Goal: Task Accomplishment & Management: Manage account settings

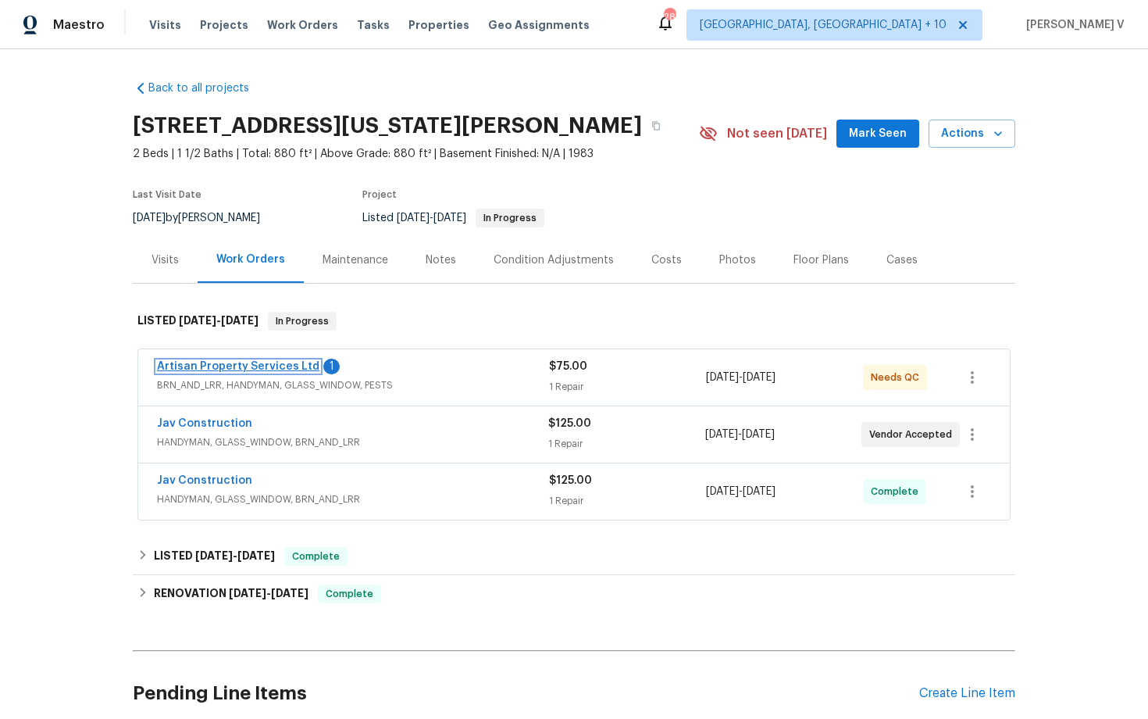
click at [267, 366] on link "Artisan Property Services Ltd" at bounding box center [238, 366] width 162 height 11
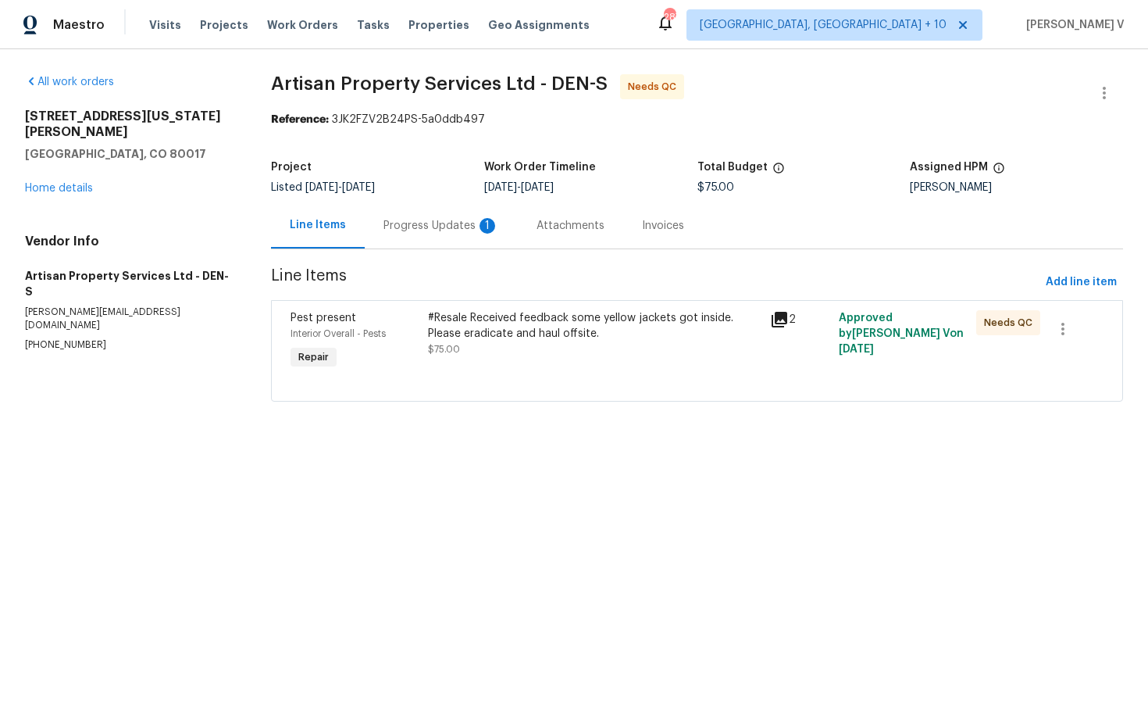
click at [457, 210] on div "Progress Updates 1" at bounding box center [441, 225] width 153 height 46
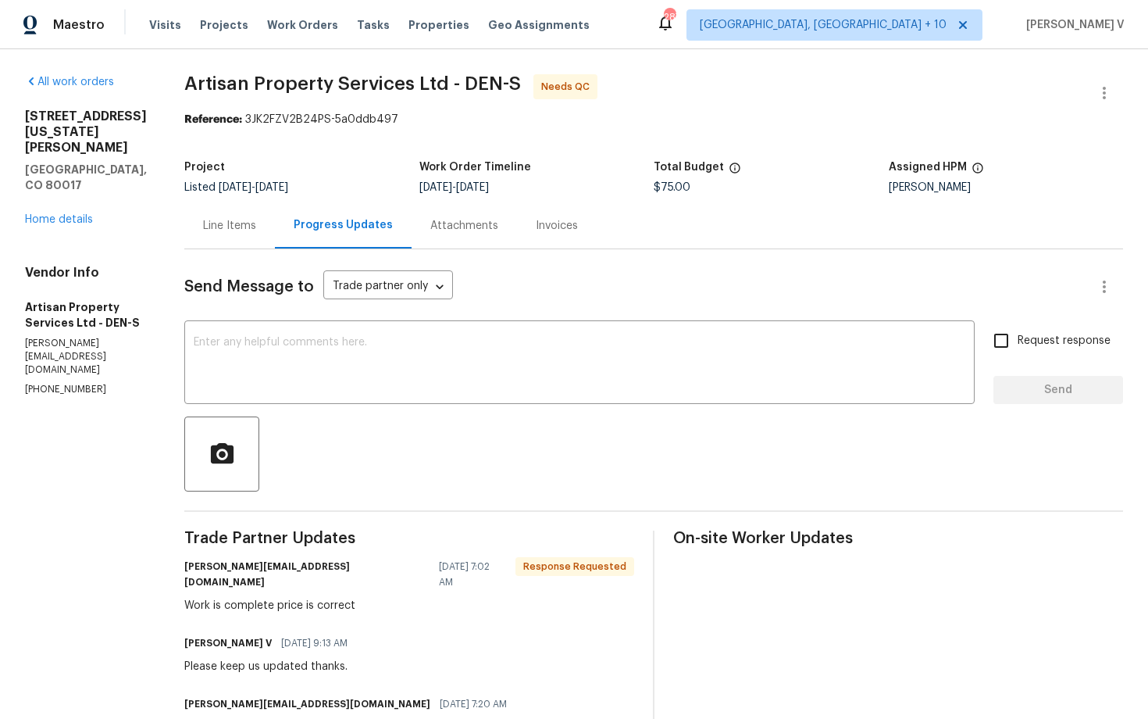
click at [221, 230] on div "Line Items" at bounding box center [229, 226] width 53 height 16
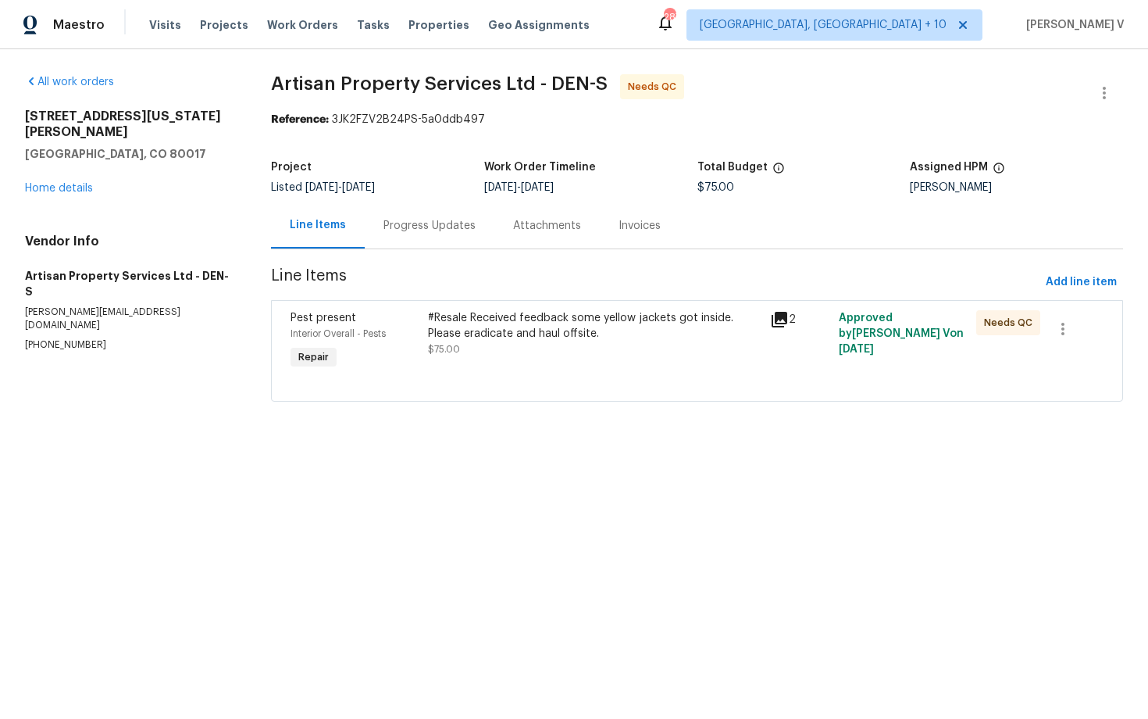
click at [577, 319] on div "#Resale Received feedback some yellow jackets got inside. Please eradicate and …" at bounding box center [595, 325] width 334 height 31
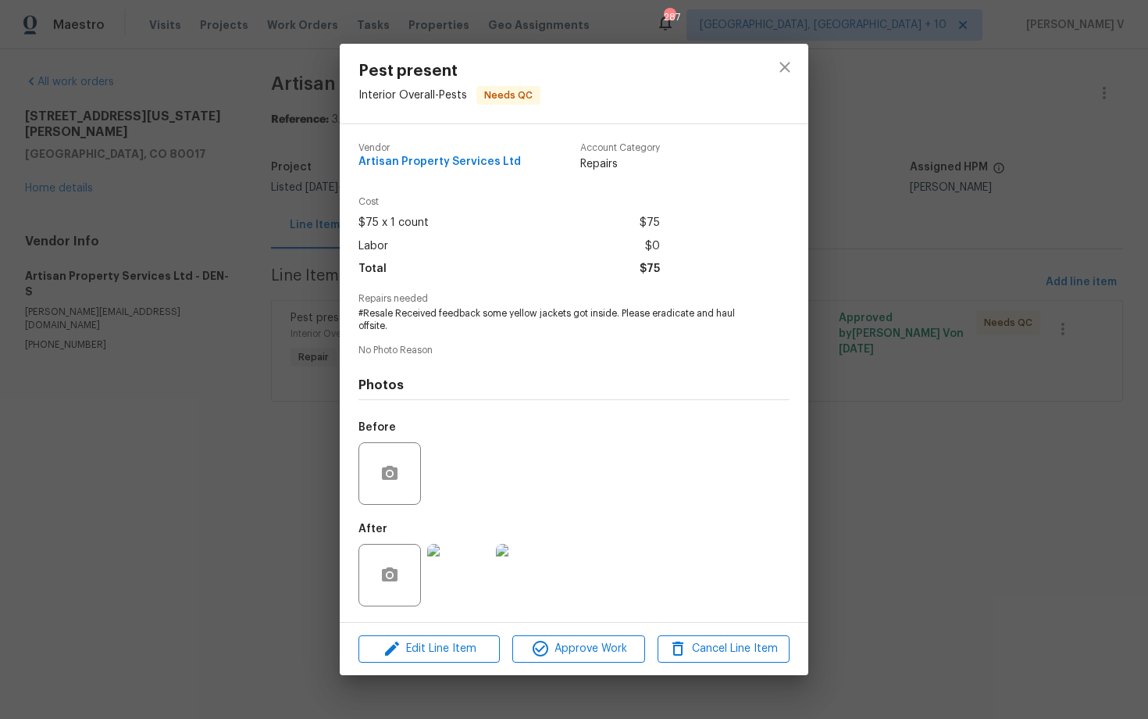
click at [477, 562] on img at bounding box center [458, 575] width 62 height 62
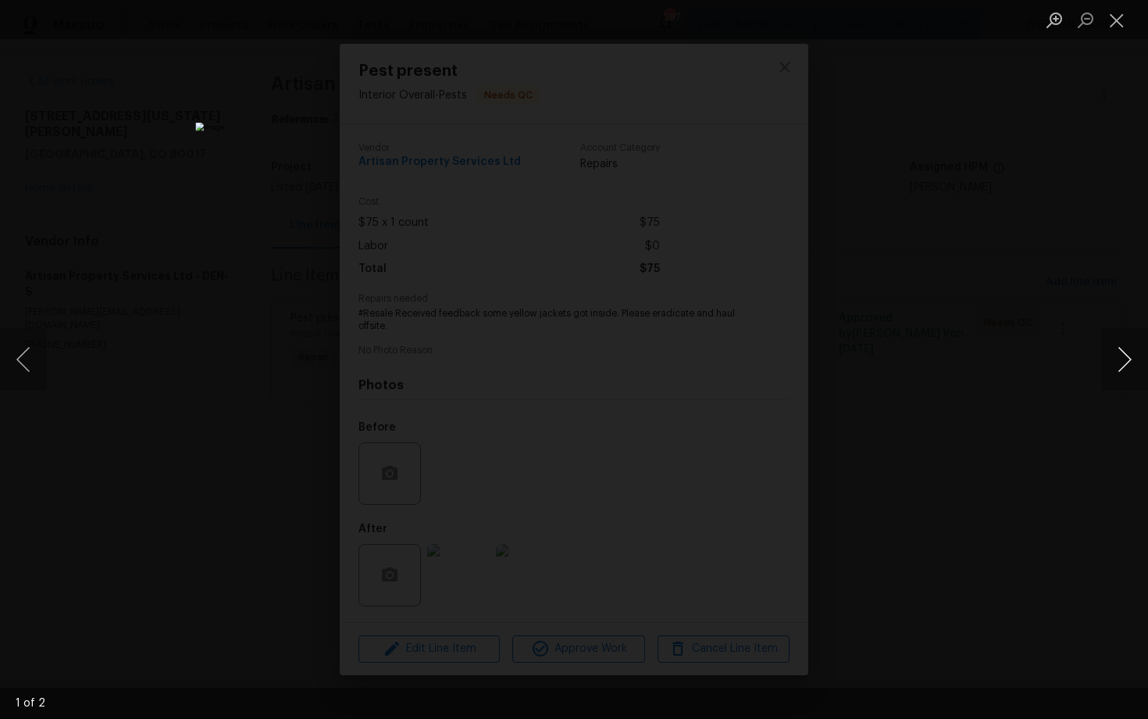
click at [1123, 371] on button "Next image" at bounding box center [1125, 359] width 47 height 62
click at [1087, 312] on div "Lightbox" at bounding box center [574, 359] width 1148 height 719
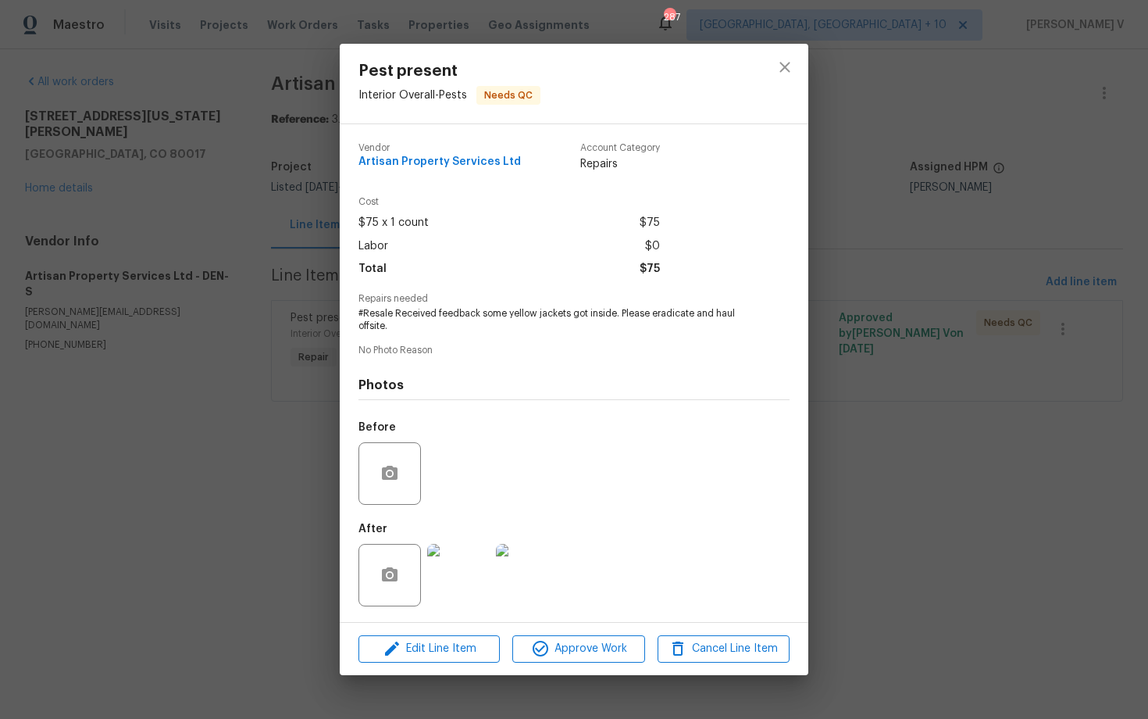
click at [462, 559] on img at bounding box center [458, 575] width 62 height 62
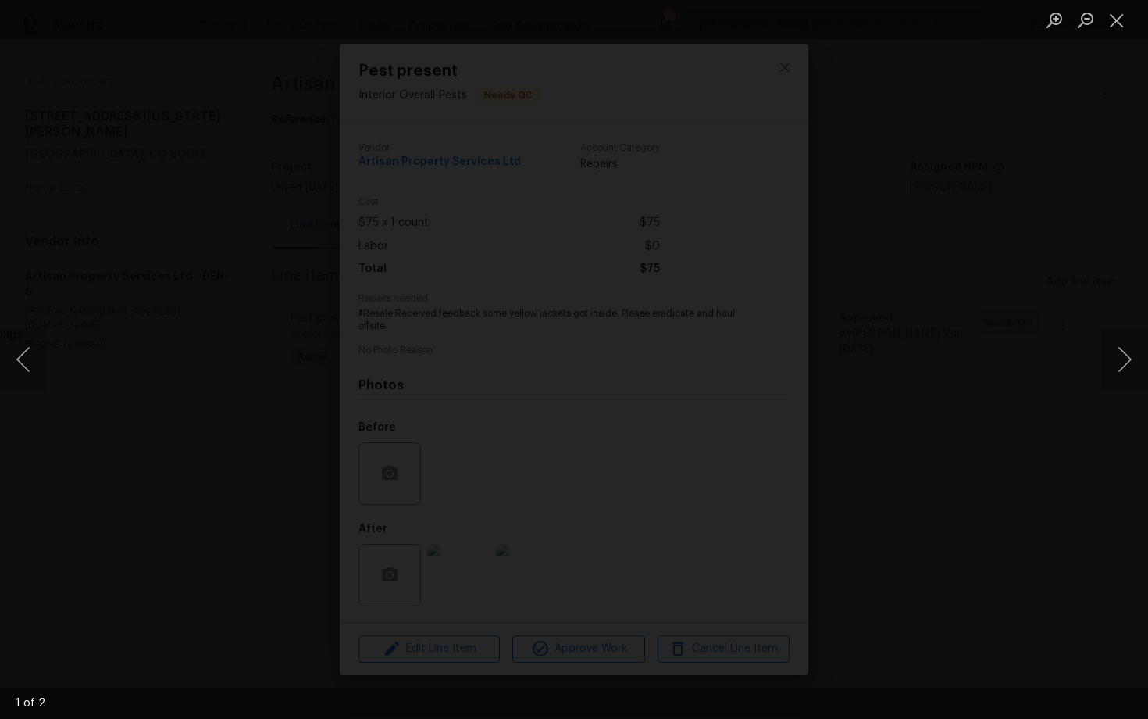
click at [489, 718] on div "1 of 2" at bounding box center [574, 359] width 1148 height 719
click at [1123, 367] on button "Next image" at bounding box center [1125, 359] width 47 height 62
click at [618, 718] on div "2 of 2" at bounding box center [574, 359] width 1148 height 719
click at [1126, 17] on button "Close lightbox" at bounding box center [1117, 19] width 31 height 27
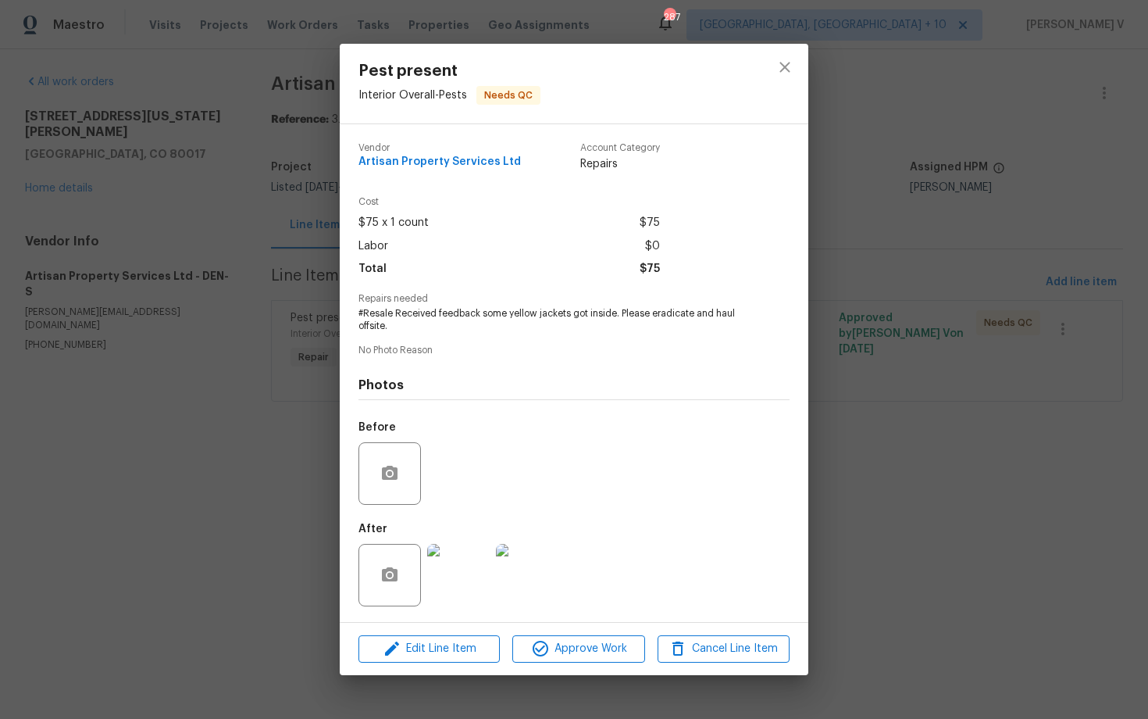
click at [886, 250] on div "Pest present Interior Overall - Pests Needs QC Vendor Artisan Property Services…" at bounding box center [574, 359] width 1148 height 719
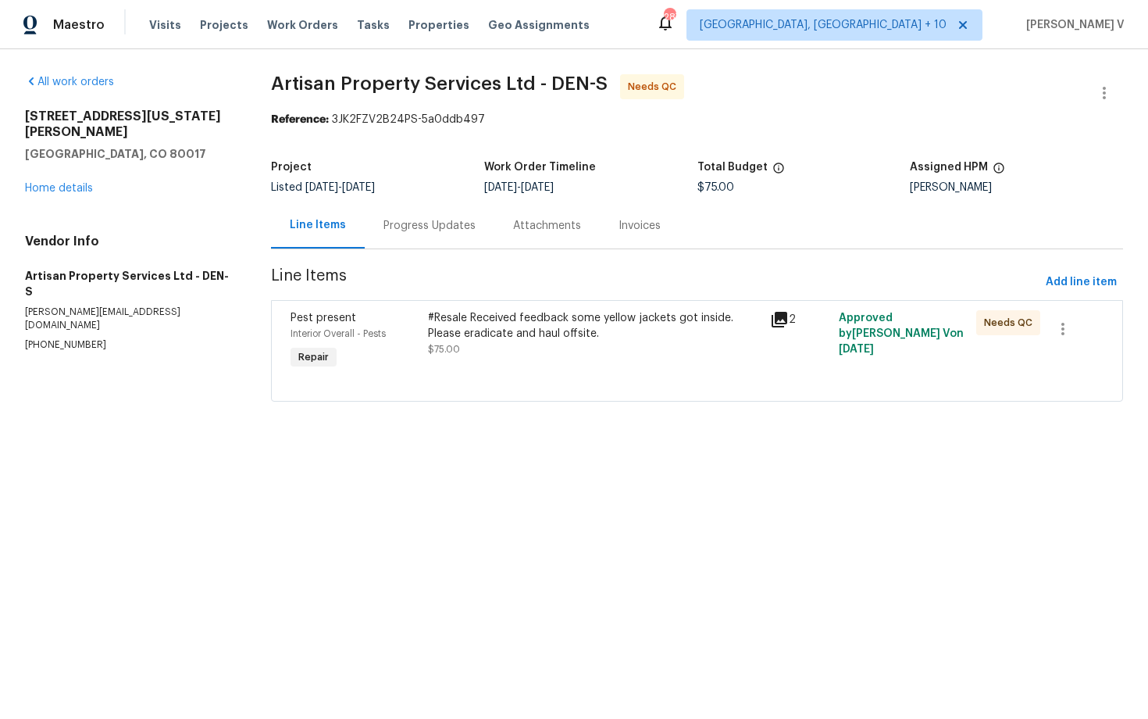
click at [423, 216] on div "Progress Updates" at bounding box center [430, 225] width 130 height 46
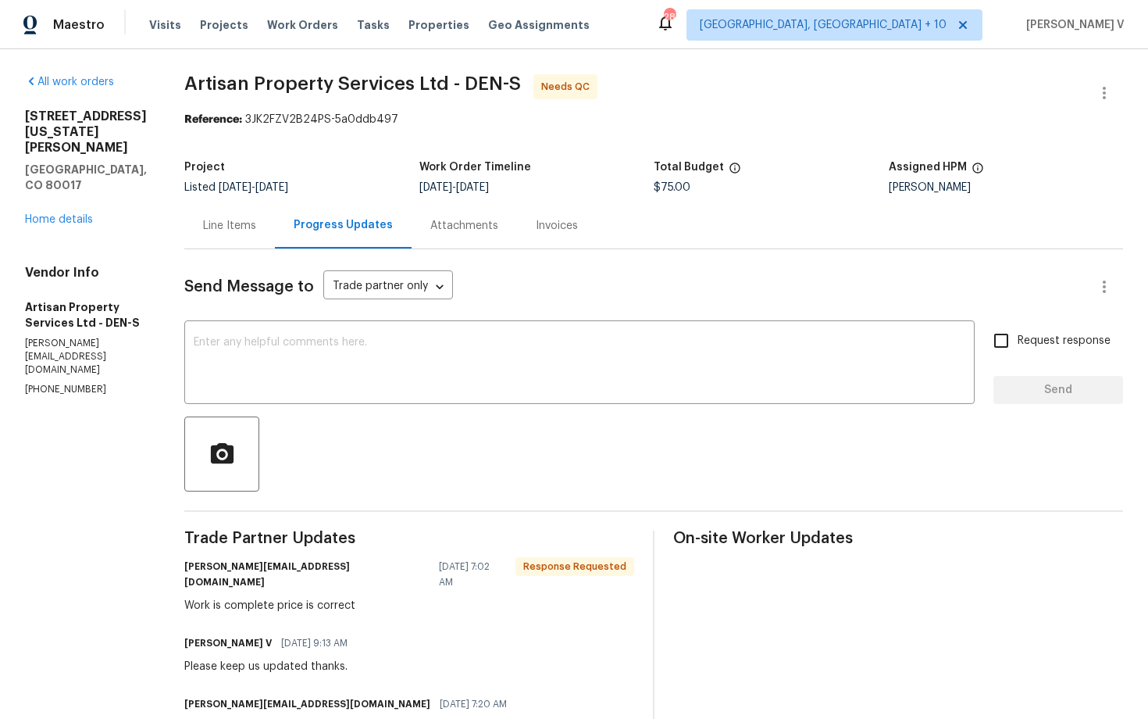
click at [81, 337] on p "brandon@artisan-ps.com" at bounding box center [86, 357] width 122 height 40
click at [66, 383] on p "(303) 880-4457" at bounding box center [86, 389] width 122 height 13
copy p "(303) 880-4457"
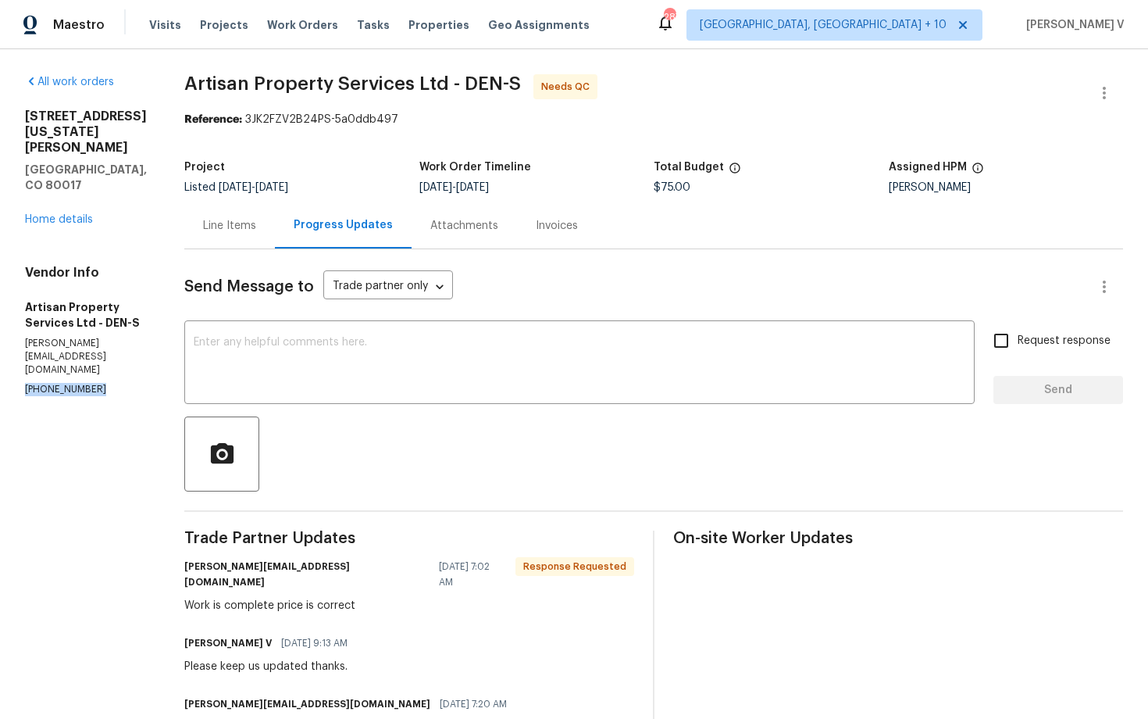
copy p "(303) 880-4457"
click at [237, 234] on div "Line Items" at bounding box center [229, 225] width 91 height 46
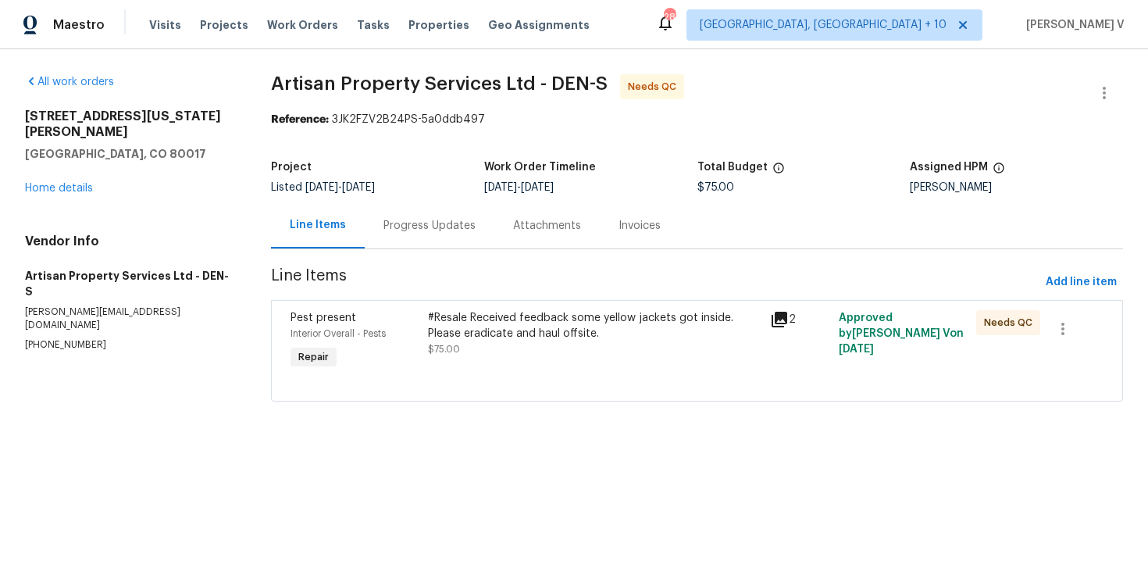
click at [437, 228] on div "Progress Updates" at bounding box center [430, 226] width 92 height 16
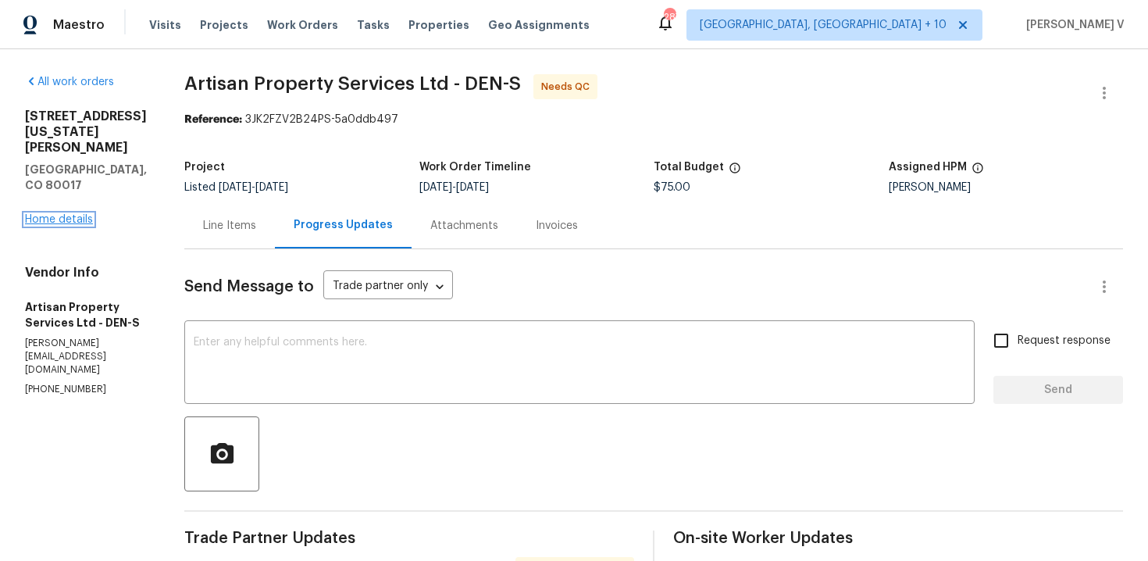
click at [82, 214] on link "Home details" at bounding box center [59, 219] width 68 height 11
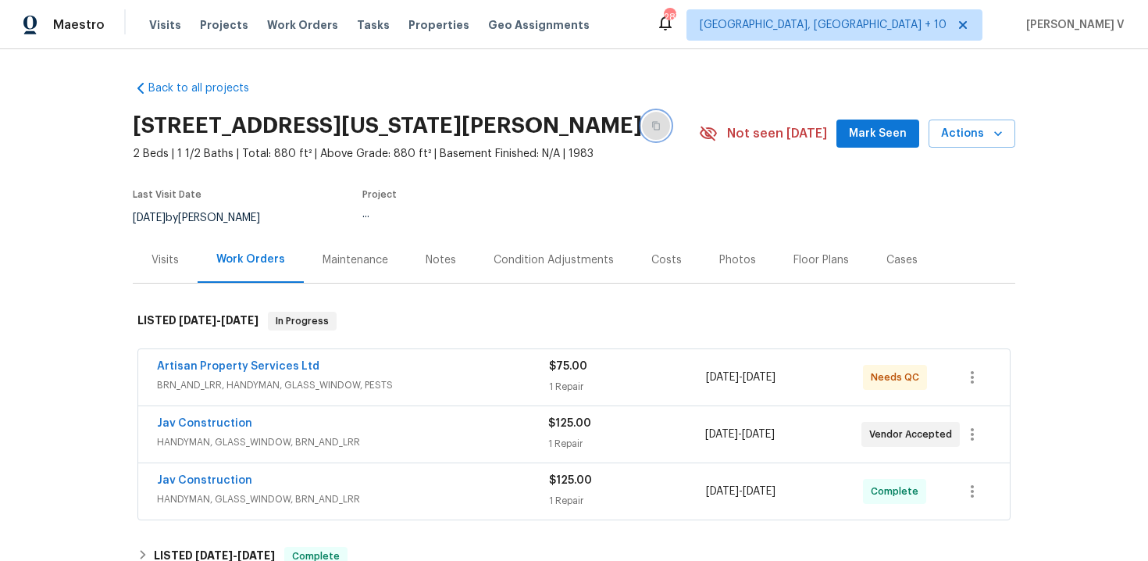
click at [648, 121] on button "button" at bounding box center [656, 126] width 28 height 28
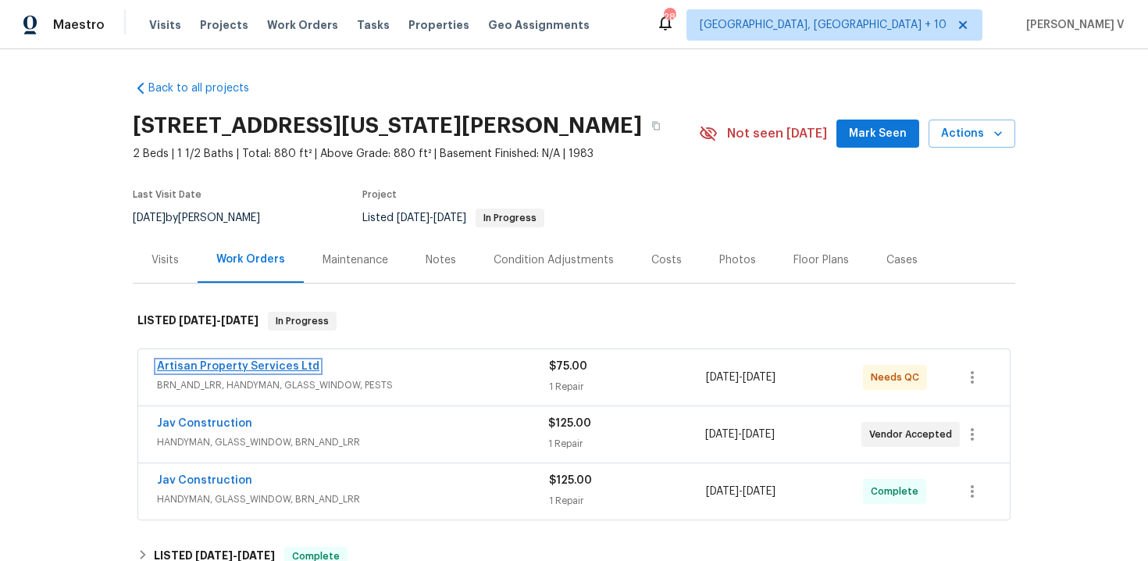
click at [222, 363] on link "Artisan Property Services Ltd" at bounding box center [238, 366] width 162 height 11
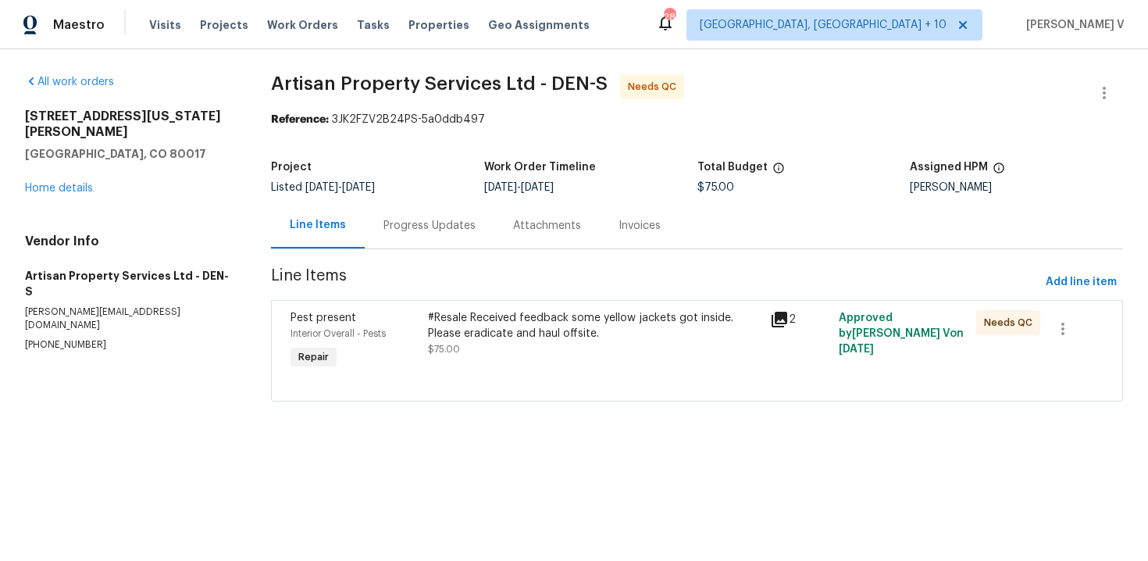
click at [394, 195] on div "Project Listed 8/26/2025 - 8/29/2025 Work Order Timeline 8/27/2025 - 8/29/2025 …" at bounding box center [697, 177] width 852 height 50
click at [400, 218] on div "Progress Updates" at bounding box center [430, 226] width 92 height 16
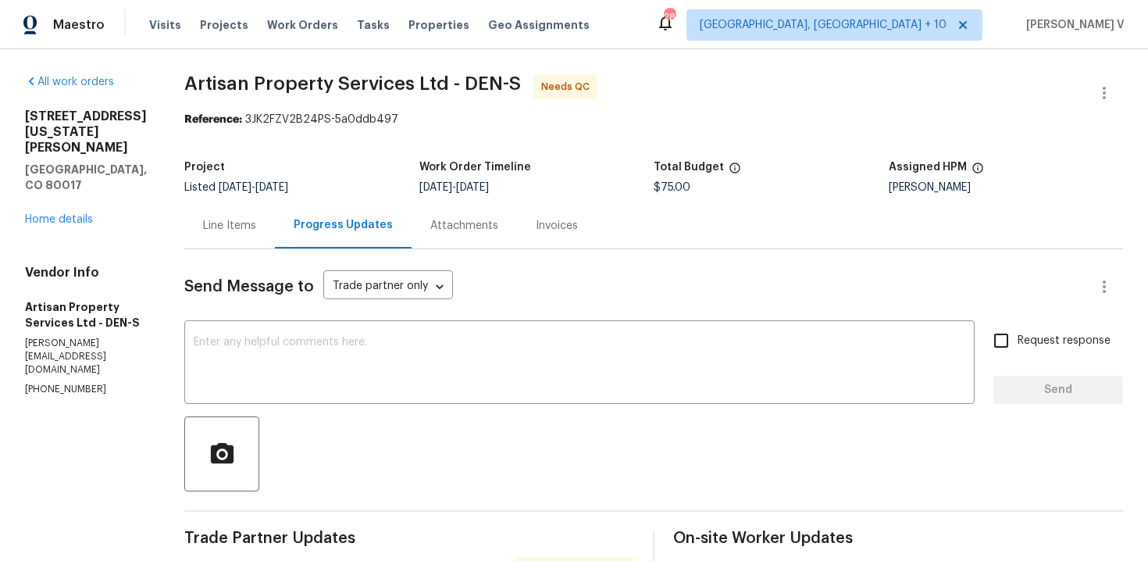
scroll to position [99, 0]
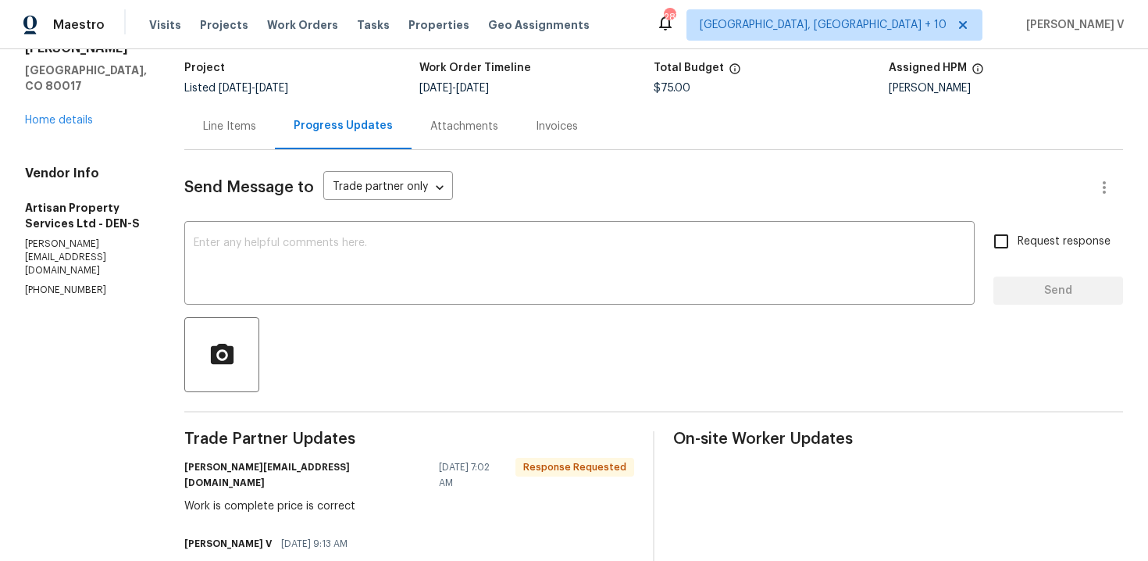
click at [249, 138] on div "Line Items" at bounding box center [229, 126] width 91 height 46
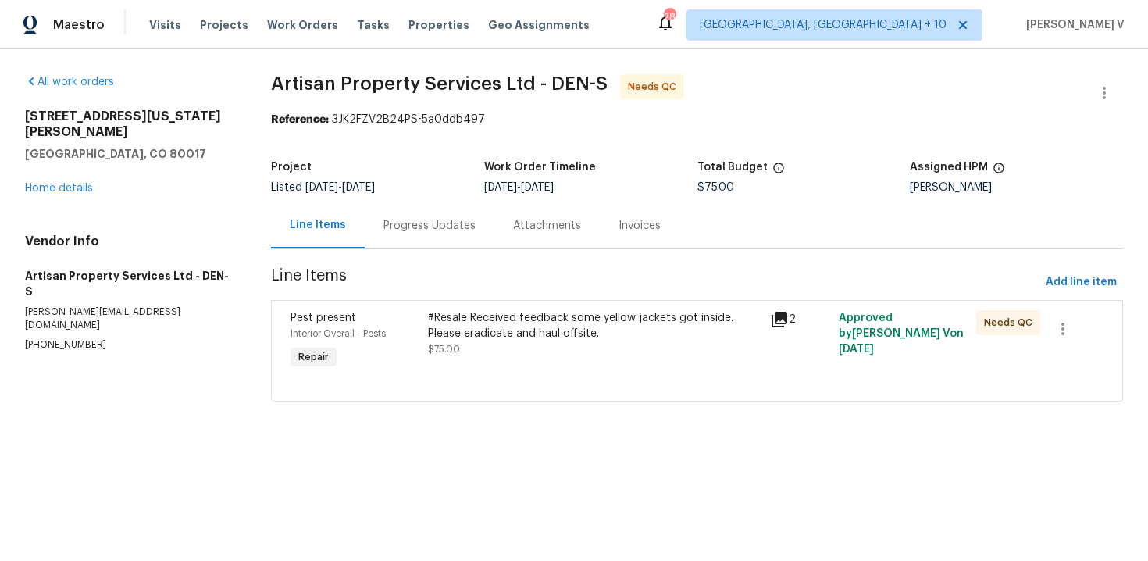
click at [565, 301] on div "Pest present Interior Overall - Pests Repair #Resale Received feedback some yel…" at bounding box center [697, 351] width 852 height 102
click at [555, 327] on div "#Resale Received feedback some yellow jackets got inside. Please eradicate and …" at bounding box center [595, 325] width 334 height 31
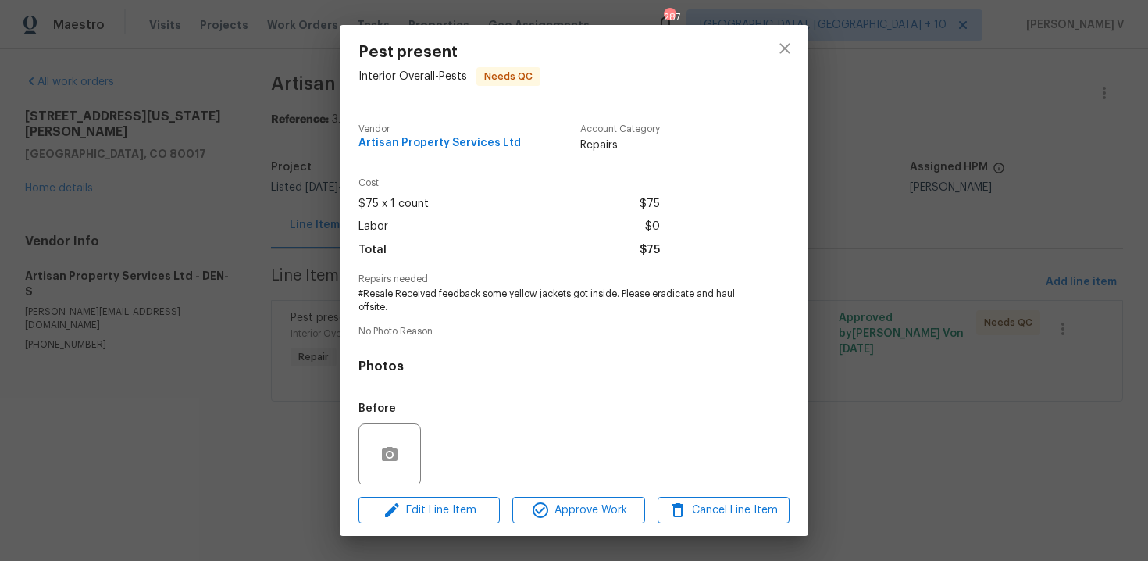
scroll to position [120, 0]
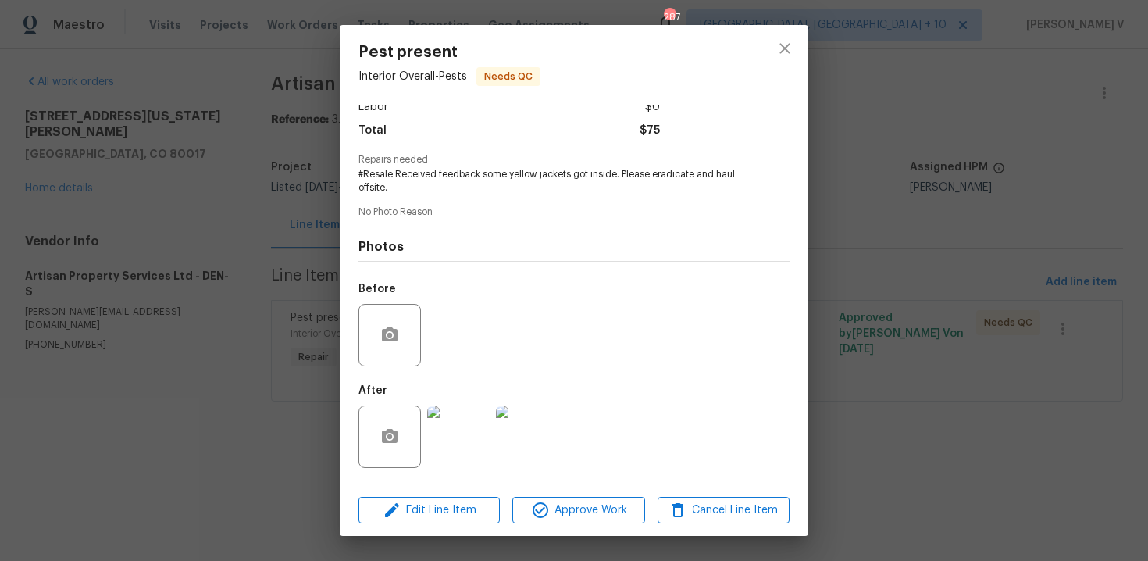
click at [480, 439] on img at bounding box center [458, 436] width 62 height 62
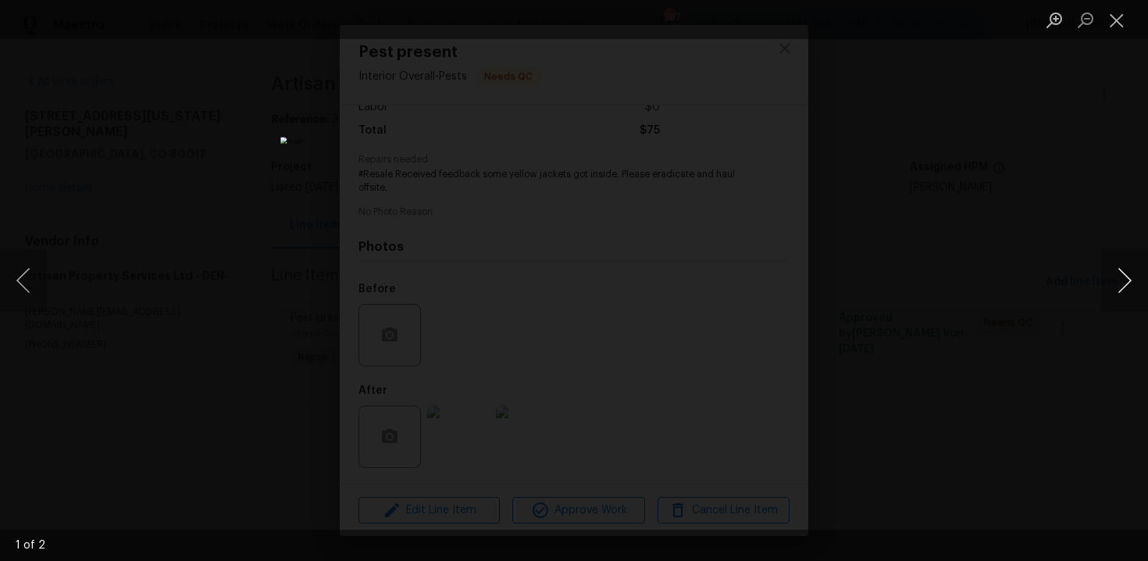
click at [1112, 276] on button "Next image" at bounding box center [1125, 280] width 47 height 62
click at [1064, 197] on div "Lightbox" at bounding box center [574, 280] width 1148 height 561
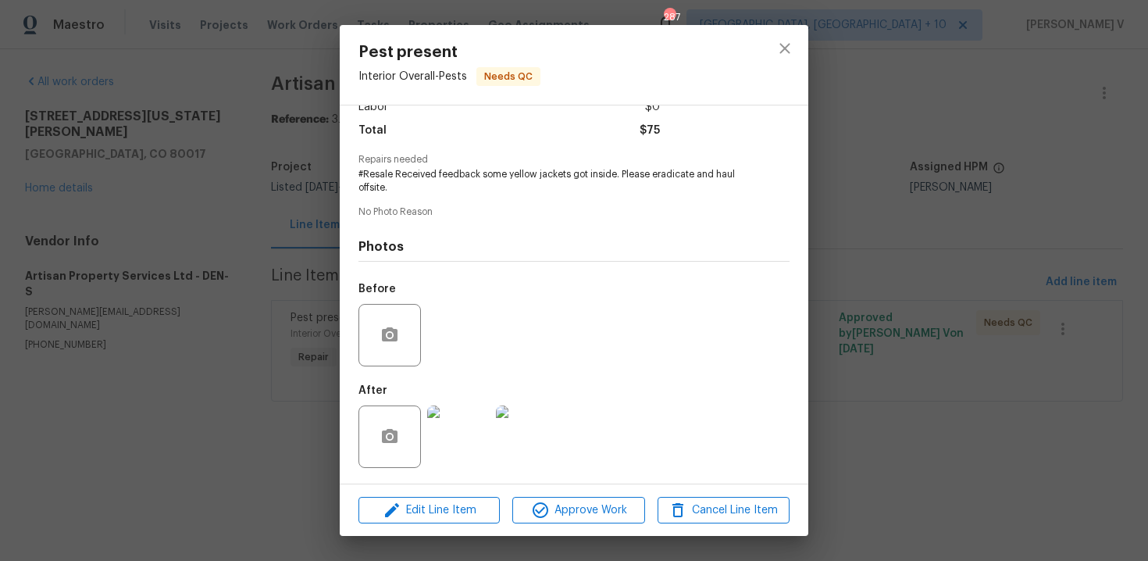
click at [1126, 92] on div "Pest present Interior Overall - Pests Needs QC Vendor Artisan Property Services…" at bounding box center [574, 280] width 1148 height 561
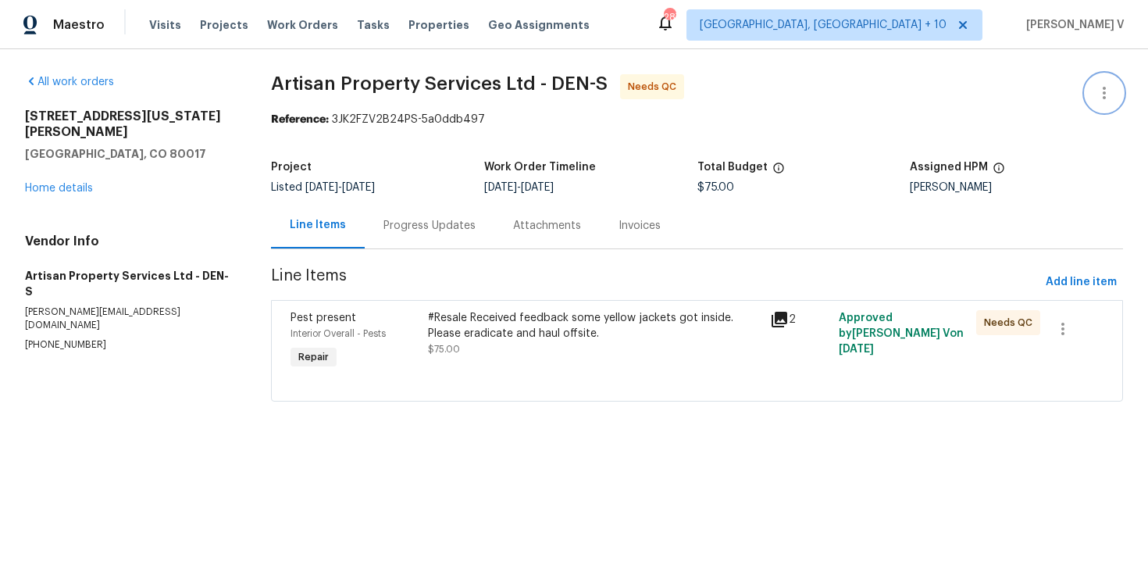
click at [1111, 92] on icon "button" at bounding box center [1104, 93] width 19 height 19
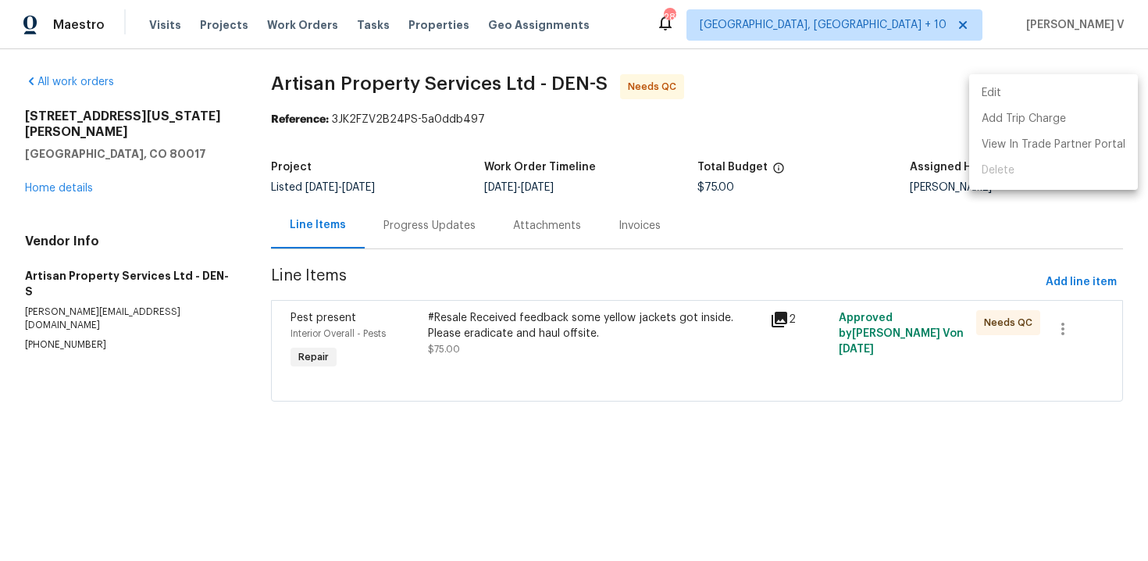
click at [1111, 92] on li "Edit" at bounding box center [1053, 93] width 169 height 26
click at [1111, 92] on ul "Edit Add Trip Charge View In Trade Partner Portal Delete" at bounding box center [1053, 132] width 169 height 116
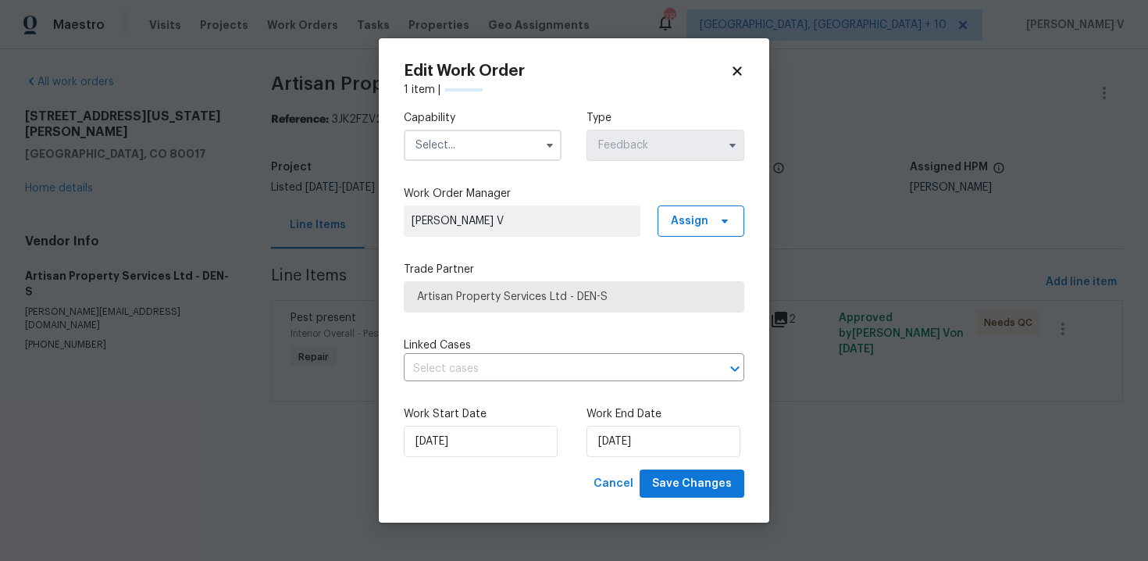
click at [484, 159] on input "text" at bounding box center [483, 145] width 158 height 31
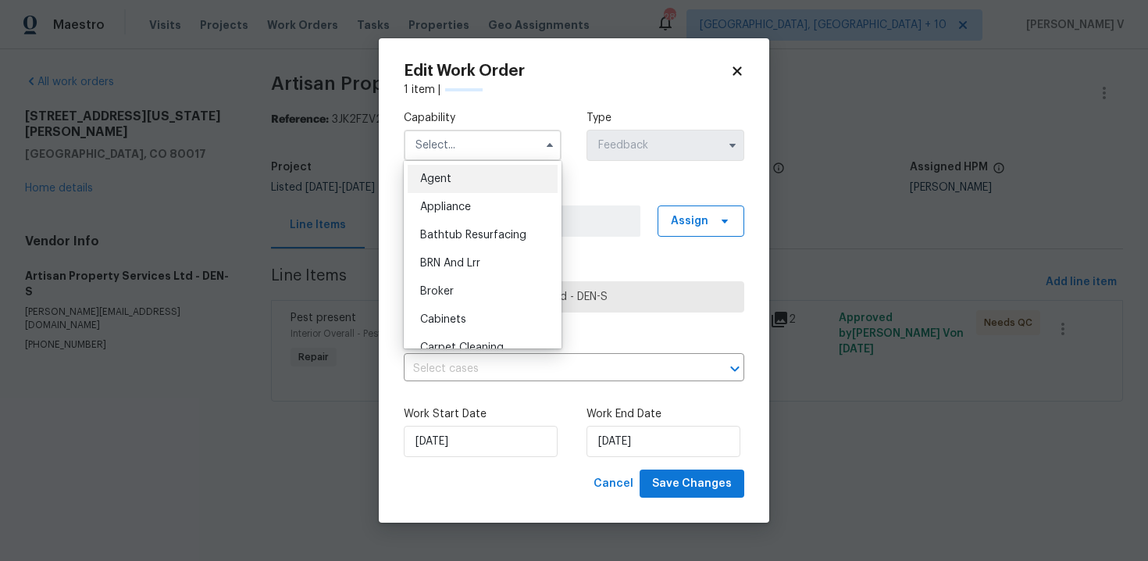
click at [445, 186] on div "Agent" at bounding box center [483, 179] width 150 height 28
type input "Agent"
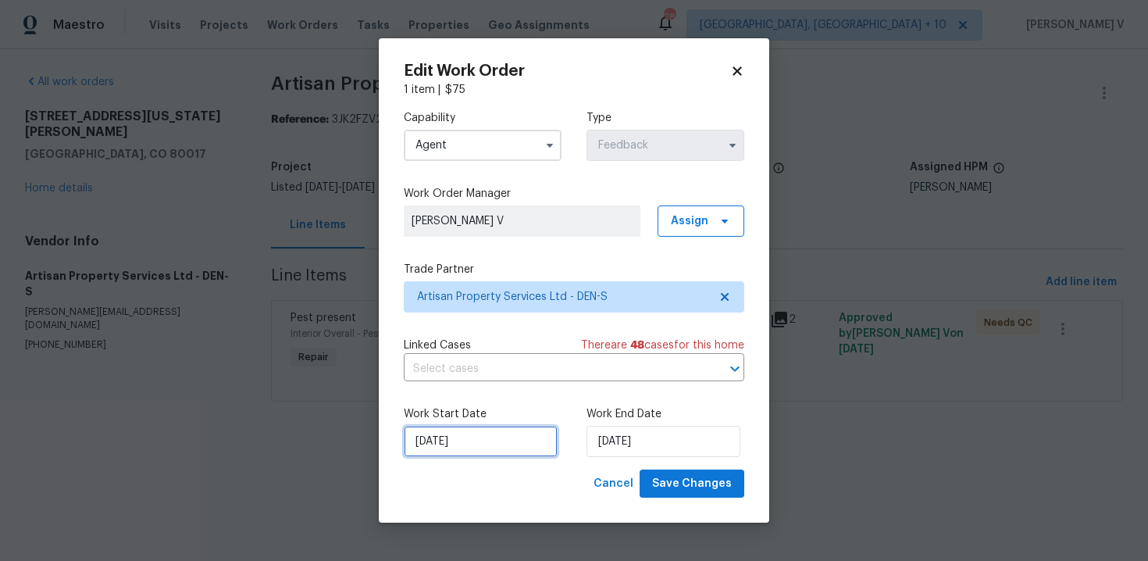
click at [506, 445] on input "27/08/2025" at bounding box center [481, 441] width 154 height 31
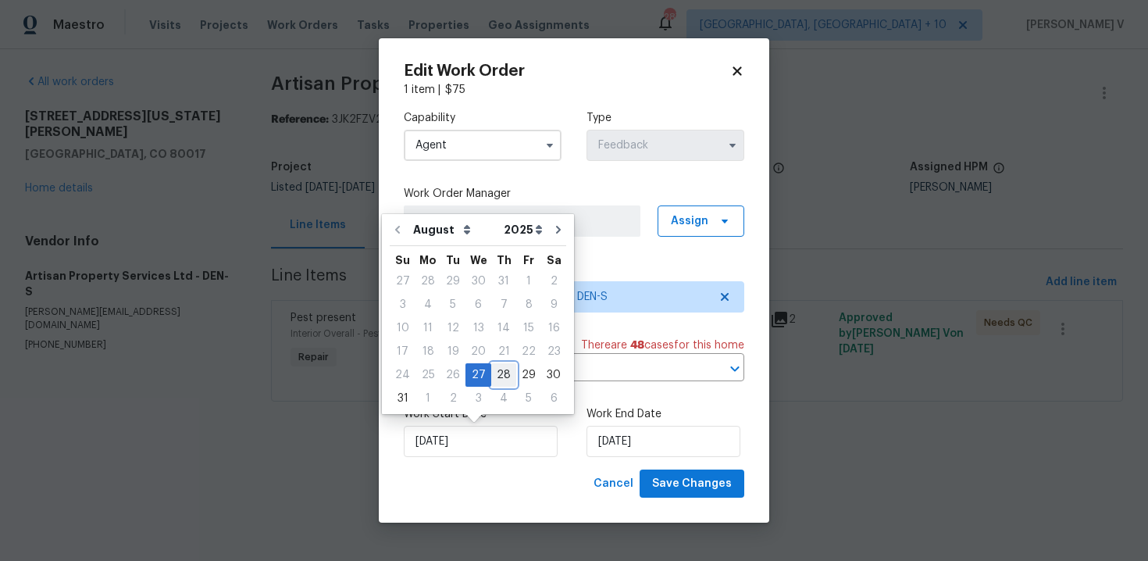
click at [495, 369] on div "28" at bounding box center [503, 375] width 25 height 22
type input "28/08/2025"
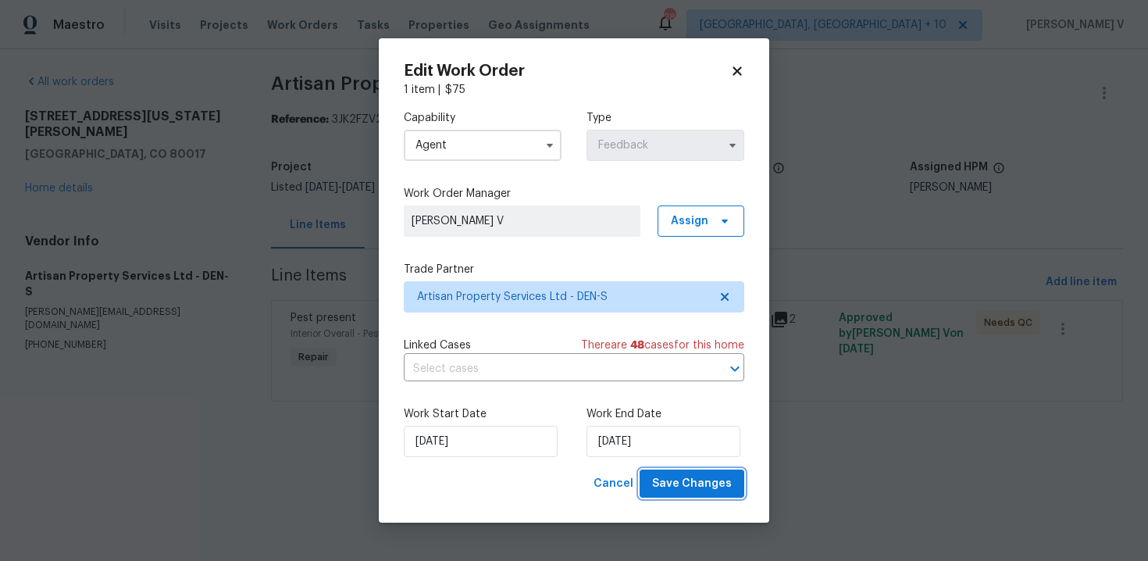
click at [685, 478] on span "Save Changes" at bounding box center [692, 484] width 80 height 20
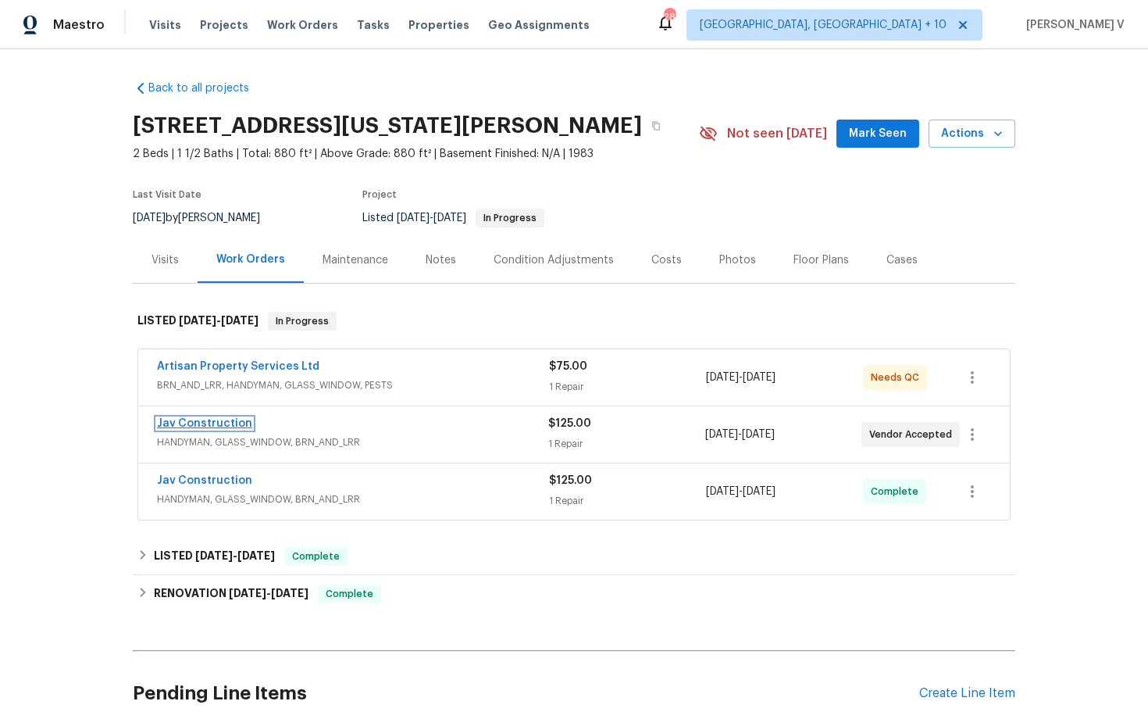
click at [235, 423] on link "Jav Construction" at bounding box center [204, 423] width 95 height 11
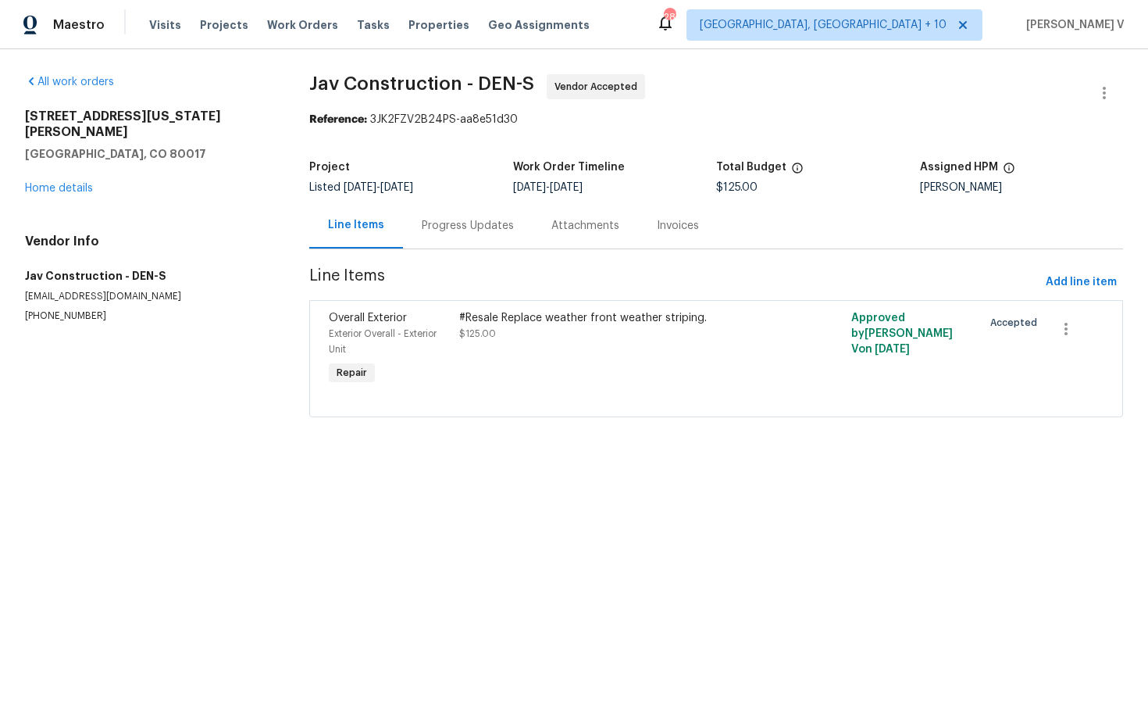
click at [454, 227] on div "Progress Updates" at bounding box center [468, 226] width 92 height 16
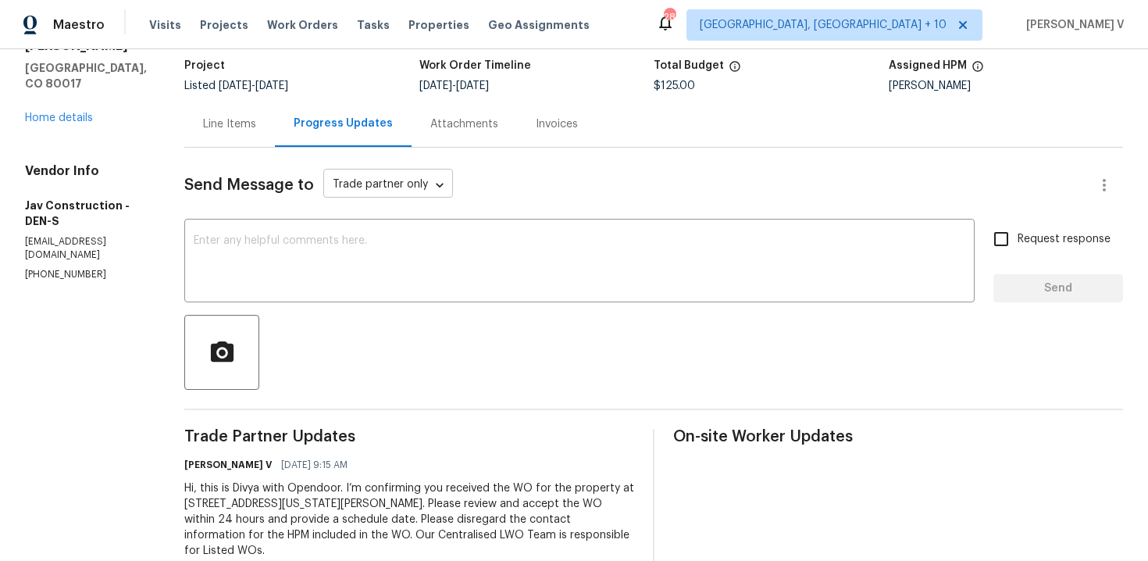
scroll to position [143, 0]
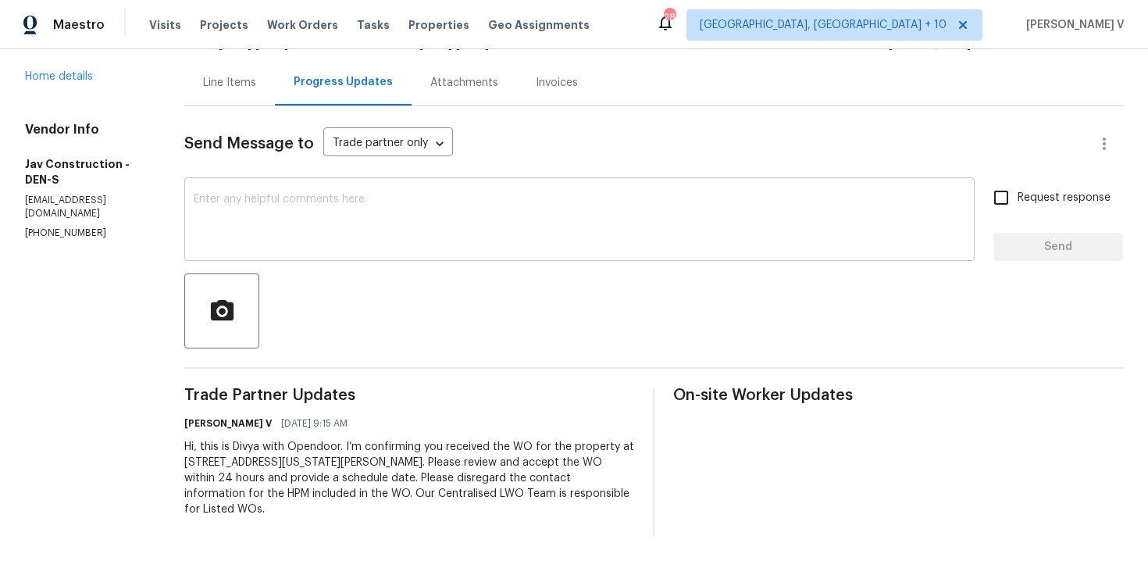
click at [409, 243] on textarea at bounding box center [580, 221] width 772 height 55
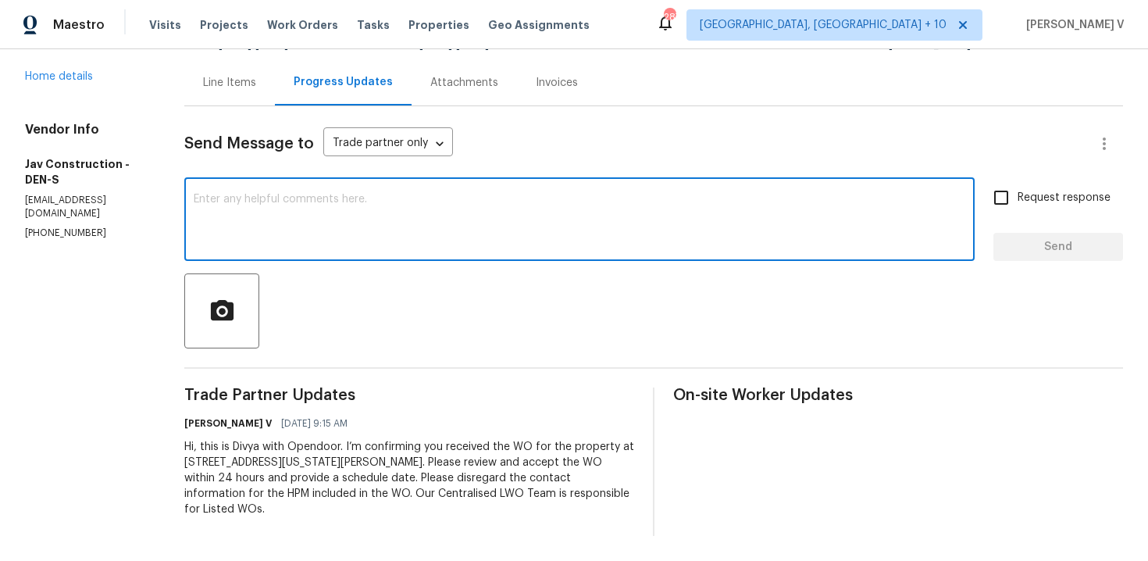
paste textarea "Hi team, Thank you for accepting the work order. Could you please provide a sch…"
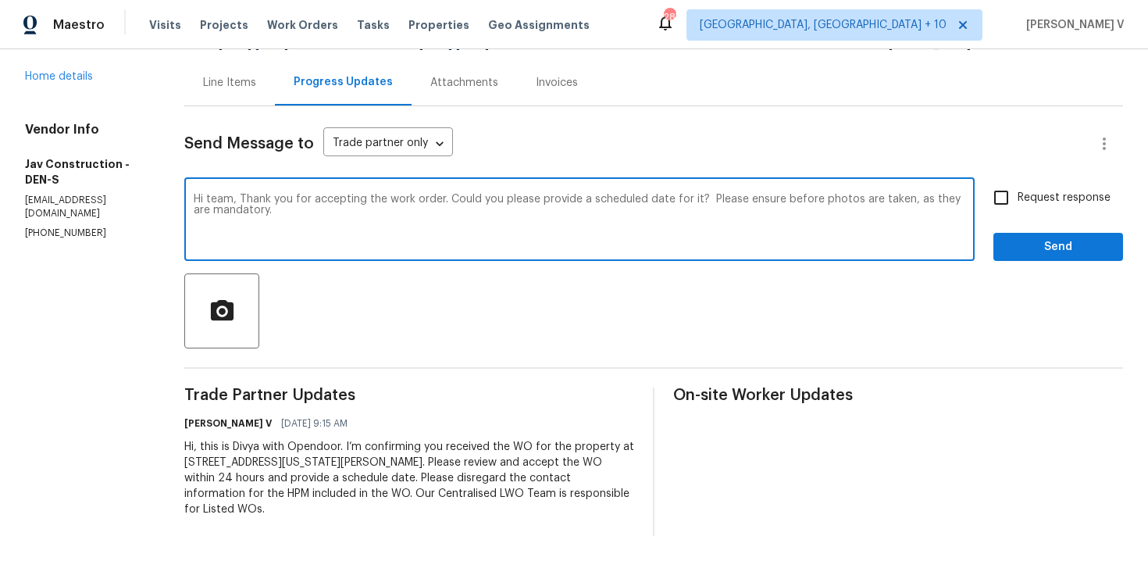
drag, startPoint x: 699, startPoint y: 199, endPoint x: 705, endPoint y: 230, distance: 31.1
click at [705, 230] on html "Maestro Visits Projects Work Orders Tasks Properties Geo Assignments 287 Cincin…" at bounding box center [574, 280] width 1148 height 561
type textarea "Hi team, Thank you for accepting the work order. Could you please provide a sch…"
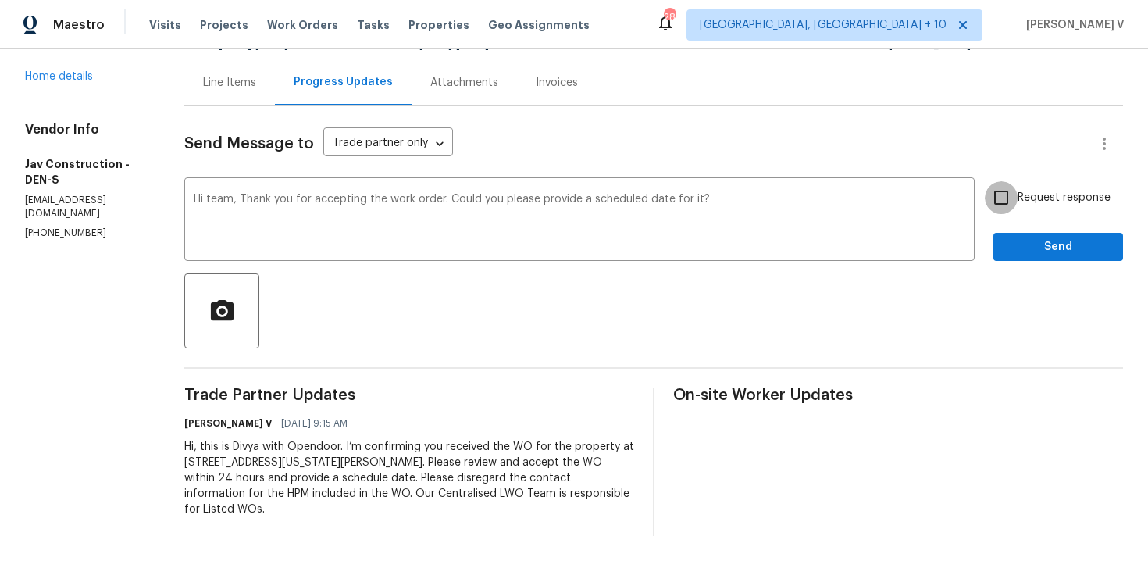
click at [1003, 198] on input "Request response" at bounding box center [1001, 197] width 33 height 33
checkbox input "true"
click at [1023, 237] on span "Send" at bounding box center [1058, 247] width 105 height 20
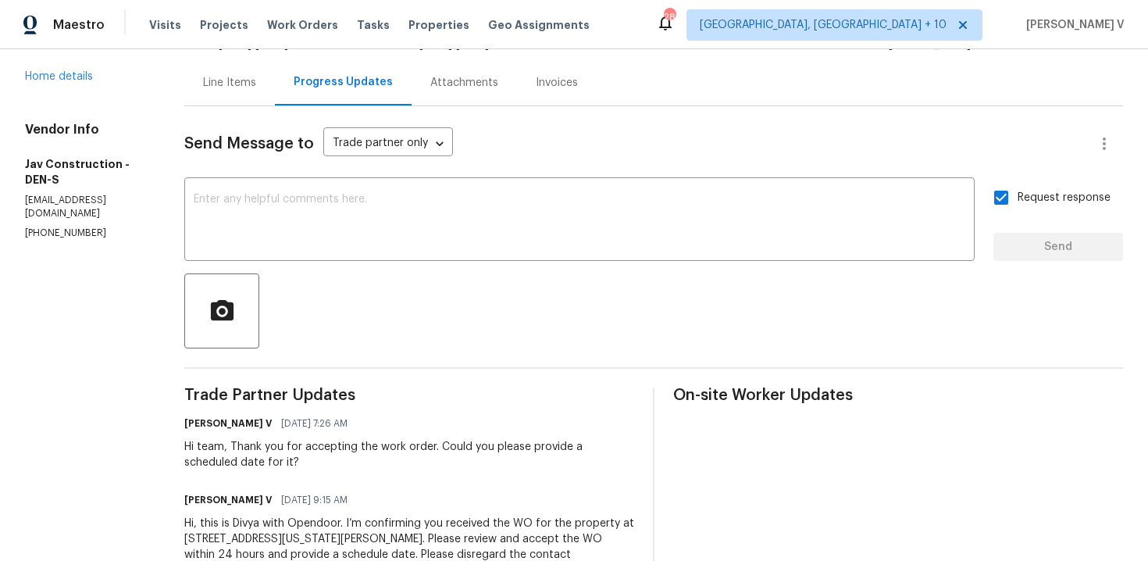
scroll to position [116, 0]
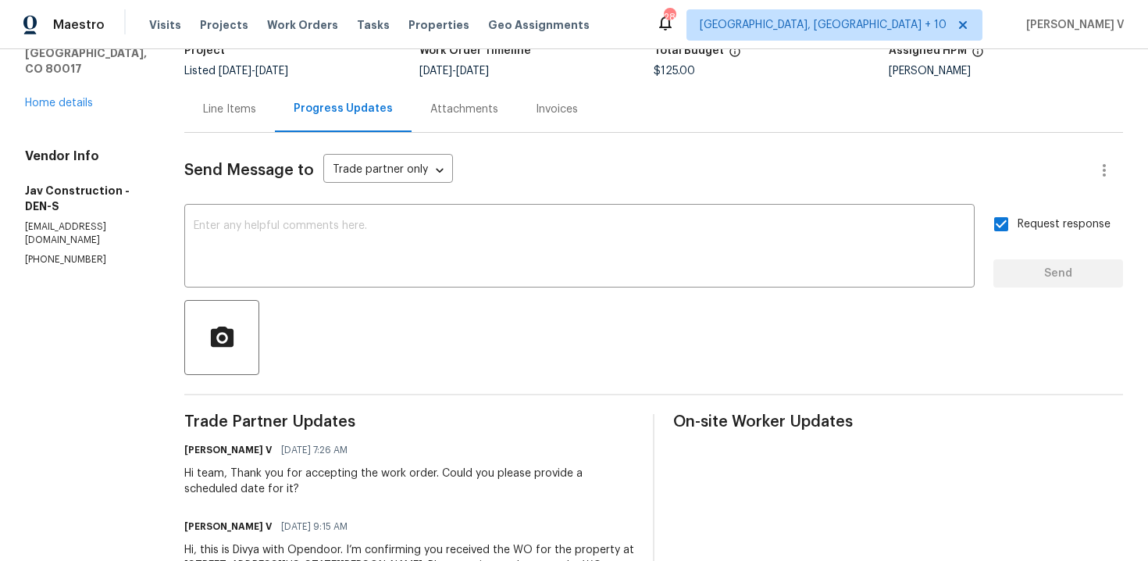
click at [59, 77] on div "17054 E Tennessee Dr Apt 212 Aurora, CO 80017 Home details" at bounding box center [86, 51] width 122 height 119
click at [56, 98] on link "Home details" at bounding box center [59, 103] width 68 height 11
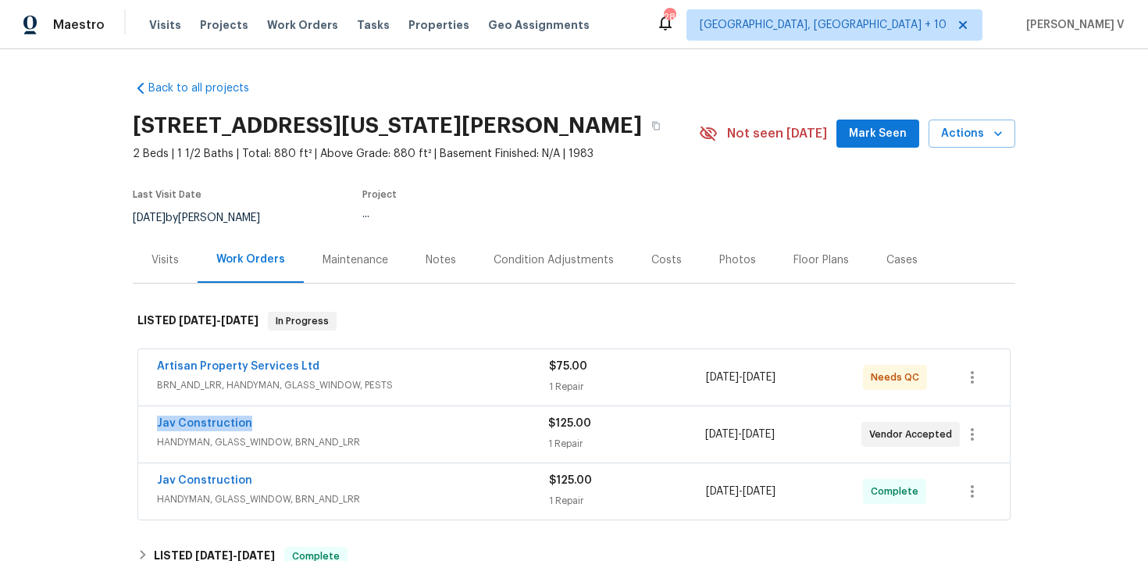
drag, startPoint x: 132, startPoint y: 426, endPoint x: 323, endPoint y: 426, distance: 191.4
click at [323, 426] on div "Back to all projects 17054 E Tennessee Dr Apt 212, Aurora, CO 80017 2 Beds | 1 …" at bounding box center [574, 305] width 1148 height 512
copy link "Jav Construction"
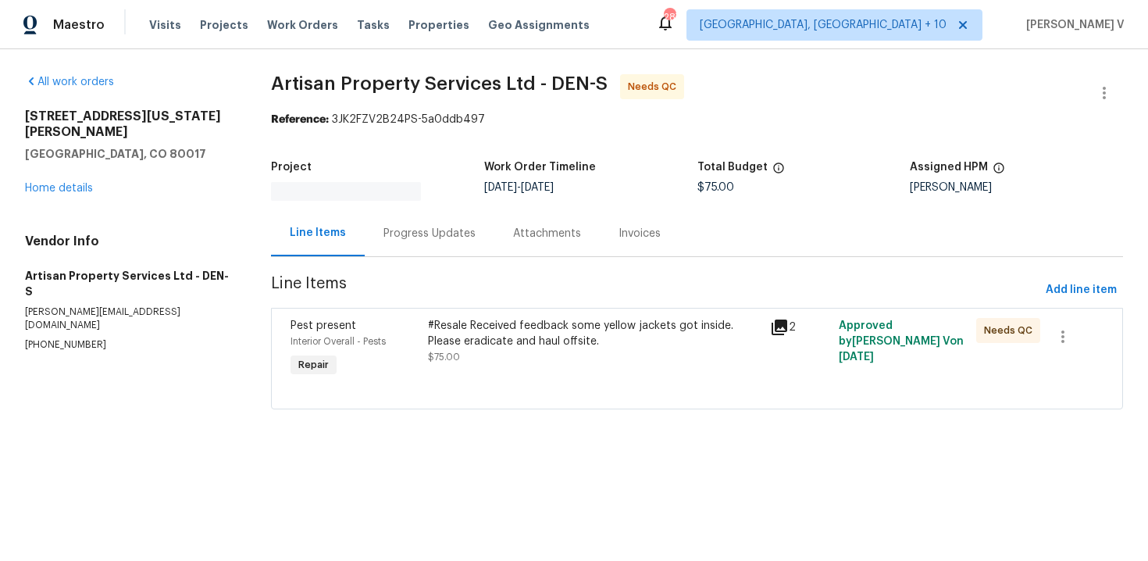
click at [597, 337] on div "#Resale Received feedback some yellow jackets got inside. Please eradicate and …" at bounding box center [595, 333] width 334 height 31
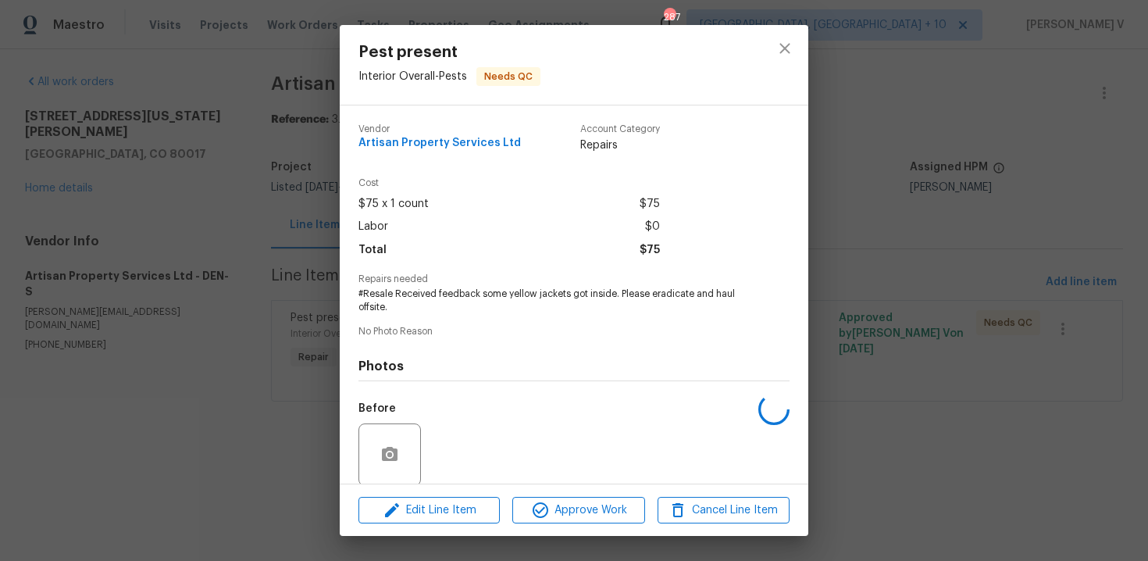
scroll to position [120, 0]
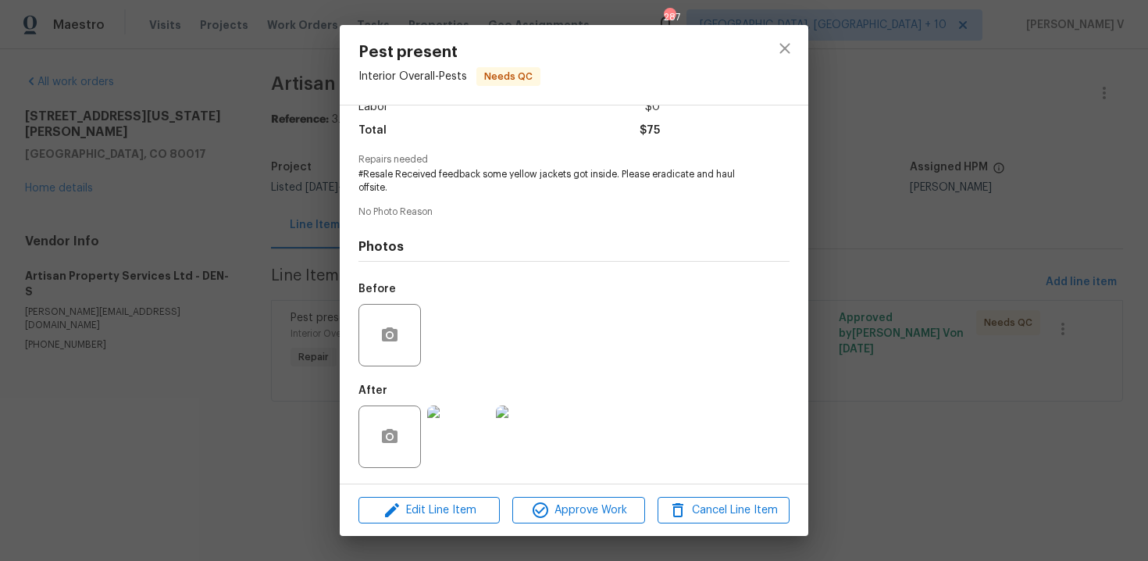
click at [572, 488] on div "Edit Line Item Approve Work Cancel Line Item" at bounding box center [574, 510] width 469 height 52
click at [570, 501] on span "Approve Work" at bounding box center [578, 511] width 123 height 20
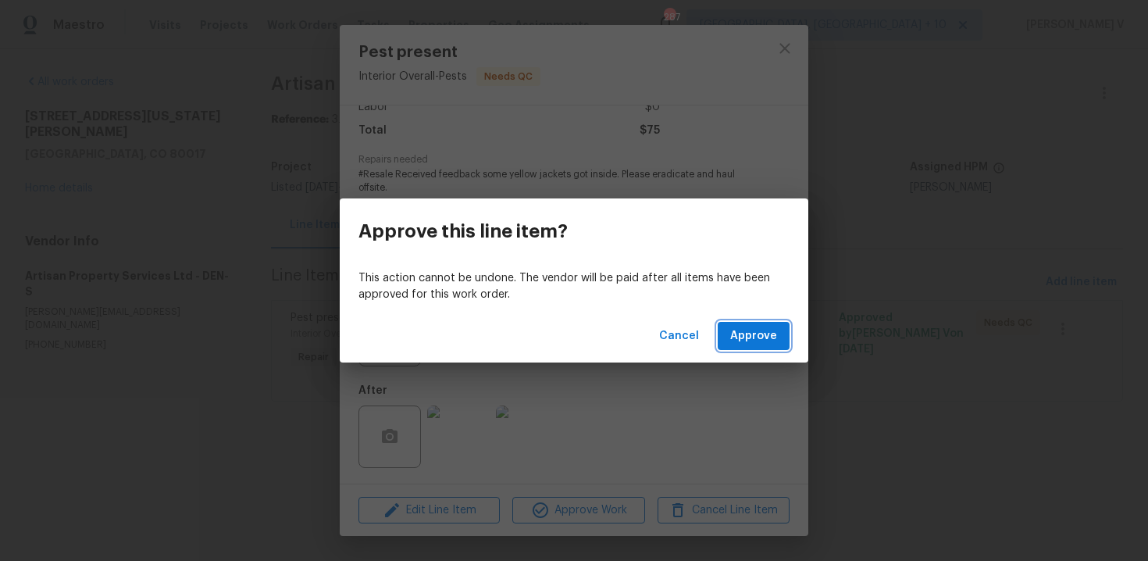
click at [754, 333] on span "Approve" at bounding box center [753, 337] width 47 height 20
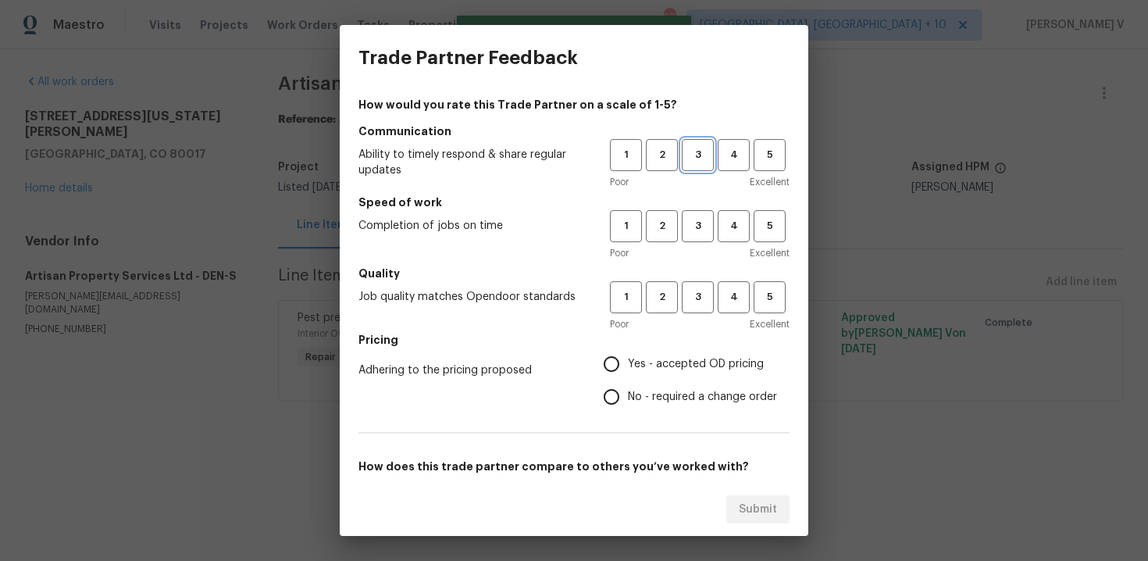
click at [707, 157] on span "3" at bounding box center [698, 155] width 29 height 18
click at [699, 223] on span "3" at bounding box center [698, 226] width 29 height 18
click at [693, 289] on span "3" at bounding box center [698, 297] width 29 height 18
click at [641, 397] on span "No - required a change order" at bounding box center [702, 397] width 149 height 16
click at [628, 397] on input "No - required a change order" at bounding box center [611, 396] width 33 height 33
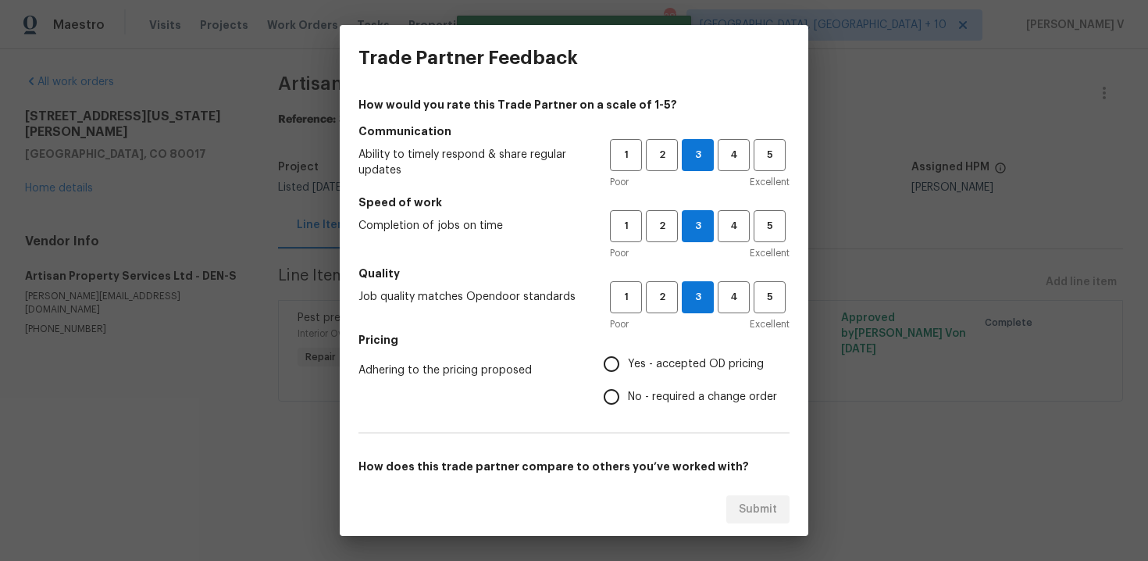
radio input "true"
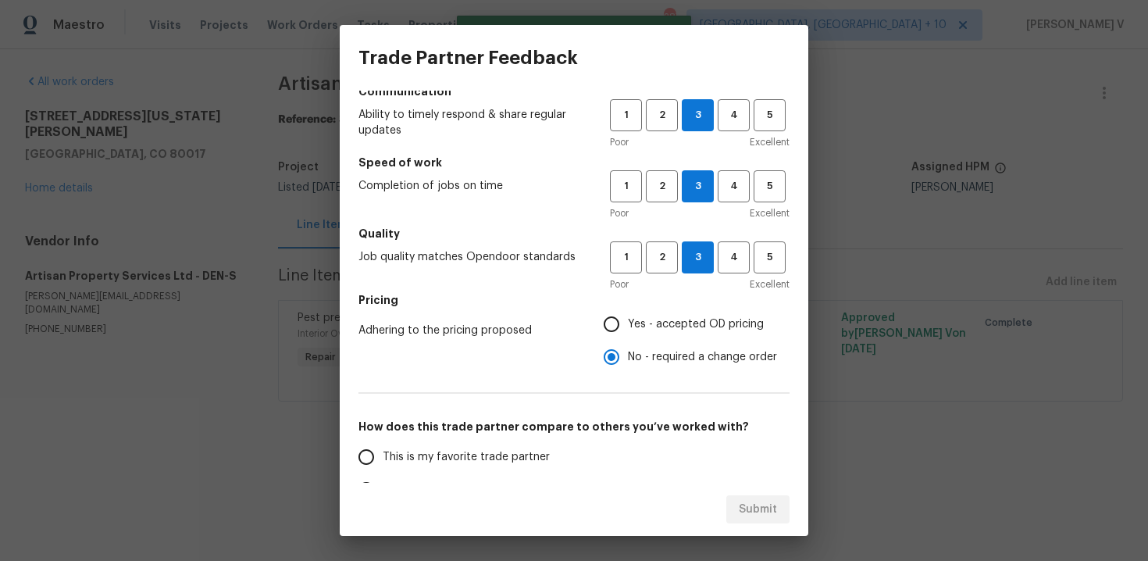
scroll to position [85, 0]
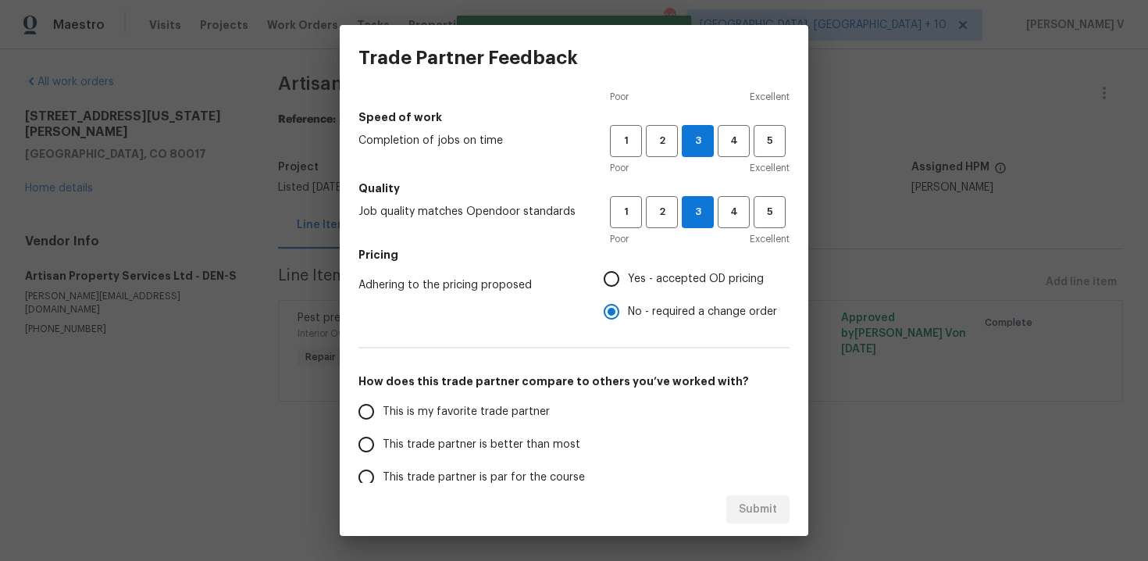
click at [575, 430] on label "This trade partner is better than most" at bounding box center [473, 444] width 247 height 33
click at [383, 430] on input "This trade partner is better than most" at bounding box center [366, 444] width 33 height 33
click at [747, 503] on span "Submit" at bounding box center [758, 510] width 38 height 20
radio input "true"
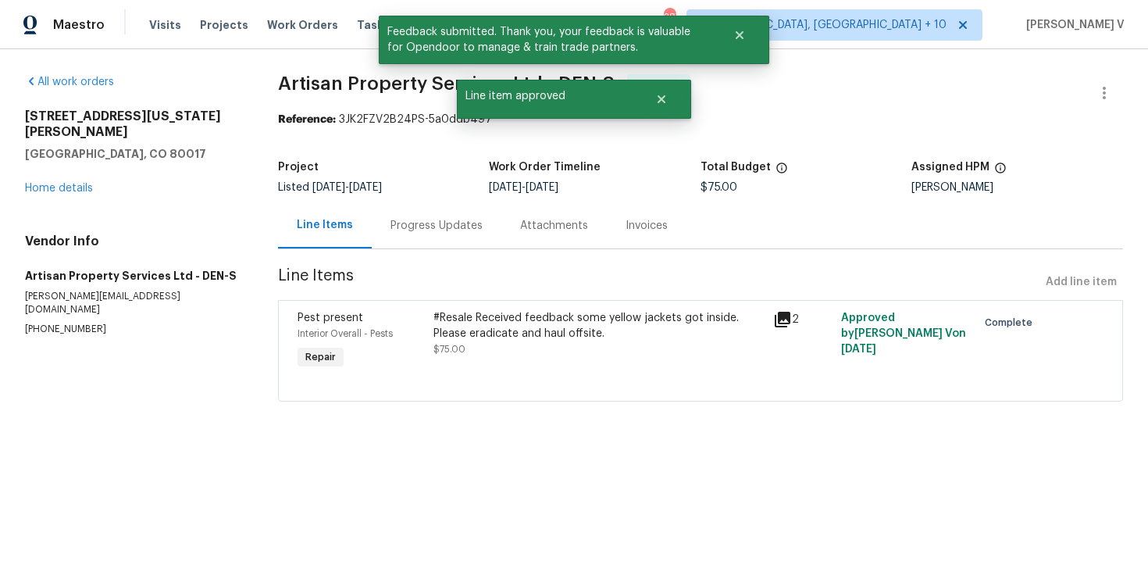
click at [484, 241] on div "Progress Updates" at bounding box center [437, 225] width 130 height 46
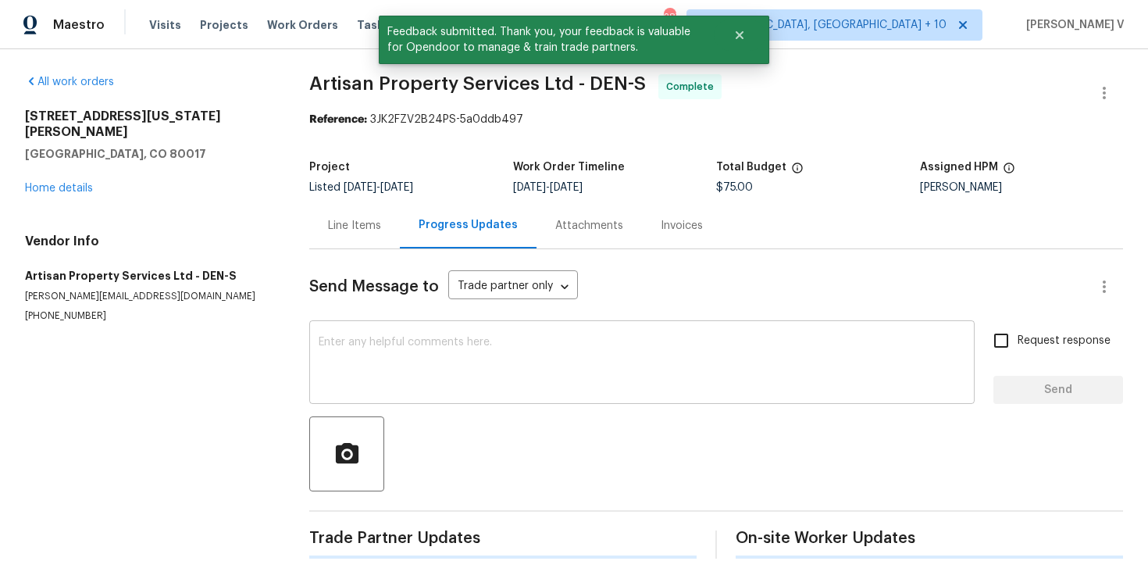
click at [480, 387] on textarea at bounding box center [642, 364] width 647 height 55
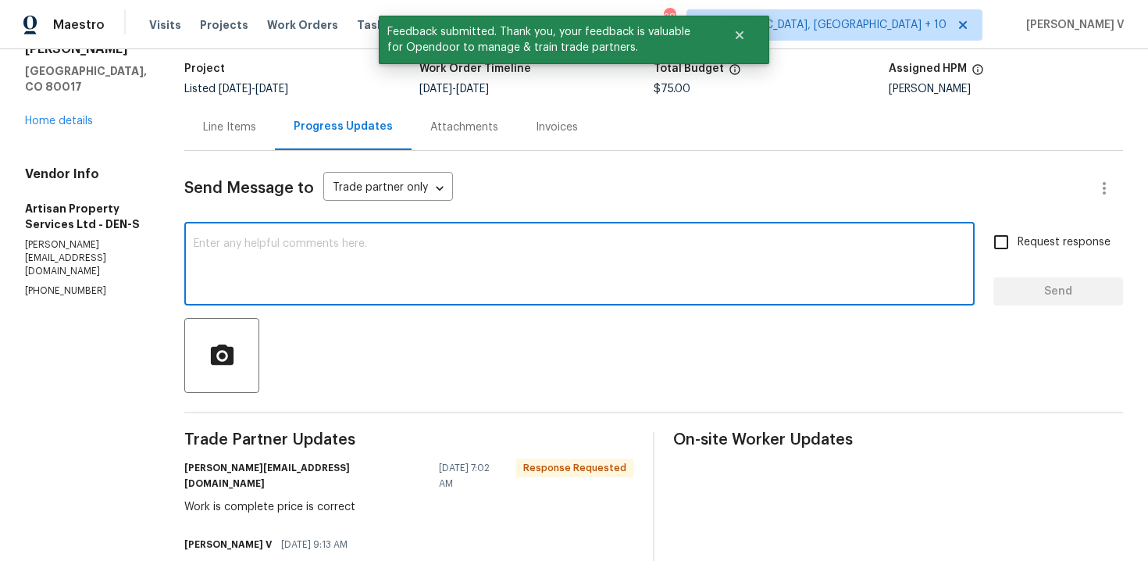
scroll to position [108, 0]
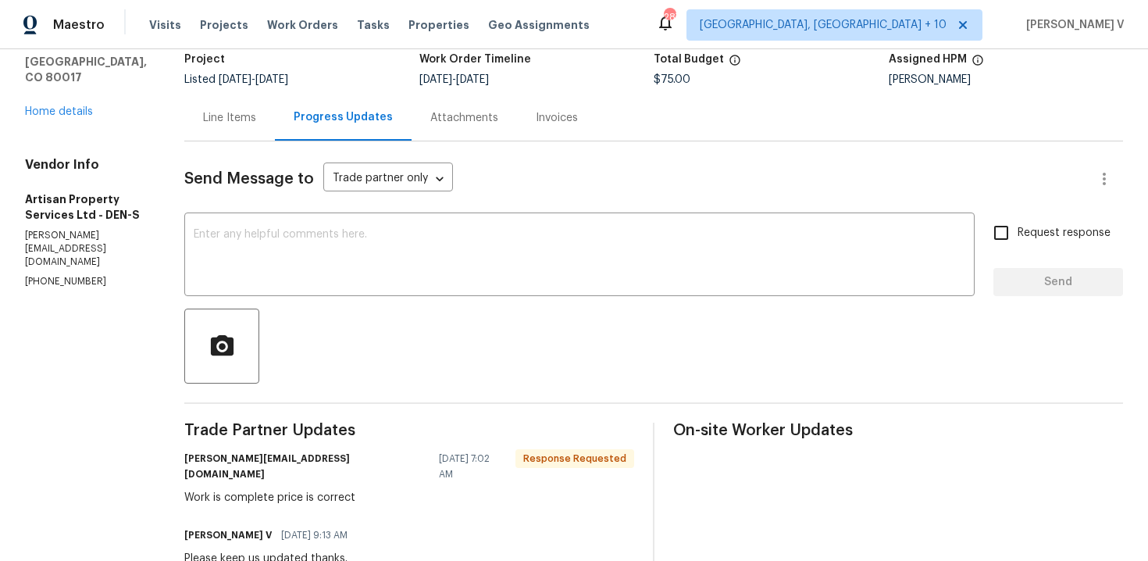
click at [460, 205] on div "Send Message to Trade partner only Trade partner only ​ x ​ Request response Se…" at bounding box center [653, 455] width 939 height 628
click at [452, 247] on textarea at bounding box center [580, 256] width 772 height 55
paste textarea "Hey, the work order has been approved. Thanks for the job :)"
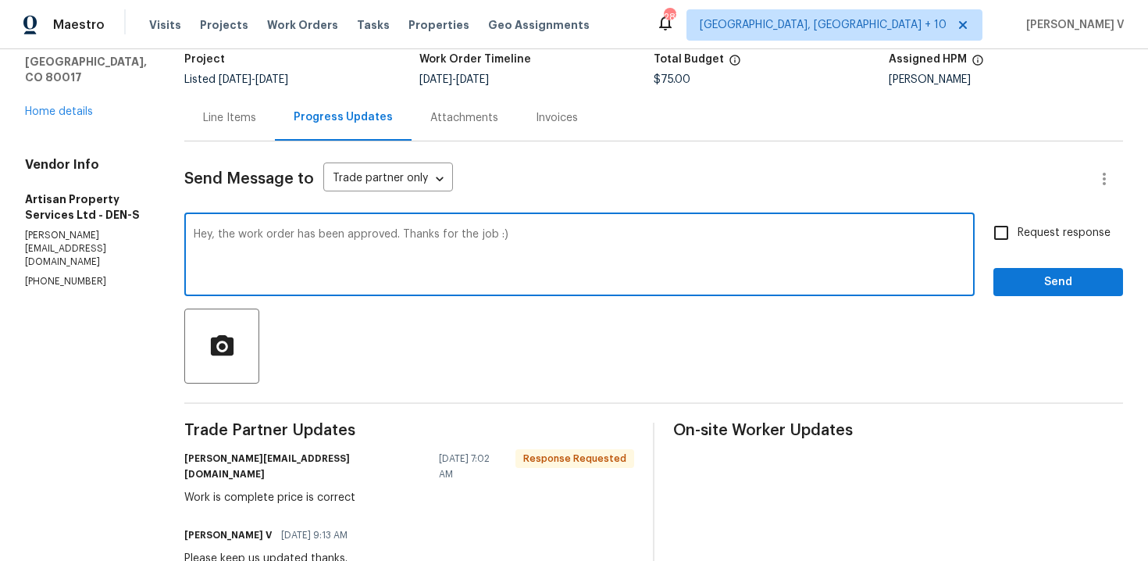
drag, startPoint x: 485, startPoint y: 237, endPoint x: 570, endPoint y: 246, distance: 84.9
click at [570, 247] on textarea "Hey, the work order has been approved. Thanks for the job :)" at bounding box center [580, 256] width 772 height 55
paste textarea "Kindly provide us with a detailed invoice mentioning all the scope of work done…"
type textarea "Hey, the work order has been approved. Thanks for the job. Kindly provide us wi…"
click at [1031, 277] on span "Send" at bounding box center [1058, 283] width 105 height 20
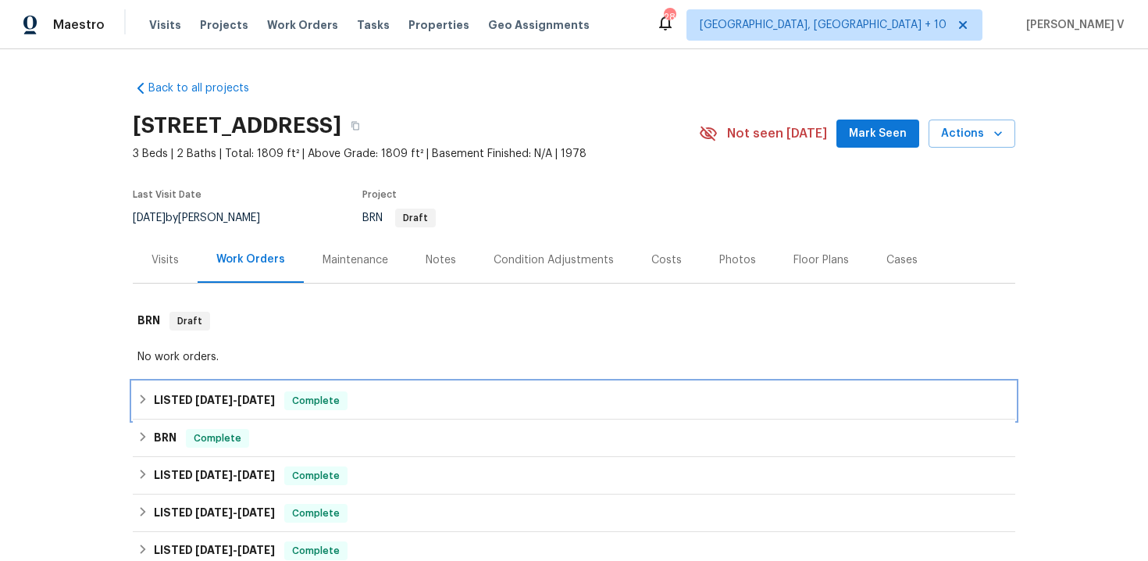
click at [253, 391] on h6 "LISTED 8/18/25 - 8/28/25" at bounding box center [214, 400] width 121 height 19
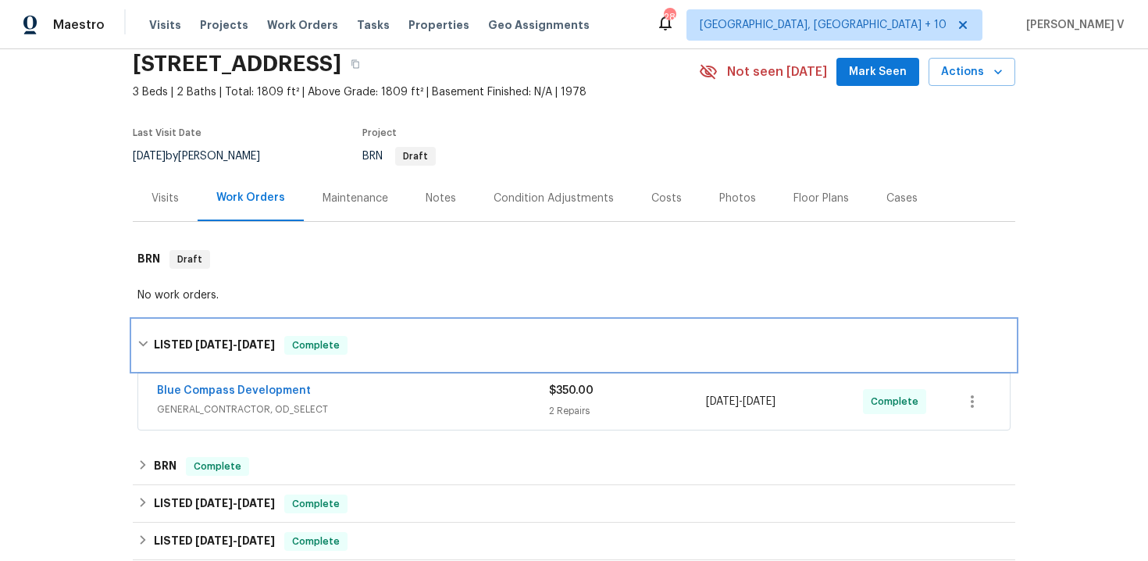
scroll to position [133, 0]
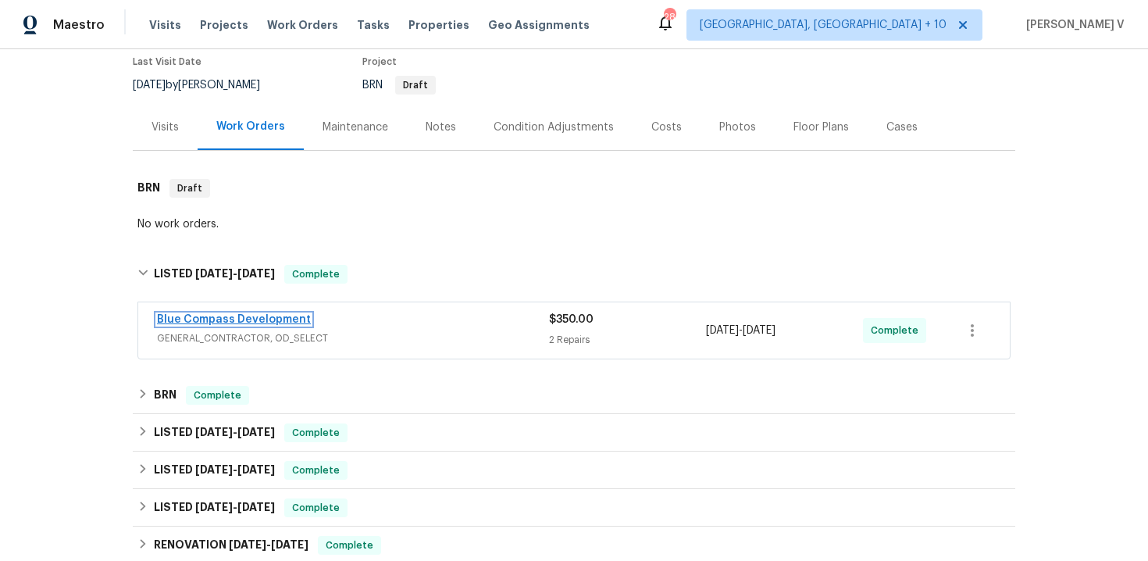
click at [249, 315] on link "Blue Compass Development" at bounding box center [234, 319] width 154 height 11
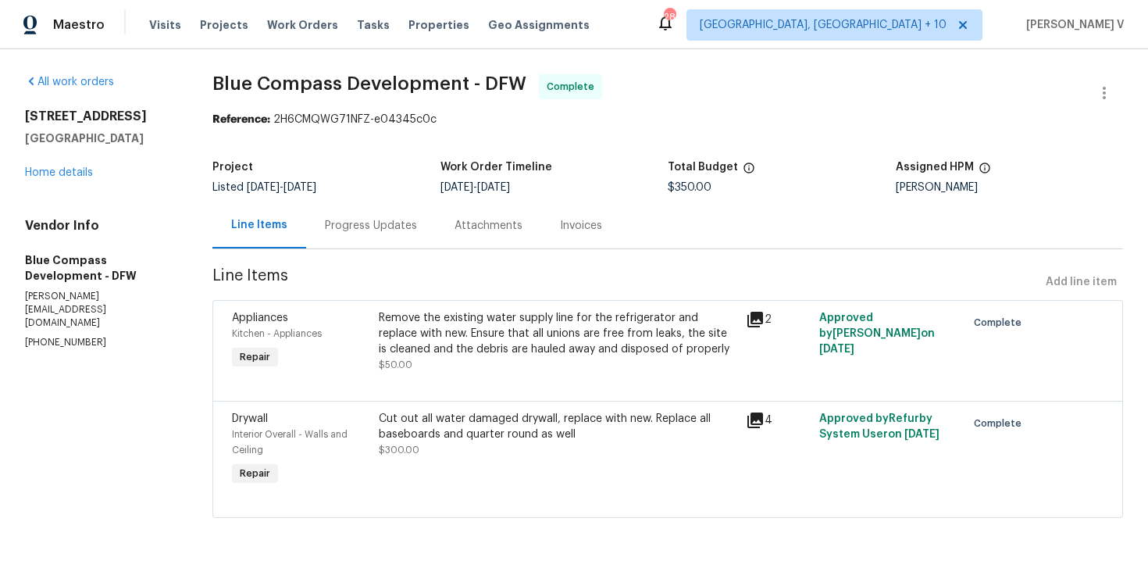
click at [415, 224] on div "Progress Updates" at bounding box center [371, 226] width 92 height 16
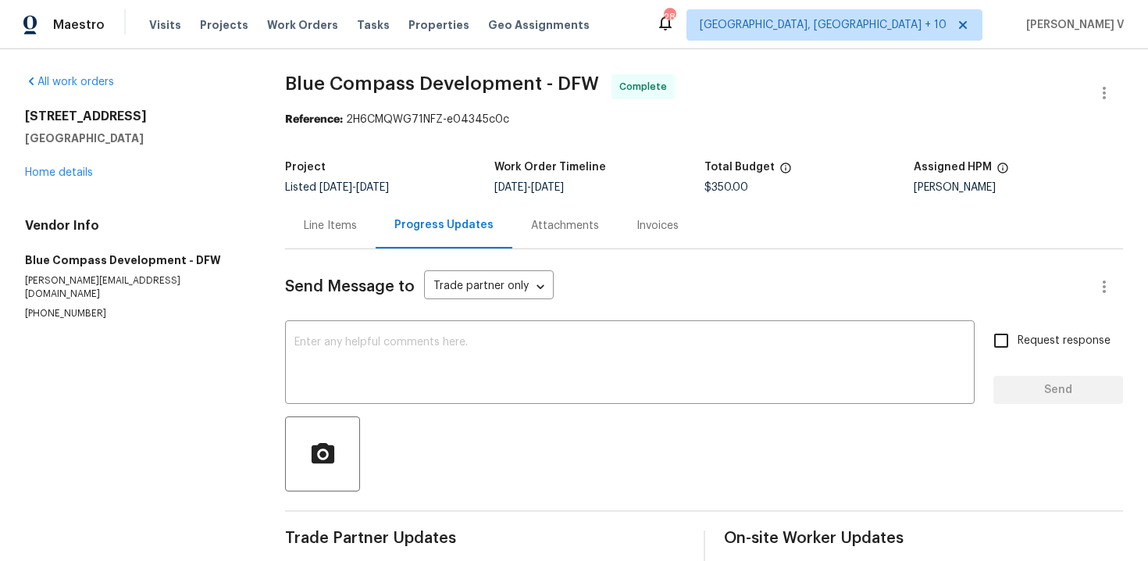
click at [347, 230] on div "Line Items" at bounding box center [330, 226] width 53 height 16
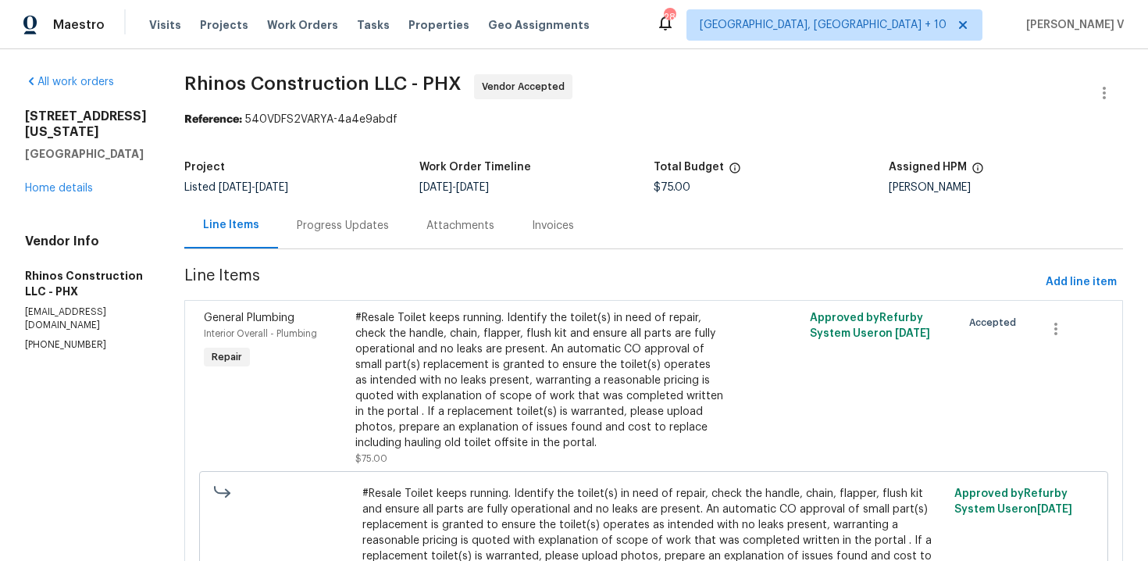
click at [362, 216] on div "Progress Updates" at bounding box center [343, 225] width 130 height 46
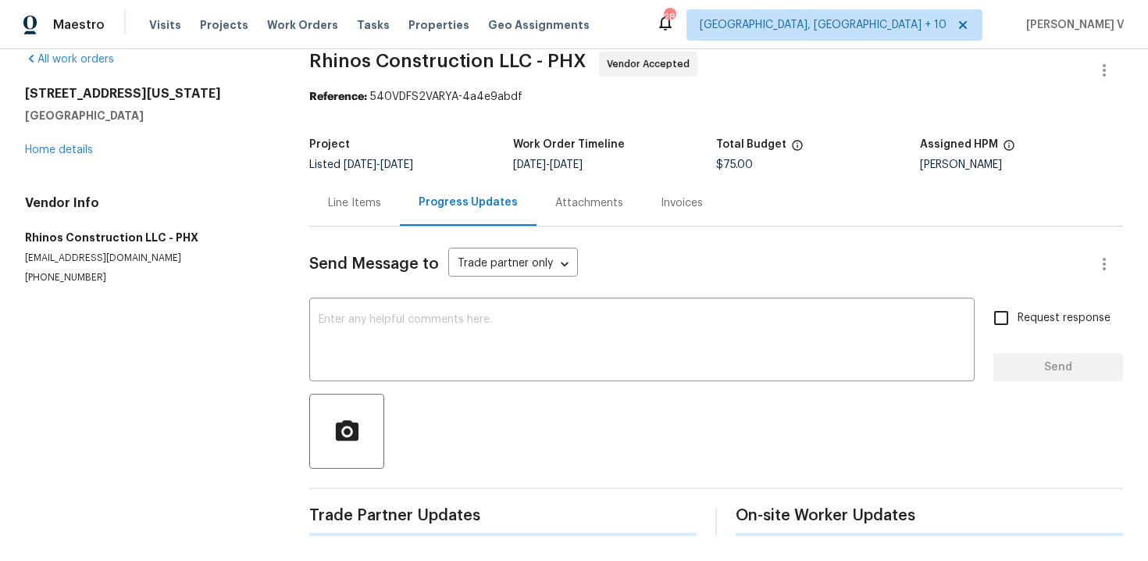
scroll to position [143, 0]
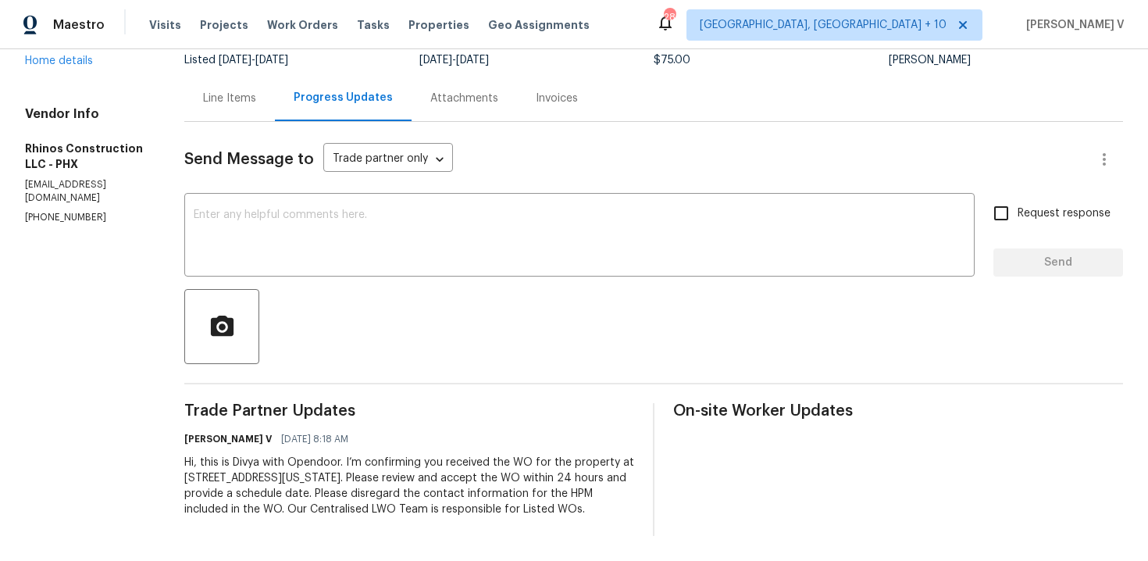
click at [246, 91] on div "Line Items" at bounding box center [229, 99] width 53 height 16
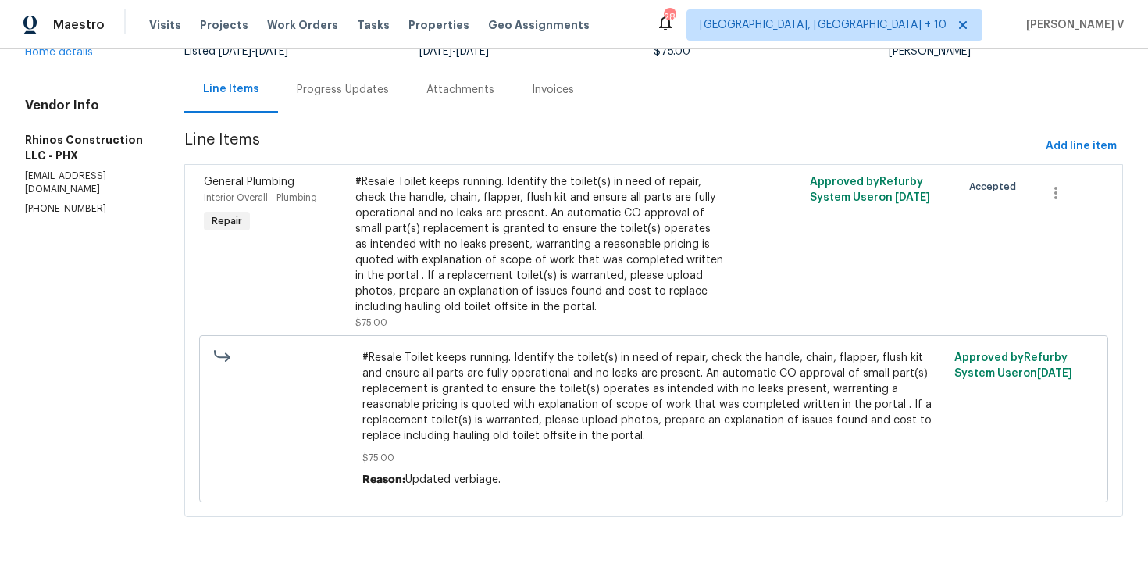
click at [354, 93] on div "Progress Updates" at bounding box center [343, 90] width 92 height 16
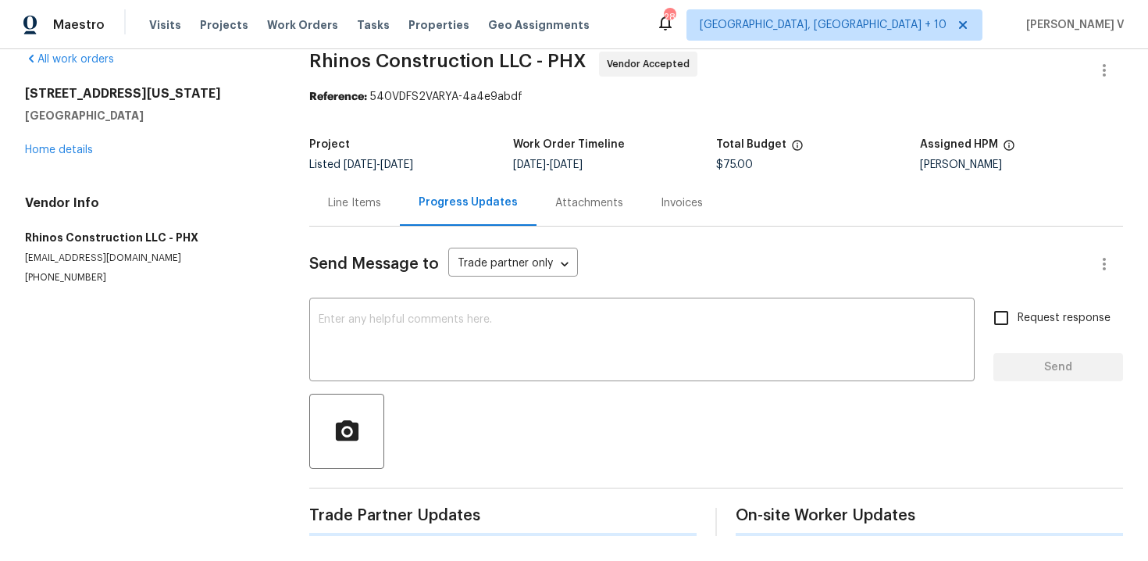
scroll to position [23, 0]
click at [412, 314] on textarea at bounding box center [642, 341] width 647 height 55
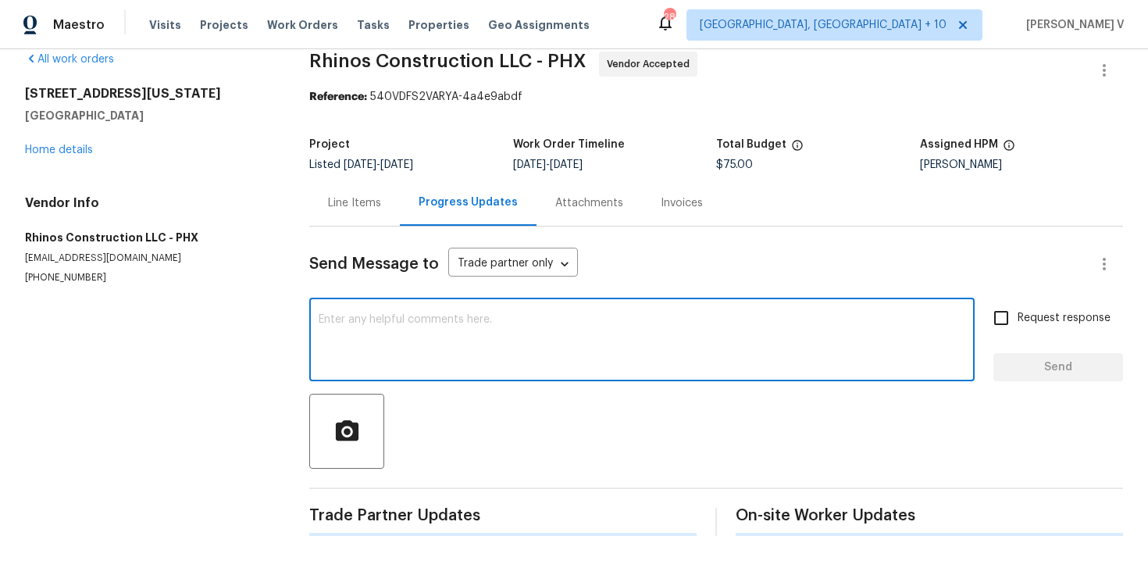
paste textarea "Hi team, Thank you for accepting the work order. Could you please provide a sch…"
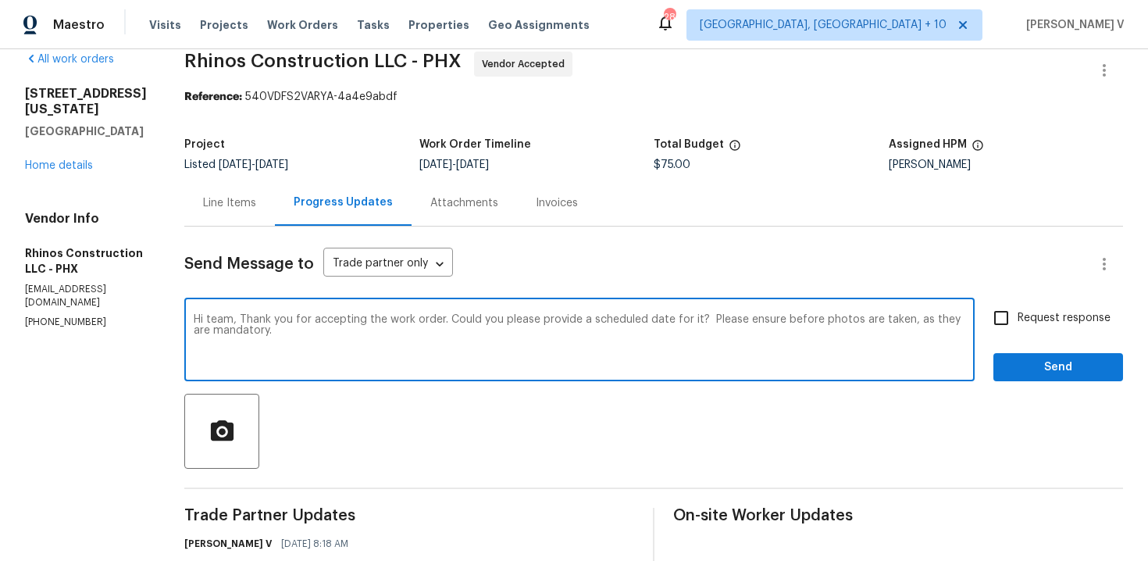
drag, startPoint x: 702, startPoint y: 319, endPoint x: 703, endPoint y: 360, distance: 41.4
click at [702, 360] on textarea "Hi team, Thank you for accepting the work order. Could you please provide a sch…" at bounding box center [580, 341] width 772 height 55
type textarea "Hi team, Thank you for accepting the work order. Could you please provide a sch…"
click at [1037, 306] on label "Request response" at bounding box center [1048, 318] width 126 height 33
click at [1018, 306] on input "Request response" at bounding box center [1001, 318] width 33 height 33
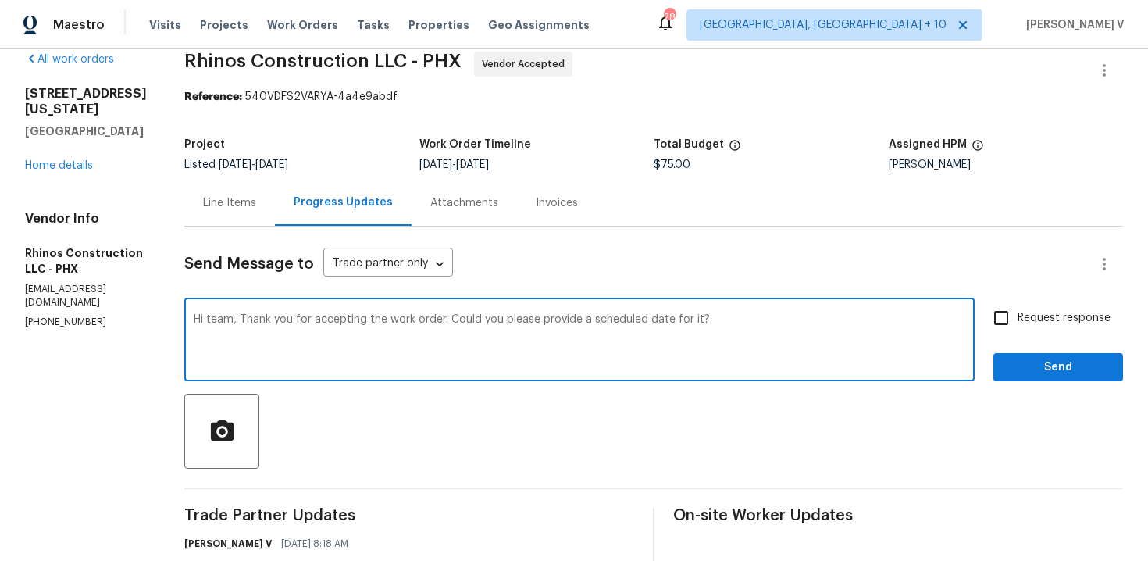
checkbox input "true"
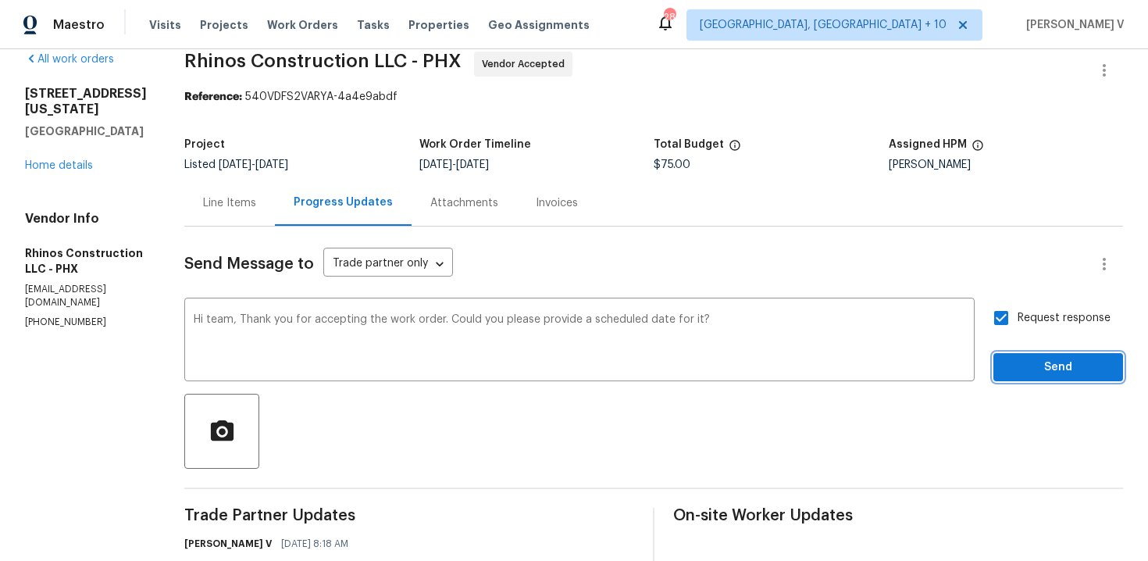
click at [1045, 356] on button "Send" at bounding box center [1059, 367] width 130 height 29
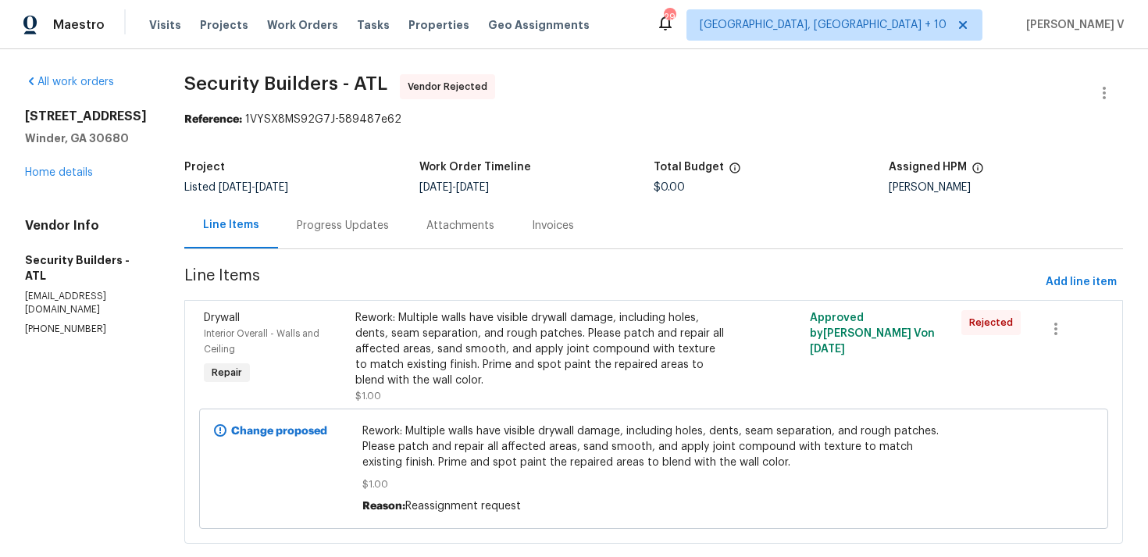
click at [408, 216] on div "Progress Updates" at bounding box center [343, 225] width 130 height 46
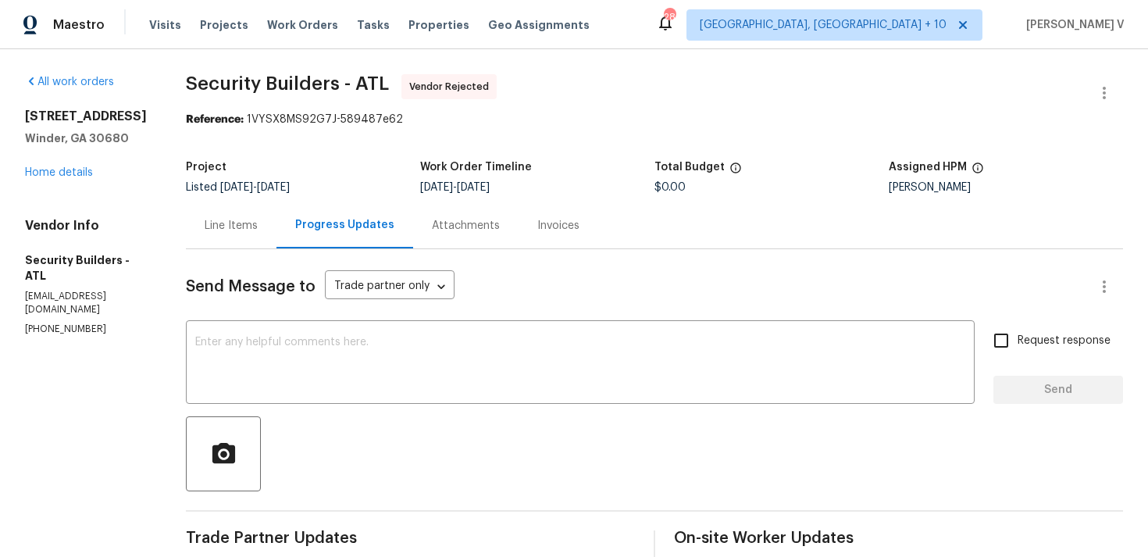
click at [260, 241] on div "Line Items" at bounding box center [231, 225] width 91 height 46
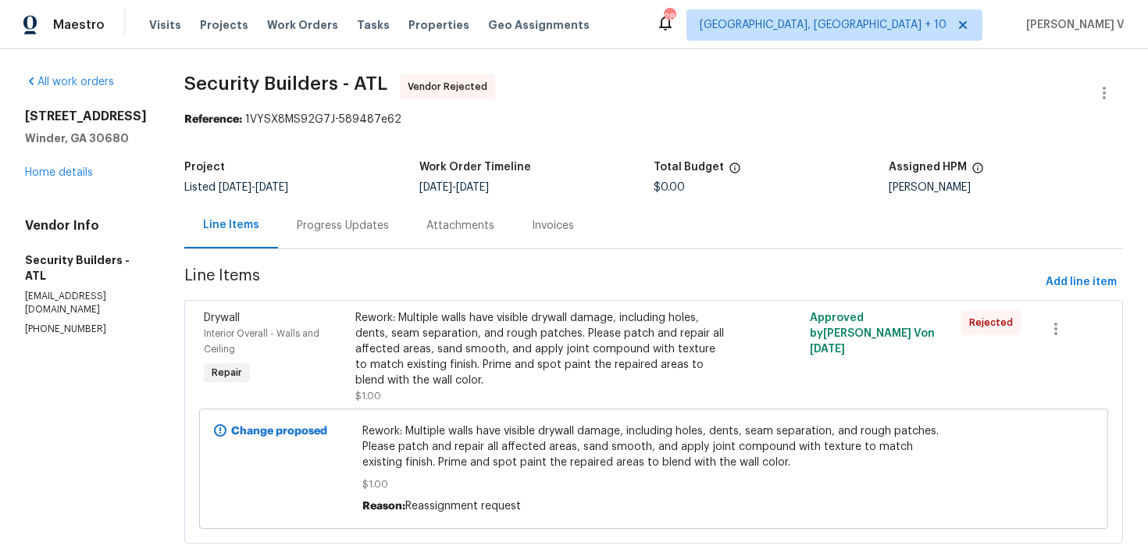
click at [500, 316] on div "Rework: Multiple walls have visible drywall damage, including holes, dents, sea…" at bounding box center [540, 349] width 370 height 78
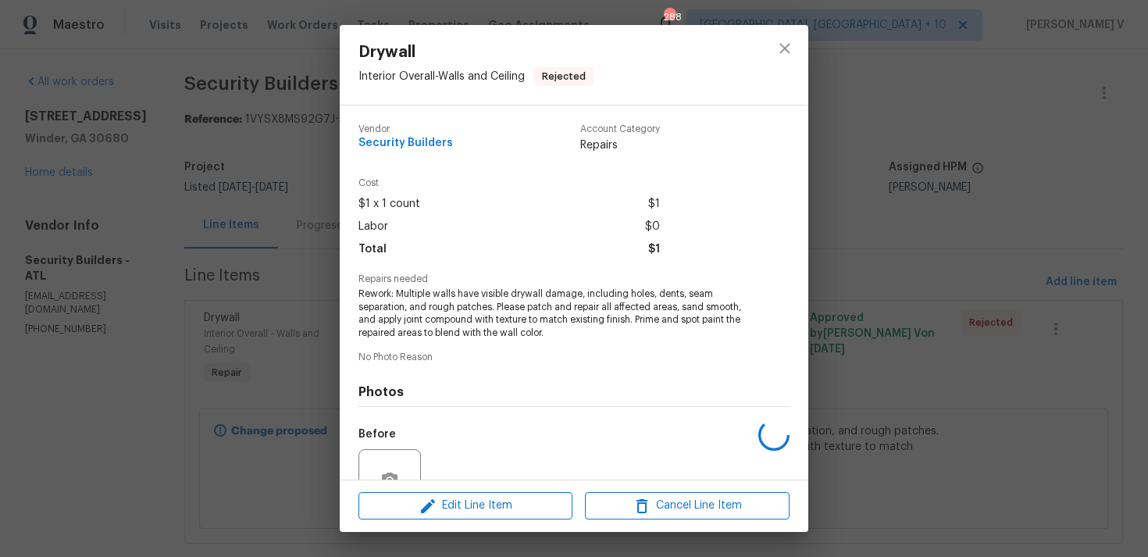
click at [454, 297] on span "Rework: Multiple walls have visible drywall damage, including holes, dents, sea…" at bounding box center [553, 313] width 388 height 52
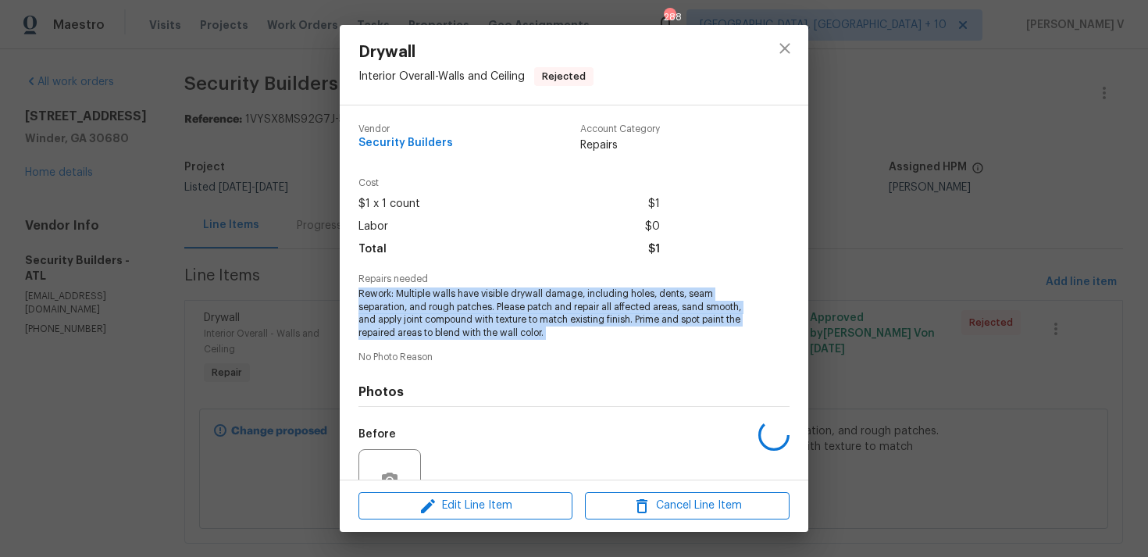
copy span "Rework: Multiple walls have visible drywall damage, including holes, dents, sea…"
click at [165, 92] on div "Drywall Interior Overall - Walls and Ceiling Rejected Vendor Security Builders …" at bounding box center [574, 278] width 1148 height 557
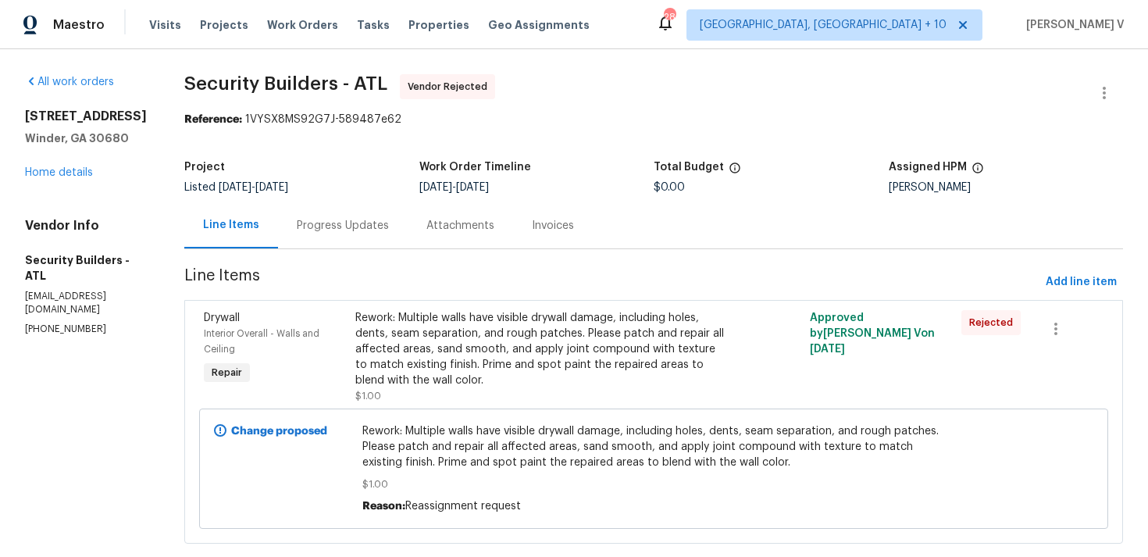
click at [52, 178] on div "817 Kenwood Ln Winder, GA 30680 Home details" at bounding box center [86, 145] width 122 height 72
click at [70, 175] on link "Home details" at bounding box center [59, 172] width 68 height 11
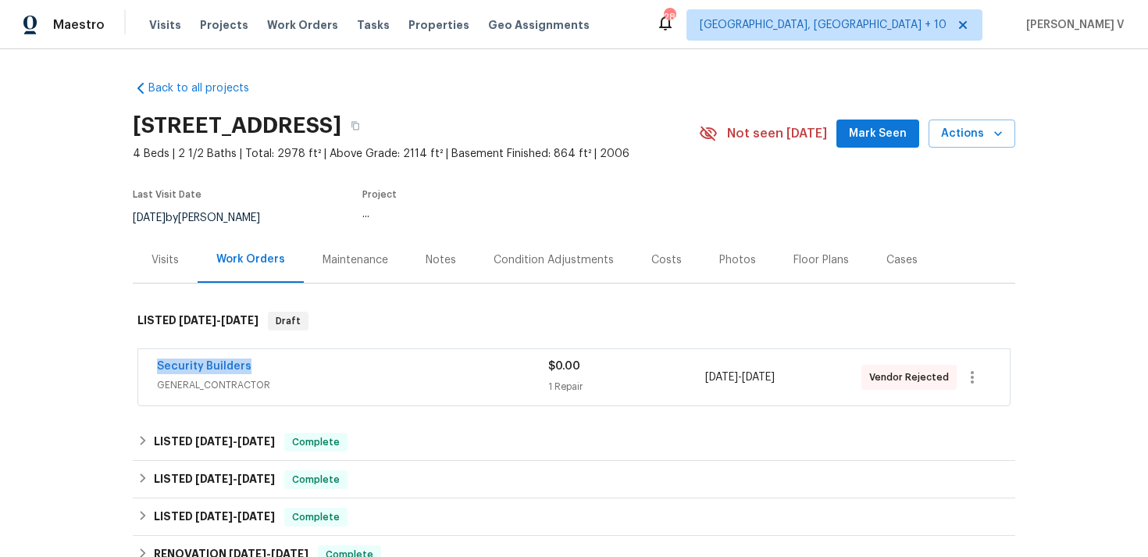
drag, startPoint x: 148, startPoint y: 373, endPoint x: 321, endPoint y: 373, distance: 172.6
click at [321, 373] on div "Security Builders GENERAL_CONTRACTOR $0.00 1 Repair 8/28/2025 - 9/1/2025 Vendor…" at bounding box center [574, 377] width 872 height 56
copy link "Security Builders"
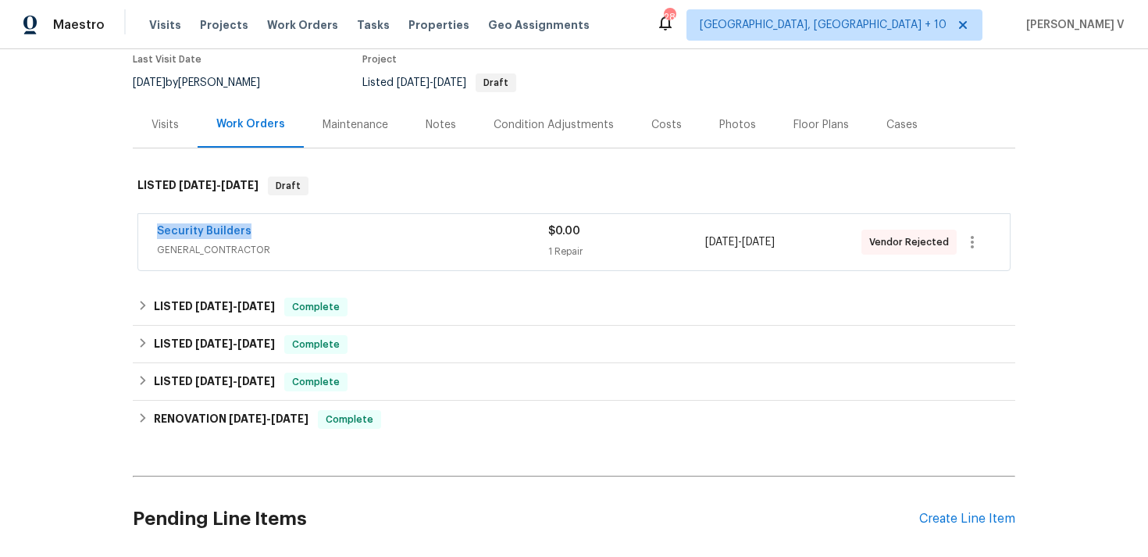
scroll to position [255, 0]
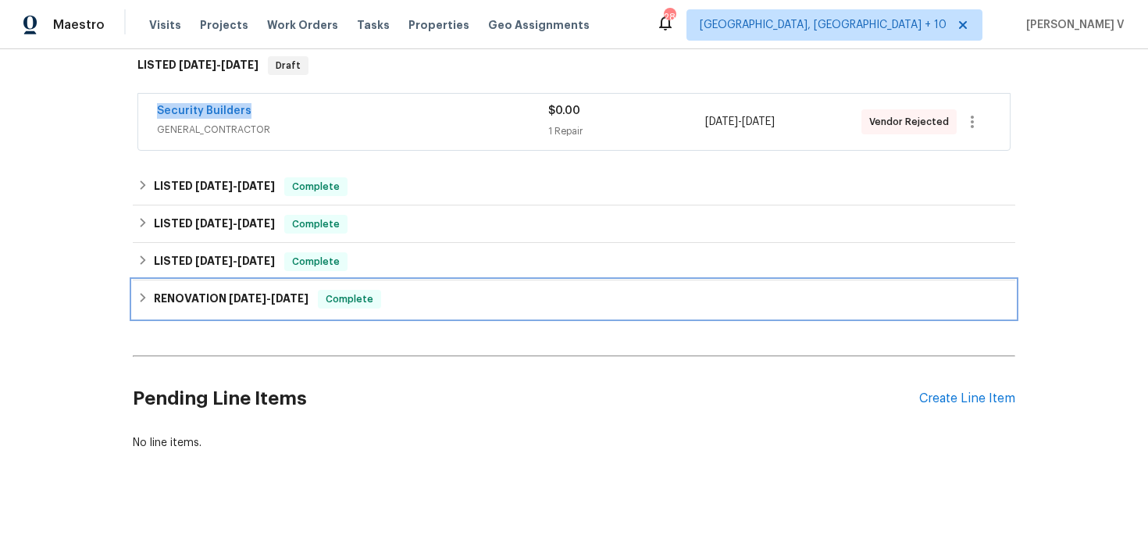
click at [423, 302] on div "RENOVATION 3/3/25 - 3/12/25 Complete" at bounding box center [573, 299] width 873 height 19
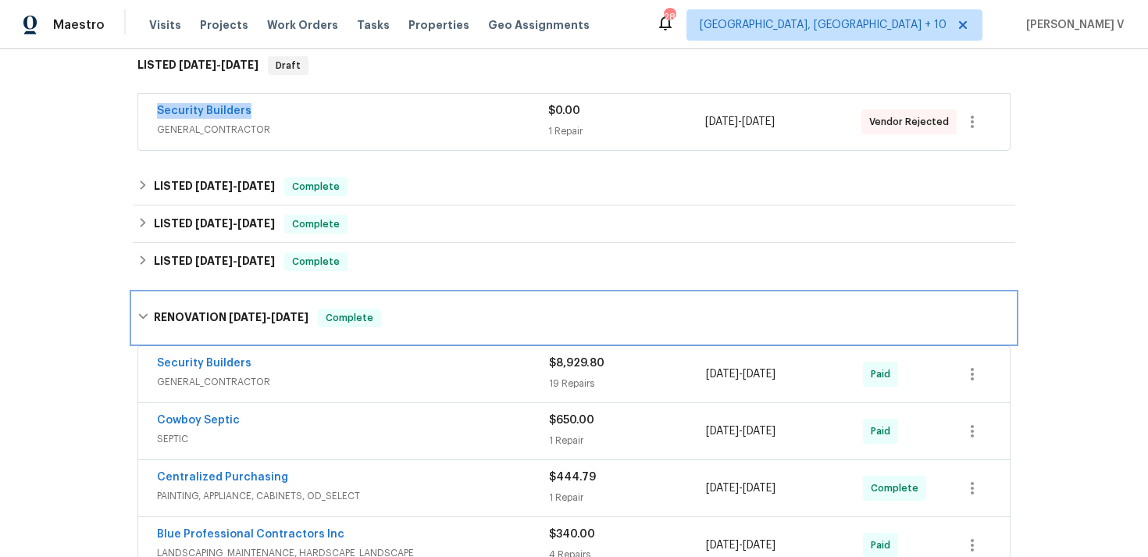
scroll to position [401, 0]
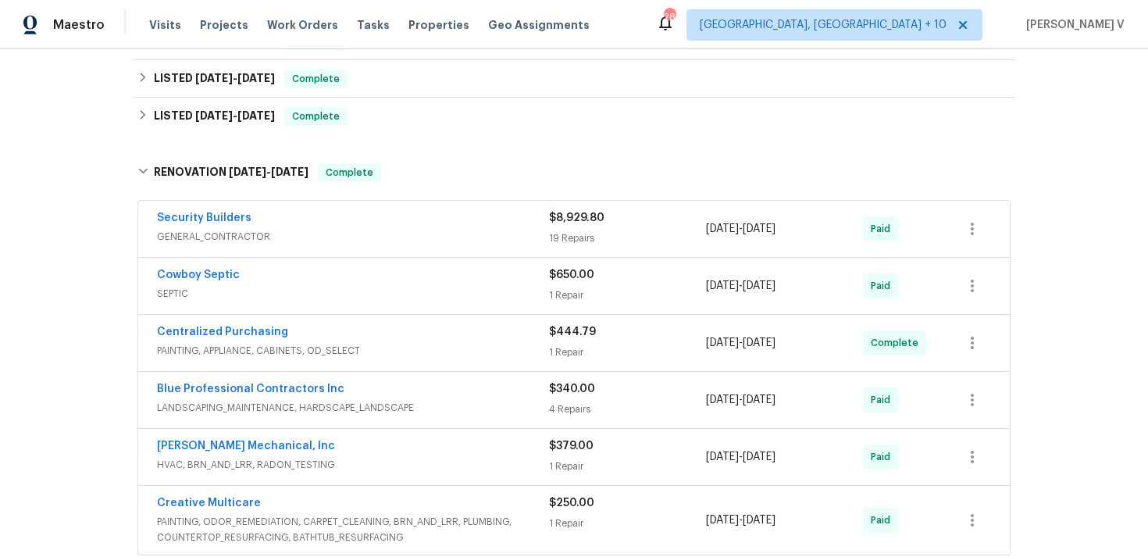
click at [460, 220] on div "Security Builders" at bounding box center [353, 219] width 392 height 19
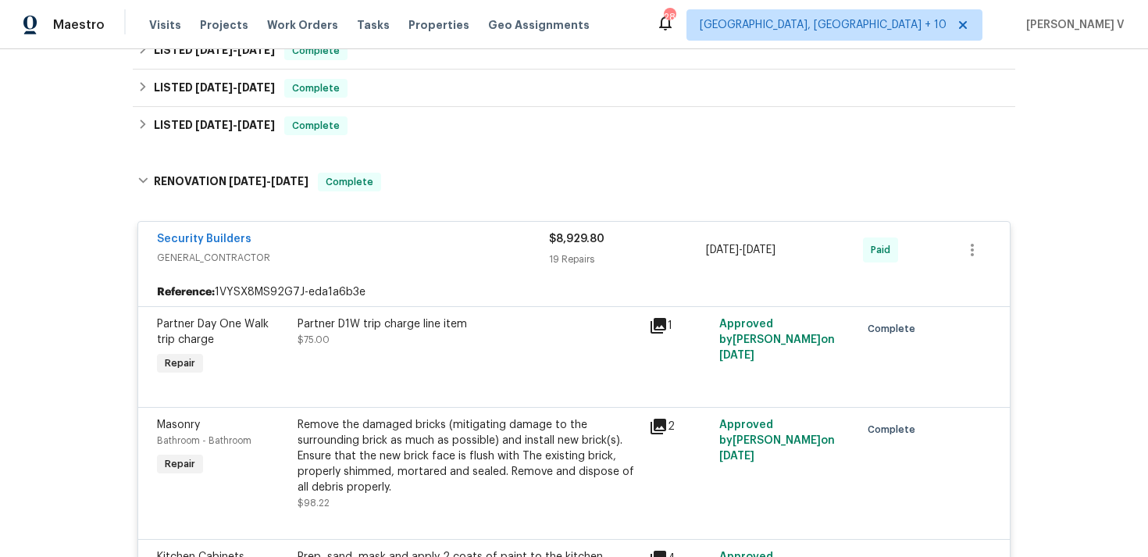
scroll to position [0, 0]
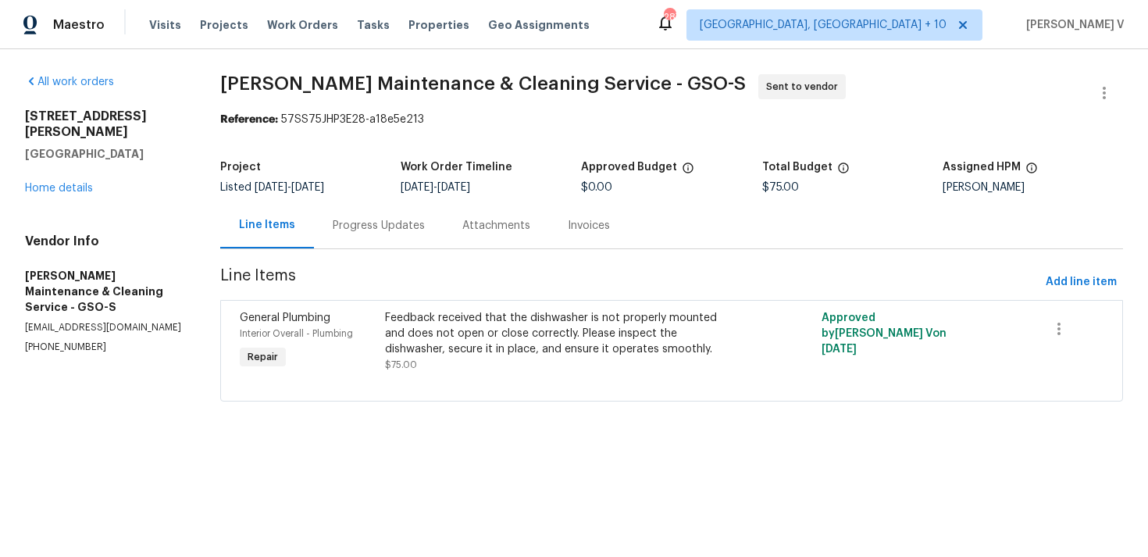
click at [361, 230] on div "Progress Updates" at bounding box center [379, 226] width 92 height 16
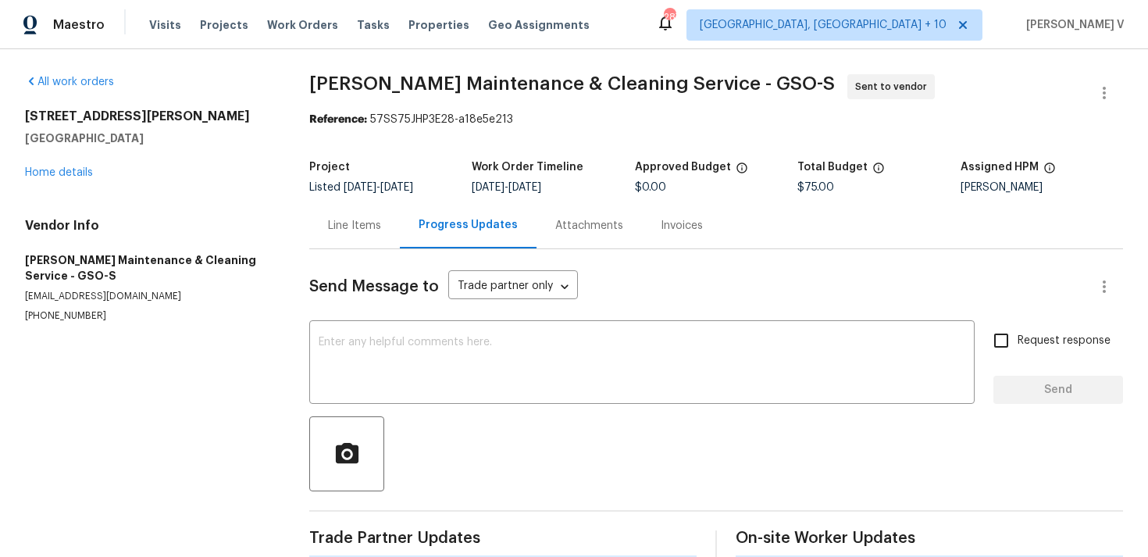
scroll to position [131, 0]
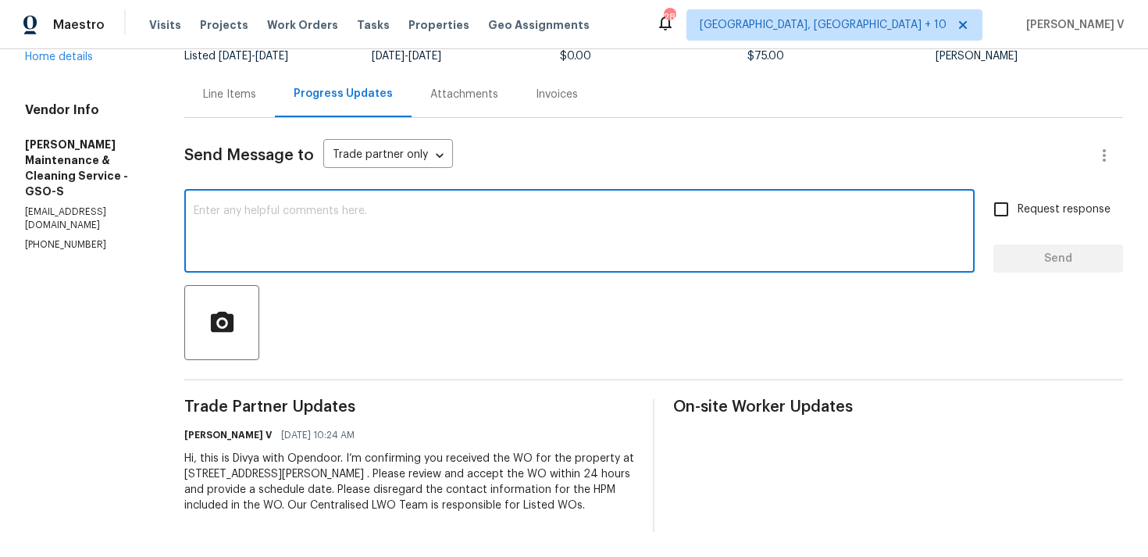
click at [440, 219] on textarea at bounding box center [580, 232] width 772 height 55
paste textarea "Hi Team, Could you please accept the work order and provide the progress status…"
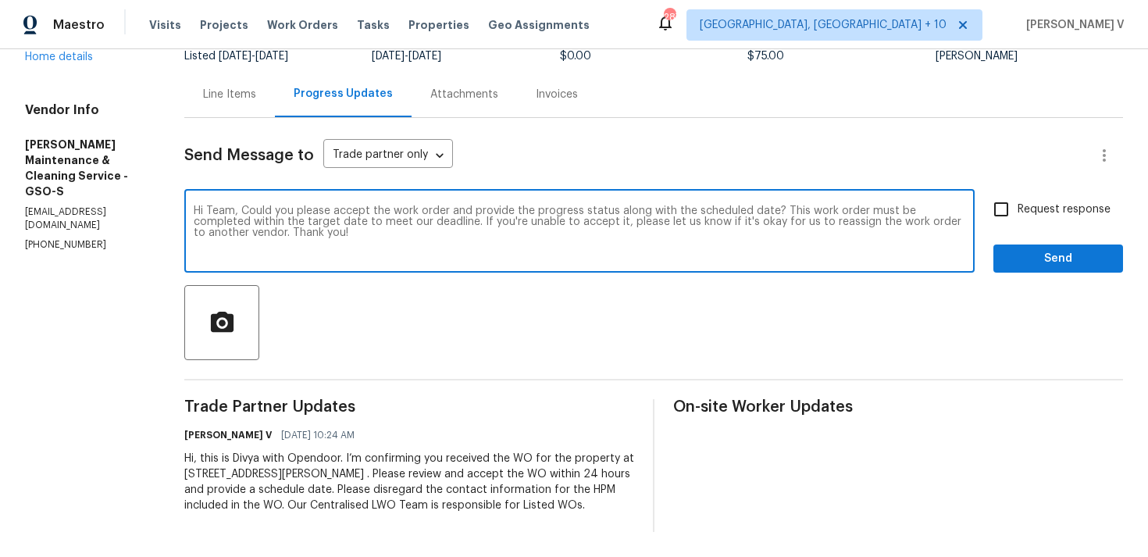
type textarea "Hi Team, Could you please accept the work order and provide the progress status…"
click at [1023, 212] on span "Request response" at bounding box center [1064, 210] width 93 height 16
click at [1018, 212] on input "Request response" at bounding box center [1001, 209] width 33 height 33
checkbox input "true"
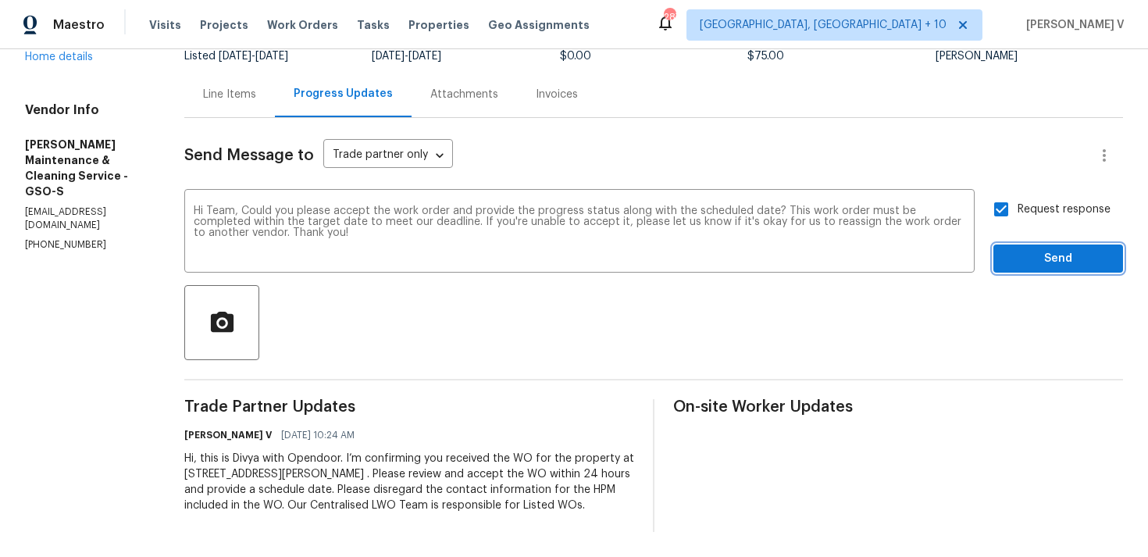
click at [1023, 252] on span "Send" at bounding box center [1058, 259] width 105 height 20
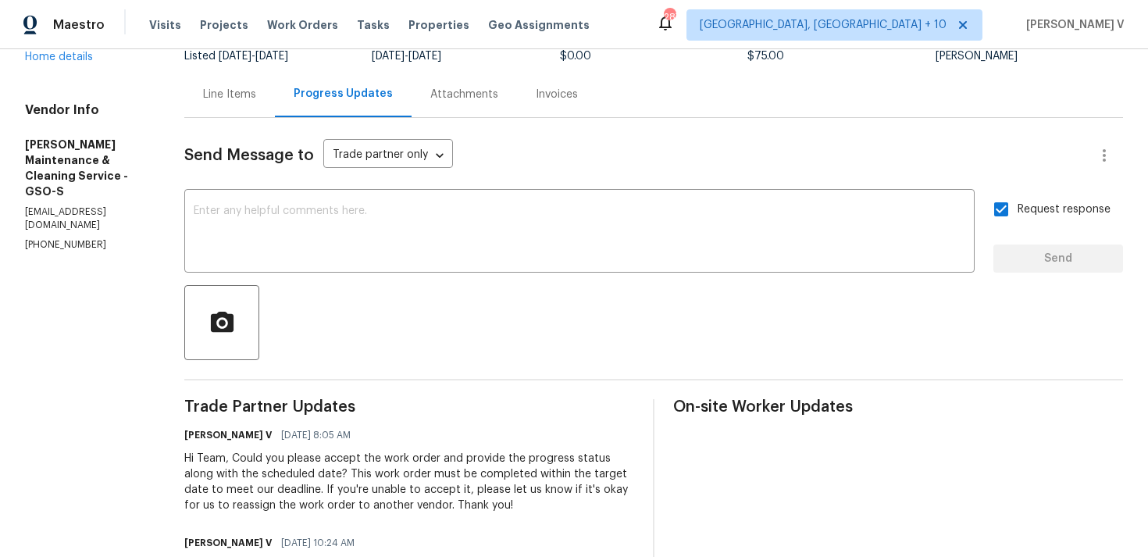
click at [362, 278] on div "Send Message to Trade partner only Trade partner only ​ x ​ Request response Se…" at bounding box center [653, 379] width 939 height 522
click at [323, 246] on textarea at bounding box center [580, 232] width 772 height 55
paste textarea "Hi, This is Divya from Opendoor. Please review and accept the WO within 24 hour…"
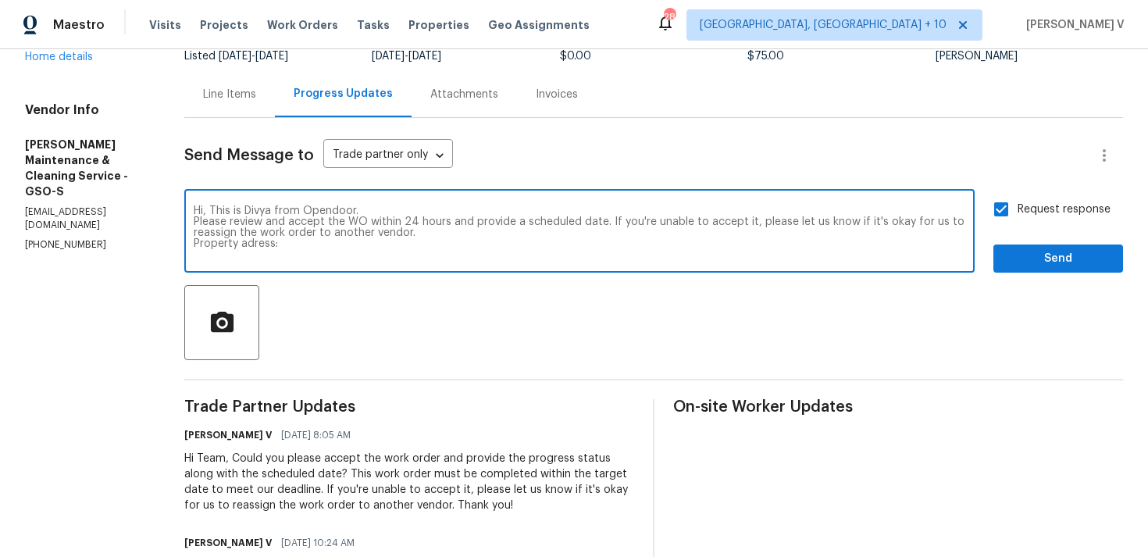
type textarea "Hi, This is Divya from Opendoor. Please review and accept the WO within 24 hour…"
click at [80, 176] on div "Vendor Info [PERSON_NAME] Maintenance & Cleaning Service - GSO-S [EMAIL_ADDRESS…" at bounding box center [86, 176] width 122 height 149
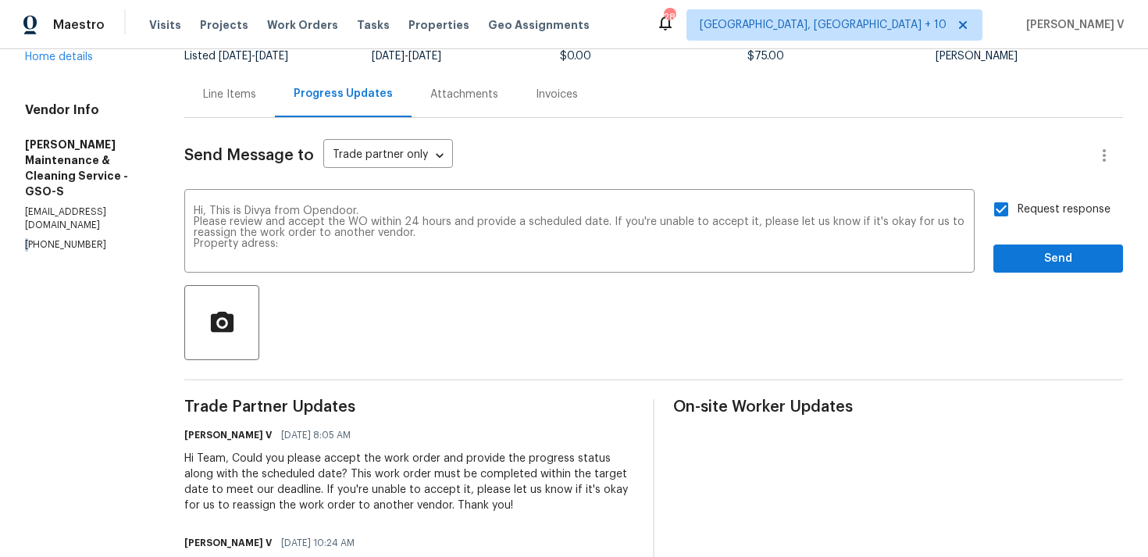
click at [80, 176] on div "Vendor Info [PERSON_NAME] Maintenance & Cleaning Service - GSO-S [EMAIL_ADDRESS…" at bounding box center [86, 176] width 122 height 149
copy p "[PHONE_NUMBER]"
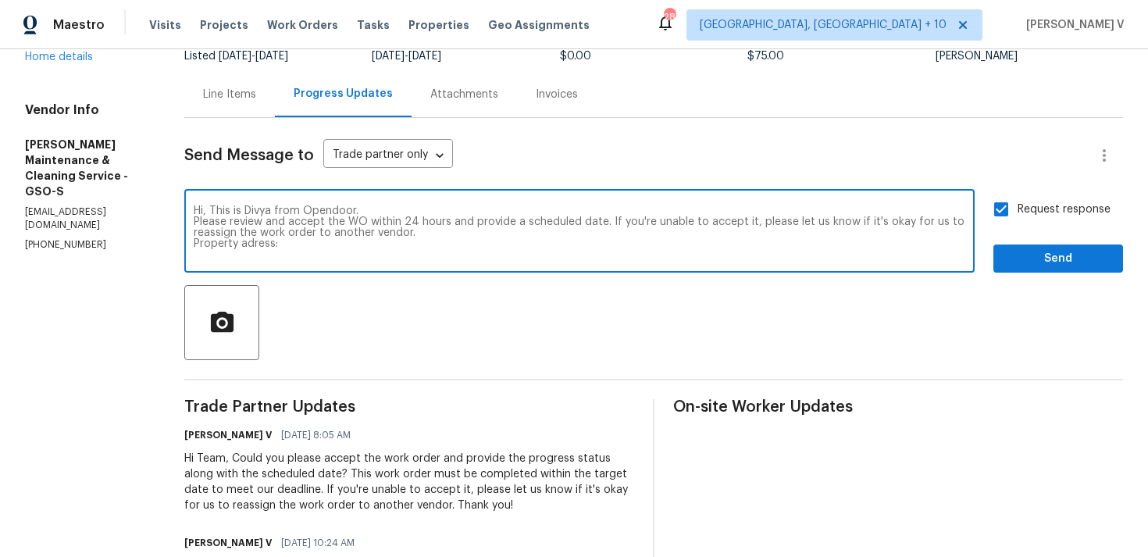
drag, startPoint x: 208, startPoint y: 205, endPoint x: 327, endPoint y: 248, distance: 127.3
click at [327, 248] on div "Hi, This is Divya from Opendoor. Please review and accept the WO within 24 hour…" at bounding box center [579, 233] width 791 height 80
click at [327, 248] on textarea "Hi, This is Divya from Opendoor. Please review and accept the WO within 24 hour…" at bounding box center [580, 232] width 772 height 55
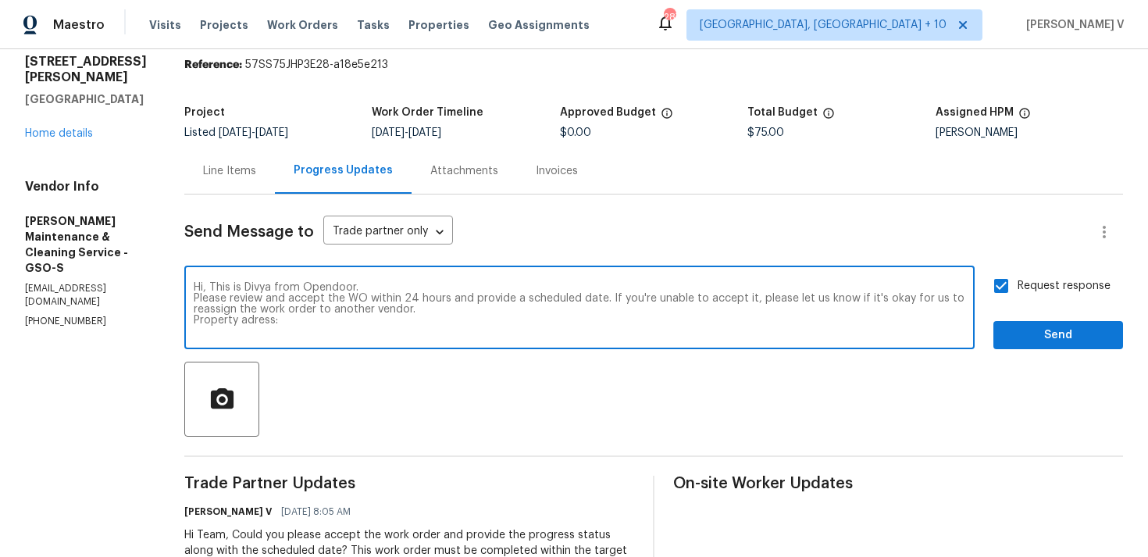
scroll to position [5, 0]
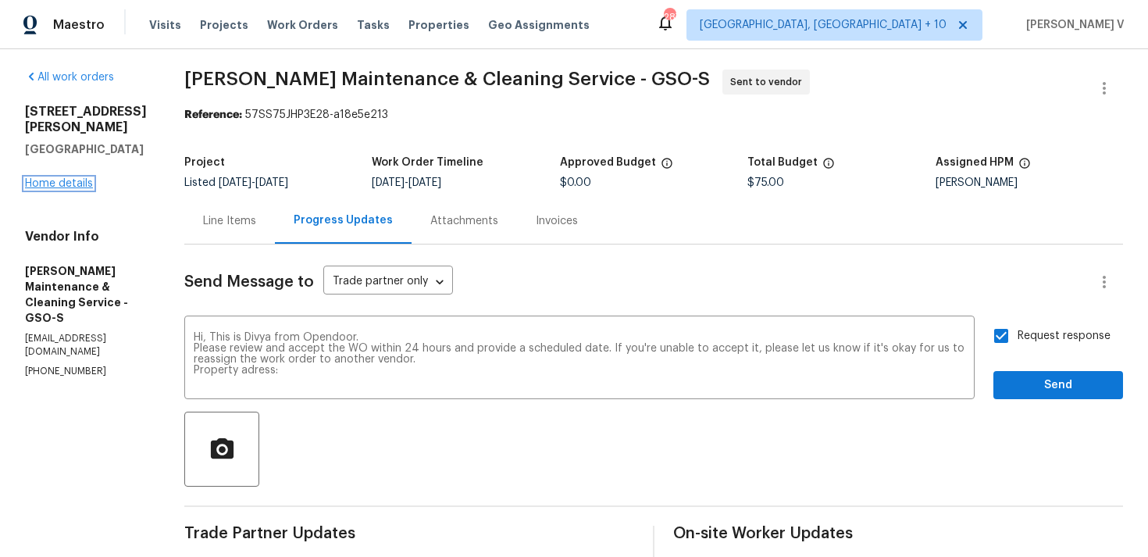
click at [62, 178] on link "Home details" at bounding box center [59, 183] width 68 height 11
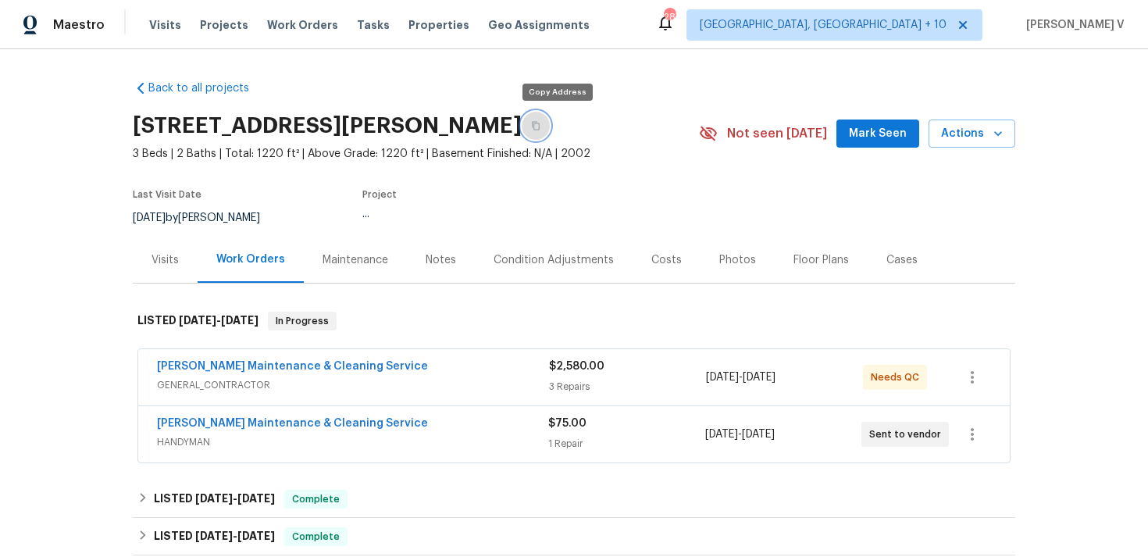
click at [541, 127] on icon "button" at bounding box center [535, 125] width 9 height 9
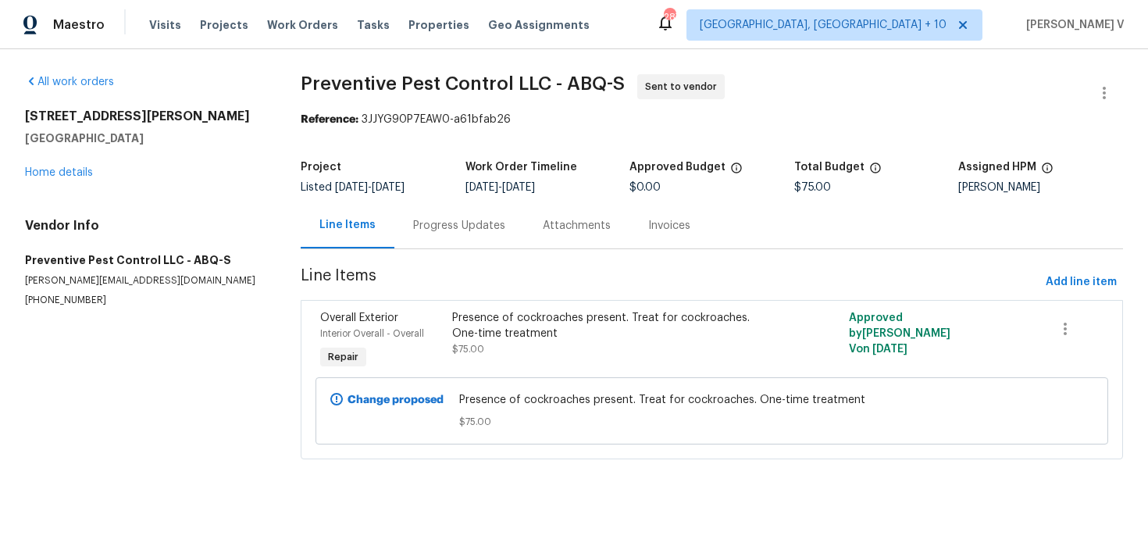
click at [427, 195] on div "Project Listed [DATE] - [DATE] Work Order Timeline [DATE] - [DATE] Approved Bud…" at bounding box center [712, 177] width 823 height 50
click at [434, 221] on div "Progress Updates" at bounding box center [459, 226] width 92 height 16
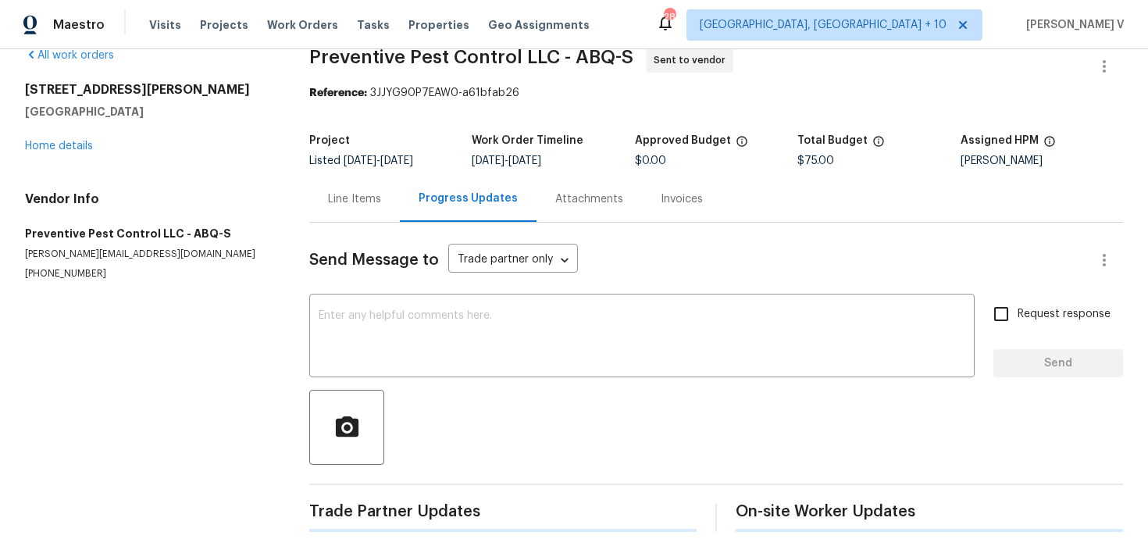
scroll to position [131, 0]
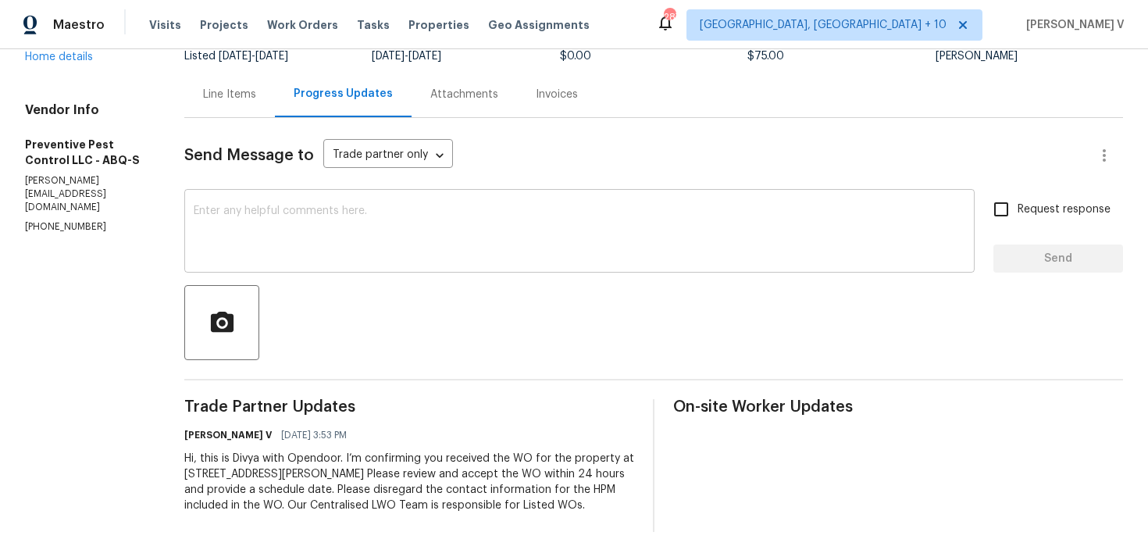
click at [427, 232] on textarea at bounding box center [580, 232] width 772 height 55
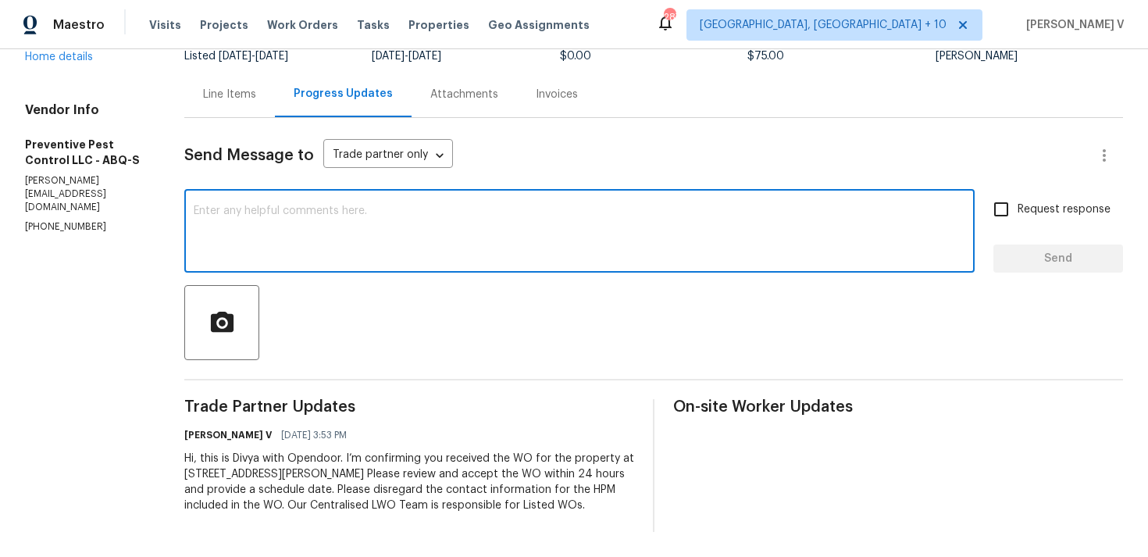
paste textarea "Hi Team, Could you please accept the work order and provide the progress status…"
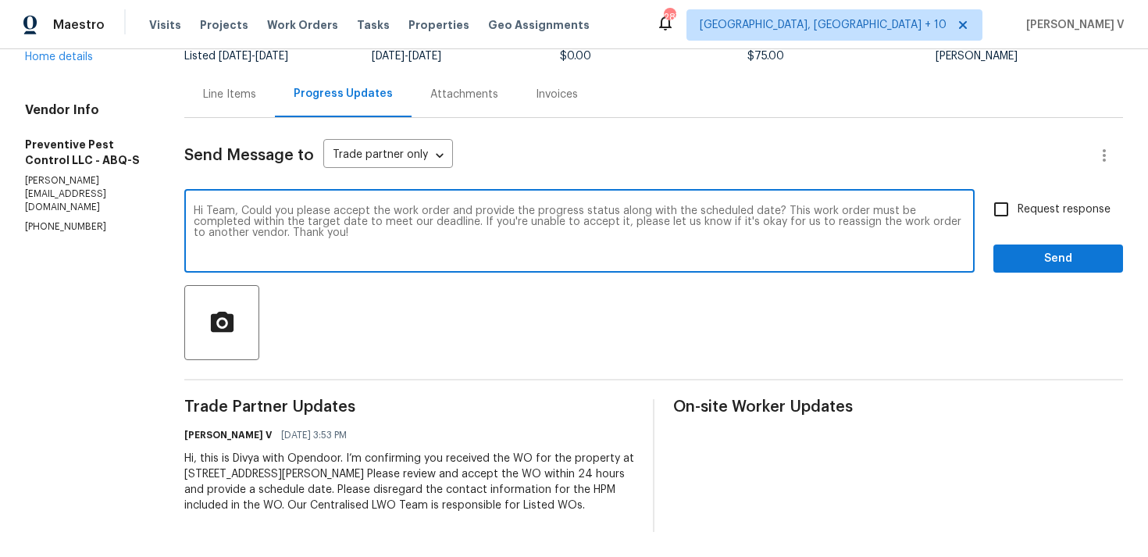
type textarea "Hi Team, Could you please accept the work order and provide the progress status…"
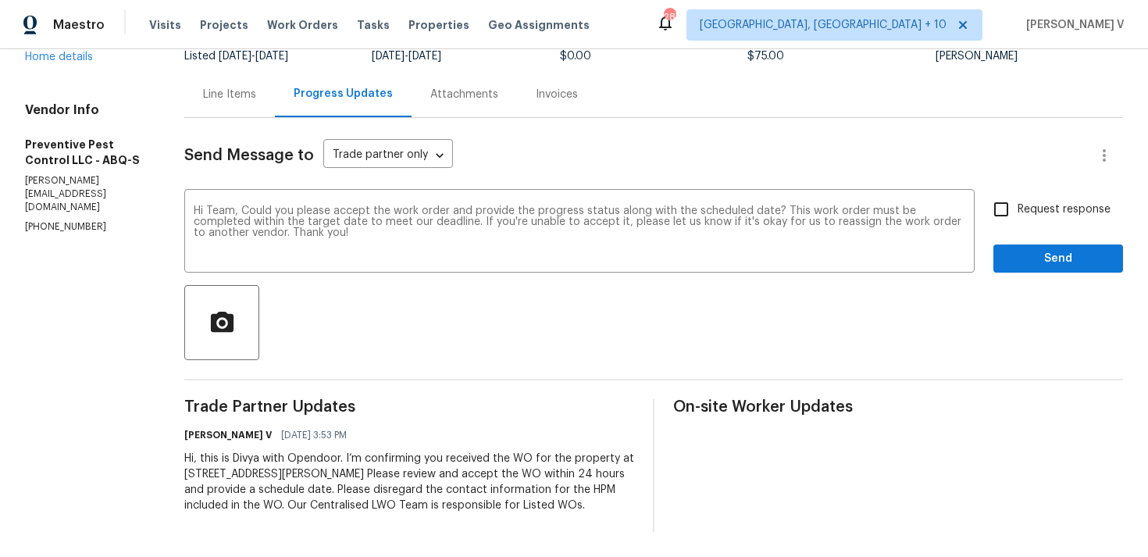
click at [1049, 187] on div "Send Message to Trade partner only Trade partner only ​ Hi Team, Could you plea…" at bounding box center [653, 325] width 939 height 414
click at [1034, 212] on span "Request response" at bounding box center [1064, 210] width 93 height 16
click at [1018, 212] on input "Request response" at bounding box center [1001, 209] width 33 height 33
checkbox input "true"
click at [1034, 260] on span "Send" at bounding box center [1058, 259] width 105 height 20
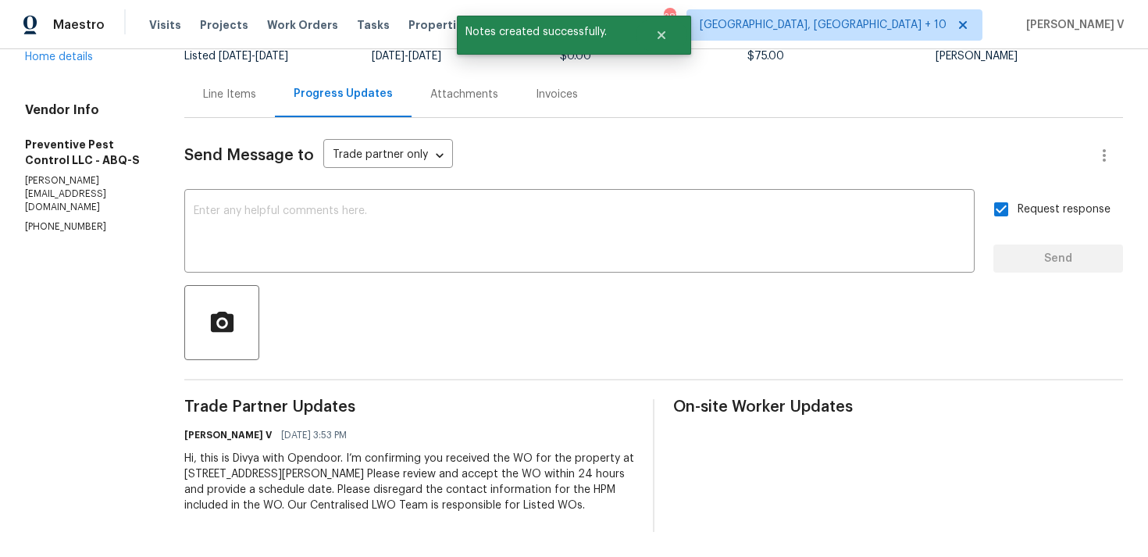
click at [59, 230] on section "All work orders [STREET_ADDRESS] Home details Vendor Info Preventive Pest Contr…" at bounding box center [86, 237] width 122 height 589
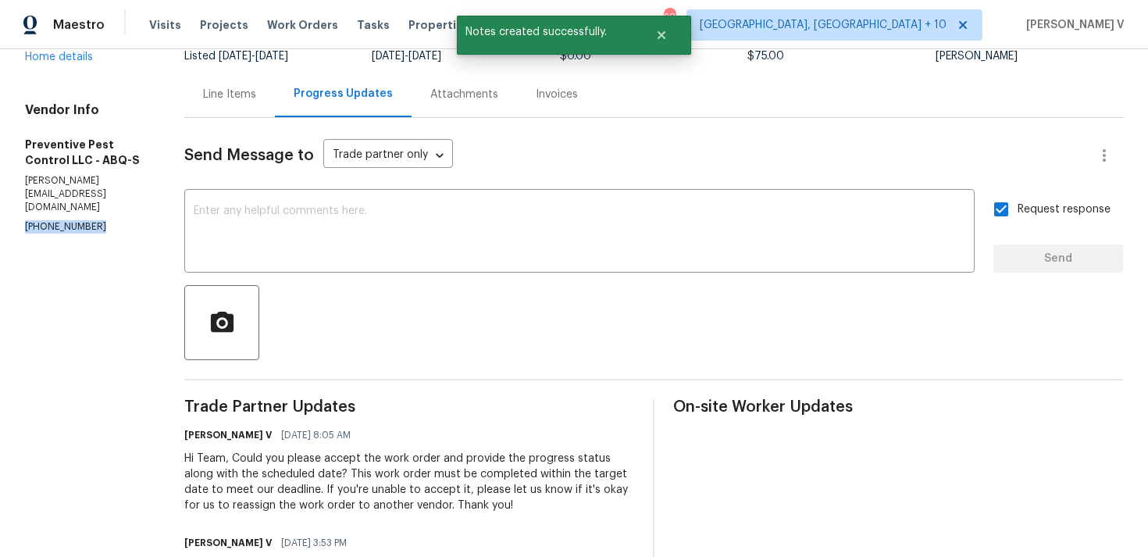
copy p "[PHONE_NUMBER]"
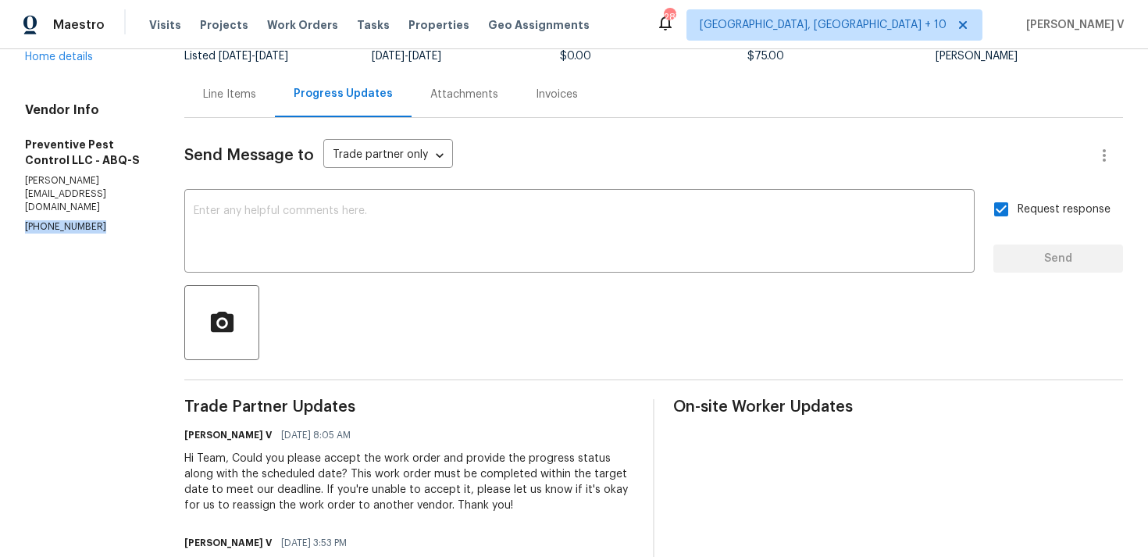
scroll to position [0, 0]
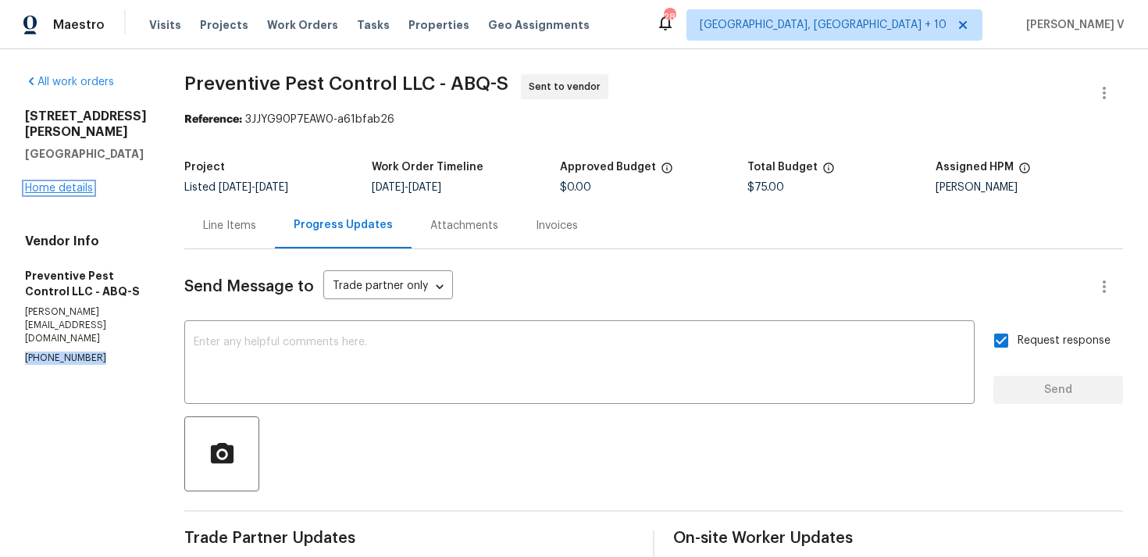
click at [59, 194] on link "Home details" at bounding box center [59, 188] width 68 height 11
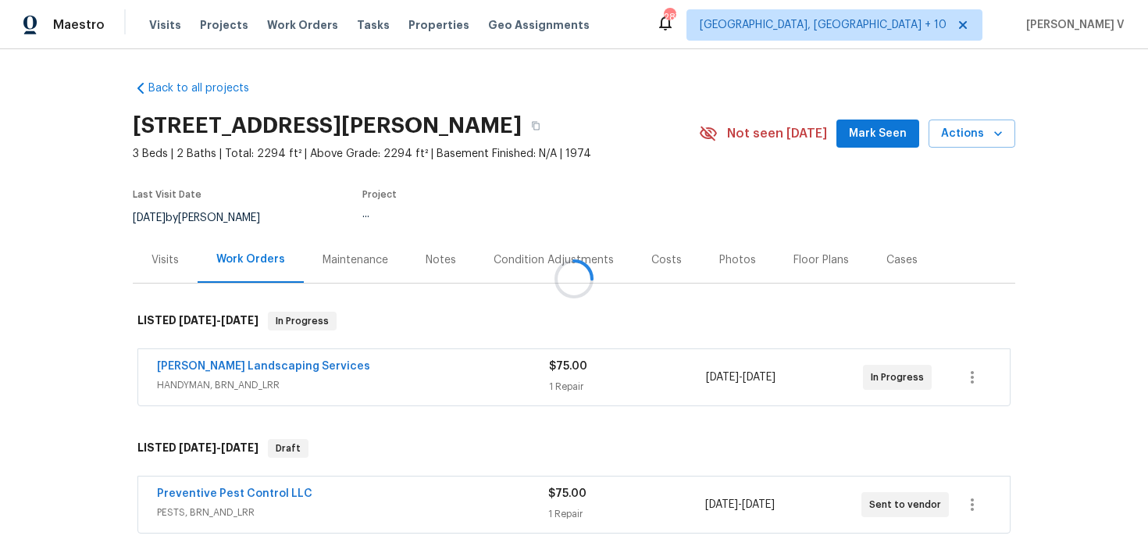
click at [637, 133] on div at bounding box center [574, 278] width 1148 height 557
click at [631, 133] on div at bounding box center [574, 278] width 1148 height 557
click at [550, 133] on button "button" at bounding box center [536, 126] width 28 height 28
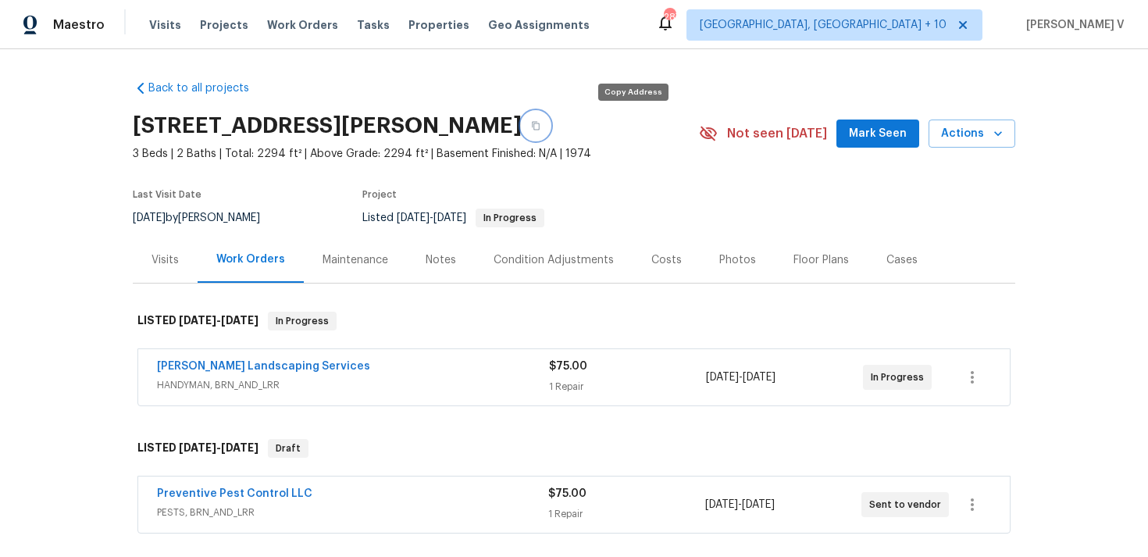
click at [550, 133] on button "button" at bounding box center [536, 126] width 28 height 28
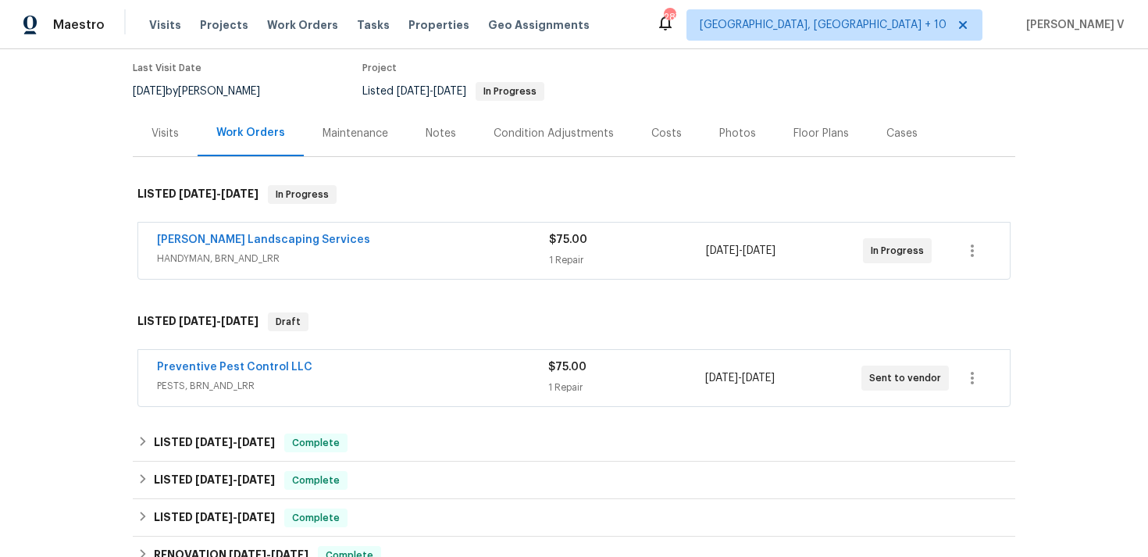
scroll to position [162, 0]
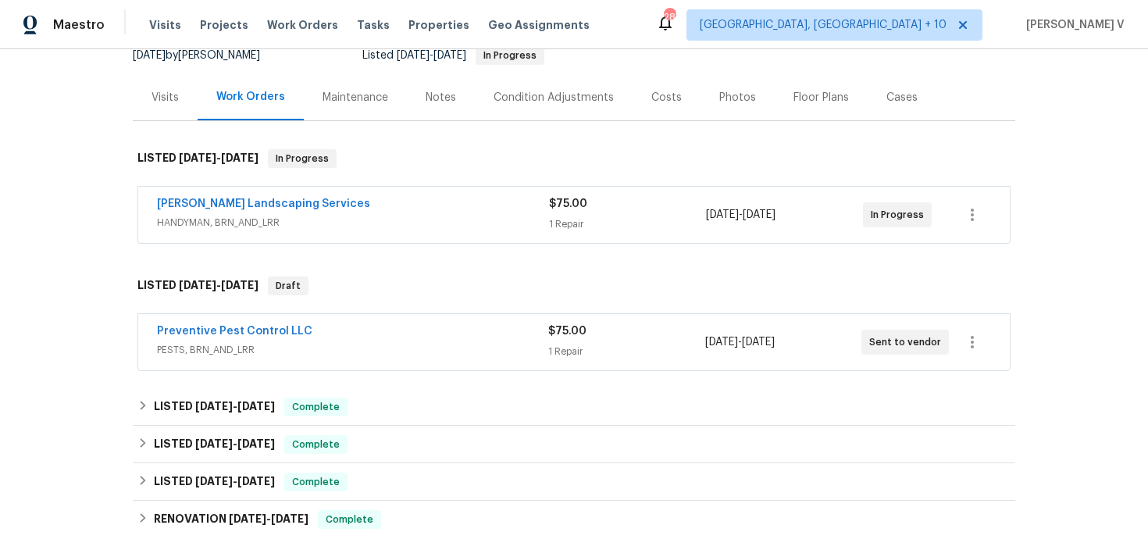
click at [477, 210] on div "Rodriguez Landscaping Services" at bounding box center [353, 205] width 392 height 19
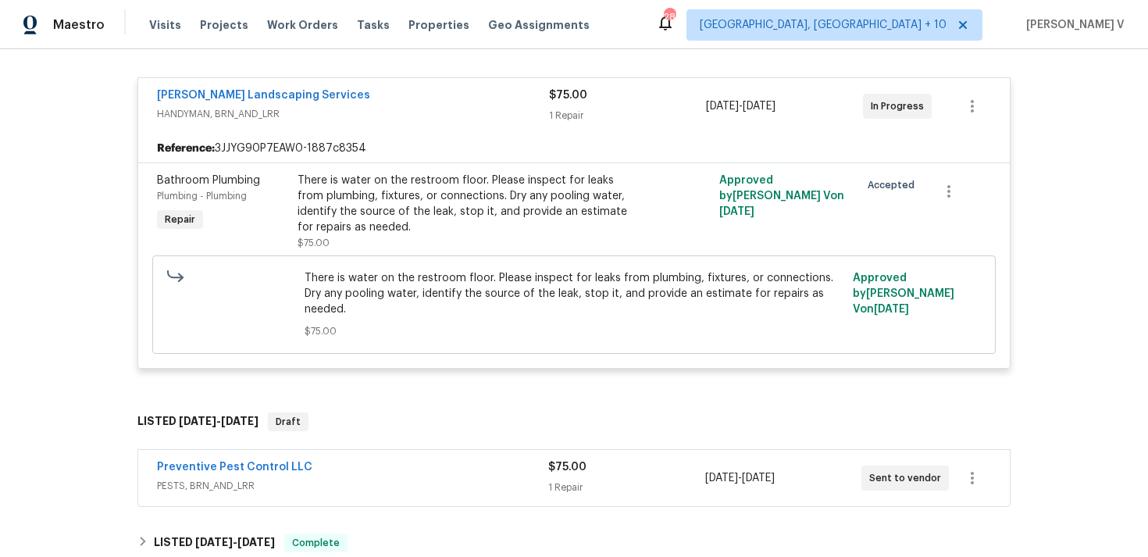
scroll to position [320, 0]
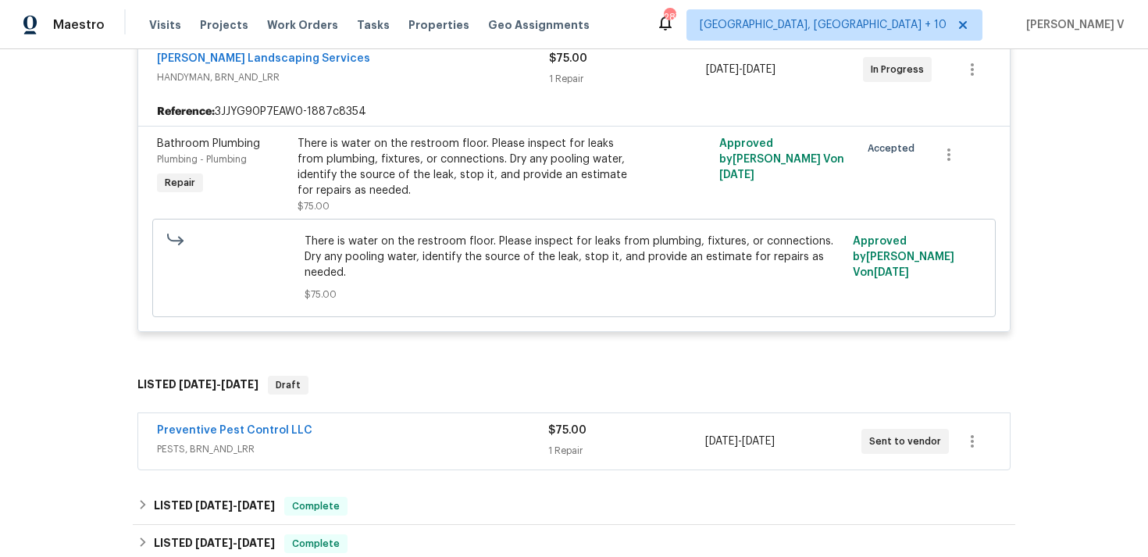
click at [419, 423] on div "Preventive Pest Control LLC" at bounding box center [352, 432] width 391 height 19
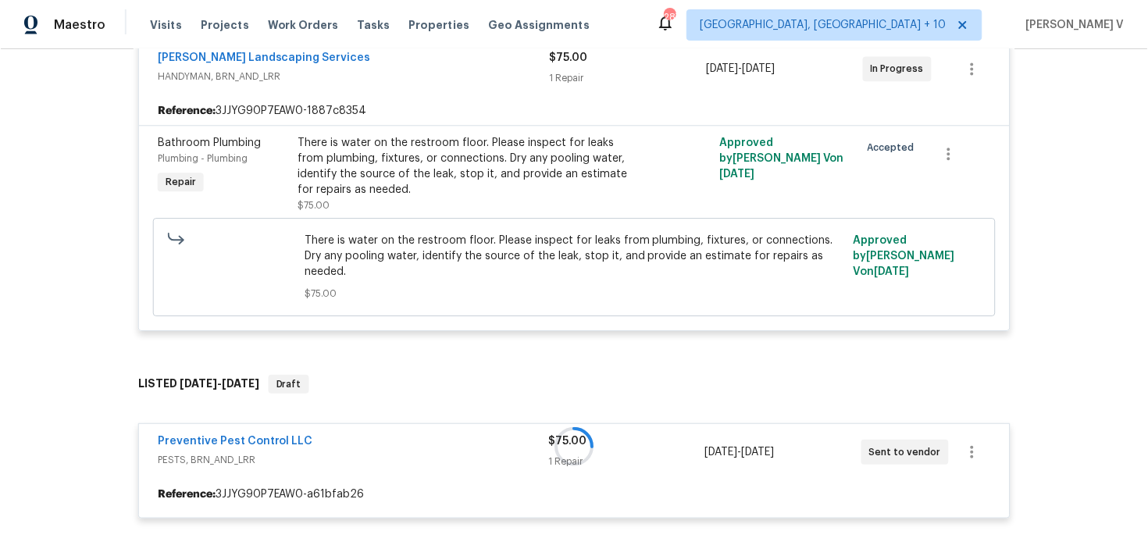
scroll to position [487, 0]
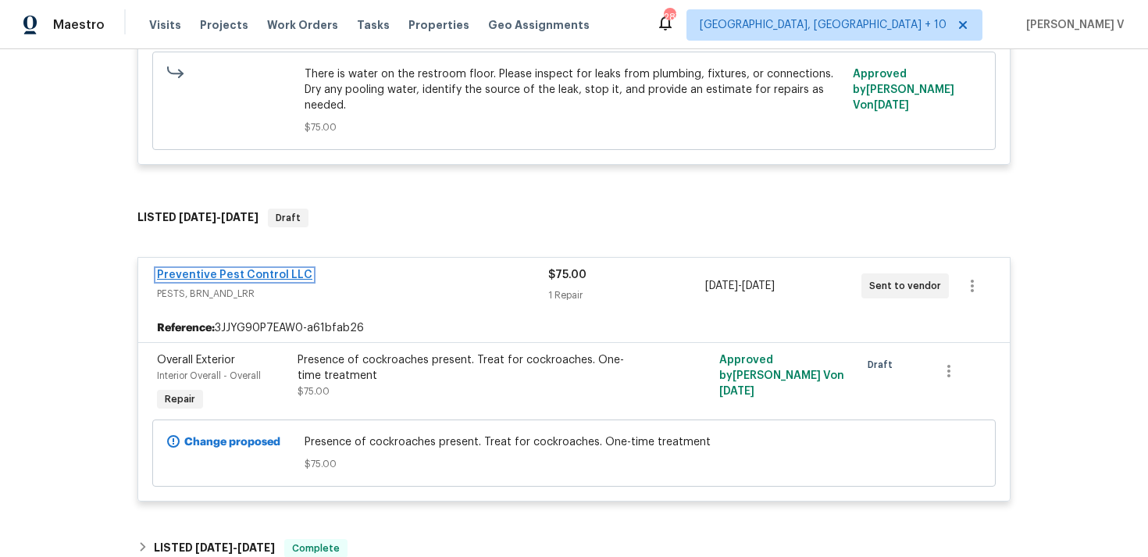
click at [285, 270] on link "Preventive Pest Control LLC" at bounding box center [234, 275] width 155 height 11
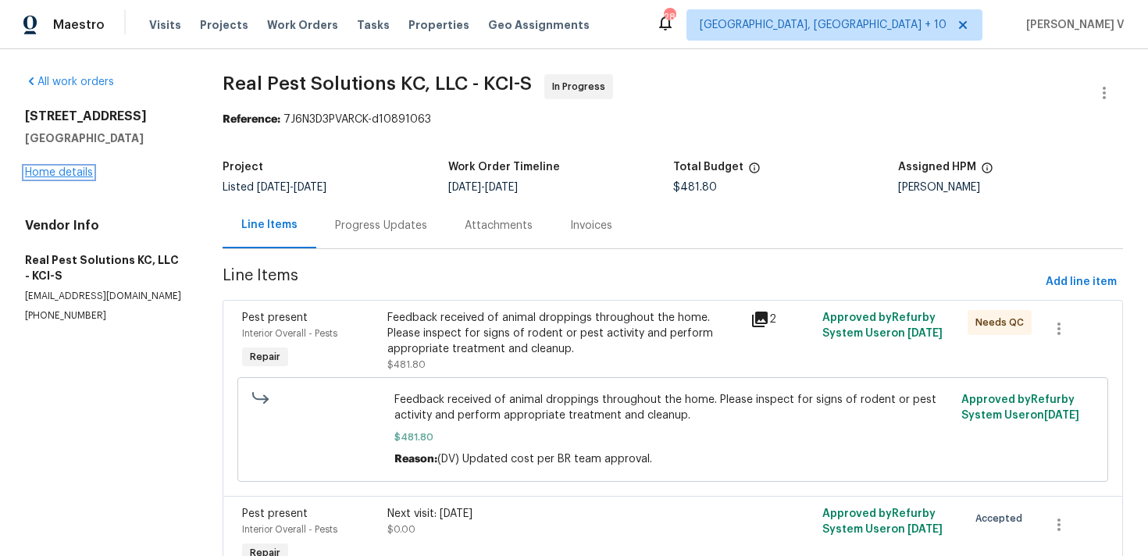
click at [75, 172] on link "Home details" at bounding box center [59, 172] width 68 height 11
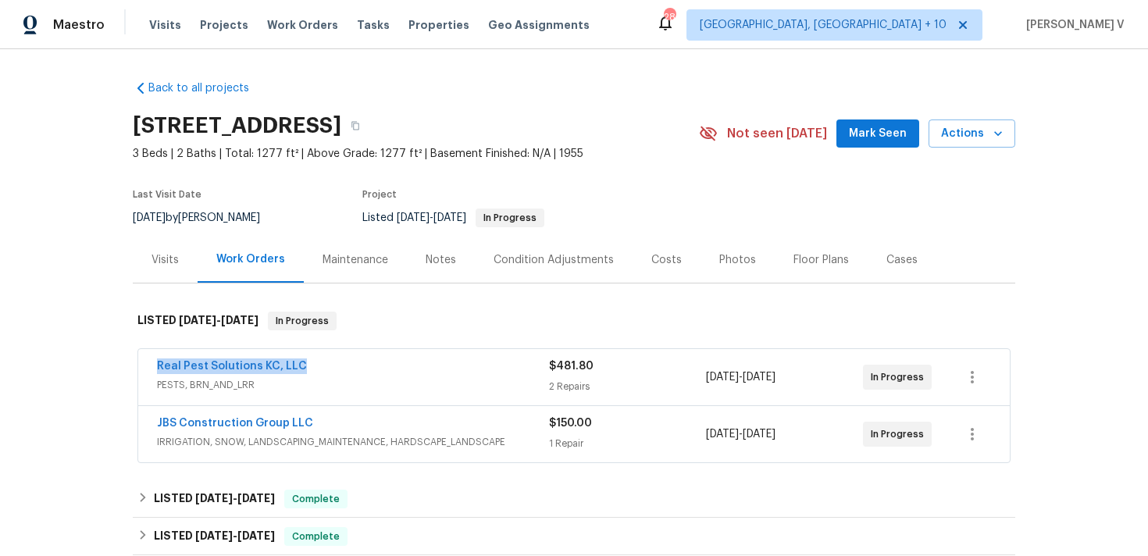
drag, startPoint x: 138, startPoint y: 366, endPoint x: 355, endPoint y: 366, distance: 217.2
click at [355, 366] on div "Real Pest Solutions KC, LLC PESTS, BRN_AND_LRR $481.80 2 Repairs [DATE] - [DATE…" at bounding box center [574, 377] width 872 height 56
copy link "Real Pest Solutions KC, LLC"
click at [458, 387] on span "PESTS, BRN_AND_LRR" at bounding box center [353, 385] width 392 height 16
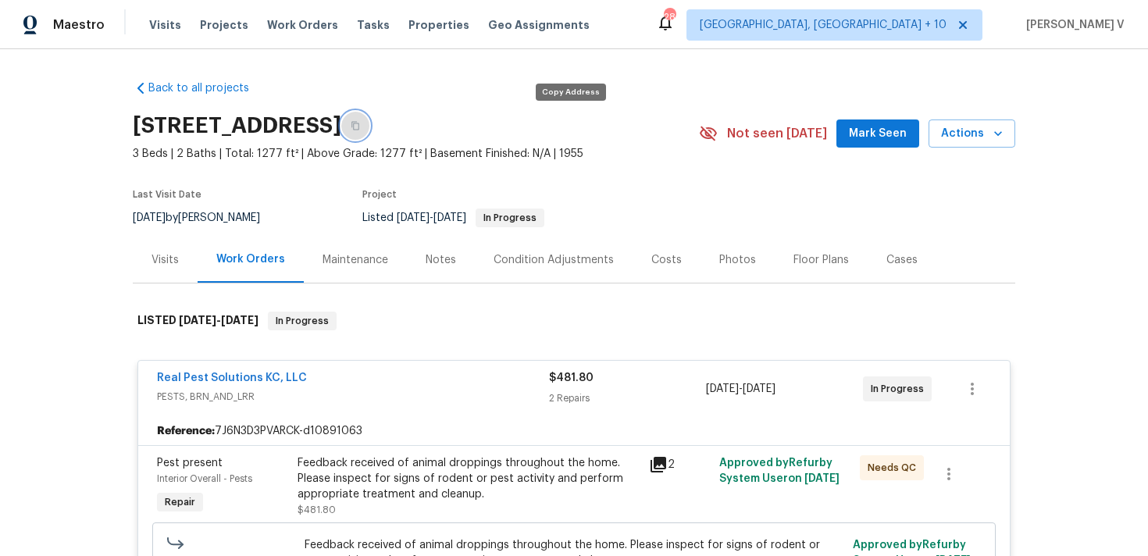
click at [370, 131] on button "button" at bounding box center [355, 126] width 28 height 28
click at [243, 373] on link "Real Pest Solutions KC, LLC" at bounding box center [232, 378] width 150 height 11
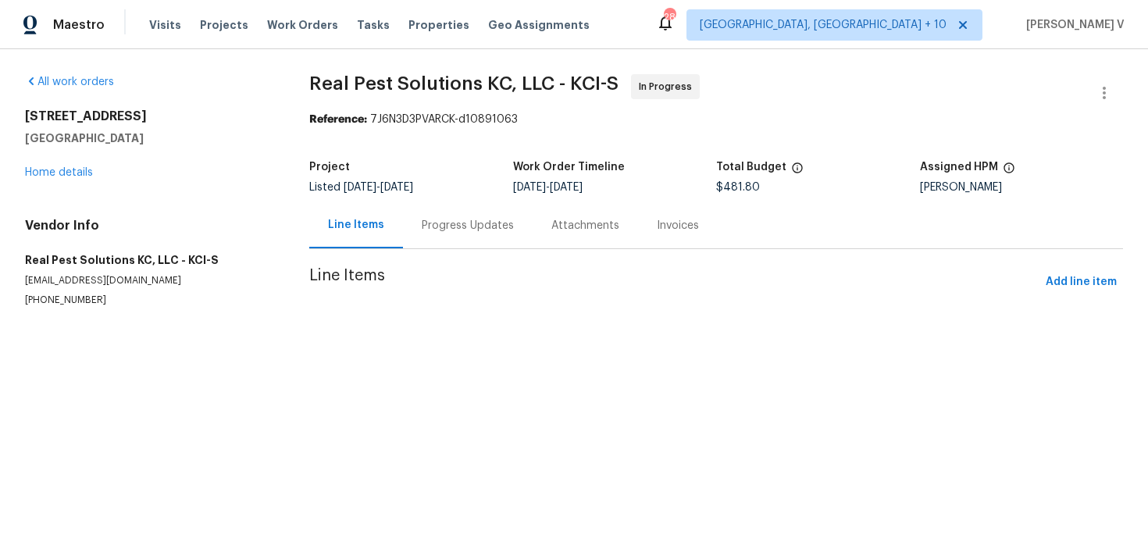
click at [417, 242] on div "Progress Updates" at bounding box center [468, 225] width 130 height 46
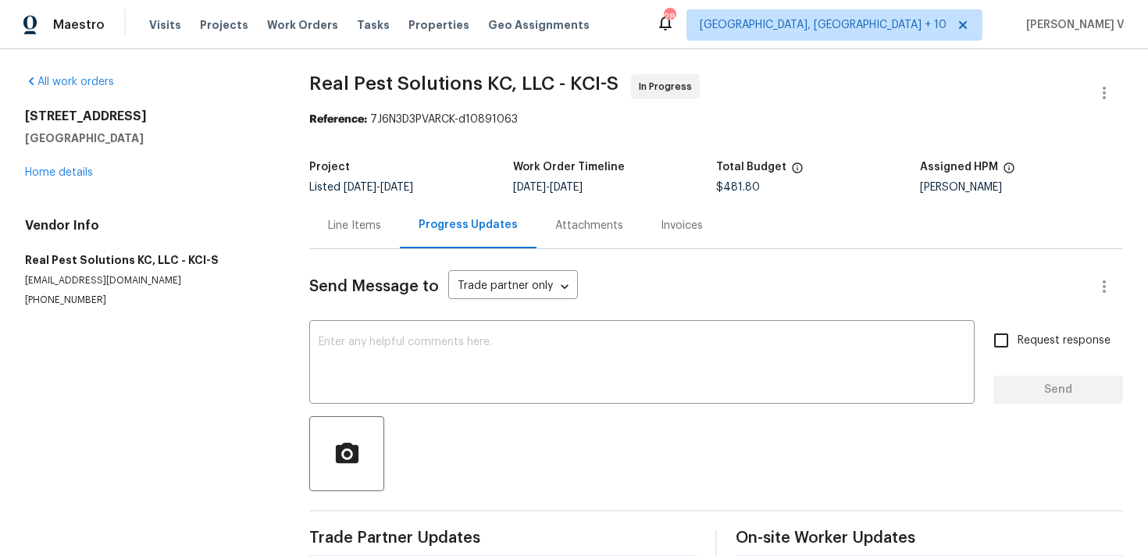
click at [429, 235] on div "Progress Updates" at bounding box center [468, 225] width 137 height 46
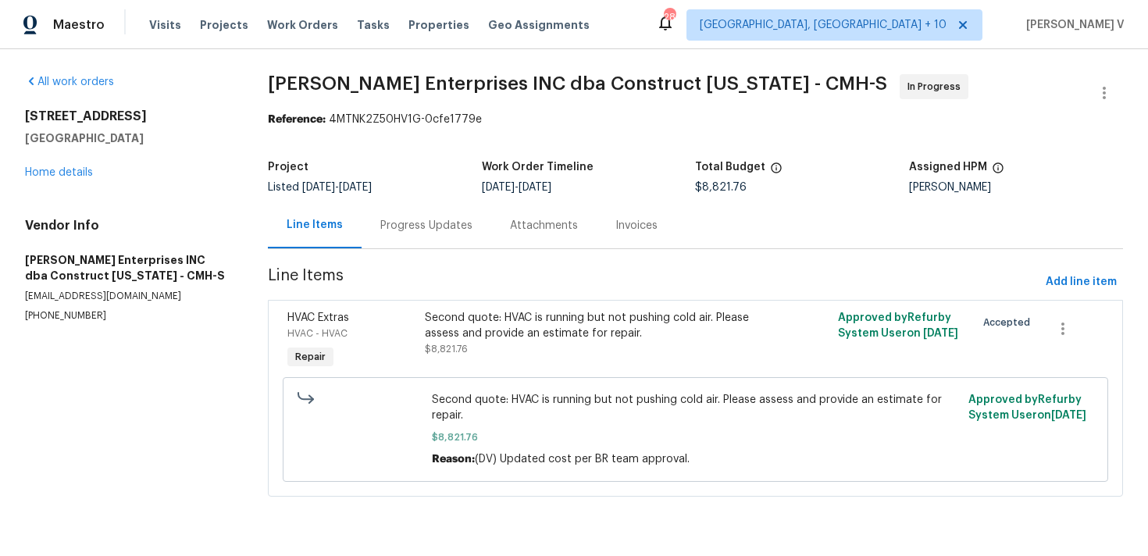
click at [430, 234] on div "Progress Updates" at bounding box center [427, 225] width 130 height 46
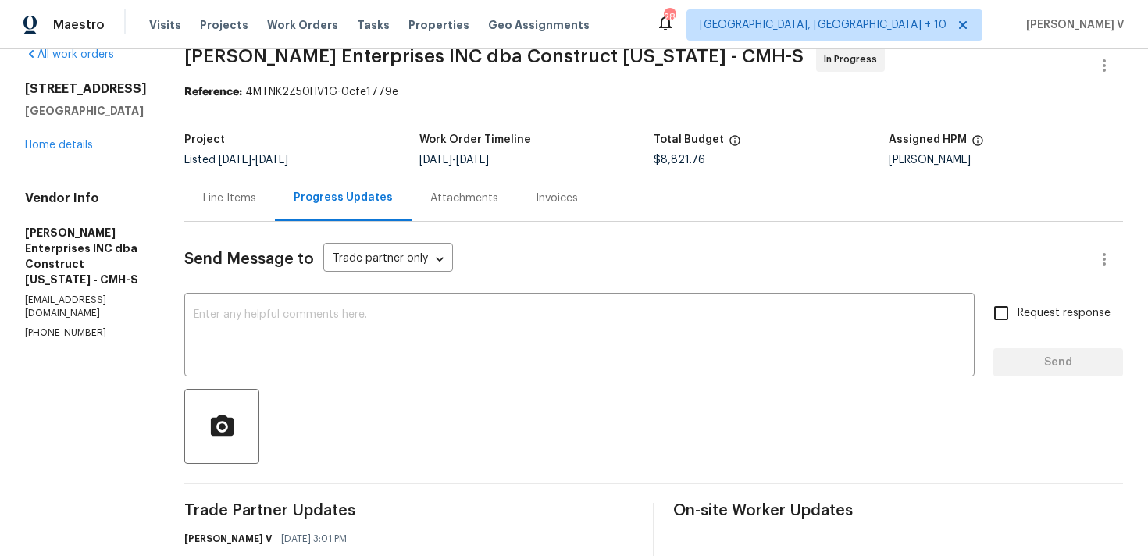
scroll to position [169, 0]
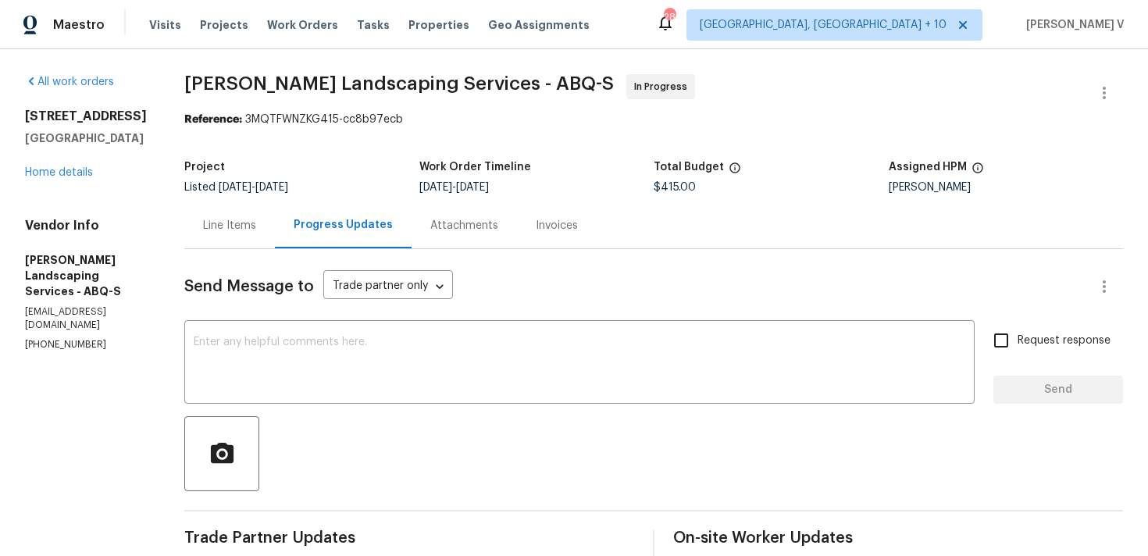
click at [80, 338] on p "(505) 980-9691" at bounding box center [86, 344] width 122 height 13
copy p "(505) 980-9691"
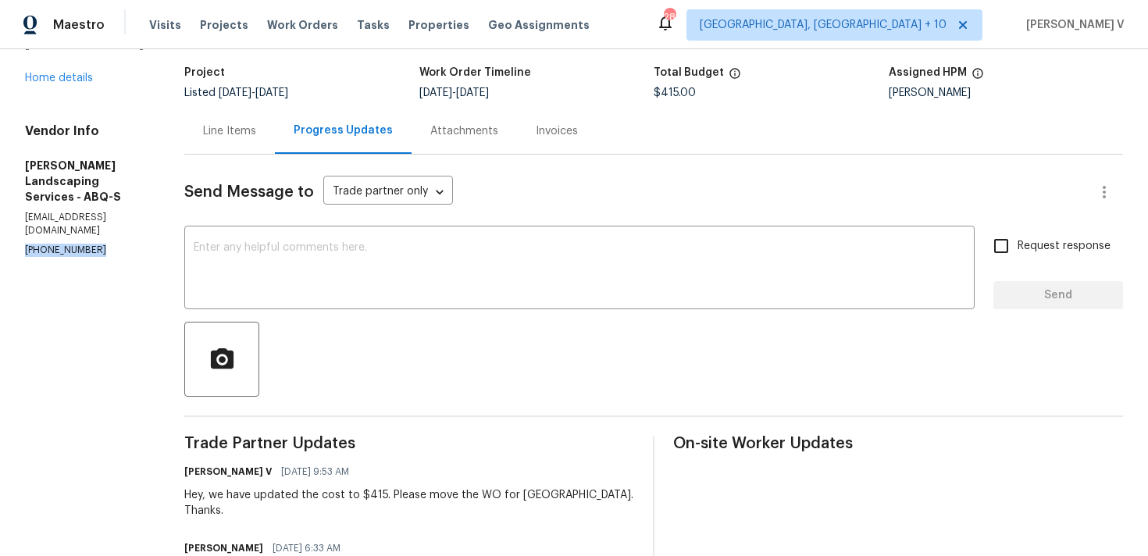
scroll to position [191, 0]
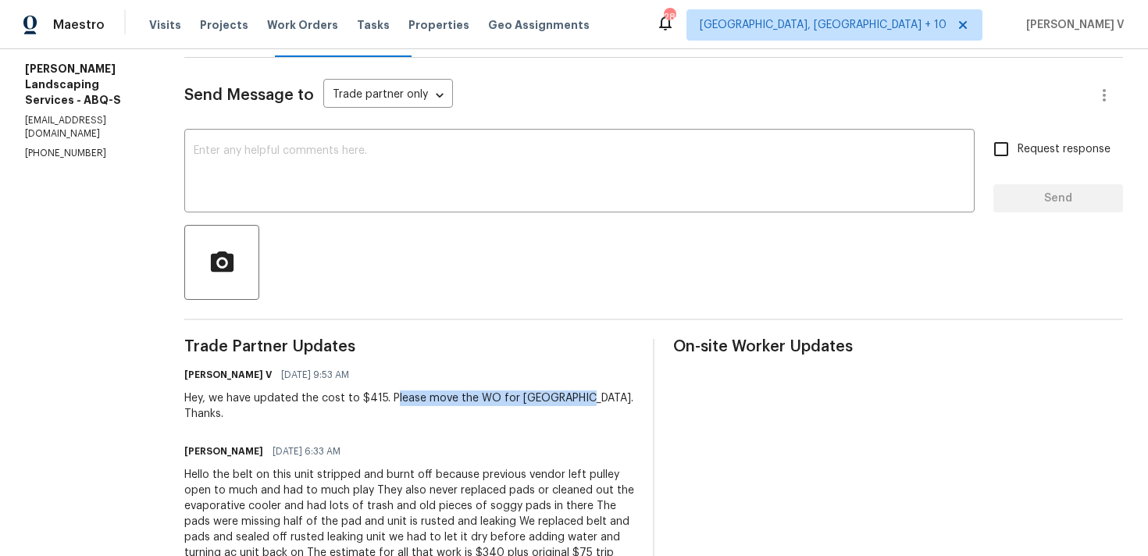
drag, startPoint x: 428, startPoint y: 398, endPoint x: 637, endPoint y: 400, distance: 209.4
click at [634, 400] on div "Divya Dharshini V 08/28/2025 9:53 AM Hey, we have updated the cost to $415. Ple…" at bounding box center [409, 393] width 450 height 58
drag, startPoint x: 423, startPoint y: 399, endPoint x: 560, endPoint y: 398, distance: 137.5
click at [560, 399] on div "Hey, we have updated the cost to $415. Please move the WO for QC. Thanks." at bounding box center [409, 406] width 450 height 31
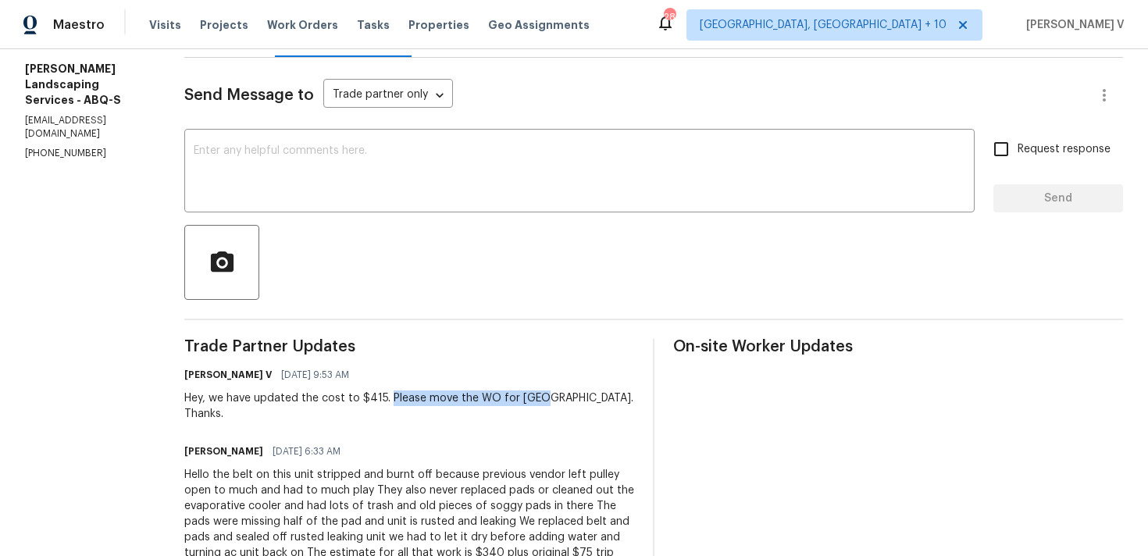
drag, startPoint x: 424, startPoint y: 399, endPoint x: 574, endPoint y: 399, distance: 150.0
click at [574, 399] on div "Hey, we have updated the cost to $415. Please move the WO for QC. Thanks." at bounding box center [409, 406] width 450 height 31
copy div "Please move the WO for QC."
click at [416, 151] on textarea at bounding box center [580, 172] width 772 height 55
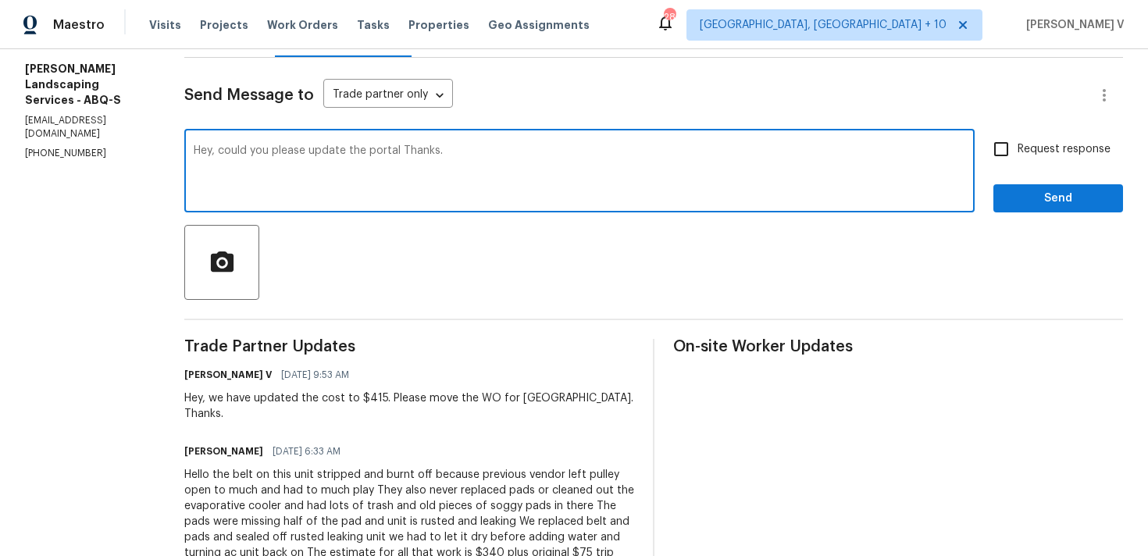
click at [434, 151] on textarea "Hey, could you please update the portal Thanks." at bounding box center [580, 172] width 772 height 55
type textarea "Hey, could you please update the portal. Thanks."
click at [1044, 163] on label "Request response" at bounding box center [1048, 149] width 126 height 33
click at [1018, 163] on input "Request response" at bounding box center [1001, 149] width 33 height 33
checkbox input "true"
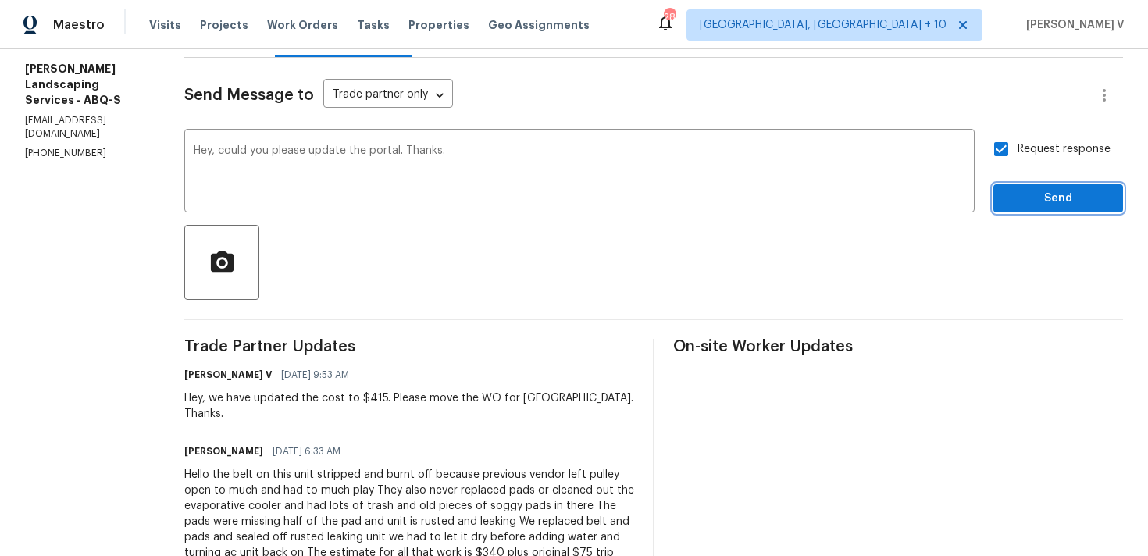
click at [1044, 201] on span "Send" at bounding box center [1058, 199] width 105 height 20
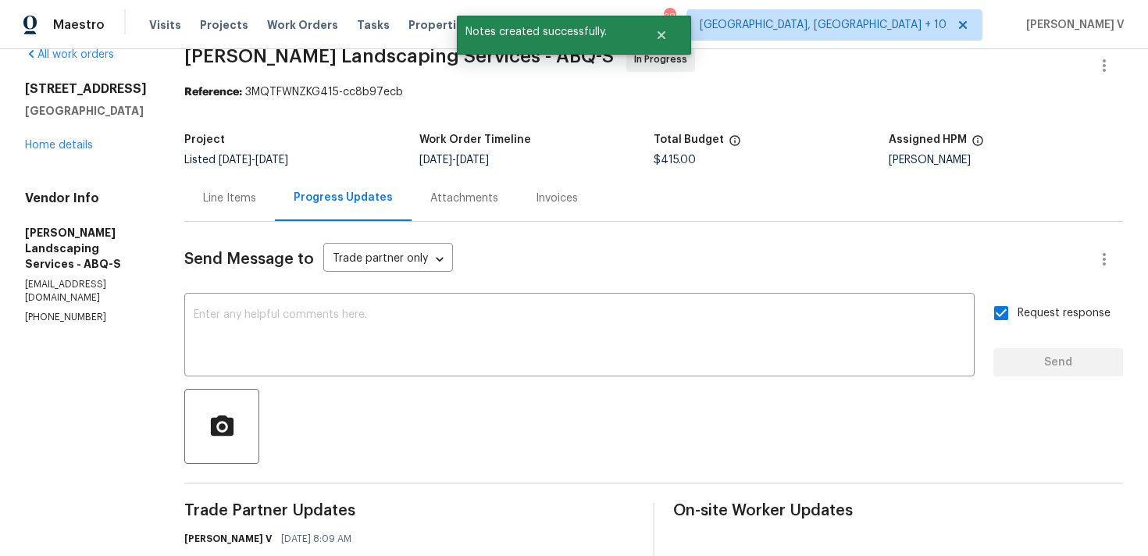
click at [256, 195] on div "Line Items" at bounding box center [229, 199] width 53 height 16
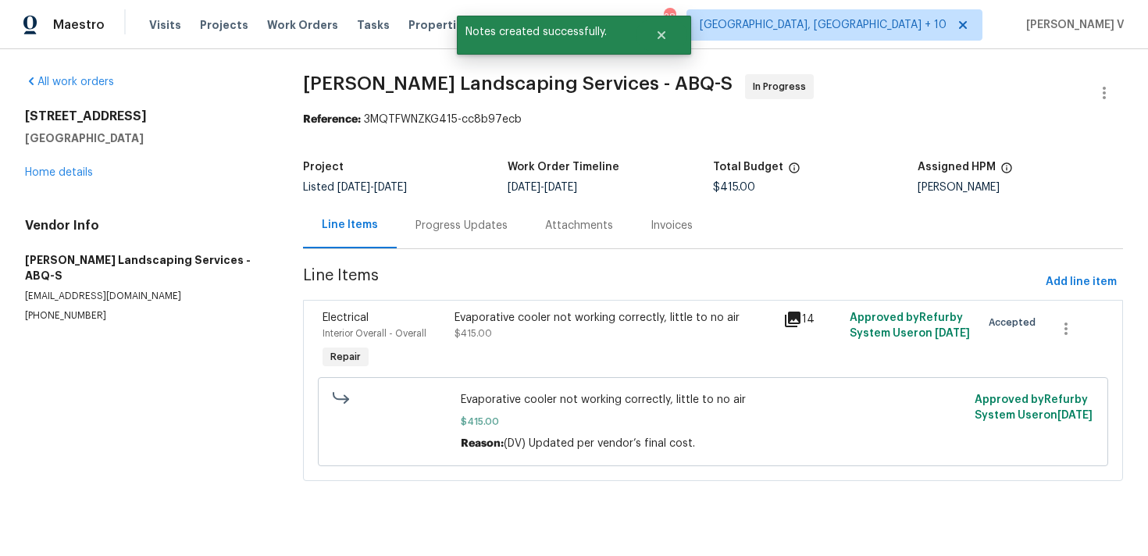
click at [495, 327] on div "Evaporative cooler not working correctly, little to no air $415.00" at bounding box center [615, 325] width 320 height 31
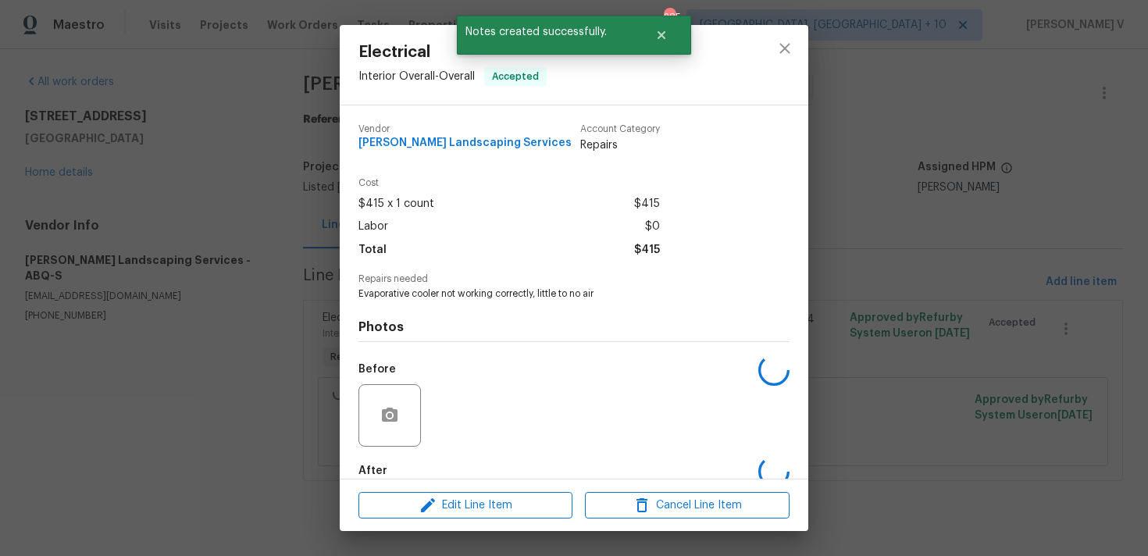
scroll to position [85, 0]
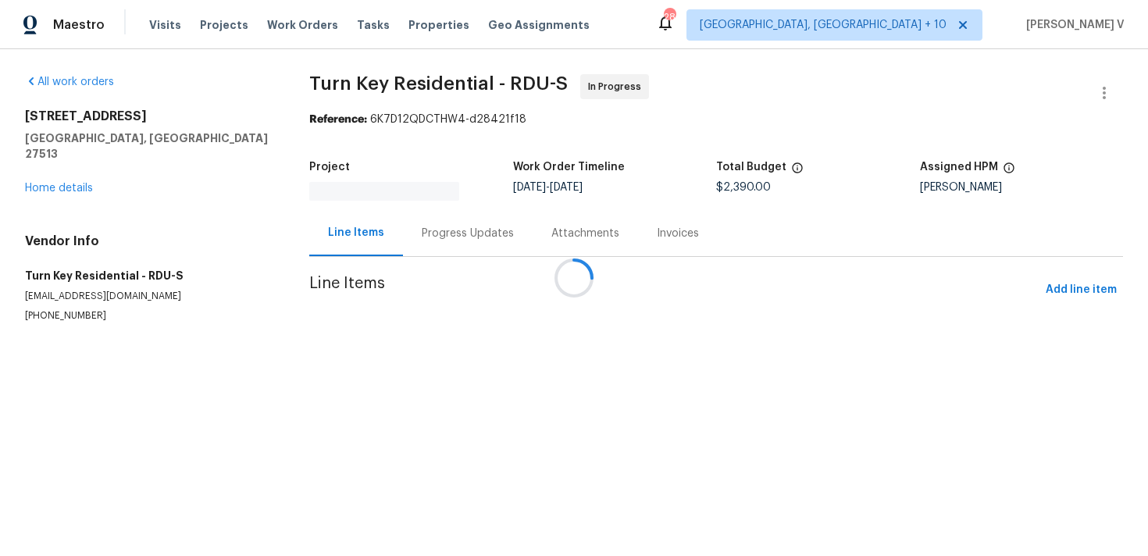
click at [432, 240] on div at bounding box center [574, 278] width 1148 height 556
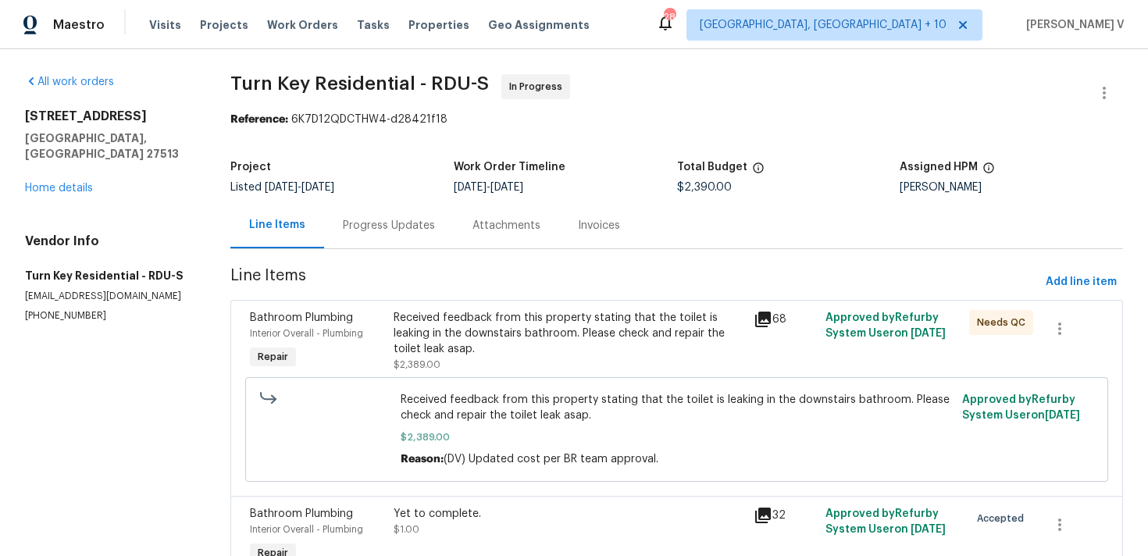
click at [432, 240] on div "Progress Updates" at bounding box center [389, 225] width 130 height 46
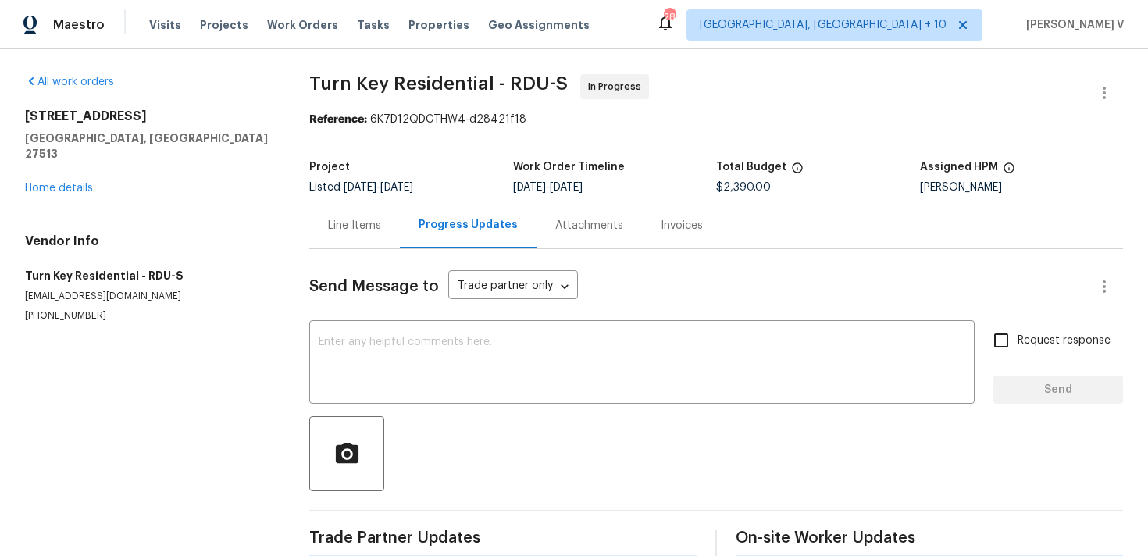
scroll to position [27, 0]
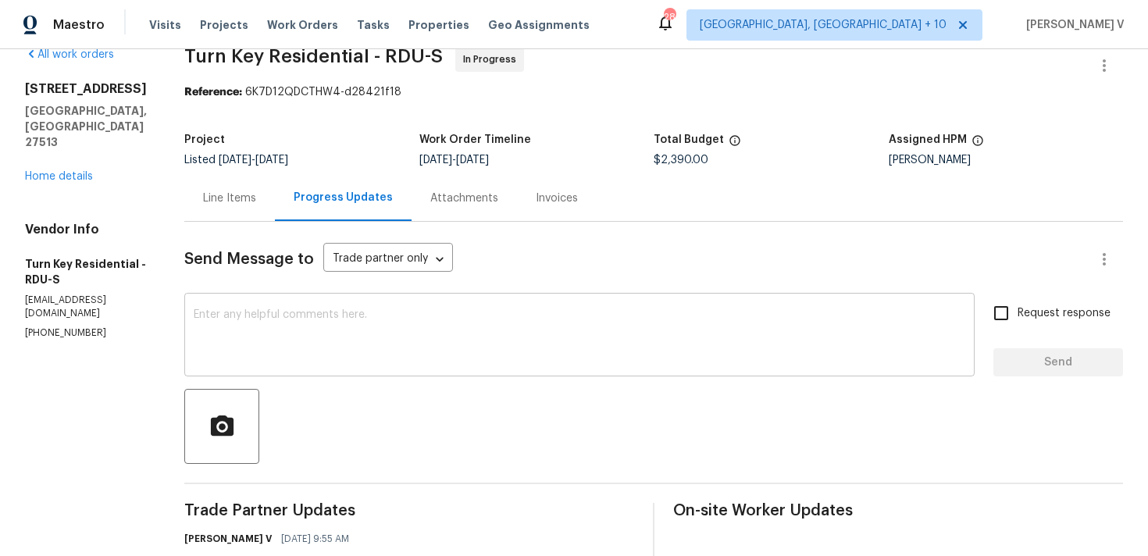
click at [383, 310] on textarea at bounding box center [580, 336] width 772 height 55
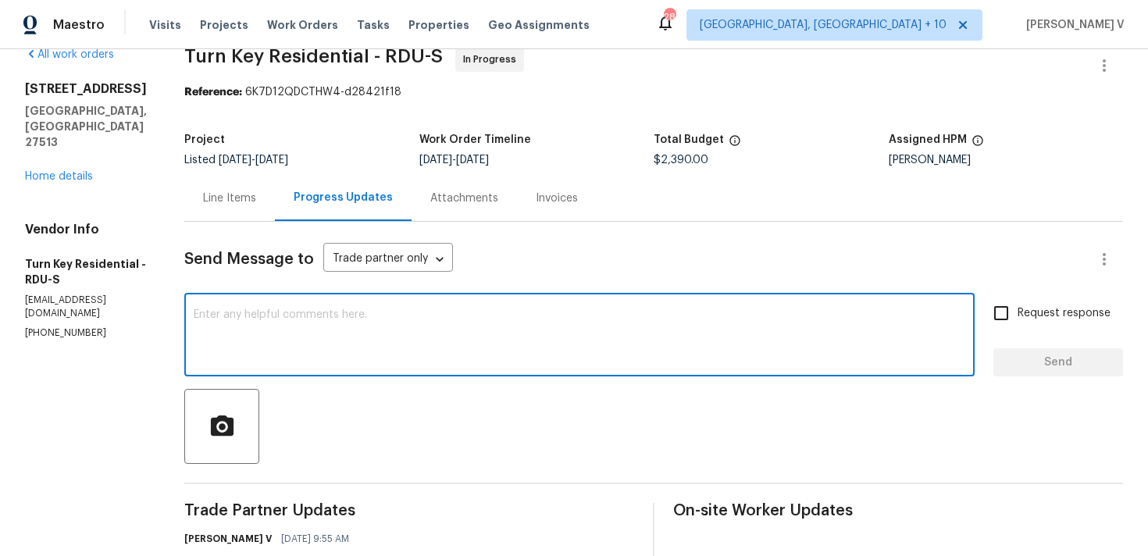
paste textarea "address: [STREET_ADDRESS]."
click at [227, 328] on div "address: [STREET_ADDRESS]. x ​" at bounding box center [579, 337] width 791 height 80
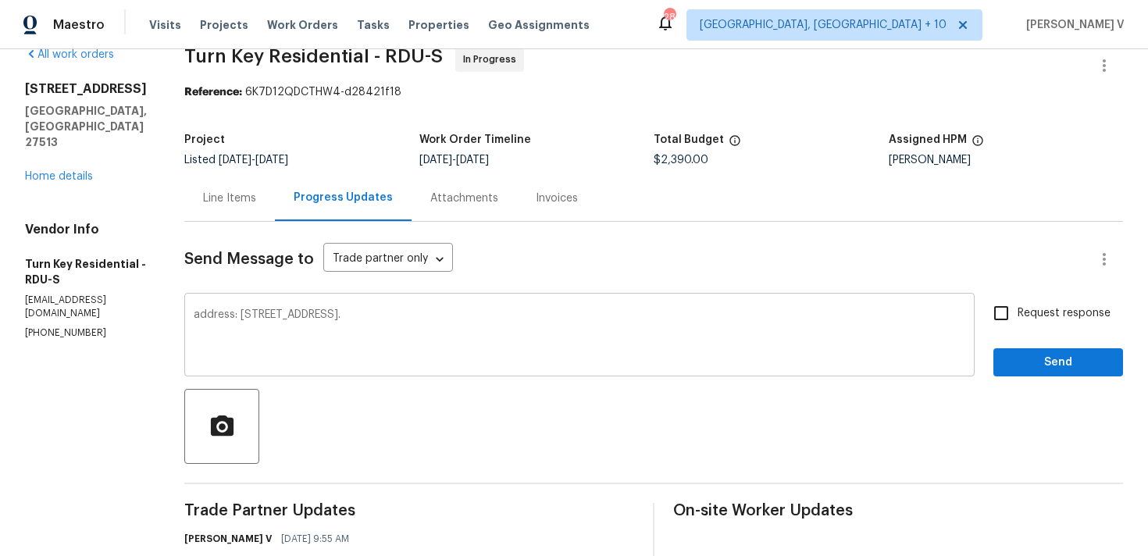
click at [227, 328] on div "address: [STREET_ADDRESS]. x ​" at bounding box center [579, 337] width 791 height 80
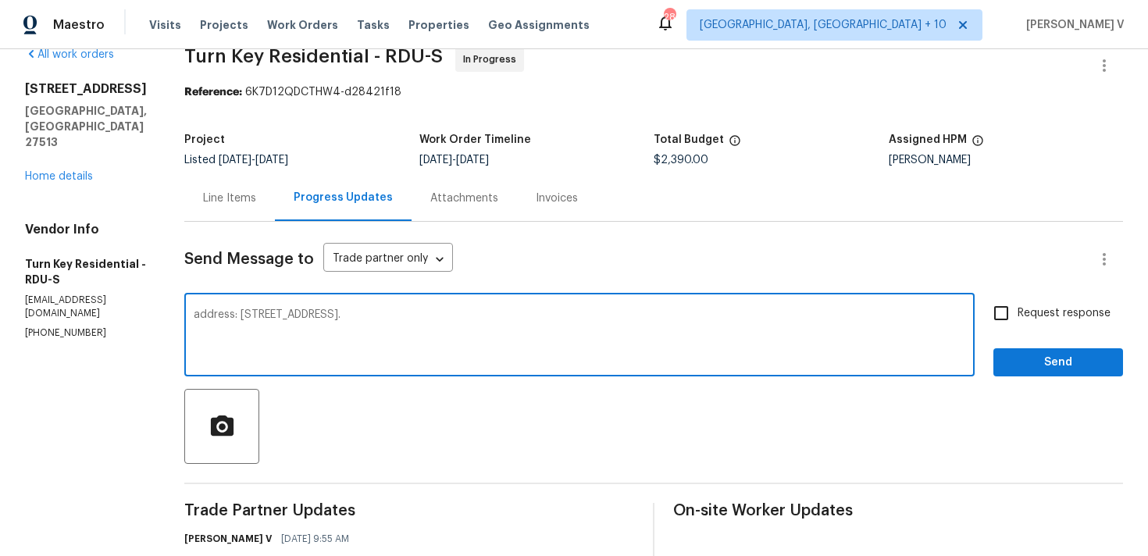
click at [259, 321] on textarea "address: [STREET_ADDRESS]." at bounding box center [580, 336] width 772 height 55
paste textarea "since the property needs to go back on the market [DATE], kindly share the curr…"
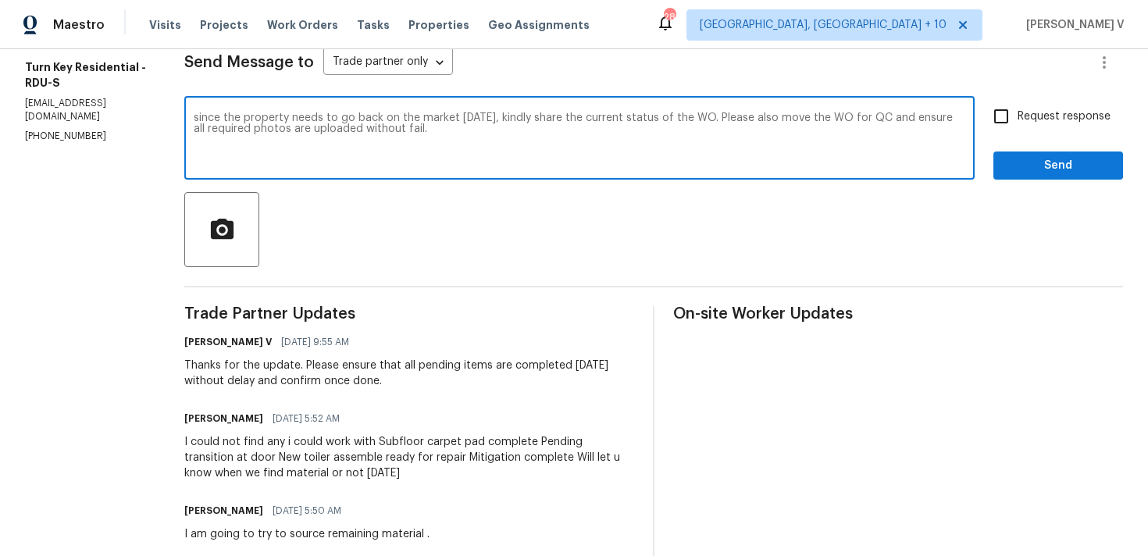
scroll to position [187, 0]
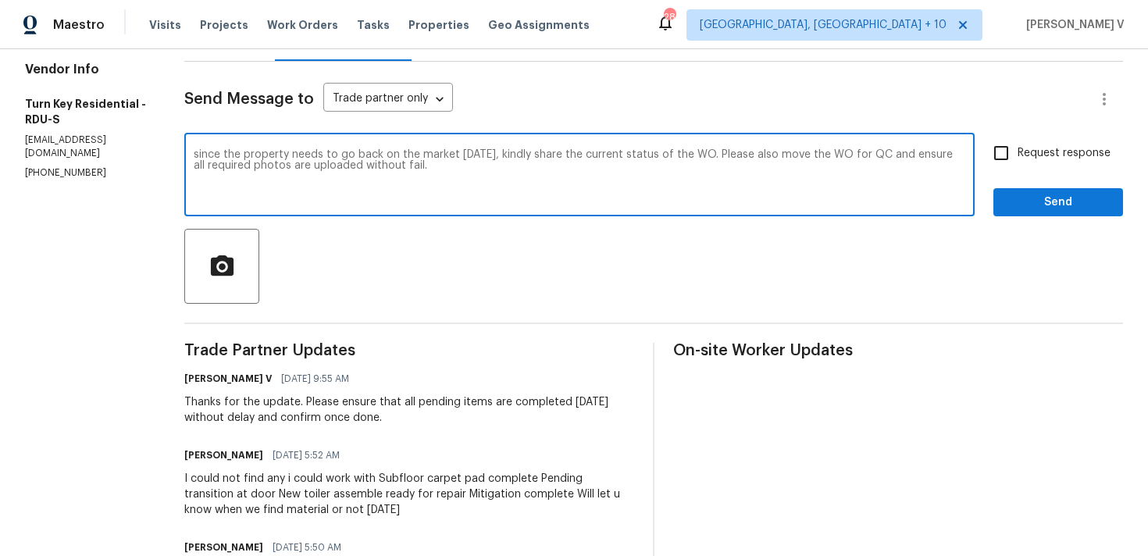
drag, startPoint x: 238, startPoint y: 152, endPoint x: 208, endPoint y: 152, distance: 30.5
type textarea "Since the property needs to go back on the market [DATE], kindly share the curr…"
click at [1019, 169] on label "Request response" at bounding box center [1048, 153] width 126 height 33
click at [1018, 169] on input "Request response" at bounding box center [1001, 153] width 33 height 33
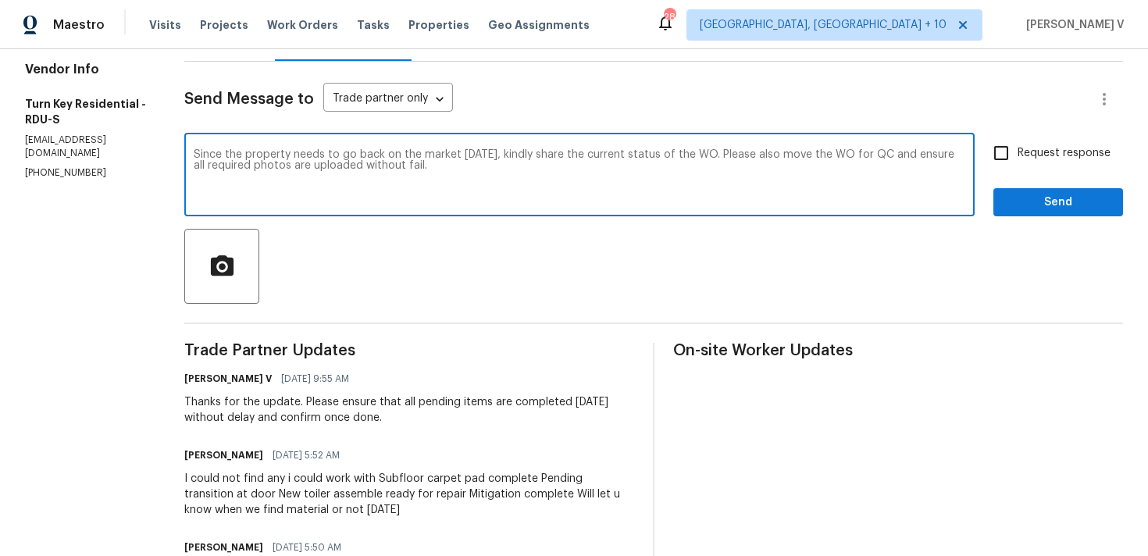
checkbox input "true"
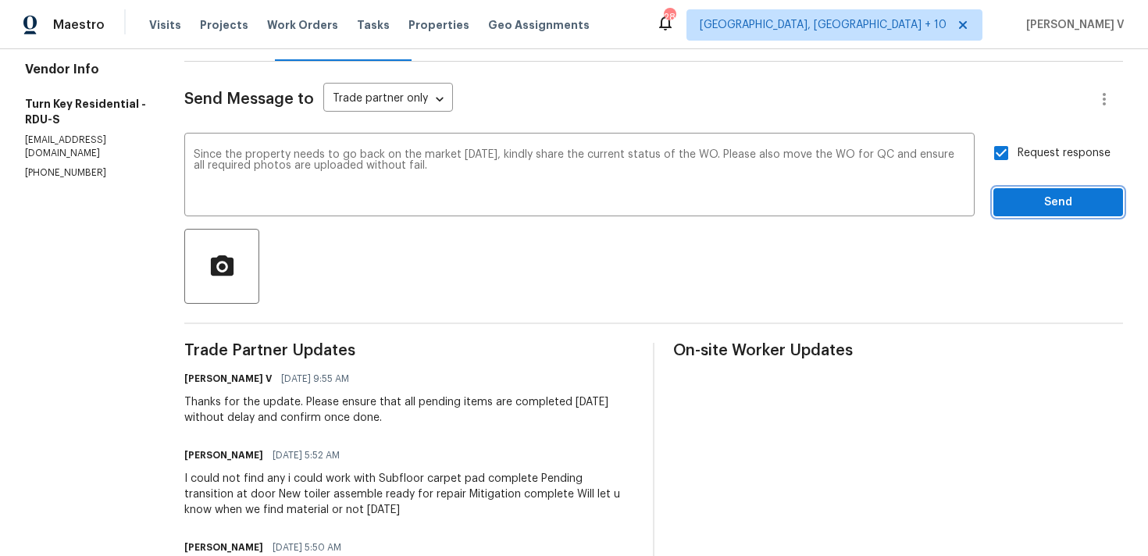
click at [1029, 197] on span "Send" at bounding box center [1058, 203] width 105 height 20
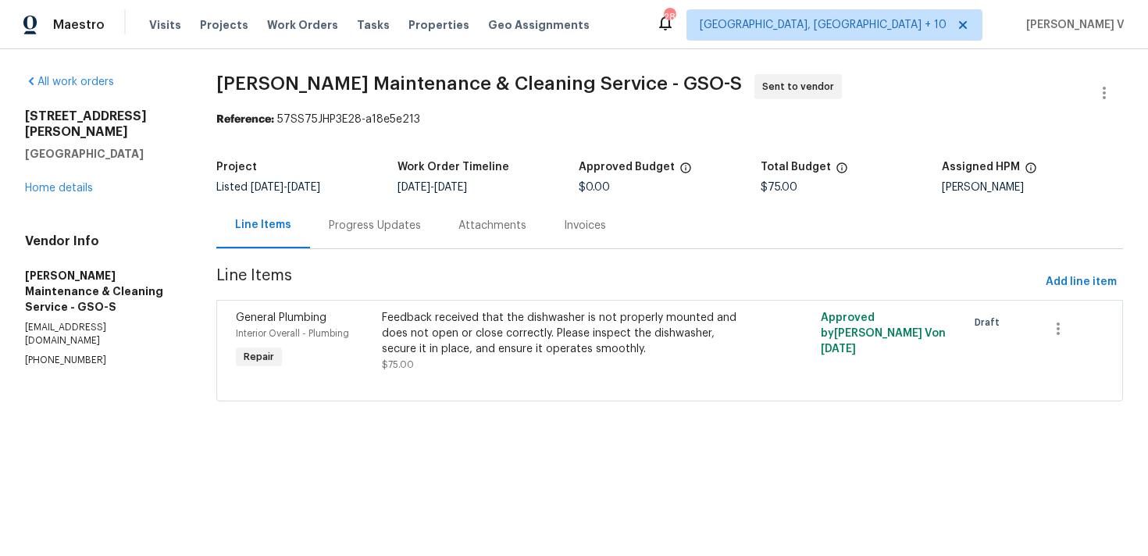
click at [398, 212] on div "Progress Updates" at bounding box center [375, 225] width 130 height 46
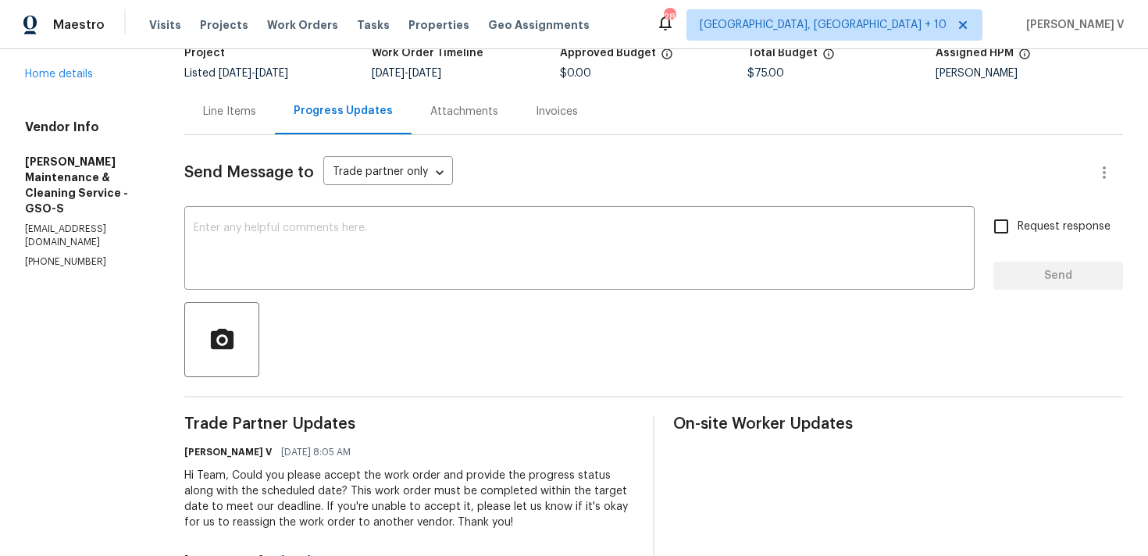
scroll to position [240, 0]
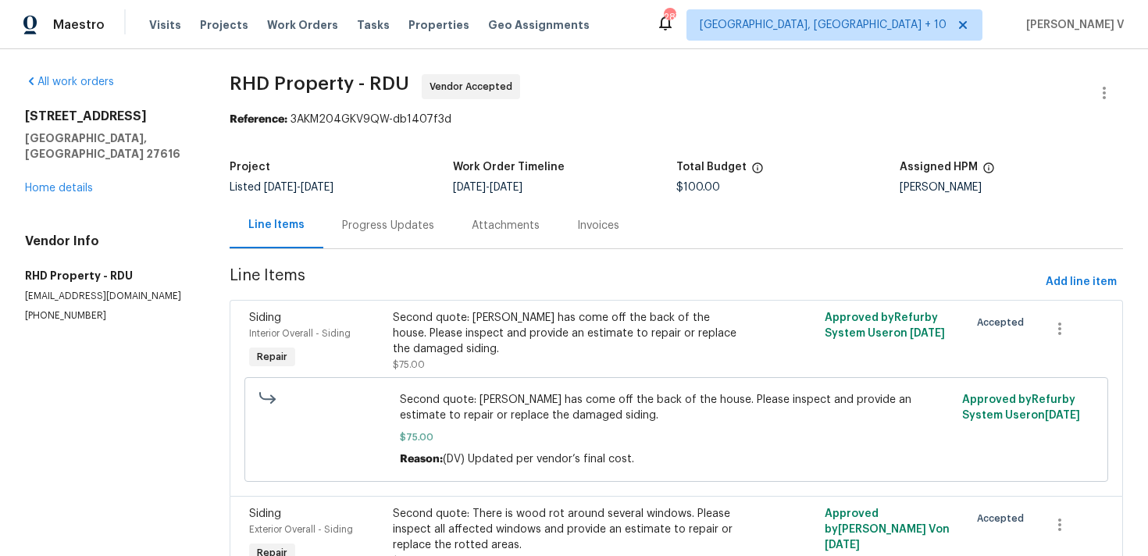
click at [375, 234] on div "Progress Updates" at bounding box center [388, 225] width 130 height 46
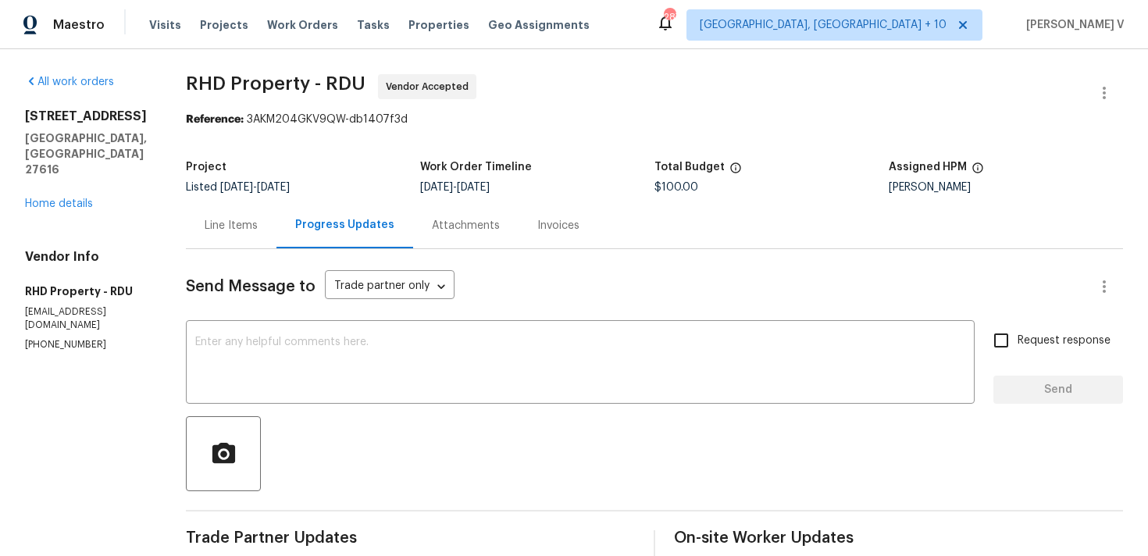
click at [231, 253] on div "Send Message to Trade partner only Trade partner only ​ x ​ Request response Se…" at bounding box center [654, 456] width 937 height 414
click at [248, 241] on div "Line Items" at bounding box center [231, 225] width 91 height 46
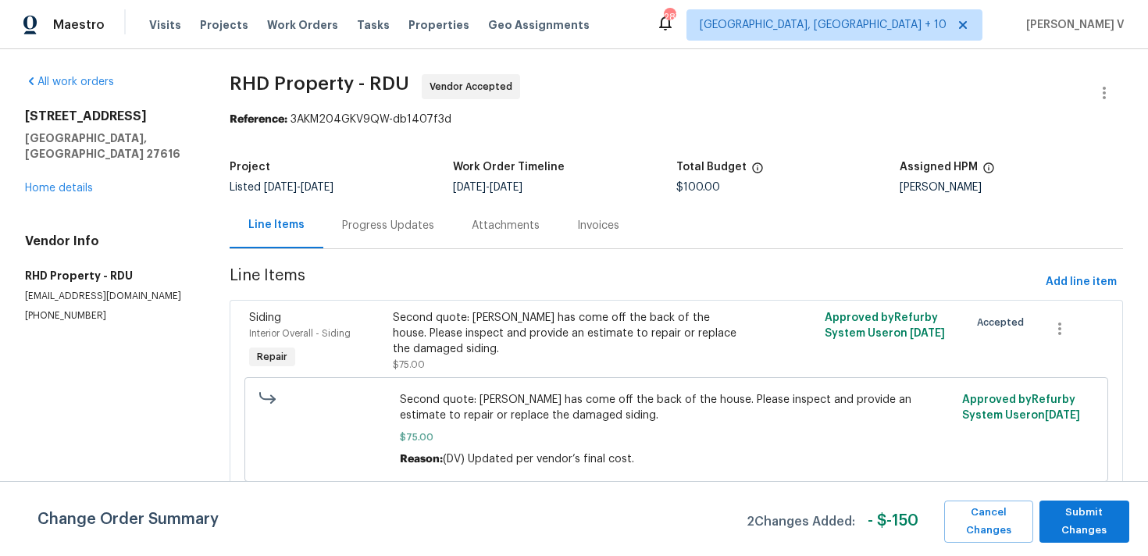
click at [401, 233] on div "Progress Updates" at bounding box center [388, 226] width 92 height 16
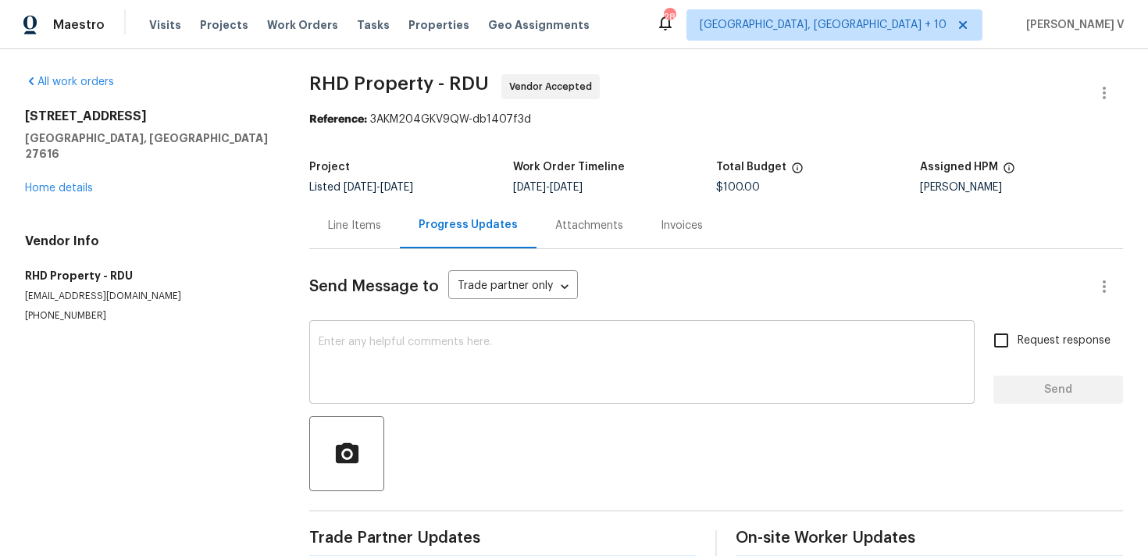
click at [418, 362] on textarea at bounding box center [642, 364] width 647 height 55
paste textarea "Hi team, Thank you for accepting the work order. Could you please provide a sch…"
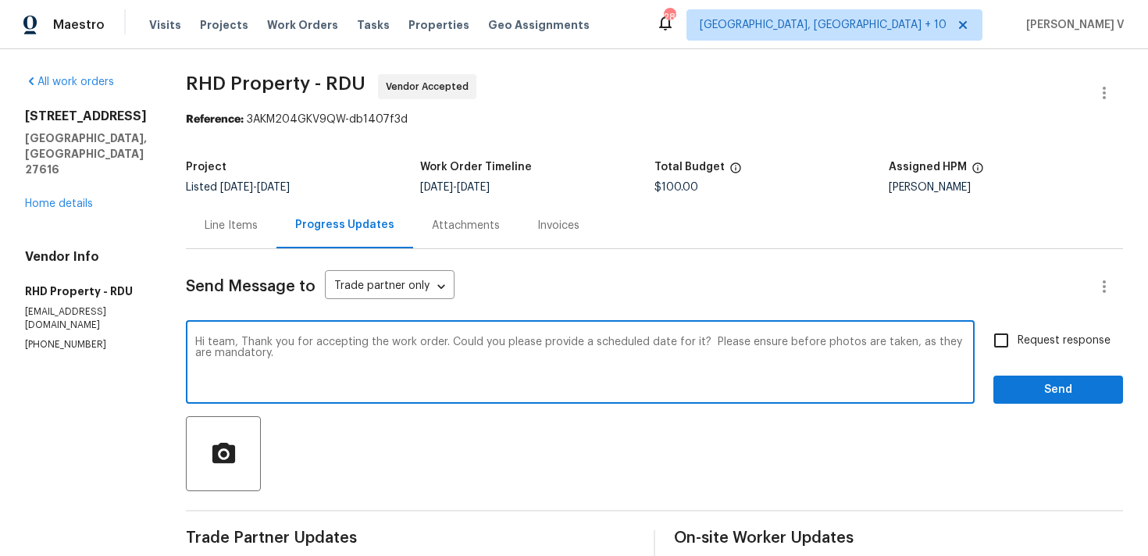
click at [727, 383] on html "Maestro Visits Projects Work Orders Tasks Properties Geo Assignments 287 Cincin…" at bounding box center [574, 278] width 1148 height 556
type textarea "Hi team, Thank you for accepting the work order. Could you please provide a sch…"
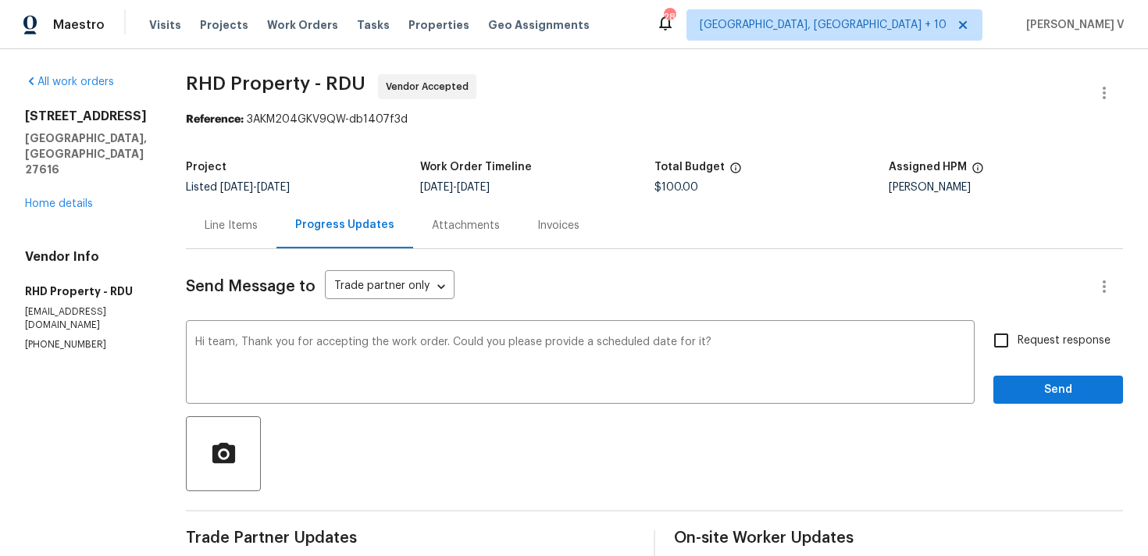
click at [1059, 352] on label "Request response" at bounding box center [1048, 340] width 126 height 33
click at [1018, 352] on input "Request response" at bounding box center [1001, 340] width 33 height 33
checkbox input "true"
click at [1059, 384] on span "Send" at bounding box center [1058, 390] width 105 height 20
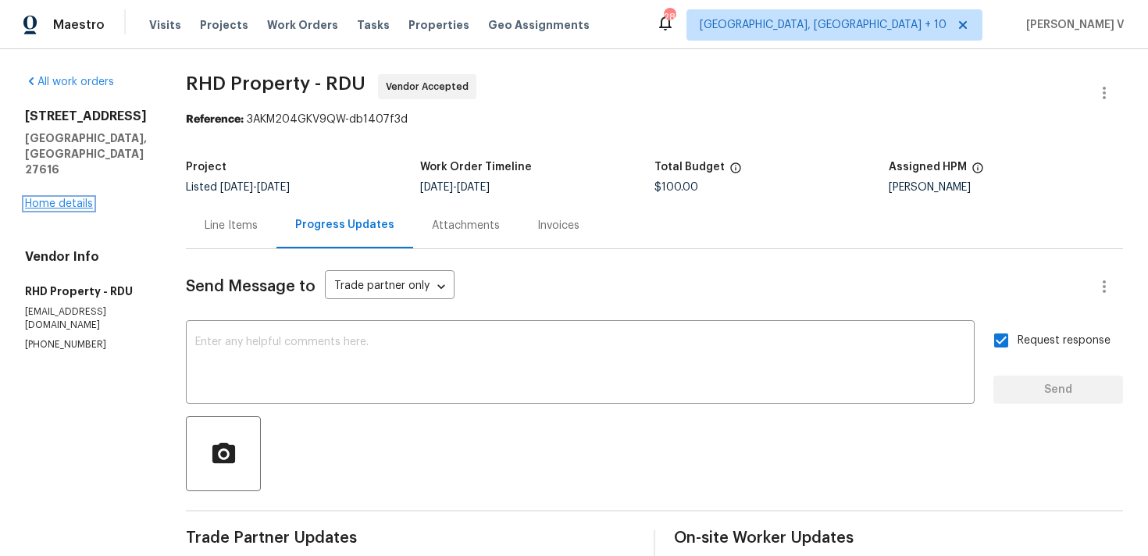
click at [72, 198] on link "Home details" at bounding box center [59, 203] width 68 height 11
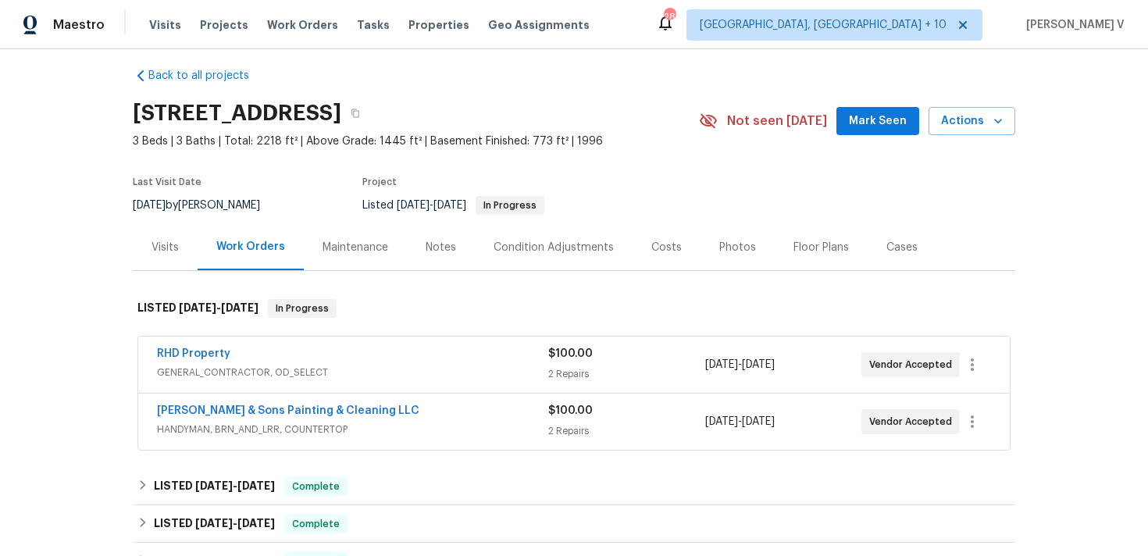
scroll to position [94, 0]
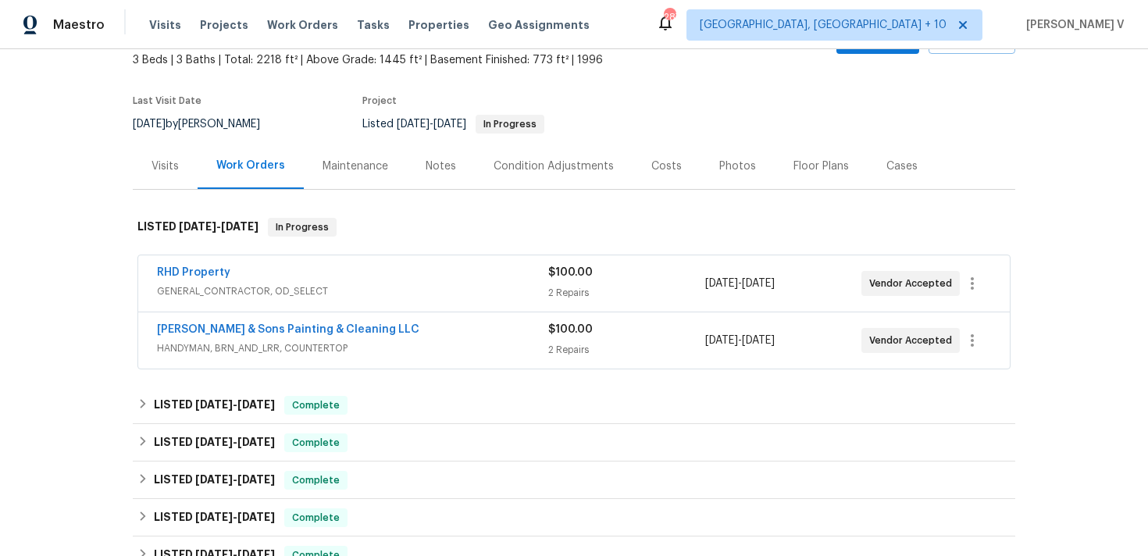
click at [436, 345] on span "HANDYMAN, BRN_AND_LRR, COUNTERTOP" at bounding box center [352, 349] width 391 height 16
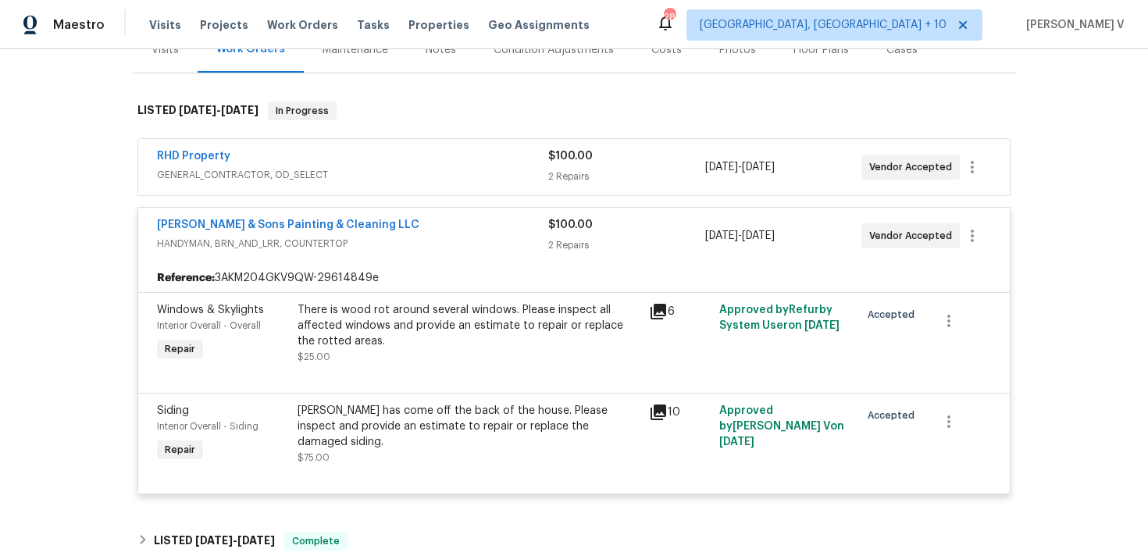
scroll to position [212, 0]
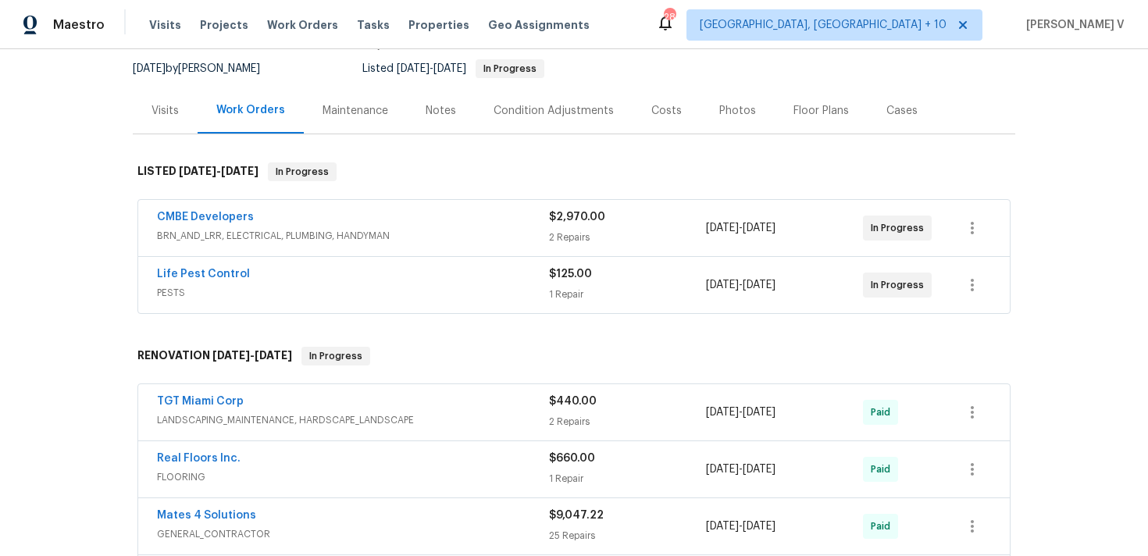
scroll to position [173, 0]
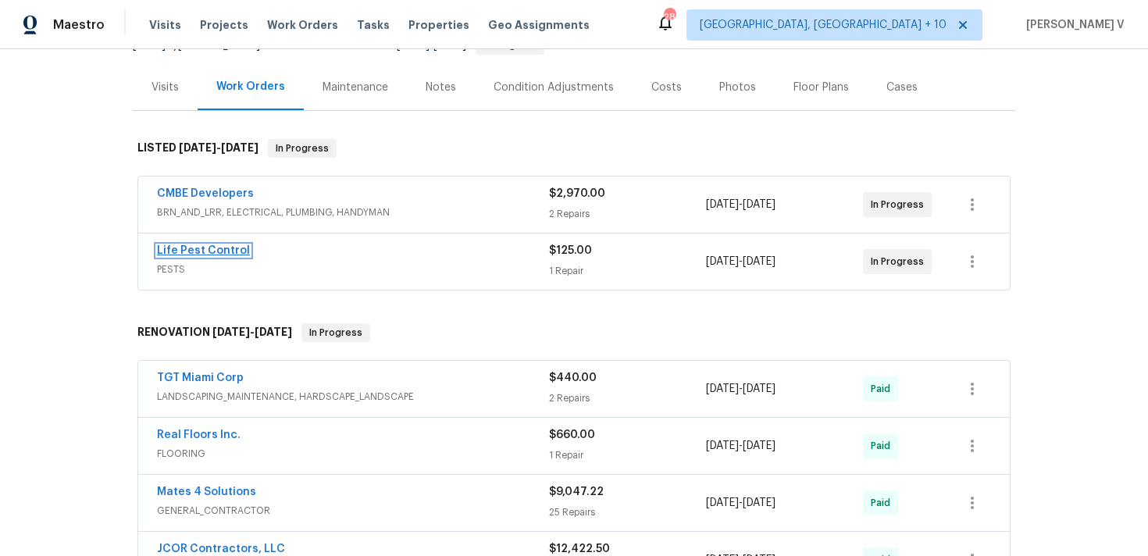
click at [210, 250] on link "Life Pest Control" at bounding box center [203, 250] width 93 height 11
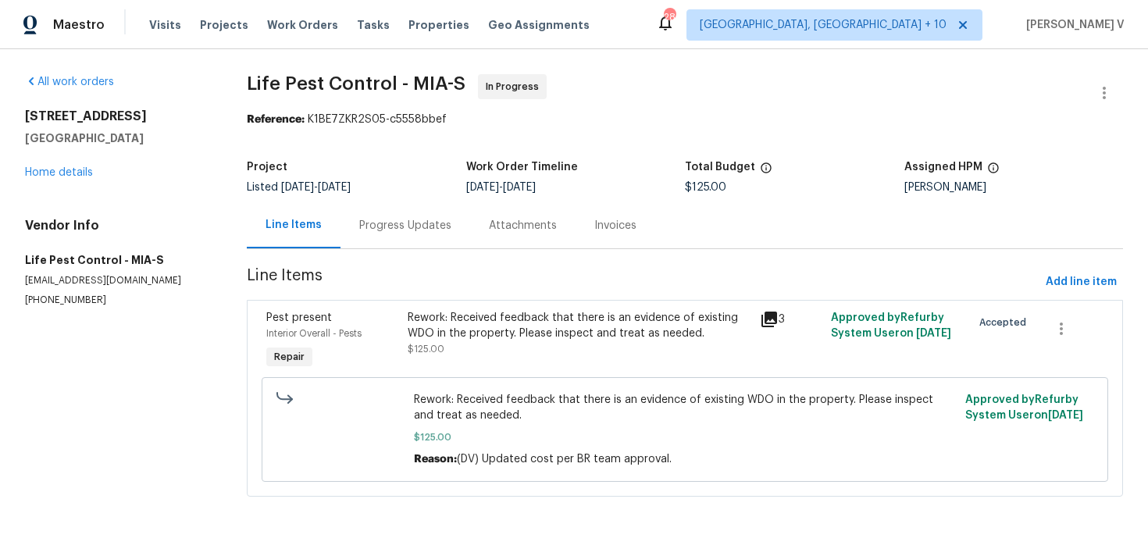
click at [438, 222] on div "Progress Updates" at bounding box center [405, 226] width 92 height 16
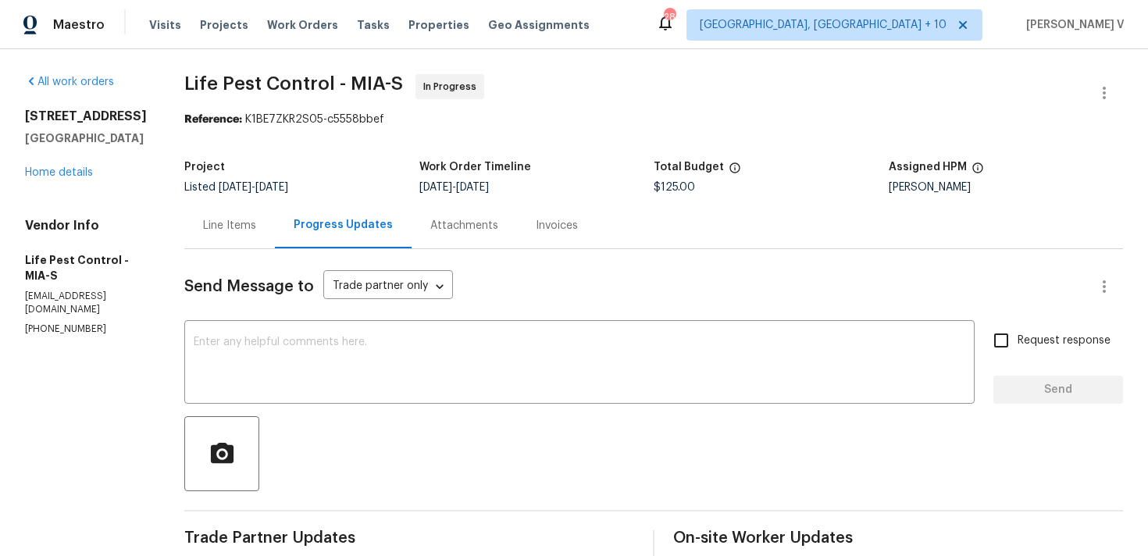
scroll to position [202, 0]
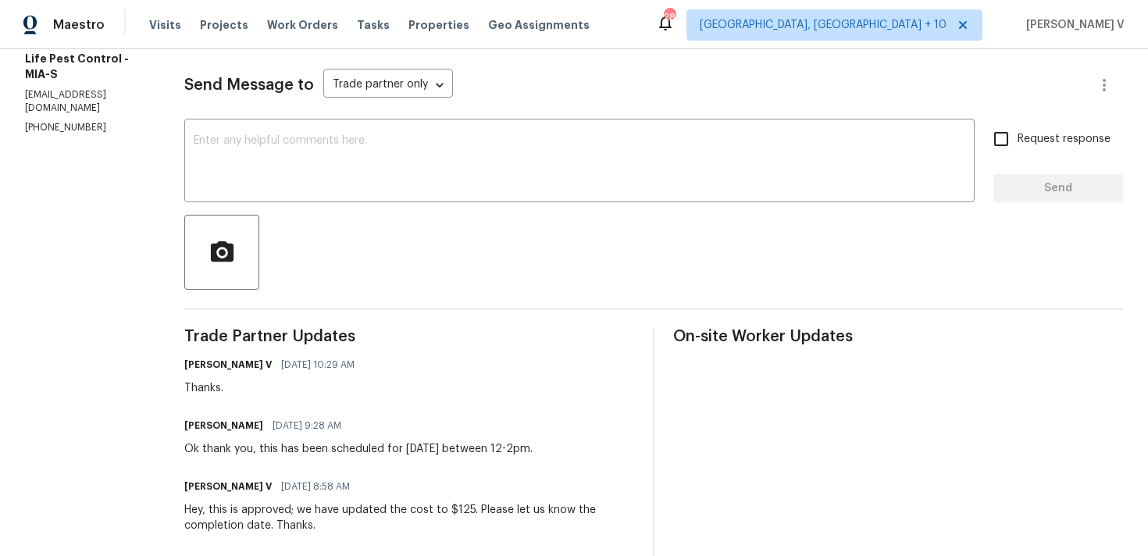
click at [434, 179] on textarea at bounding box center [580, 162] width 772 height 55
paste textarea "Hi, hope everything is on track with the WO scheduled for [DATE]. Please let us…"
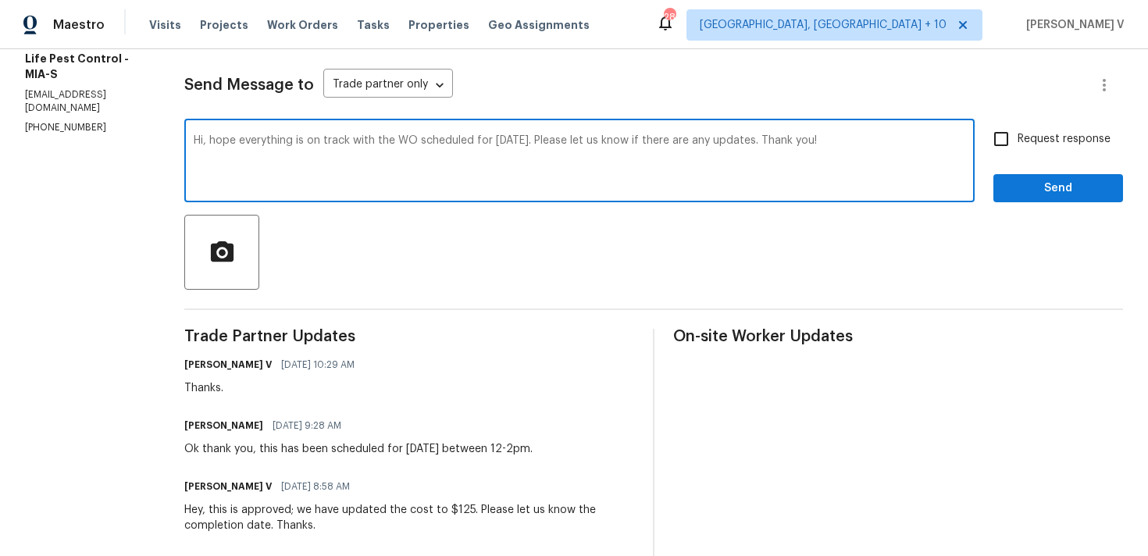
scroll to position [278, 0]
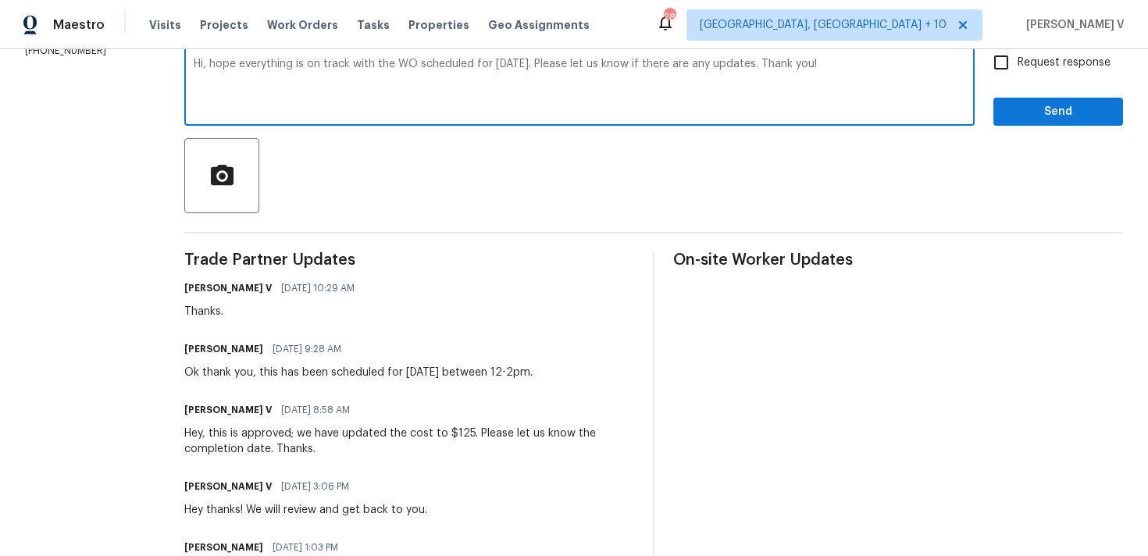
type textarea "Hi, hope everything is on track with the WO scheduled for [DATE]. Please let us…"
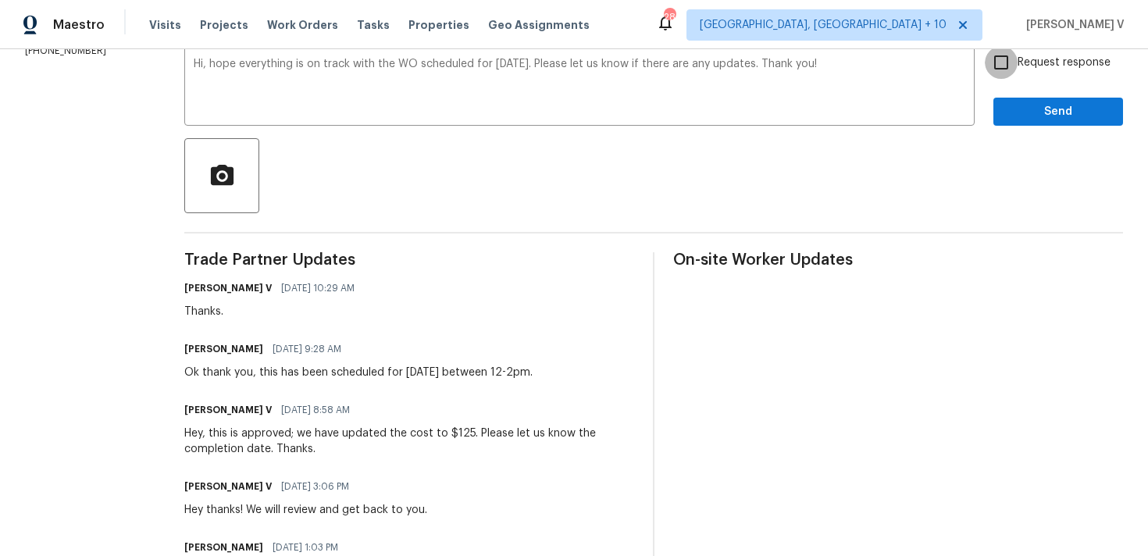
click at [1001, 73] on input "Request response" at bounding box center [1001, 62] width 33 height 33
checkbox input "true"
click at [1009, 109] on span "Send" at bounding box center [1058, 112] width 105 height 20
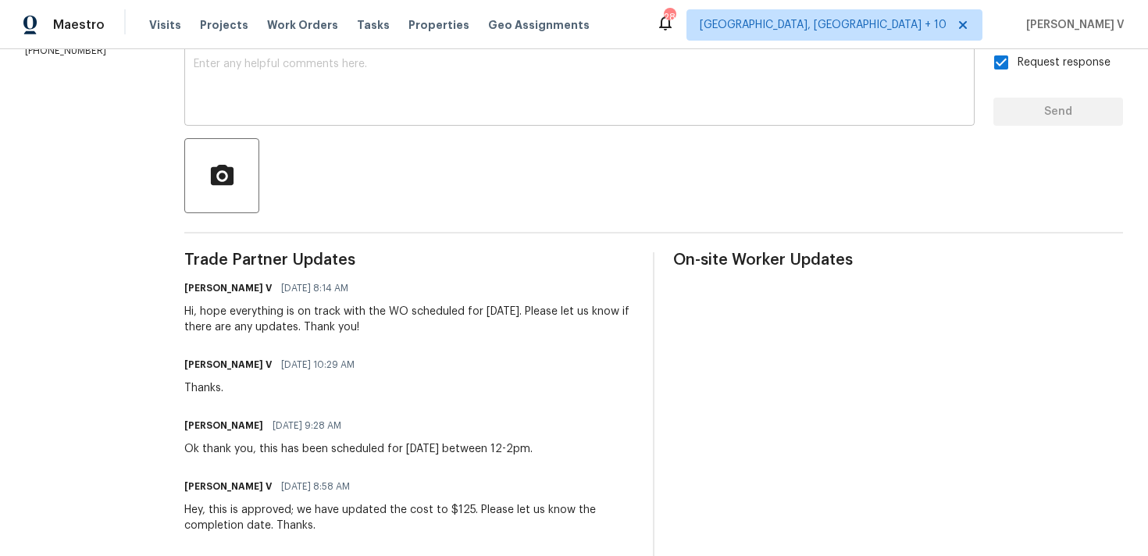
scroll to position [0, 0]
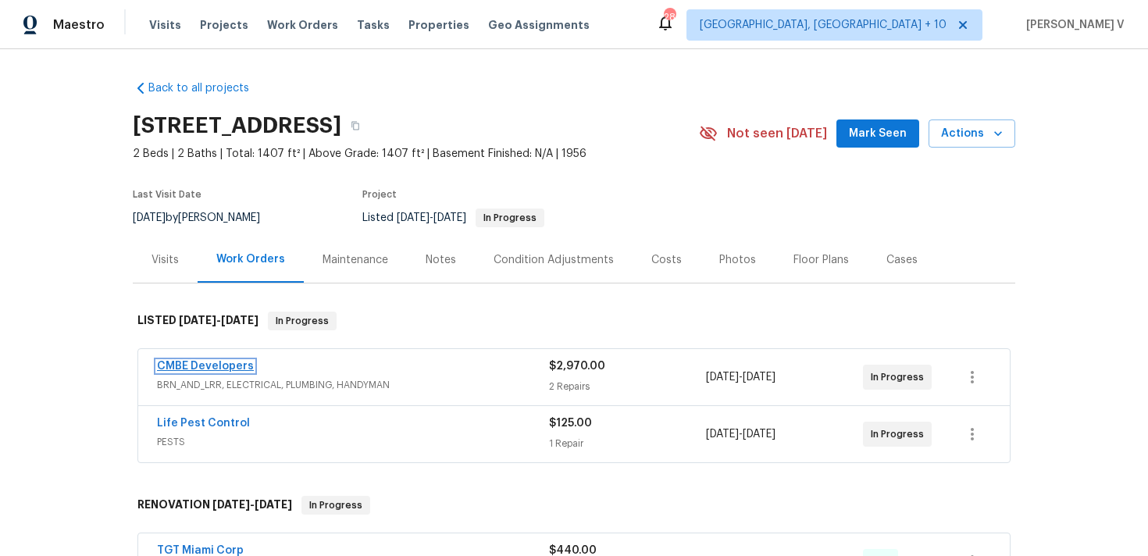
click at [227, 366] on link "CMBE Developers" at bounding box center [205, 366] width 97 height 11
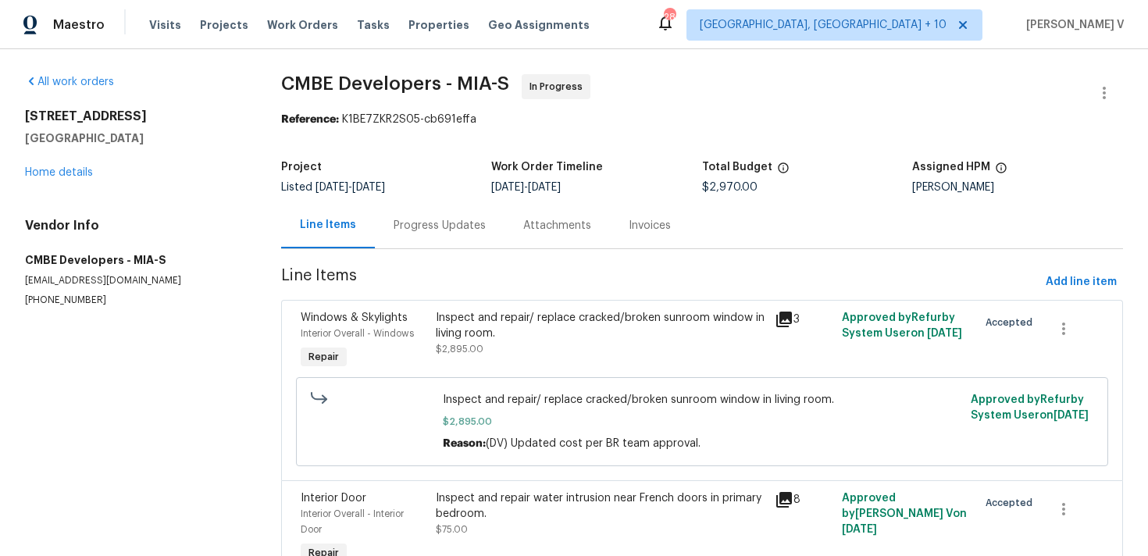
click at [445, 220] on div "Progress Updates" at bounding box center [440, 226] width 92 height 16
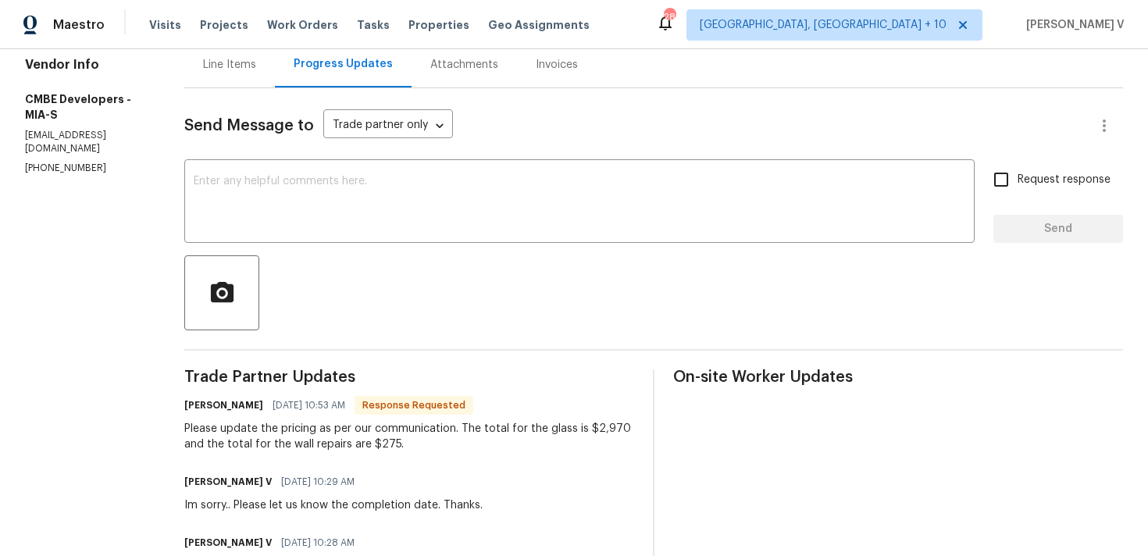
scroll to position [165, 0]
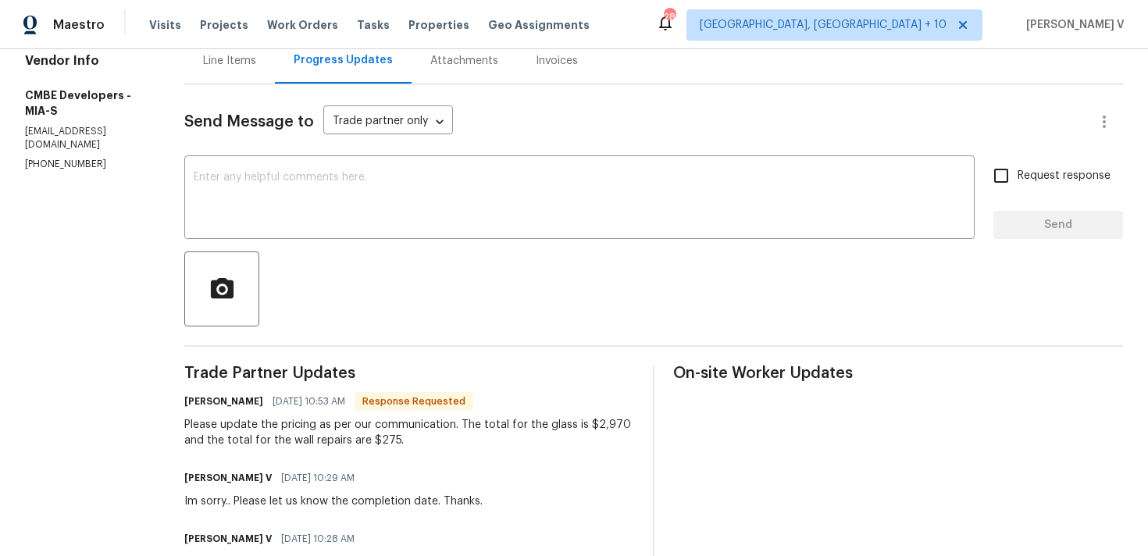
click at [259, 70] on div "Line Items" at bounding box center [229, 60] width 91 height 46
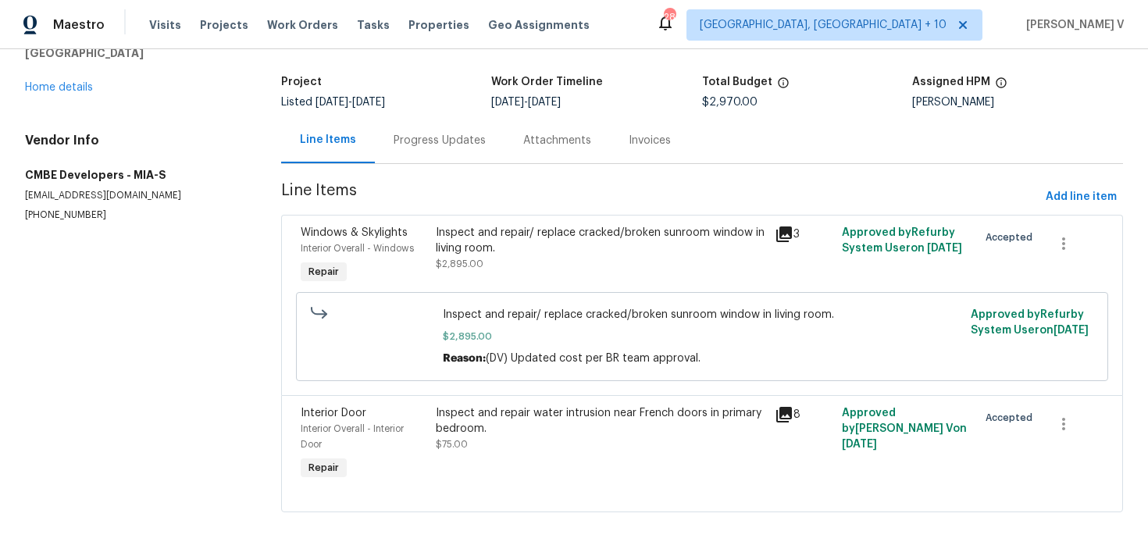
click at [437, 145] on div "Progress Updates" at bounding box center [440, 141] width 92 height 16
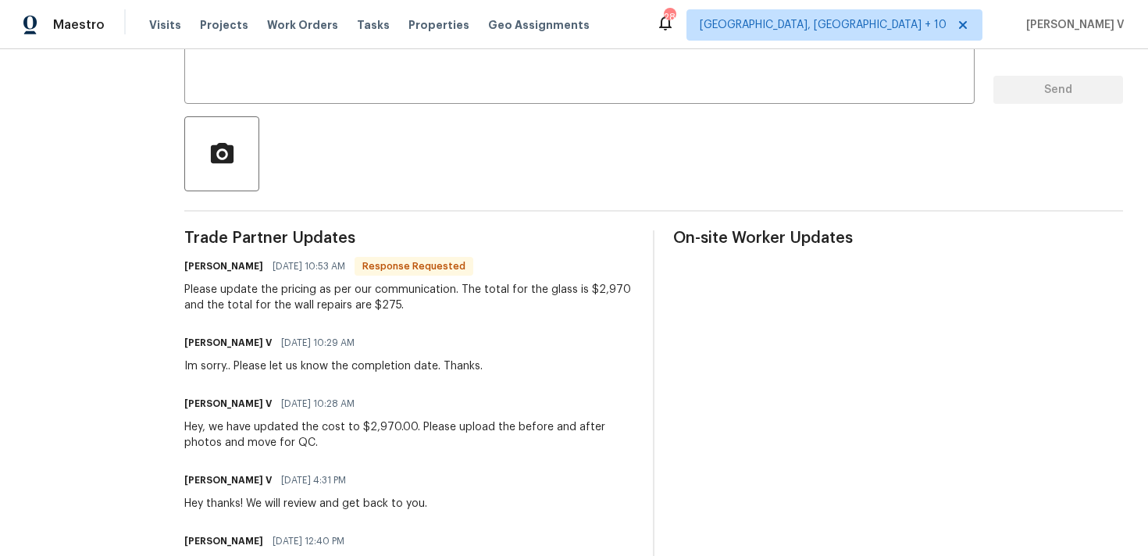
scroll to position [329, 0]
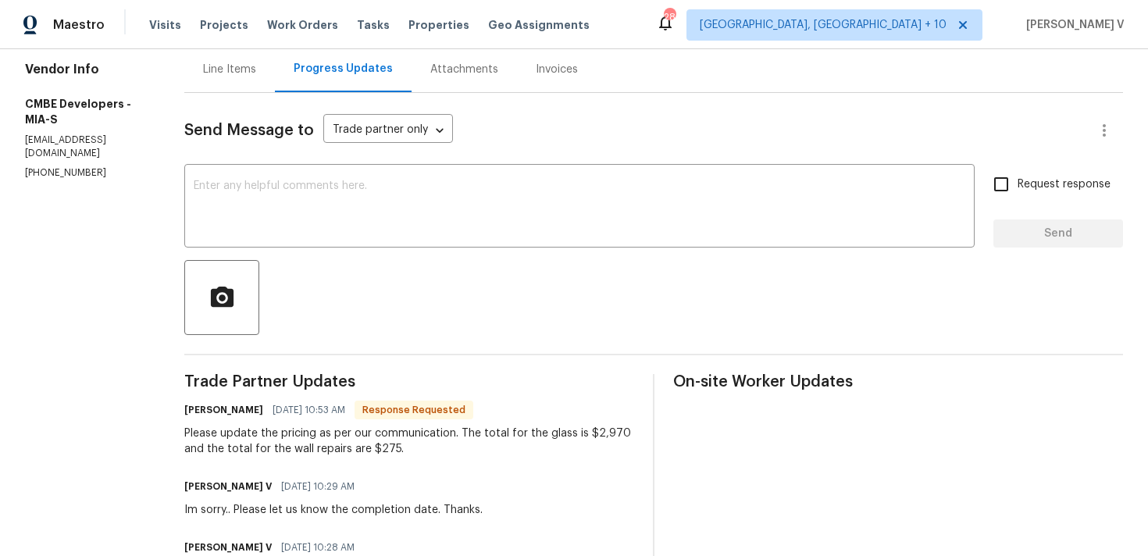
click at [246, 80] on div "Line Items" at bounding box center [229, 69] width 91 height 46
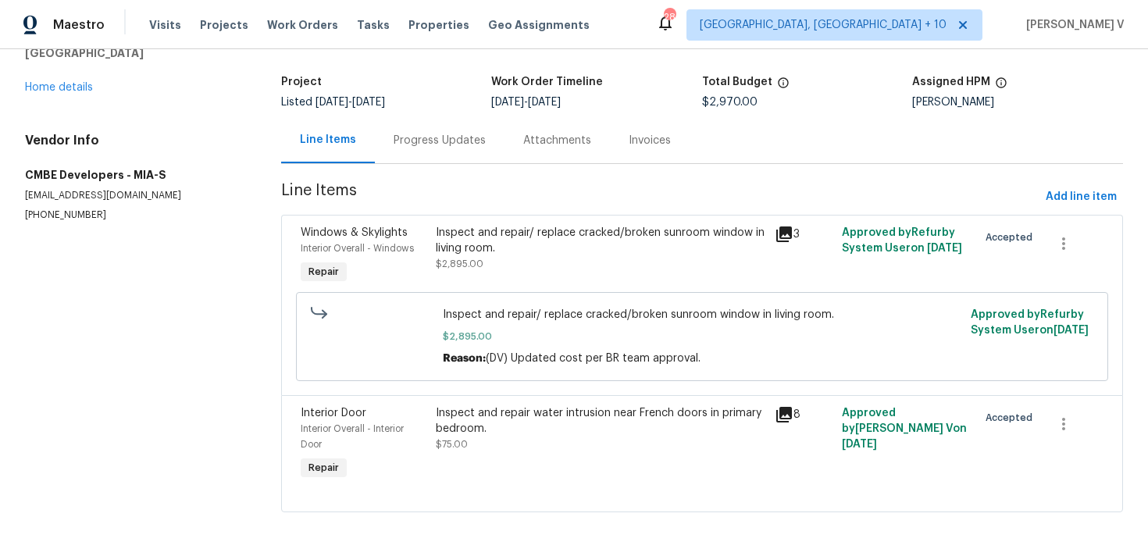
scroll to position [87, 0]
click at [514, 407] on div "Inspect and repair water intrusion near French doors in primary bedroom." at bounding box center [600, 420] width 329 height 31
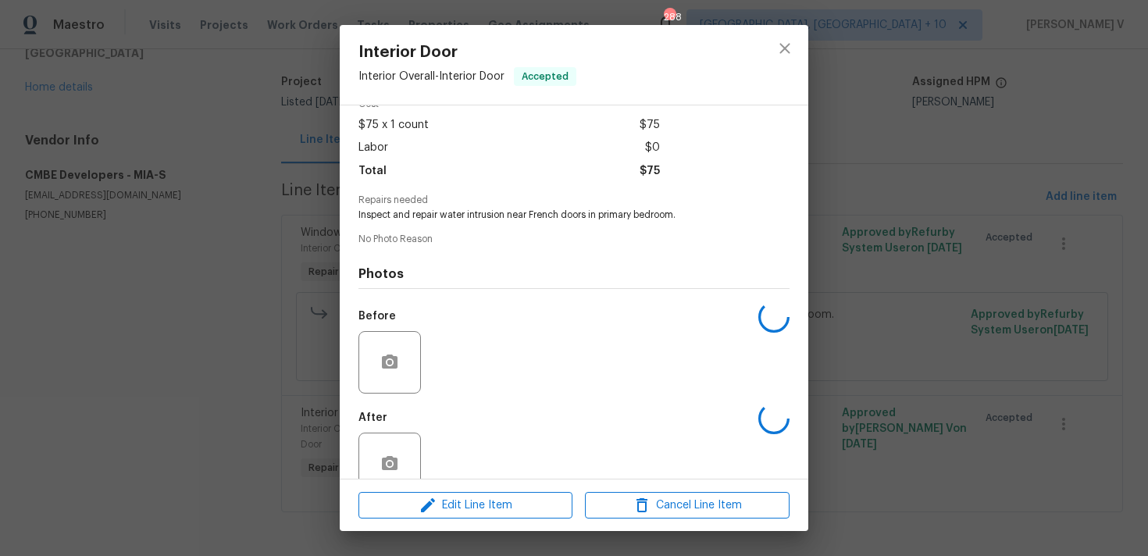
scroll to position [111, 0]
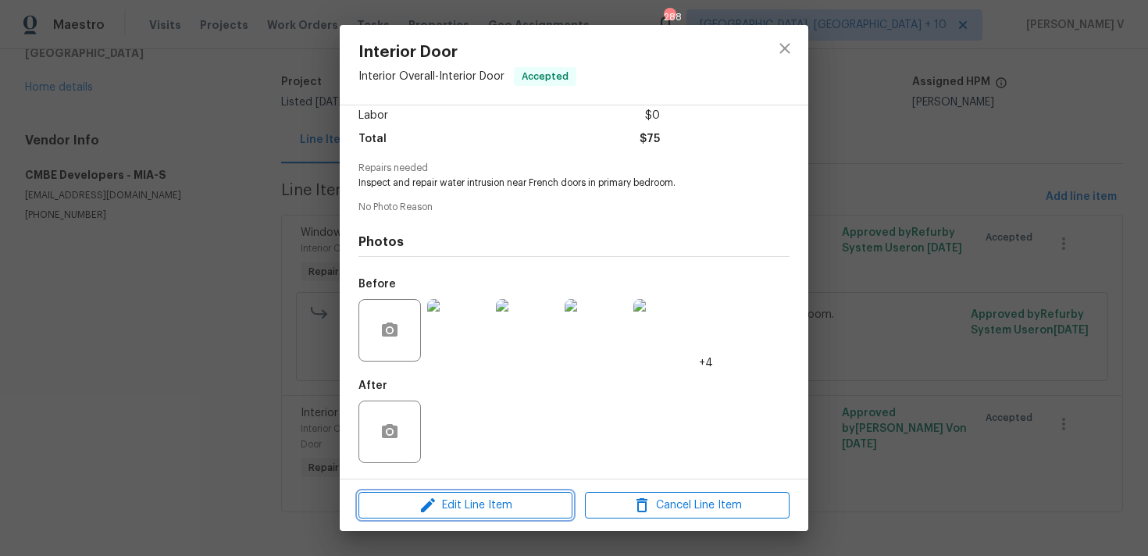
click at [445, 514] on span "Edit Line Item" at bounding box center [465, 506] width 205 height 20
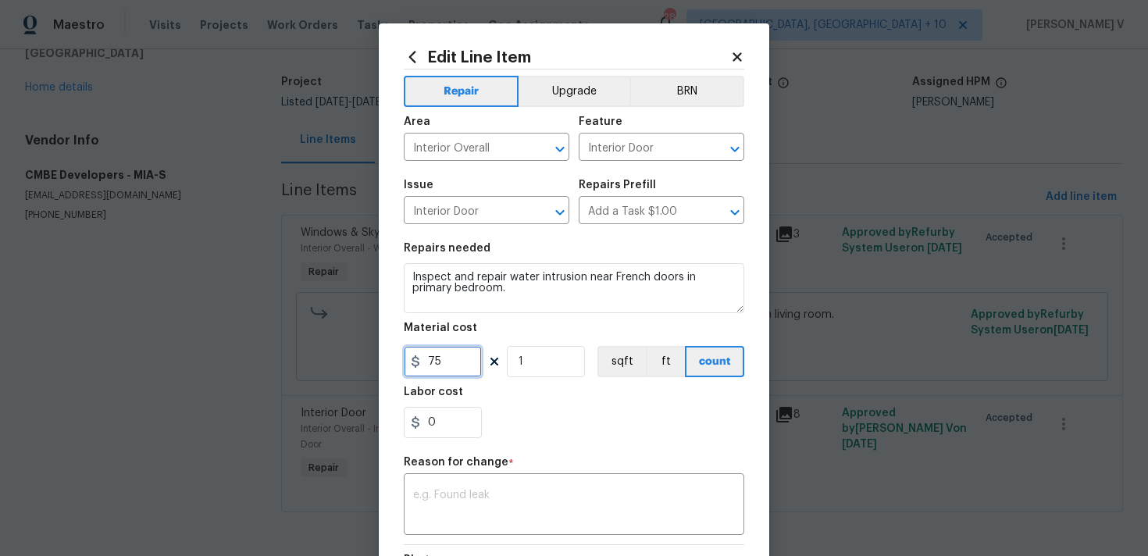
click at [426, 369] on input "75" at bounding box center [443, 361] width 78 height 31
type input "275"
click at [473, 502] on textarea at bounding box center [574, 506] width 322 height 33
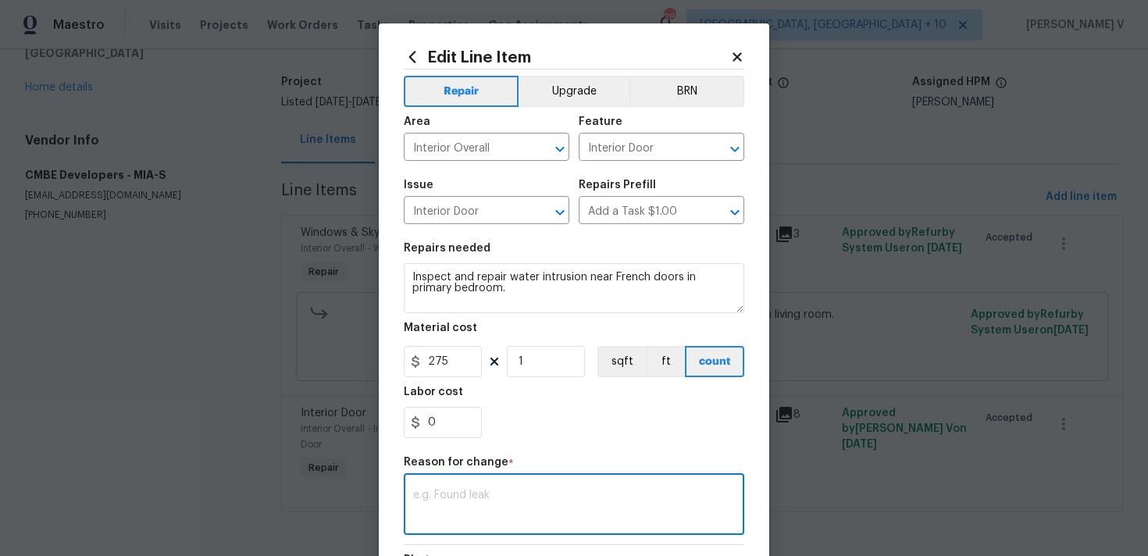
paste textarea "(DV) Updated per vendor’s final cost."
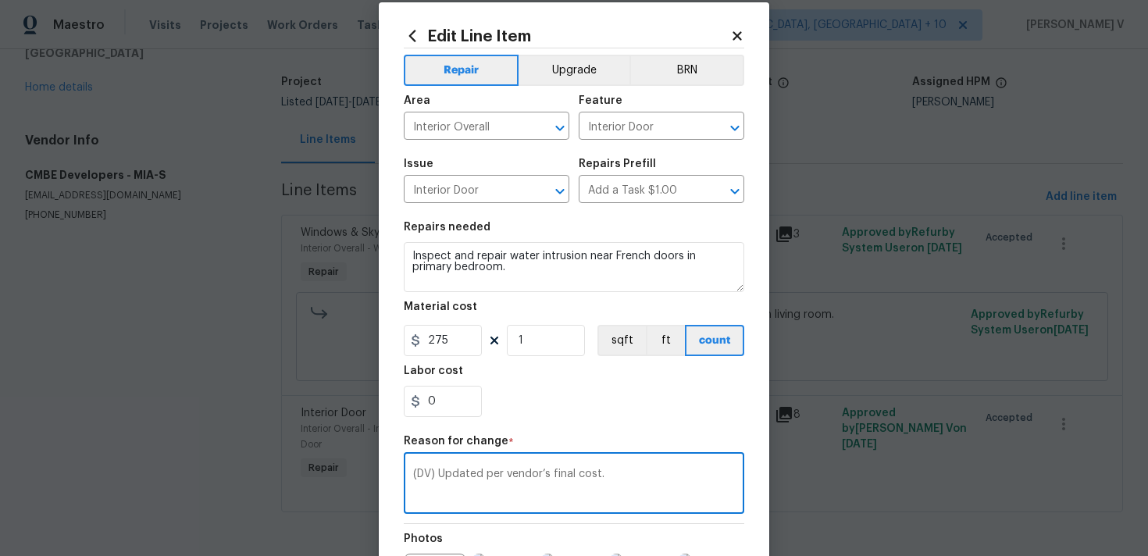
scroll to position [230, 0]
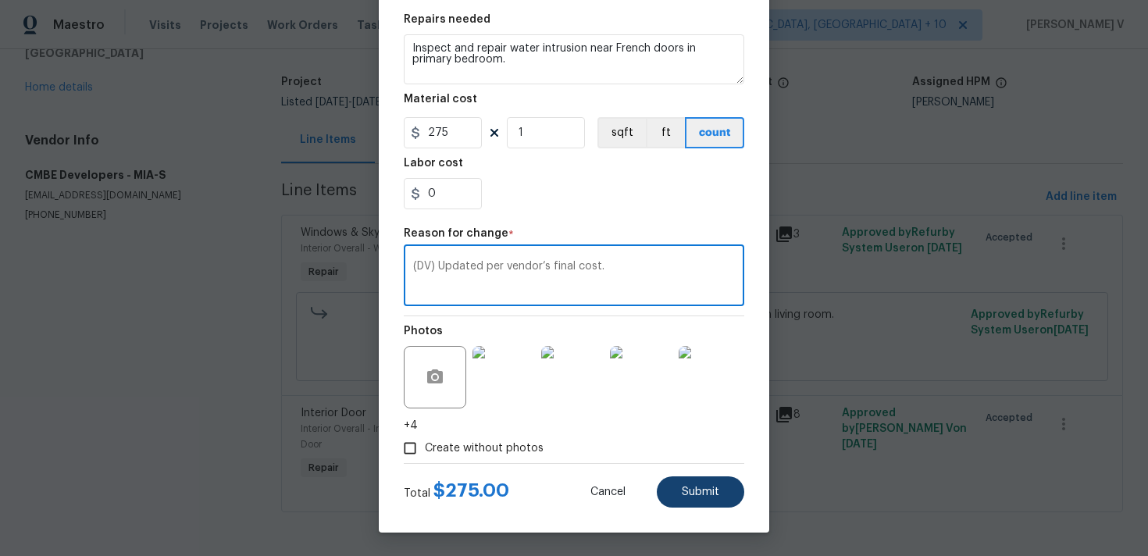
type textarea "(DV) Updated per vendor’s final cost."
click at [697, 498] on button "Submit" at bounding box center [700, 492] width 87 height 31
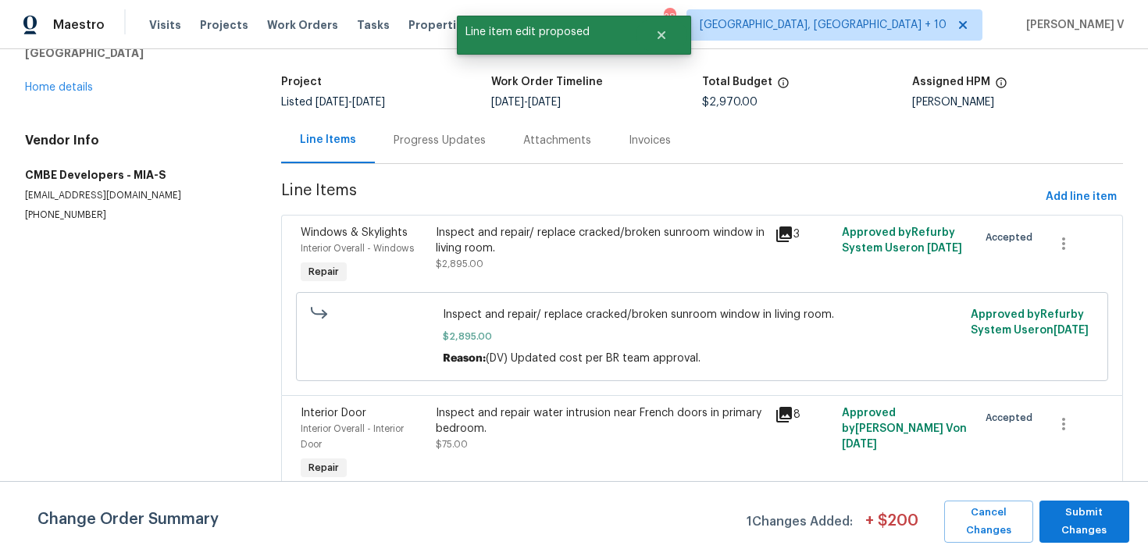
scroll to position [0, 0]
click at [1074, 526] on span "Submit Changes" at bounding box center [1085, 522] width 74 height 36
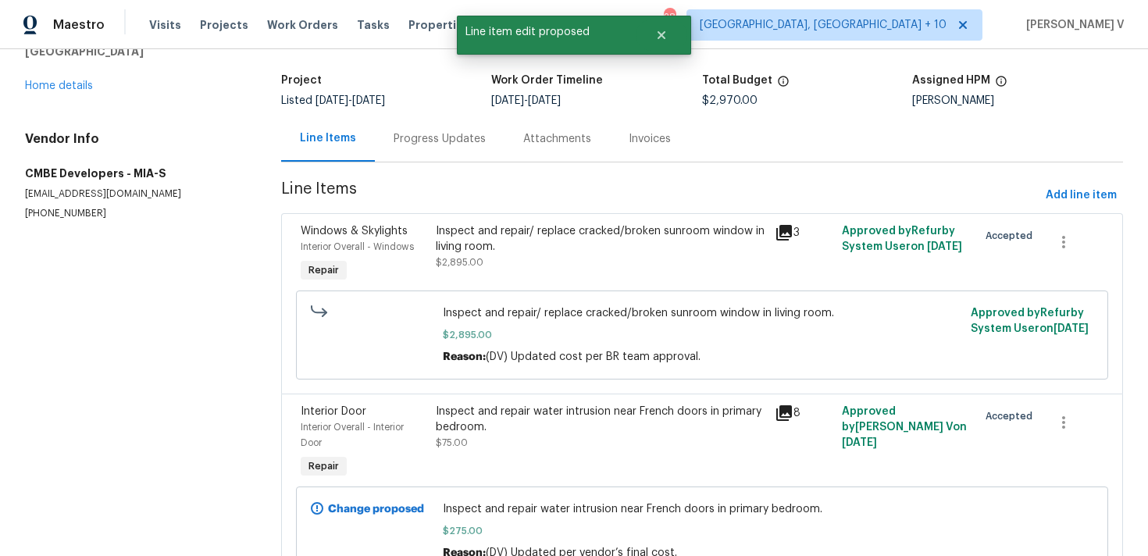
click at [445, 137] on div "Progress Updates" at bounding box center [440, 139] width 92 height 16
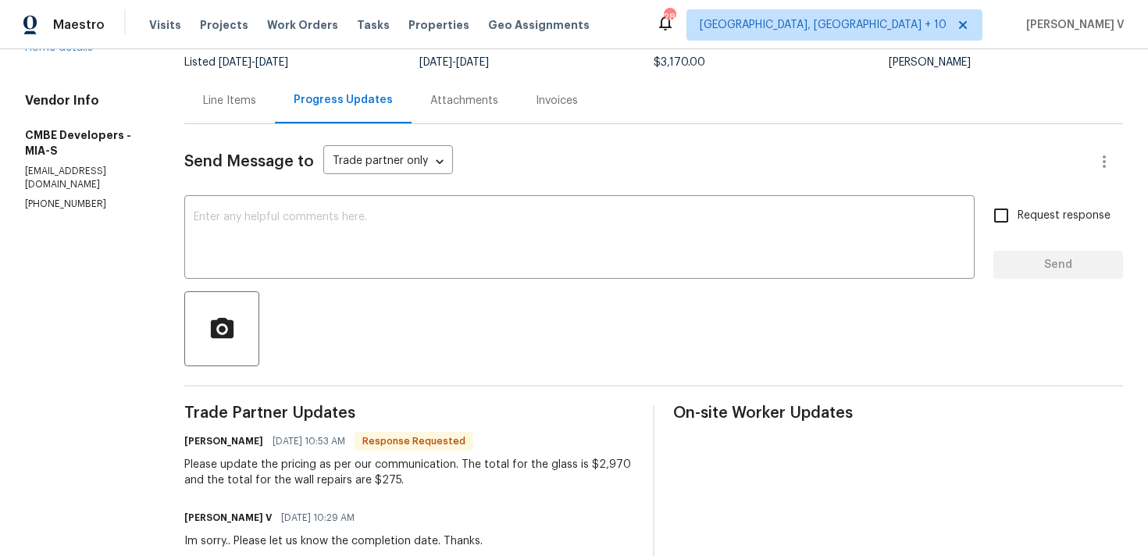
scroll to position [124, 0]
click at [241, 102] on div "Line Items" at bounding box center [229, 102] width 53 height 16
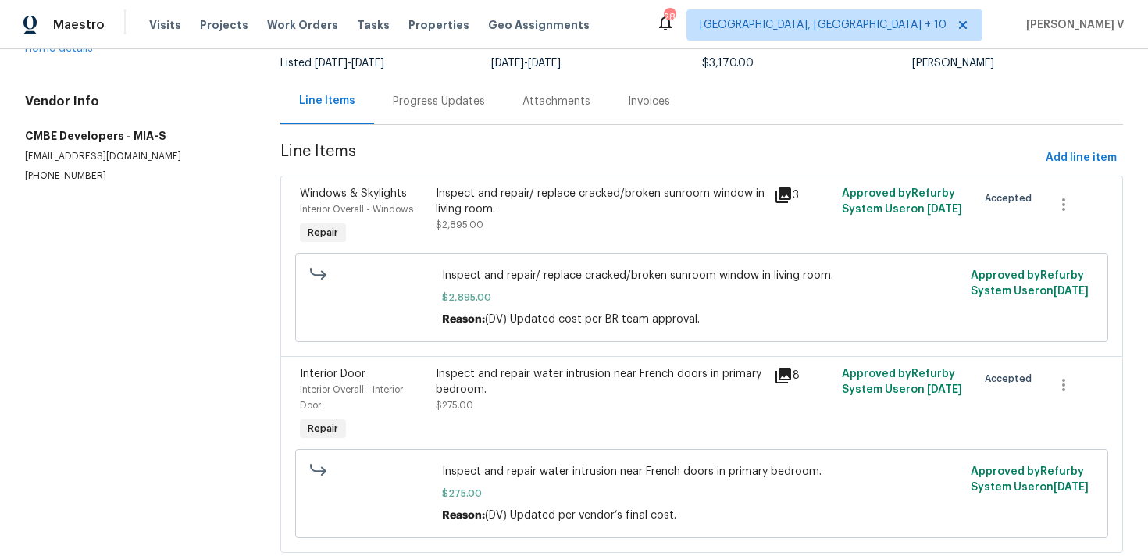
click at [513, 240] on div "Inspect and repair/ replace cracked/broken sunroom window in living room. $2,89…" at bounding box center [600, 217] width 339 height 72
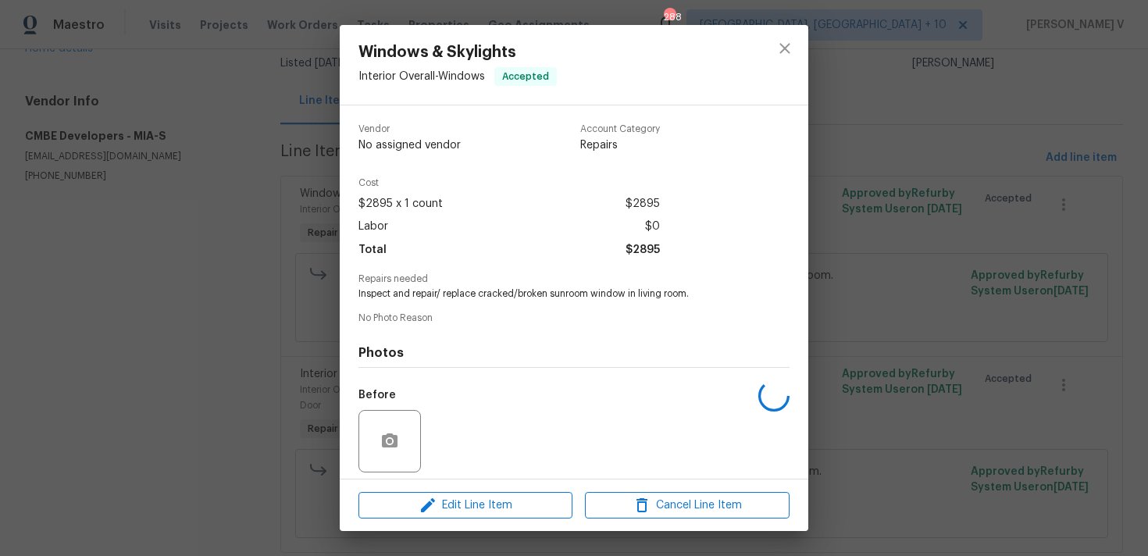
scroll to position [111, 0]
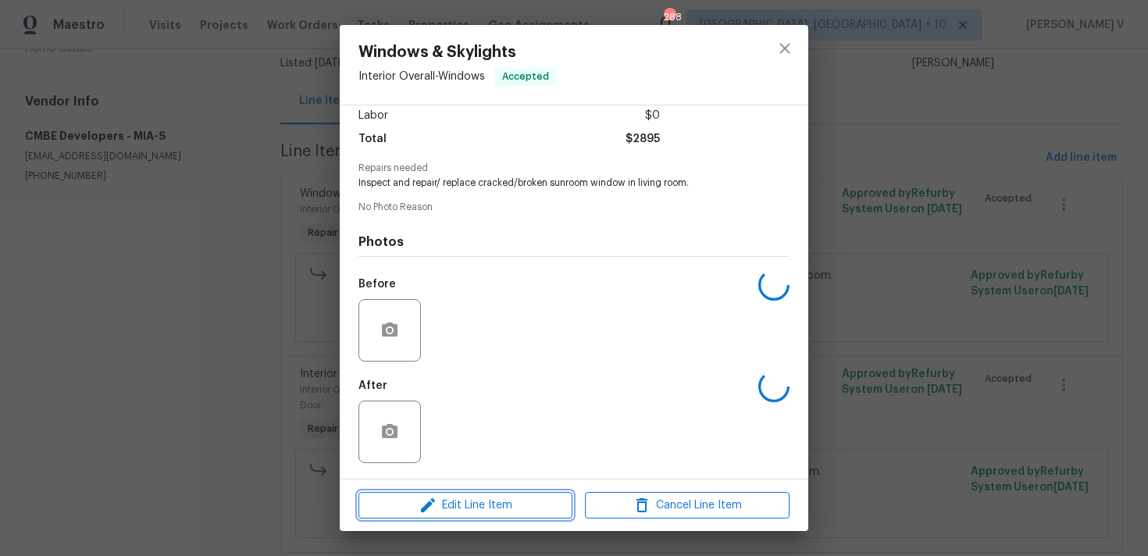
click at [454, 502] on span "Edit Line Item" at bounding box center [465, 506] width 205 height 20
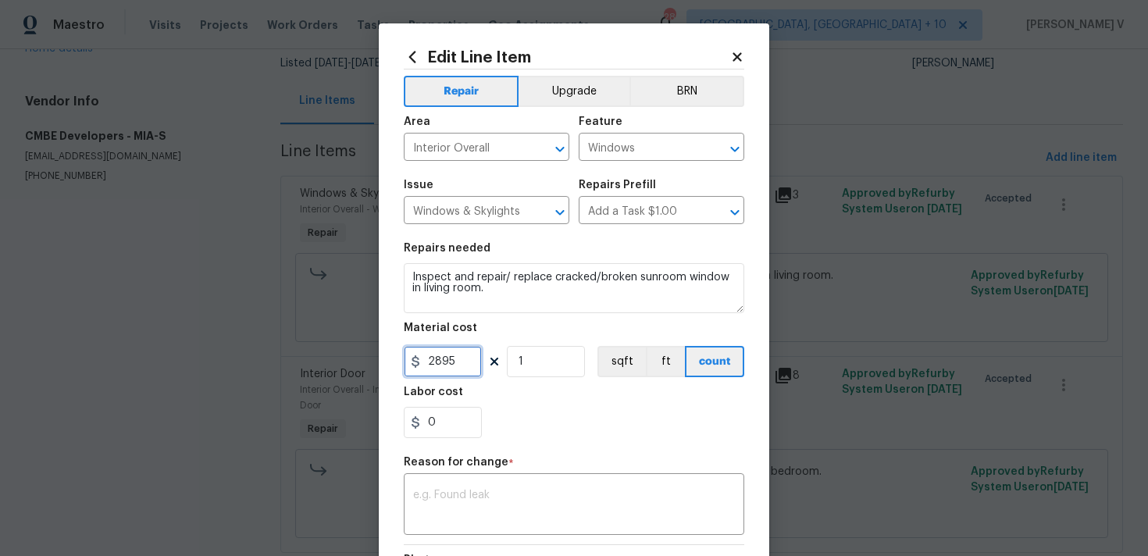
drag, startPoint x: 435, startPoint y: 363, endPoint x: 478, endPoint y: 363, distance: 43.0
click at [478, 363] on input "2895" at bounding box center [443, 361] width 78 height 31
type input "2970"
click at [547, 486] on div "x ​" at bounding box center [574, 506] width 341 height 58
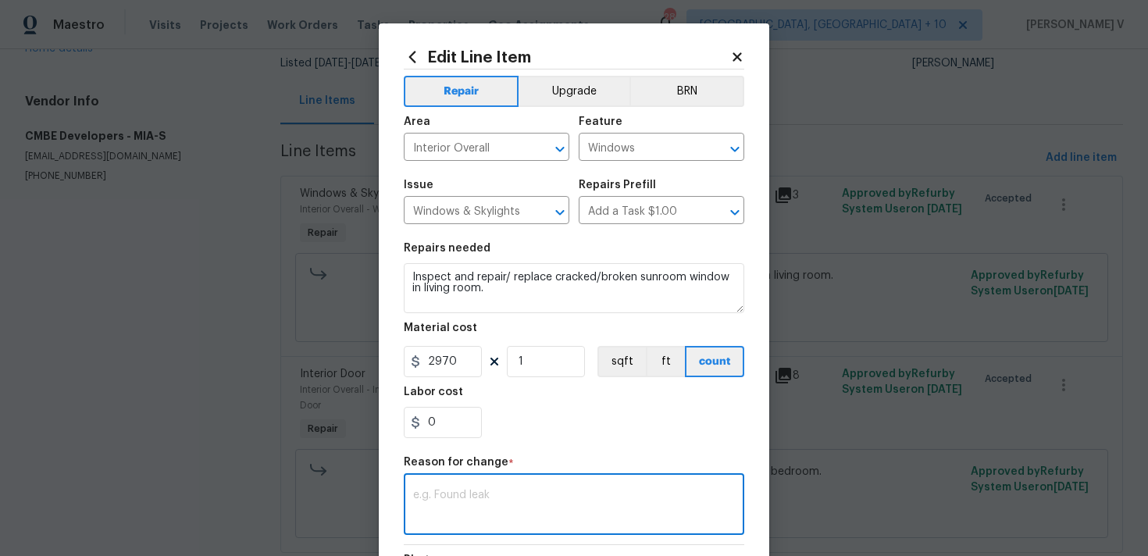
paste textarea "(DV) Updated cost per BR team approval."
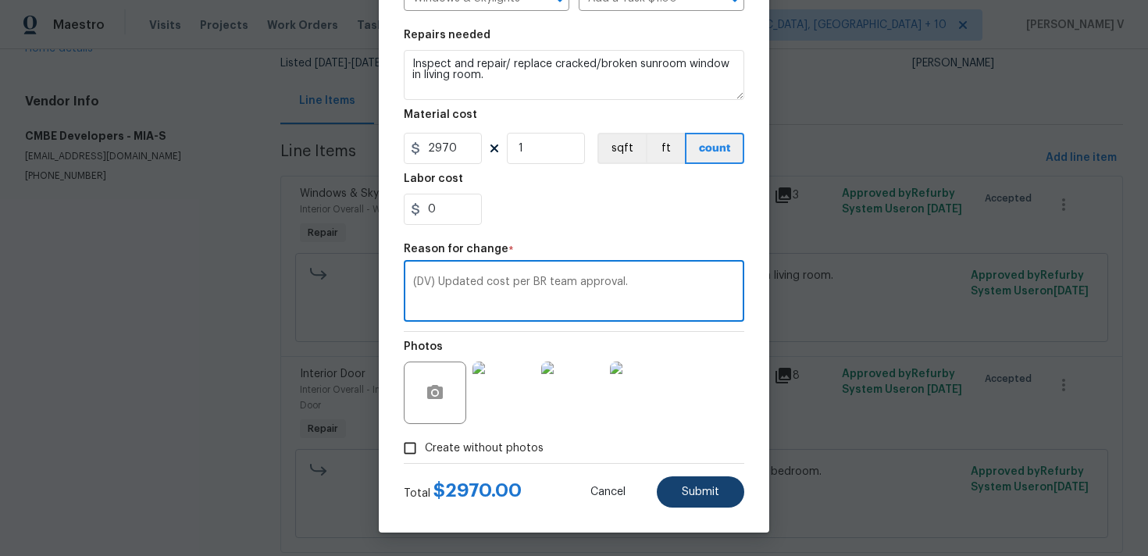
type textarea "(DV) Updated cost per BR team approval."
click at [708, 489] on span "Submit" at bounding box center [700, 493] width 37 height 12
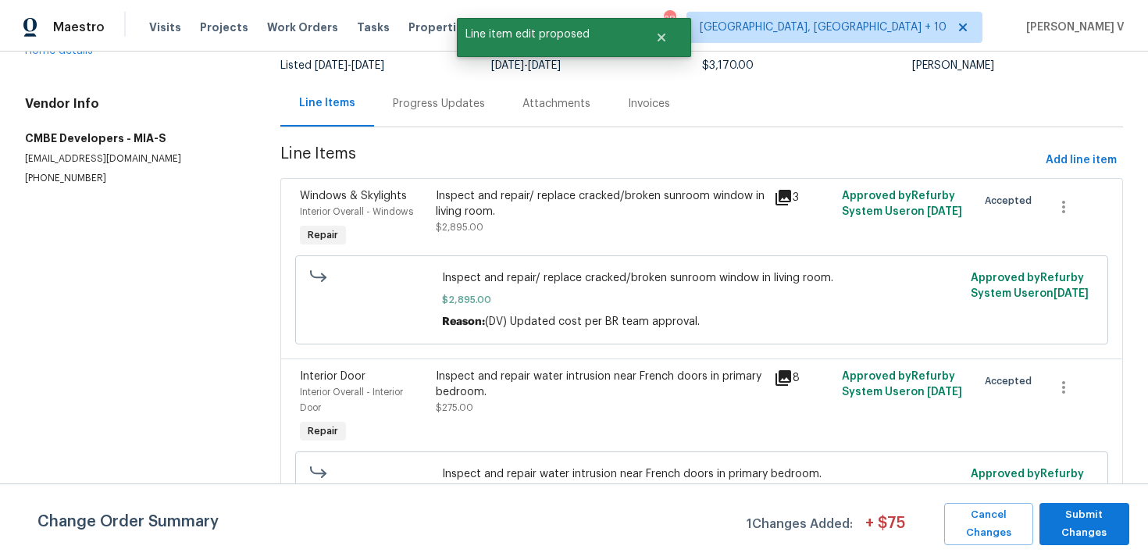
scroll to position [0, 0]
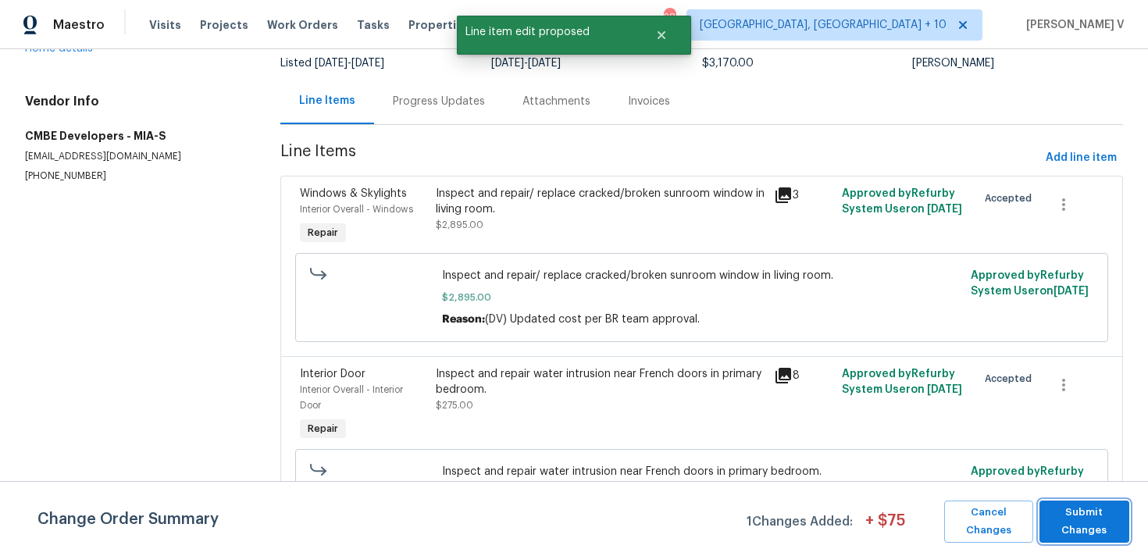
click at [1085, 526] on span "Submit Changes" at bounding box center [1085, 522] width 74 height 36
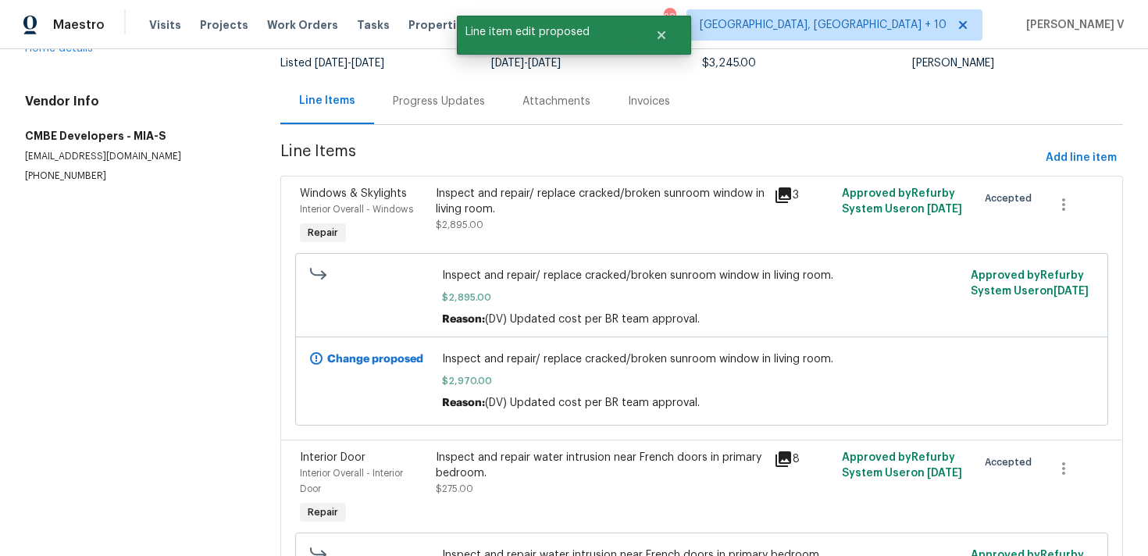
drag, startPoint x: 738, startPoint y: 552, endPoint x: 738, endPoint y: 562, distance: 10.2
click at [738, 555] on html "Maestro Visits Projects Work Orders Tasks Properties Geo Assignments 288 Cincin…" at bounding box center [574, 278] width 1148 height 556
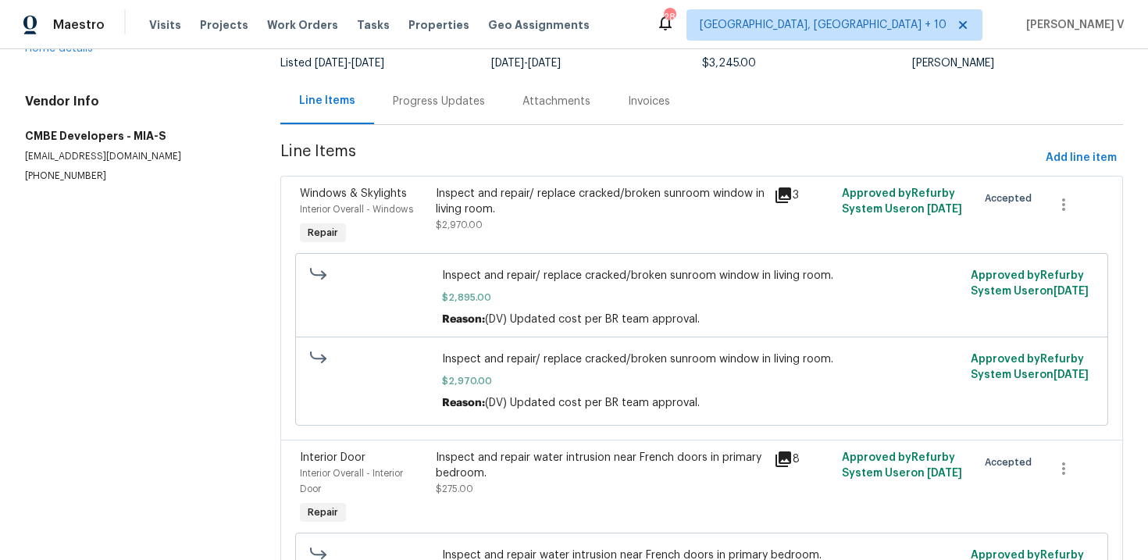
click at [477, 110] on div "Progress Updates" at bounding box center [439, 101] width 130 height 46
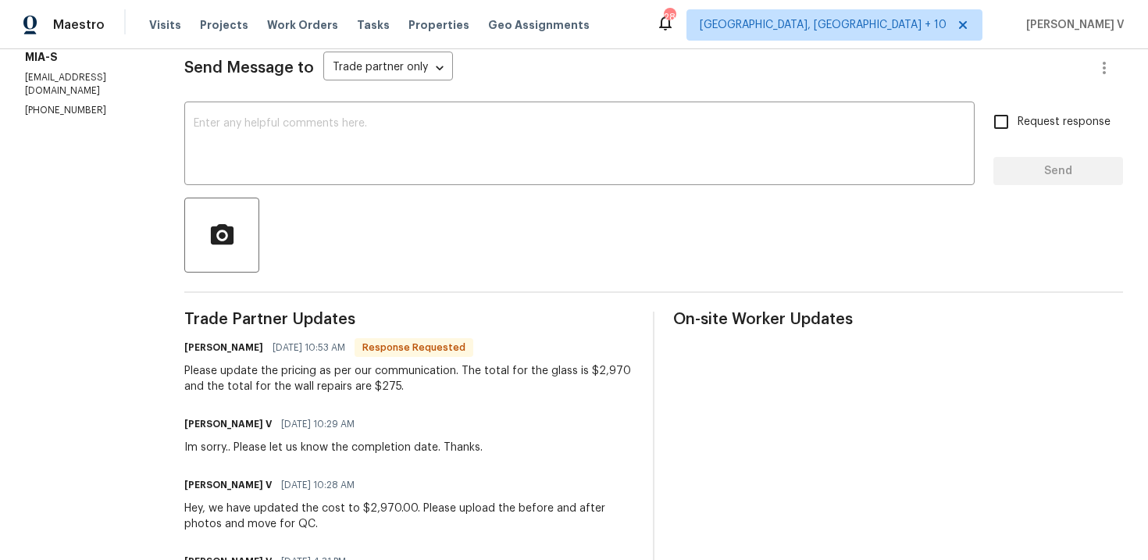
scroll to position [292, 0]
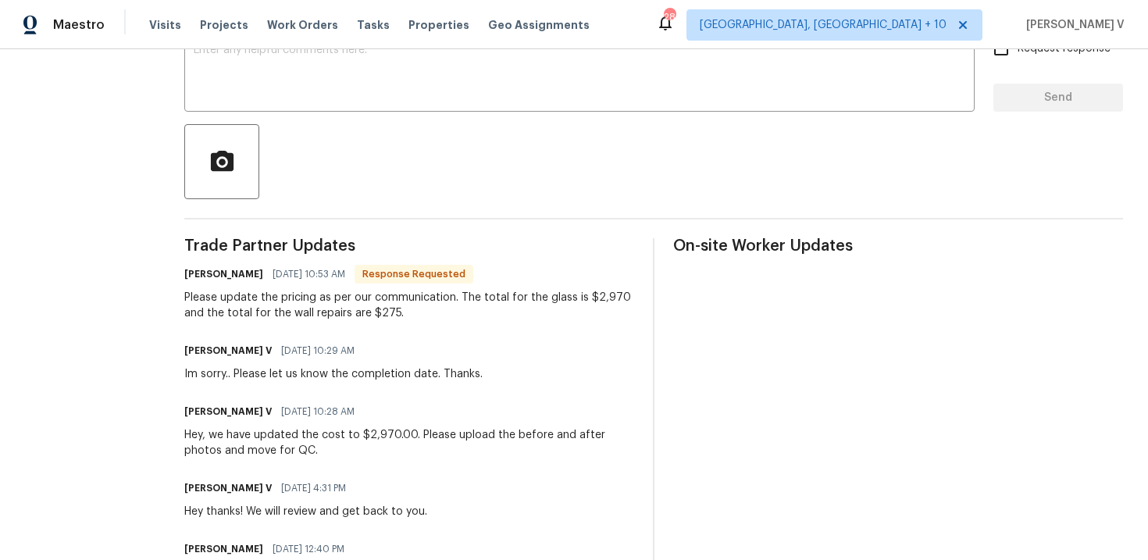
click at [451, 302] on div "Please update the pricing as per our communication. The total for the glass is …" at bounding box center [409, 305] width 450 height 31
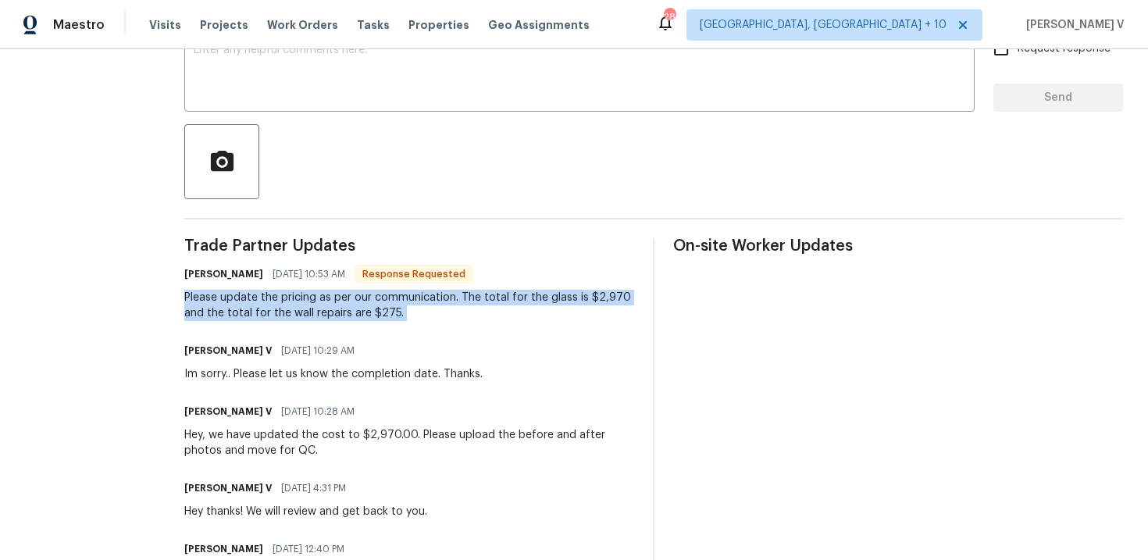
copy div "Please update the pricing as per our communication. The total for the glass is …"
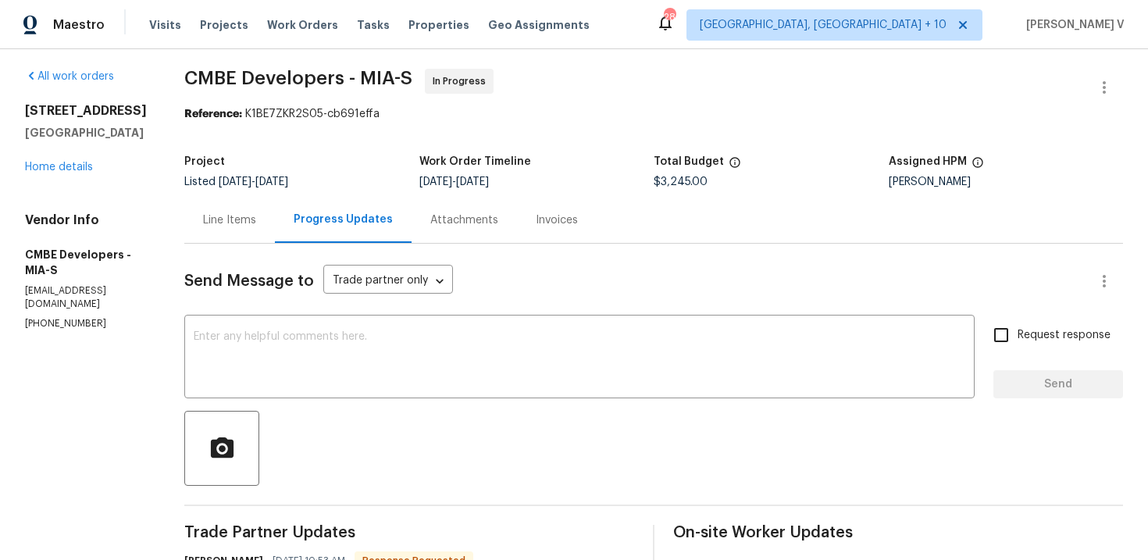
scroll to position [0, 0]
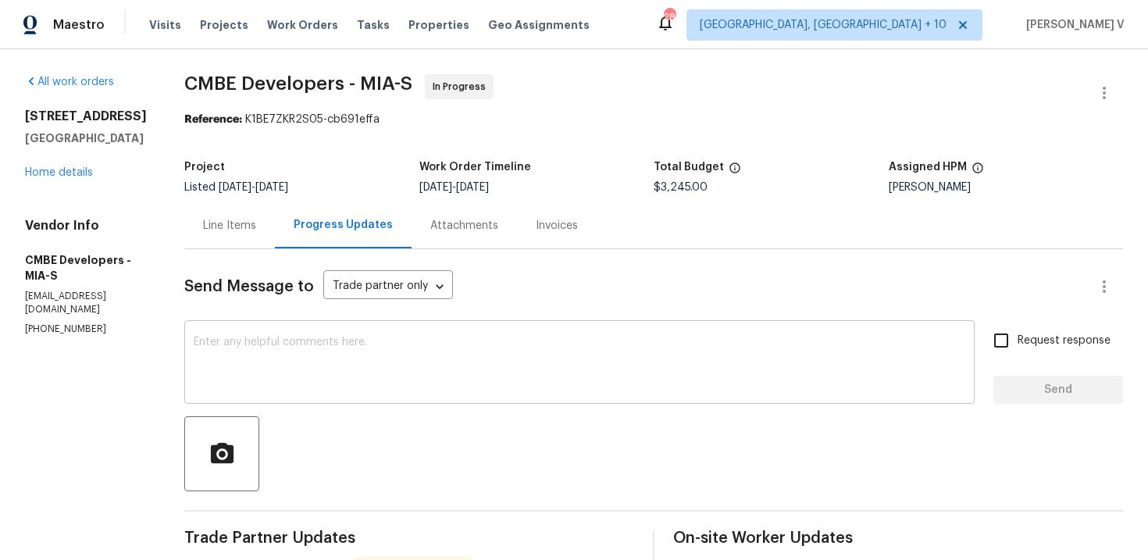
click at [241, 347] on textarea at bounding box center [580, 364] width 772 height 55
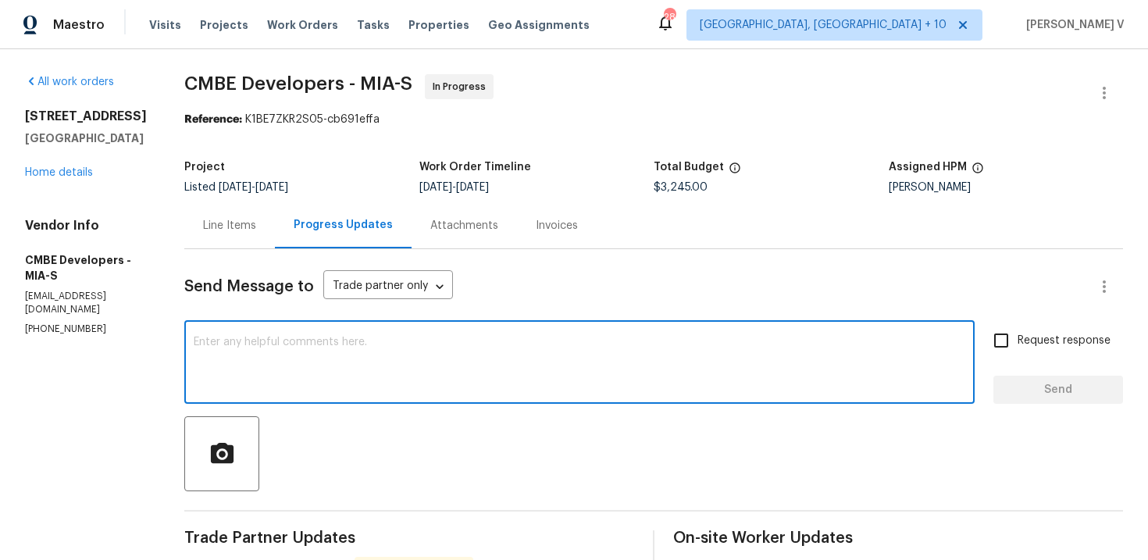
type textarea "I"
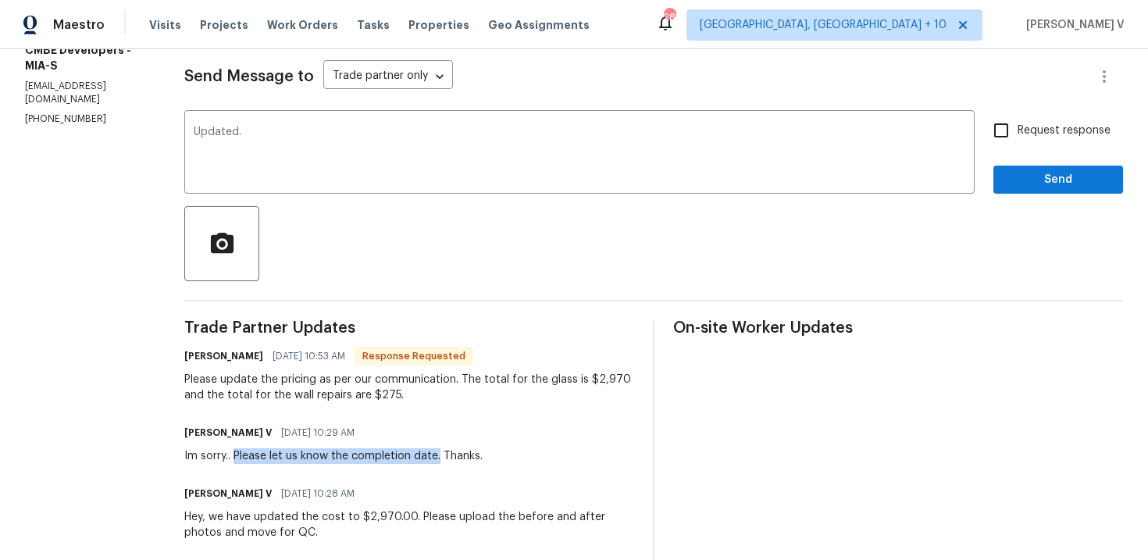
drag, startPoint x: 240, startPoint y: 455, endPoint x: 444, endPoint y: 457, distance: 203.9
click at [444, 458] on div "Im sorry.. Please let us know the completion date. Thanks." at bounding box center [333, 456] width 298 height 16
copy div "Please let us know the completion date."
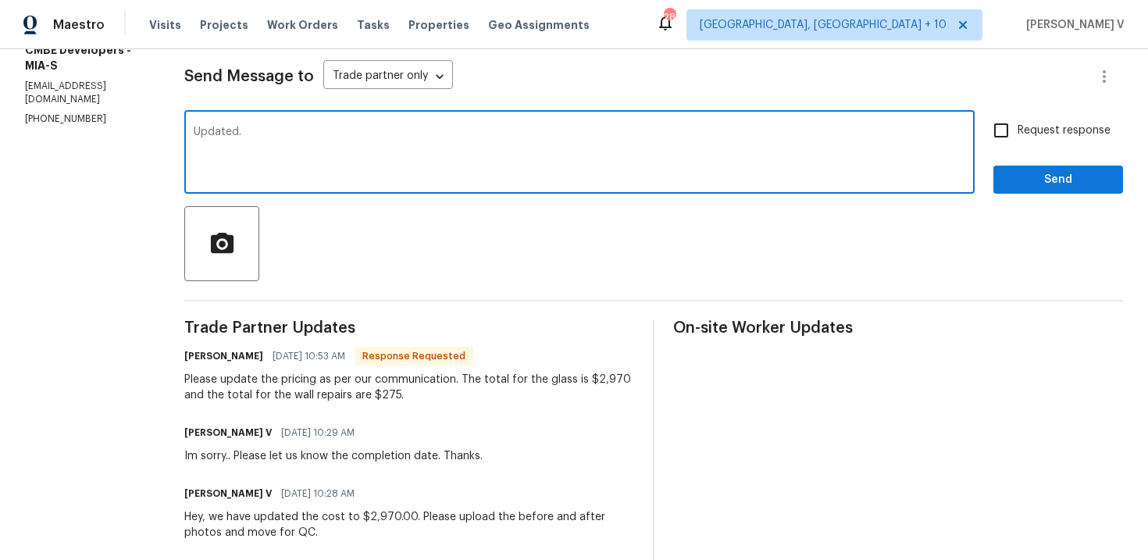
click at [491, 158] on textarea "Updated." at bounding box center [580, 154] width 772 height 55
paste textarea "Please let us know the completion date."
type textarea "Updated. Please let us know the completion date."
click at [1011, 126] on input "Request response" at bounding box center [1001, 130] width 33 height 33
checkbox input "true"
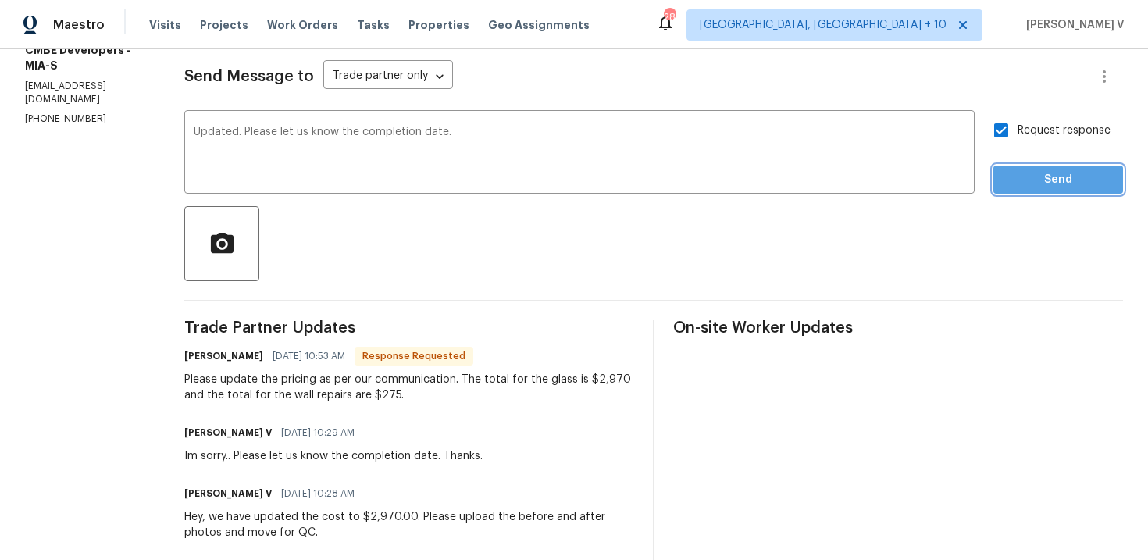
click at [1044, 177] on span "Send" at bounding box center [1058, 180] width 105 height 20
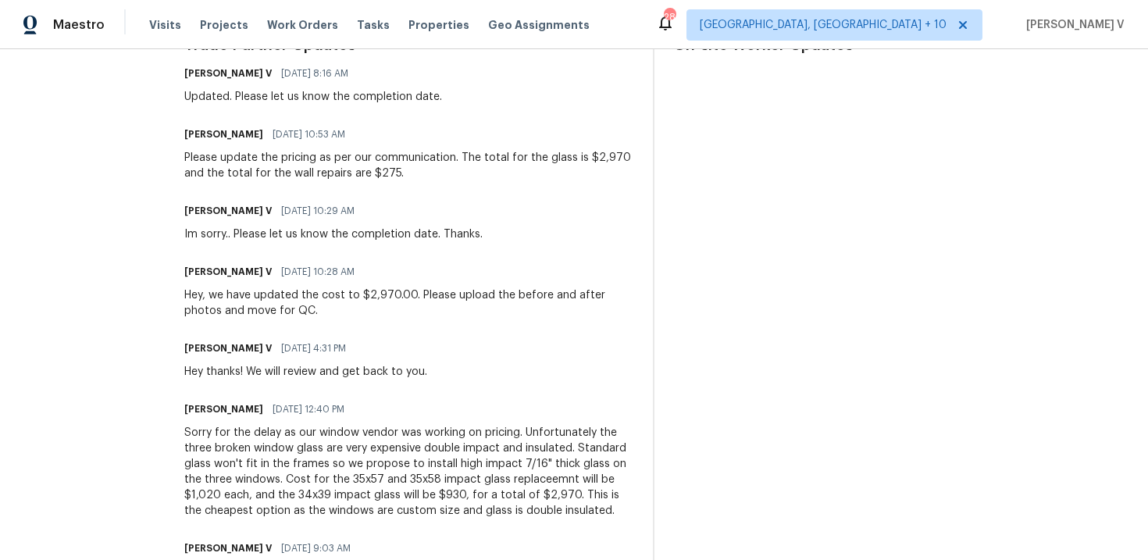
scroll to position [0, 0]
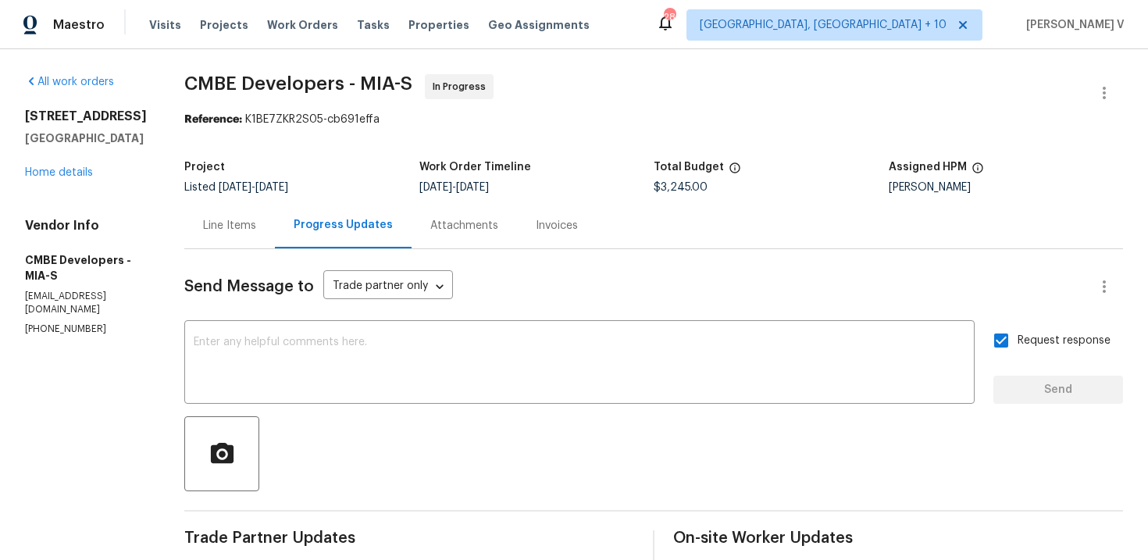
click at [700, 184] on span "$3,245.00" at bounding box center [681, 187] width 54 height 11
copy span "$3,245.00"
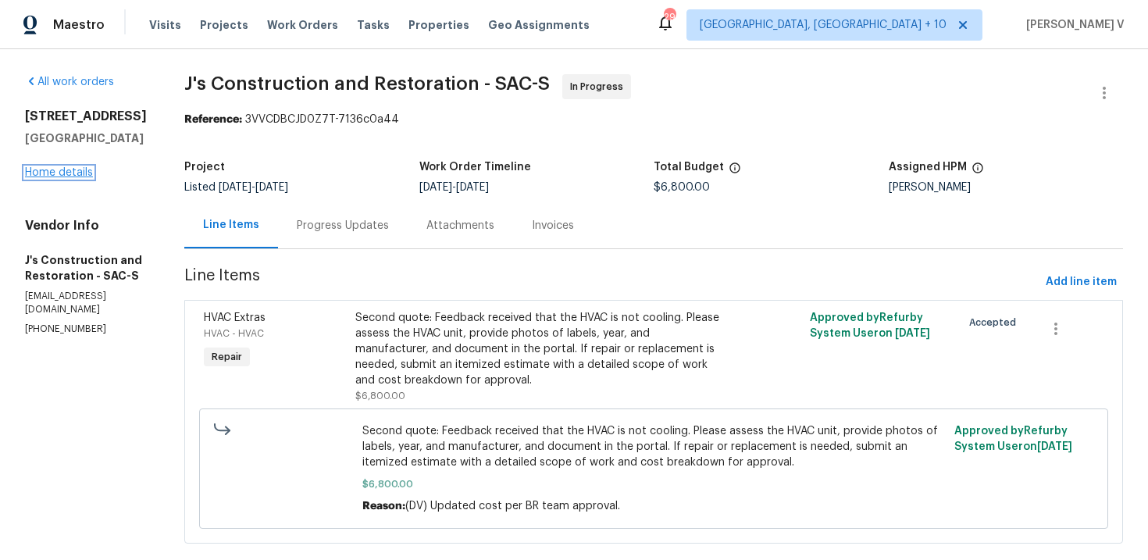
click at [79, 178] on link "Home details" at bounding box center [59, 172] width 68 height 11
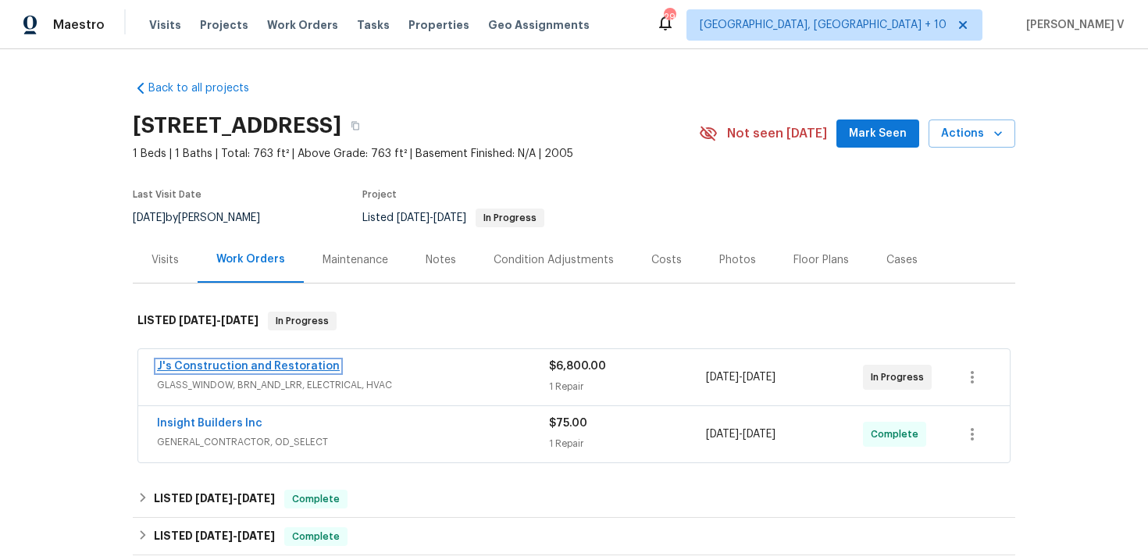
click at [300, 371] on link "J's Construction and Restoration" at bounding box center [248, 366] width 183 height 11
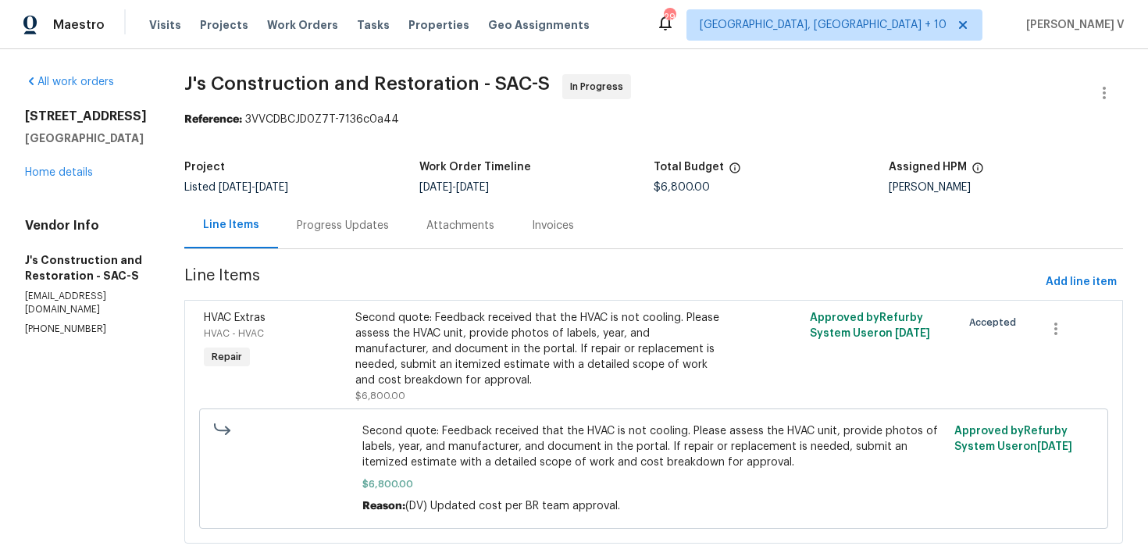
click at [408, 241] on div "Progress Updates" at bounding box center [343, 225] width 130 height 46
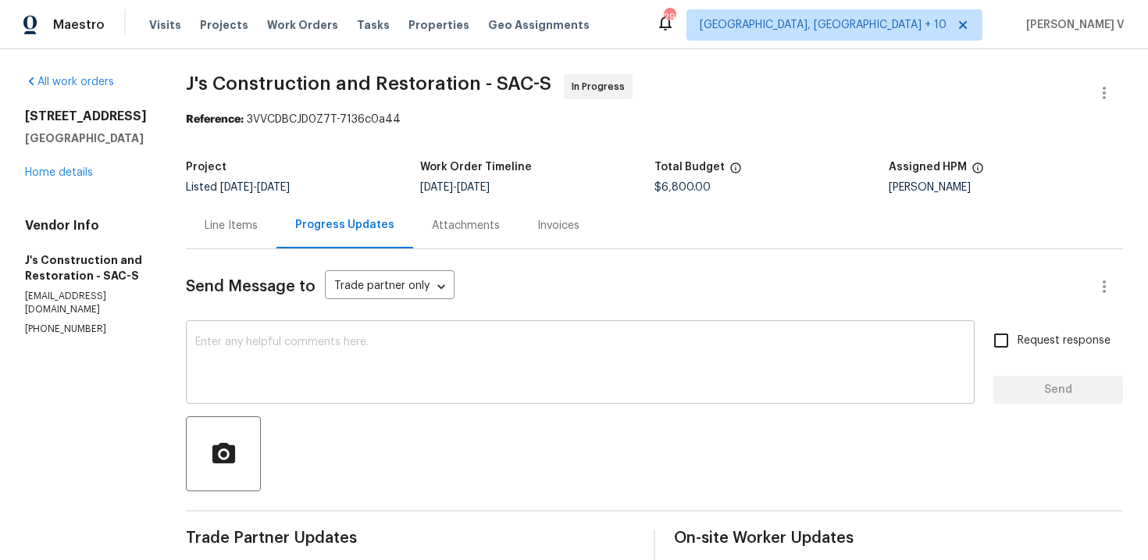
click at [296, 326] on div "x ​" at bounding box center [580, 364] width 789 height 80
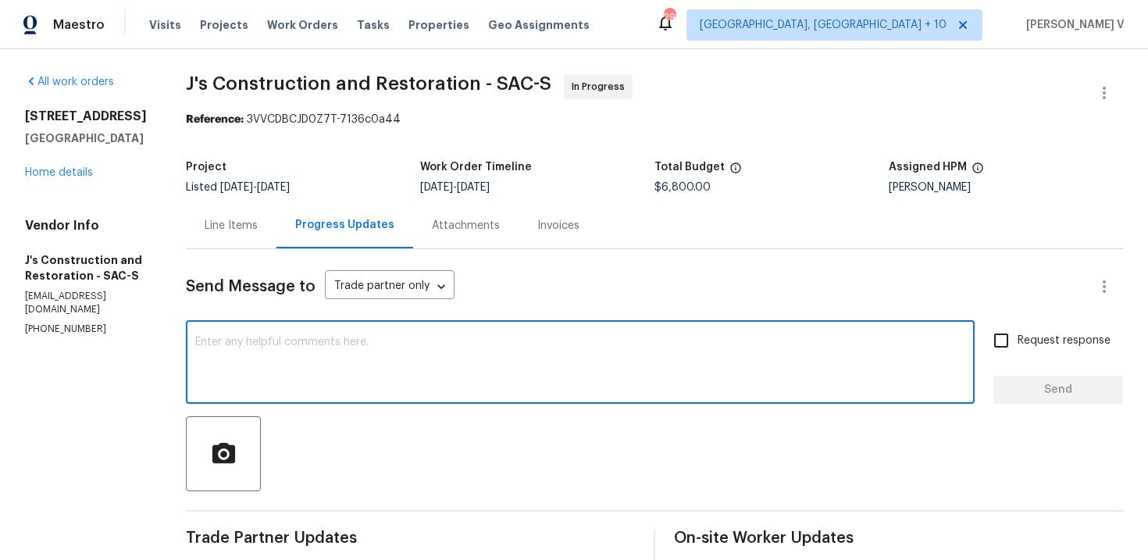
paste textarea "Hello, thank you for the update. Could you please provide more details on your …"
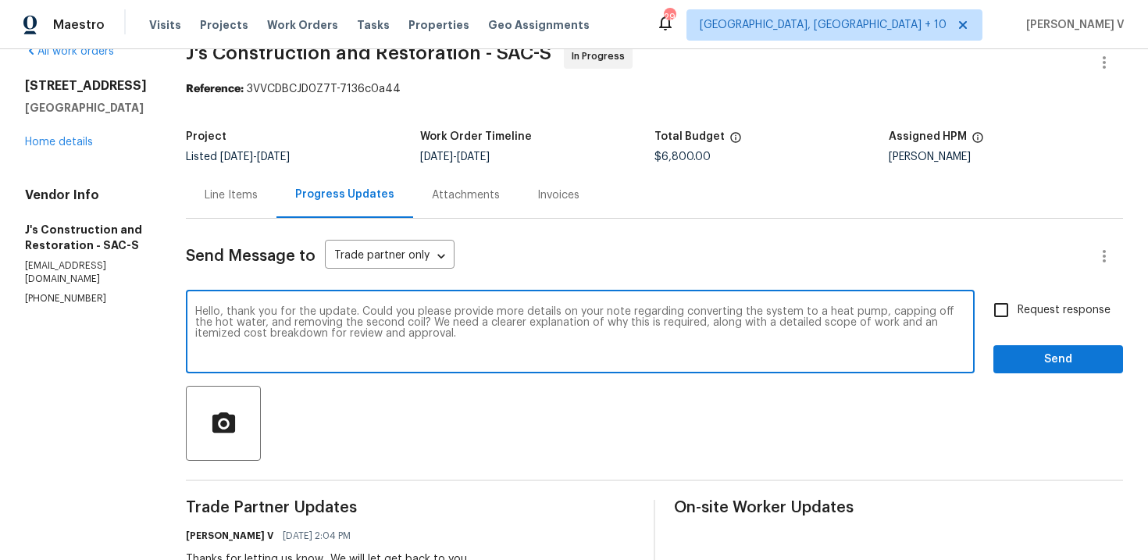
scroll to position [70, 0]
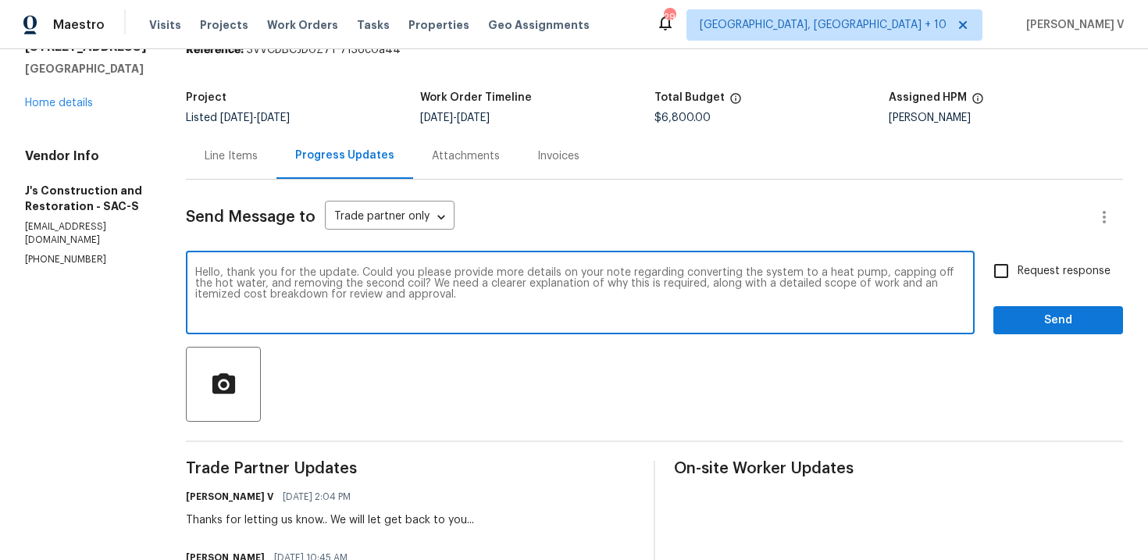
drag, startPoint x: 377, startPoint y: 274, endPoint x: 252, endPoint y: 270, distance: 125.9
click at [252, 270] on textarea "Hello, thank you for the update. Could you please provide more details on your …" at bounding box center [580, 294] width 770 height 55
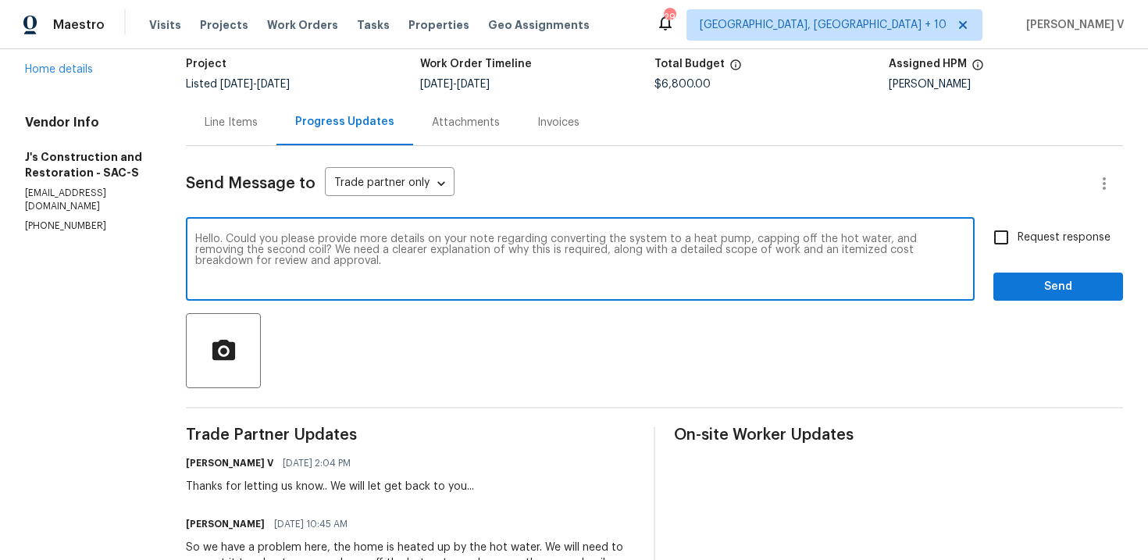
type textarea "Hello. Could you please provide more details on your note regarding converting …"
click at [1039, 252] on label "Request response" at bounding box center [1048, 237] width 126 height 33
click at [1018, 252] on input "Request response" at bounding box center [1001, 237] width 33 height 33
checkbox input "true"
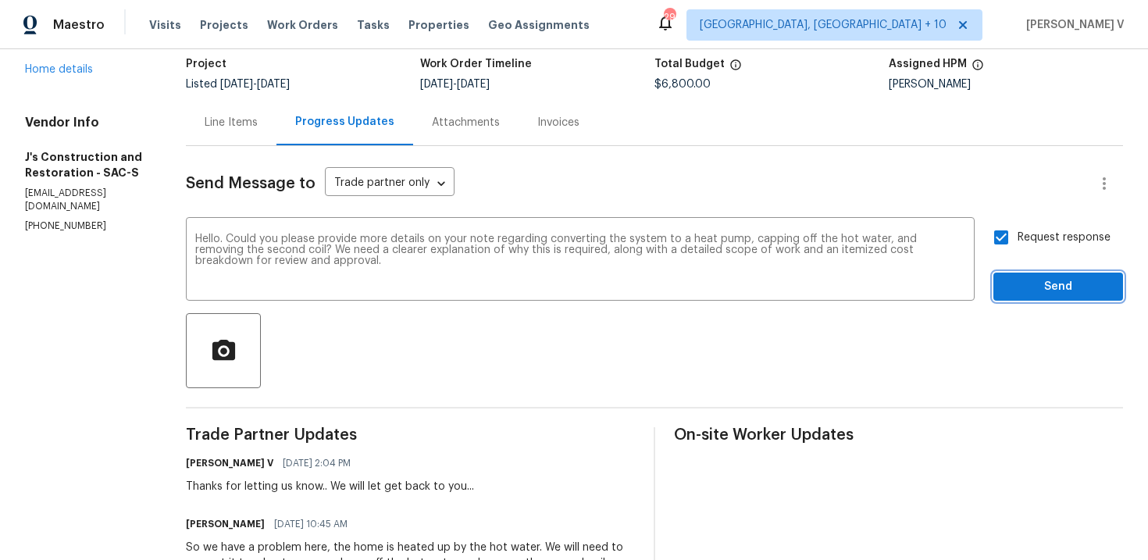
click at [1007, 284] on span "Send" at bounding box center [1058, 287] width 105 height 20
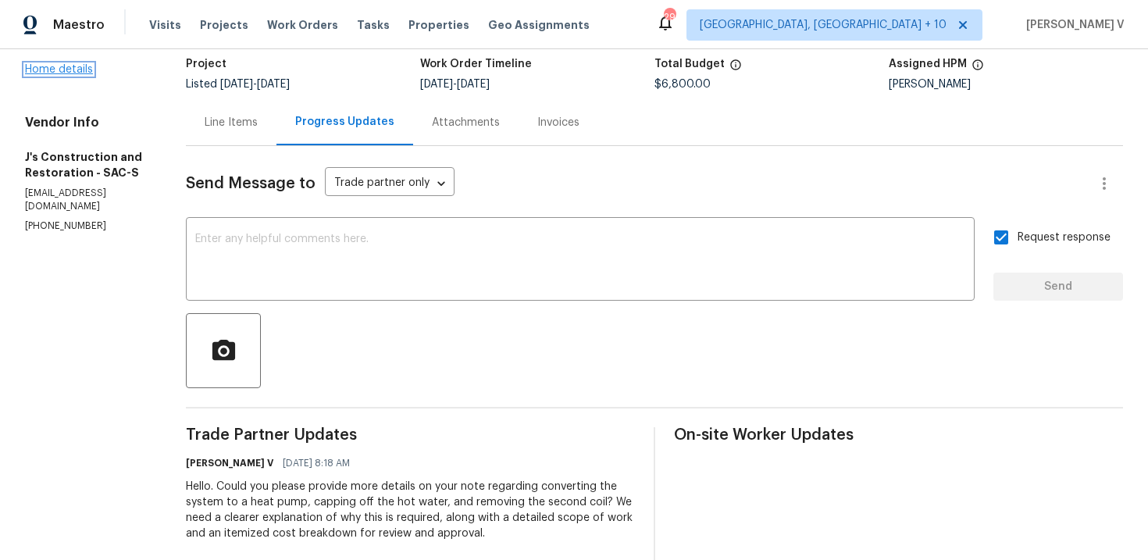
click at [69, 75] on link "Home details" at bounding box center [59, 69] width 68 height 11
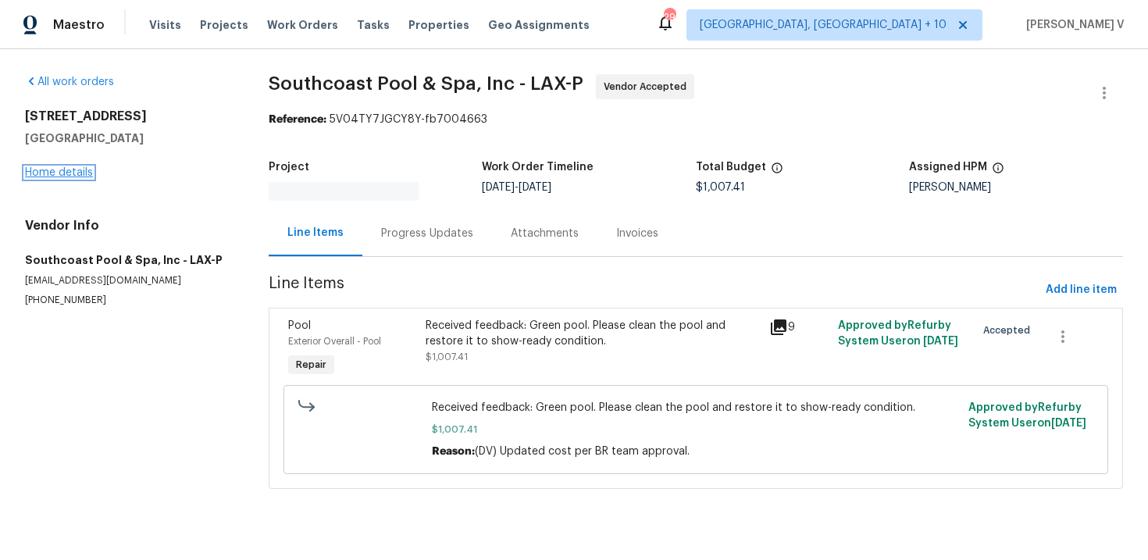
click at [64, 173] on link "Home details" at bounding box center [59, 172] width 68 height 11
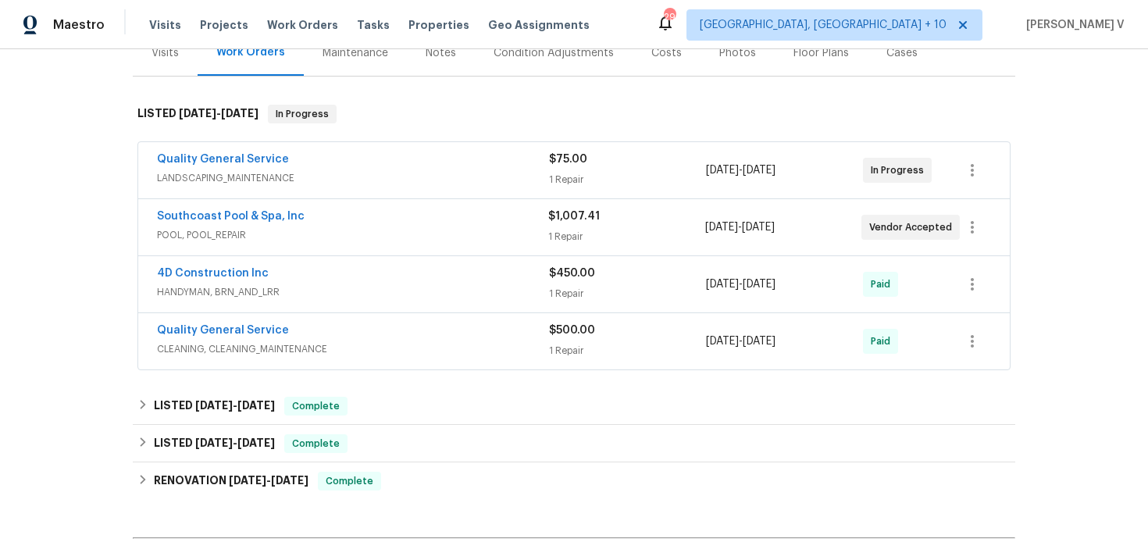
scroll to position [230, 0]
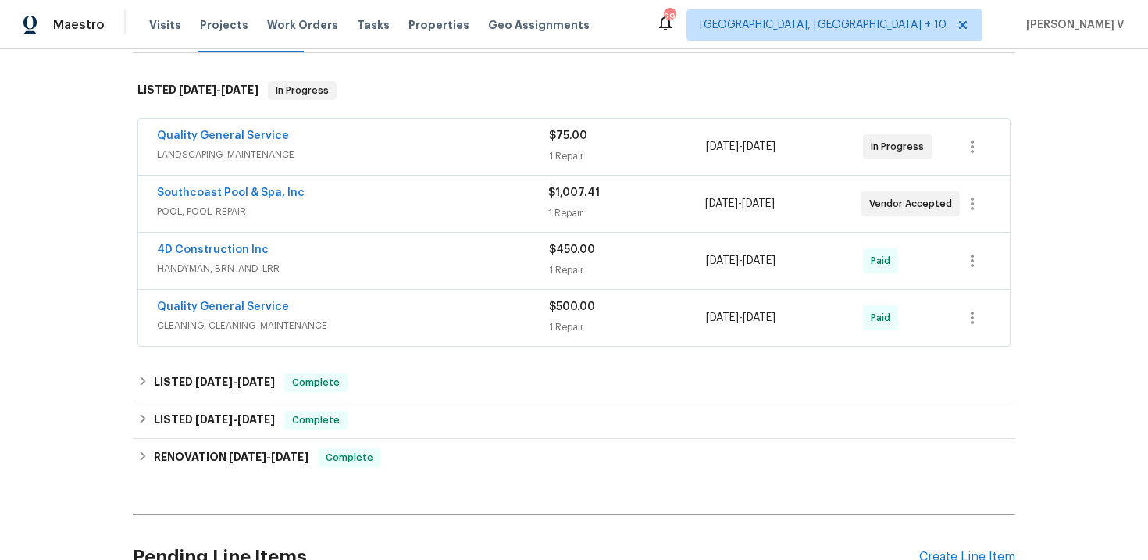
click at [353, 145] on div "Quality General Service" at bounding box center [353, 137] width 392 height 19
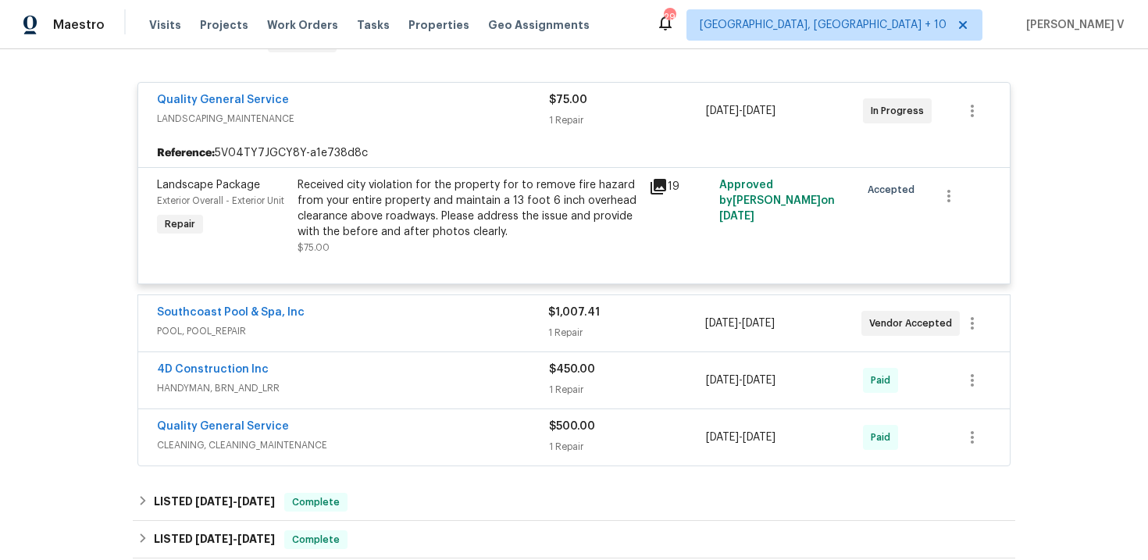
scroll to position [289, 0]
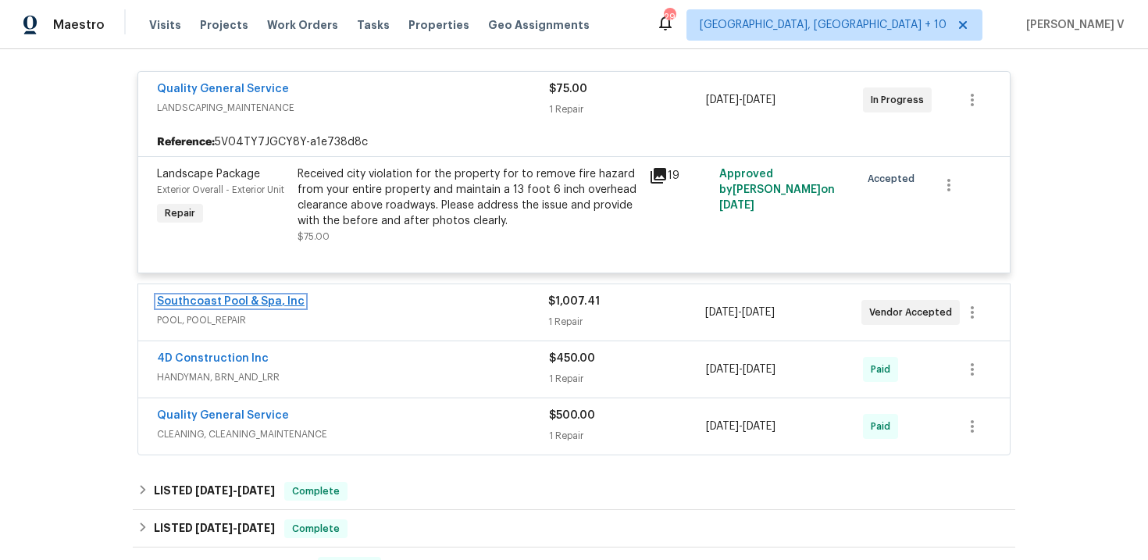
click at [226, 307] on link "Southcoast Pool & Spa, Inc" at bounding box center [231, 301] width 148 height 11
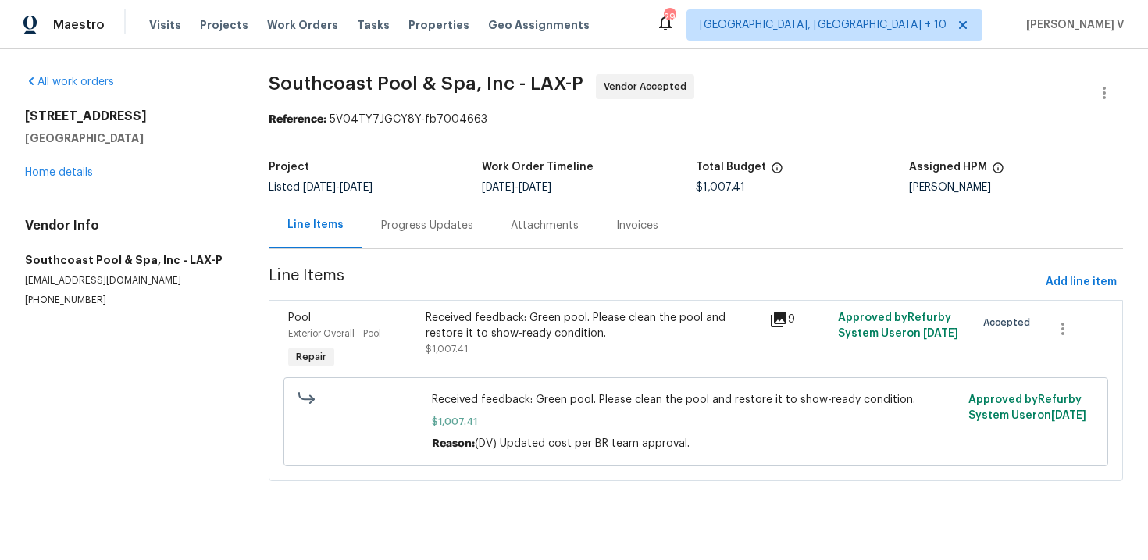
click at [431, 212] on div "Progress Updates" at bounding box center [427, 225] width 130 height 46
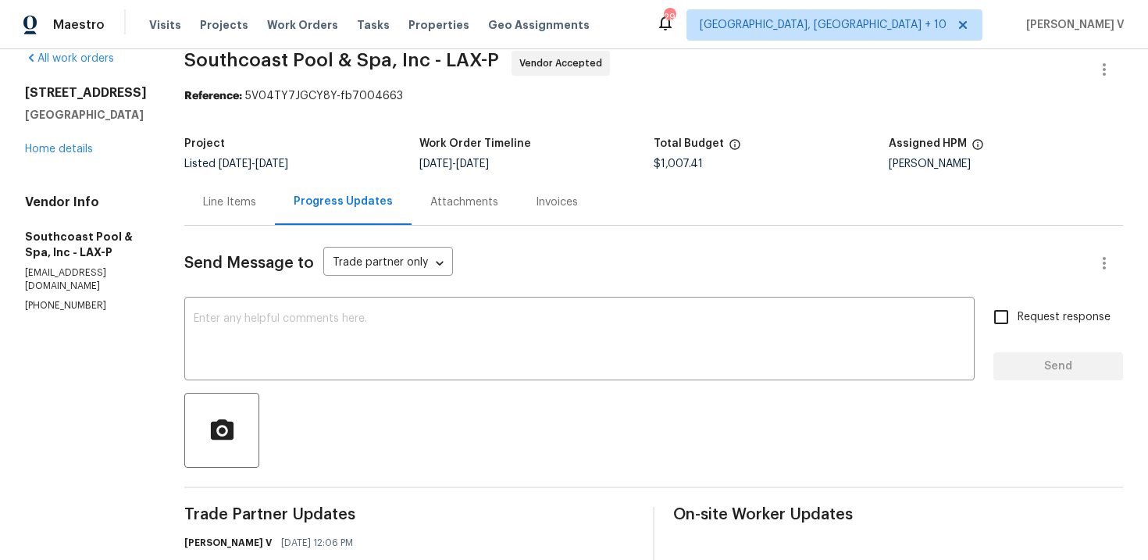
scroll to position [256, 0]
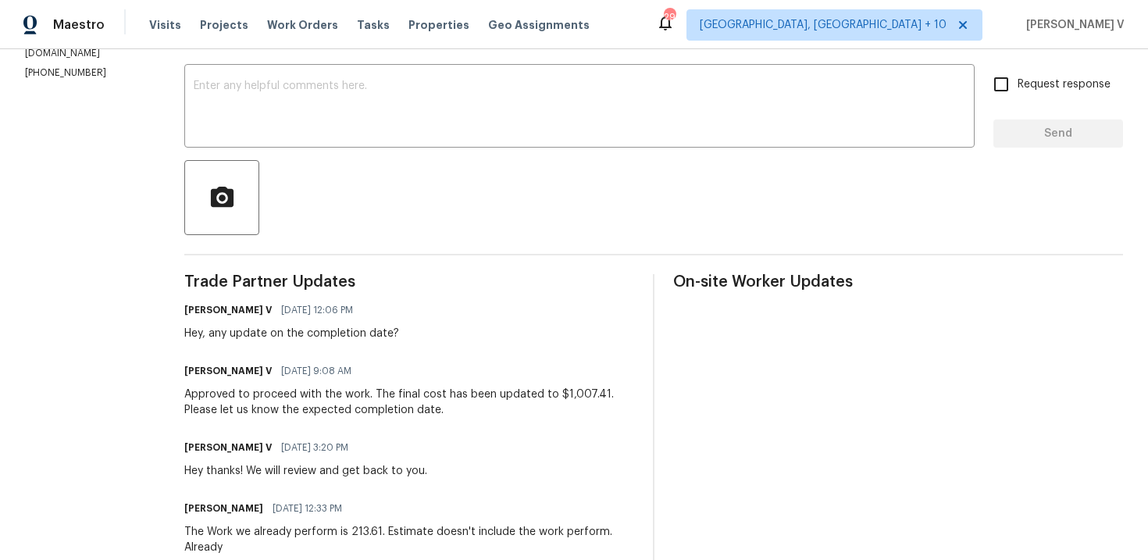
copy p "(805) 582-1087"
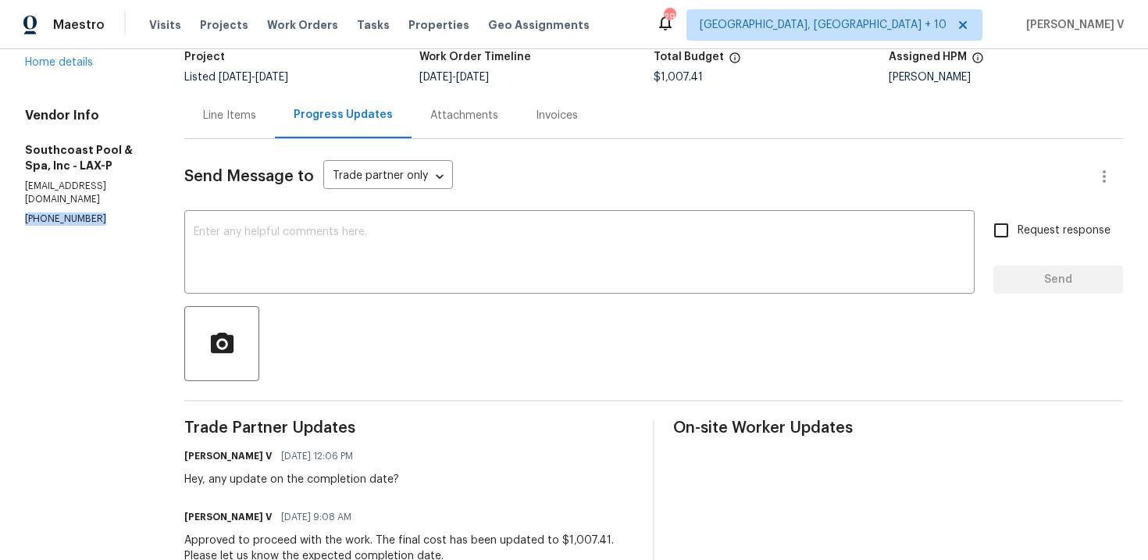
scroll to position [0, 0]
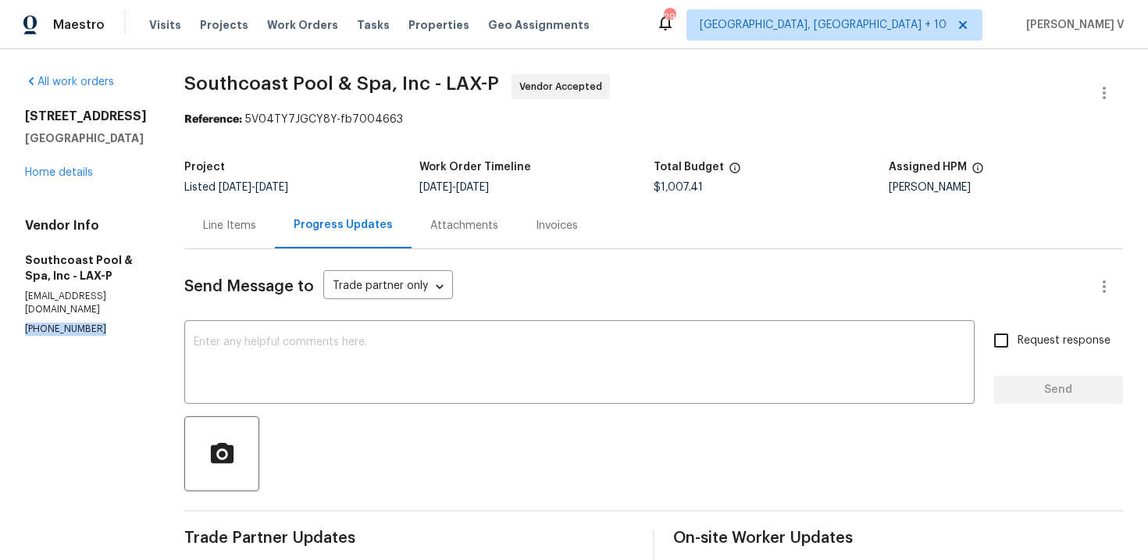
click at [235, 221] on div "Line Items" at bounding box center [229, 226] width 53 height 16
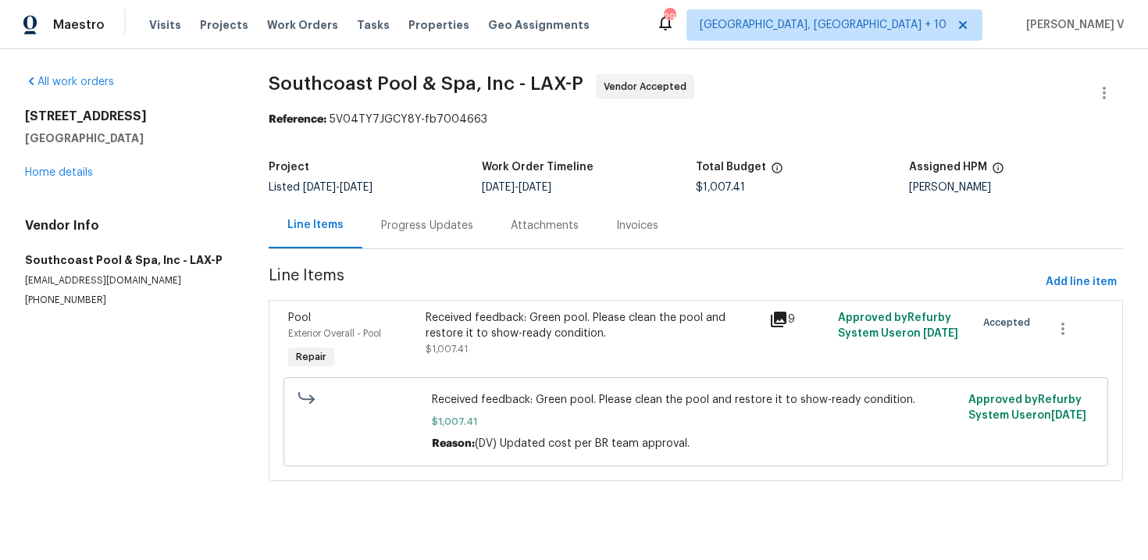
click at [438, 253] on section "Southcoast Pool & Spa, Inc - LAX-P Vendor Accepted Reference: 5V04TY7JGCY8Y-fb7…" at bounding box center [696, 287] width 855 height 426
click at [415, 233] on div "Progress Updates" at bounding box center [427, 226] width 92 height 16
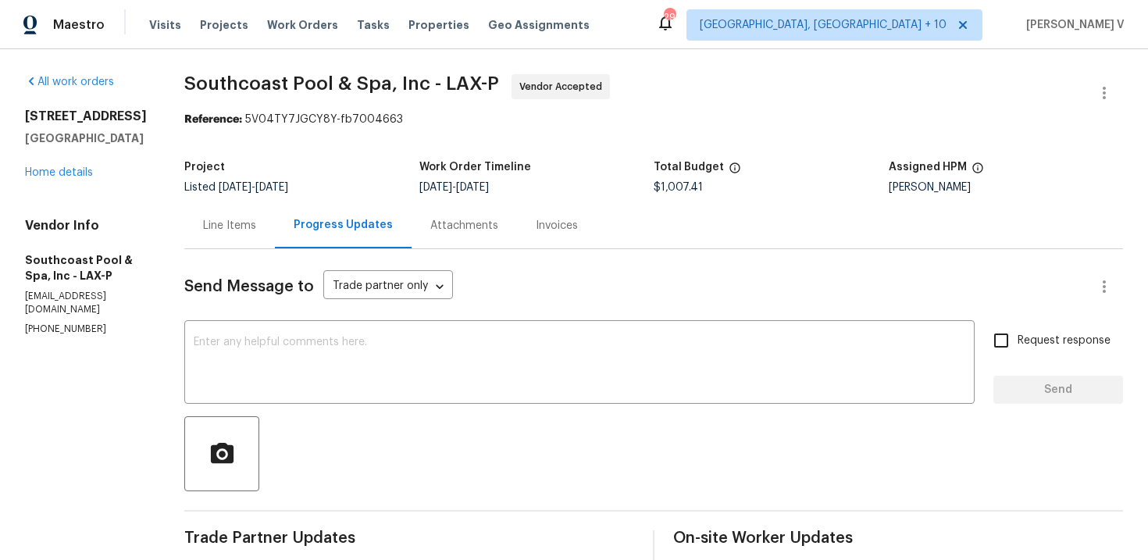
click at [241, 230] on div "Line Items" at bounding box center [229, 226] width 53 height 16
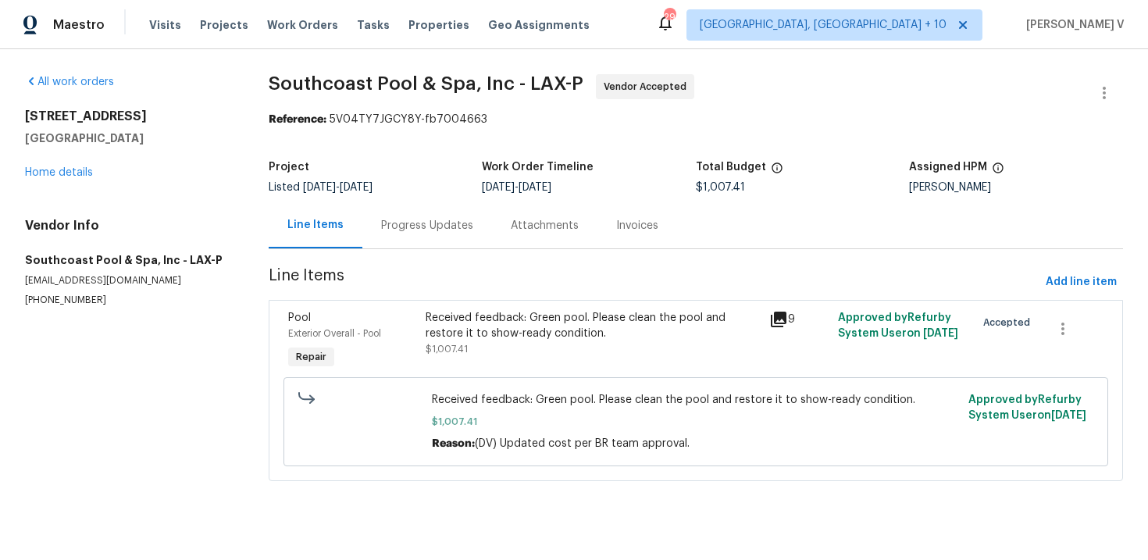
click at [424, 240] on div "Progress Updates" at bounding box center [427, 225] width 130 height 46
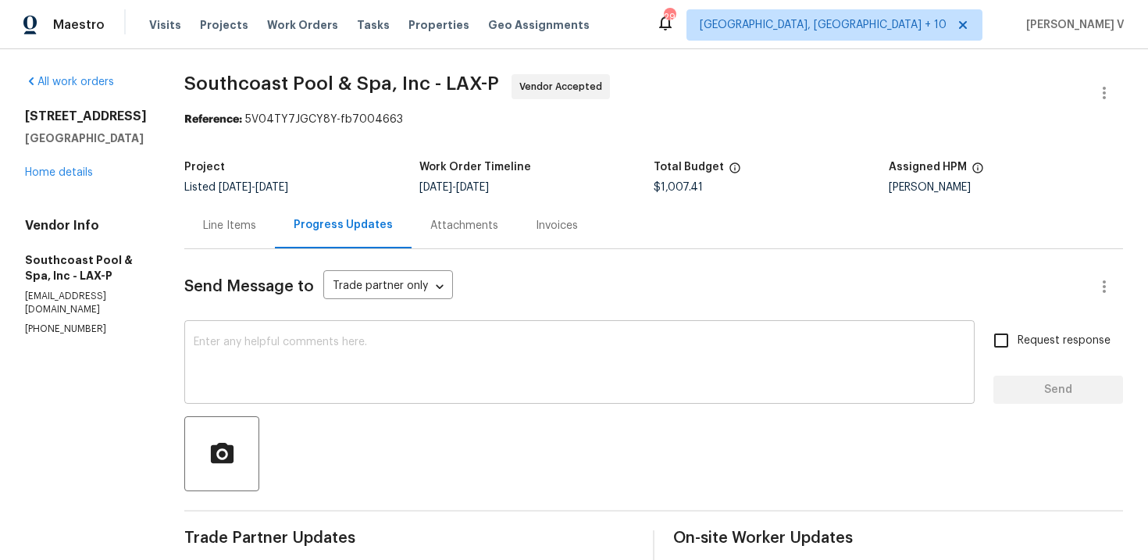
click at [227, 345] on textarea at bounding box center [580, 364] width 772 height 55
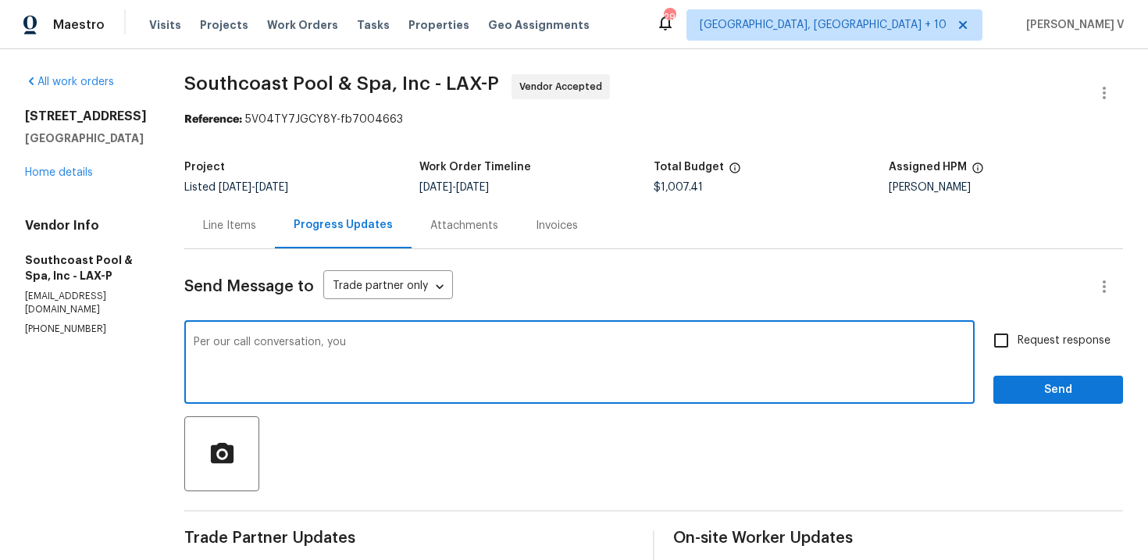
paste textarea "onfirmed that the completion date would be either today or Tuesday."
drag, startPoint x: 350, startPoint y: 346, endPoint x: 359, endPoint y: 350, distance: 9.4
click at [350, 346] on textarea "Per our call conversation, you onfirmed that the completion date would be eithe…" at bounding box center [580, 364] width 772 height 55
click at [515, 342] on textarea "Per our call conversation, you confirmed that the completion date would be eith…" at bounding box center [580, 364] width 772 height 55
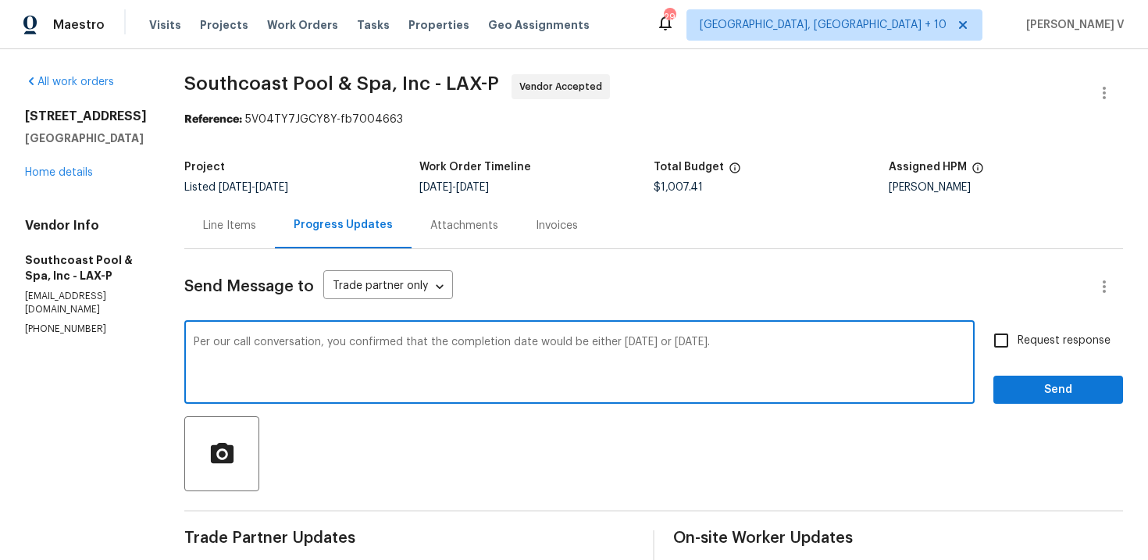
click at [515, 342] on textarea "Per our call conversation, you confirmed that the completion date would be eith…" at bounding box center [580, 364] width 772 height 55
type textarea "Per our call conversation, you confirmed that the completion date would be eith…"
click at [995, 337] on input "Request response" at bounding box center [1001, 340] width 33 height 33
checkbox input "true"
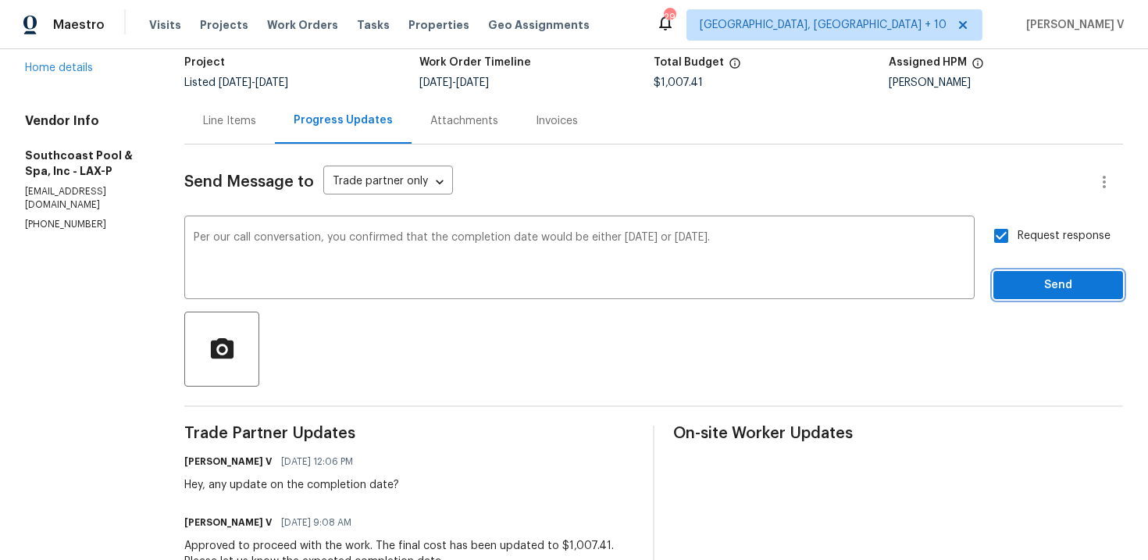
click at [1074, 286] on span "Send" at bounding box center [1058, 286] width 105 height 20
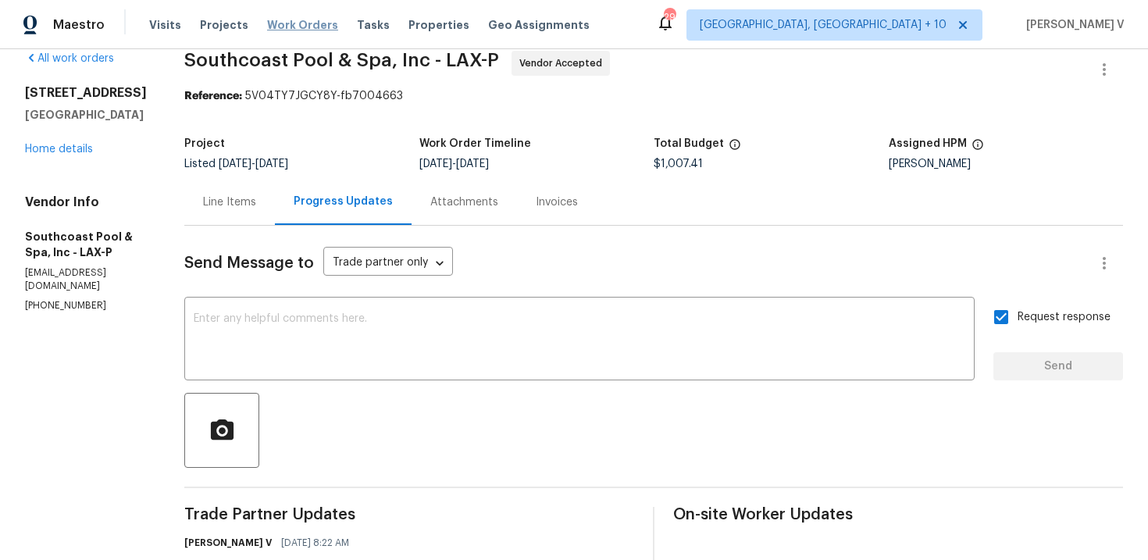
scroll to position [105, 0]
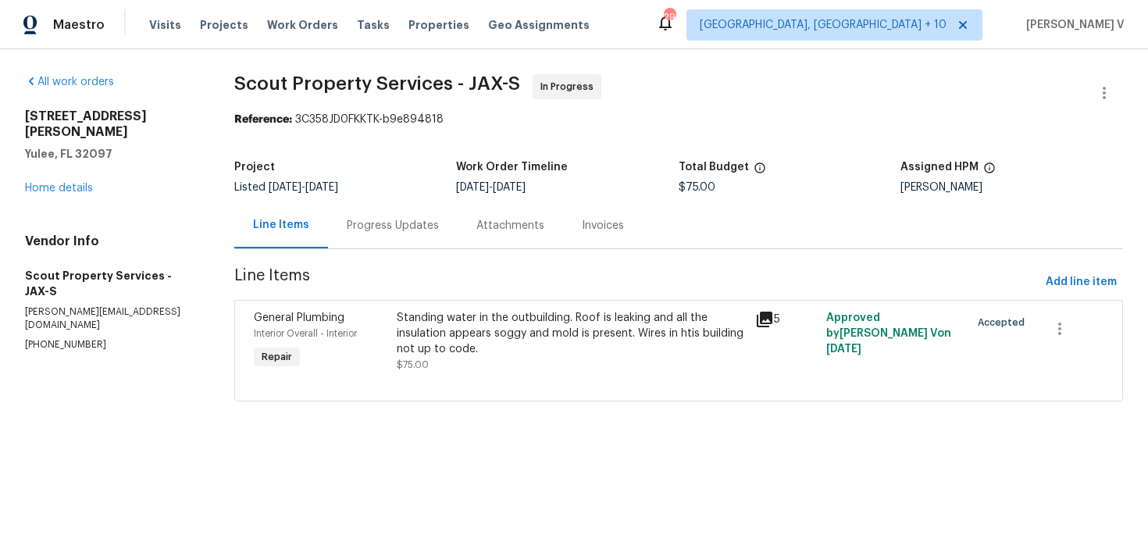
click at [408, 217] on div "Progress Updates" at bounding box center [393, 225] width 130 height 46
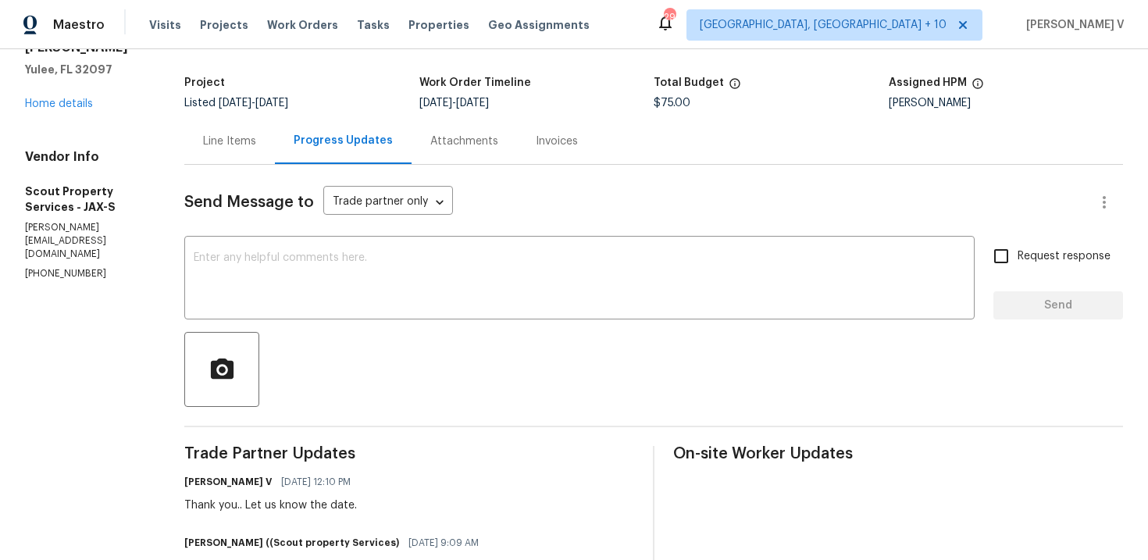
scroll to position [54, 0]
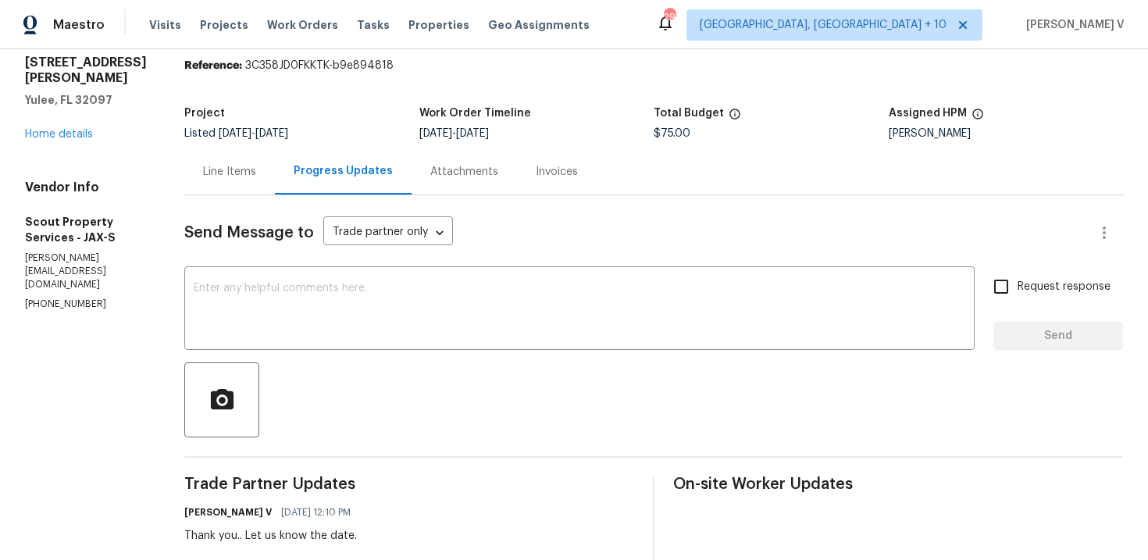
click at [60, 298] on p "[PHONE_NUMBER]" at bounding box center [86, 304] width 122 height 13
copy p "[PHONE_NUMBER]"
click at [60, 134] on link "Home details" at bounding box center [59, 134] width 68 height 11
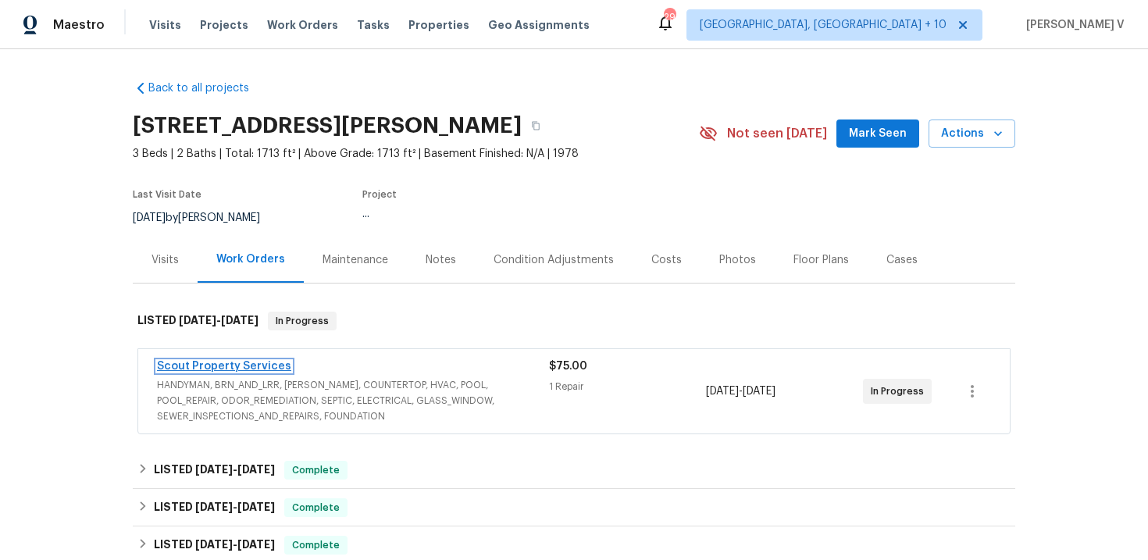
click at [201, 370] on link "Scout Property Services" at bounding box center [224, 366] width 134 height 11
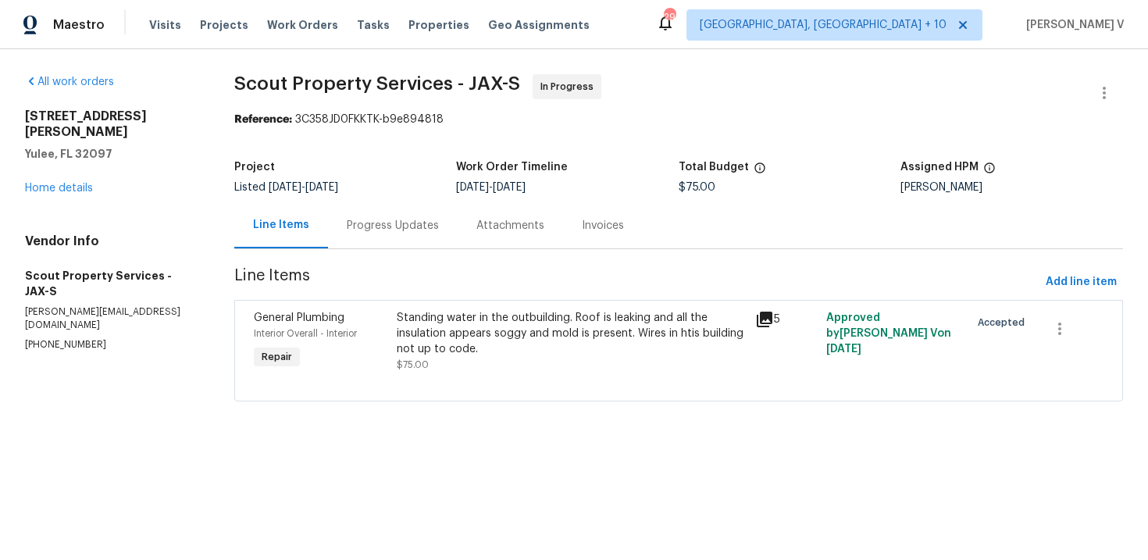
click at [391, 240] on div "Progress Updates" at bounding box center [393, 225] width 130 height 46
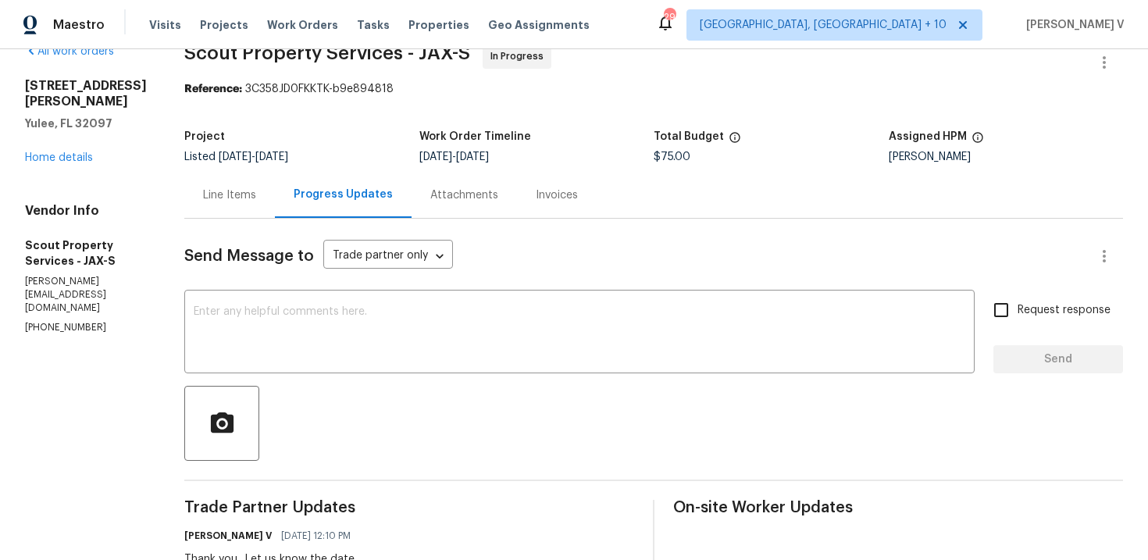
scroll to position [184, 0]
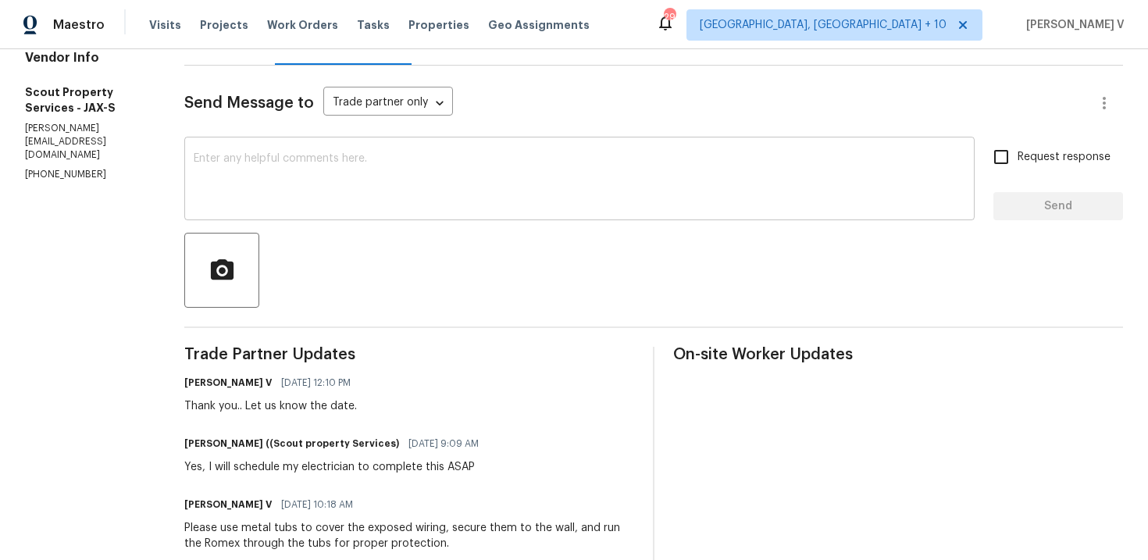
click at [319, 173] on textarea at bounding box center [580, 180] width 772 height 55
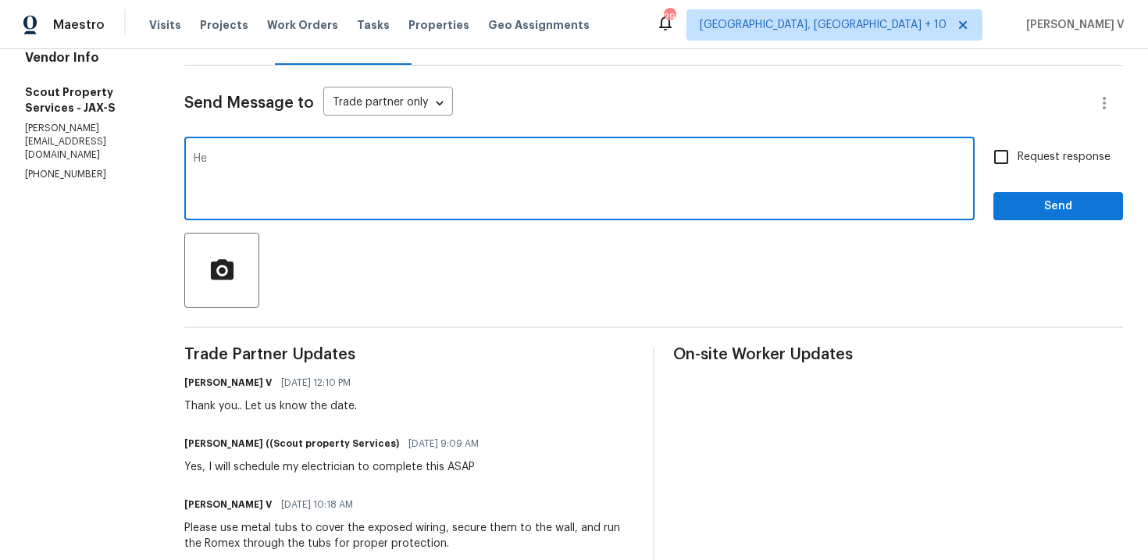
type textarea "H"
type textarea "Latest update please?"
click at [1068, 142] on label "Request response" at bounding box center [1048, 157] width 126 height 33
click at [1018, 142] on input "Request response" at bounding box center [1001, 157] width 33 height 33
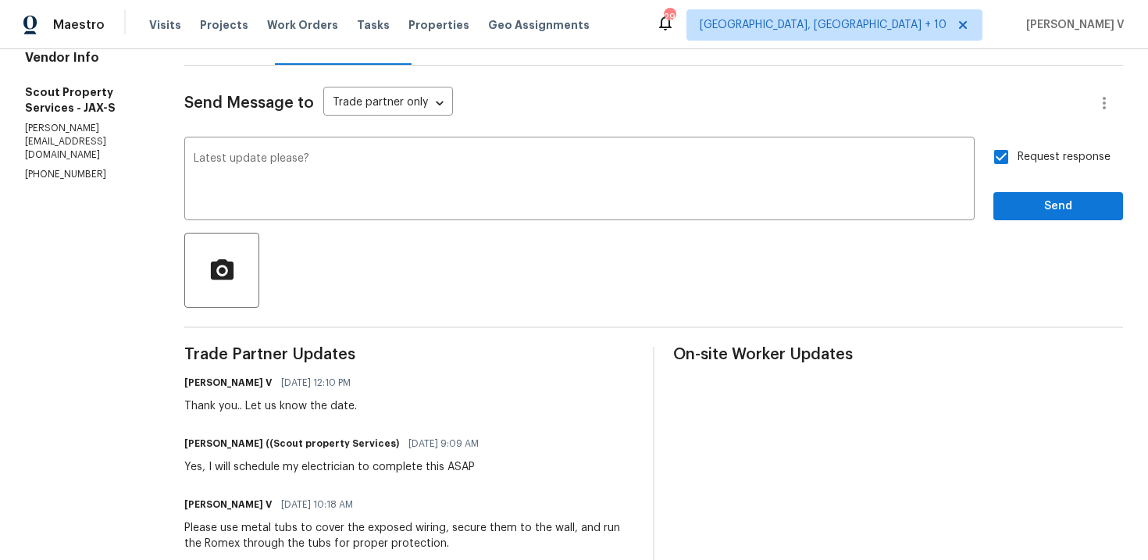
click at [1041, 155] on span "Request response" at bounding box center [1064, 157] width 93 height 16
click at [1018, 155] on input "Request response" at bounding box center [1001, 157] width 33 height 33
click at [1009, 159] on input "Request response" at bounding box center [1001, 157] width 33 height 33
checkbox input "true"
click at [1030, 195] on button "Send" at bounding box center [1059, 206] width 130 height 29
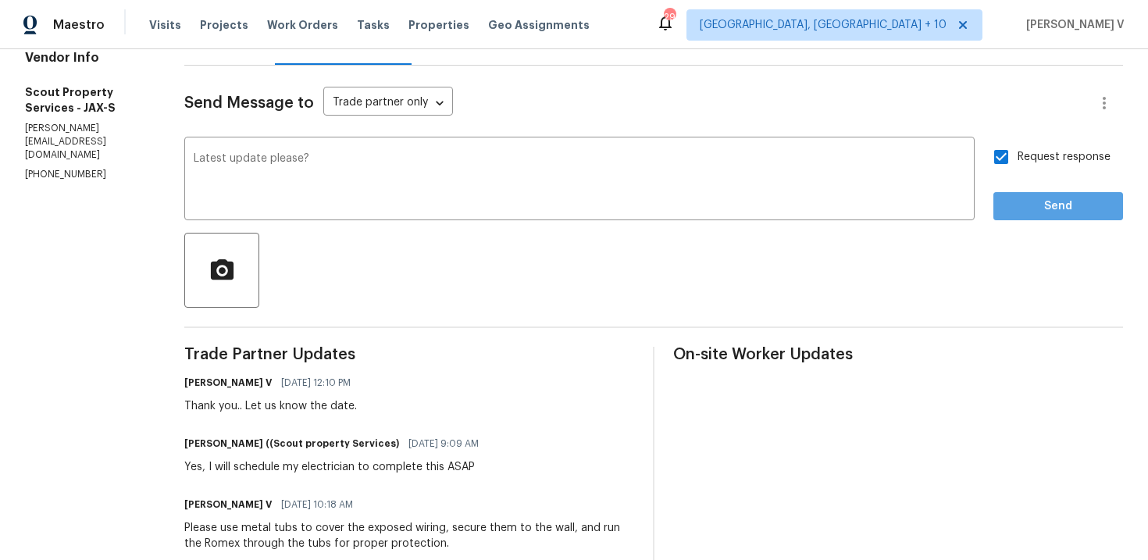
scroll to position [23, 0]
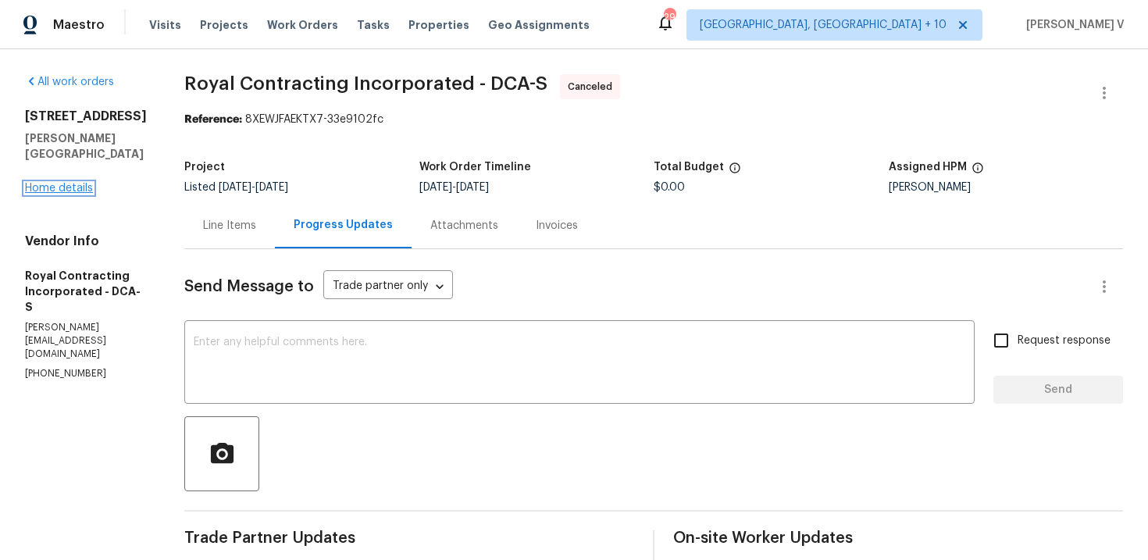
click at [77, 183] on link "Home details" at bounding box center [59, 188] width 68 height 11
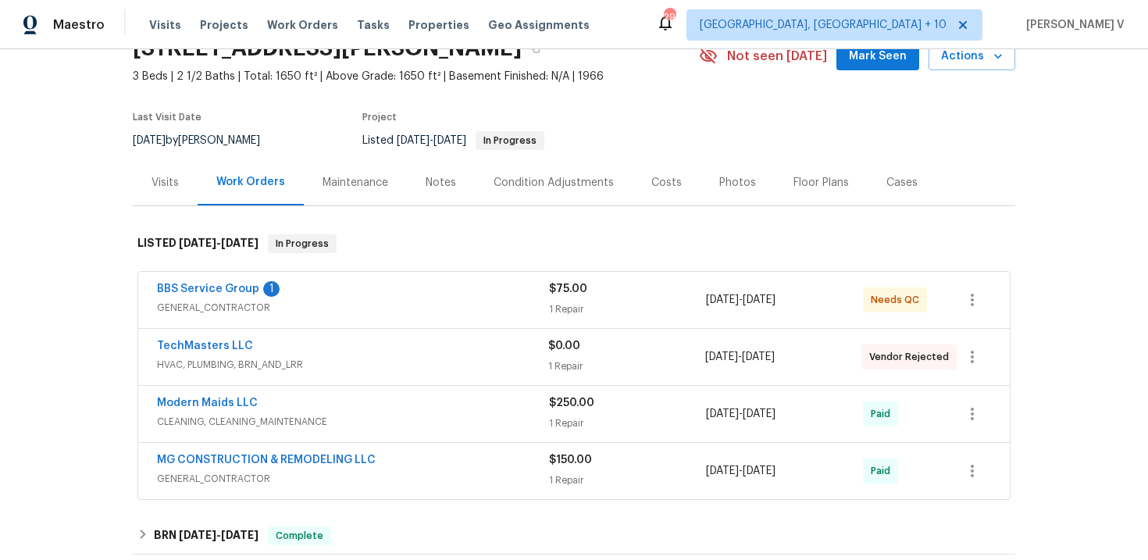
scroll to position [152, 0]
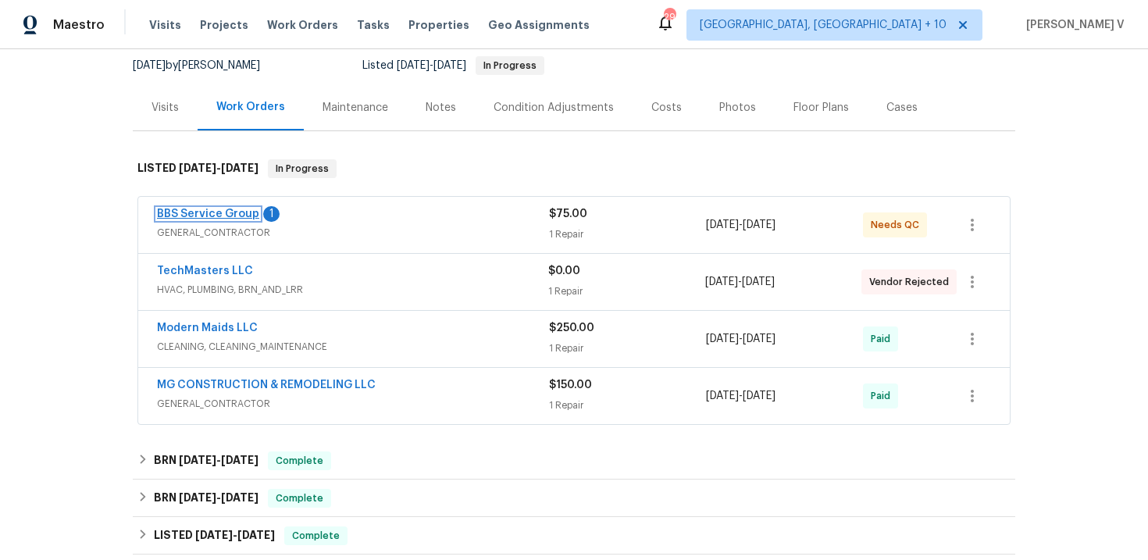
click at [220, 217] on link "BBS Service Group" at bounding box center [208, 214] width 102 height 11
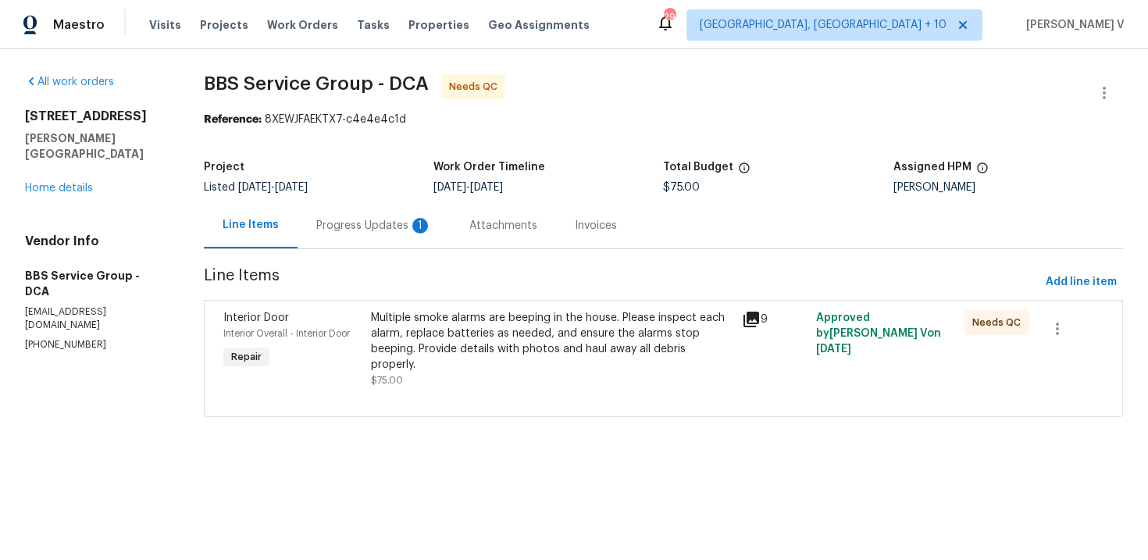
click at [380, 209] on div "Progress Updates 1" at bounding box center [374, 225] width 153 height 46
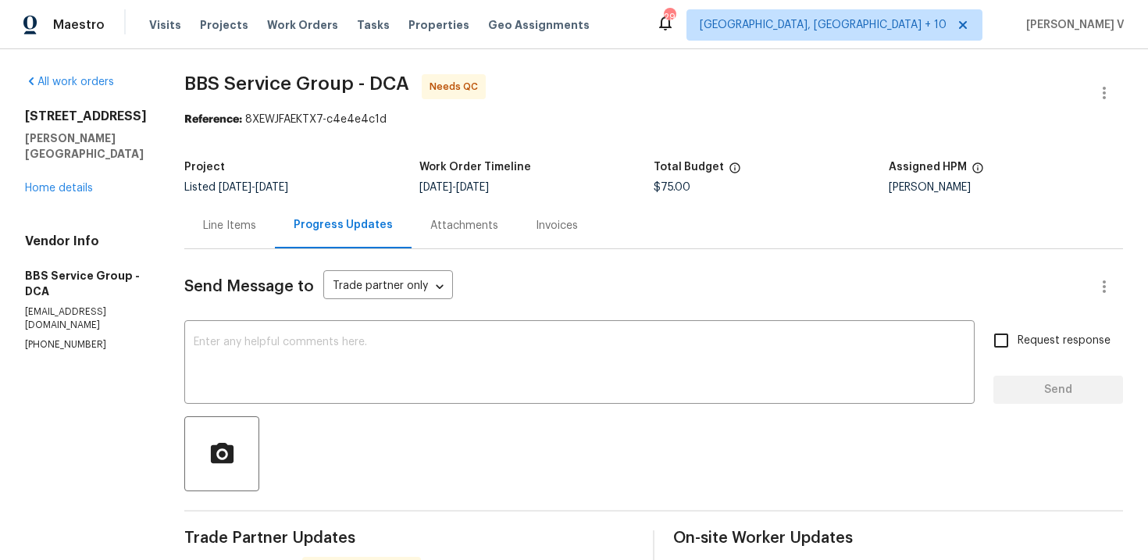
click at [212, 265] on div "Send Message to Trade partner only Trade partner only ​ x ​ Request response Se…" at bounding box center [653, 532] width 939 height 567
click at [237, 229] on div "Line Items" at bounding box center [229, 226] width 53 height 16
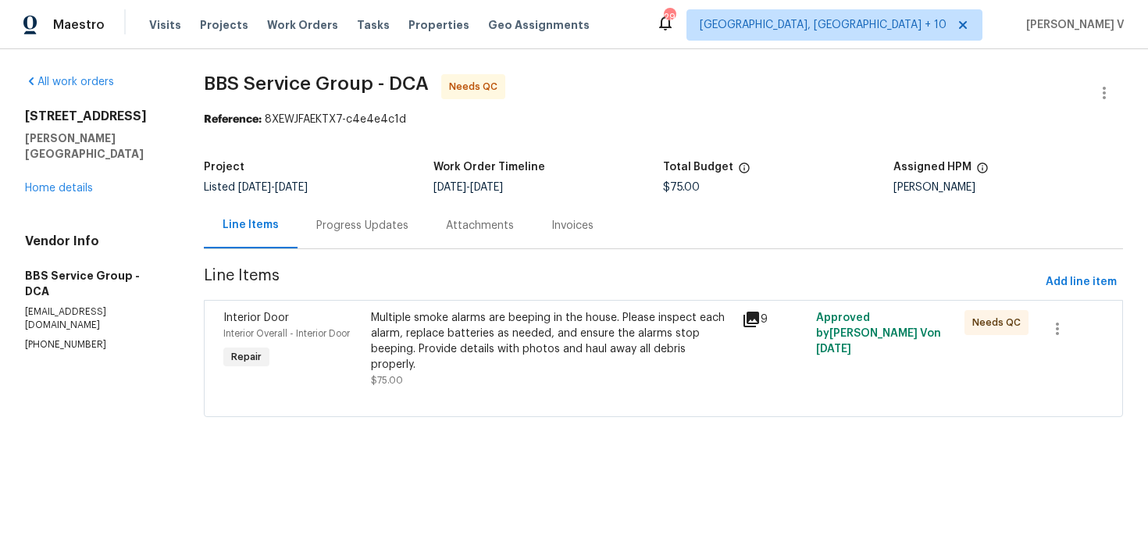
click at [499, 371] on div "Multiple smoke alarms are beeping in the house. Please inspect each alarm, repl…" at bounding box center [552, 349] width 362 height 78
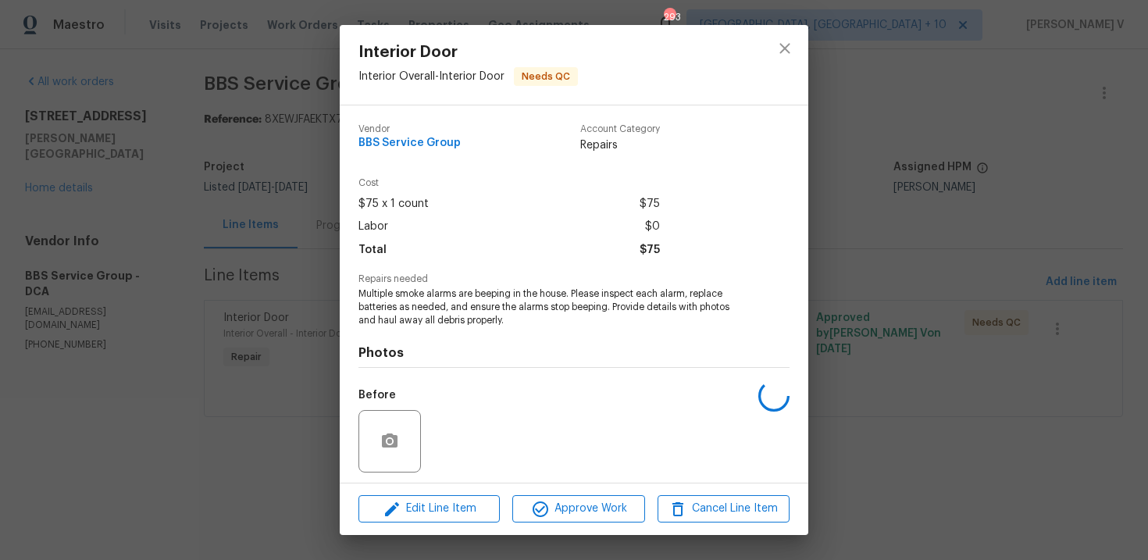
scroll to position [107, 0]
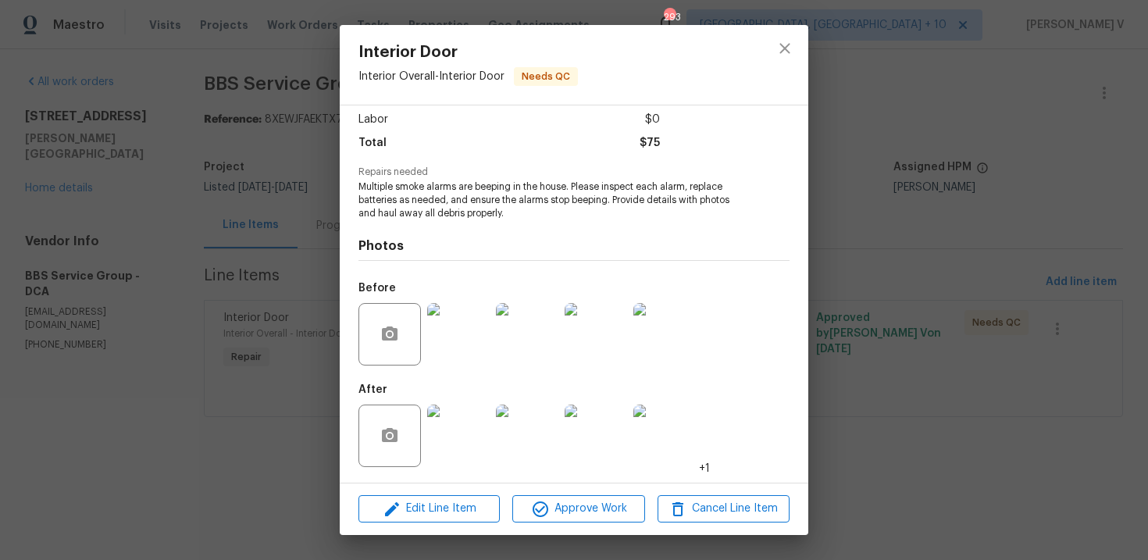
click at [455, 418] on img at bounding box center [458, 436] width 62 height 62
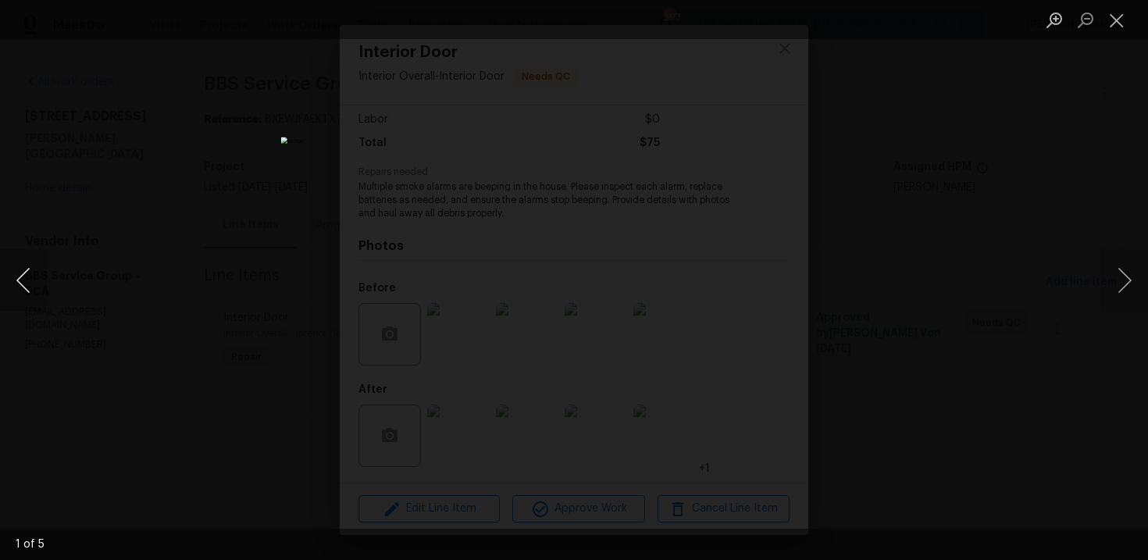
click at [26, 280] on button "Previous image" at bounding box center [23, 280] width 47 height 62
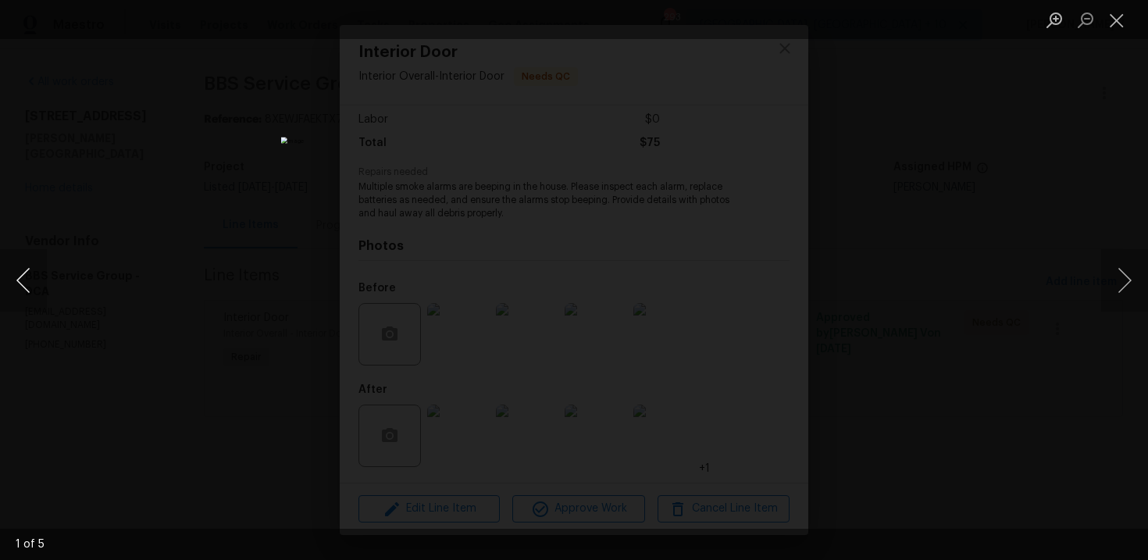
click at [26, 280] on button "Previous image" at bounding box center [23, 280] width 47 height 62
click at [166, 183] on div "Lightbox" at bounding box center [574, 280] width 1148 height 560
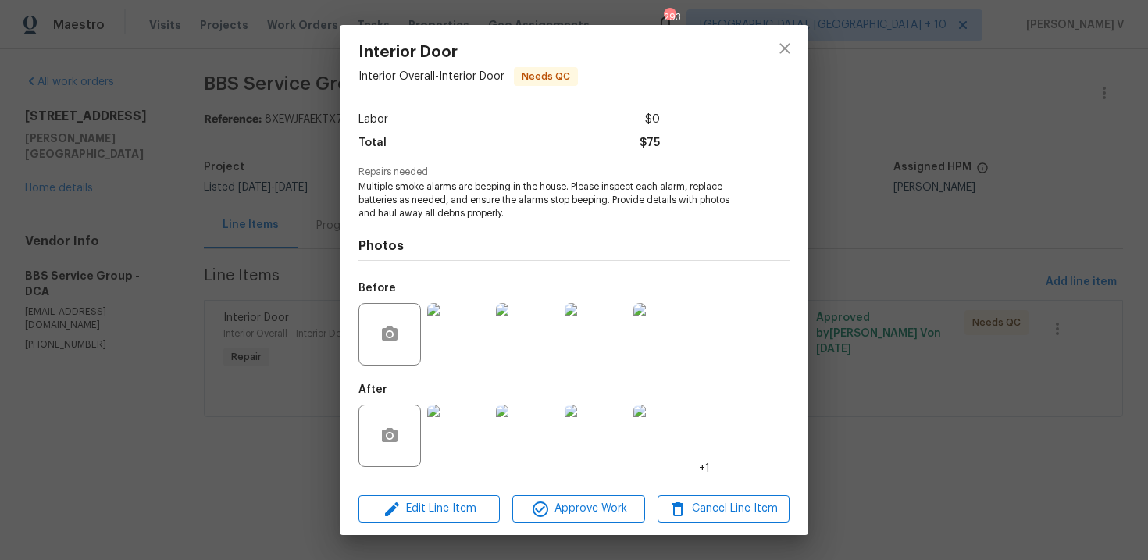
click at [877, 160] on div "Interior Door Interior Overall - Interior Door Needs QC Vendor BBS Service Grou…" at bounding box center [574, 280] width 1148 height 560
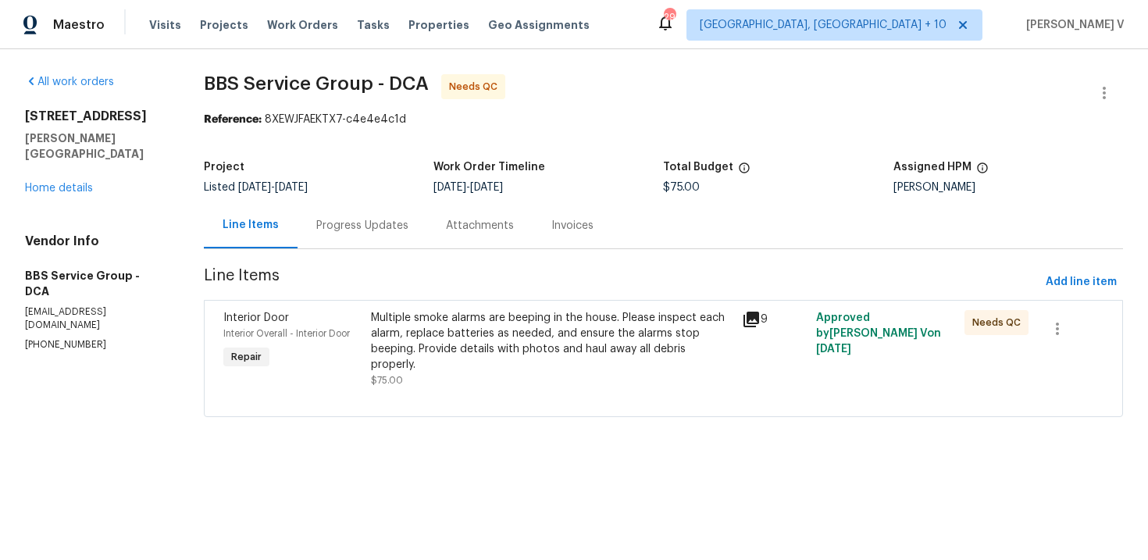
click at [357, 232] on div "Progress Updates" at bounding box center [362, 226] width 92 height 16
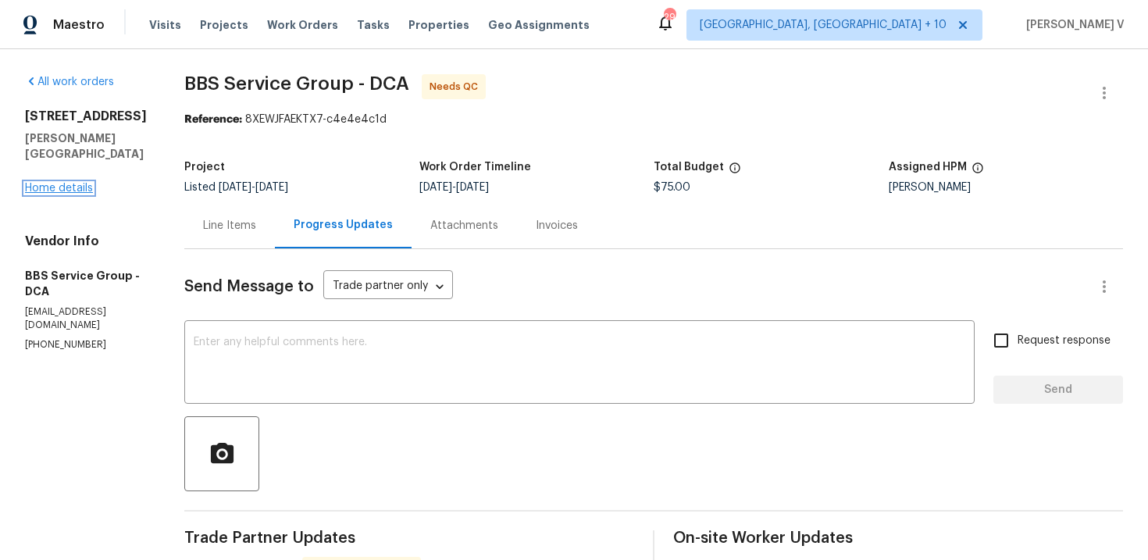
click at [63, 183] on link "Home details" at bounding box center [59, 188] width 68 height 11
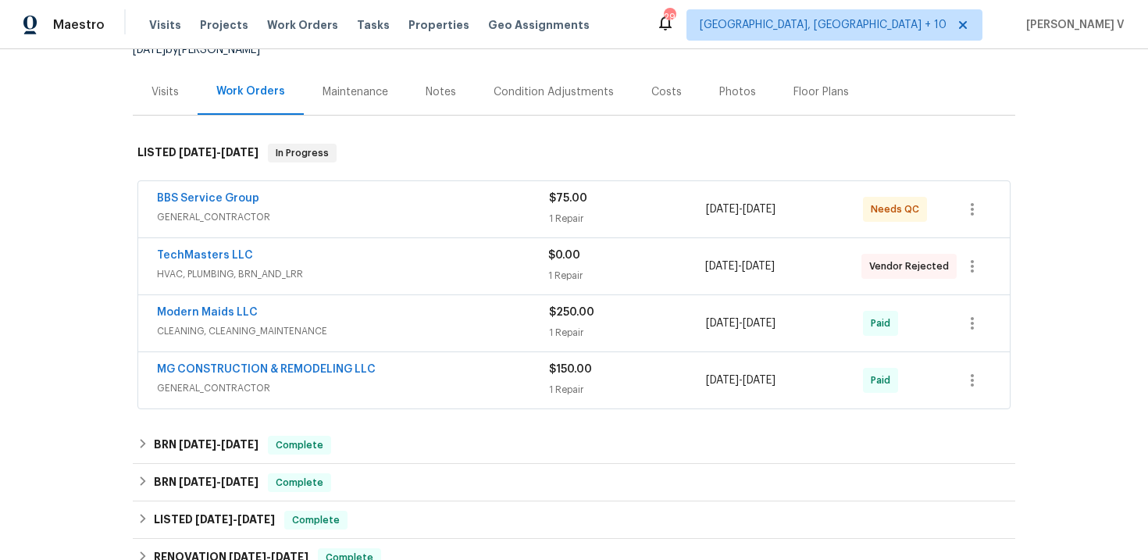
scroll to position [192, 0]
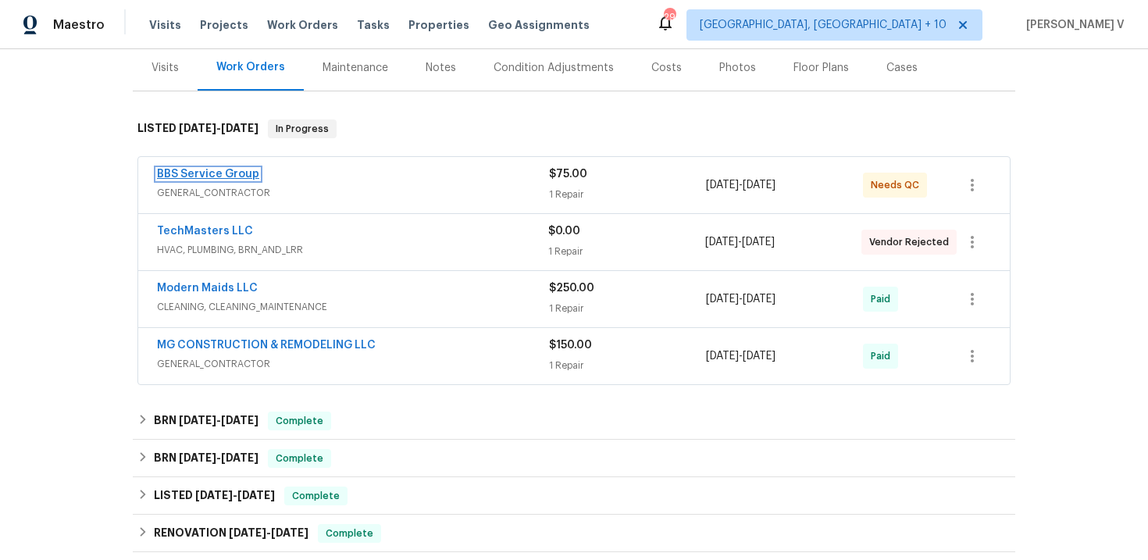
click at [216, 174] on link "BBS Service Group" at bounding box center [208, 174] width 102 height 11
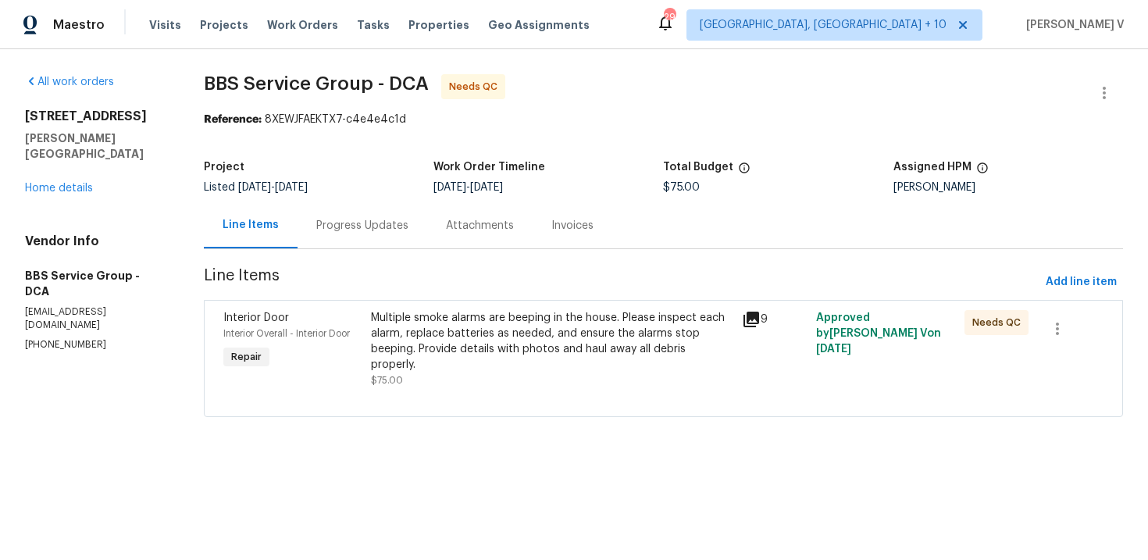
click at [395, 230] on div "Progress Updates" at bounding box center [362, 226] width 92 height 16
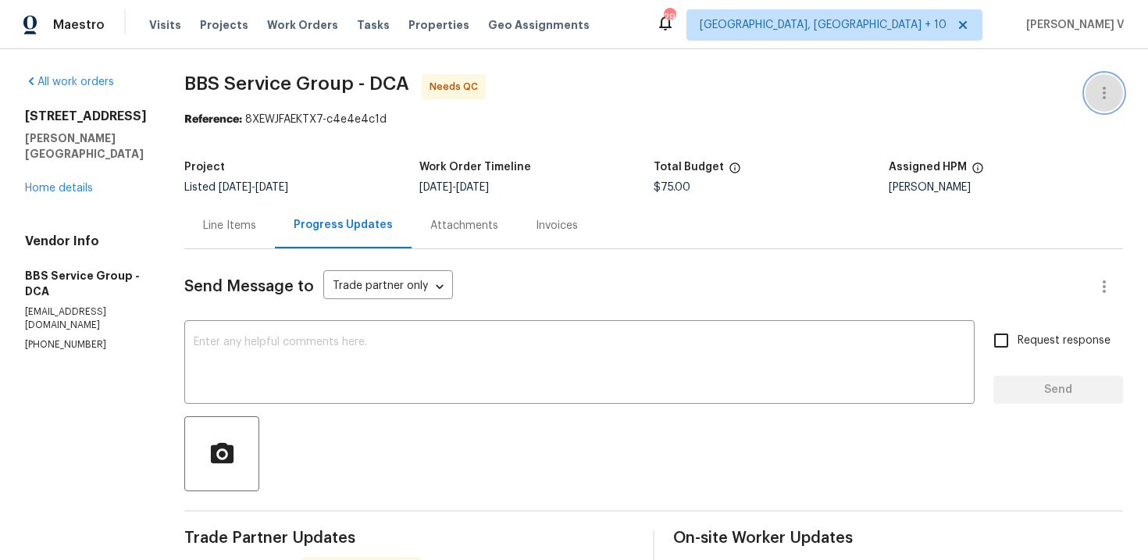
click at [1102, 84] on icon "button" at bounding box center [1104, 93] width 19 height 19
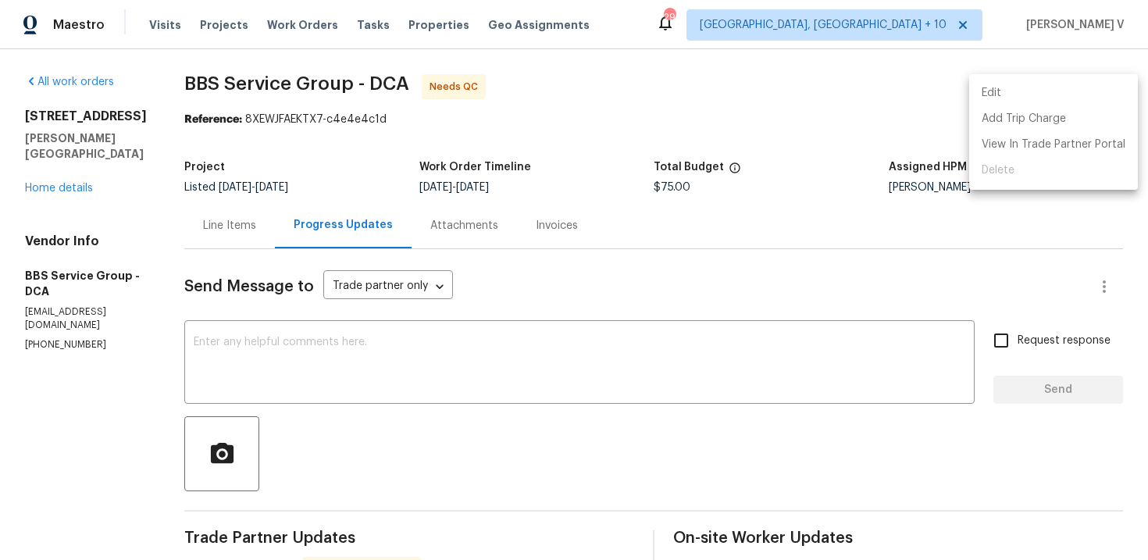
click at [1009, 87] on li "Edit" at bounding box center [1053, 93] width 169 height 26
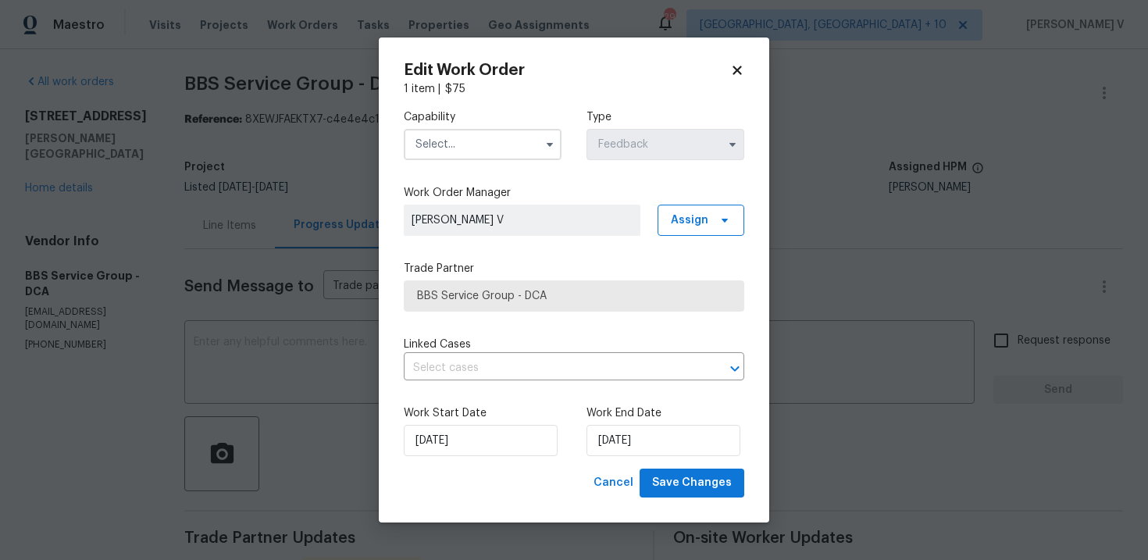
click at [473, 149] on input "text" at bounding box center [483, 144] width 158 height 31
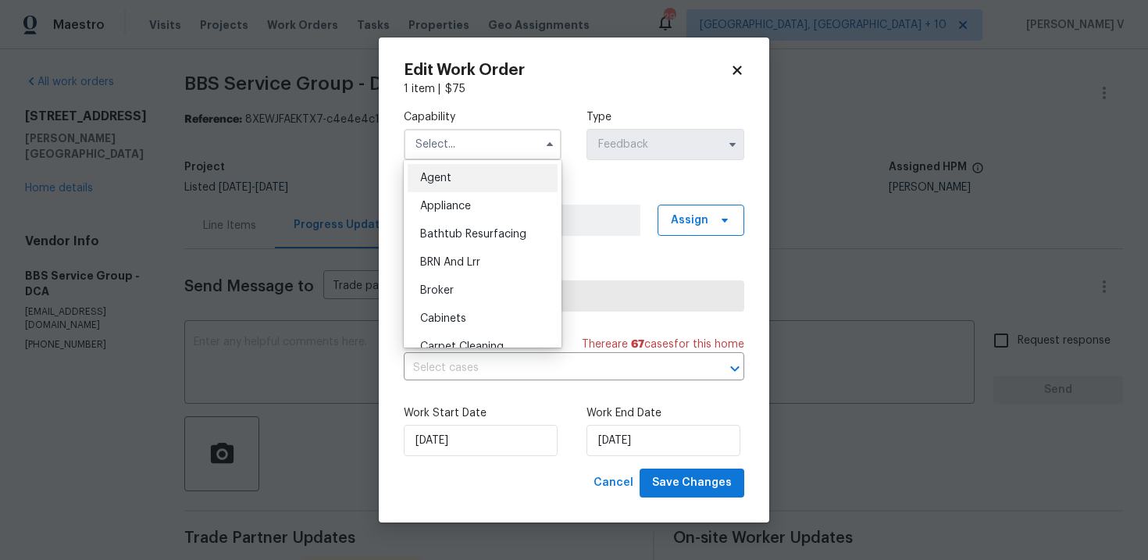
click at [433, 170] on div "Agent" at bounding box center [483, 178] width 150 height 28
type input "Agent"
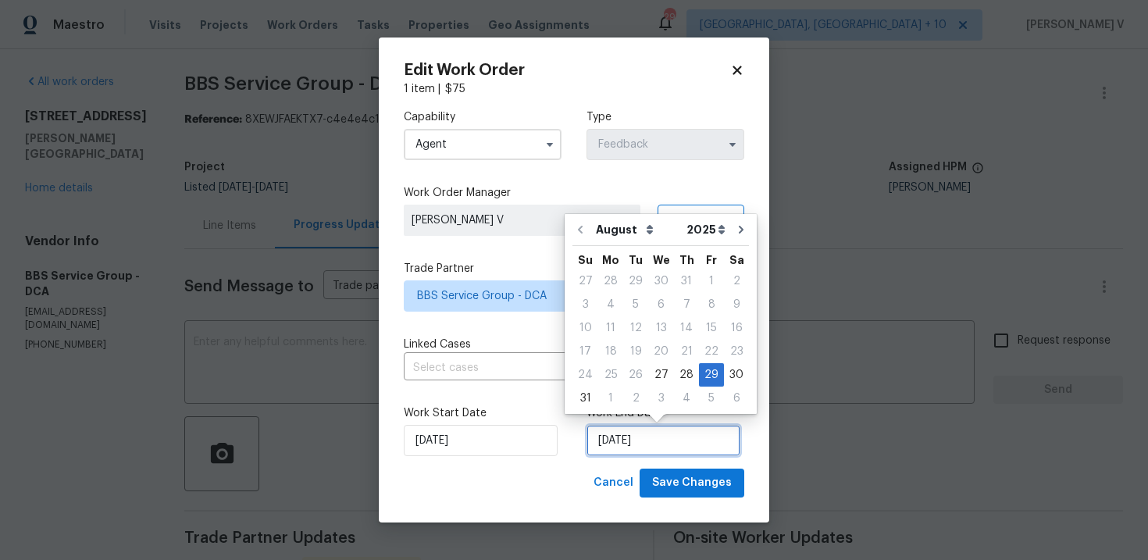
click at [639, 449] on input "29/08/2025" at bounding box center [664, 440] width 154 height 31
click at [676, 479] on span "Save Changes" at bounding box center [692, 483] width 80 height 20
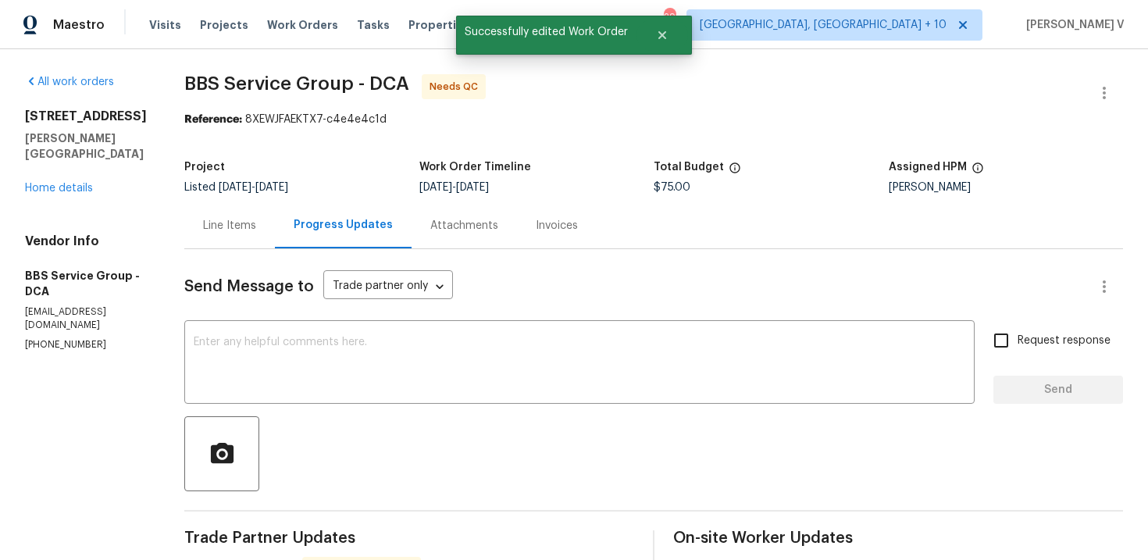
click at [240, 227] on div "Line Items" at bounding box center [229, 226] width 53 height 16
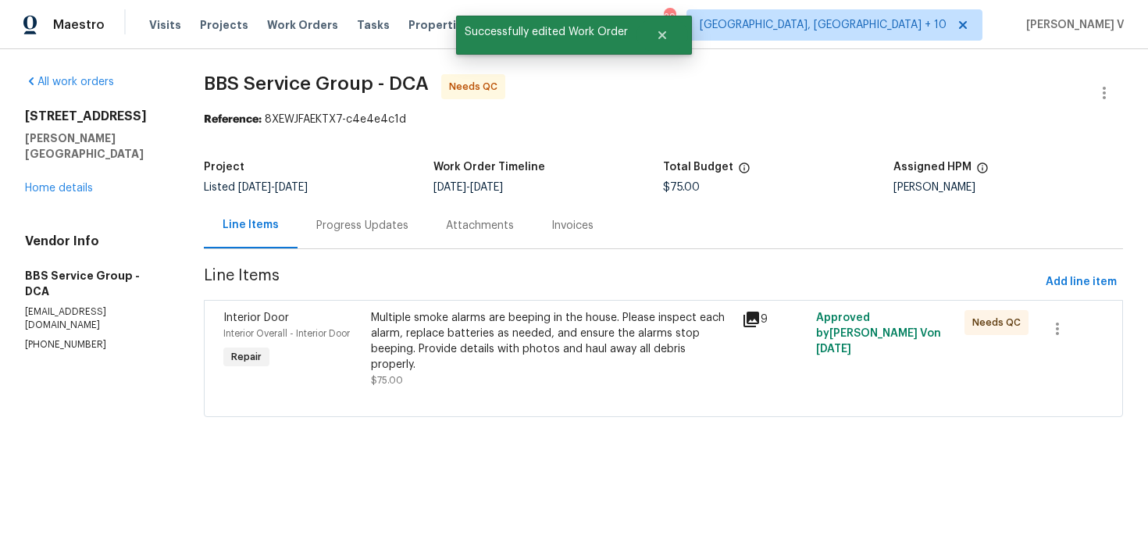
click at [502, 334] on div "Multiple smoke alarms are beeping in the house. Please inspect each alarm, repl…" at bounding box center [552, 341] width 362 height 62
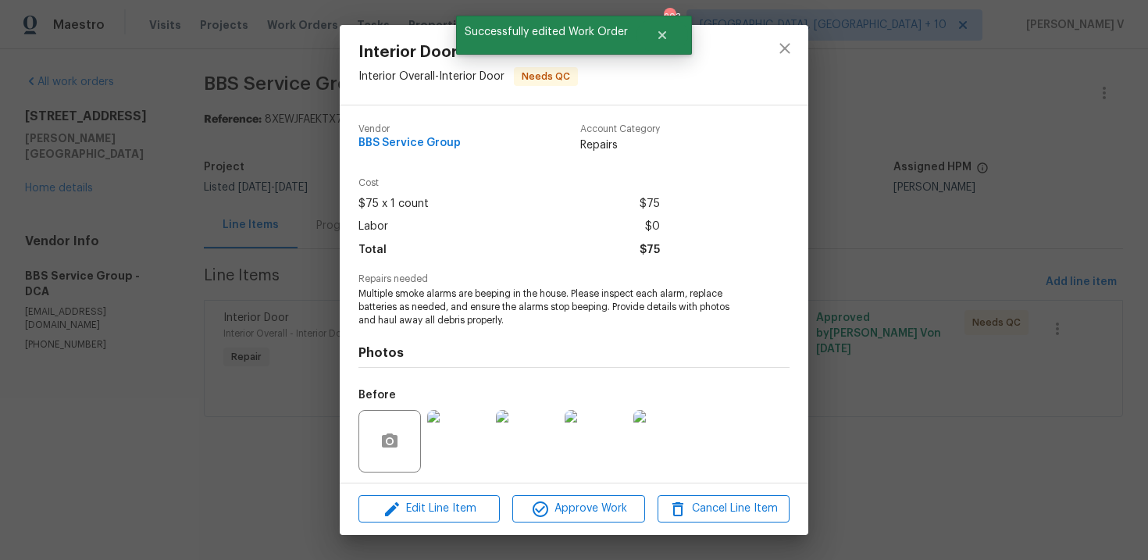
scroll to position [107, 0]
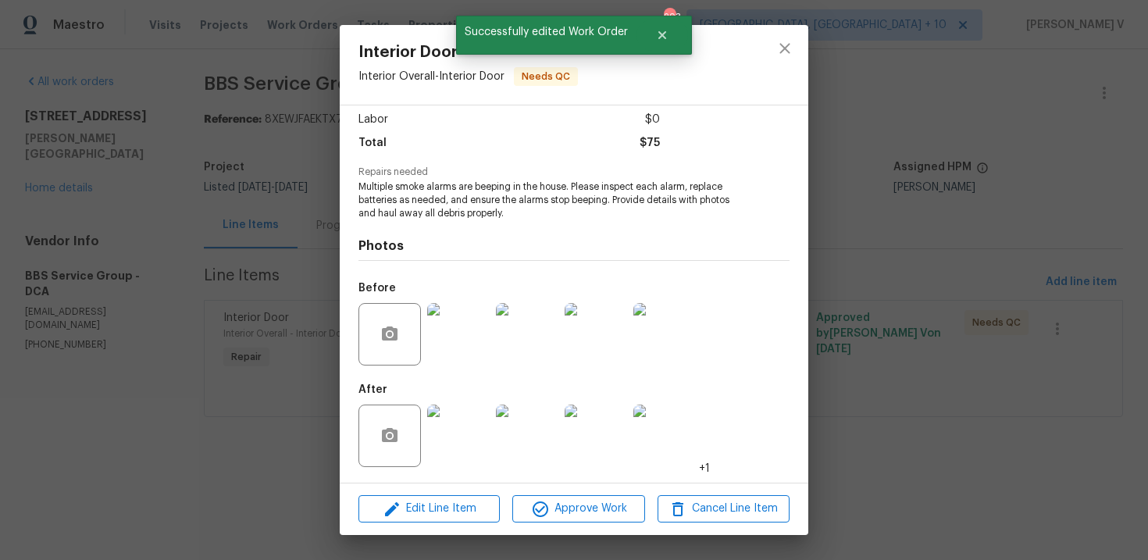
click at [579, 529] on div "Edit Line Item Approve Work Cancel Line Item" at bounding box center [574, 509] width 469 height 52
click at [602, 504] on span "Approve Work" at bounding box center [578, 509] width 123 height 20
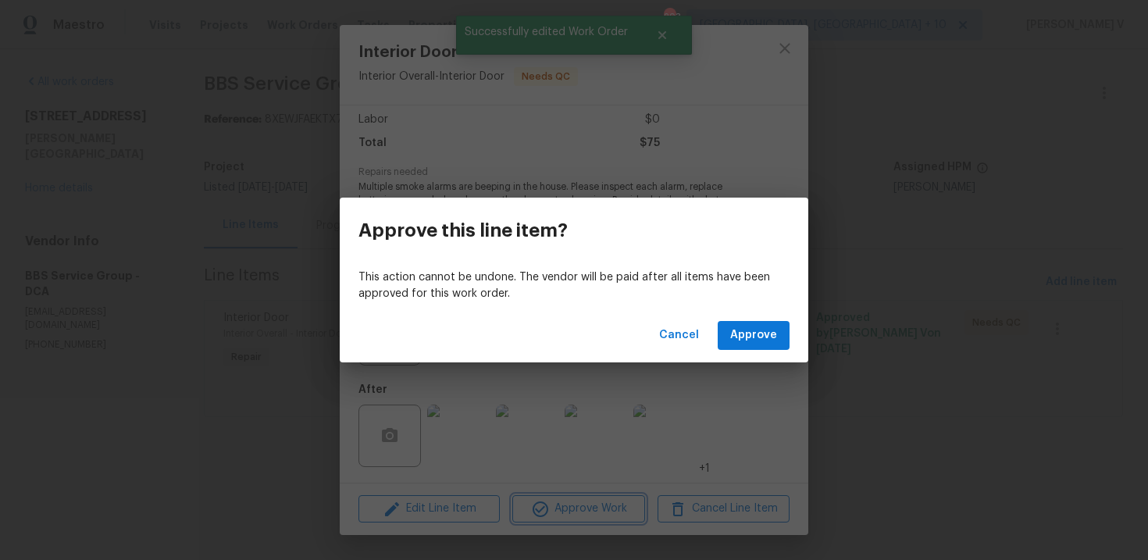
click at [660, 382] on div "Approve this line item? This action cannot be undone. The vendor will be paid a…" at bounding box center [574, 280] width 1148 height 560
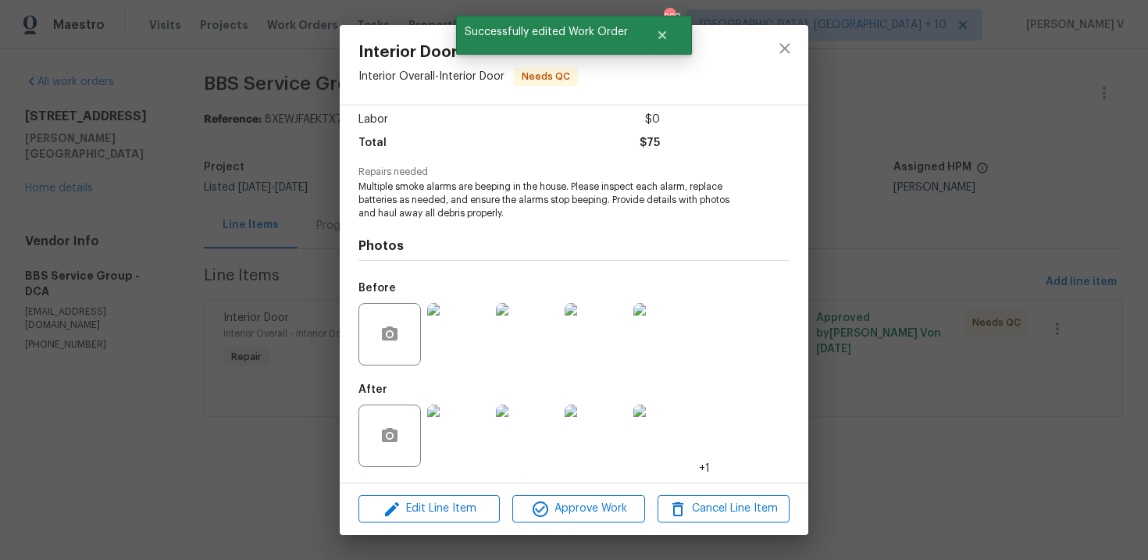
click at [663, 354] on img at bounding box center [665, 334] width 62 height 62
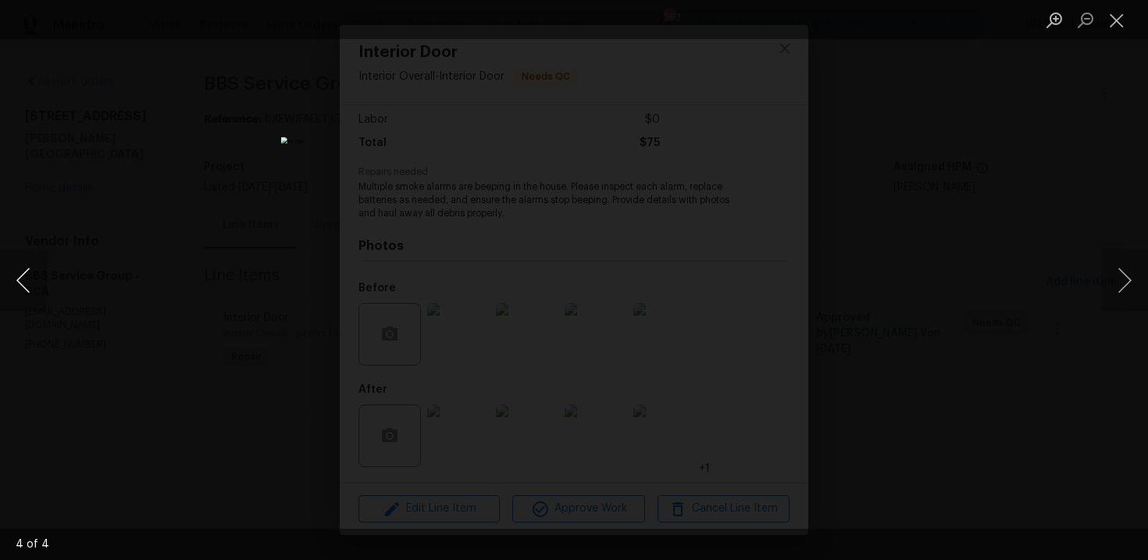
click at [32, 286] on button "Previous image" at bounding box center [23, 280] width 47 height 62
click at [218, 155] on div "Lightbox" at bounding box center [574, 280] width 1148 height 560
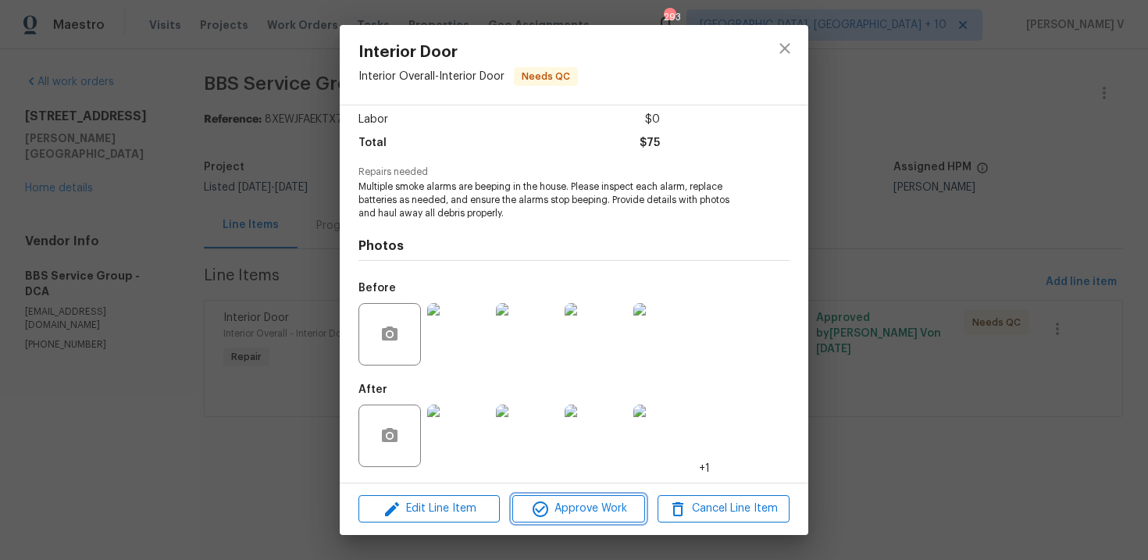
click at [589, 508] on span "Approve Work" at bounding box center [578, 509] width 123 height 20
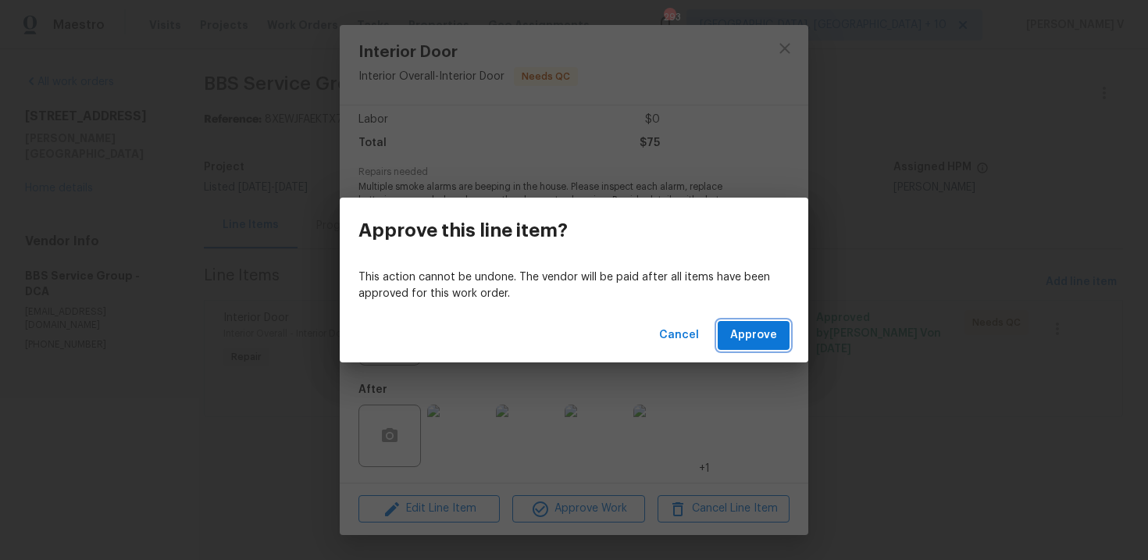
click at [763, 332] on span "Approve" at bounding box center [753, 336] width 47 height 20
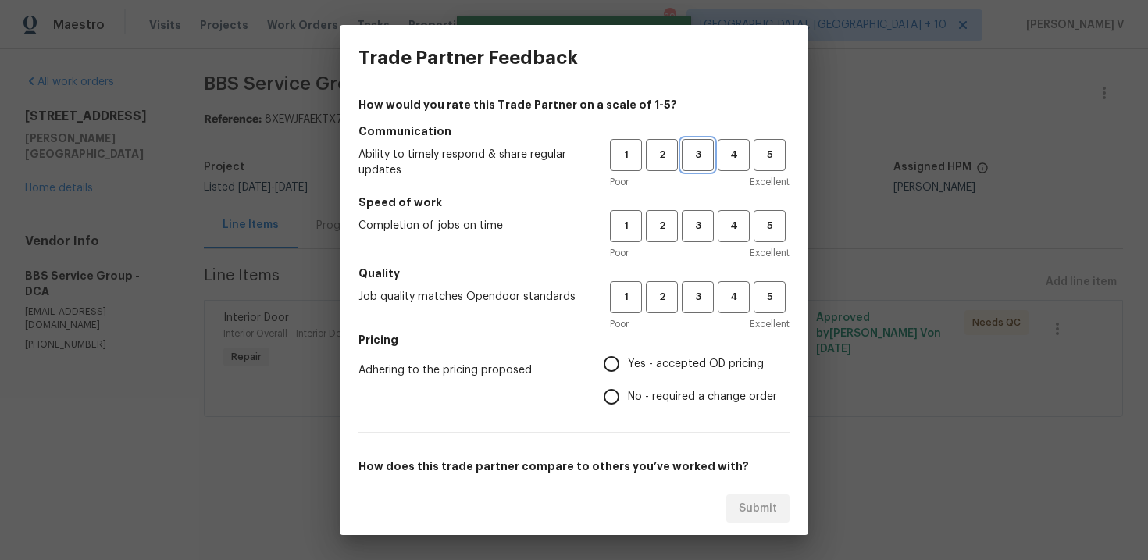
click at [692, 166] on button "3" at bounding box center [698, 155] width 32 height 32
click at [697, 256] on div "Poor Excellent" at bounding box center [700, 253] width 180 height 16
click at [695, 233] on span "3" at bounding box center [698, 226] width 29 height 18
click at [695, 299] on span "3" at bounding box center [698, 297] width 29 height 18
click at [639, 391] on span "No - required a change order" at bounding box center [702, 397] width 149 height 16
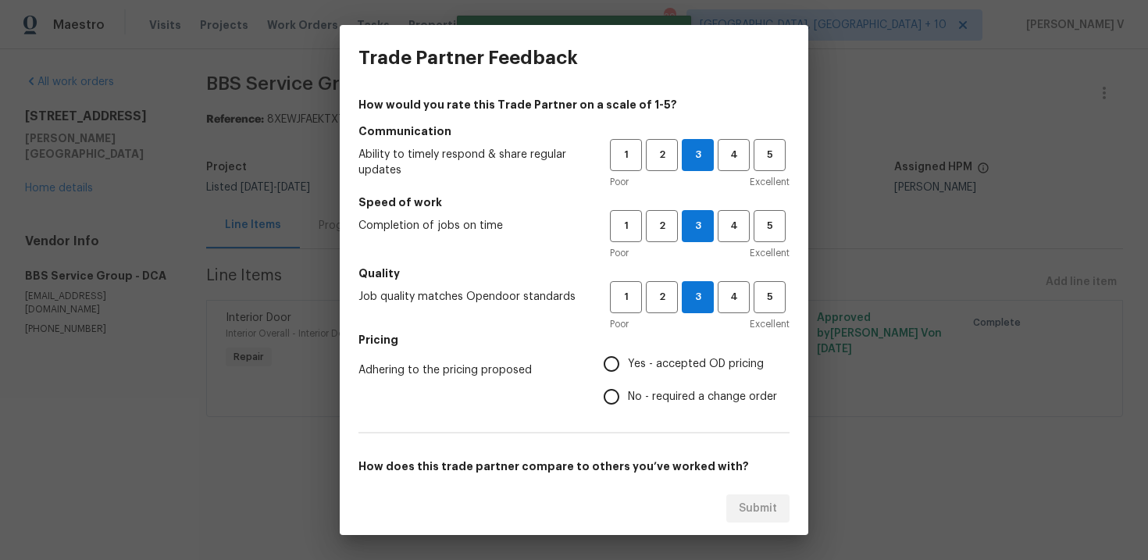
click at [628, 391] on input "No - required a change order" at bounding box center [611, 396] width 33 height 33
radio input "true"
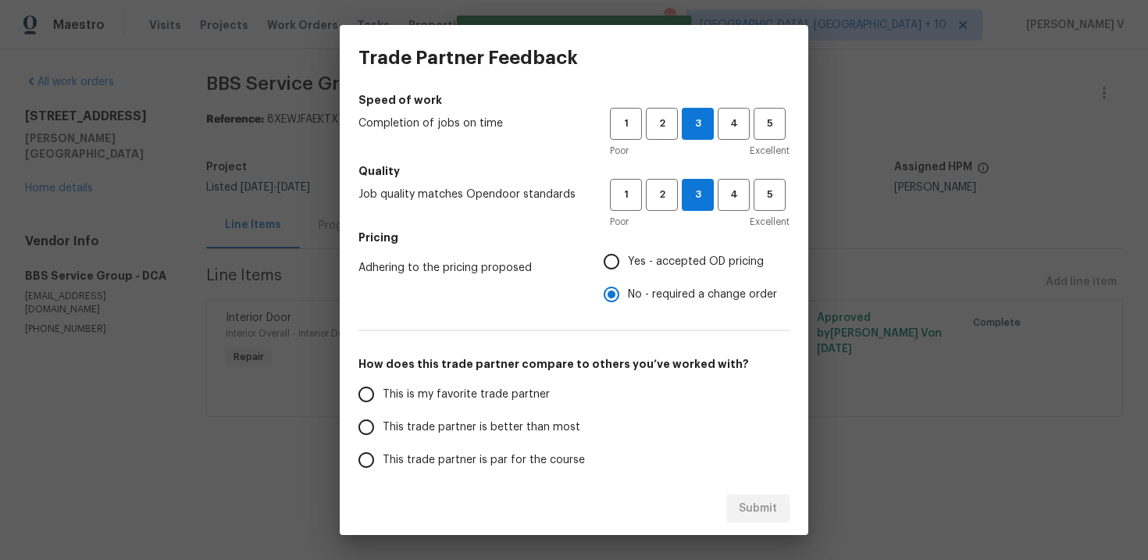
click at [569, 425] on span "This trade partner is better than most" at bounding box center [482, 428] width 198 height 16
click at [383, 425] on input "This trade partner is better than most" at bounding box center [366, 427] width 33 height 33
click at [774, 508] on span "Submit" at bounding box center [758, 509] width 38 height 20
radio input "true"
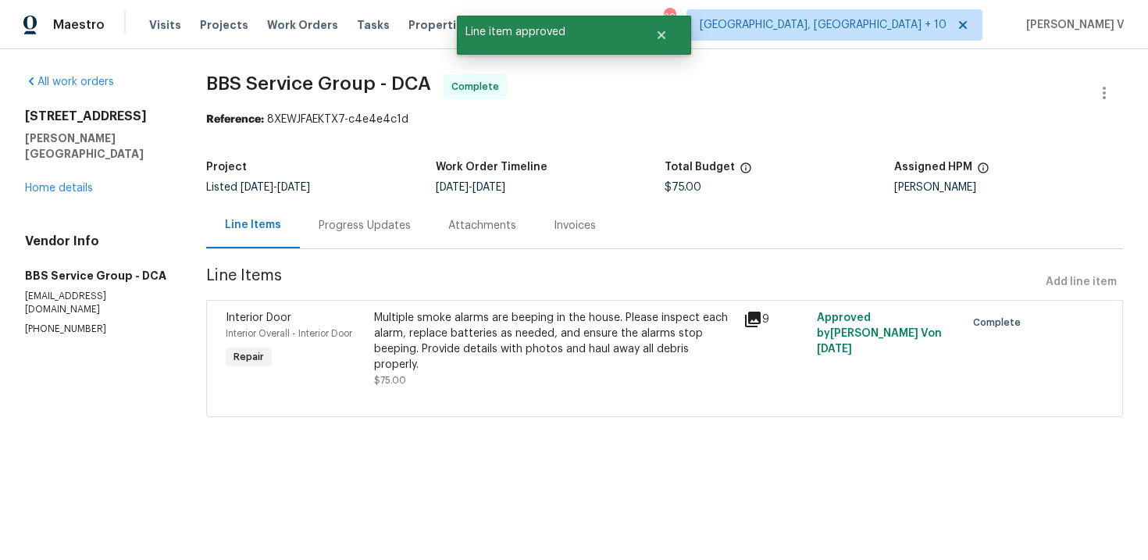
click at [377, 202] on div "Project Listed 6/5/2025 - 8/29/2025 Work Order Timeline 8/27/2025 - 8/29/2025 T…" at bounding box center [664, 177] width 917 height 50
click at [370, 227] on div "Progress Updates" at bounding box center [365, 226] width 92 height 16
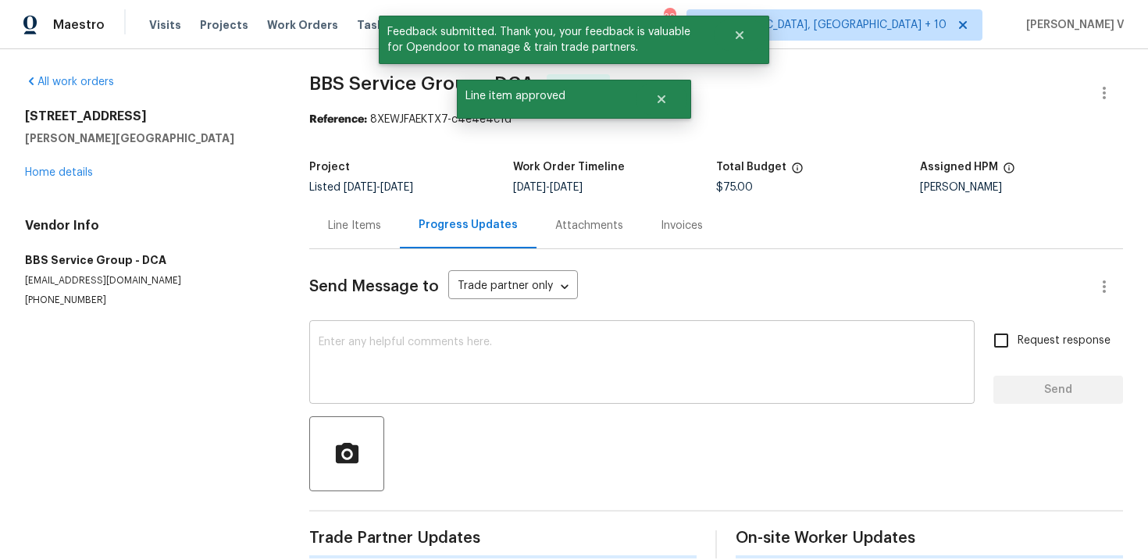
click at [393, 363] on textarea at bounding box center [642, 364] width 647 height 55
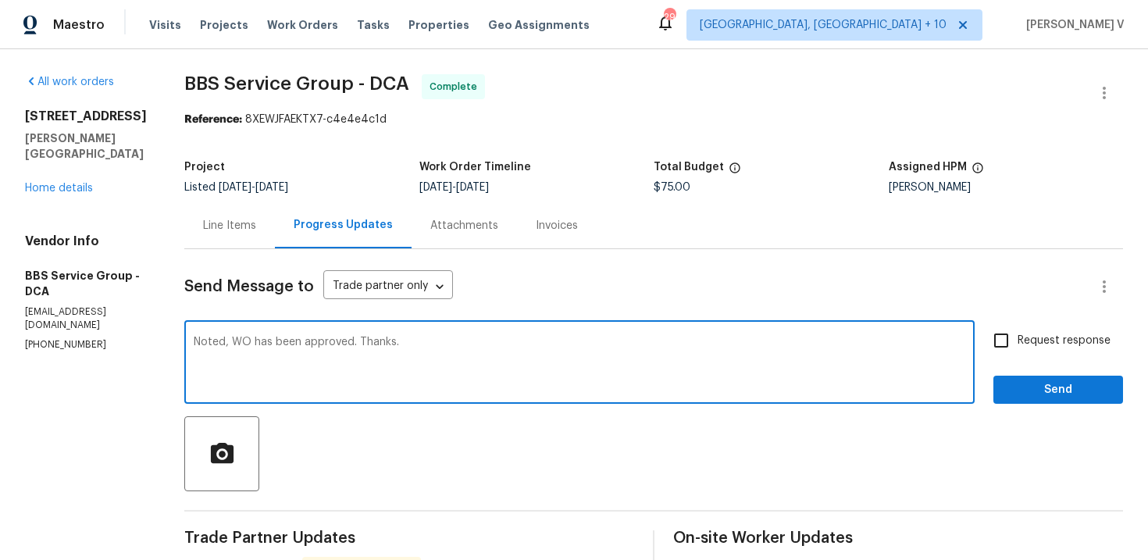
type textarea "Noted, WO has been approved. Thanks."
click at [1040, 387] on span "Send" at bounding box center [1058, 390] width 105 height 20
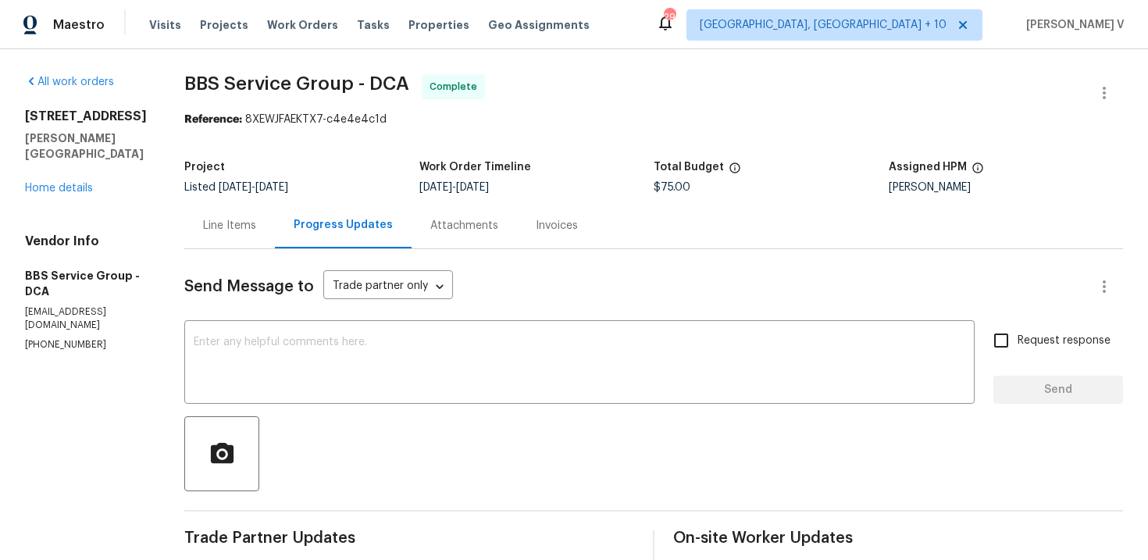
click at [248, 217] on div "Line Items" at bounding box center [229, 225] width 91 height 46
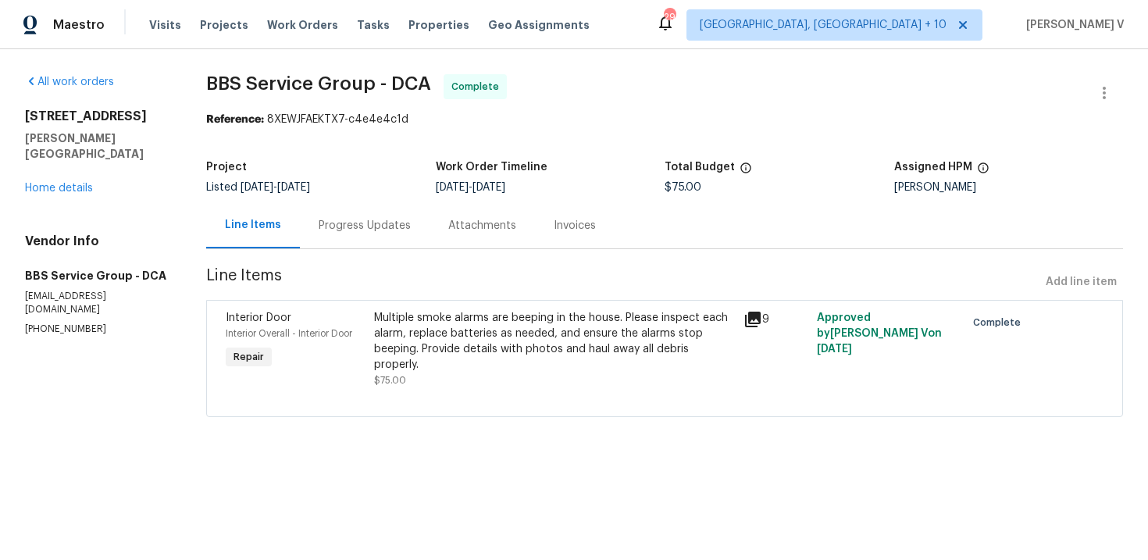
click at [441, 314] on div "Multiple smoke alarms are beeping in the house. Please inspect each alarm, repl…" at bounding box center [554, 341] width 360 height 62
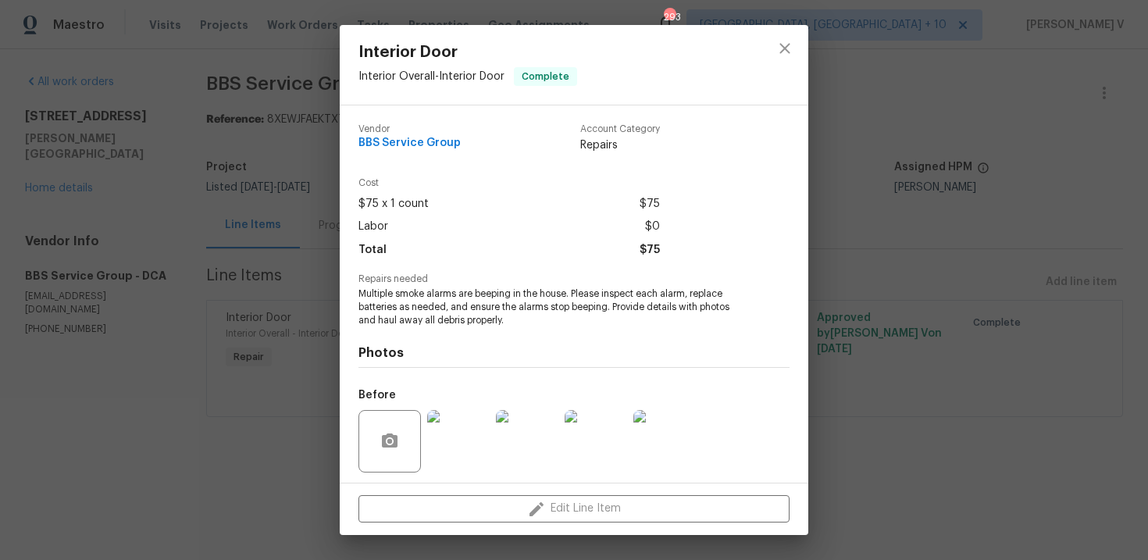
scroll to position [107, 0]
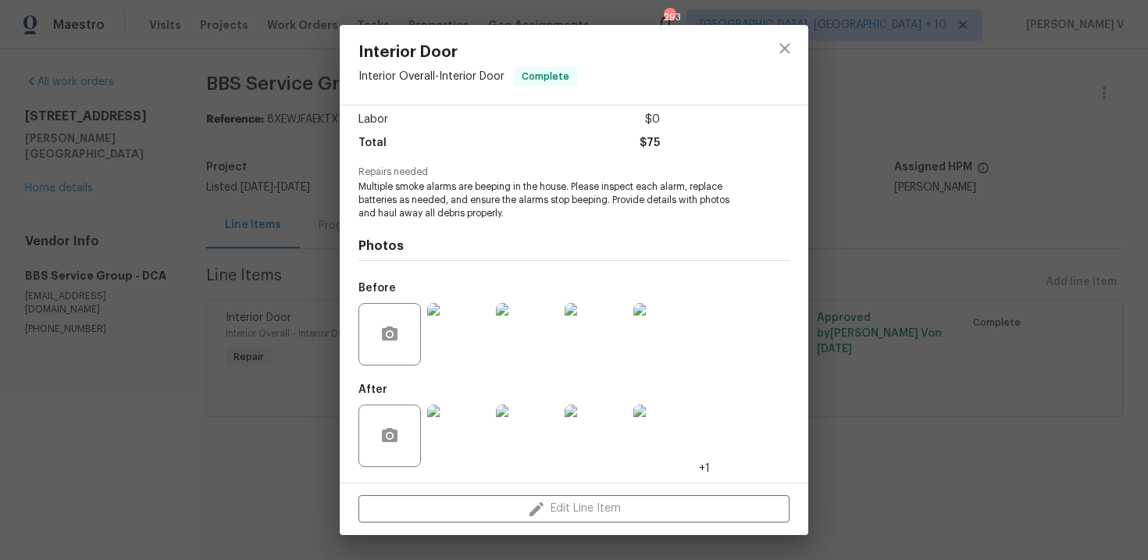
click at [458, 410] on img at bounding box center [458, 436] width 62 height 62
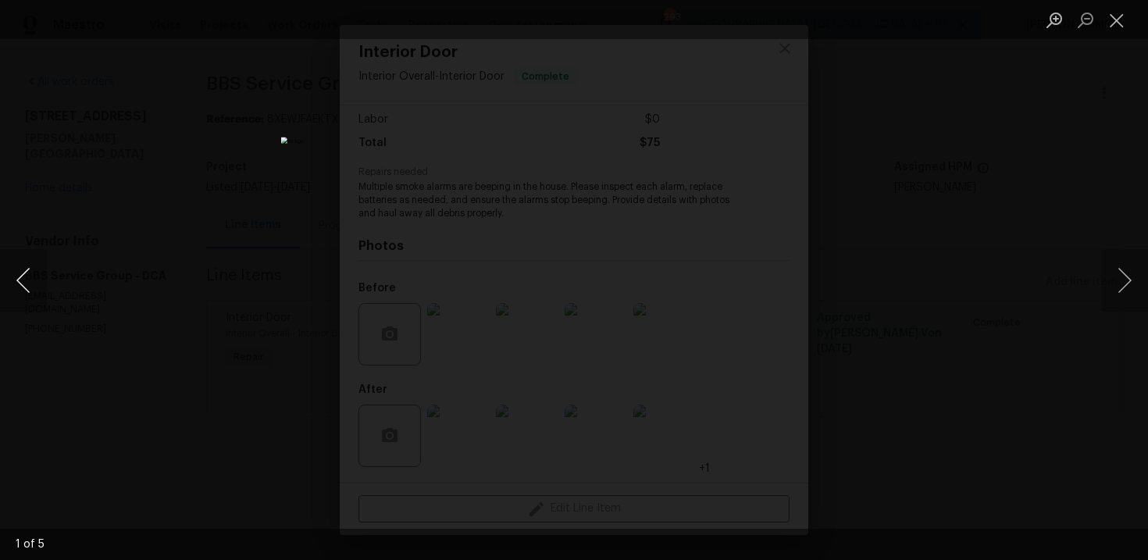
click at [31, 261] on button "Previous image" at bounding box center [23, 280] width 47 height 62
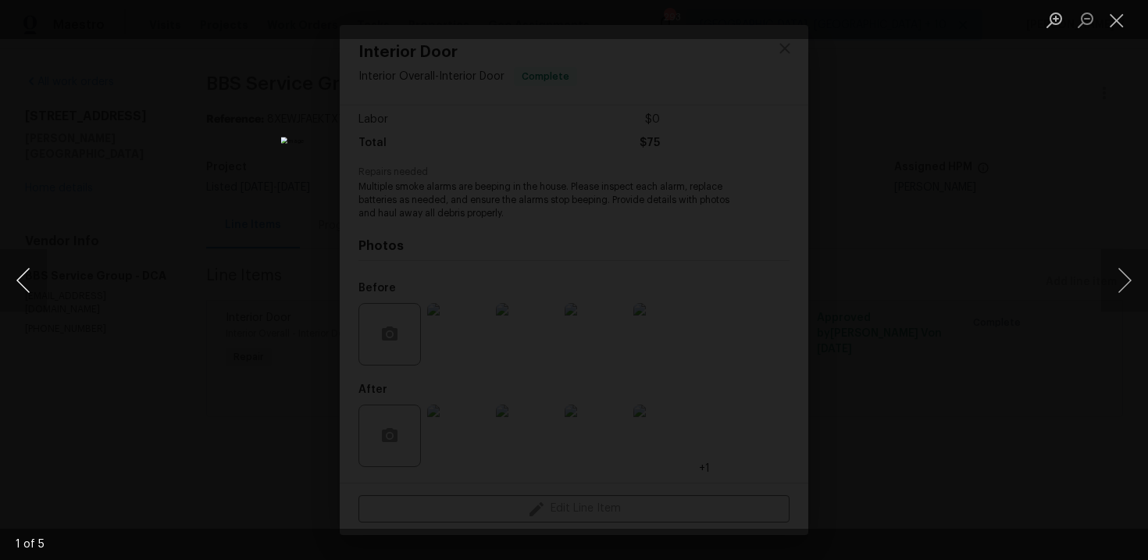
click at [31, 261] on button "Previous image" at bounding box center [23, 280] width 47 height 62
click at [169, 109] on div "Lightbox" at bounding box center [574, 280] width 1148 height 560
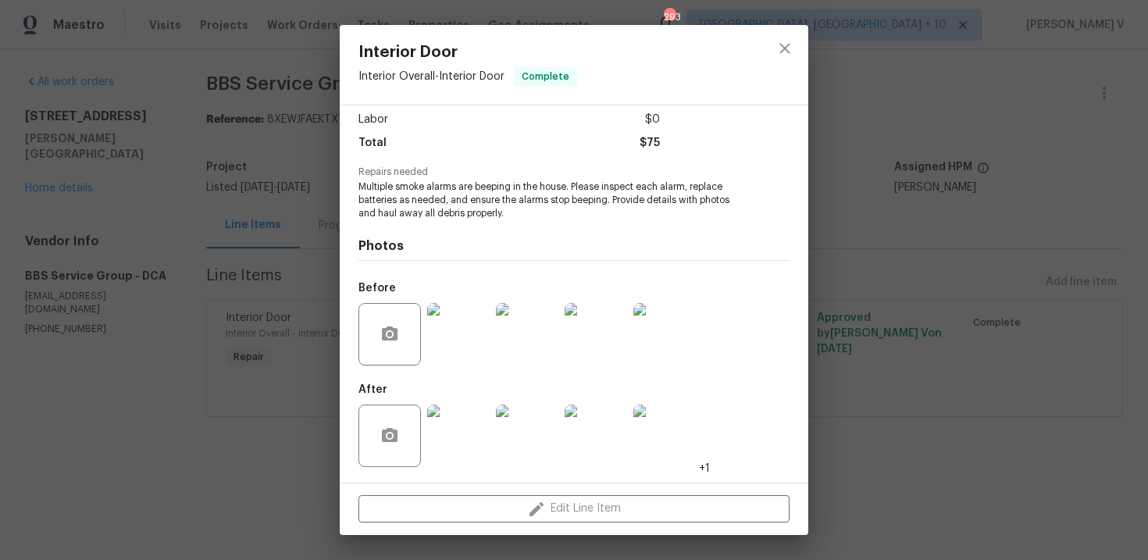
click at [89, 164] on div "Interior Door Interior Overall - Interior Door Complete Vendor BBS Service Grou…" at bounding box center [574, 280] width 1148 height 560
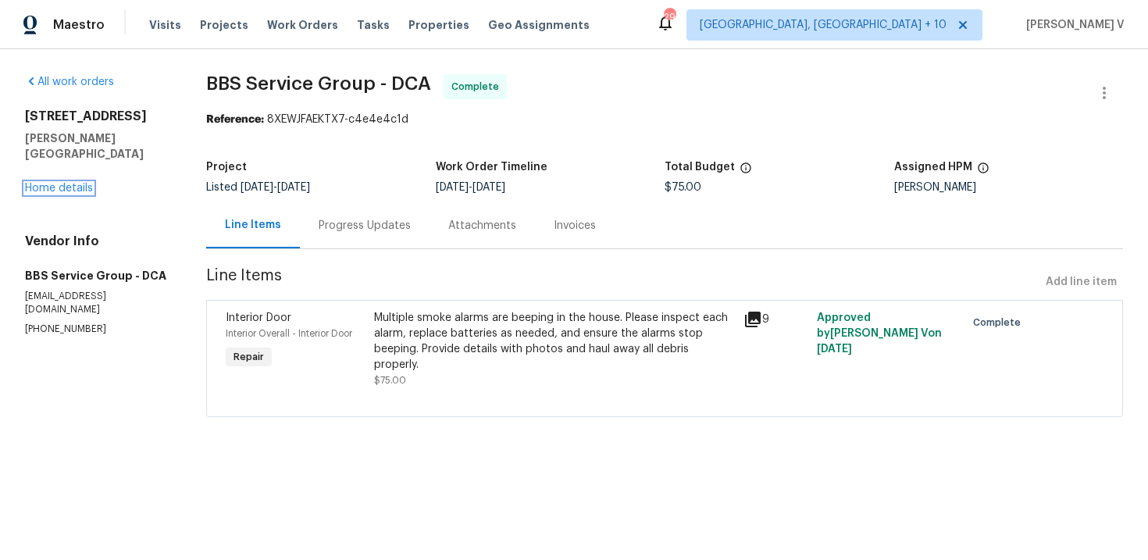
click at [80, 183] on link "Home details" at bounding box center [59, 188] width 68 height 11
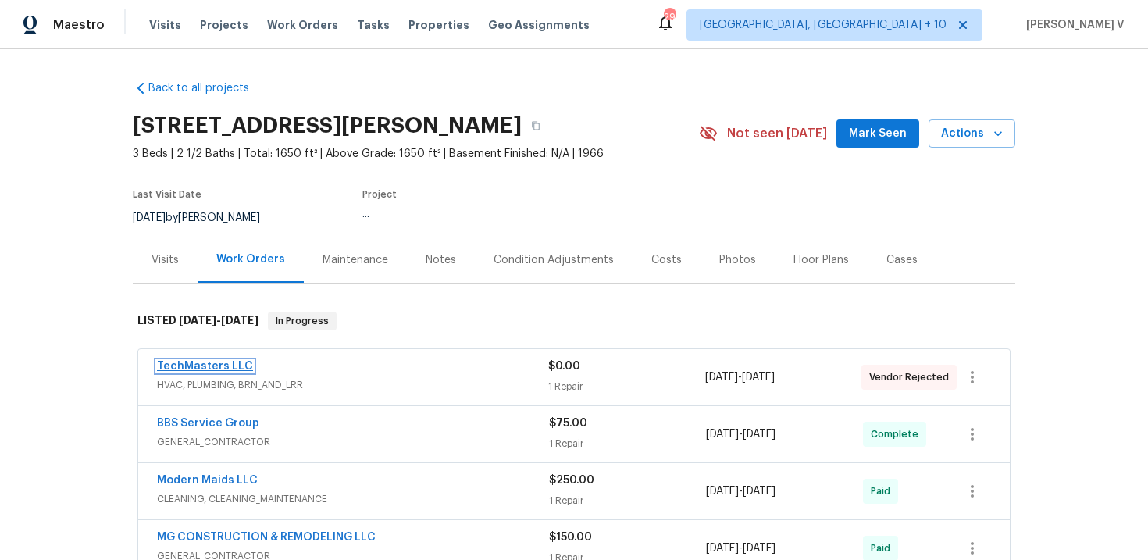
click at [215, 367] on link "TechMasters LLC" at bounding box center [205, 366] width 96 height 11
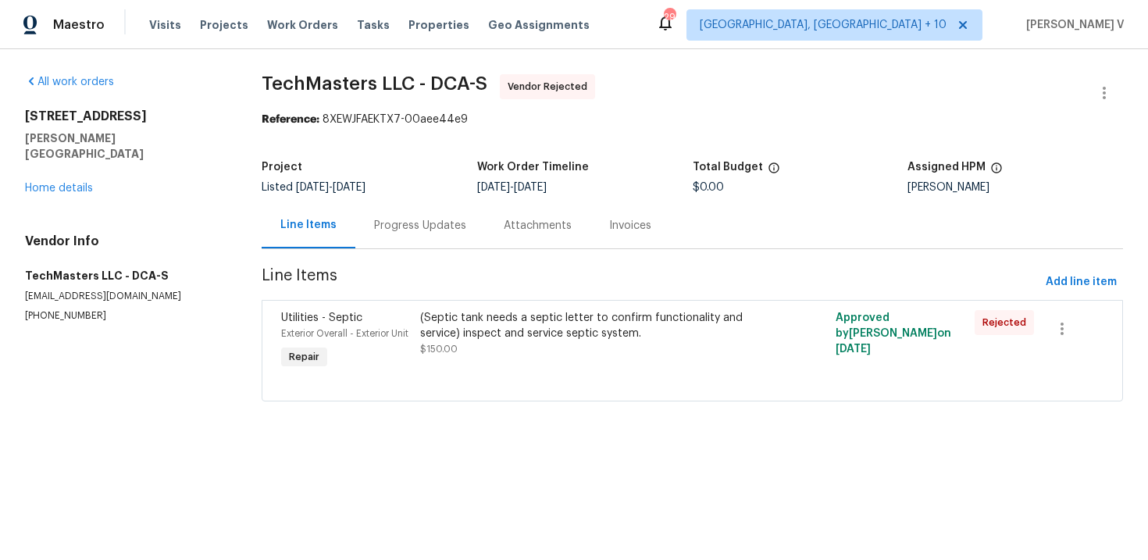
click at [395, 234] on div "Progress Updates" at bounding box center [420, 225] width 130 height 46
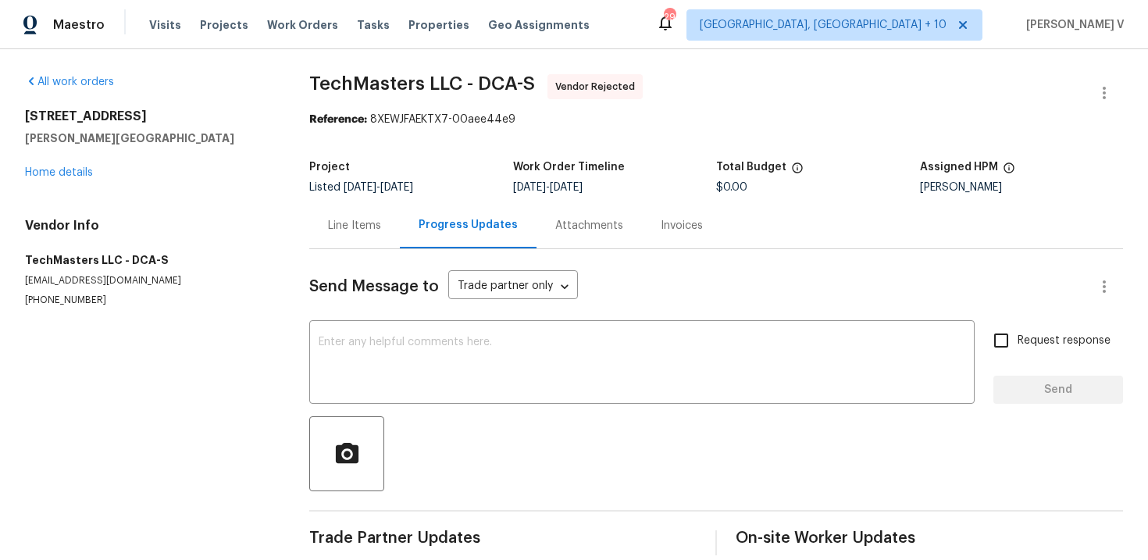
scroll to position [20, 0]
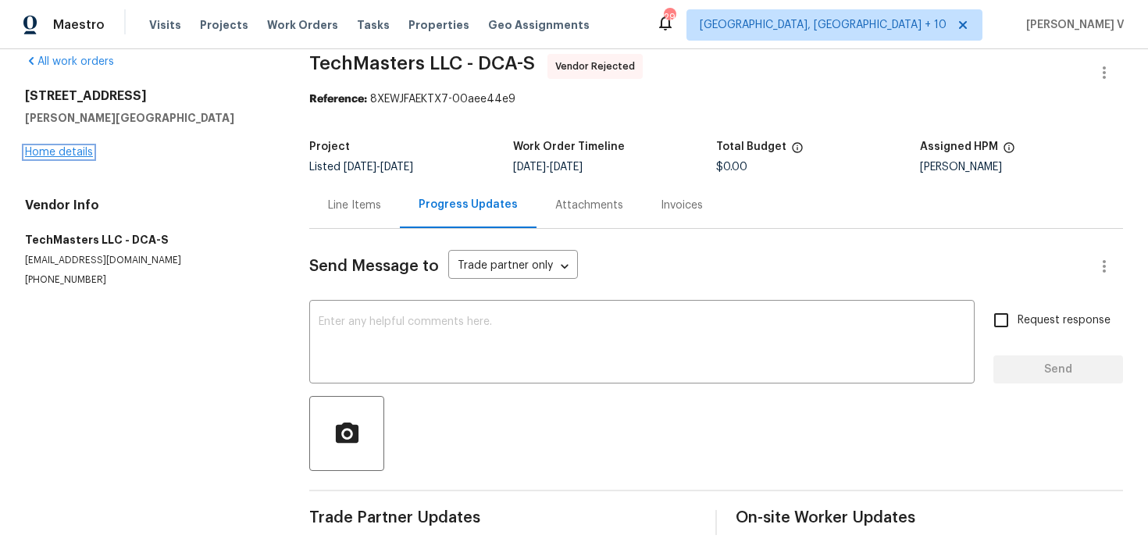
click at [87, 152] on link "Home details" at bounding box center [59, 152] width 68 height 11
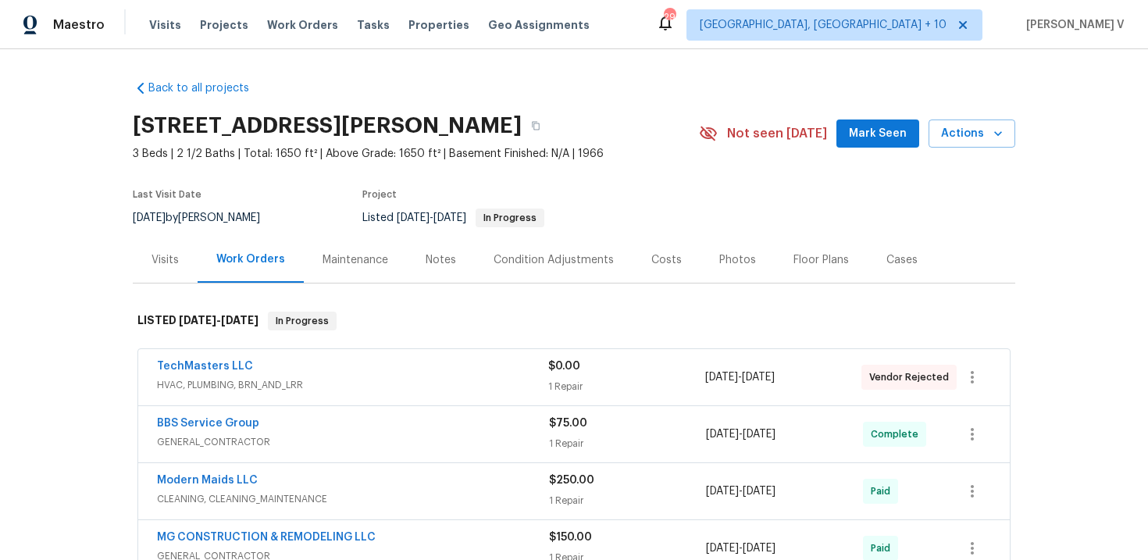
scroll to position [224, 0]
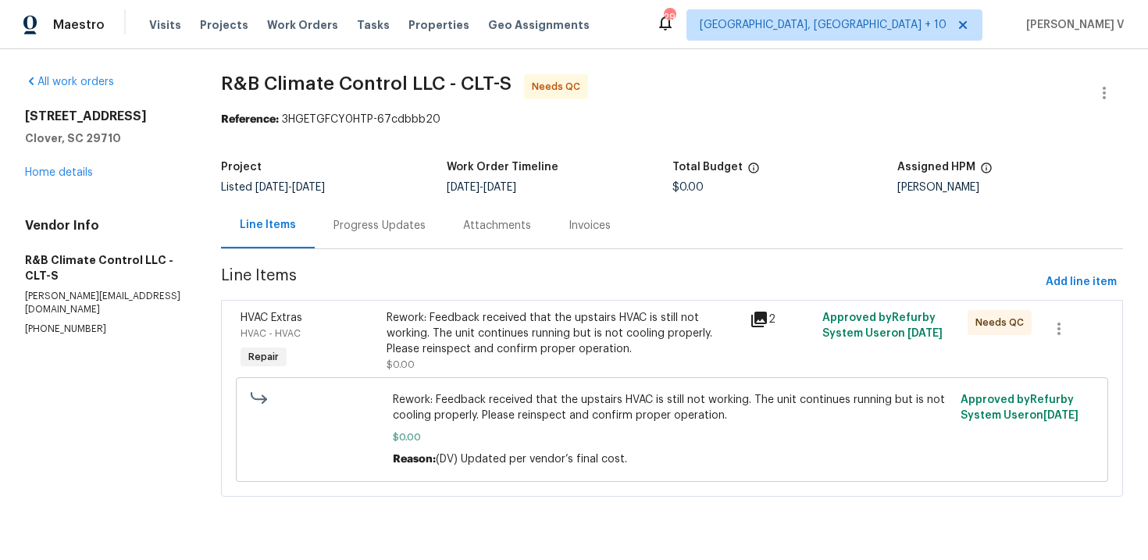
click at [390, 230] on div "Progress Updates" at bounding box center [380, 226] width 92 height 16
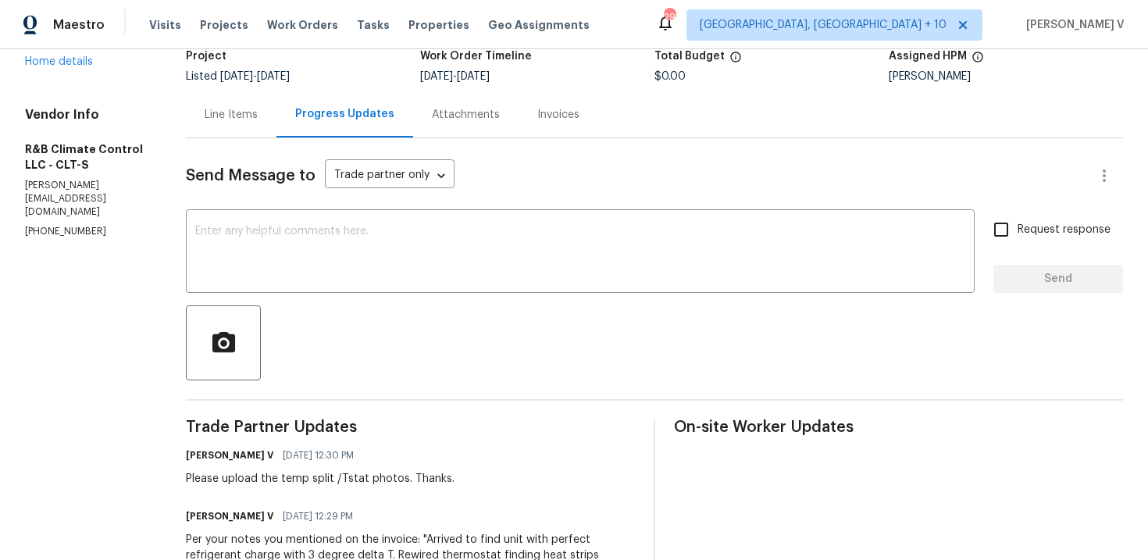
scroll to position [88, 0]
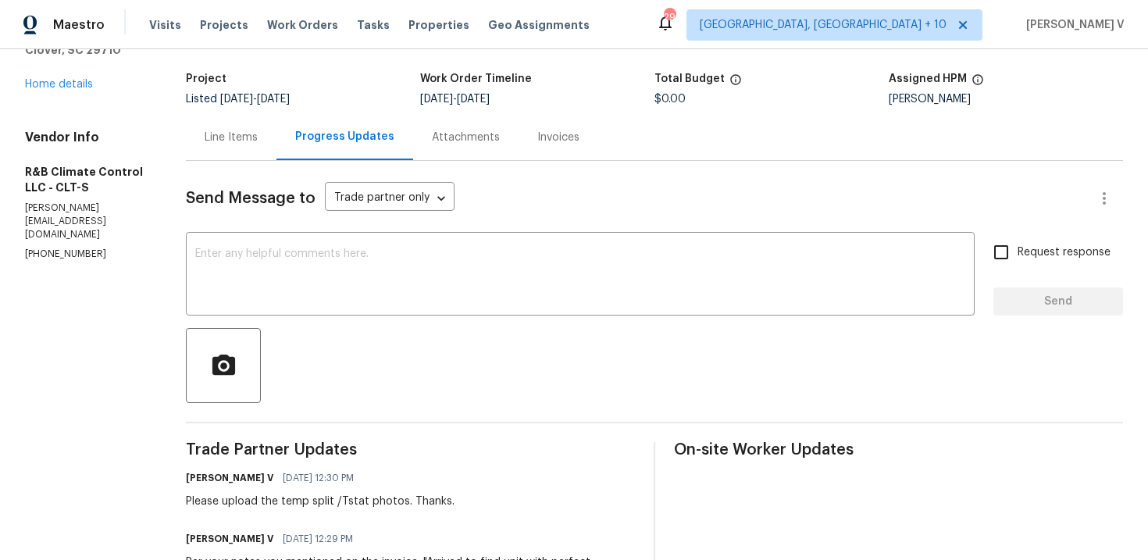
click at [225, 136] on div "Line Items" at bounding box center [231, 138] width 53 height 16
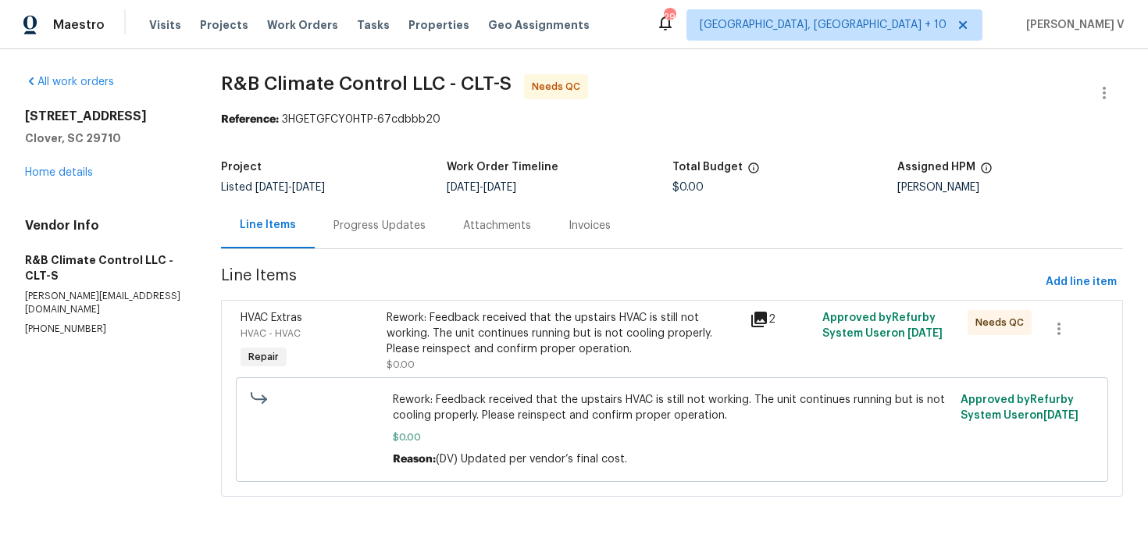
click at [438, 333] on div "Rework: Feedback received that the upstairs HVAC is still not working. The unit…" at bounding box center [564, 333] width 354 height 47
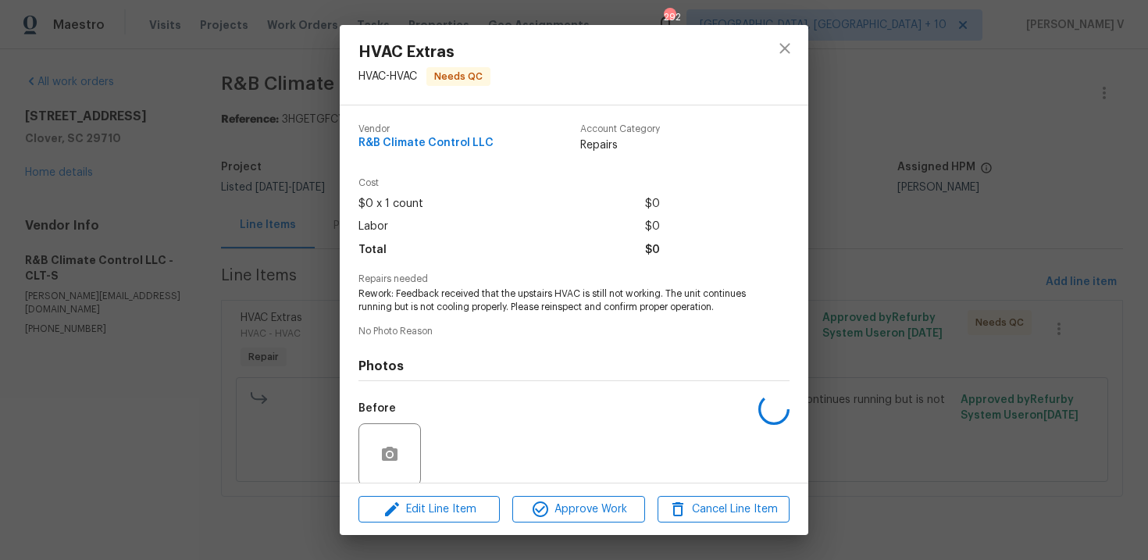
scroll to position [133, 0]
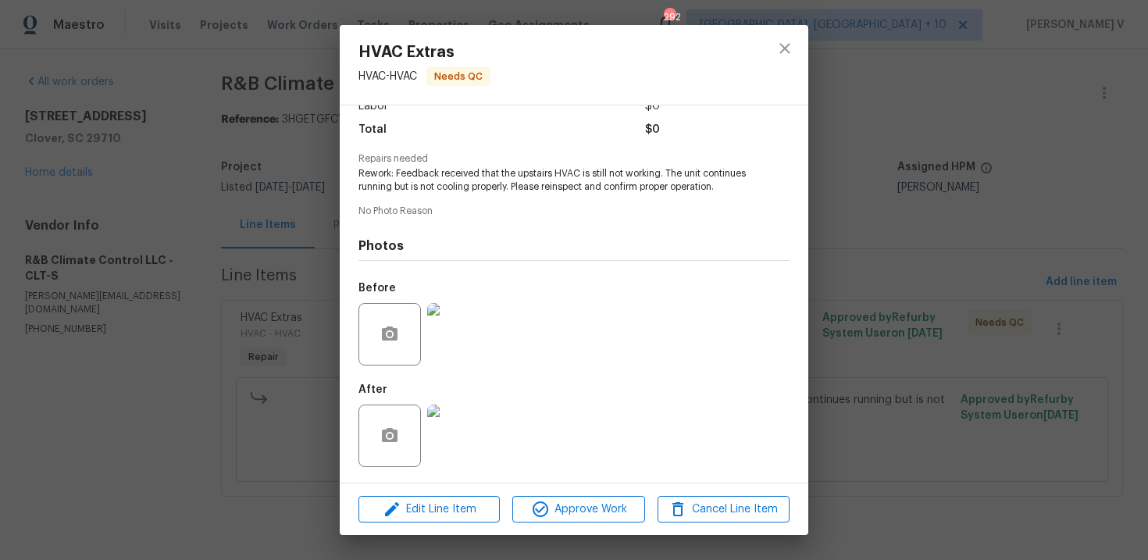
click at [456, 451] on img at bounding box center [458, 436] width 62 height 62
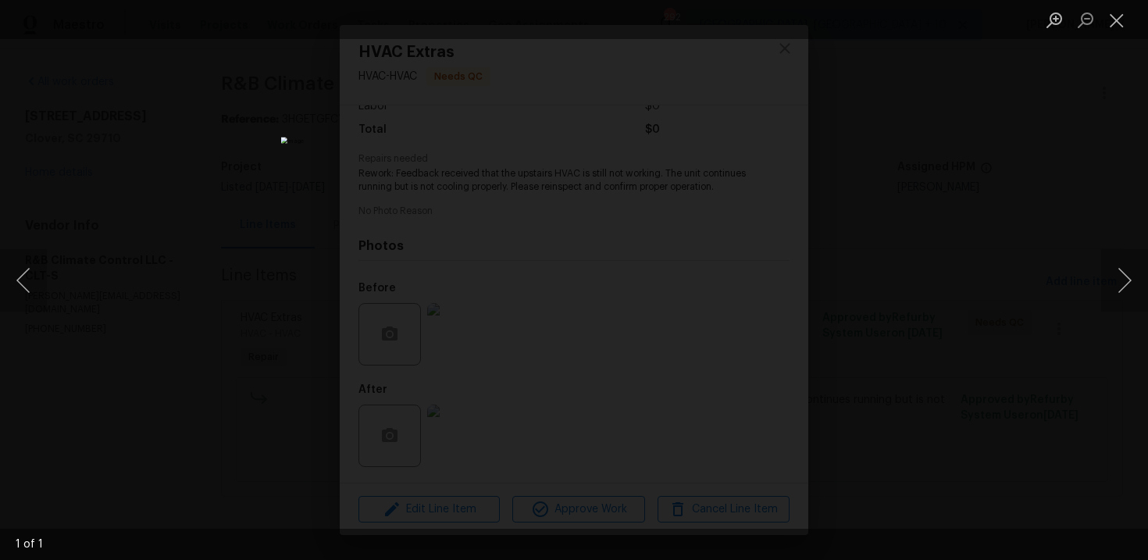
click at [273, 171] on div "Lightbox" at bounding box center [574, 280] width 1148 height 560
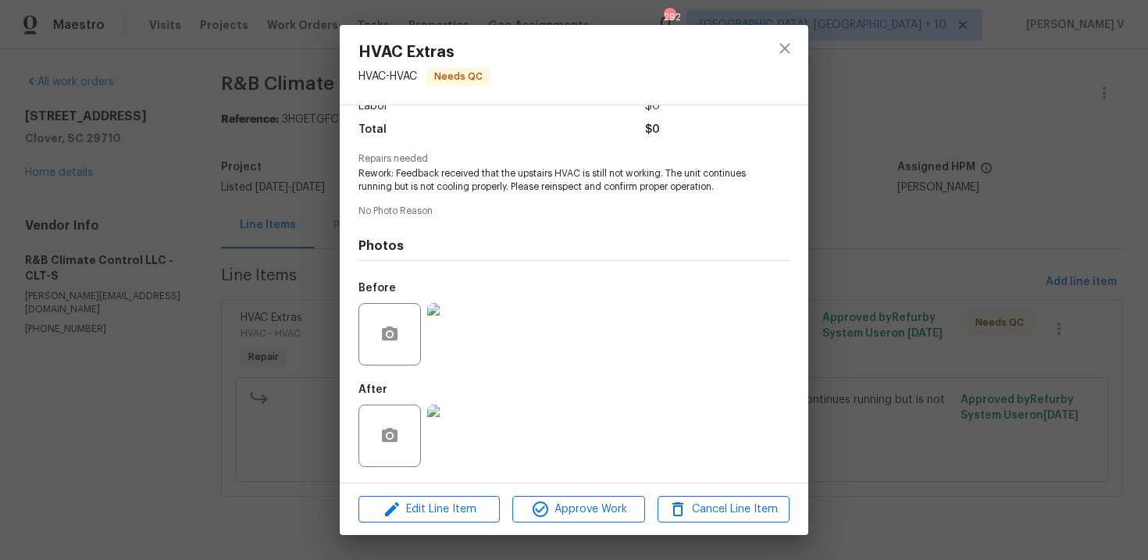
click at [273, 171] on div "Lightbox" at bounding box center [574, 280] width 1148 height 560
click at [969, 240] on div "HVAC Extras HVAC - HVAC Needs QC Vendor R&B Climate Control LLC Account Categor…" at bounding box center [574, 280] width 1148 height 560
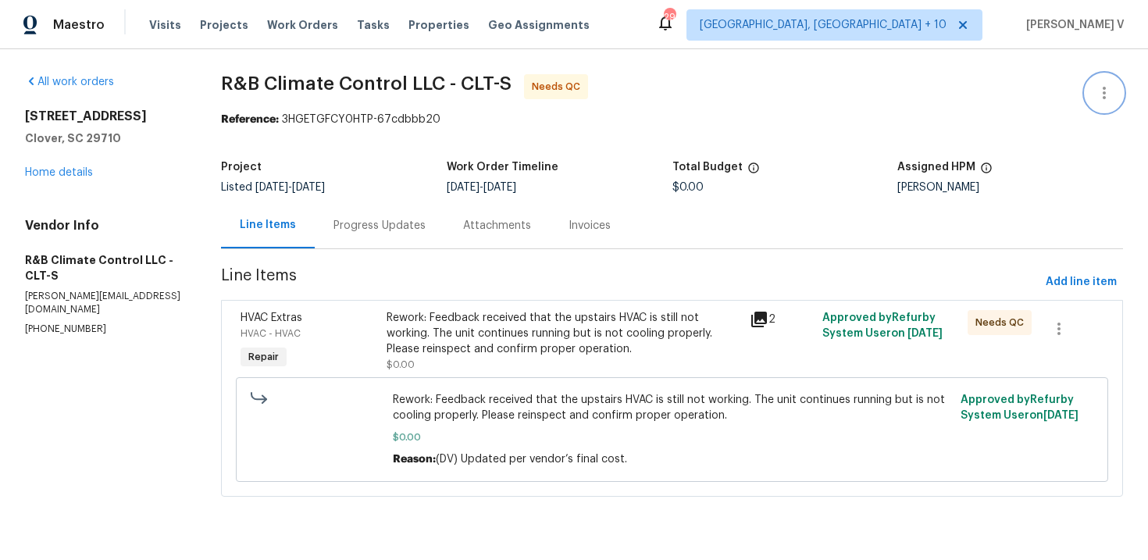
click at [1102, 91] on icon "button" at bounding box center [1104, 93] width 19 height 19
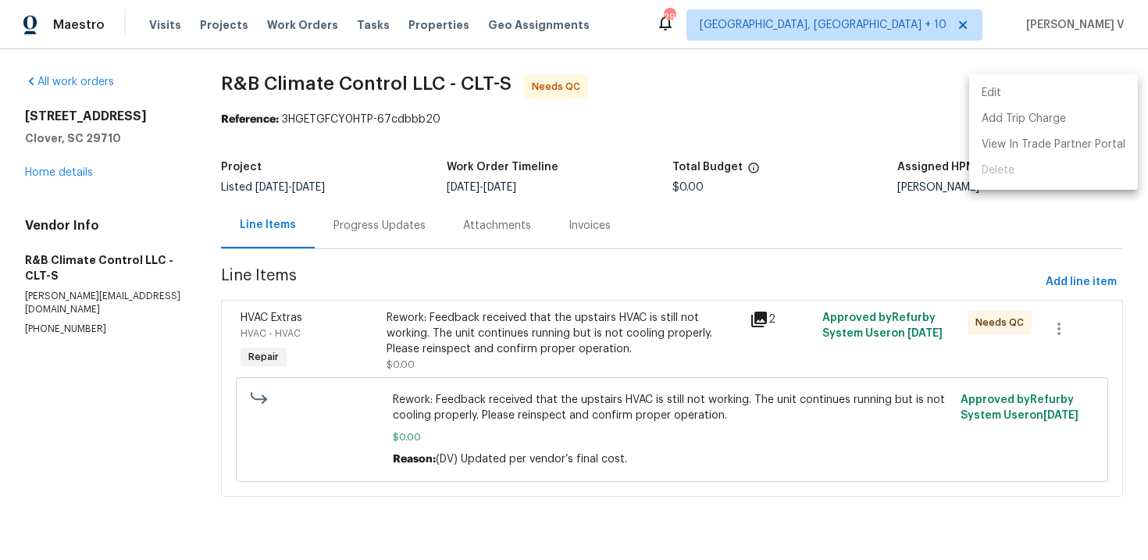
click at [1102, 91] on li "Edit" at bounding box center [1053, 93] width 169 height 26
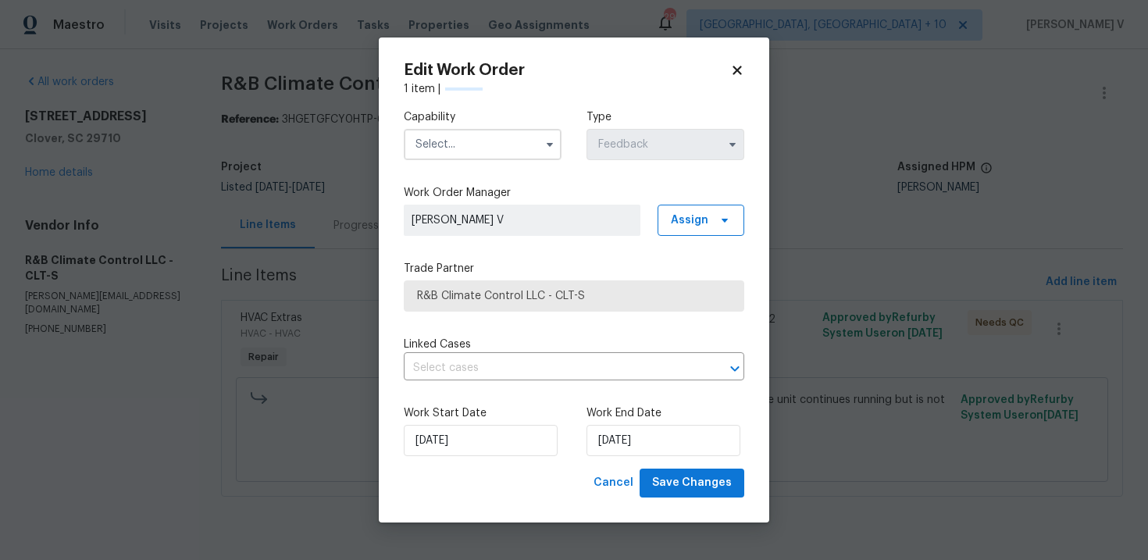
click at [534, 144] on input "text" at bounding box center [483, 144] width 158 height 31
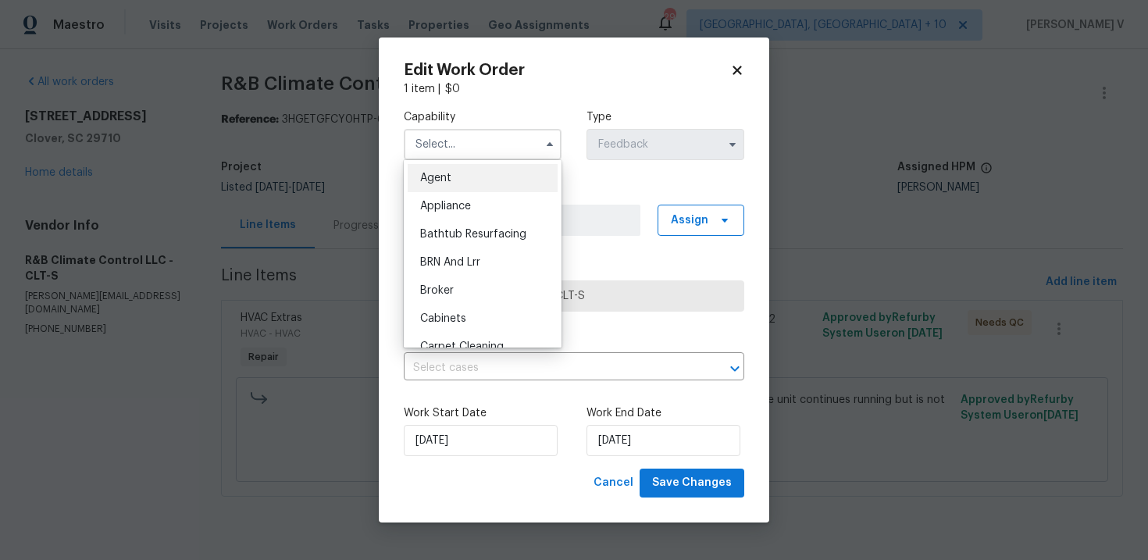
click at [483, 180] on div "Agent" at bounding box center [483, 178] width 150 height 28
type input "Agent"
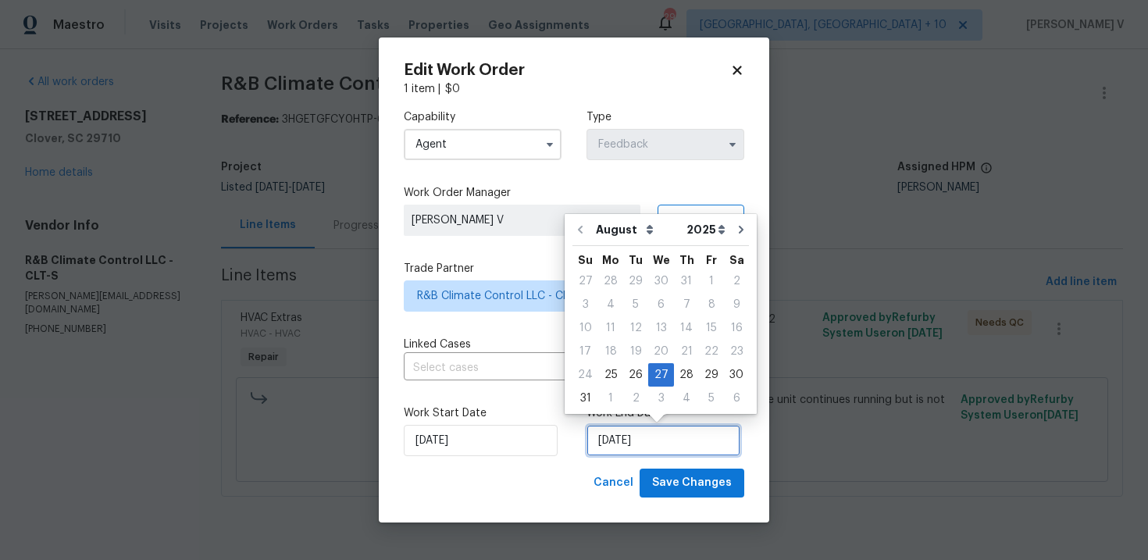
click at [649, 439] on input "27/08/2025" at bounding box center [664, 440] width 154 height 31
click at [699, 370] on div "29" at bounding box center [711, 375] width 25 height 22
type input "29/08/2025"
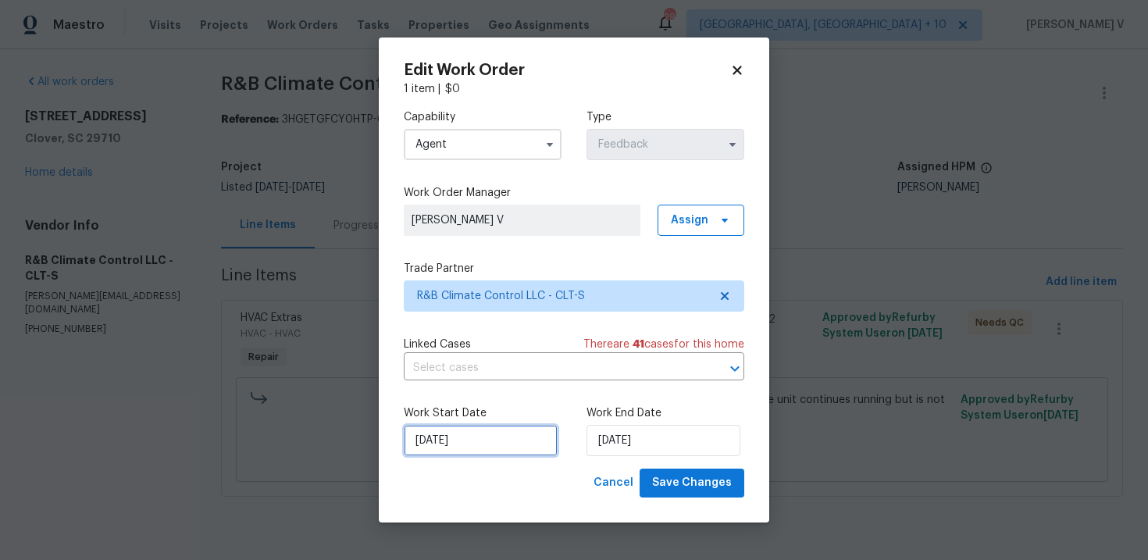
click at [487, 429] on input "25/08/2025" at bounding box center [481, 440] width 154 height 31
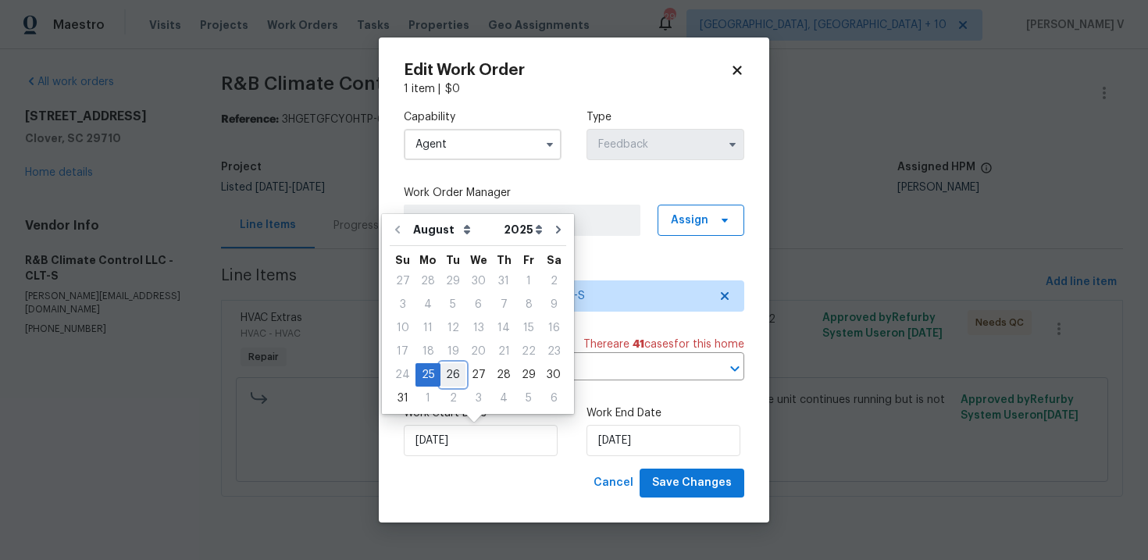
click at [451, 373] on div "26" at bounding box center [453, 375] width 25 height 22
type input "26/08/2025"
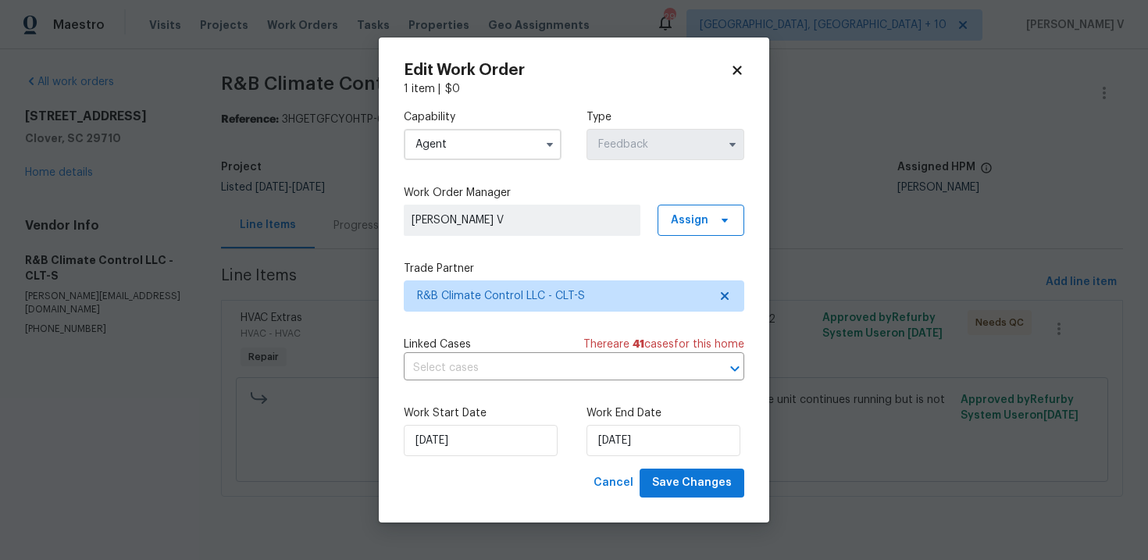
click at [668, 464] on div "Work Start Date 26/08/2025 Work End Date 29/08/2025" at bounding box center [574, 431] width 341 height 76
click at [669, 474] on span "Save Changes" at bounding box center [692, 483] width 80 height 20
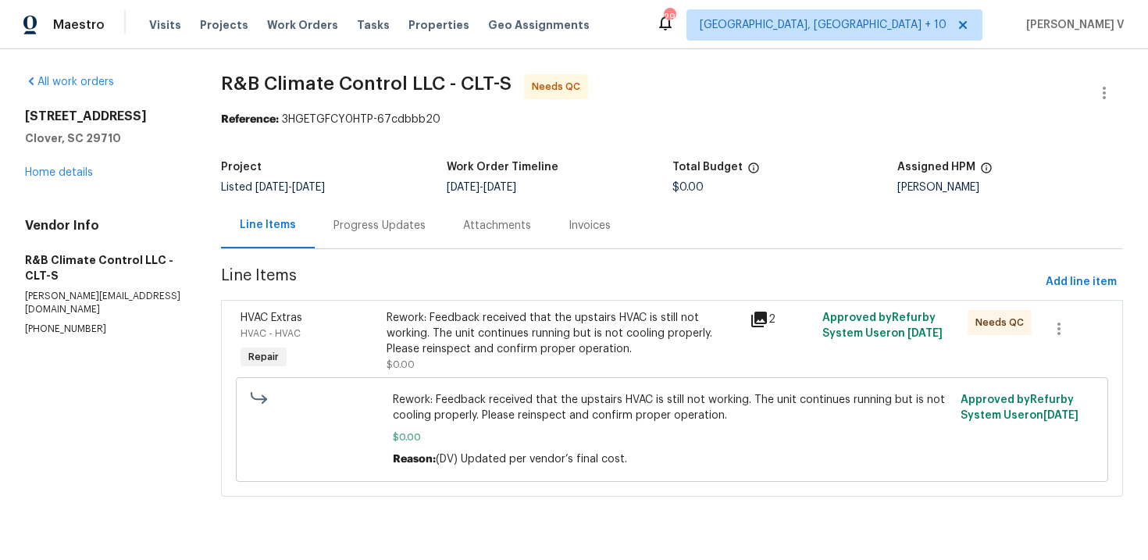
click at [431, 332] on div "Rework: Feedback received that the upstairs HVAC is still not working. The unit…" at bounding box center [564, 333] width 354 height 47
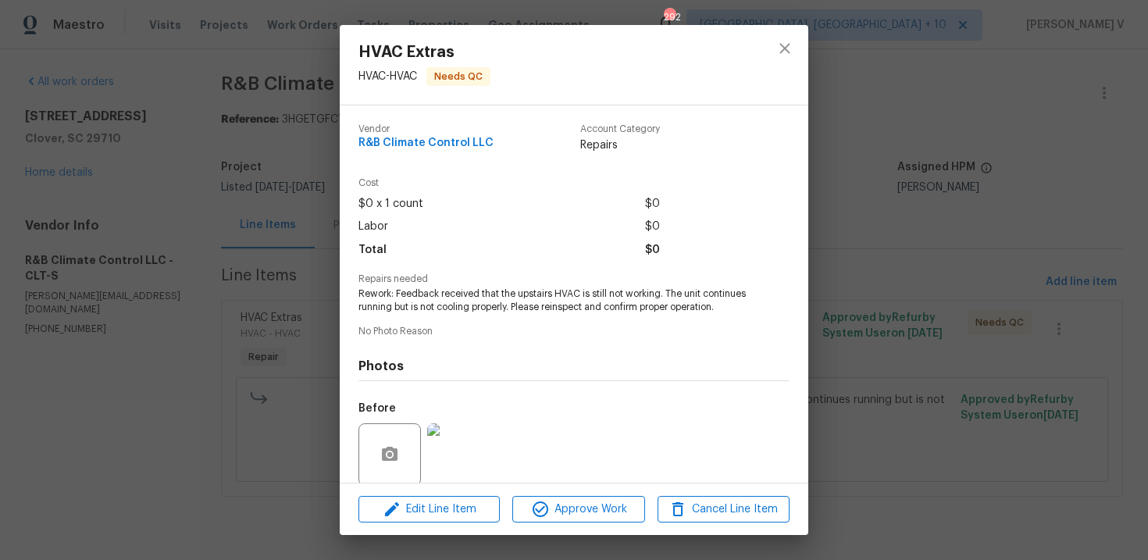
scroll to position [133, 0]
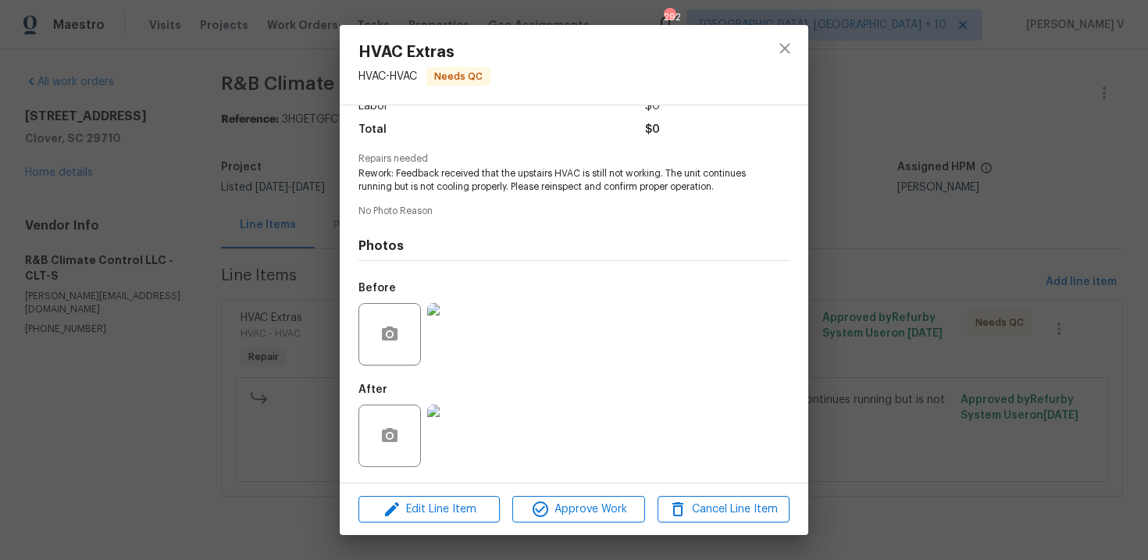
click at [440, 439] on img at bounding box center [458, 436] width 62 height 62
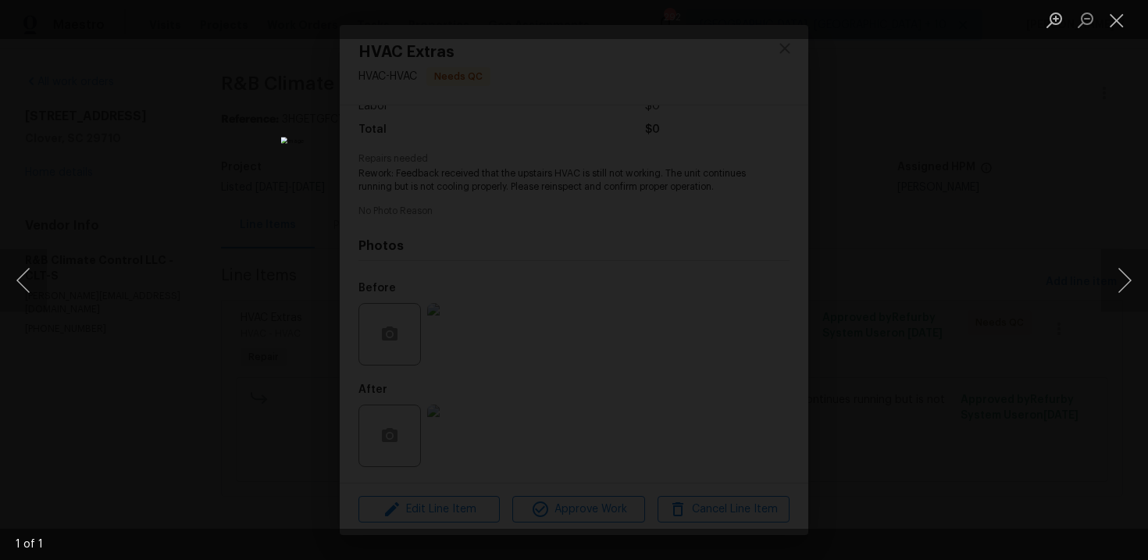
click at [201, 184] on div "Lightbox" at bounding box center [574, 280] width 1148 height 560
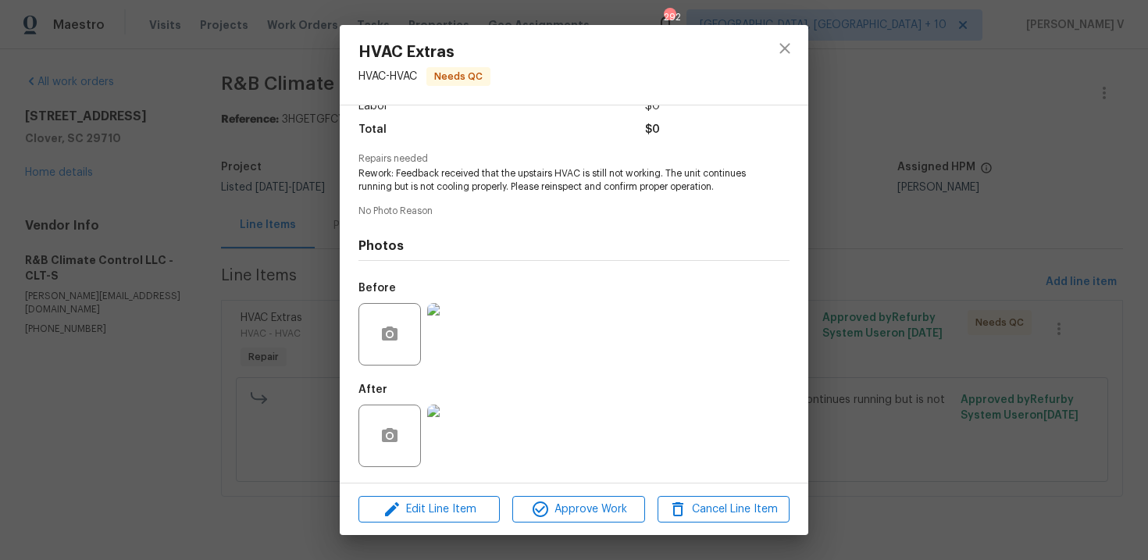
click at [201, 184] on div "HVAC Extras HVAC - HVAC Needs QC Vendor R&B Climate Control LLC Account Categor…" at bounding box center [574, 280] width 1148 height 560
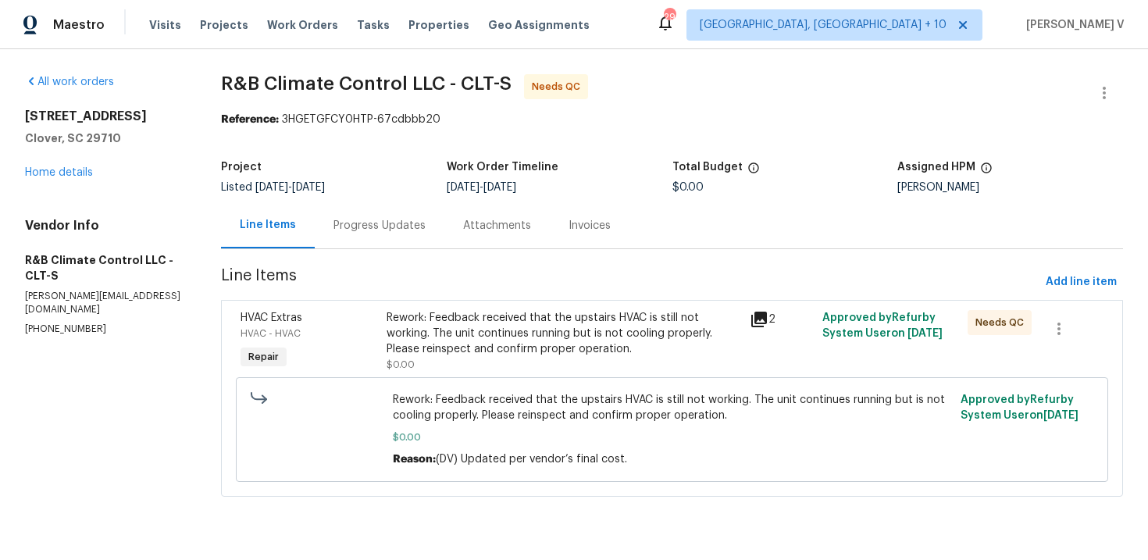
click at [380, 234] on div "Progress Updates" at bounding box center [380, 225] width 130 height 46
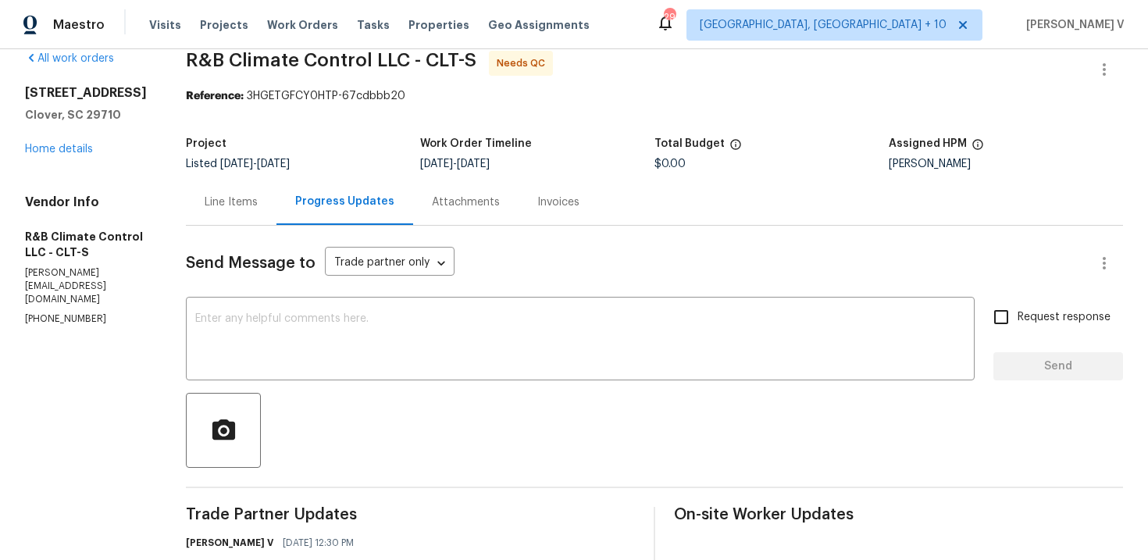
scroll to position [33, 0]
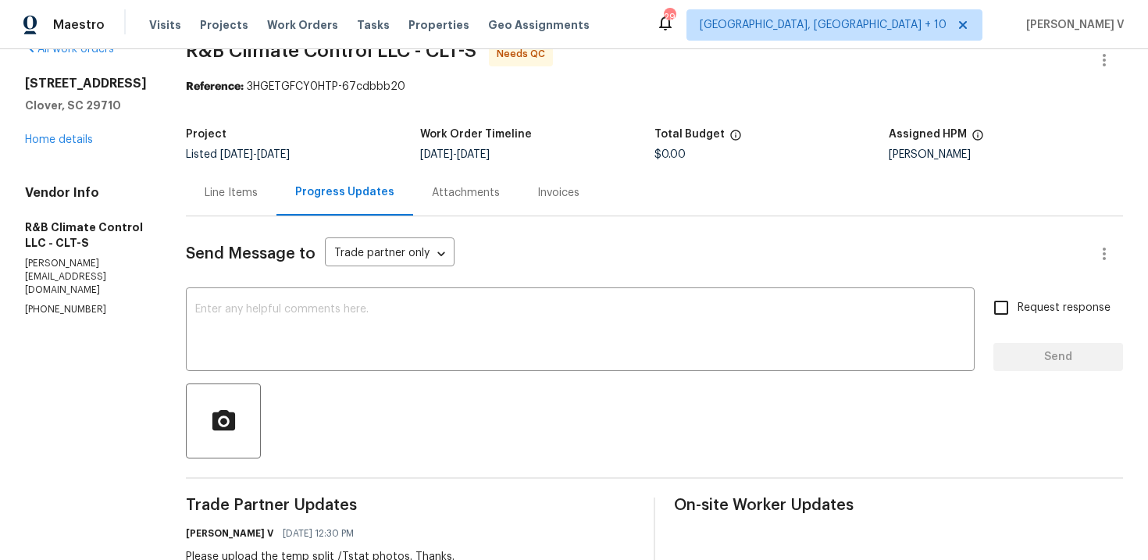
click at [226, 203] on div "Line Items" at bounding box center [231, 193] width 91 height 46
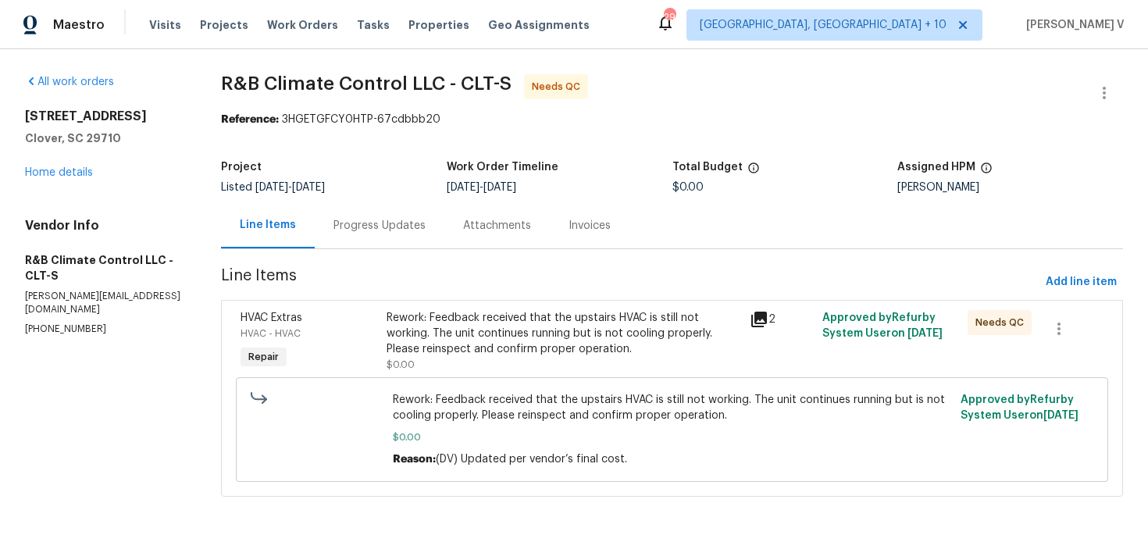
click at [500, 347] on div "Rework: Feedback received that the upstairs HVAC is still not working. The unit…" at bounding box center [564, 333] width 354 height 47
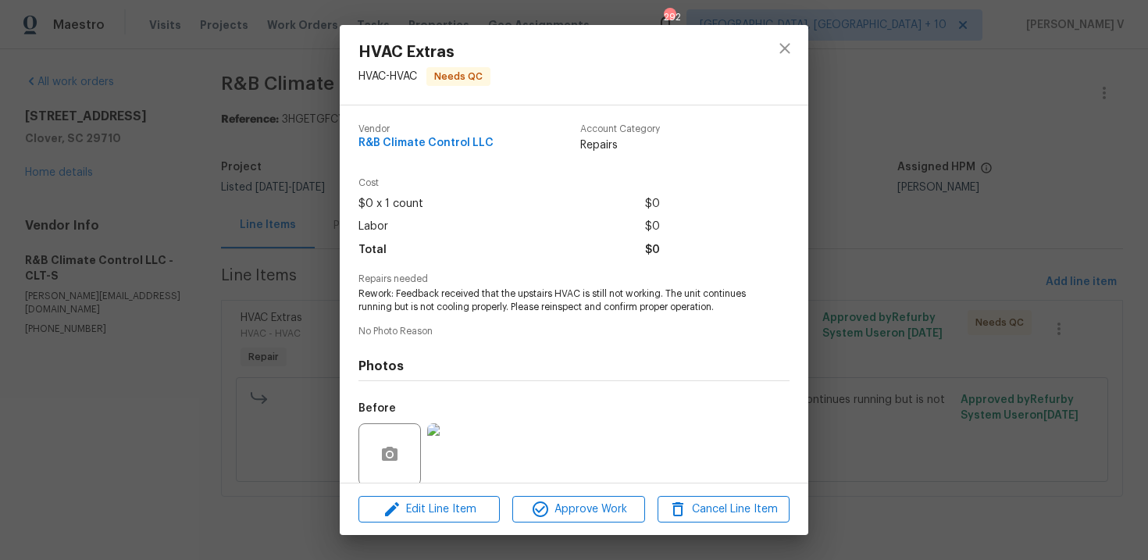
scroll to position [133, 0]
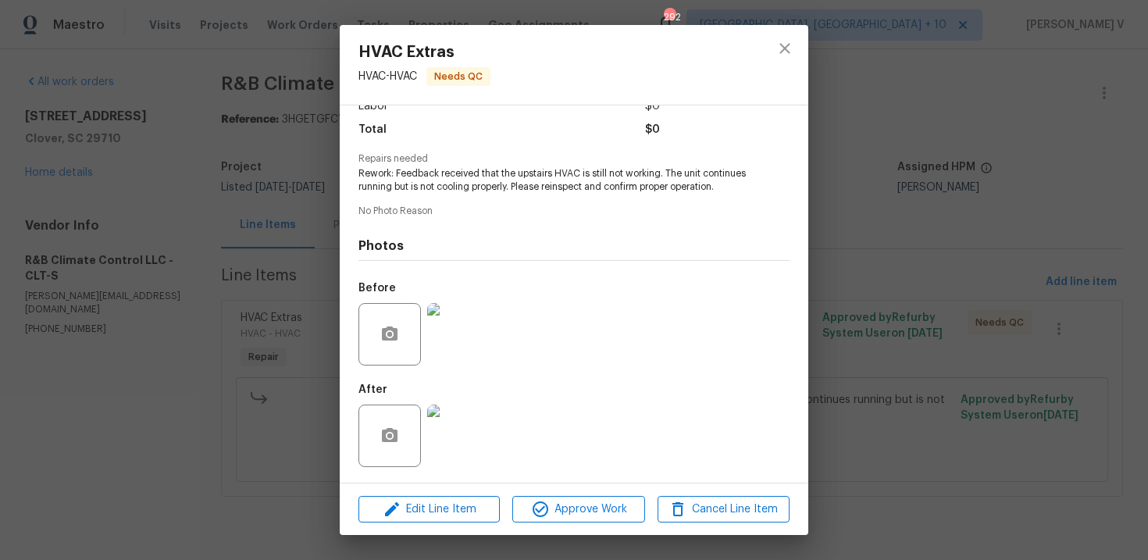
click at [455, 402] on div at bounding box center [458, 435] width 69 height 81
click at [255, 109] on div "HVAC Extras HVAC - HVAC Needs QC Vendor R&B Climate Control LLC Account Categor…" at bounding box center [574, 280] width 1148 height 560
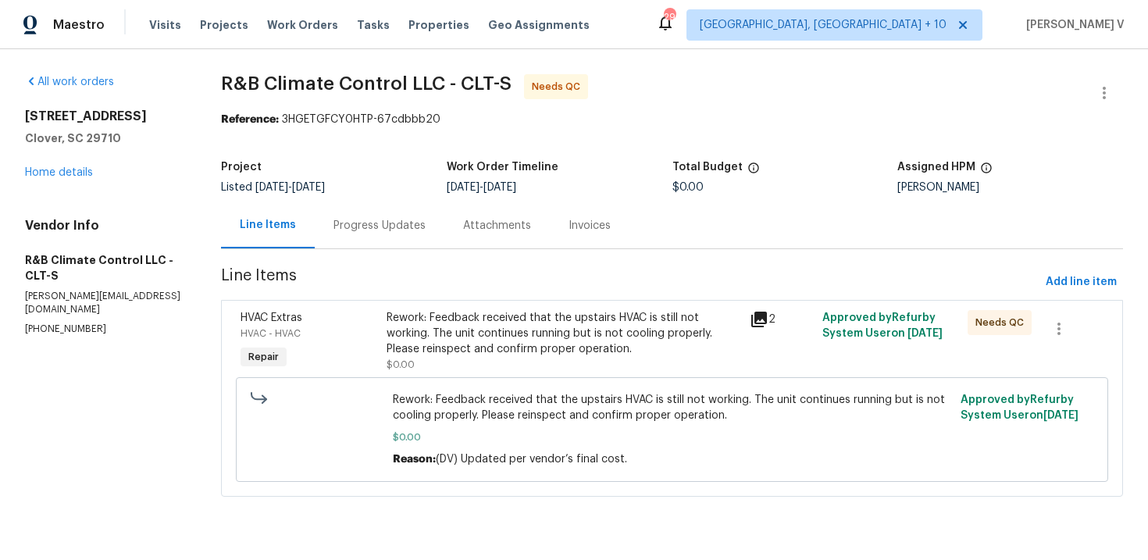
click at [423, 226] on div "Progress Updates" at bounding box center [380, 225] width 130 height 46
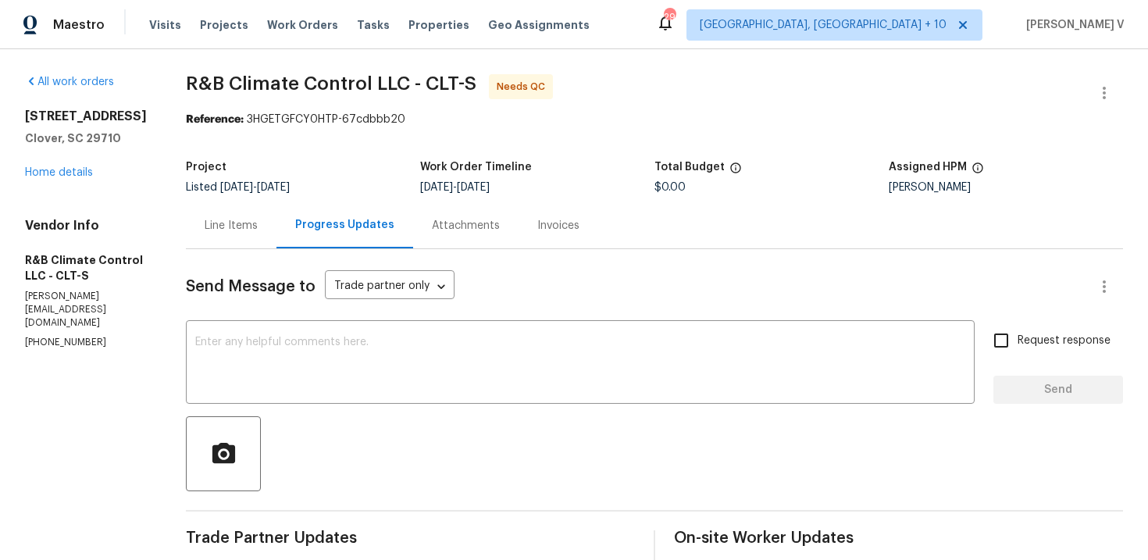
click at [251, 218] on div "Line Items" at bounding box center [231, 226] width 53 height 16
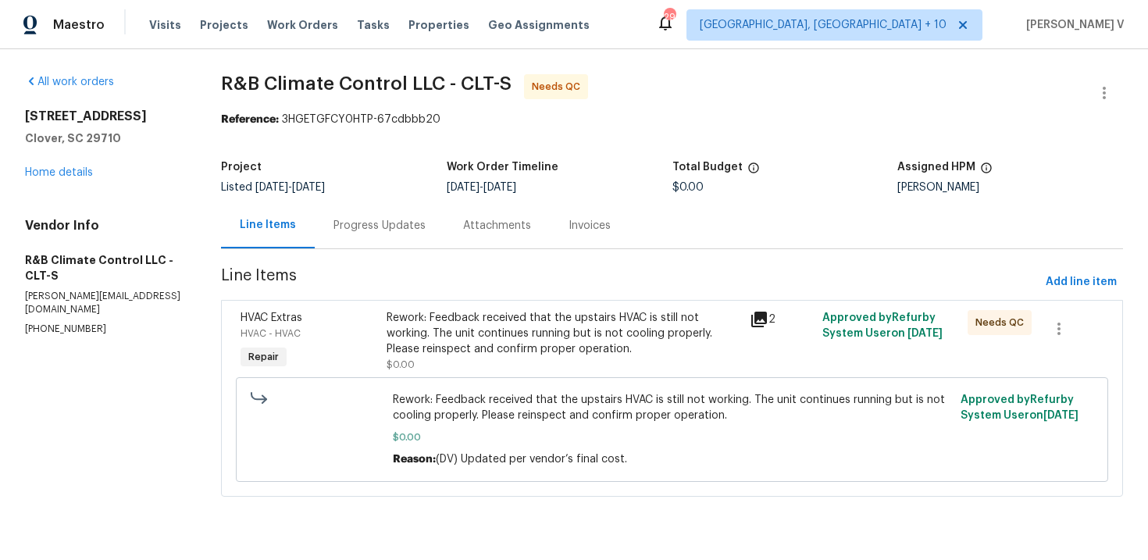
click at [523, 369] on div "Rework: Feedback received that the upstairs HVAC is still not working. The unit…" at bounding box center [564, 341] width 354 height 62
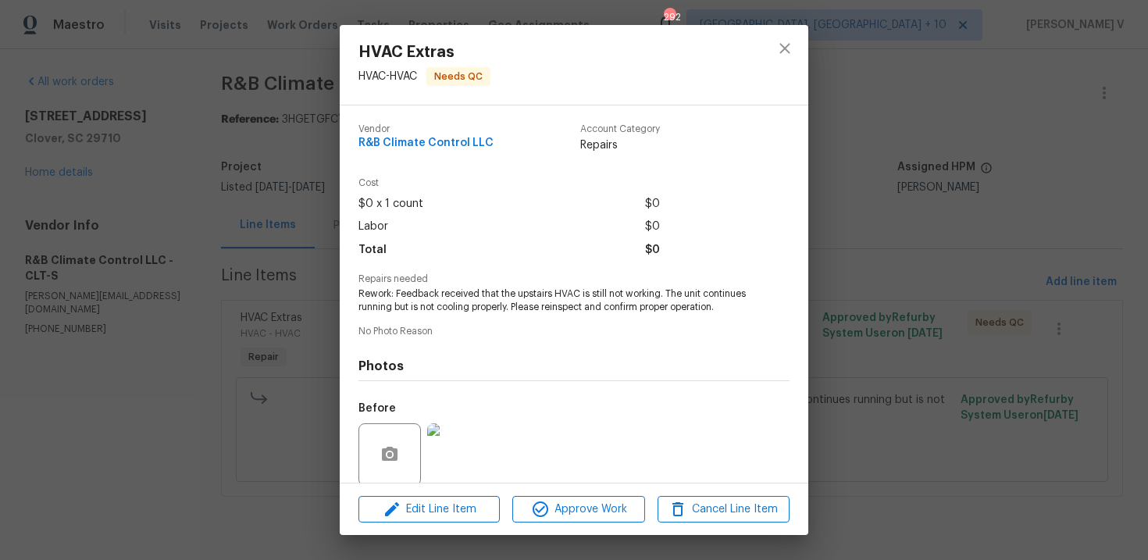
scroll to position [133, 0]
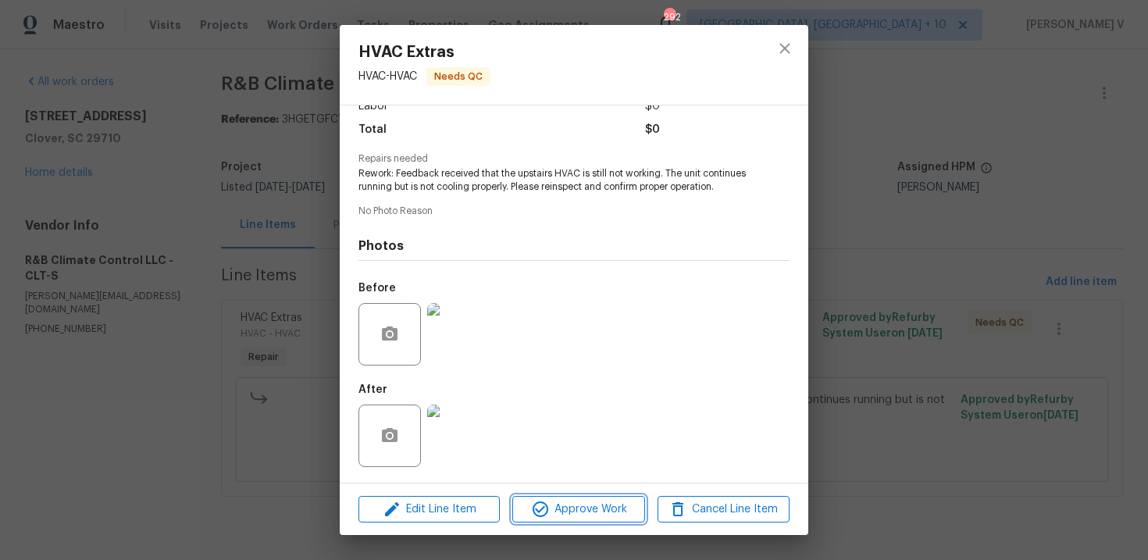
click at [551, 518] on span "Approve Work" at bounding box center [578, 510] width 123 height 20
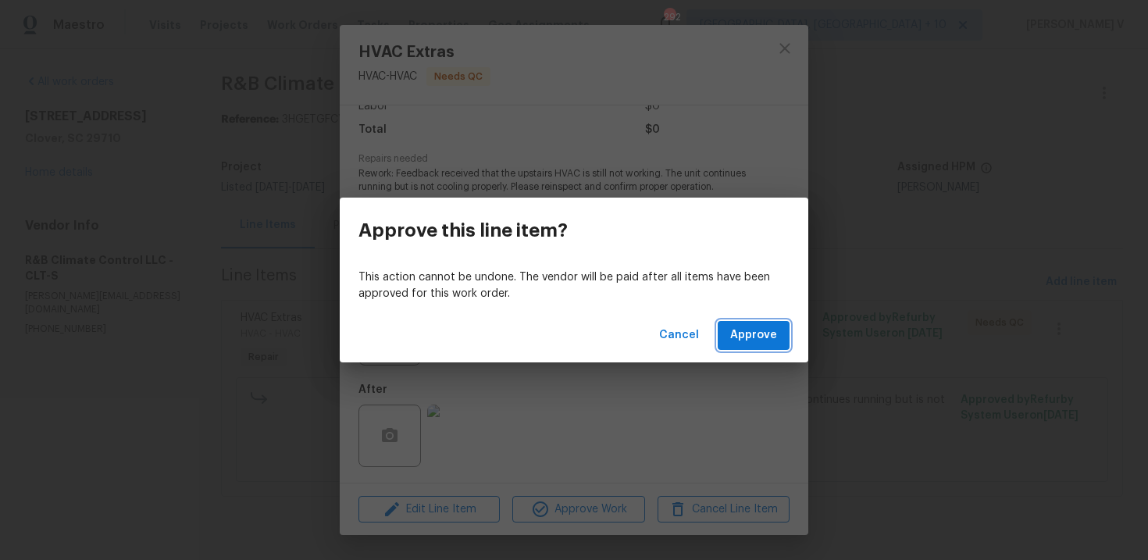
click at [734, 345] on span "Approve" at bounding box center [753, 336] width 47 height 20
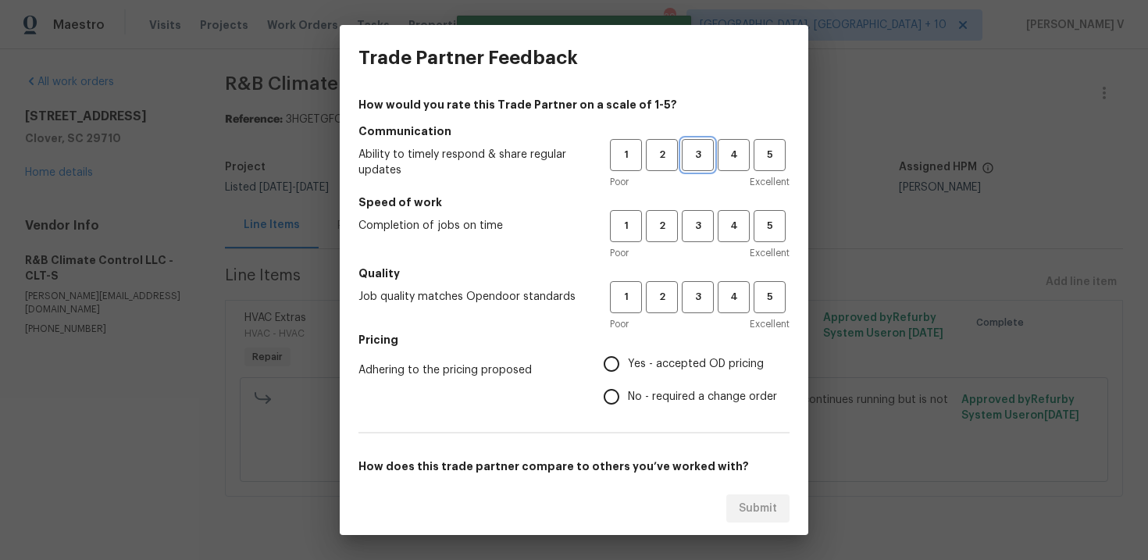
click at [702, 153] on span "3" at bounding box center [698, 155] width 29 height 18
click at [688, 230] on span "3" at bounding box center [698, 226] width 29 height 18
click at [689, 301] on span "3" at bounding box center [698, 297] width 29 height 18
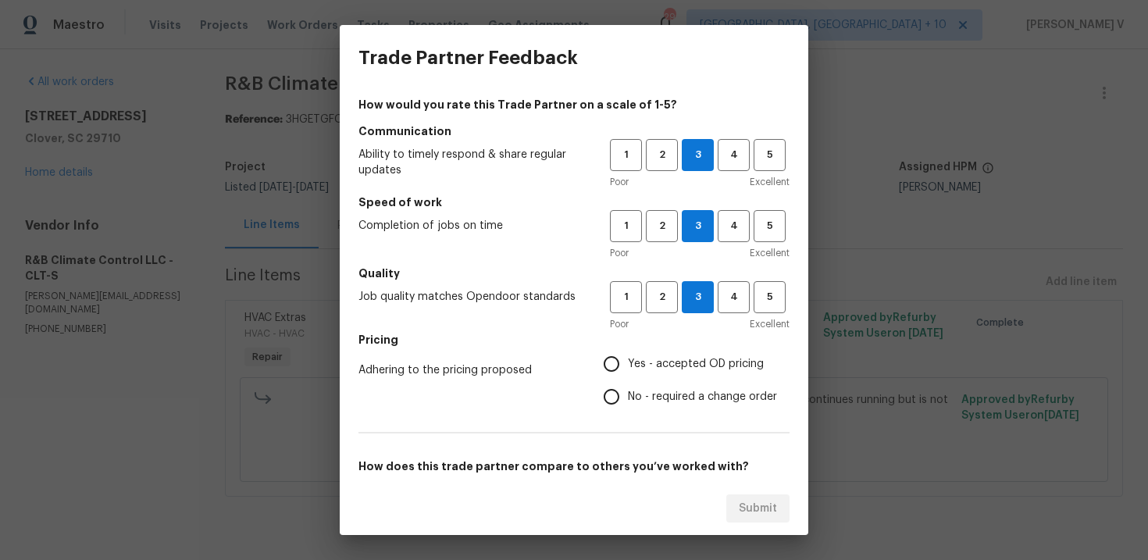
click at [616, 375] on input "Yes - accepted OD pricing" at bounding box center [611, 364] width 33 height 33
radio input "true"
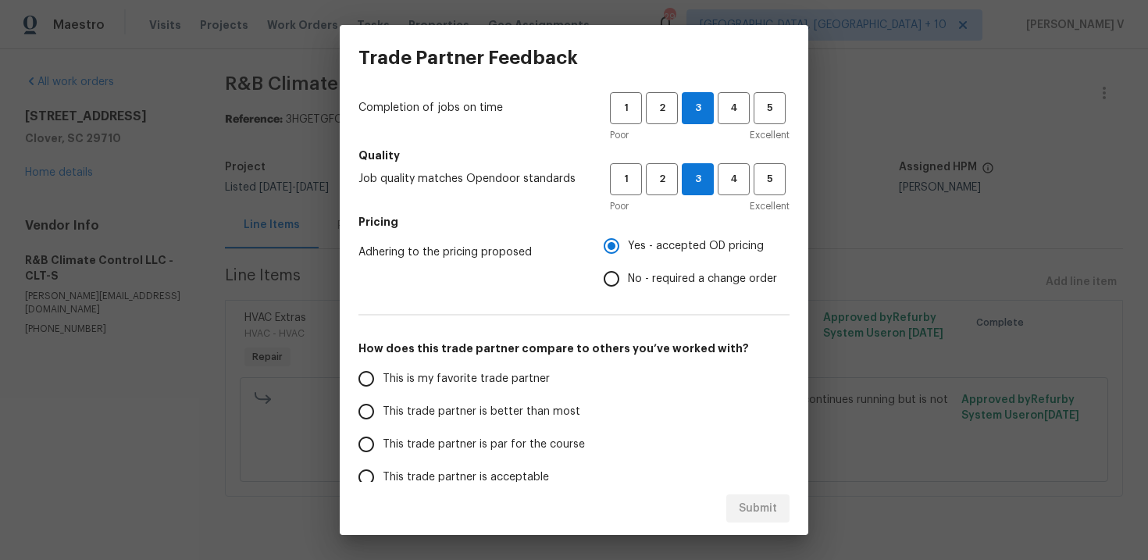
scroll to position [141, 0]
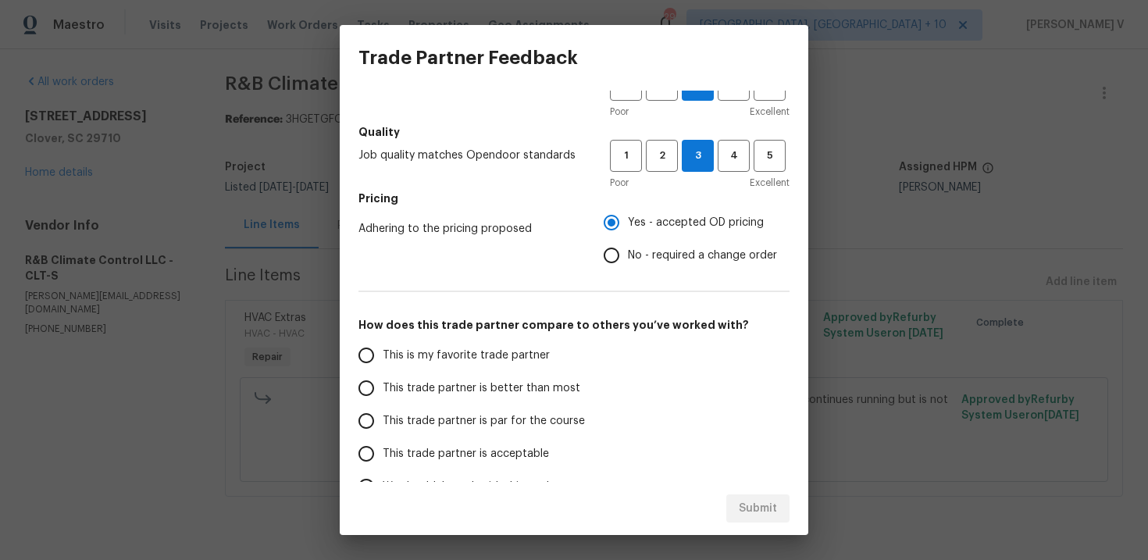
click at [488, 393] on span "This trade partner is better than most" at bounding box center [482, 388] width 198 height 16
click at [383, 393] on input "This trade partner is better than most" at bounding box center [366, 388] width 33 height 33
click at [749, 507] on span "Submit" at bounding box center [758, 509] width 38 height 20
radio input "true"
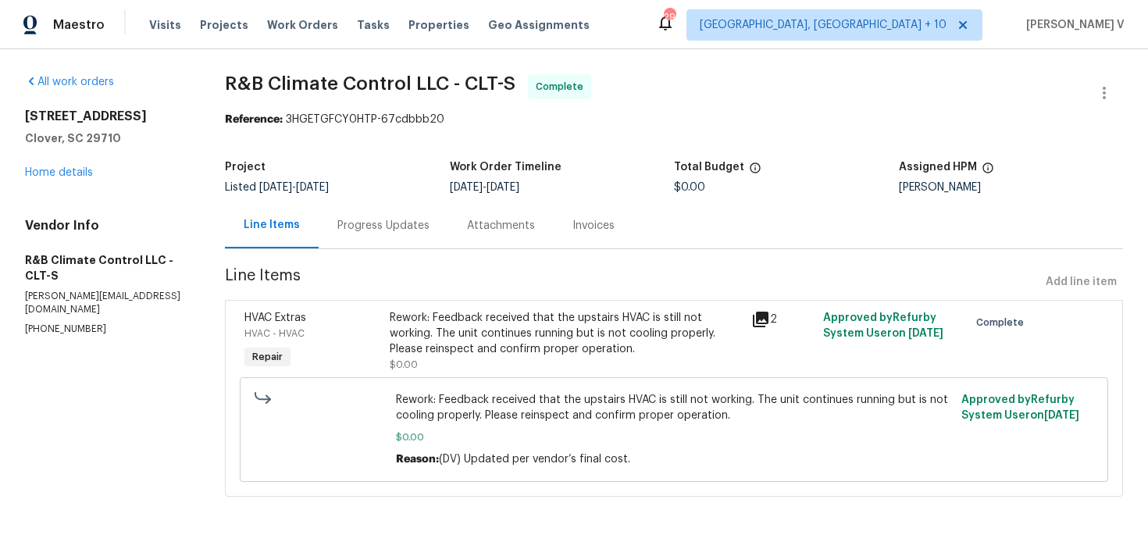
click at [390, 225] on div "Progress Updates" at bounding box center [383, 226] width 92 height 16
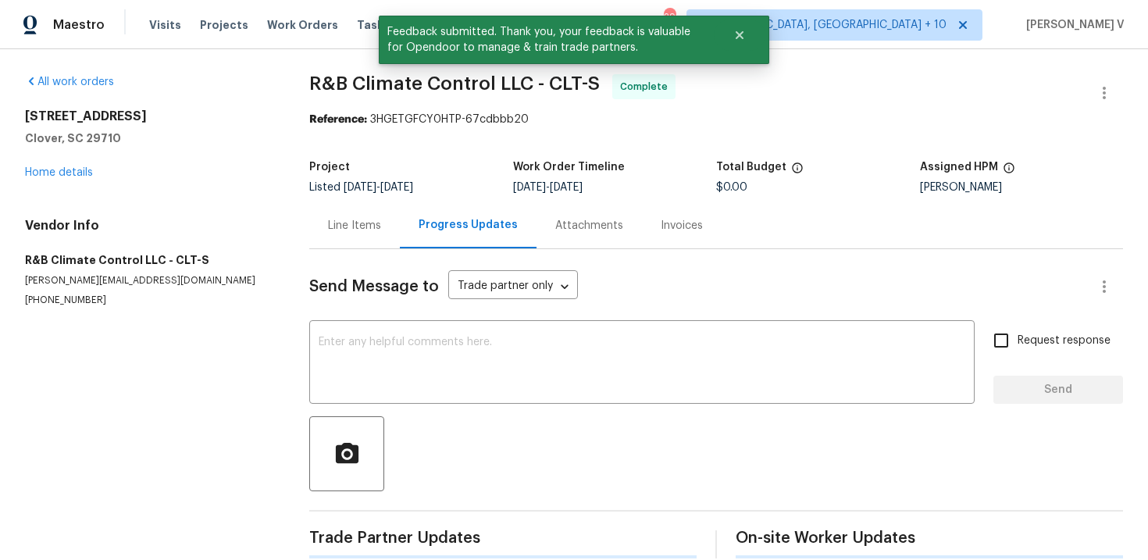
click at [395, 410] on div "Send Message to Trade partner only Trade partner only ​ x ​ Request response Se…" at bounding box center [716, 403] width 814 height 309
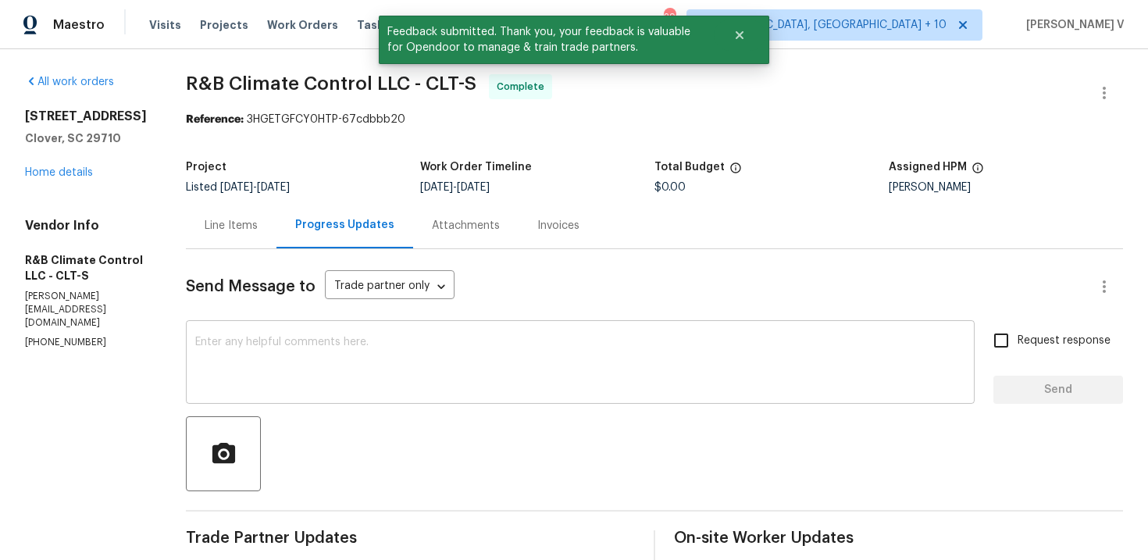
click at [380, 352] on textarea at bounding box center [580, 364] width 770 height 55
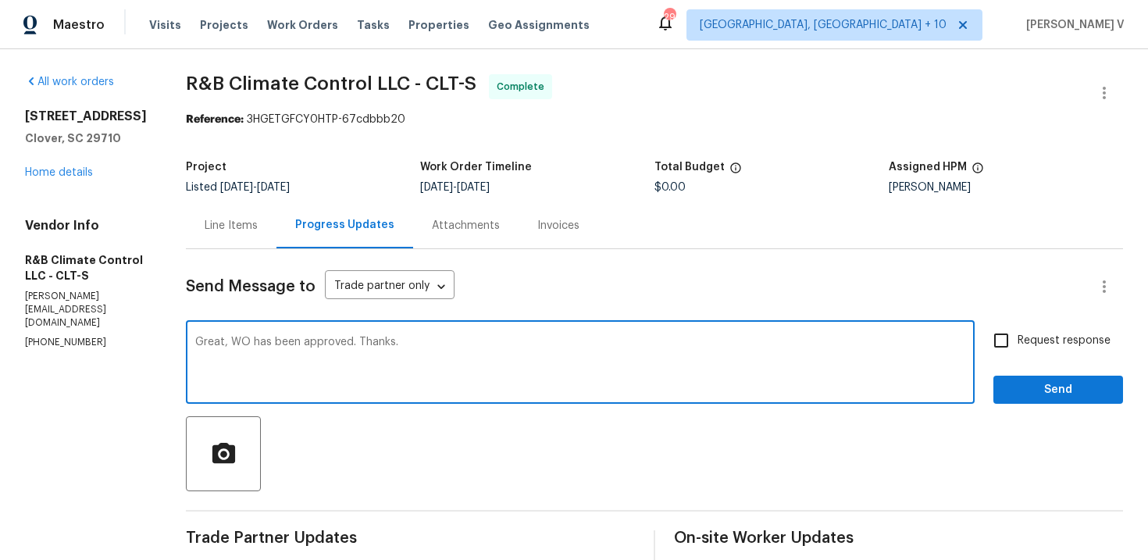
type textarea "Great, WO has been approved. Thanks."
click at [1051, 391] on span "Send" at bounding box center [1058, 390] width 105 height 20
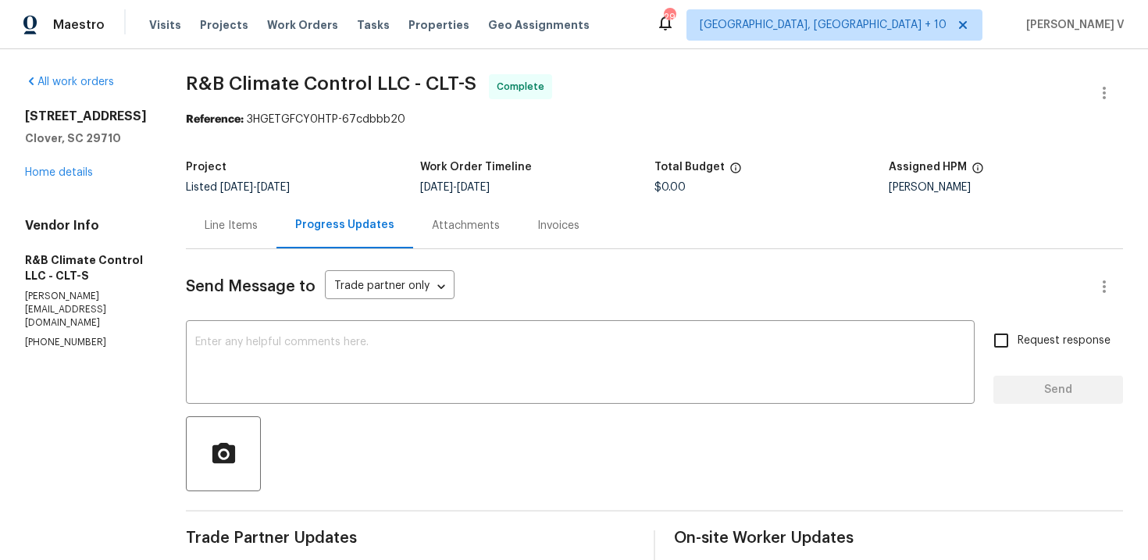
click at [72, 166] on div "918 Clover Park Dr Clover, SC 29710 Home details" at bounding box center [86, 145] width 123 height 72
click at [73, 170] on link "Home details" at bounding box center [59, 172] width 68 height 11
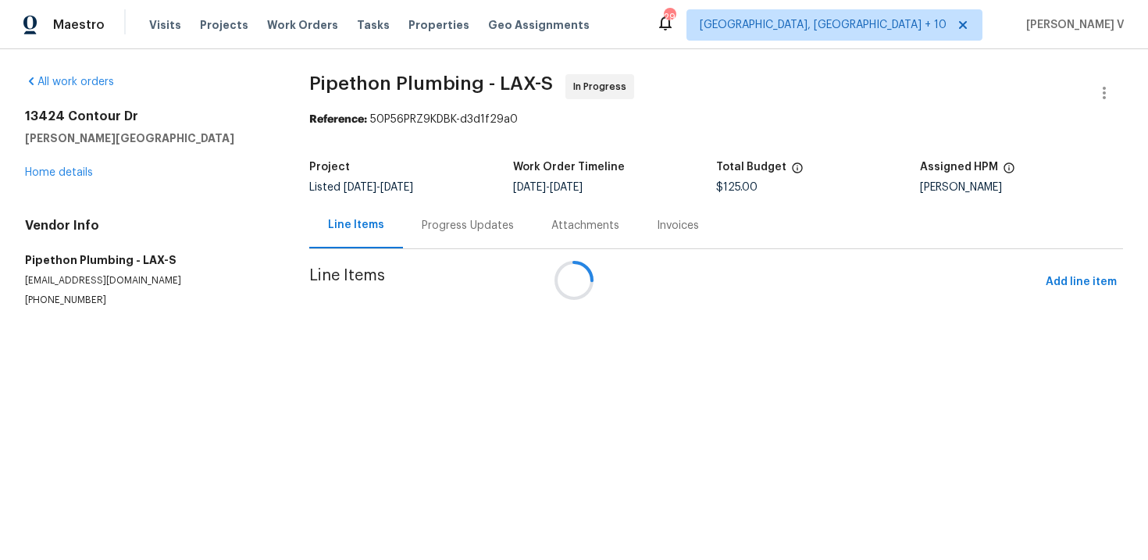
click at [87, 298] on p "[PHONE_NUMBER]" at bounding box center [148, 300] width 247 height 13
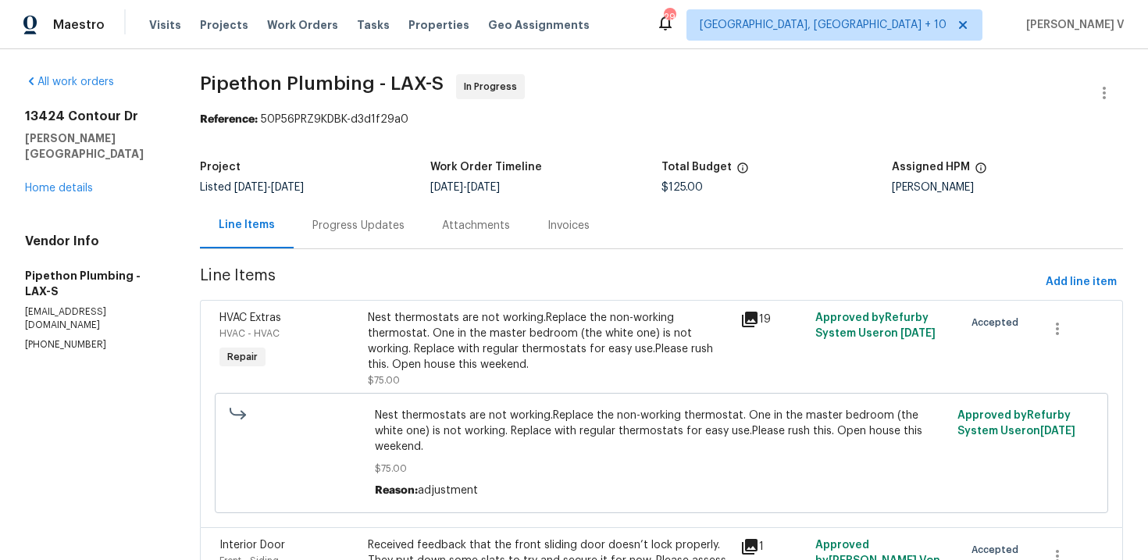
click at [87, 338] on p "[PHONE_NUMBER]" at bounding box center [93, 344] width 137 height 13
click at [55, 338] on p "[PHONE_NUMBER]" at bounding box center [93, 344] width 137 height 13
copy p "[PHONE_NUMBER]"
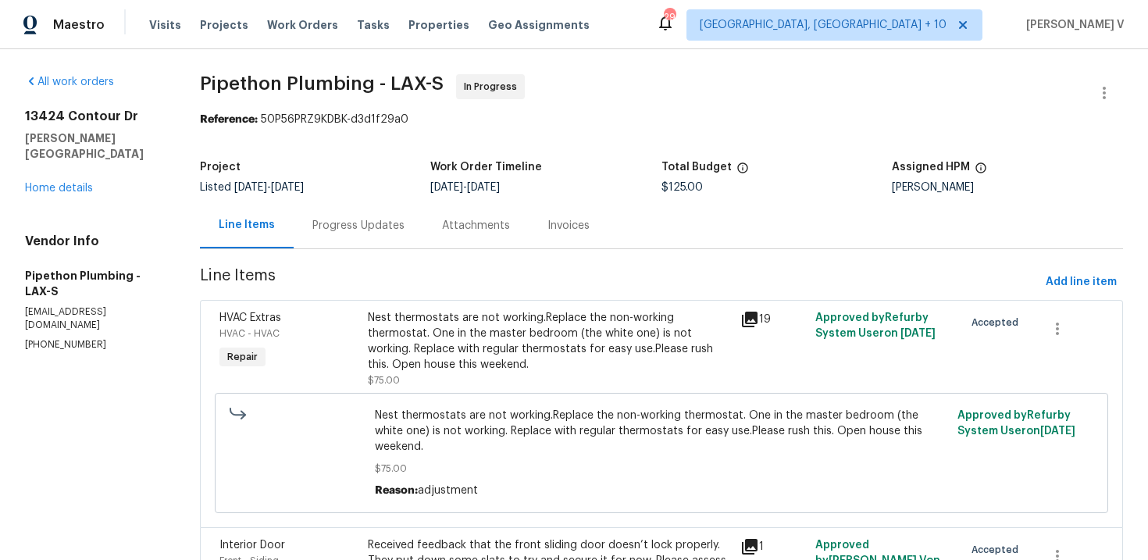
click at [395, 232] on div "Progress Updates" at bounding box center [358, 226] width 92 height 16
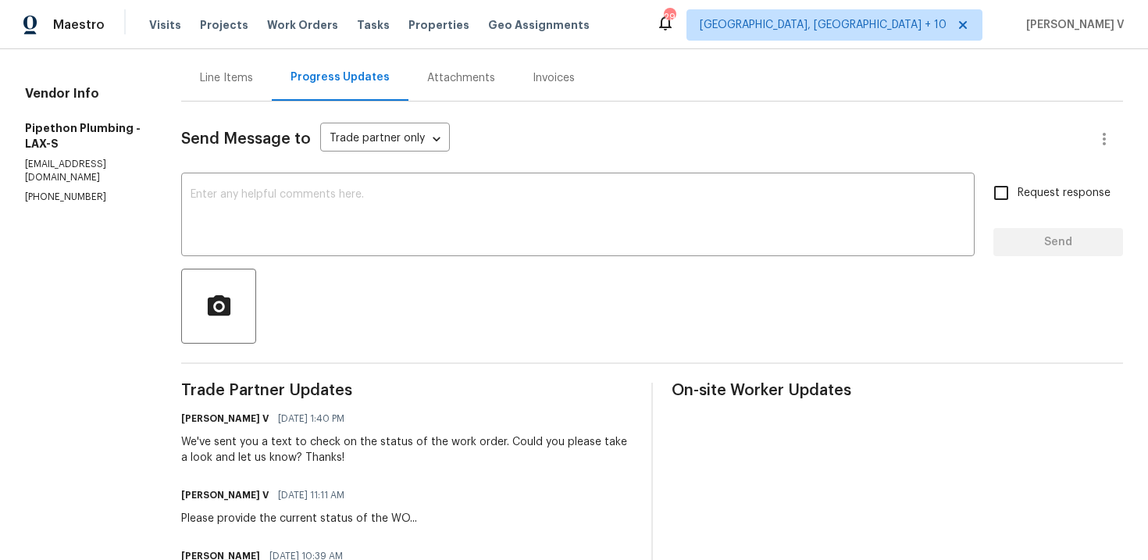
scroll to position [34, 0]
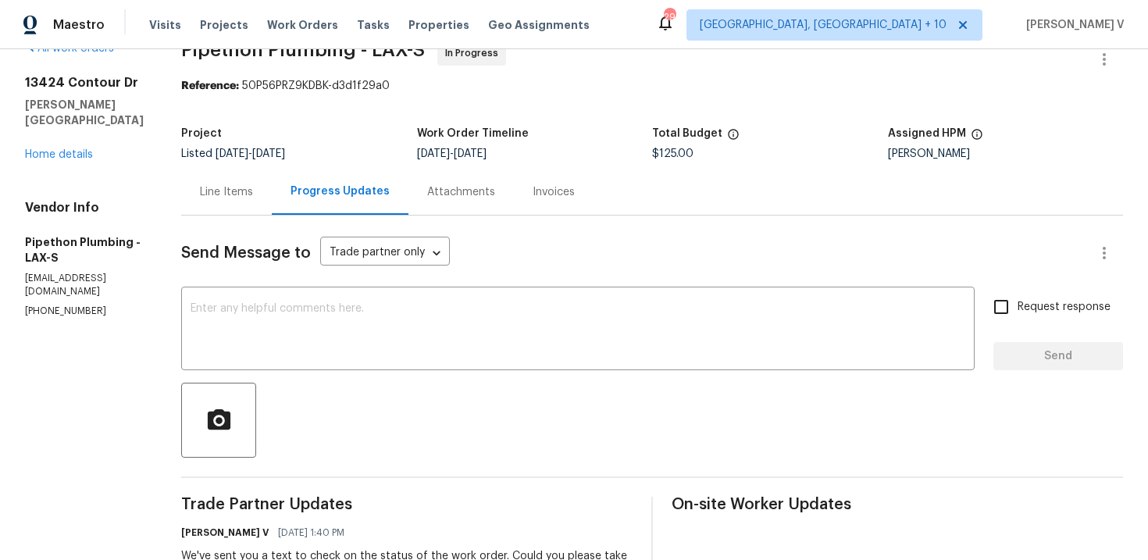
click at [302, 191] on div "Progress Updates" at bounding box center [340, 192] width 137 height 46
click at [253, 193] on div "Line Items" at bounding box center [226, 192] width 53 height 16
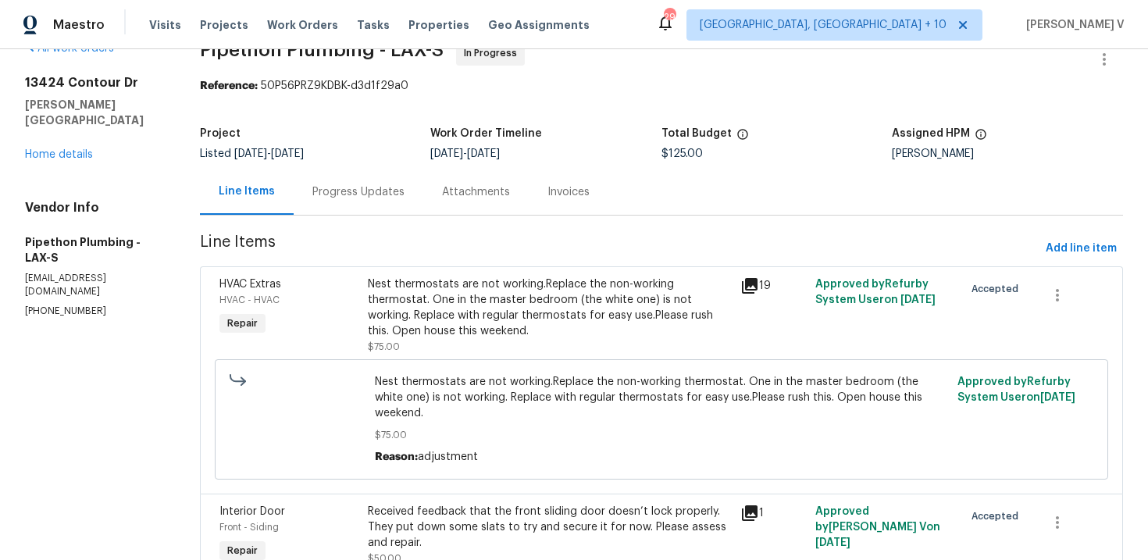
click at [325, 219] on section "Pipethon Plumbing - LAX-S In Progress Reference: 50P56PRZ9KDBK-d3d1f29a0 Projec…" at bounding box center [661, 327] width 923 height 573
click at [358, 195] on div "Progress Updates" at bounding box center [358, 192] width 92 height 16
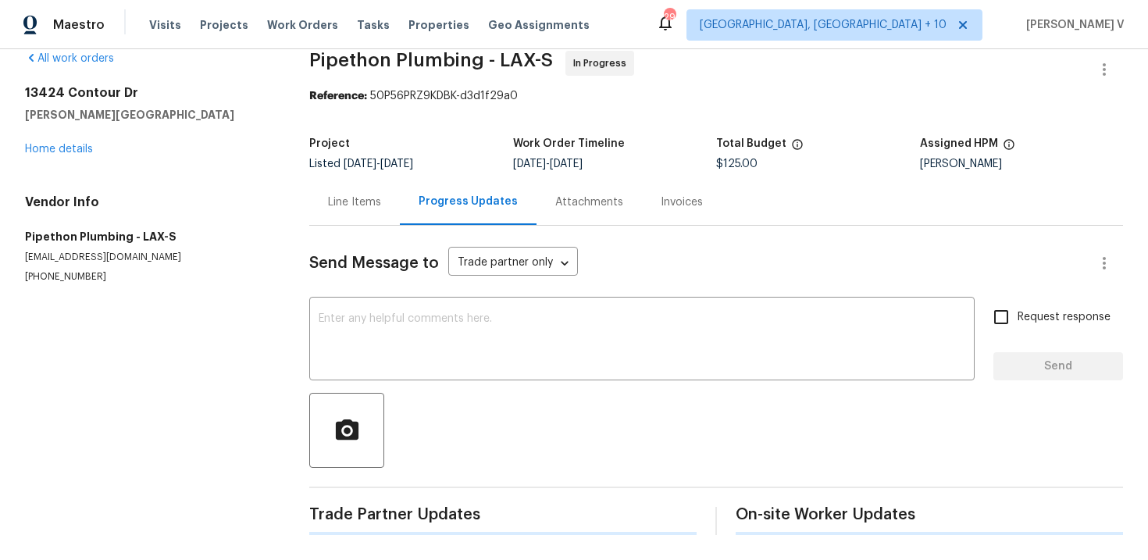
scroll to position [23, 0]
click at [351, 352] on textarea at bounding box center [642, 340] width 647 height 55
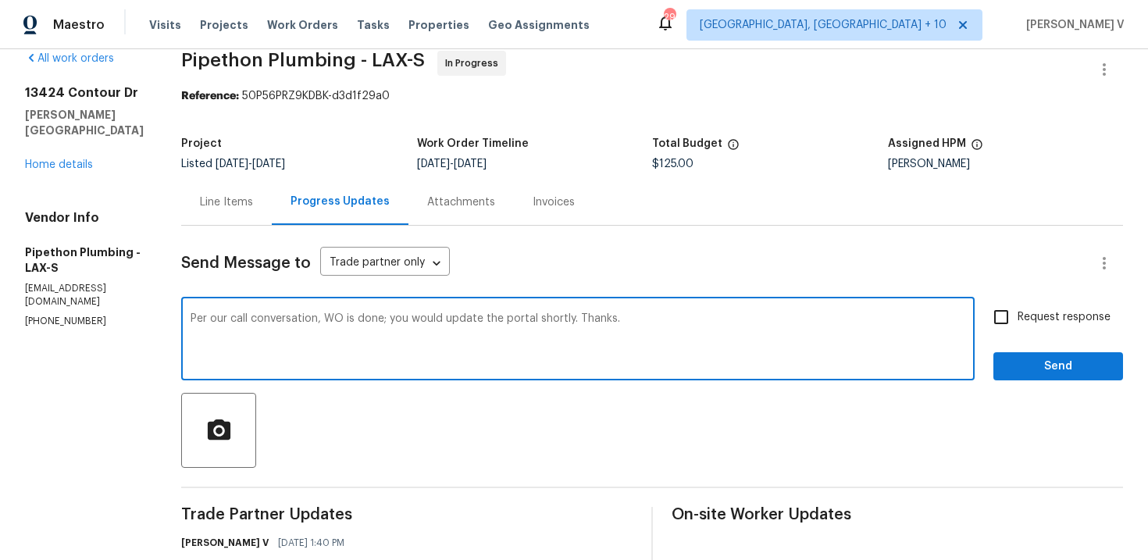
click at [351, 352] on textarea "Per our call conversation, WO is done; you would update the portal shortly. Tha…" at bounding box center [578, 340] width 775 height 55
click at [962, 337] on textarea "Per our call conversation, WO is done; you would update the portal shortly. Tha…" at bounding box center [578, 340] width 775 height 55
type textarea "Per our call conversation, WO is done; you would update the portal shortly. Tha…"
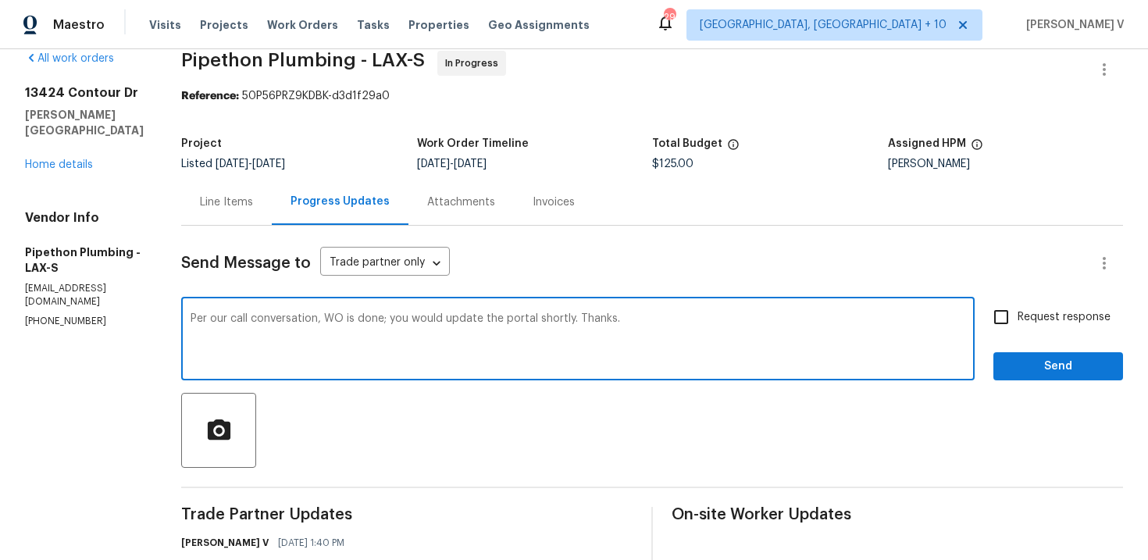
click at [1005, 327] on input "Request response" at bounding box center [1001, 317] width 33 height 33
checkbox input "true"
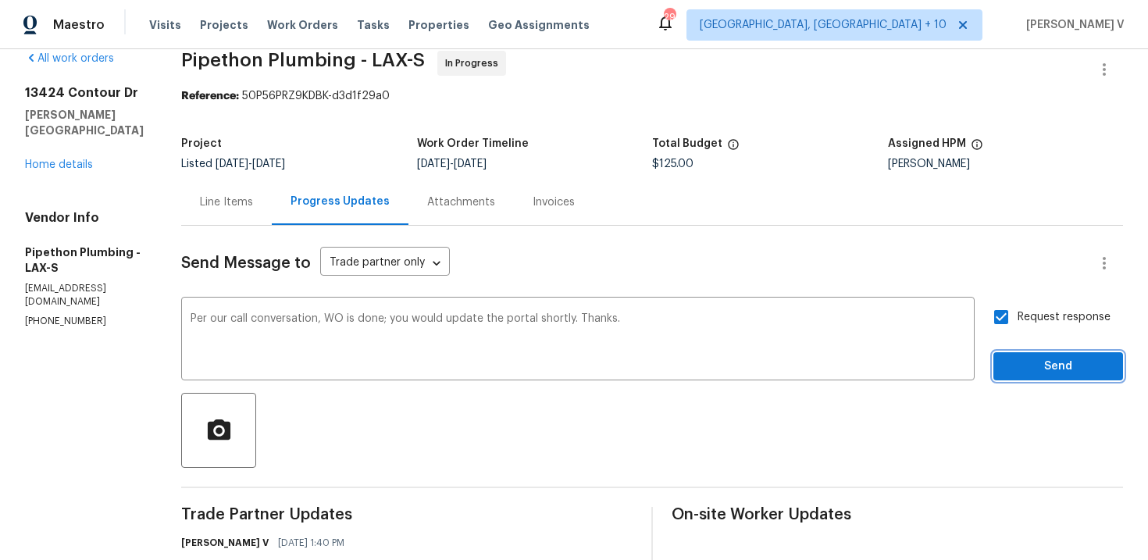
click at [1030, 362] on span "Send" at bounding box center [1058, 367] width 105 height 20
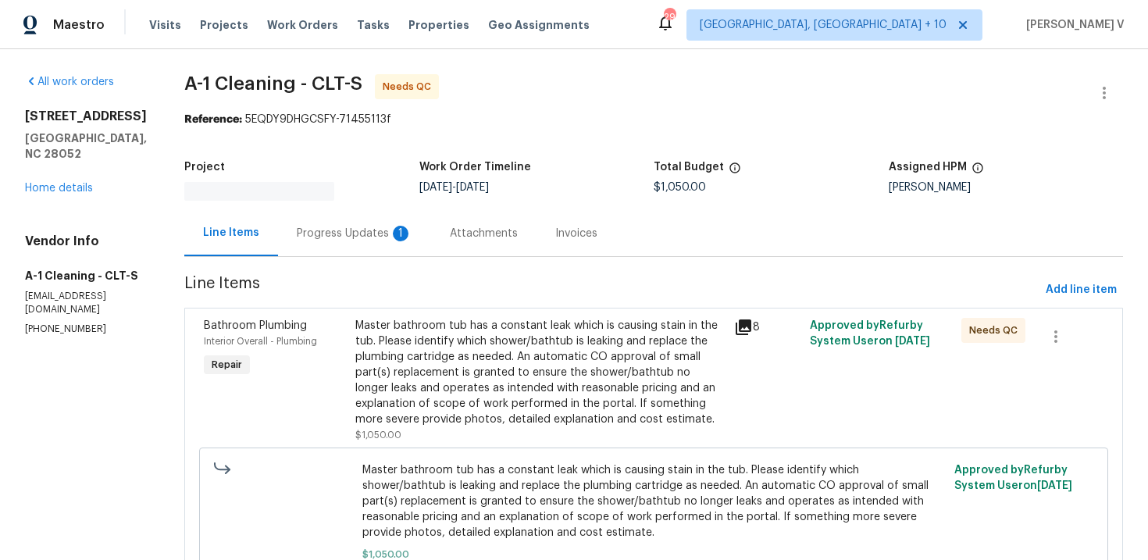
click at [450, 230] on div "Attachments" at bounding box center [484, 234] width 68 height 16
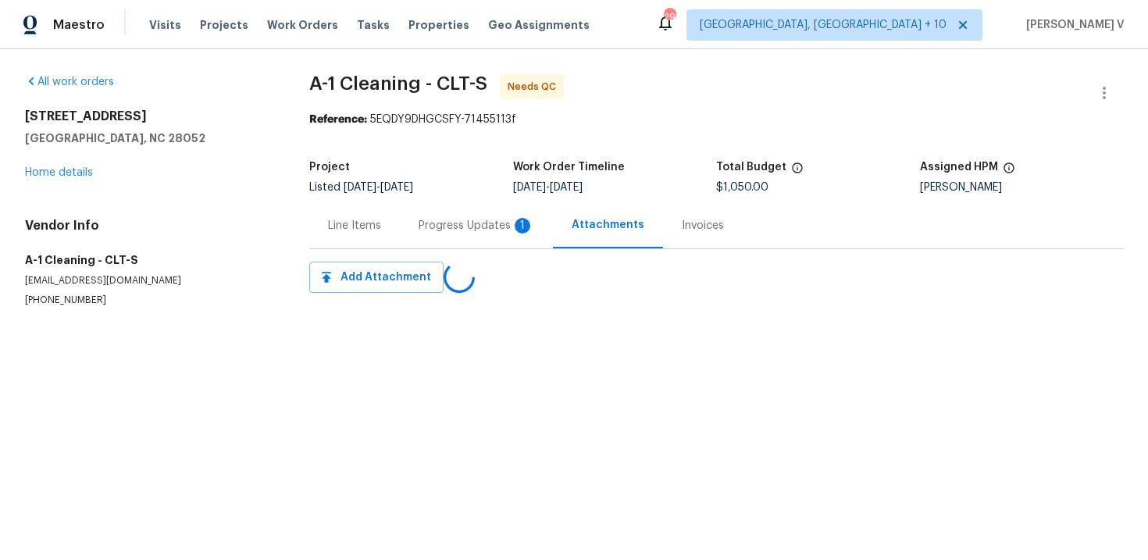
click at [413, 233] on div "Progress Updates 1" at bounding box center [476, 225] width 153 height 46
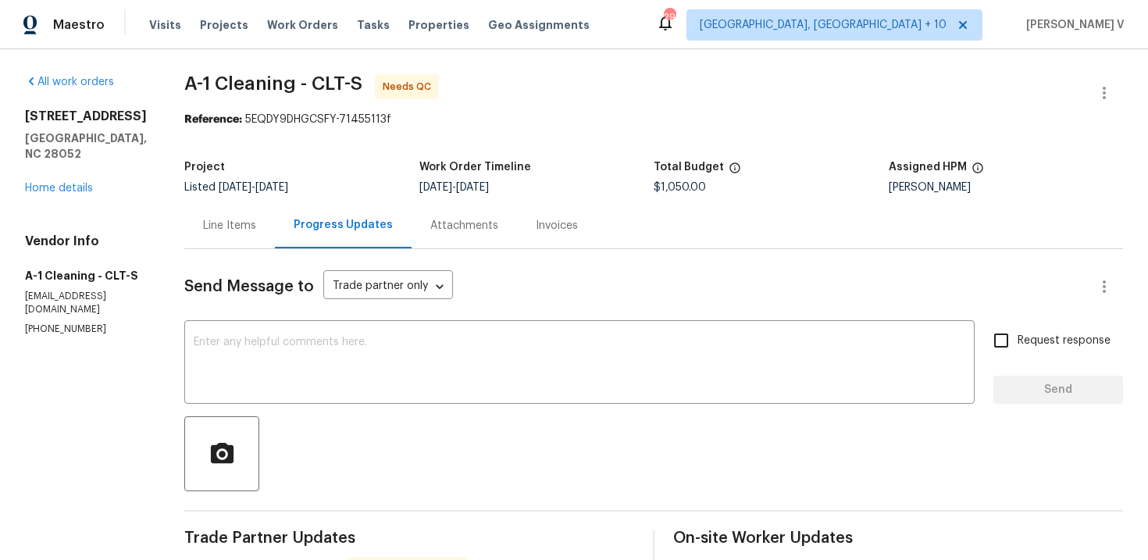
click at [275, 212] on div "Progress Updates" at bounding box center [343, 225] width 137 height 46
click at [263, 214] on div "Line Items" at bounding box center [229, 225] width 91 height 46
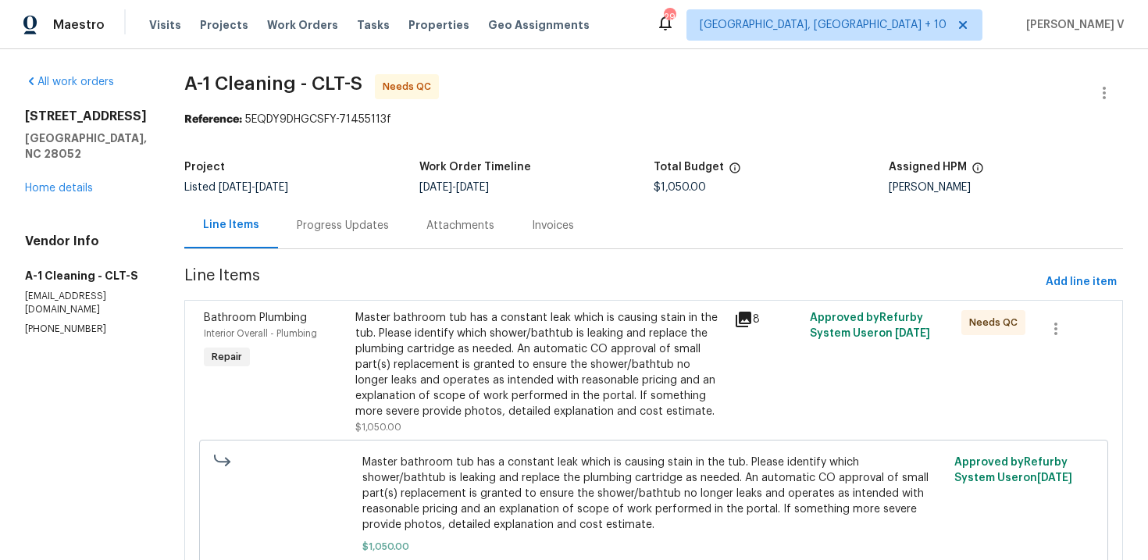
click at [494, 314] on div "Master bathroom tub has a constant leak which is causing stain in the tub. Plea…" at bounding box center [540, 364] width 370 height 109
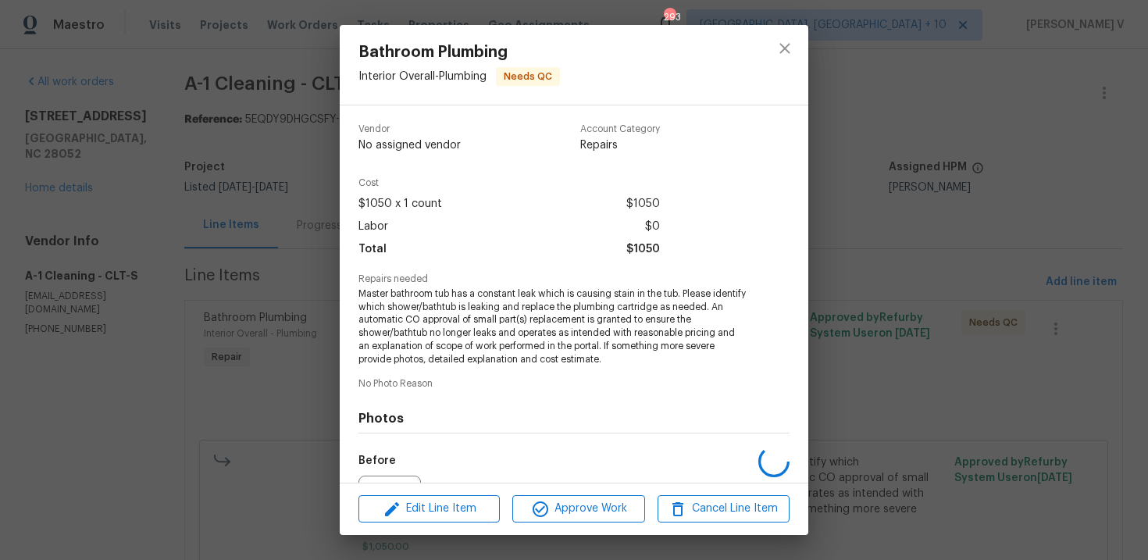
scroll to position [172, 0]
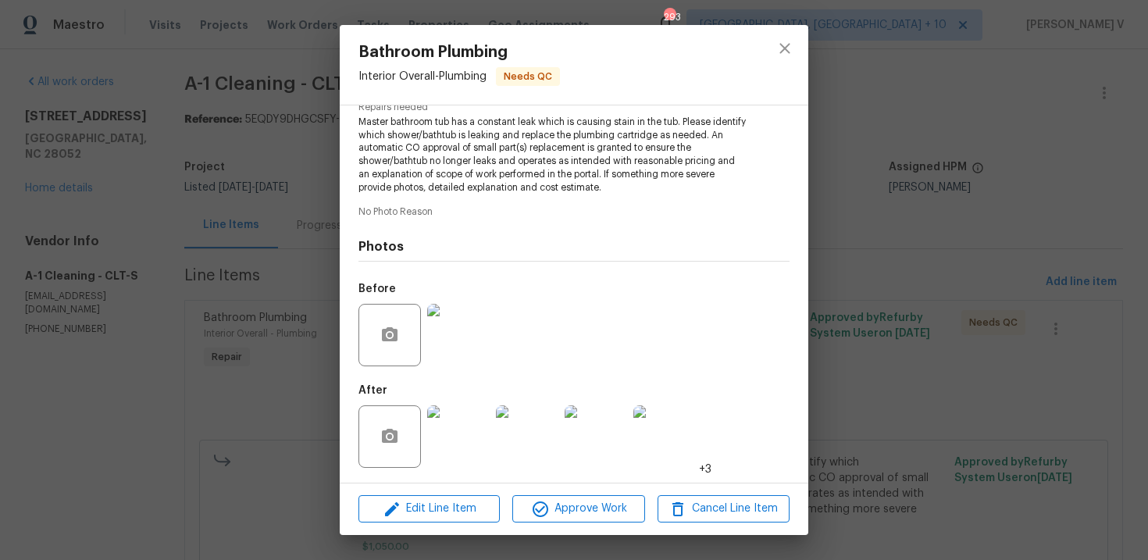
click at [445, 452] on img at bounding box center [458, 436] width 62 height 62
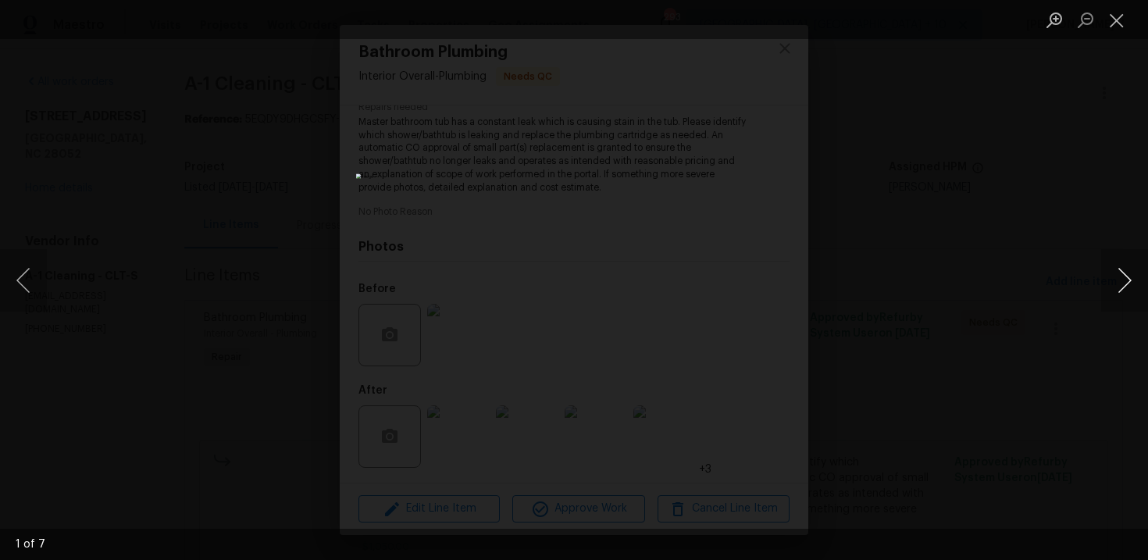
click at [1133, 278] on button "Next image" at bounding box center [1125, 280] width 47 height 62
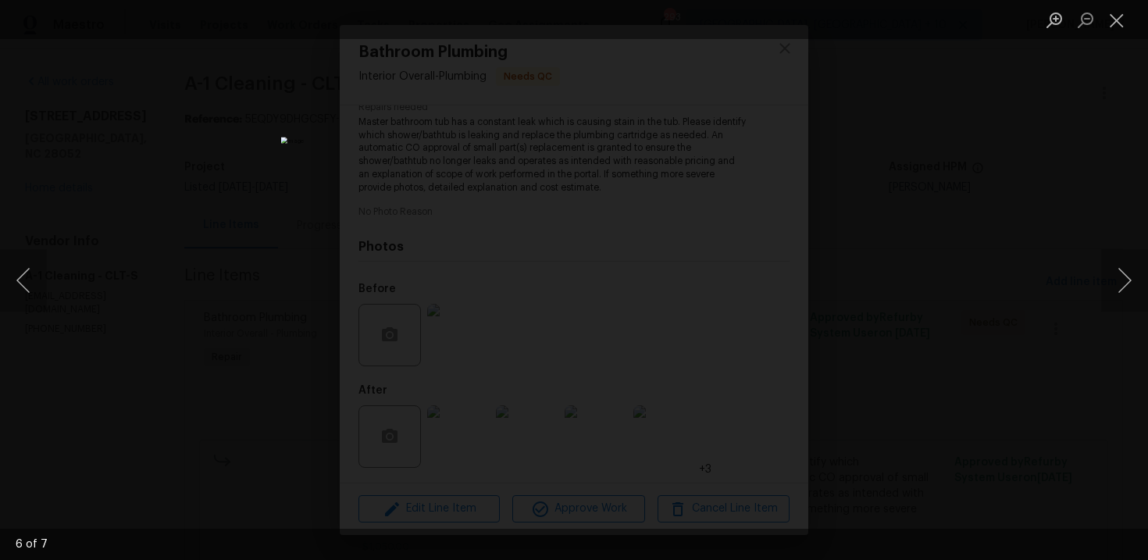
click at [1098, 153] on div "Lightbox" at bounding box center [574, 280] width 1148 height 560
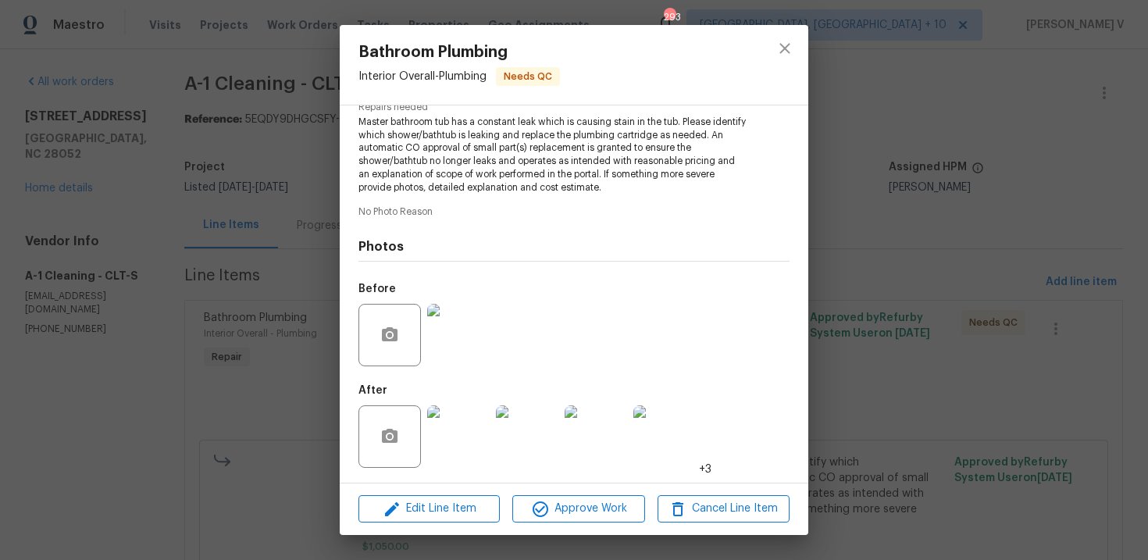
click at [434, 136] on span "Master bathroom tub has a constant leak which is causing stain in the tub. Plea…" at bounding box center [553, 155] width 388 height 79
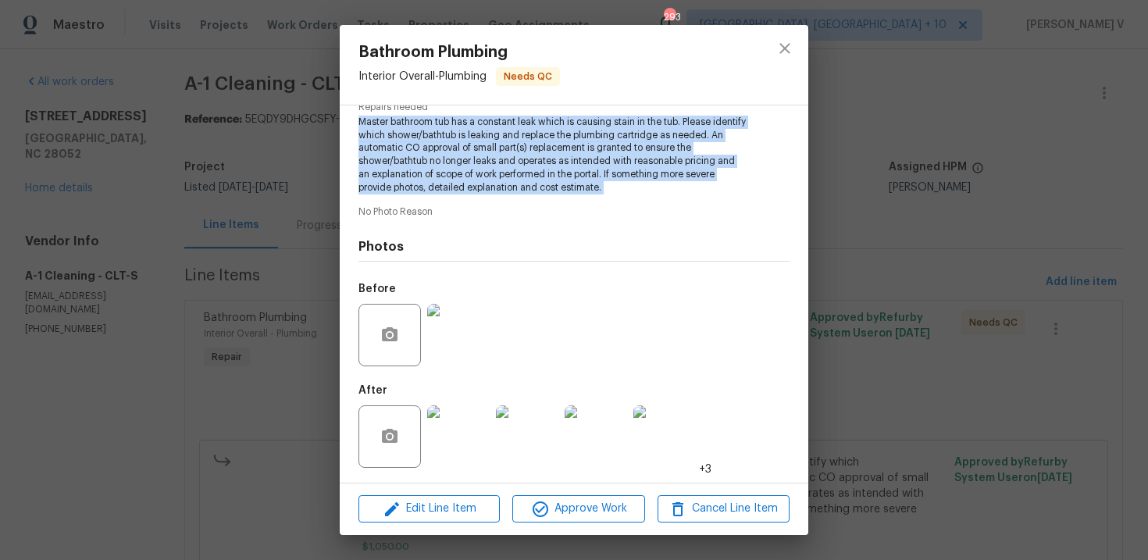
copy span "Master bathroom tub has a constant leak which is causing stain in the tub. Plea…"
click at [316, 200] on div "Bathroom Plumbing Interior Overall - Plumbing Needs QC Vendor A-1 Cleaning Acco…" at bounding box center [574, 280] width 1148 height 560
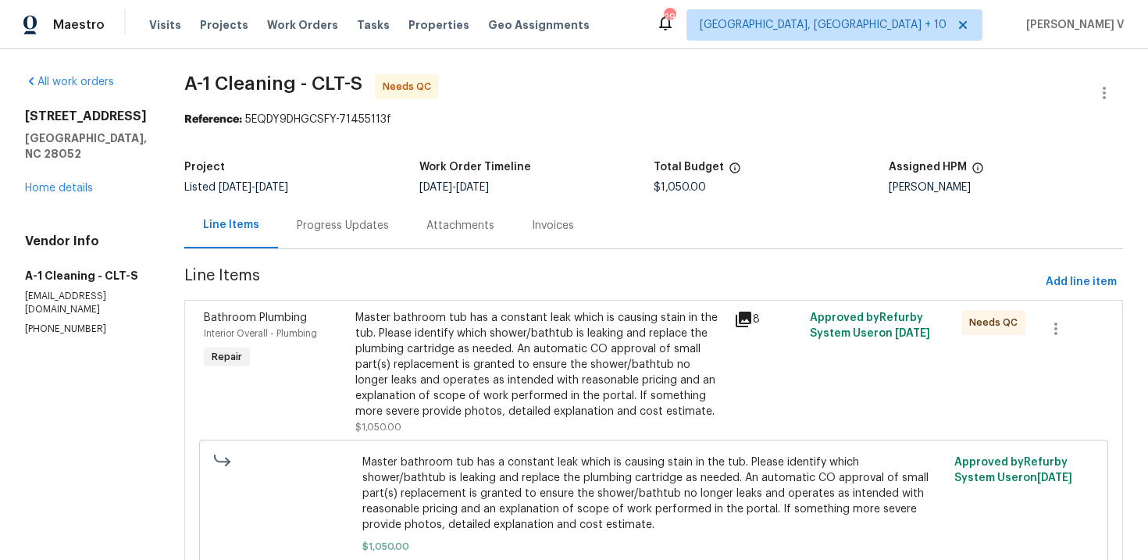
click at [329, 223] on div "Progress Updates" at bounding box center [343, 226] width 92 height 16
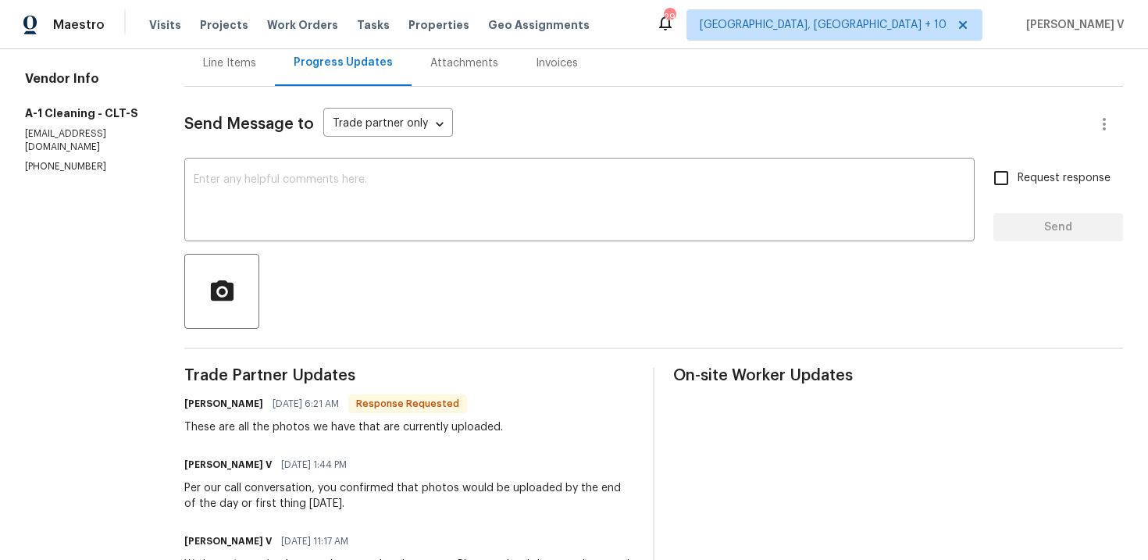
scroll to position [177, 0]
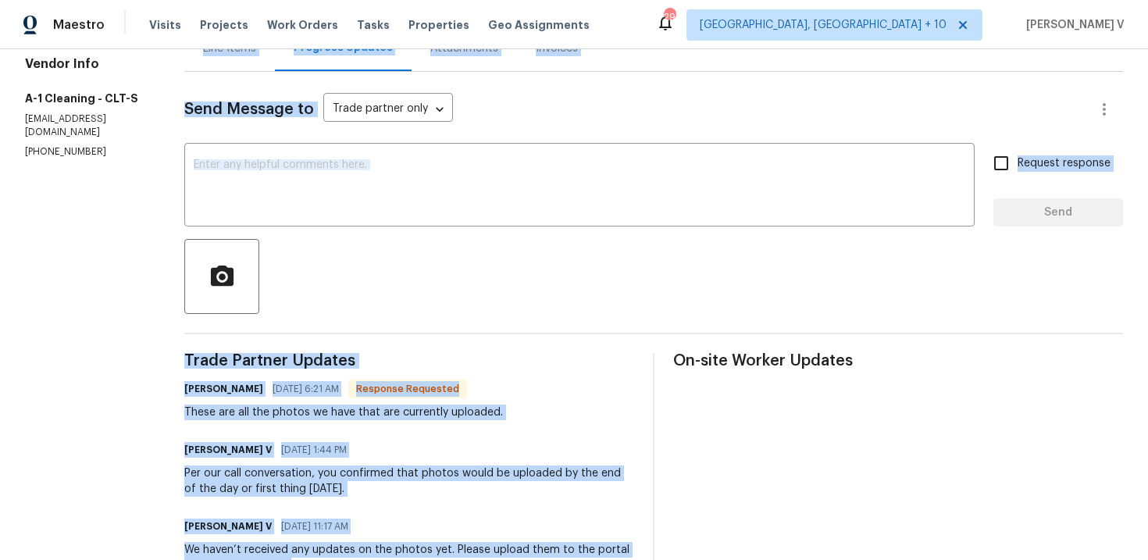
drag, startPoint x: 153, startPoint y: 359, endPoint x: 170, endPoint y: 623, distance: 264.6
click at [170, 559] on html "Maestro Visits Projects Work Orders Tasks Properties Geo Assignments [STREET_AD…" at bounding box center [574, 280] width 1148 height 560
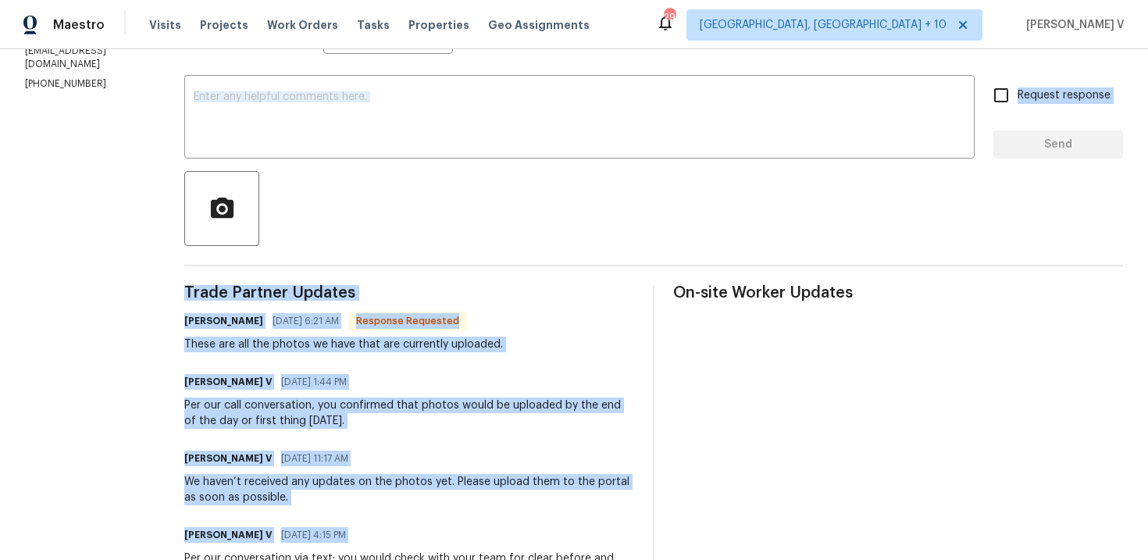
scroll to position [306, 0]
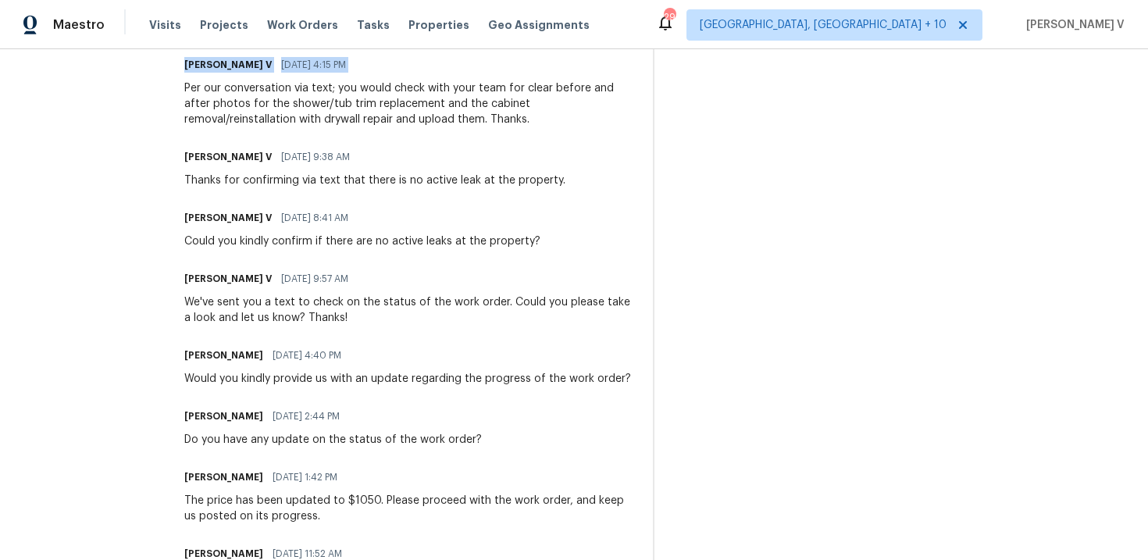
scroll to position [1030, 0]
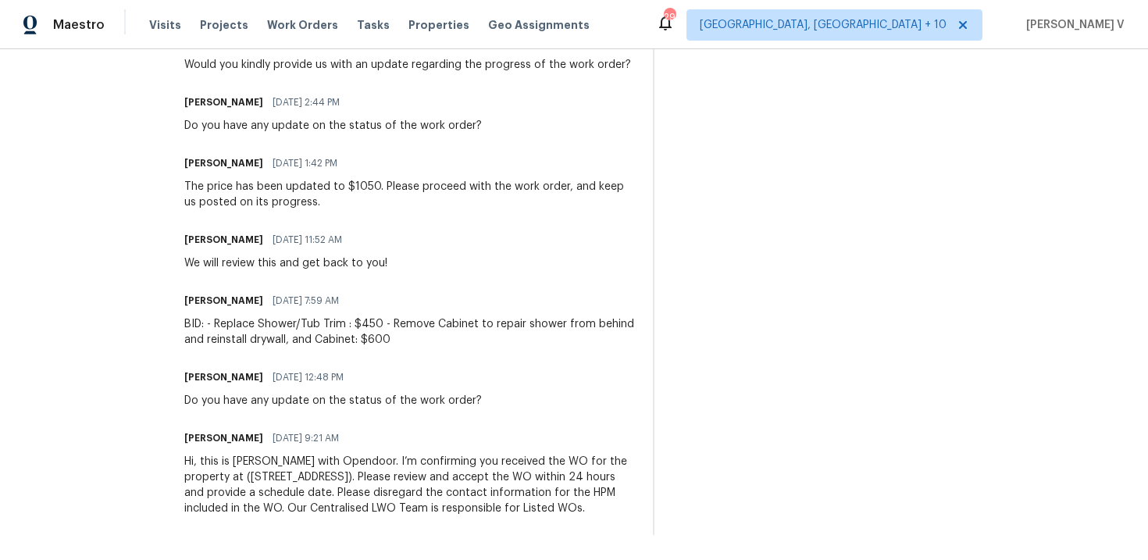
drag, startPoint x: 180, startPoint y: 224, endPoint x: 184, endPoint y: 623, distance: 398.4
click at [184, 559] on html "Maestro Visits Projects Work Orders Tasks Properties Geo Assignments [STREET_AD…" at bounding box center [574, 280] width 1148 height 560
copy div "Lorem Ipsumdo Sitamet Consec Adipi 05/52/3120 3:62 EL Seddoeiu Temporinc Utlab …"
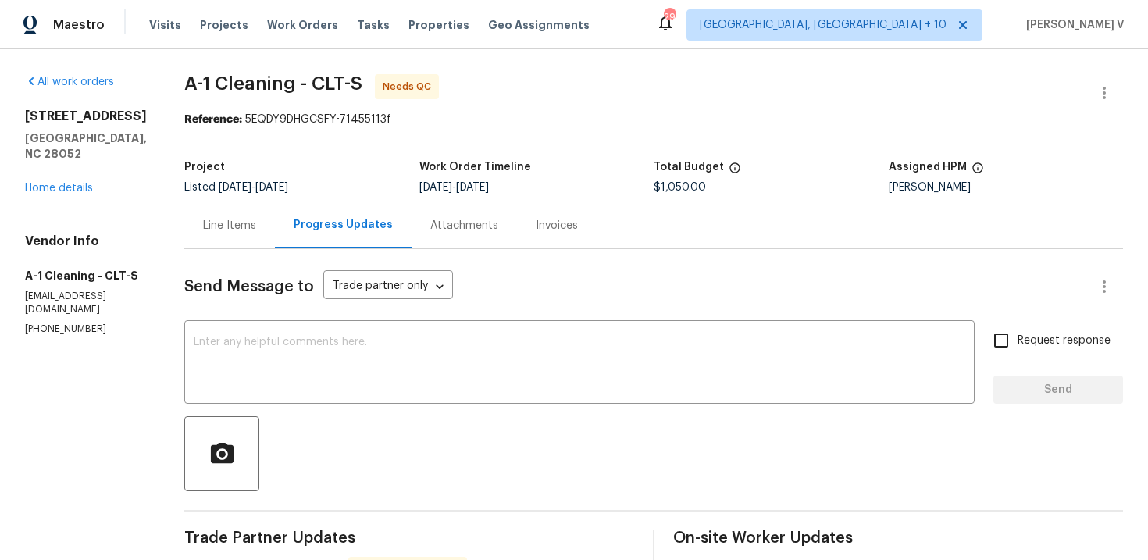
click at [1091, 91] on button "button" at bounding box center [1104, 92] width 37 height 37
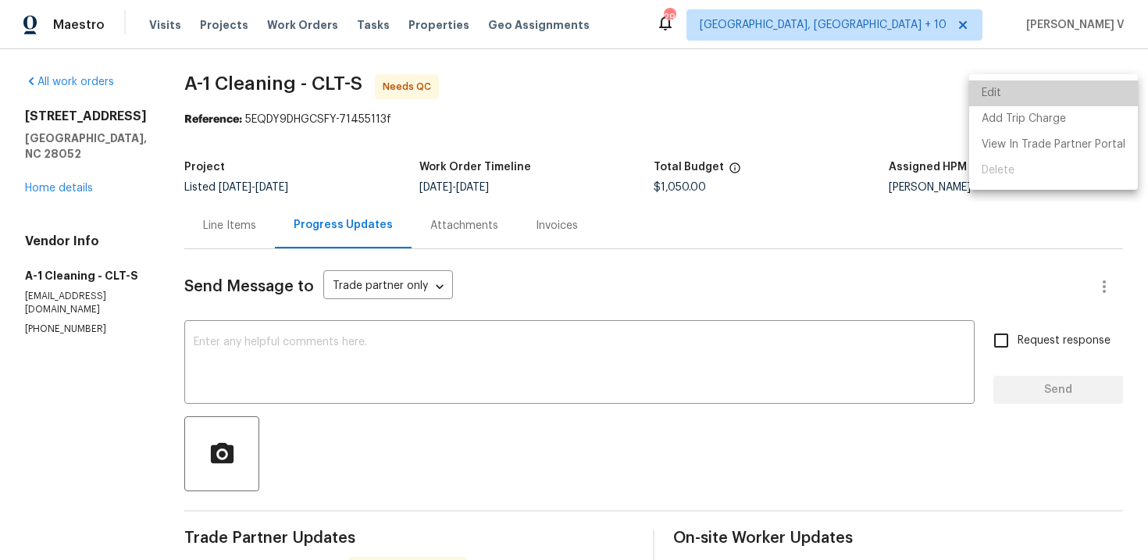
click at [1088, 91] on li "Edit" at bounding box center [1053, 93] width 169 height 26
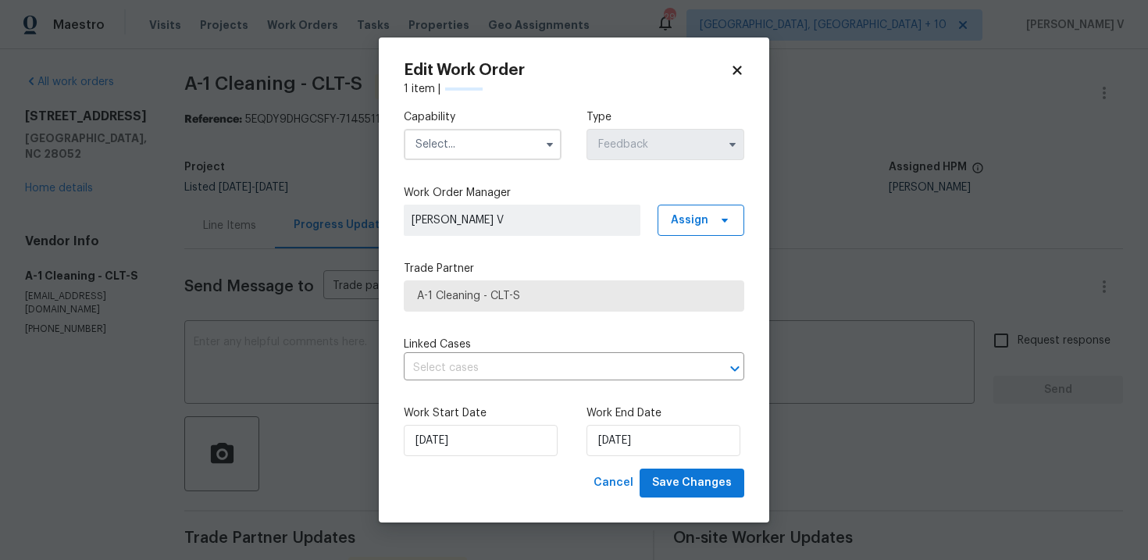
click at [451, 144] on input "text" at bounding box center [483, 144] width 158 height 31
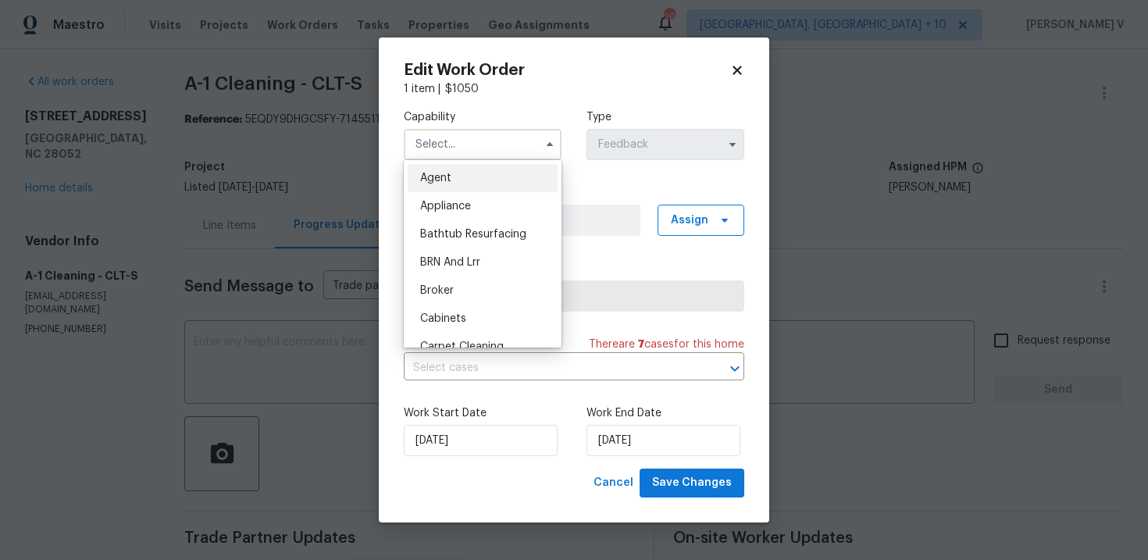
click at [430, 184] on div "Agent" at bounding box center [483, 178] width 150 height 28
type input "Agent"
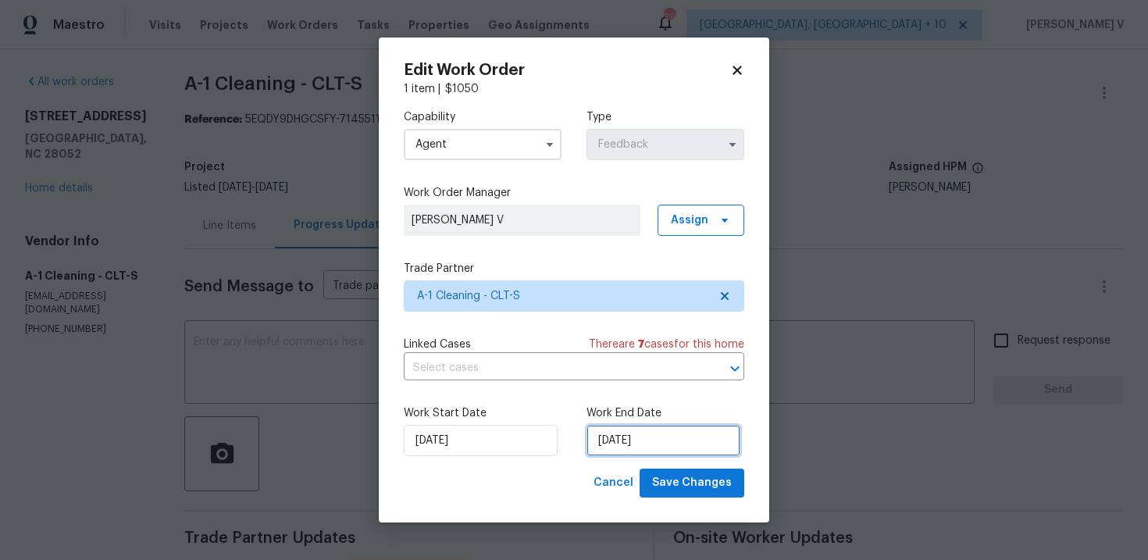
click at [622, 442] on input "20/08/2025" at bounding box center [664, 440] width 154 height 31
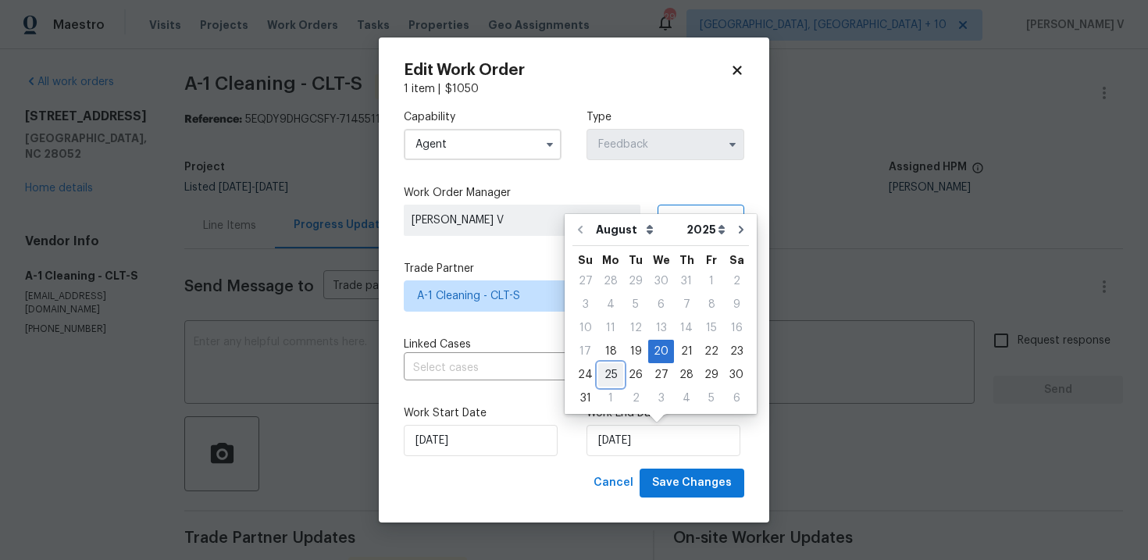
click at [609, 376] on div "25" at bounding box center [610, 375] width 25 height 22
type input "25/08/2025"
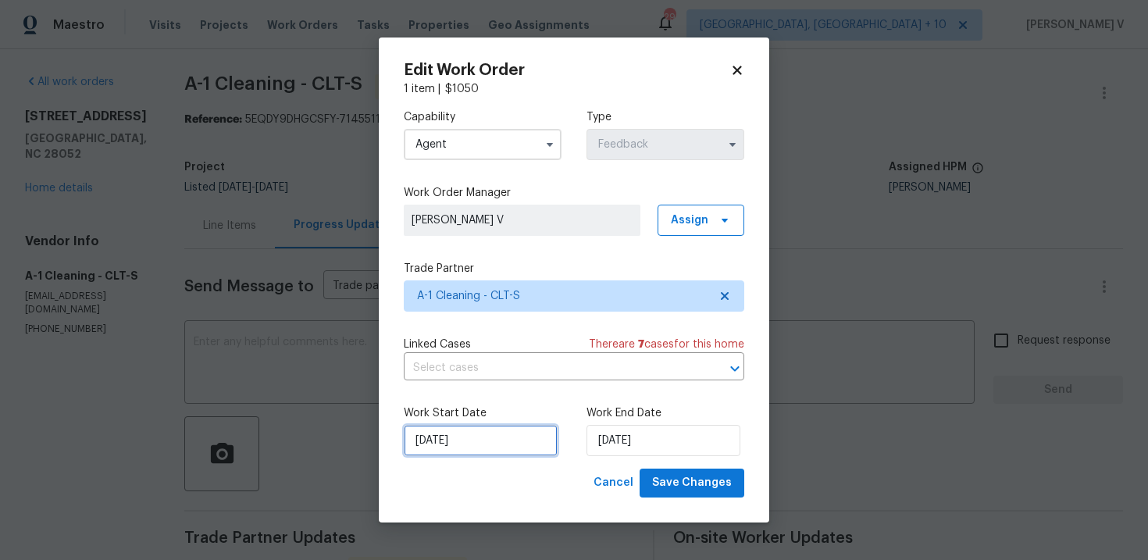
click at [487, 436] on input "18/08/2025" at bounding box center [481, 440] width 154 height 31
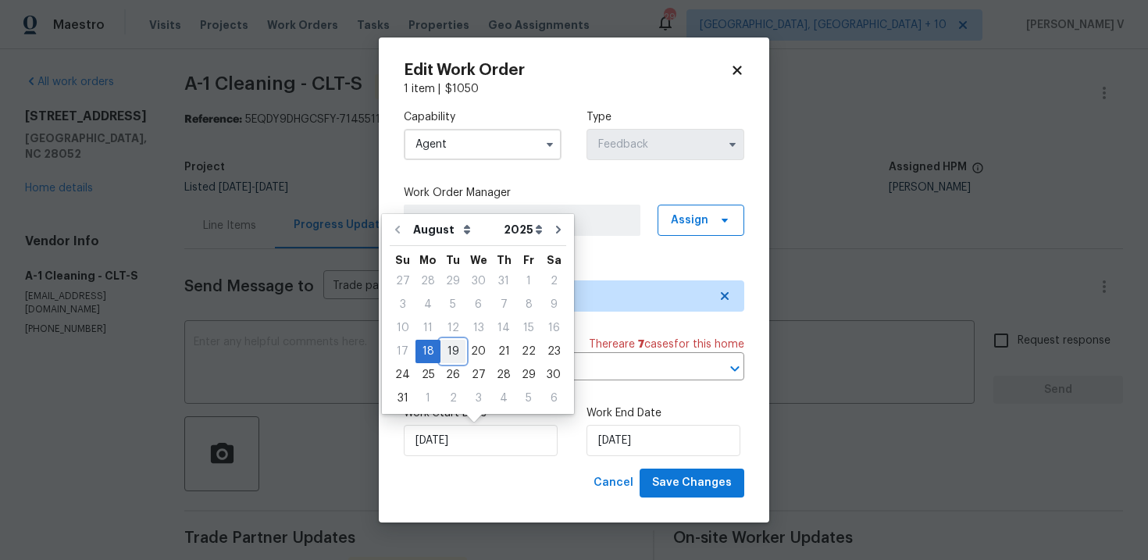
click at [441, 347] on div "19" at bounding box center [453, 352] width 25 height 22
type input "19/08/2025"
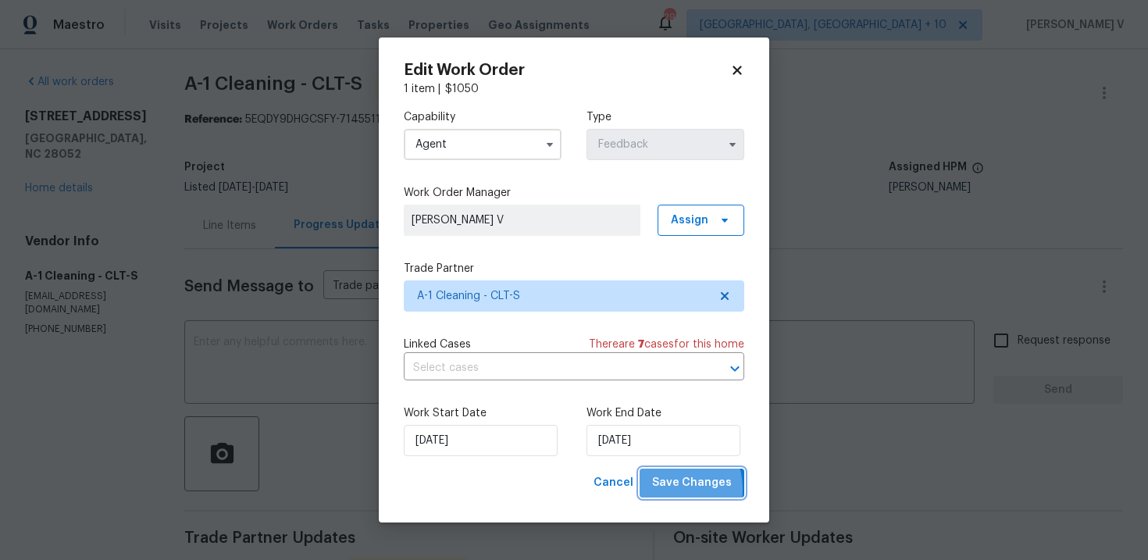
click at [667, 490] on span "Save Changes" at bounding box center [692, 483] width 80 height 20
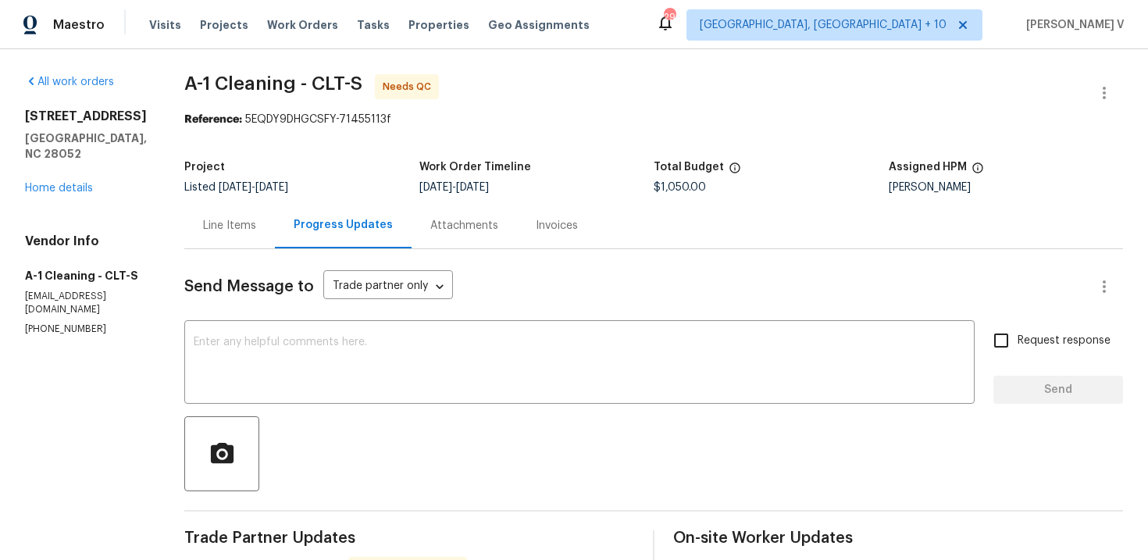
click at [258, 214] on div "Line Items" at bounding box center [229, 225] width 91 height 46
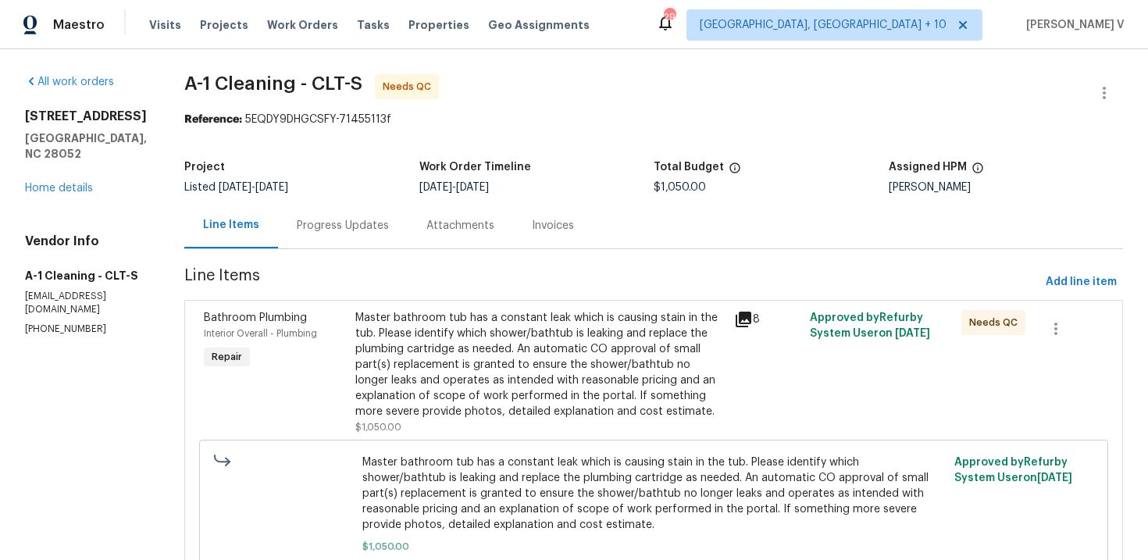
click at [519, 340] on div "Master bathroom tub has a constant leak which is causing stain in the tub. Plea…" at bounding box center [540, 364] width 370 height 109
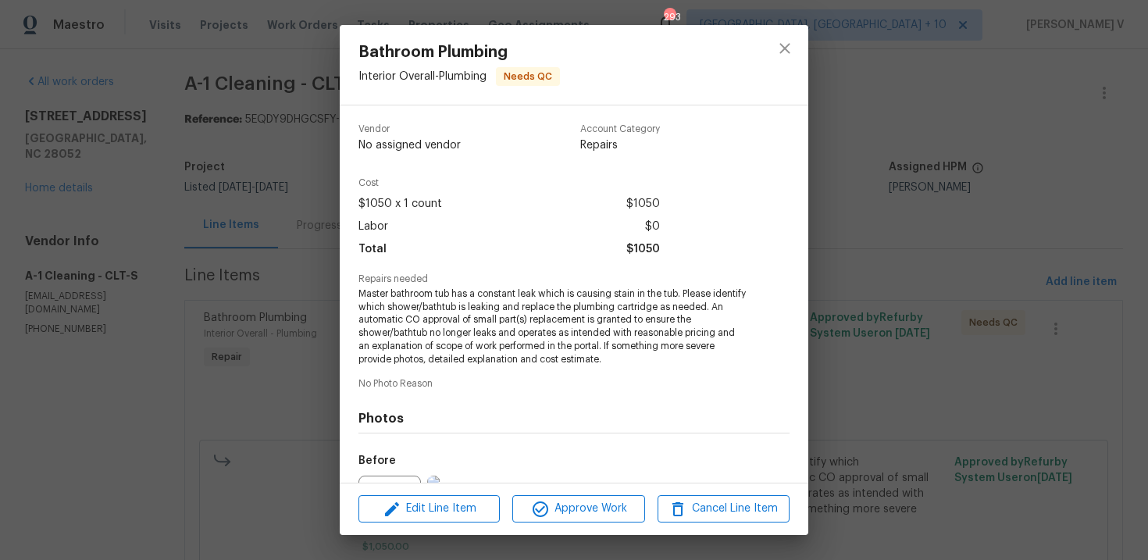
scroll to position [172, 0]
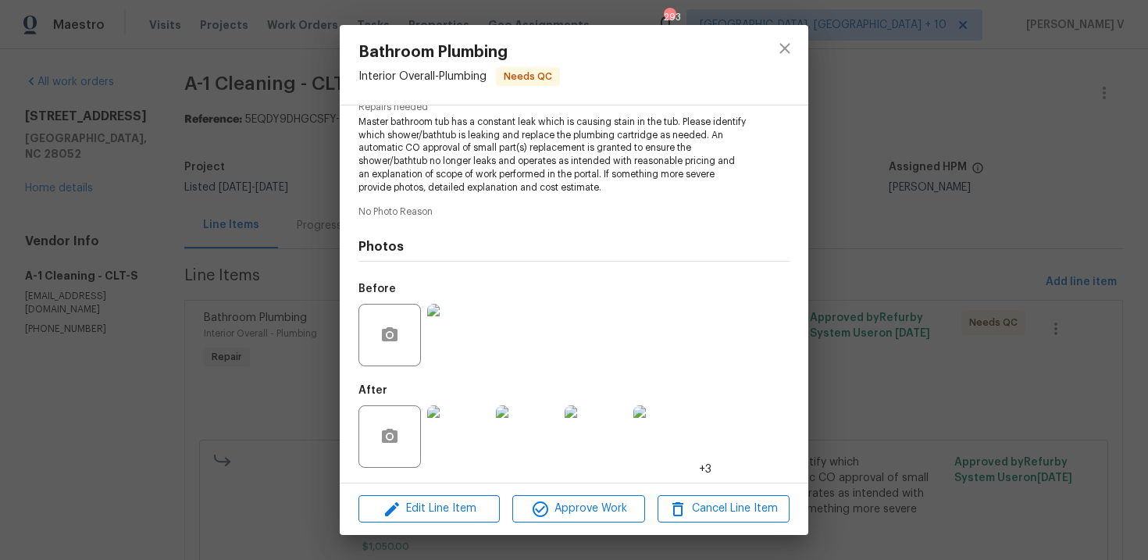
click at [567, 495] on div "Edit Line Item Approve Work Cancel Line Item" at bounding box center [574, 509] width 469 height 52
click at [570, 506] on span "Approve Work" at bounding box center [578, 509] width 123 height 20
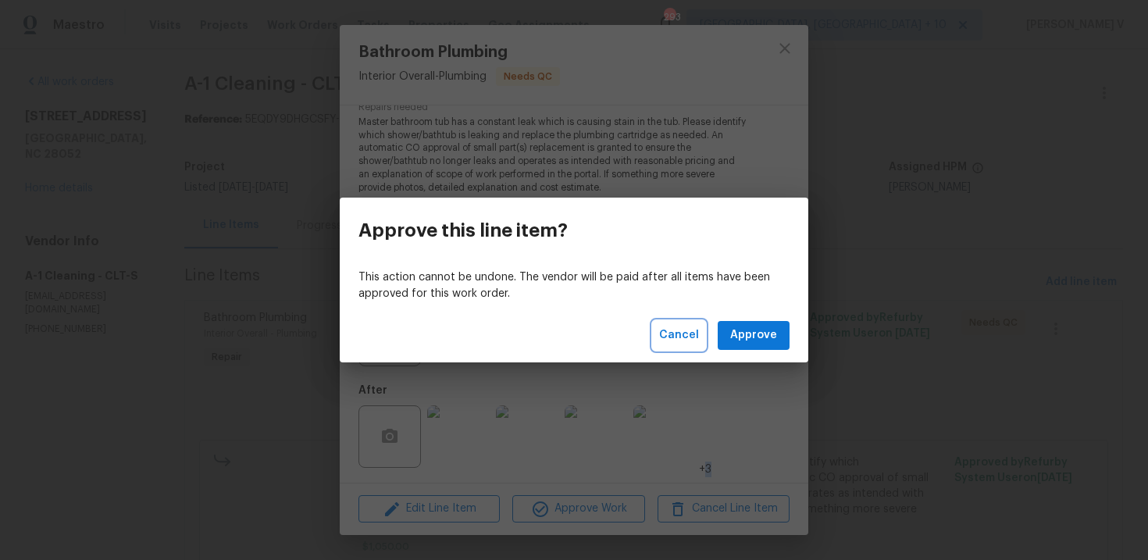
click at [677, 338] on span "Cancel" at bounding box center [679, 336] width 40 height 20
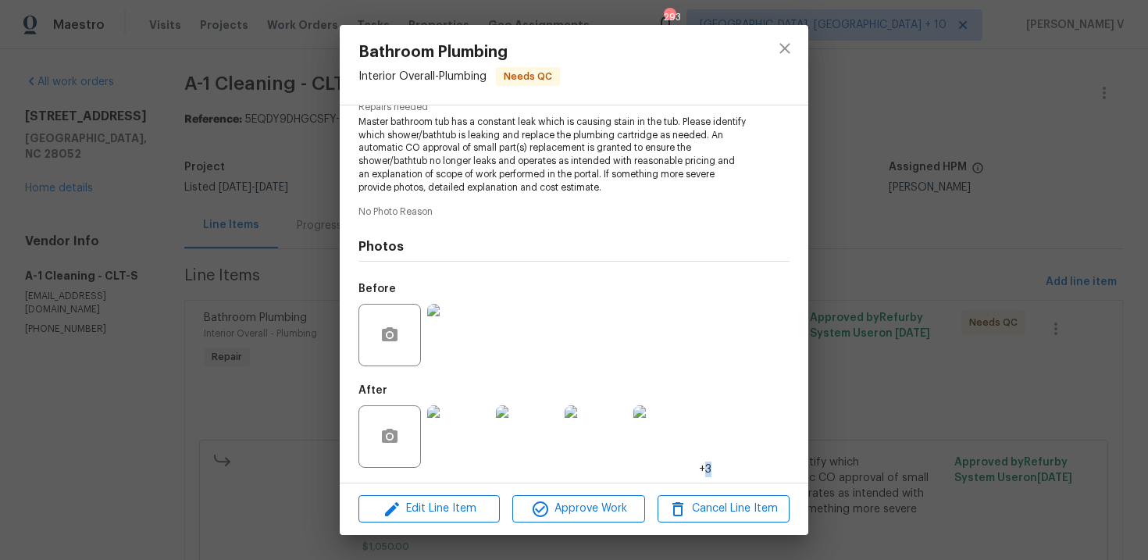
click at [856, 309] on div "Bathroom Plumbing Interior Overall - Plumbing Needs QC Vendor A-1 Cleaning Acco…" at bounding box center [574, 280] width 1148 height 560
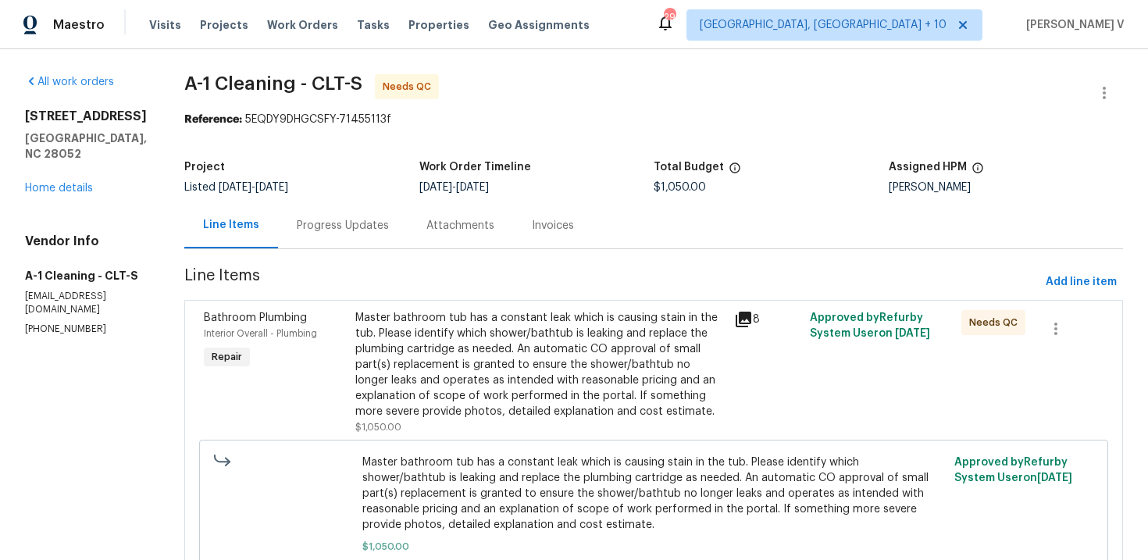
scroll to position [91, 0]
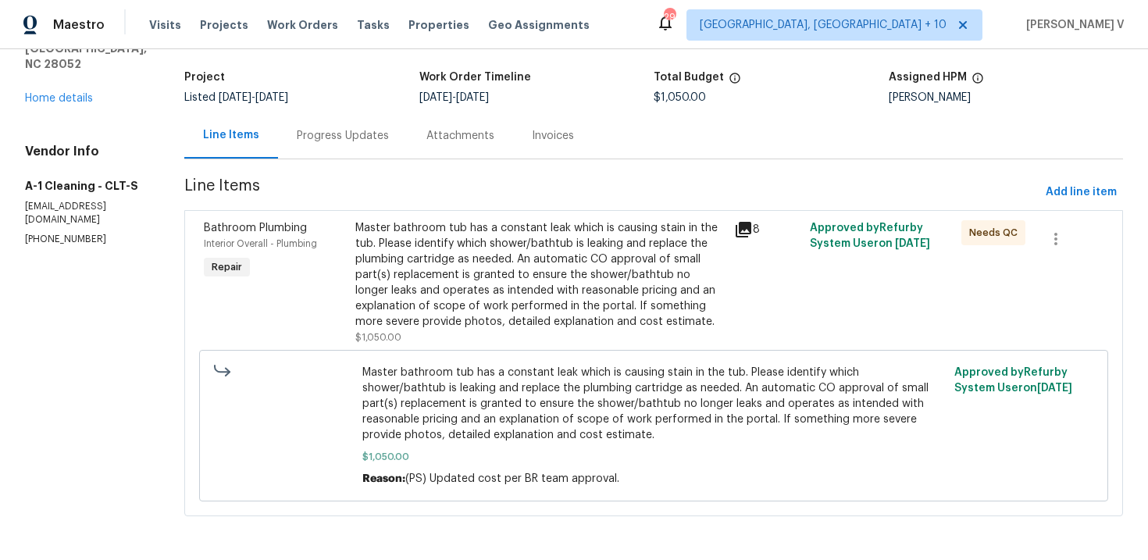
click at [591, 287] on div "Master bathroom tub has a constant leak which is causing stain in the tub. Plea…" at bounding box center [540, 274] width 370 height 109
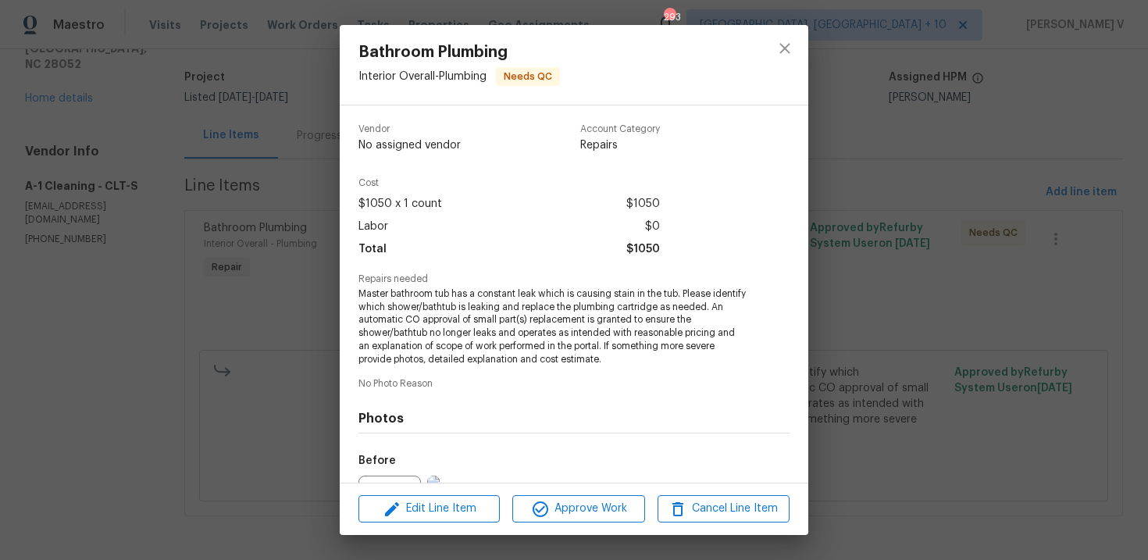
scroll to position [148, 0]
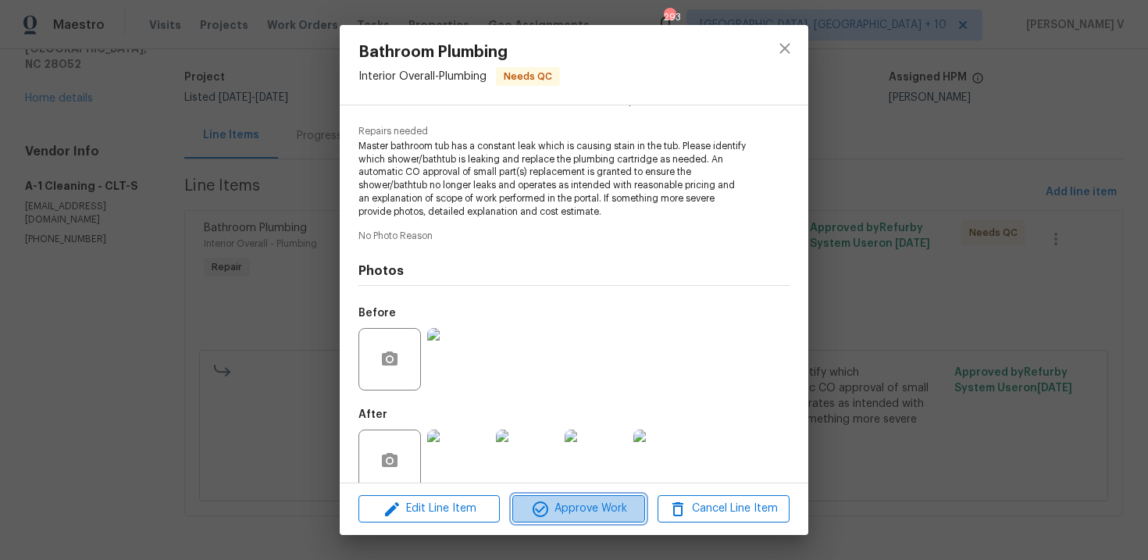
click at [553, 513] on span "Approve Work" at bounding box center [578, 509] width 123 height 20
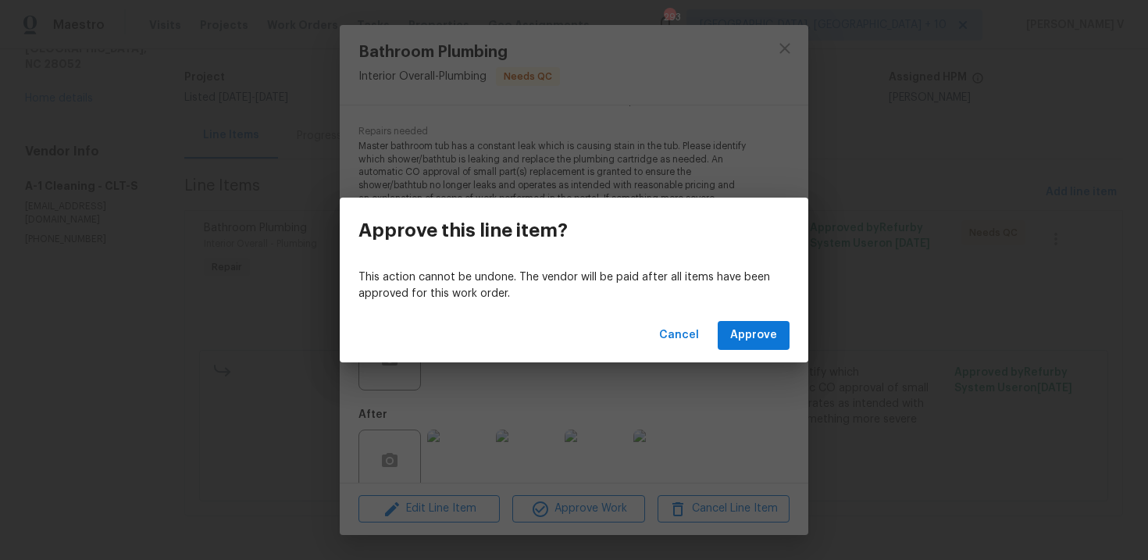
click at [794, 305] on div "This action cannot be undone. The vendor will be paid after all items have been…" at bounding box center [574, 285] width 469 height 45
click at [765, 331] on span "Approve" at bounding box center [753, 336] width 47 height 20
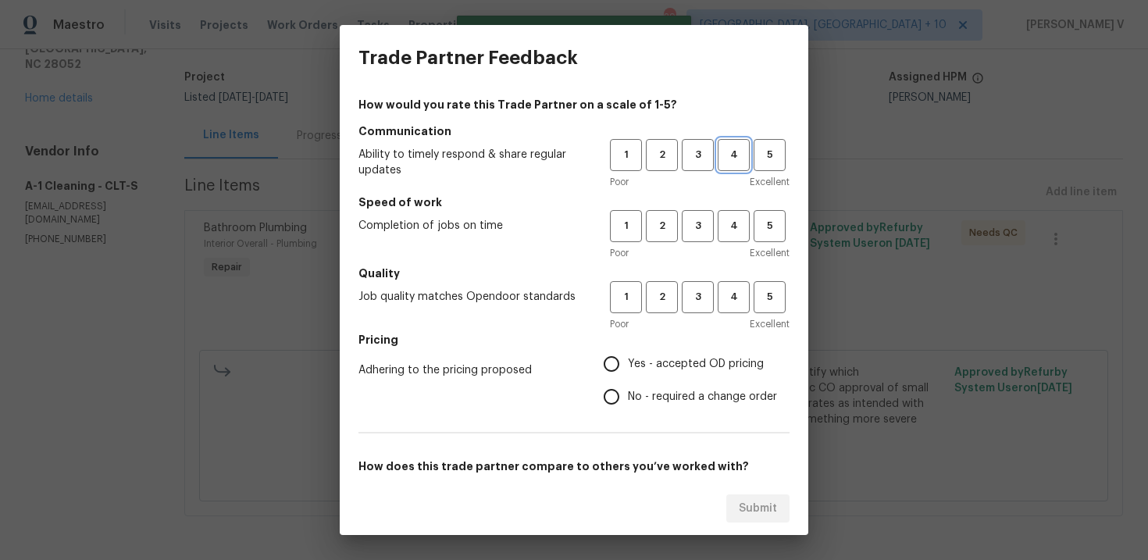
click at [731, 152] on span "4" at bounding box center [733, 155] width 29 height 18
click at [703, 160] on span "3" at bounding box center [698, 155] width 29 height 18
click at [702, 221] on span "3" at bounding box center [698, 226] width 29 height 18
click at [694, 293] on span "3" at bounding box center [698, 297] width 29 height 18
click at [607, 407] on input "No - required a change order" at bounding box center [611, 396] width 33 height 33
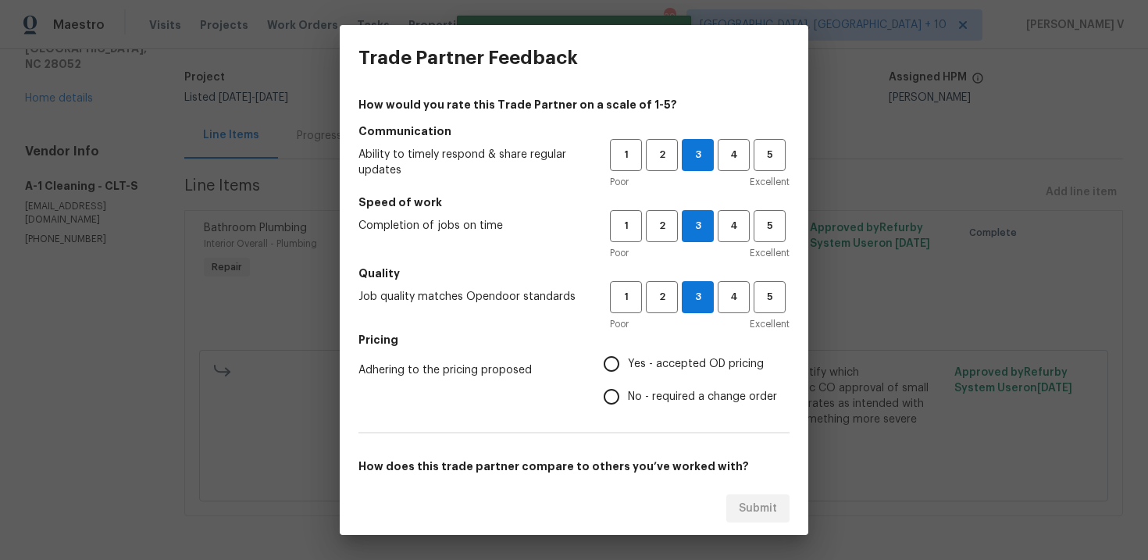
radio input "true"
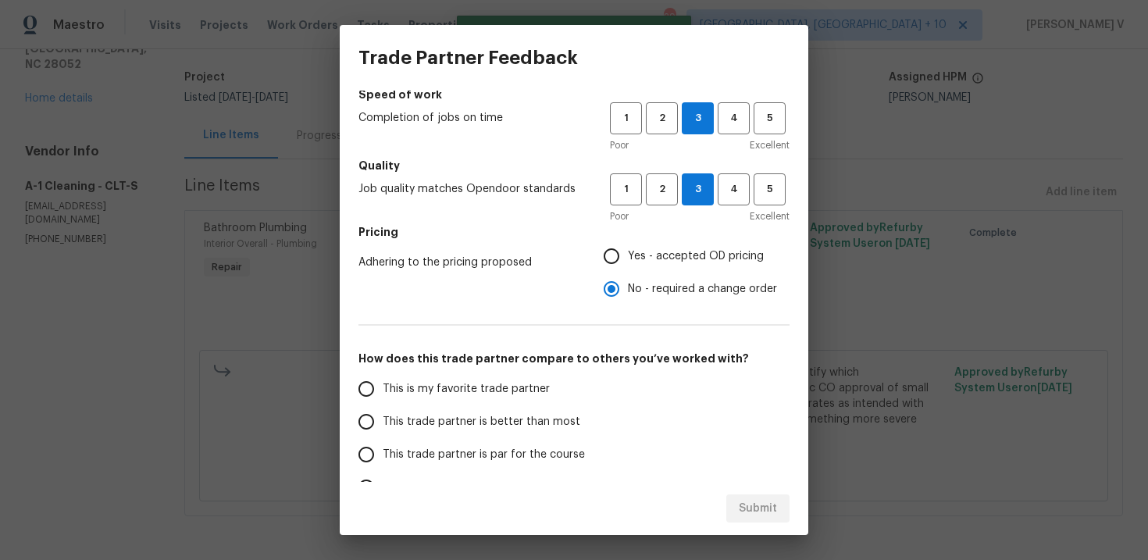
scroll to position [148, 0]
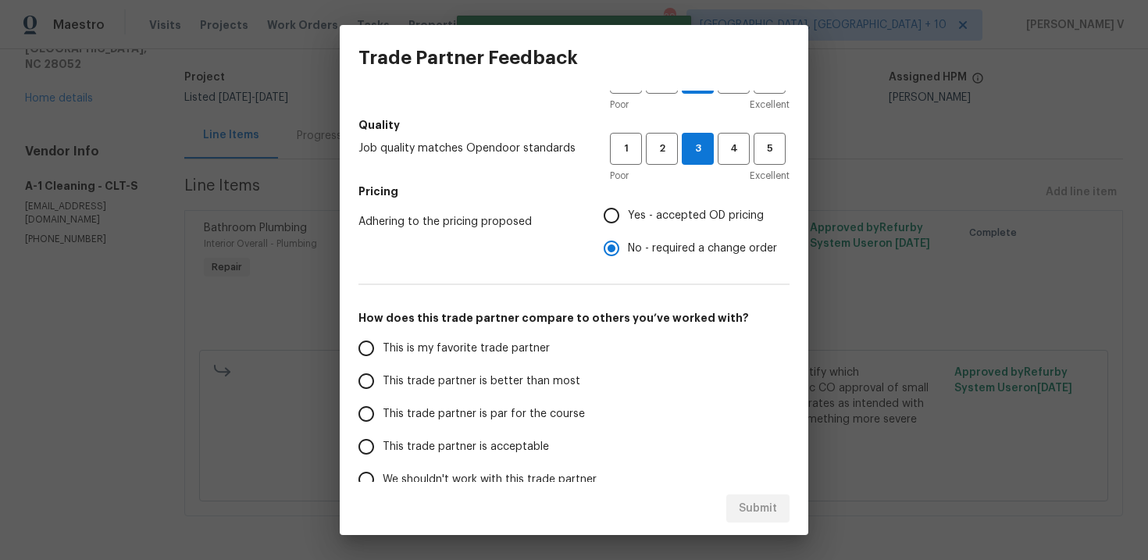
click at [512, 384] on span "This trade partner is better than most" at bounding box center [482, 381] width 198 height 16
click at [383, 384] on input "This trade partner is better than most" at bounding box center [366, 381] width 33 height 33
click at [760, 501] on span "Submit" at bounding box center [758, 509] width 38 height 20
radio input "true"
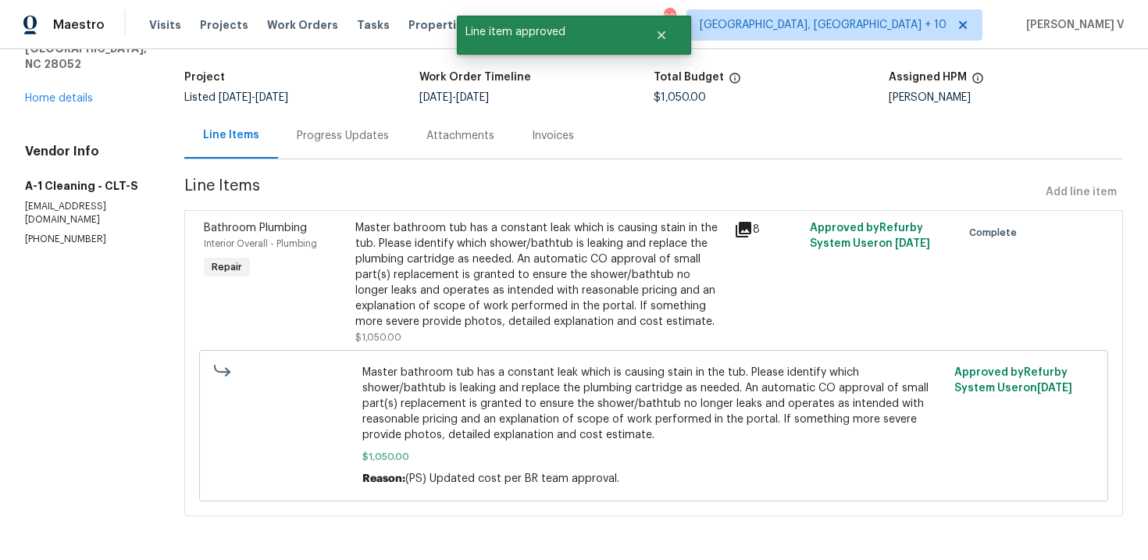
click at [346, 169] on section "A-1 Cleaning - CLT-S Complete Reference: 5EQDY9DHGCSFY-71455113f Project Listed…" at bounding box center [653, 259] width 939 height 551
click at [344, 162] on section "A-1 Cleaning - CLT-S Complete Reference: 5EQDY9DHGCSFY-71455113f Project Listed…" at bounding box center [653, 259] width 939 height 551
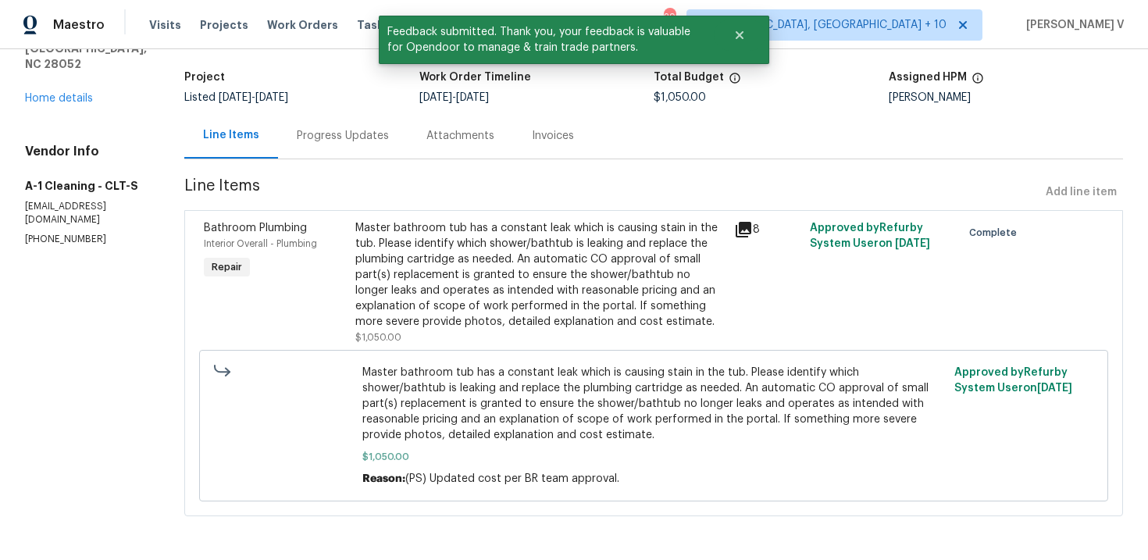
click at [341, 151] on div "Progress Updates" at bounding box center [343, 135] width 130 height 46
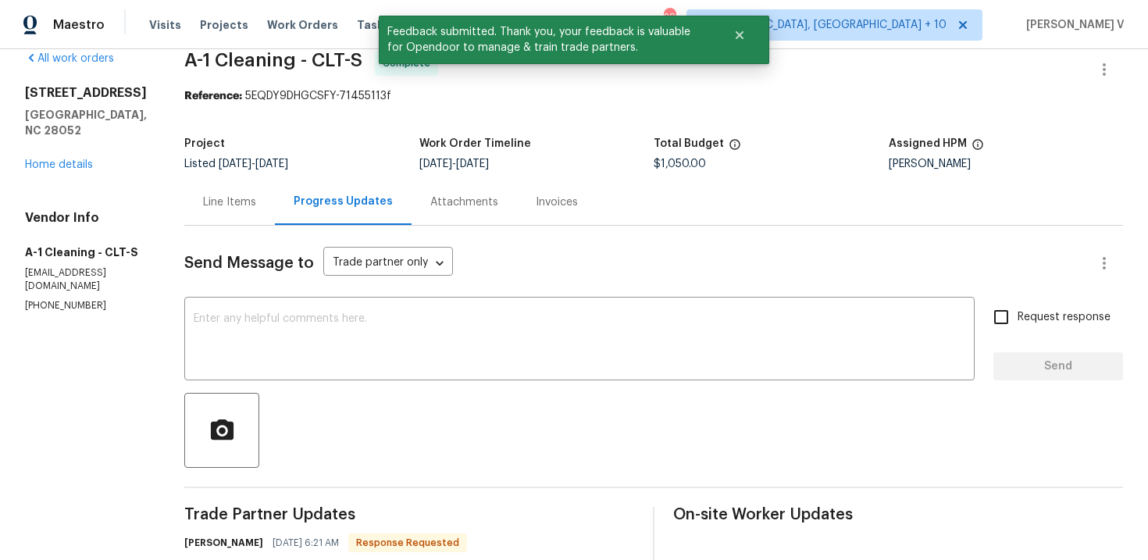
scroll to position [91, 0]
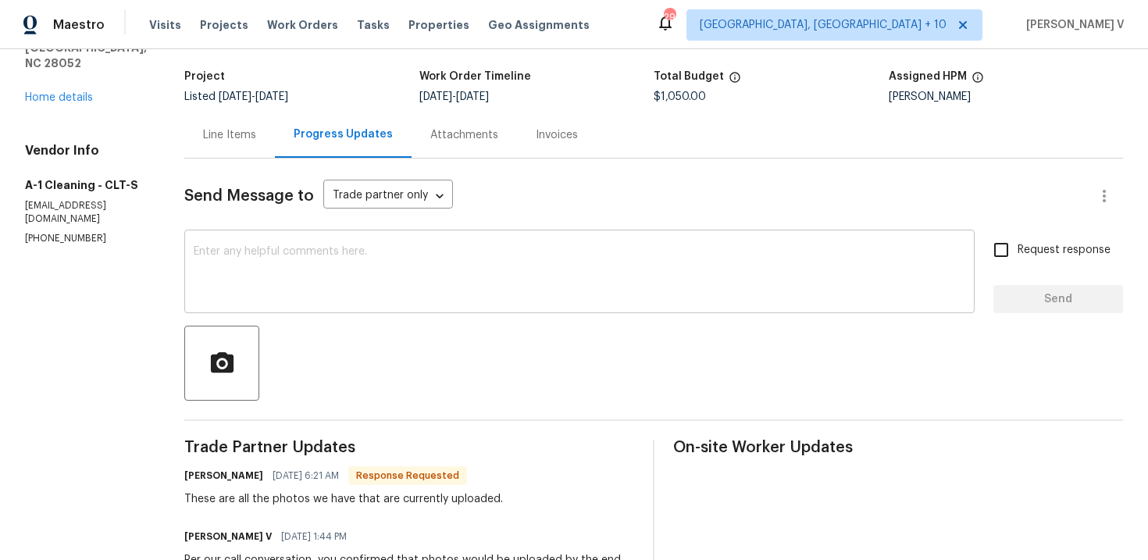
click at [269, 269] on textarea at bounding box center [580, 273] width 772 height 55
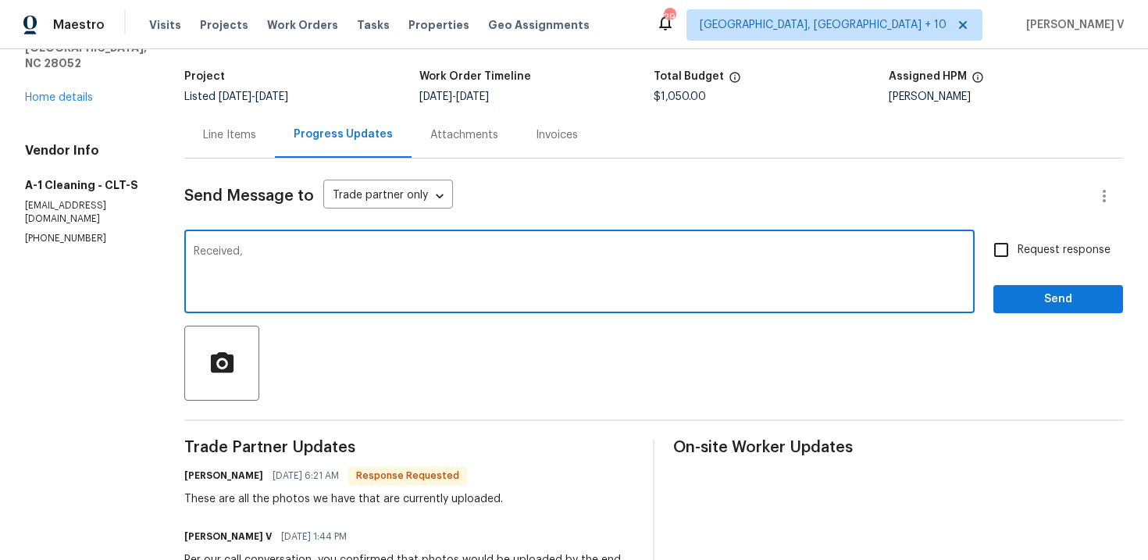
paste textarea "the work order has been approved. Thanks for the job :)"
type textarea "Received, the work order has been approved. Thanks for the job :)"
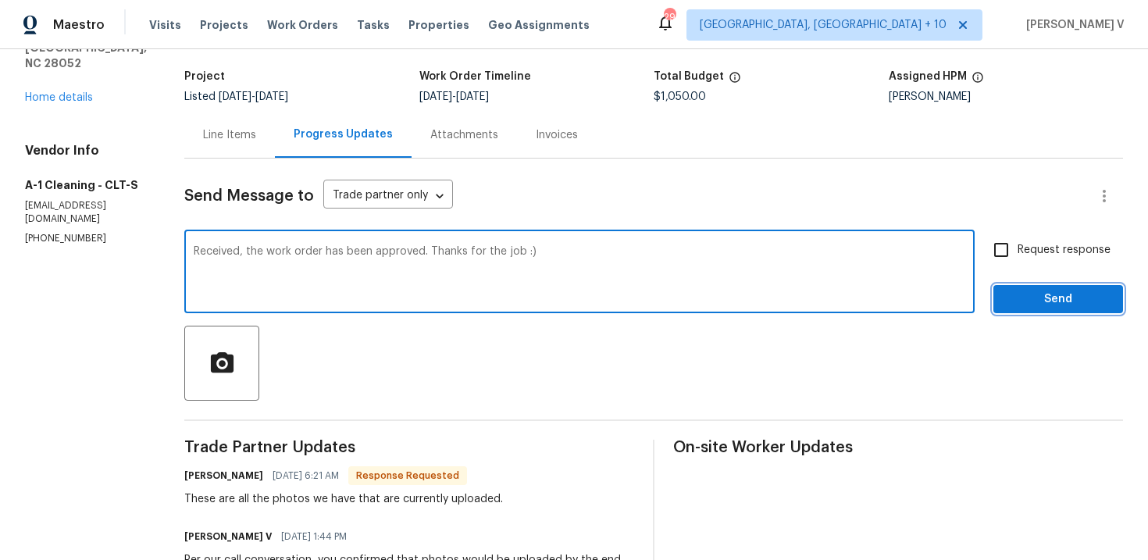
click at [1045, 297] on span "Send" at bounding box center [1058, 300] width 105 height 20
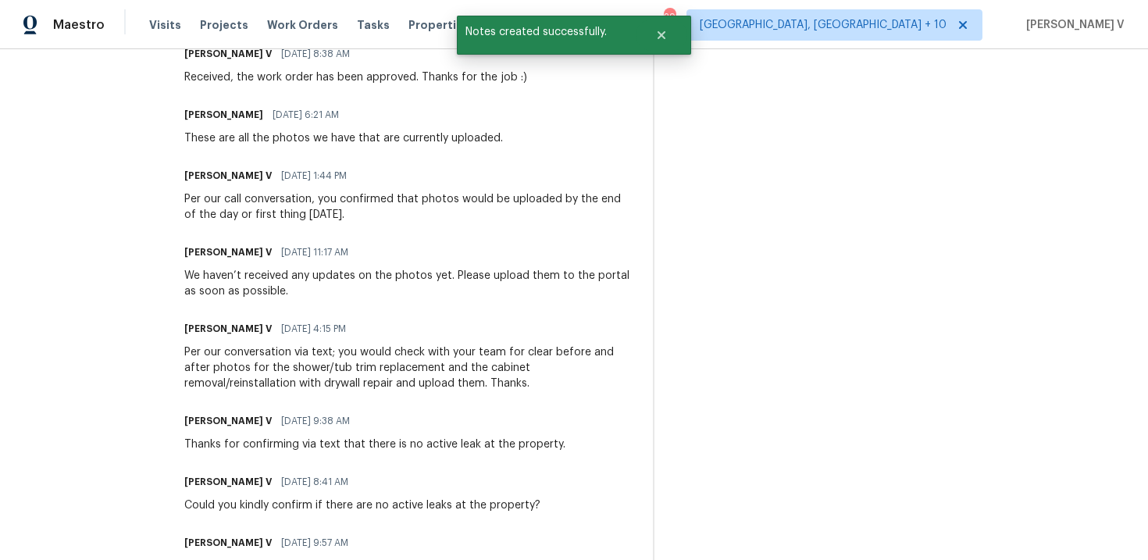
scroll to position [0, 0]
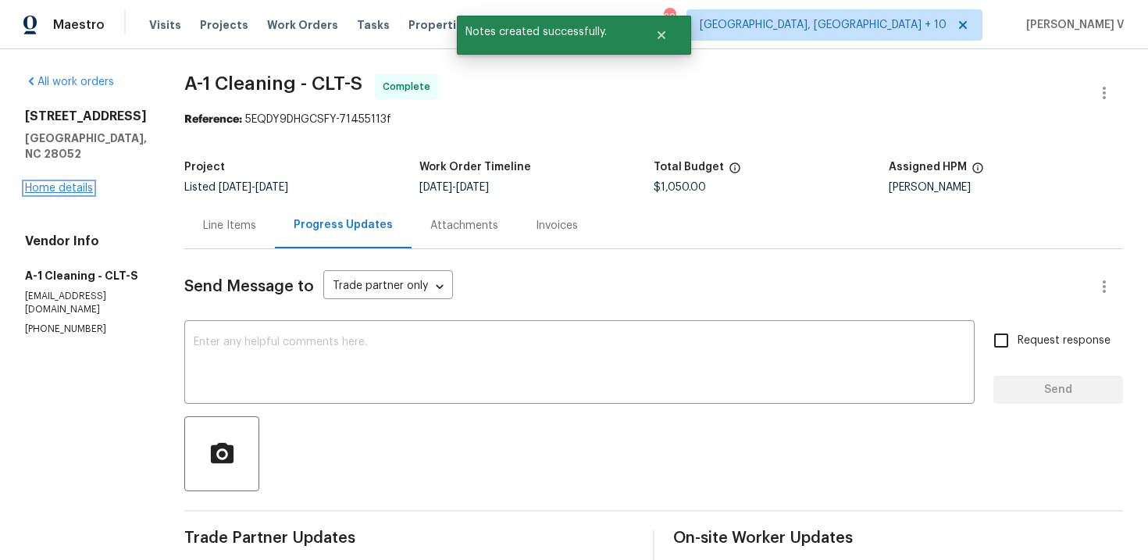
click at [87, 189] on link "Home details" at bounding box center [59, 188] width 68 height 11
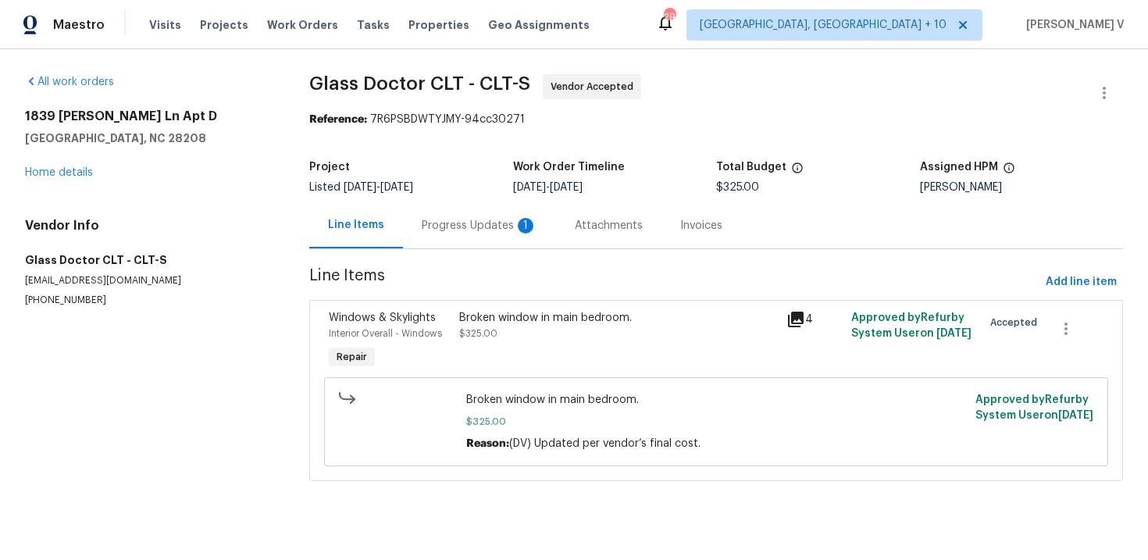
click at [452, 236] on div "Progress Updates 1" at bounding box center [479, 225] width 153 height 46
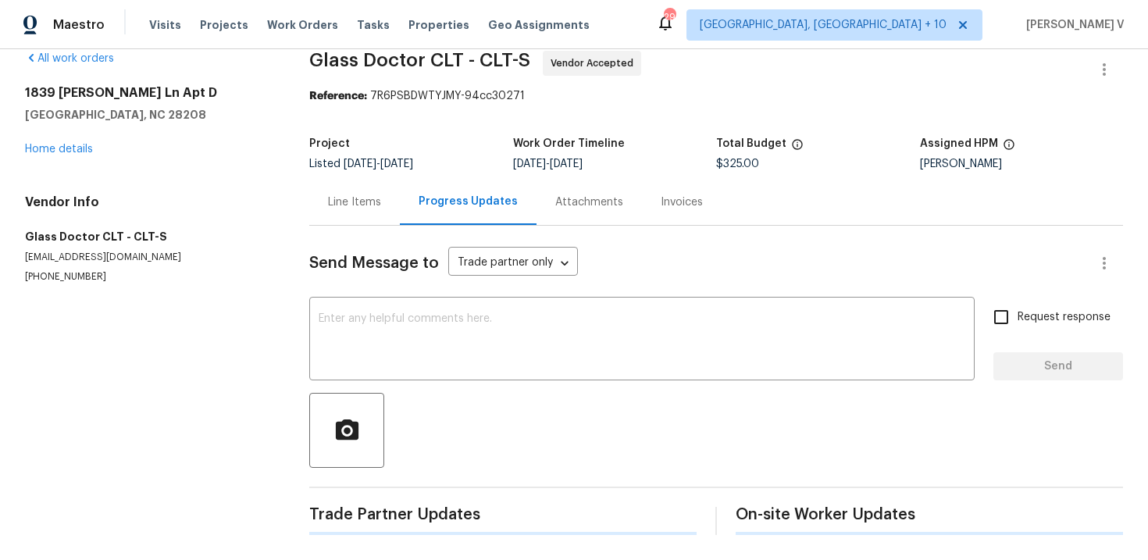
scroll to position [121, 0]
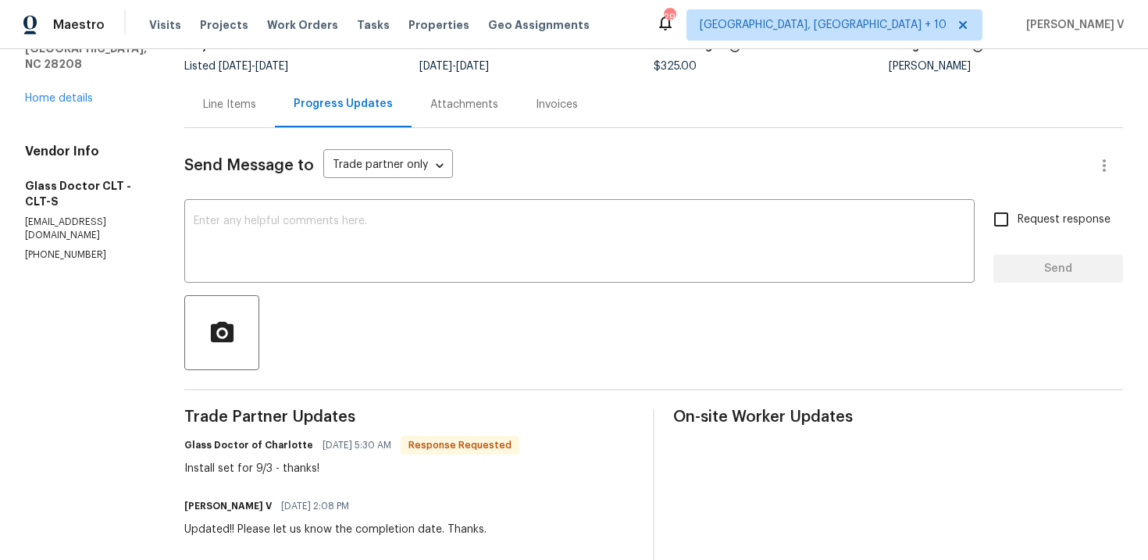
click at [452, 236] on textarea at bounding box center [580, 243] width 772 height 55
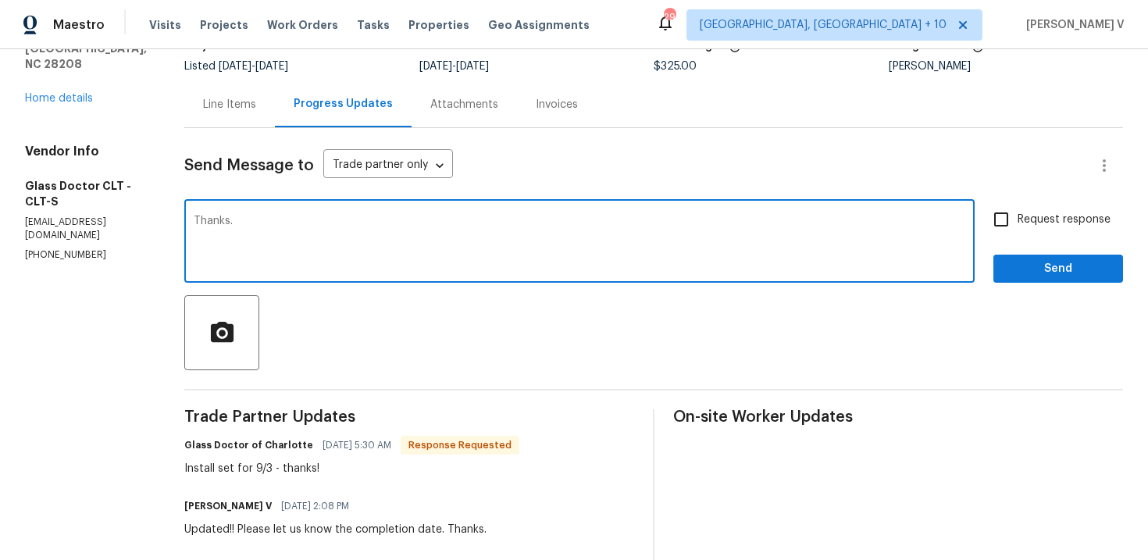
type textarea "Thanks."
click at [1076, 284] on div "Send Message to Trade partner only Trade partner only ​ Thanks. x ​ Request res…" at bounding box center [653, 495] width 939 height 734
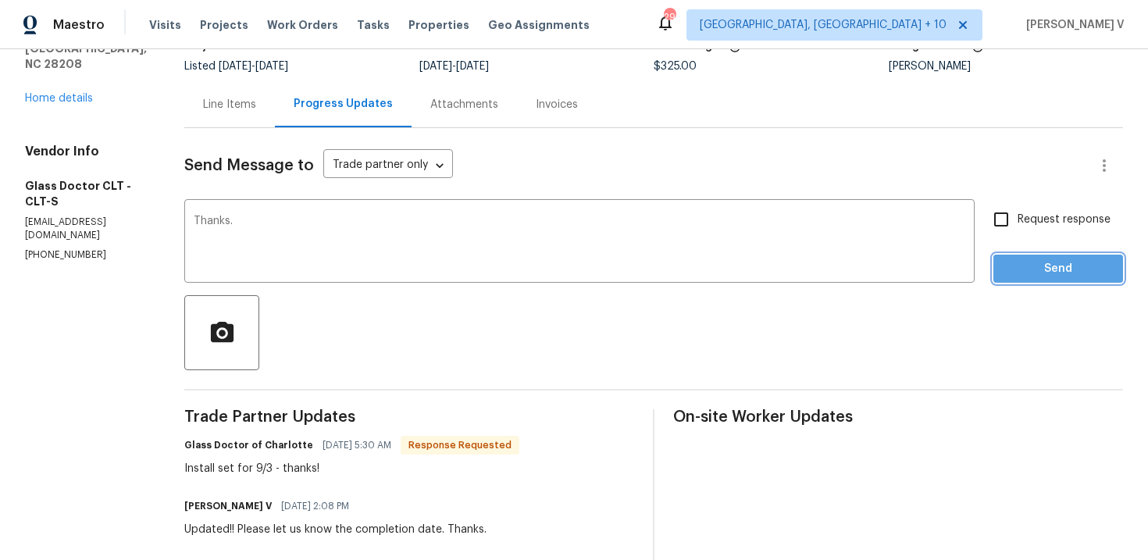
click at [1054, 273] on span "Send" at bounding box center [1058, 269] width 105 height 20
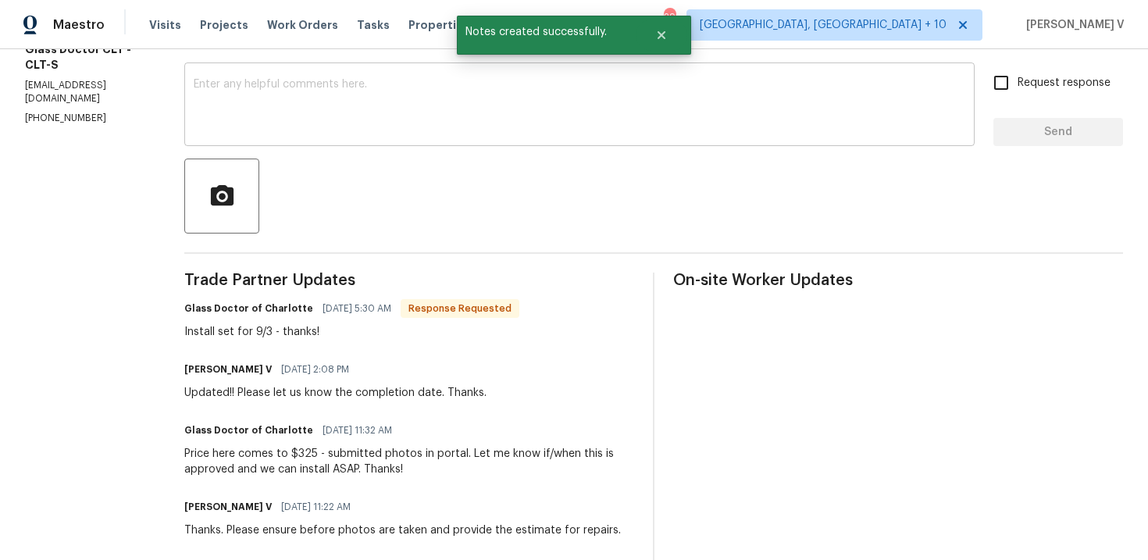
scroll to position [328, 0]
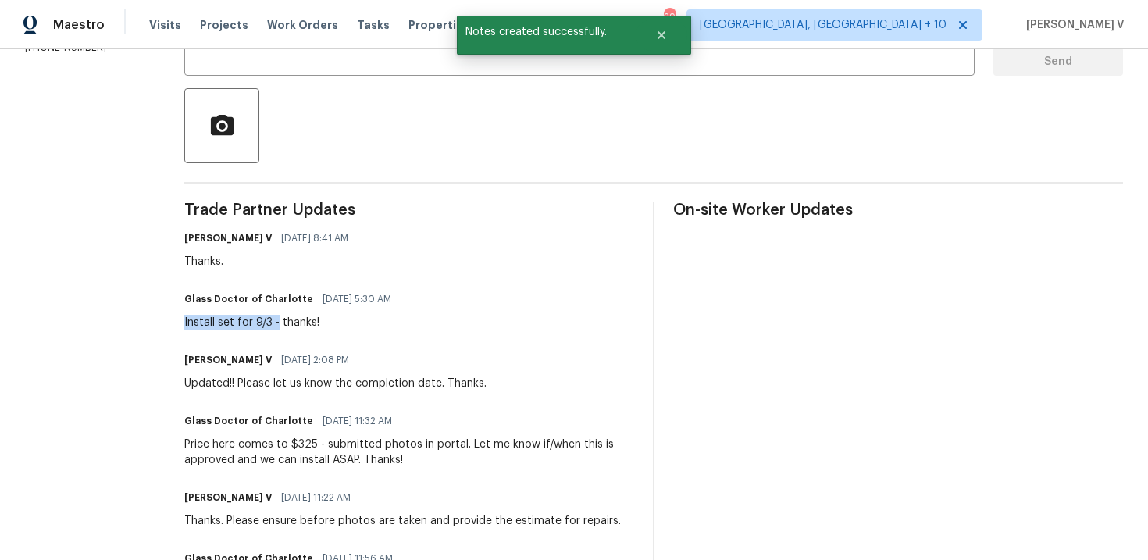
drag, startPoint x: 174, startPoint y: 323, endPoint x: 273, endPoint y: 321, distance: 98.4
click at [273, 321] on div "All work orders 1839 J Julian Ln Apt D Charlotte, NC 28208 Home details Vendor …" at bounding box center [574, 231] width 1148 height 1020
copy div "Install set for 9/3 -"
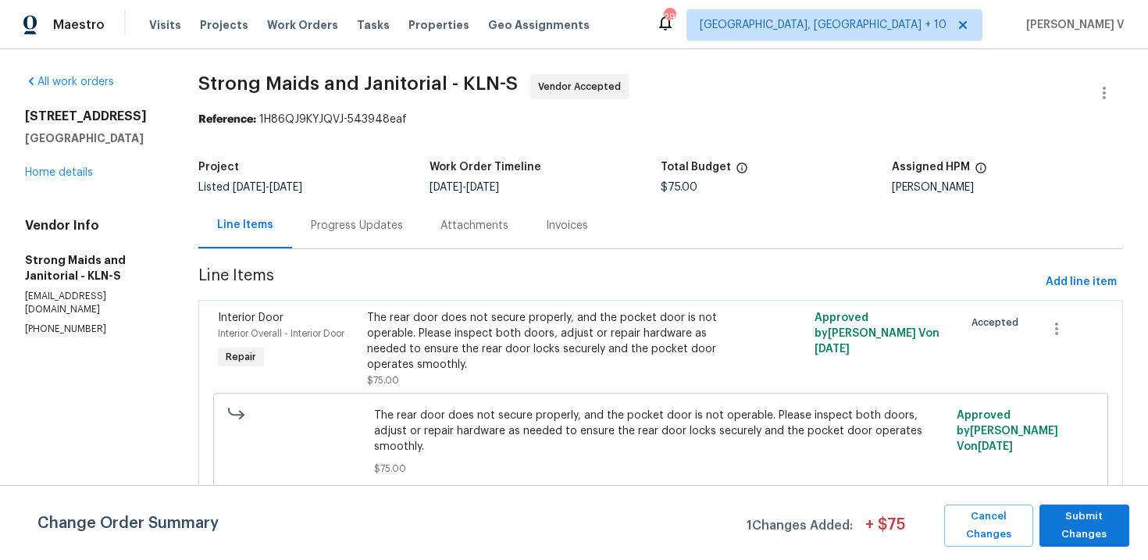
click at [392, 230] on div "Progress Updates" at bounding box center [357, 226] width 92 height 16
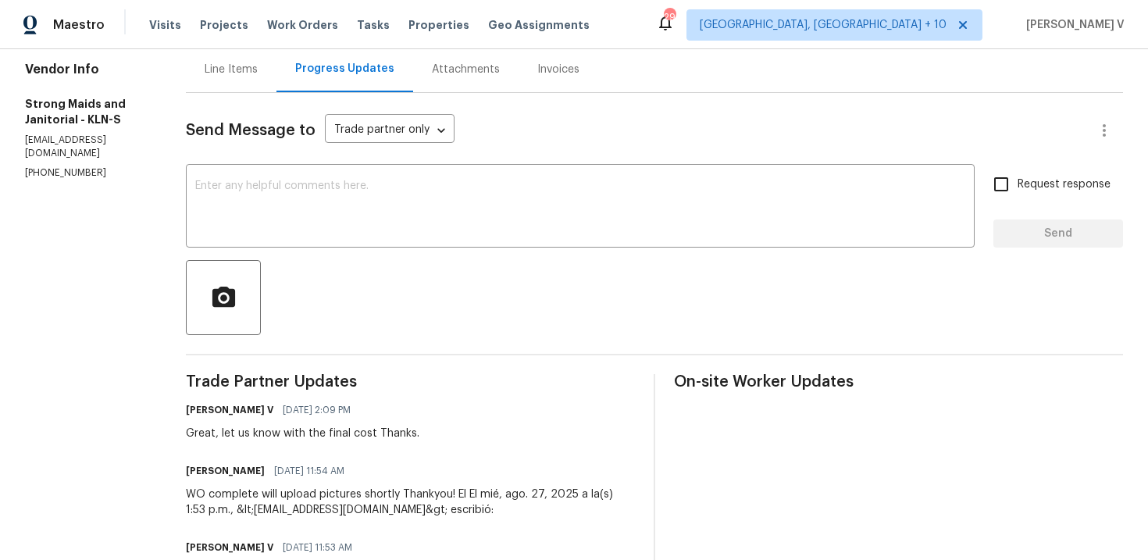
scroll to position [259, 0]
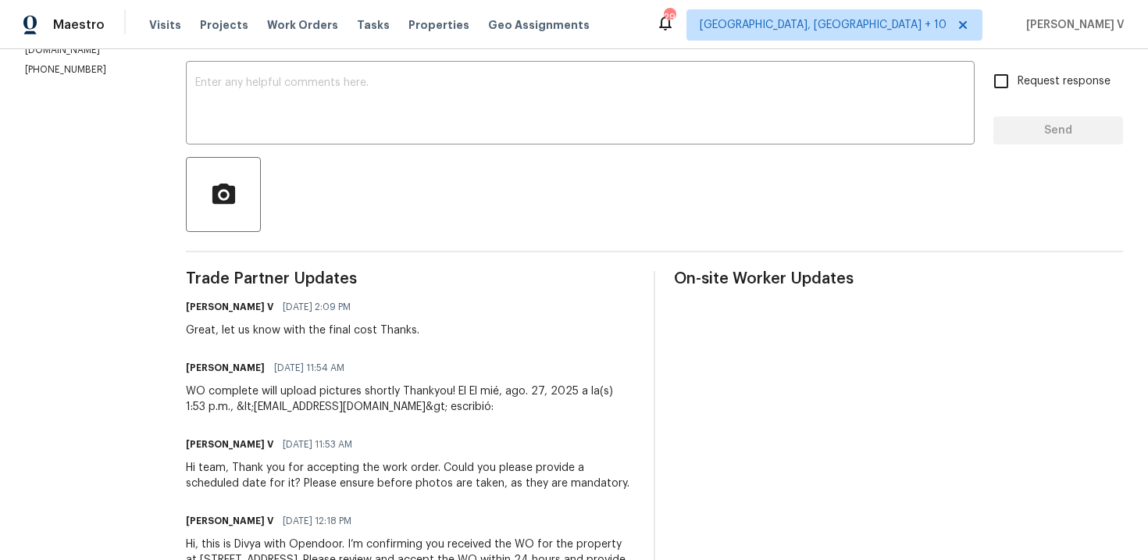
click at [70, 83] on section "All work orders [STREET_ADDRESS] Home details Vendor Info Strong Maids and Jani…" at bounding box center [86, 216] width 123 height 803
copy p "[PHONE_NUMBER]"
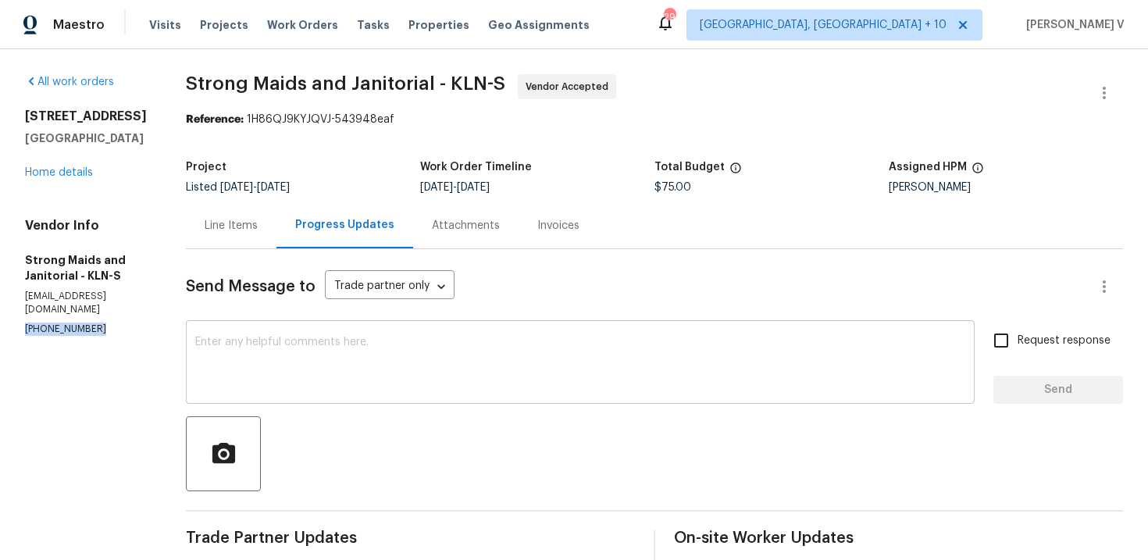
click at [340, 327] on div "x ​" at bounding box center [580, 364] width 789 height 80
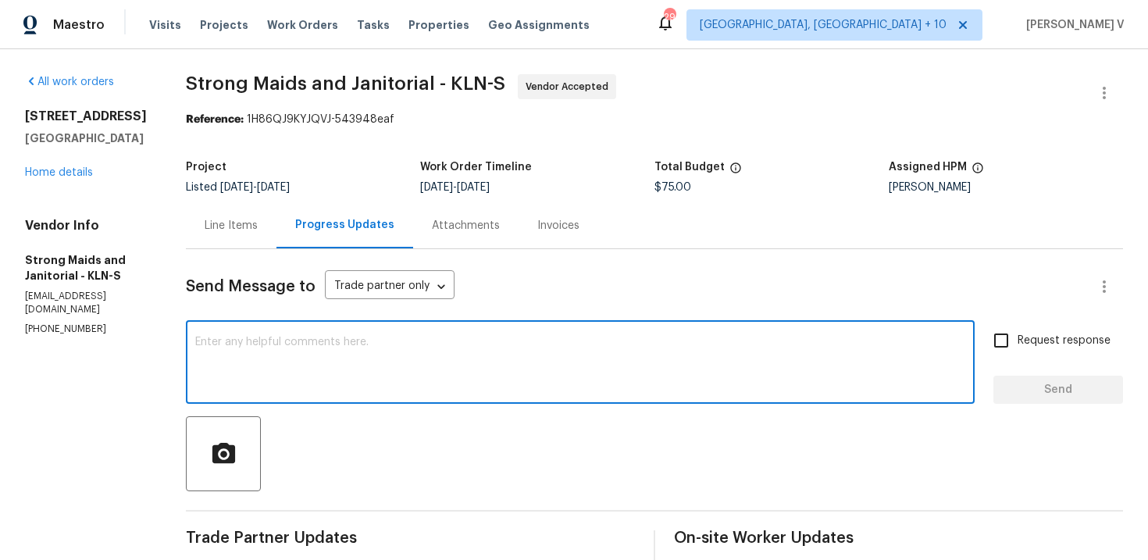
paste textarea "We tried calling but didn’t get a response, so sent a text. Could you please pr…"
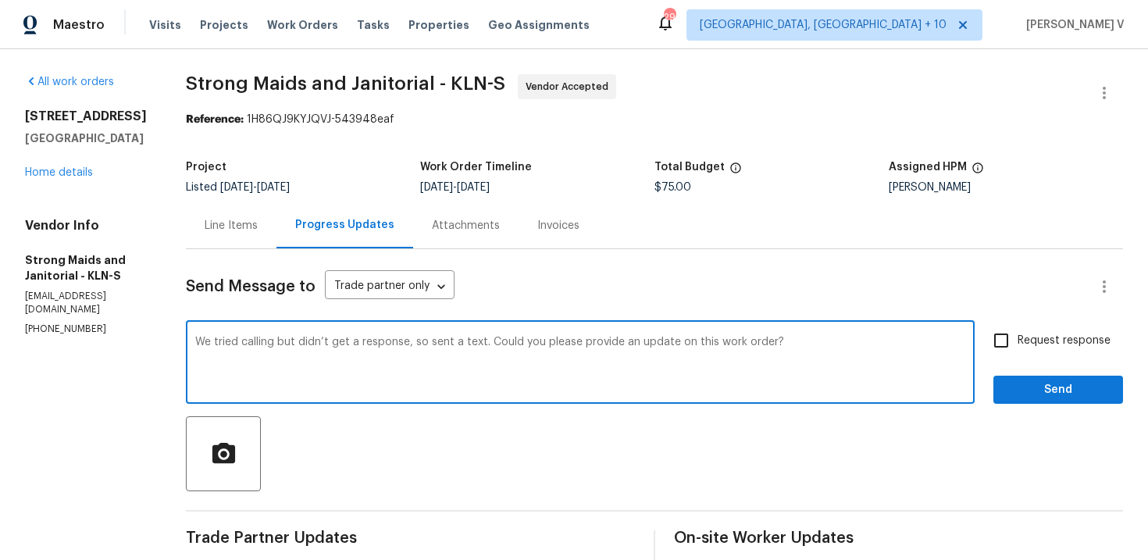
type textarea "We tried calling but didn’t get a response, so sent a text. Could you please pr…"
click at [1018, 351] on input "Request response" at bounding box center [1001, 340] width 33 height 33
checkbox input "true"
drag, startPoint x: 570, startPoint y: 341, endPoint x: 830, endPoint y: 341, distance: 259.4
click at [830, 341] on textarea "We tried calling but didn’t get a response, so sent a text. Could you please pr…" at bounding box center [580, 364] width 770 height 55
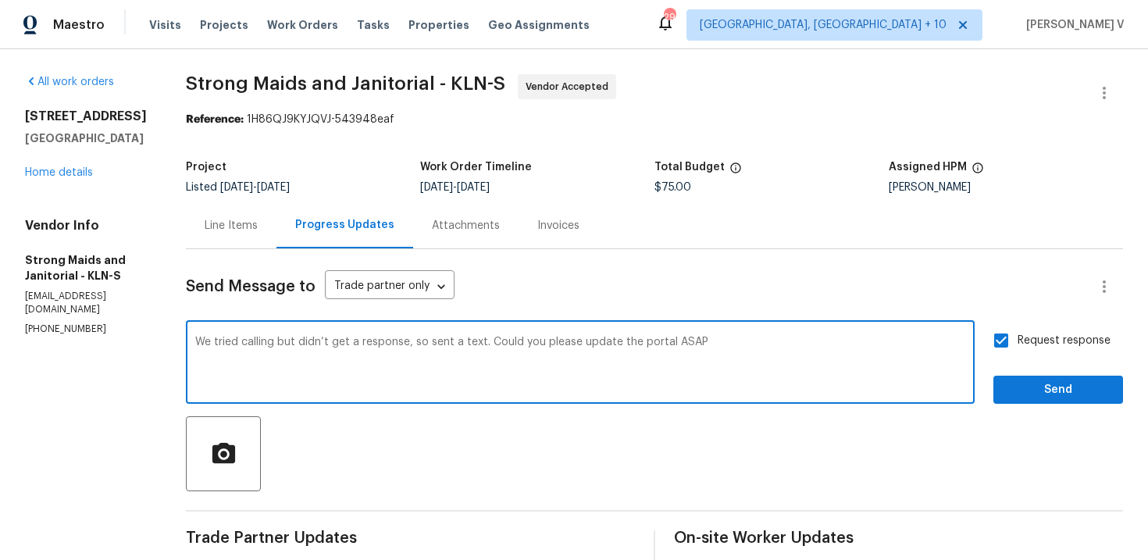
type textarea "We tried calling but didn’t get a response, so sent a text. Could you please up…"
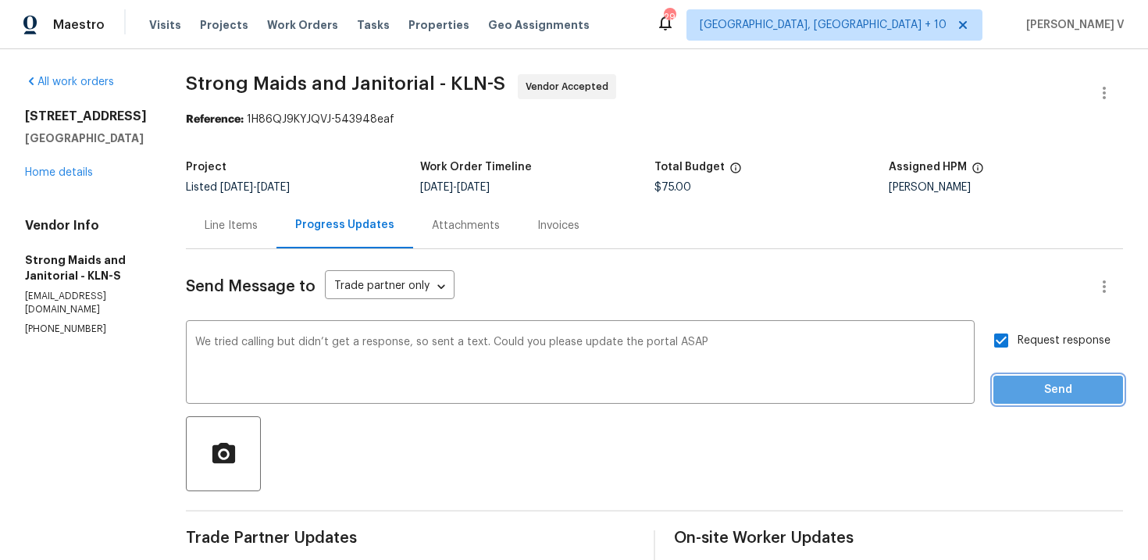
click at [1062, 395] on span "Send" at bounding box center [1058, 390] width 105 height 20
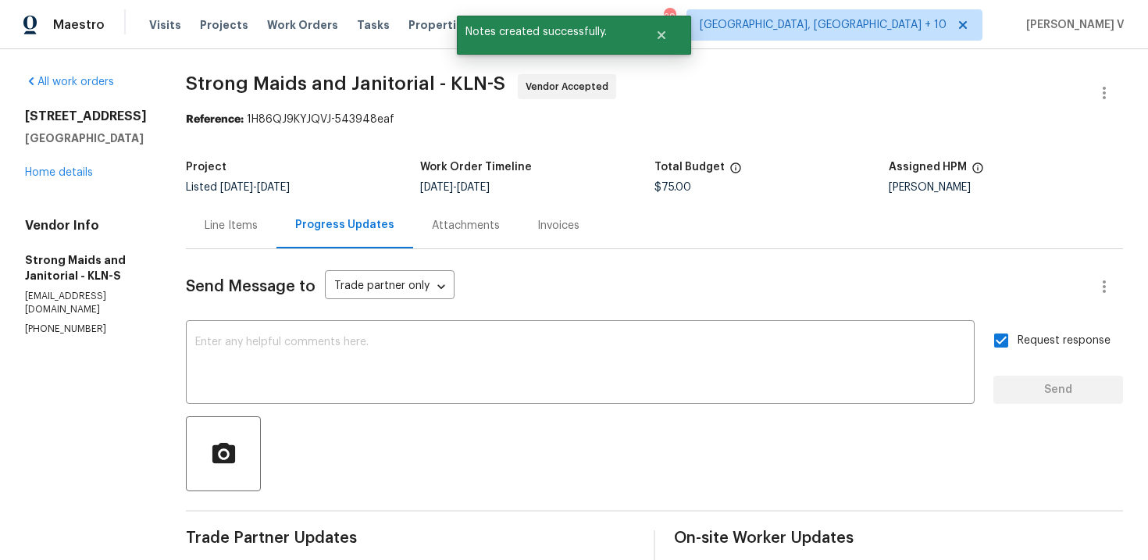
click at [37, 334] on p "(214) 694-8119" at bounding box center [86, 329] width 123 height 13
copy p "(214) 694-8119"
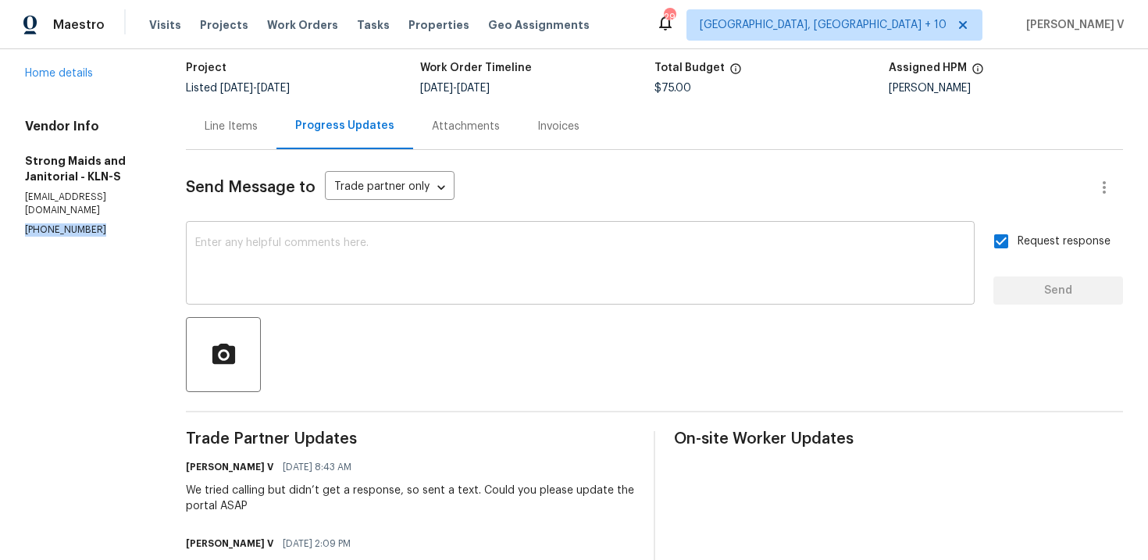
scroll to position [212, 0]
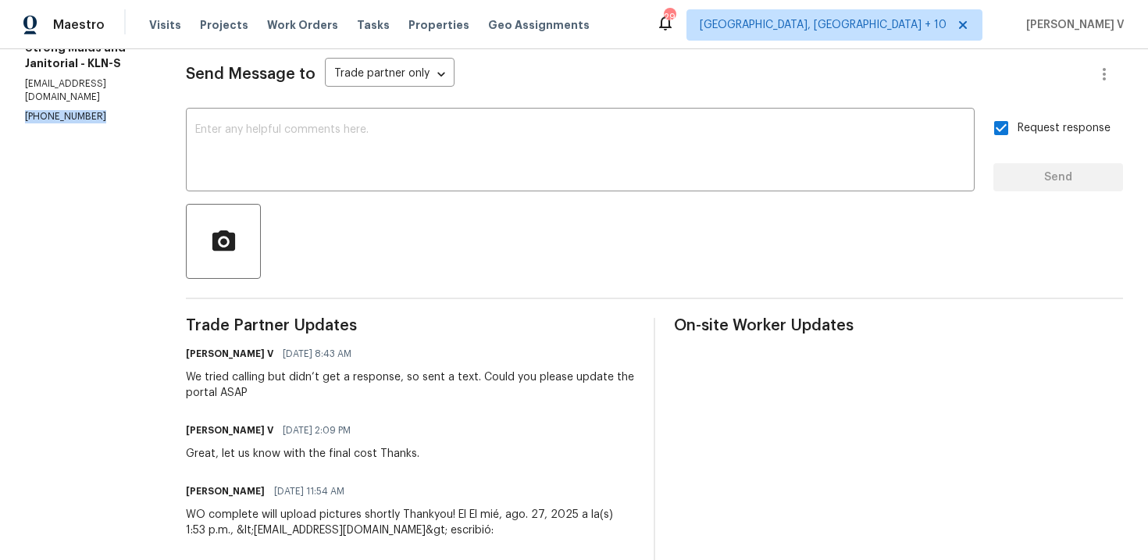
click at [277, 385] on div "We tried calling but didn’t get a response, so sent a text. Could you please up…" at bounding box center [410, 385] width 449 height 31
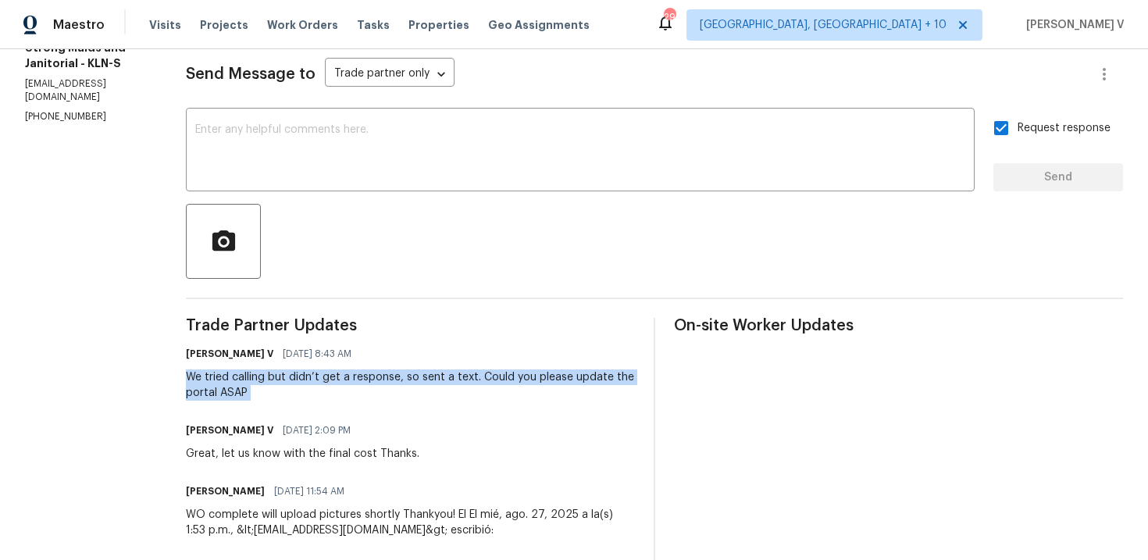
copy div "We tried calling but didn’t get a response, so sent a text. Could you please up…"
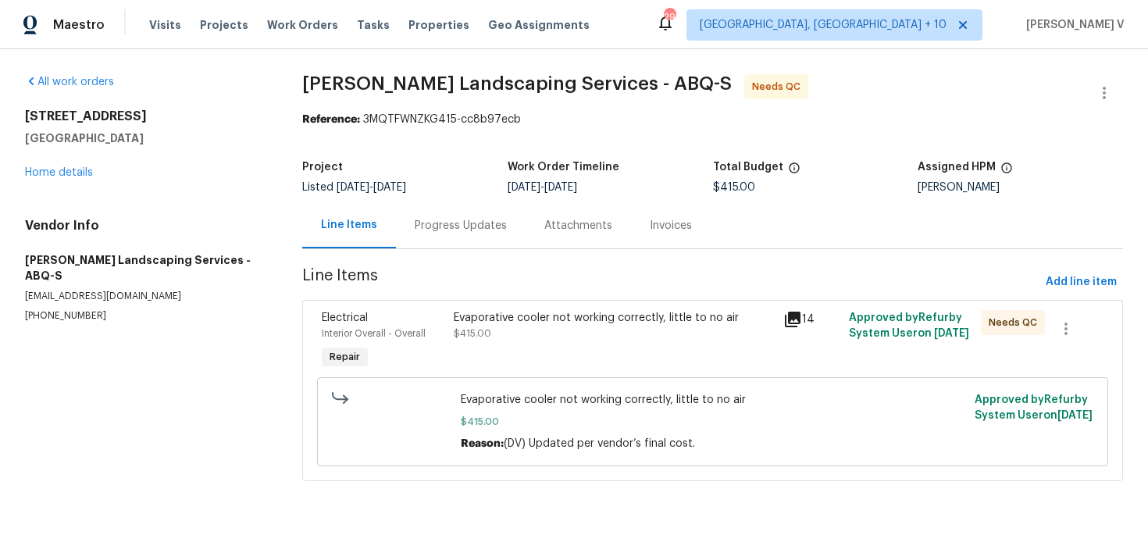
click at [458, 331] on span "$415.00" at bounding box center [472, 333] width 37 height 9
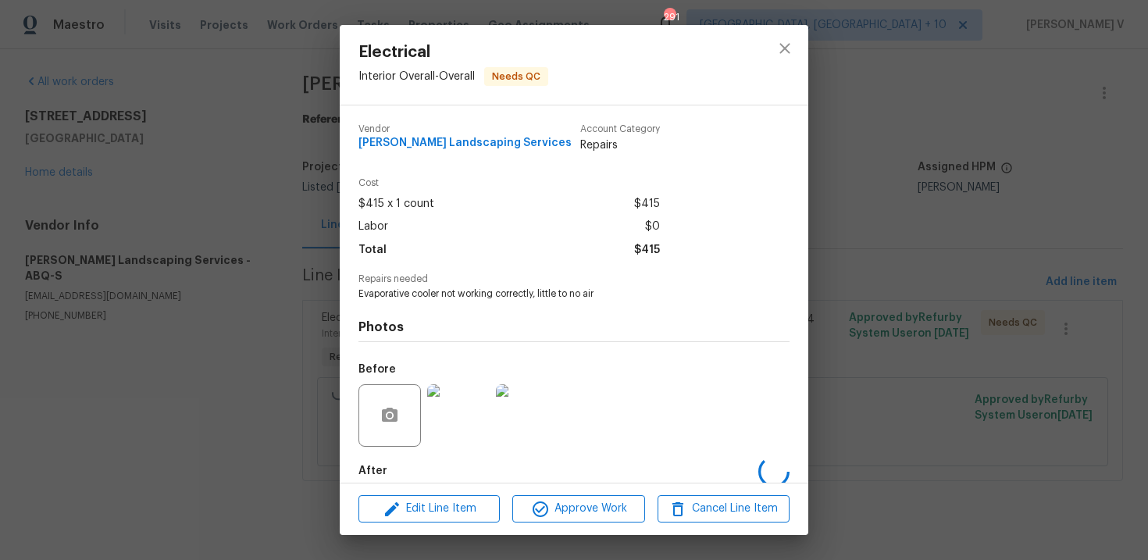
click at [330, 241] on div "Electrical Interior Overall - Overall Needs QC Vendor [PERSON_NAME] Landscaping…" at bounding box center [574, 280] width 1148 height 560
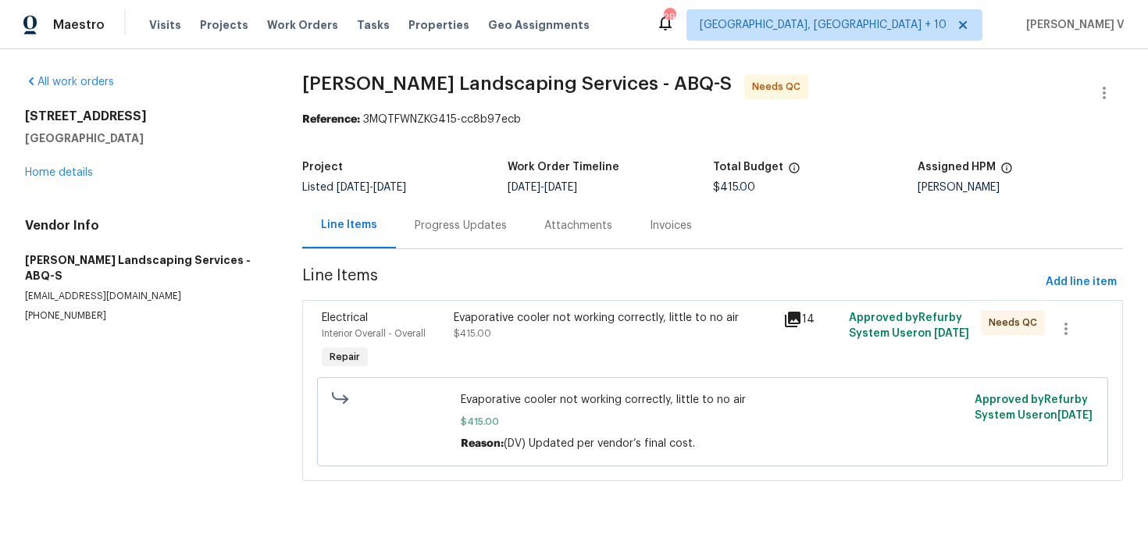
click at [487, 227] on div "Progress Updates" at bounding box center [461, 226] width 92 height 16
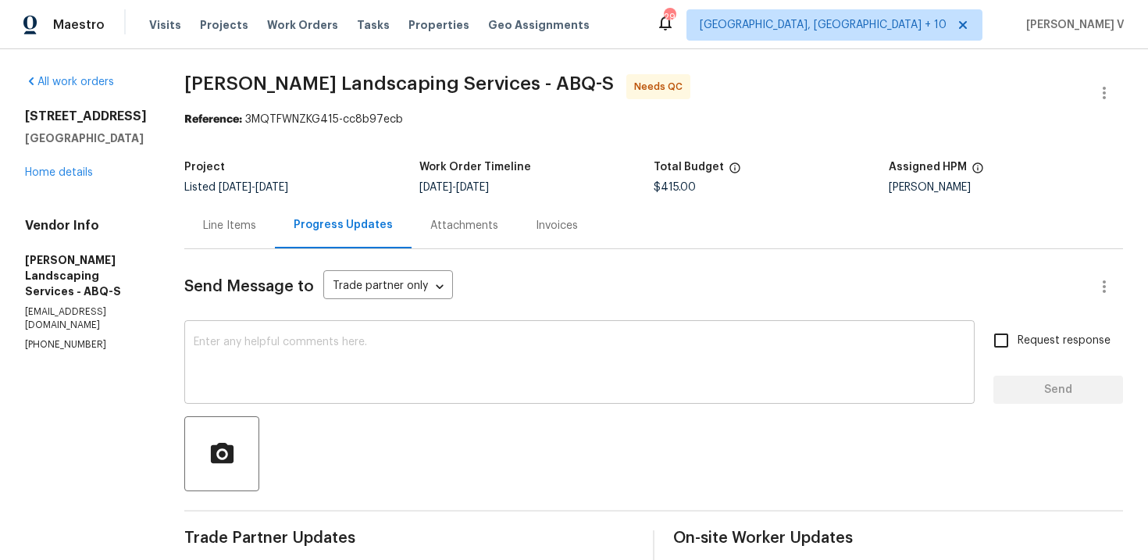
scroll to position [349, 0]
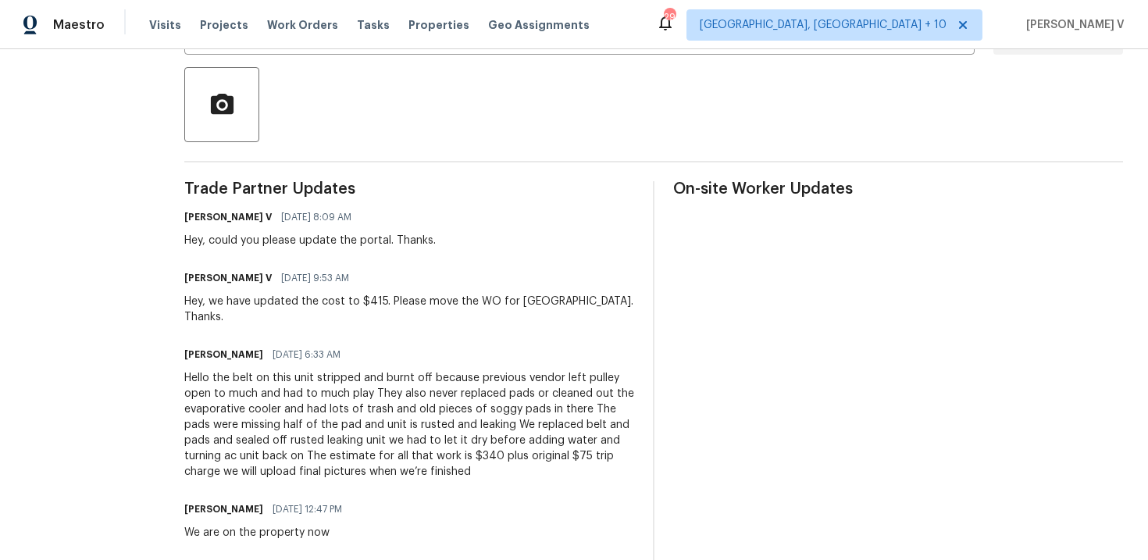
click at [292, 378] on div "Hello the belt on this unit stripped and burnt off because previous vendor left…" at bounding box center [409, 424] width 450 height 109
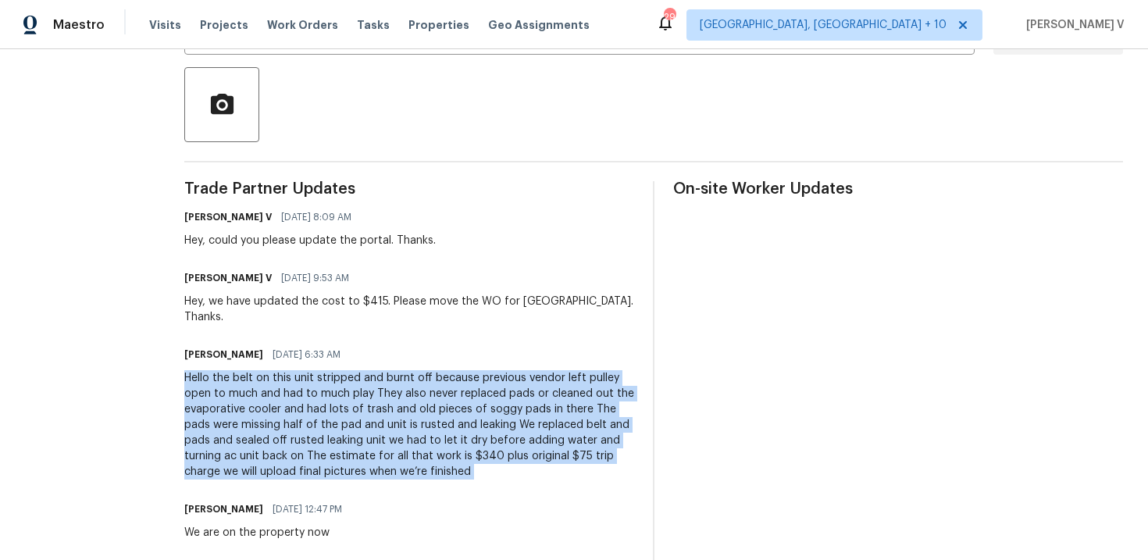
copy div "Hello the belt on this unit stripped and burnt off because previous vendor left…"
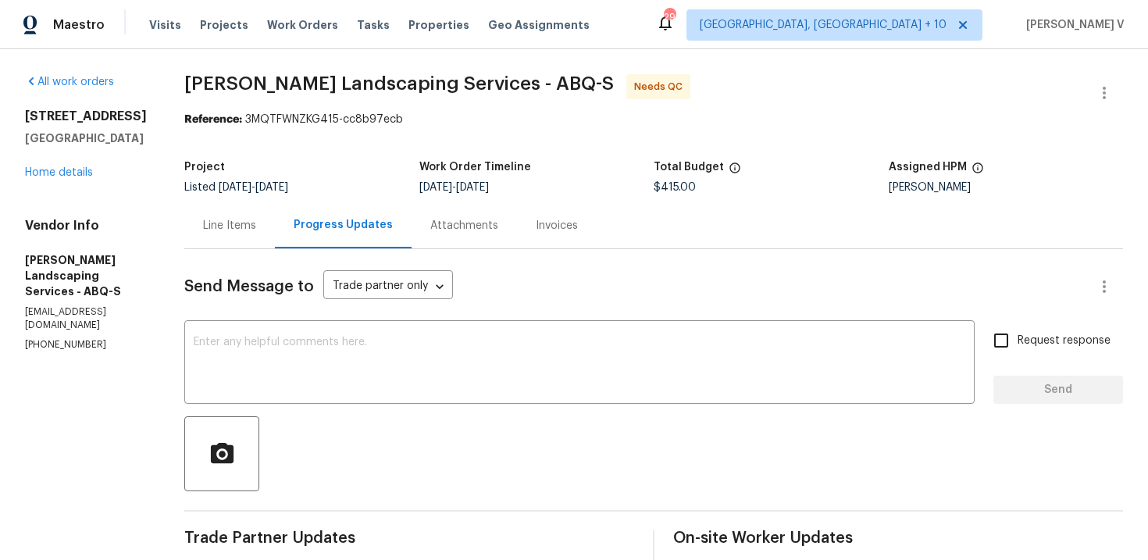
click at [256, 243] on div "Line Items" at bounding box center [229, 225] width 91 height 46
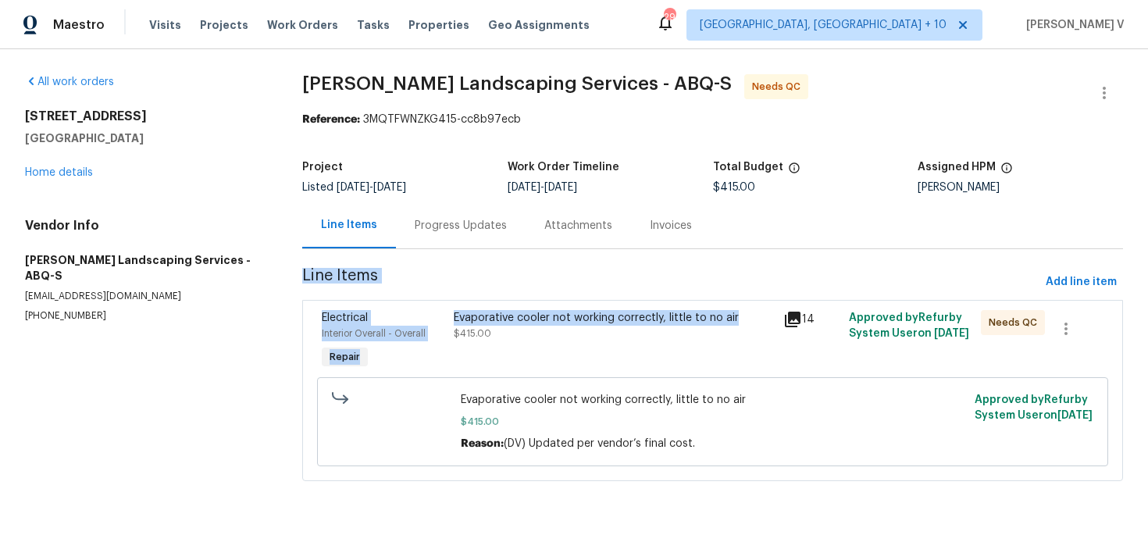
drag, startPoint x: 299, startPoint y: 272, endPoint x: 737, endPoint y: 316, distance: 439.7
click at [737, 317] on div "All work orders 916 Dakota St SE Albuquerque, NM 87108 Home details Vendor Info…" at bounding box center [574, 287] width 1148 height 476
copy section "Line Items Add line item Electrical Interior Overall - Overall Repair Evaporati…"
click at [1115, 82] on button "button" at bounding box center [1104, 92] width 37 height 37
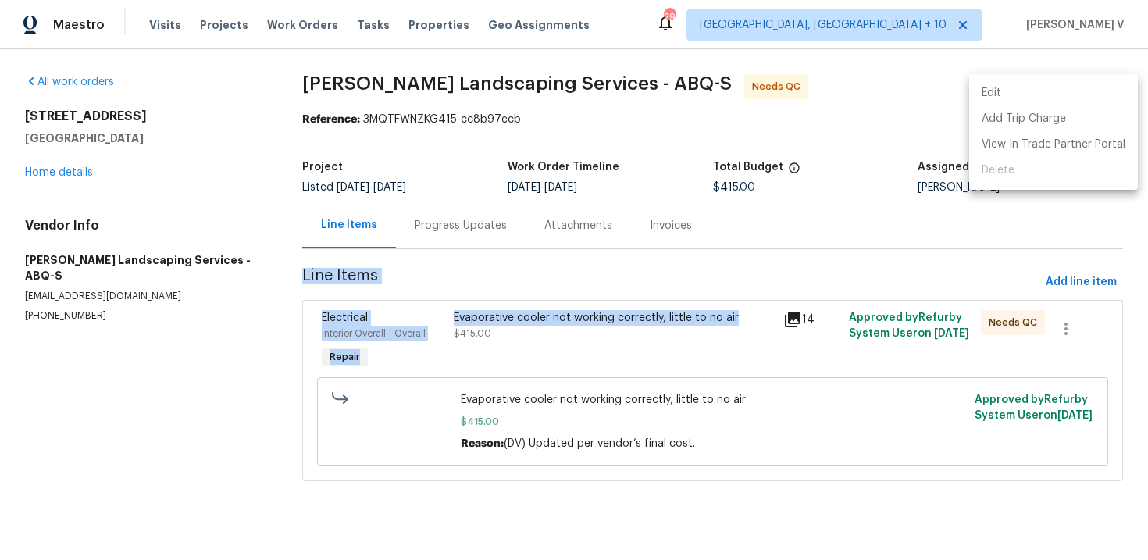
click at [1084, 82] on li "Edit" at bounding box center [1053, 93] width 169 height 26
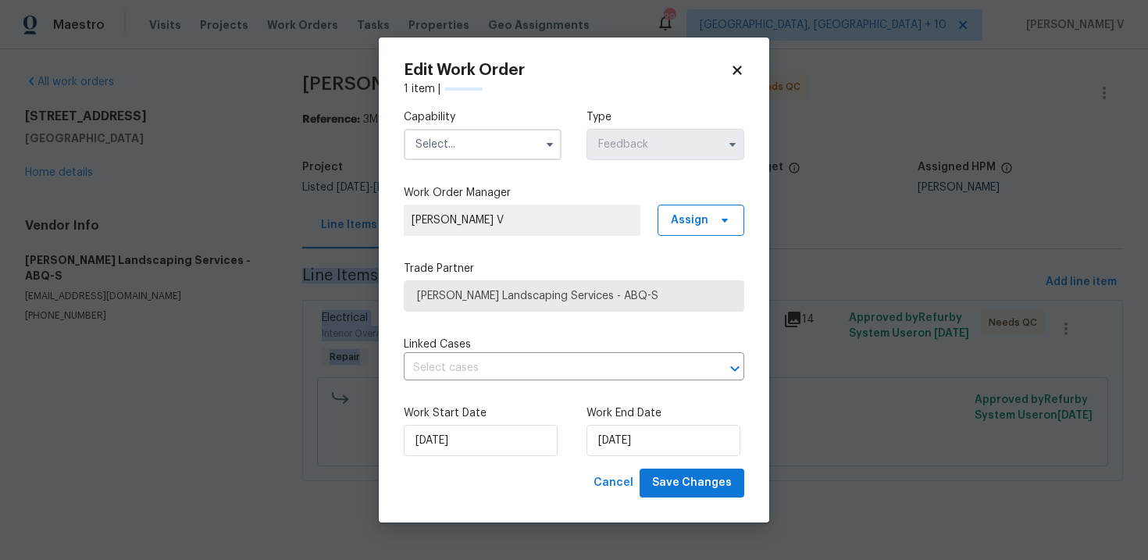
click at [505, 145] on input "text" at bounding box center [483, 144] width 158 height 31
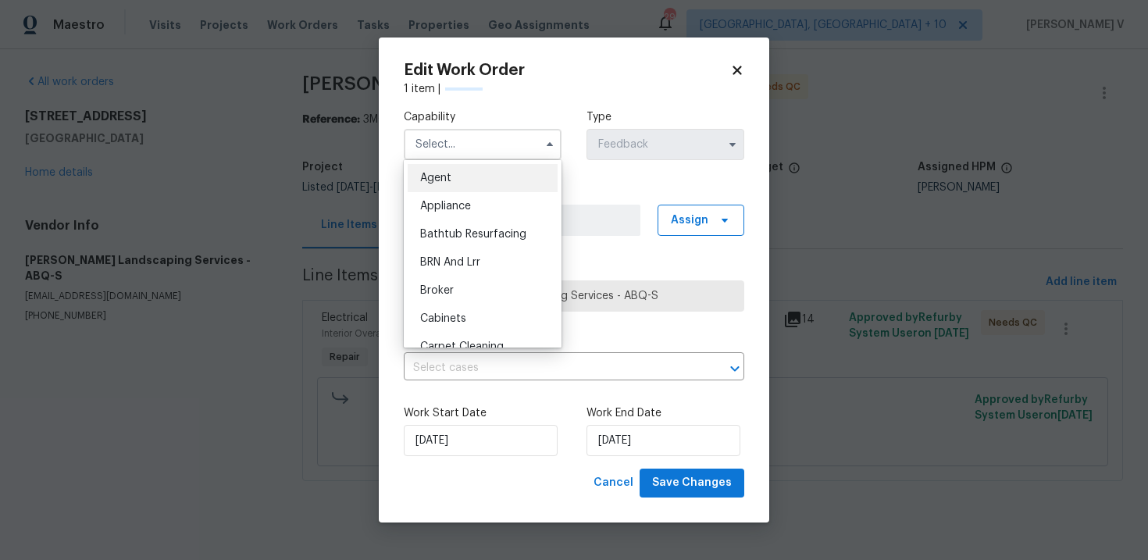
click at [458, 170] on div "Agent" at bounding box center [483, 178] width 150 height 28
type input "Agent"
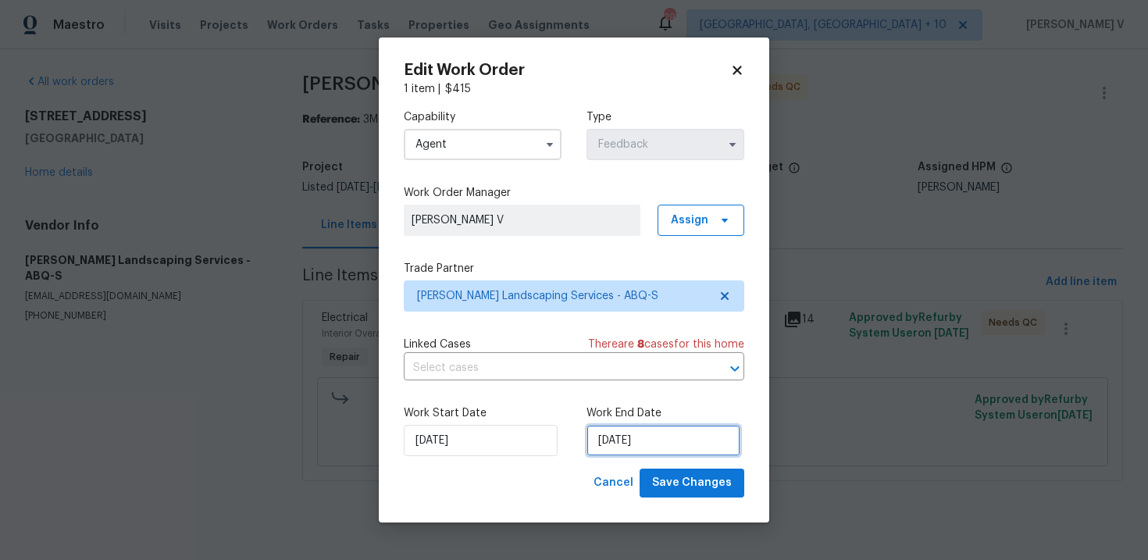
click at [663, 432] on input "28/08/2025" at bounding box center [664, 440] width 154 height 31
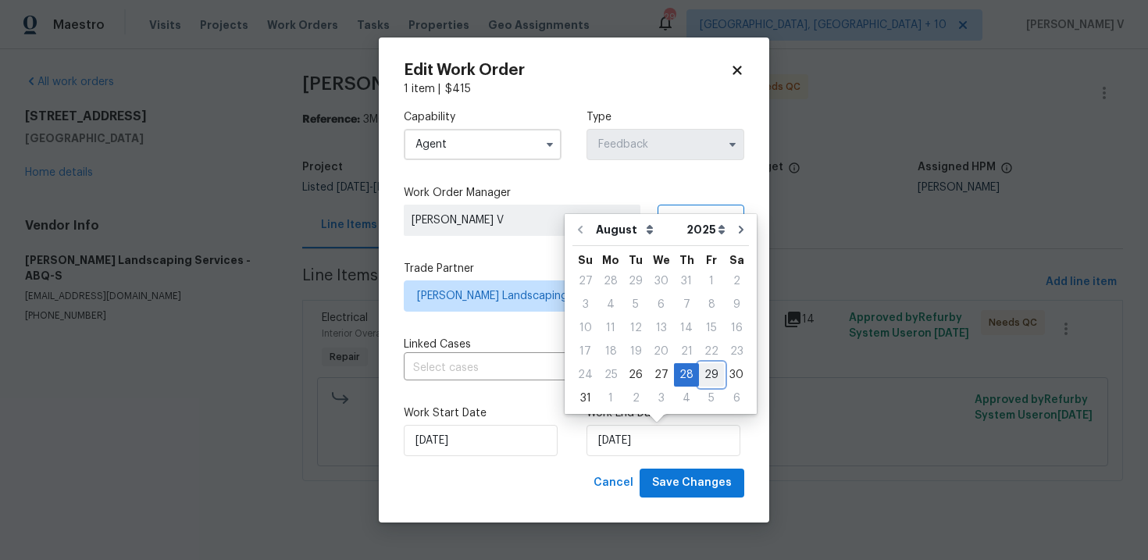
click at [700, 374] on div "29" at bounding box center [711, 375] width 25 height 22
type input "[DATE]"
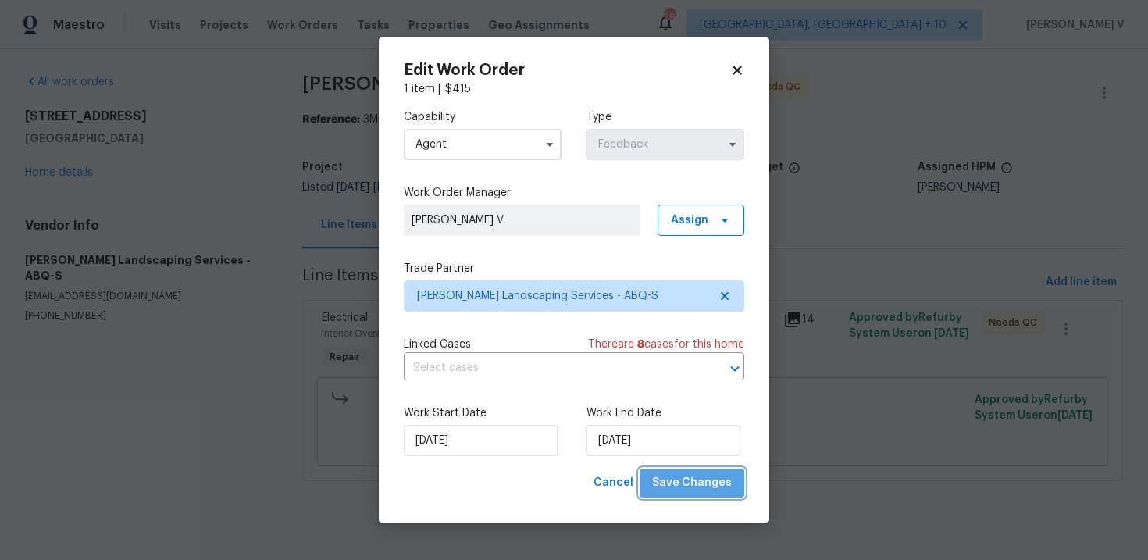
click at [699, 471] on button "Save Changes" at bounding box center [692, 483] width 105 height 29
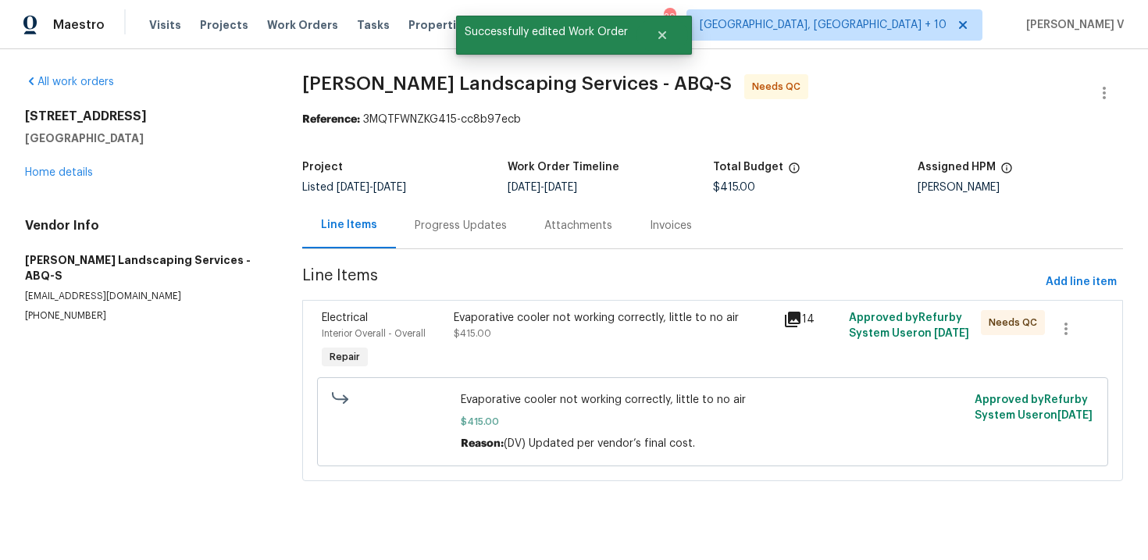
click at [510, 328] on div "Evaporative cooler not working correctly, little to no air $415.00" at bounding box center [614, 325] width 320 height 31
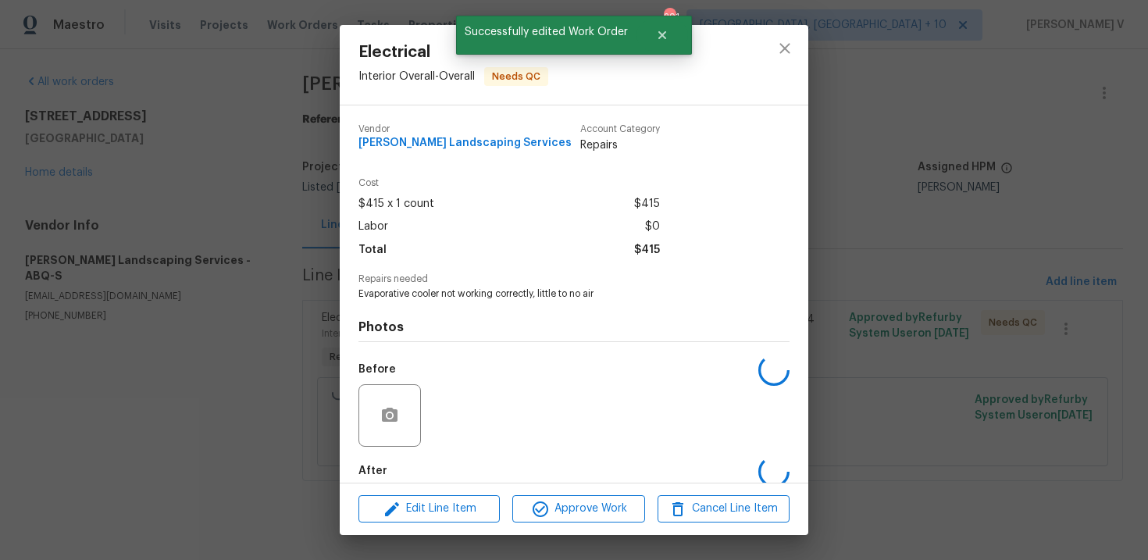
scroll to position [81, 0]
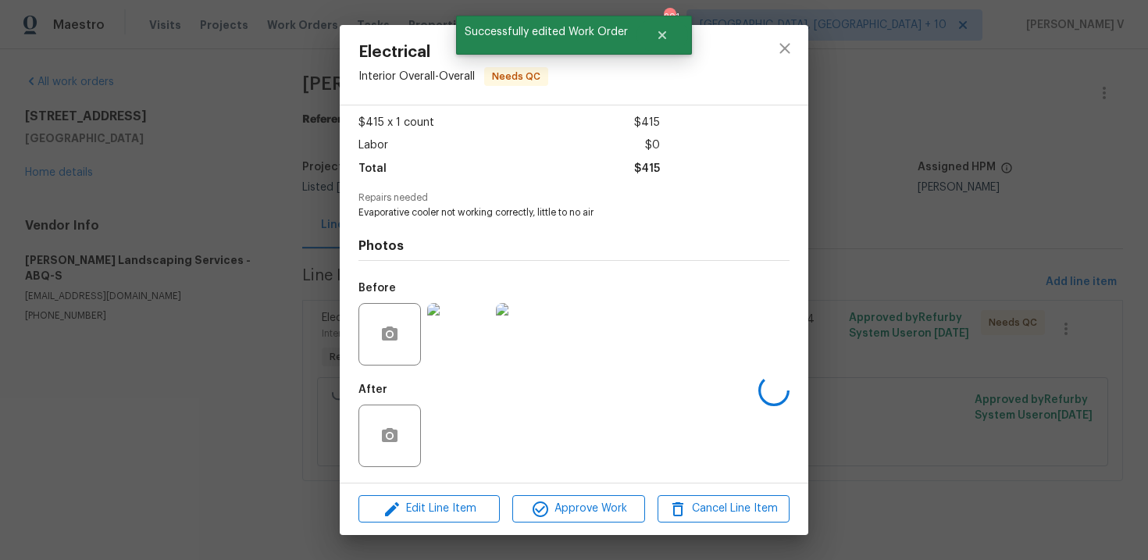
click at [410, 445] on div at bounding box center [390, 436] width 62 height 62
click at [459, 329] on img at bounding box center [458, 334] width 62 height 62
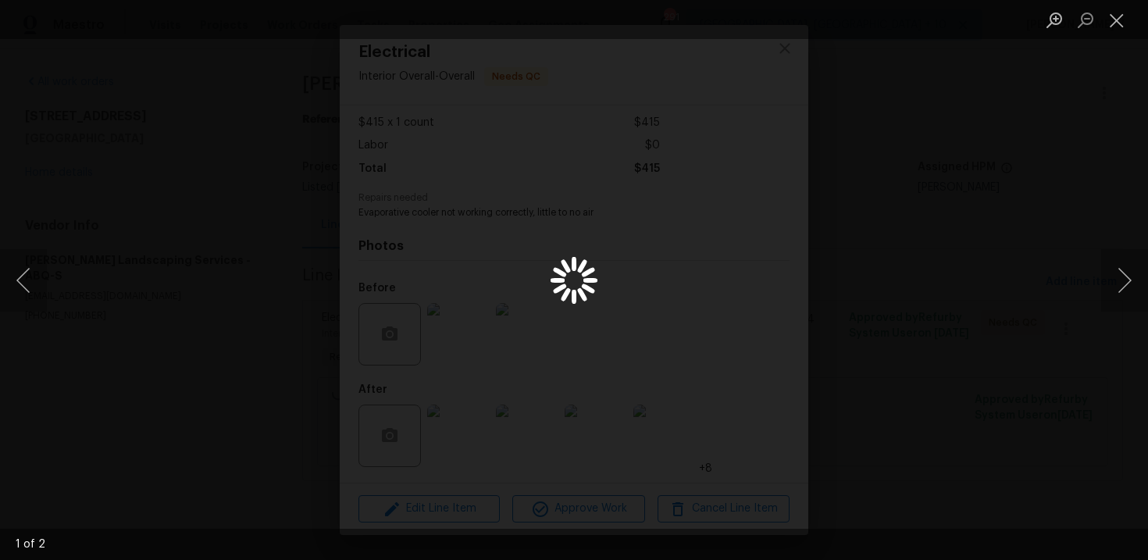
click at [1013, 173] on div "Lightbox" at bounding box center [574, 280] width 1148 height 560
click at [1118, 22] on button "Close lightbox" at bounding box center [1117, 19] width 31 height 27
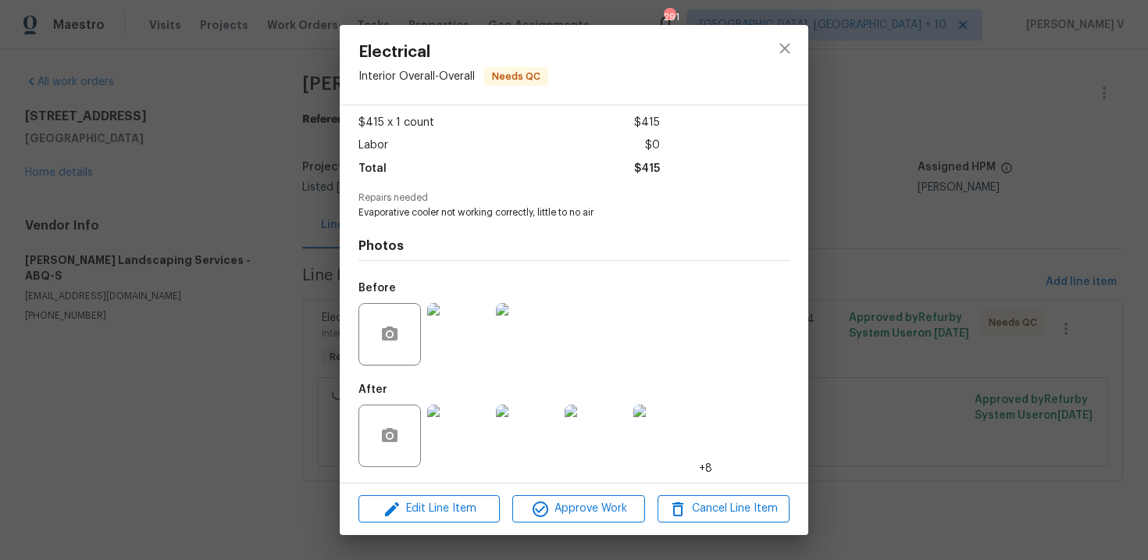
click at [464, 434] on img at bounding box center [458, 436] width 62 height 62
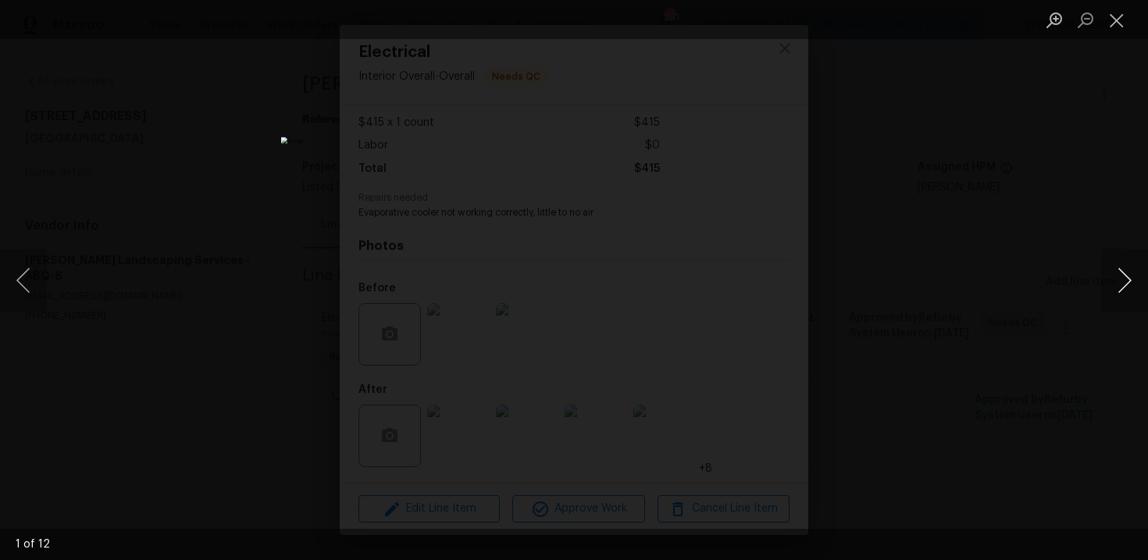
click at [1137, 277] on button "Next image" at bounding box center [1125, 280] width 47 height 62
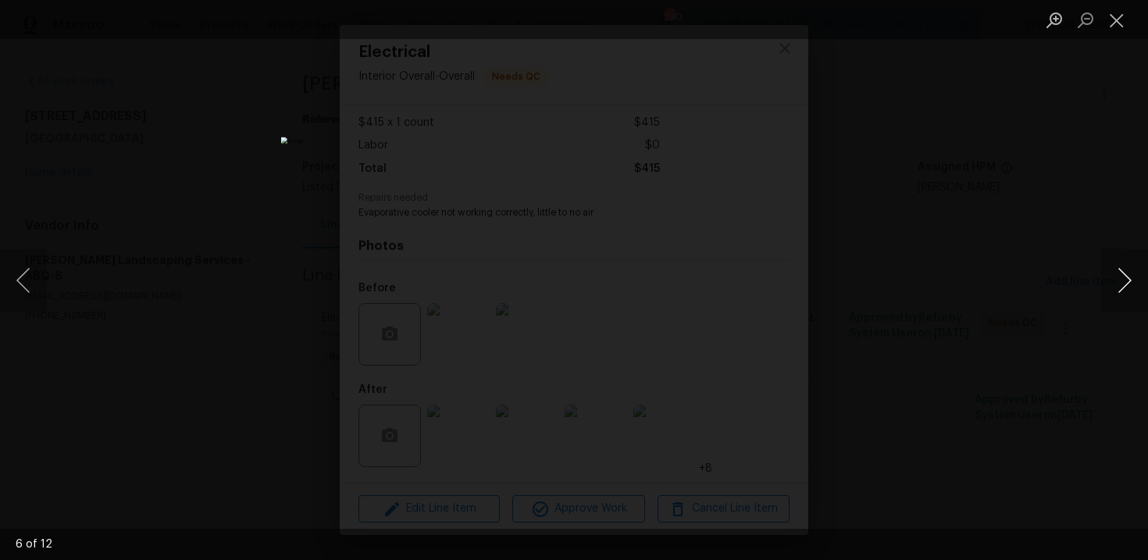
click at [1144, 283] on button "Next image" at bounding box center [1125, 280] width 47 height 62
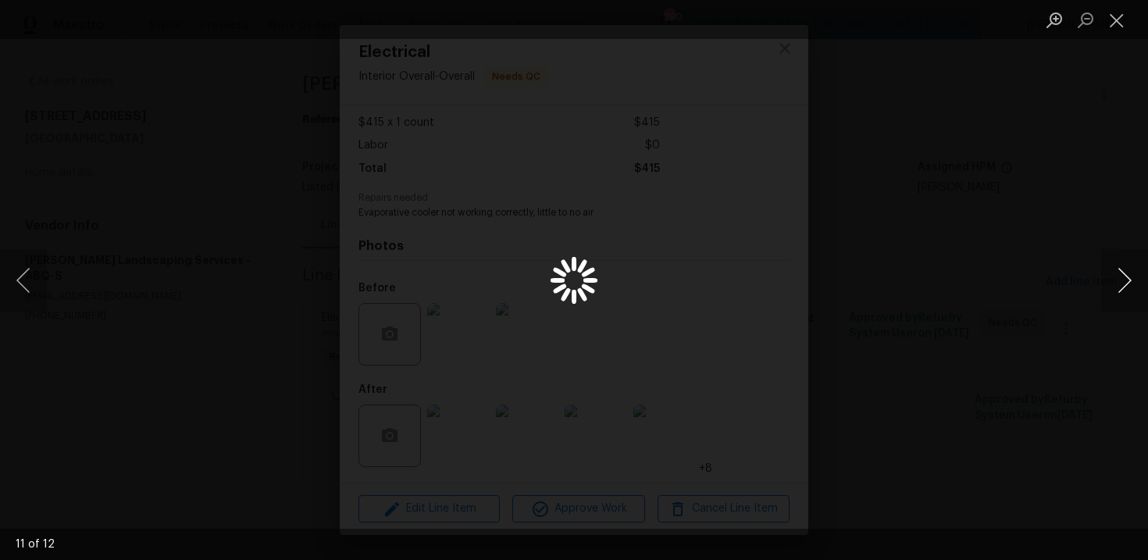
click at [1144, 283] on button "Next image" at bounding box center [1125, 280] width 47 height 62
click at [1024, 186] on div "Lightbox" at bounding box center [574, 280] width 1148 height 560
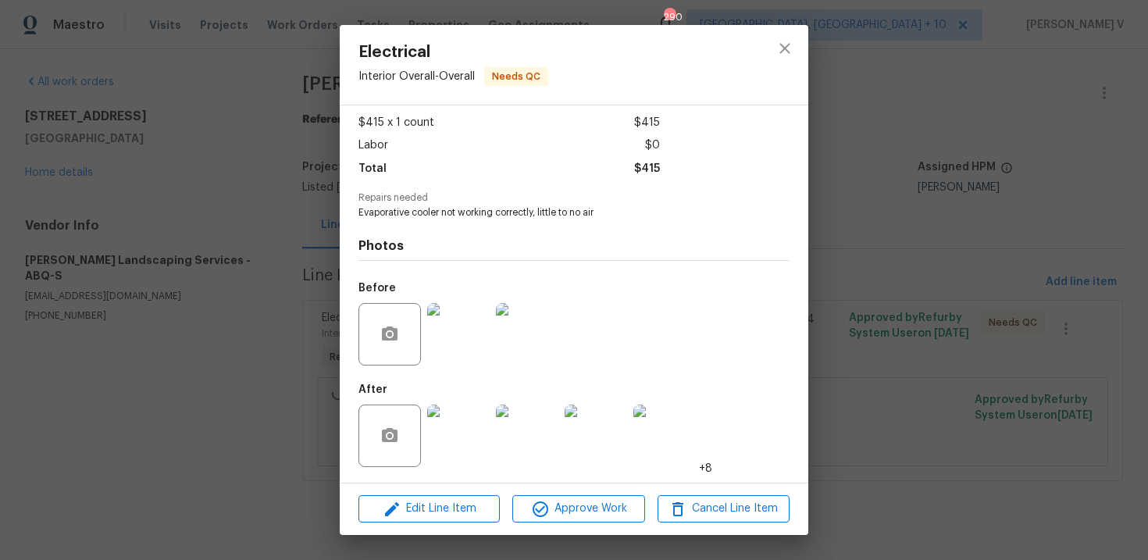
click at [1024, 186] on div "Electrical Interior Overall - Overall Needs QC Vendor Rodriguez Landscaping Ser…" at bounding box center [574, 280] width 1148 height 560
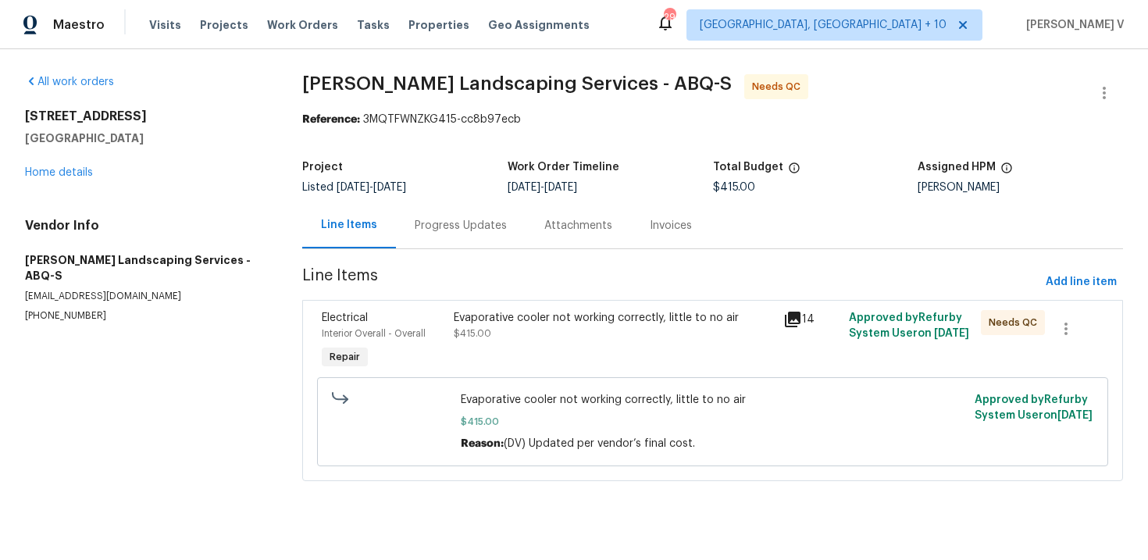
click at [615, 316] on div "Evaporative cooler not working correctly, little to no air" at bounding box center [614, 318] width 320 height 16
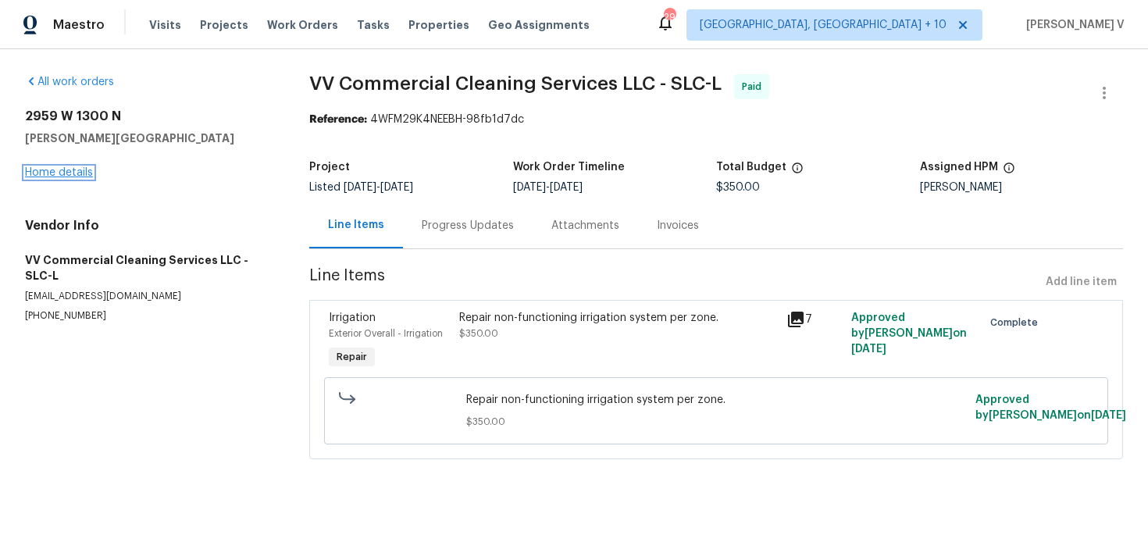
click at [54, 172] on link "Home details" at bounding box center [59, 172] width 68 height 11
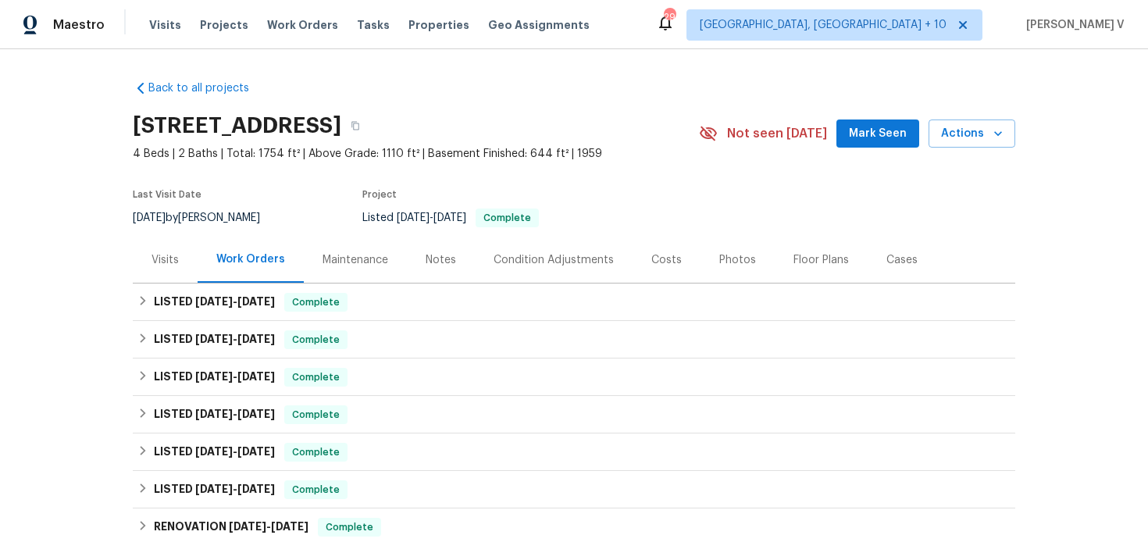
scroll to position [225, 0]
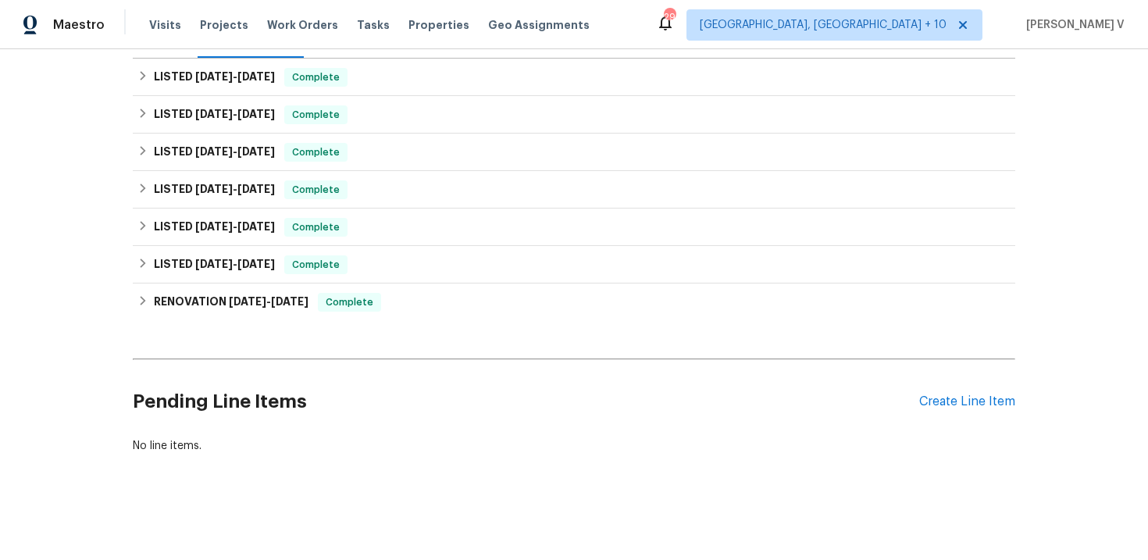
click at [960, 412] on div "Pending Line Items Create Line Item" at bounding box center [574, 402] width 883 height 73
click at [960, 405] on div "Create Line Item" at bounding box center [967, 402] width 96 height 15
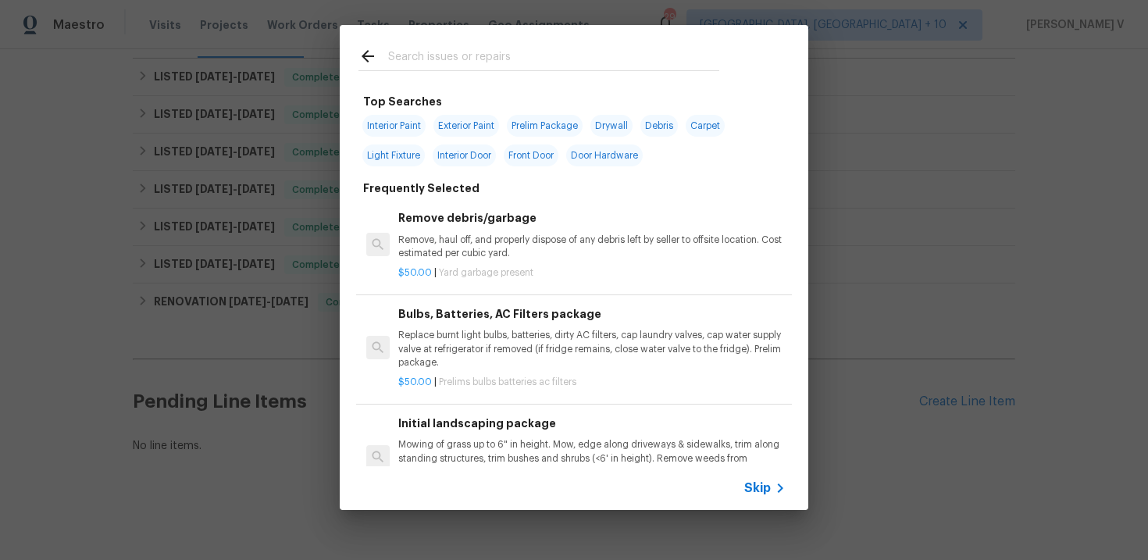
click at [769, 480] on span "Skip" at bounding box center [757, 488] width 27 height 16
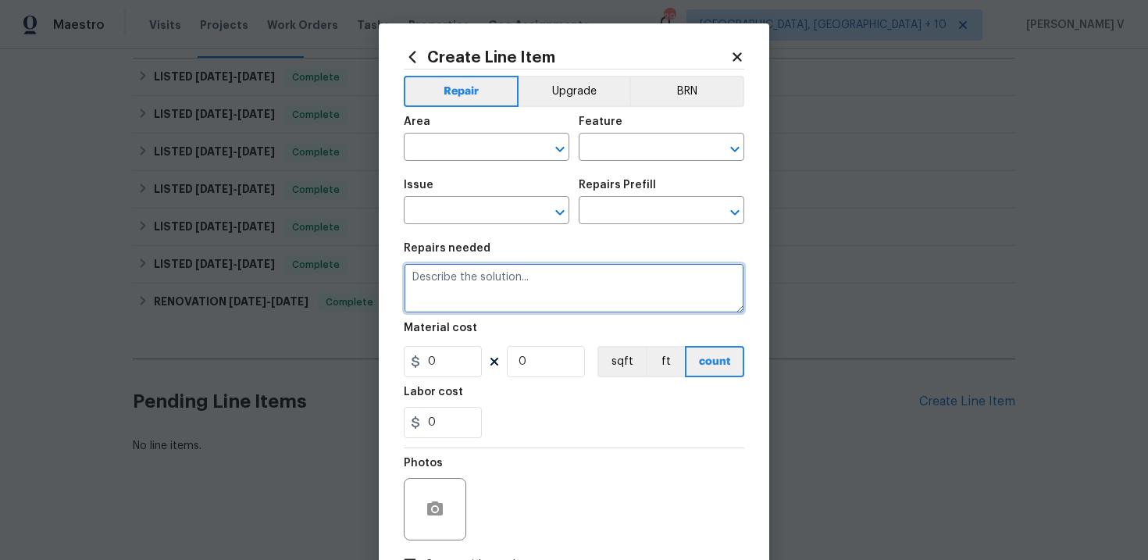
click at [609, 305] on textarea at bounding box center [574, 288] width 341 height 50
paste textarea "Please investigate the basement is flooded claim we received. Location and caus…"
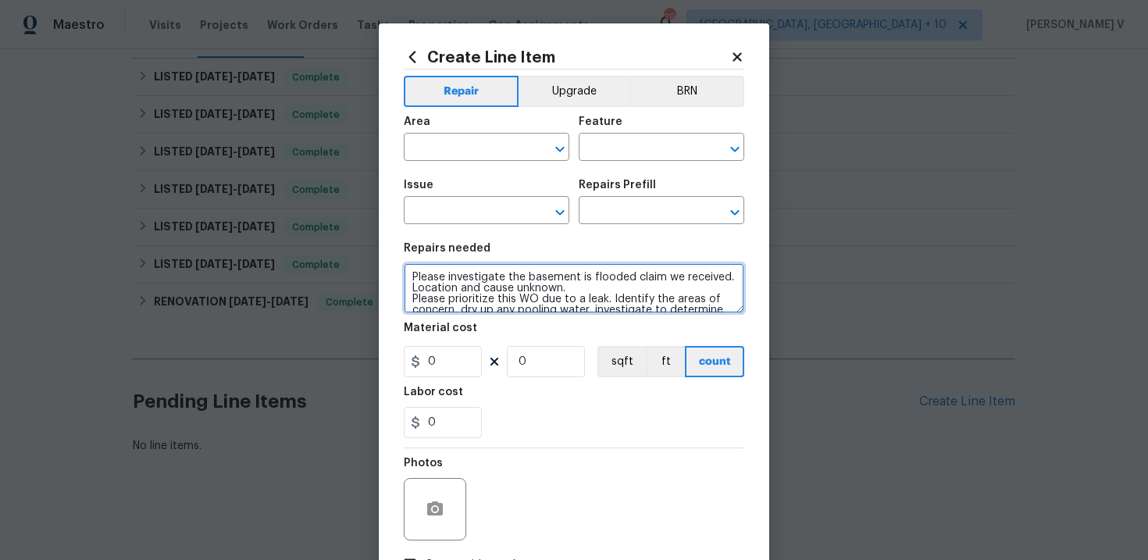
scroll to position [102, 0]
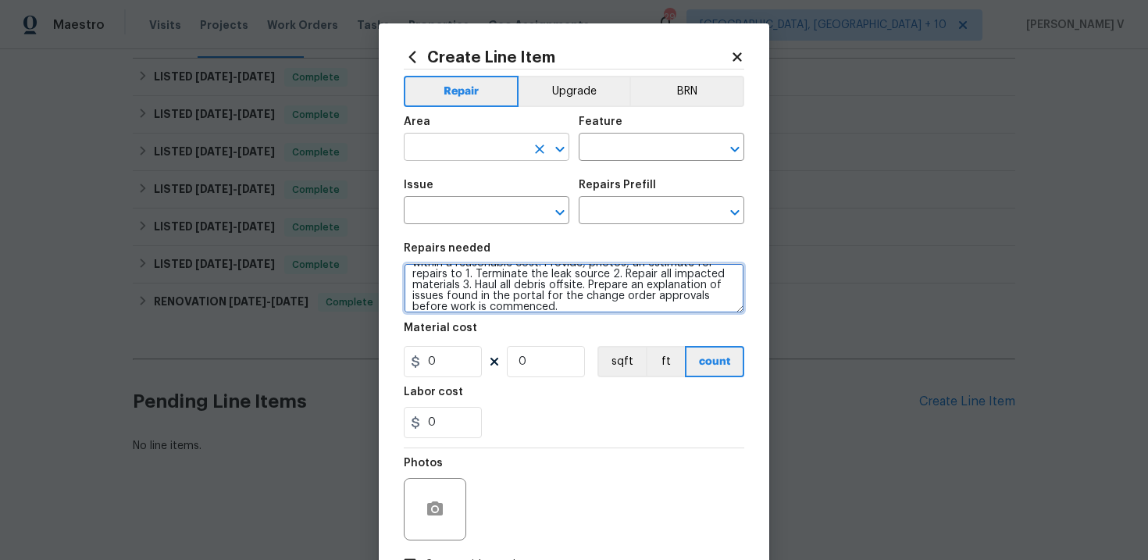
type textarea "Please investigate the basement is flooded claim we received. Location and caus…"
click at [475, 152] on input "text" at bounding box center [465, 149] width 122 height 24
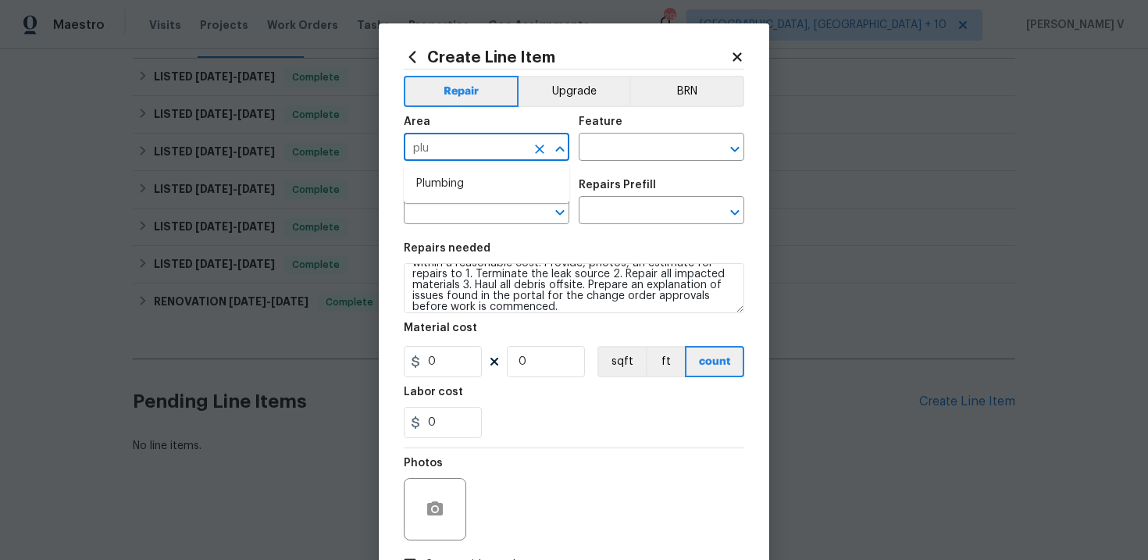
click at [475, 167] on ul "Plumbing" at bounding box center [487, 184] width 166 height 38
click at [473, 176] on li "Plumbing" at bounding box center [487, 184] width 166 height 26
type input "Plumbing"
click at [627, 127] on div "Feature" at bounding box center [662, 126] width 166 height 20
click at [608, 149] on input "text" at bounding box center [640, 149] width 122 height 24
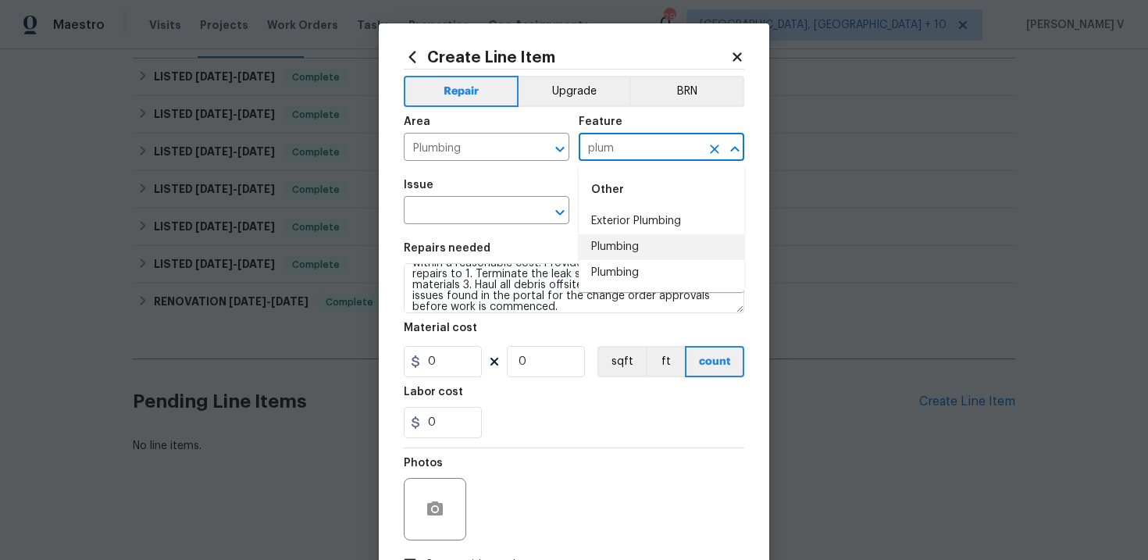
click at [621, 252] on li "Plumbing" at bounding box center [662, 247] width 166 height 26
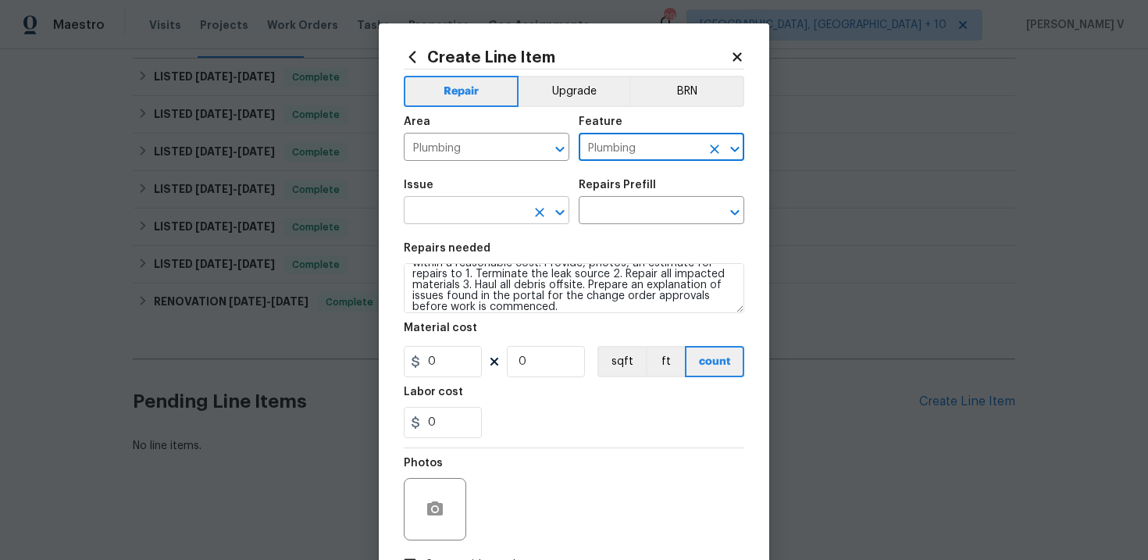
type input "Plumbing"
click at [496, 210] on input "text" at bounding box center [465, 212] width 122 height 24
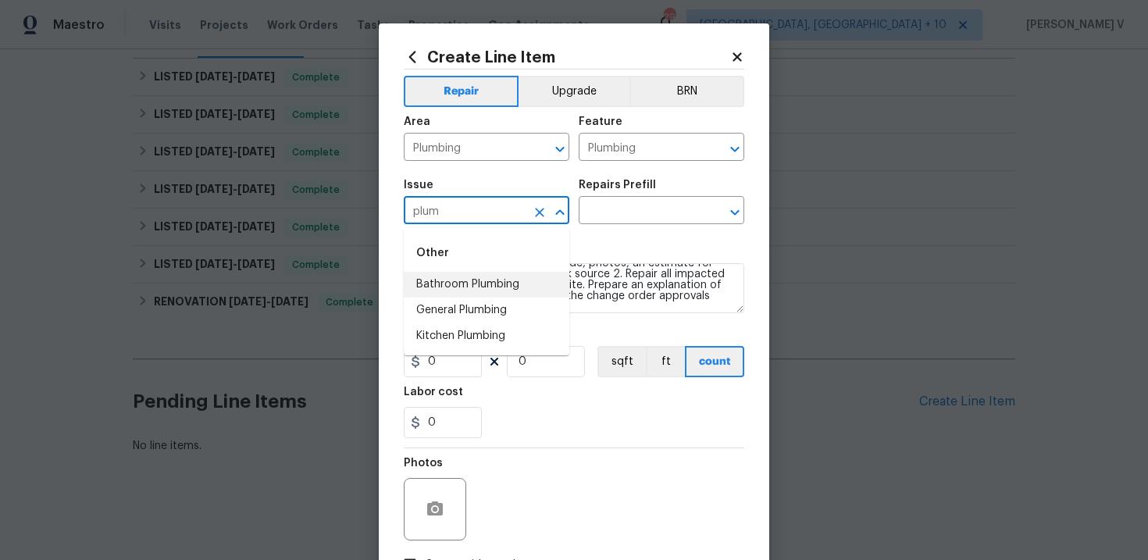
click at [505, 309] on li "General Plumbing" at bounding box center [487, 311] width 166 height 26
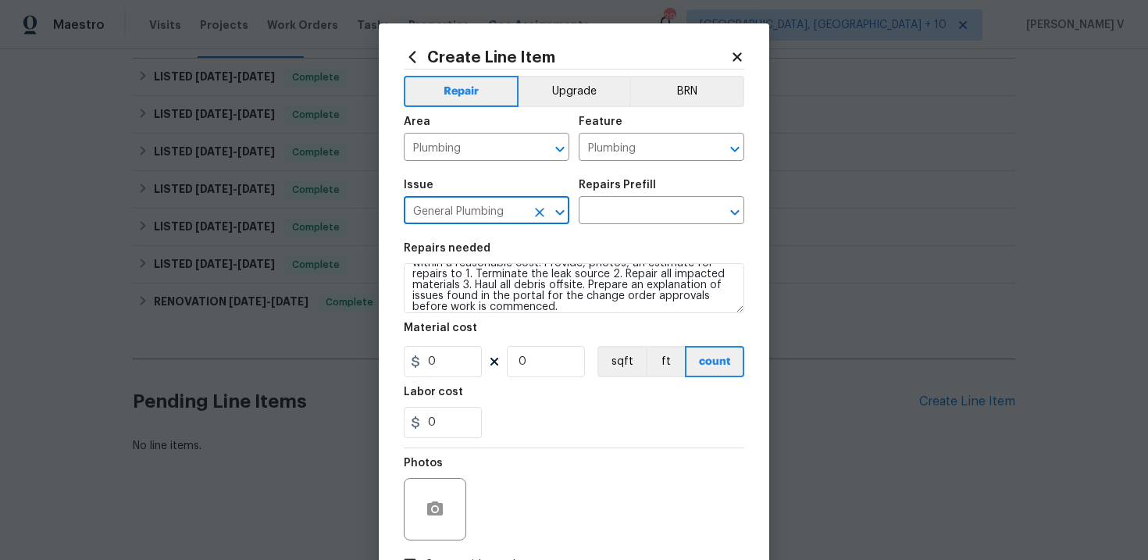
type input "General Plumbing"
click at [623, 182] on h5 "Repairs Prefill" at bounding box center [617, 185] width 77 height 11
click at [616, 210] on input "text" at bounding box center [640, 212] width 122 height 24
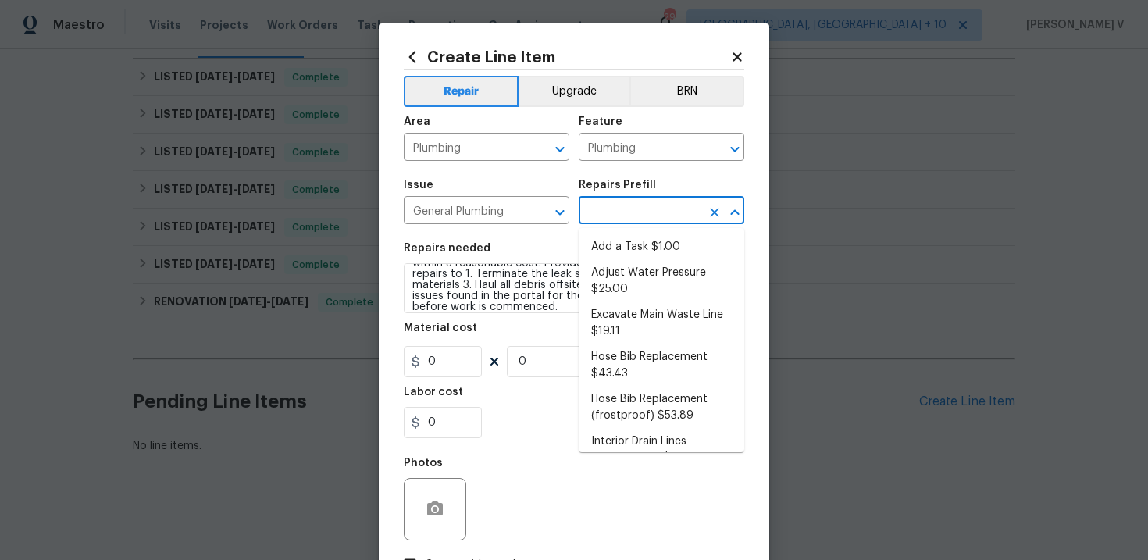
click at [615, 243] on li "Add a Task $1.00" at bounding box center [662, 247] width 166 height 26
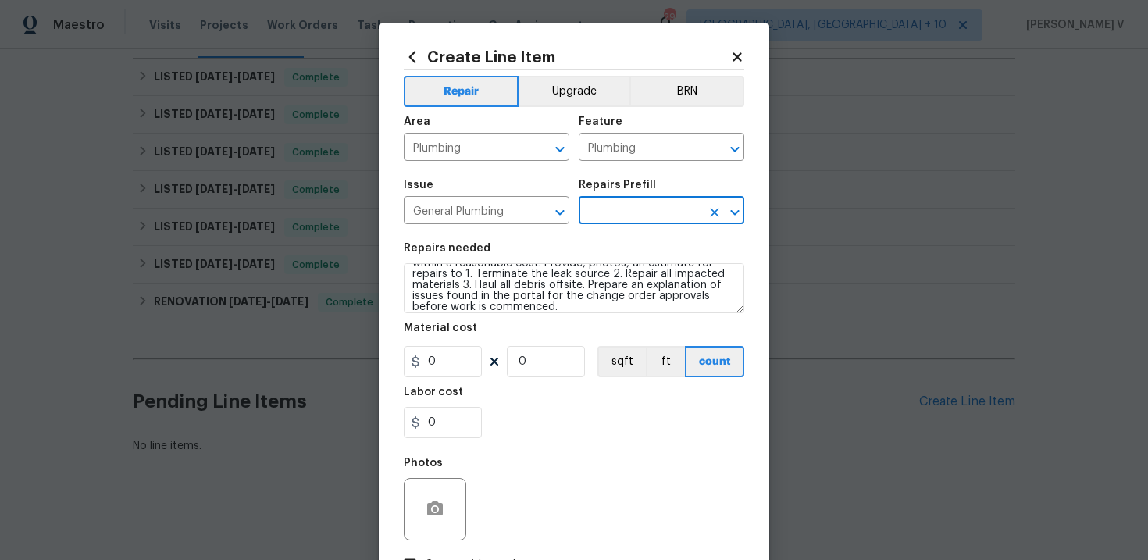
type input "Add a Task $1.00"
type textarea "HPM to detail"
type input "1"
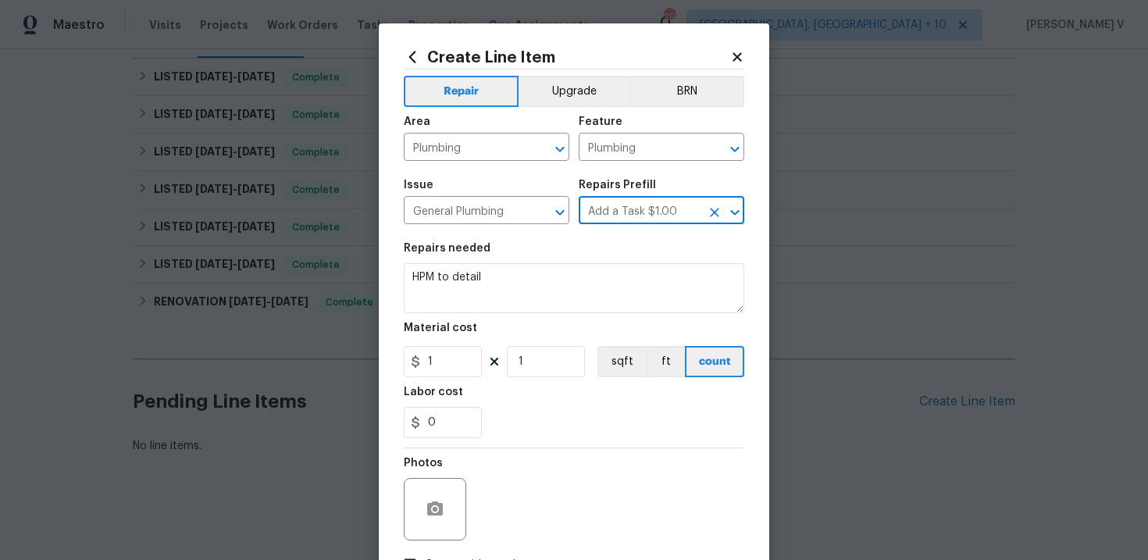
scroll to position [0, 0]
click at [512, 287] on textarea "HPM to detail" at bounding box center [574, 288] width 341 height 50
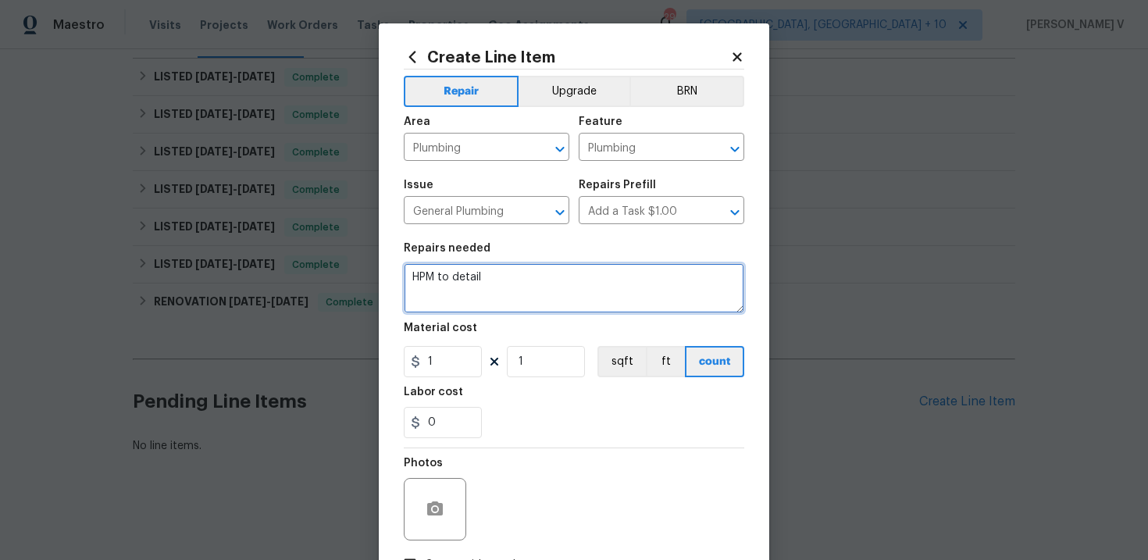
click at [512, 287] on textarea "HPM to detail" at bounding box center [574, 288] width 341 height 50
paste textarea "Please investigate the basement is flooded claim we received. Location and caus…"
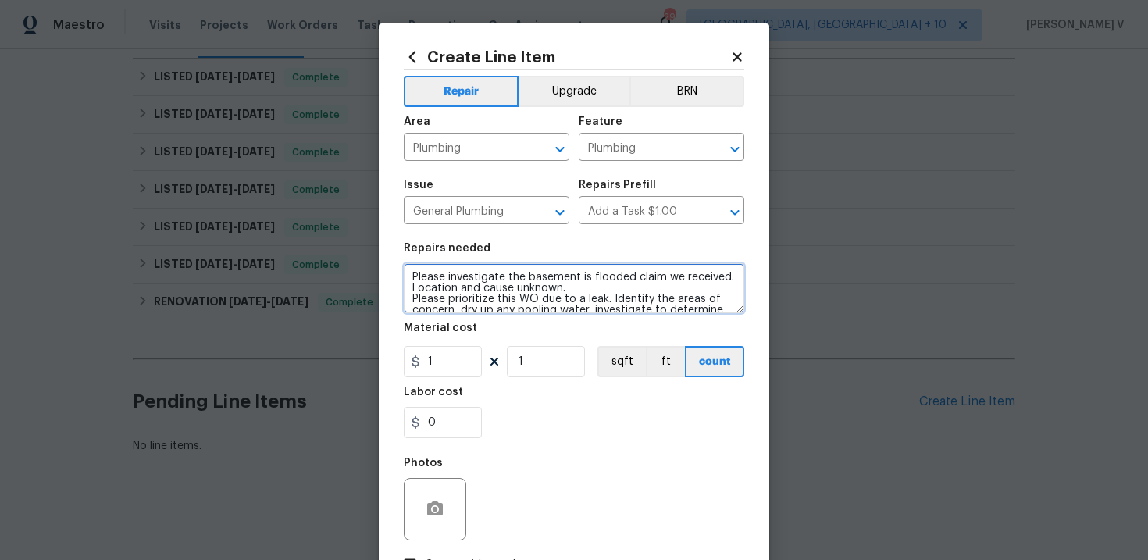
scroll to position [102, 0]
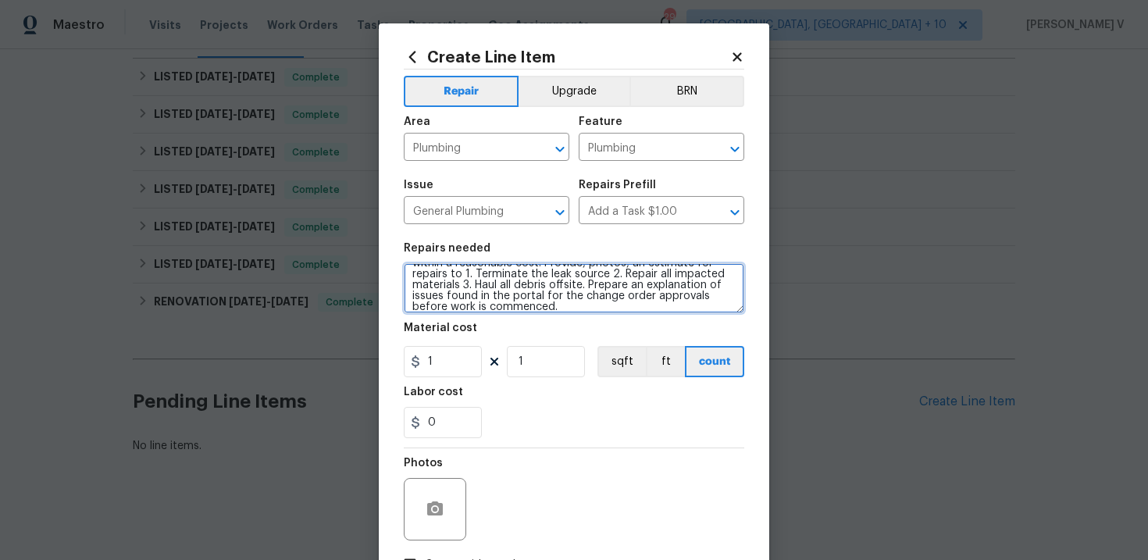
type textarea "Please investigate the basement is flooded claim we received. Location and caus…"
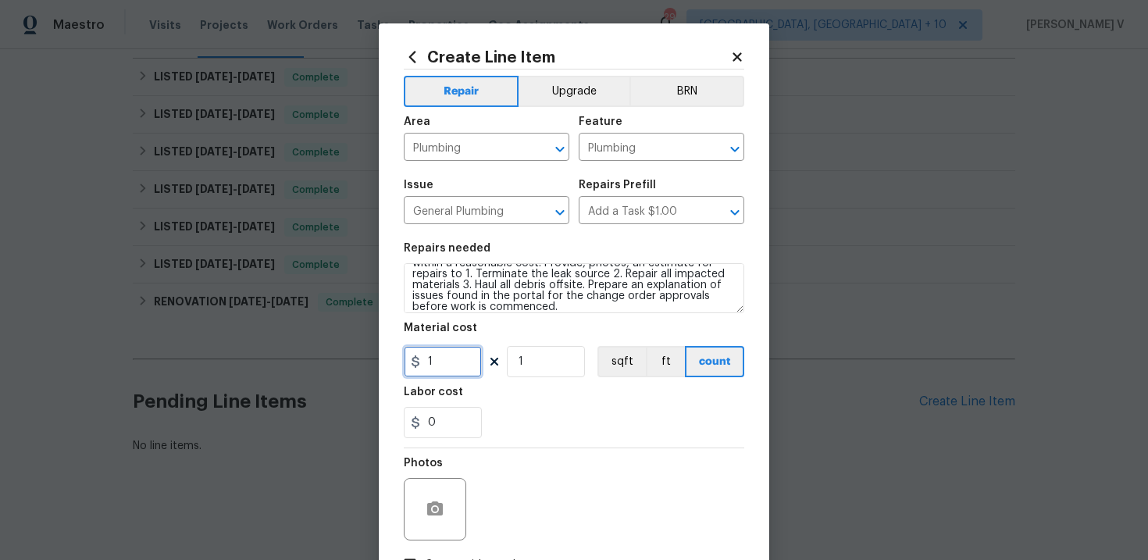
click at [442, 373] on input "1" at bounding box center [443, 361] width 78 height 31
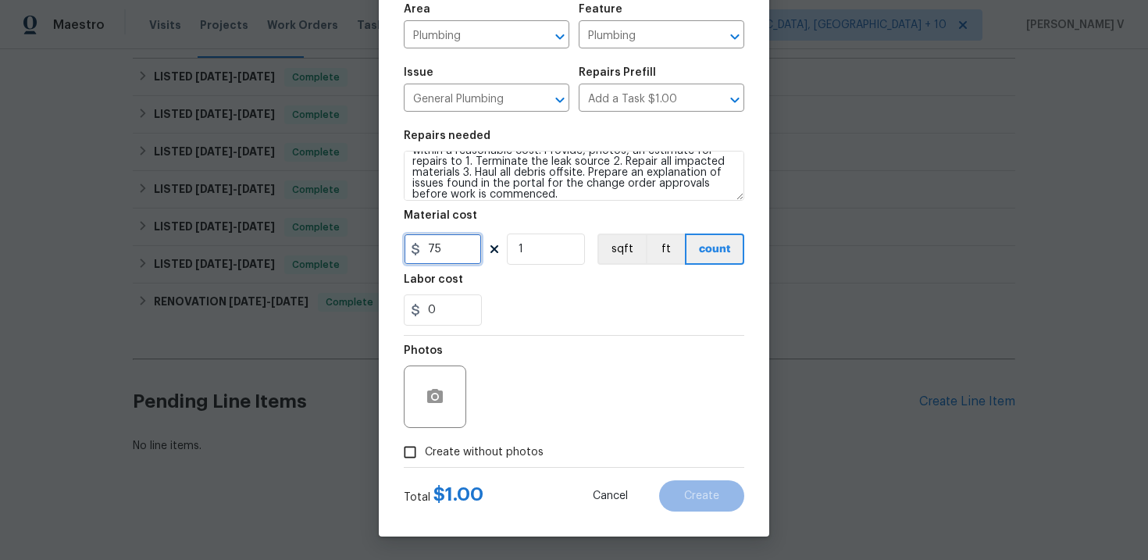
type input "75"
click at [438, 441] on label "Create without photos" at bounding box center [469, 452] width 148 height 30
click at [425, 441] on input "Create without photos" at bounding box center [410, 452] width 30 height 30
checkbox input "true"
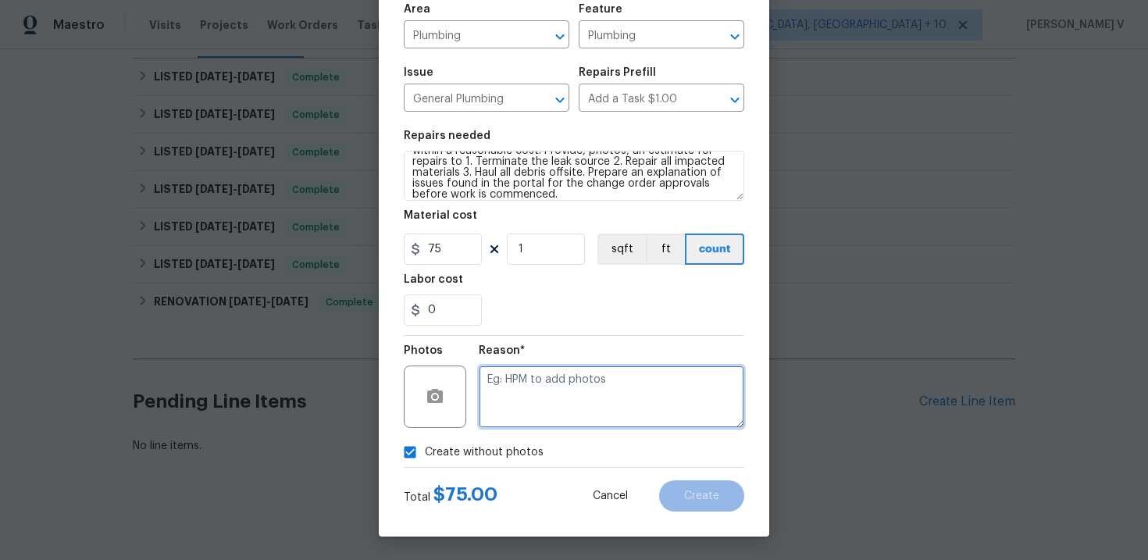
click at [537, 408] on textarea at bounding box center [612, 397] width 266 height 62
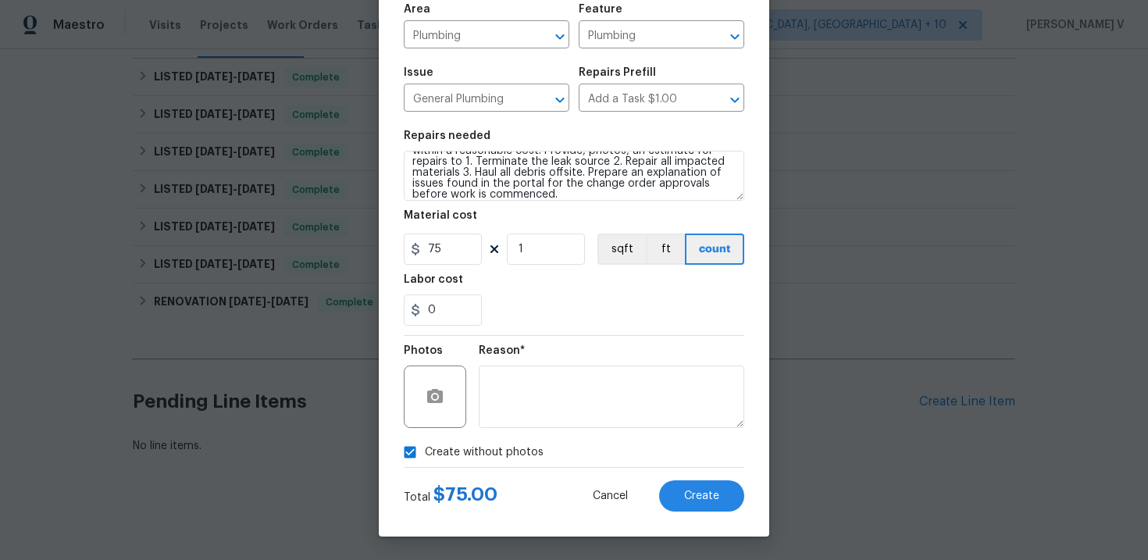
click at [675, 473] on div "Total $ 75.00 Cancel Create" at bounding box center [574, 490] width 341 height 44
click at [718, 502] on button "Create" at bounding box center [701, 495] width 85 height 31
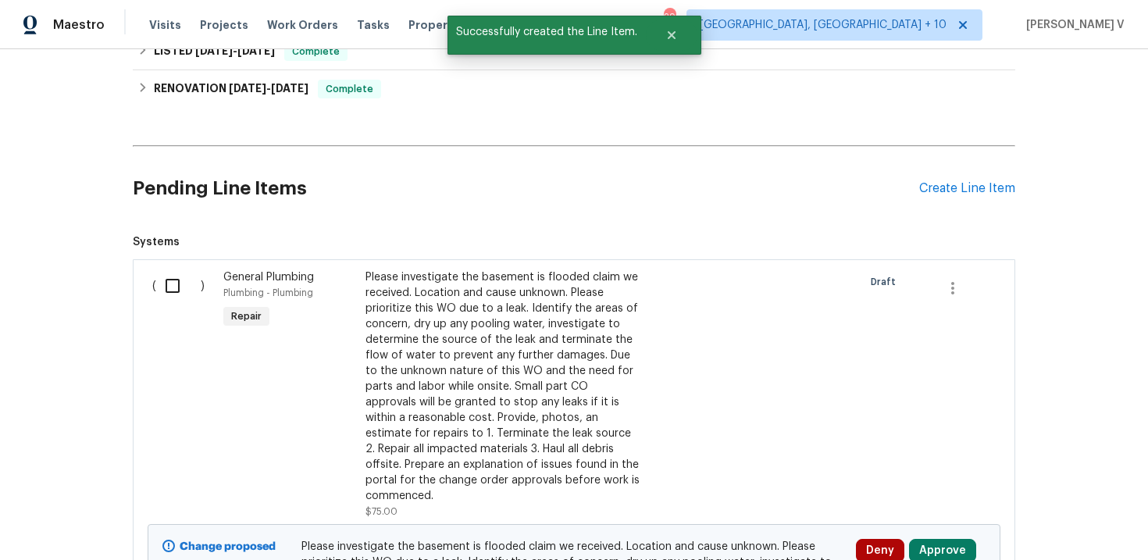
scroll to position [462, 0]
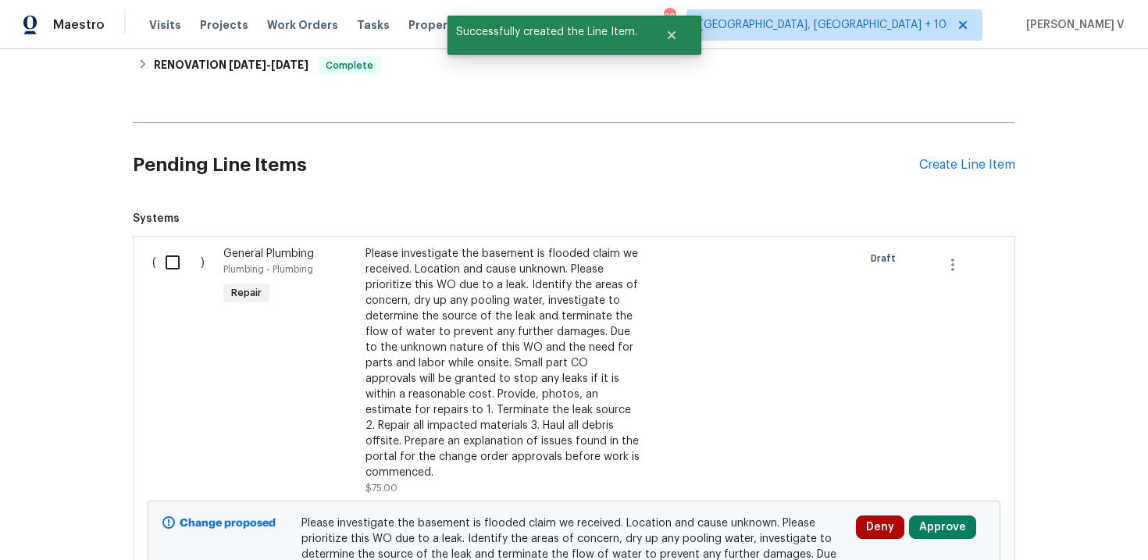
click at [150, 271] on div "( )" at bounding box center [183, 370] width 71 height 259
click at [184, 271] on input "checkbox" at bounding box center [178, 262] width 45 height 33
checkbox input "true"
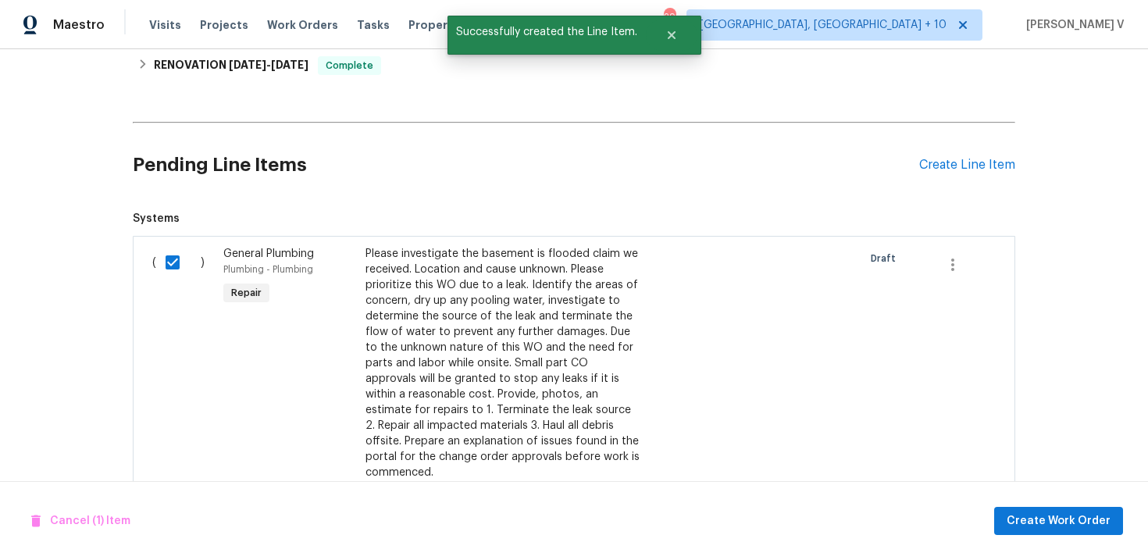
scroll to position [669, 0]
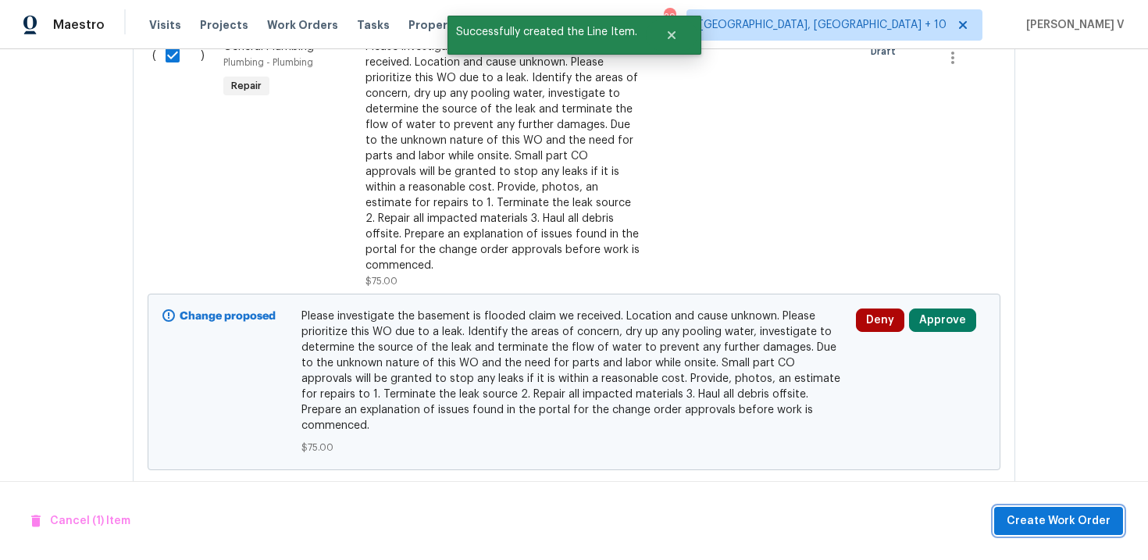
click at [1037, 510] on button "Create Work Order" at bounding box center [1058, 521] width 129 height 29
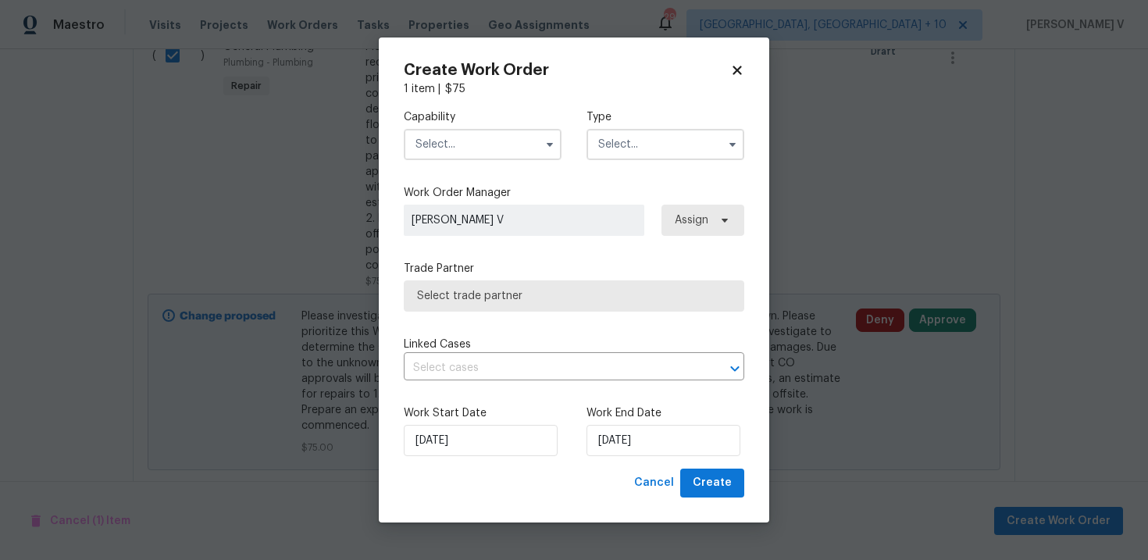
click at [487, 136] on input "text" at bounding box center [483, 144] width 158 height 31
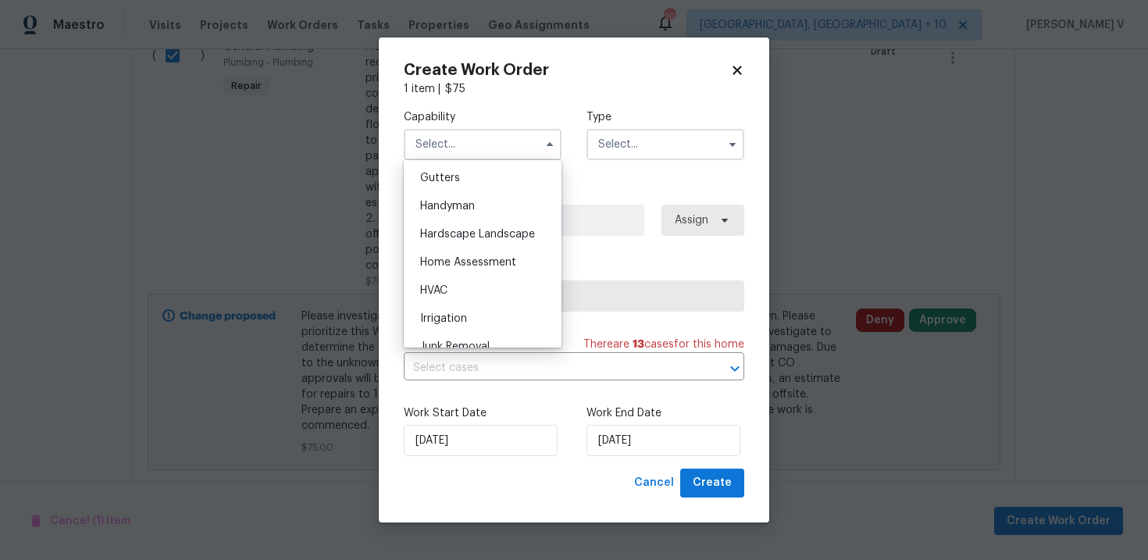
scroll to position [860, 0]
click at [466, 165] on div "Handyman" at bounding box center [483, 177] width 150 height 28
type input "Handyman"
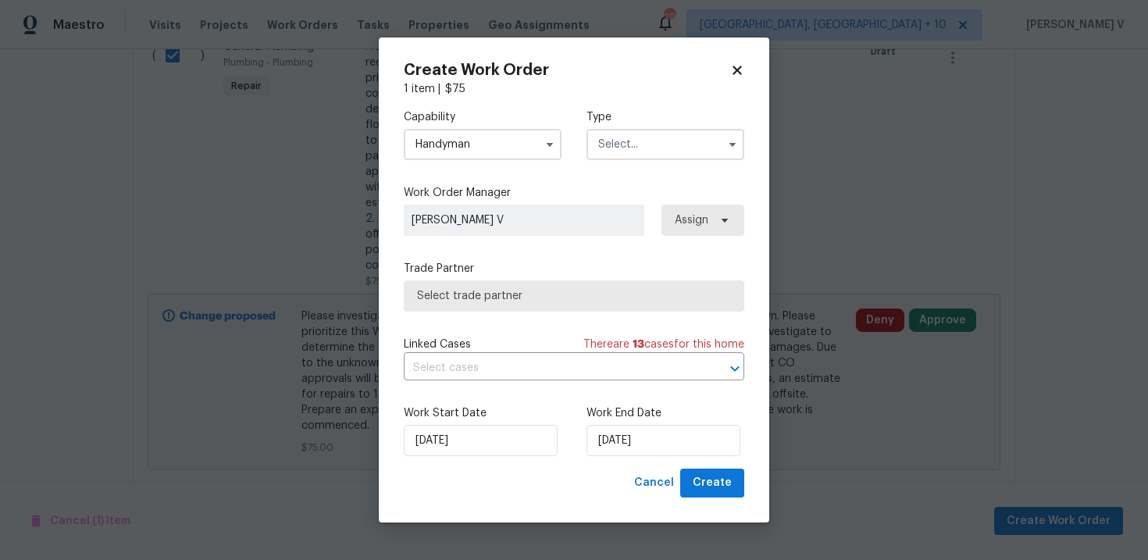
click at [623, 137] on input "text" at bounding box center [666, 144] width 158 height 31
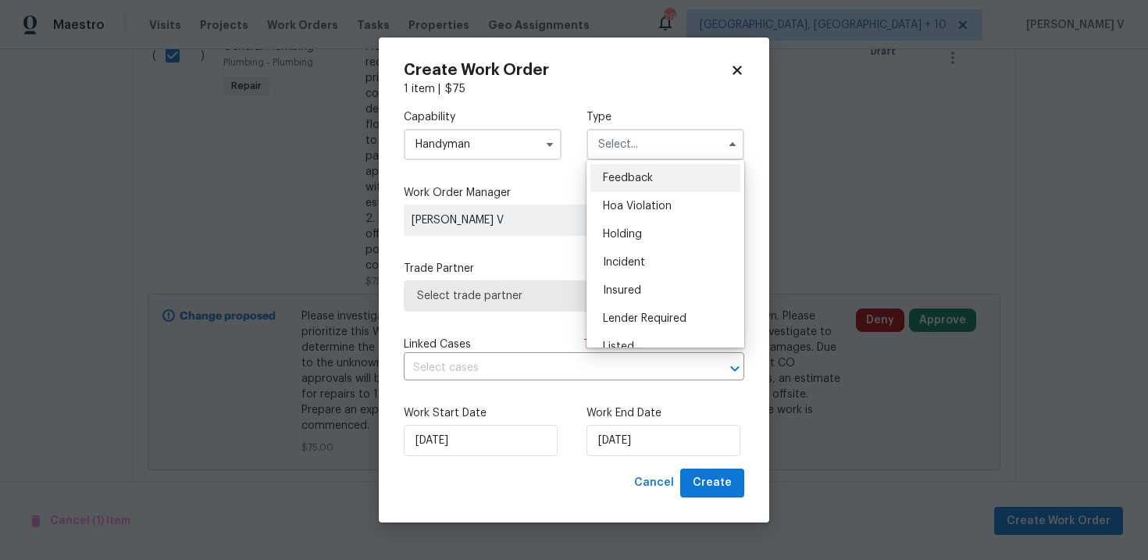
click at [623, 164] on div "Feedback" at bounding box center [666, 178] width 150 height 28
type input "Feedback"
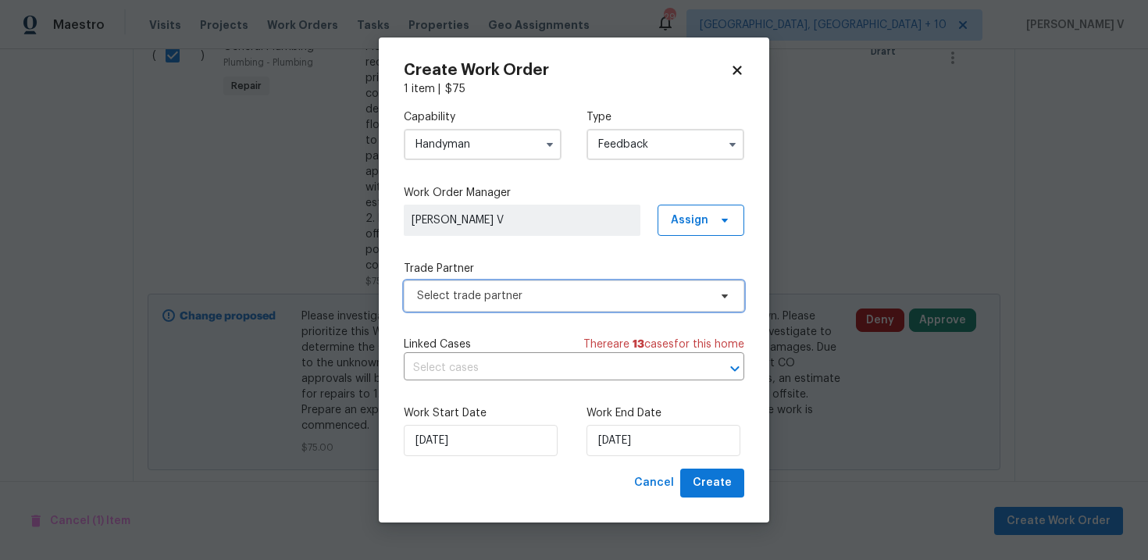
click at [557, 306] on span "Select trade partner" at bounding box center [574, 295] width 341 height 31
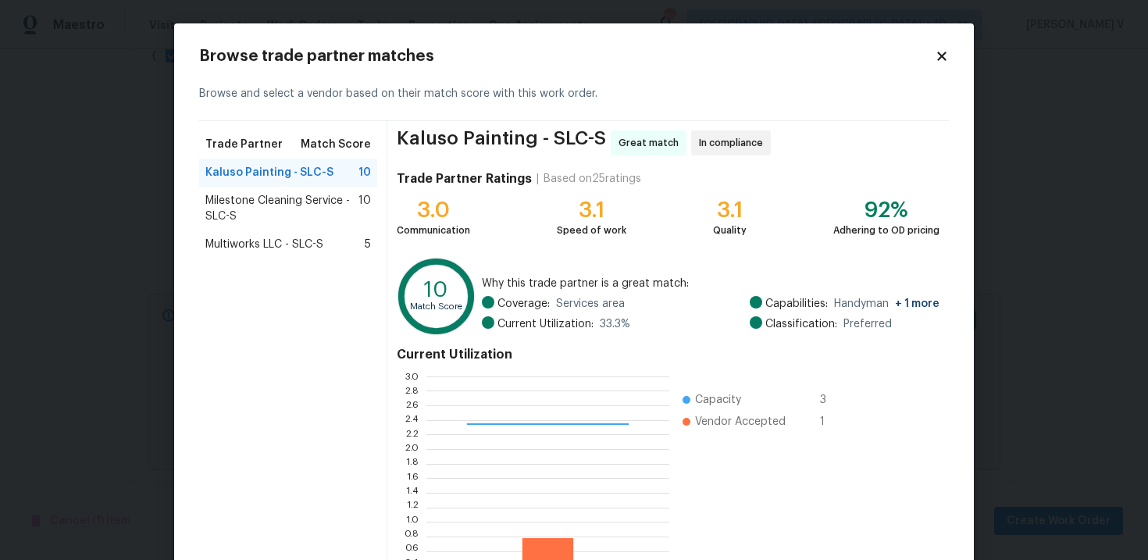
scroll to position [129, 0]
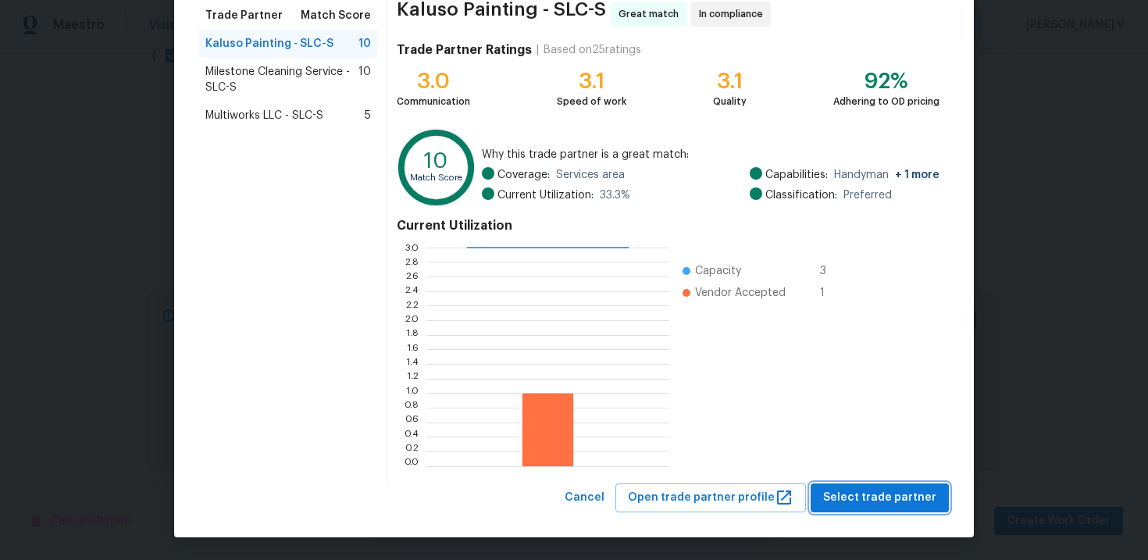
click at [877, 495] on span "Select trade partner" at bounding box center [879, 498] width 113 height 20
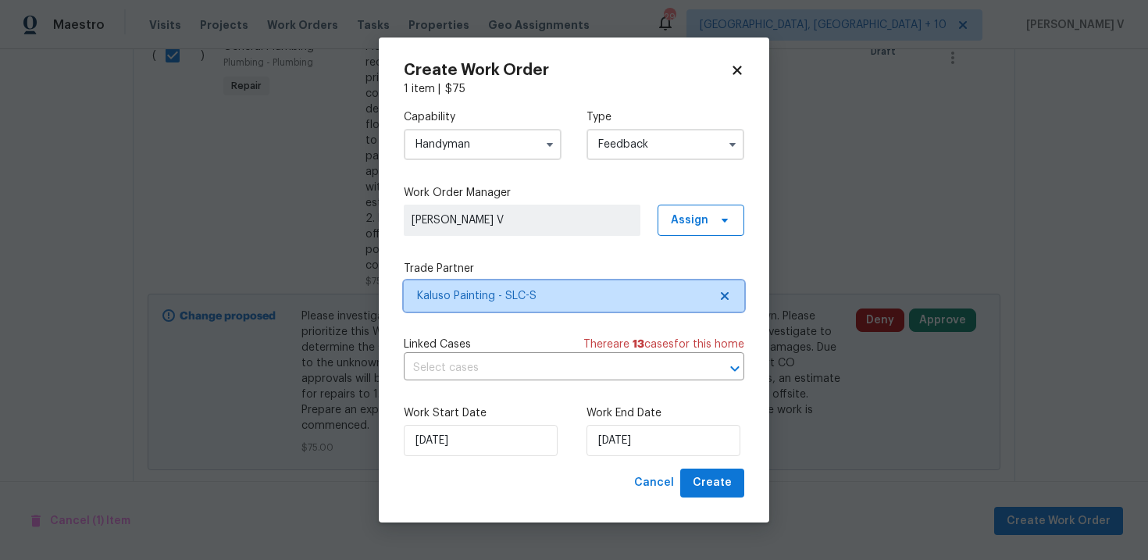
scroll to position [0, 0]
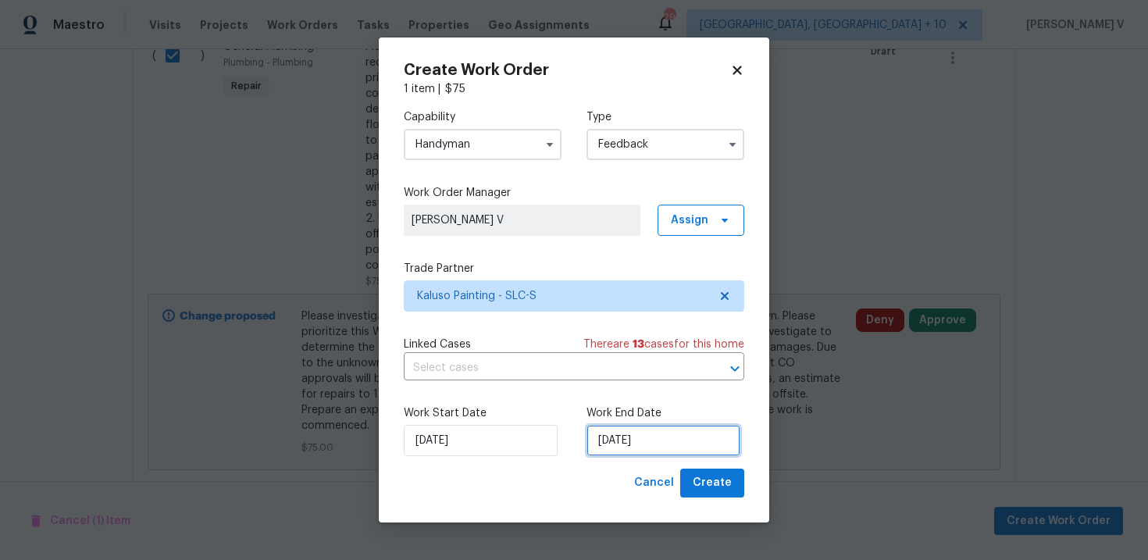
click at [702, 427] on input "[DATE]" at bounding box center [664, 440] width 154 height 31
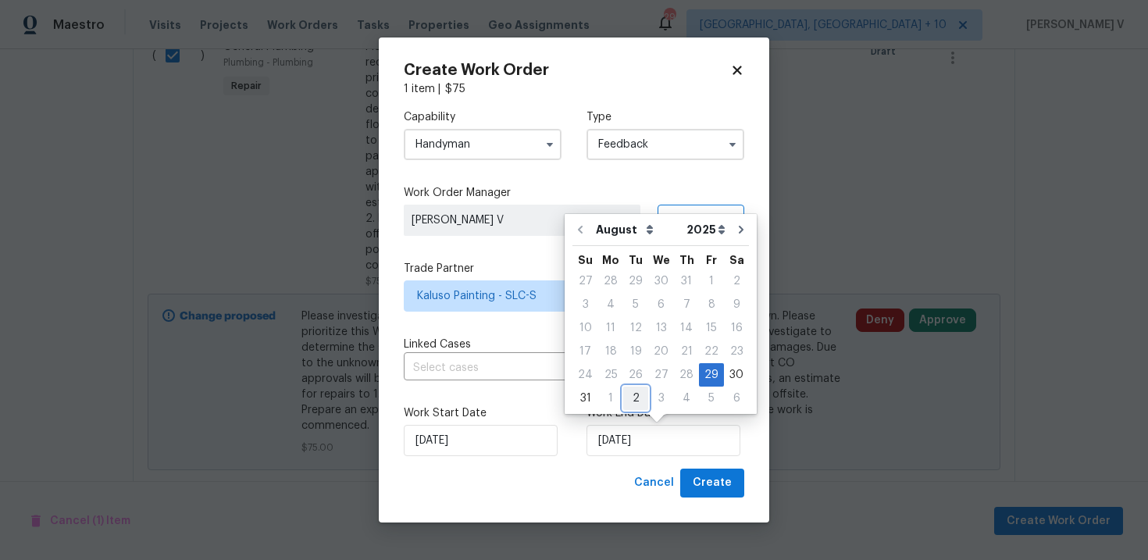
click at [630, 398] on div "2" at bounding box center [635, 398] width 25 height 22
type input "[DATE]"
select select "8"
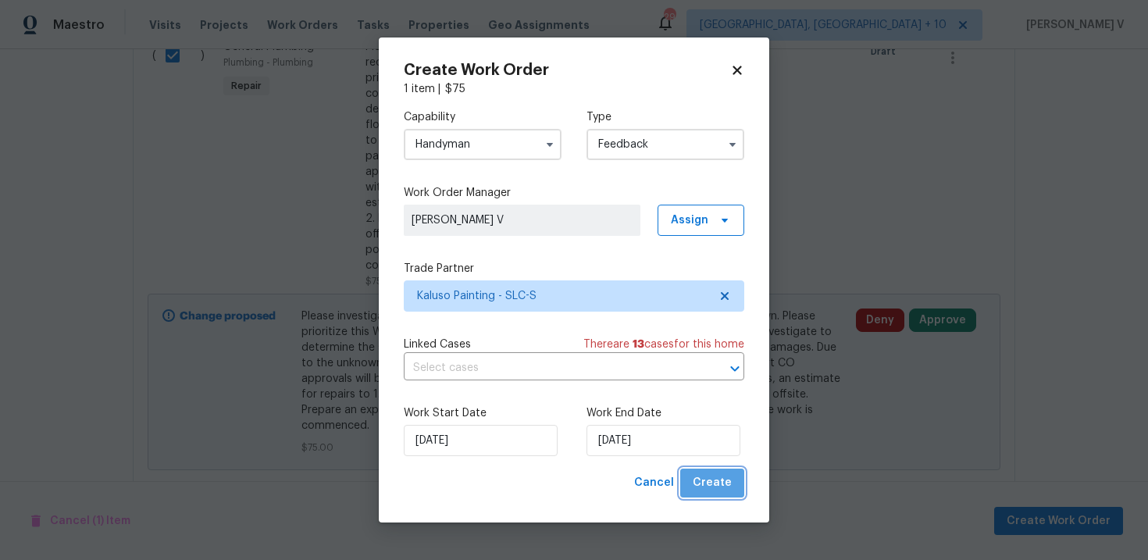
click at [717, 476] on span "Create" at bounding box center [712, 483] width 39 height 20
checkbox input "false"
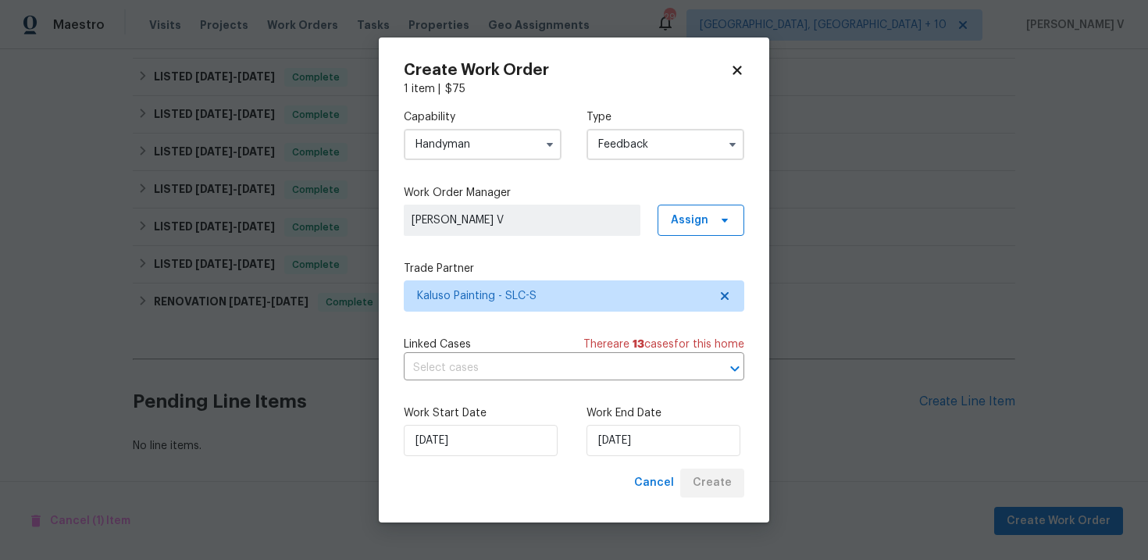
scroll to position [262, 0]
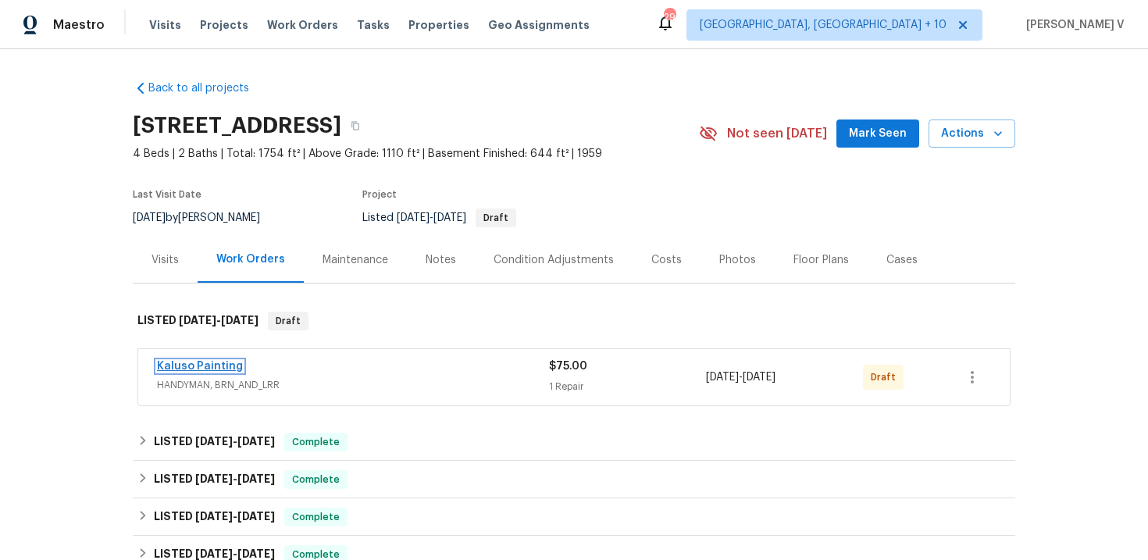
click at [191, 369] on link "Kaluso Painting" at bounding box center [200, 366] width 86 height 11
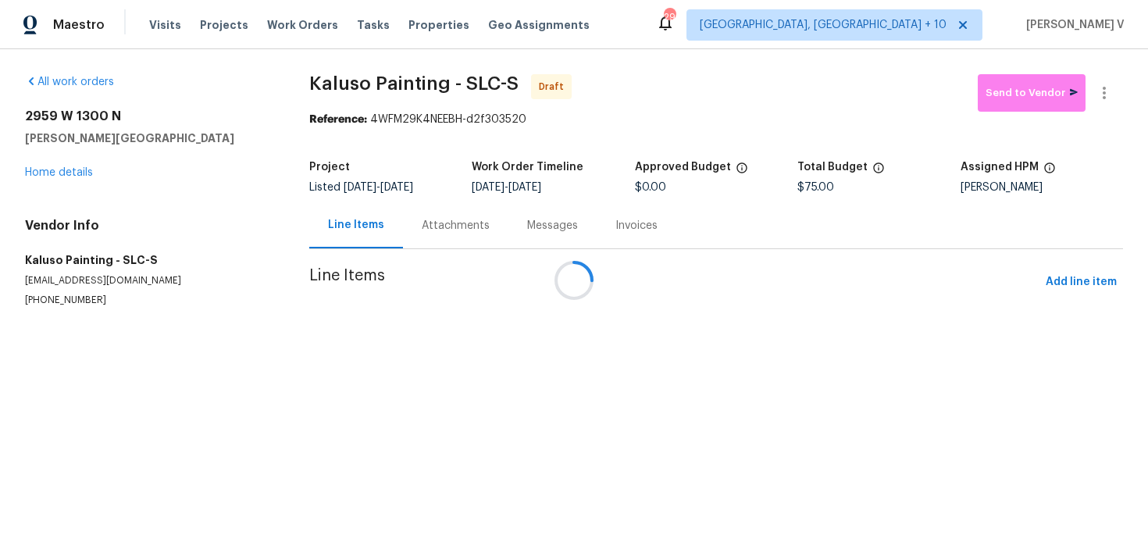
click at [409, 234] on div at bounding box center [574, 280] width 1148 height 560
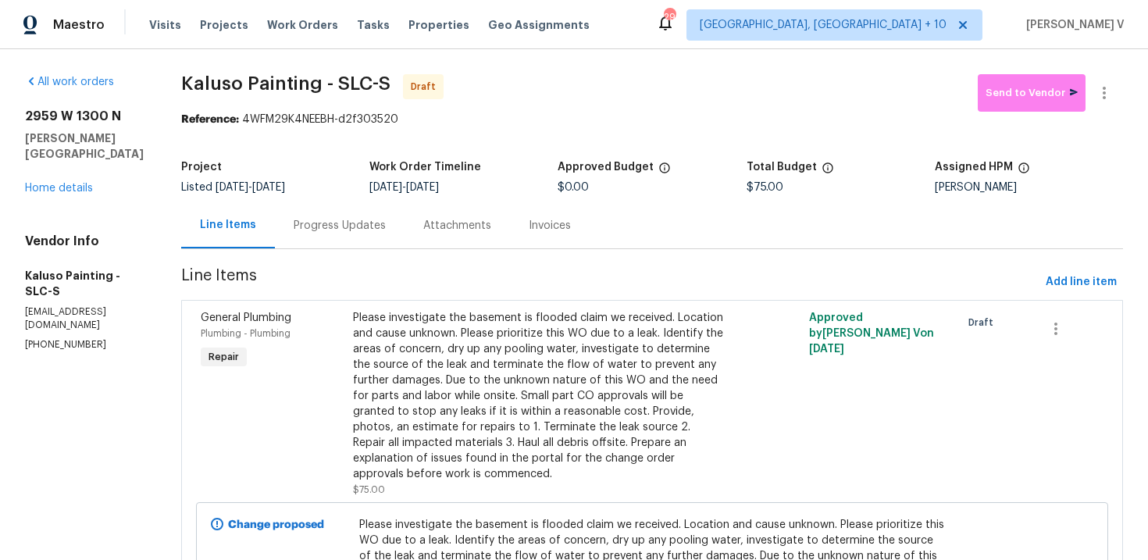
click at [409, 234] on div "Attachments" at bounding box center [457, 225] width 105 height 46
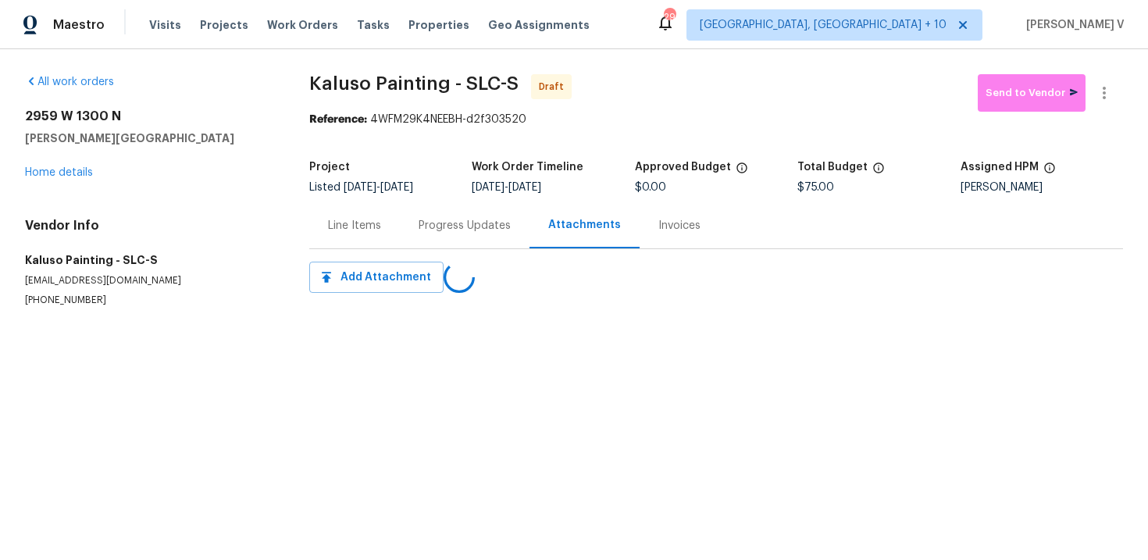
click at [409, 234] on div "Progress Updates" at bounding box center [465, 225] width 130 height 46
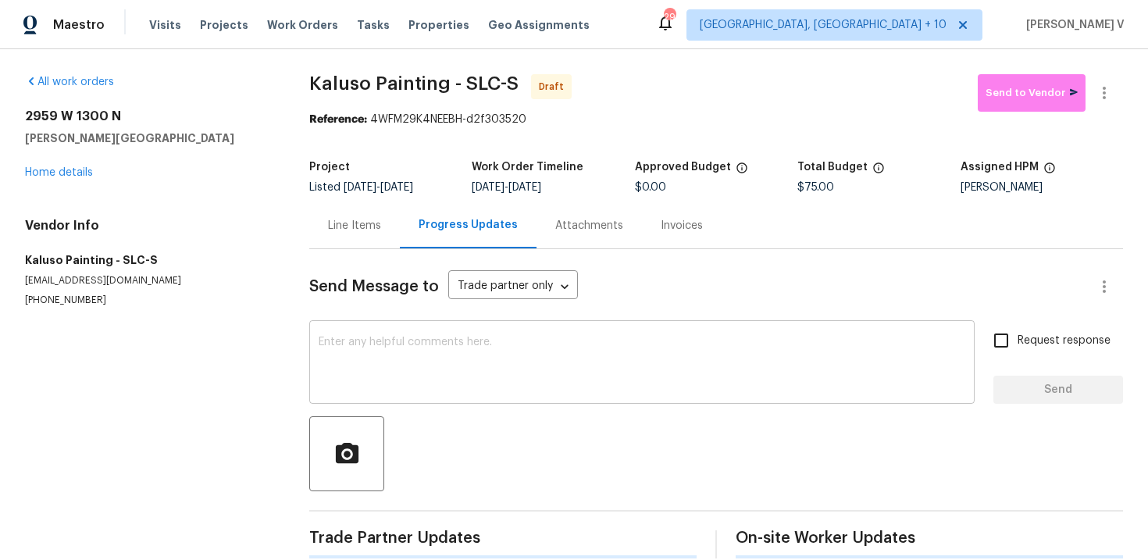
click at [446, 353] on textarea at bounding box center [642, 364] width 647 height 55
paste textarea "Hi, this is Divya with Opendoor. I’m confirming you received the WO for the pro…"
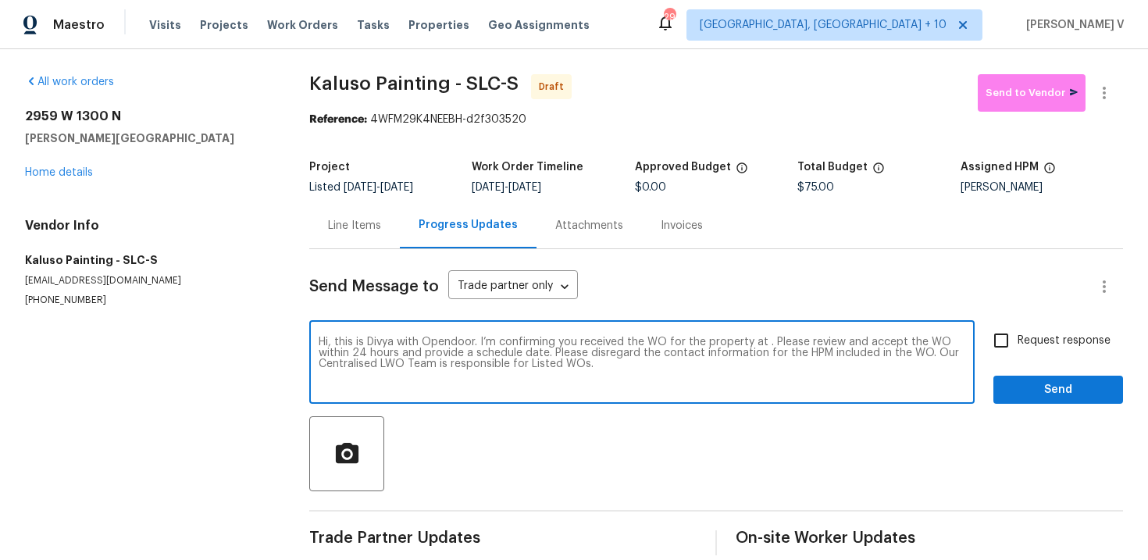
click at [767, 343] on textarea "Hi, this is Divya with Opendoor. I’m confirming you received the WO for the pro…" at bounding box center [642, 364] width 647 height 55
paste textarea "[STREET_ADDRESS]"
type textarea "Hi, this is Divya with Opendoor. I’m confirming you received the WO for the pro…"
click at [1025, 356] on label "Request response" at bounding box center [1048, 340] width 126 height 33
click at [1018, 356] on input "Request response" at bounding box center [1001, 340] width 33 height 33
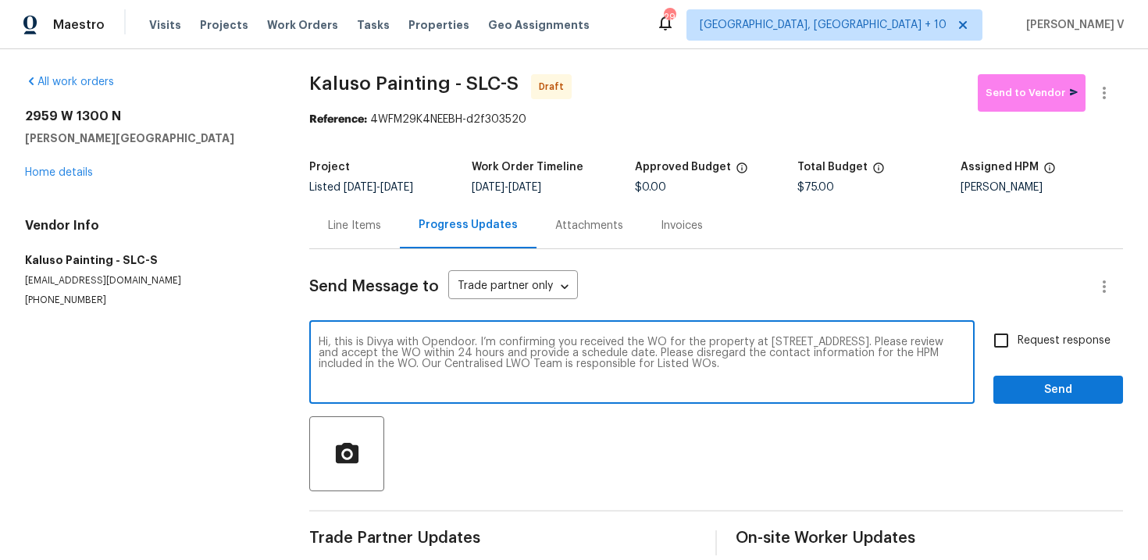
checkbox input "true"
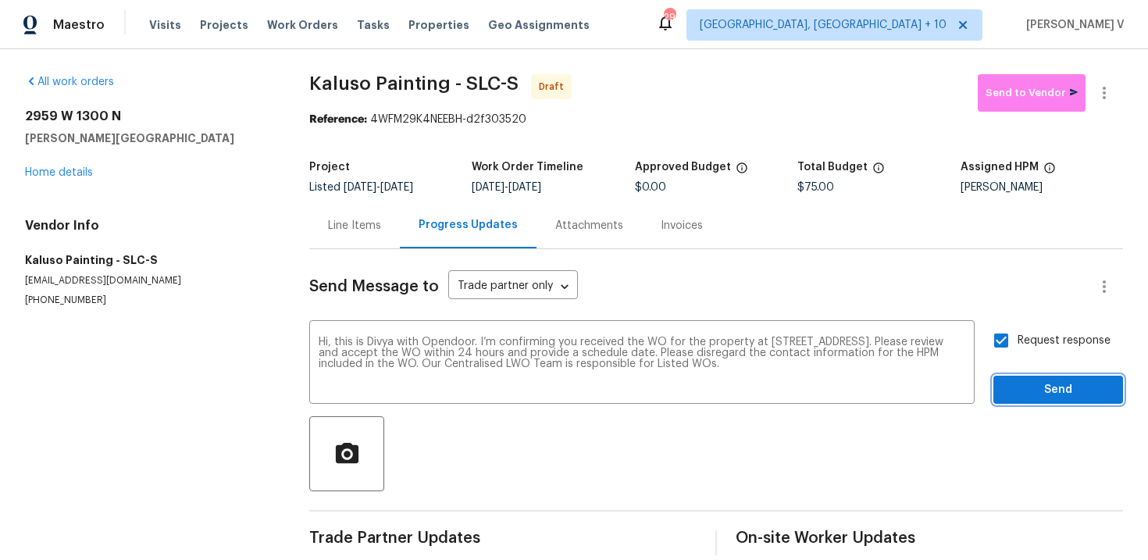
click at [1039, 384] on span "Send" at bounding box center [1058, 390] width 105 height 20
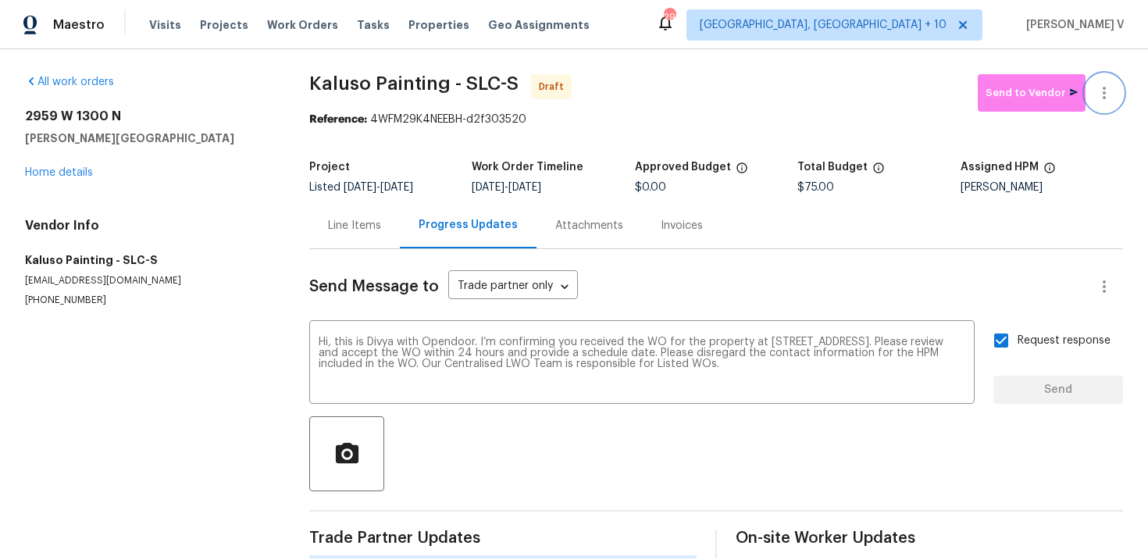
click at [1112, 109] on button "button" at bounding box center [1104, 92] width 37 height 37
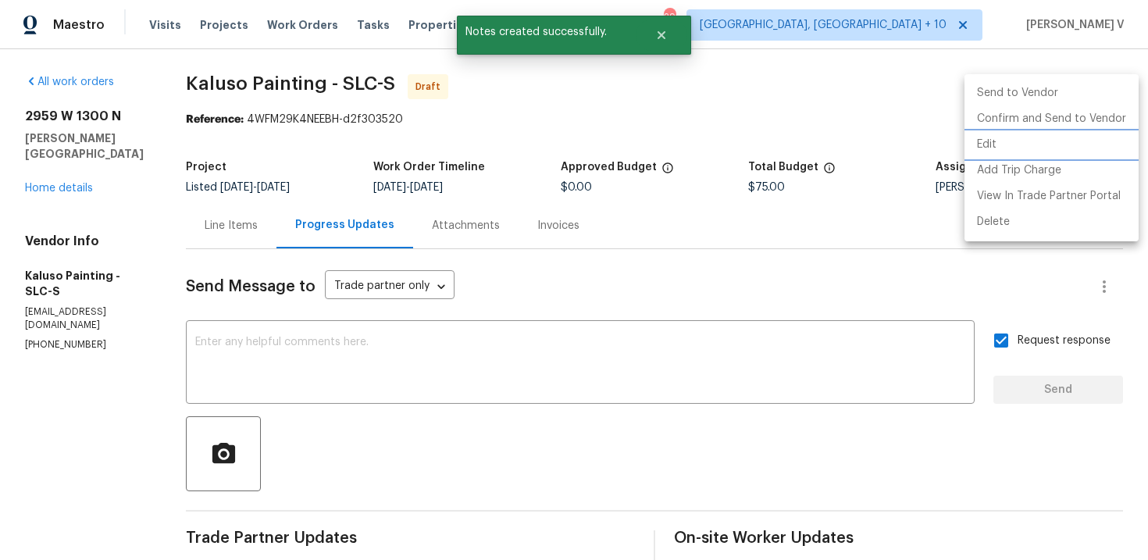
click at [1048, 133] on li "Edit" at bounding box center [1052, 145] width 174 height 26
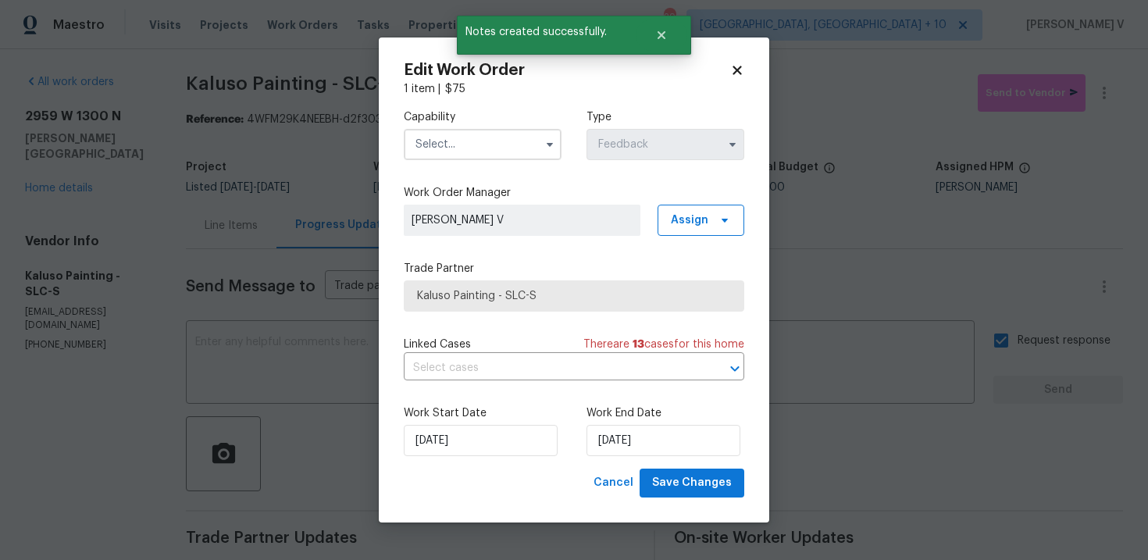
click at [810, 84] on body "Maestro Visits Projects Work Orders Tasks Properties Geo Assignments 292 Cincin…" at bounding box center [574, 280] width 1148 height 560
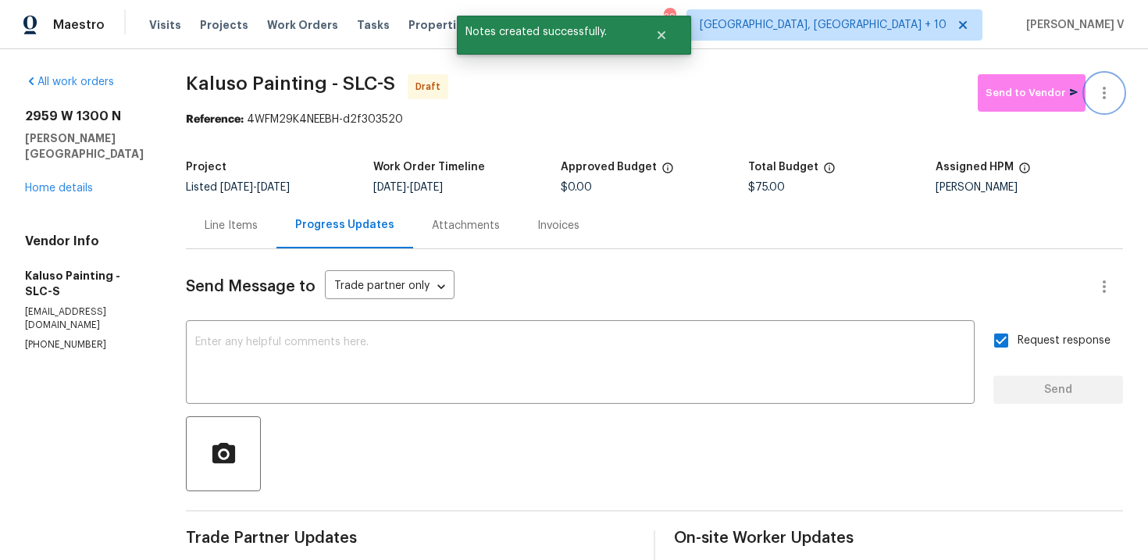
click at [1102, 84] on icon "button" at bounding box center [1104, 93] width 19 height 19
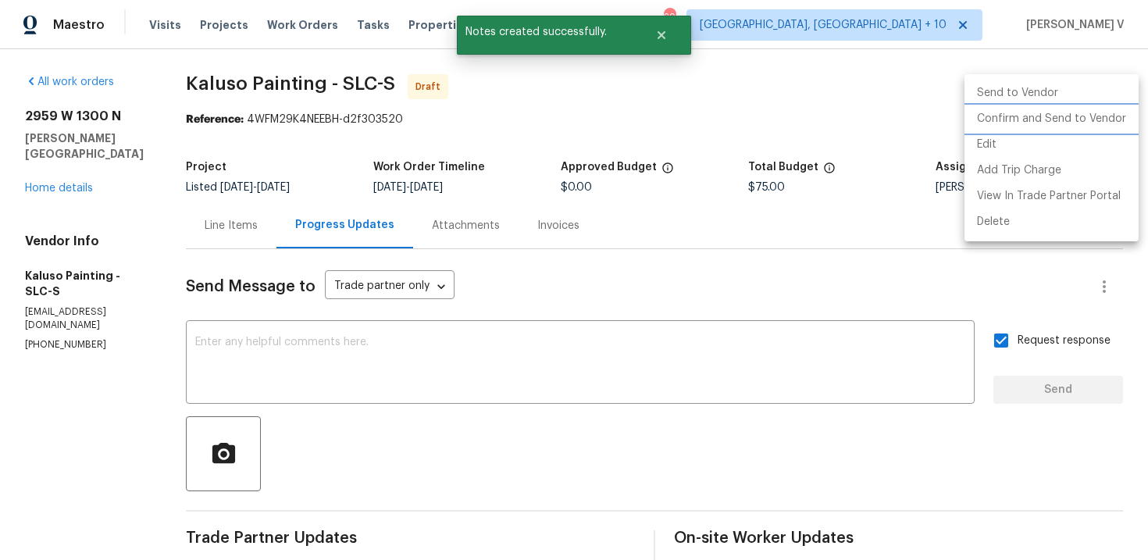
click at [1009, 116] on li "Confirm and Send to Vendor" at bounding box center [1052, 119] width 174 height 26
click at [268, 151] on div at bounding box center [574, 280] width 1148 height 560
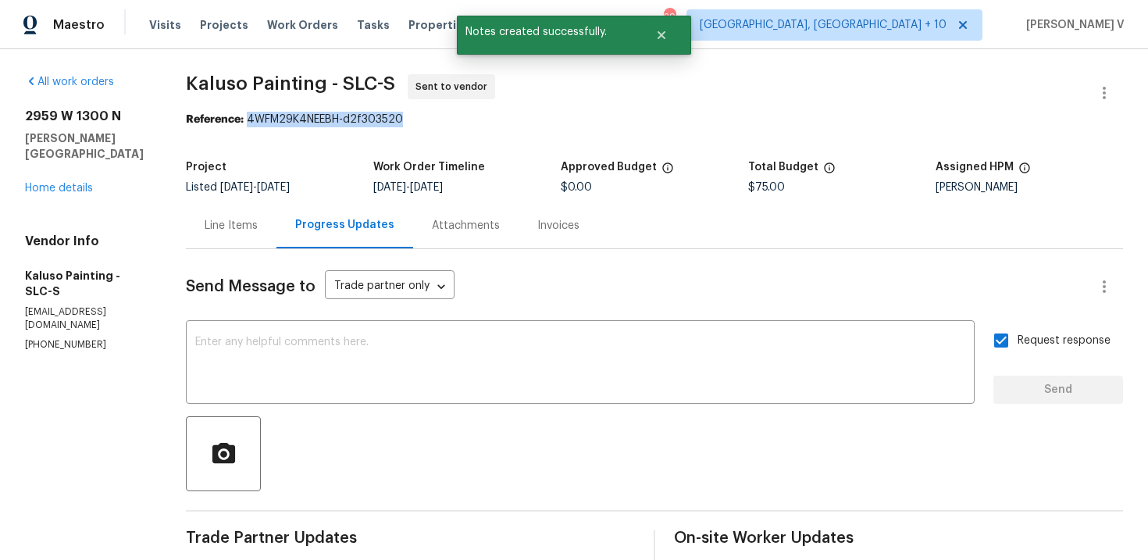
drag, startPoint x: 248, startPoint y: 116, endPoint x: 537, endPoint y: 114, distance: 289.1
click at [537, 114] on div "Reference: 4WFM29K4NEEBH-d2f303520" at bounding box center [654, 120] width 937 height 16
copy div "4WFM29K4NEEBH-d2f303520"
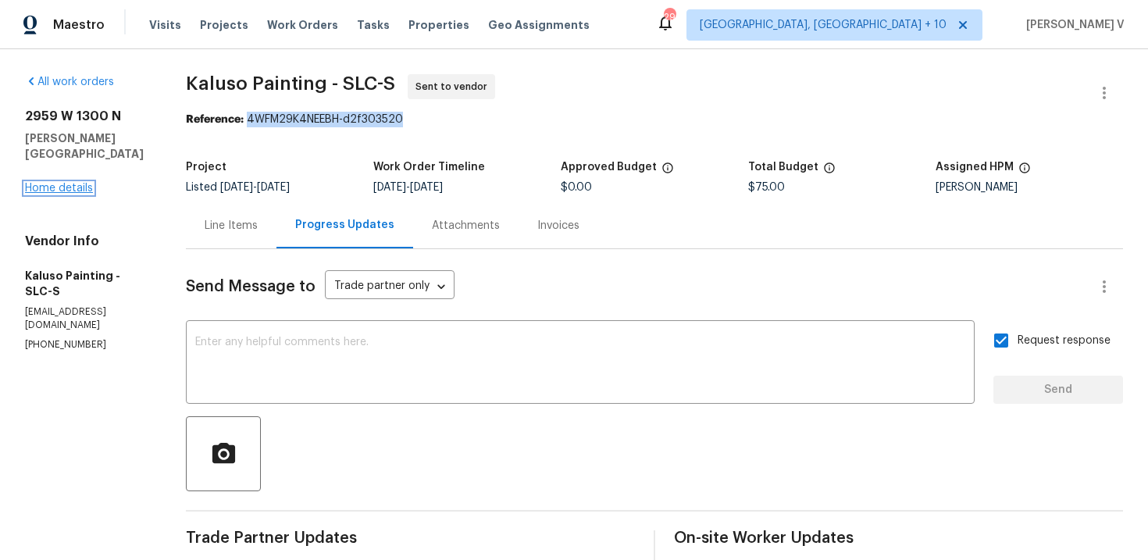
click at [77, 183] on link "Home details" at bounding box center [59, 188] width 68 height 11
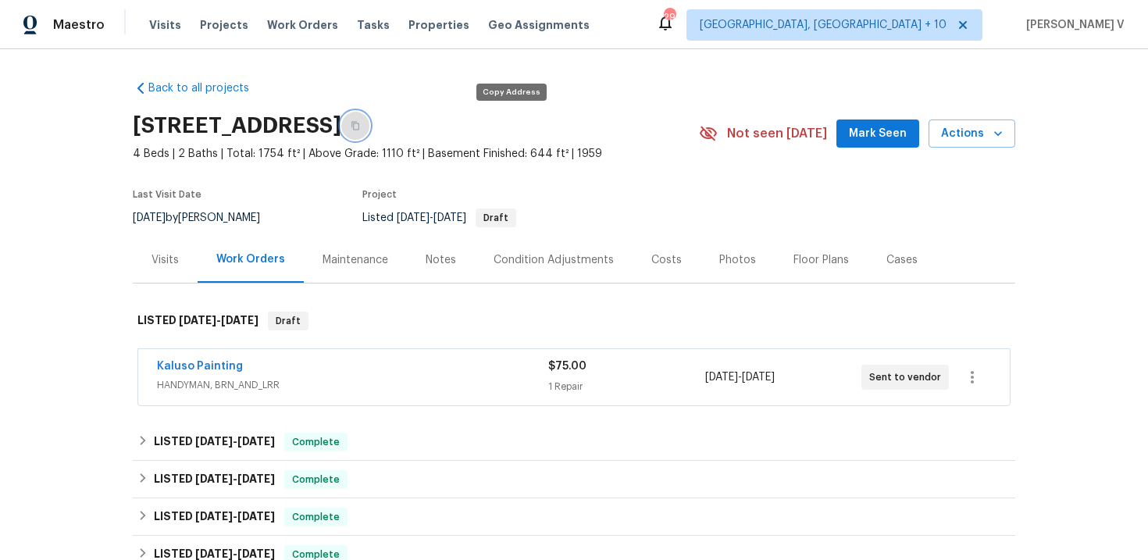
click at [370, 112] on button "button" at bounding box center [355, 126] width 28 height 28
drag, startPoint x: 147, startPoint y: 363, endPoint x: 254, endPoint y: 363, distance: 107.0
click at [254, 363] on div "Kaluso Painting HANDYMAN, BRN_AND_LRR $75.00 1 Repair 8/29/2025 - 9/2/2025 Sent…" at bounding box center [574, 377] width 872 height 56
copy link "Kaluso Painting"
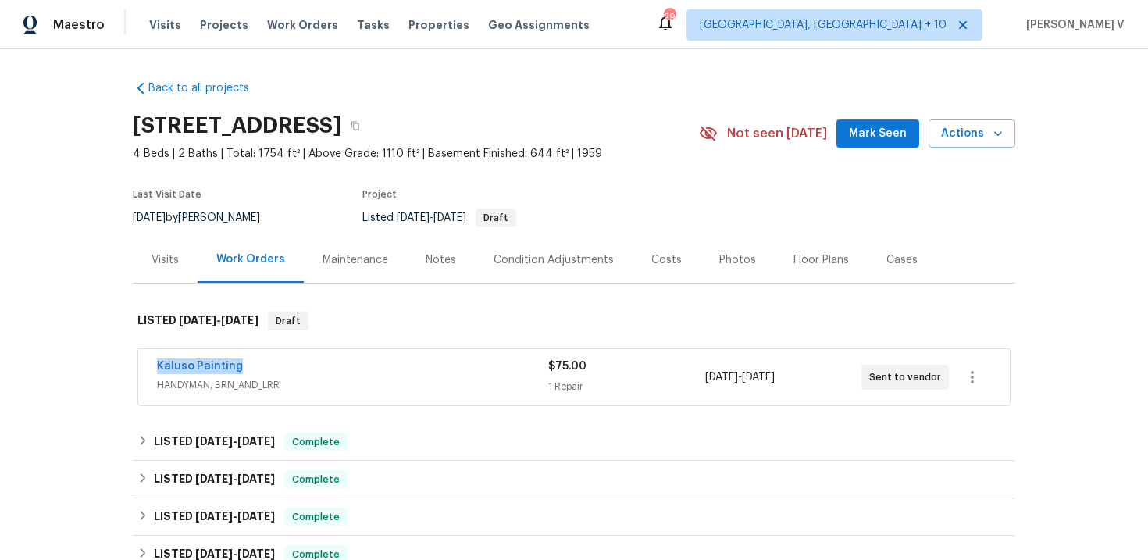
copy link "Kaluso Painting"
click at [192, 373] on span "Kaluso Painting" at bounding box center [200, 367] width 86 height 16
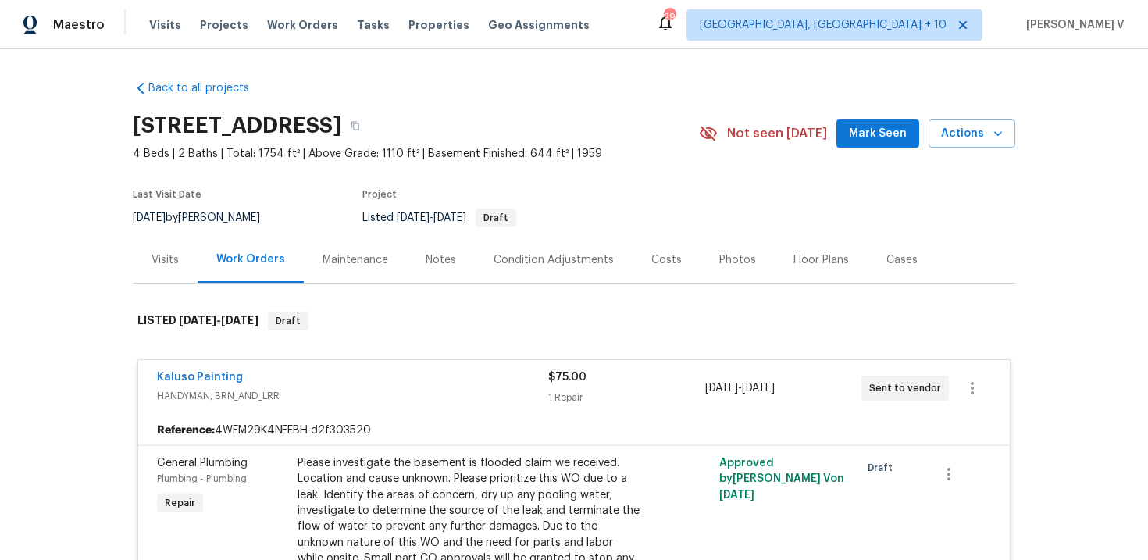
click at [194, 371] on span "Kaluso Painting" at bounding box center [200, 378] width 86 height 16
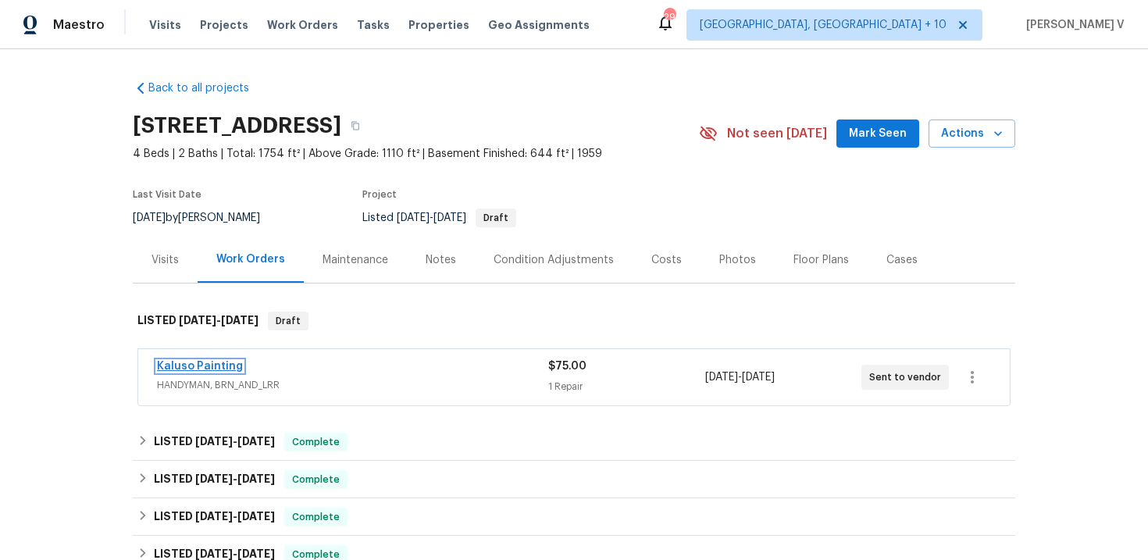
click at [202, 366] on link "Kaluso Painting" at bounding box center [200, 366] width 86 height 11
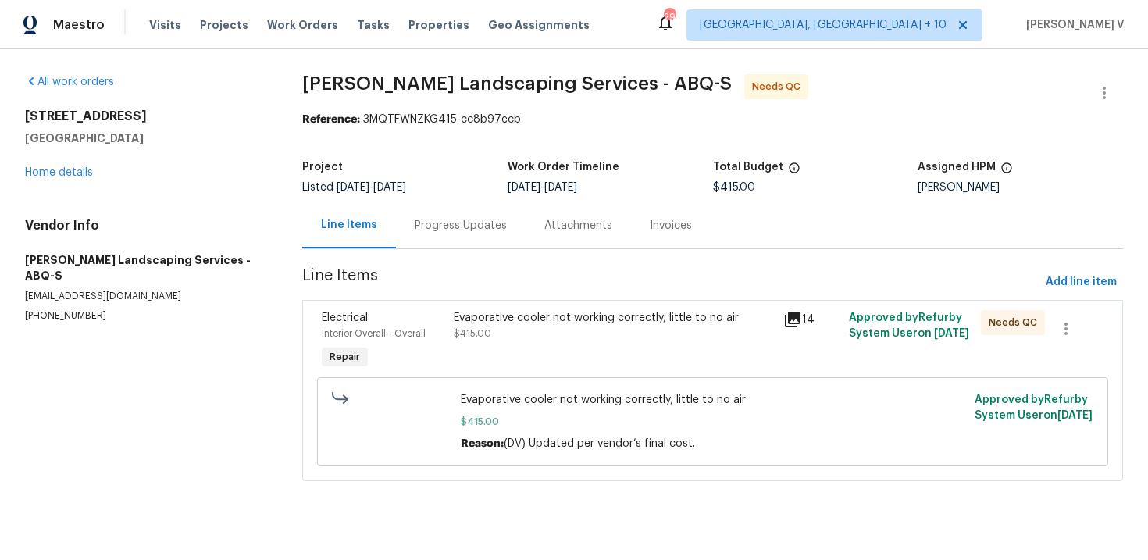
click at [525, 359] on div "Evaporative cooler not working correctly, little to no air $415.00" at bounding box center [614, 341] width 330 height 72
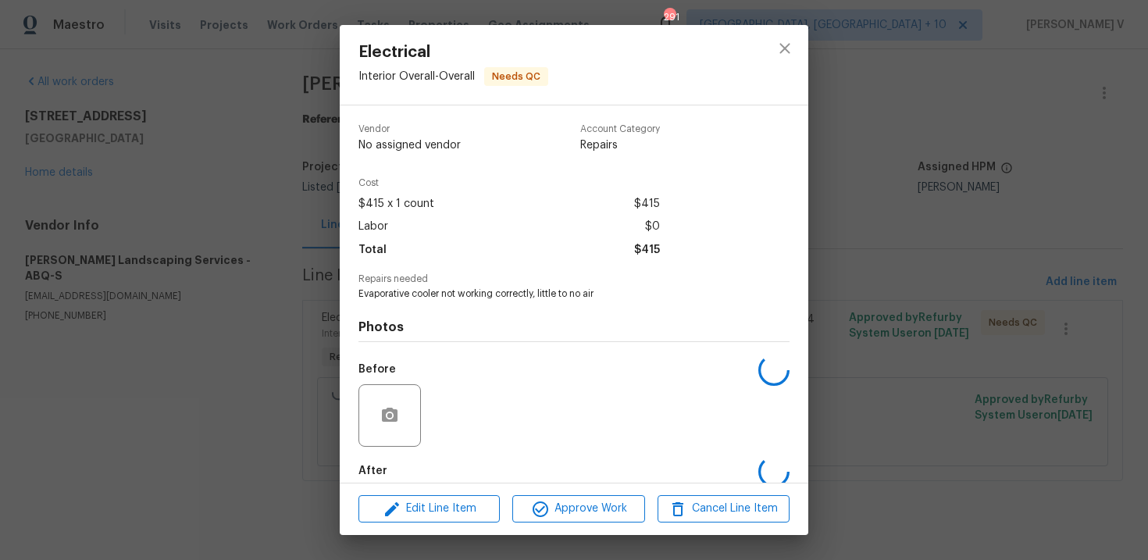
scroll to position [81, 0]
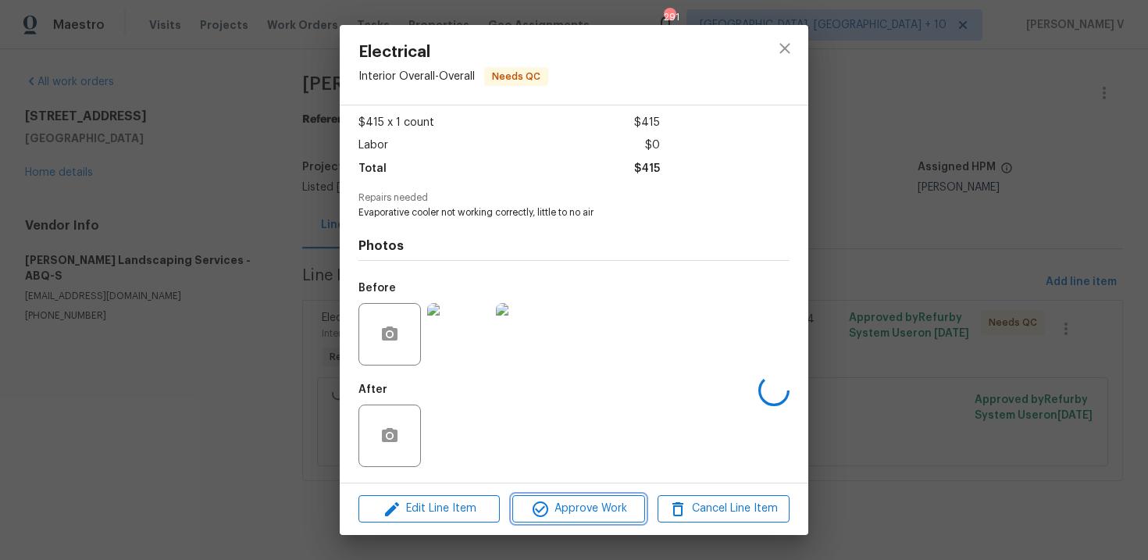
click at [552, 513] on span "Approve Work" at bounding box center [578, 509] width 123 height 20
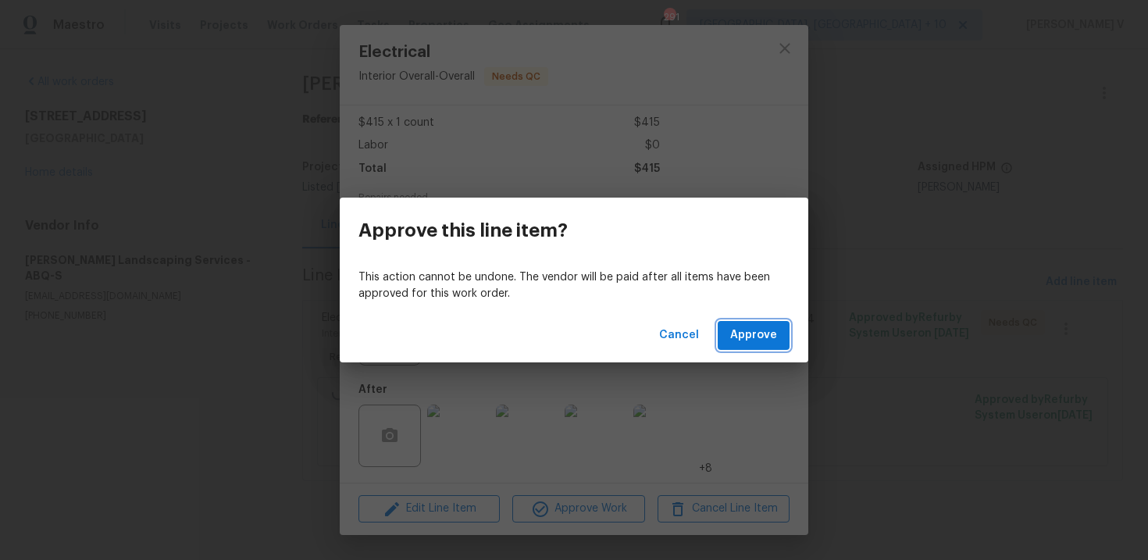
click at [757, 334] on span "Approve" at bounding box center [753, 336] width 47 height 20
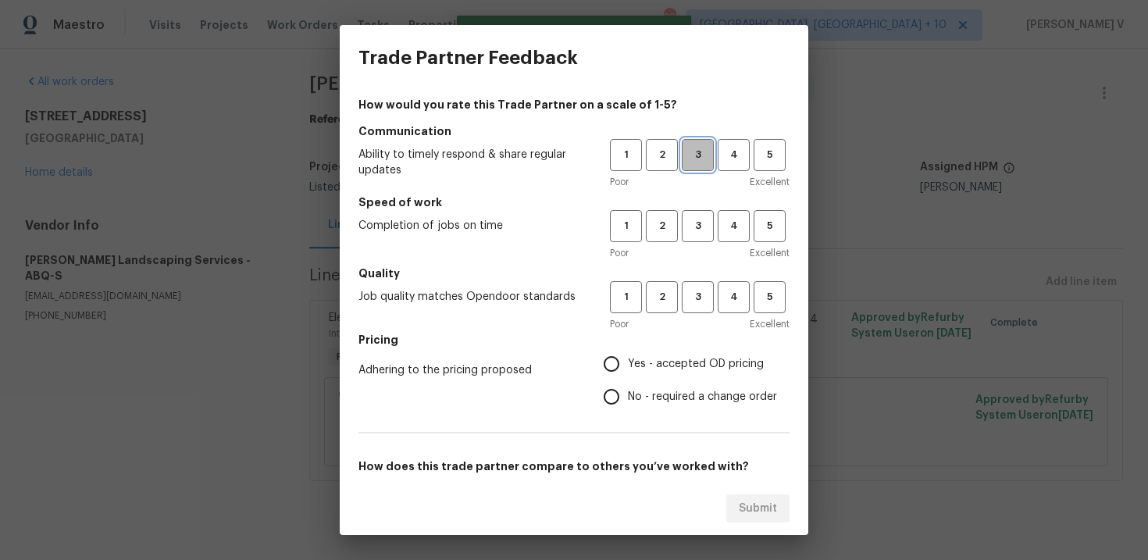
click at [694, 158] on span "3" at bounding box center [698, 155] width 29 height 18
click at [695, 228] on span "3" at bounding box center [698, 226] width 29 height 18
click at [691, 303] on span "3" at bounding box center [698, 297] width 29 height 18
click at [599, 426] on div "How would you rate this Trade Partner on a scale of 1-5? Communication Ability …" at bounding box center [574, 403] width 431 height 612
click at [610, 390] on input "No - required a change order" at bounding box center [611, 396] width 33 height 33
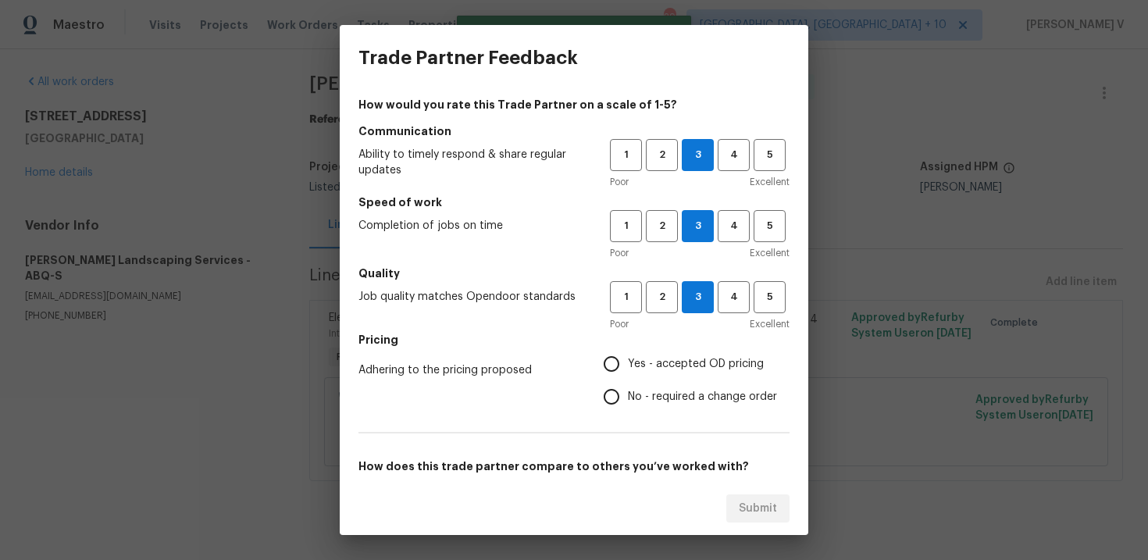
radio input "true"
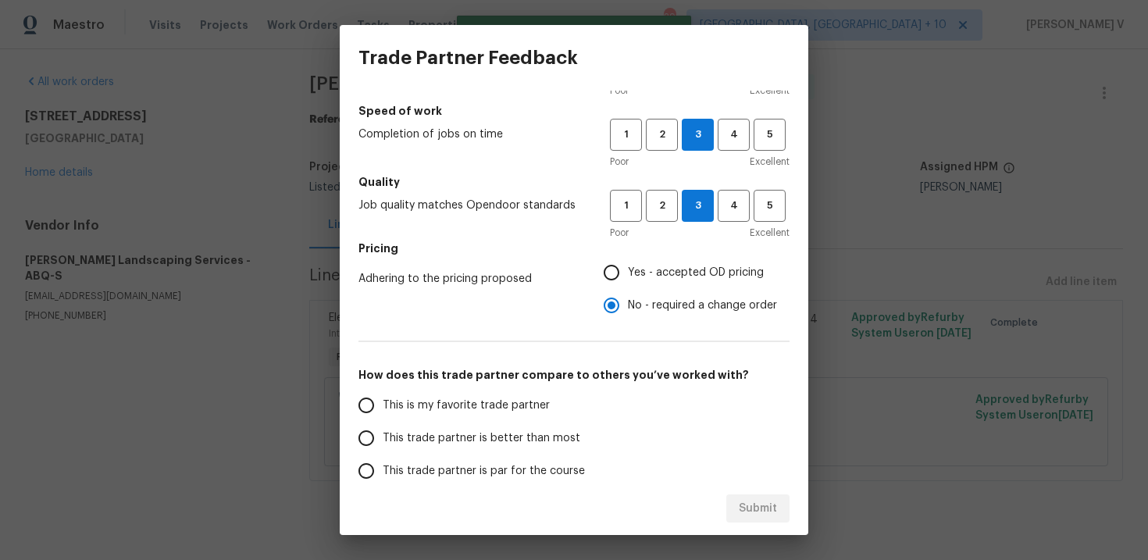
click at [523, 431] on span "This trade partner is better than most" at bounding box center [482, 438] width 198 height 16
click at [383, 431] on input "This trade partner is better than most" at bounding box center [366, 438] width 33 height 33
click at [732, 484] on div "Submit" at bounding box center [574, 509] width 469 height 54
click at [737, 490] on div "Submit" at bounding box center [574, 509] width 469 height 54
click at [755, 506] on span "Submit" at bounding box center [758, 509] width 38 height 20
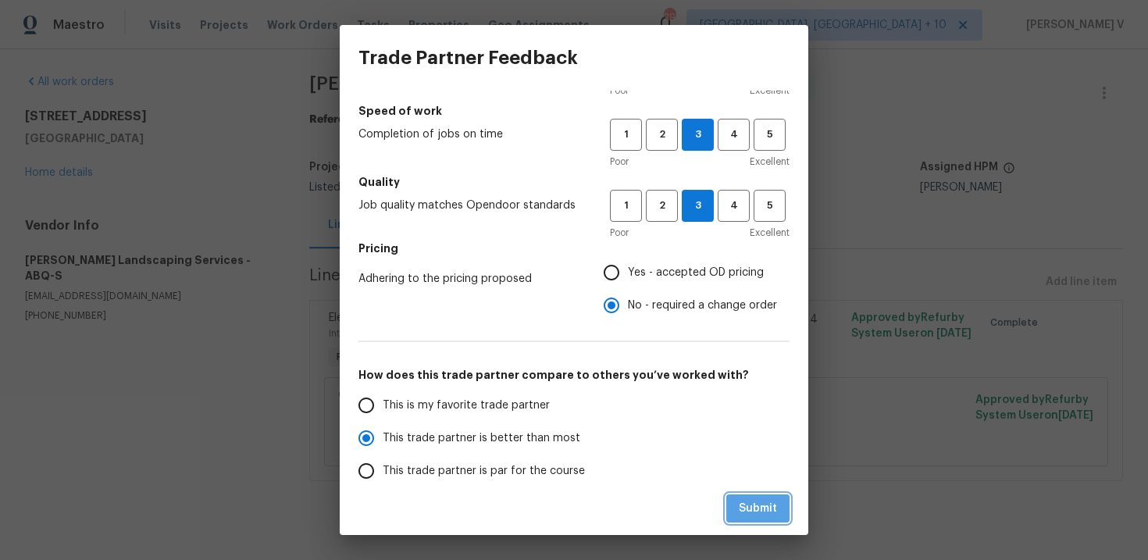
radio input "true"
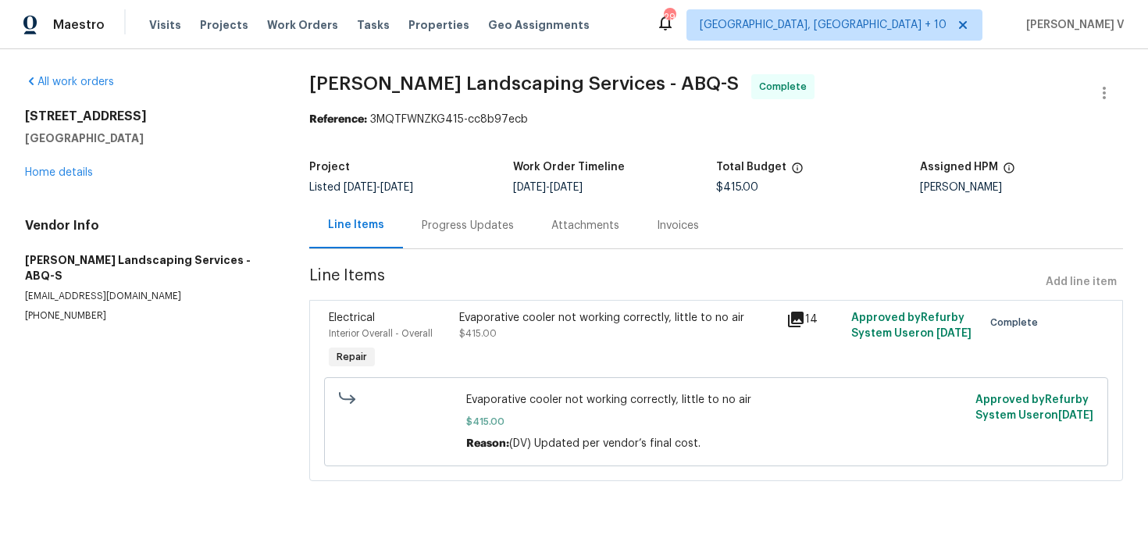
click at [420, 246] on div "Progress Updates" at bounding box center [468, 225] width 130 height 46
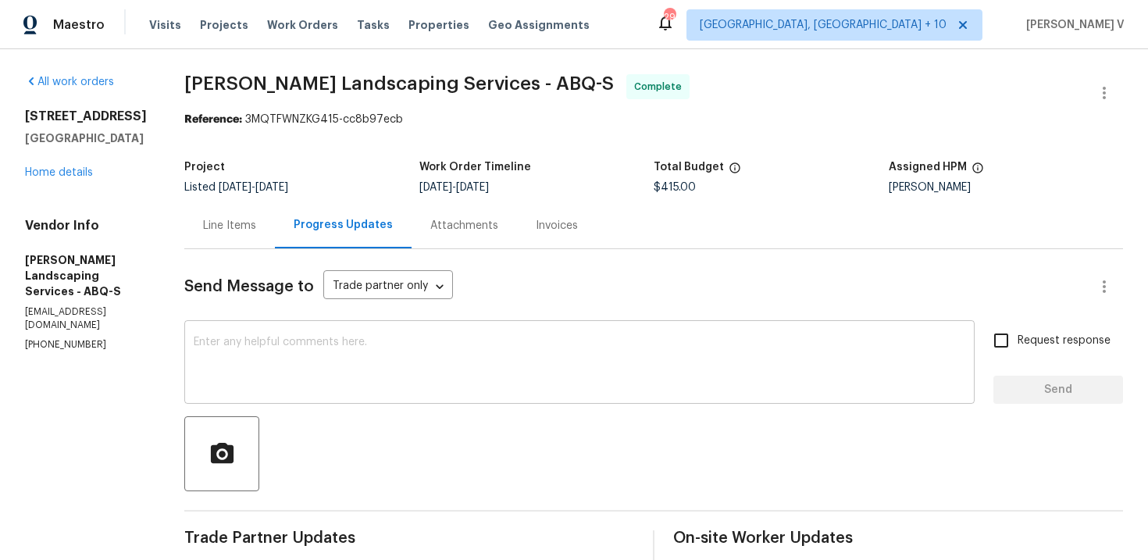
click at [447, 377] on textarea at bounding box center [580, 364] width 772 height 55
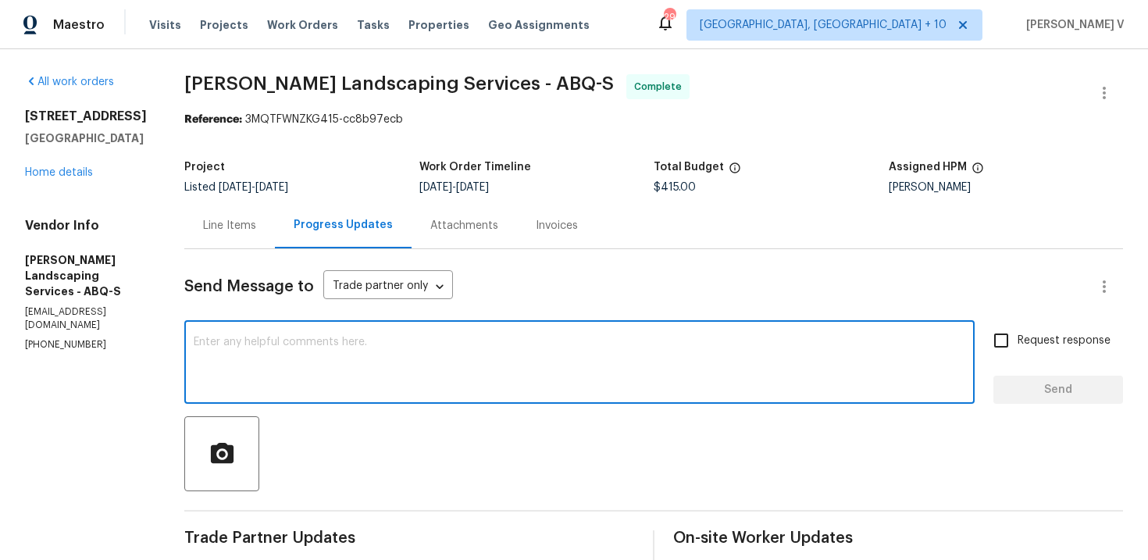
paste textarea "Hey, the work order has been approved. Thanks for the job :)"
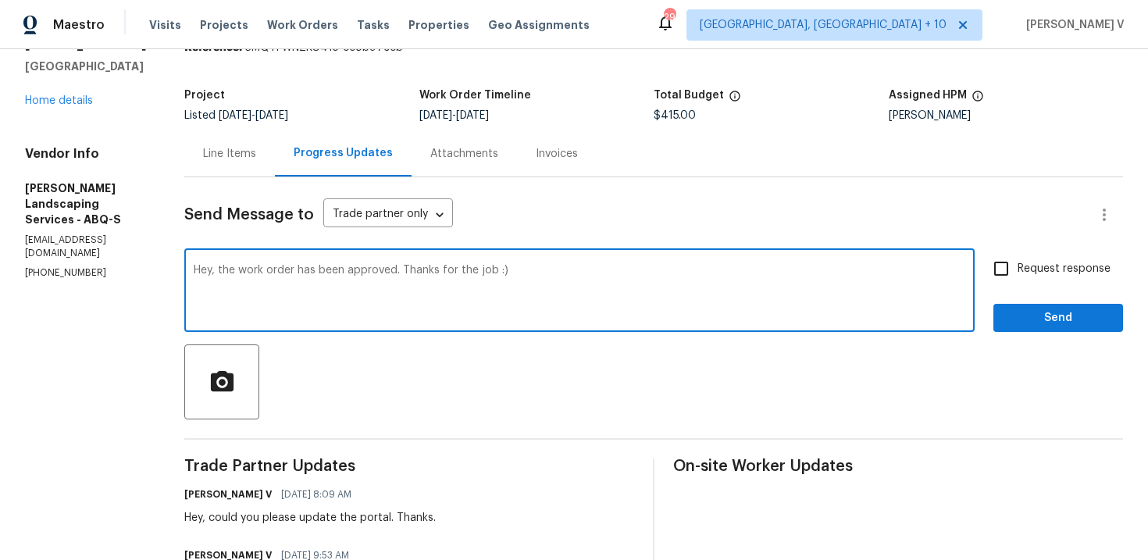
scroll to position [148, 0]
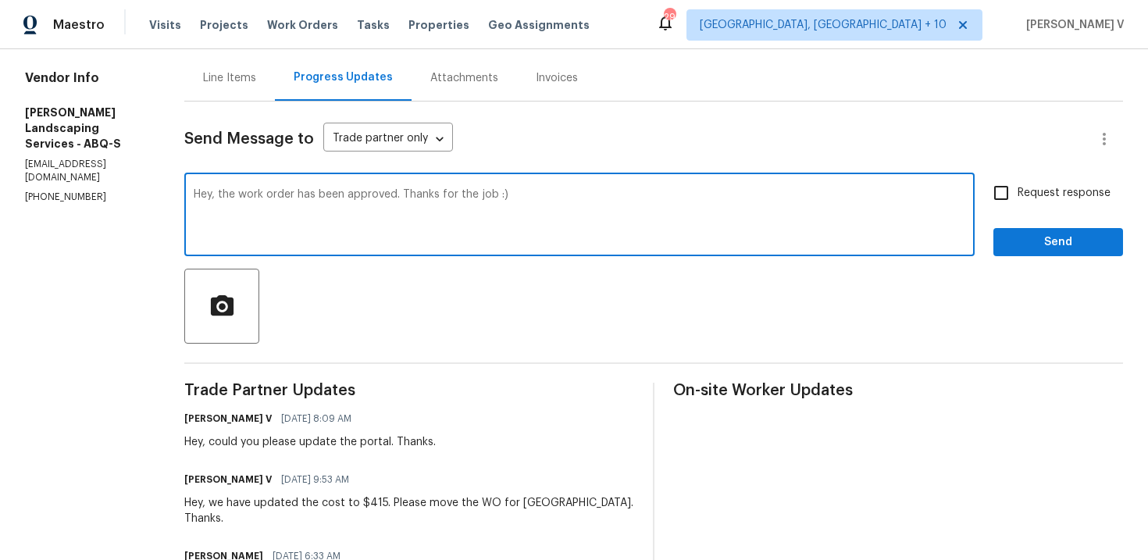
type textarea "Hey, the work order has been approved. Thanks for the job :)"
click at [1030, 249] on span "Send" at bounding box center [1058, 243] width 105 height 20
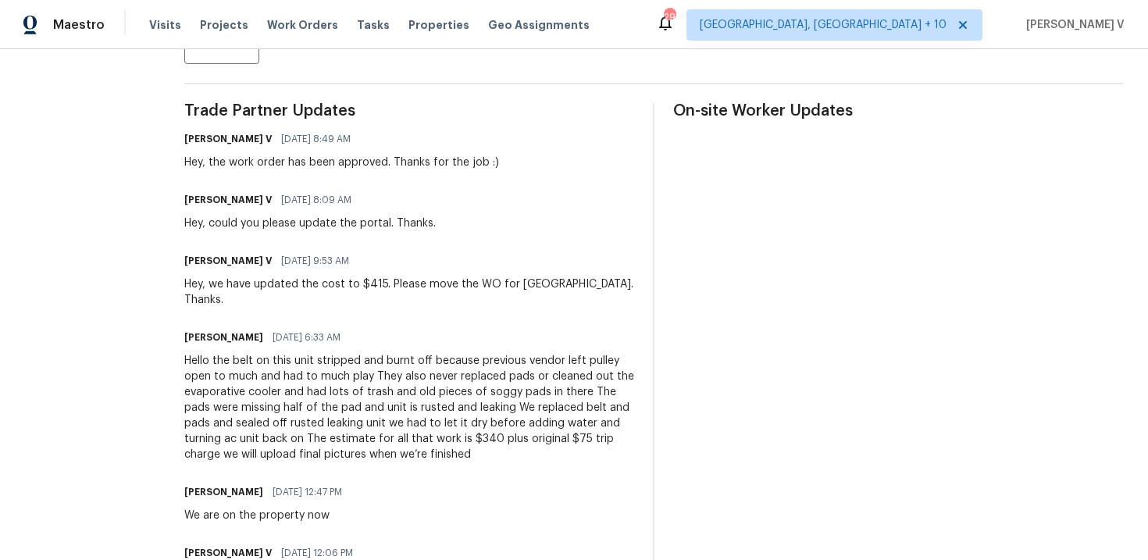
scroll to position [0, 0]
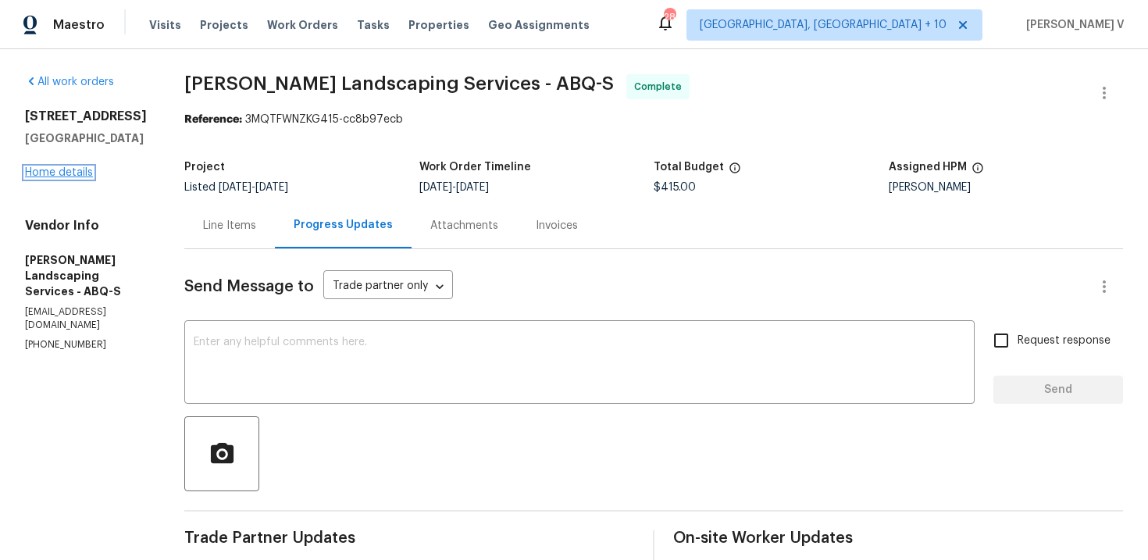
click at [75, 173] on link "Home details" at bounding box center [59, 172] width 68 height 11
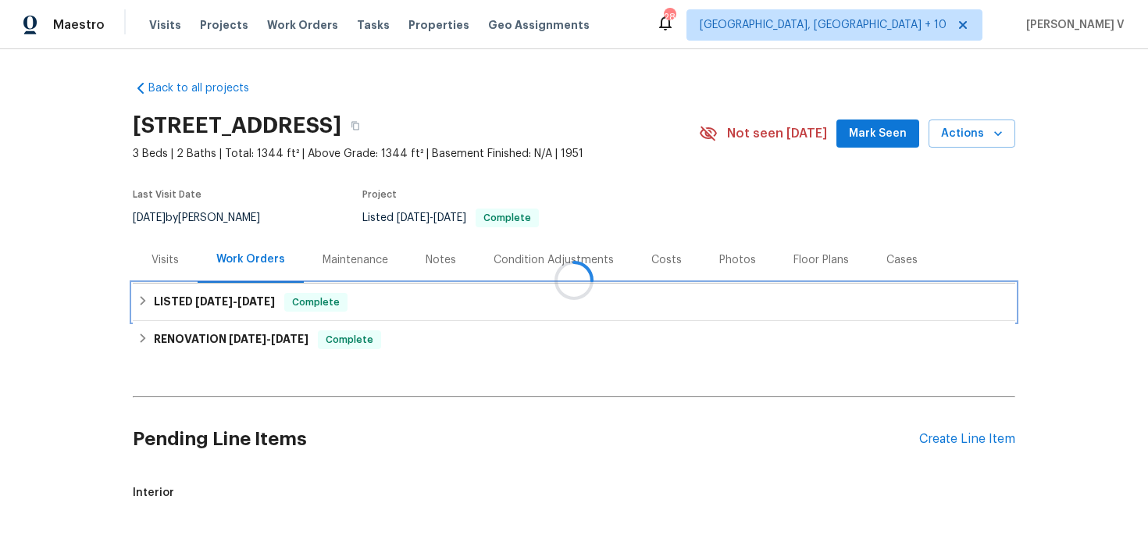
click at [372, 312] on div "LISTED 8/26/25 - 8/29/25 Complete" at bounding box center [574, 302] width 883 height 37
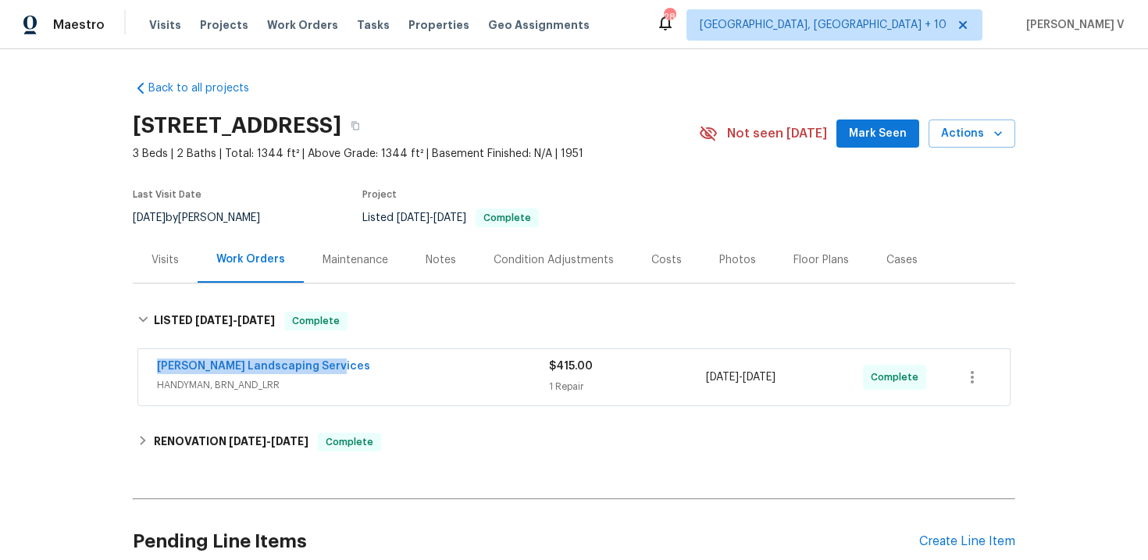
drag, startPoint x: 141, startPoint y: 367, endPoint x: 415, endPoint y: 366, distance: 274.2
click at [415, 366] on div "Rodriguez Landscaping Services HANDYMAN, BRN_AND_LRR $415.00 1 Repair 8/26/2025…" at bounding box center [574, 377] width 872 height 56
copy link "Rodriguez Landscaping Services"
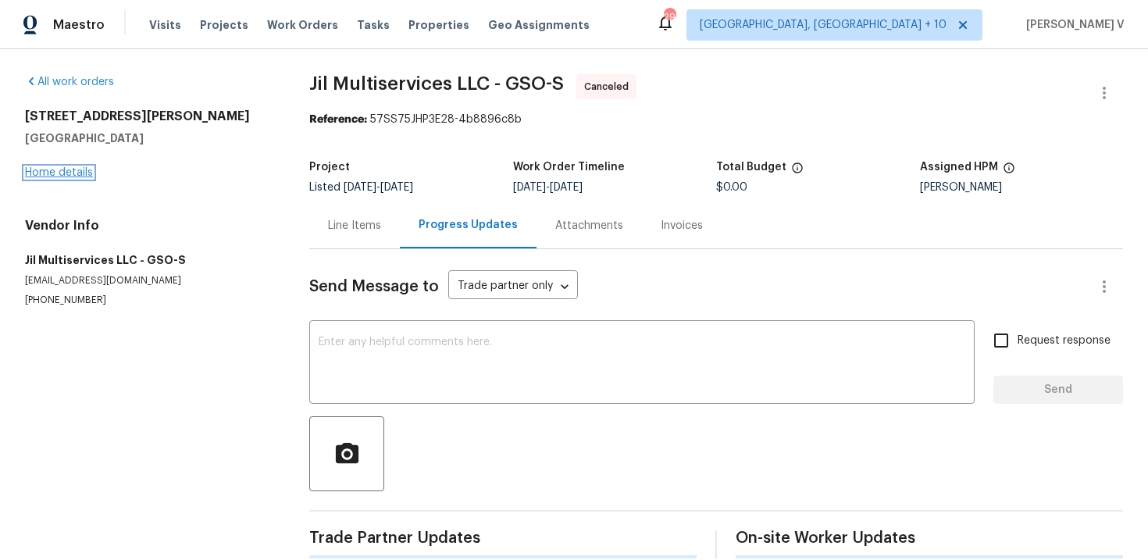
click at [84, 173] on link "Home details" at bounding box center [59, 172] width 68 height 11
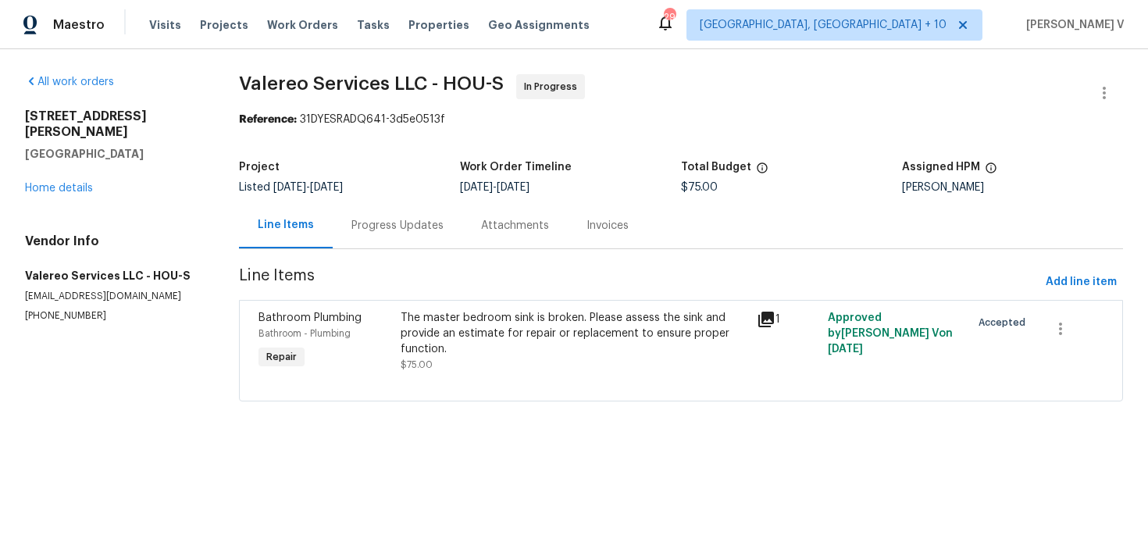
click at [428, 237] on div "Progress Updates" at bounding box center [398, 225] width 130 height 46
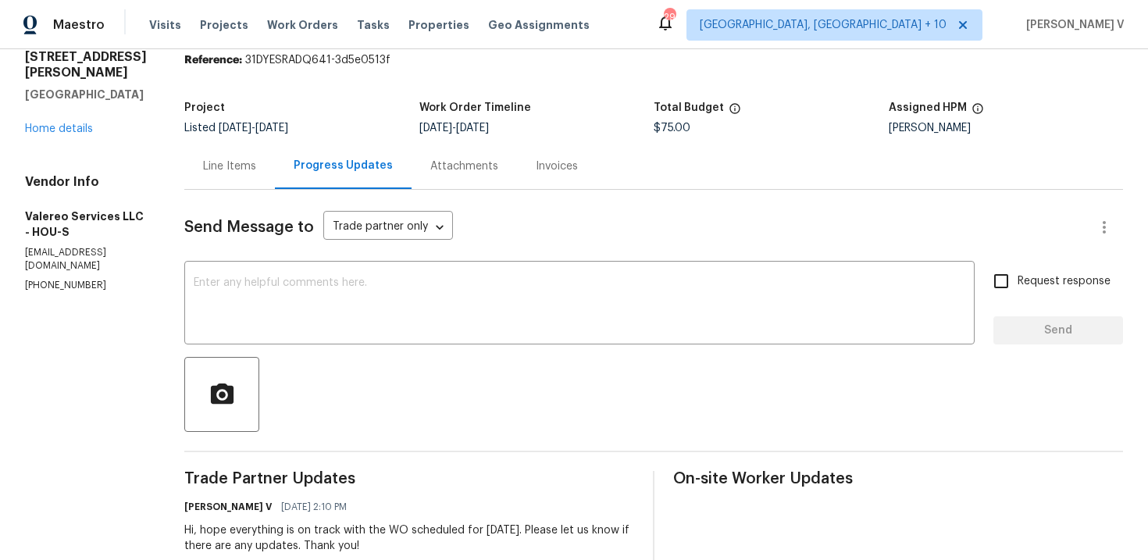
scroll to position [106, 0]
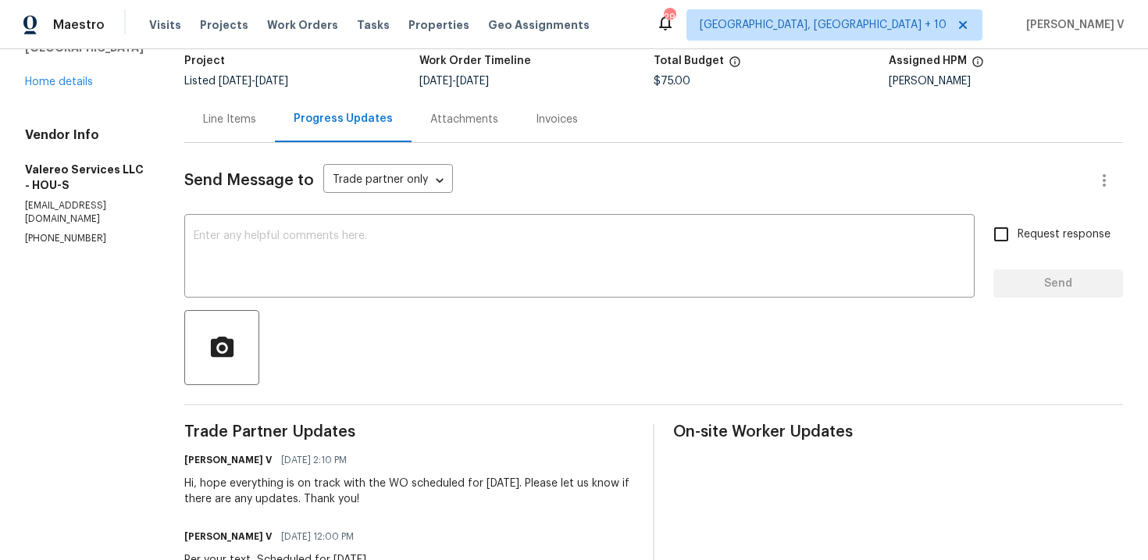
click at [77, 232] on p "[PHONE_NUMBER]" at bounding box center [86, 238] width 122 height 13
copy p "[PHONE_NUMBER]"
click at [230, 98] on div "Line Items" at bounding box center [229, 119] width 91 height 46
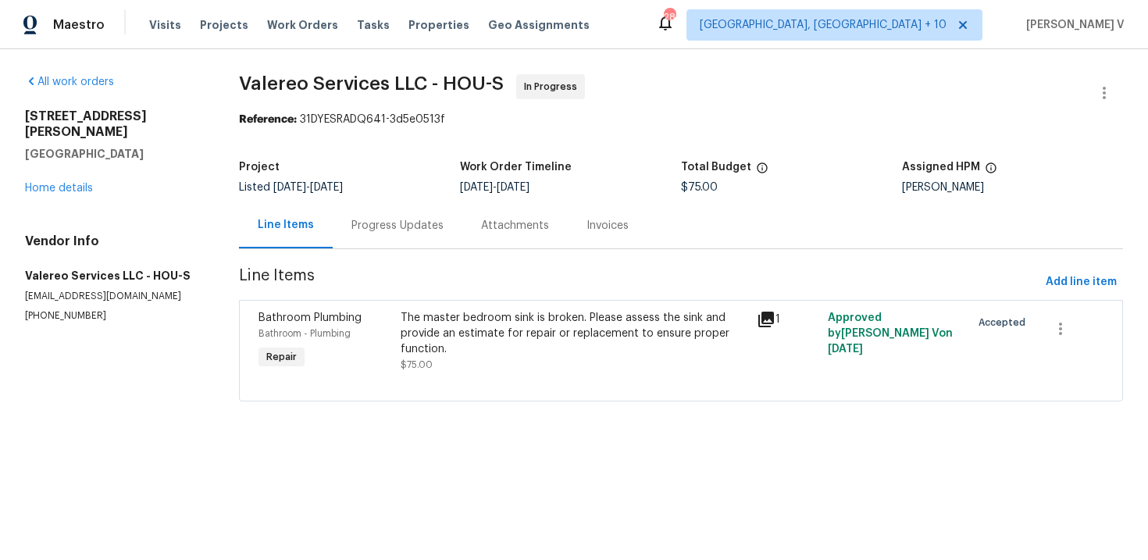
click at [421, 240] on div "Progress Updates" at bounding box center [398, 225] width 130 height 46
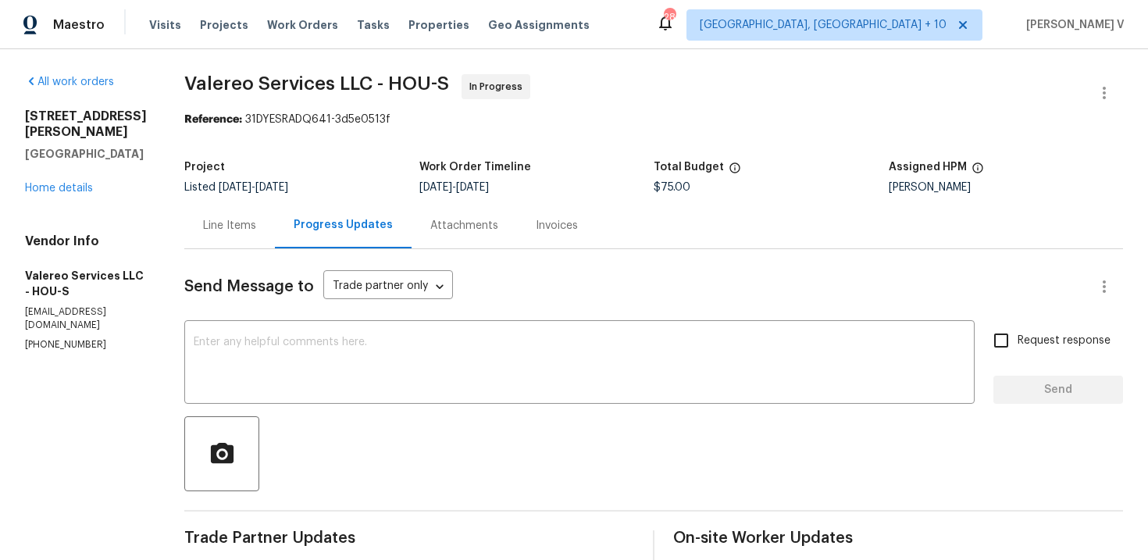
click at [248, 219] on div "Line Items" at bounding box center [229, 226] width 53 height 16
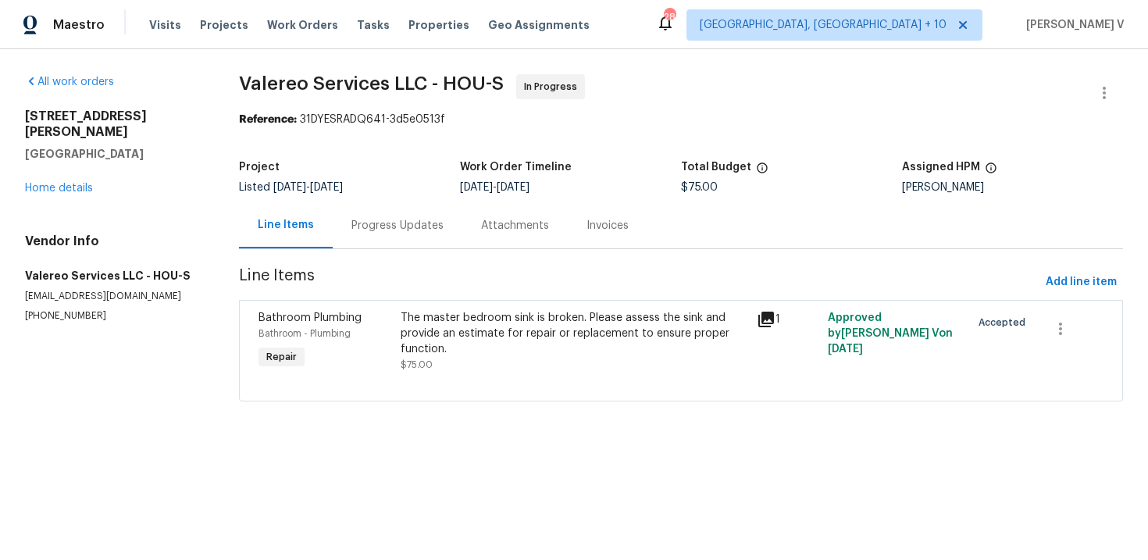
click at [354, 259] on section "Valereo Services LLC - HOU-S In Progress Reference: 31DYESRADQ641-3d5e0513f Pro…" at bounding box center [681, 247] width 884 height 346
click at [388, 230] on div "Progress Updates" at bounding box center [398, 226] width 92 height 16
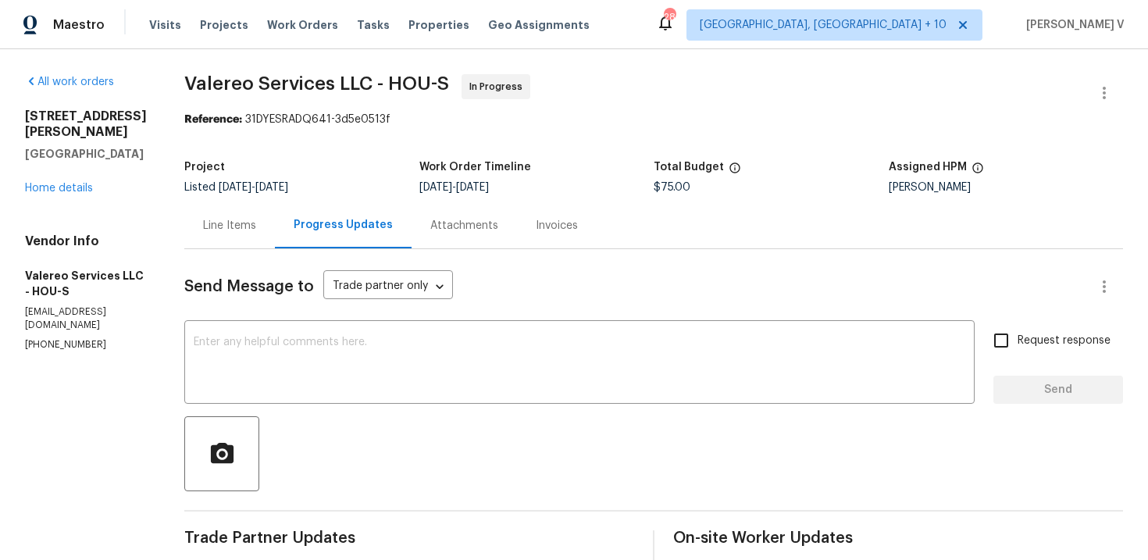
click at [488, 290] on div "Send Message to Trade partner only Trade partner only ​" at bounding box center [635, 286] width 902 height 37
click at [452, 349] on textarea at bounding box center [580, 364] width 772 height 55
paste textarea "will upload the updated estimate to the portal within a couple of hours for int…"
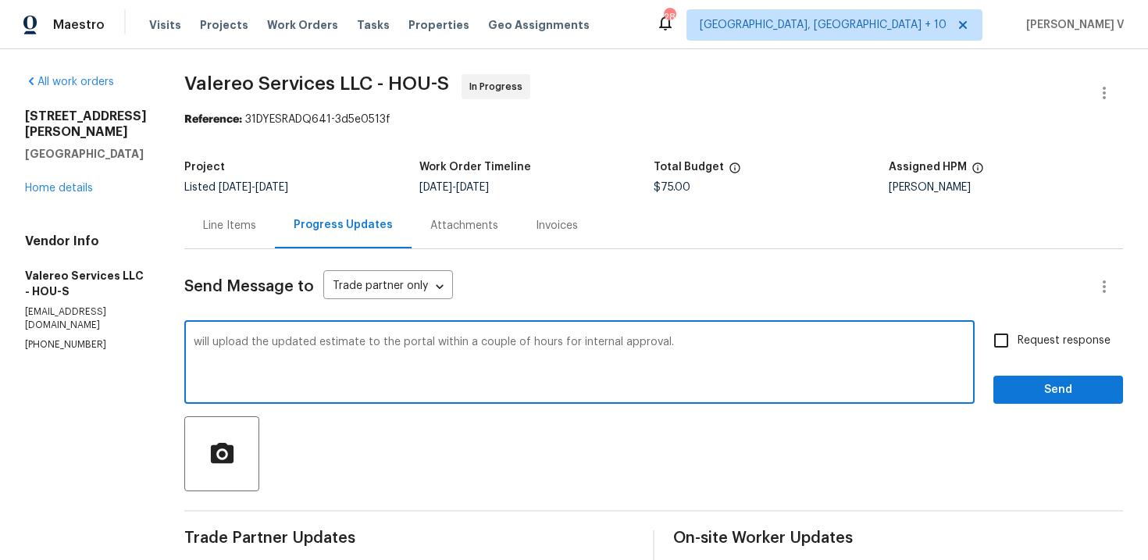
click at [186, 344] on div "will upload the updated estimate to the portal within a couple of hours for int…" at bounding box center [579, 364] width 791 height 80
click at [194, 345] on textarea "will upload the updated estimate to the portal within a couple of hours for int…" at bounding box center [580, 364] width 772 height 55
type textarea "Per our call conversation, you will upload the updated estimate to the portal w…"
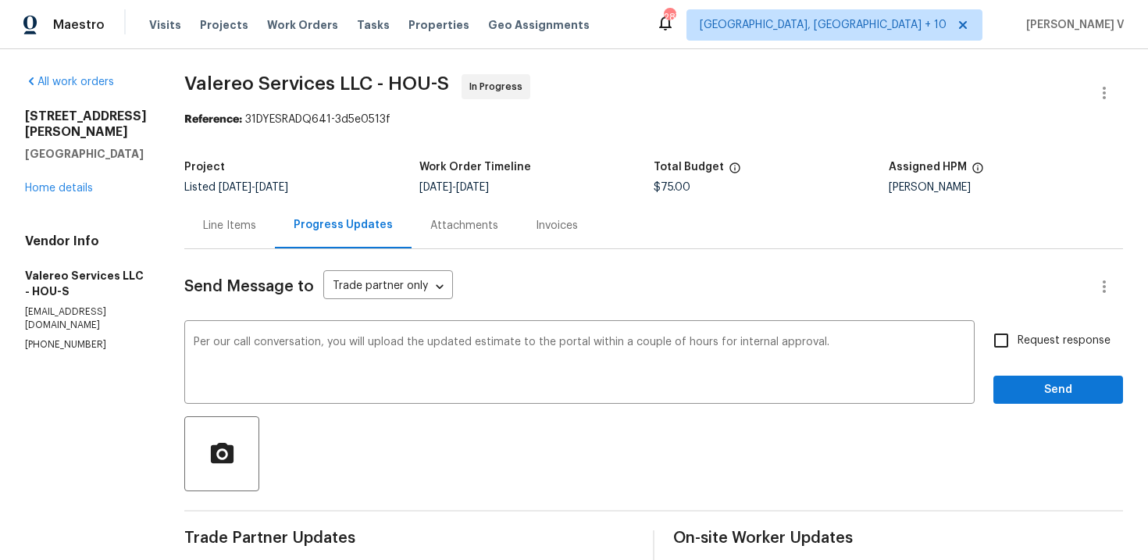
click at [1005, 343] on input "Request response" at bounding box center [1001, 340] width 33 height 33
checkbox input "true"
click at [1030, 387] on span "Send" at bounding box center [1058, 390] width 105 height 20
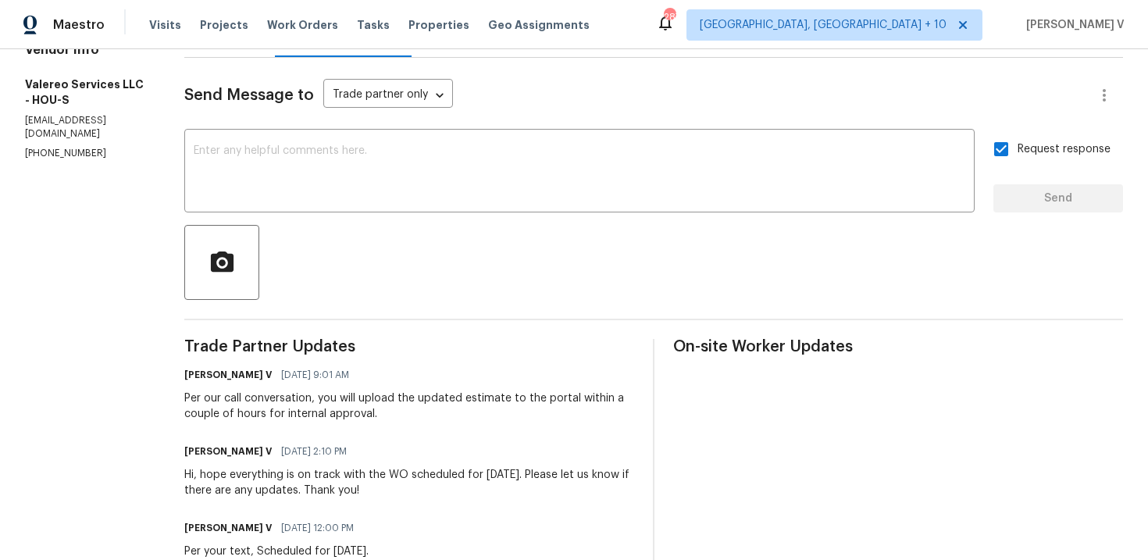
scroll to position [327, 0]
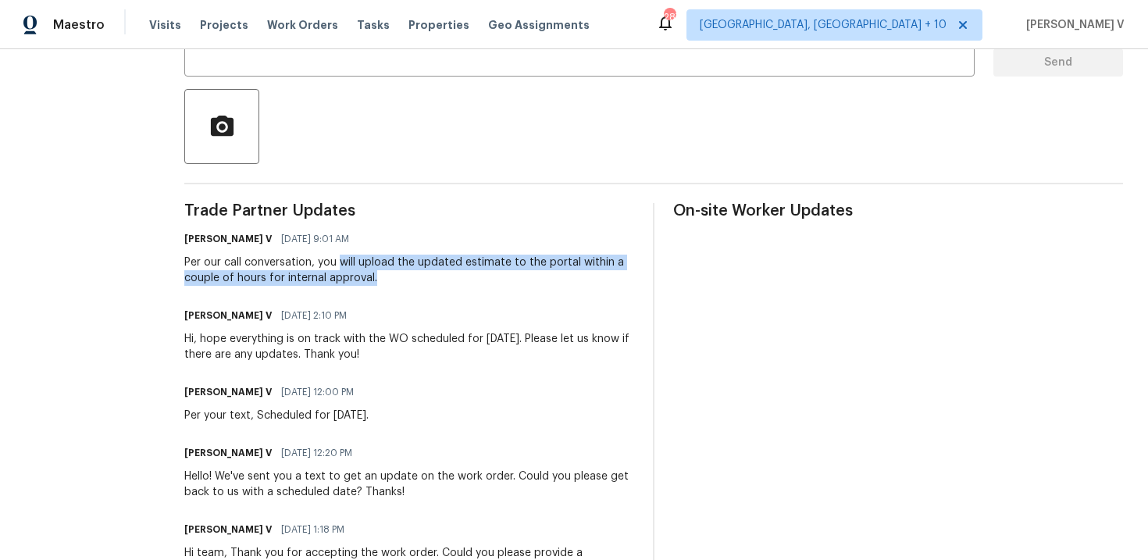
drag, startPoint x: 334, startPoint y: 263, endPoint x: 380, endPoint y: 275, distance: 48.3
click at [380, 276] on div "Per our call conversation, you will upload the updated estimate to the portal w…" at bounding box center [409, 270] width 450 height 31
copy div "will upload the updated estimate to the portal within a couple of hours for int…"
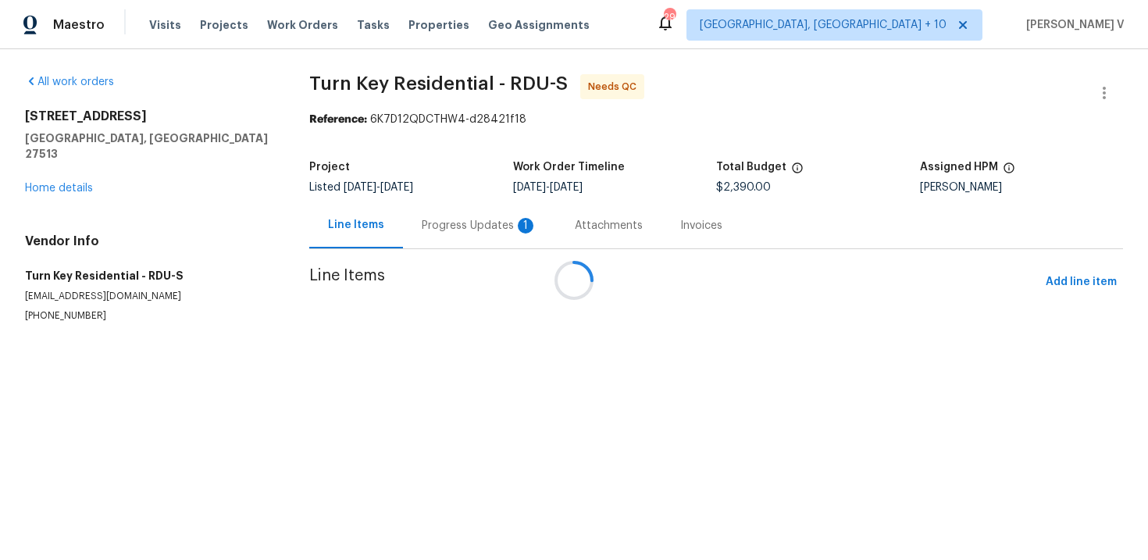
click at [417, 223] on div at bounding box center [574, 280] width 1148 height 560
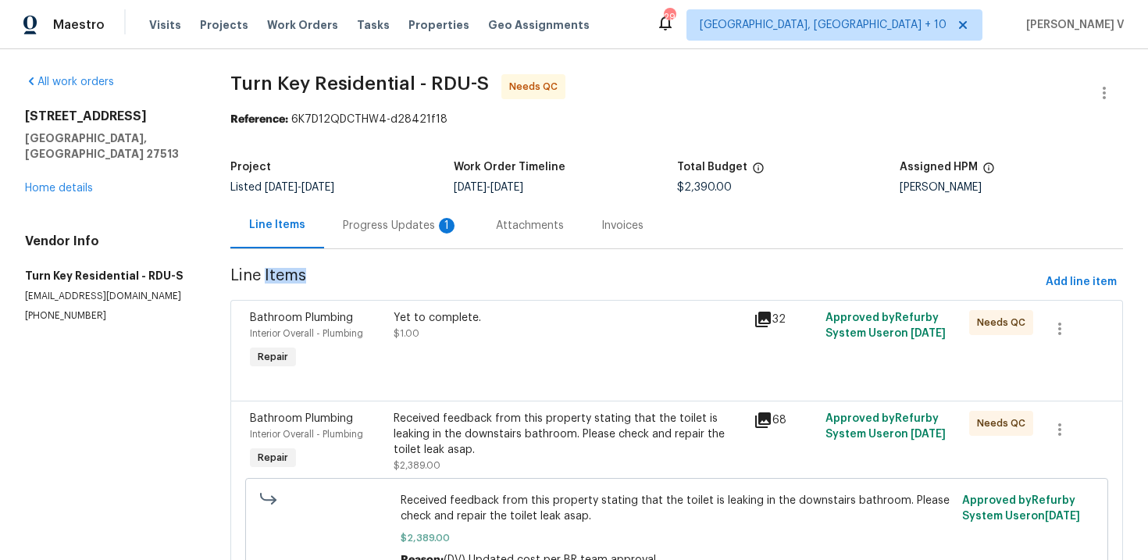
click at [417, 223] on div "Progress Updates 1" at bounding box center [401, 226] width 116 height 16
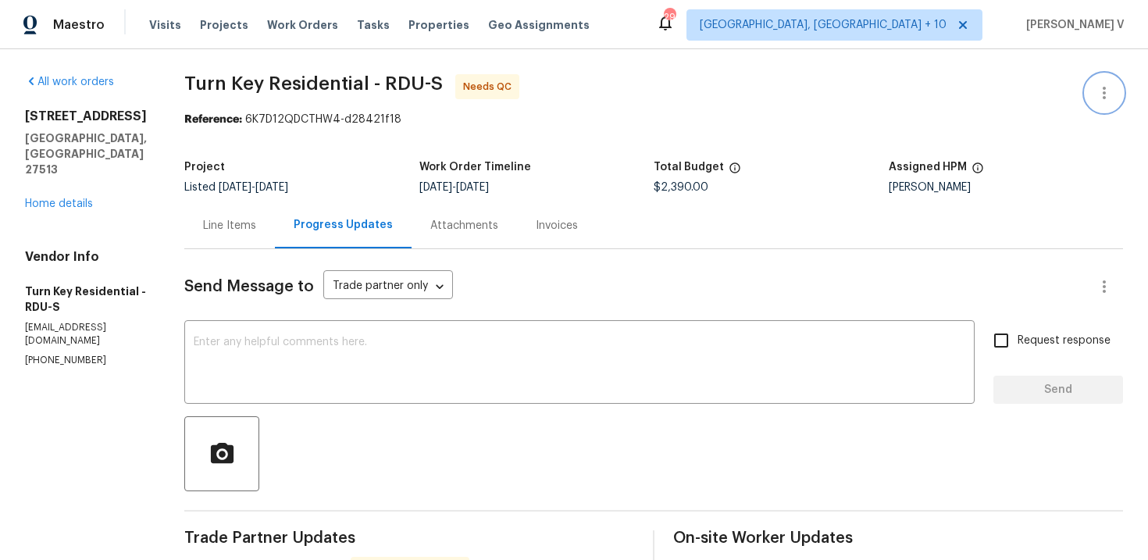
click at [1106, 102] on button "button" at bounding box center [1104, 92] width 37 height 37
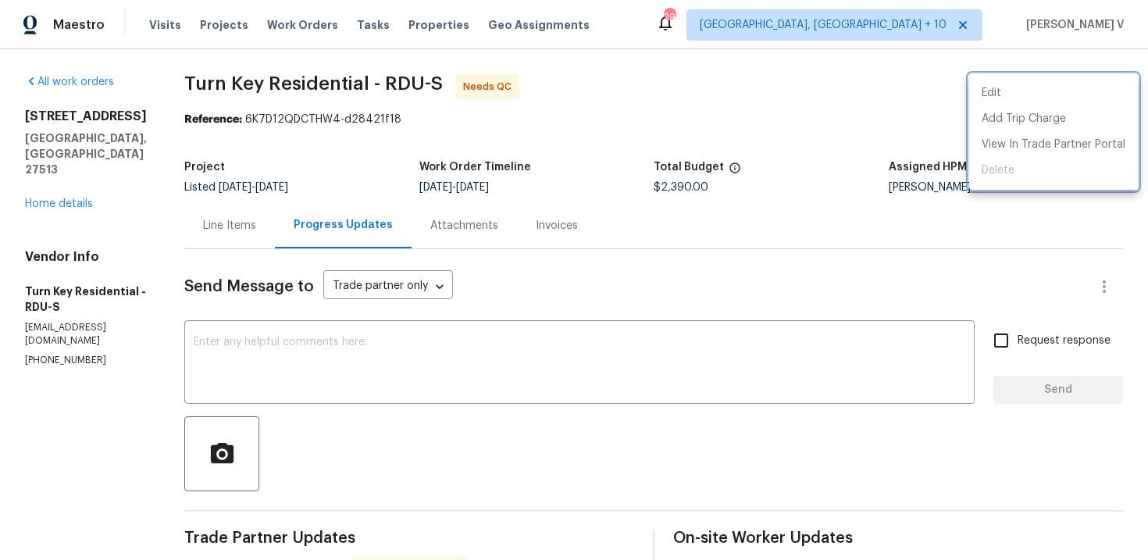
click at [741, 127] on div at bounding box center [574, 280] width 1148 height 560
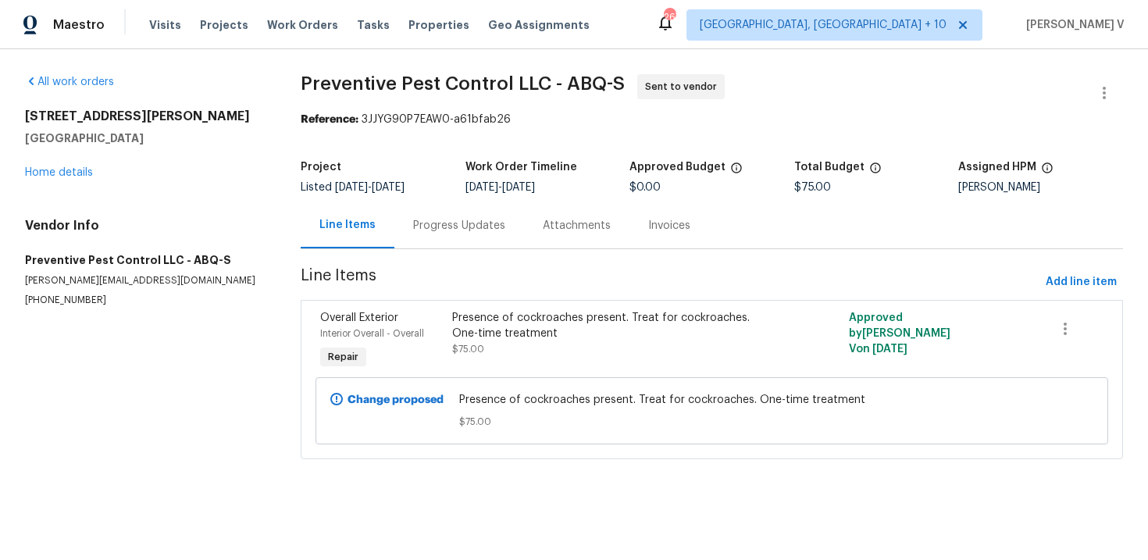
click at [415, 229] on div "Progress Updates" at bounding box center [459, 226] width 92 height 16
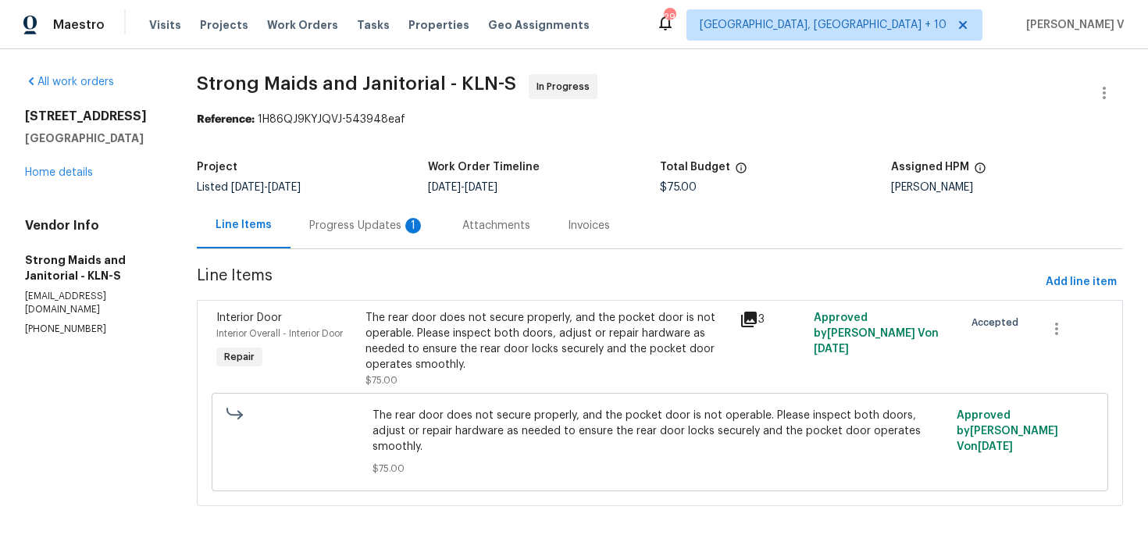
click at [427, 212] on div "Progress Updates 1" at bounding box center [367, 225] width 153 height 46
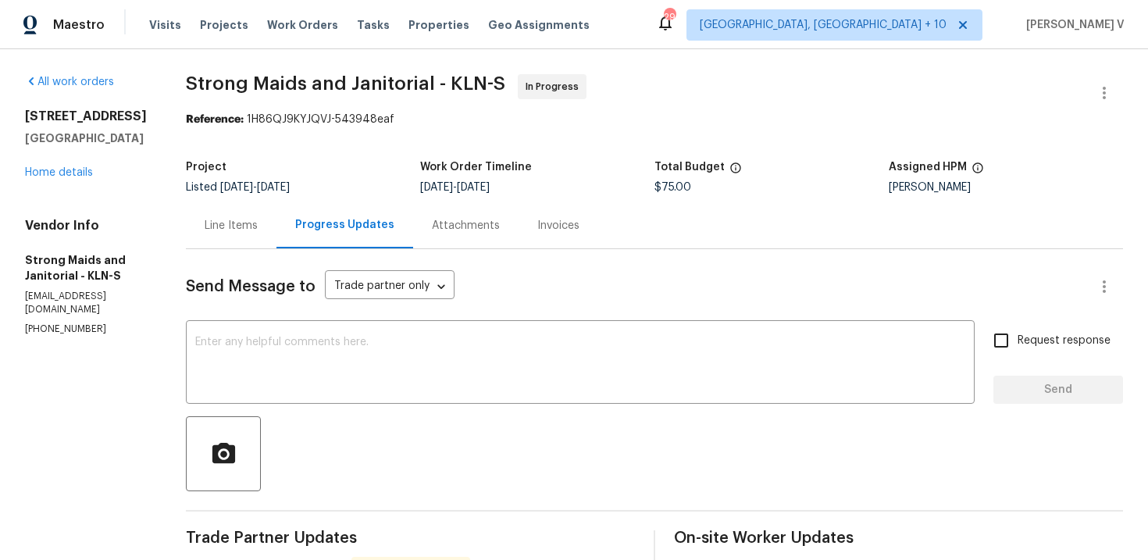
click at [224, 205] on div "Line Items" at bounding box center [231, 225] width 91 height 46
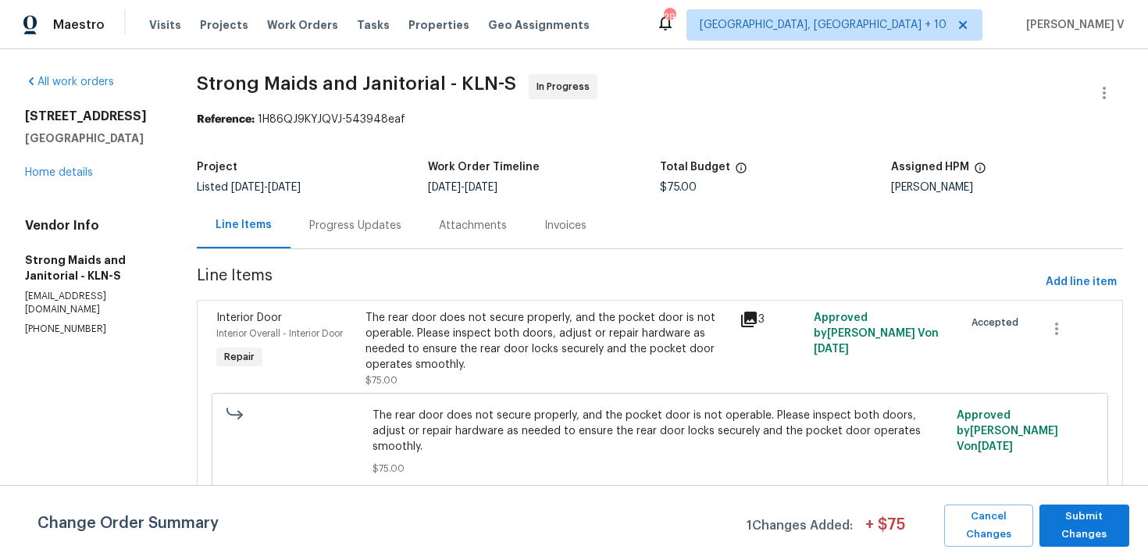
click at [513, 356] on div "The rear door does not secure properly, and the pocket door is not operable. Pl…" at bounding box center [548, 341] width 364 height 62
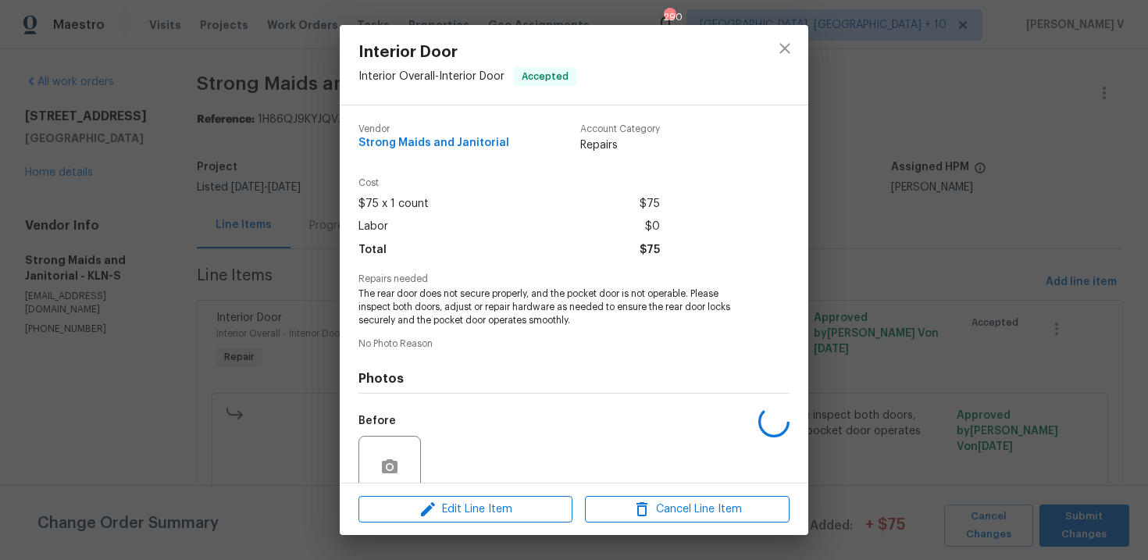
scroll to position [133, 0]
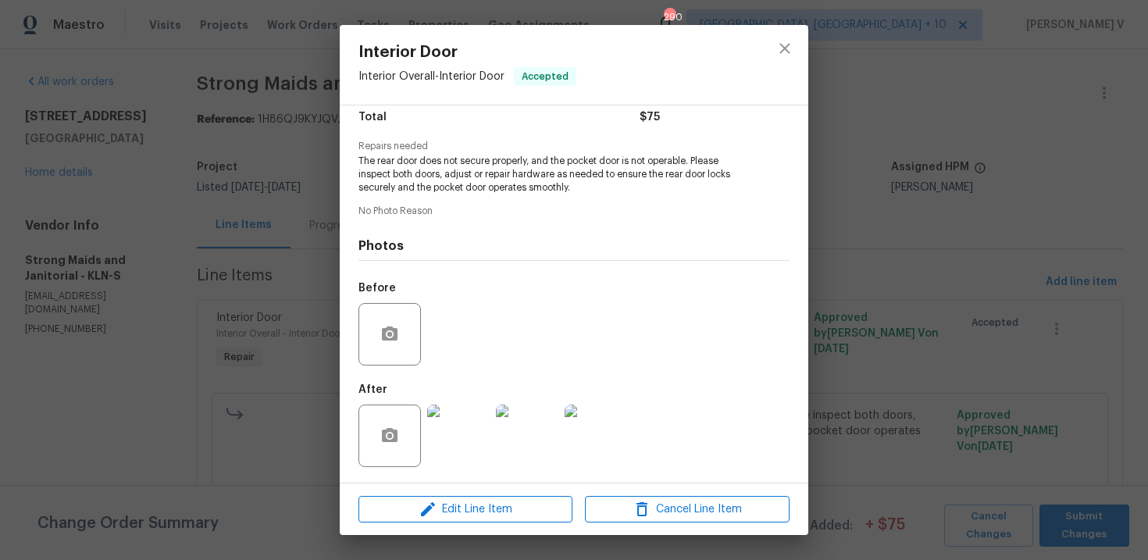
click at [470, 491] on div "Edit Line Item Cancel Line Item" at bounding box center [574, 510] width 469 height 52
click at [462, 506] on span "Edit Line Item" at bounding box center [465, 510] width 205 height 20
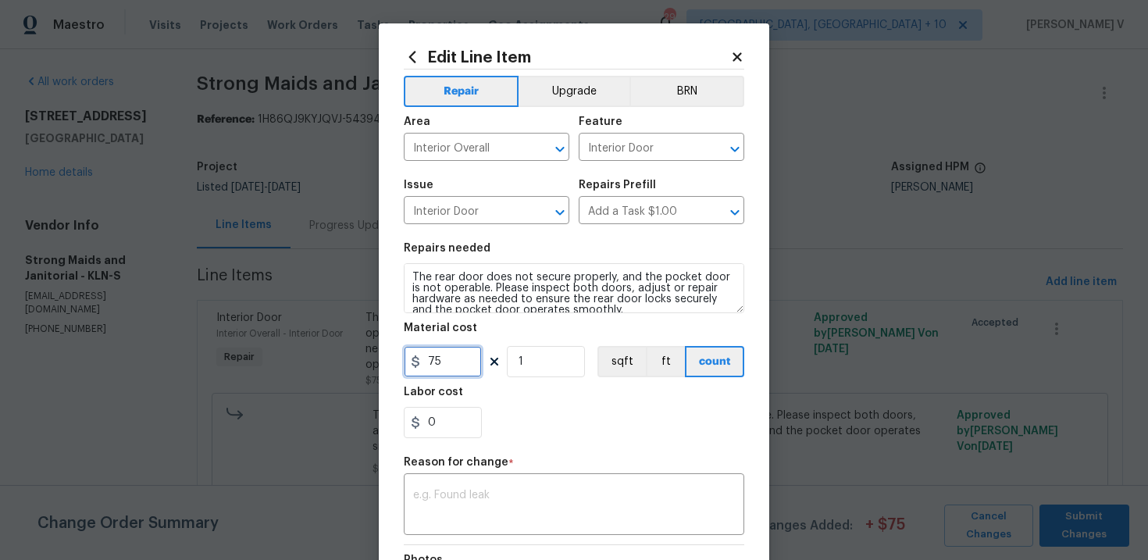
click at [441, 353] on input "75" at bounding box center [443, 361] width 78 height 31
type input "95"
click at [495, 507] on textarea at bounding box center [574, 506] width 322 height 33
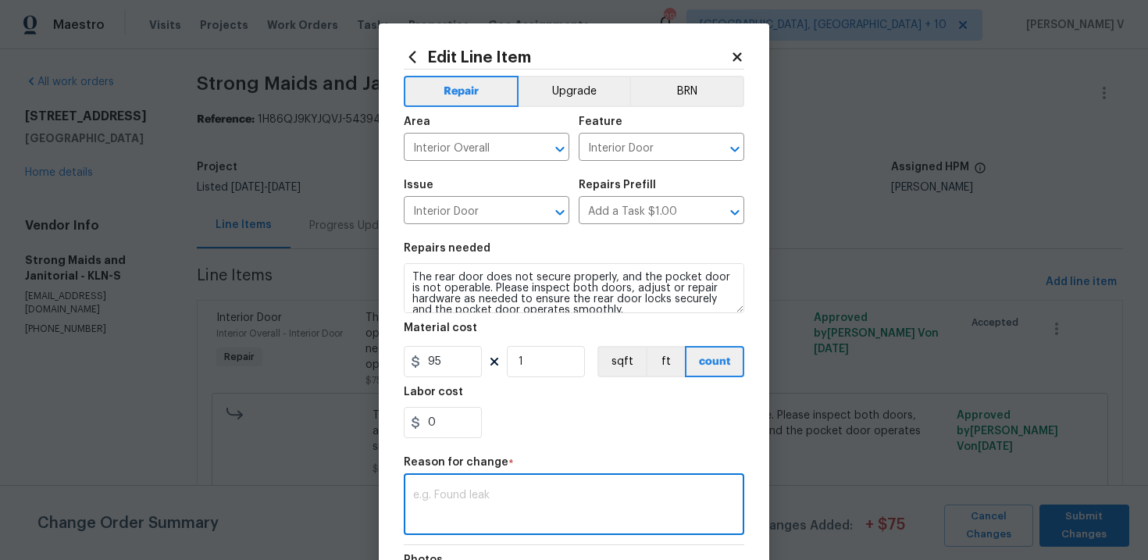
paste textarea "(DV) Updated per vendor’s final cost."
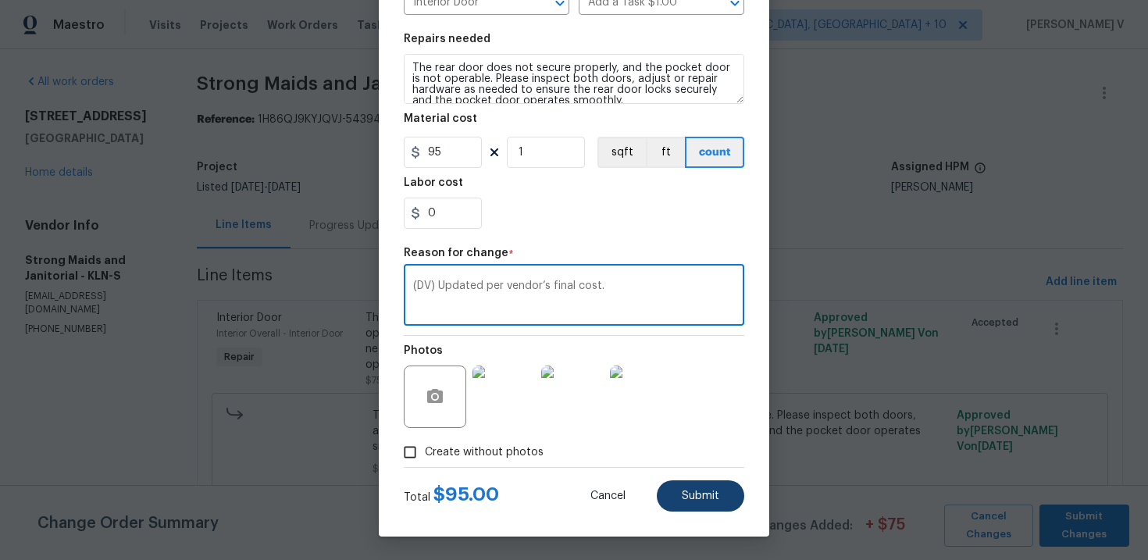
type textarea "(DV) Updated per vendor’s final cost."
click at [675, 491] on button "Submit" at bounding box center [700, 495] width 87 height 31
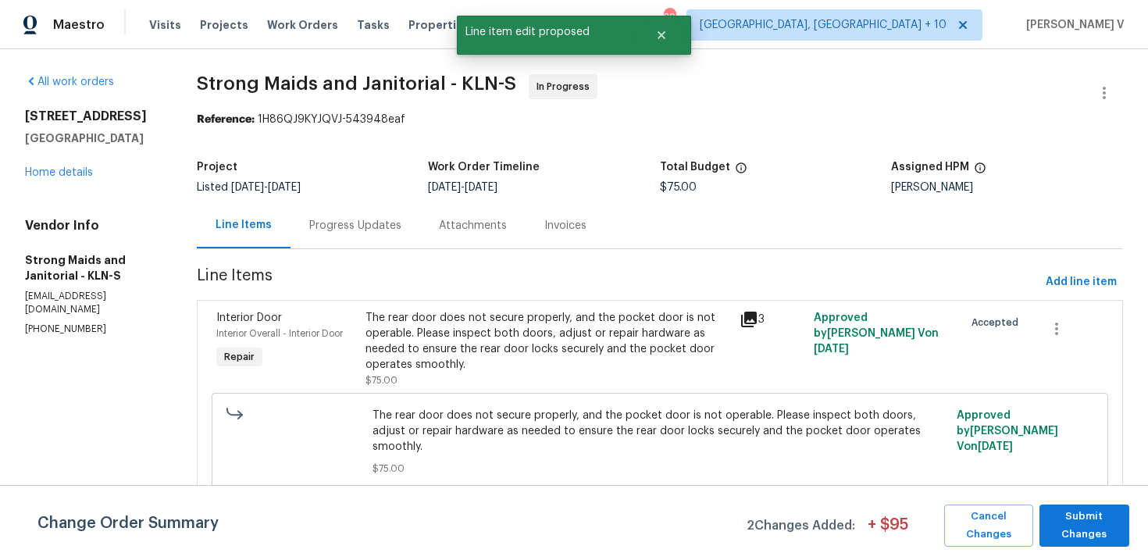
scroll to position [0, 0]
click at [1092, 517] on span "Submit Changes" at bounding box center [1085, 526] width 74 height 36
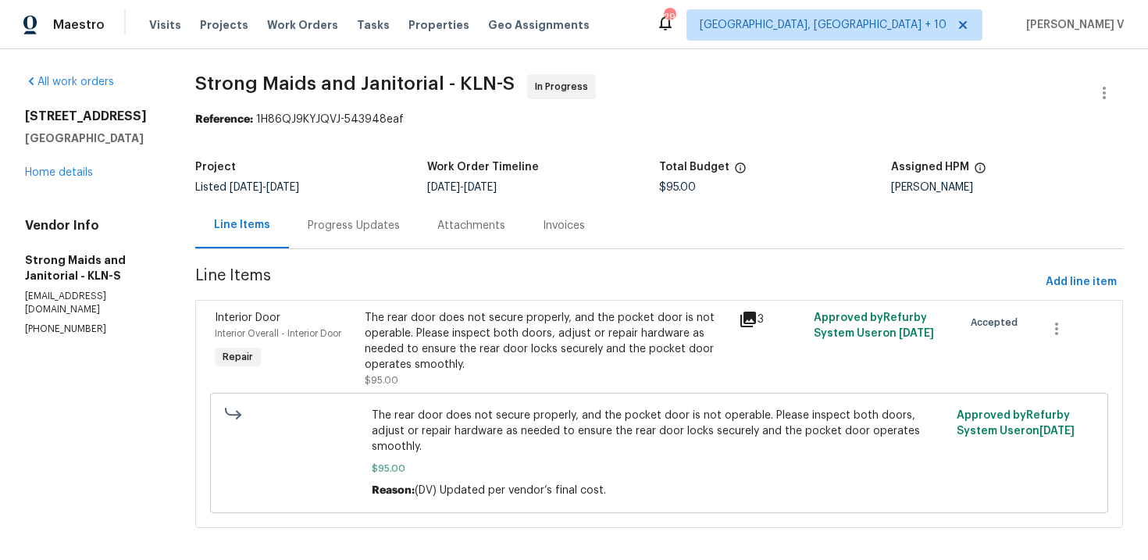
click at [293, 244] on div "Progress Updates" at bounding box center [354, 225] width 130 height 46
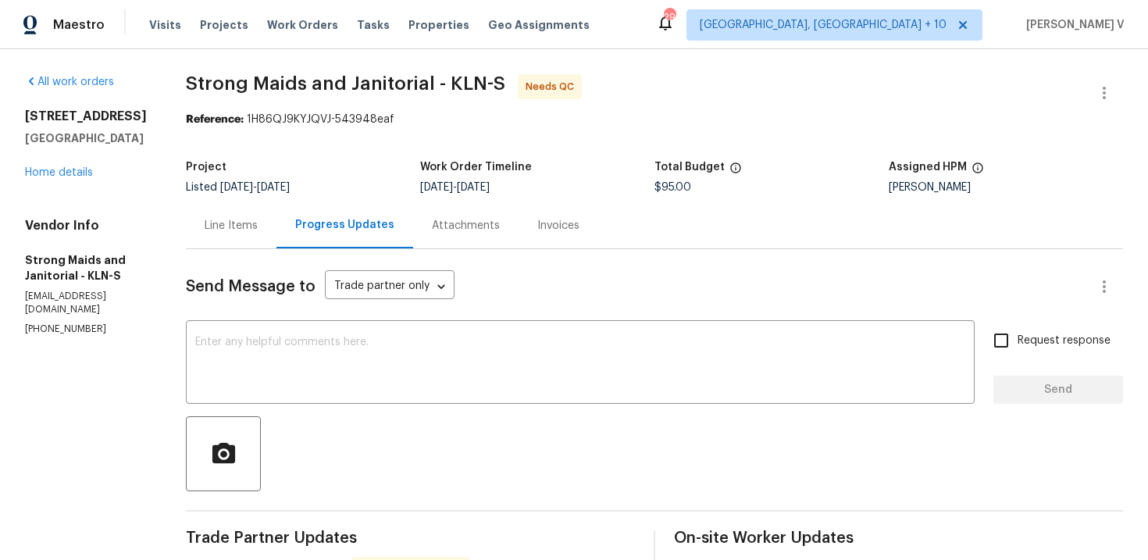
click at [223, 230] on div "Line Items" at bounding box center [231, 226] width 53 height 16
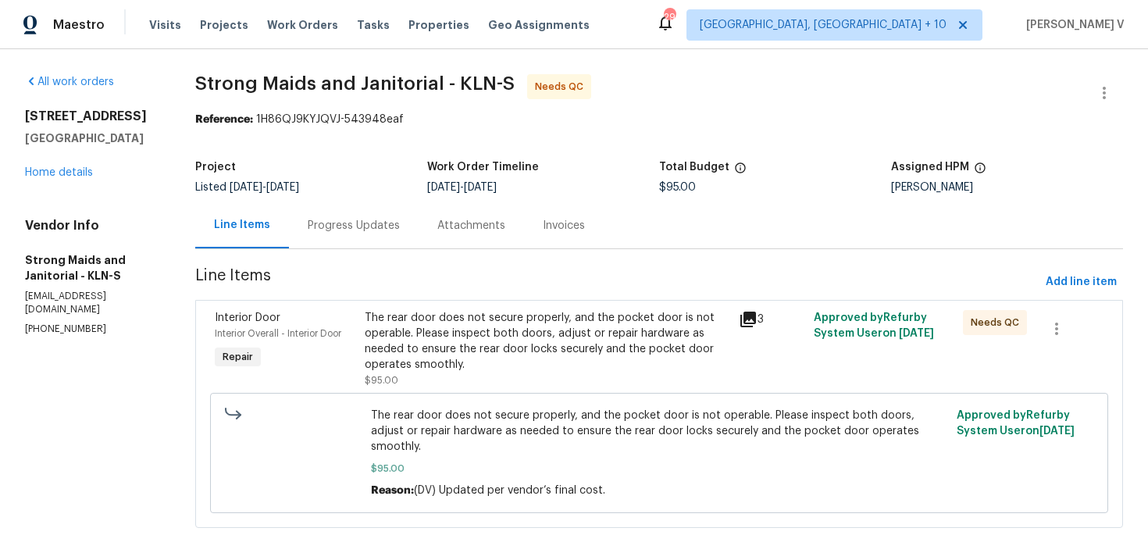
click at [470, 326] on div "The rear door does not secure properly, and the pocket door is not operable. Pl…" at bounding box center [547, 341] width 365 height 62
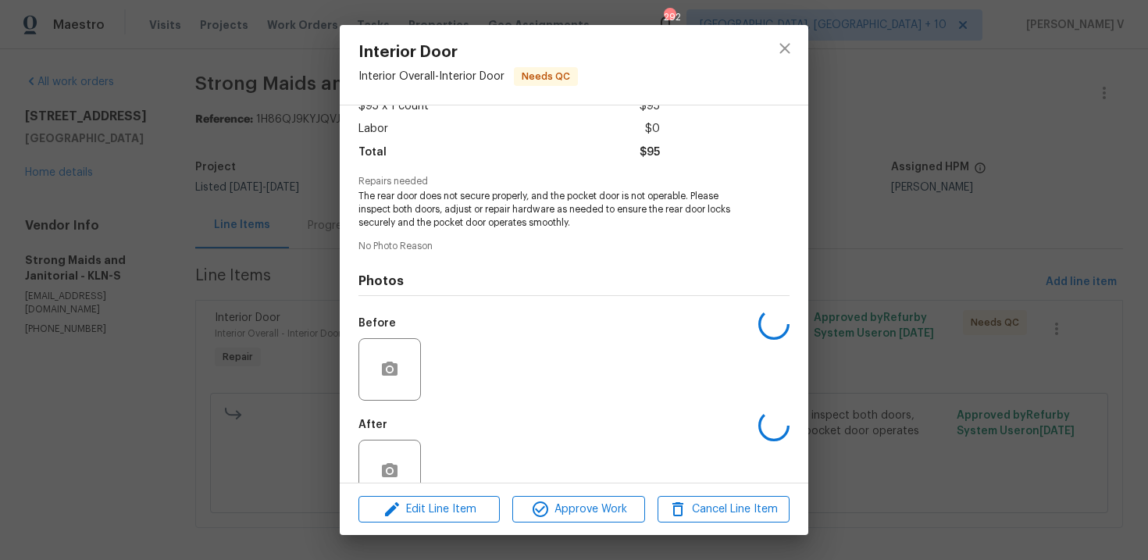
scroll to position [133, 0]
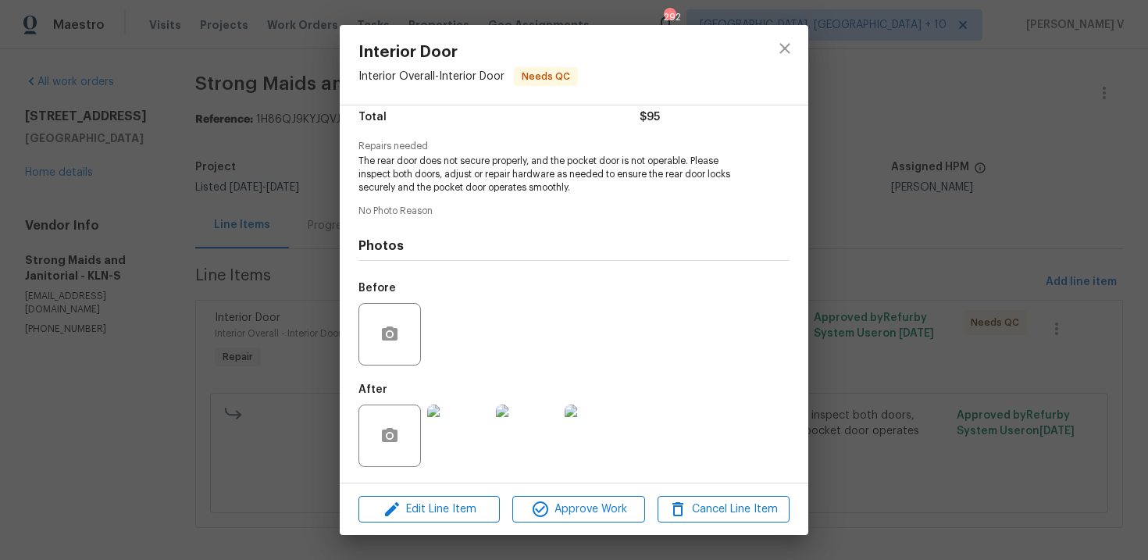
click at [467, 450] on img at bounding box center [458, 436] width 62 height 62
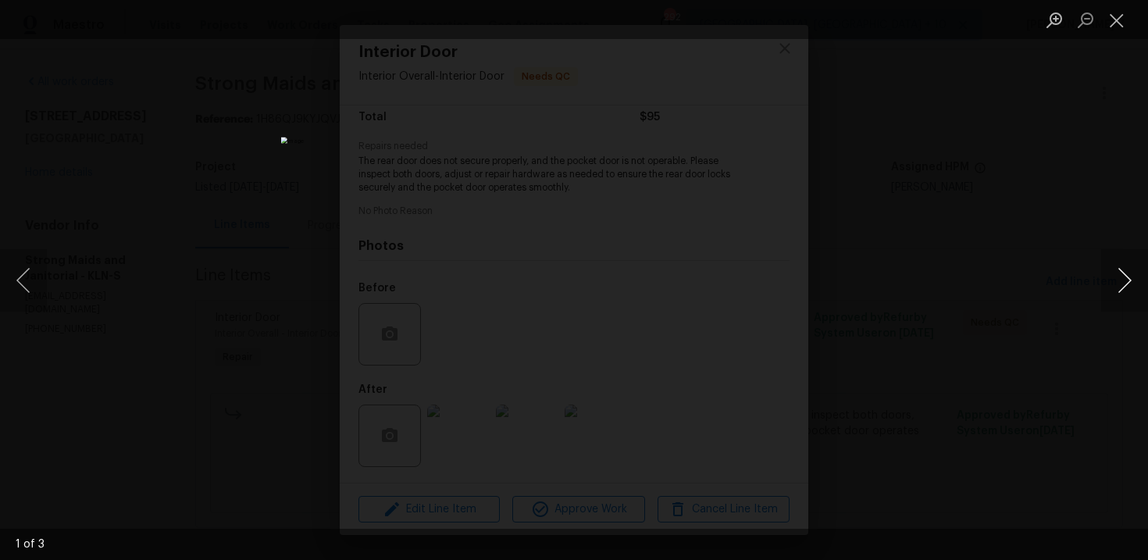
click at [1128, 276] on button "Next image" at bounding box center [1125, 280] width 47 height 62
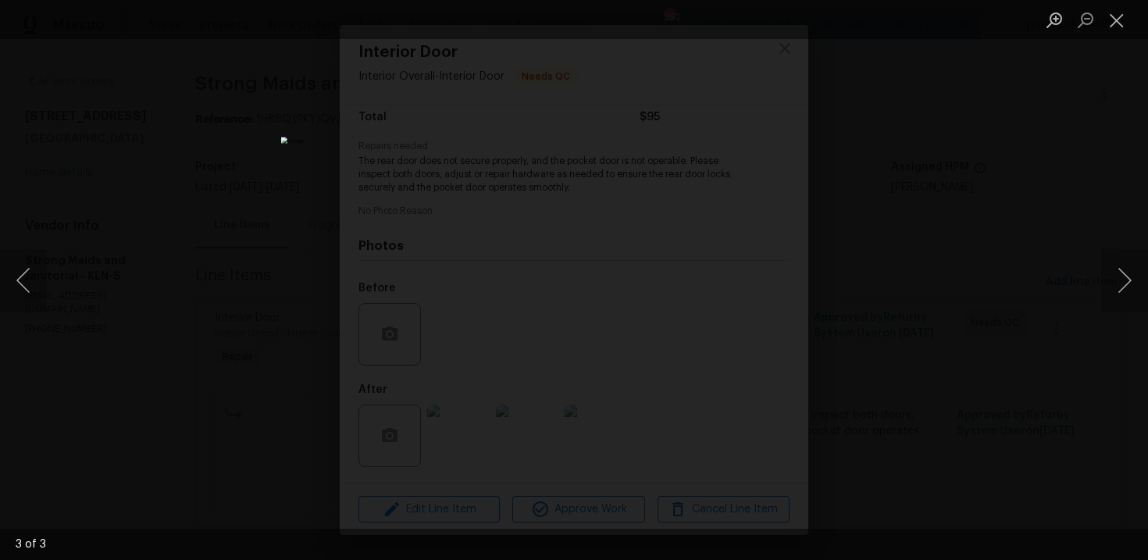
click at [984, 212] on div "Lightbox" at bounding box center [574, 280] width 1148 height 560
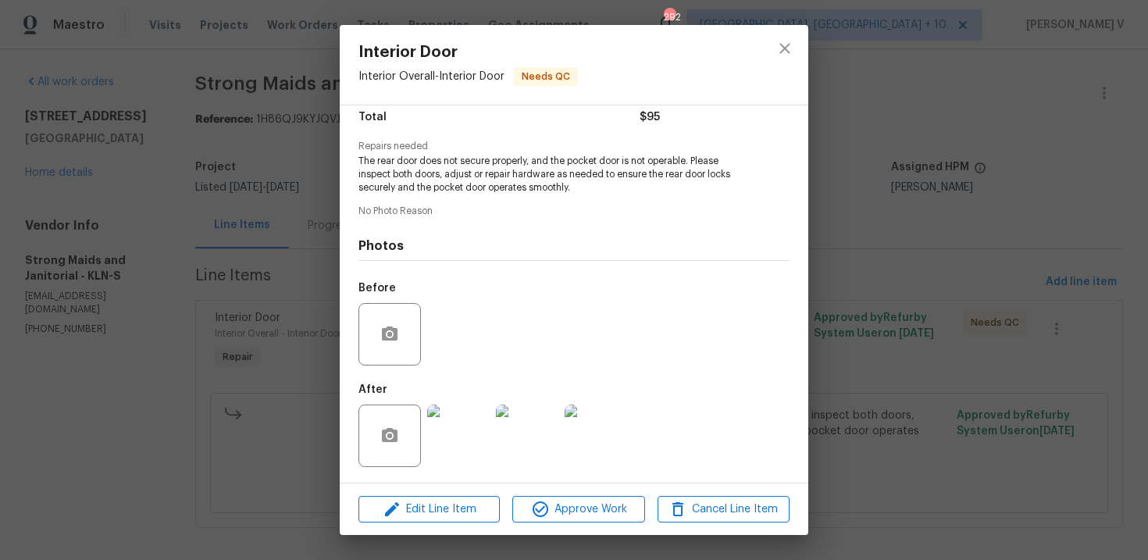
click at [530, 426] on img at bounding box center [527, 436] width 62 height 62
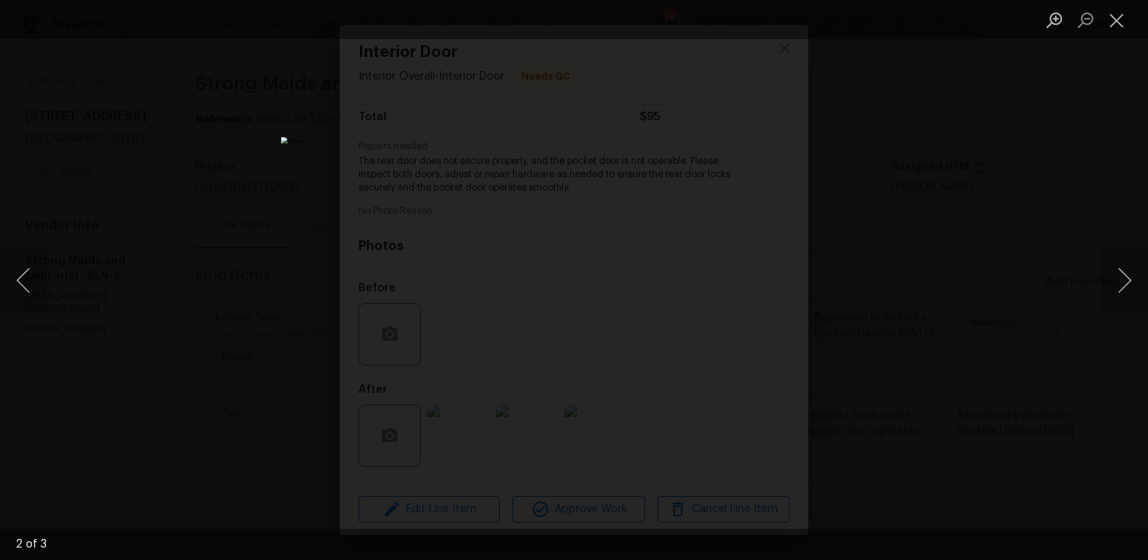
click at [984, 233] on div "Lightbox" at bounding box center [574, 280] width 1148 height 560
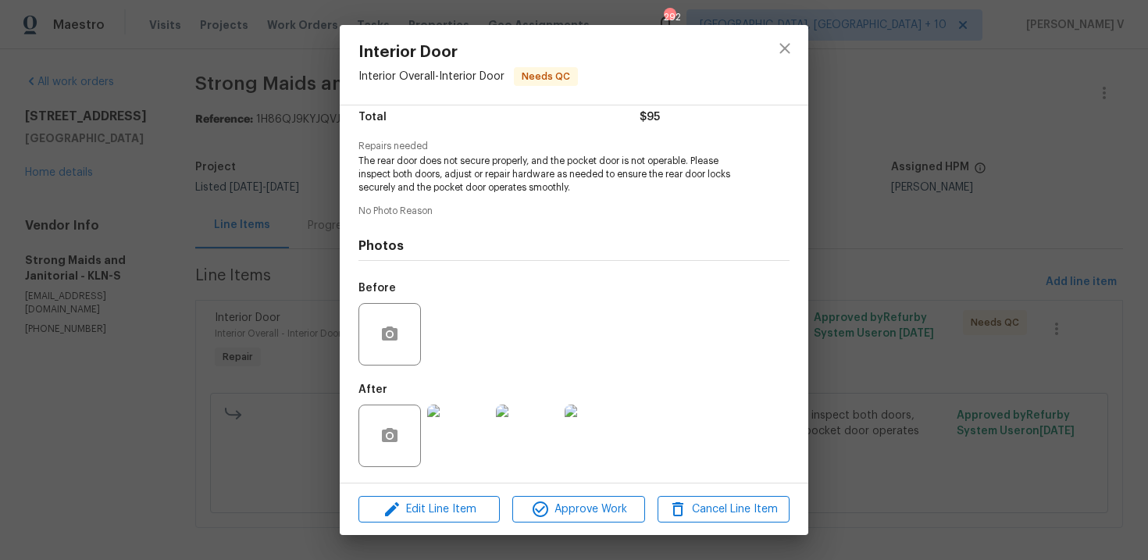
click at [620, 437] on img at bounding box center [596, 436] width 62 height 62
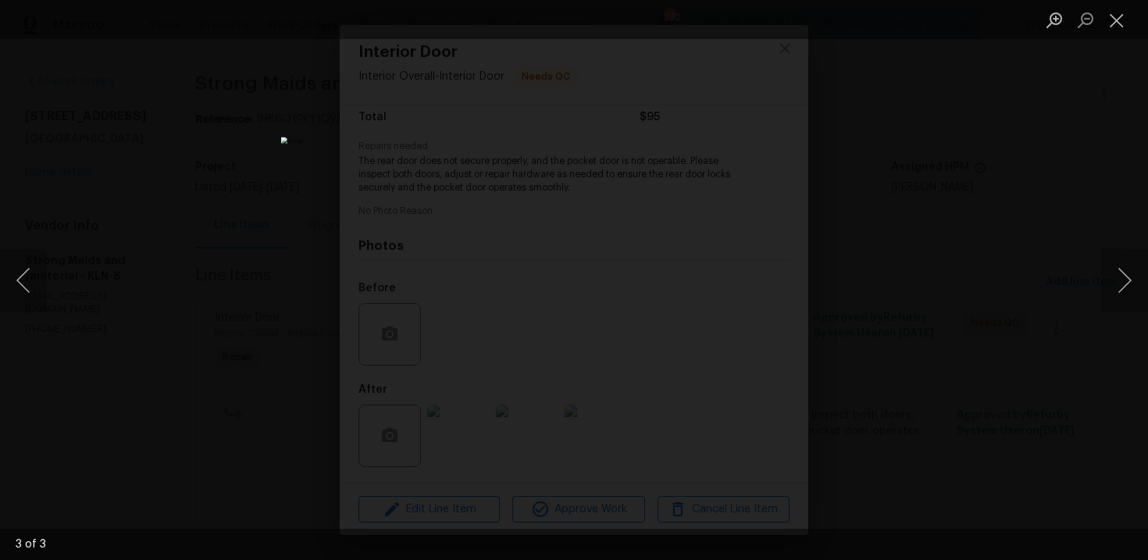
click at [1036, 159] on div "Lightbox" at bounding box center [574, 280] width 1148 height 560
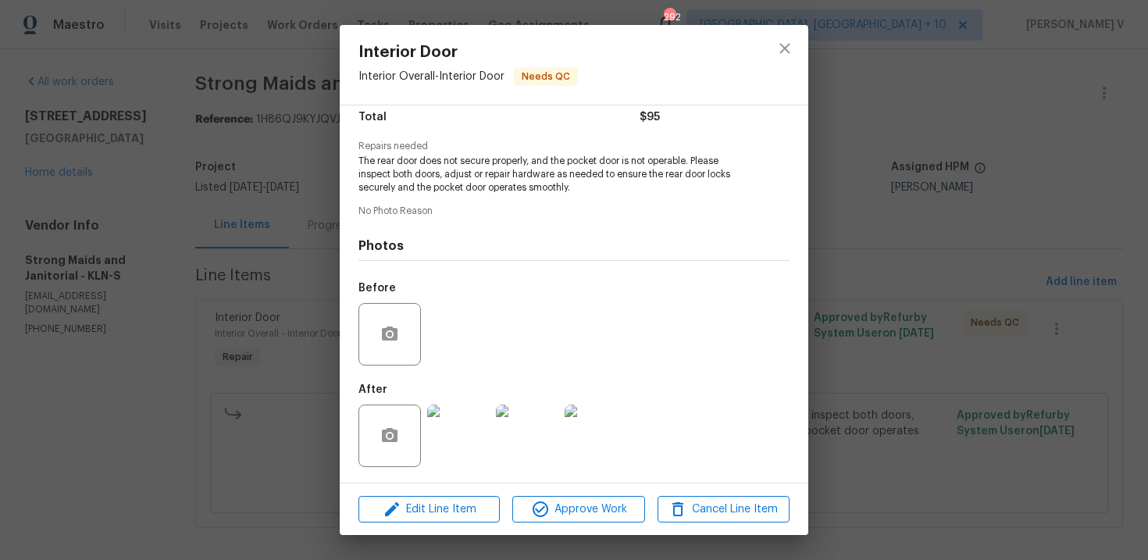
click at [995, 163] on div "Interior Door Interior Overall - Interior Door Needs QC Vendor Strong Maids and…" at bounding box center [574, 280] width 1148 height 560
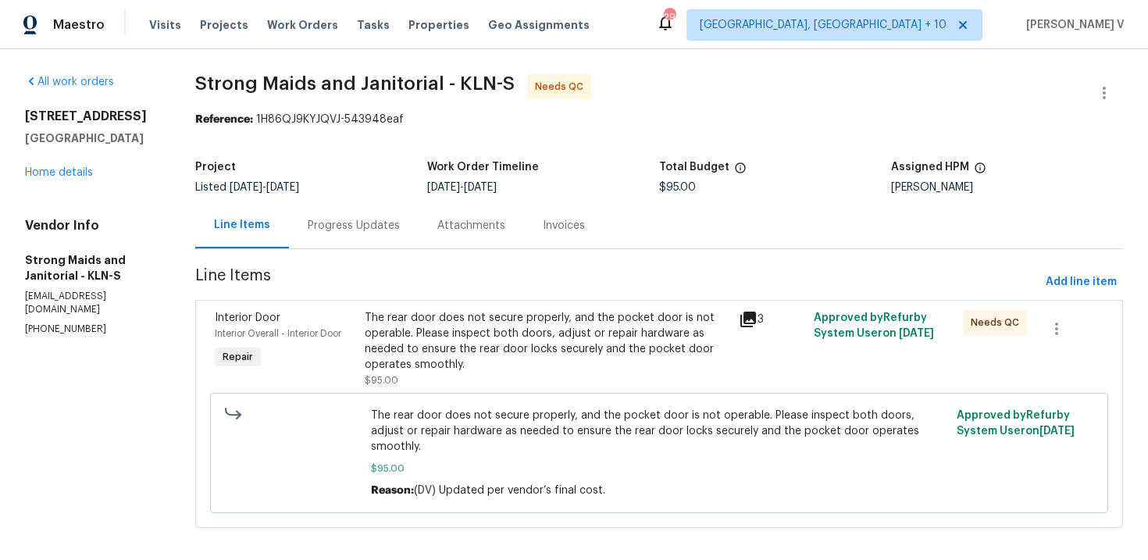
click at [645, 323] on div "The rear door does not secure properly, and the pocket door is not operable. Pl…" at bounding box center [547, 341] width 365 height 62
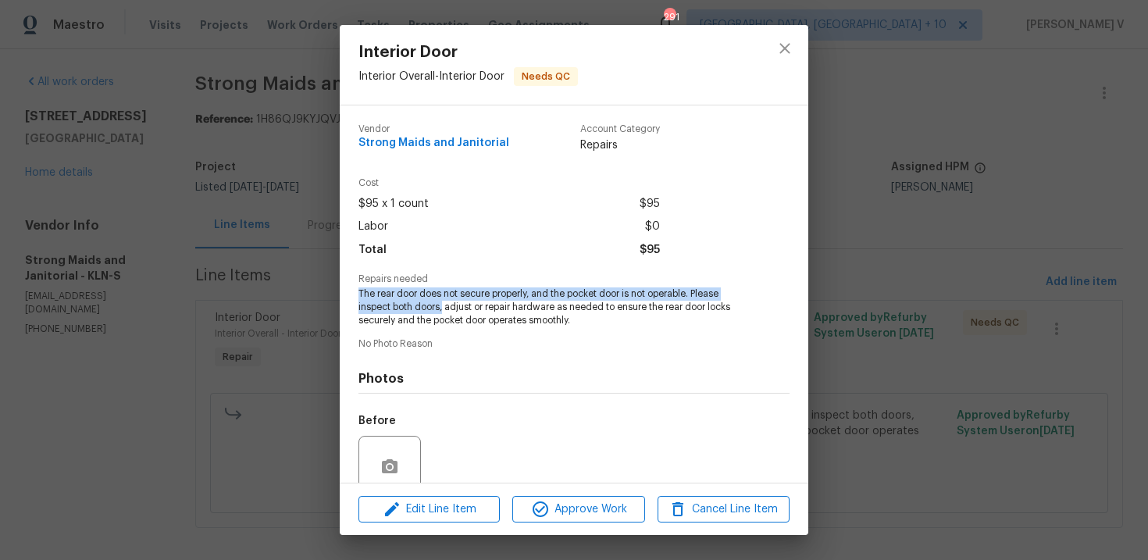
drag, startPoint x: 352, startPoint y: 288, endPoint x: 445, endPoint y: 301, distance: 93.8
click at [445, 302] on div "Vendor Strong Maids and Janitorial Account Category Repairs Cost $95 x 1 count …" at bounding box center [574, 293] width 469 height 377
copy span "The rear door does not secure properly, and the pocket door is not operable. Pl…"
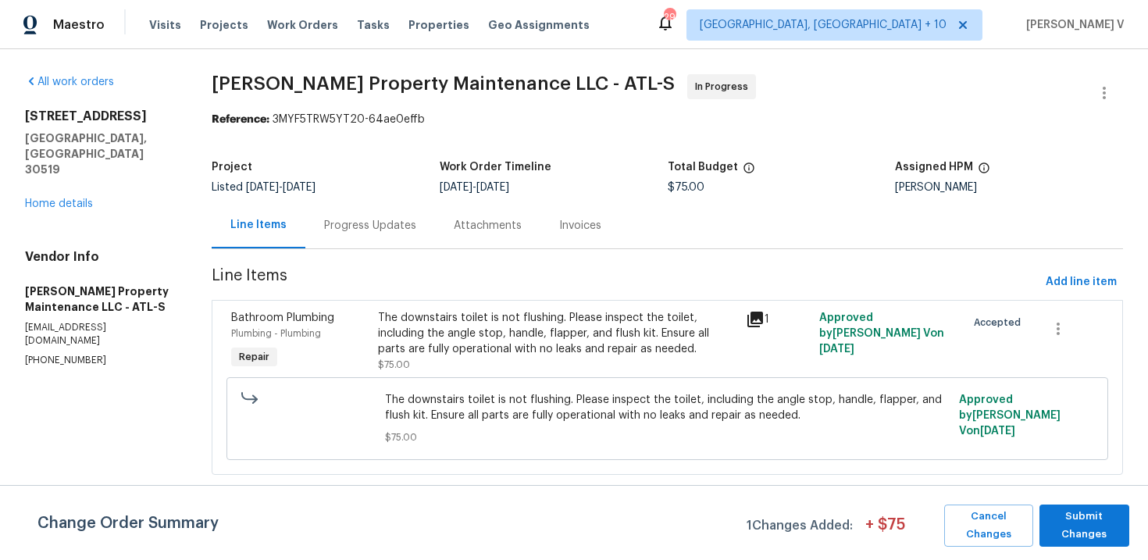
click at [355, 230] on div "Progress Updates" at bounding box center [370, 226] width 92 height 16
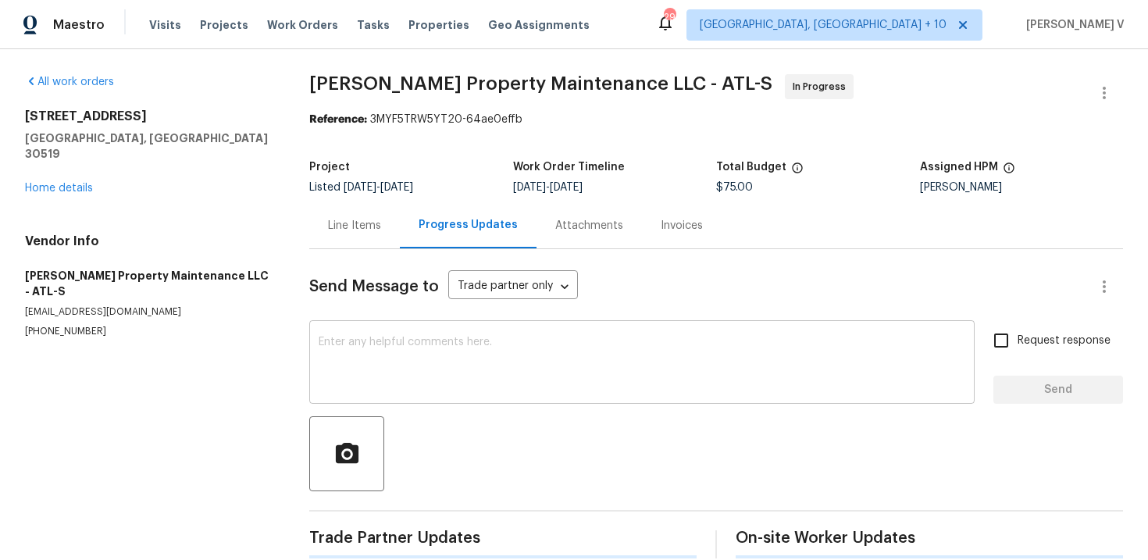
click at [411, 377] on textarea at bounding box center [642, 364] width 647 height 55
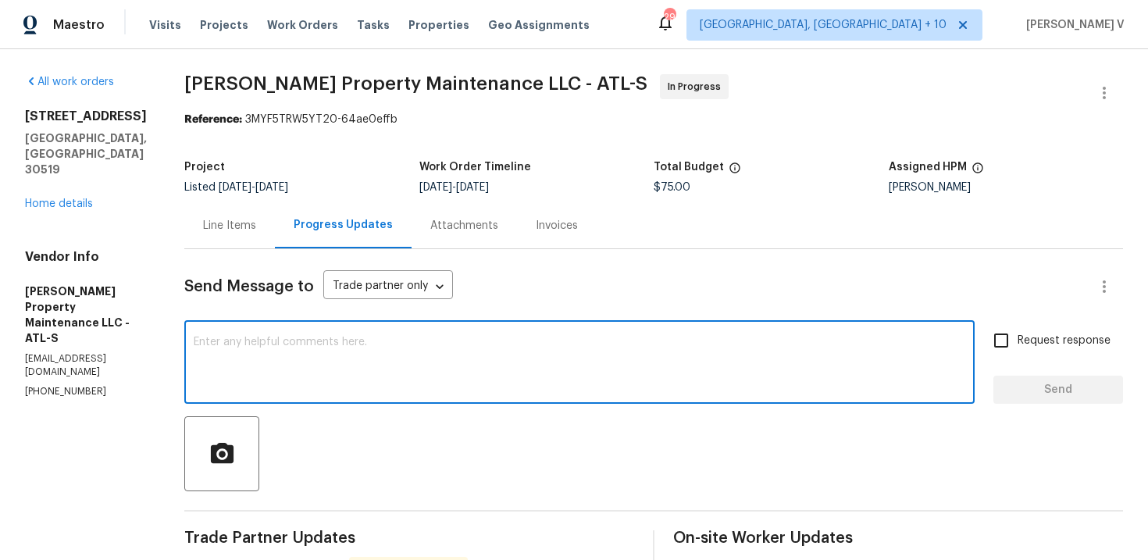
paste textarea "Hi, hope everything is on track with the WO scheduled for today. Please let us …"
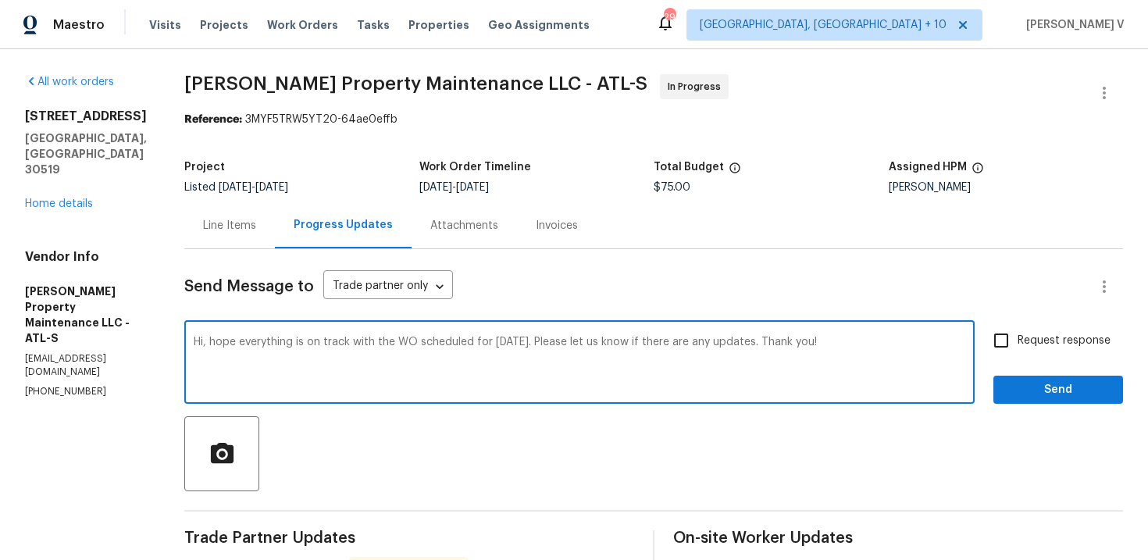
type textarea "Hi, hope everything is on track with the WO scheduled for today. Please let us …"
drag, startPoint x: 1021, startPoint y: 341, endPoint x: 1027, endPoint y: 355, distance: 15.1
click at [1021, 342] on span "Request response" at bounding box center [1064, 341] width 93 height 16
click at [1018, 342] on input "Request response" at bounding box center [1001, 340] width 33 height 33
checkbox input "true"
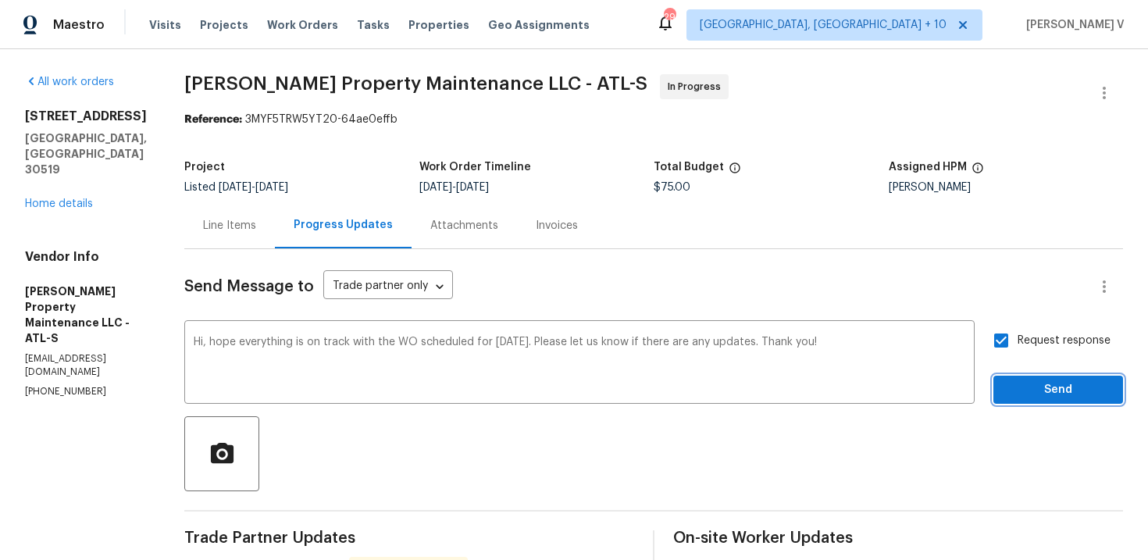
click at [1030, 387] on span "Send" at bounding box center [1058, 390] width 105 height 20
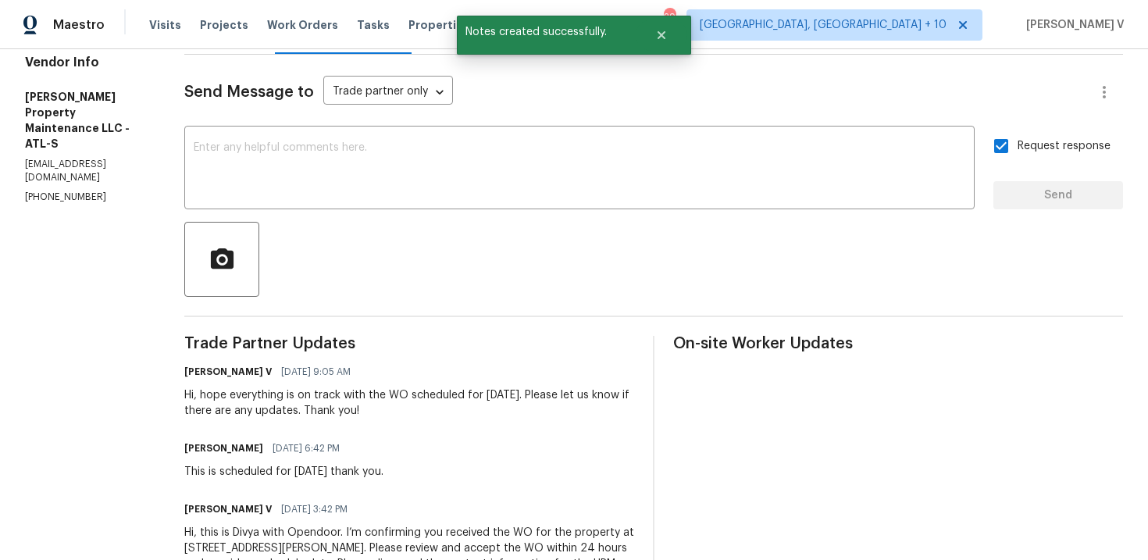
scroll to position [243, 0]
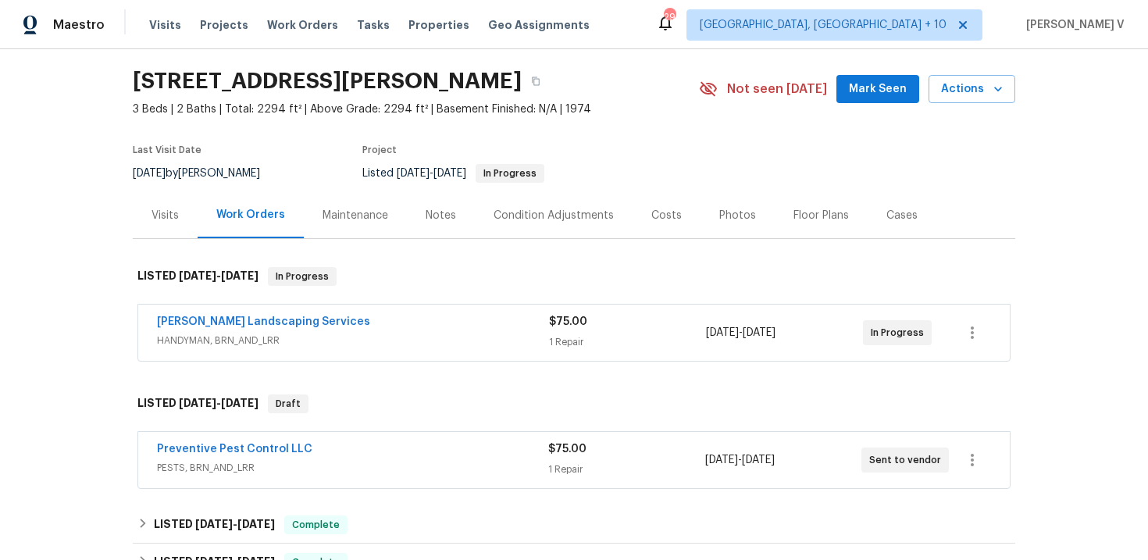
scroll to position [129, 0]
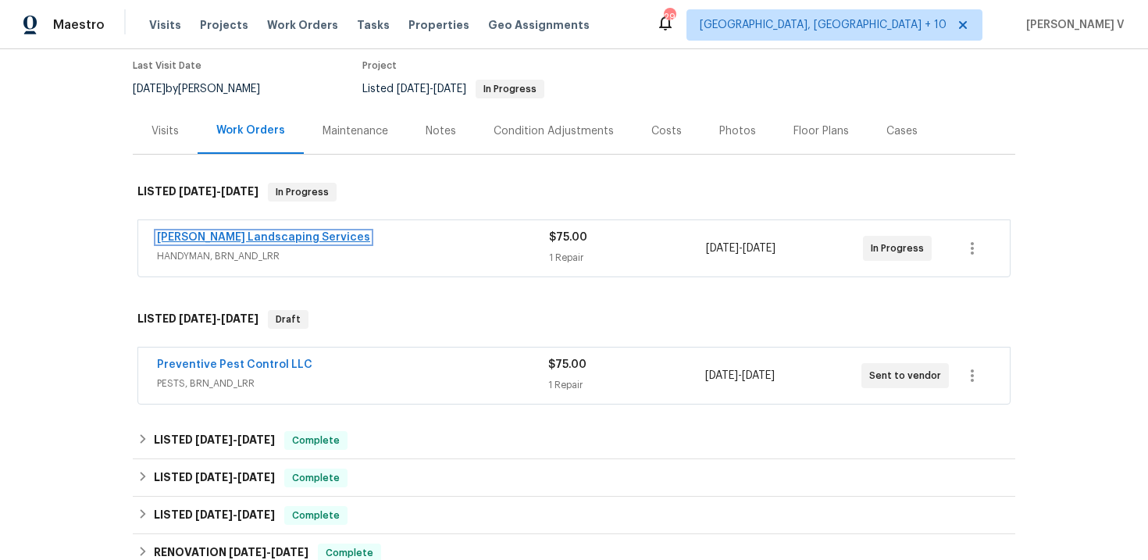
click at [253, 235] on link "[PERSON_NAME] Landscaping Services" at bounding box center [263, 237] width 213 height 11
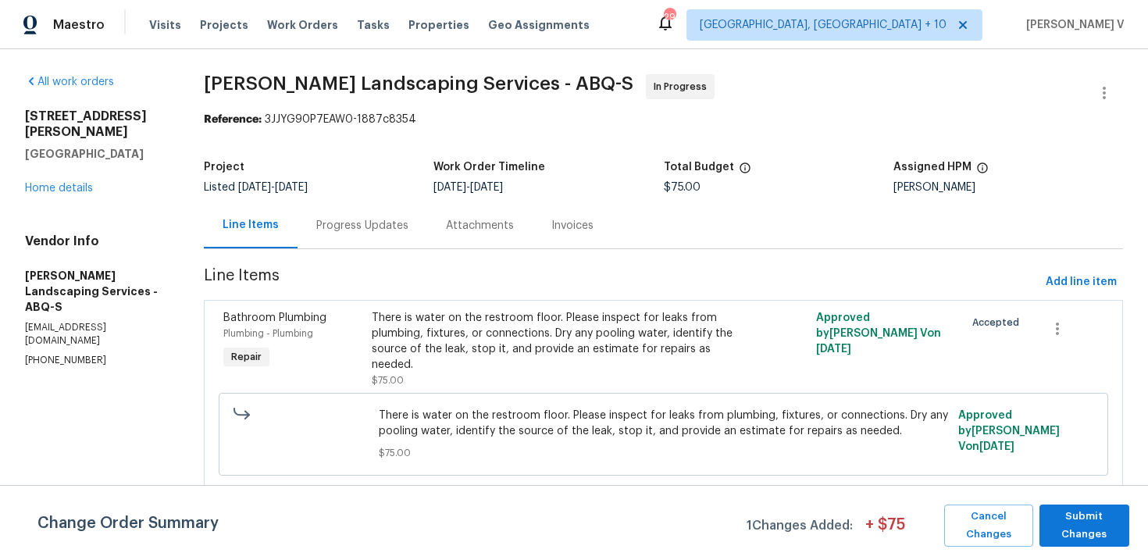
click at [419, 237] on div "Progress Updates" at bounding box center [363, 225] width 130 height 46
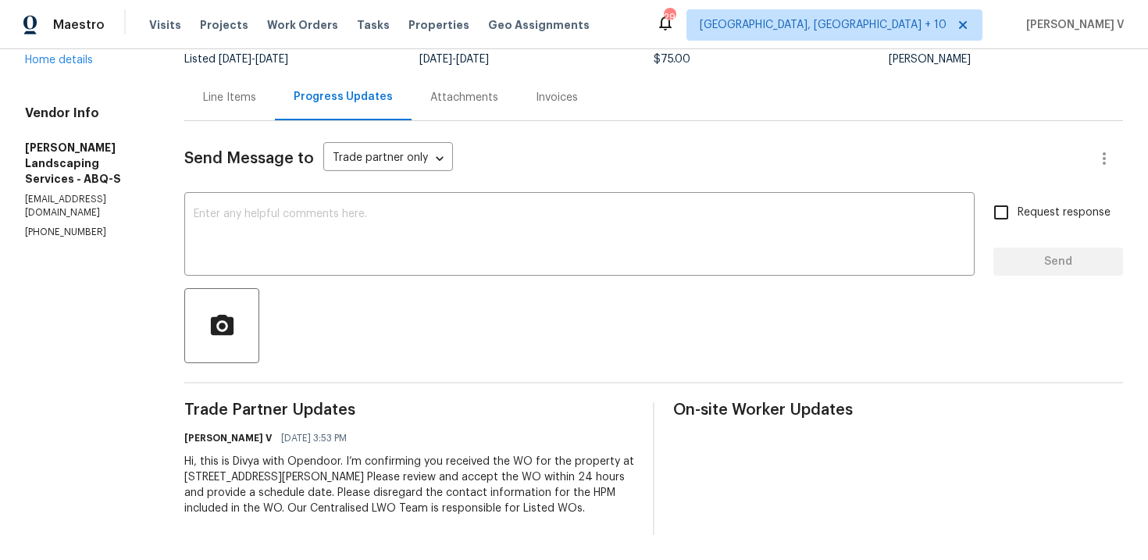
scroll to position [77, 0]
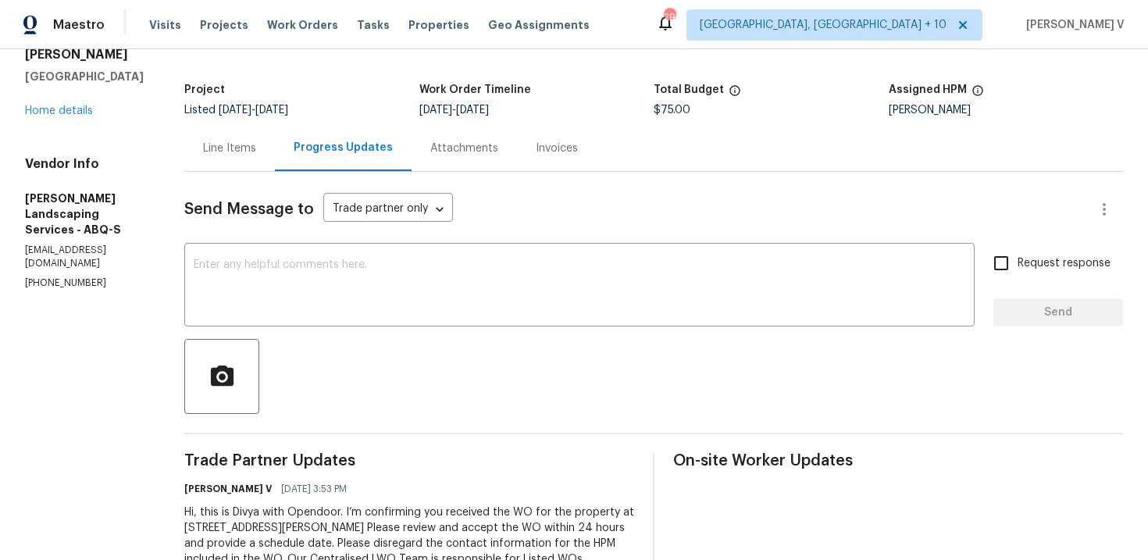
click at [246, 146] on div "Line Items" at bounding box center [229, 149] width 53 height 16
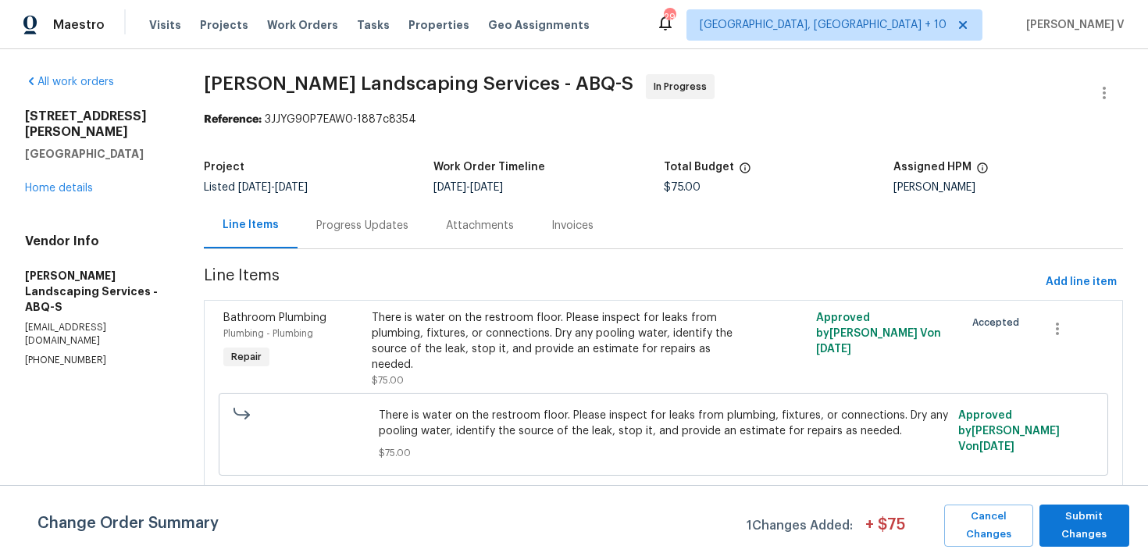
click at [358, 229] on div "Progress Updates" at bounding box center [362, 226] width 92 height 16
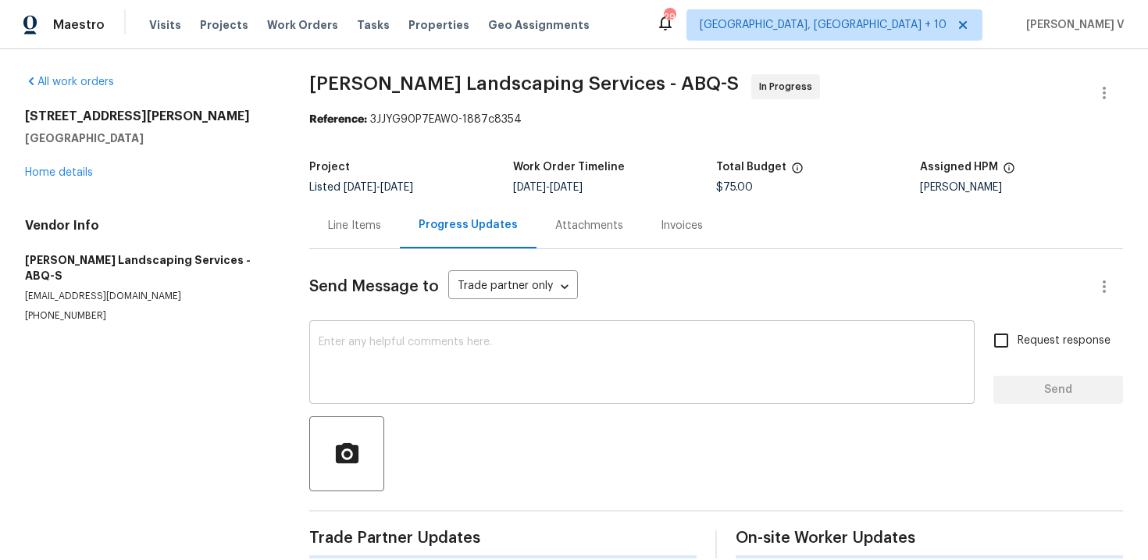
click at [380, 366] on textarea at bounding box center [642, 364] width 647 height 55
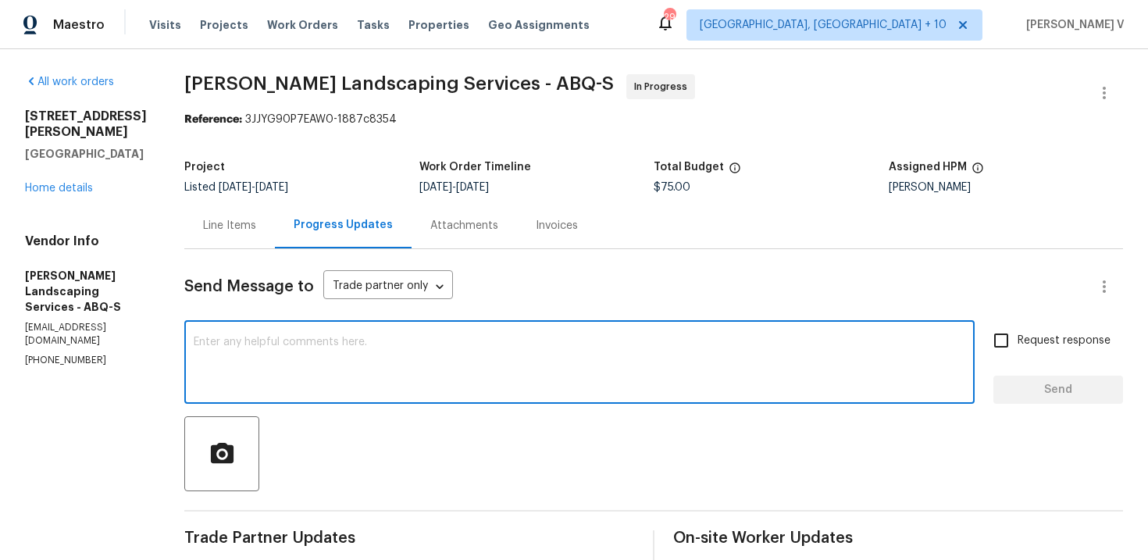
paste textarea "Hi team, Thank you for accepting the work order. Could you please provide a sch…"
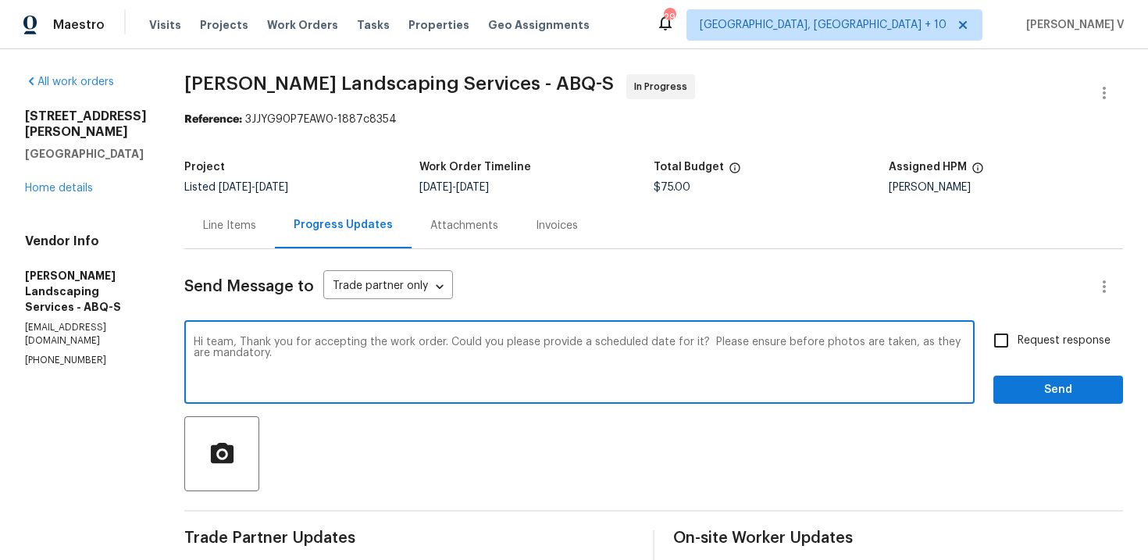
type textarea "Hi team, Thank you for accepting the work order. Could you please provide a sch…"
click at [1035, 349] on label "Request response" at bounding box center [1048, 340] width 126 height 33
click at [1018, 349] on input "Request response" at bounding box center [1001, 340] width 33 height 33
checkbox input "true"
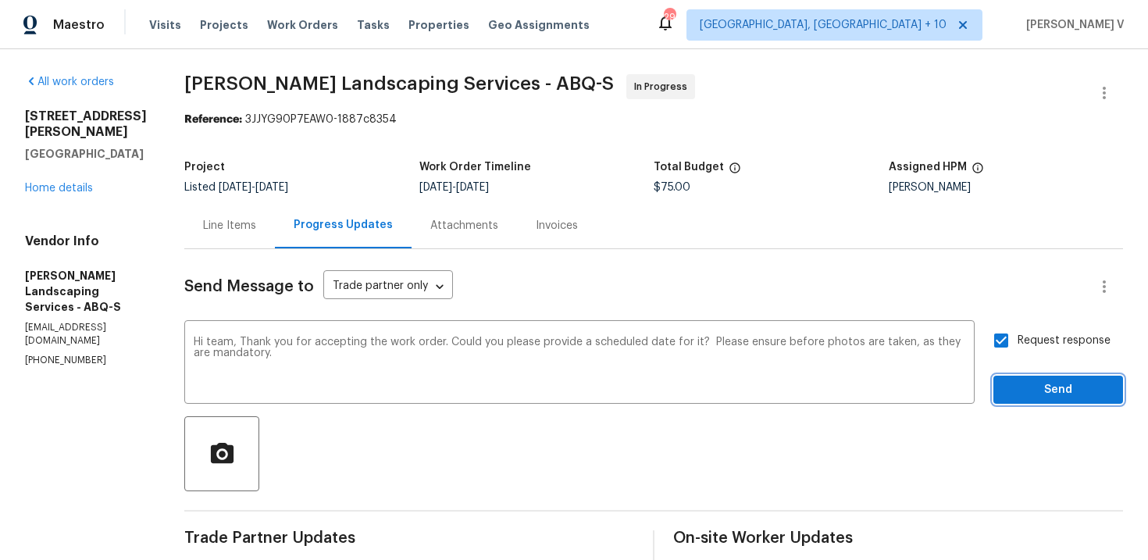
click at [1035, 392] on span "Send" at bounding box center [1058, 390] width 105 height 20
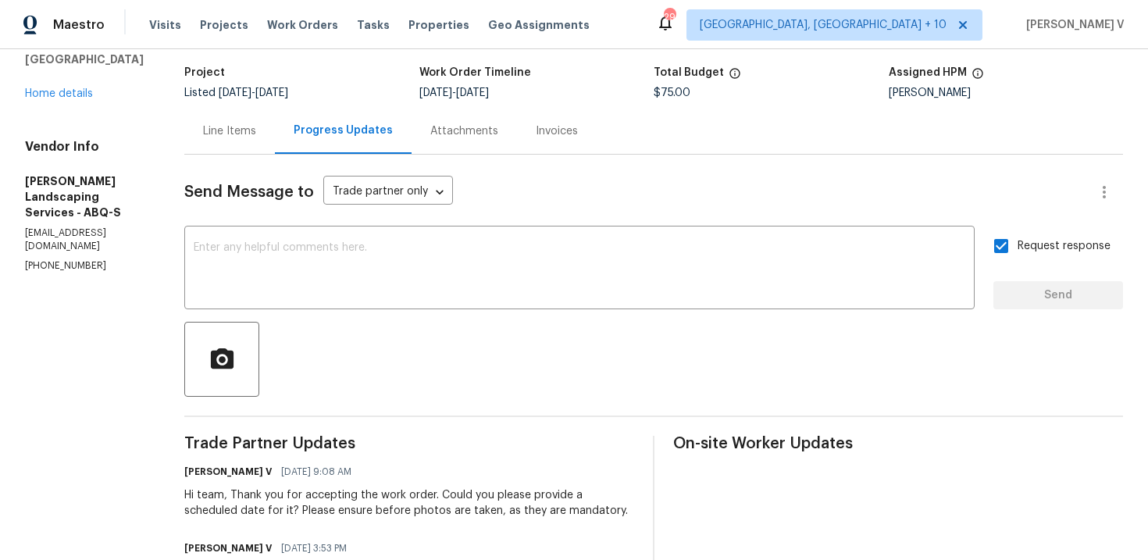
scroll to position [220, 0]
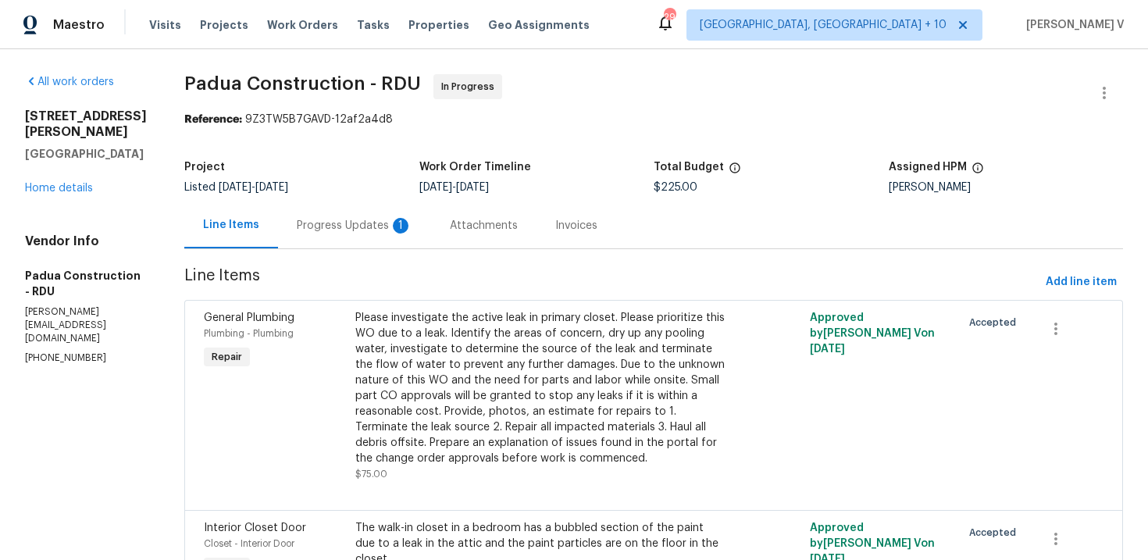
click at [450, 230] on div "Attachments" at bounding box center [484, 226] width 68 height 16
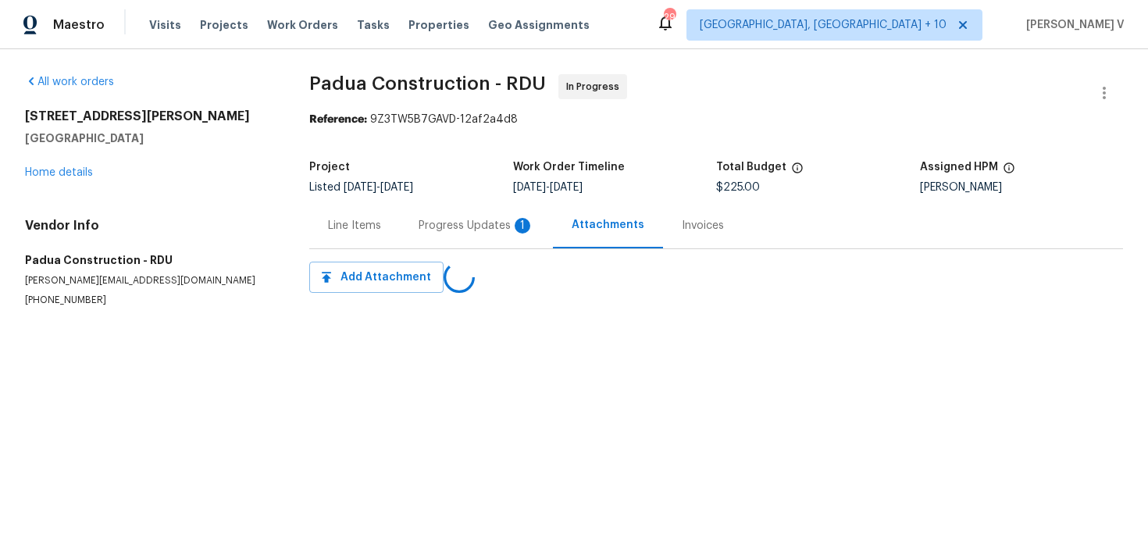
click at [391, 223] on div "Line Items" at bounding box center [354, 225] width 91 height 46
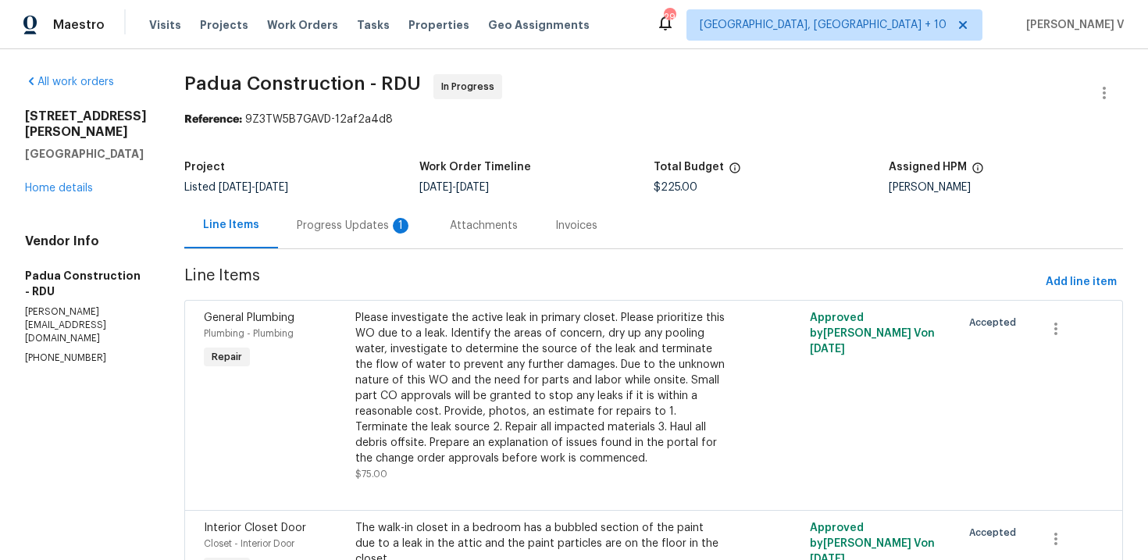
click at [431, 226] on div "Attachments" at bounding box center [483, 225] width 105 height 46
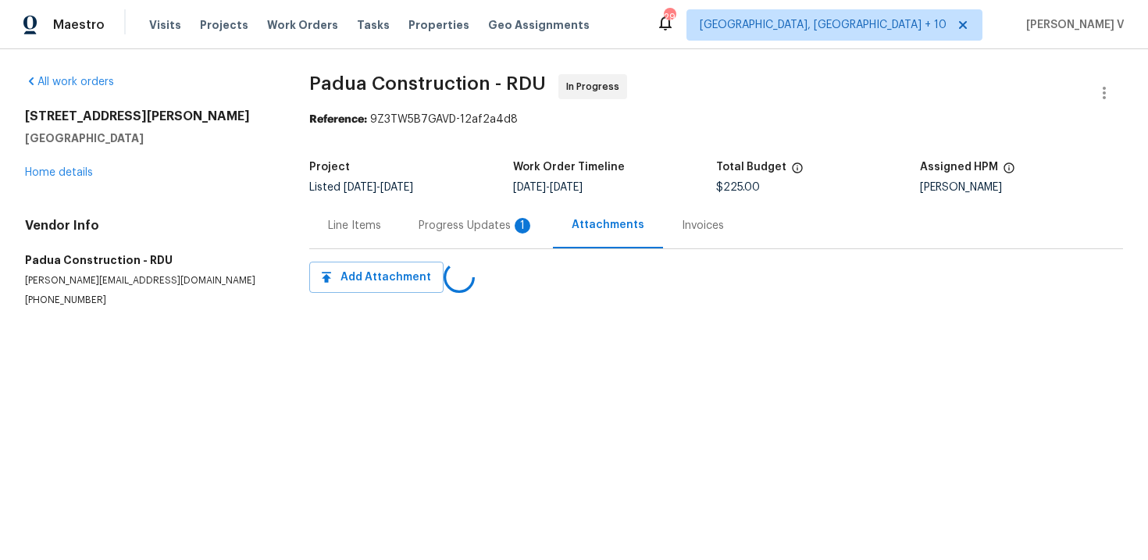
click at [401, 226] on div "Progress Updates 1" at bounding box center [476, 225] width 153 height 46
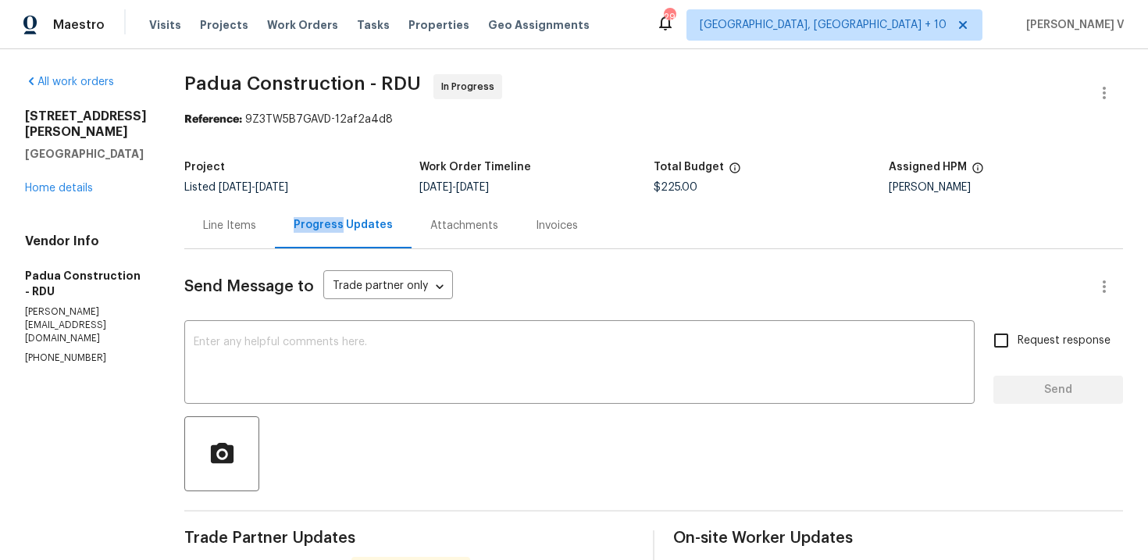
click at [230, 227] on div "Line Items" at bounding box center [229, 226] width 53 height 16
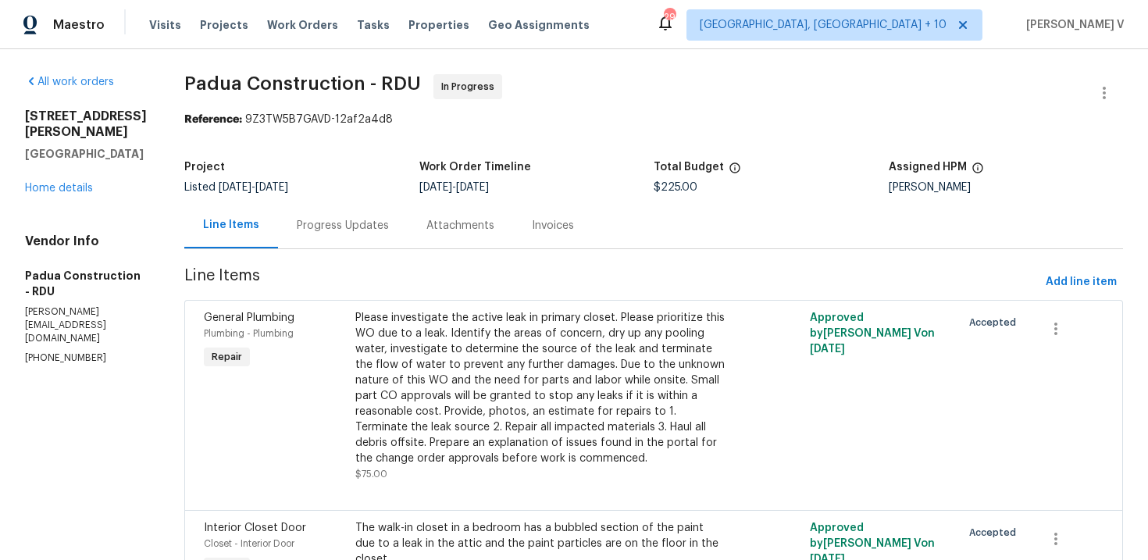
click at [316, 253] on section "Padua Construction - RDU In Progress Reference: 9Z3TW5B7GAVD-12af2a4d8 Project …" at bounding box center [653, 561] width 939 height 975
click at [315, 241] on div "Progress Updates" at bounding box center [343, 225] width 130 height 46
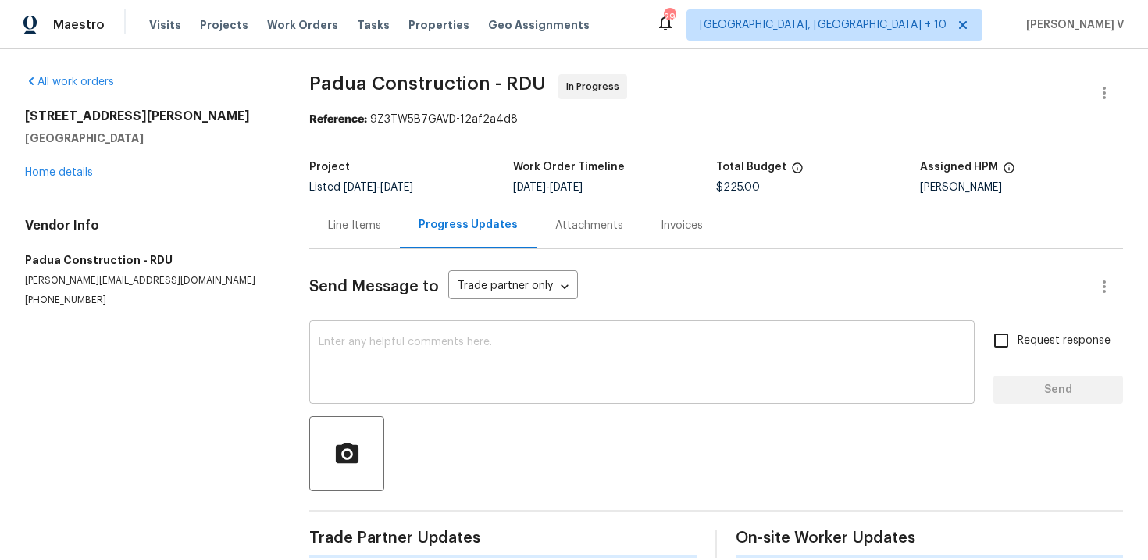
click at [344, 403] on div "x ​" at bounding box center [642, 364] width 666 height 80
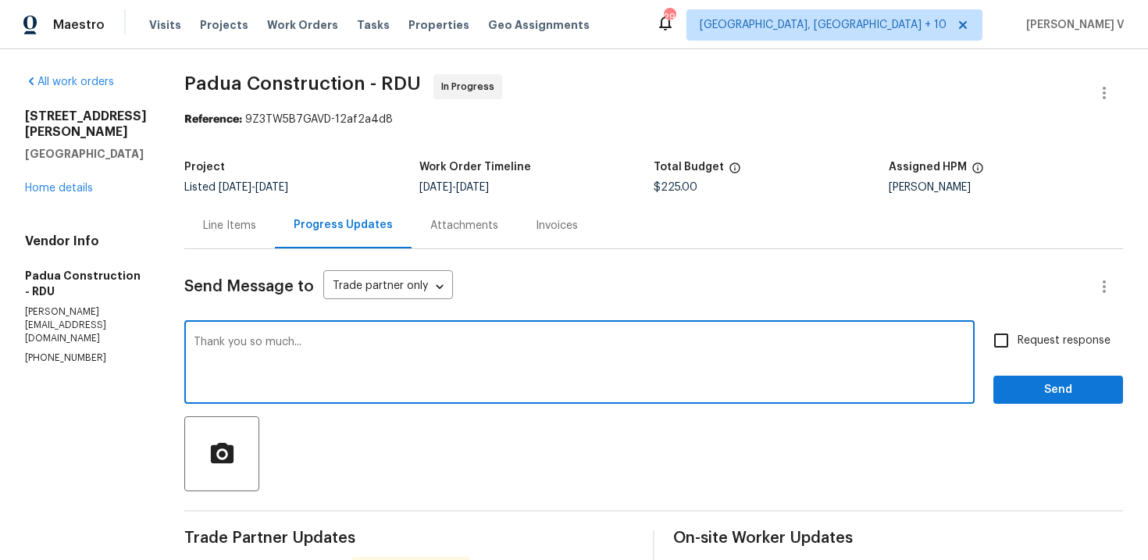
type textarea "Thank you so much..."
click at [1010, 386] on span "Send" at bounding box center [1058, 390] width 105 height 20
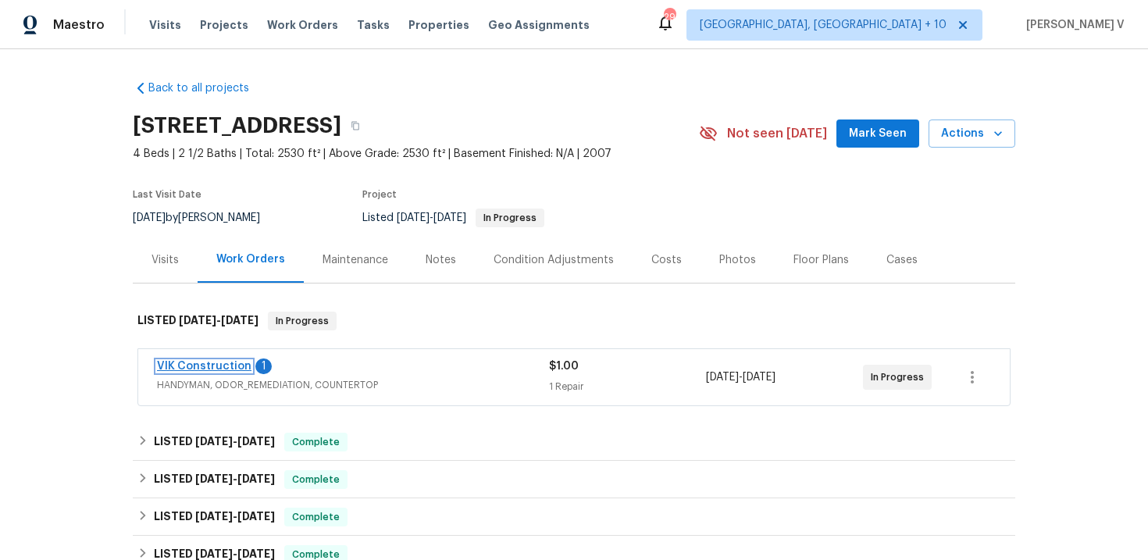
click at [215, 366] on link "VIK Construction" at bounding box center [204, 366] width 95 height 11
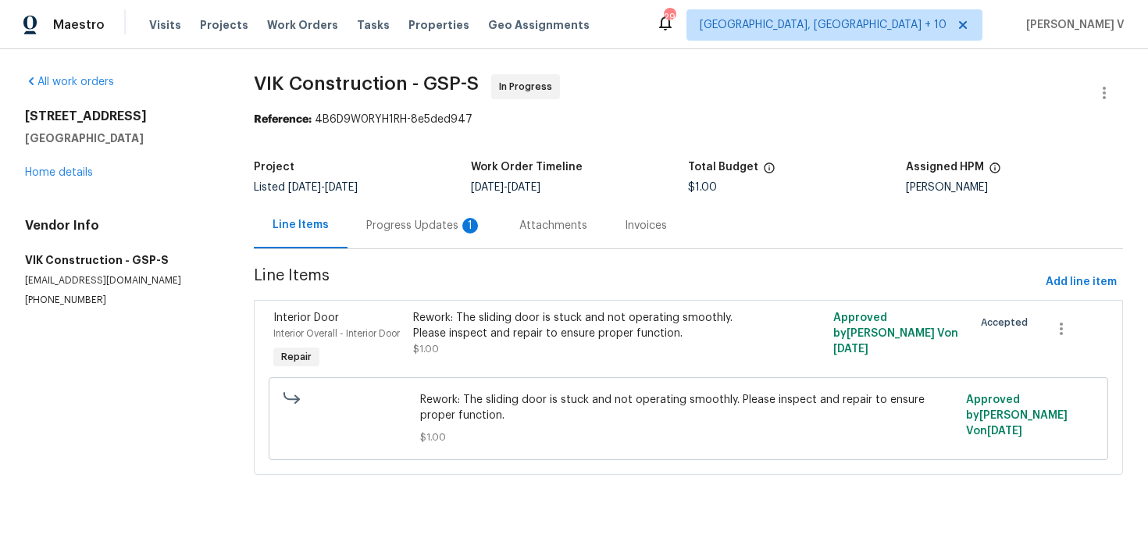
click at [414, 242] on div "Progress Updates 1" at bounding box center [424, 225] width 153 height 46
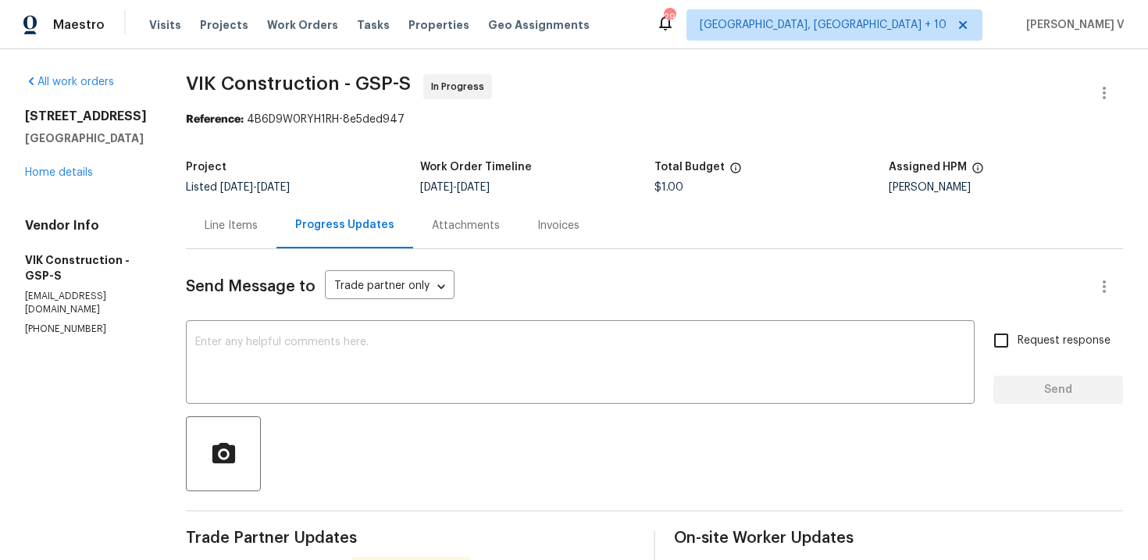
click at [273, 203] on div "Line Items" at bounding box center [231, 225] width 91 height 46
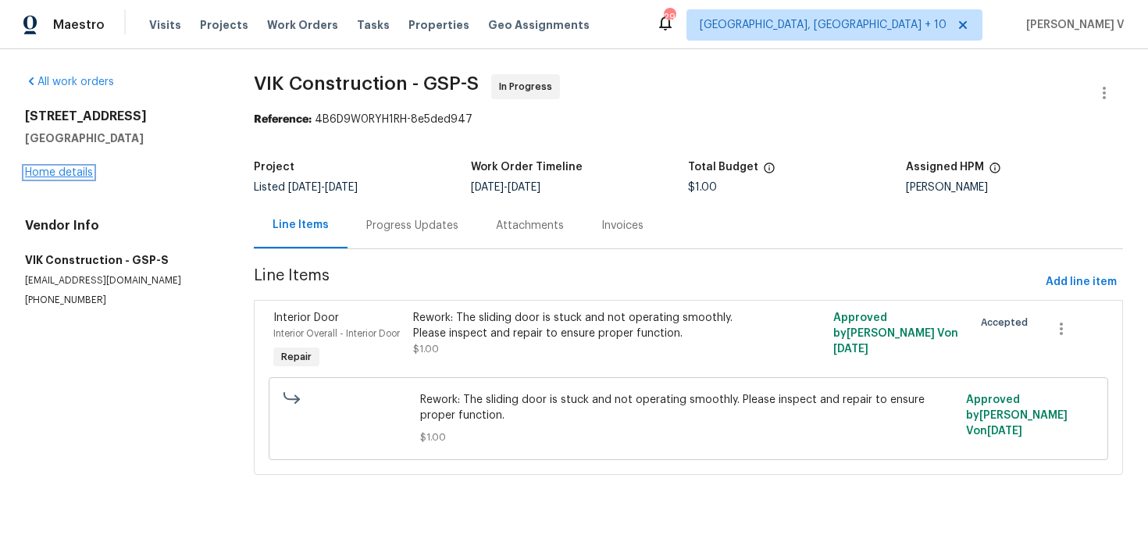
click at [75, 173] on link "Home details" at bounding box center [59, 172] width 68 height 11
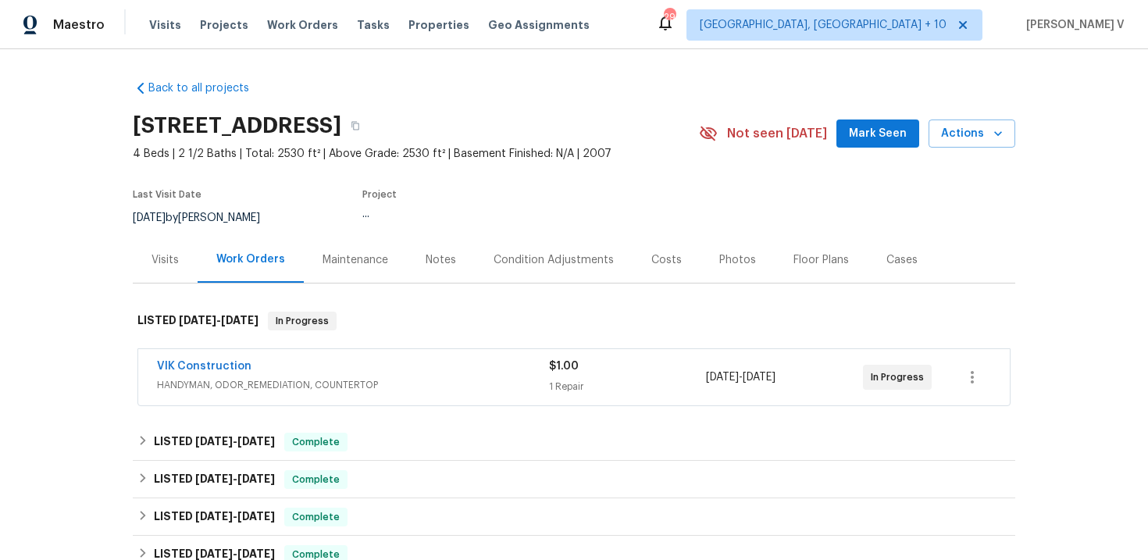
click at [305, 390] on span "HANDYMAN, ODOR_REMEDIATION, COUNTERTOP" at bounding box center [353, 385] width 392 height 16
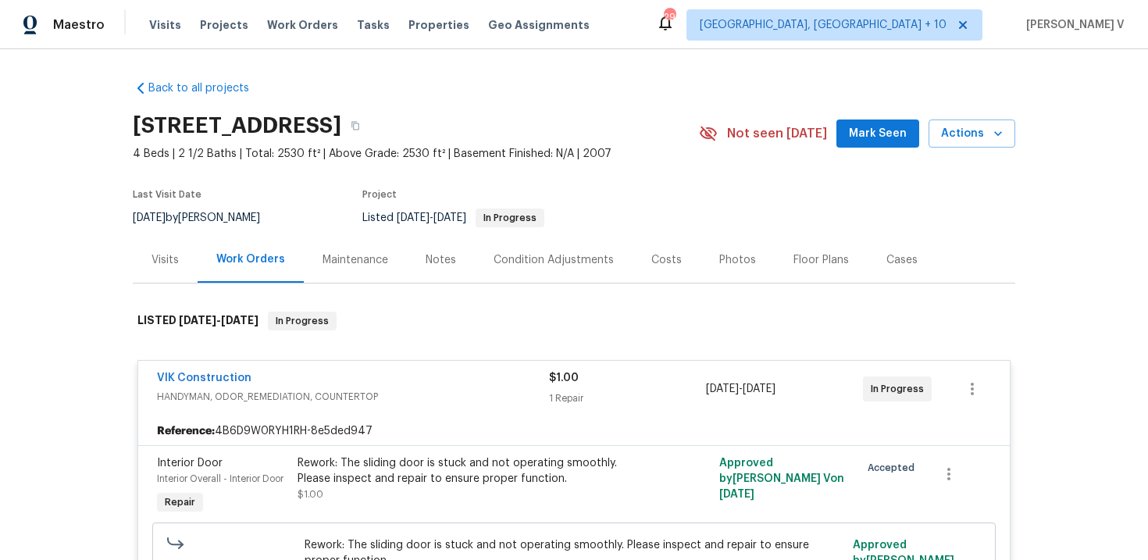
scroll to position [13, 0]
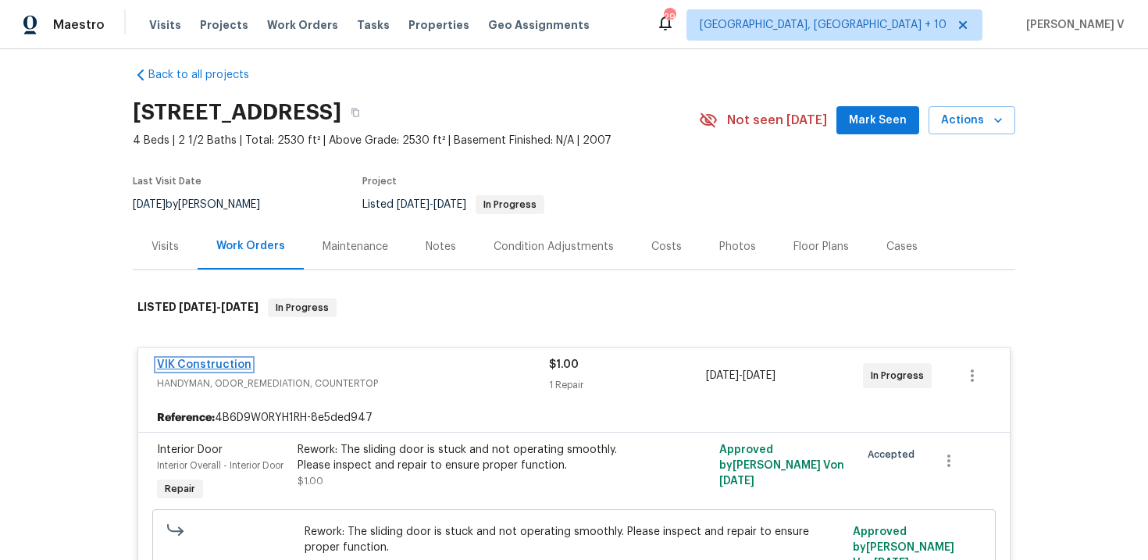
click at [234, 366] on link "VIK Construction" at bounding box center [204, 364] width 95 height 11
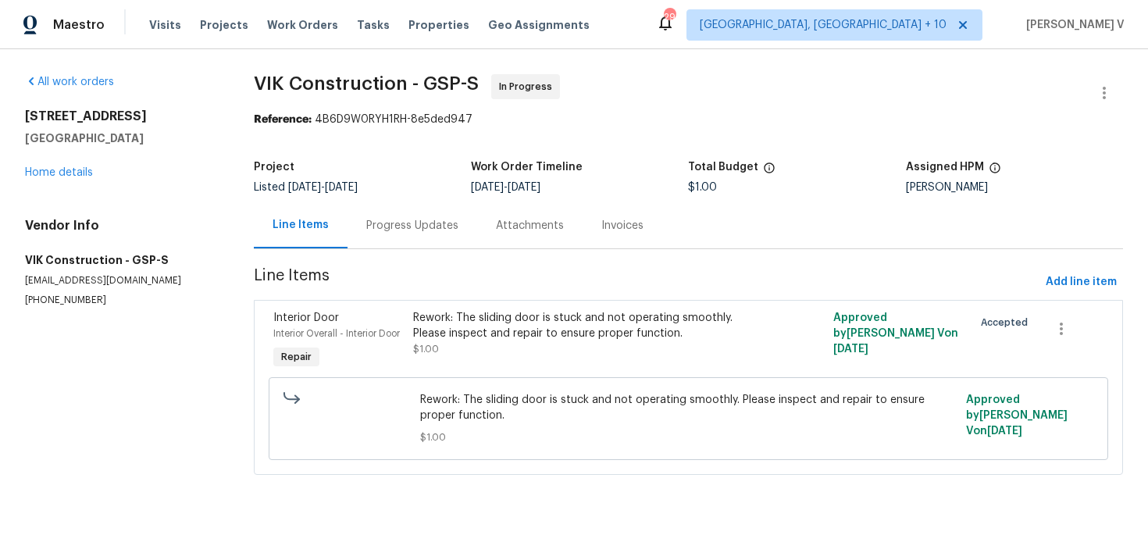
click at [395, 239] on div "Progress Updates" at bounding box center [413, 225] width 130 height 46
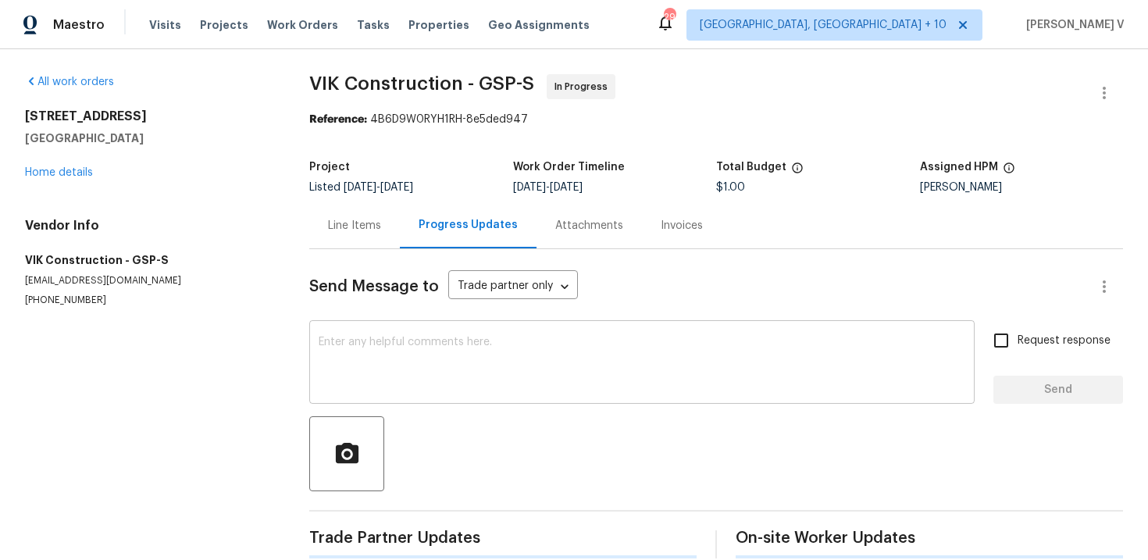
click at [391, 343] on textarea at bounding box center [642, 364] width 647 height 55
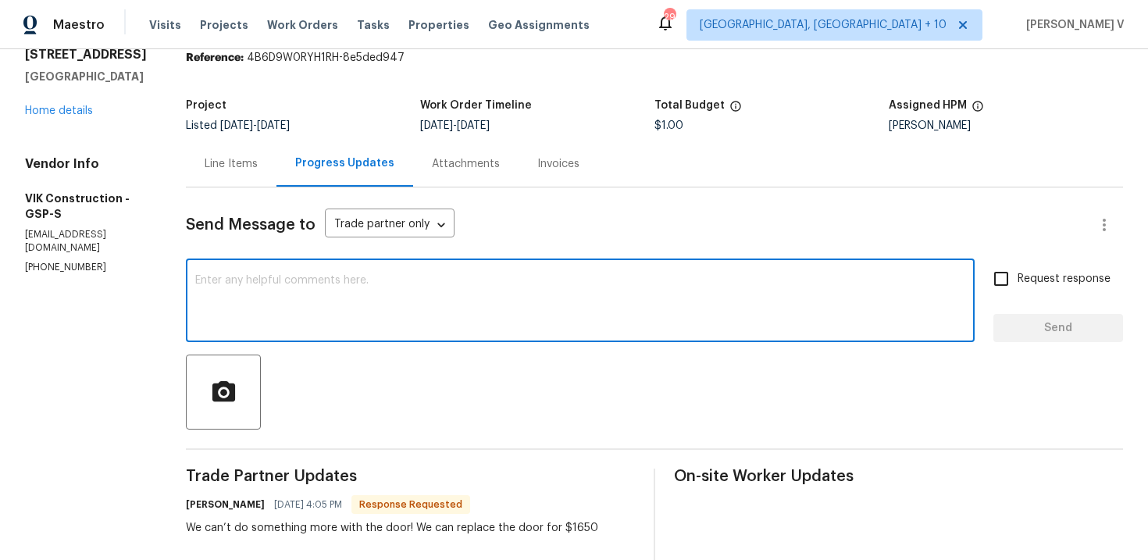
scroll to position [129, 0]
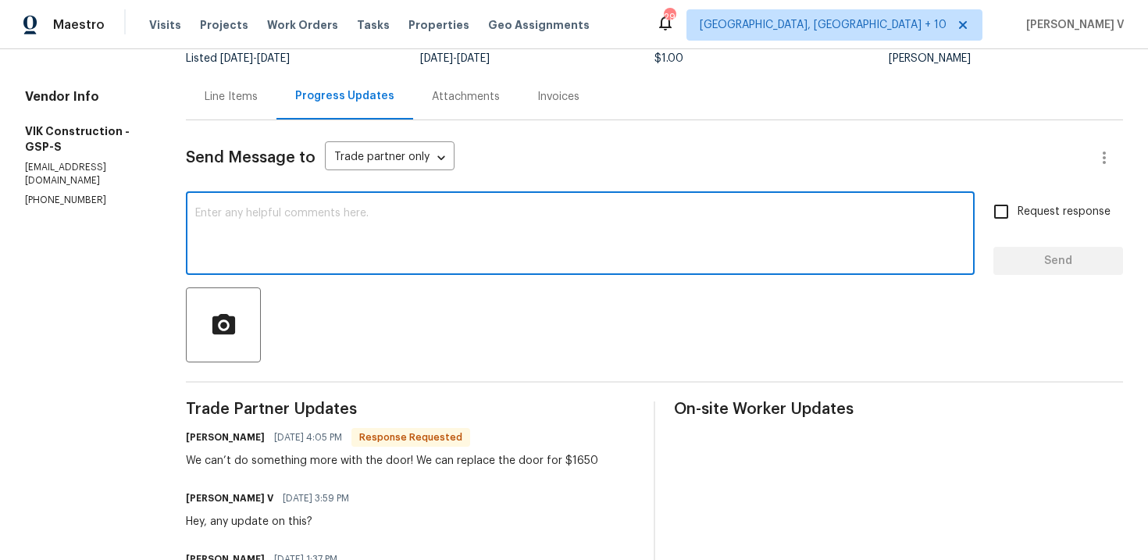
type textarea "d"
click at [270, 127] on div "Send Message to Trade partner only Trade partner only ​ x ​ Request response Se…" at bounding box center [654, 533] width 937 height 827
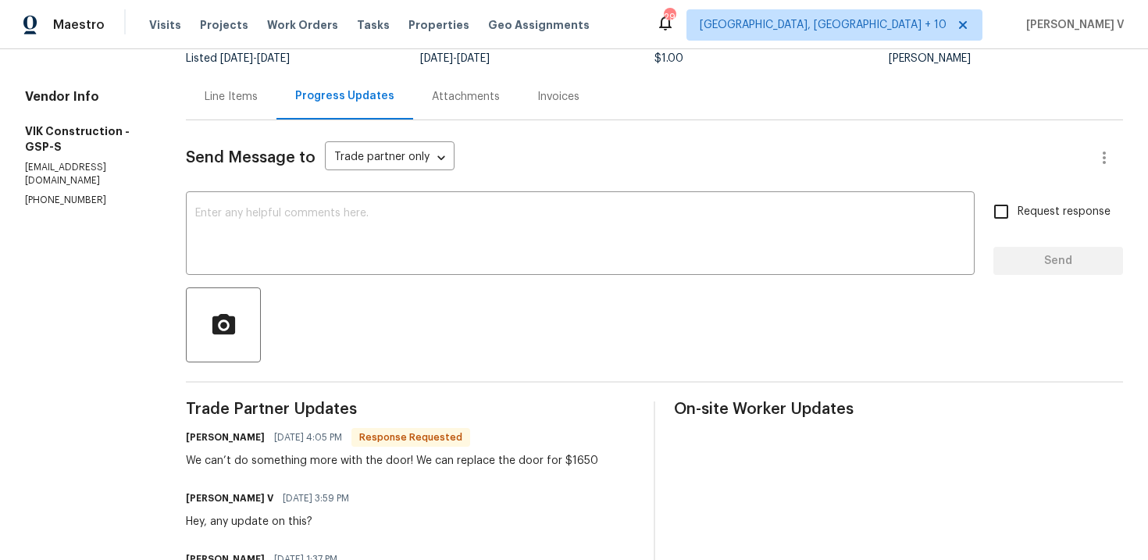
click at [266, 111] on div "Line Items" at bounding box center [231, 96] width 91 height 46
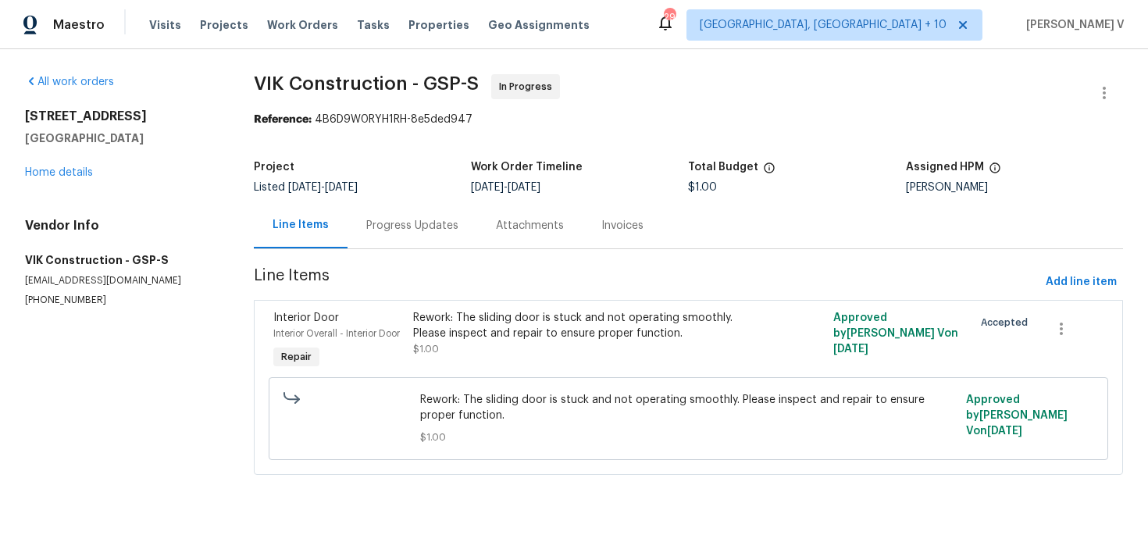
click at [66, 182] on div "All work orders 103 Nut Leaf Ln Greenville, SC 29605 Home details Vendor Info V…" at bounding box center [120, 190] width 191 height 233
click at [67, 173] on link "Home details" at bounding box center [59, 172] width 68 height 11
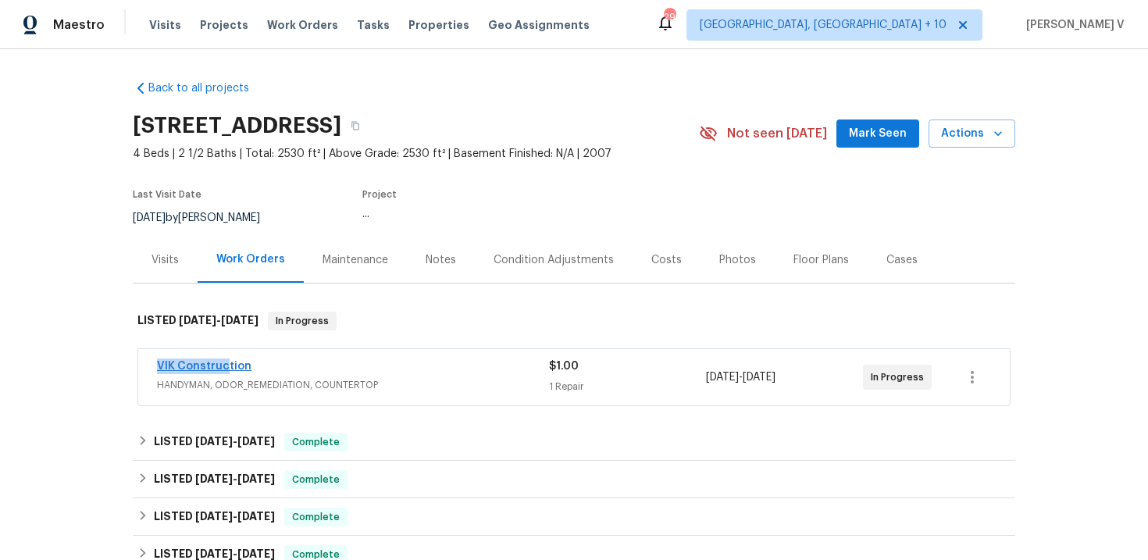
drag, startPoint x: 137, startPoint y: 368, endPoint x: 237, endPoint y: 368, distance: 100.0
click at [237, 368] on div "VIK Construction HANDYMAN, ODOR_REMEDIATION, COUNTERTOP $1.00 1 Repair 8/22/202…" at bounding box center [573, 377] width 873 height 58
copy link "VIK Constructio"
click at [257, 362] on div "VIK Construction" at bounding box center [353, 368] width 392 height 19
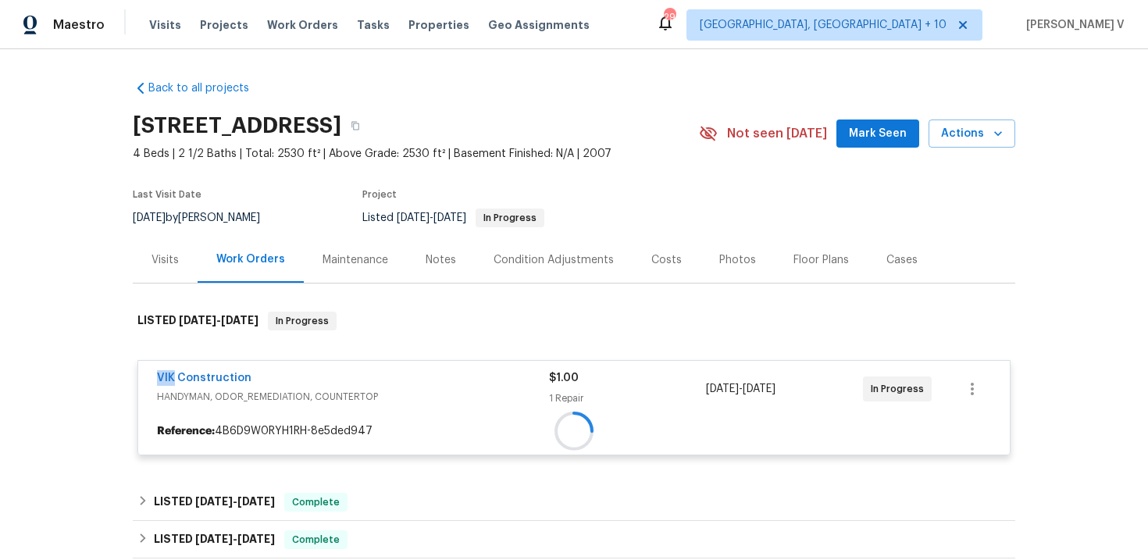
drag, startPoint x: 257, startPoint y: 362, endPoint x: 76, endPoint y: 362, distance: 181.2
click at [76, 362] on div "Back to all projects 103 Nut Leaf Ln, Greenville, SC 29605 4 Beds | 2 1/2 Baths…" at bounding box center [574, 304] width 1148 height 511
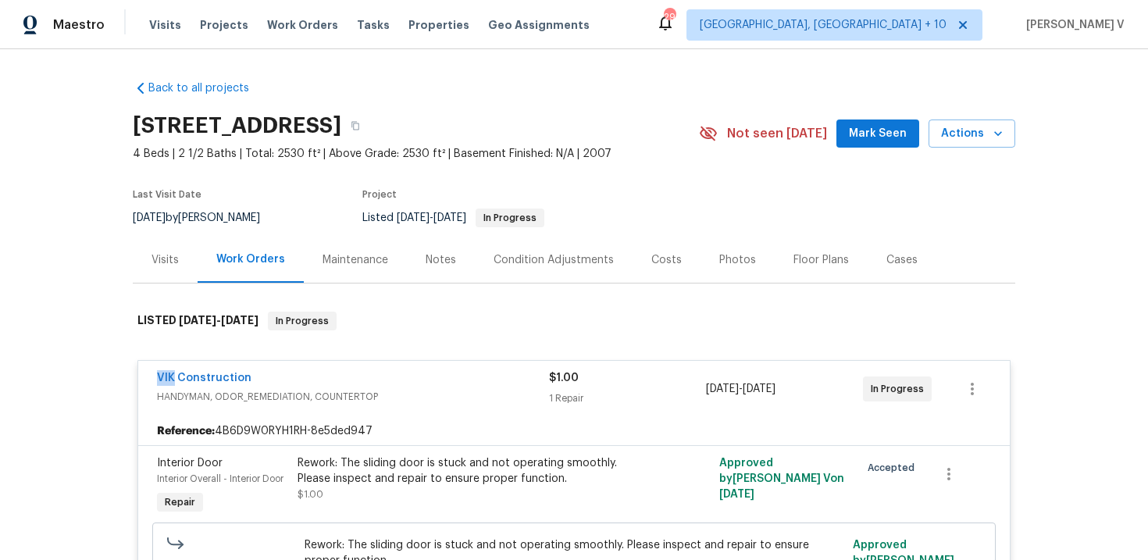
click at [148, 380] on div "VIK Construction HANDYMAN, ODOR_REMEDIATION, COUNTERTOP $1.00 1 Repair 8/22/202…" at bounding box center [574, 389] width 872 height 56
drag, startPoint x: 148, startPoint y: 380, endPoint x: 308, endPoint y: 380, distance: 159.4
click at [309, 380] on div "VIK Construction HANDYMAN, ODOR_REMEDIATION, COUNTERTOP $1.00 1 Repair 8/22/202…" at bounding box center [574, 389] width 872 height 56
click at [402, 452] on div "Rework: The sliding door is stuck and not operating smoothly. Please inspect an…" at bounding box center [469, 487] width 352 height 72
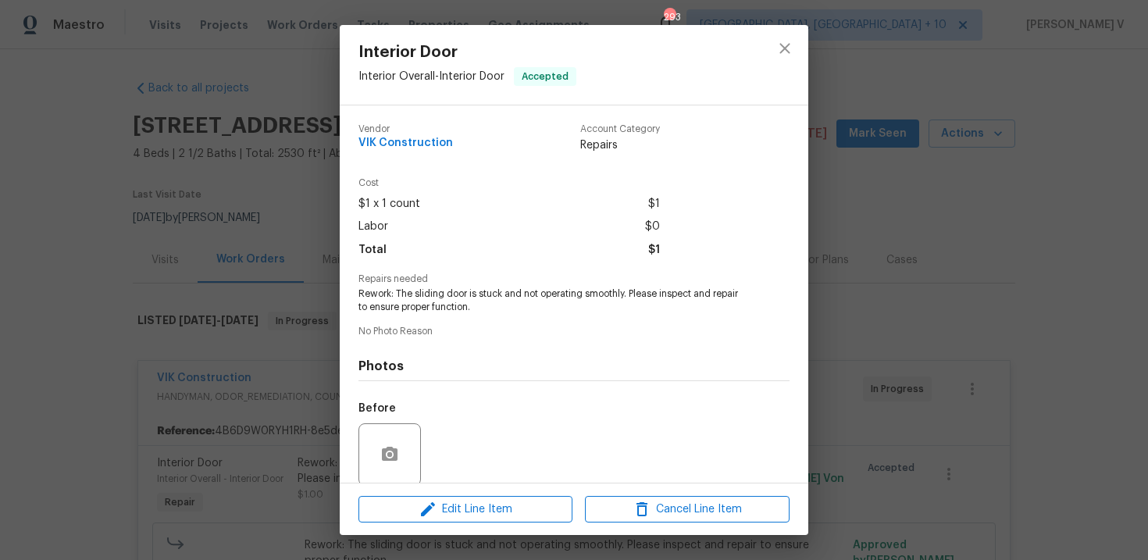
click at [498, 292] on span "Rework: The sliding door is stuck and not operating smoothly. Please inspect an…" at bounding box center [553, 300] width 388 height 27
copy span "stuck"
click at [371, 299] on span "Rework: The sliding door is stuck and not operating smoothly. Please inspect an…" at bounding box center [553, 300] width 388 height 27
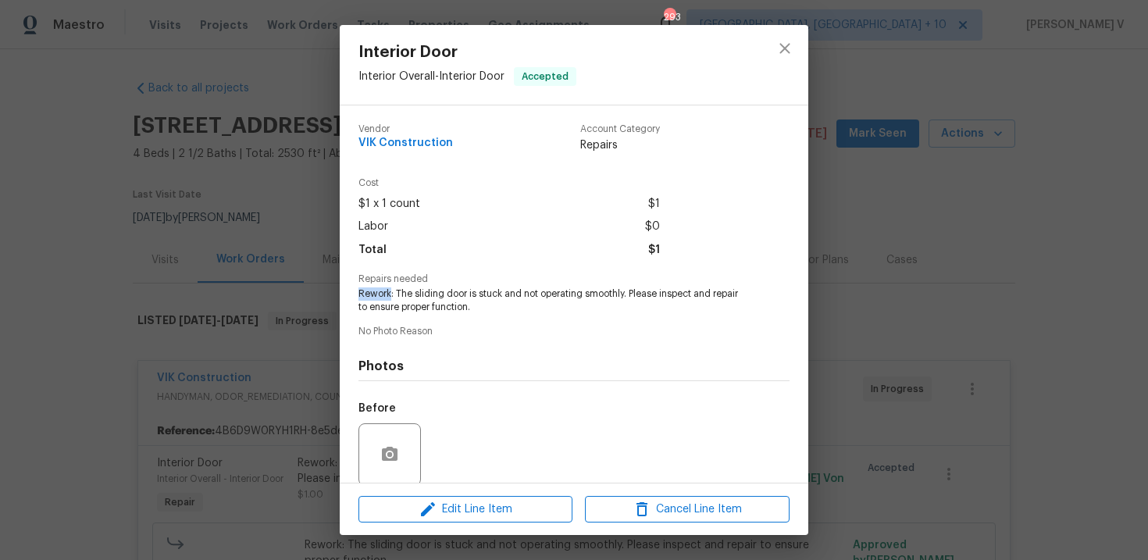
click at [371, 299] on span "Rework: The sliding door is stuck and not operating smoothly. Please inspect an…" at bounding box center [553, 300] width 388 height 27
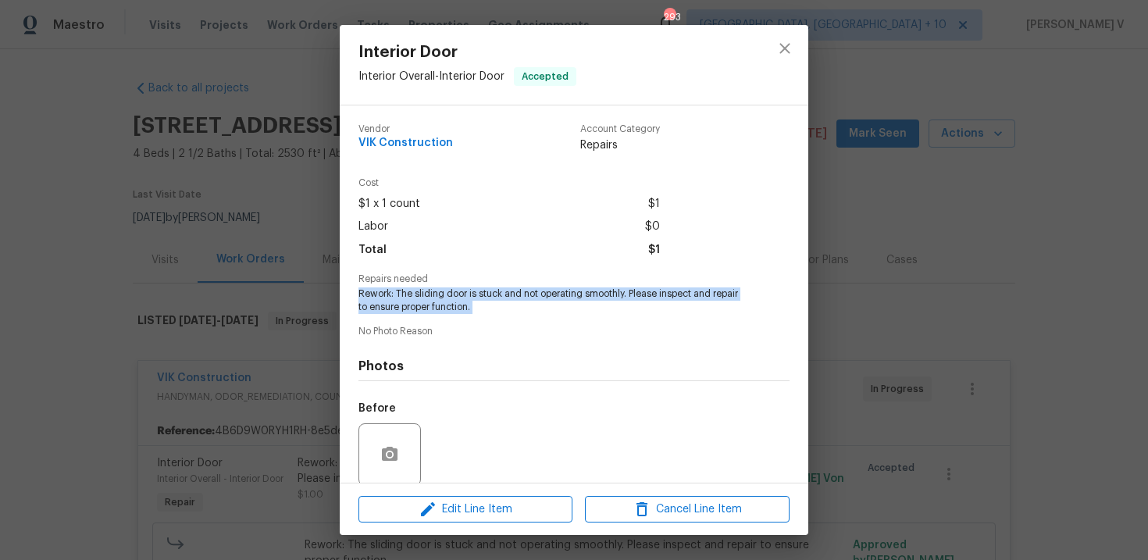
copy span "Rework: The sliding door is stuck and not operating smoothly. Please inspect an…"
click at [255, 278] on div "Interior Door Interior Overall - Interior Door Accepted Vendor VIK Construction…" at bounding box center [574, 280] width 1148 height 560
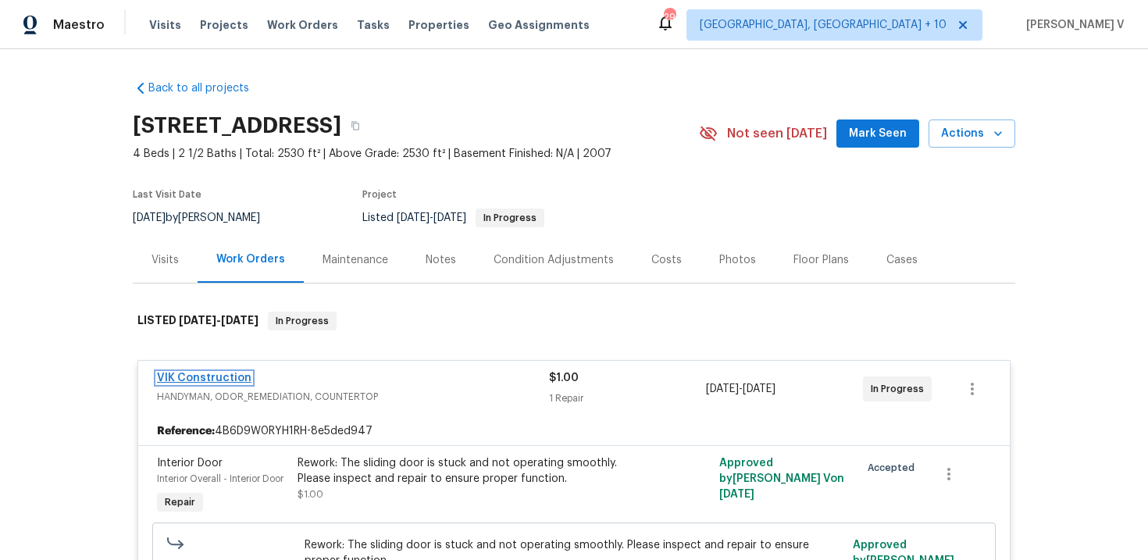
click at [229, 378] on link "VIK Construction" at bounding box center [204, 378] width 95 height 11
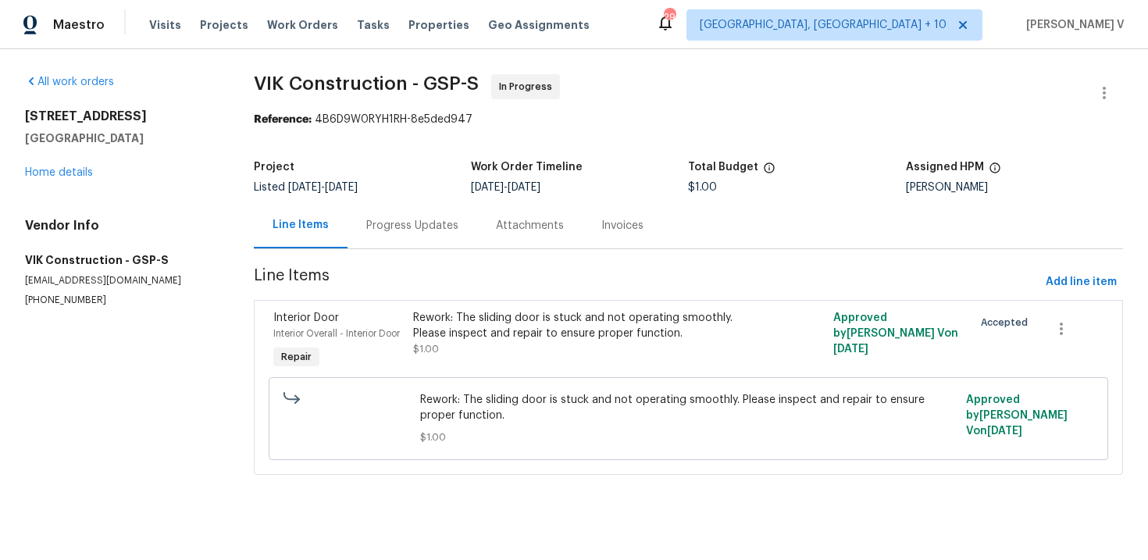
click at [403, 234] on div "Progress Updates" at bounding box center [413, 225] width 130 height 46
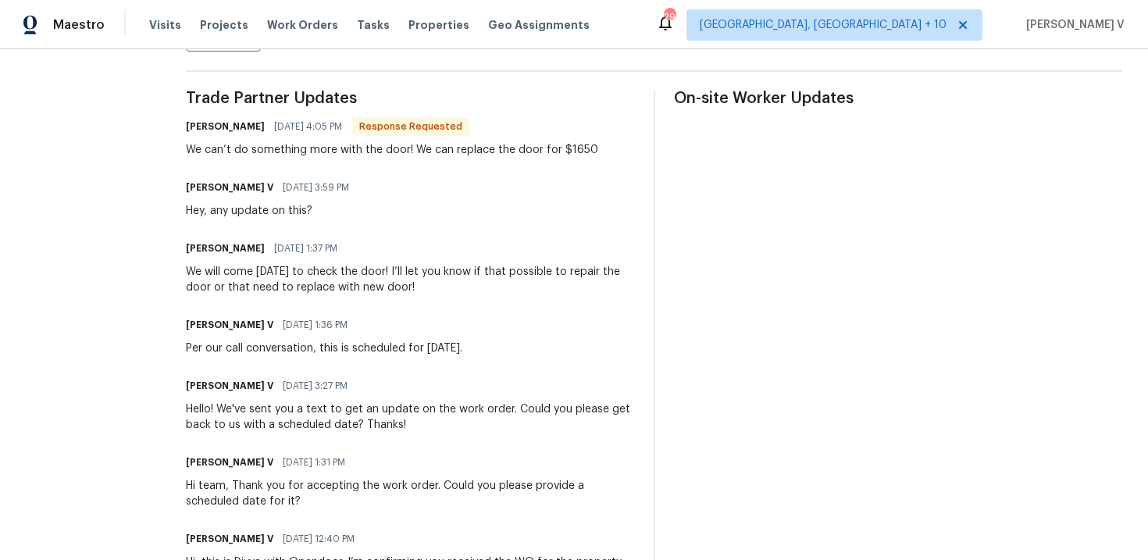
scroll to position [432, 0]
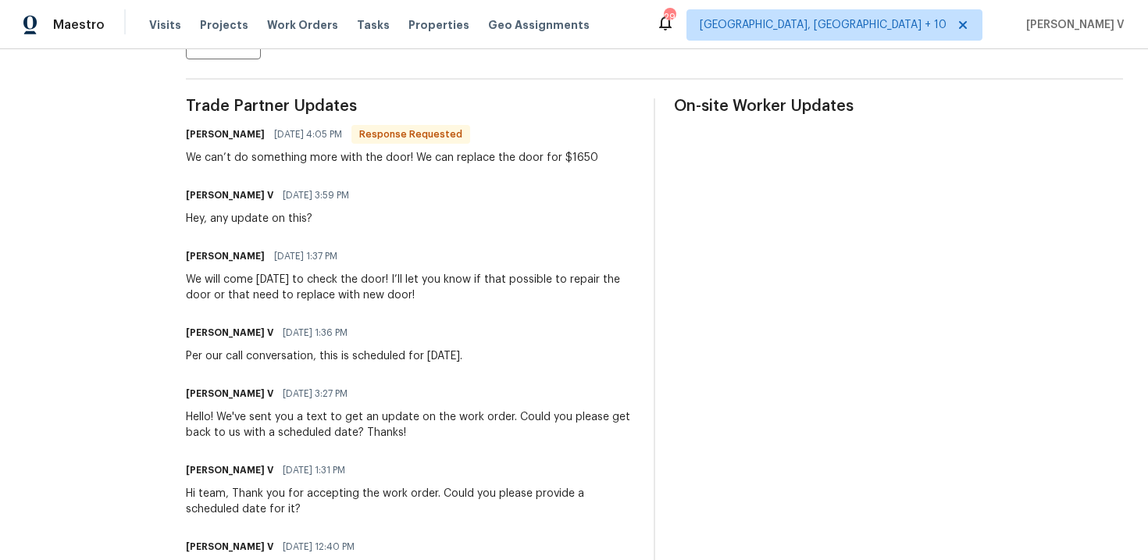
click at [316, 159] on div "We can’t do something more with the door! We can replace the door for $1650" at bounding box center [392, 158] width 412 height 16
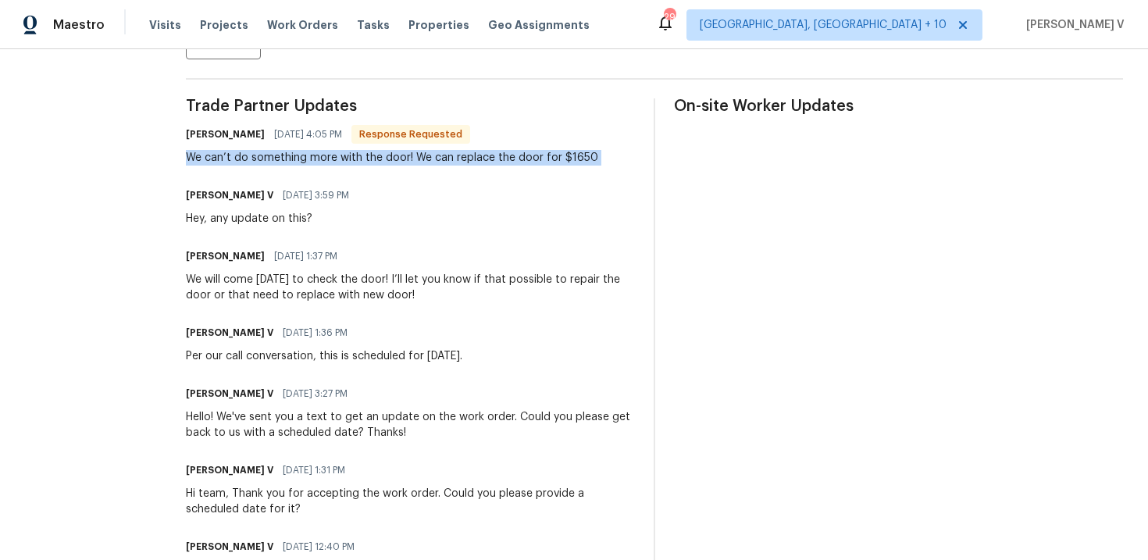
copy div "We can’t do something more with the door! We can replace the door for $1650"
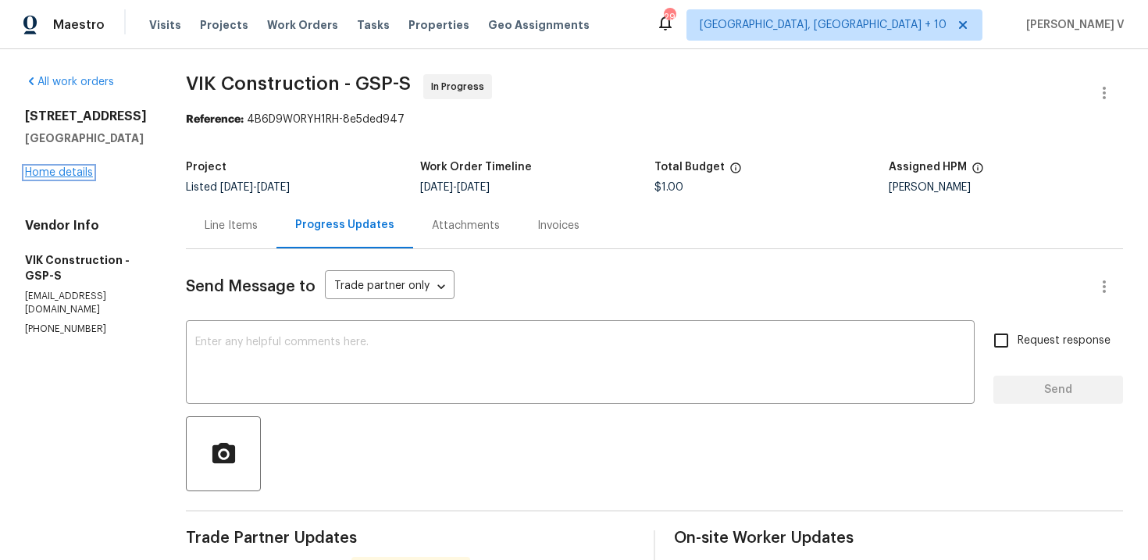
click at [72, 171] on link "Home details" at bounding box center [59, 172] width 68 height 11
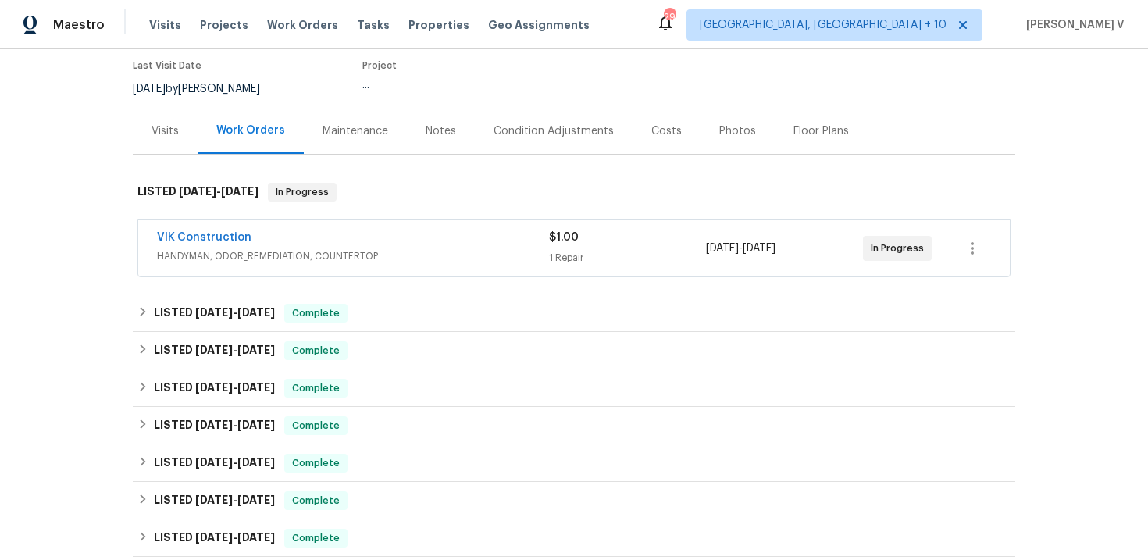
scroll to position [142, 0]
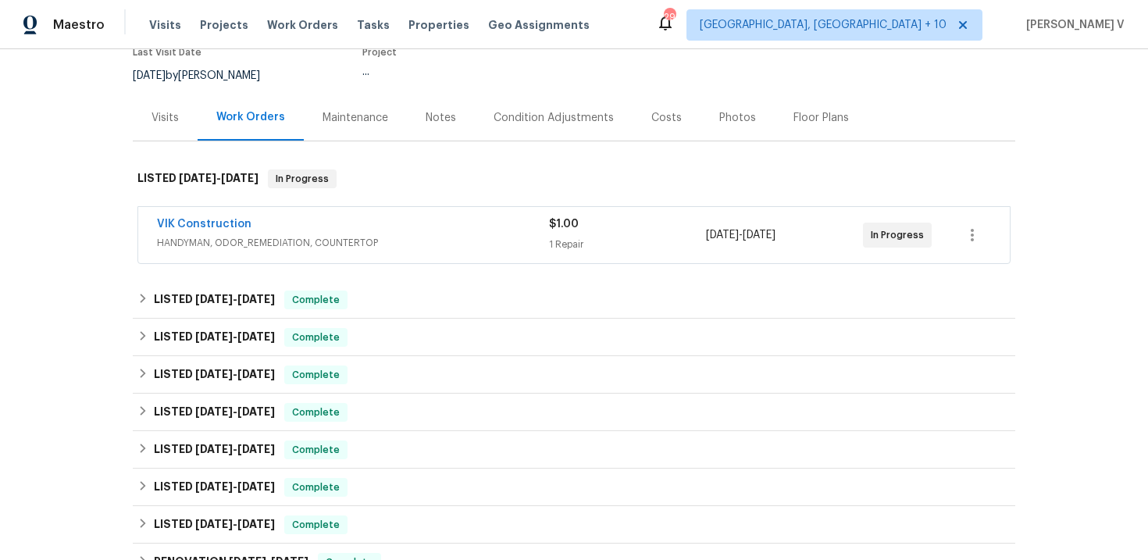
click at [474, 280] on div "Back to all projects 103 Nut Leaf Ln, Greenville, SC 29605 4 Beds | 2 1/2 Baths…" at bounding box center [574, 345] width 883 height 838
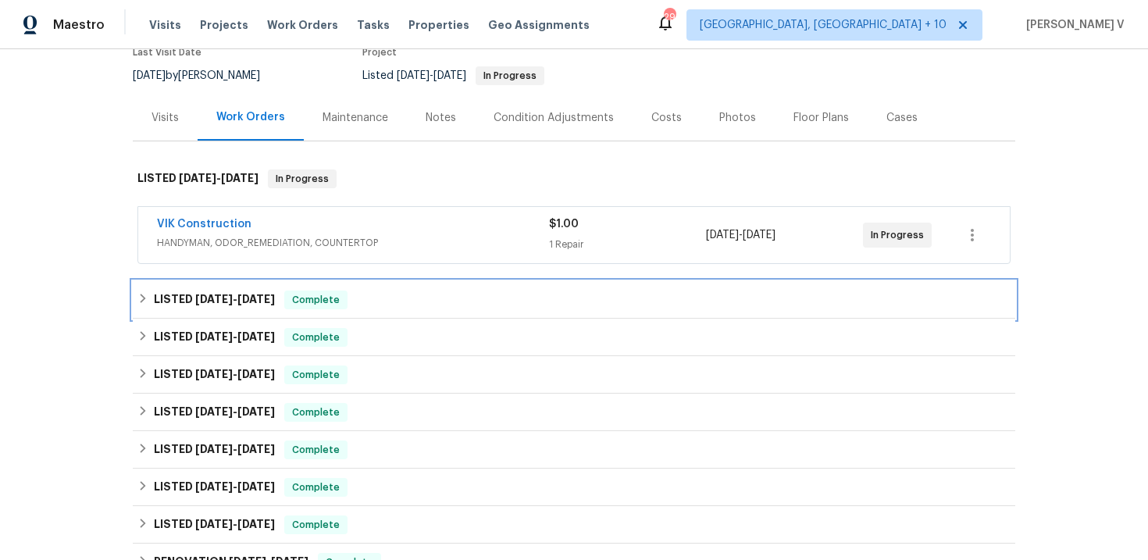
click at [463, 298] on div "LISTED 8/22/25 - 8/27/25 Complete" at bounding box center [573, 300] width 873 height 19
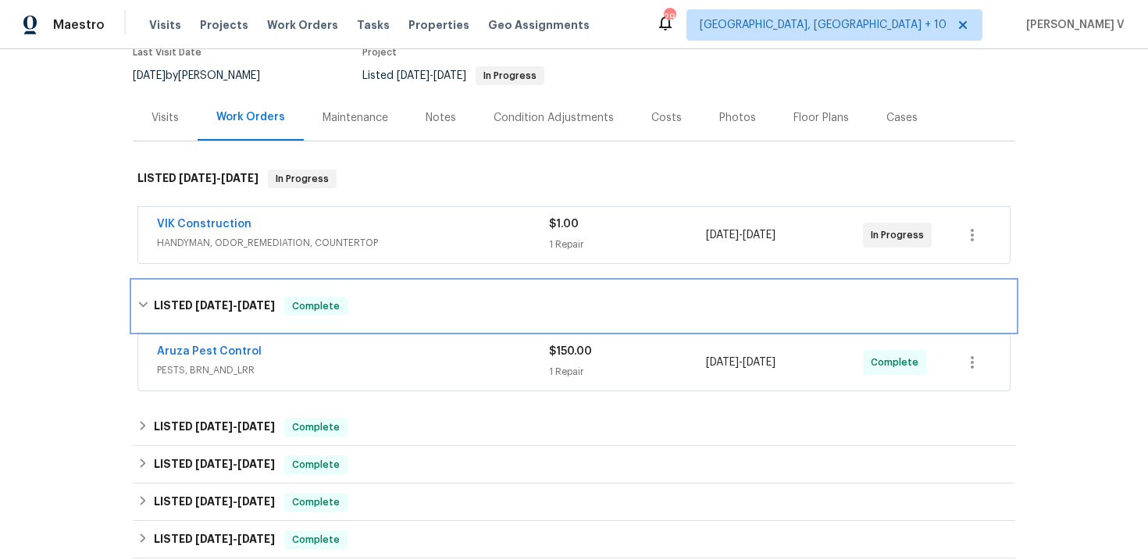
scroll to position [282, 0]
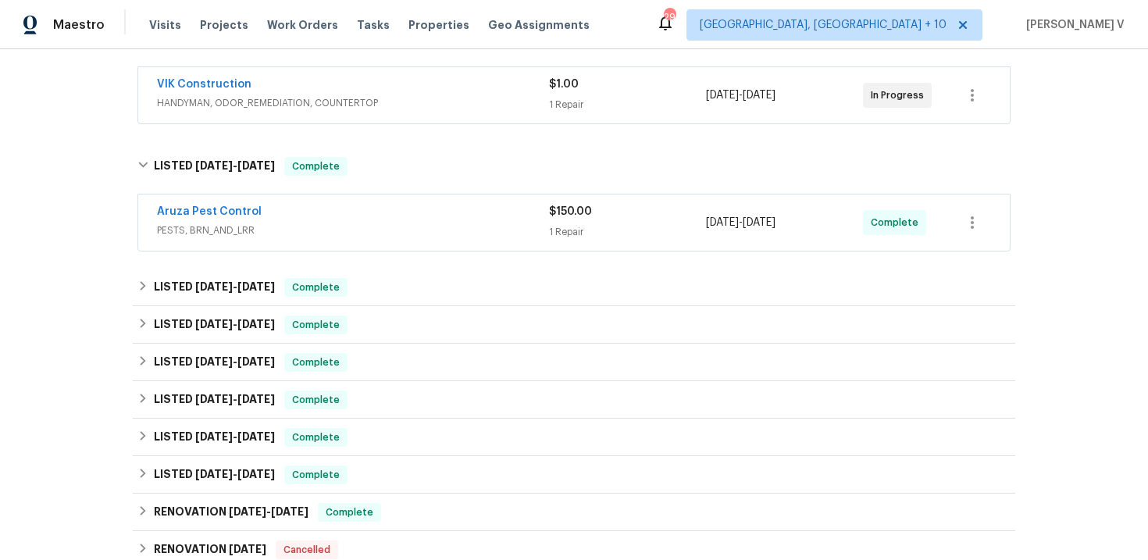
click at [402, 267] on div "Back to all projects 103 Nut Leaf Ln, Greenville, SC 29605 4 Beds | 2 1/2 Baths…" at bounding box center [574, 250] width 883 height 928
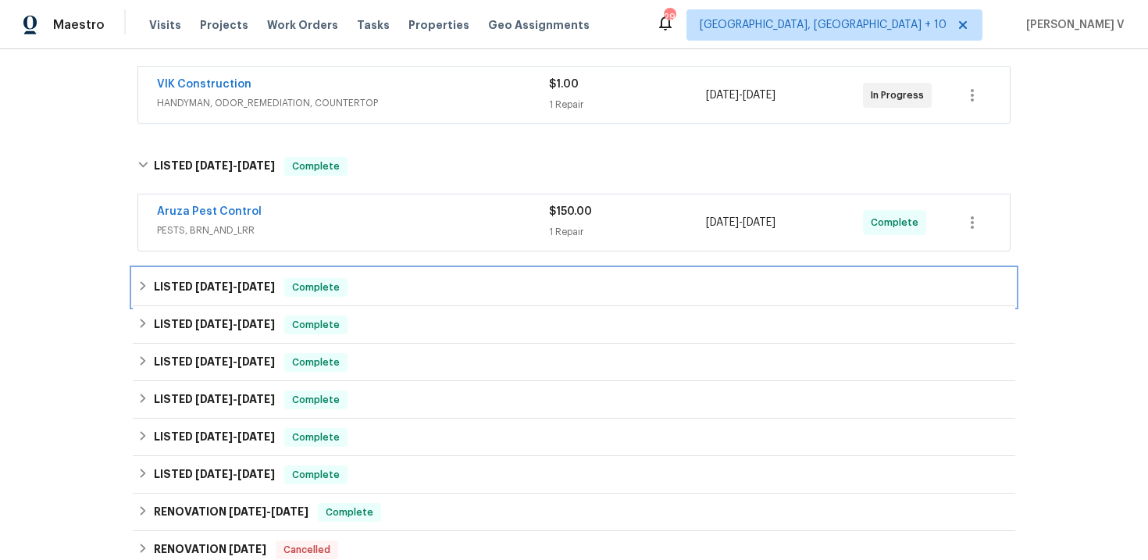
click at [393, 299] on div "LISTED 7/7/25 - 7/9/25 Complete" at bounding box center [574, 287] width 883 height 37
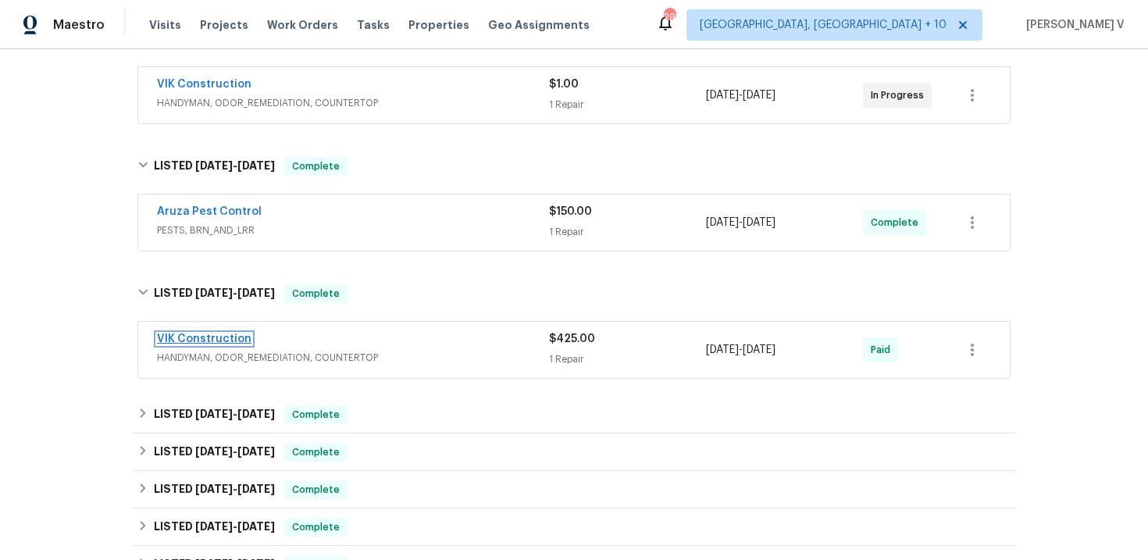
click at [241, 338] on link "VIK Construction" at bounding box center [204, 339] width 95 height 11
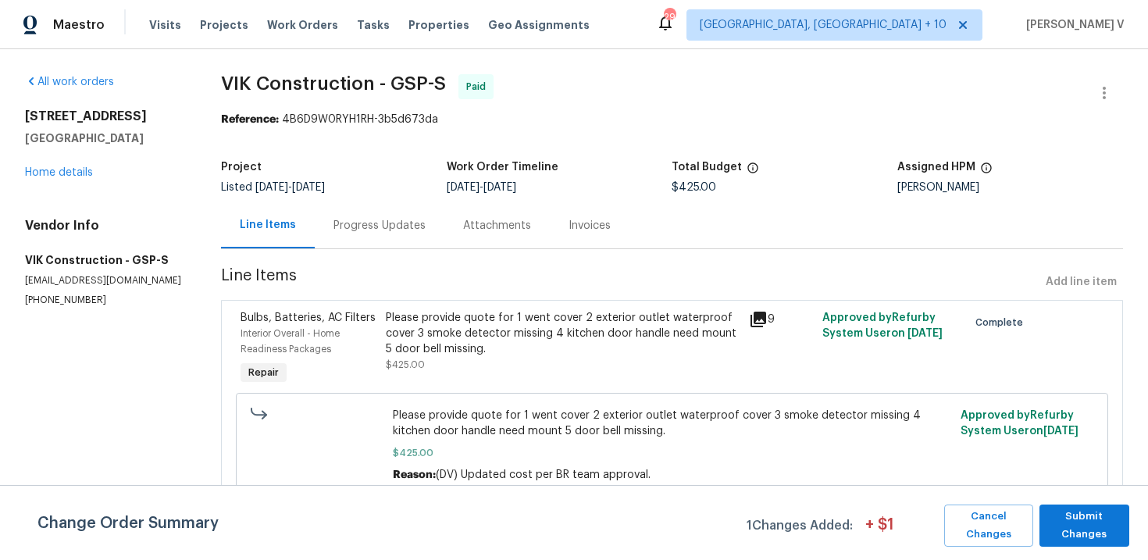
click at [455, 227] on div "Attachments" at bounding box center [497, 225] width 105 height 46
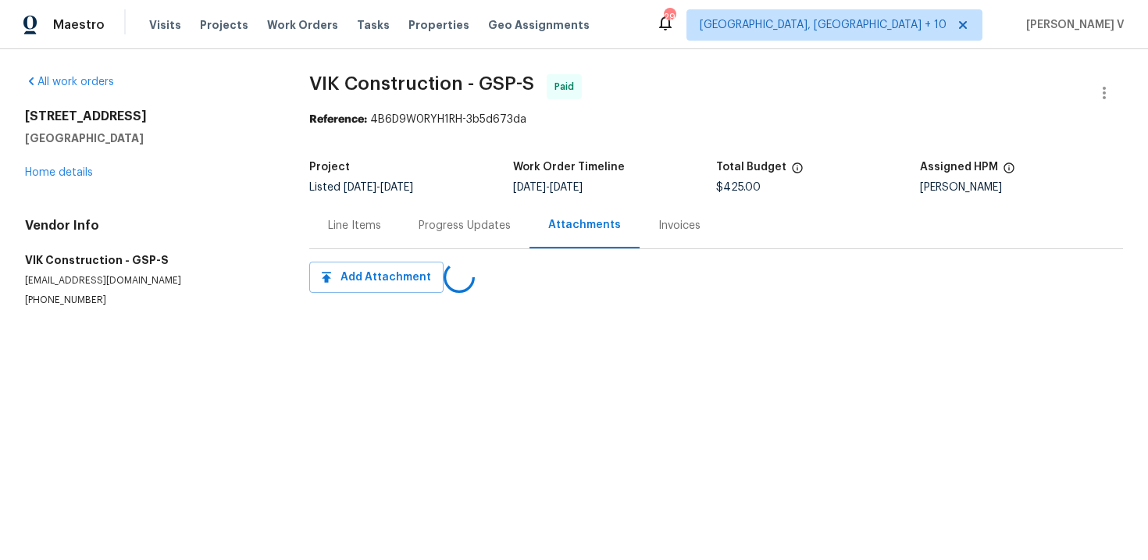
click at [455, 227] on div "Progress Updates" at bounding box center [465, 226] width 92 height 16
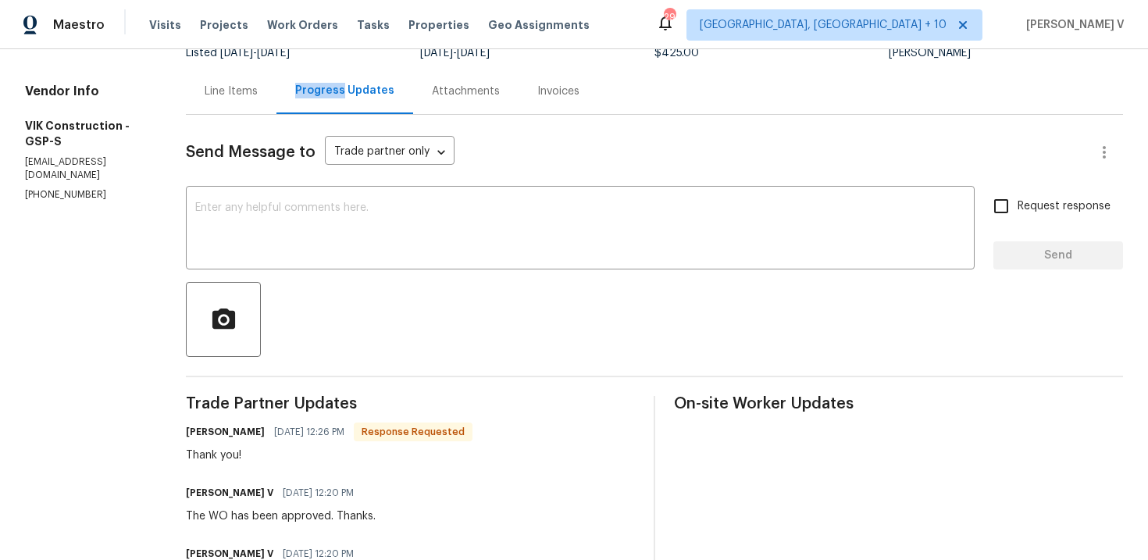
scroll to position [74, 0]
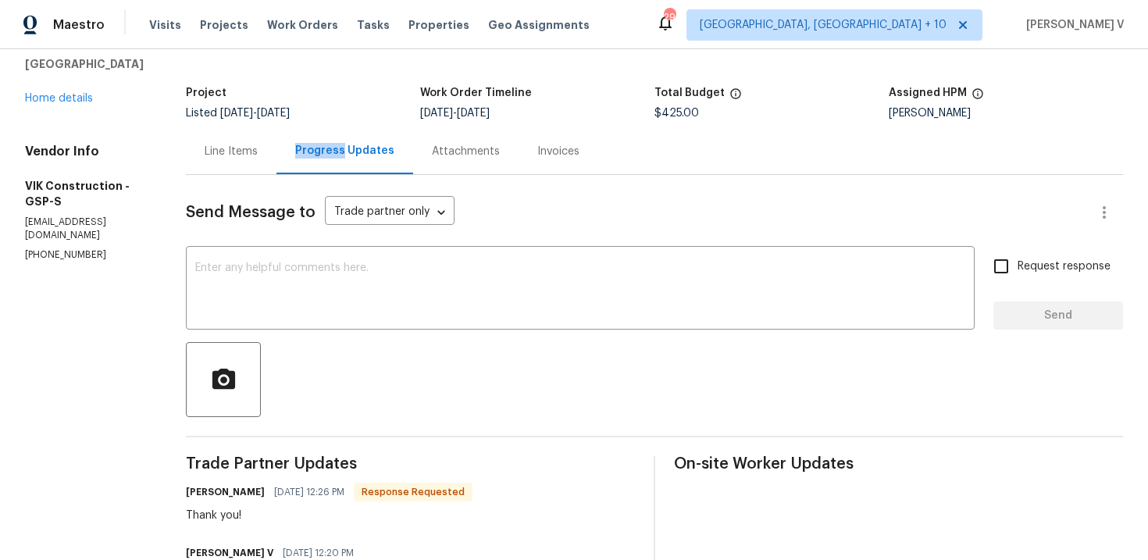
click at [270, 162] on div "Line Items" at bounding box center [231, 151] width 91 height 46
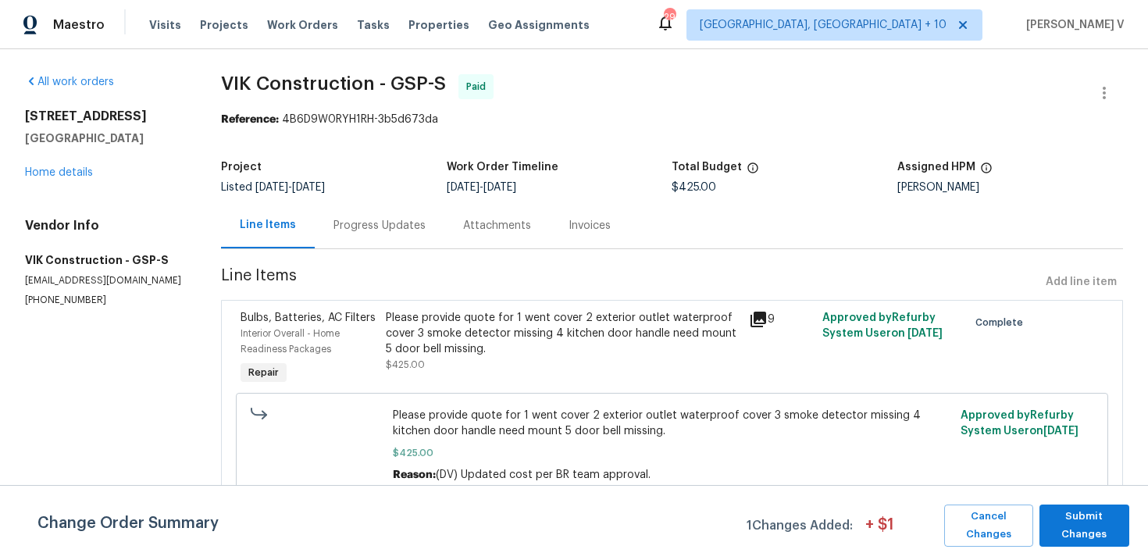
click at [552, 382] on div "Please provide quote for 1 went cover 2 exterior outlet waterproof cover 3 smok…" at bounding box center [563, 348] width 364 height 87
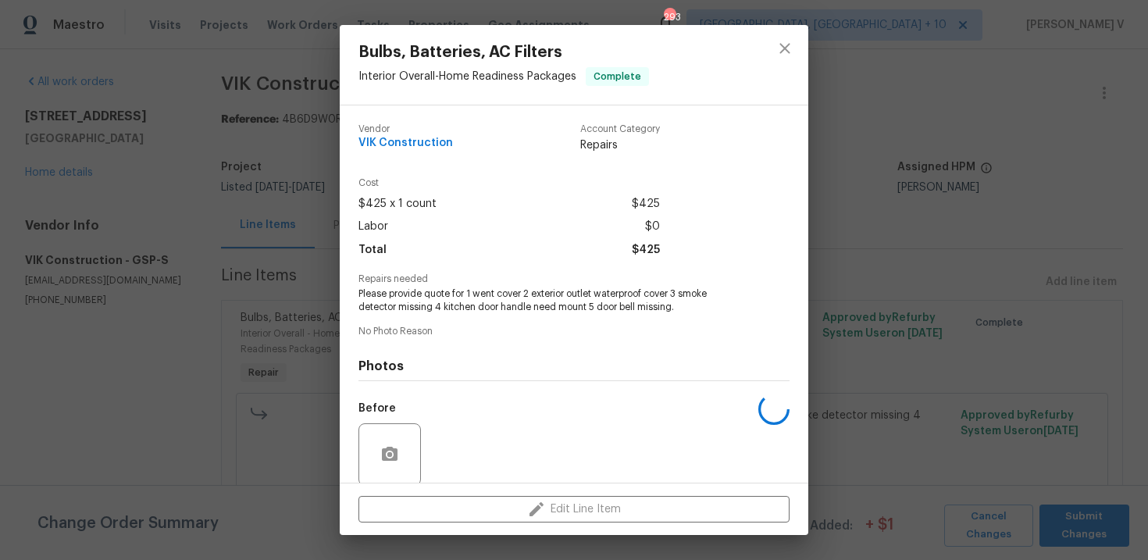
scroll to position [120, 0]
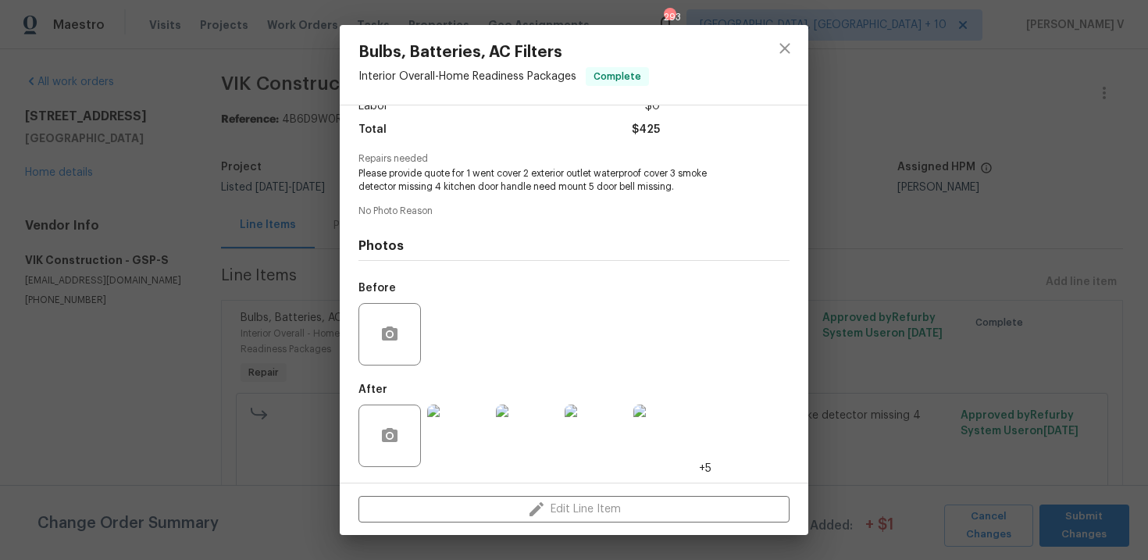
click at [211, 304] on div "Bulbs, Batteries, AC Filters Interior Overall - Home Readiness Packages Complet…" at bounding box center [574, 280] width 1148 height 560
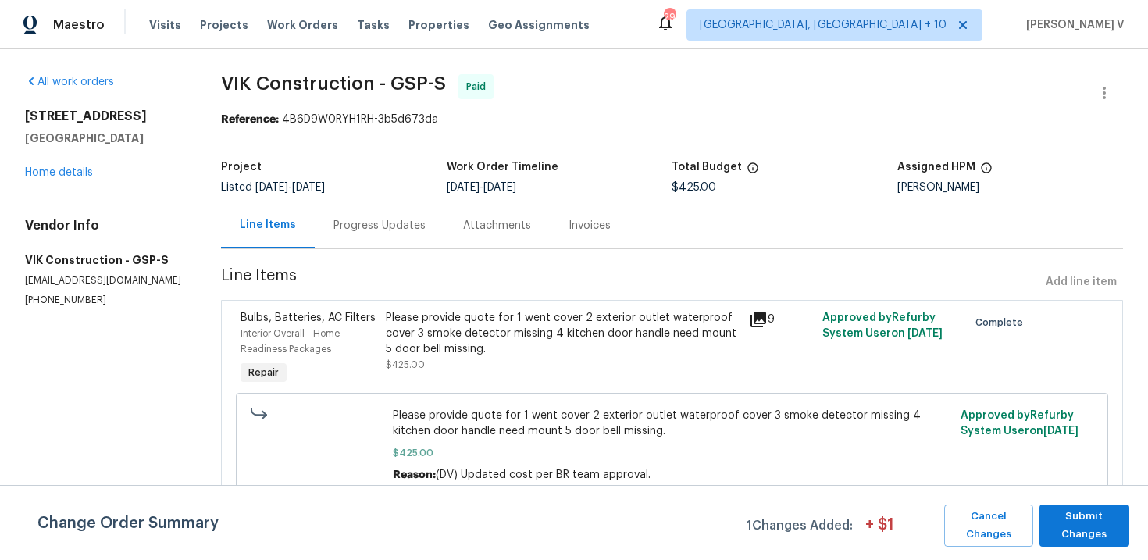
click at [368, 222] on div "Progress Updates" at bounding box center [380, 226] width 92 height 16
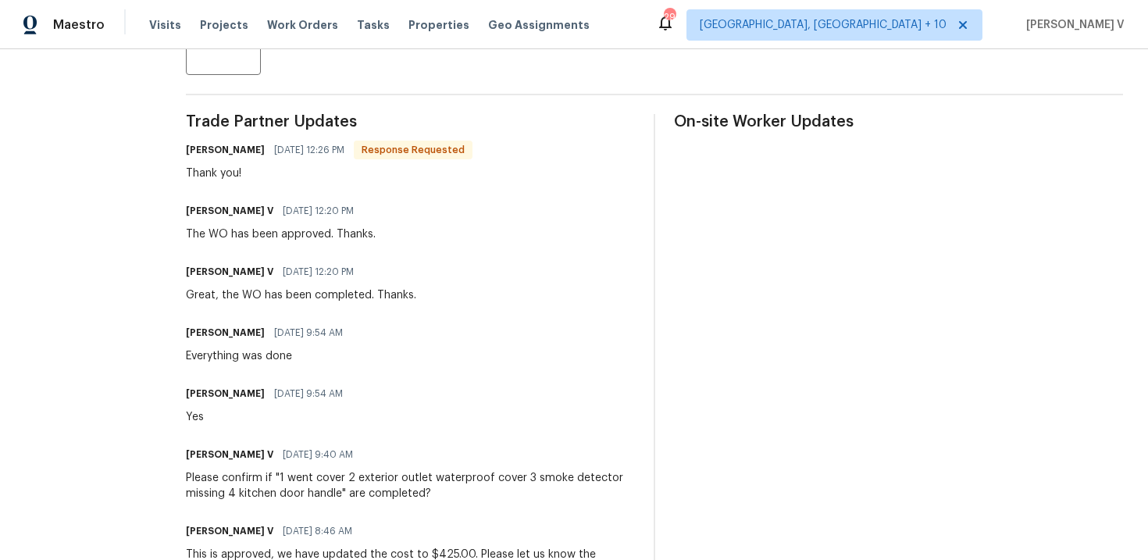
scroll to position [69, 0]
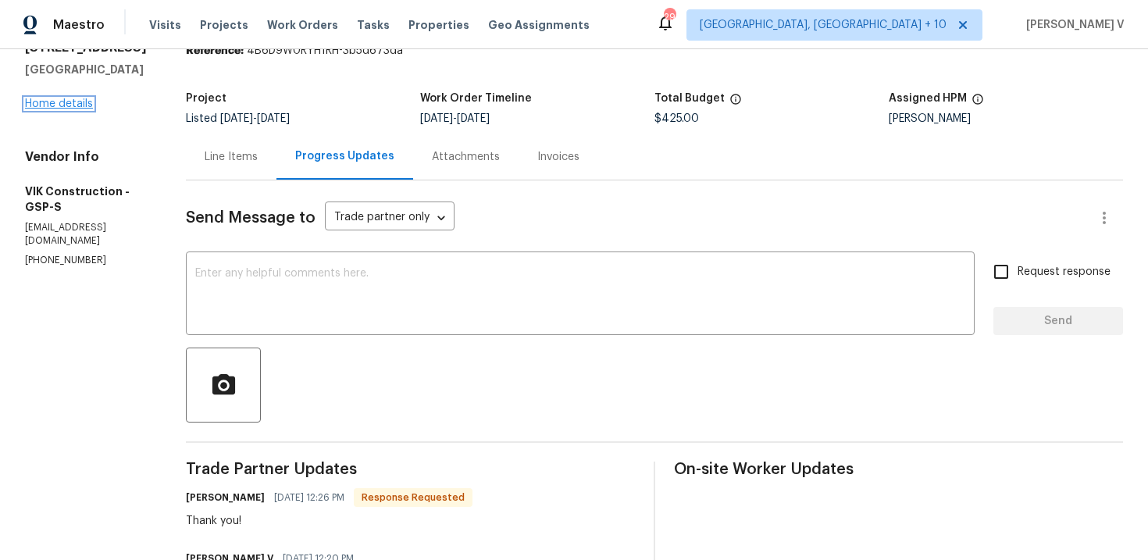
click at [41, 107] on link "Home details" at bounding box center [59, 103] width 68 height 11
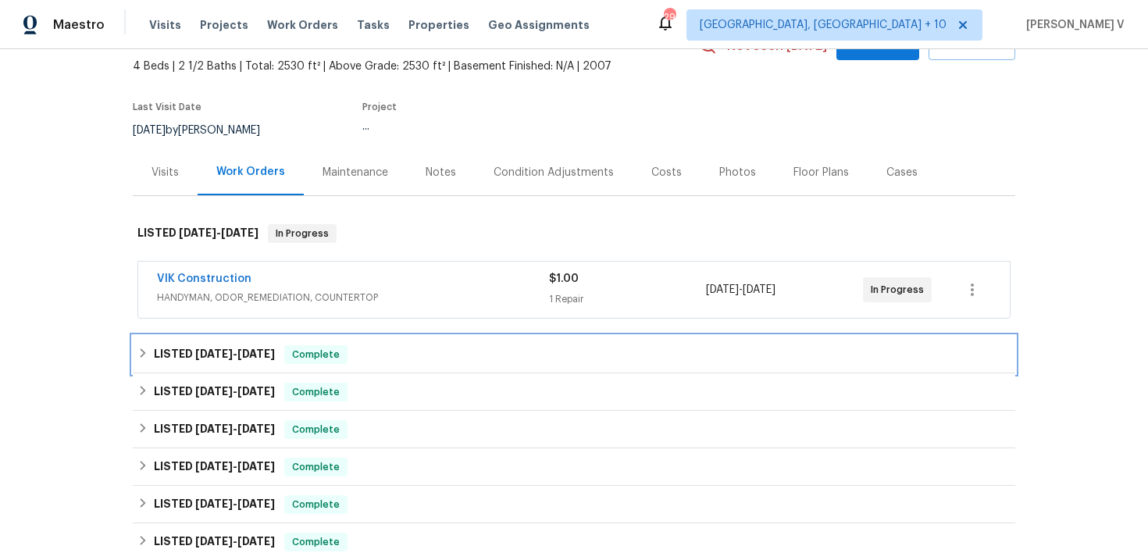
click at [266, 339] on div "LISTED 8/22/25 - 8/27/25 Complete" at bounding box center [574, 354] width 883 height 37
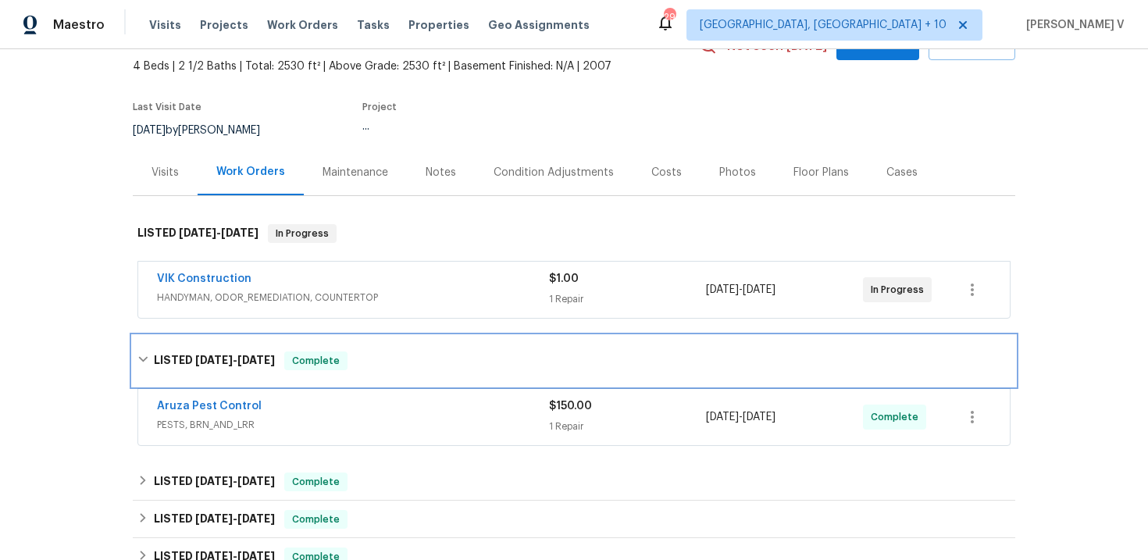
scroll to position [296, 0]
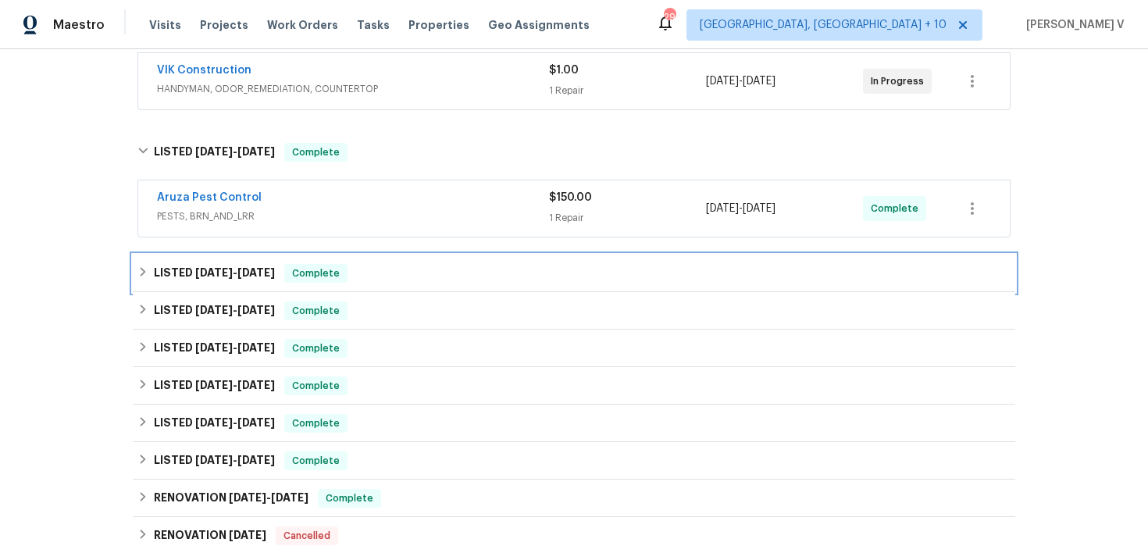
click at [252, 291] on div "LISTED 7/7/25 - 7/9/25 Complete" at bounding box center [574, 273] width 883 height 37
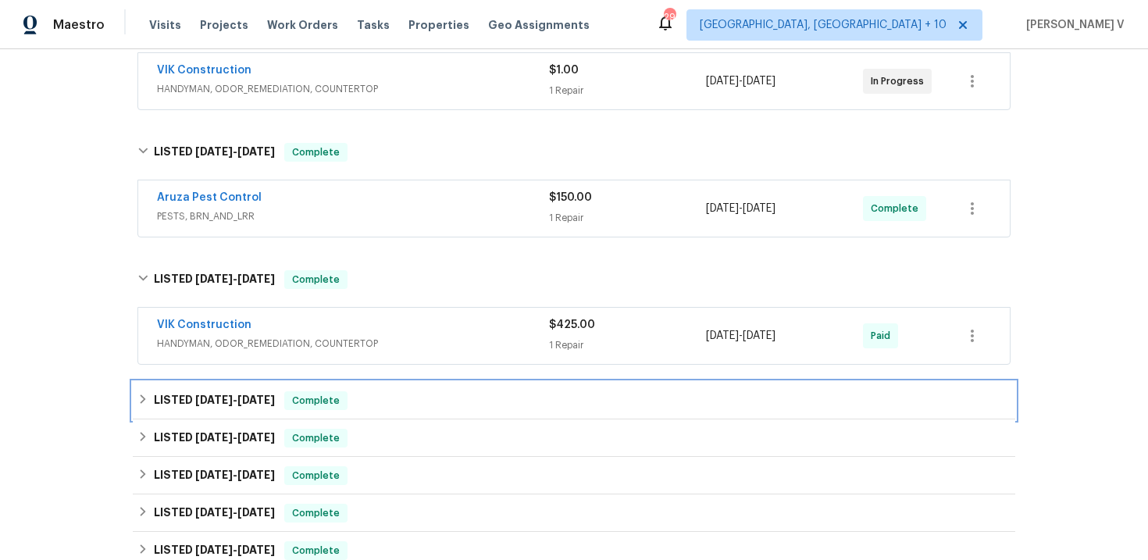
click at [254, 393] on h6 "LISTED 6/27/25 - 7/2/25" at bounding box center [214, 400] width 121 height 19
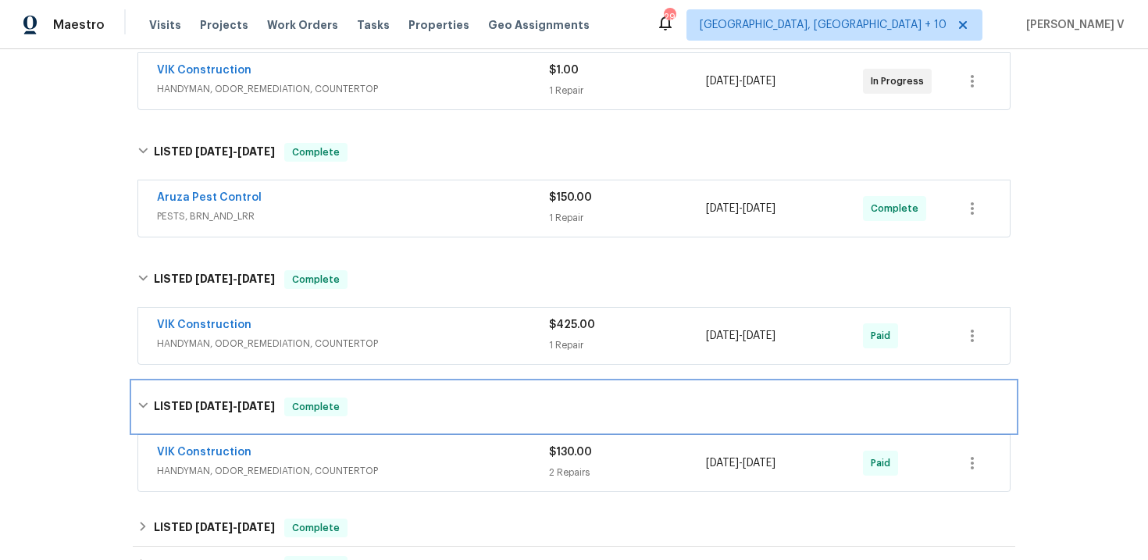
scroll to position [451, 0]
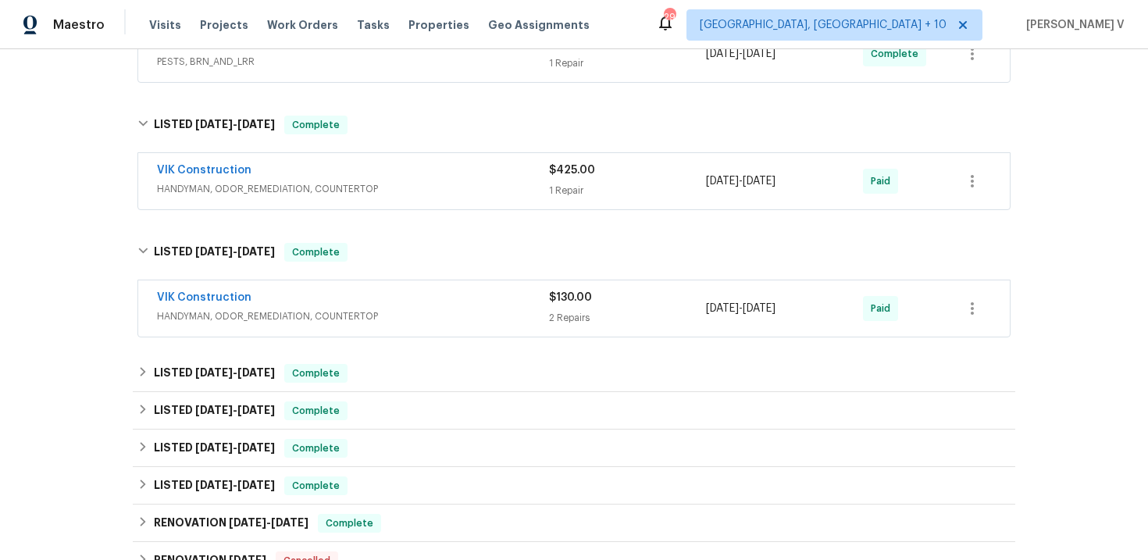
click at [376, 309] on span "HANDYMAN, ODOR_REMEDIATION, COUNTERTOP" at bounding box center [353, 317] width 392 height 16
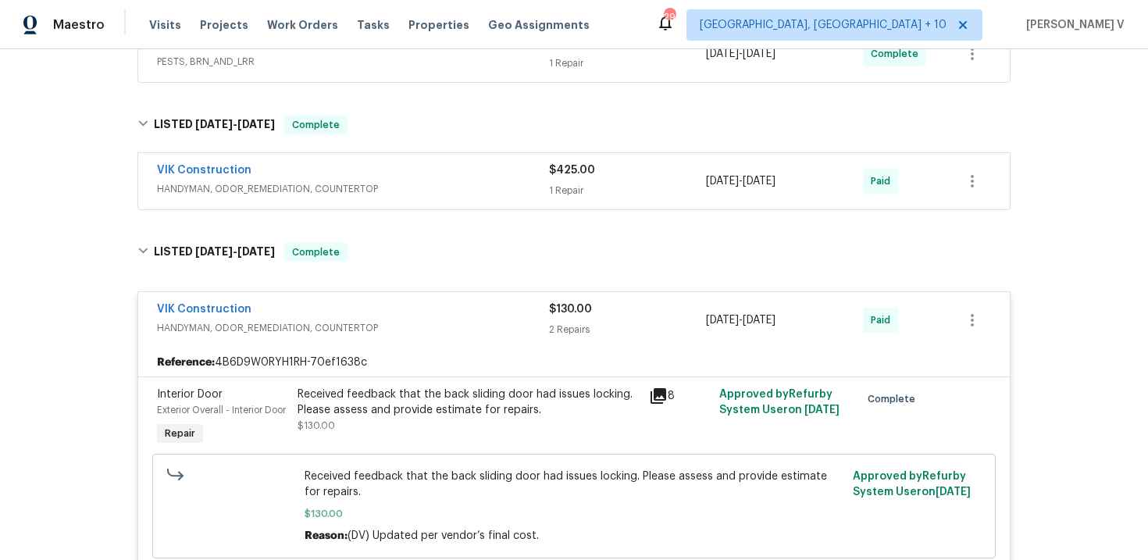
click at [398, 420] on div "Received feedback that the back sliding door had issues locking. Please assess …" at bounding box center [469, 410] width 342 height 47
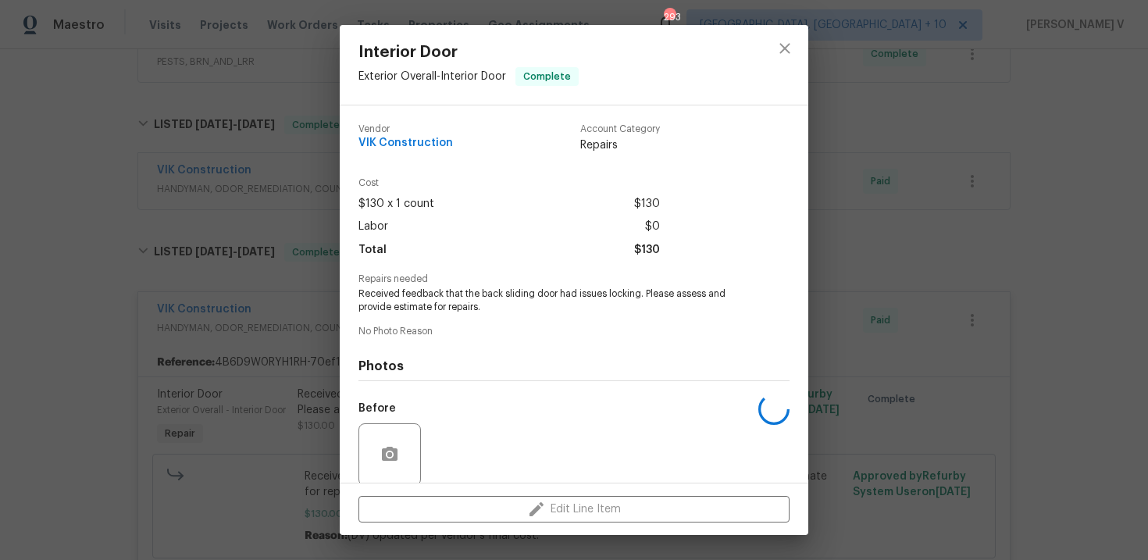
scroll to position [120, 0]
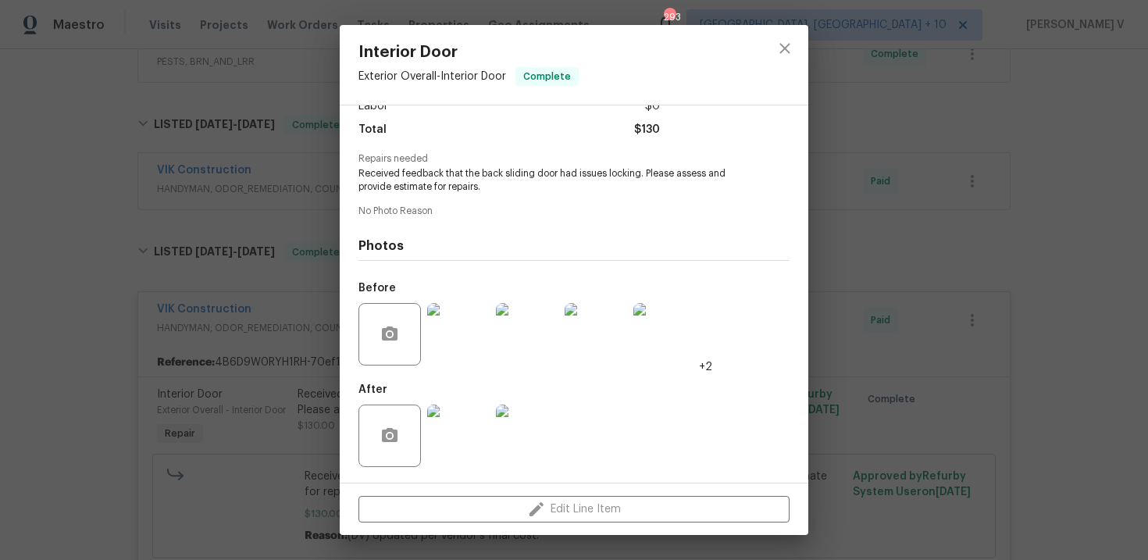
click at [479, 433] on img at bounding box center [458, 436] width 62 height 62
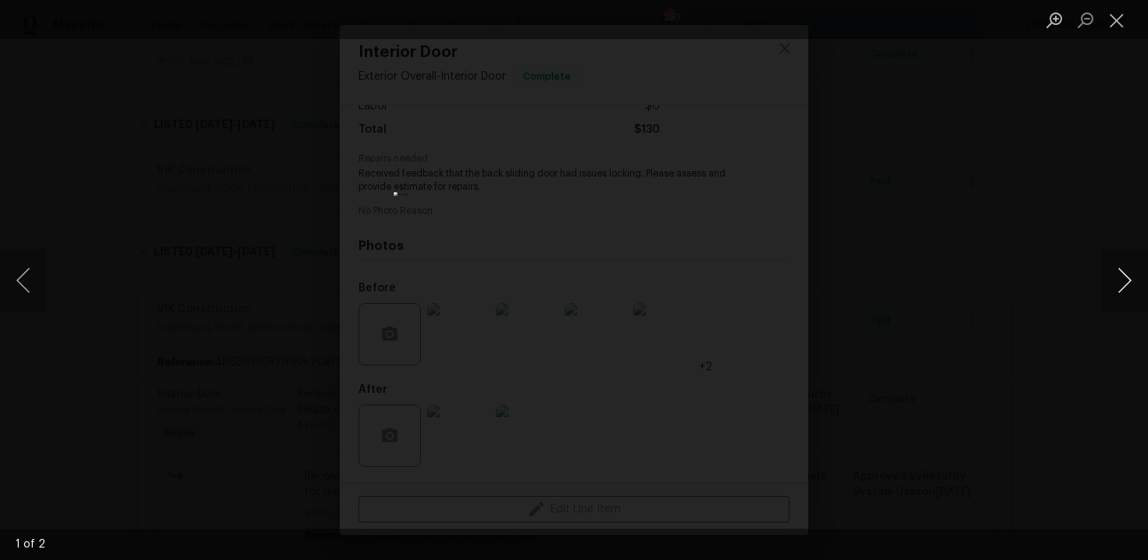
click at [1141, 270] on button "Next image" at bounding box center [1125, 280] width 47 height 62
click at [212, 158] on div "Lightbox" at bounding box center [574, 280] width 1148 height 560
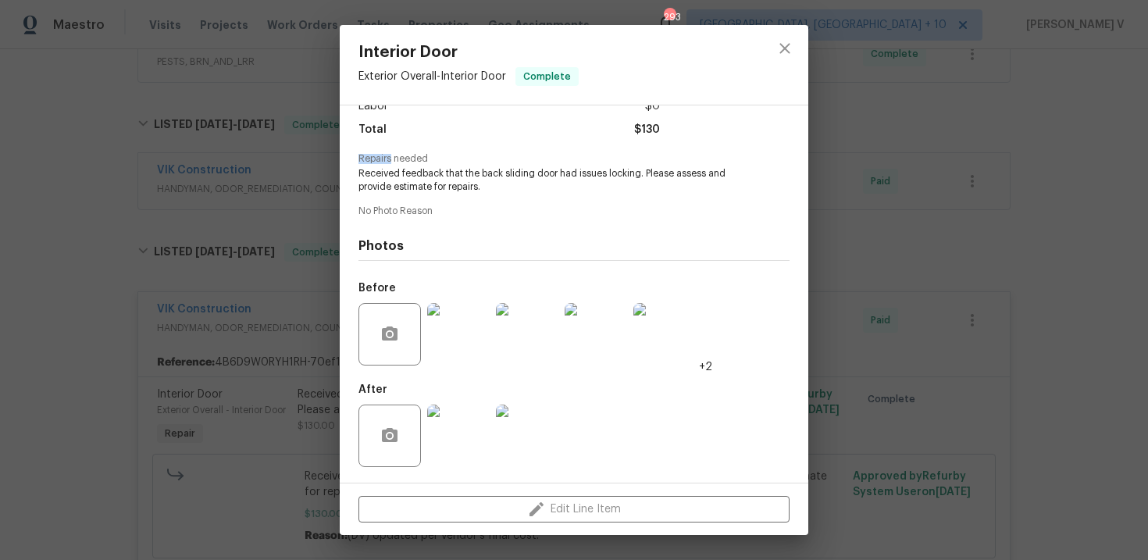
click at [212, 158] on div "Interior Door Exterior Overall - Interior Door Complete Vendor VIK Construction…" at bounding box center [574, 280] width 1148 height 560
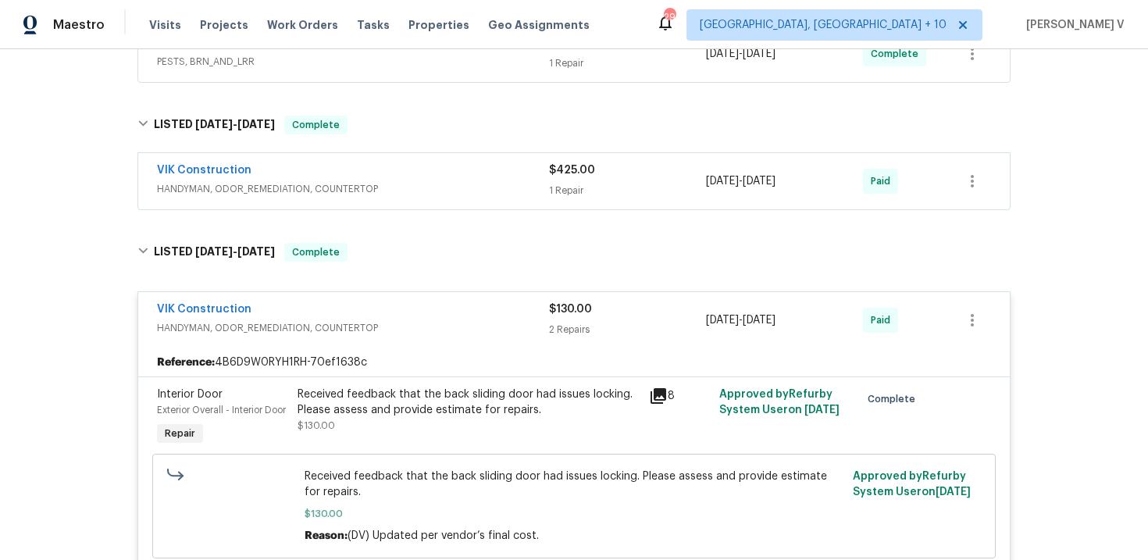
click at [560, 310] on span "$130.00" at bounding box center [570, 309] width 43 height 11
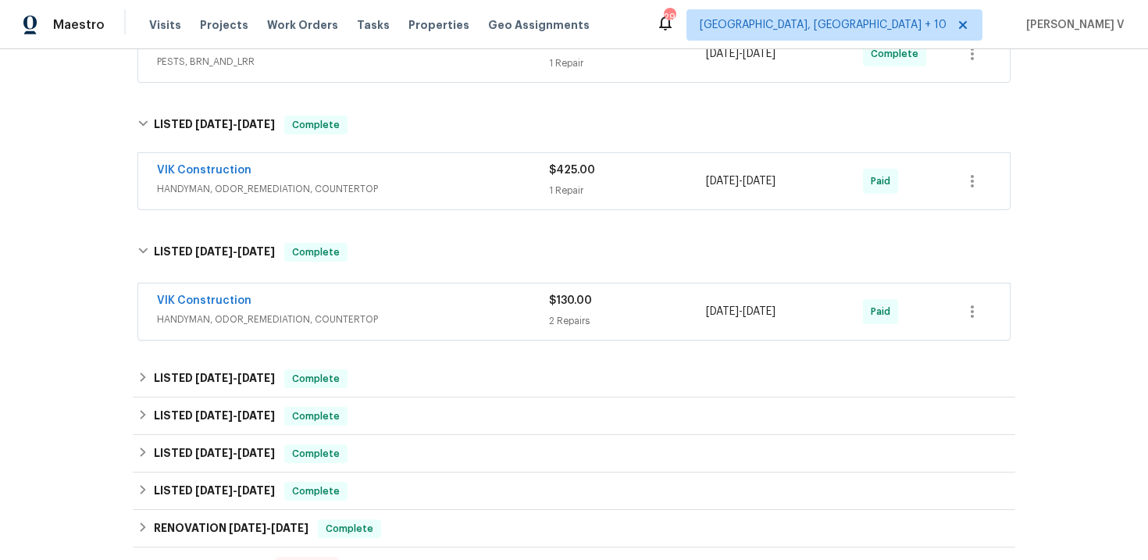
click at [560, 310] on div "$130.00 2 Repairs" at bounding box center [627, 311] width 157 height 37
click at [560, 306] on span "$130.00" at bounding box center [570, 300] width 43 height 11
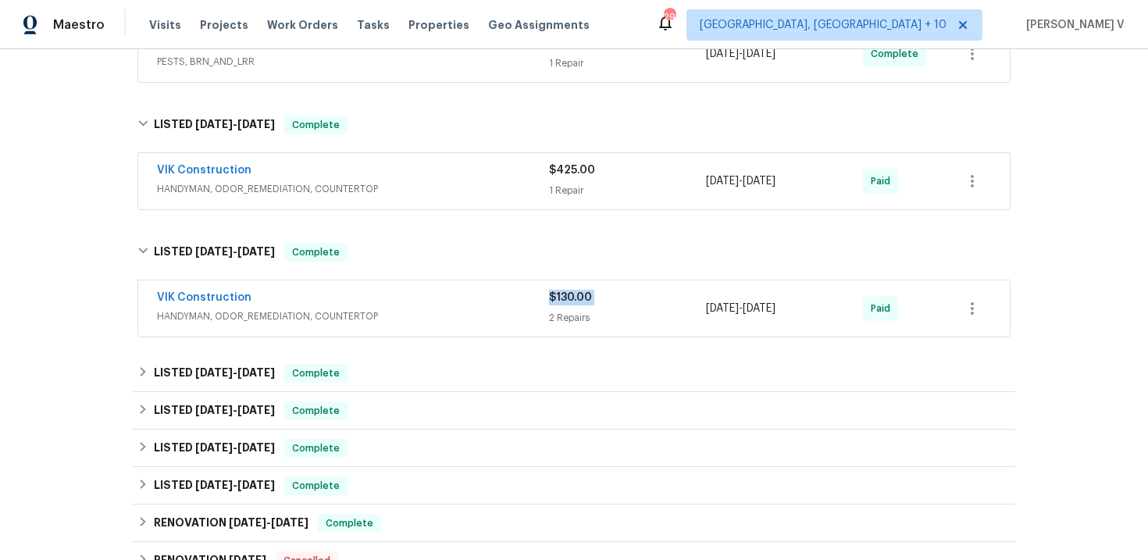
copy span "$130.00"
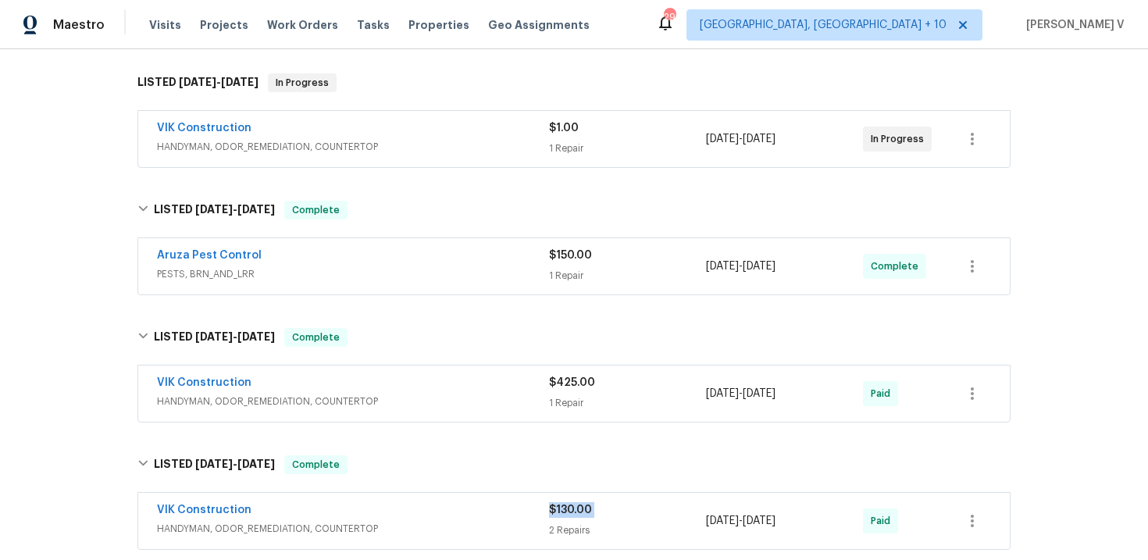
scroll to position [178, 0]
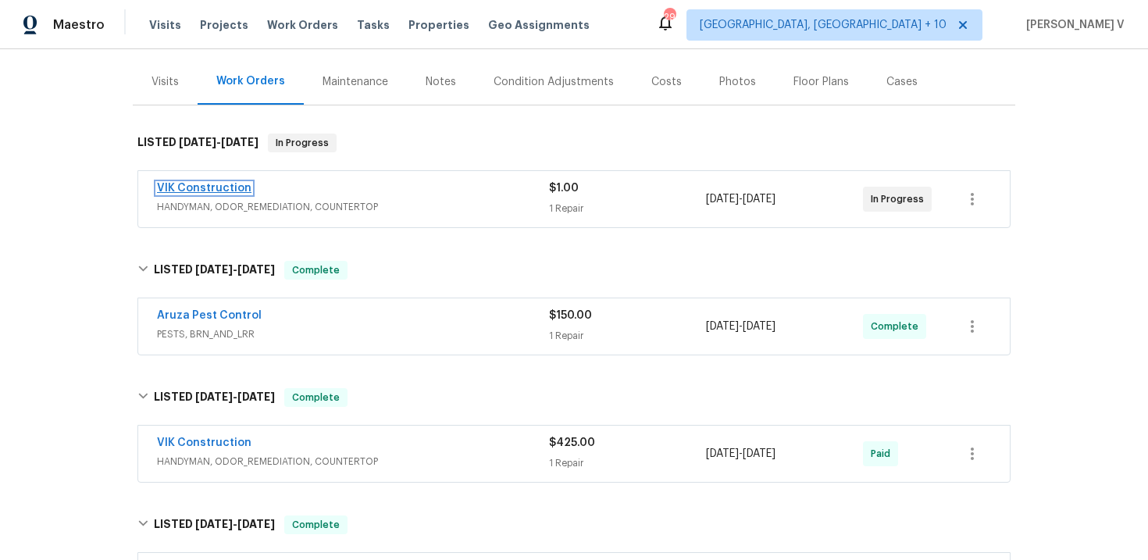
click at [205, 185] on link "VIK Construction" at bounding box center [204, 188] width 95 height 11
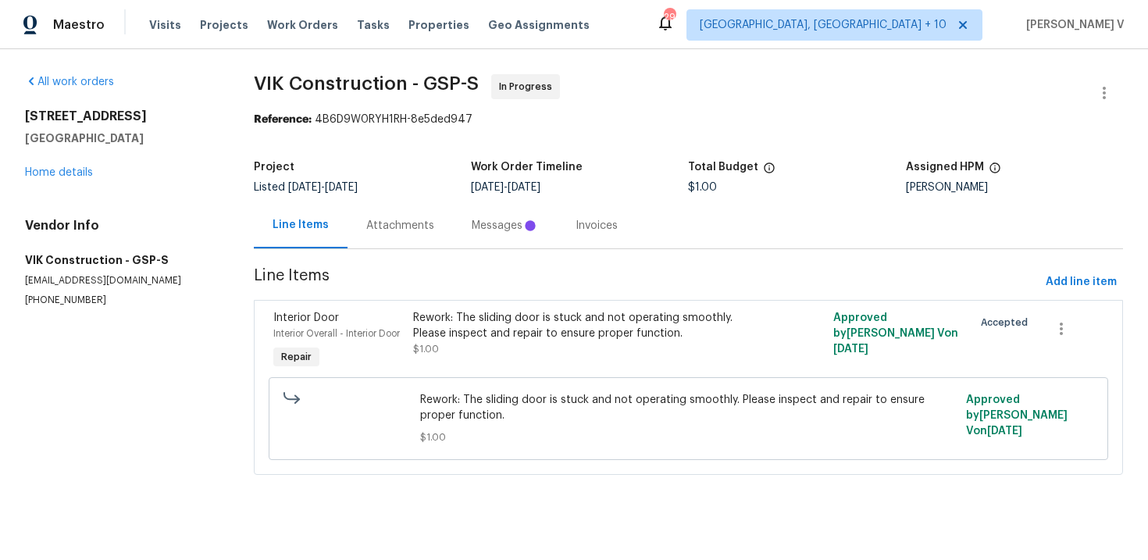
click at [396, 236] on div "Attachments" at bounding box center [400, 225] width 105 height 46
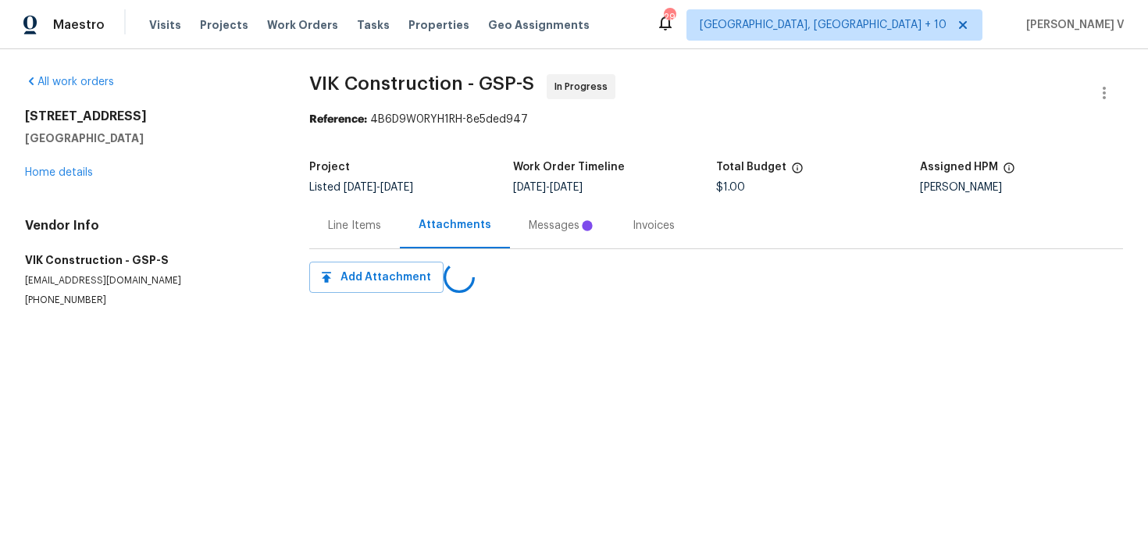
click at [396, 236] on div "Line Items" at bounding box center [354, 225] width 91 height 46
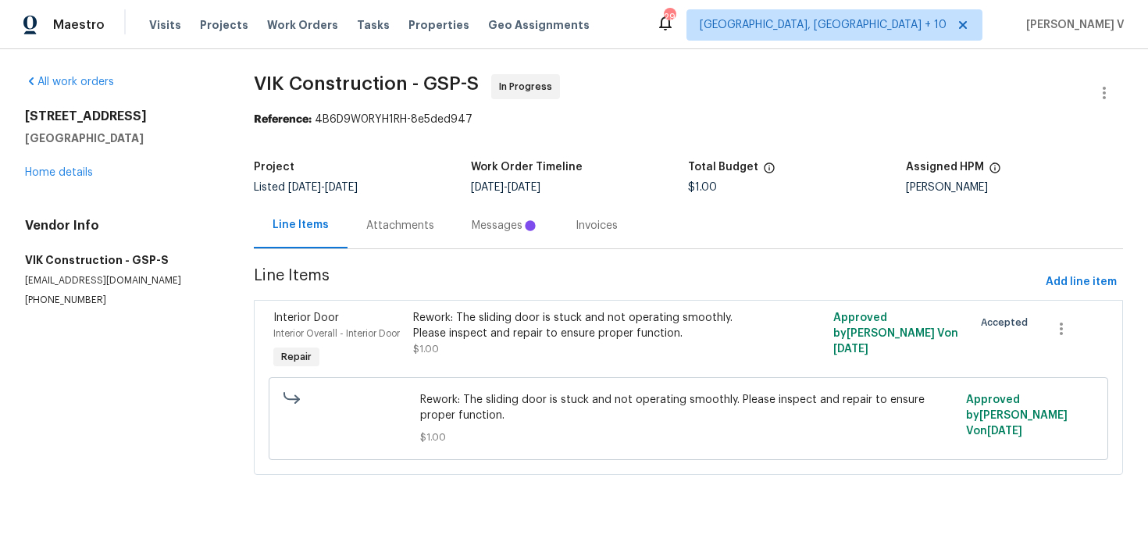
click at [453, 236] on div "Messages" at bounding box center [505, 225] width 104 height 46
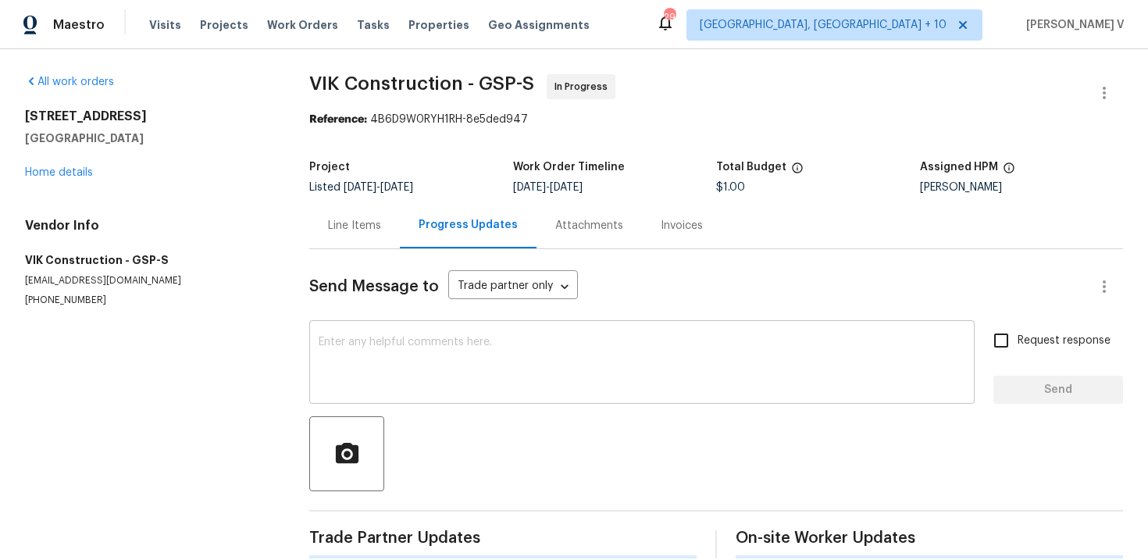
click at [449, 377] on textarea at bounding box center [642, 364] width 647 height 55
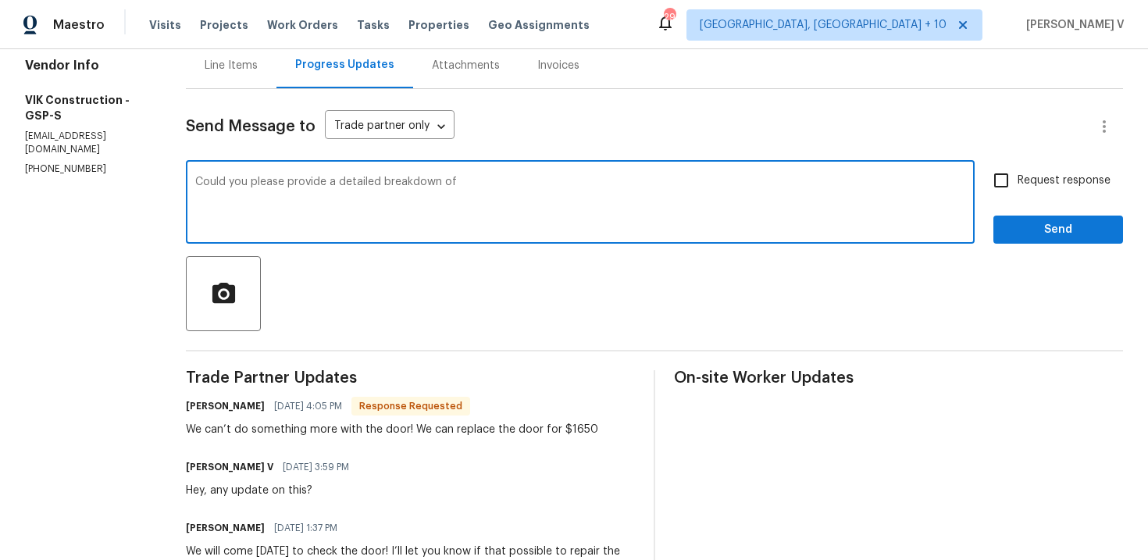
scroll to position [254, 0]
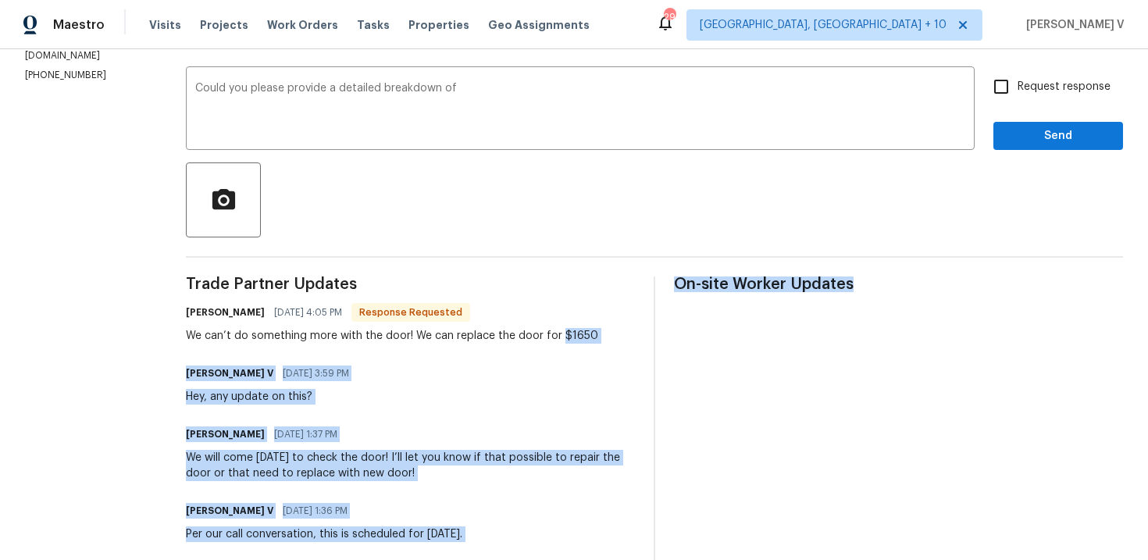
drag, startPoint x: 584, startPoint y: 337, endPoint x: 697, endPoint y: 337, distance: 113.3
click at [697, 337] on div "Trade Partner Updates Viktor Matviiv 08/28/2025 4:05 PM Response Requested We c…" at bounding box center [654, 549] width 937 height 545
copy div "$1650 Divya Dharshini V 08/28/2025 3:59 PM Hey, any update on this? Viktor Matv…"
click at [547, 287] on span "Trade Partner Updates" at bounding box center [410, 285] width 449 height 16
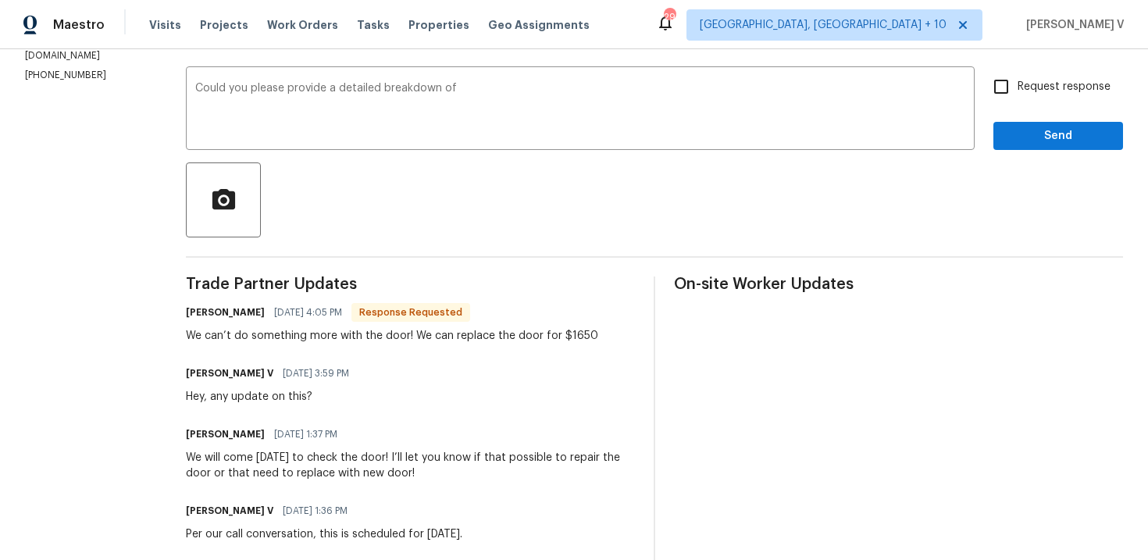
click at [591, 339] on div "We can’t do something more with the door! We can replace the door for $1650" at bounding box center [392, 336] width 412 height 16
drag, startPoint x: 584, startPoint y: 338, endPoint x: 622, endPoint y: 338, distance: 37.5
click at [622, 338] on div "Viktor Matviiv 08/28/2025 4:05 PM Response Requested We can’t do something more…" at bounding box center [410, 323] width 449 height 42
copy div "$1650"
click at [616, 112] on textarea "Could you please provide a detailed breakdown of" at bounding box center [580, 110] width 770 height 55
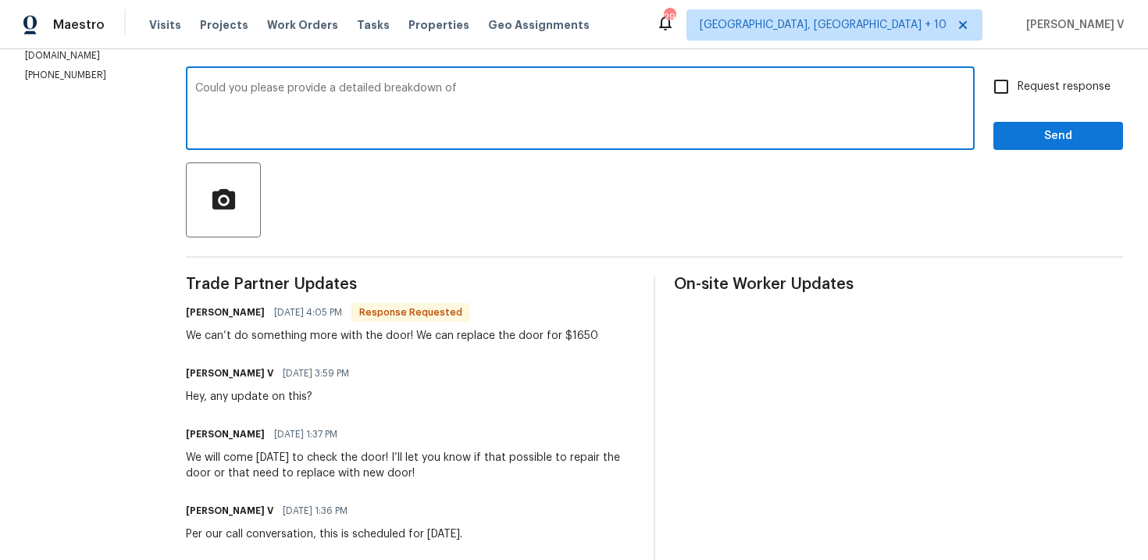
paste textarea "$1650"
type textarea "Could you please provide a detailed breakdown of $1650?"
click at [1020, 87] on span "Request response" at bounding box center [1064, 87] width 93 height 16
click at [1018, 87] on input "Request response" at bounding box center [1001, 86] width 33 height 33
checkbox input "true"
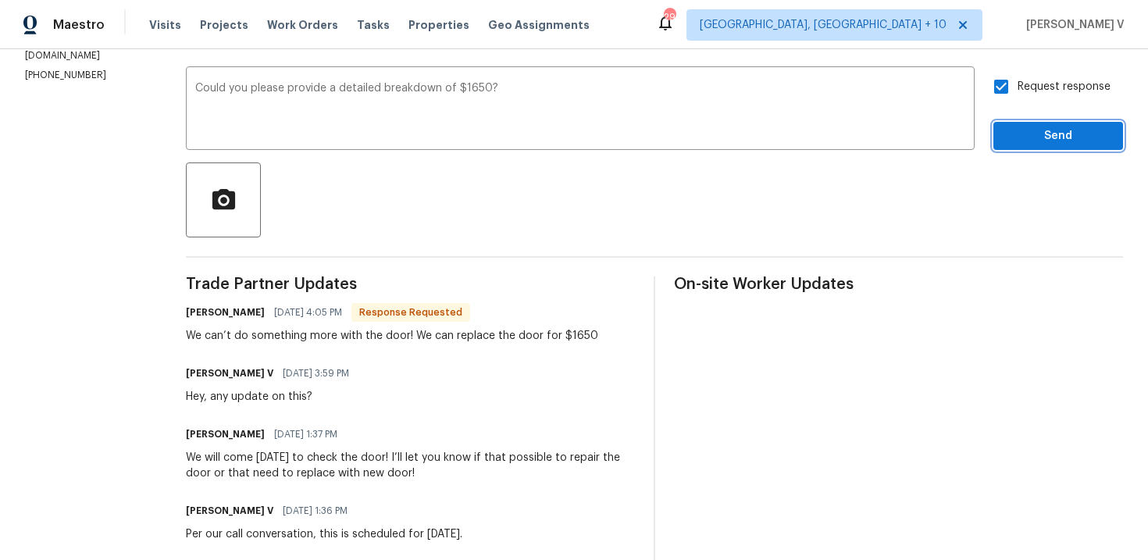
click at [1023, 130] on span "Send" at bounding box center [1058, 137] width 105 height 20
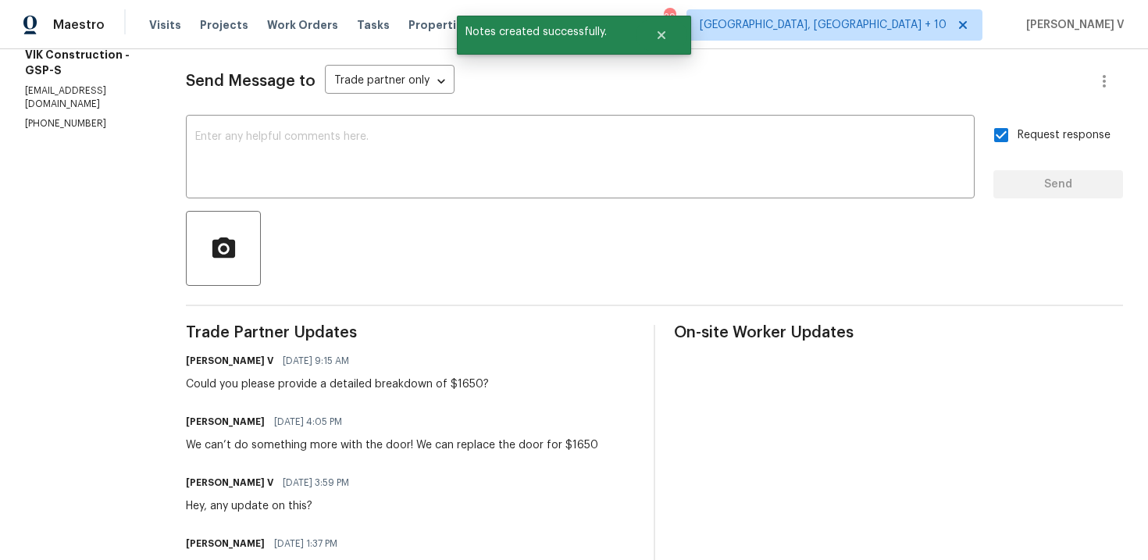
scroll to position [183, 0]
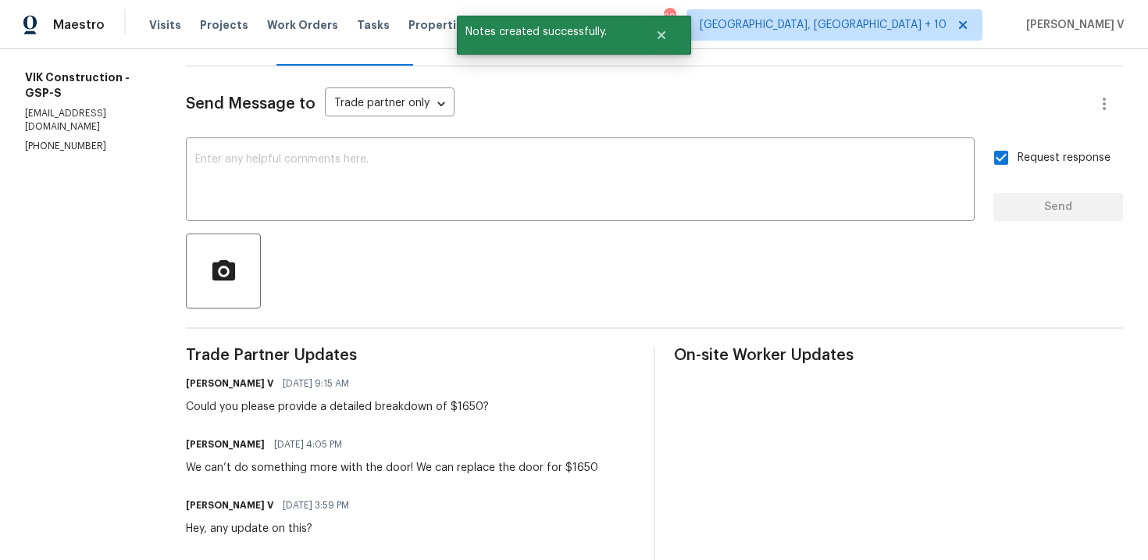
click at [65, 140] on p "(916) 804-9045" at bounding box center [86, 146] width 123 height 13
copy p "(916) 804-9045"
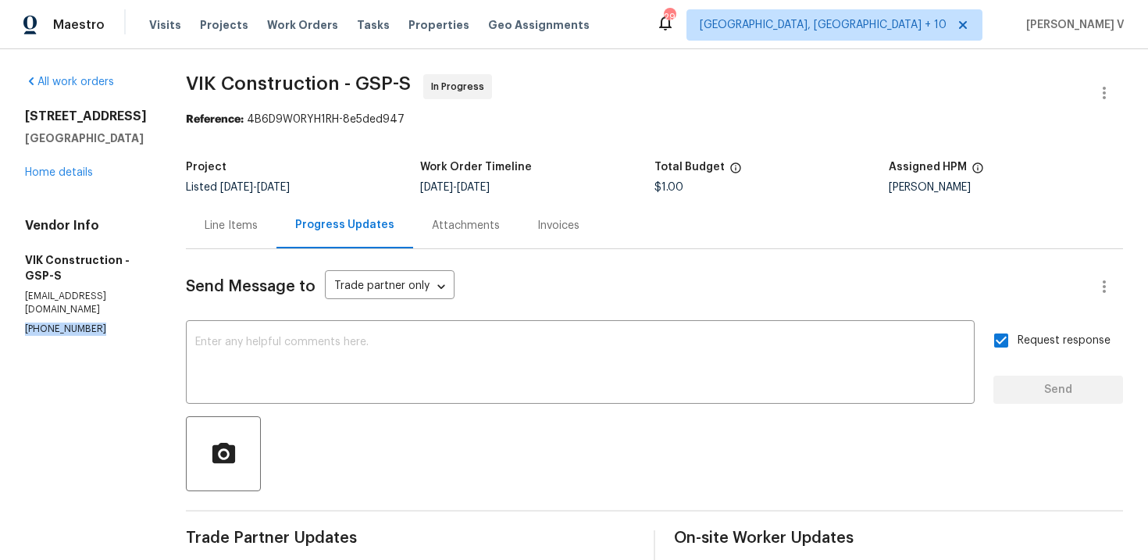
scroll to position [147, 0]
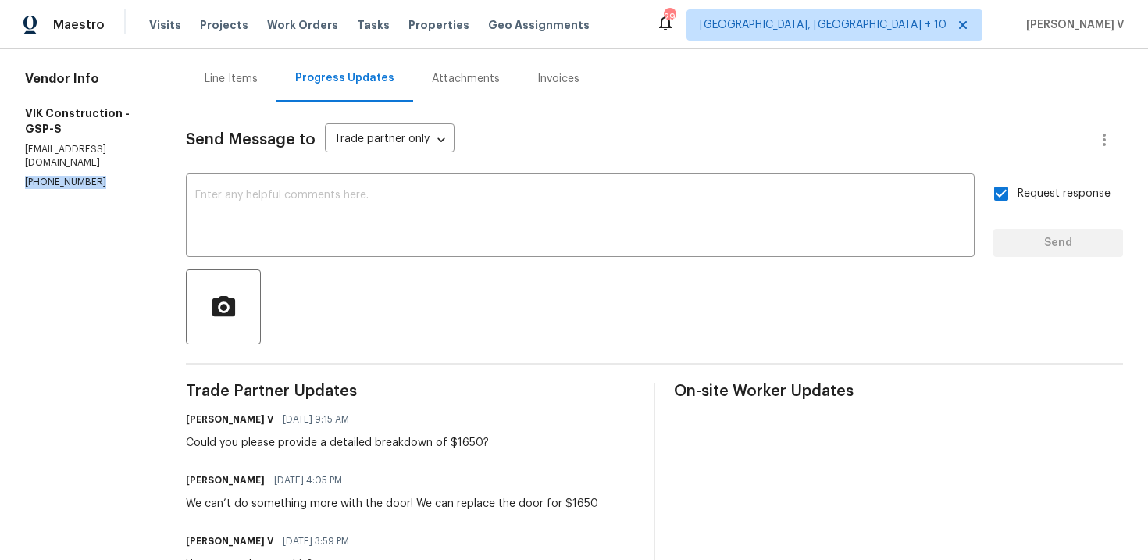
click at [305, 445] on div "Could you please provide a detailed breakdown of $1650?" at bounding box center [337, 443] width 303 height 16
copy div "Could you please provide a detailed breakdown of $1650?"
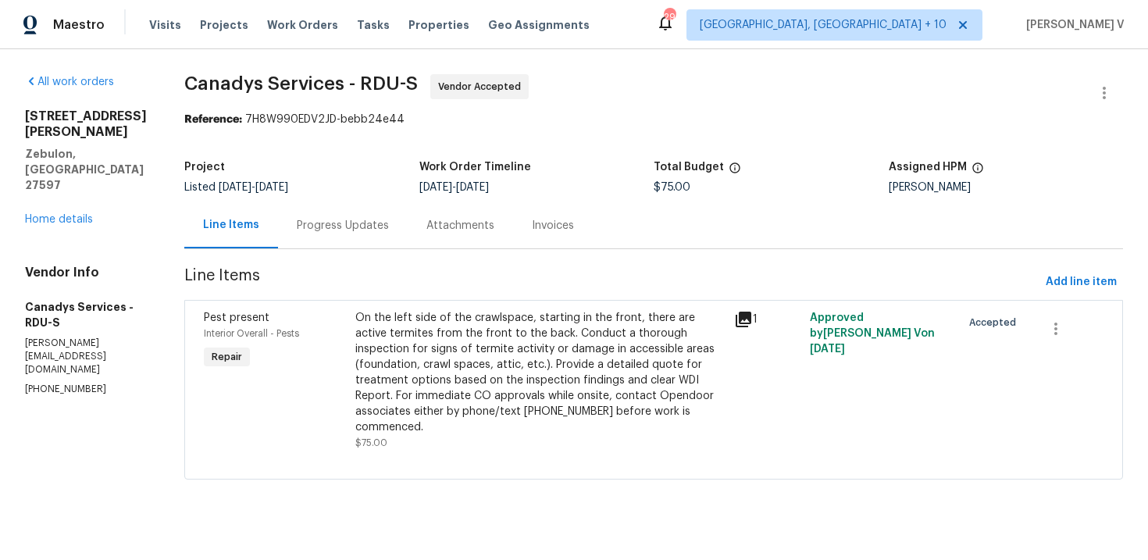
click at [352, 212] on div "Progress Updates" at bounding box center [343, 225] width 130 height 46
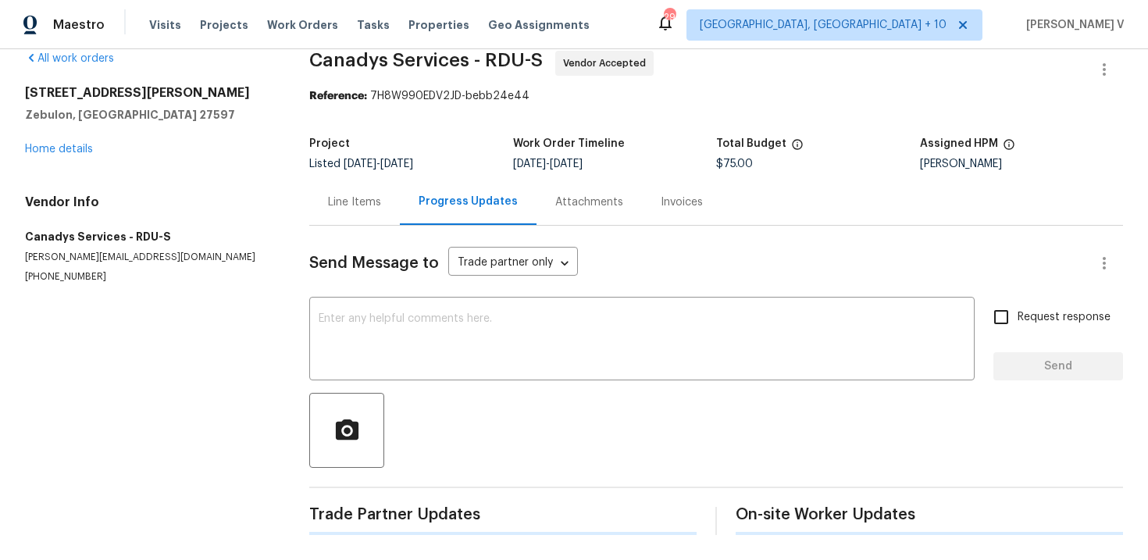
scroll to position [166, 0]
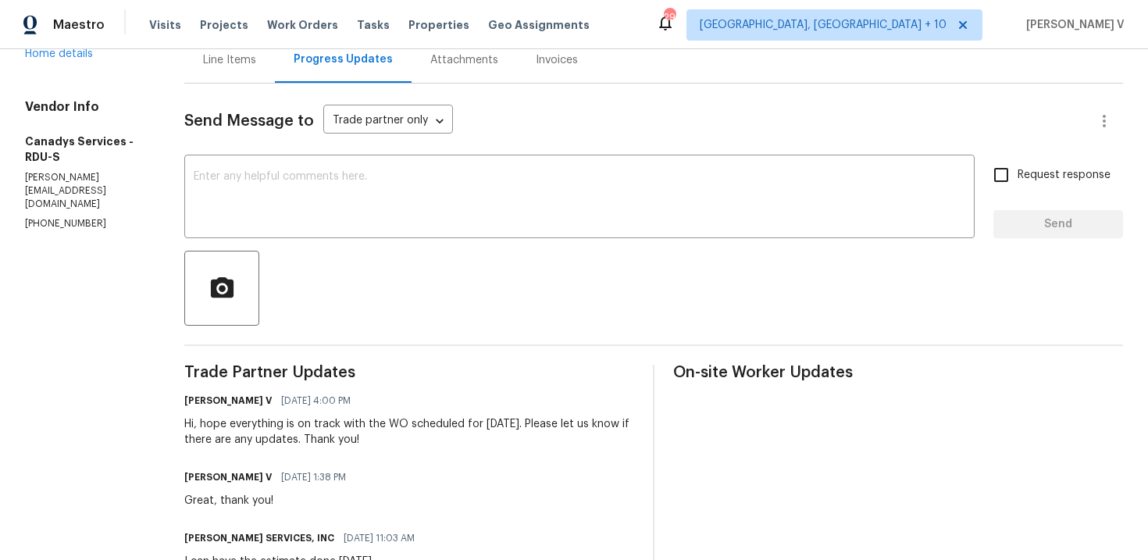
click at [51, 217] on p "(910) 245-2100" at bounding box center [86, 223] width 122 height 13
copy p "(910) 245-2100"
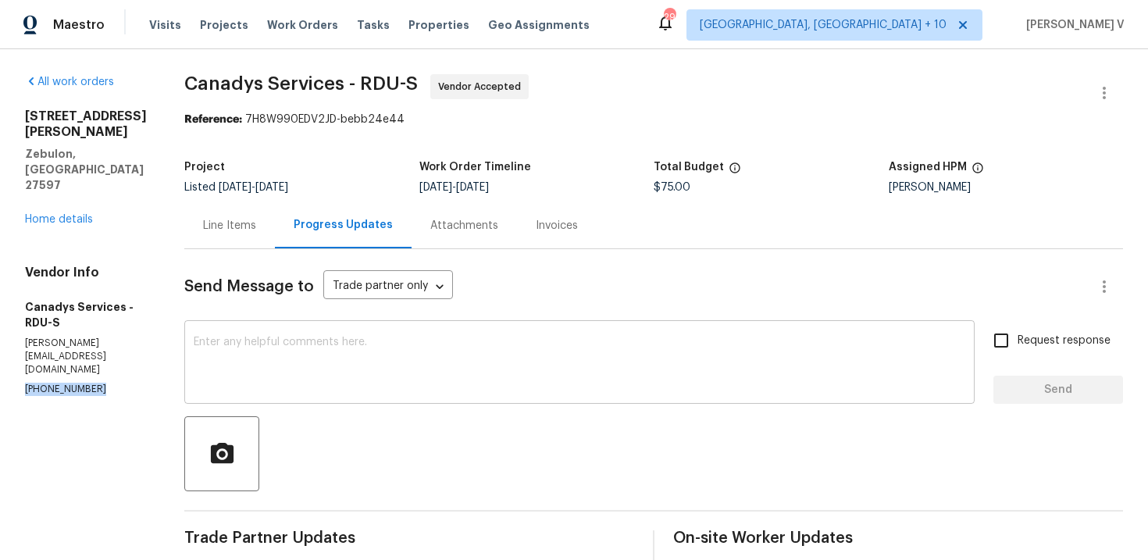
click at [401, 324] on div "x ​" at bounding box center [579, 364] width 791 height 80
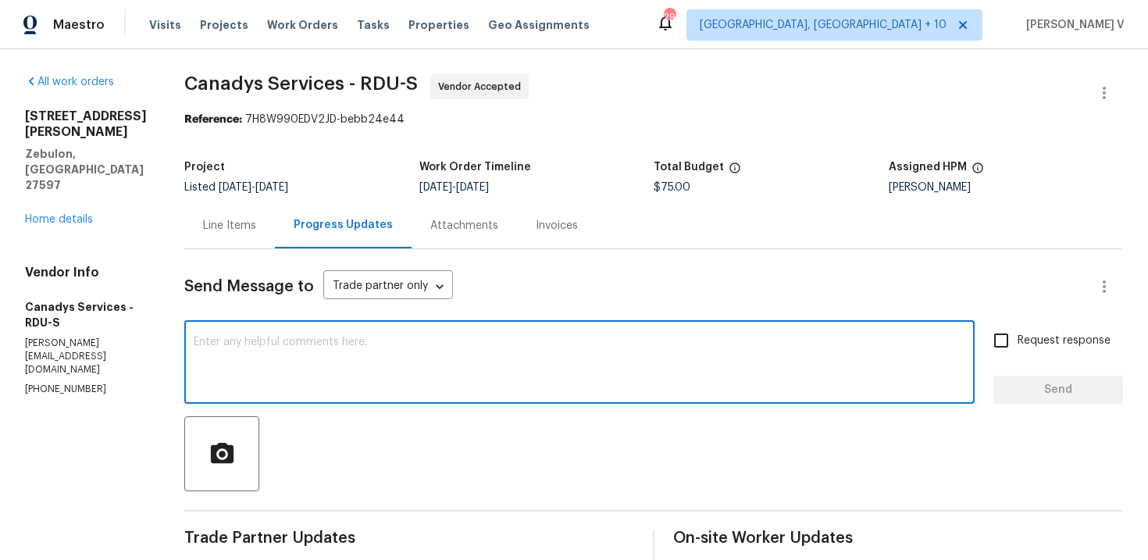
paste textarea "We tried calling but didn’t get a response, so sent a text. Could you please pr…"
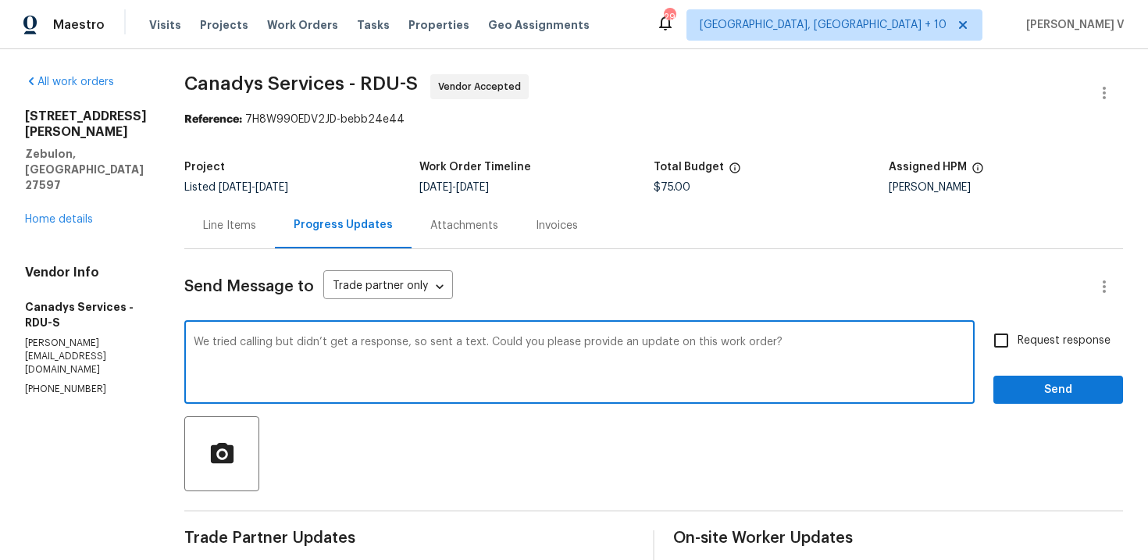
drag, startPoint x: 424, startPoint y: 345, endPoint x: 498, endPoint y: 342, distance: 74.3
click at [498, 342] on textarea "We tried calling but didn’t get a response, so sent a text. Could you please pr…" at bounding box center [580, 364] width 772 height 55
type textarea "We tried calling but didn’t get a response. Could you please provide an update …"
click at [1006, 352] on input "Request response" at bounding box center [1001, 340] width 33 height 33
checkbox input "true"
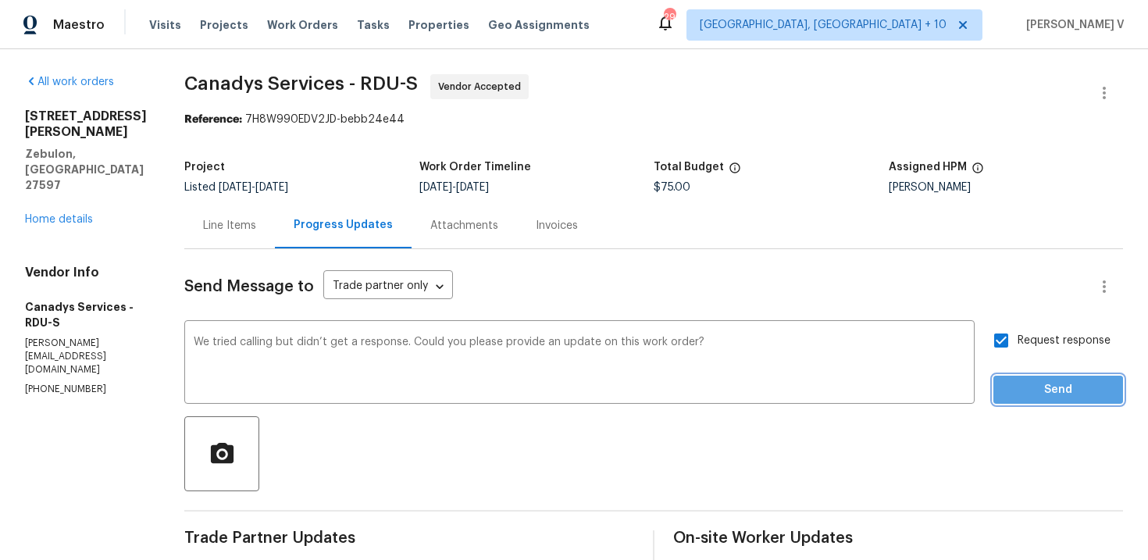
click at [1037, 391] on span "Send" at bounding box center [1058, 390] width 105 height 20
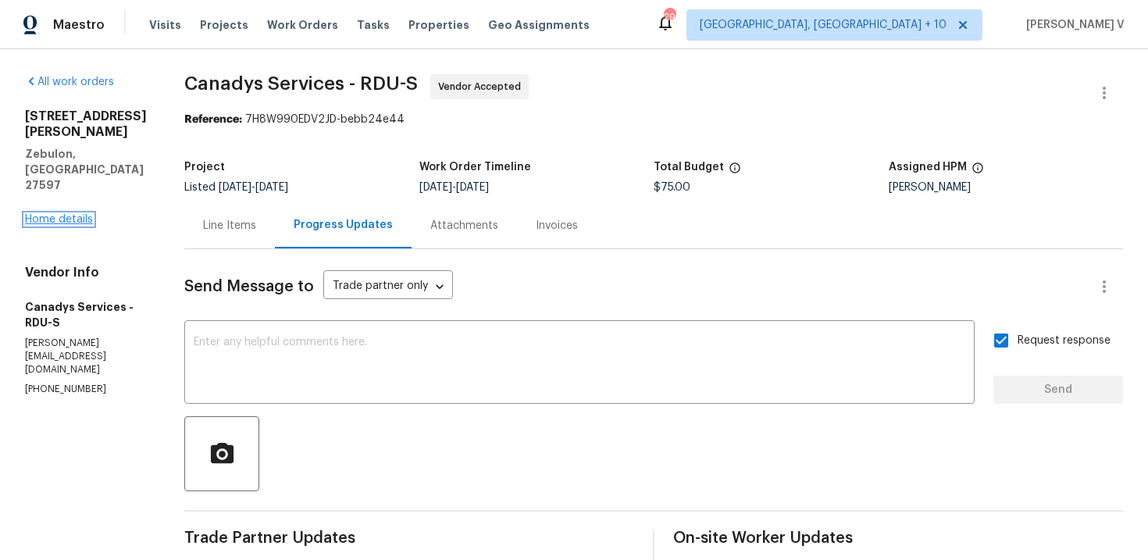
click at [84, 214] on link "Home details" at bounding box center [59, 219] width 68 height 11
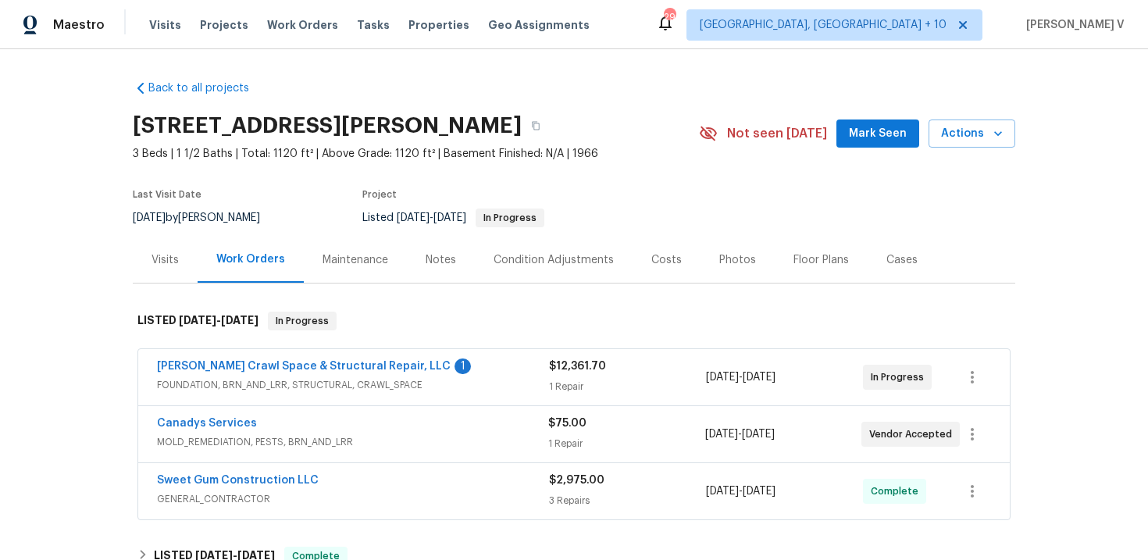
click at [296, 372] on span "Falcone Crawl Space & Structural Repair, LLC" at bounding box center [304, 367] width 294 height 16
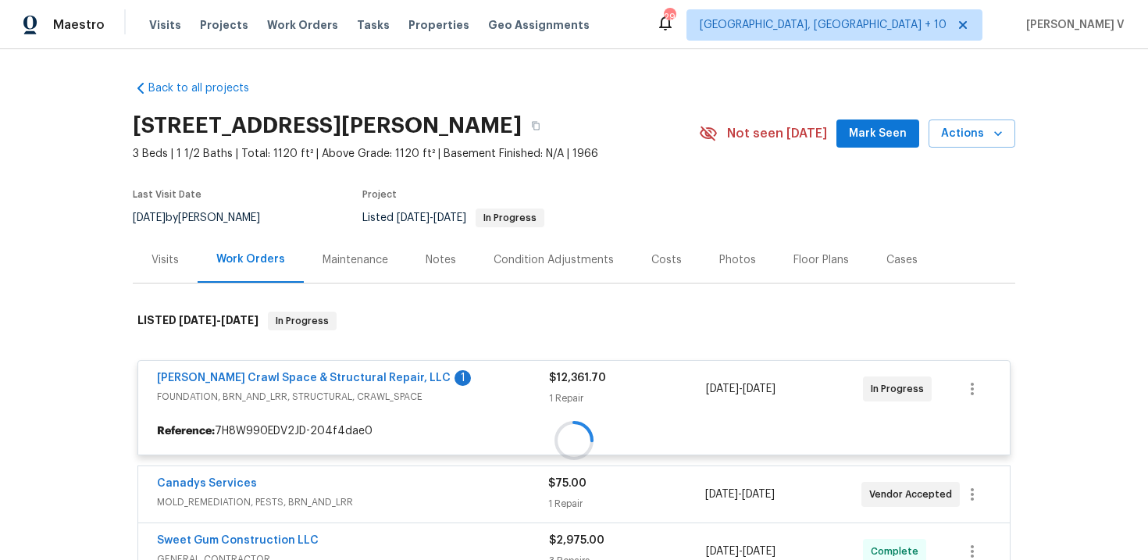
click at [296, 372] on div at bounding box center [574, 440] width 883 height 289
click at [289, 380] on div at bounding box center [574, 440] width 883 height 289
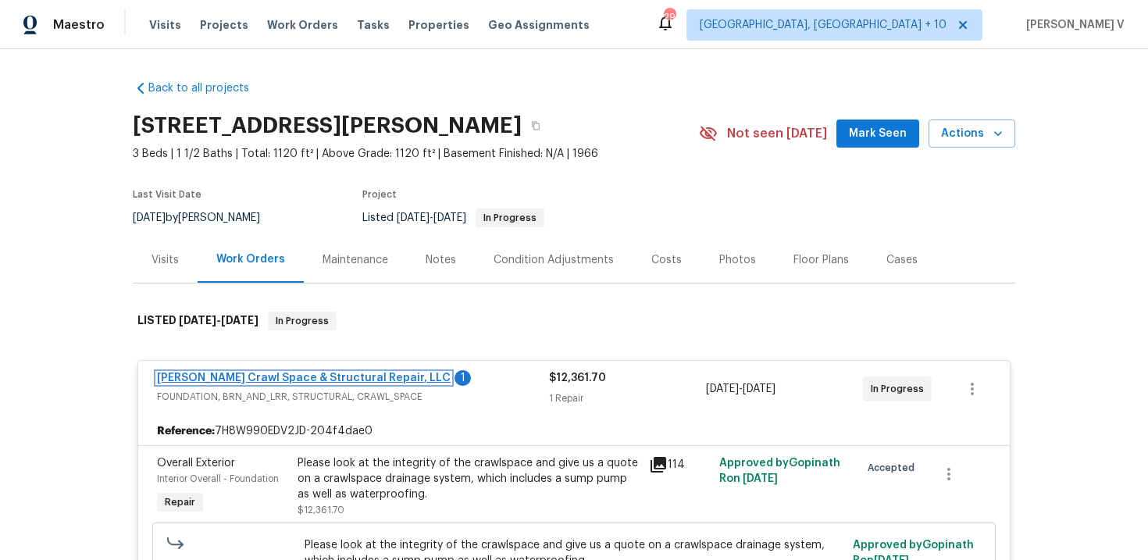
click at [295, 379] on link "Falcone Crawl Space & Structural Repair, LLC" at bounding box center [304, 378] width 294 height 11
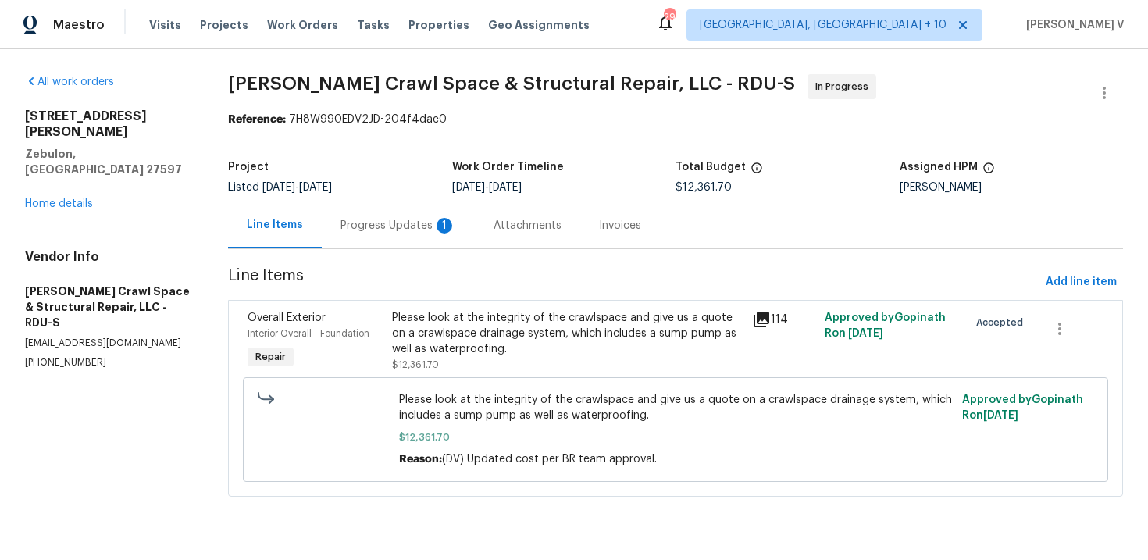
click at [409, 235] on div "Progress Updates 1" at bounding box center [398, 225] width 153 height 46
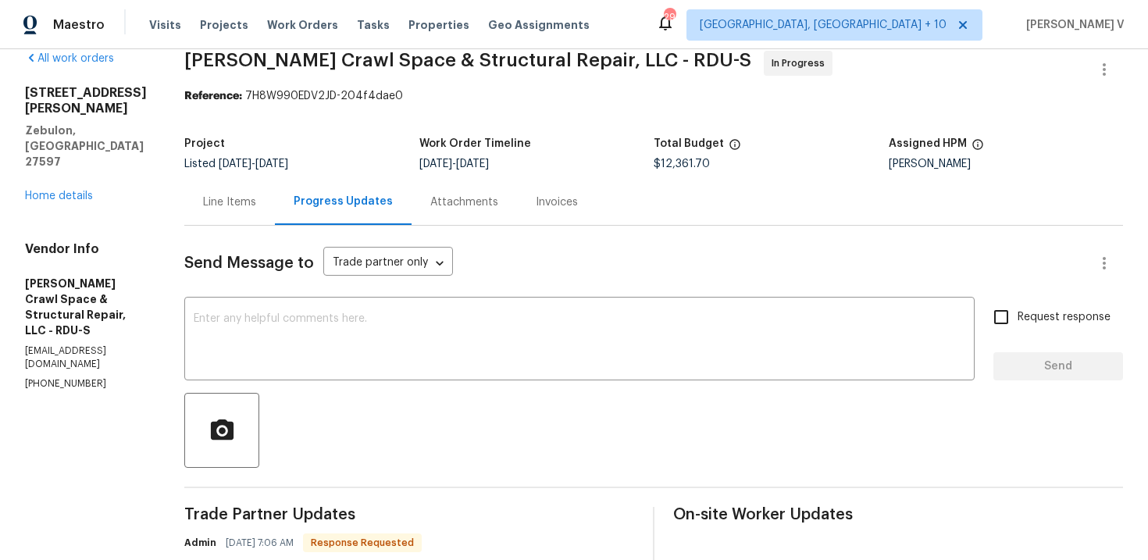
scroll to position [152, 0]
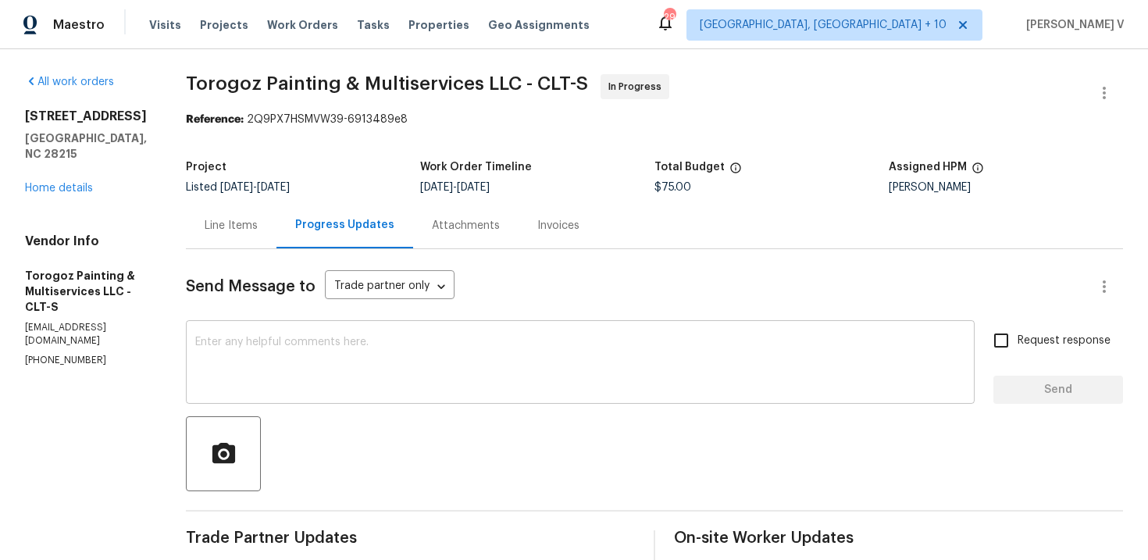
click at [373, 337] on textarea at bounding box center [580, 364] width 770 height 55
paste textarea "Hi, hope everything is on track with the WO scheduled for [DATE]. Please let us…"
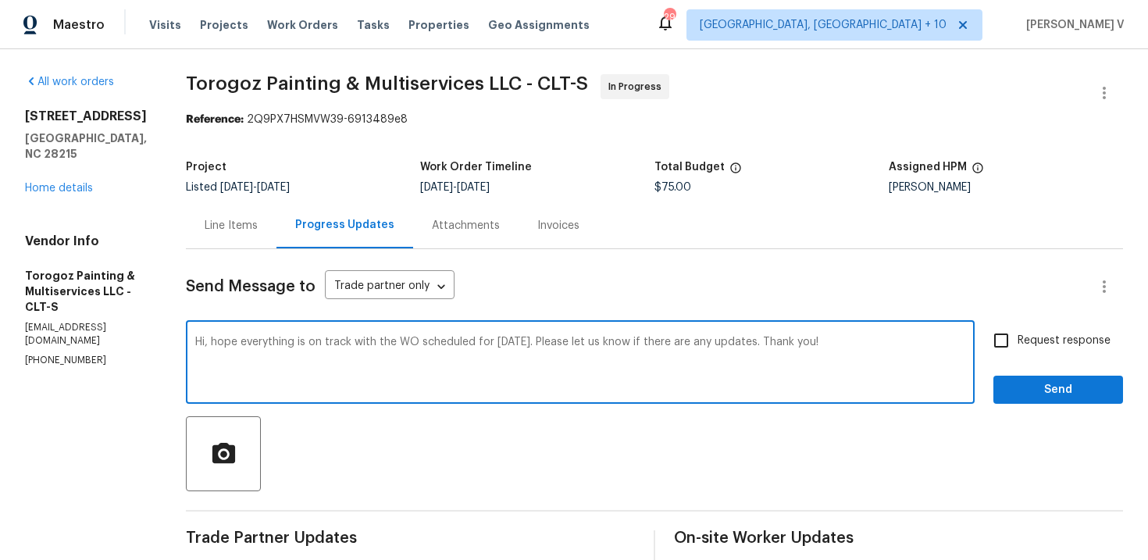
scroll to position [170, 0]
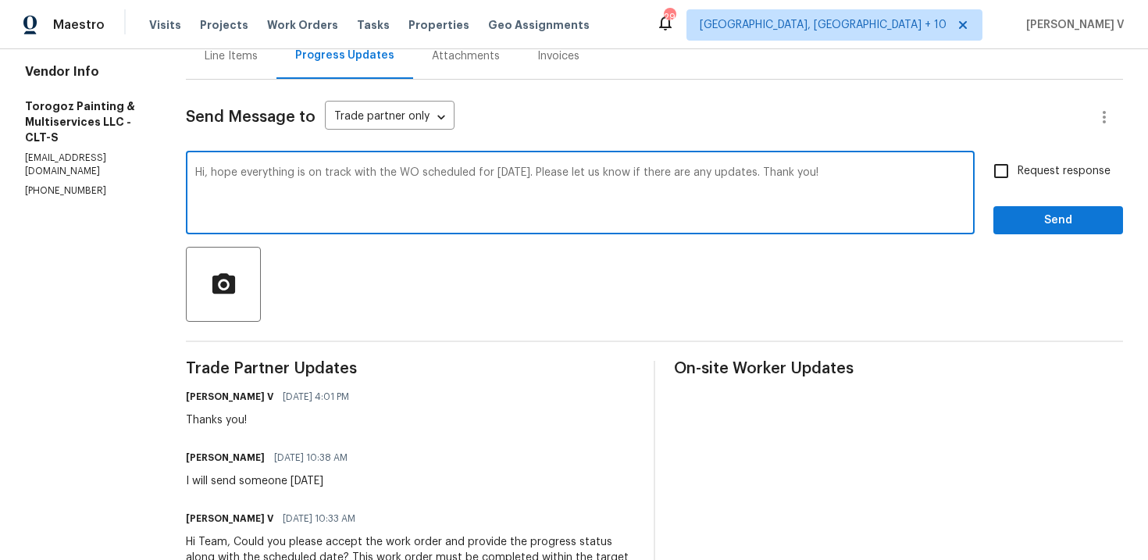
type textarea "Hi, hope everything is on track with the WO scheduled for [DATE]. Please let us…"
click at [1019, 174] on span "Request response" at bounding box center [1064, 171] width 93 height 16
click at [1018, 174] on input "Request response" at bounding box center [1001, 171] width 33 height 33
checkbox input "true"
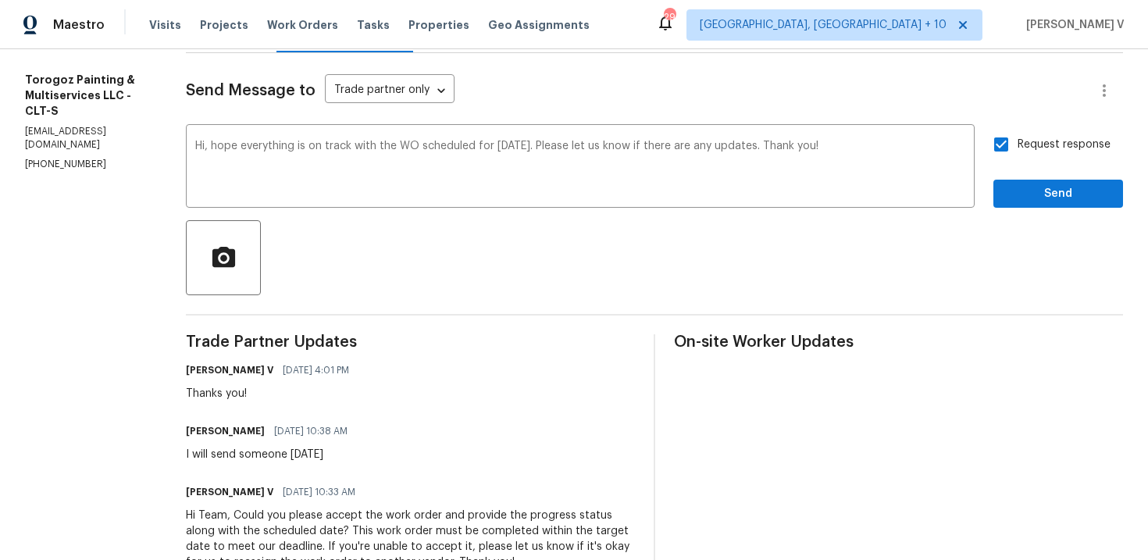
scroll to position [216, 0]
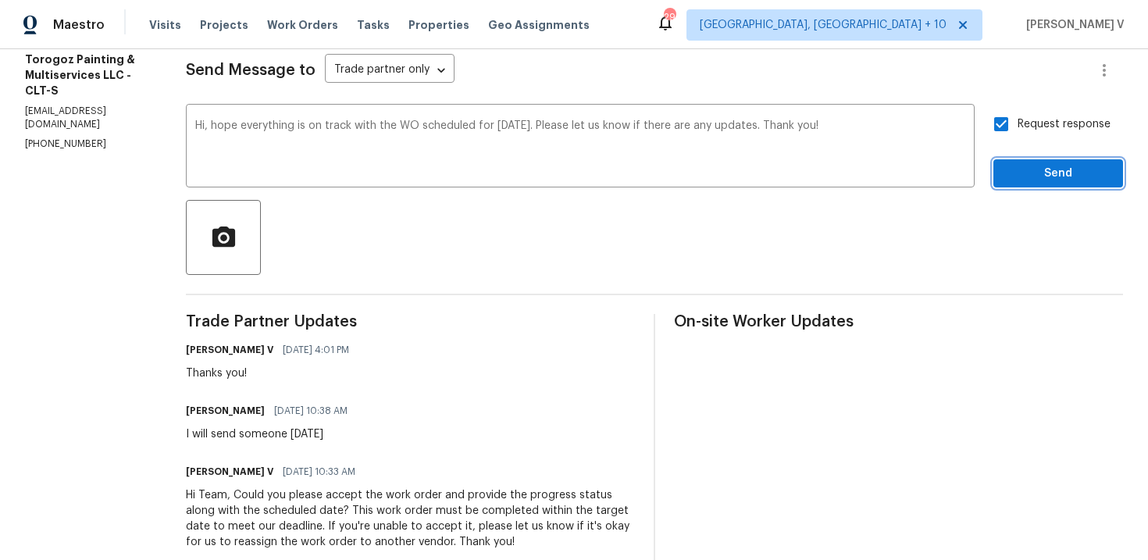
click at [1019, 174] on span "Send" at bounding box center [1058, 174] width 105 height 20
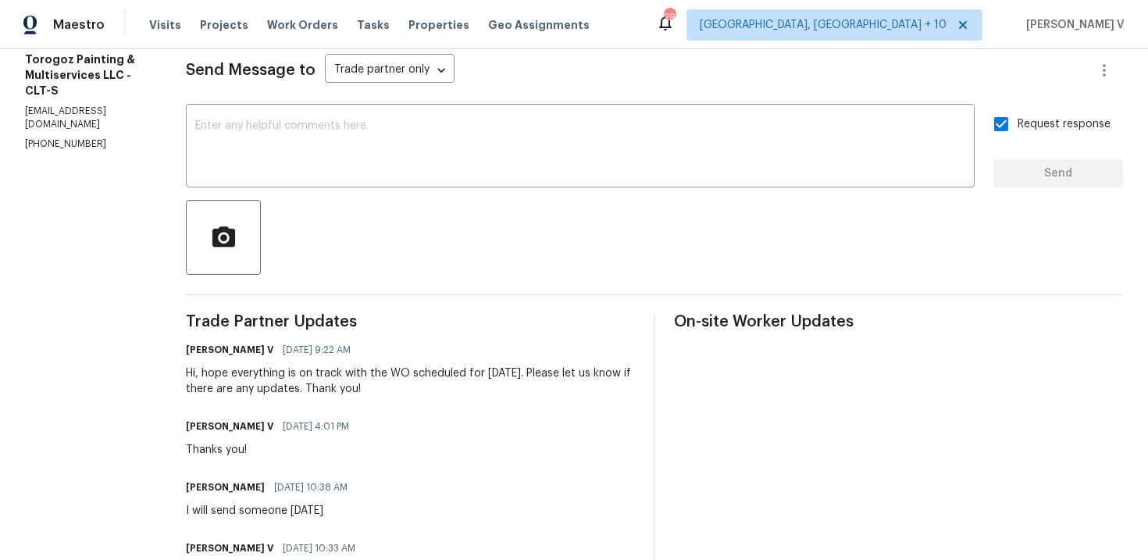
scroll to position [0, 0]
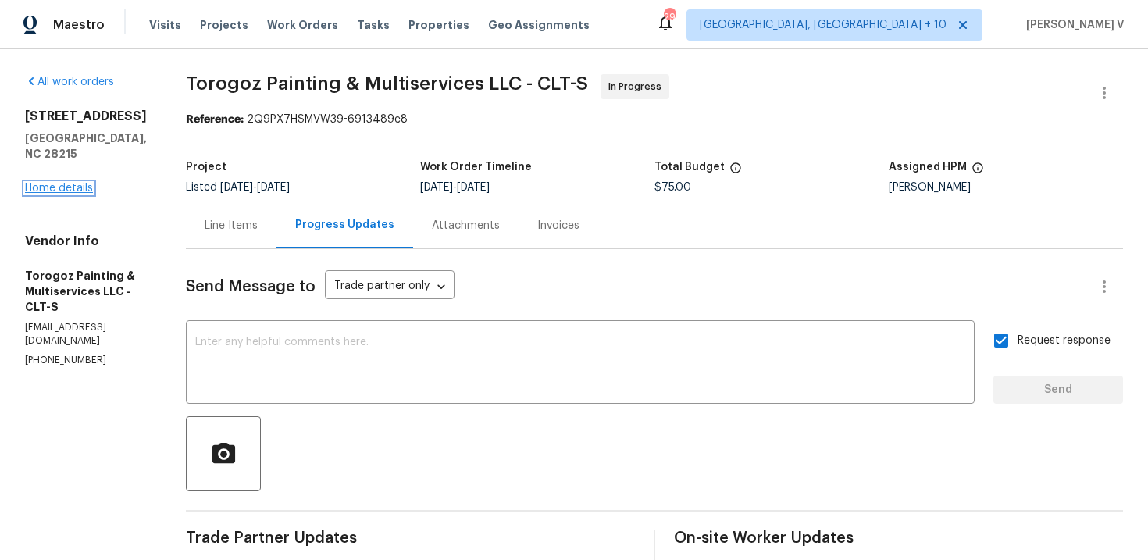
click at [84, 183] on link "Home details" at bounding box center [59, 188] width 68 height 11
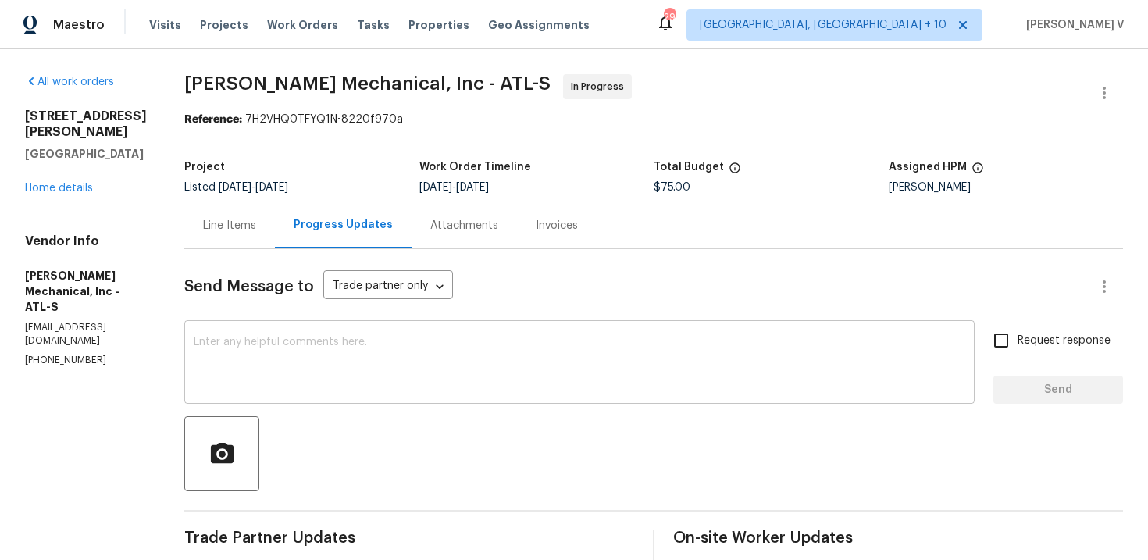
click at [305, 340] on textarea at bounding box center [580, 364] width 772 height 55
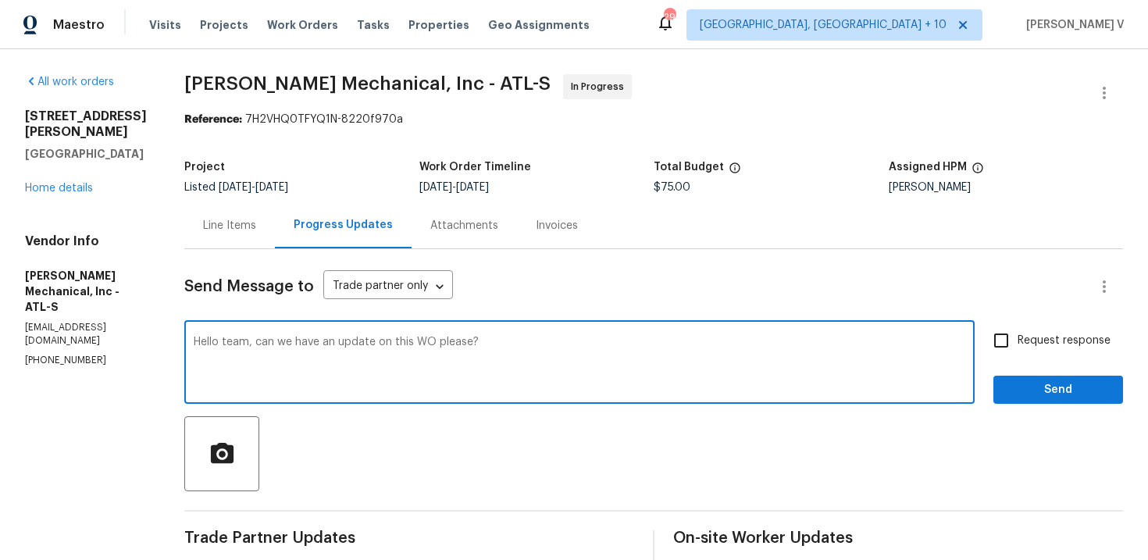
click at [305, 340] on textarea "Hello team, can we have an update on this WO please?" at bounding box center [580, 364] width 772 height 55
type textarea "Hello team, can we have an update on this WO please?"
click at [271, 212] on div "Line Items" at bounding box center [229, 225] width 91 height 46
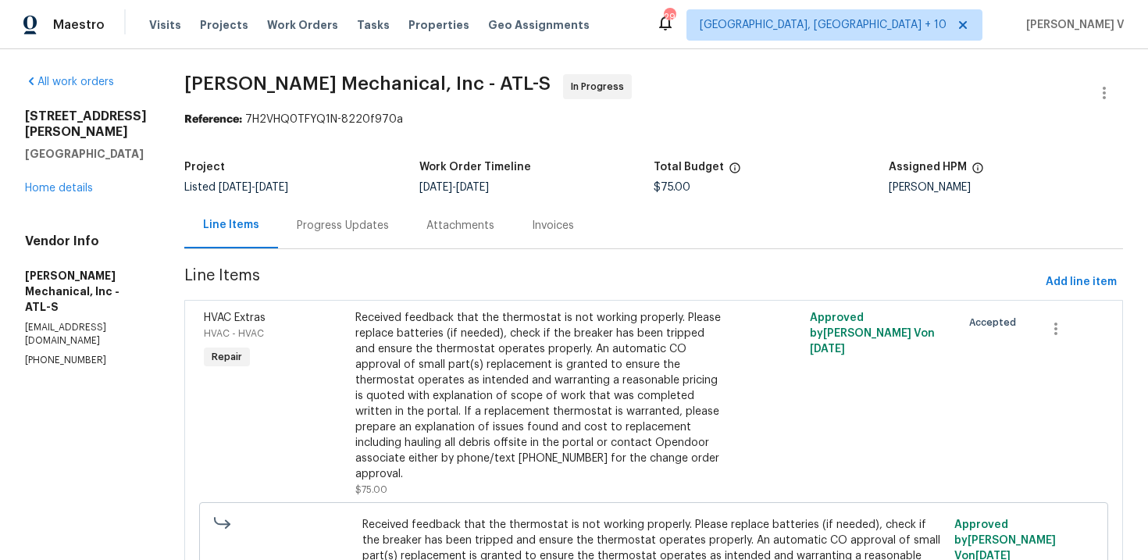
click at [384, 219] on div "Progress Updates" at bounding box center [343, 226] width 92 height 16
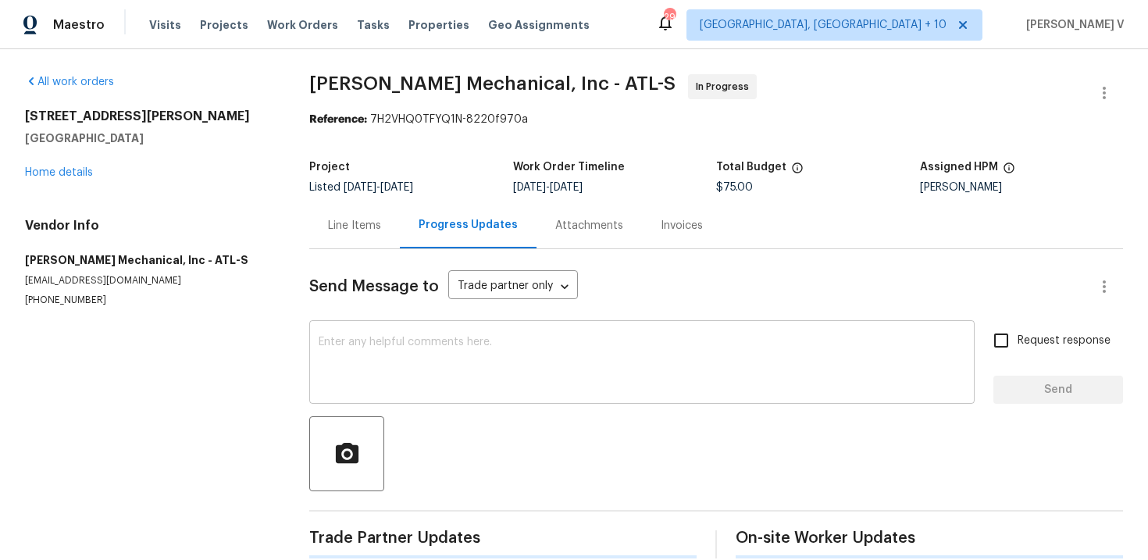
click at [434, 333] on div "x ​" at bounding box center [642, 364] width 666 height 80
paste textarea "Hello team, can we have an update on this WO please?"
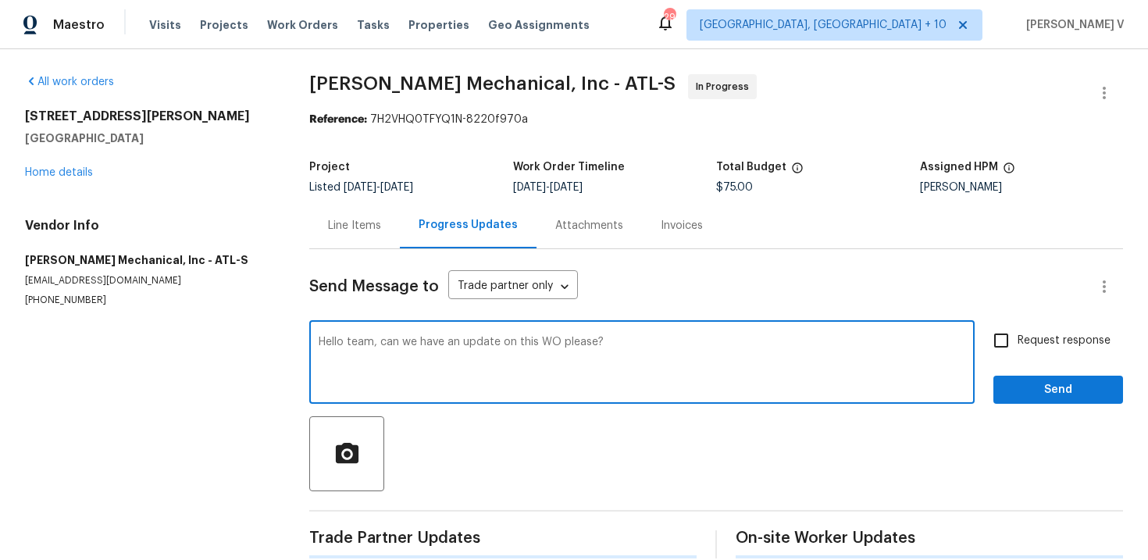
type textarea "Hello team, can we have an update on this WO please?"
click at [1027, 327] on label "Request response" at bounding box center [1048, 340] width 126 height 33
click at [1018, 327] on input "Request response" at bounding box center [1001, 340] width 33 height 33
checkbox input "true"
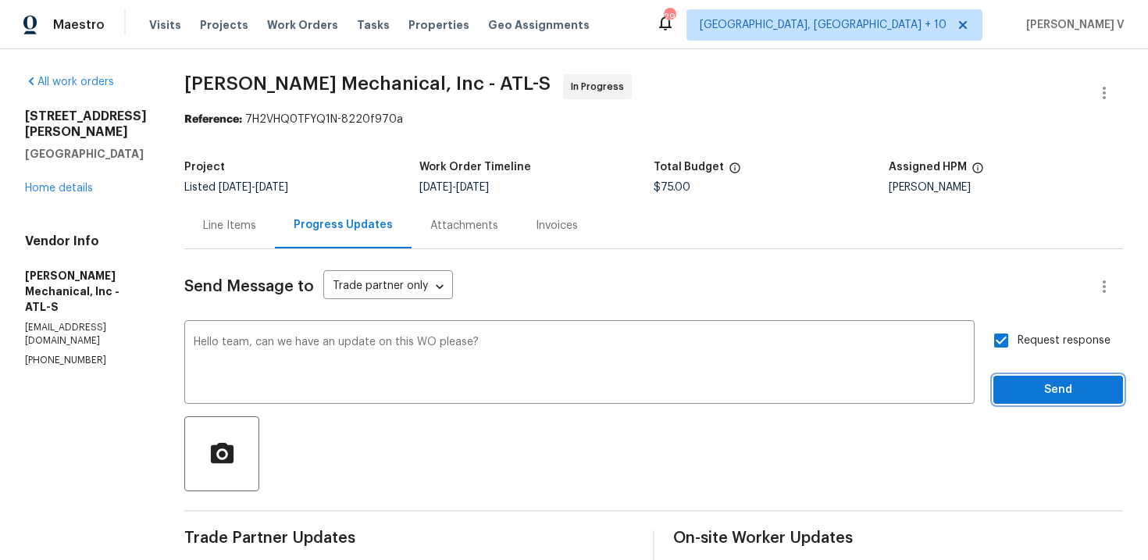
click at [1031, 382] on span "Send" at bounding box center [1058, 390] width 105 height 20
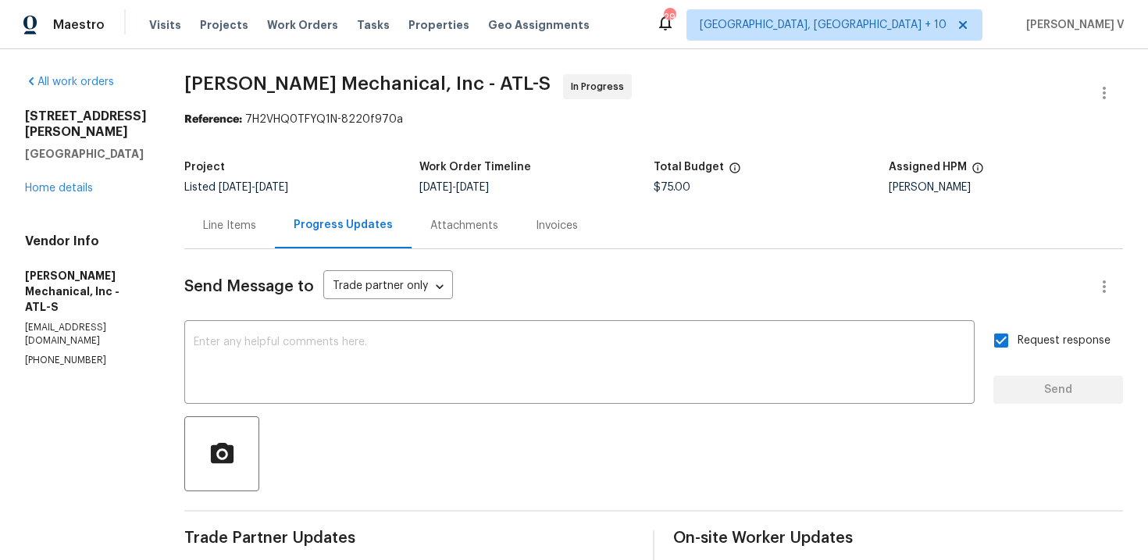
click at [62, 354] on p "(770) 696-5947" at bounding box center [86, 360] width 122 height 13
copy p "(770) 696-5947"
click at [327, 257] on div "Send Message to Trade partner only Trade partner only ​ x ​ Request response Se…" at bounding box center [653, 555] width 939 height 612
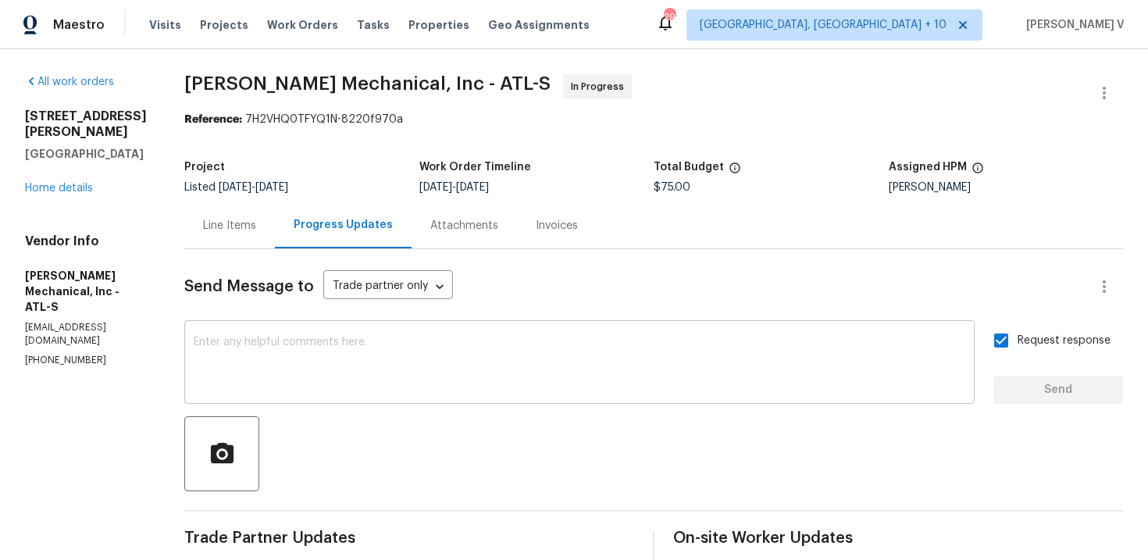
click at [302, 352] on textarea at bounding box center [580, 364] width 772 height 55
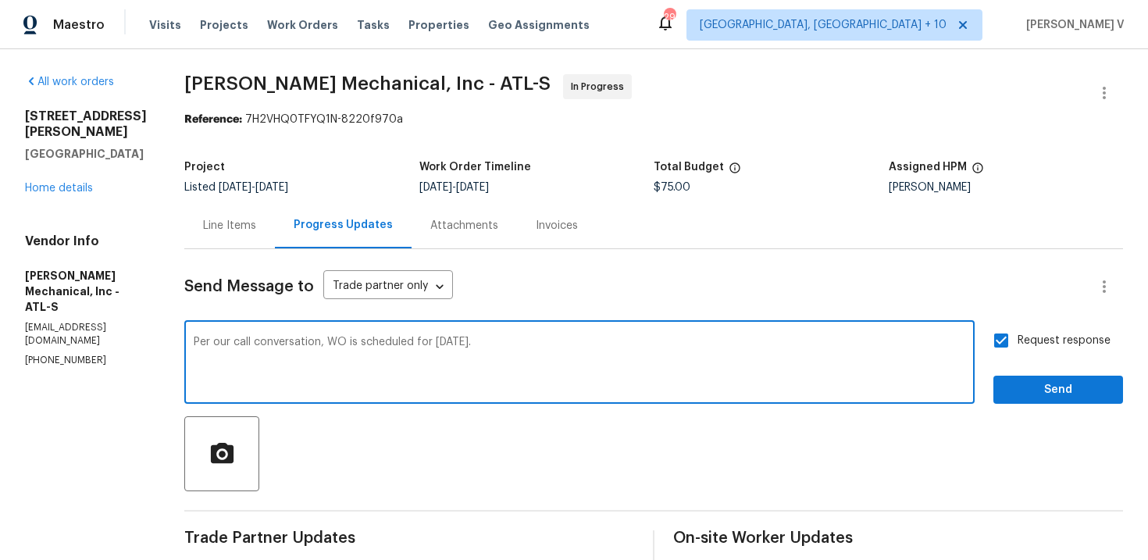
click at [455, 359] on textarea "Per our call conversation, WO is scheduled for Tuesday, 9/2." at bounding box center [580, 364] width 772 height 55
type textarea "Per our call conversation, WO is scheduled for Tuesday, 9/2."
click at [1060, 393] on span "Send" at bounding box center [1058, 390] width 105 height 20
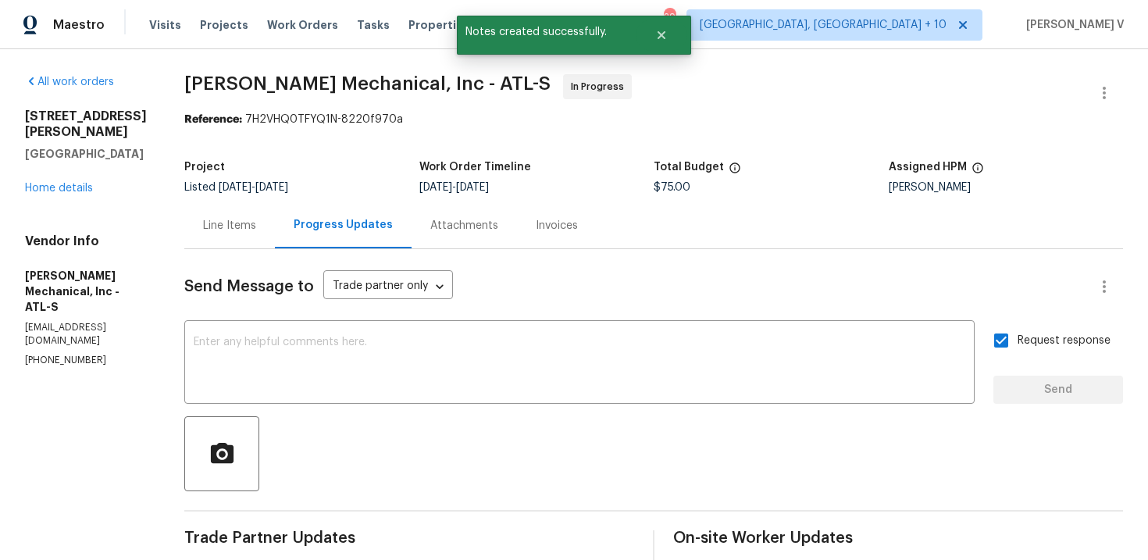
scroll to position [164, 0]
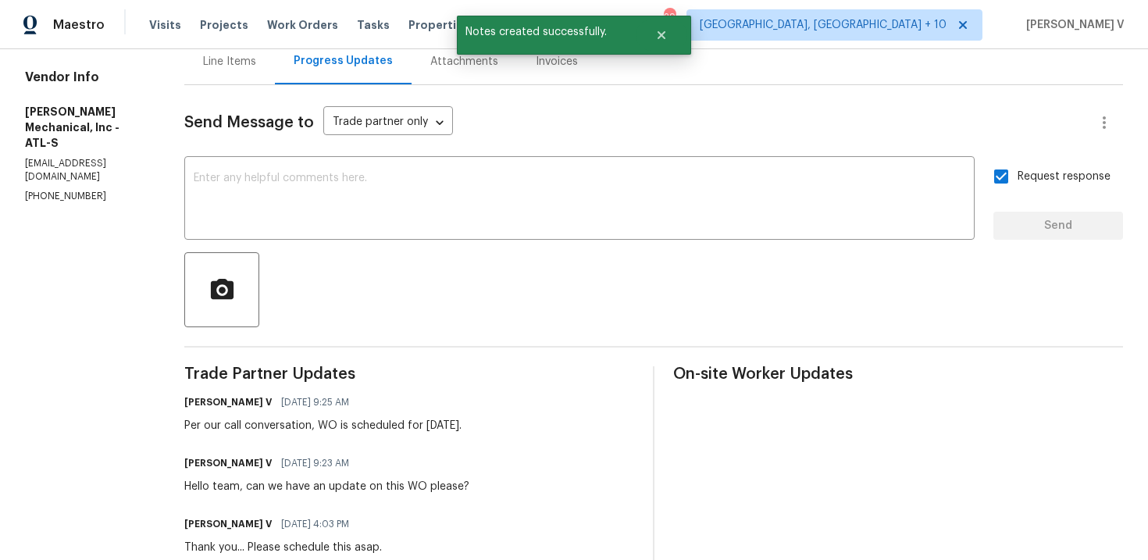
drag, startPoint x: 346, startPoint y: 428, endPoint x: 545, endPoint y: 428, distance: 199.2
click at [545, 428] on div "Divya Dharshini V 08/29/2025 9:25 AM Per our call conversation, WO is scheduled…" at bounding box center [409, 412] width 450 height 42
copy div "WO is scheduled for Tuesday, 9/2."
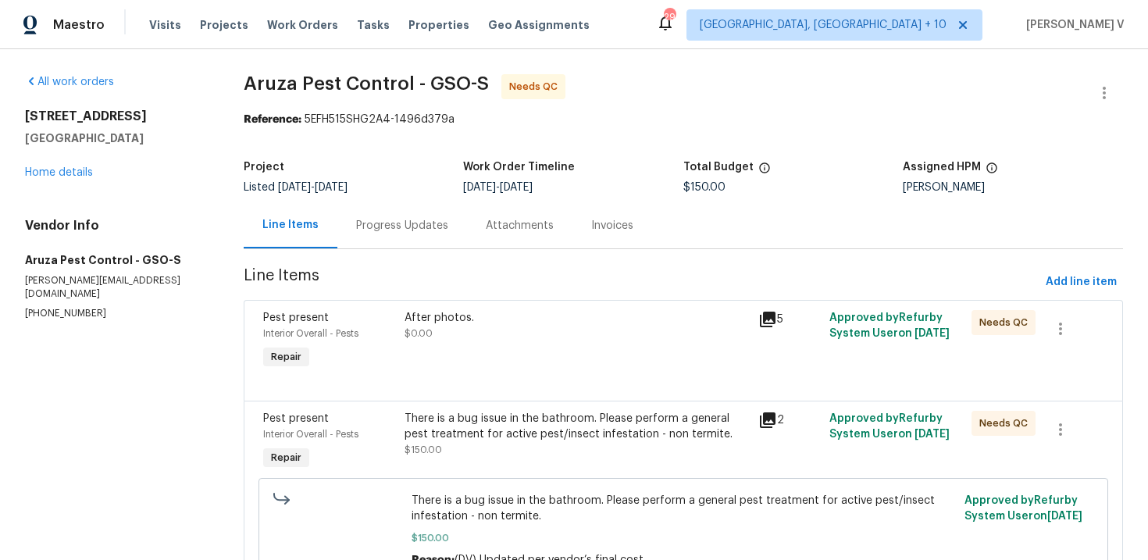
click at [411, 250] on section "Aruza Pest Control - GSO-S Needs QC Reference: 5EFH515SHG2A4-1496d379a Project …" at bounding box center [684, 345] width 880 height 542
click at [423, 222] on div "Progress Updates" at bounding box center [402, 226] width 92 height 16
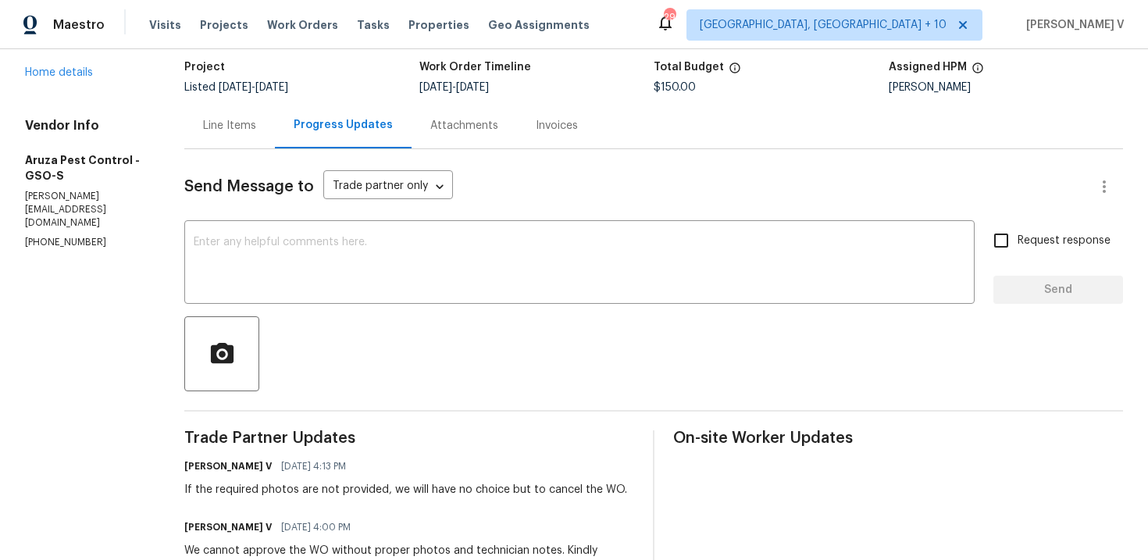
scroll to position [67, 0]
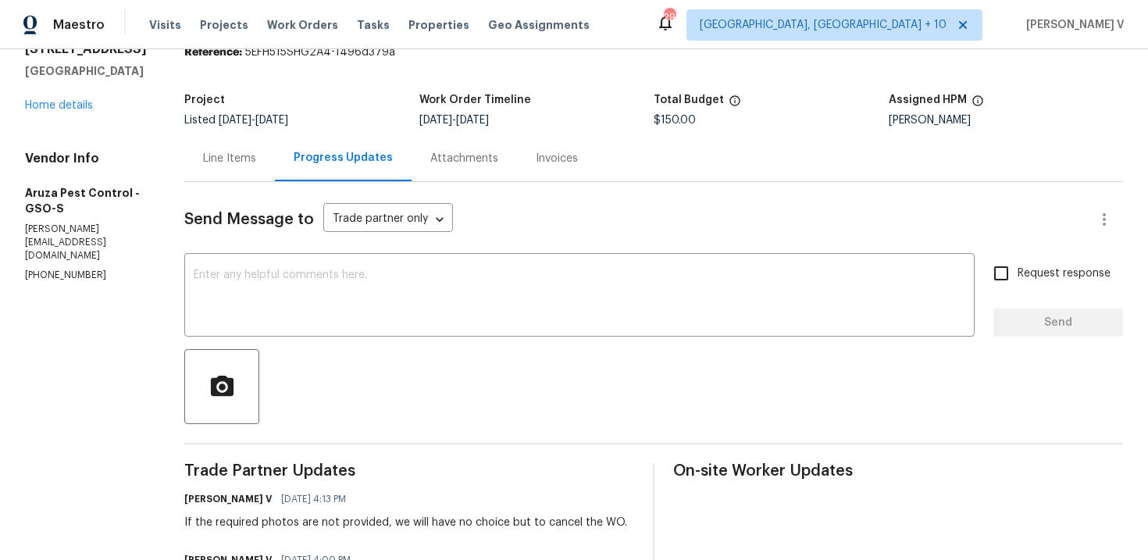
click at [237, 172] on div "Line Items" at bounding box center [229, 158] width 91 height 46
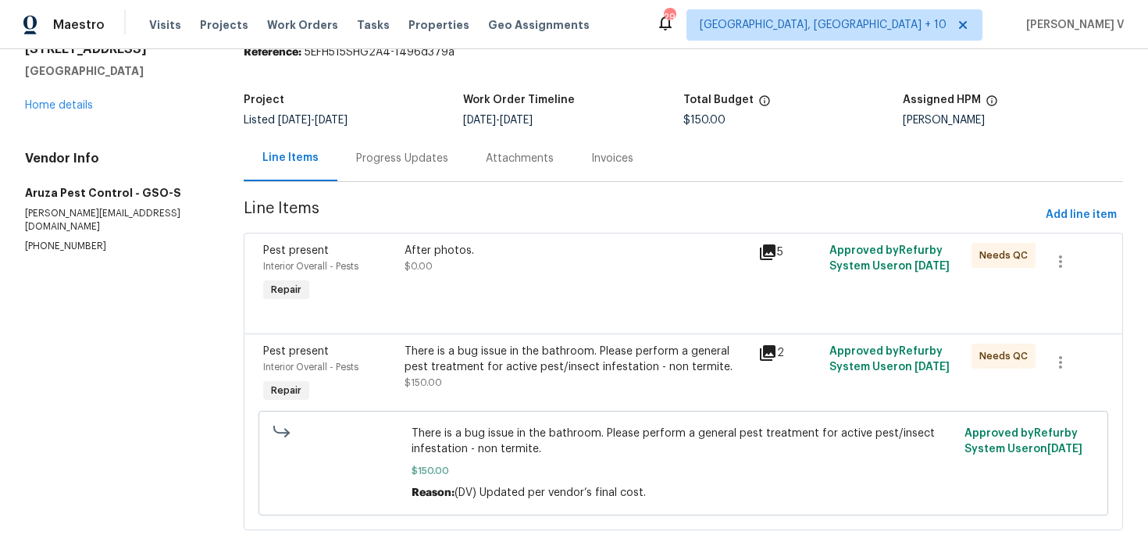
click at [376, 157] on div "Progress Updates" at bounding box center [402, 159] width 92 height 16
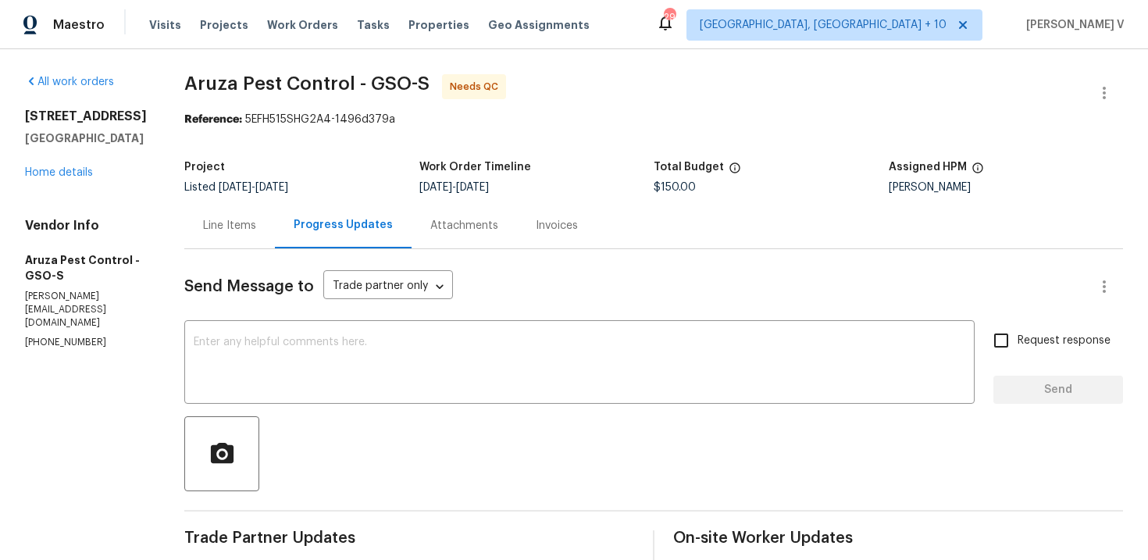
click at [252, 226] on div "Line Items" at bounding box center [229, 226] width 53 height 16
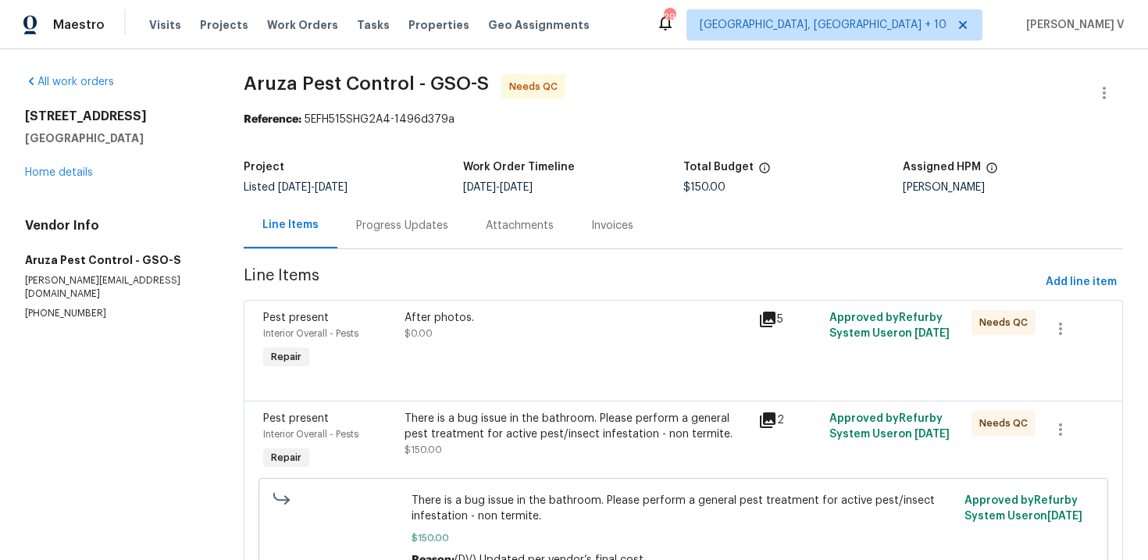
click at [455, 298] on section "Aruza Pest Control - GSO-S Needs QC Reference: 5EFH515SHG2A4-1496d379a Project …" at bounding box center [684, 345] width 880 height 542
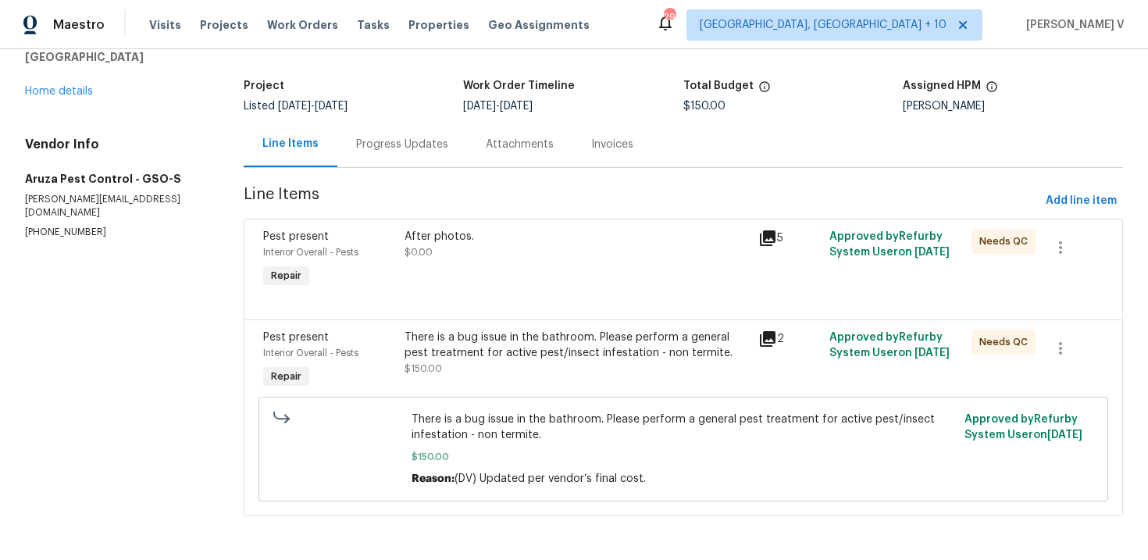
click at [571, 239] on div "After photos." at bounding box center [577, 237] width 345 height 16
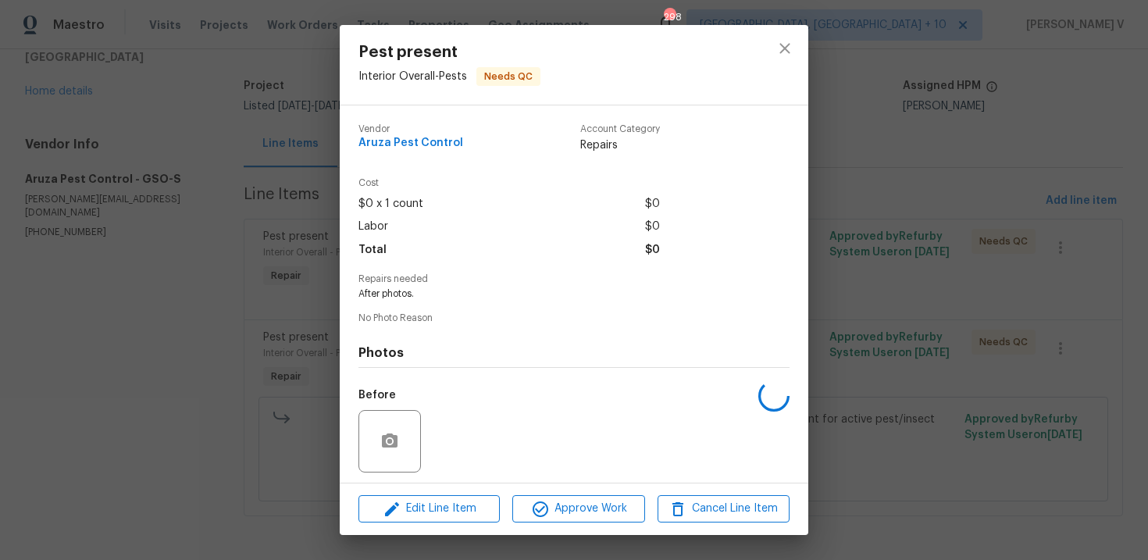
scroll to position [107, 0]
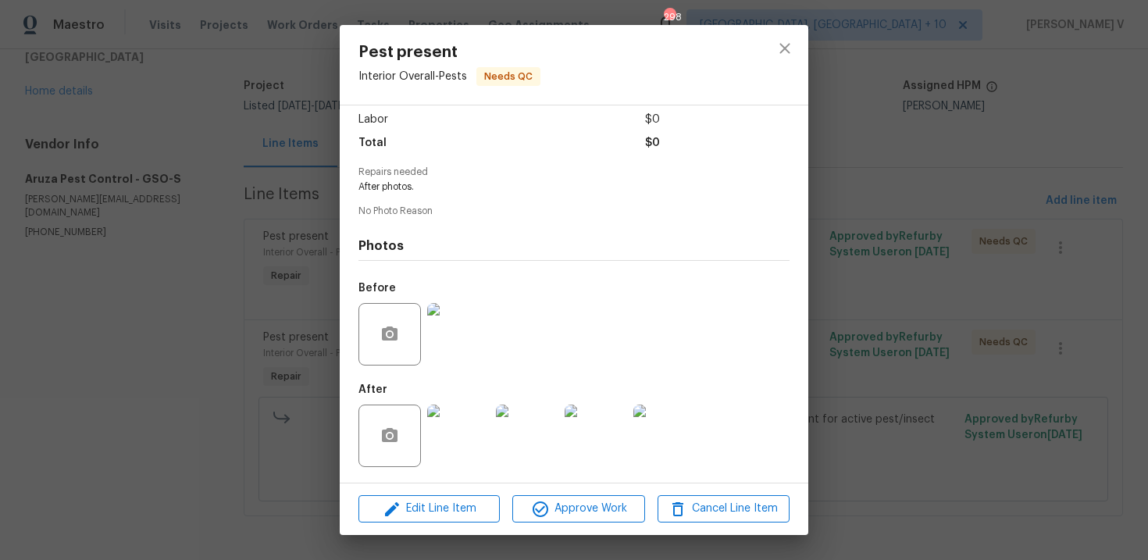
click at [457, 434] on img at bounding box center [458, 436] width 62 height 62
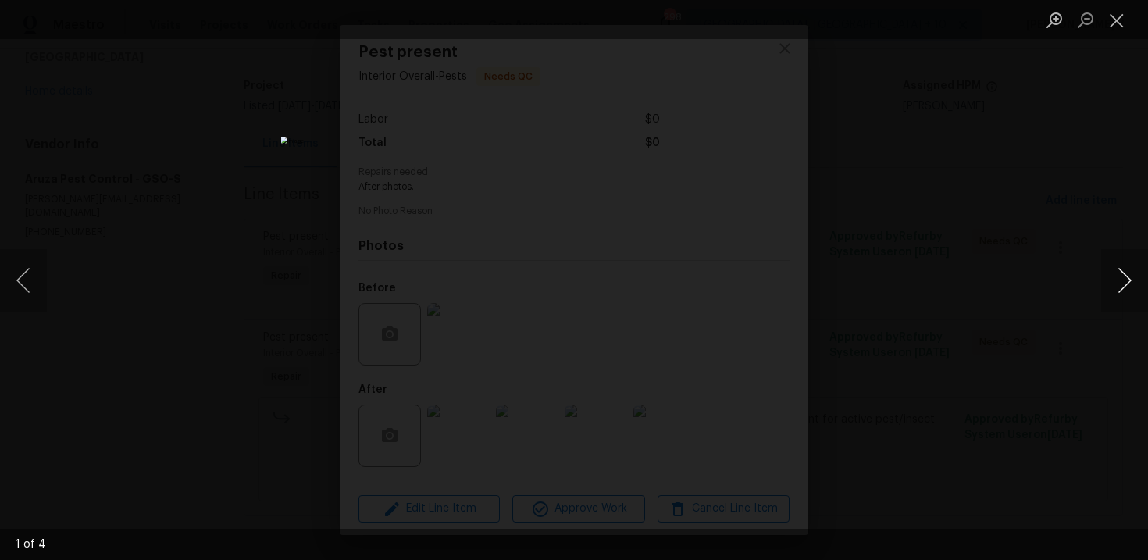
click at [1126, 274] on button "Next image" at bounding box center [1125, 280] width 47 height 62
click at [1095, 212] on div "Lightbox" at bounding box center [574, 280] width 1148 height 560
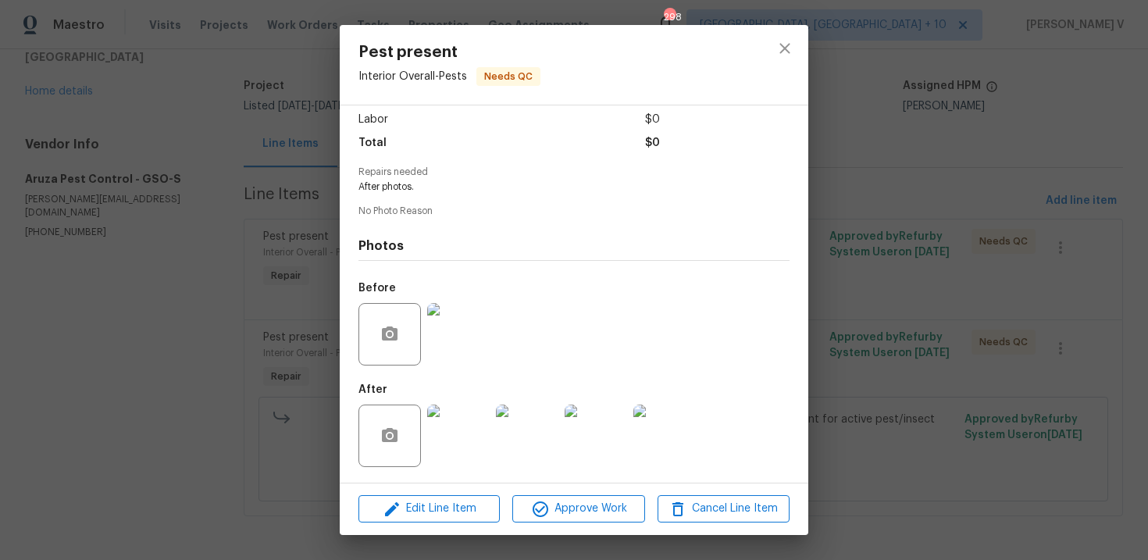
click at [1095, 212] on div "Pest present Interior Overall - Pests Needs QC Vendor Aruza Pest Control Accoun…" at bounding box center [574, 280] width 1148 height 560
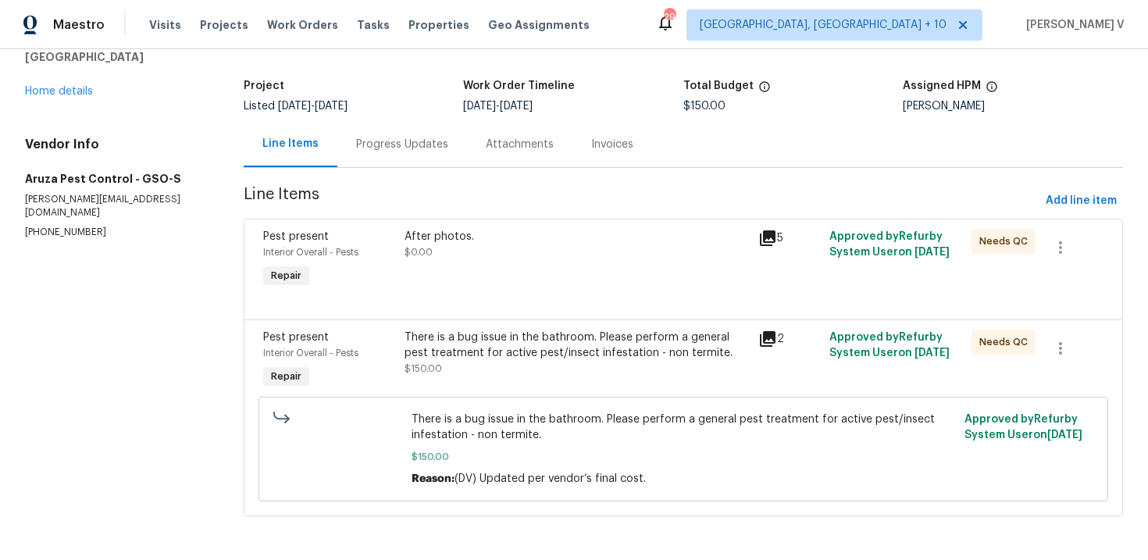
click at [415, 154] on div "Progress Updates" at bounding box center [402, 144] width 130 height 46
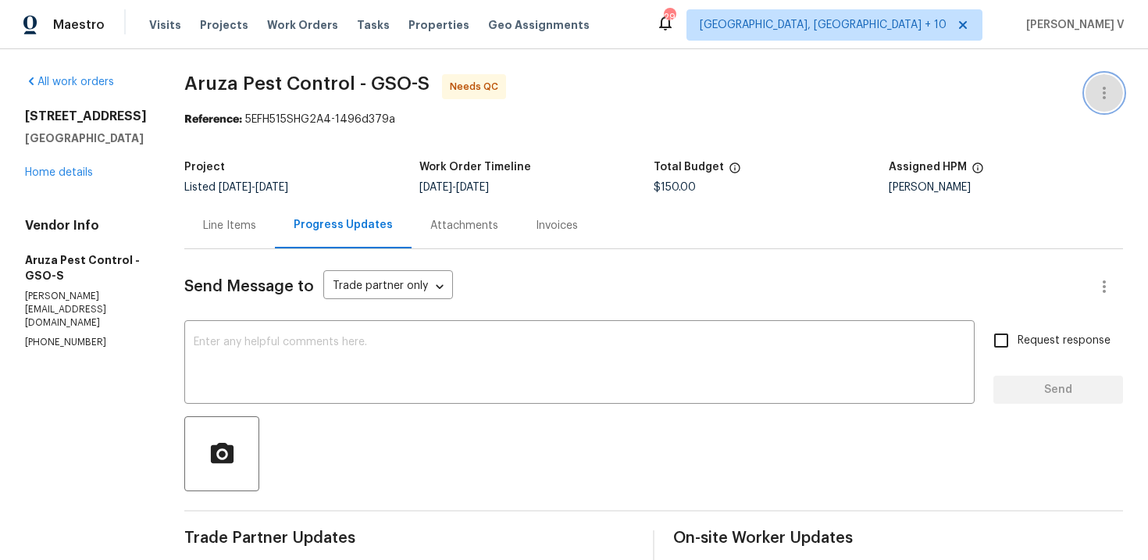
click at [1108, 93] on icon "button" at bounding box center [1104, 93] width 19 height 19
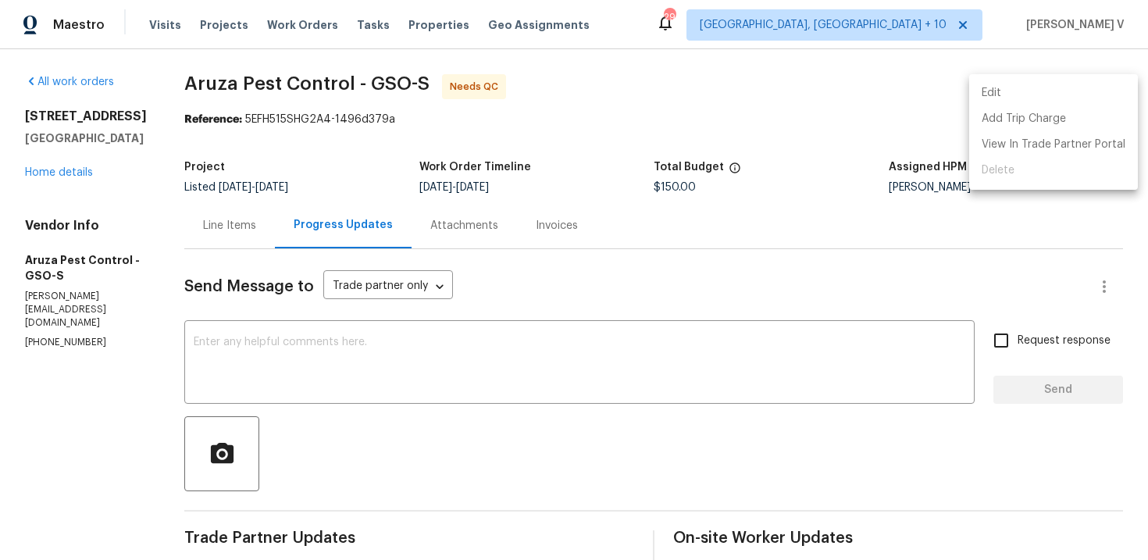
click at [1068, 93] on li "Edit" at bounding box center [1053, 93] width 169 height 26
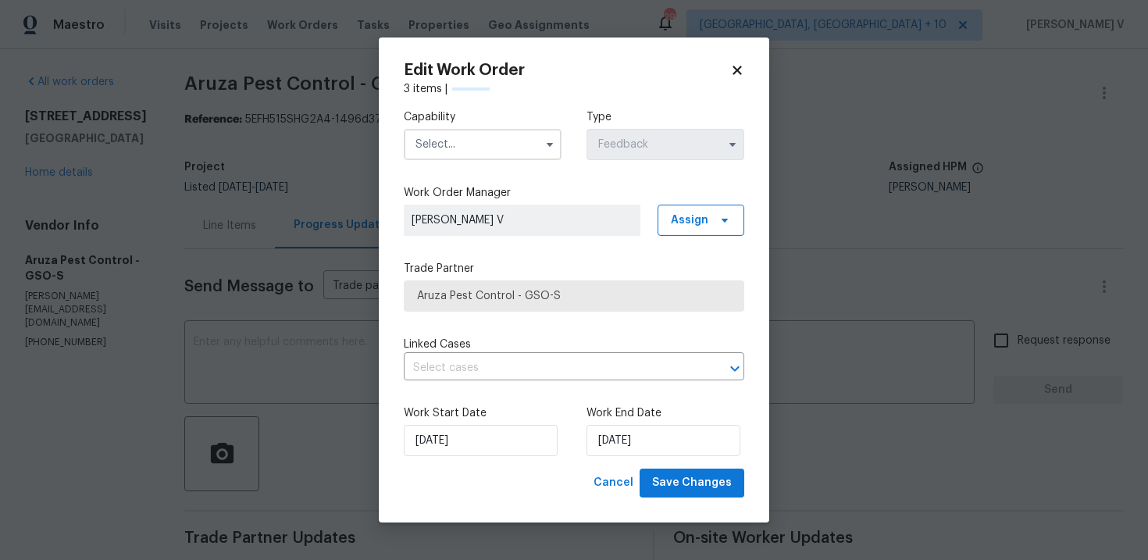
click at [487, 147] on input "text" at bounding box center [483, 144] width 158 height 31
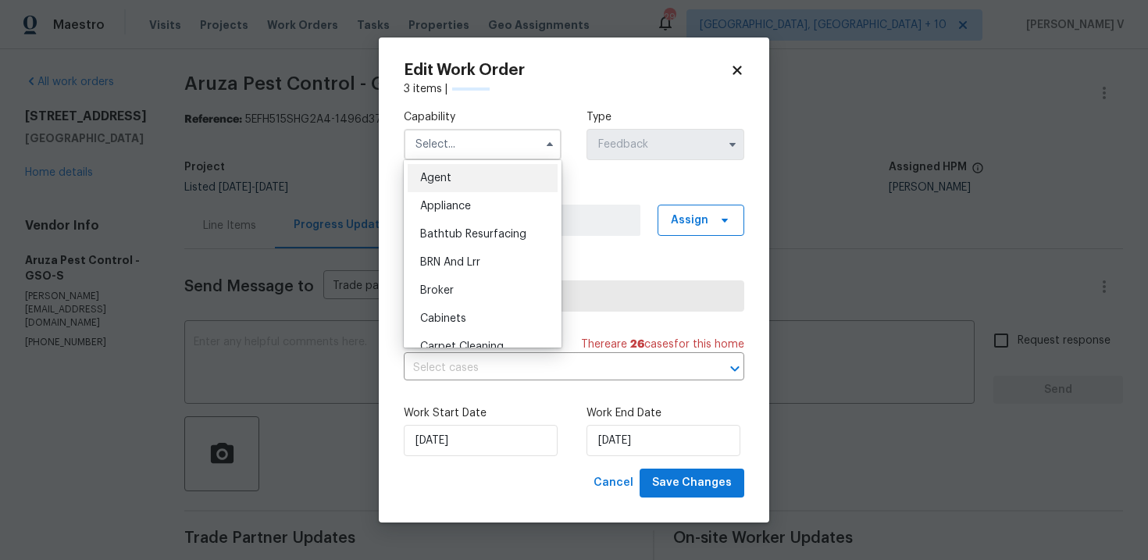
click at [456, 167] on div "Agent" at bounding box center [483, 178] width 150 height 28
type input "Agent"
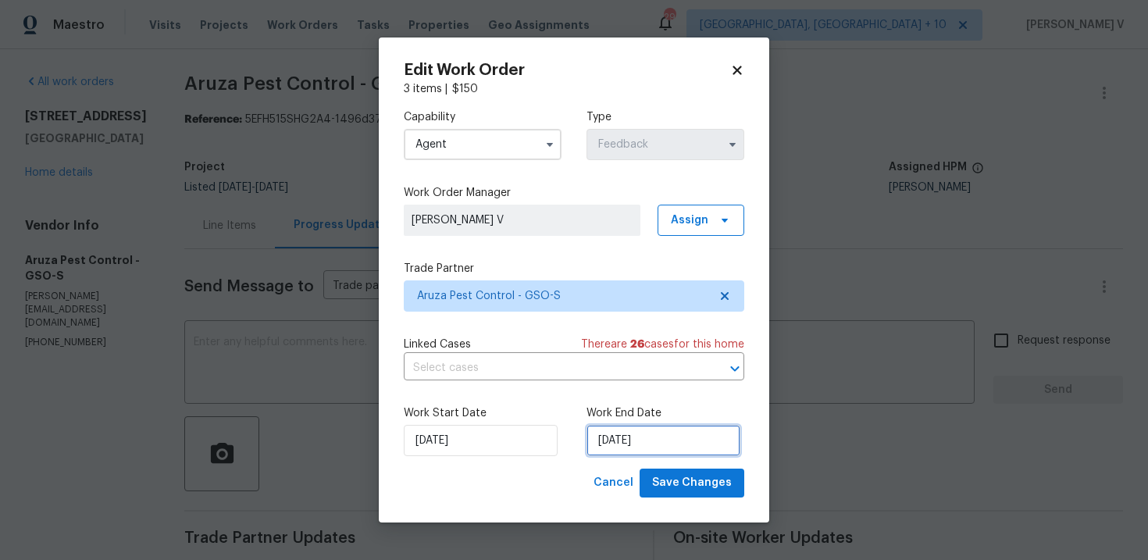
click at [626, 445] on input "21/08/2025" at bounding box center [664, 440] width 154 height 31
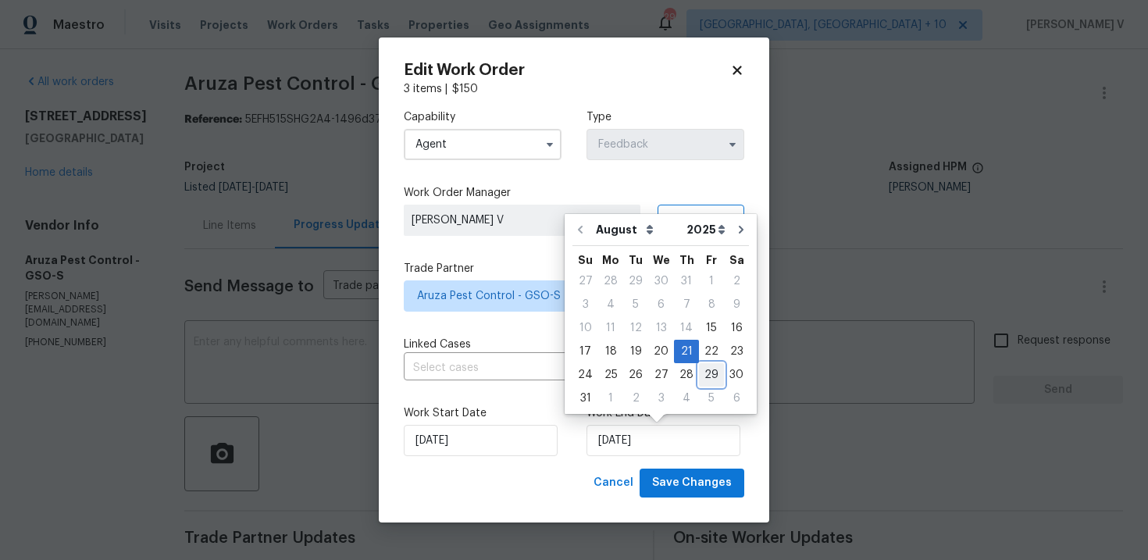
click at [702, 373] on div "29" at bounding box center [711, 375] width 25 height 22
type input "29/08/2025"
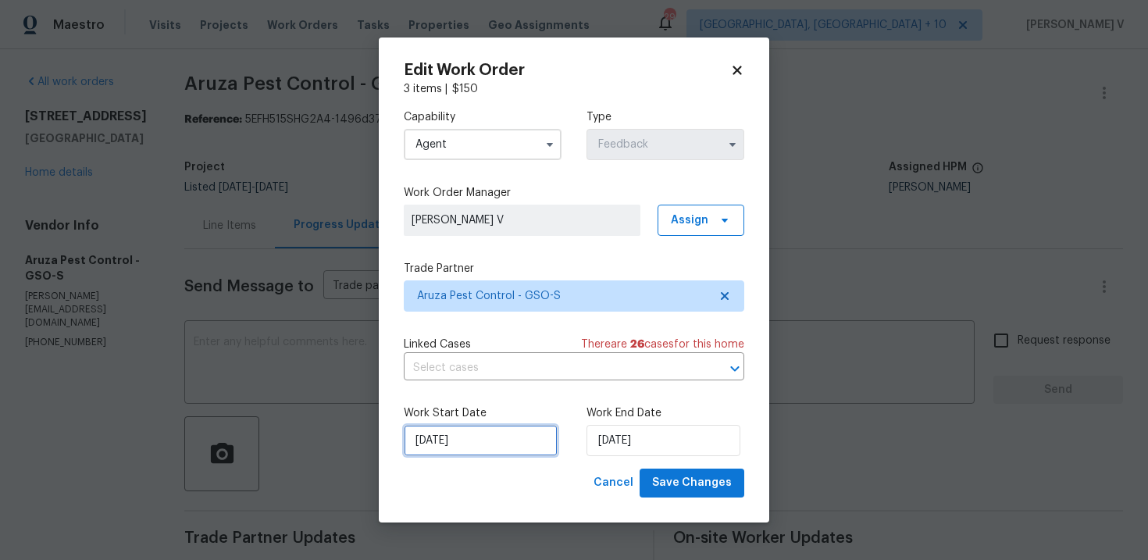
click at [456, 455] on input "15/08/2025" at bounding box center [481, 440] width 154 height 31
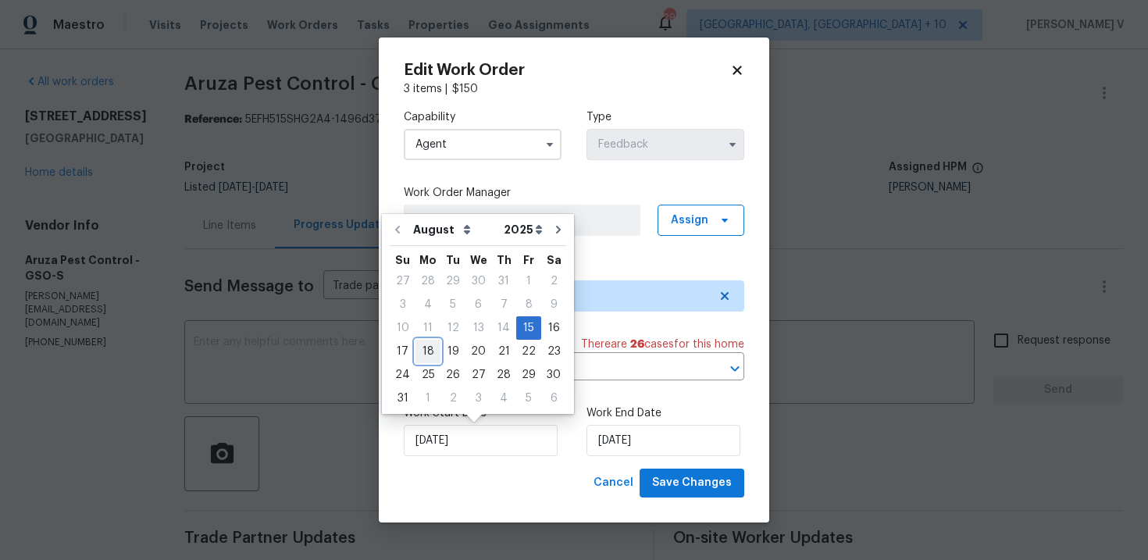
click at [435, 352] on div "18" at bounding box center [428, 352] width 25 height 22
type input "18/08/2025"
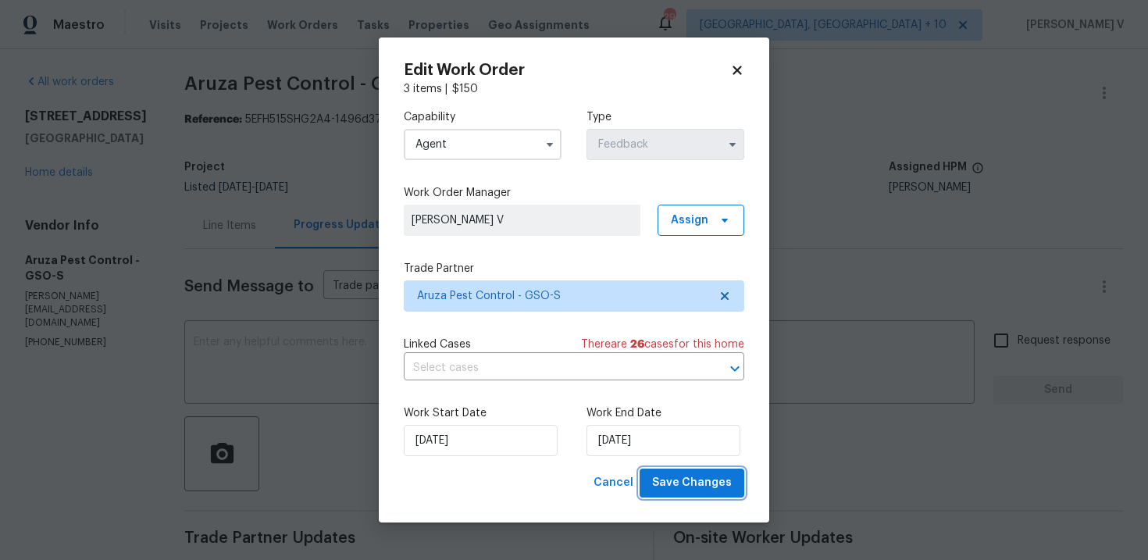
click at [680, 480] on span "Save Changes" at bounding box center [692, 483] width 80 height 20
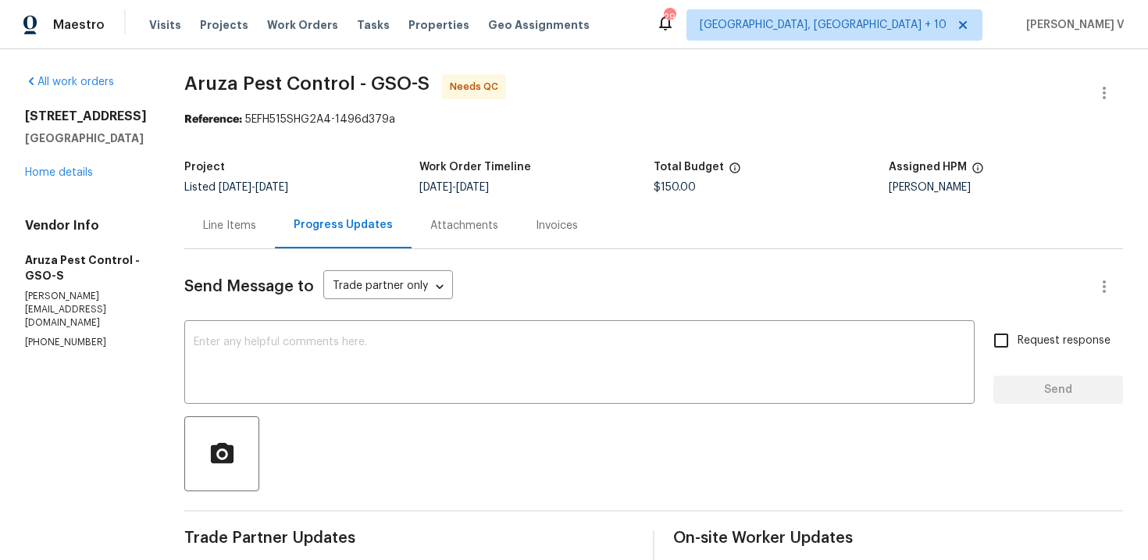
click at [246, 230] on div "Line Items" at bounding box center [229, 226] width 53 height 16
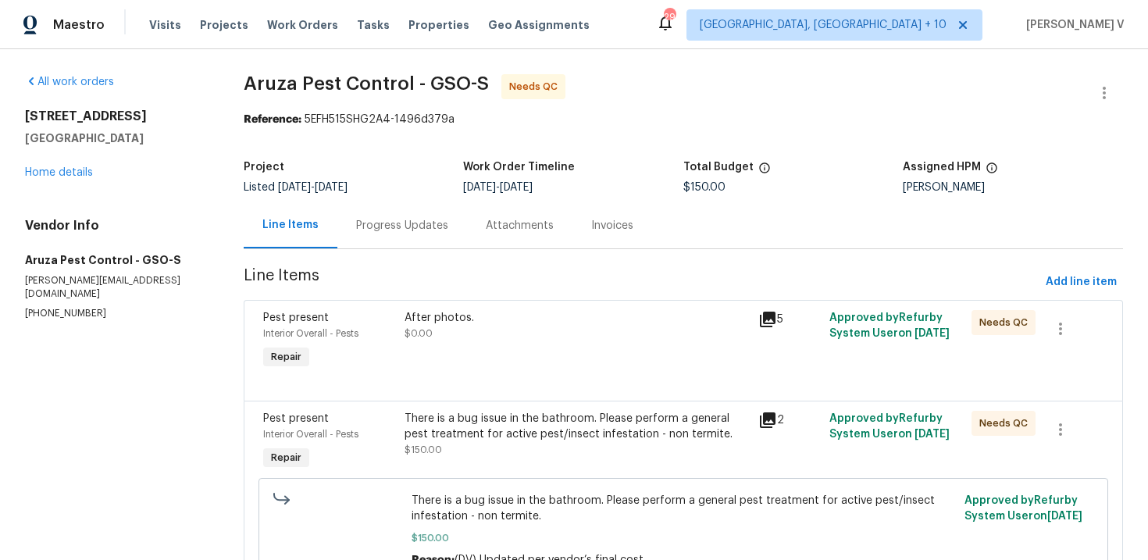
click at [518, 445] on div "There is a bug issue in the bathroom. Please perform a general pest treatment f…" at bounding box center [577, 434] width 345 height 47
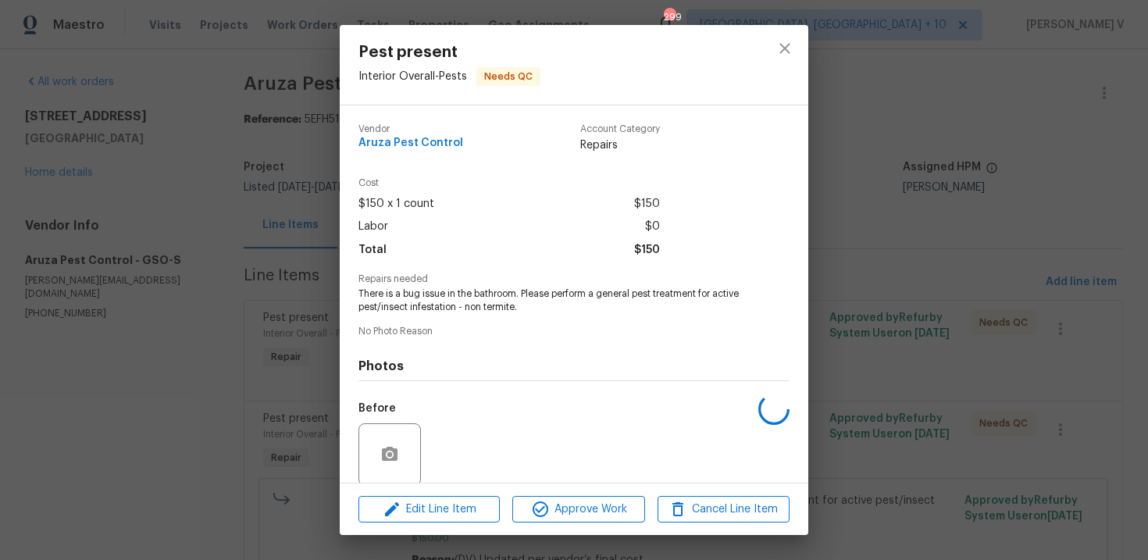
scroll to position [120, 0]
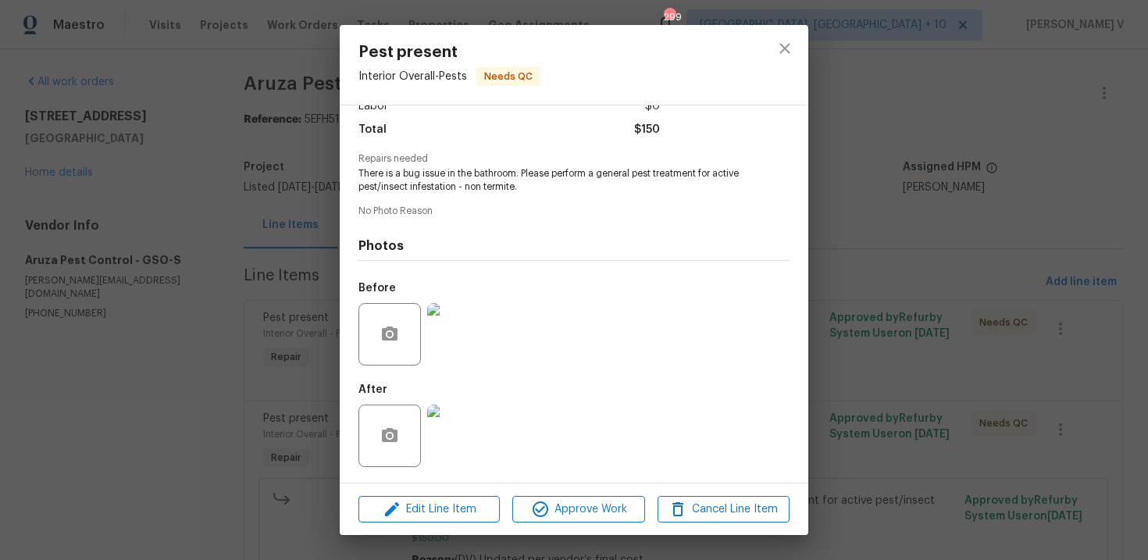
click at [280, 346] on div "Pest present Interior Overall - Pests Needs QC Vendor Aruza Pest Control Accoun…" at bounding box center [574, 280] width 1148 height 560
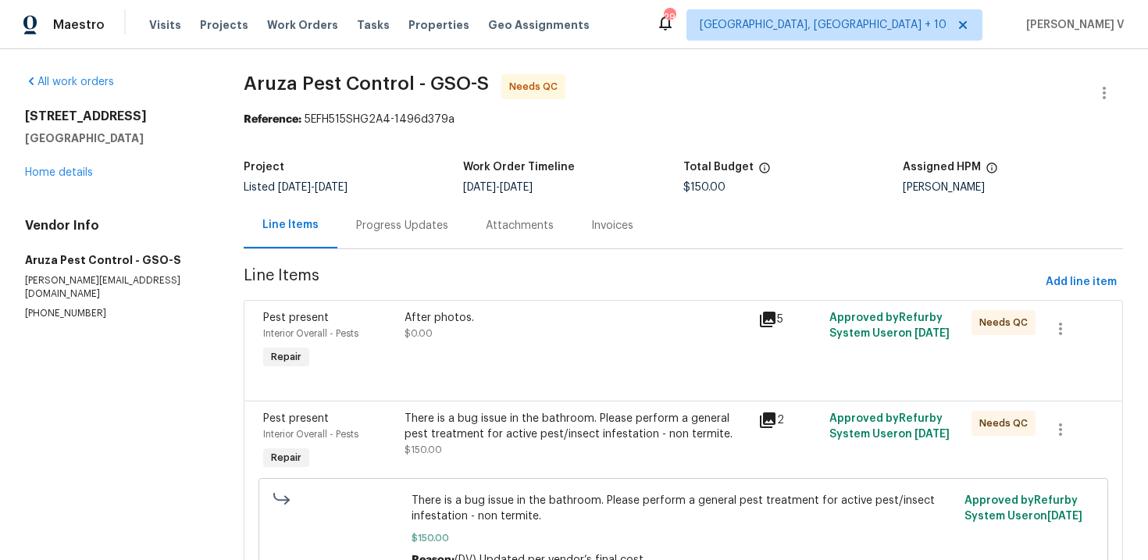
click at [495, 305] on div "After photos. $0.00" at bounding box center [577, 341] width 355 height 72
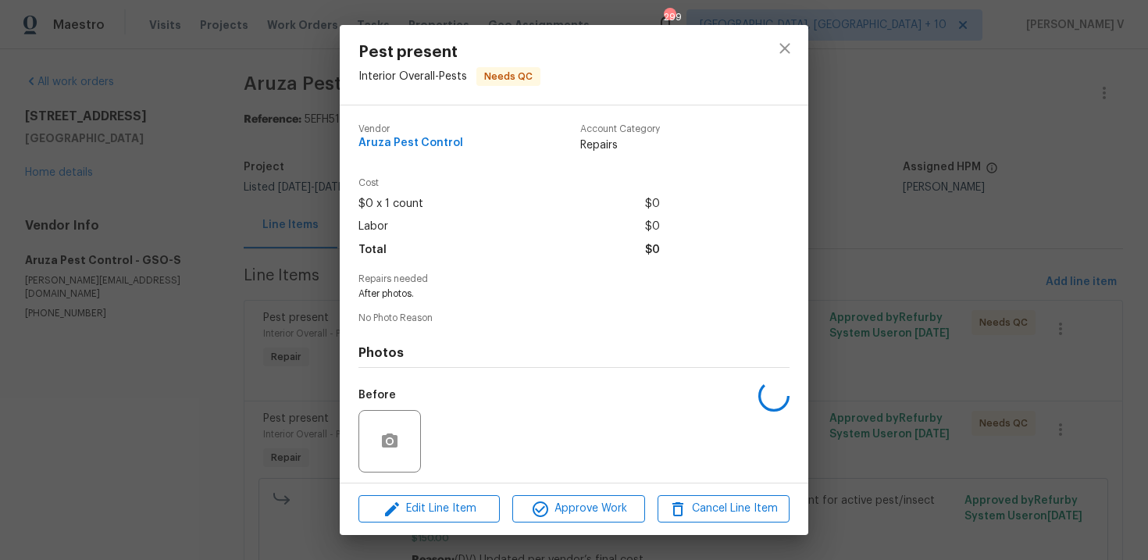
scroll to position [107, 0]
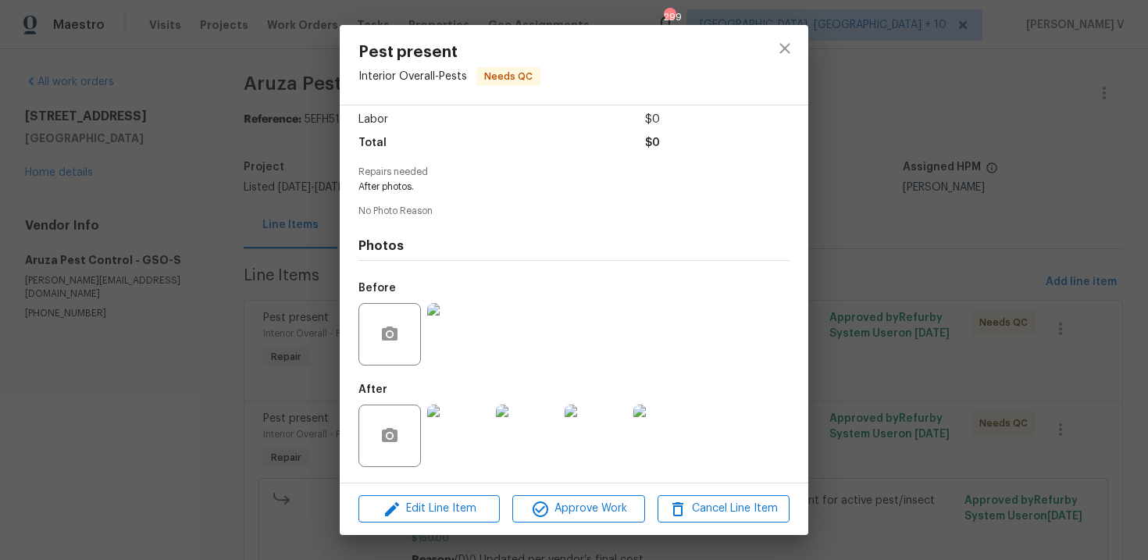
click at [473, 303] on img at bounding box center [458, 334] width 62 height 62
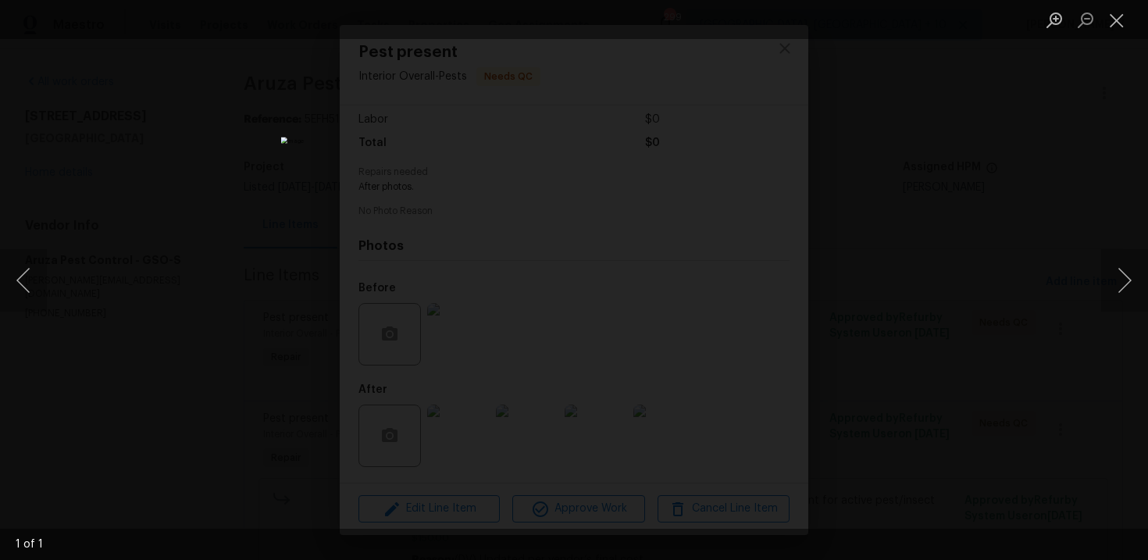
click at [946, 135] on div "Lightbox" at bounding box center [574, 280] width 1148 height 560
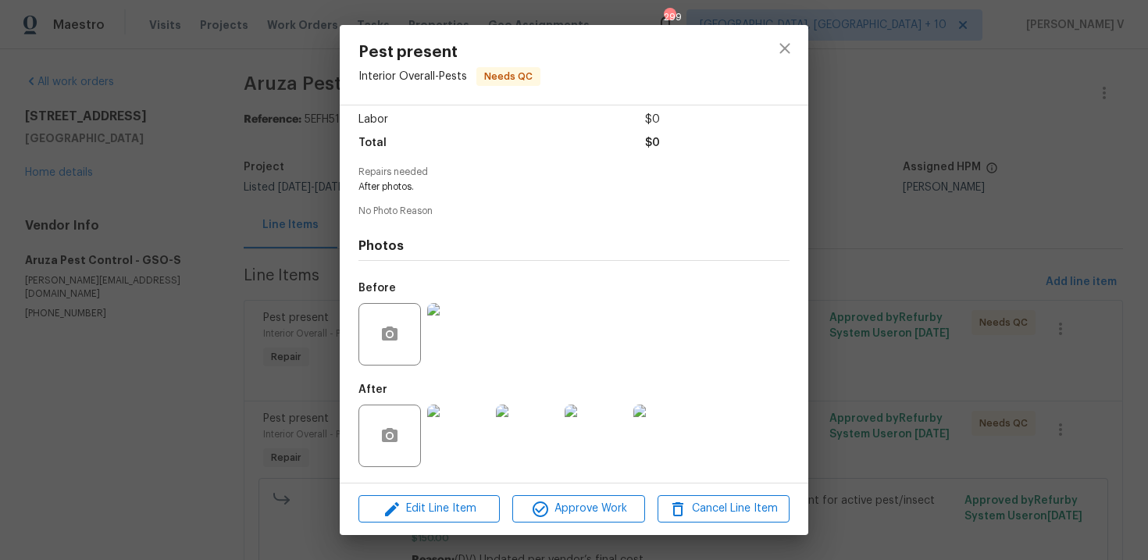
click at [466, 440] on img at bounding box center [458, 436] width 62 height 62
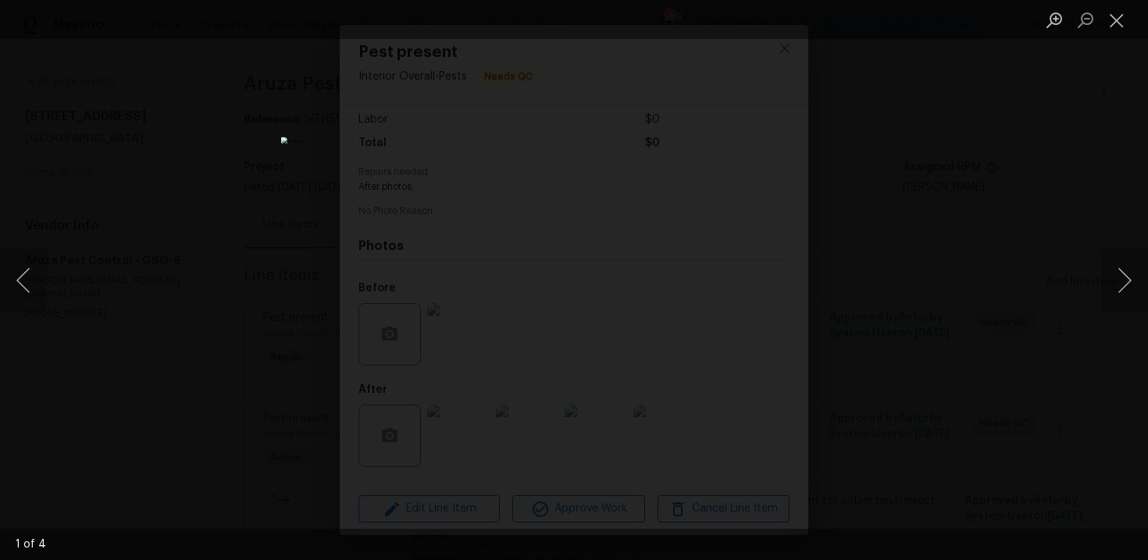
click at [1083, 216] on div "Lightbox" at bounding box center [574, 280] width 1148 height 560
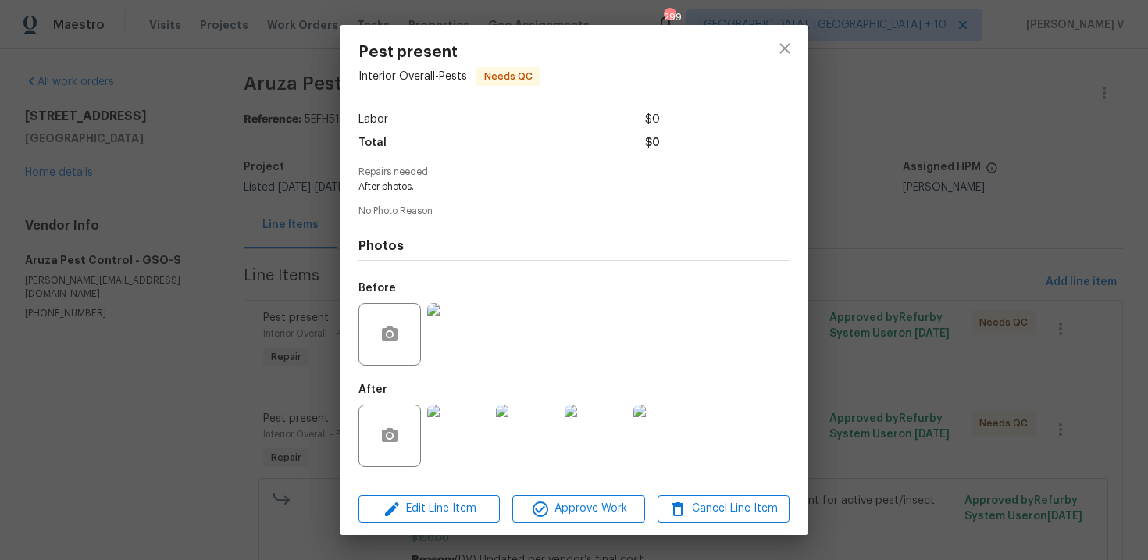
click at [534, 432] on img at bounding box center [527, 436] width 62 height 62
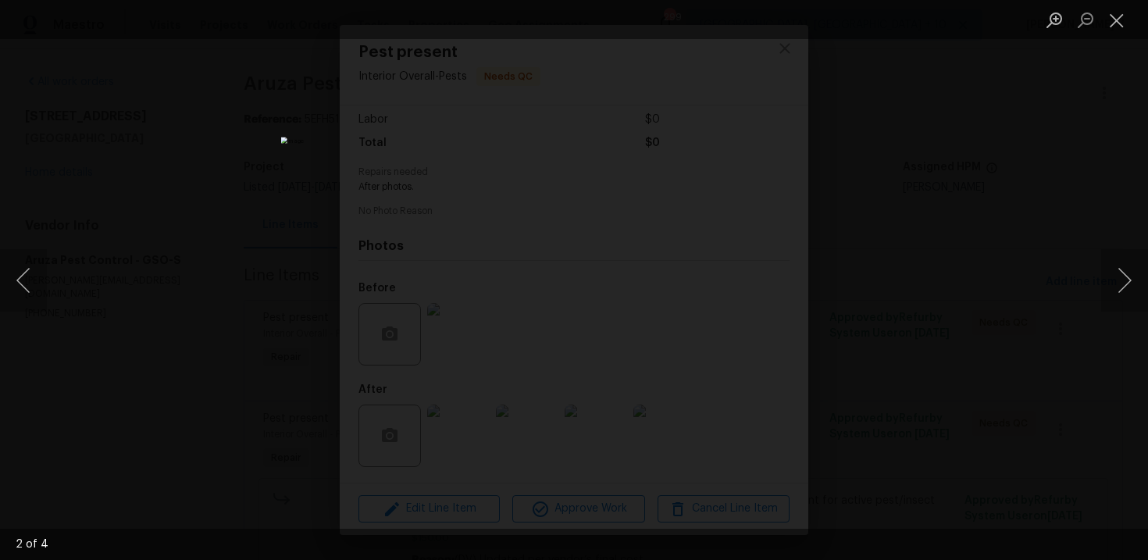
click at [1032, 214] on div "Lightbox" at bounding box center [574, 280] width 1148 height 560
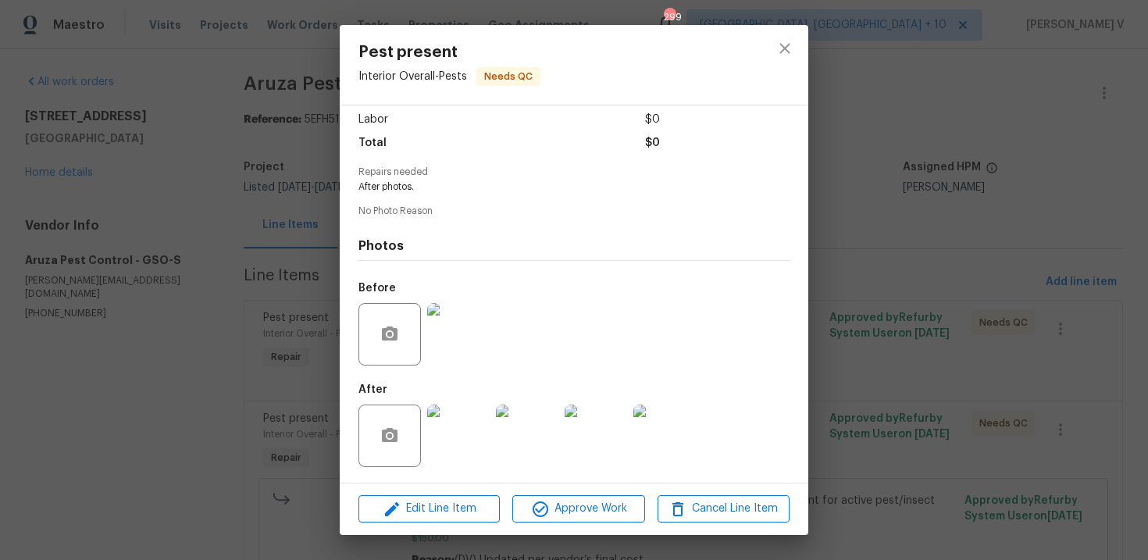
click at [1032, 214] on div "Pest present Interior Overall - Pests Needs QC Vendor Aruza Pest Control Accoun…" at bounding box center [574, 280] width 1148 height 560
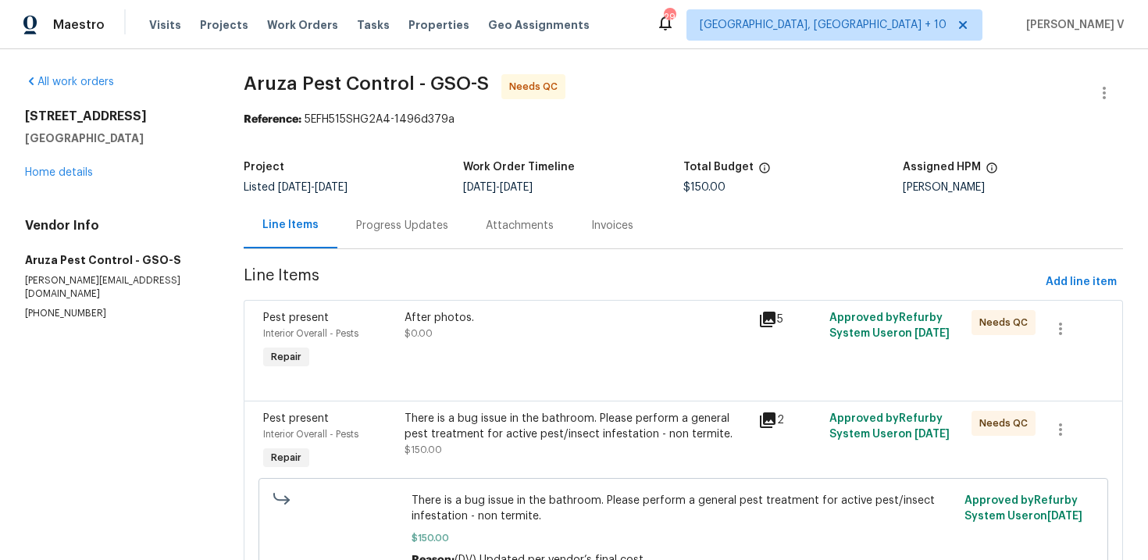
click at [455, 323] on div "After photos." at bounding box center [577, 318] width 345 height 16
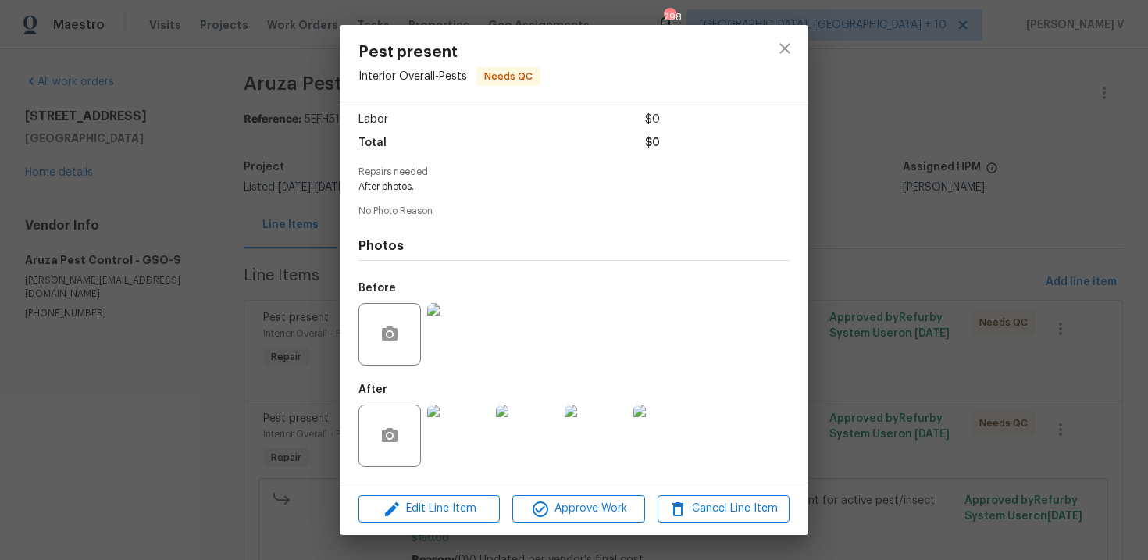
click at [569, 525] on div "Edit Line Item Approve Work Cancel Line Item" at bounding box center [574, 509] width 469 height 52
click at [593, 516] on span "Approve Work" at bounding box center [578, 509] width 123 height 20
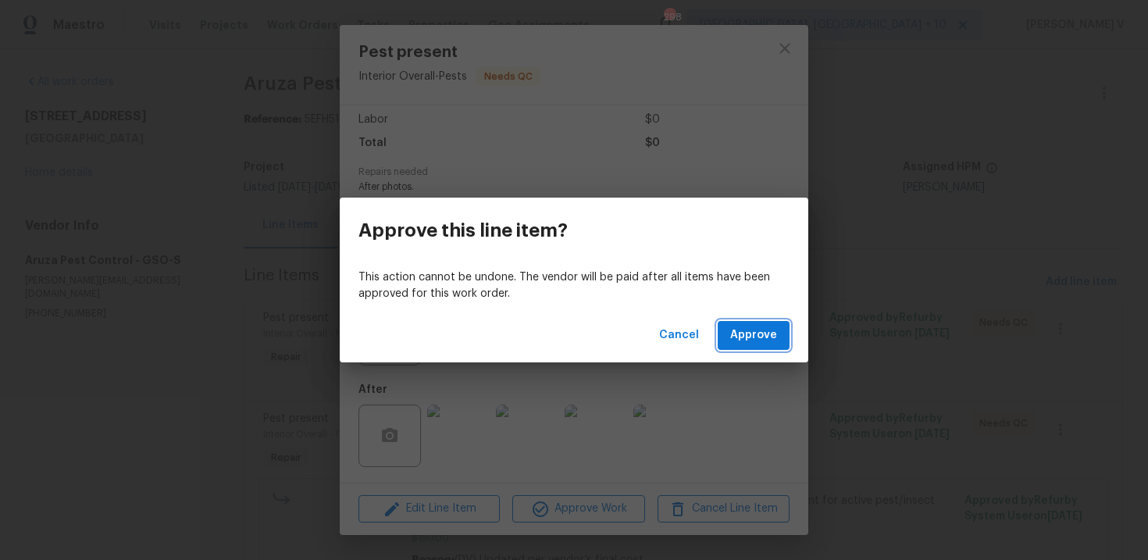
click at [763, 339] on span "Approve" at bounding box center [753, 336] width 47 height 20
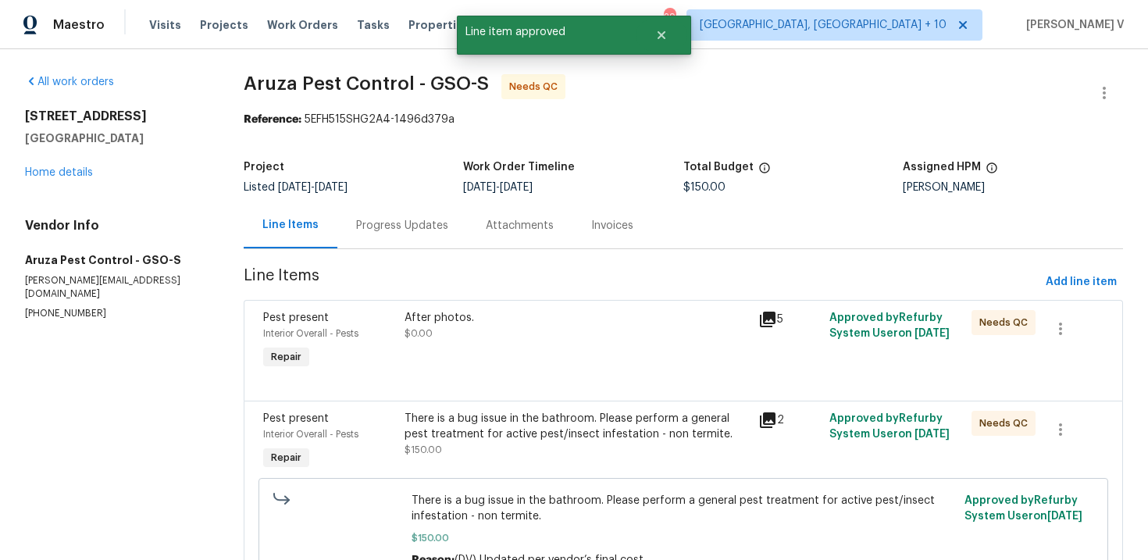
click at [415, 218] on div "Progress Updates" at bounding box center [402, 226] width 92 height 16
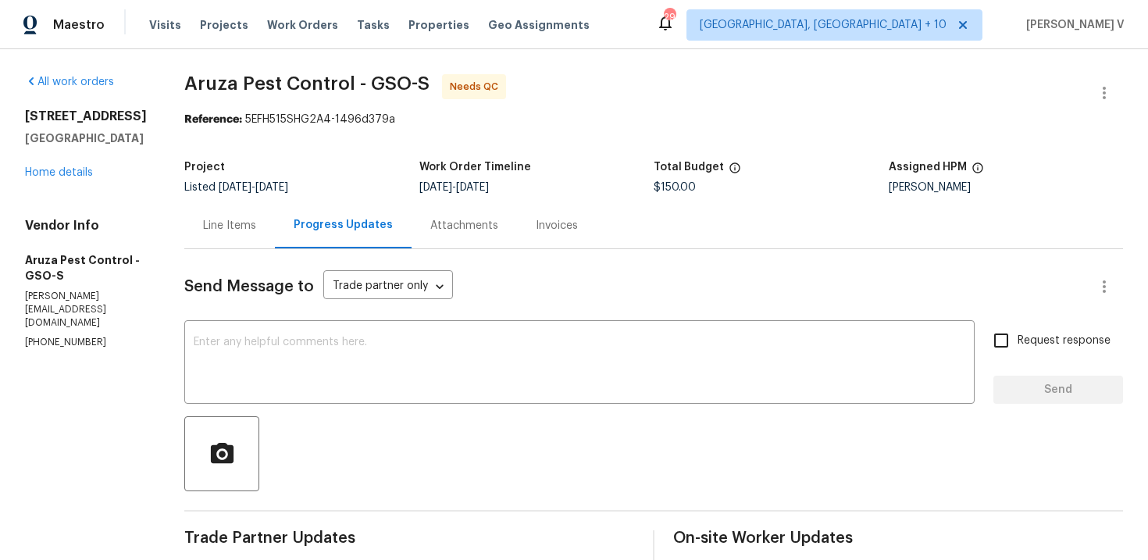
click at [257, 226] on div "Line Items" at bounding box center [229, 225] width 91 height 46
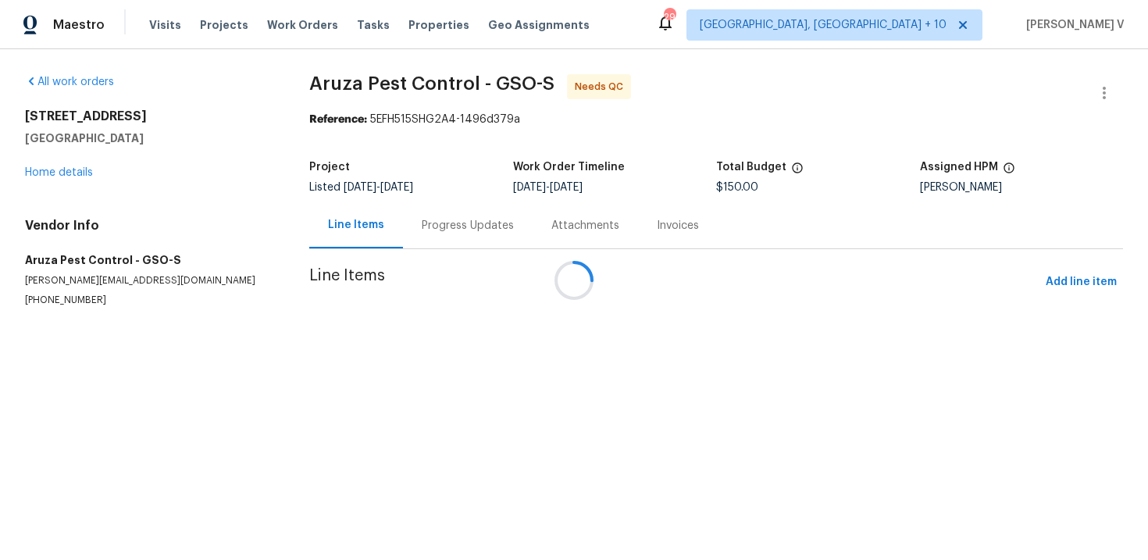
click at [533, 380] on div at bounding box center [574, 280] width 1148 height 560
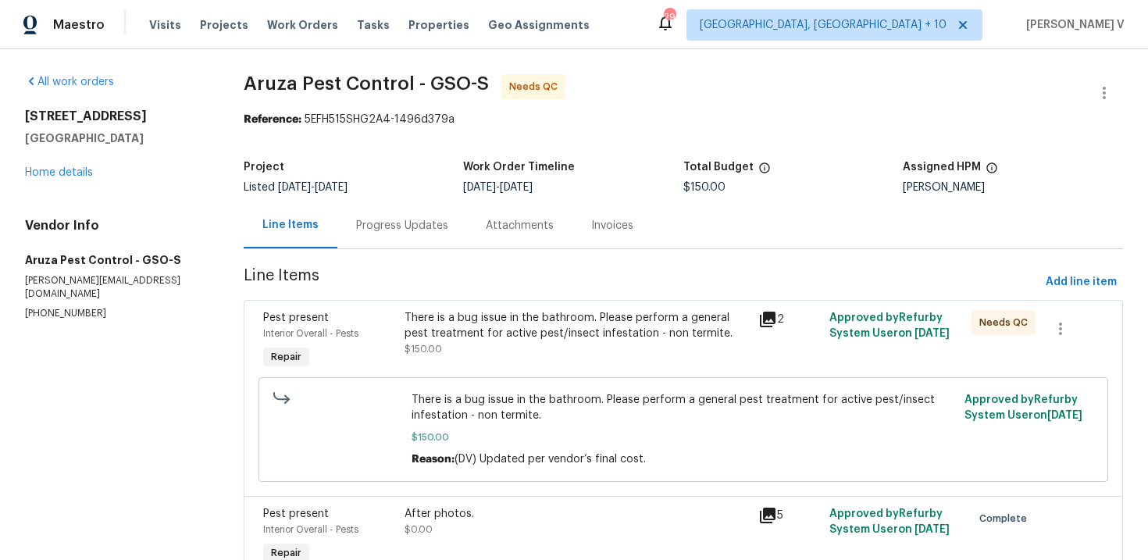
click at [584, 328] on div "There is a bug issue in the bathroom. Please perform a general pest treatment f…" at bounding box center [577, 325] width 345 height 31
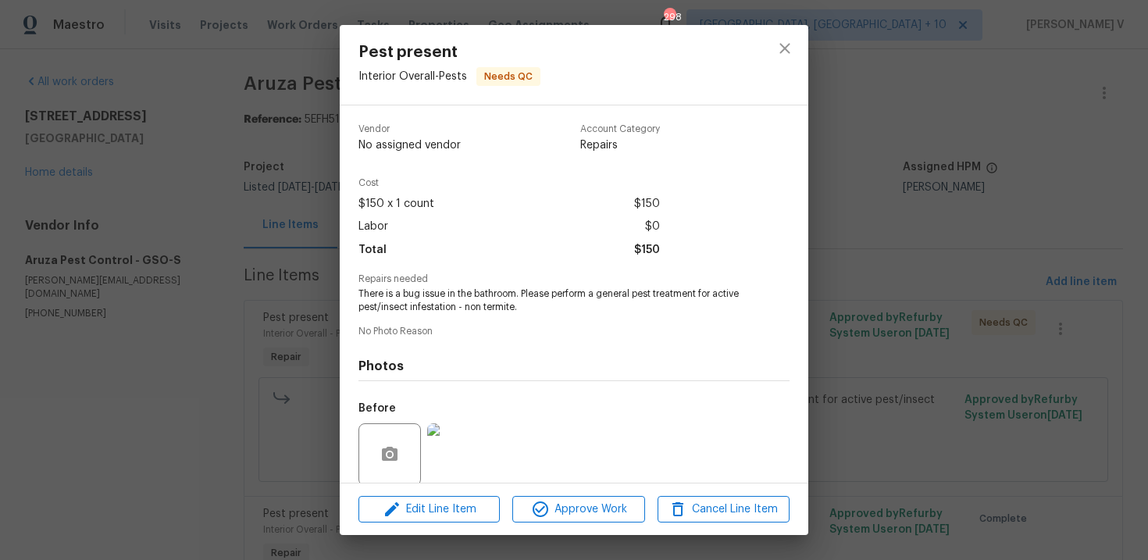
scroll to position [120, 0]
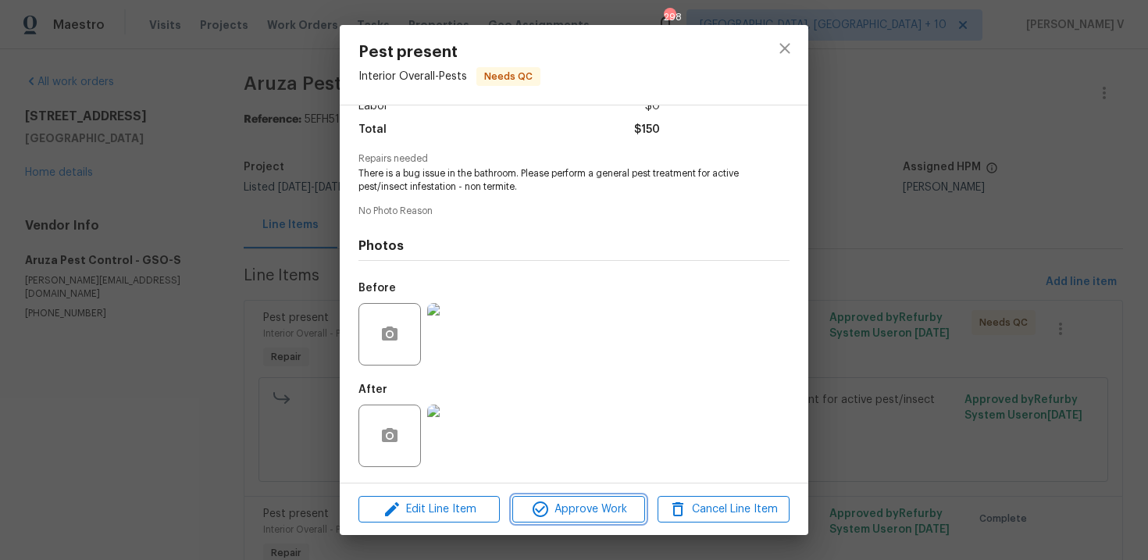
click at [552, 510] on span "Approve Work" at bounding box center [578, 510] width 123 height 20
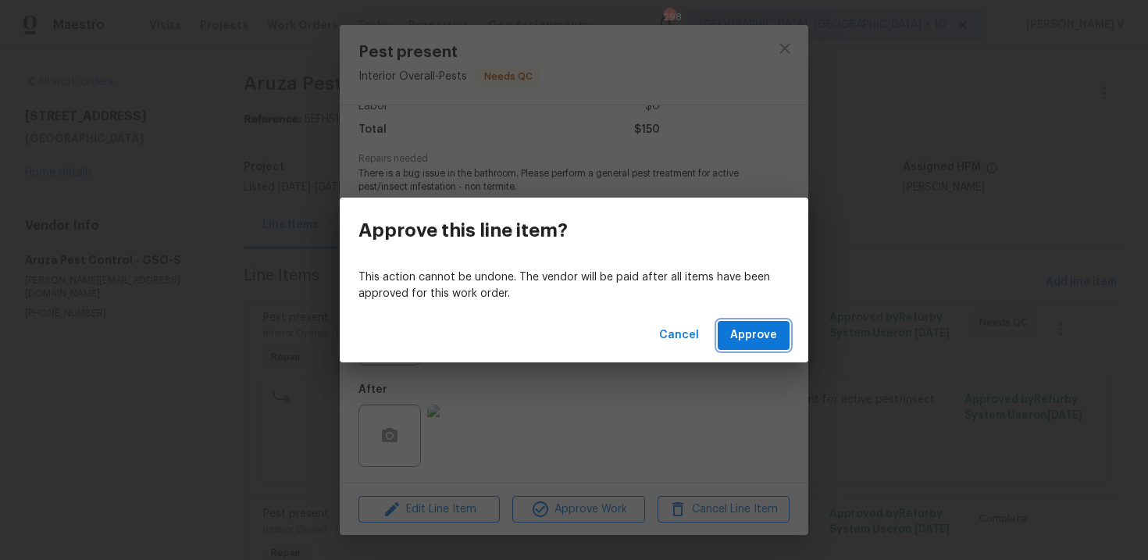
click at [748, 333] on span "Approve" at bounding box center [753, 336] width 47 height 20
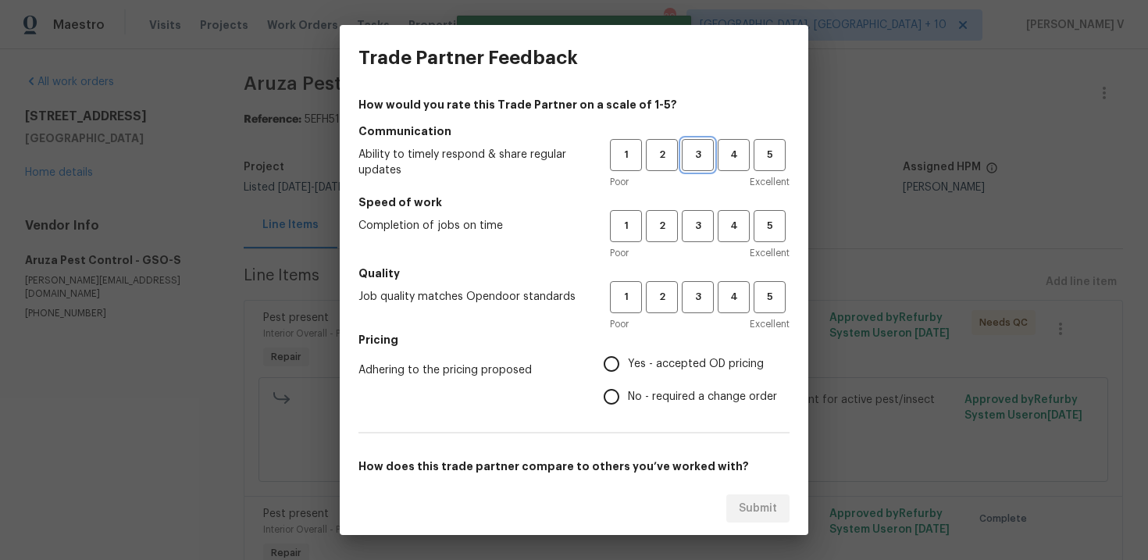
click at [691, 145] on button "3" at bounding box center [698, 155] width 32 height 32
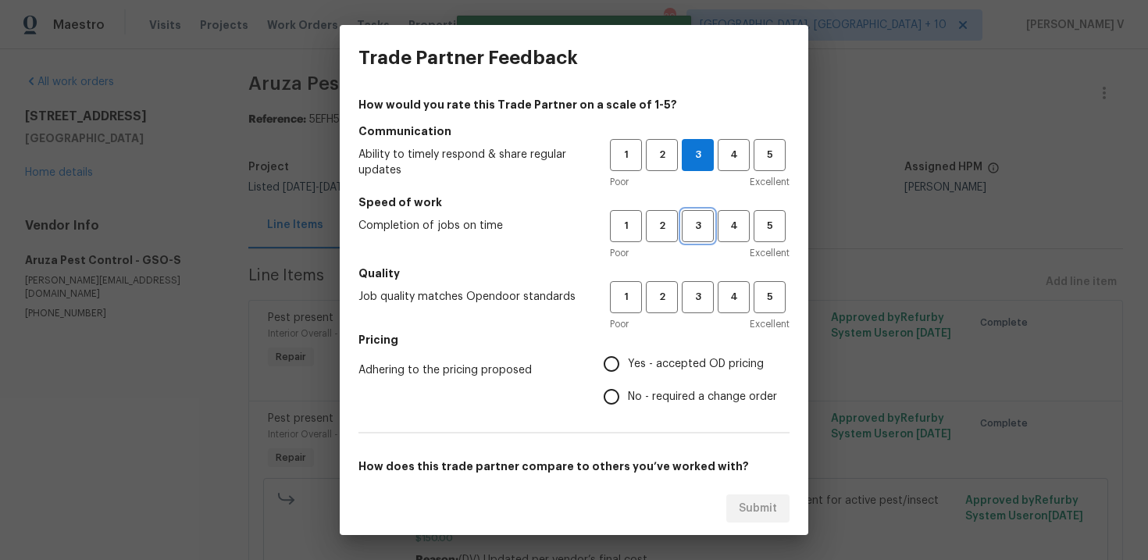
click at [698, 222] on span "3" at bounding box center [698, 226] width 29 height 18
click at [697, 290] on span "3" at bounding box center [698, 297] width 29 height 18
click at [632, 390] on span "No - required a change order" at bounding box center [702, 397] width 149 height 16
click at [628, 390] on input "No - required a change order" at bounding box center [611, 396] width 33 height 33
radio input "true"
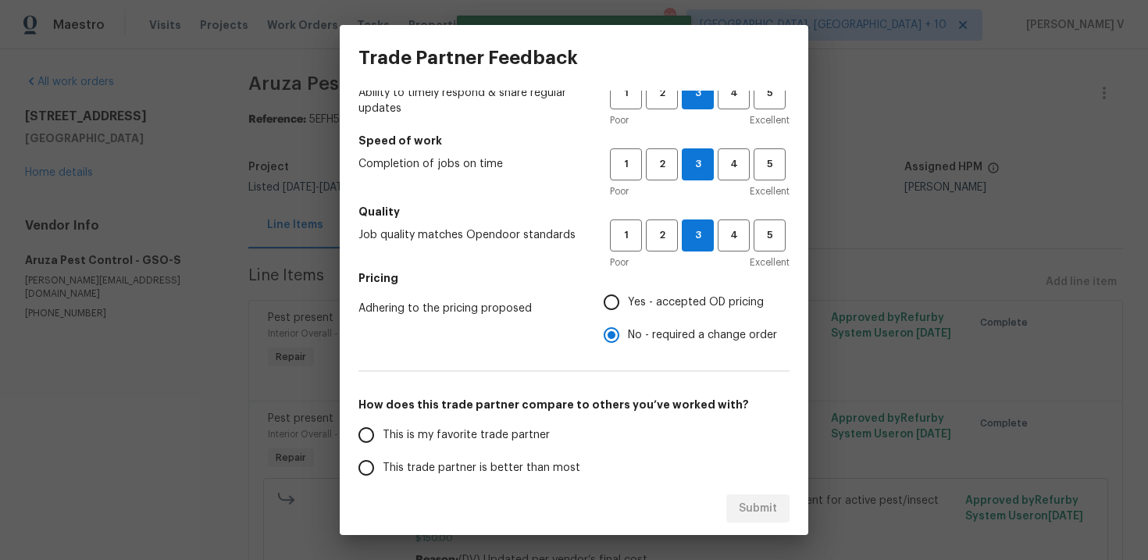
scroll to position [109, 0]
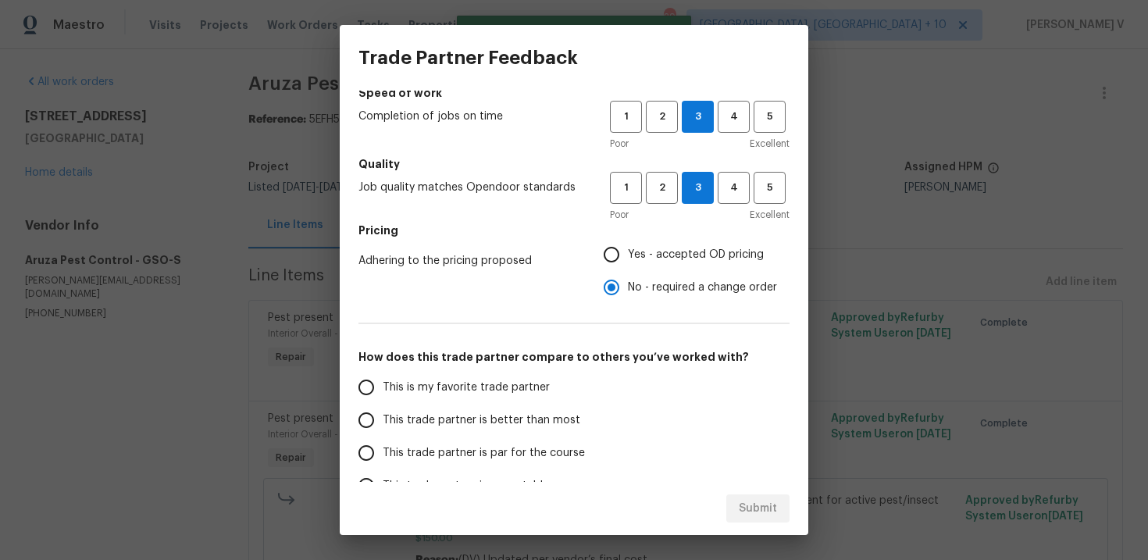
click at [559, 405] on label "This trade partner is better than most" at bounding box center [473, 420] width 247 height 33
click at [383, 405] on input "This trade partner is better than most" at bounding box center [366, 420] width 33 height 33
click at [748, 502] on span "Submit" at bounding box center [758, 509] width 38 height 20
radio input "true"
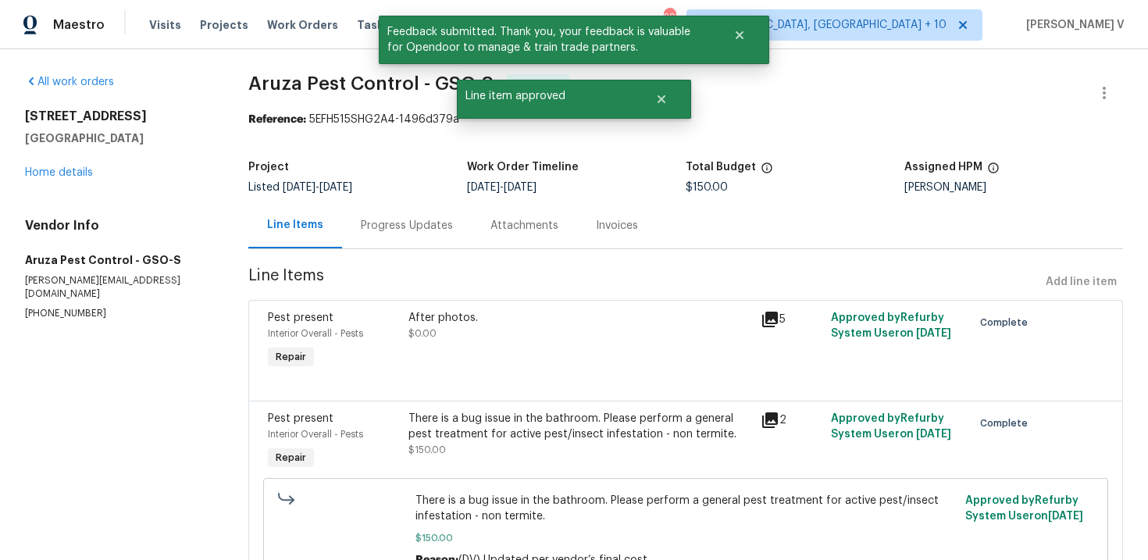
click at [467, 234] on div "Progress Updates" at bounding box center [407, 225] width 130 height 46
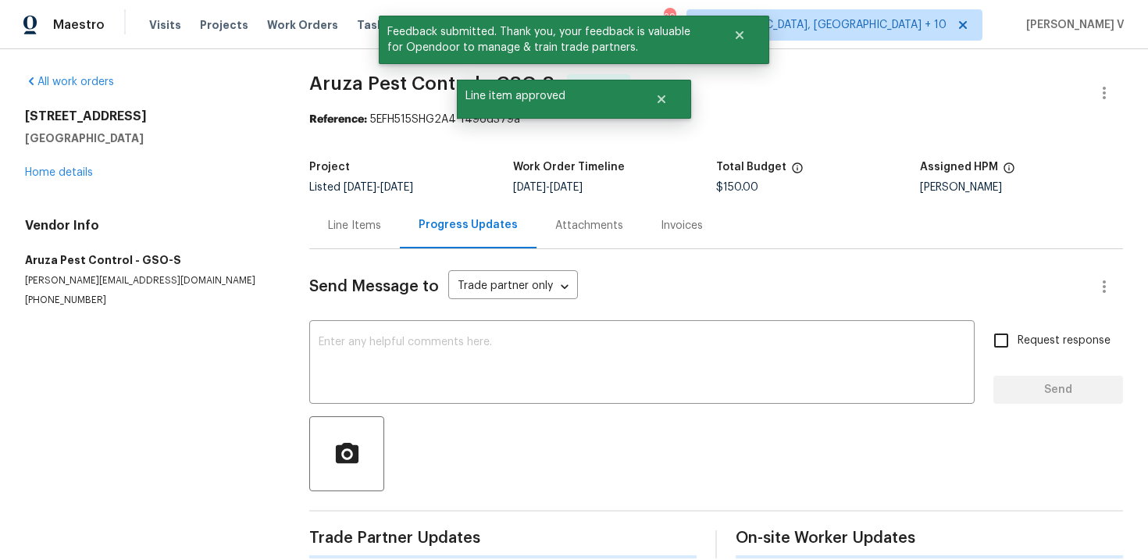
click at [467, 234] on div "Progress Updates" at bounding box center [468, 225] width 137 height 46
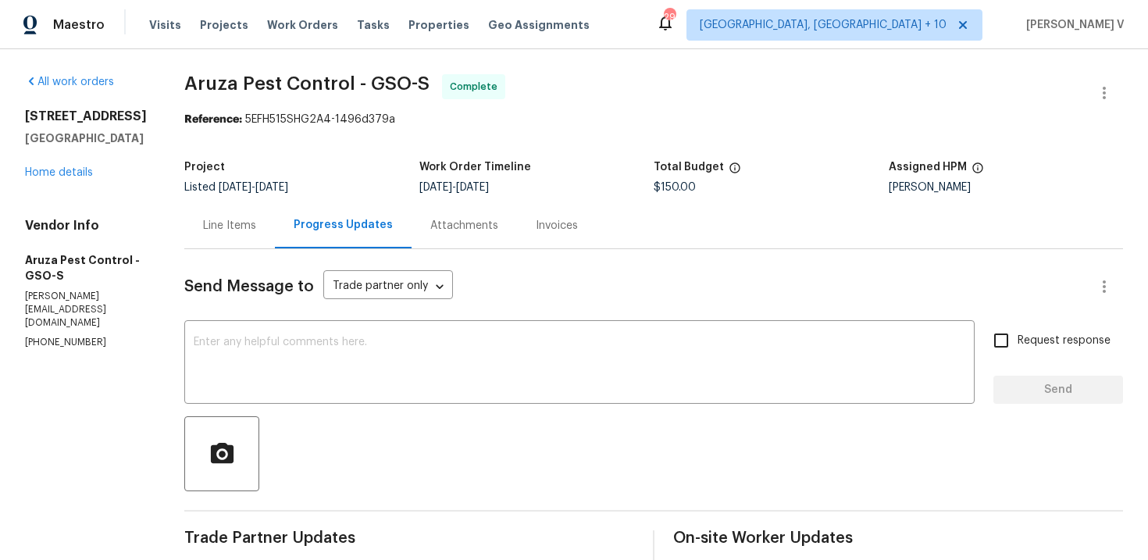
click at [273, 330] on div "x ​" at bounding box center [579, 364] width 791 height 80
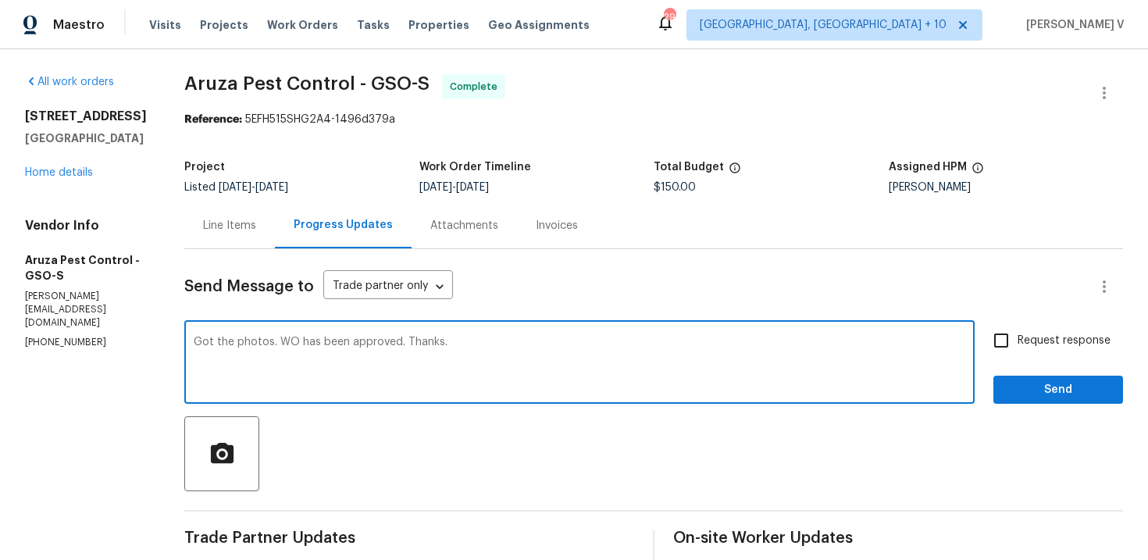
type textarea "Got the photos. WO has been approved. Thanks."
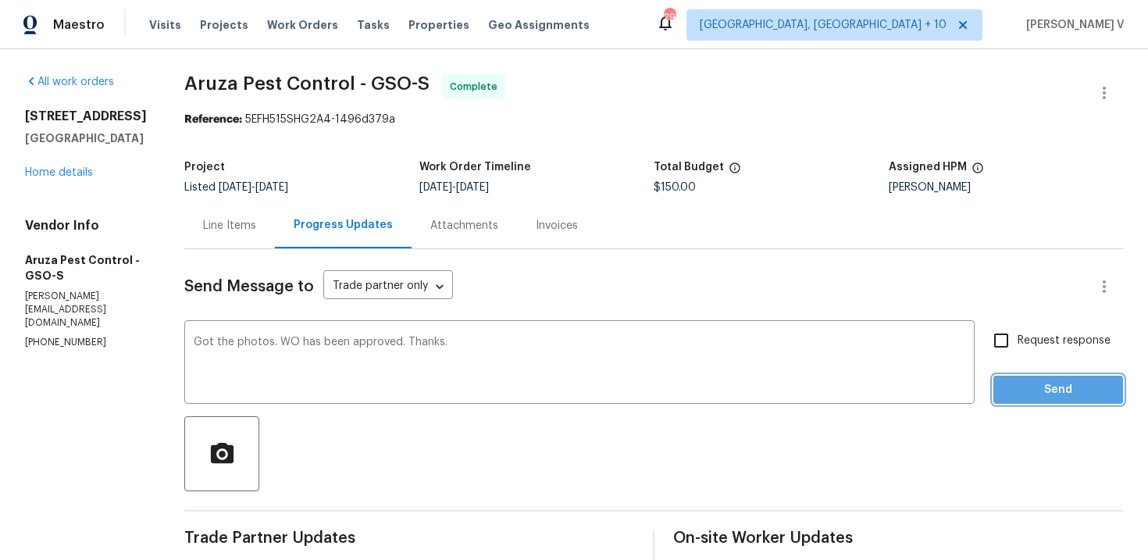
click at [1022, 380] on button "Send" at bounding box center [1059, 390] width 130 height 29
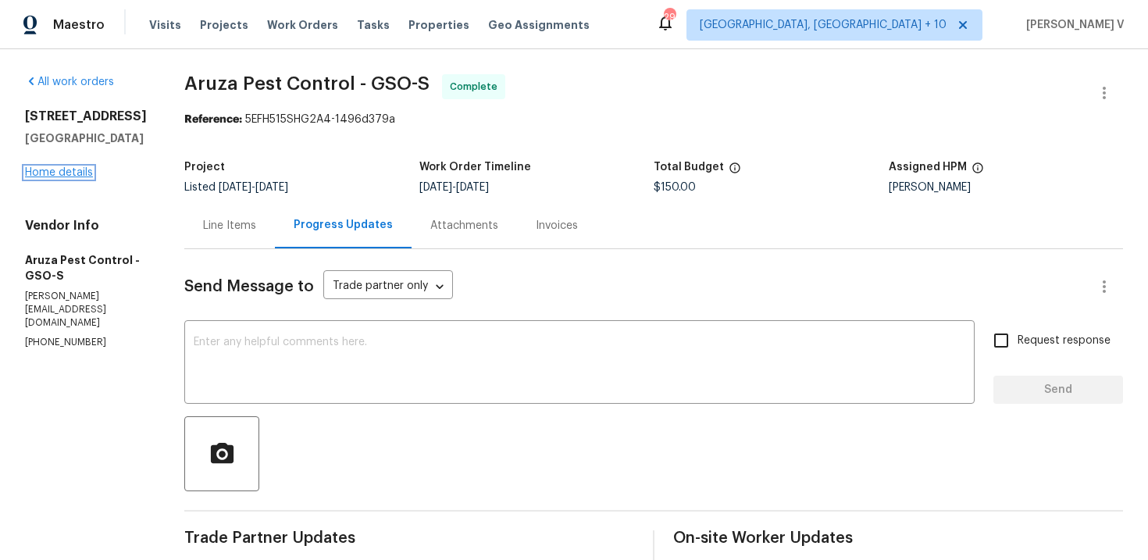
click at [88, 178] on link "Home details" at bounding box center [59, 172] width 68 height 11
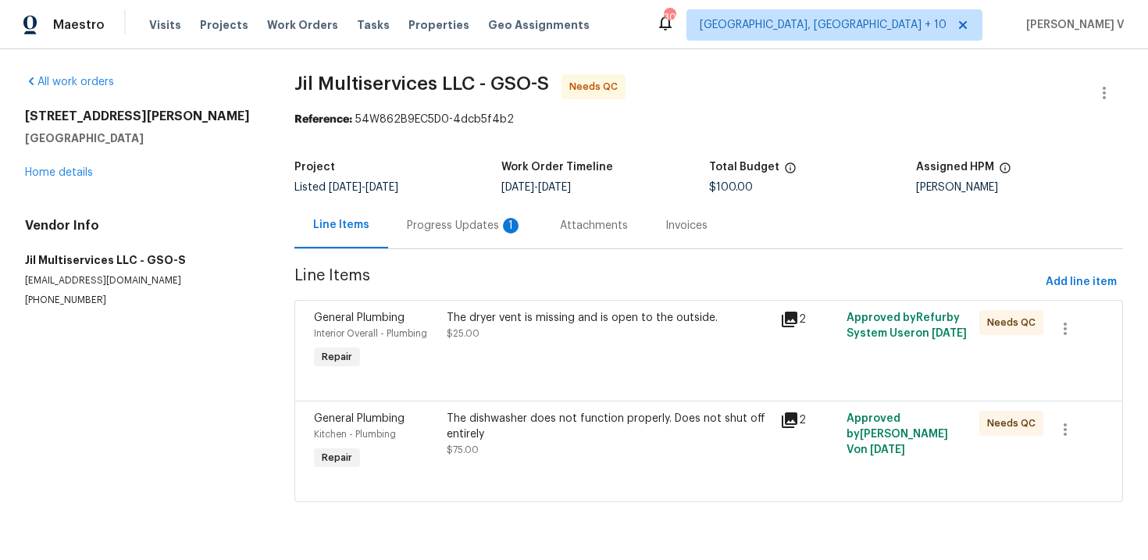
click at [395, 217] on div "Progress Updates 1" at bounding box center [464, 225] width 153 height 46
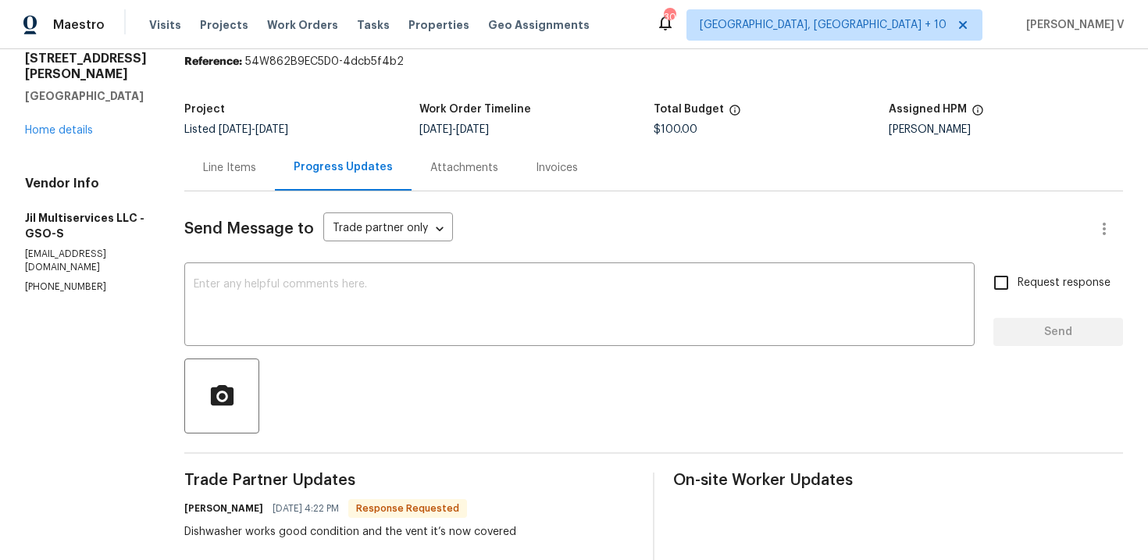
scroll to position [48, 0]
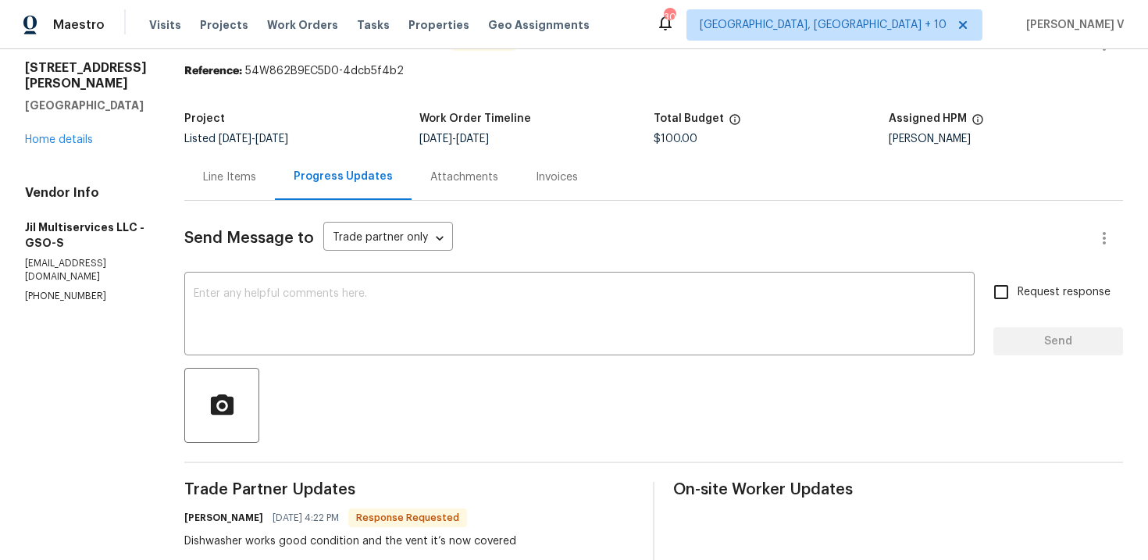
click at [243, 150] on div "Project Listed [DATE] - [DATE] Work Order Timeline [DATE] - [DATE] Total Budget…" at bounding box center [653, 129] width 939 height 50
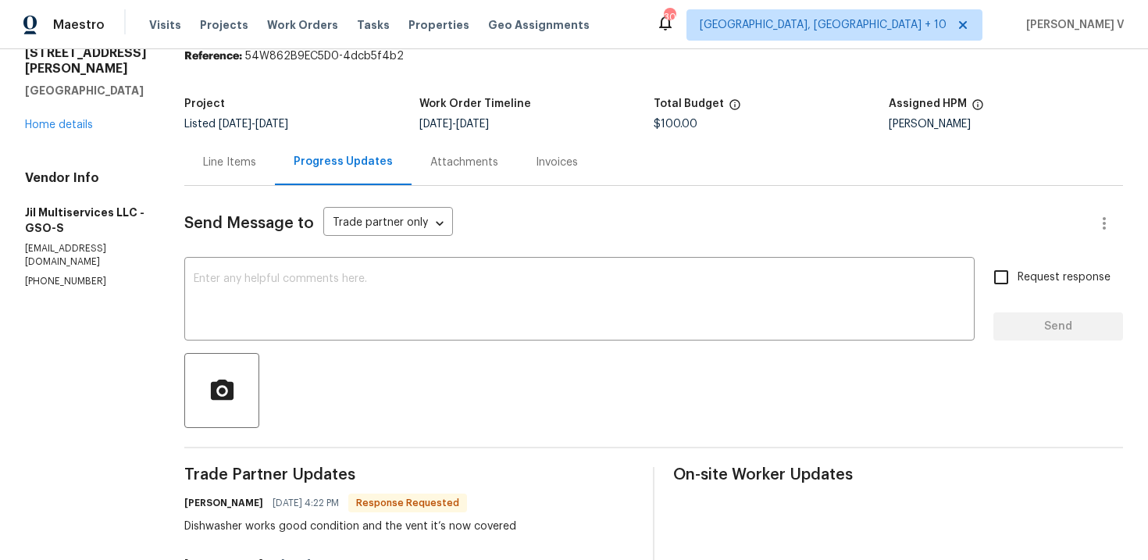
scroll to position [0, 0]
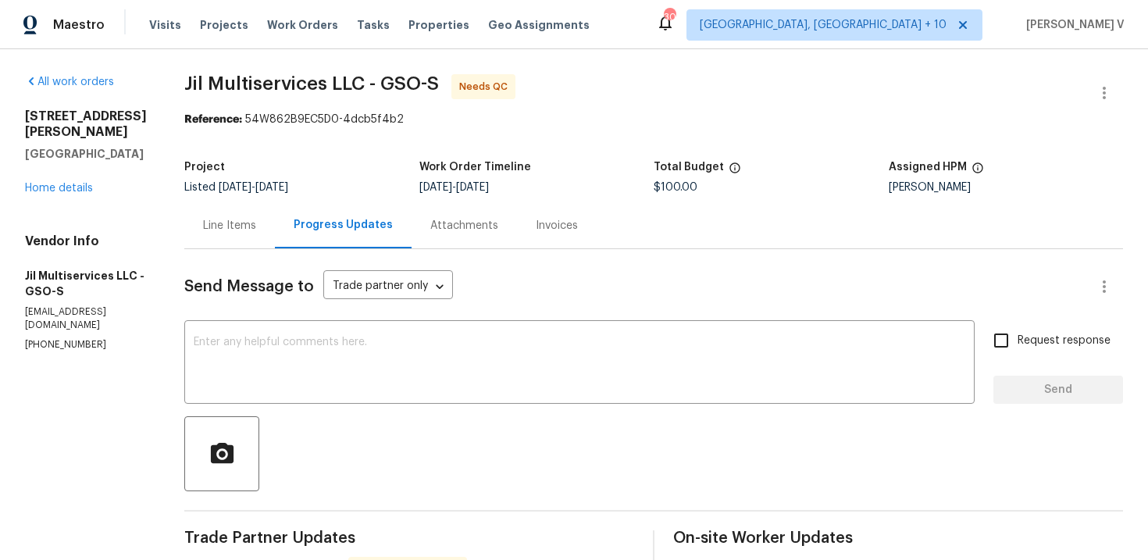
click at [218, 219] on div "Line Items" at bounding box center [229, 226] width 53 height 16
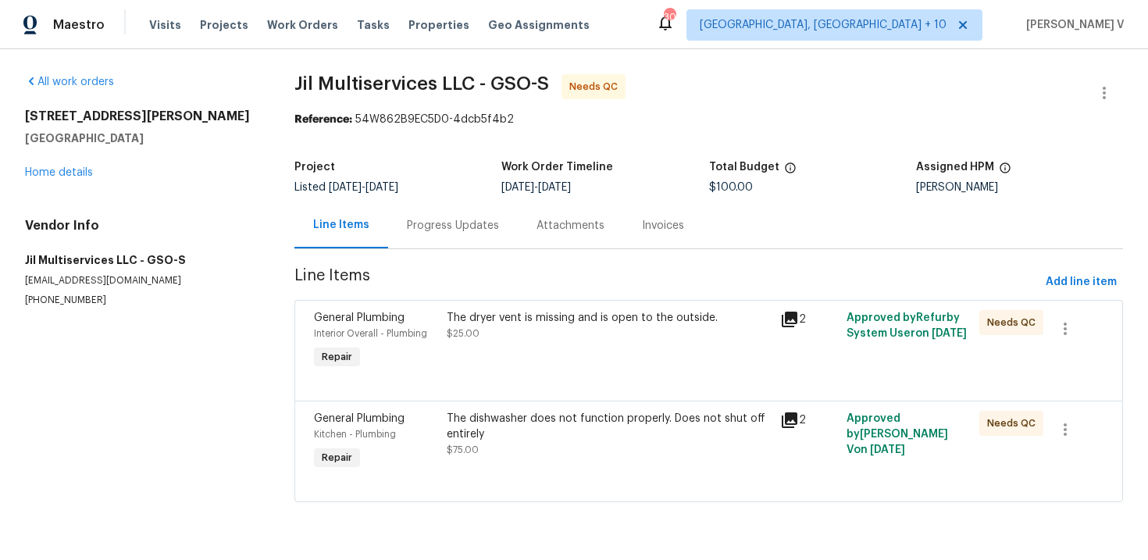
click at [534, 327] on div "The dryer vent is missing and is open to the outside. $25.00" at bounding box center [608, 325] width 323 height 31
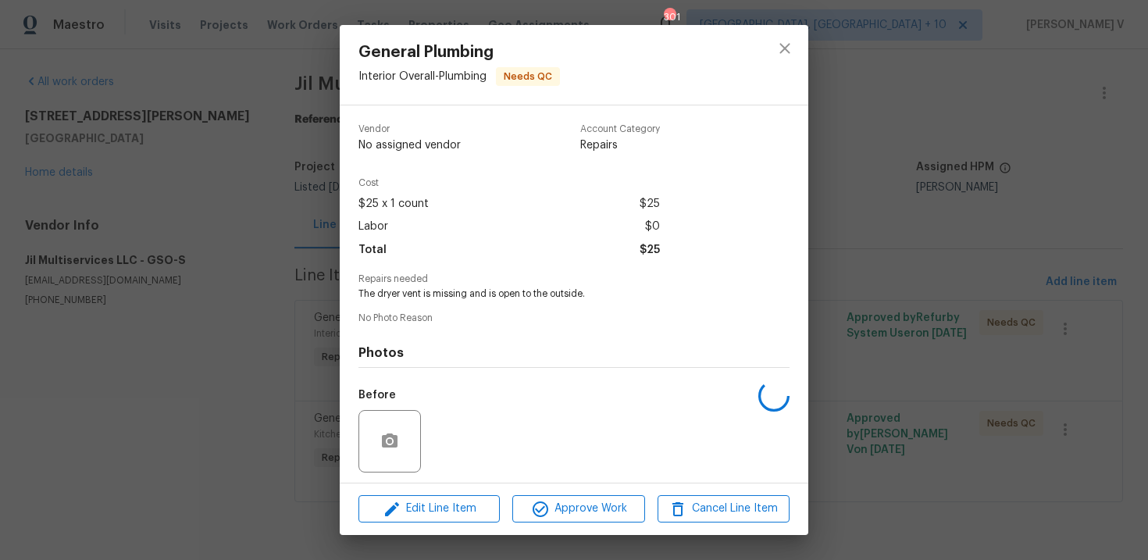
scroll to position [107, 0]
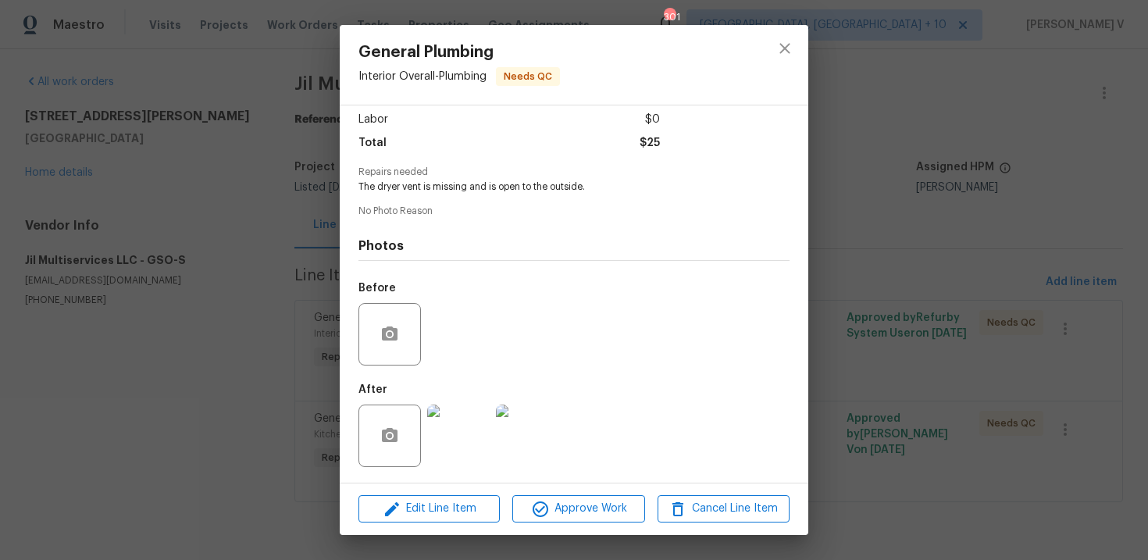
click at [454, 433] on img at bounding box center [458, 436] width 62 height 62
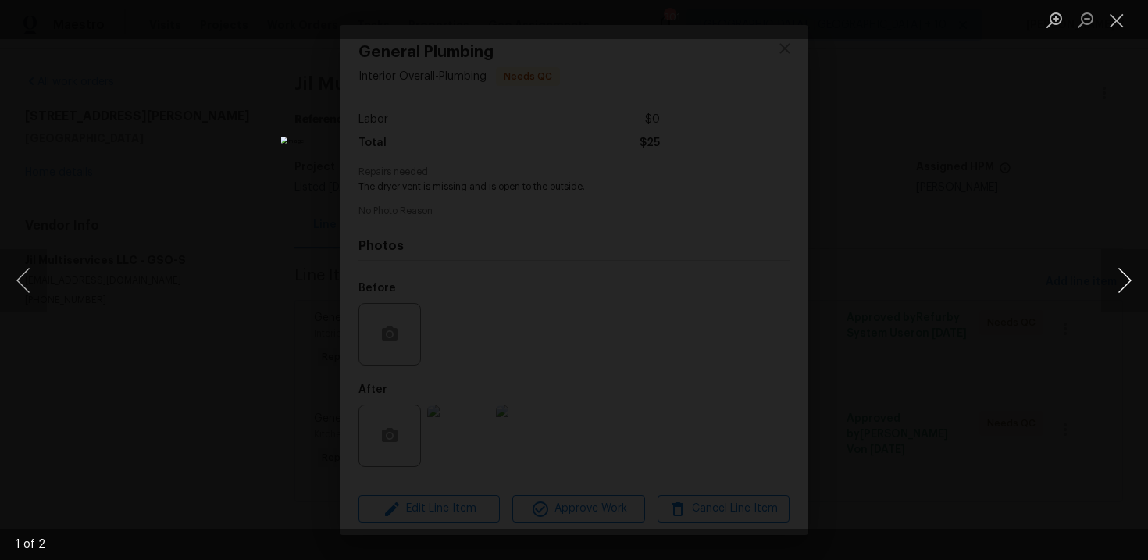
click at [1119, 287] on button "Next image" at bounding box center [1125, 280] width 47 height 62
click at [950, 164] on div "Lightbox" at bounding box center [574, 280] width 1148 height 560
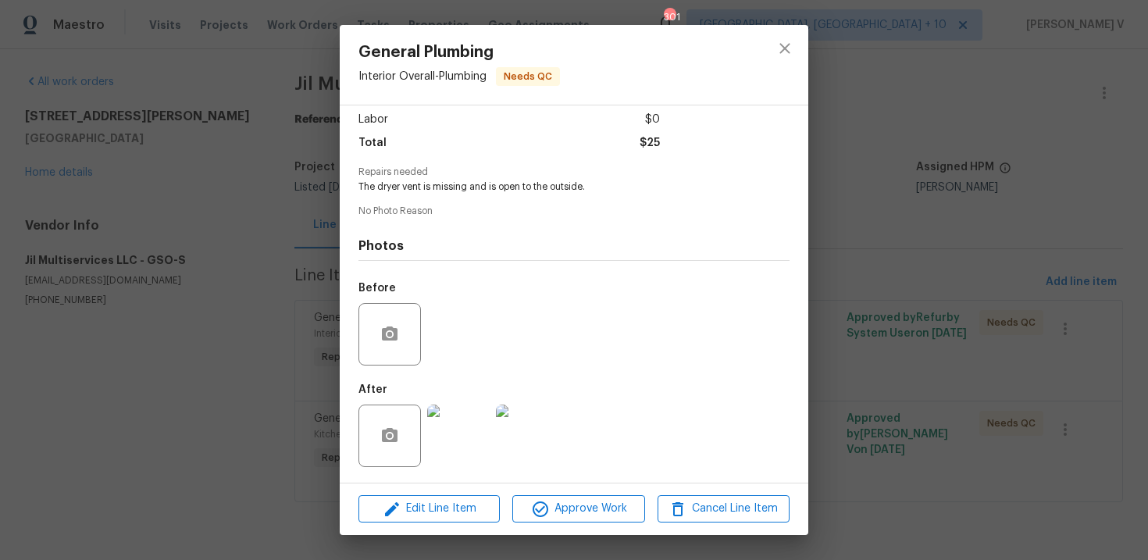
click at [831, 289] on div "General Plumbing Interior Overall - Plumbing Needs QC Vendor Jil Multiservices …" at bounding box center [574, 280] width 1148 height 560
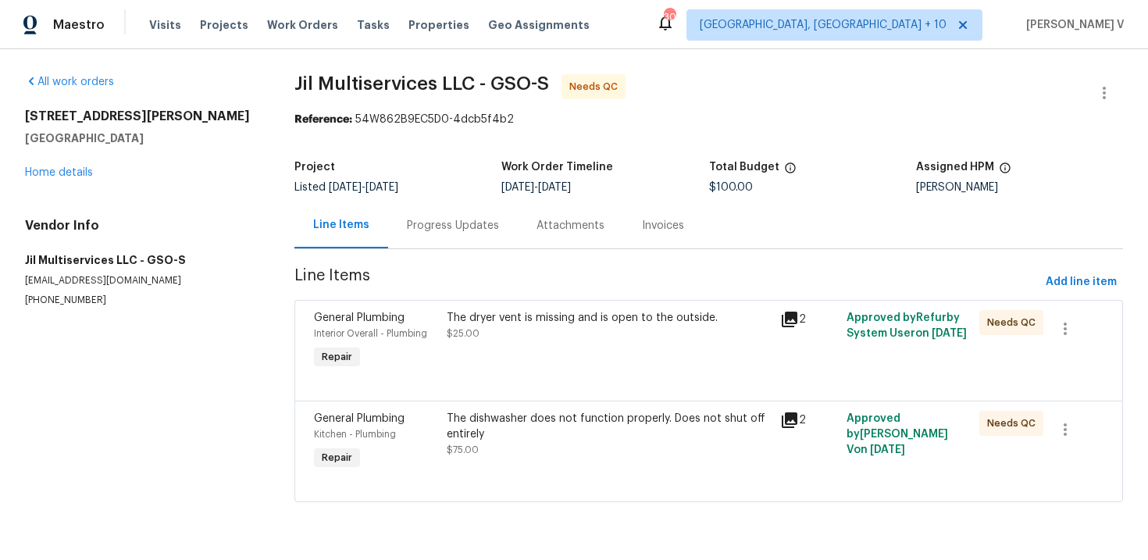
click at [591, 448] on div "The dishwasher does not function properly. Does not shut off entirely $75.00" at bounding box center [608, 434] width 323 height 47
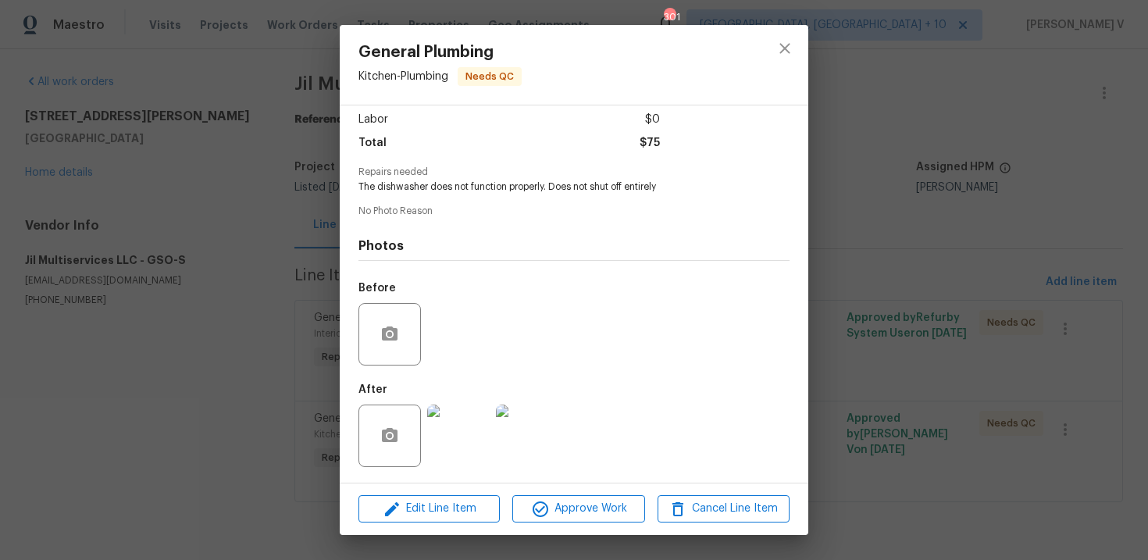
click at [474, 393] on div "After" at bounding box center [460, 426] width 203 height 102
click at [463, 423] on img at bounding box center [458, 436] width 62 height 62
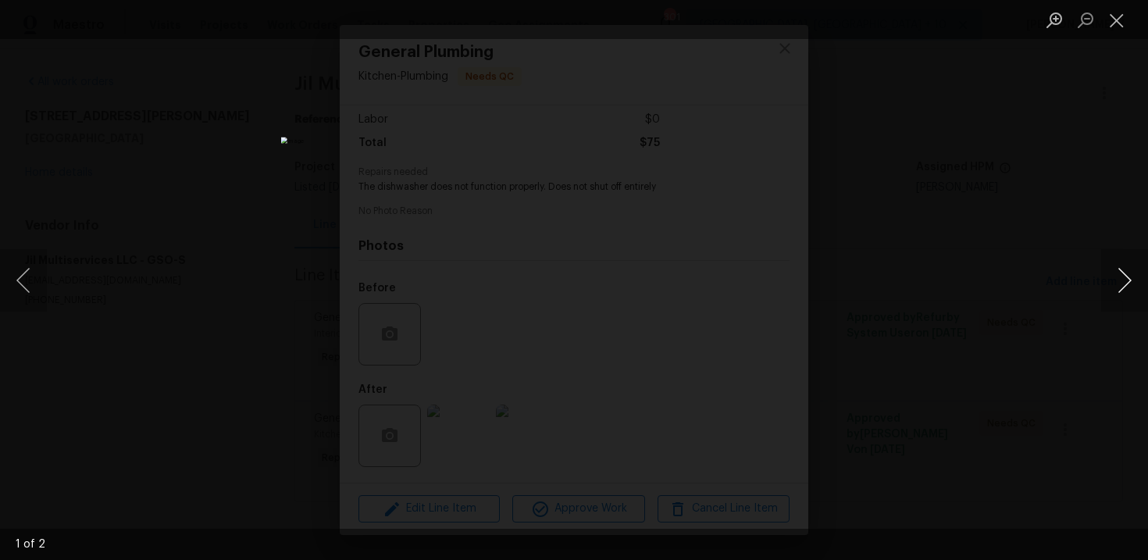
click at [1140, 285] on button "Next image" at bounding box center [1125, 280] width 47 height 62
click at [1044, 225] on div "Lightbox" at bounding box center [574, 280] width 1148 height 560
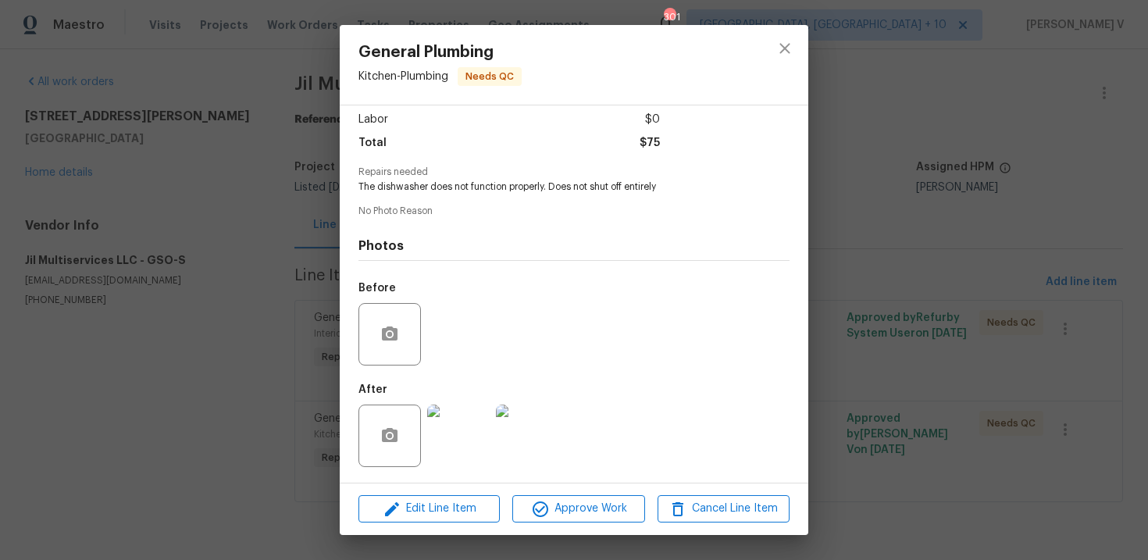
click at [1044, 225] on div "General Plumbing Kitchen - Plumbing Needs QC Vendor Jil Multiservices LLC Accou…" at bounding box center [574, 280] width 1148 height 560
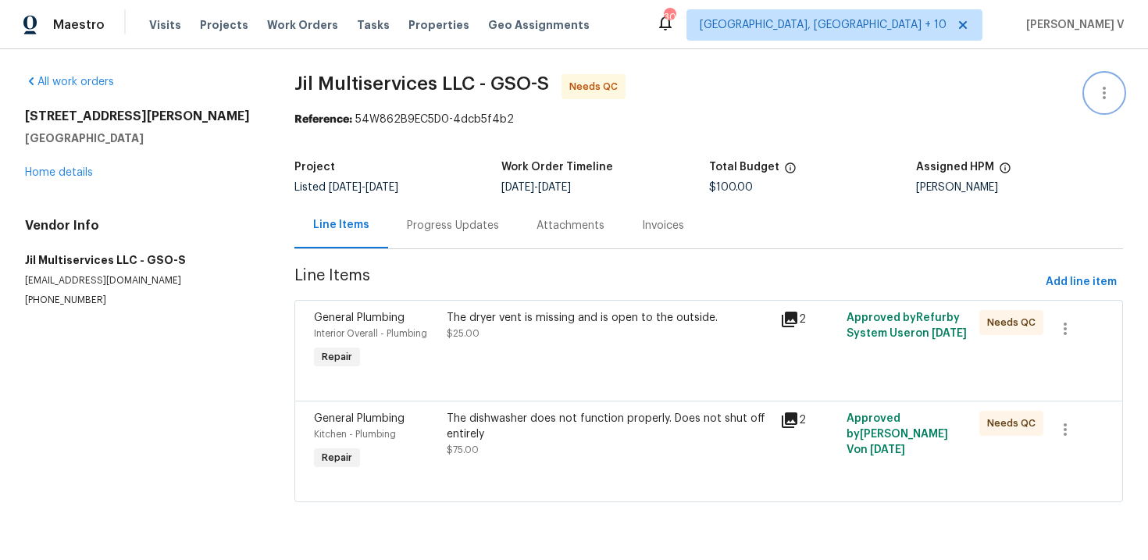
click at [1104, 87] on icon "button" at bounding box center [1104, 93] width 3 height 12
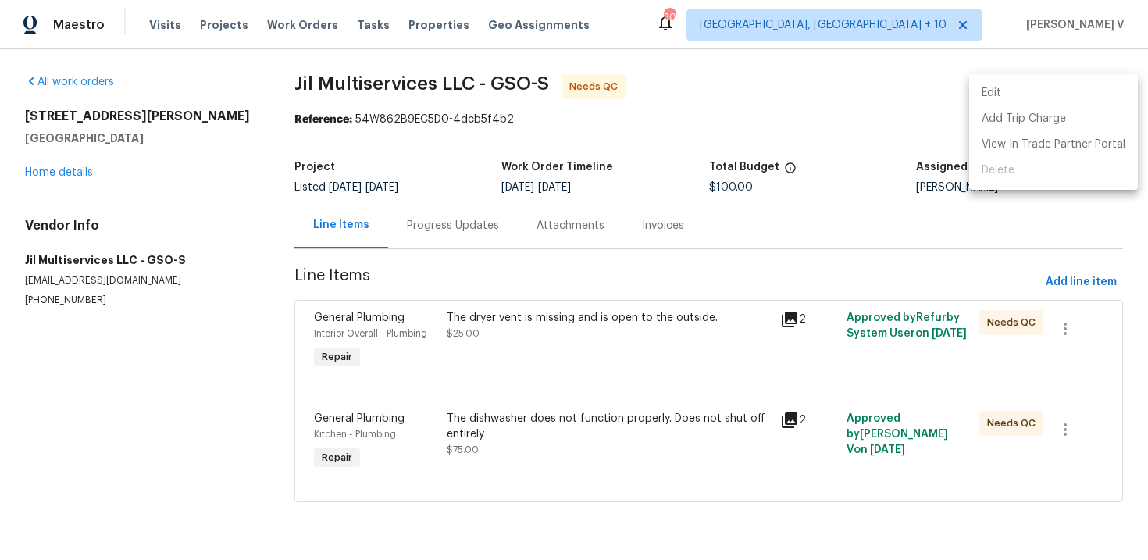
click at [1104, 87] on li "Edit" at bounding box center [1053, 93] width 169 height 26
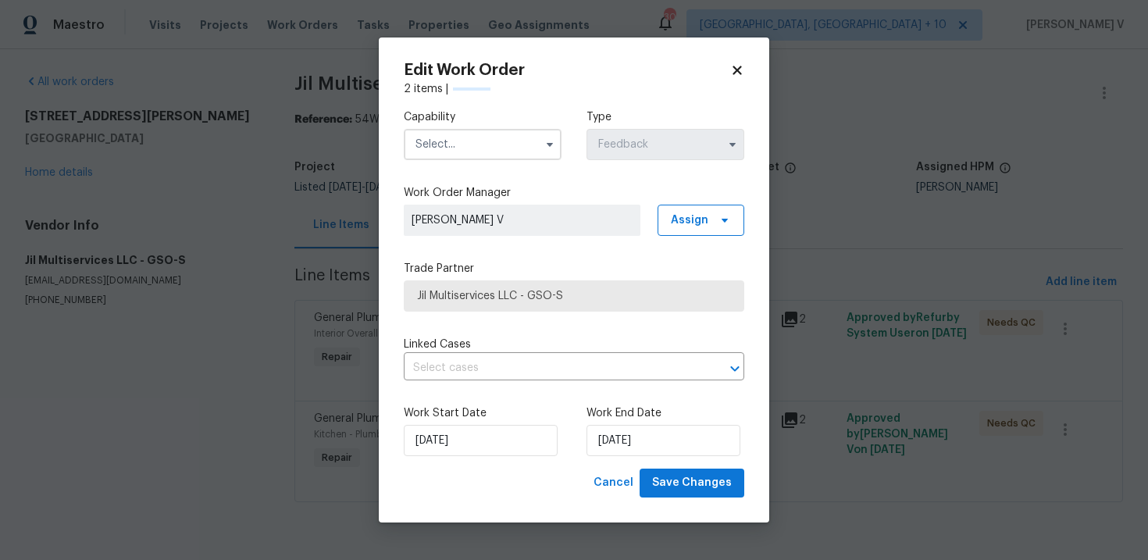
click at [480, 133] on input "text" at bounding box center [483, 144] width 158 height 31
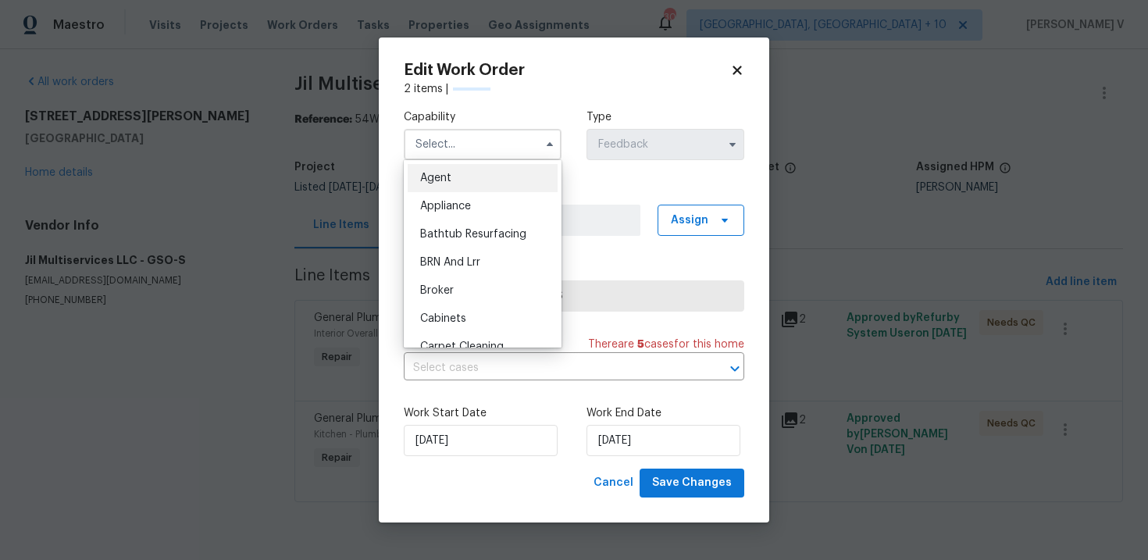
click at [450, 169] on div "Agent" at bounding box center [483, 178] width 150 height 28
type input "Agent"
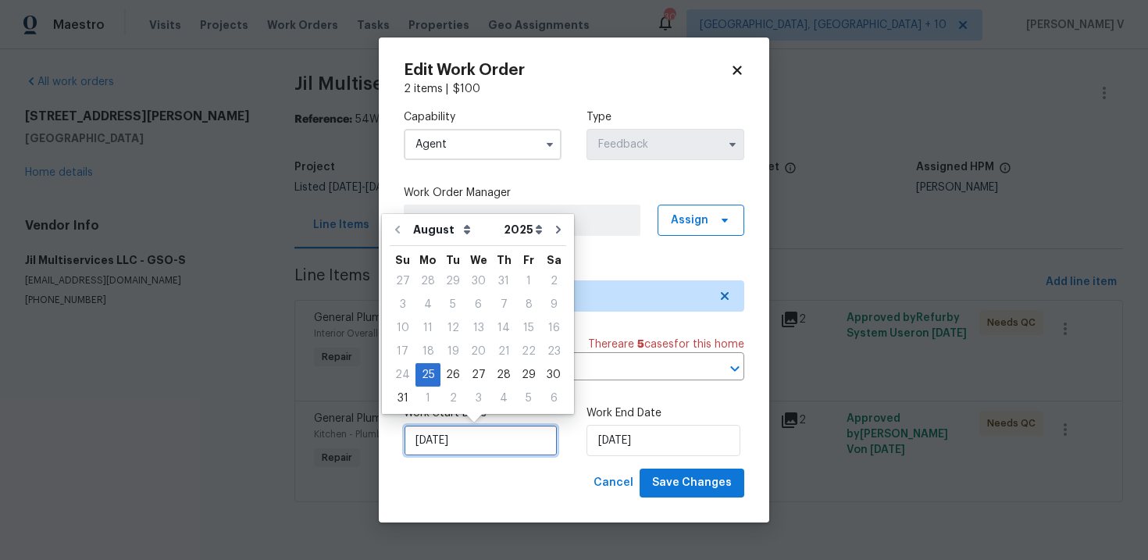
click at [524, 444] on input "25/08/2025" at bounding box center [481, 440] width 154 height 31
click at [494, 377] on div "28" at bounding box center [503, 375] width 25 height 22
type input "28/08/2025"
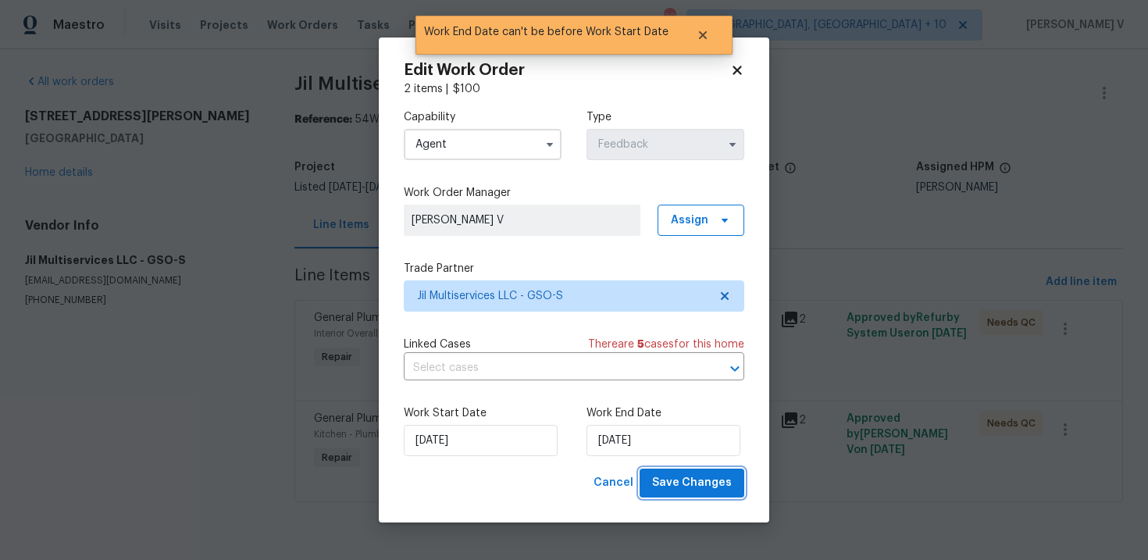
click at [677, 477] on span "Save Changes" at bounding box center [692, 483] width 80 height 20
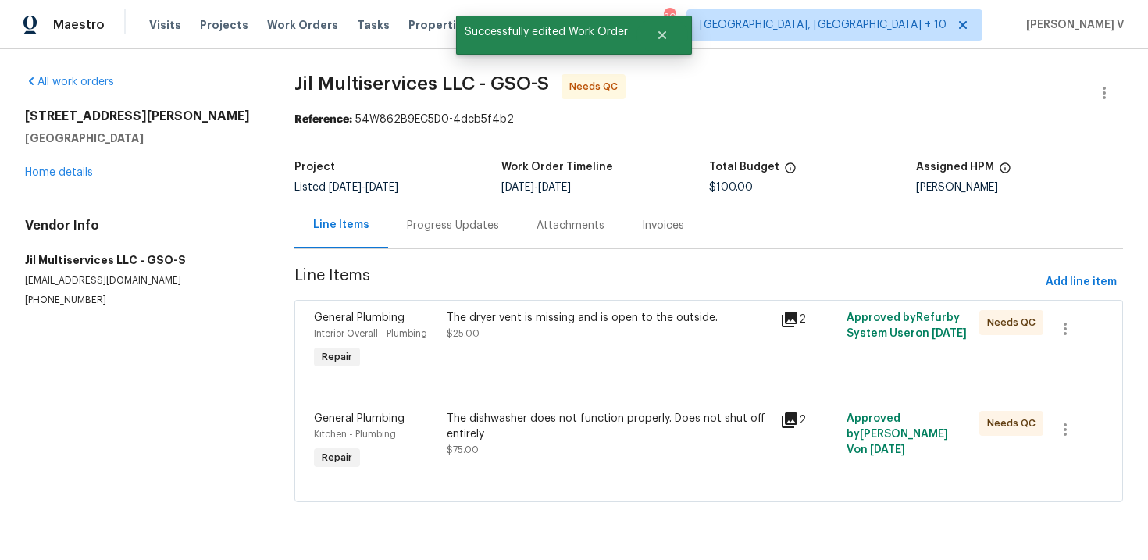
click at [423, 234] on div "Progress Updates" at bounding box center [453, 225] width 130 height 46
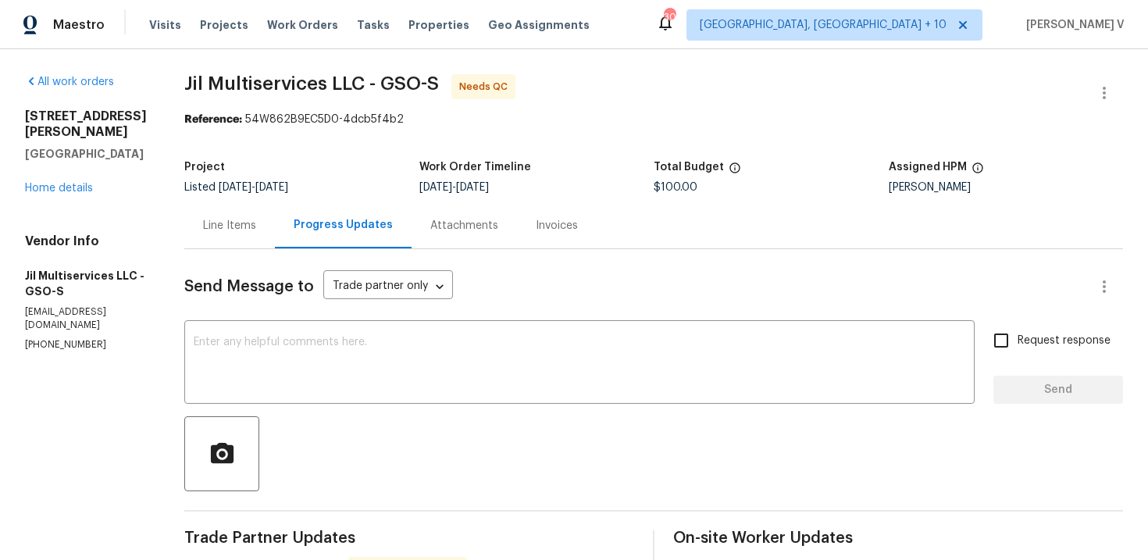
click at [259, 241] on div "Line Items" at bounding box center [229, 225] width 91 height 46
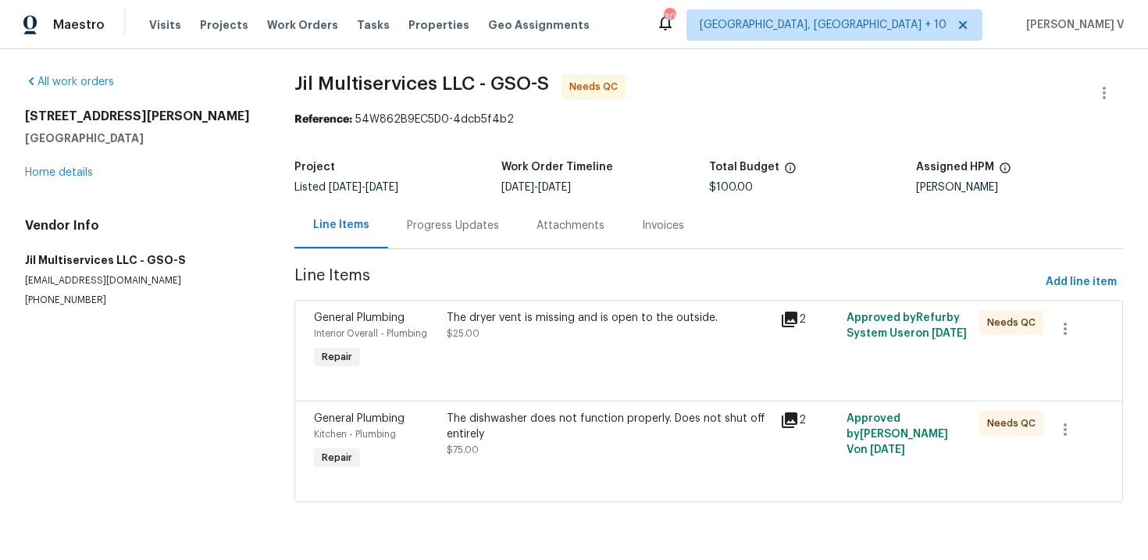
click at [505, 333] on div "The dryer vent is missing and is open to the outside. $25.00" at bounding box center [608, 325] width 323 height 31
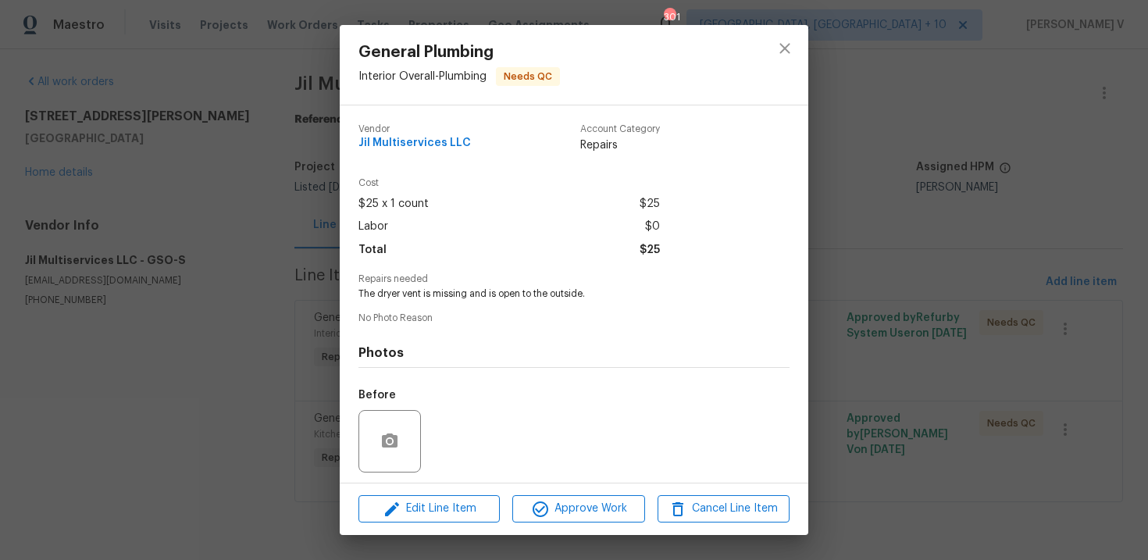
scroll to position [107, 0]
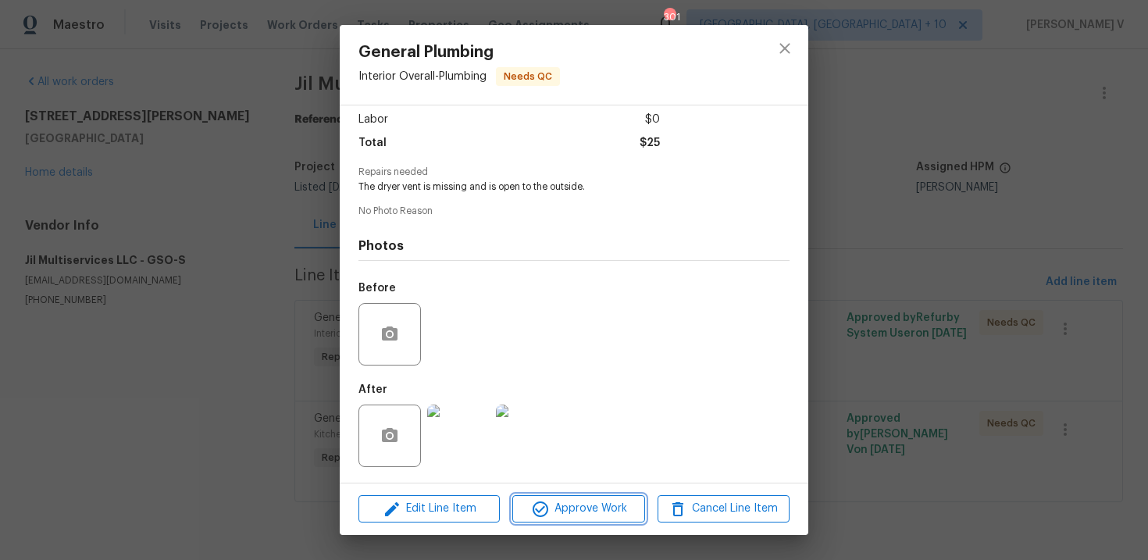
click at [563, 497] on button "Approve Work" at bounding box center [578, 508] width 132 height 27
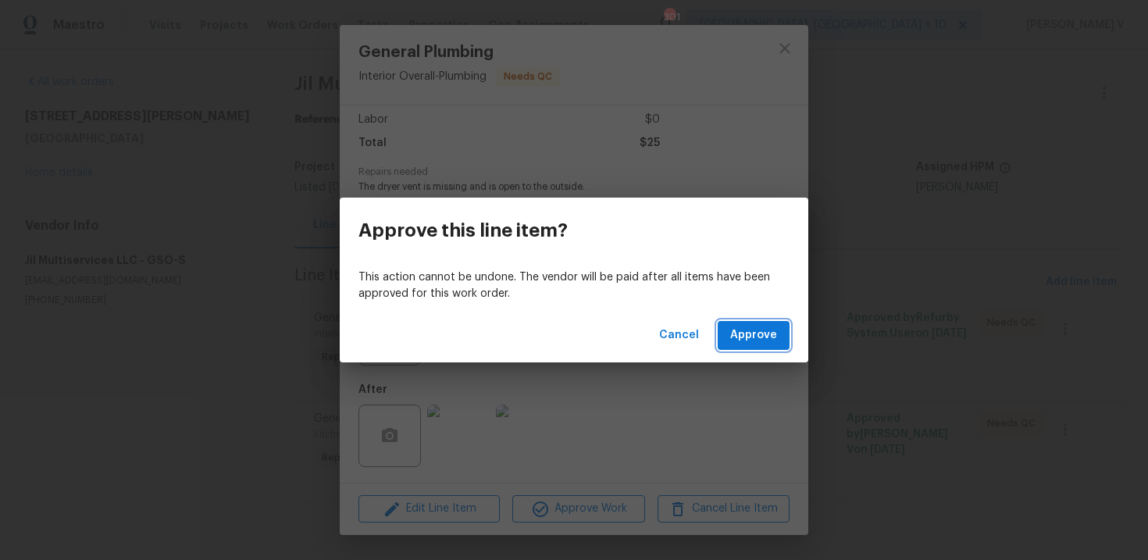
click at [760, 336] on span "Approve" at bounding box center [753, 336] width 47 height 20
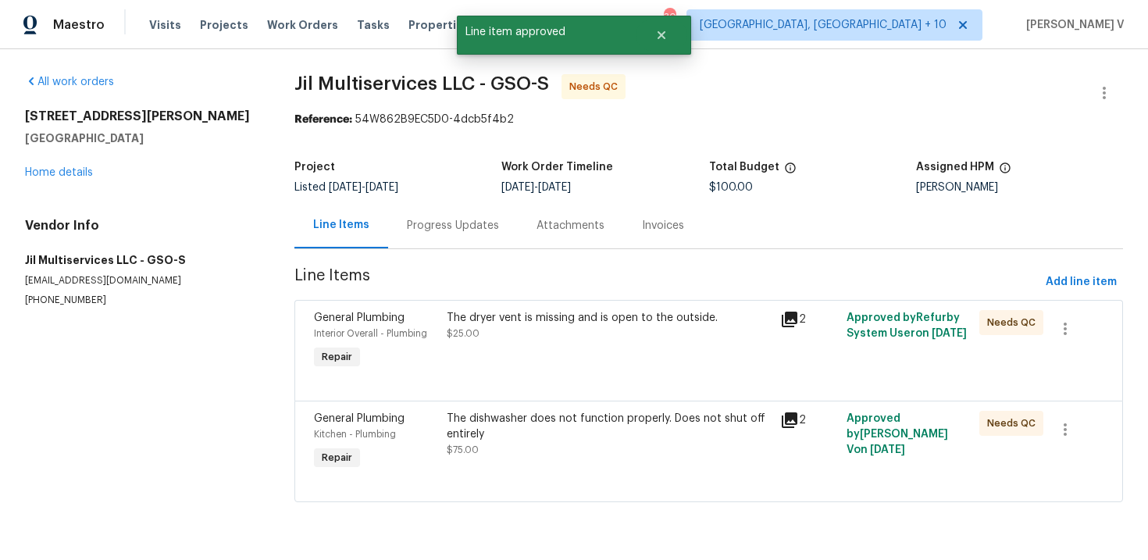
click at [482, 236] on div "Progress Updates" at bounding box center [453, 225] width 130 height 46
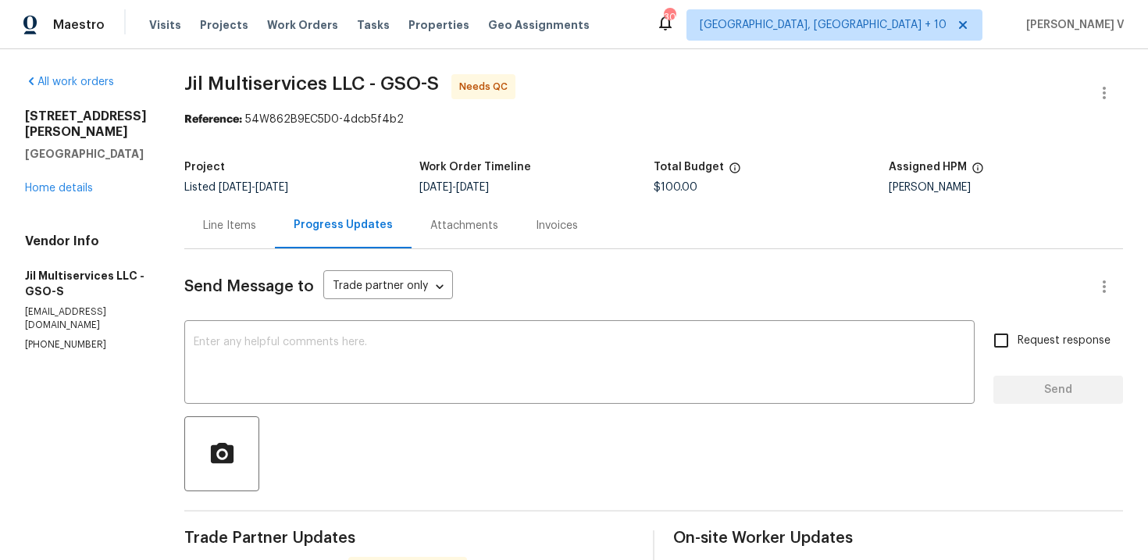
click at [258, 239] on div "Line Items" at bounding box center [229, 225] width 91 height 46
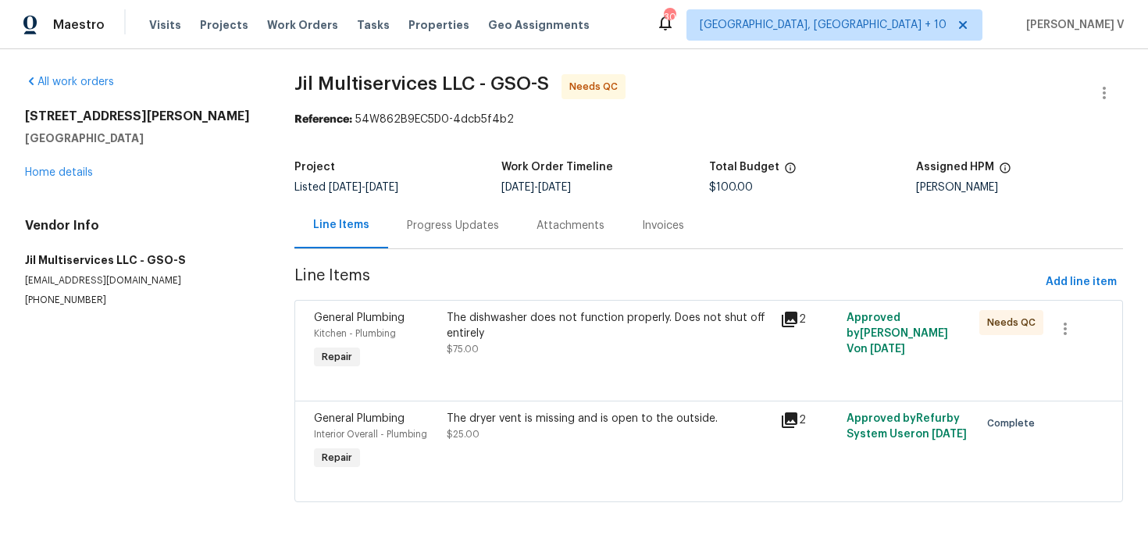
click at [580, 302] on div "General Plumbing Kitchen - Plumbing Repair The dishwasher does not function pro…" at bounding box center [709, 350] width 829 height 101
click at [584, 325] on div "The dishwasher does not function properly. Does not shut off entirely" at bounding box center [608, 325] width 323 height 31
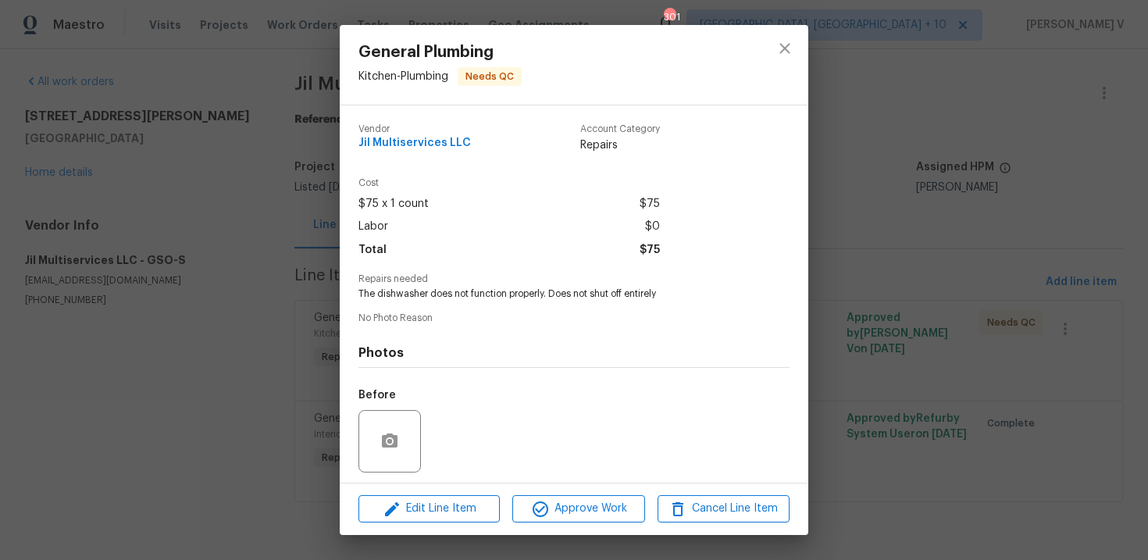
scroll to position [107, 0]
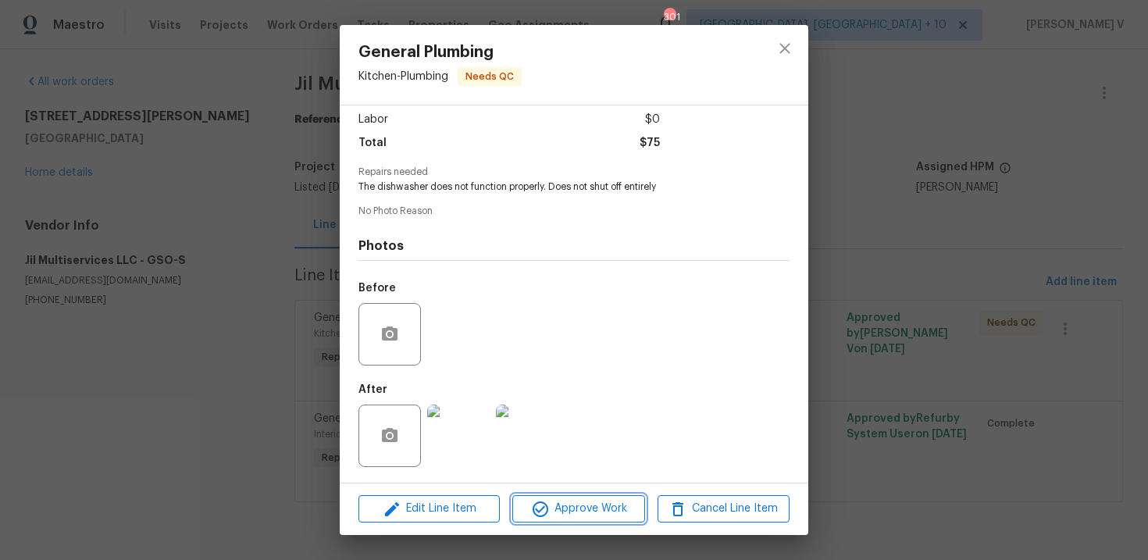
click at [564, 507] on span "Approve Work" at bounding box center [578, 509] width 123 height 20
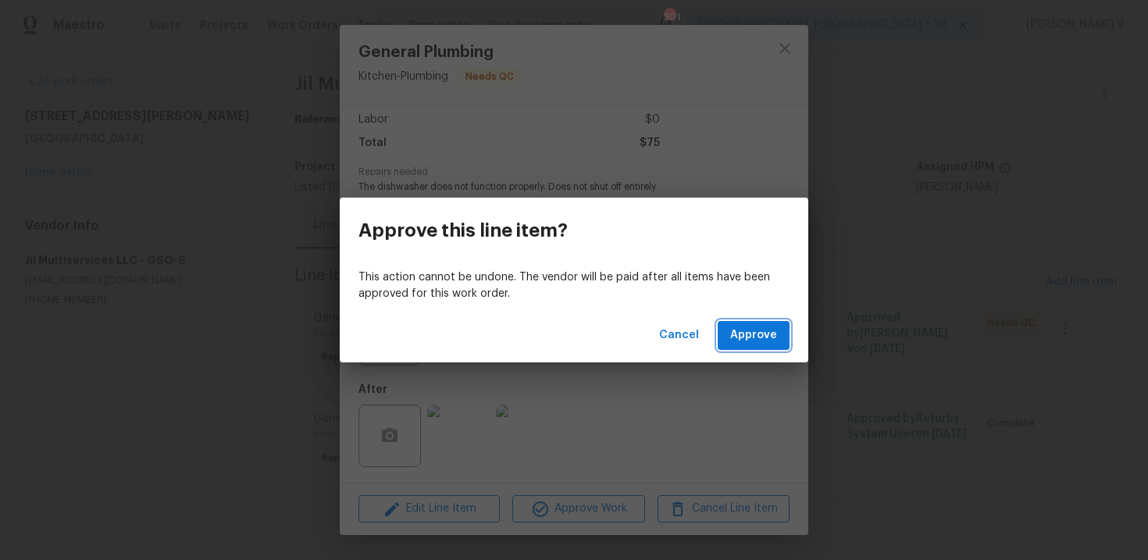
click at [752, 327] on span "Approve" at bounding box center [753, 336] width 47 height 20
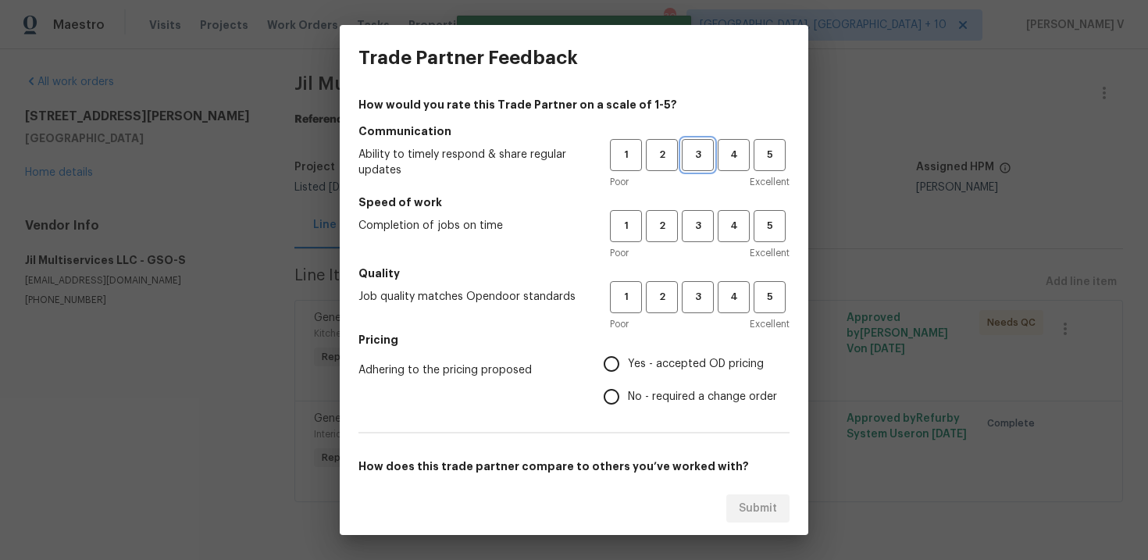
click at [691, 152] on span "3" at bounding box center [698, 155] width 29 height 18
click at [692, 219] on span "3" at bounding box center [698, 226] width 29 height 18
click at [687, 296] on span "3" at bounding box center [698, 297] width 29 height 18
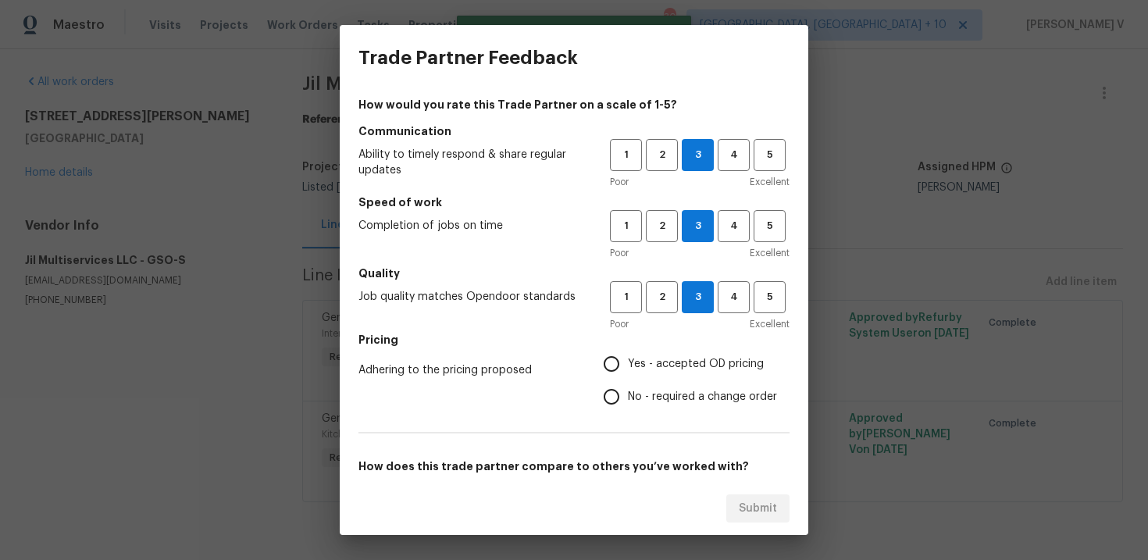
click at [624, 402] on input "No - required a change order" at bounding box center [611, 396] width 33 height 33
radio input "true"
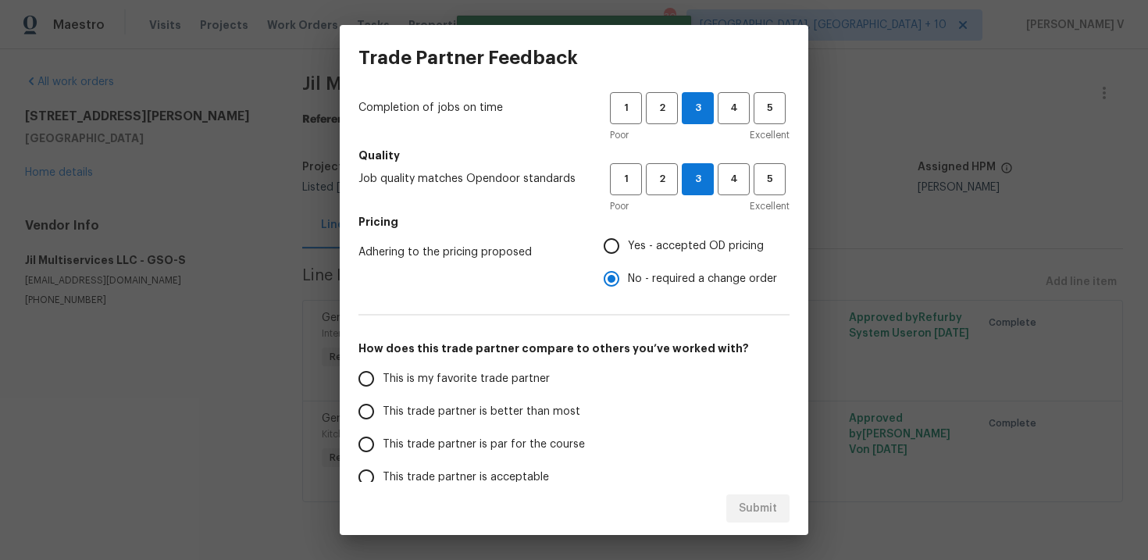
scroll to position [141, 0]
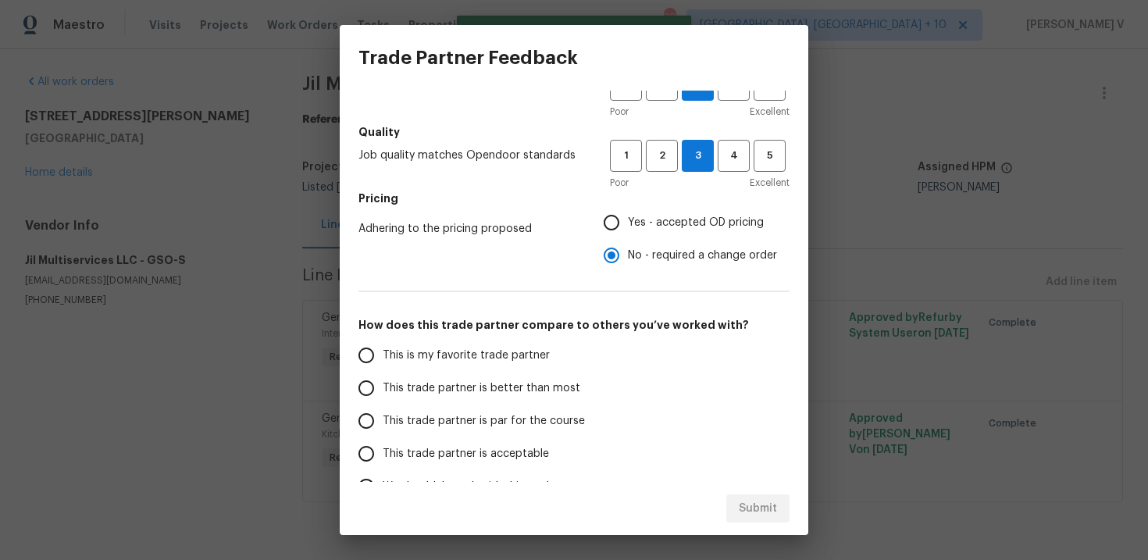
click at [561, 413] on span "This trade partner is par for the course" at bounding box center [484, 421] width 202 height 16
click at [383, 412] on input "This trade partner is par for the course" at bounding box center [366, 421] width 33 height 33
click at [741, 499] on span "Submit" at bounding box center [758, 509] width 38 height 20
radio input "true"
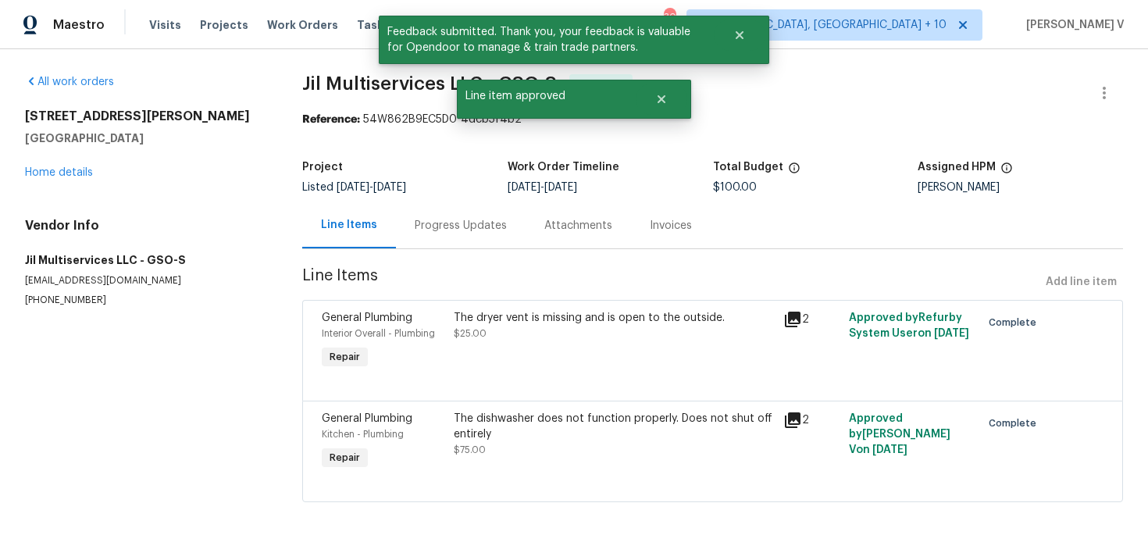
click at [459, 233] on div "Progress Updates" at bounding box center [461, 226] width 92 height 16
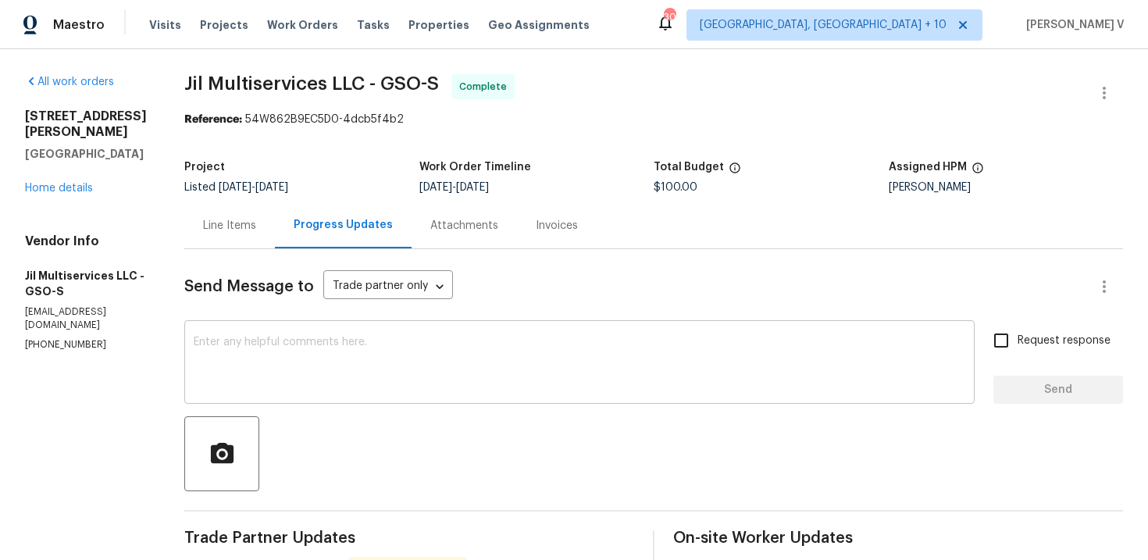
click at [339, 345] on textarea at bounding box center [580, 364] width 772 height 55
paste textarea "Hey, the work order has been approved. Thanks for the job :)"
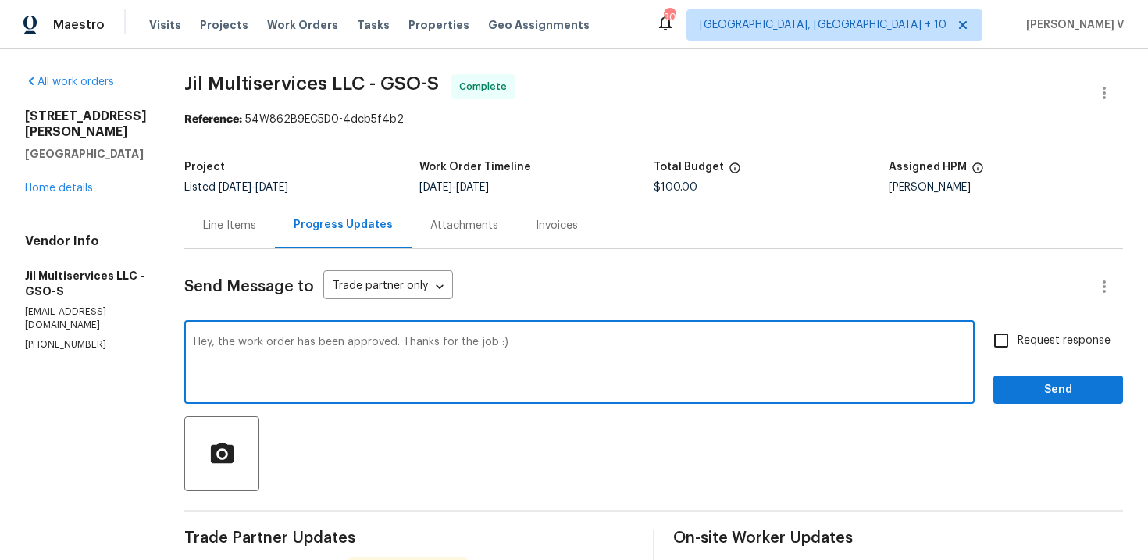
drag, startPoint x: 227, startPoint y: 341, endPoint x: 166, endPoint y: 341, distance: 60.9
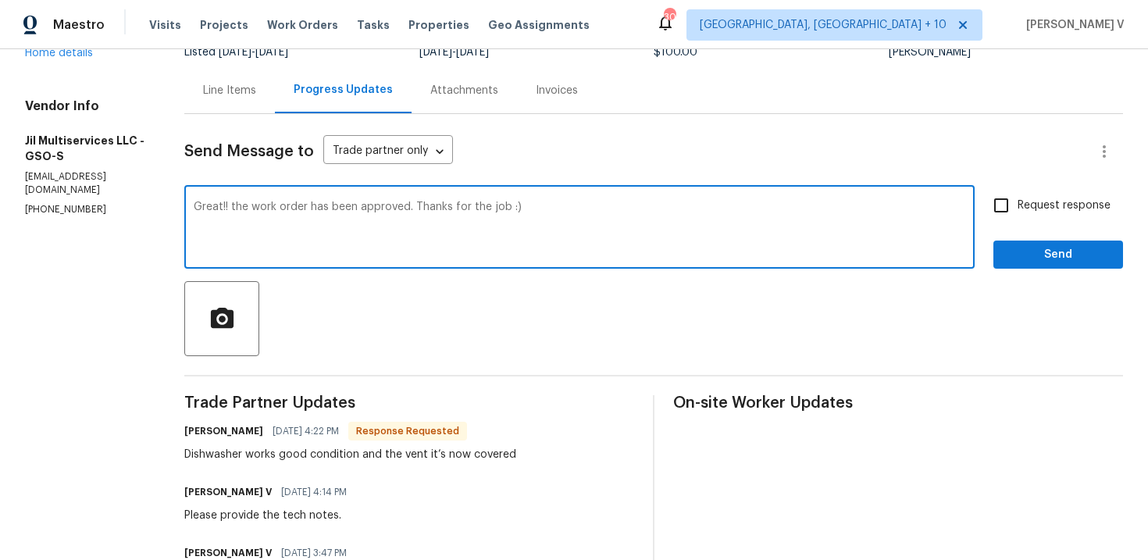
type textarea "Great!! the work order has been approved. Thanks for the job :)"
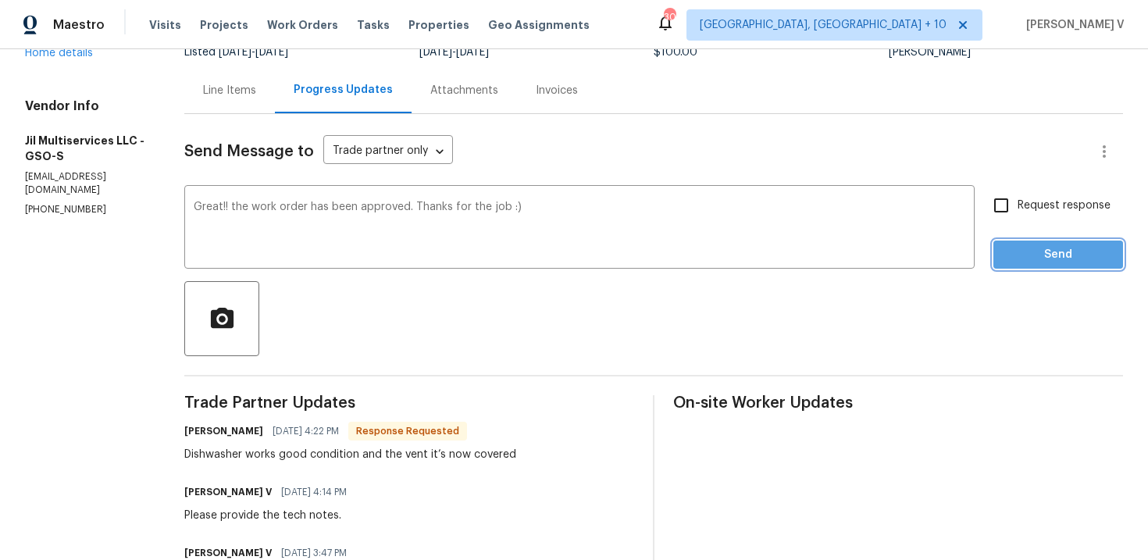
click at [1037, 267] on button "Send" at bounding box center [1059, 255] width 130 height 29
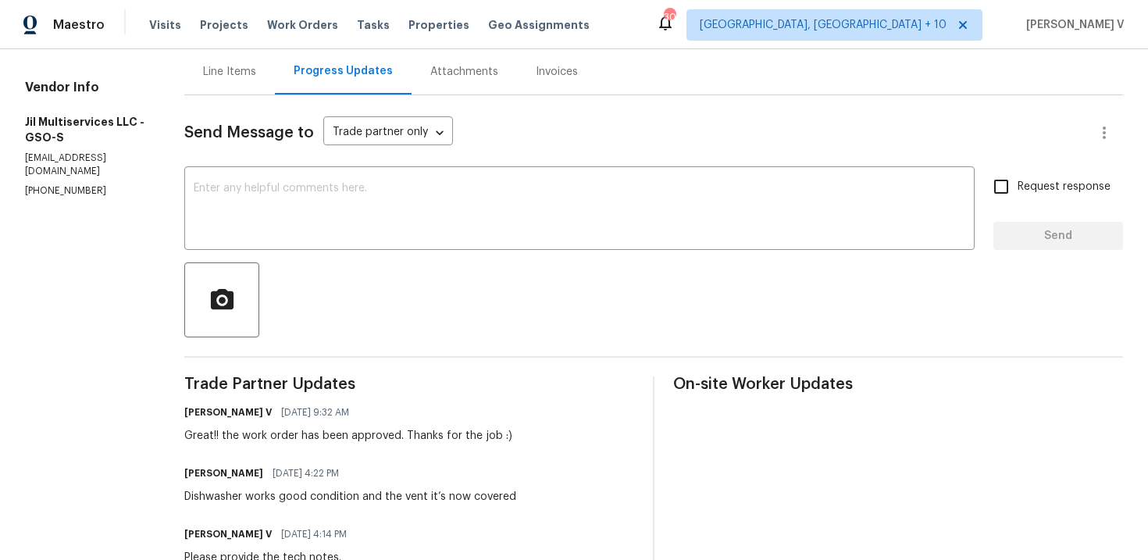
scroll to position [178, 0]
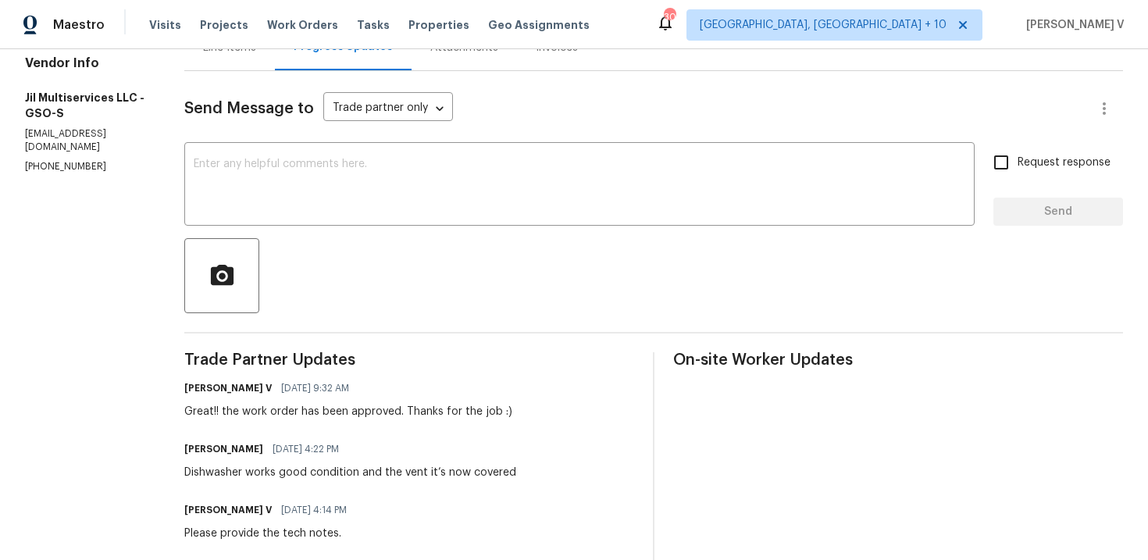
copy div "Dishwasher works good condition and the vent it’s now covered"
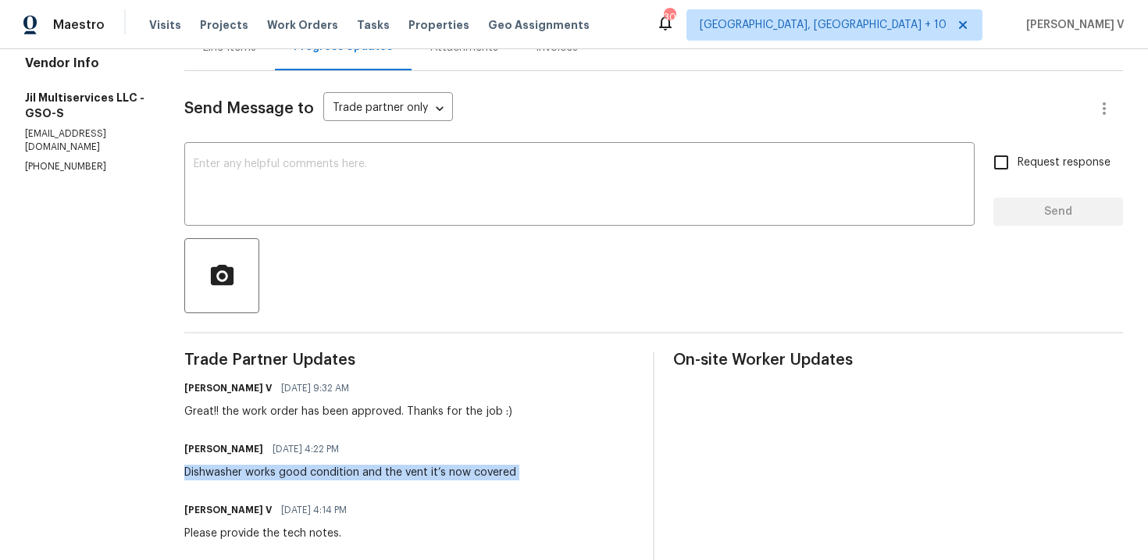
scroll to position [0, 0]
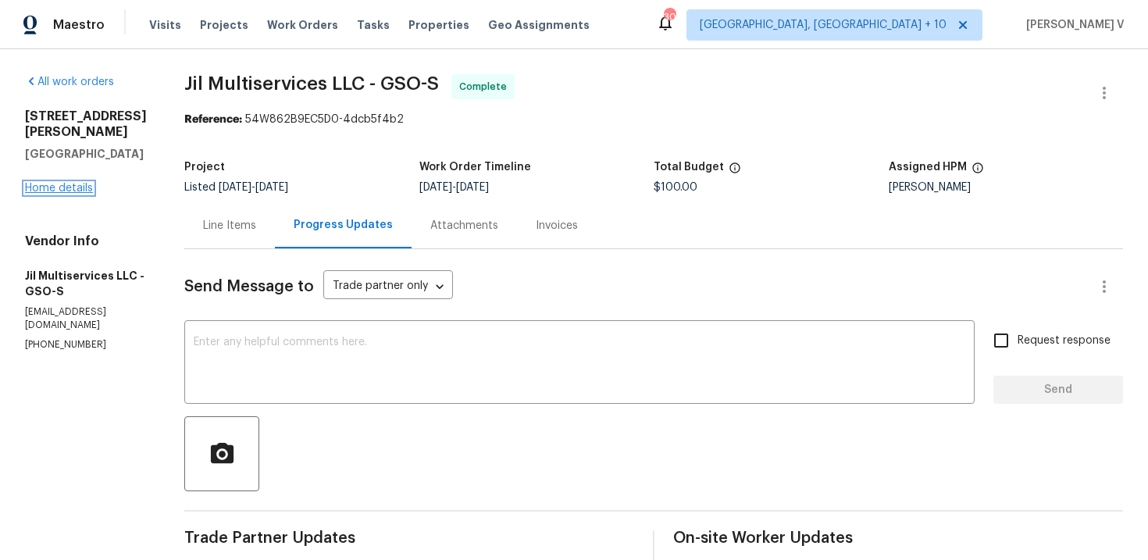
click at [61, 191] on link "Home details" at bounding box center [59, 188] width 68 height 11
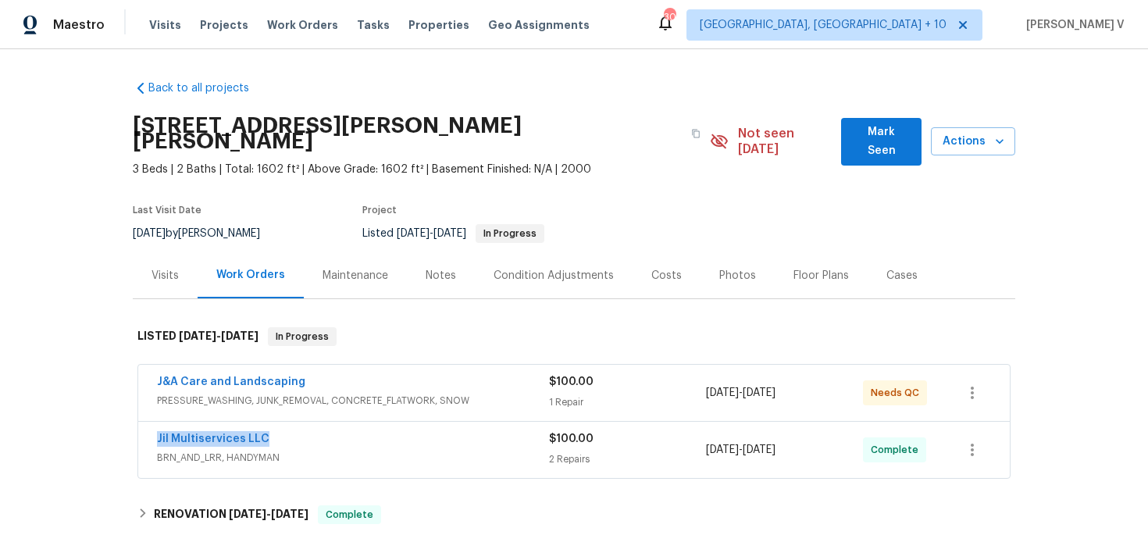
drag, startPoint x: 142, startPoint y: 419, endPoint x: 309, endPoint y: 419, distance: 167.2
click at [309, 422] on div "Jil Multiservices LLC BRN_AND_LRR, HANDYMAN $100.00 2 Repairs 8/28/2025 - 8/28/…" at bounding box center [574, 450] width 872 height 56
copy link "Jil Multiservices LLC"
click at [222, 431] on span "Jil Multiservices LLC" at bounding box center [213, 439] width 112 height 16
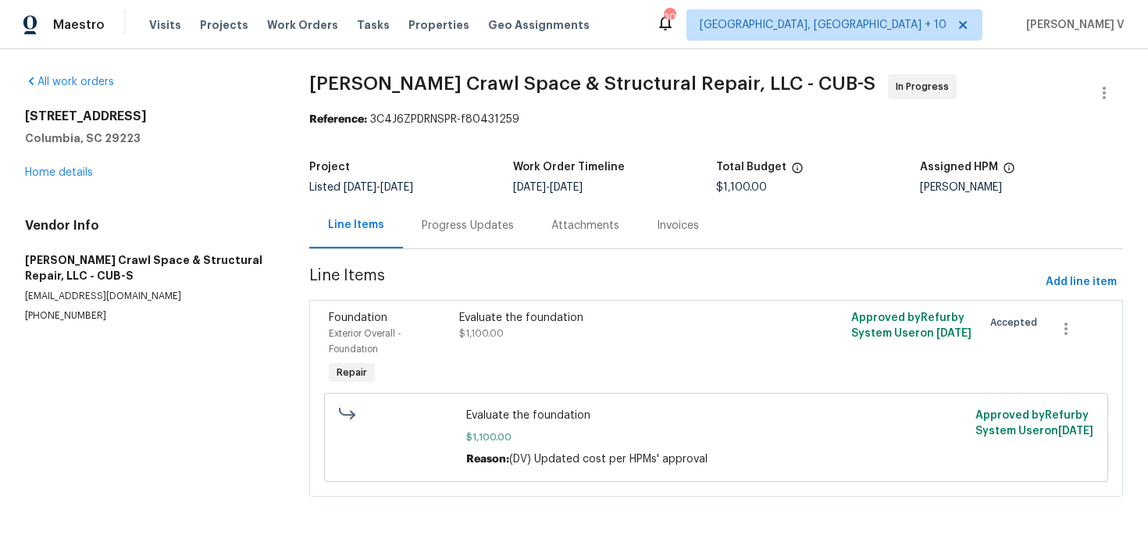
click at [423, 227] on div "Progress Updates" at bounding box center [468, 226] width 92 height 16
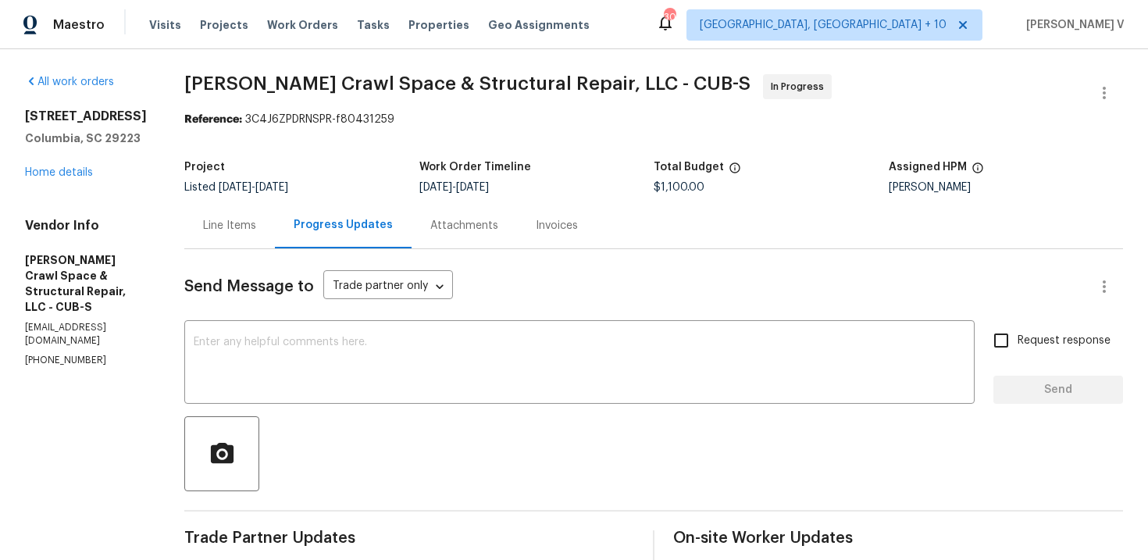
click at [61, 162] on div "2540 Chatsworth Rd Columbia, SC 29223 Home details" at bounding box center [86, 145] width 122 height 72
click at [61, 167] on link "Home details" at bounding box center [59, 172] width 68 height 11
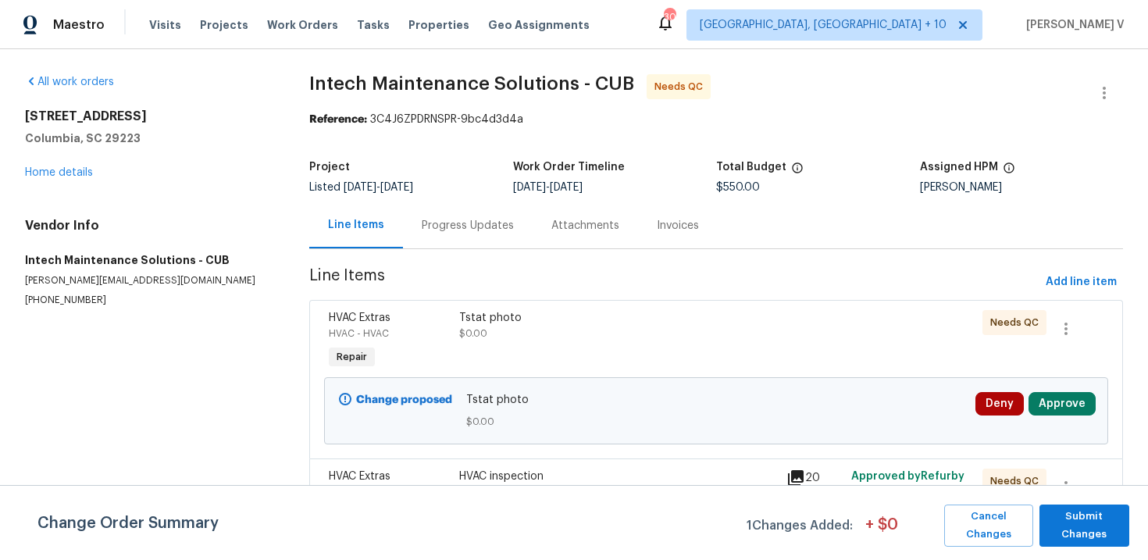
click at [459, 225] on div "Progress Updates" at bounding box center [468, 226] width 92 height 16
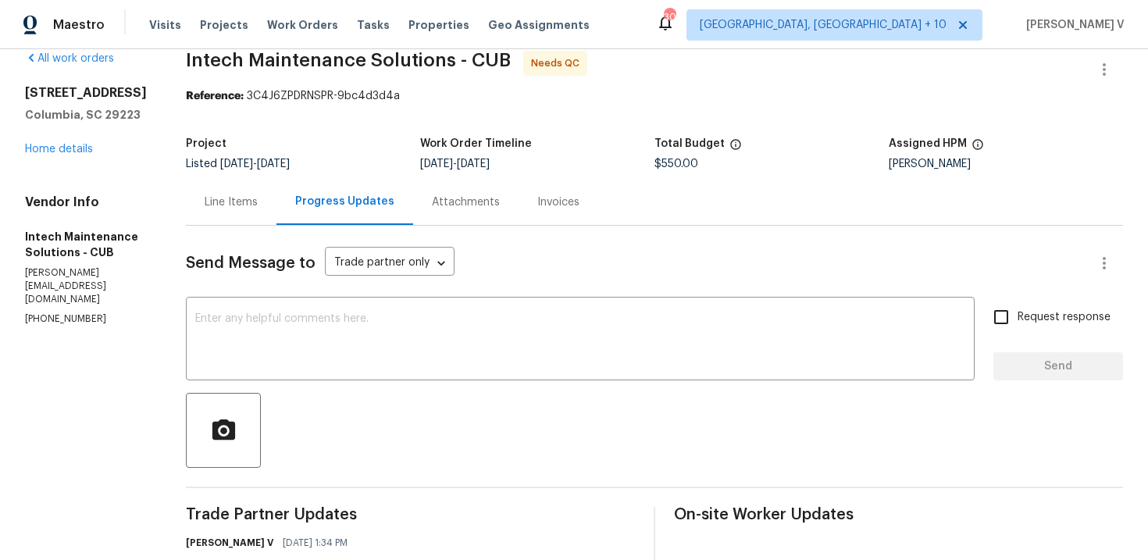
scroll to position [182, 0]
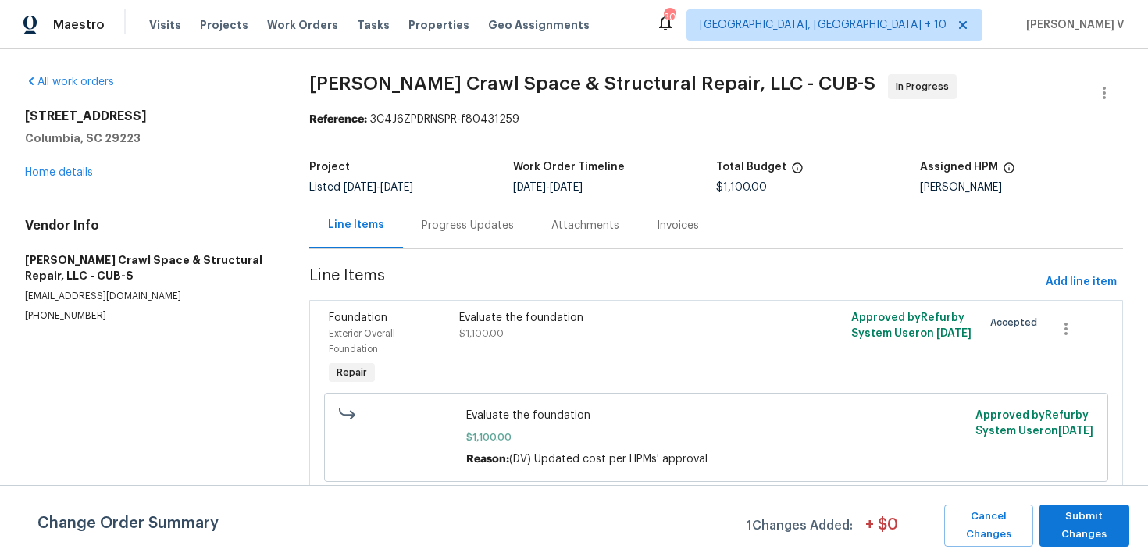
click at [447, 264] on section "Falcone Crawl Space & Structural Repair, LLC - CUB-S In Progress Reference: 3C4…" at bounding box center [716, 294] width 814 height 441
click at [473, 240] on div "Progress Updates" at bounding box center [468, 225] width 130 height 46
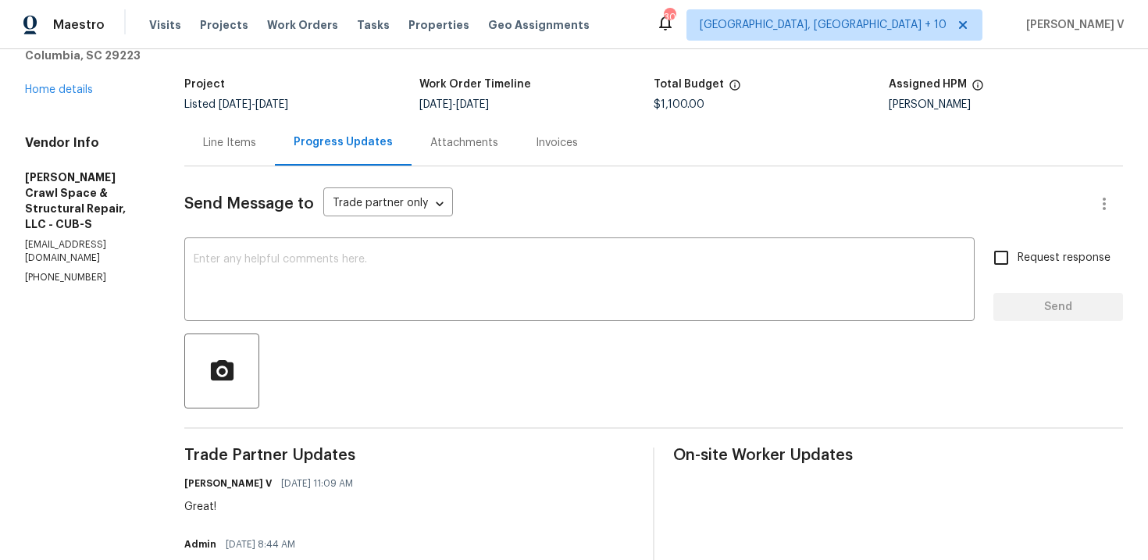
scroll to position [155, 0]
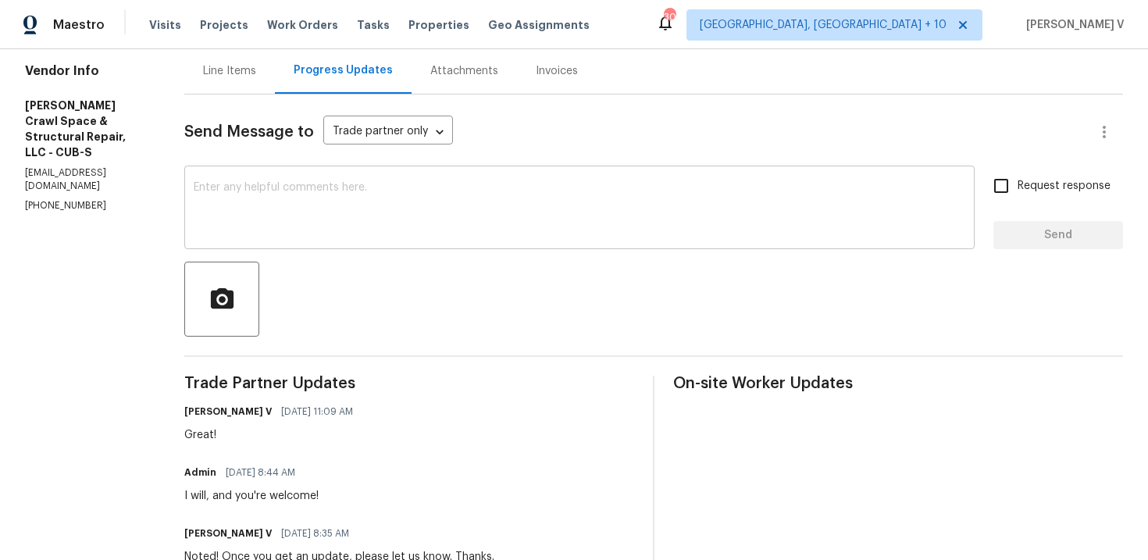
click at [345, 205] on textarea at bounding box center [580, 209] width 772 height 55
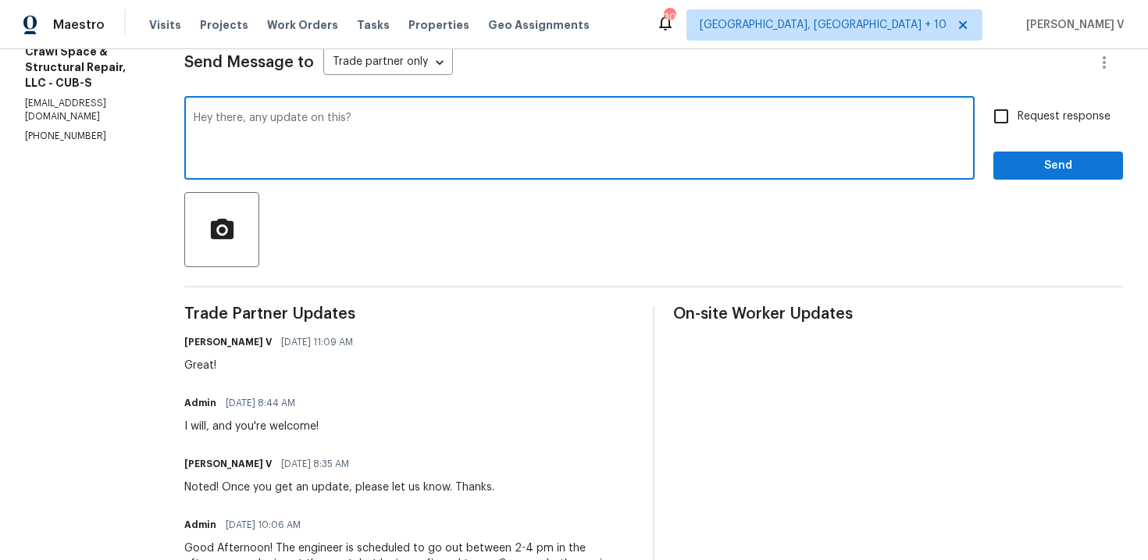
scroll to position [121, 0]
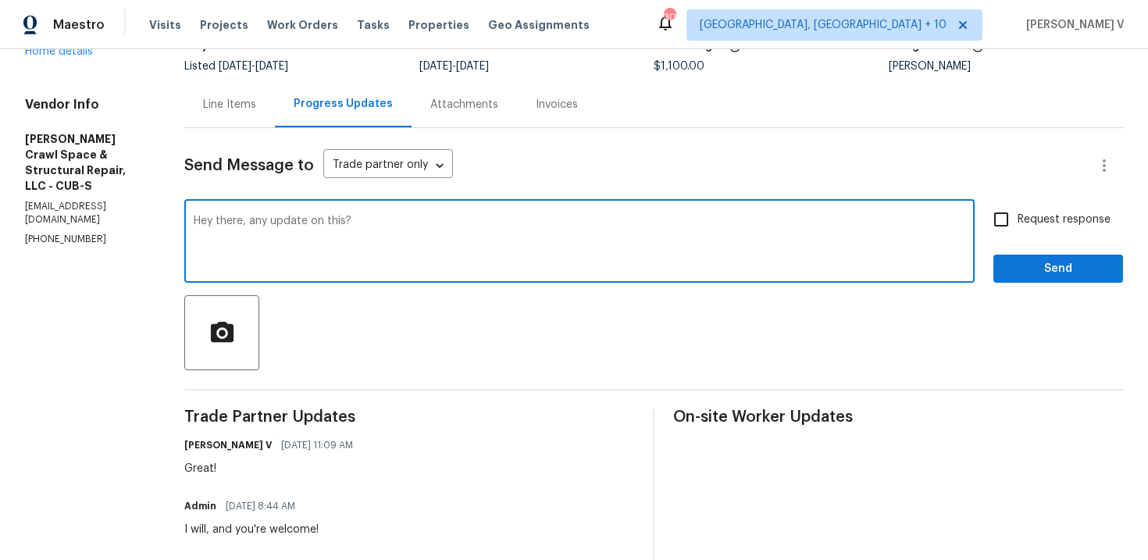
click at [966, 245] on textarea "Hey there, any update on this?" at bounding box center [580, 243] width 772 height 55
type textarea "Hey there, any update on this?"
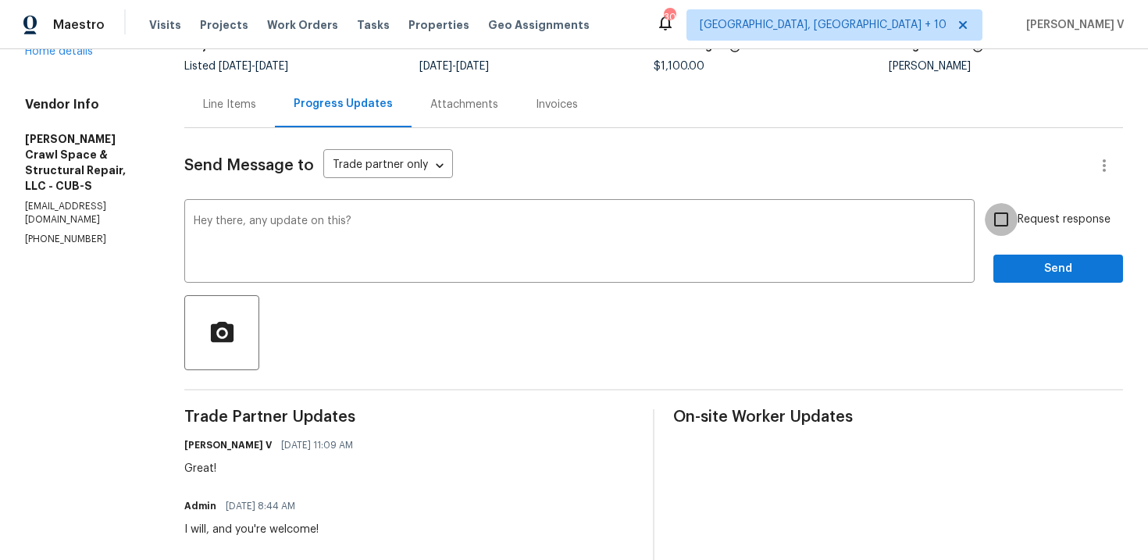
click at [1015, 235] on input "Request response" at bounding box center [1001, 219] width 33 height 33
checkbox input "true"
click at [1027, 266] on span "Send" at bounding box center [1058, 269] width 105 height 20
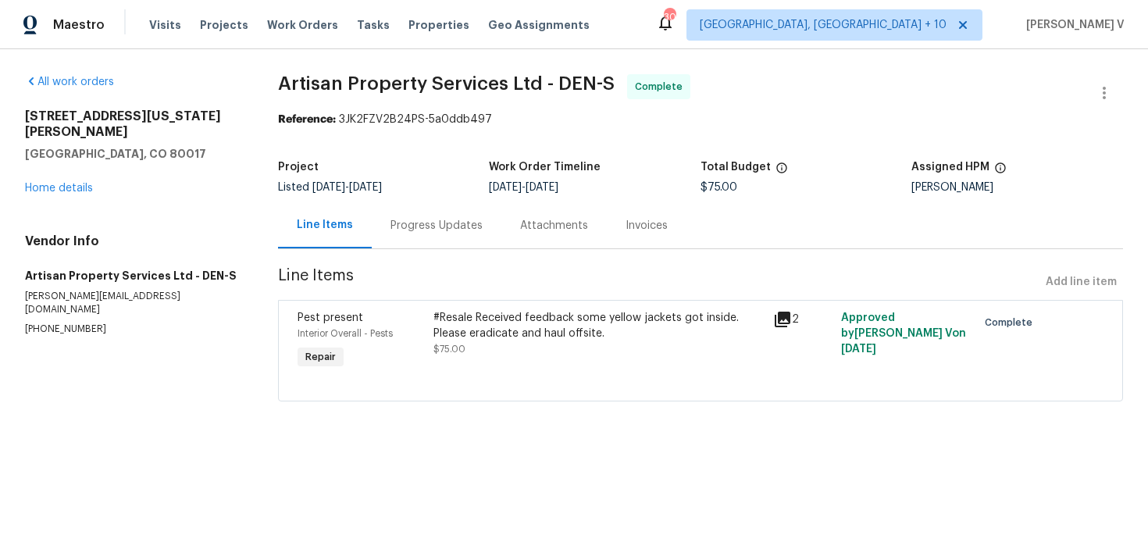
click at [435, 241] on div "Progress Updates" at bounding box center [437, 225] width 130 height 46
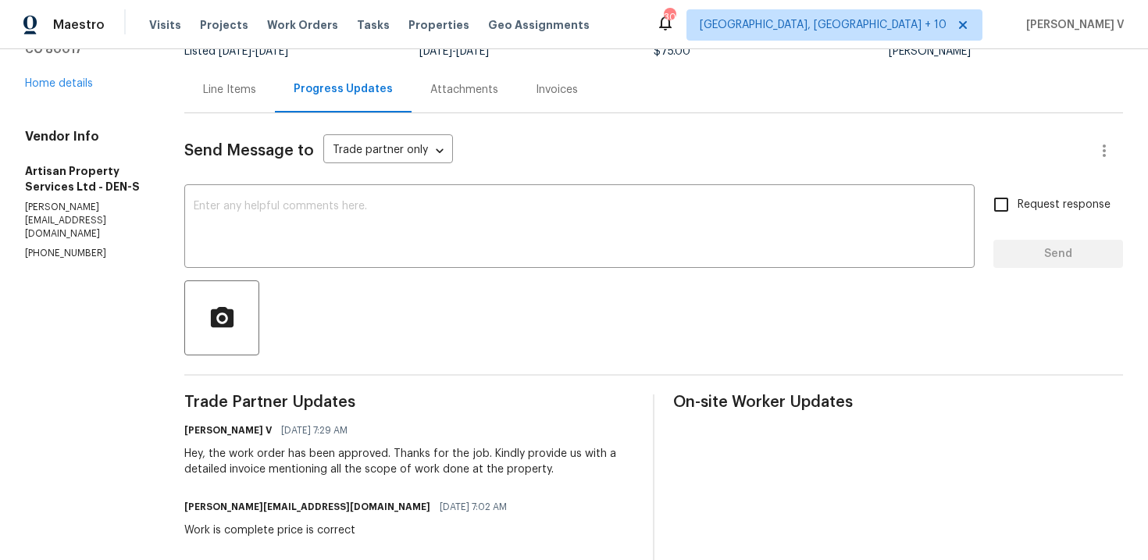
scroll to position [105, 0]
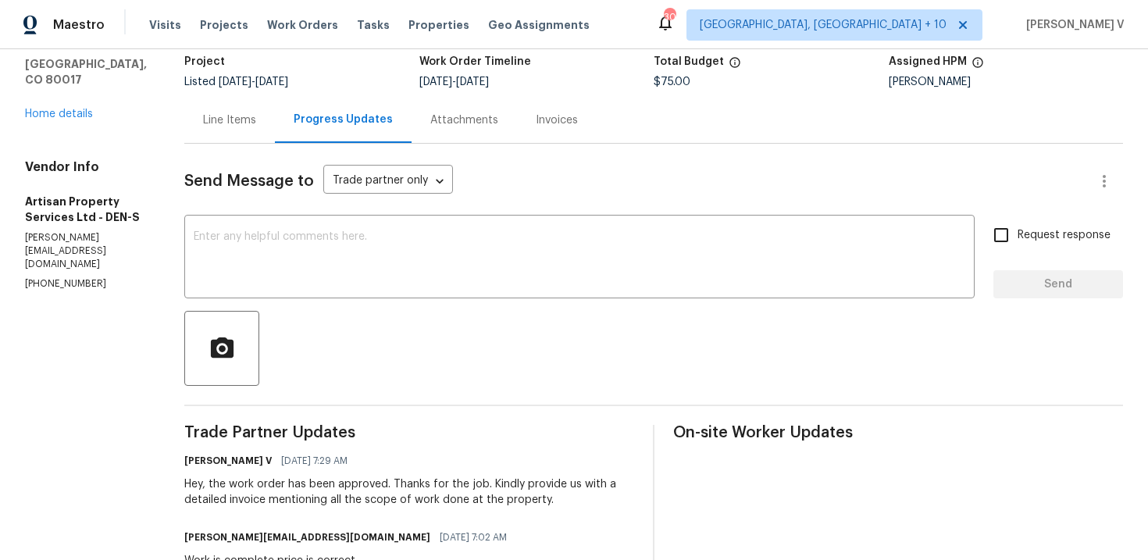
click at [224, 123] on div "Line Items" at bounding box center [229, 120] width 53 height 16
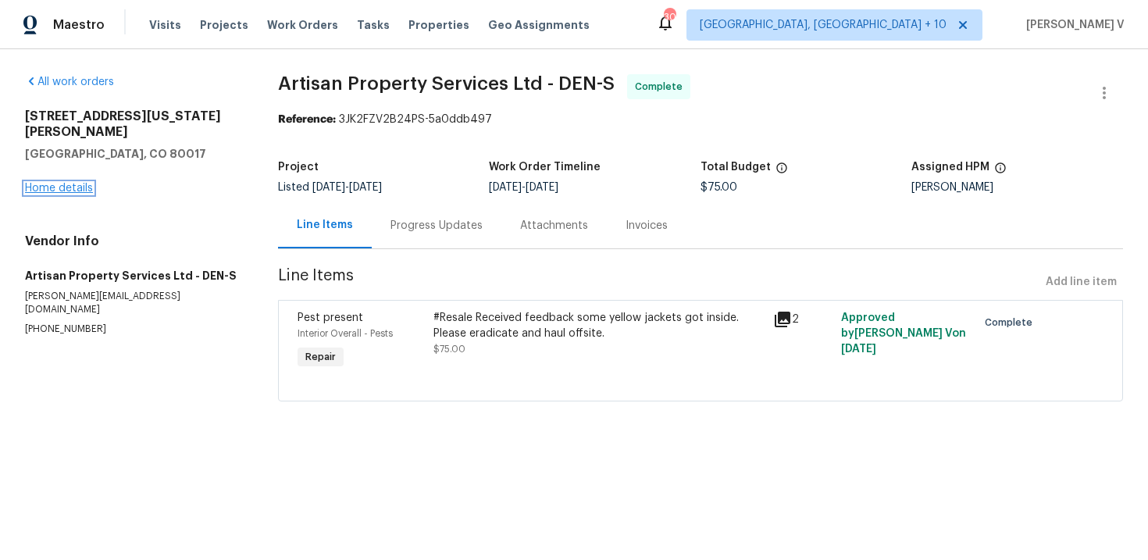
click at [70, 183] on link "Home details" at bounding box center [59, 188] width 68 height 11
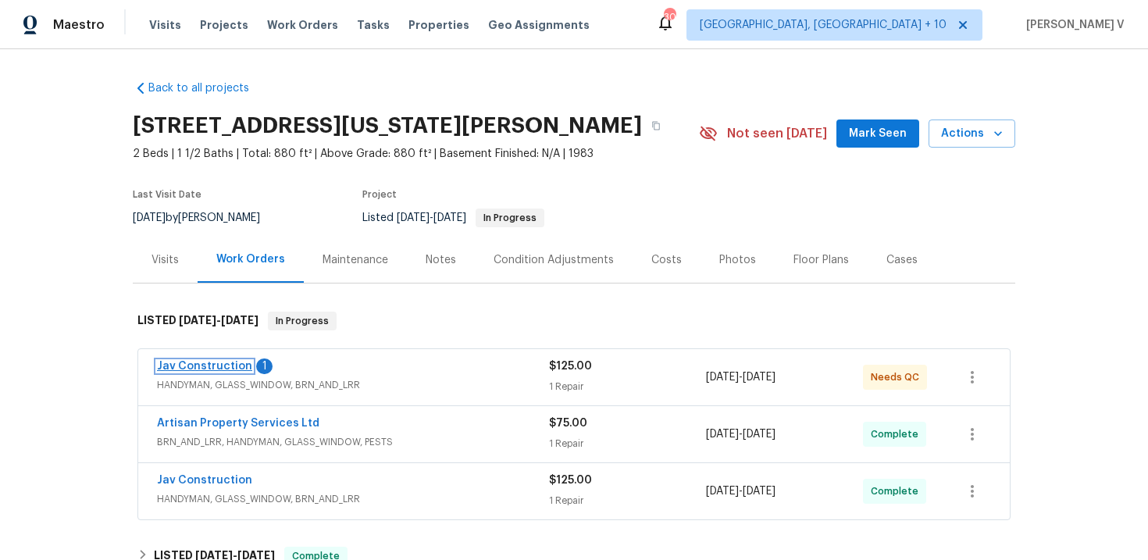
click at [222, 361] on link "Jav Construction" at bounding box center [204, 366] width 95 height 11
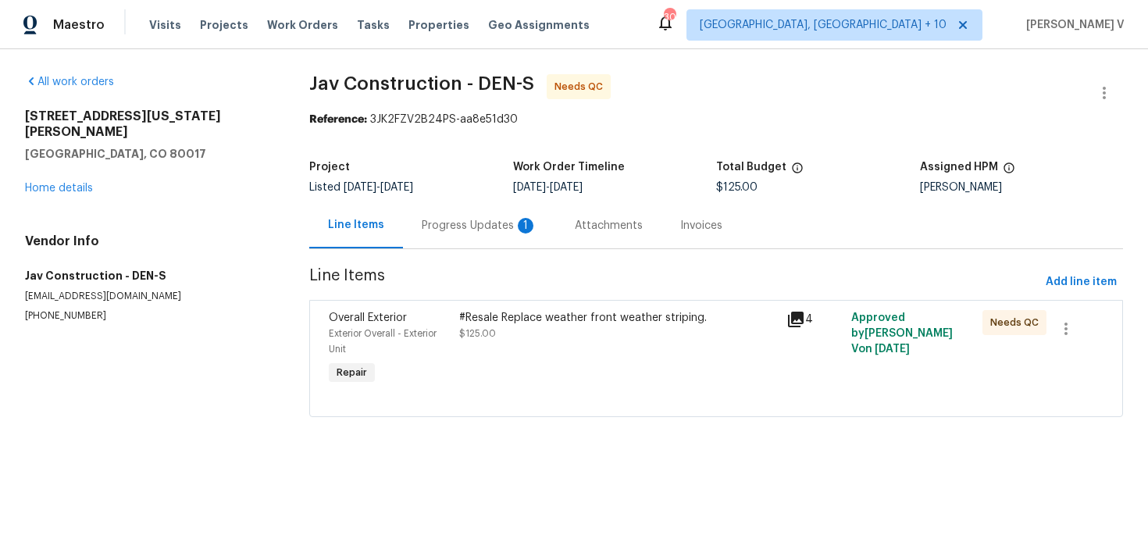
click at [422, 222] on div "Progress Updates 1" at bounding box center [480, 226] width 116 height 16
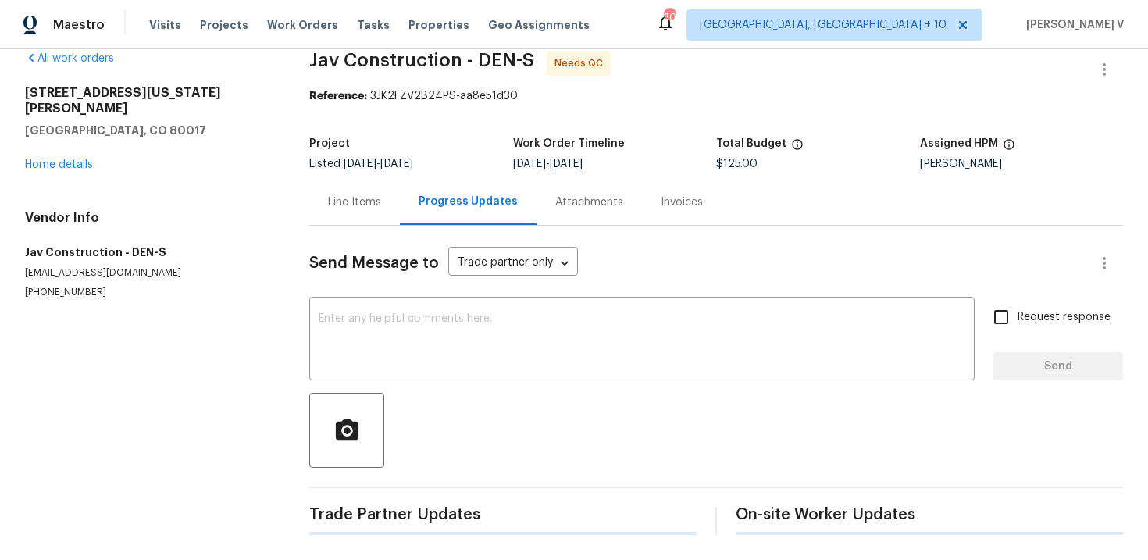
scroll to position [105, 0]
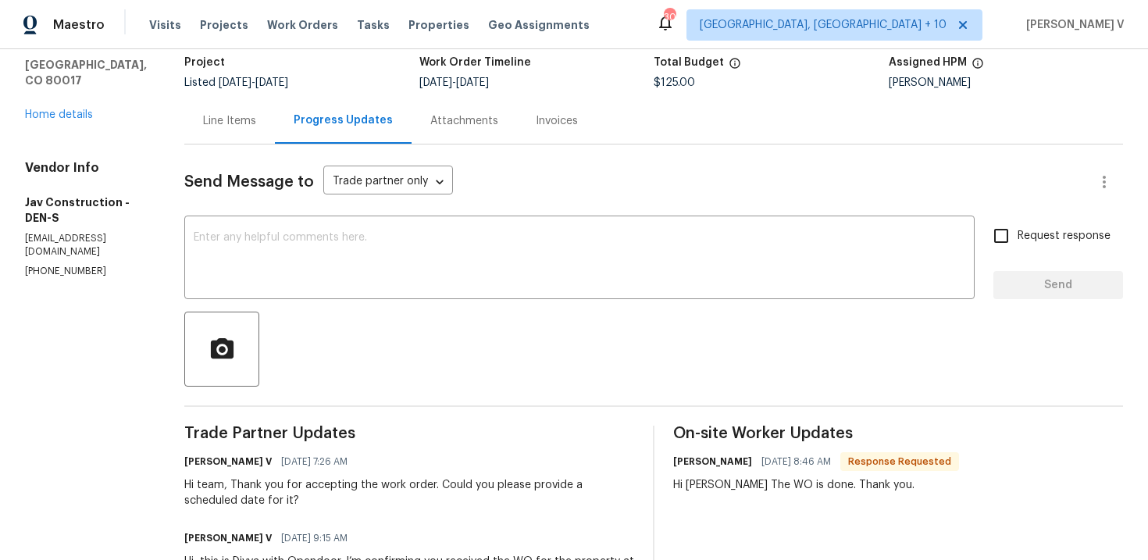
click at [213, 134] on div "Line Items" at bounding box center [229, 121] width 91 height 46
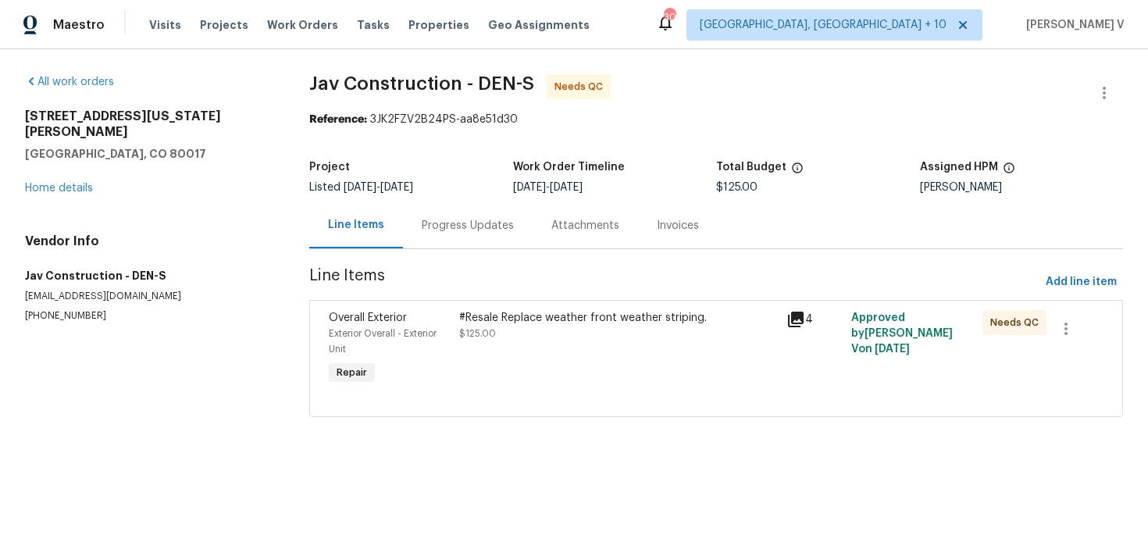
click at [503, 294] on span "Line Items" at bounding box center [674, 282] width 730 height 29
click at [503, 320] on div "#Resale Replace weather front weather striping." at bounding box center [617, 318] width 317 height 16
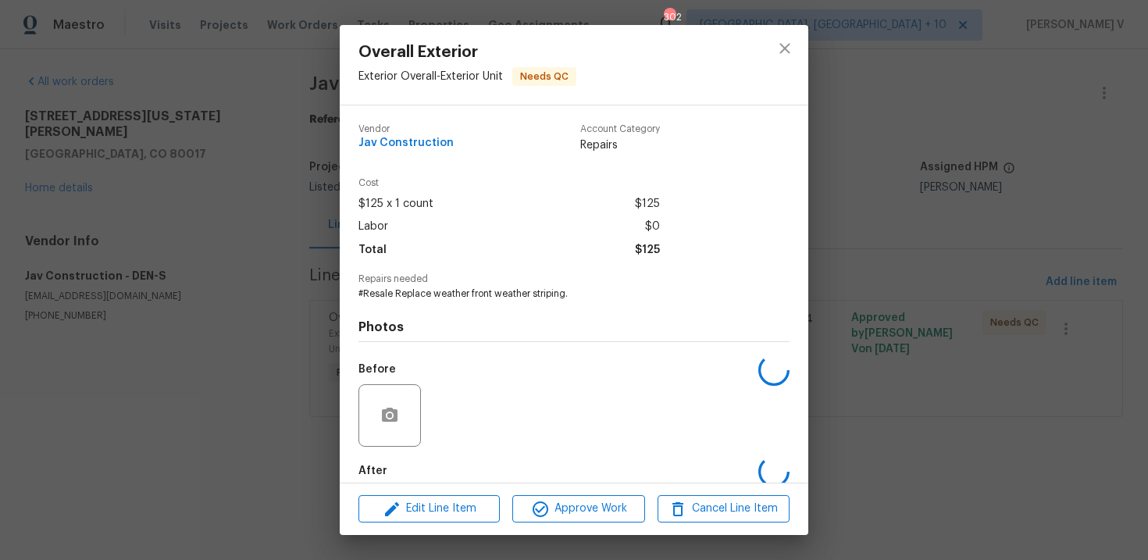
scroll to position [81, 0]
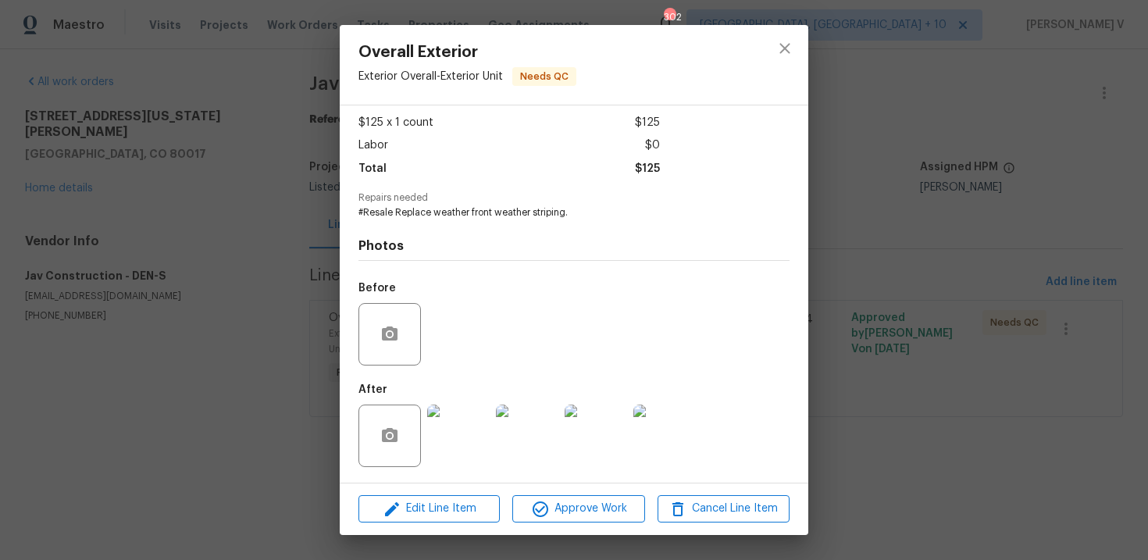
click at [145, 234] on div "Overall Exterior Exterior Overall - Exterior Unit Needs QC Vendor Jav Construct…" at bounding box center [574, 280] width 1148 height 560
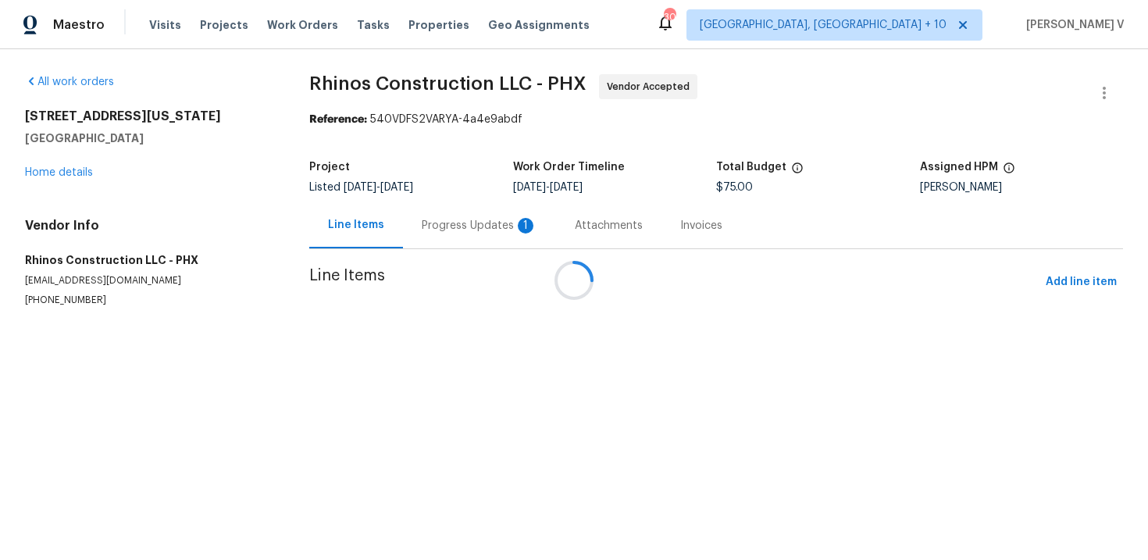
click at [556, 231] on div "Attachments" at bounding box center [608, 225] width 105 height 46
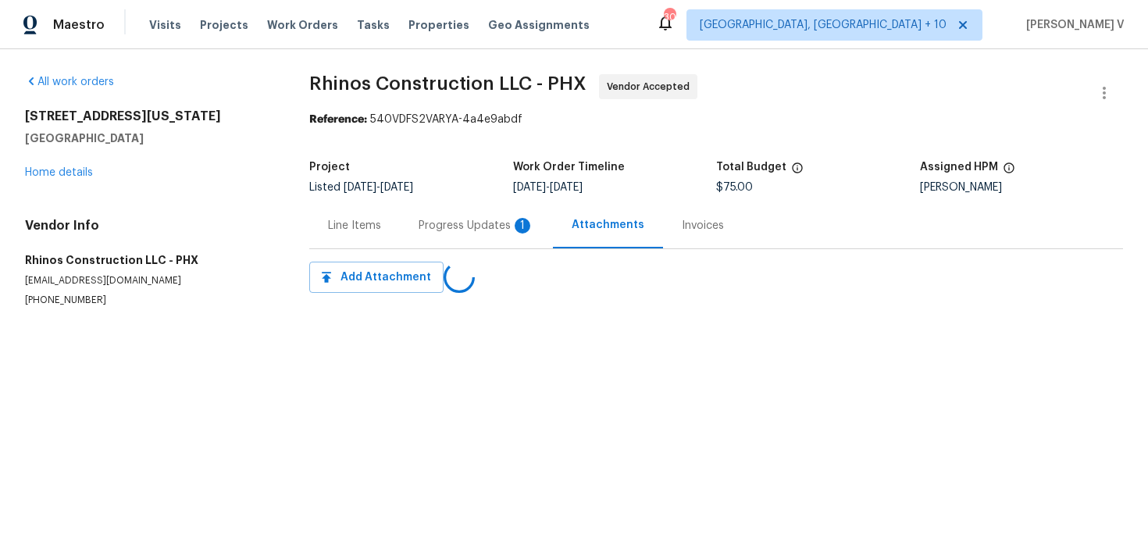
click at [430, 231] on div "Progress Updates 1" at bounding box center [477, 226] width 116 height 16
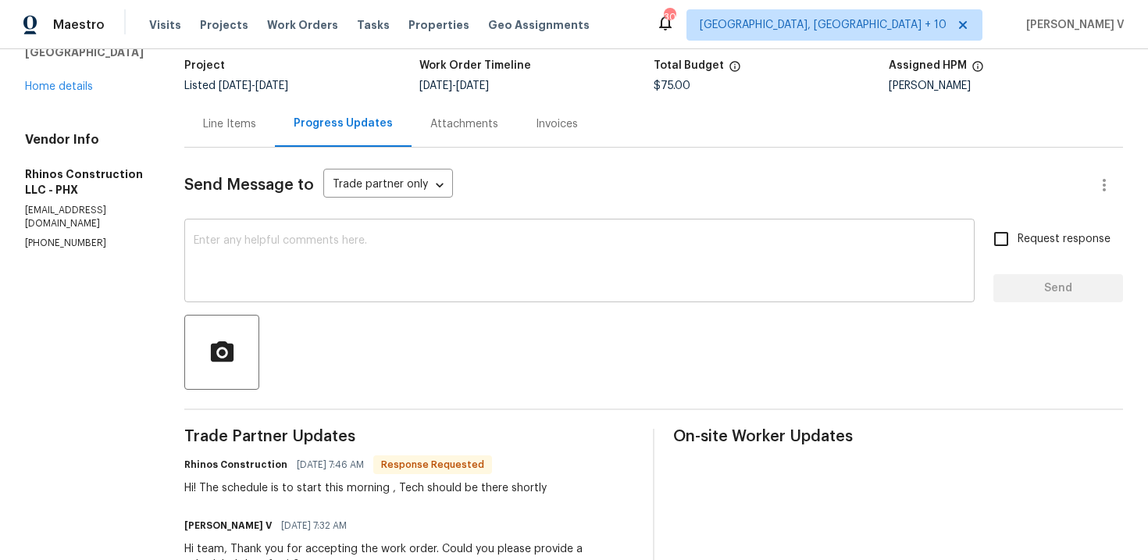
scroll to position [90, 0]
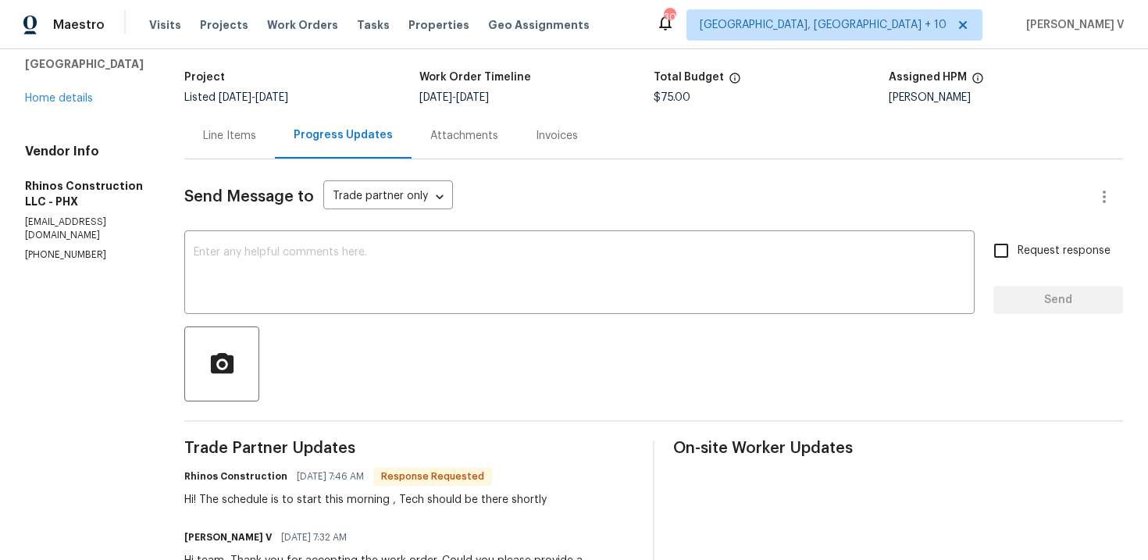
click at [229, 145] on div "Line Items" at bounding box center [229, 135] width 91 height 46
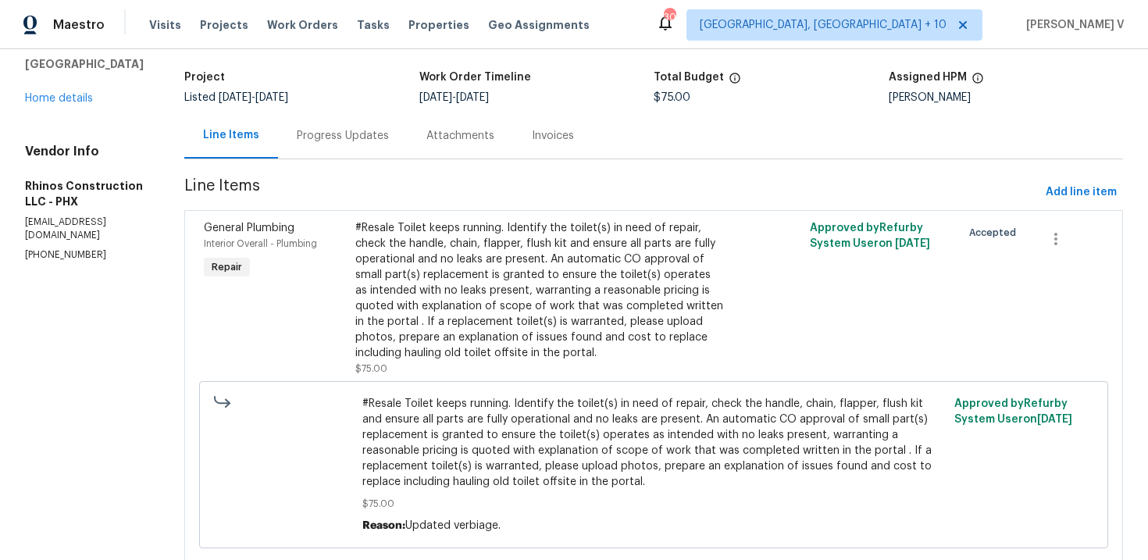
click at [358, 167] on section "Rhinos Construction LLC - PHX Vendor Accepted Reference: 540VDFS2VARYA-4a4e9abd…" at bounding box center [653, 283] width 939 height 598
click at [348, 144] on div "Progress Updates" at bounding box center [343, 135] width 130 height 46
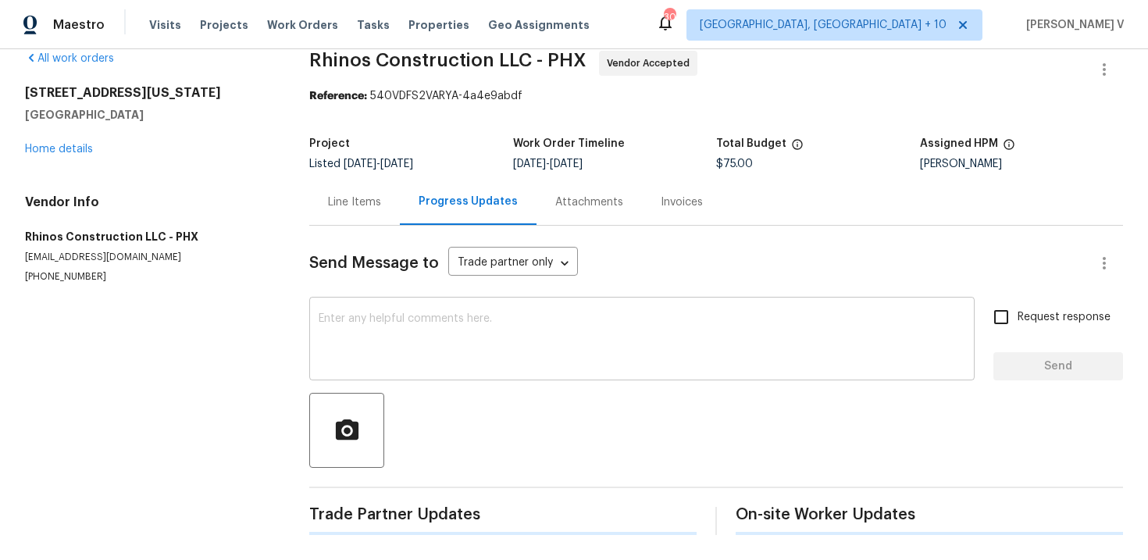
click at [380, 323] on textarea at bounding box center [642, 340] width 647 height 55
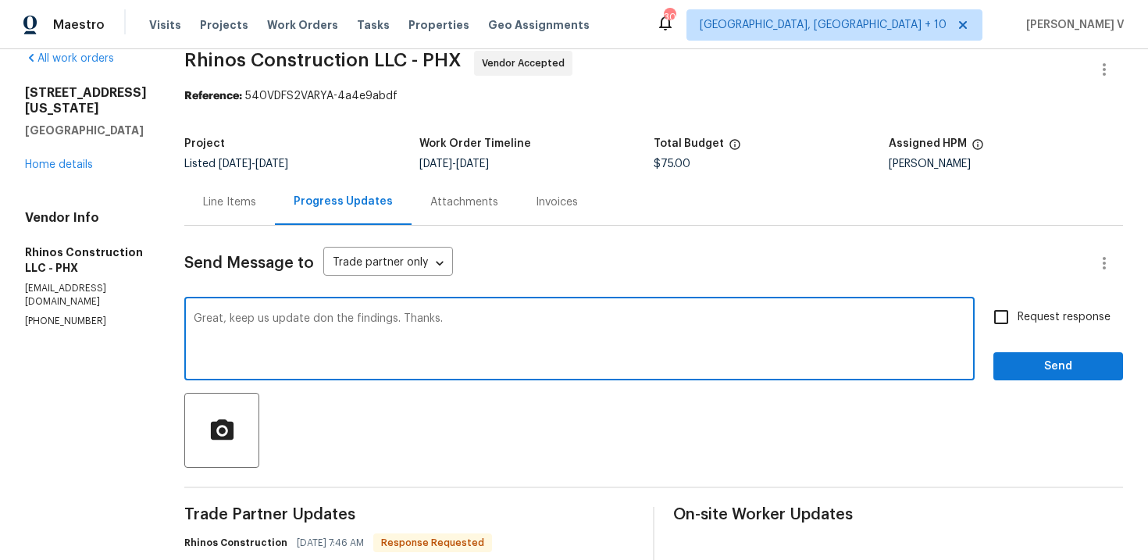
click at [304, 321] on textarea "Great, keep us update don the findings. Thanks." at bounding box center [580, 340] width 772 height 55
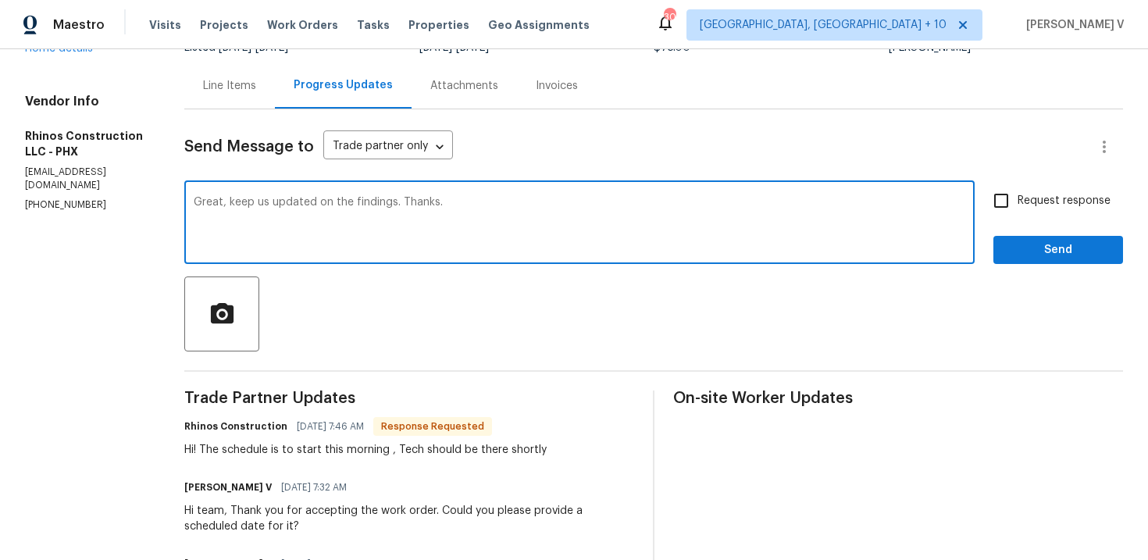
scroll to position [154, 0]
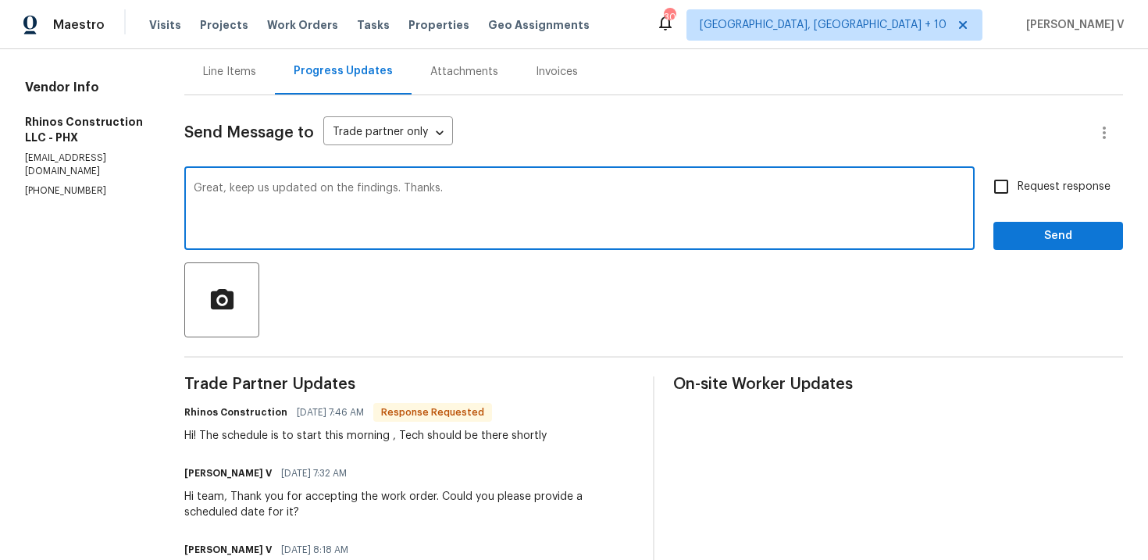
type textarea "Great, keep us updated on the findings. Thanks."
click at [1052, 246] on button "Send" at bounding box center [1059, 236] width 130 height 29
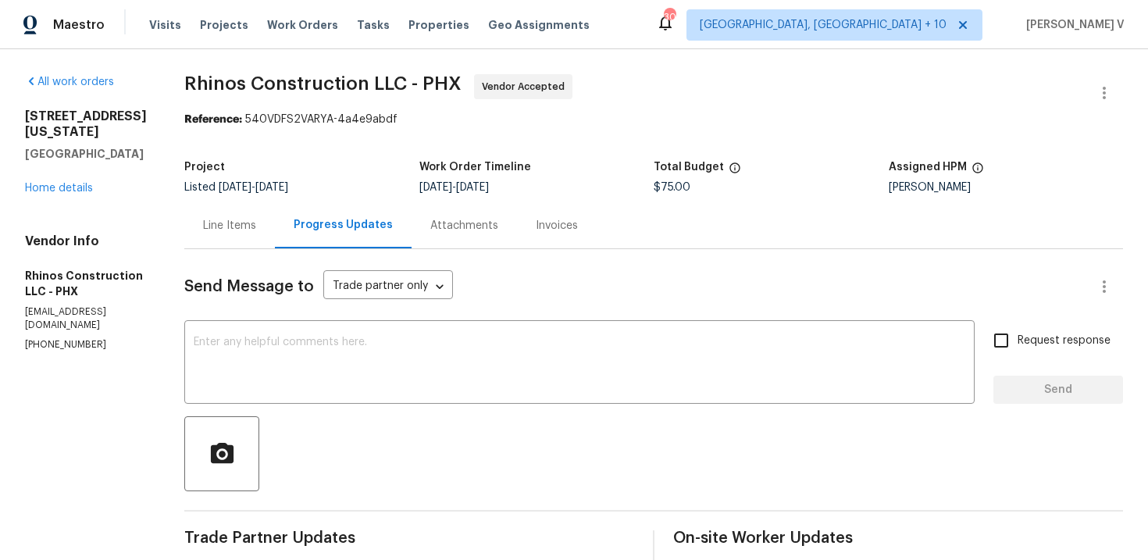
scroll to position [342, 0]
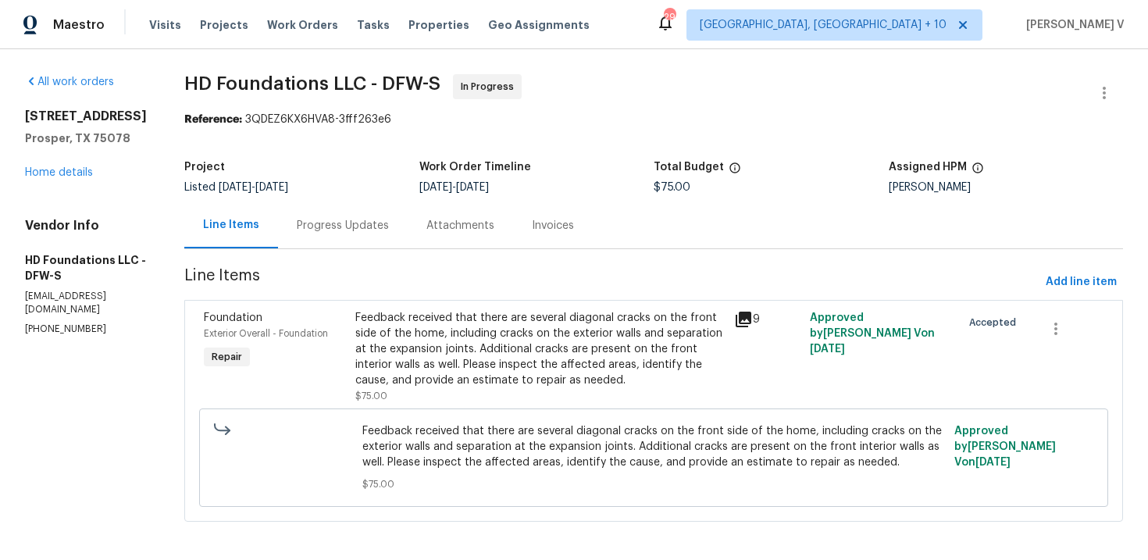
click at [369, 230] on div "Progress Updates" at bounding box center [343, 226] width 92 height 16
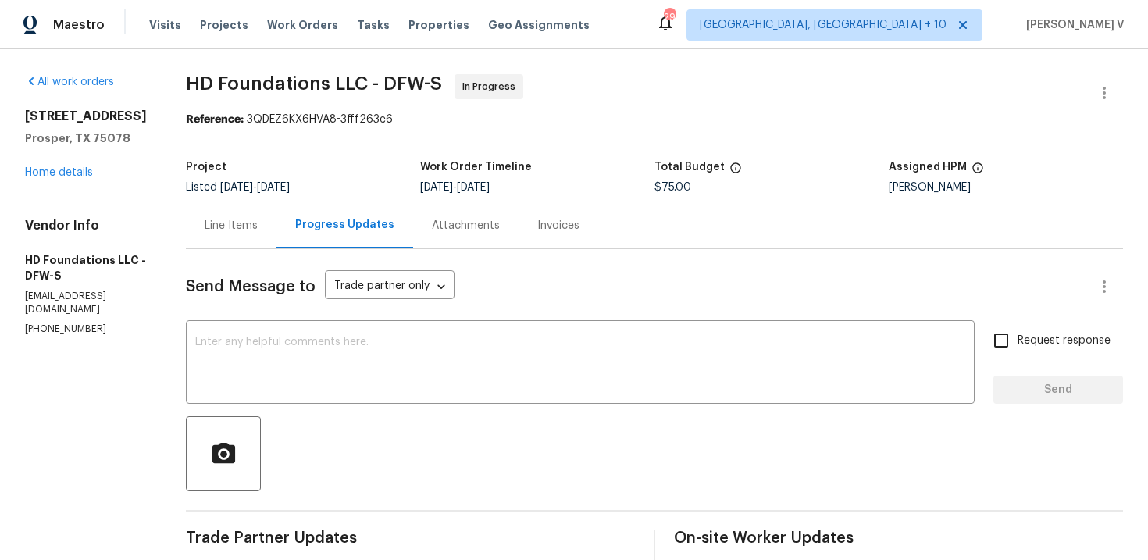
click at [267, 207] on div "Line Items" at bounding box center [231, 225] width 91 height 46
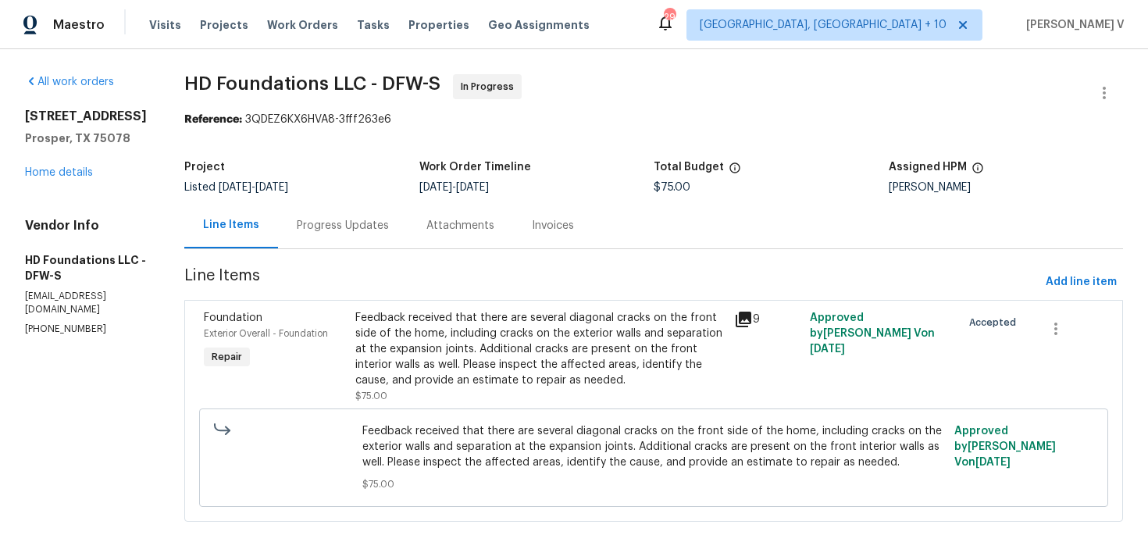
click at [487, 332] on div "Feedback received that there are several diagonal cracks on the front side of t…" at bounding box center [540, 349] width 370 height 78
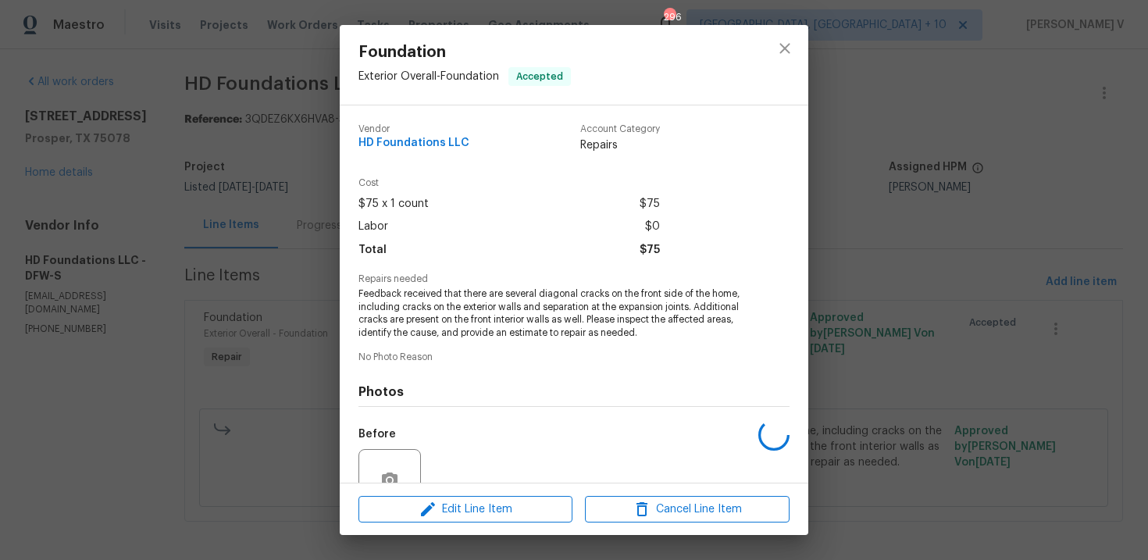
scroll to position [146, 0]
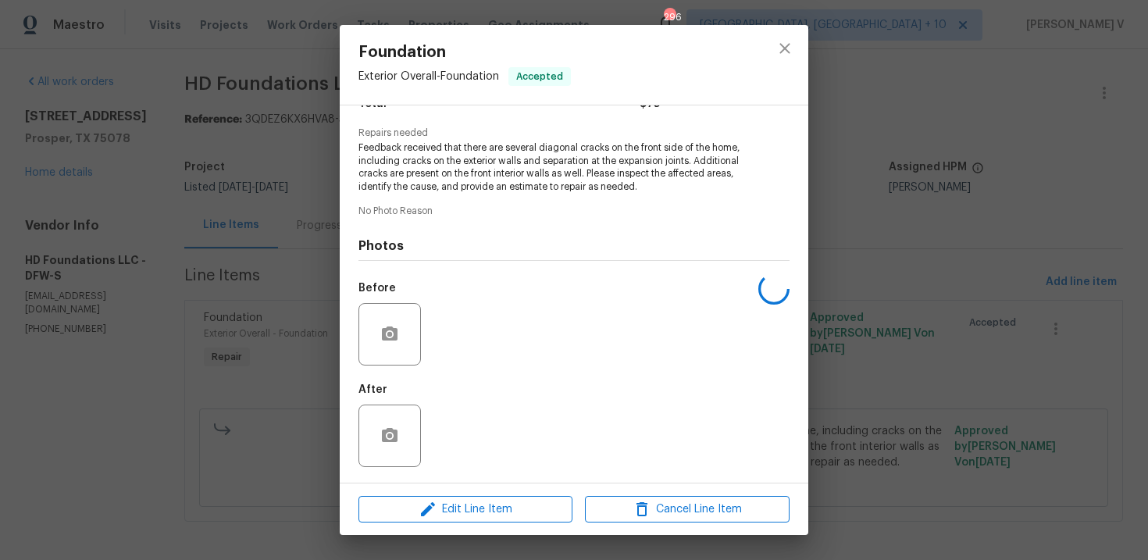
click at [137, 349] on div "Foundation Exterior Overall - Foundation Accepted Vendor HD Foundations LLC Acc…" at bounding box center [574, 280] width 1148 height 560
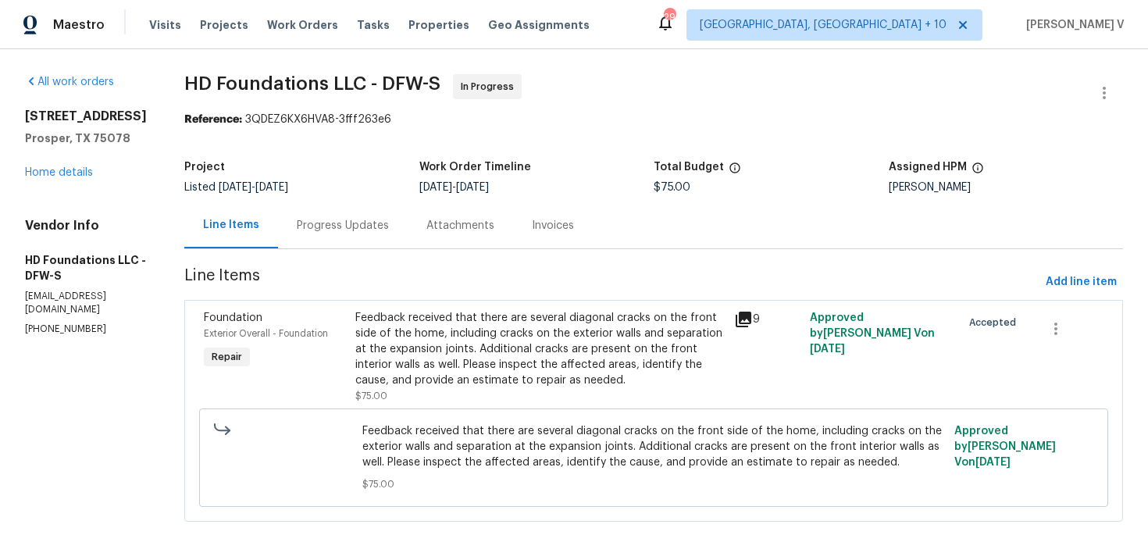
click at [70, 326] on section "All work orders 1070 Kent Dr Prosper, TX 75078 Home details Vendor Info HD Foun…" at bounding box center [86, 307] width 122 height 466
click at [433, 320] on div "Feedback received that there are several diagonal cracks on the front side of t…" at bounding box center [540, 349] width 370 height 78
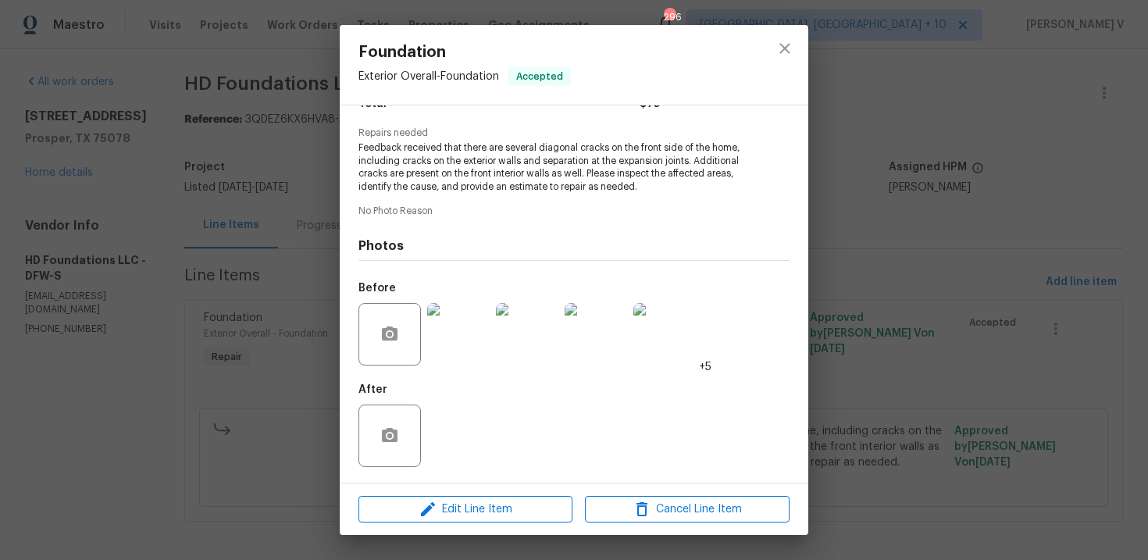
click at [478, 491] on div "Edit Line Item Cancel Line Item" at bounding box center [574, 510] width 469 height 52
click at [470, 498] on button "Edit Line Item" at bounding box center [466, 509] width 214 height 27
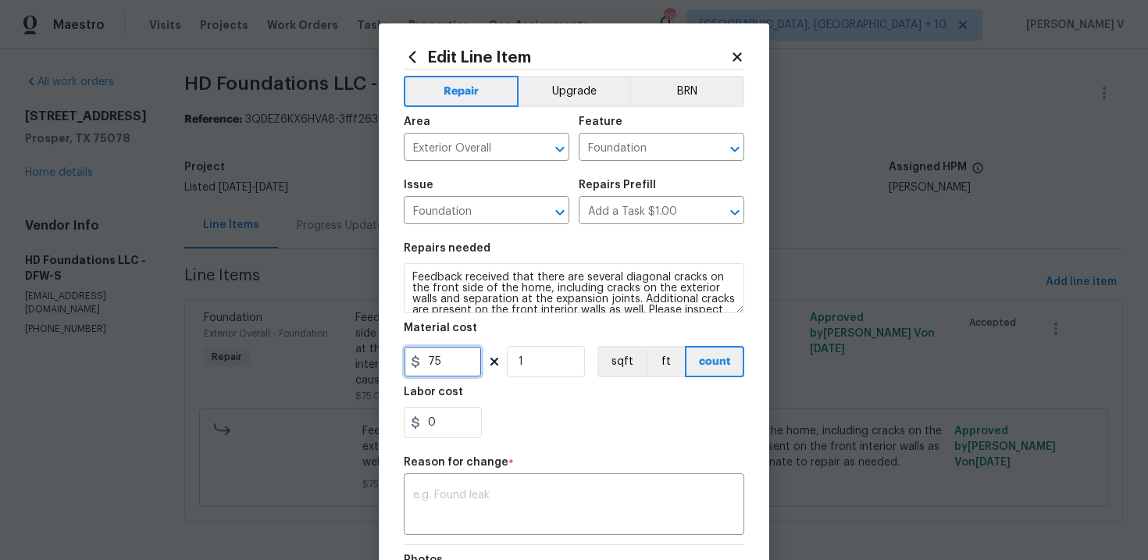
click at [442, 359] on input "75" at bounding box center [443, 361] width 78 height 31
click at [452, 357] on input "75" at bounding box center [443, 361] width 78 height 31
type input "3580"
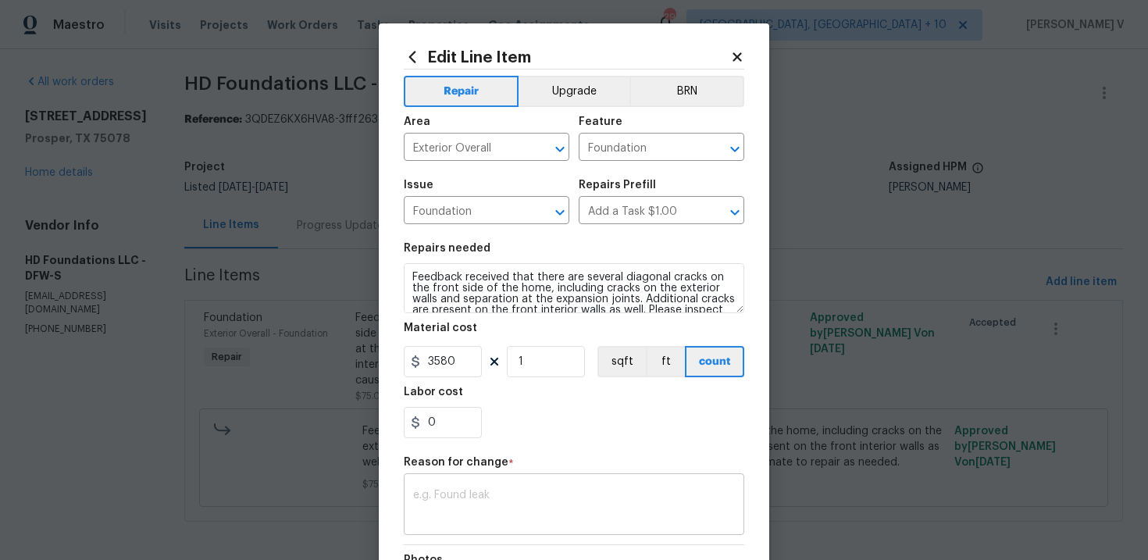
click at [455, 480] on div "x ​" at bounding box center [574, 506] width 341 height 58
paste textarea "(DV) Updated cost per BR team approval."
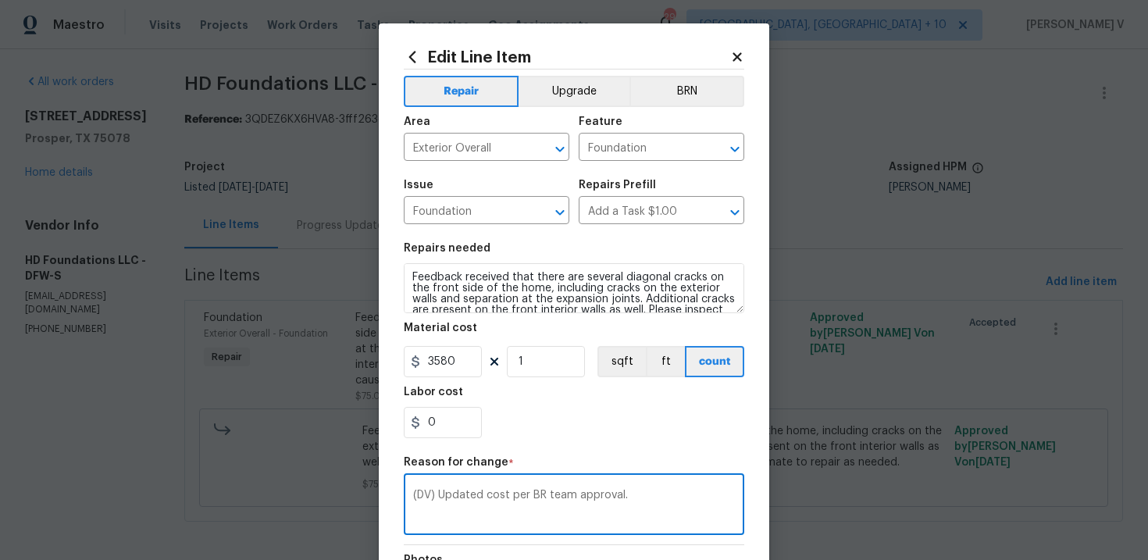
scroll to position [226, 0]
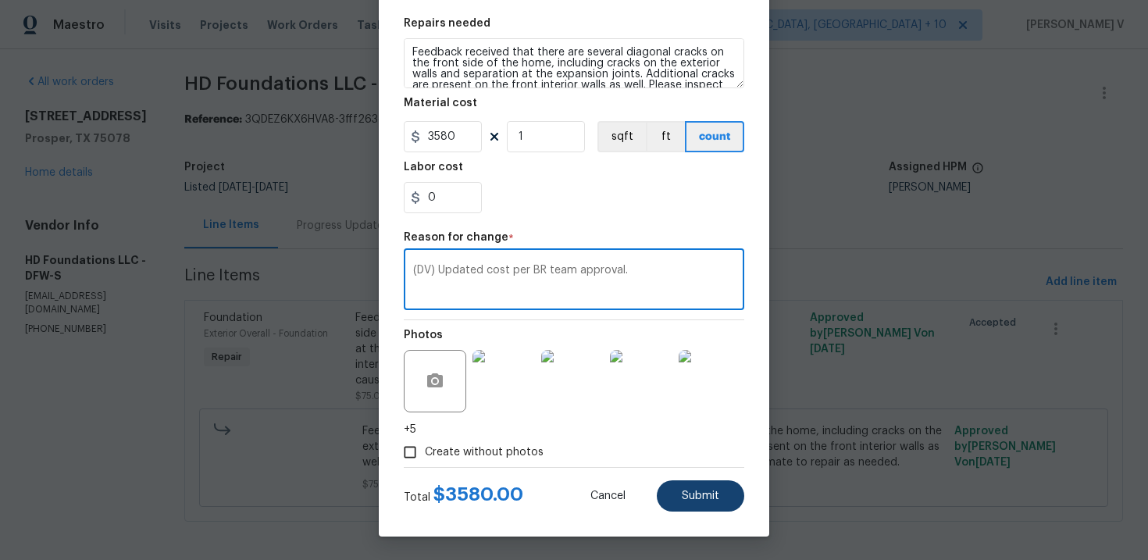
type textarea "(DV) Updated cost per BR team approval."
click at [676, 488] on button "Submit" at bounding box center [700, 495] width 87 height 31
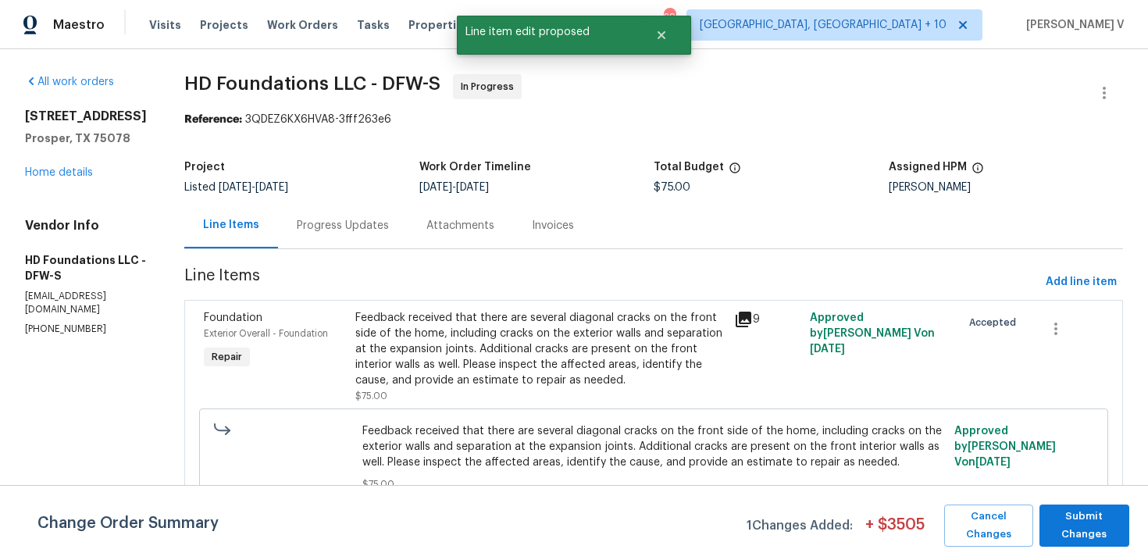
scroll to position [0, 0]
click at [1094, 524] on span "Submit Changes" at bounding box center [1085, 526] width 74 height 36
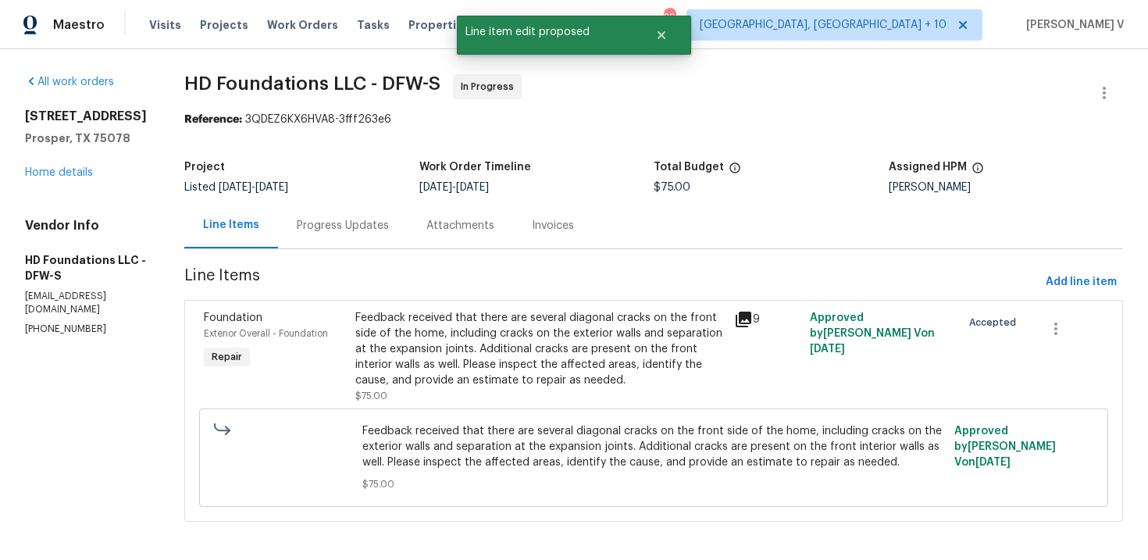
click at [354, 225] on div "Progress Updates" at bounding box center [343, 226] width 92 height 16
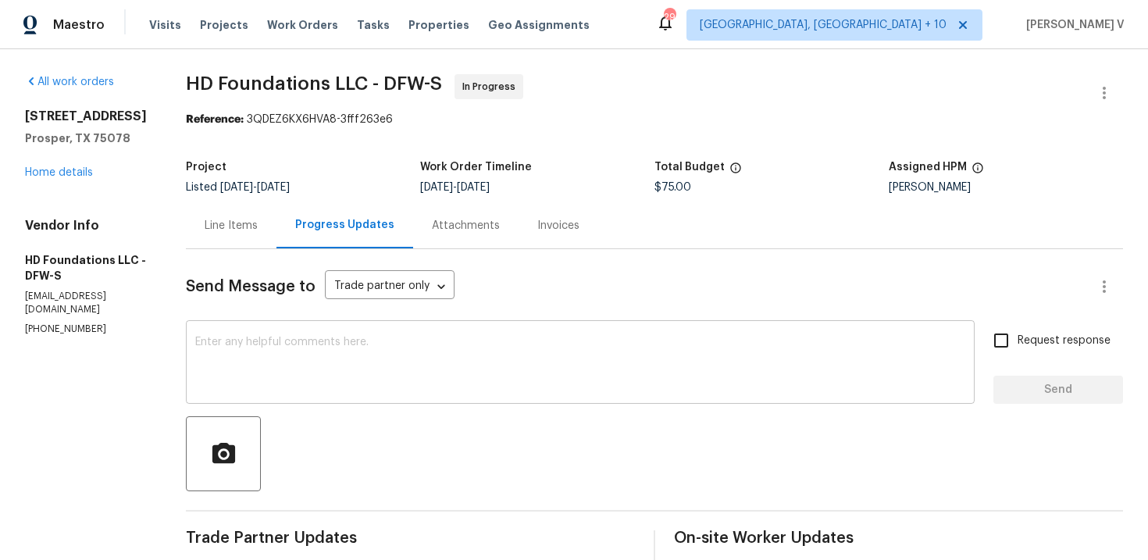
click at [379, 350] on textarea at bounding box center [580, 364] width 770 height 55
paste textarea "Hey, this is approved; we have updated the cost to $. Please let us know the co…"
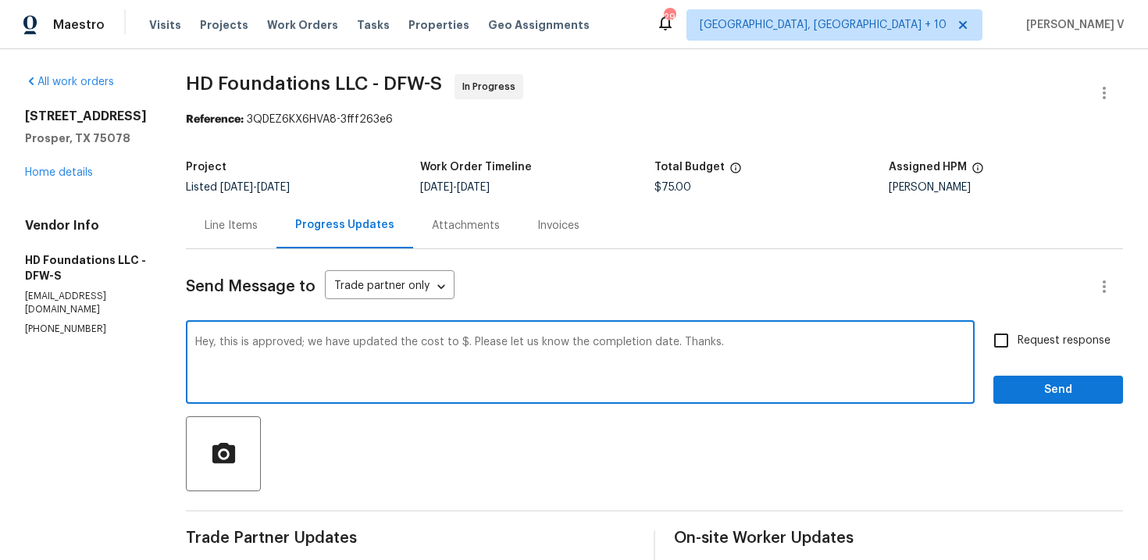
drag, startPoint x: 323, startPoint y: 345, endPoint x: 245, endPoint y: 339, distance: 79.1
click at [245, 339] on textarea "Hey, this is approved; we have updated the cost to $. Please let us know the co…" at bounding box center [580, 364] width 770 height 55
click at [394, 345] on textarea "Hey, we have updated the cost to $. Please let us know the completion date. Tha…" at bounding box center [580, 364] width 770 height 55
type textarea "Hey, we have updated the cost to $3580. Please let us know the completion date.…"
click at [1046, 352] on label "Request response" at bounding box center [1048, 340] width 126 height 33
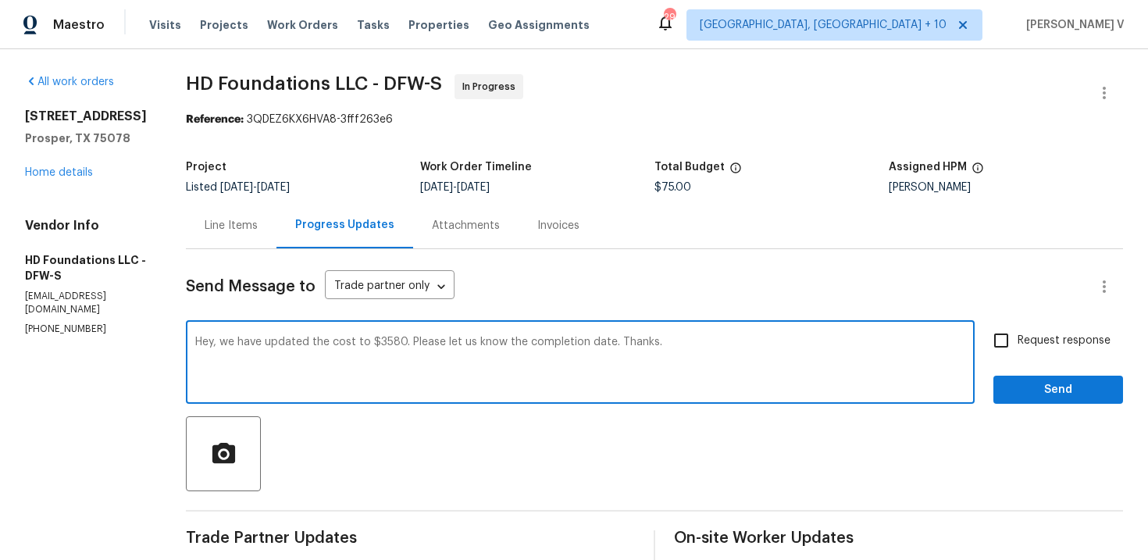
click at [1018, 352] on input "Request response" at bounding box center [1001, 340] width 33 height 33
checkbox input "true"
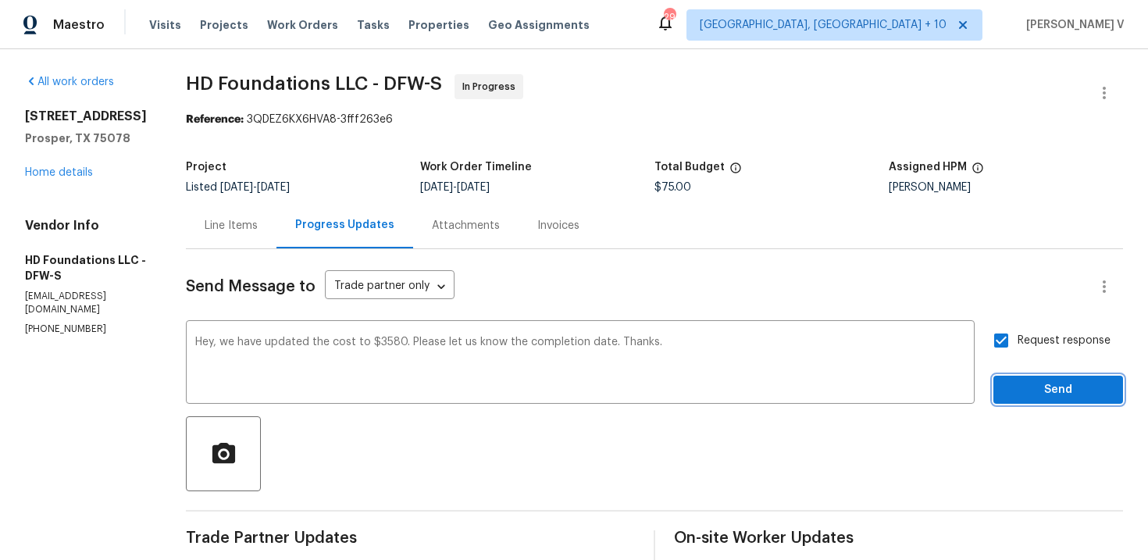
click at [1046, 384] on span "Send" at bounding box center [1058, 390] width 105 height 20
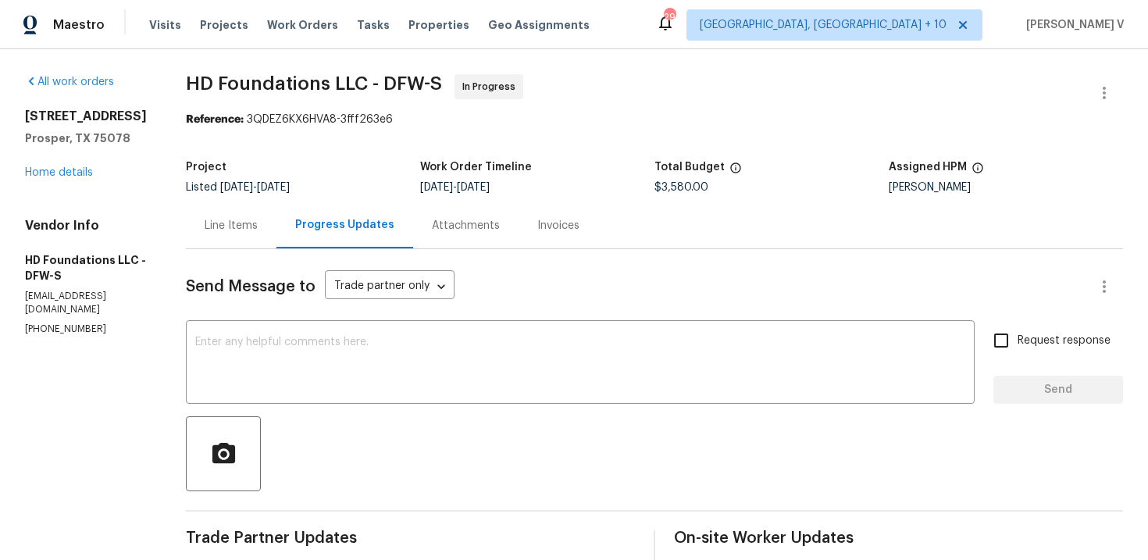
click at [70, 166] on div "[STREET_ADDRESS][PERSON_NAME] Home details" at bounding box center [86, 145] width 123 height 72
click at [72, 170] on link "Home details" at bounding box center [59, 172] width 68 height 11
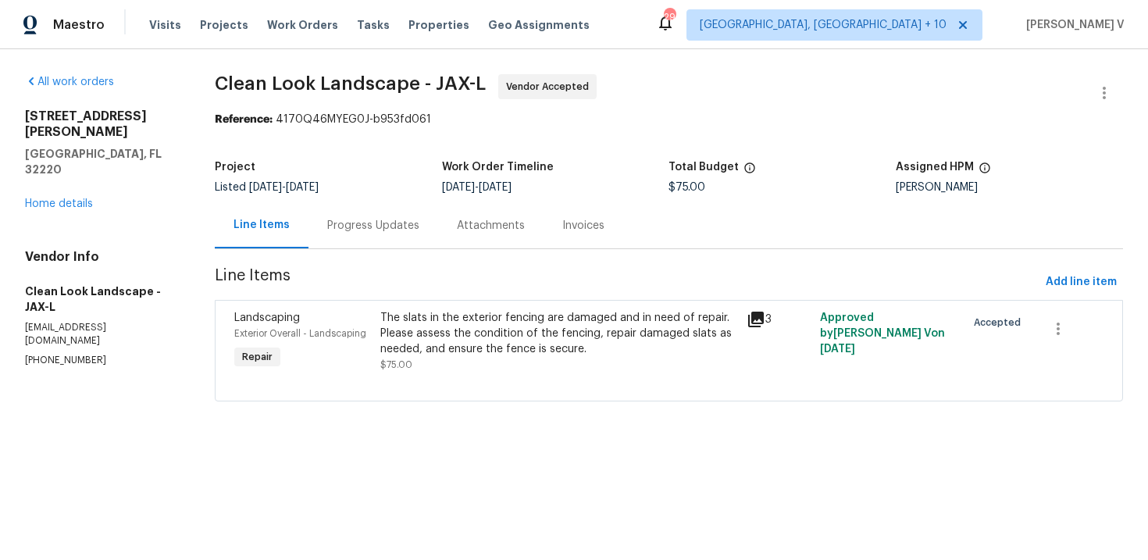
click at [70, 157] on div "606 Jackson Ave N Jacksonville, FL 32220 Home details" at bounding box center [101, 160] width 152 height 103
click at [71, 198] on link "Home details" at bounding box center [59, 203] width 68 height 11
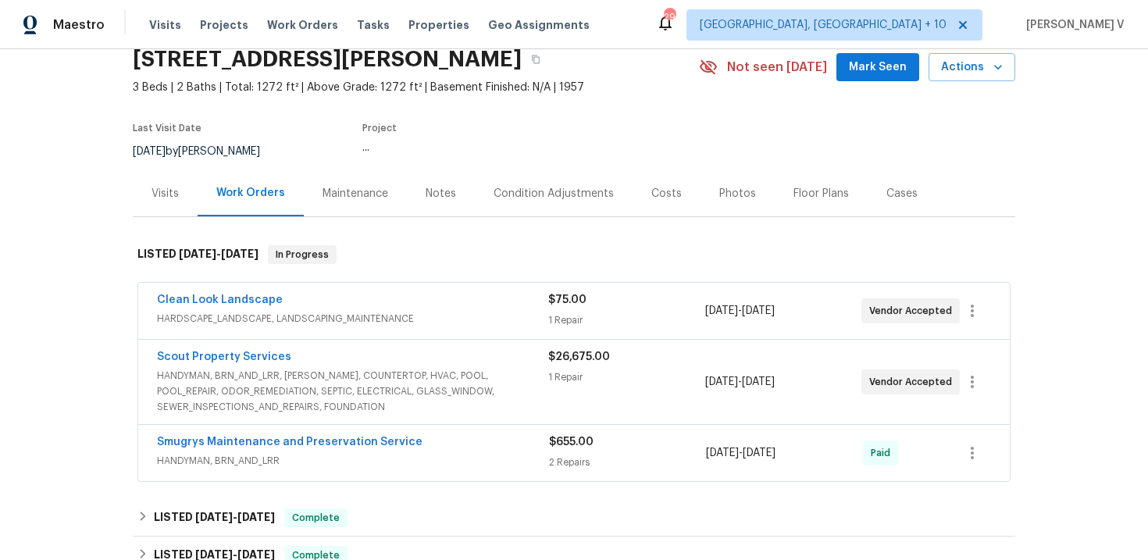
scroll to position [83, 0]
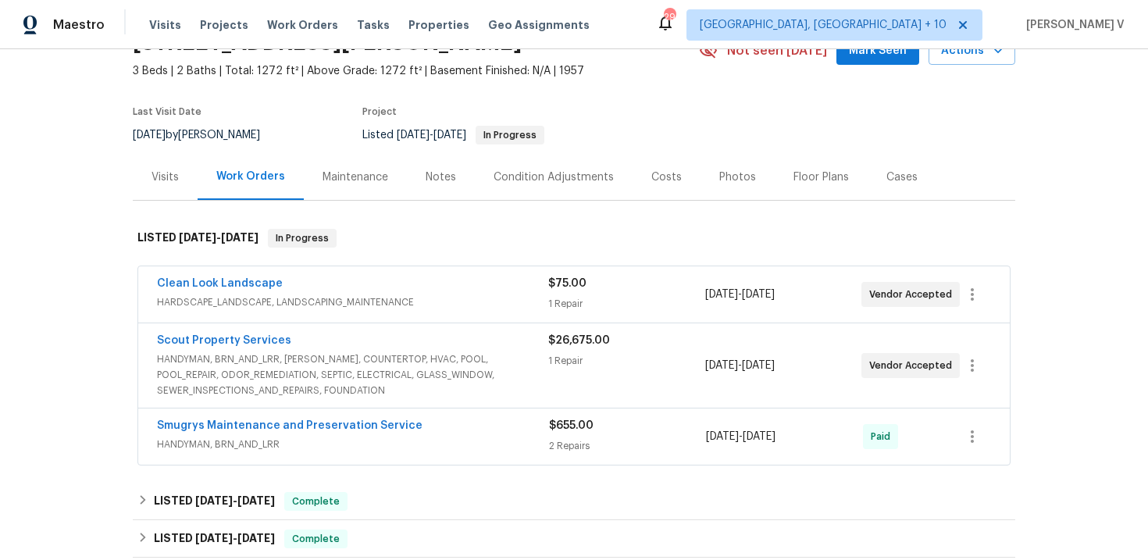
click at [332, 362] on span "HANDYMAN, BRN_AND_LRR, WELLS, COUNTERTOP, HVAC, POOL, POOL_REPAIR, ODOR_REMEDIA…" at bounding box center [352, 375] width 391 height 47
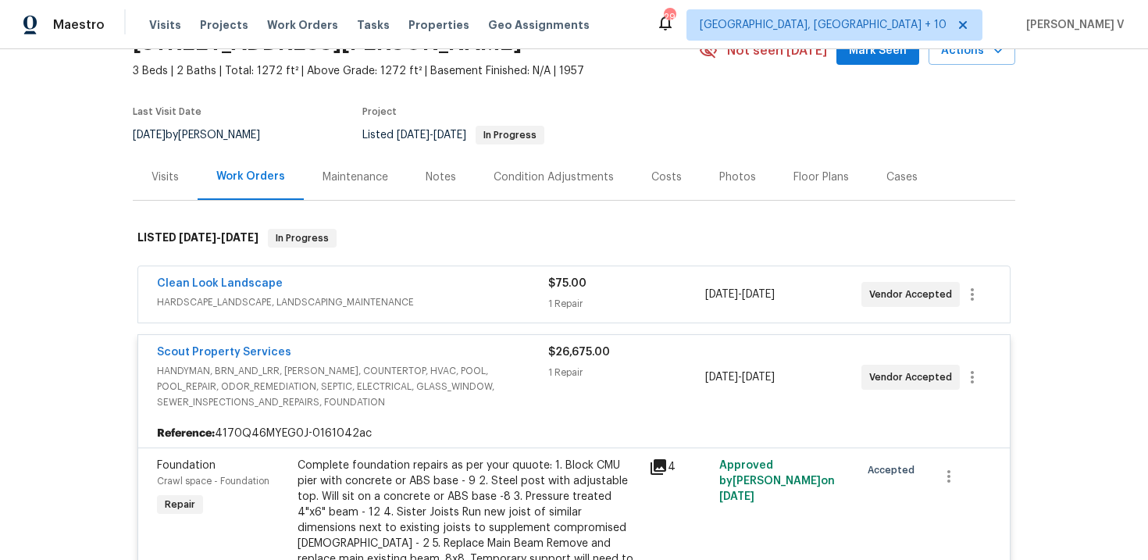
click at [396, 312] on div "Clean Look Landscape HARDSCAPE_LANDSCAPE, LANDSCAPING_MAINTENANCE" at bounding box center [352, 294] width 391 height 37
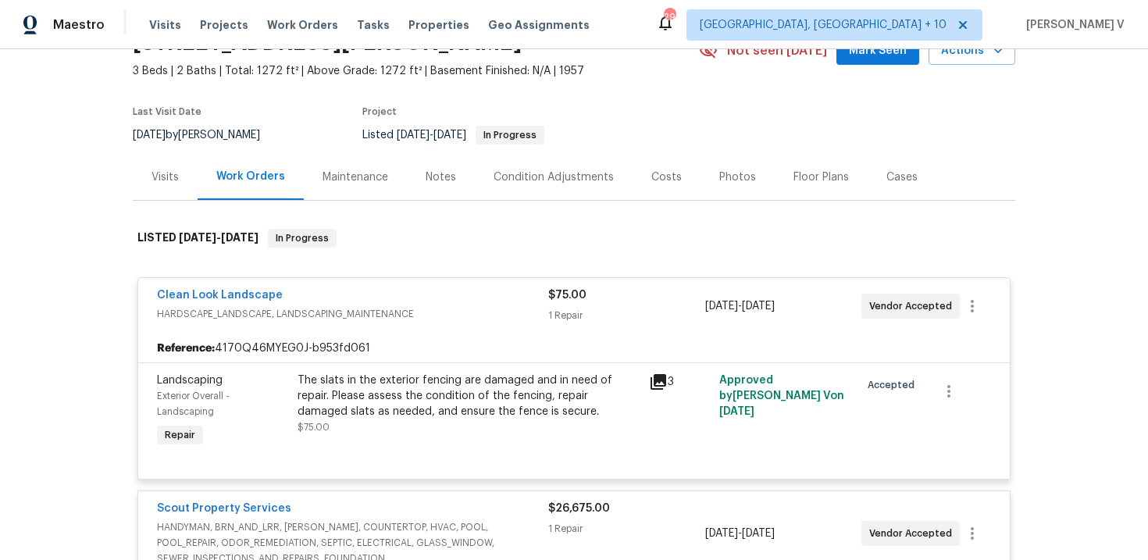
click at [210, 301] on span "Clean Look Landscape" at bounding box center [220, 295] width 126 height 16
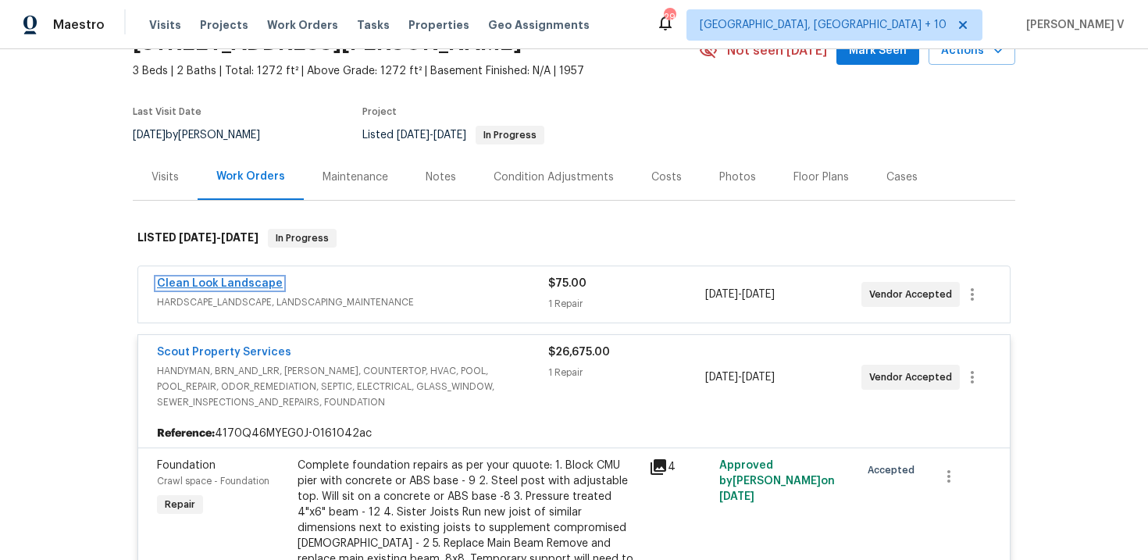
click at [236, 286] on link "Clean Look Landscape" at bounding box center [220, 283] width 126 height 11
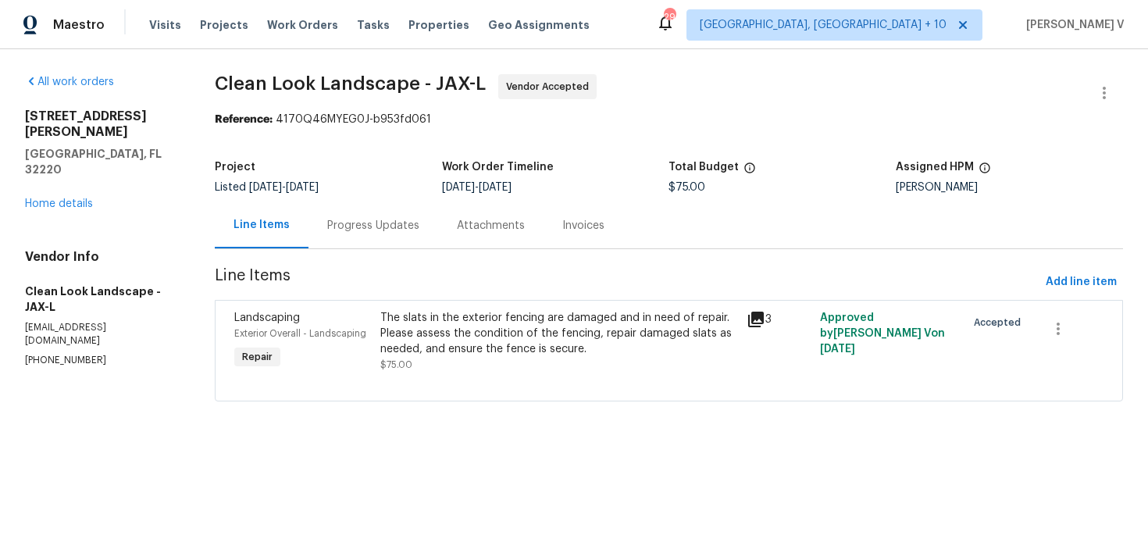
click at [360, 223] on div "Progress Updates" at bounding box center [373, 226] width 92 height 16
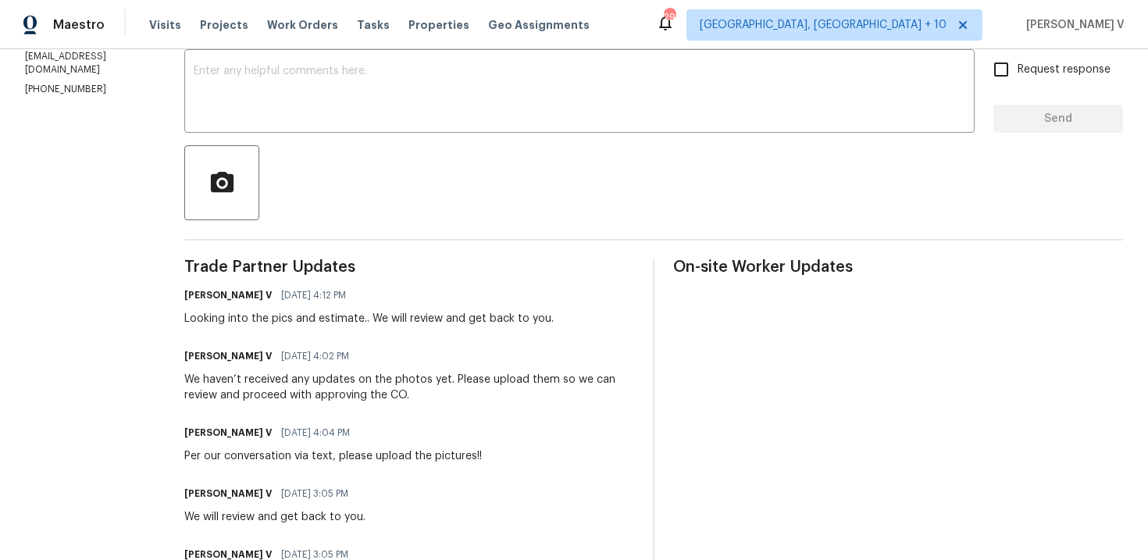
scroll to position [337, 0]
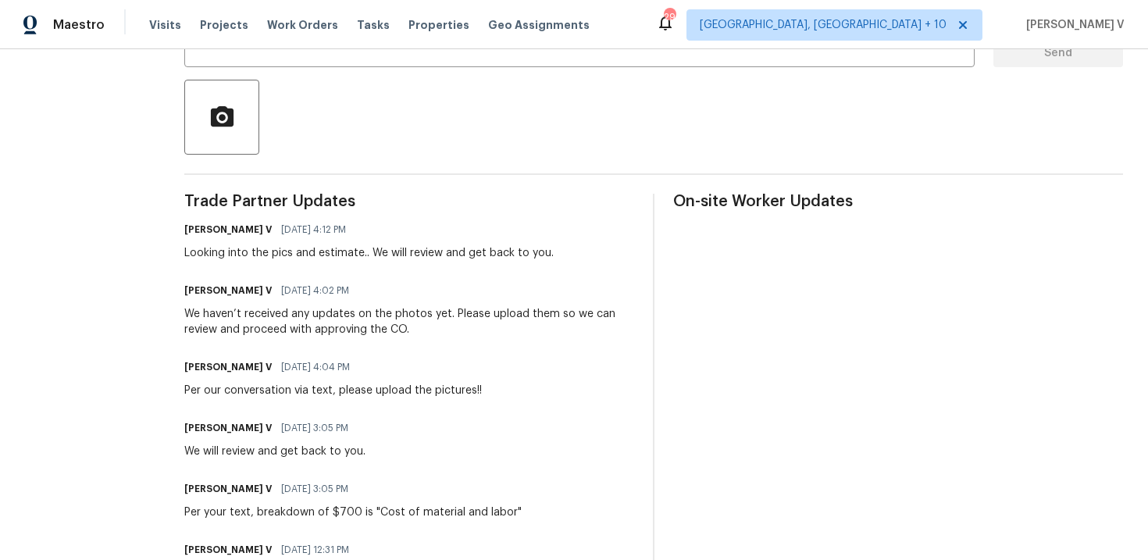
click at [312, 510] on div "Per your text, breakdown of $700 is "Cost of material and labor"" at bounding box center [352, 513] width 337 height 16
drag, startPoint x: 274, startPoint y: 510, endPoint x: 589, endPoint y: 510, distance: 314.8
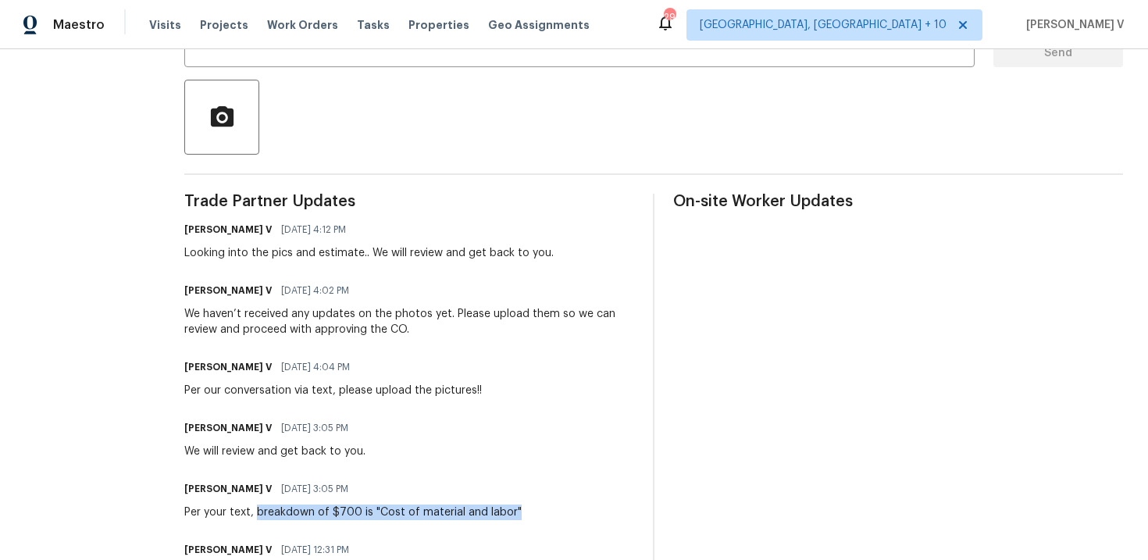
click at [589, 510] on div "Divya Dharshini V 08/26/2025 3:05 PM Per your text, breakdown of $700 is "Cost …" at bounding box center [409, 499] width 450 height 42
copy div "breakdown of $700 is "Cost of material and labor""
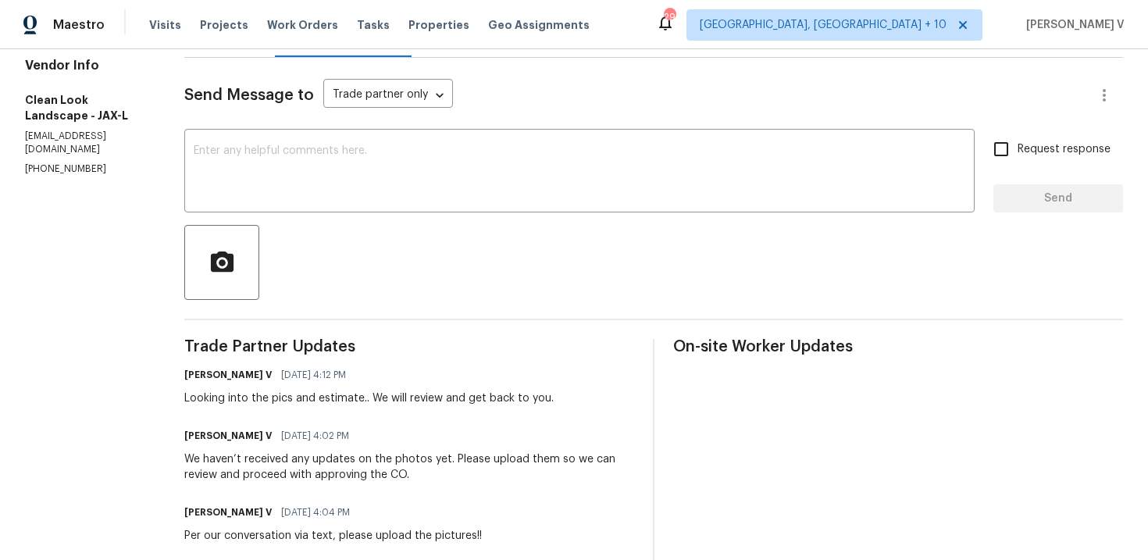
click at [72, 162] on p "(407) 487-6674" at bounding box center [86, 168] width 122 height 13
copy p "(407) 487-6674"
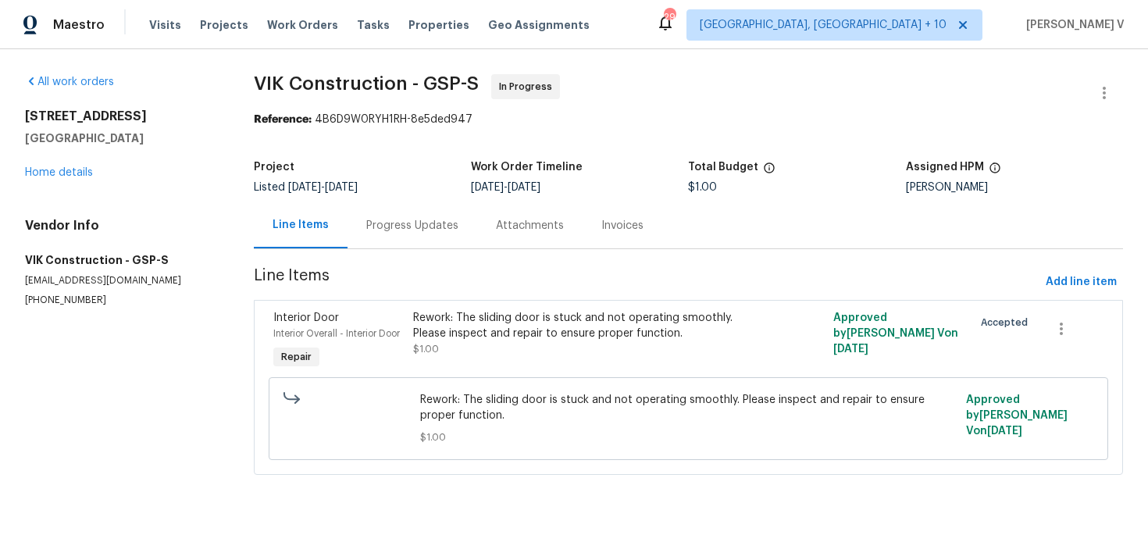
click at [409, 212] on div "Progress Updates" at bounding box center [413, 225] width 130 height 46
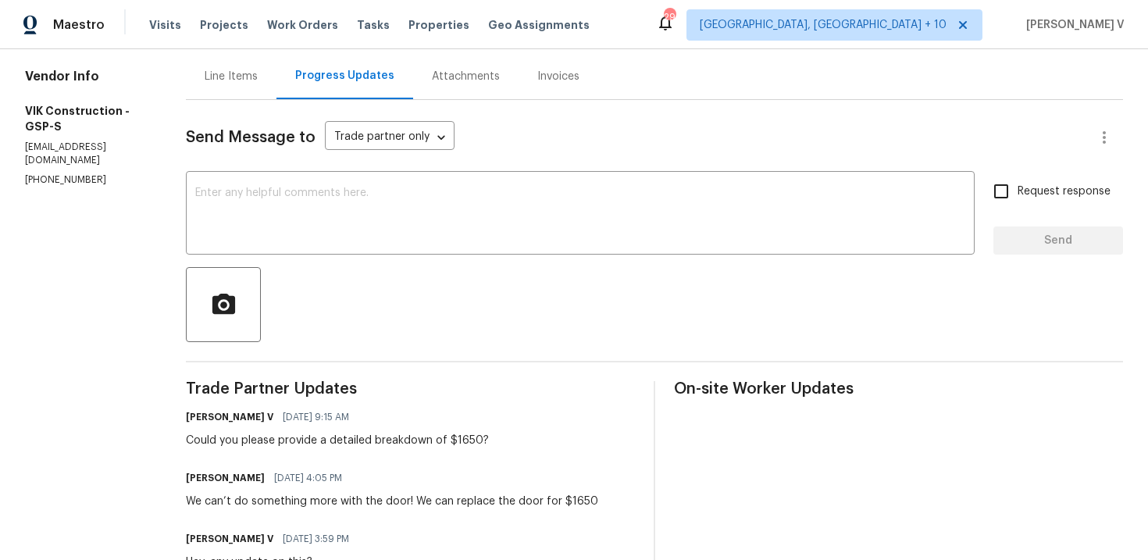
scroll to position [112, 0]
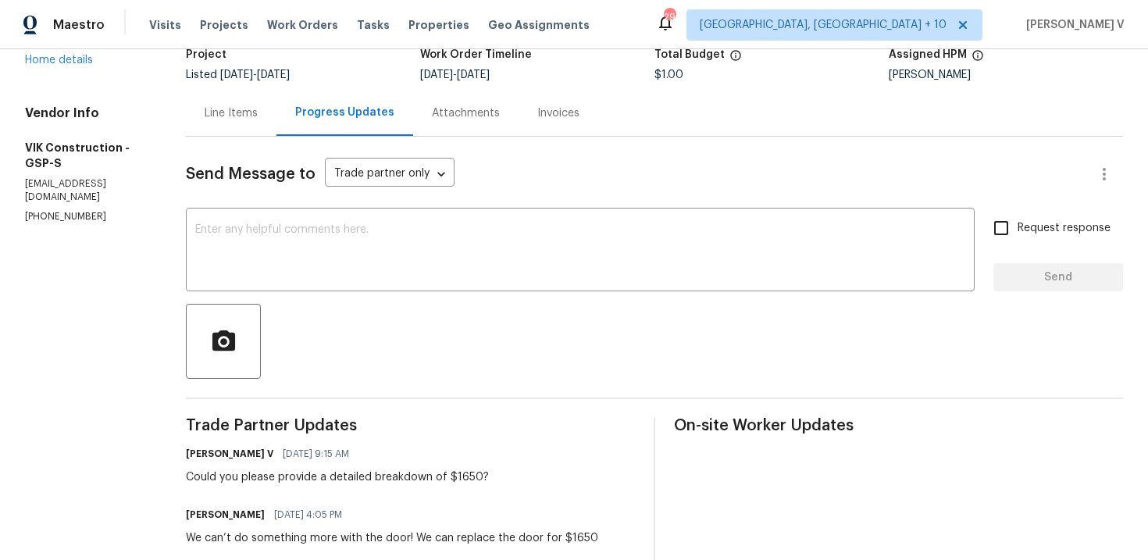
click at [245, 122] on div "Line Items" at bounding box center [231, 113] width 91 height 46
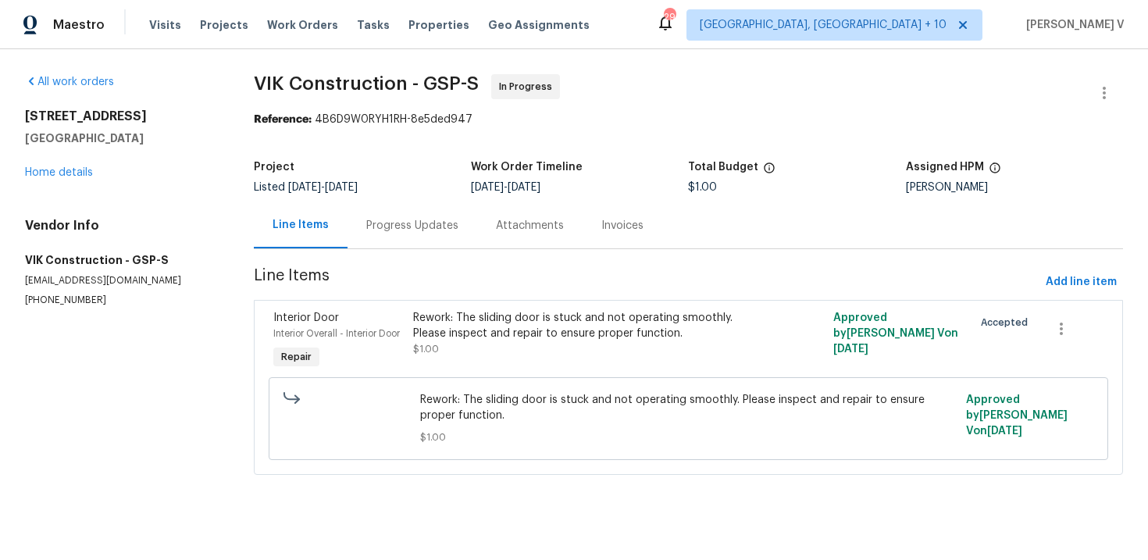
click at [455, 345] on div "Rework: The sliding door is stuck and not operating smoothly. Please inspect an…" at bounding box center [583, 333] width 341 height 47
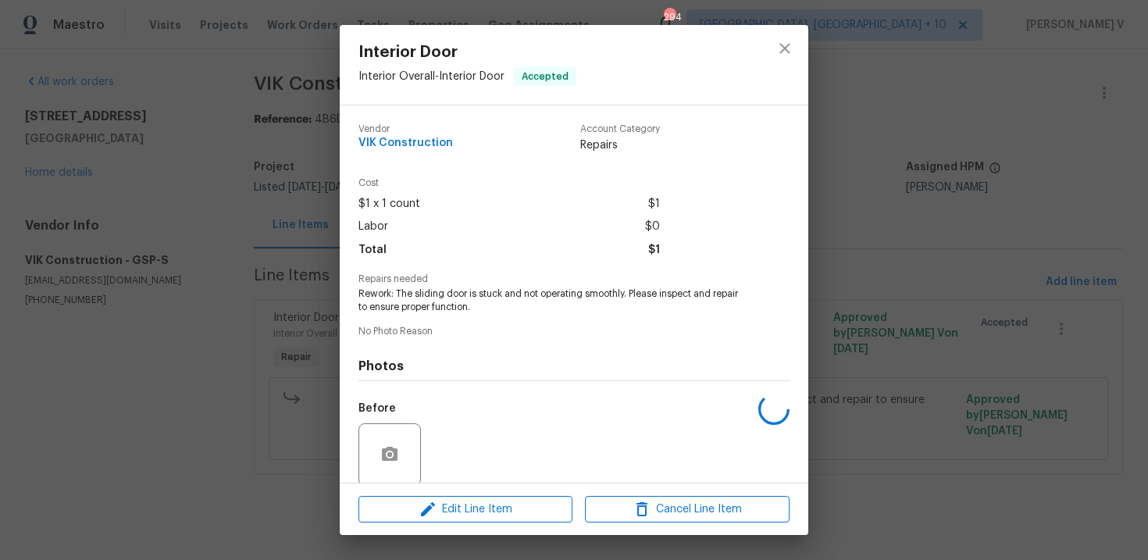
scroll to position [120, 0]
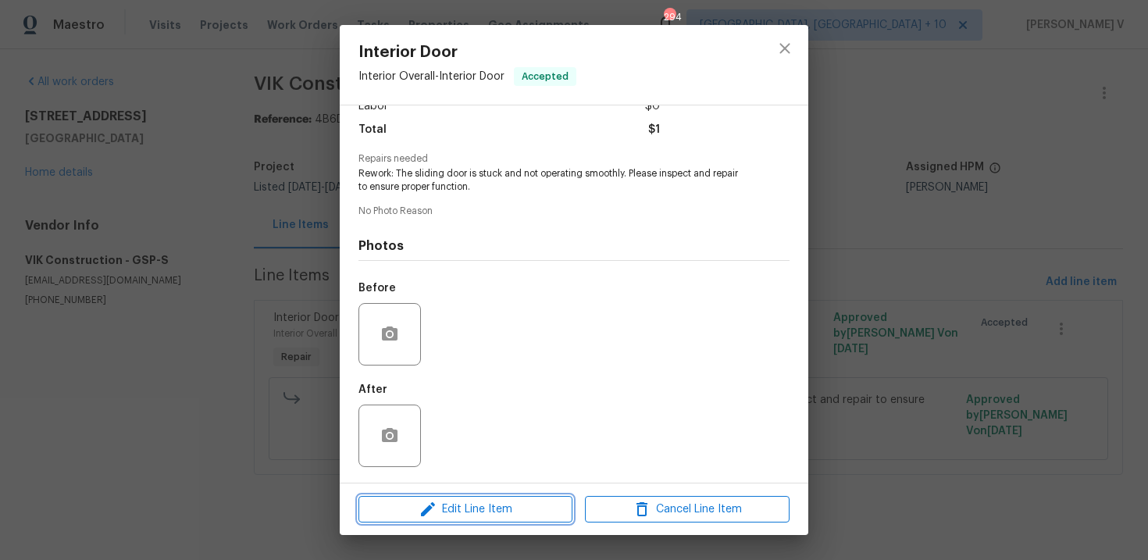
click at [440, 504] on span "Edit Line Item" at bounding box center [465, 510] width 205 height 20
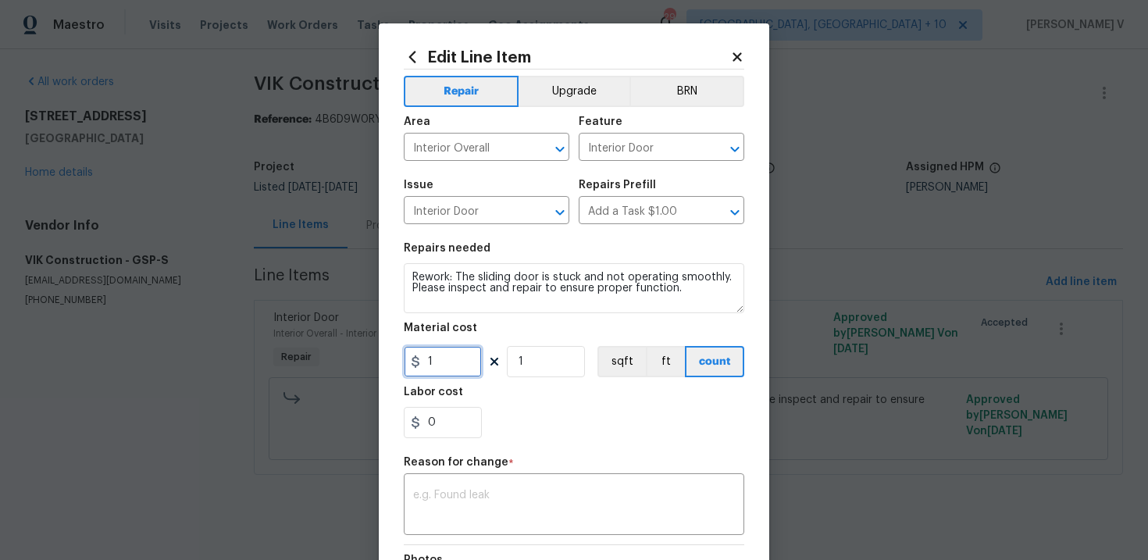
click at [437, 362] on input "1" at bounding box center [443, 361] width 78 height 31
type input "1650"
click at [460, 501] on textarea at bounding box center [574, 506] width 322 height 33
paste textarea "(DV) Updated cost per BR team approval."
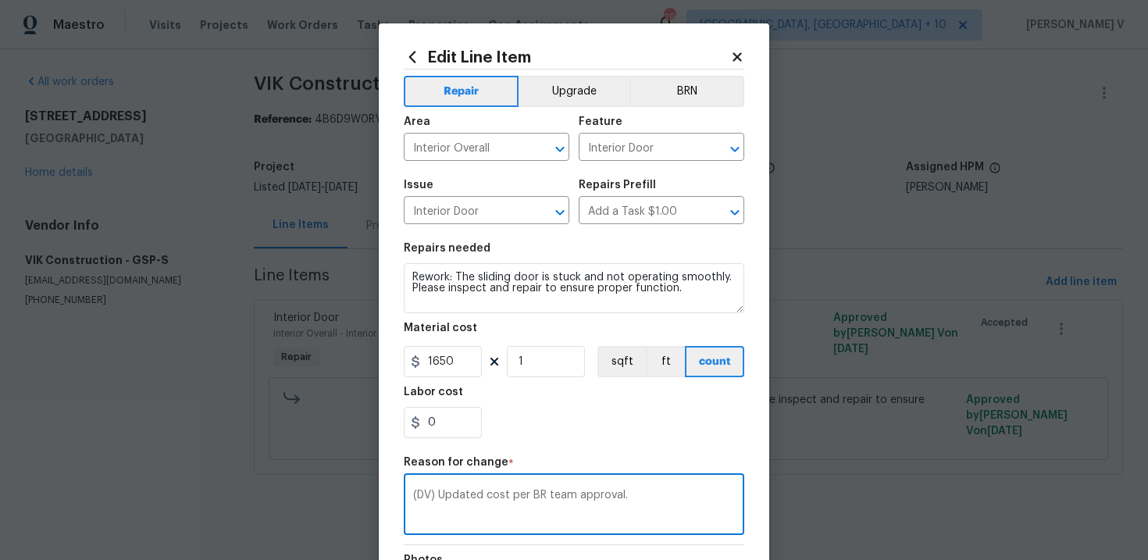
scroll to position [210, 0]
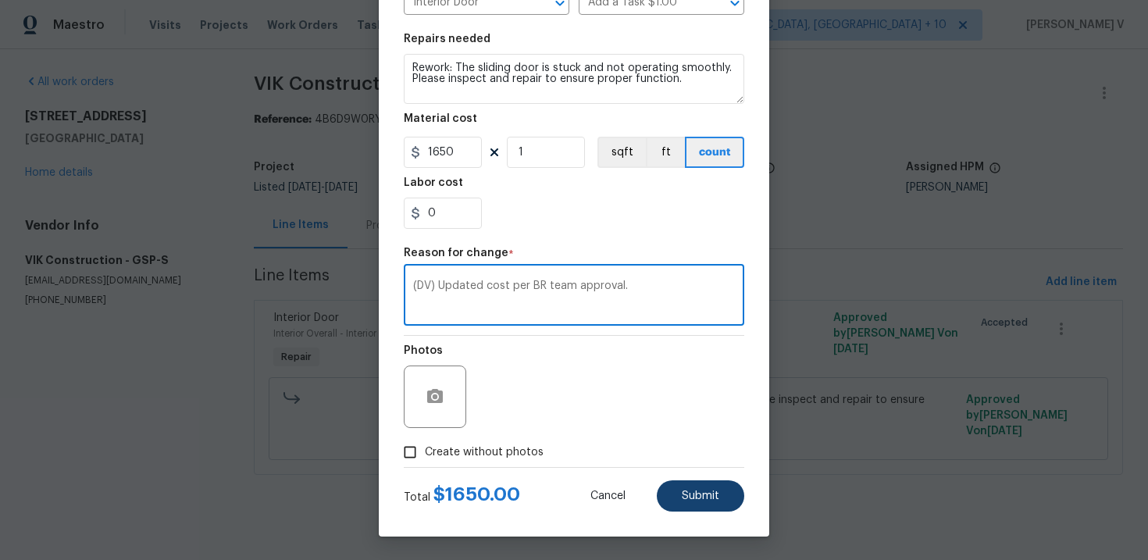
type textarea "(DV) Updated cost per BR team approval."
click at [701, 485] on button "Submit" at bounding box center [700, 495] width 87 height 31
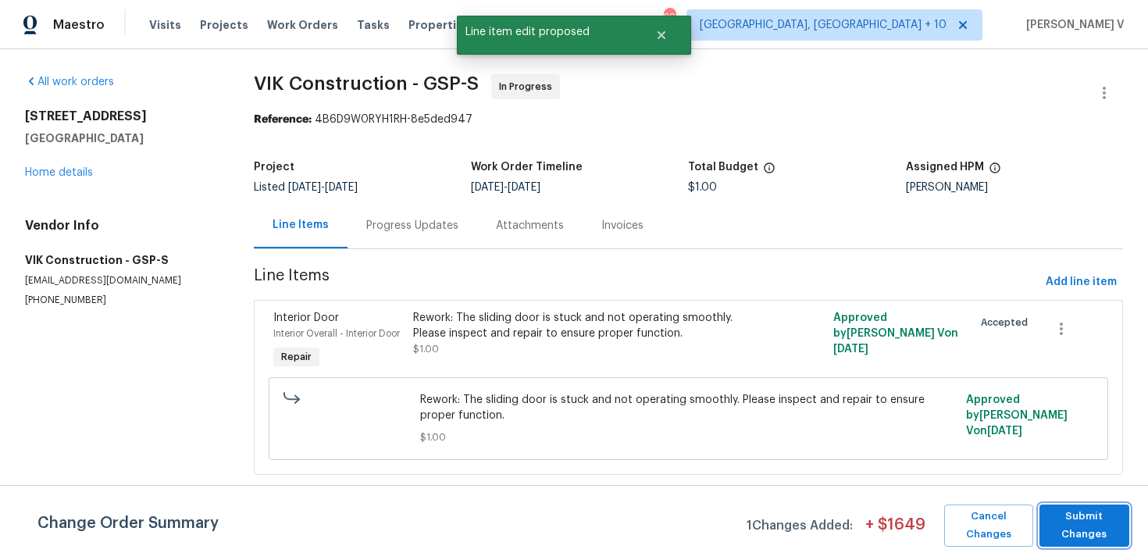
click at [1091, 519] on span "Submit Changes" at bounding box center [1085, 526] width 74 height 36
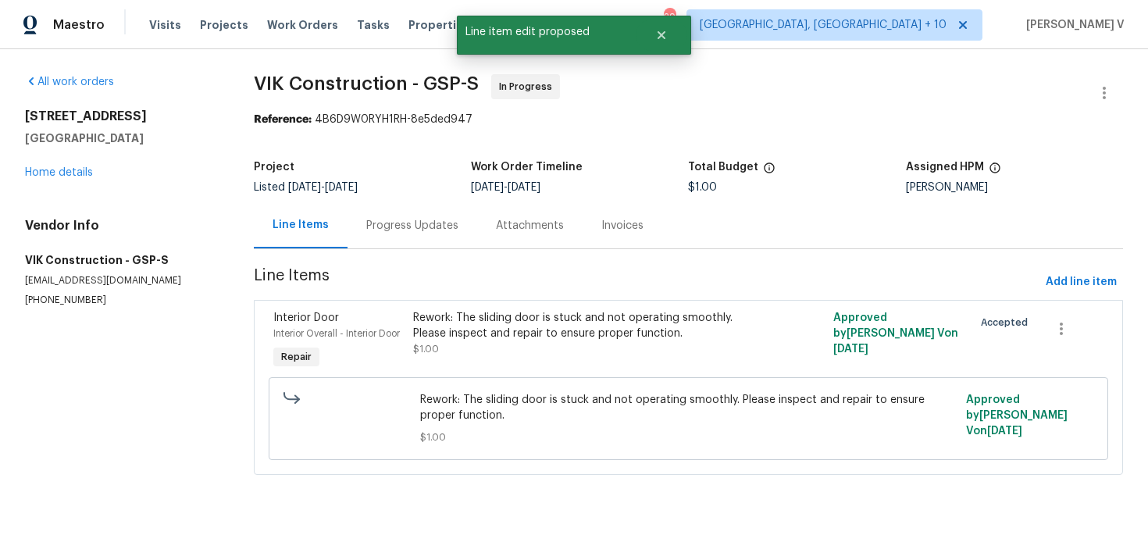
click at [387, 216] on div "Progress Updates" at bounding box center [413, 225] width 130 height 46
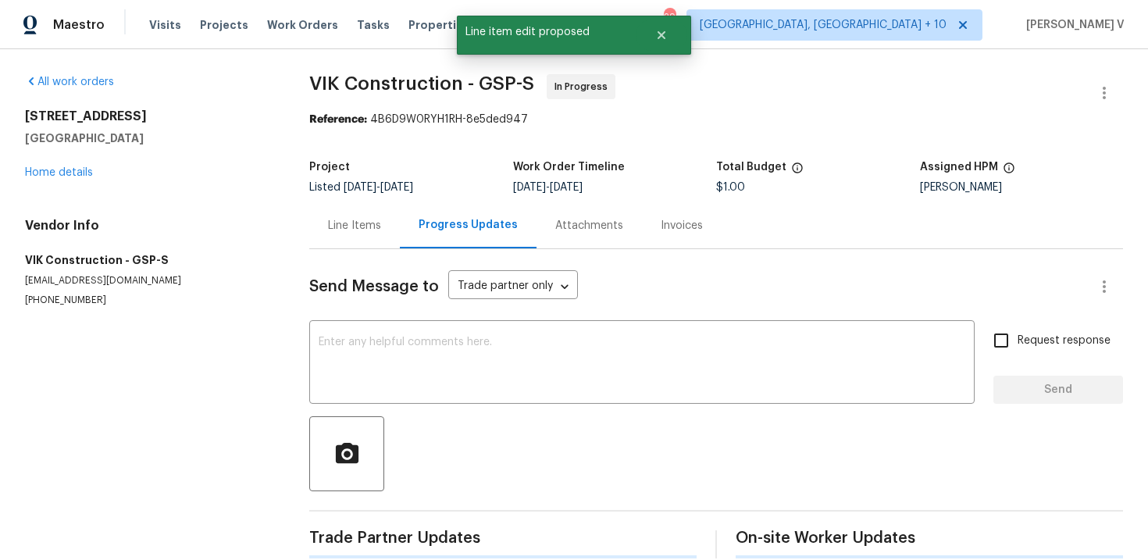
scroll to position [23, 0]
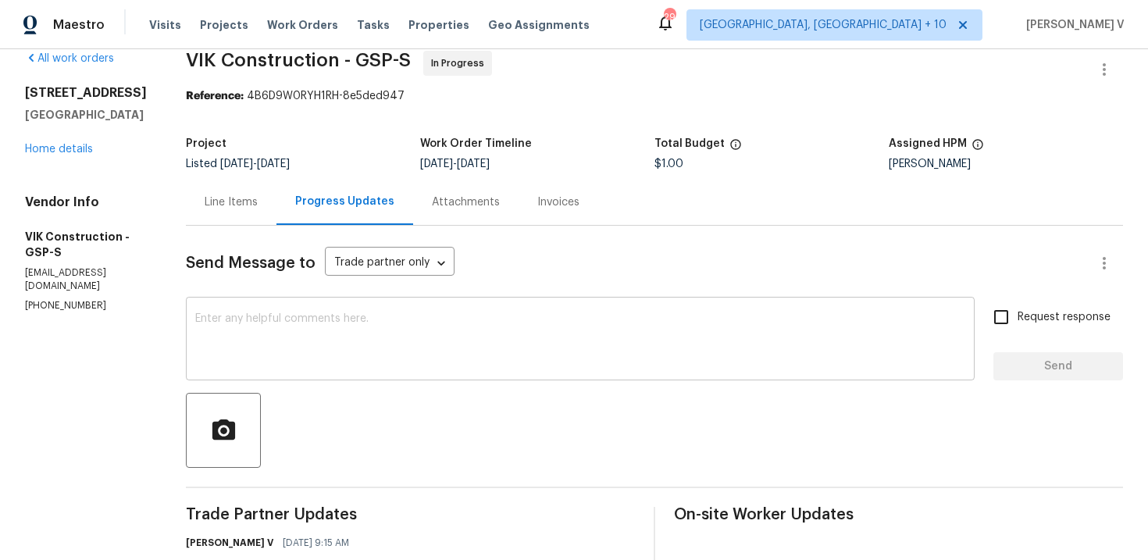
click at [381, 327] on textarea at bounding box center [580, 340] width 770 height 55
paste textarea "Hey, this is approved; we have updated the cost to $. Please let us know the co…"
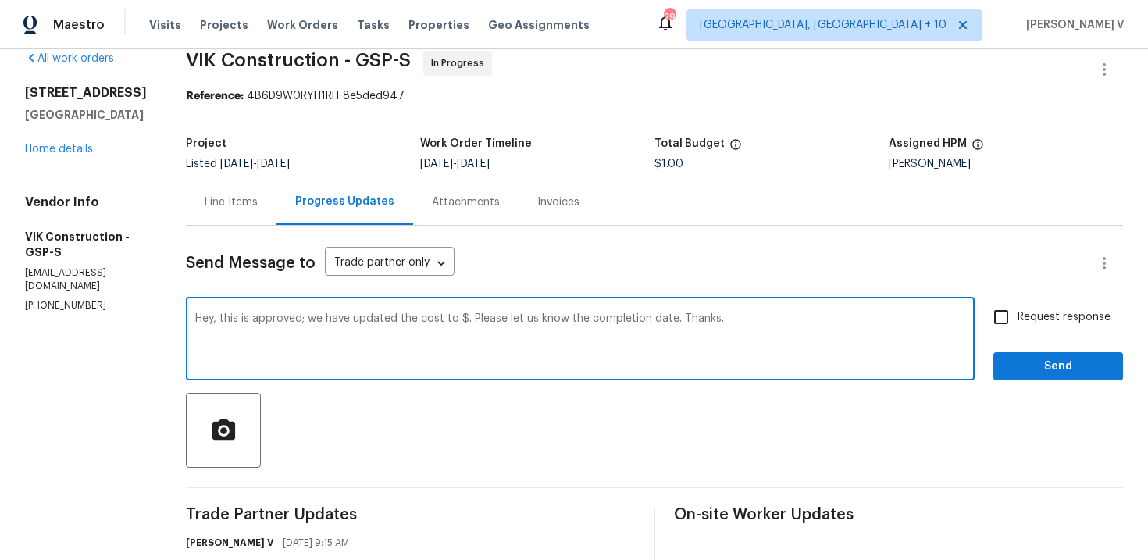
scroll to position [34, 0]
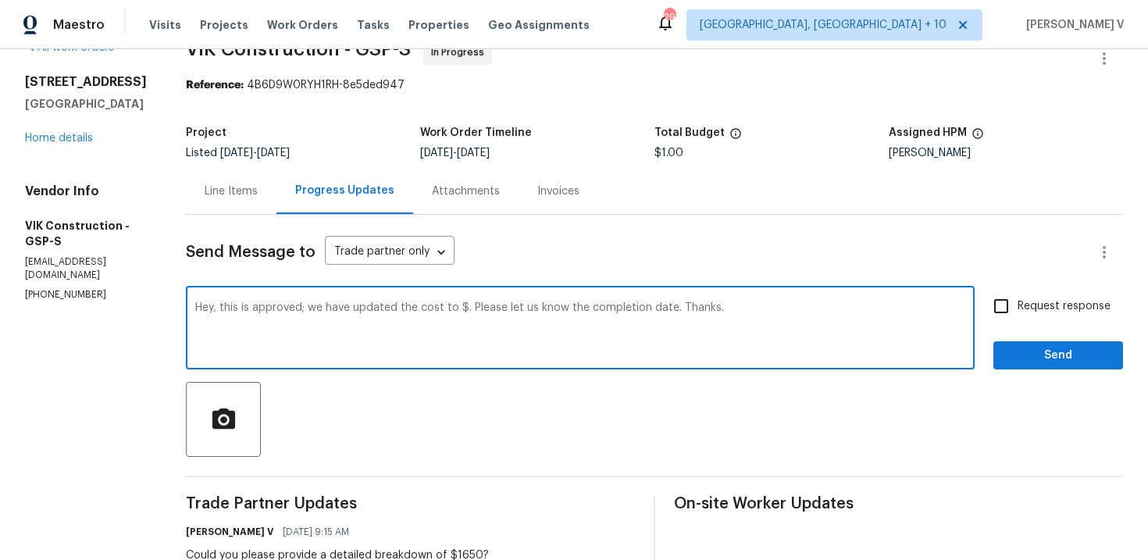
click at [488, 309] on textarea "Hey, this is approved; we have updated the cost to $. Please let us know the co…" at bounding box center [580, 329] width 770 height 55
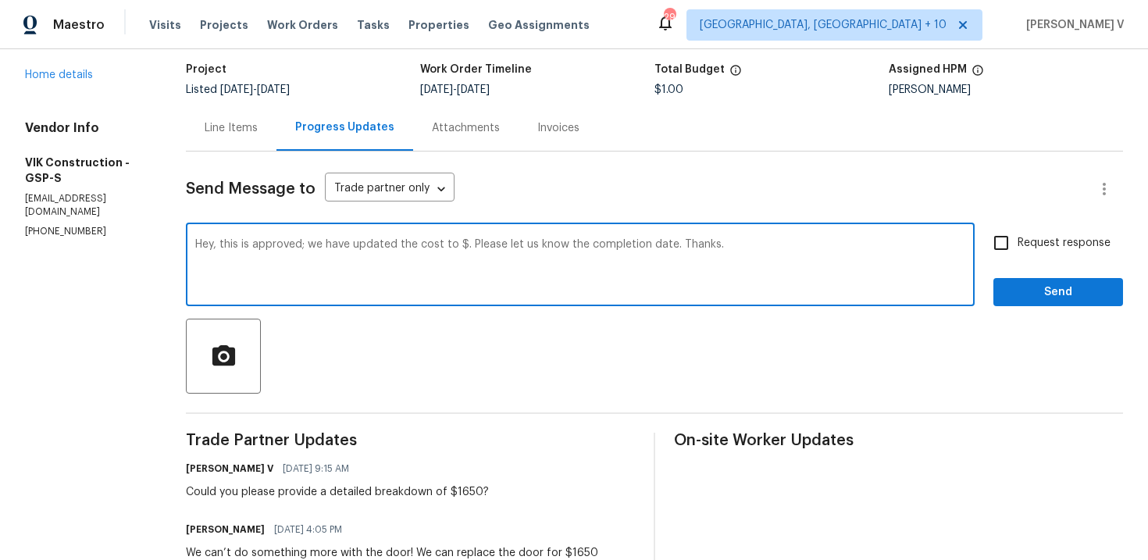
scroll to position [190, 0]
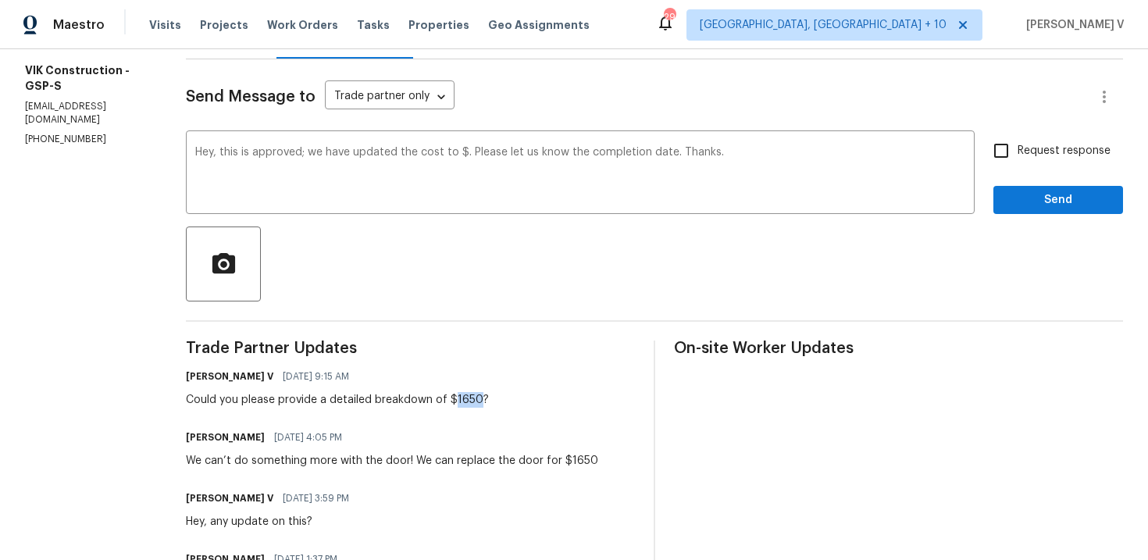
drag, startPoint x: 481, startPoint y: 395, endPoint x: 504, endPoint y: 394, distance: 22.7
click at [489, 394] on div "Could you please provide a detailed breakdown of $1650?" at bounding box center [337, 400] width 303 height 16
copy div "1650"
click at [488, 152] on textarea "Hey, this is approved; we have updated the cost to $. Please let us know the co…" at bounding box center [580, 174] width 770 height 55
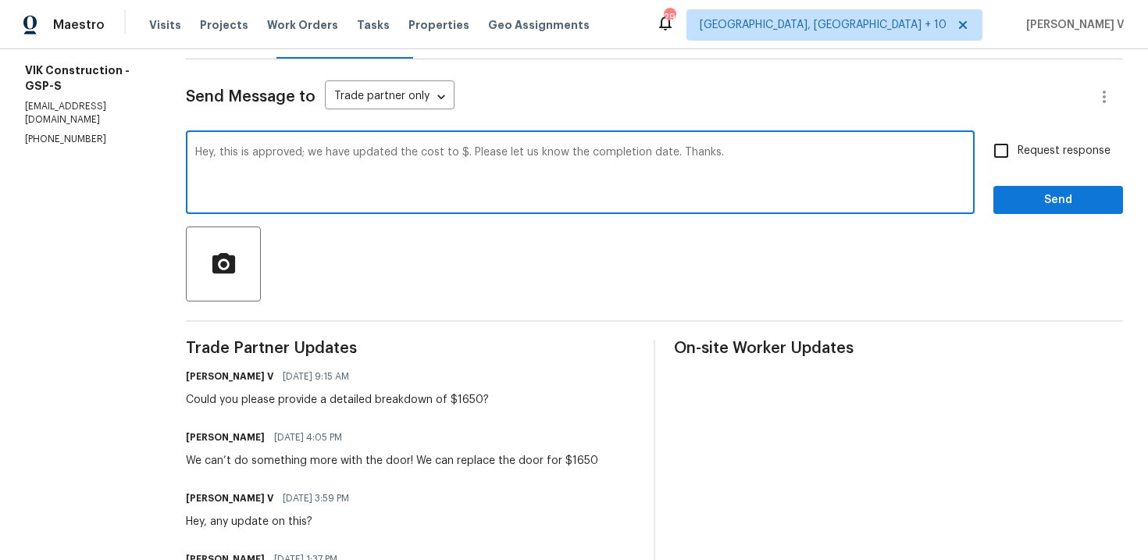
paste textarea "1650"
type textarea "Hey, this is approved; we have updated the cost to $1650. Please let us know th…"
click at [997, 146] on input "Request response" at bounding box center [1001, 150] width 33 height 33
checkbox input "true"
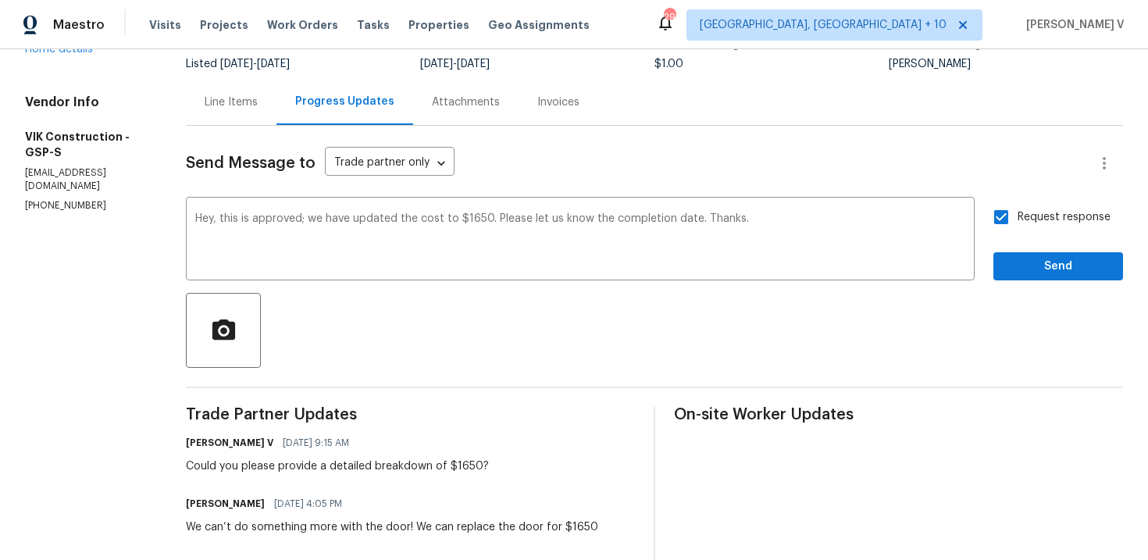
scroll to position [110, 0]
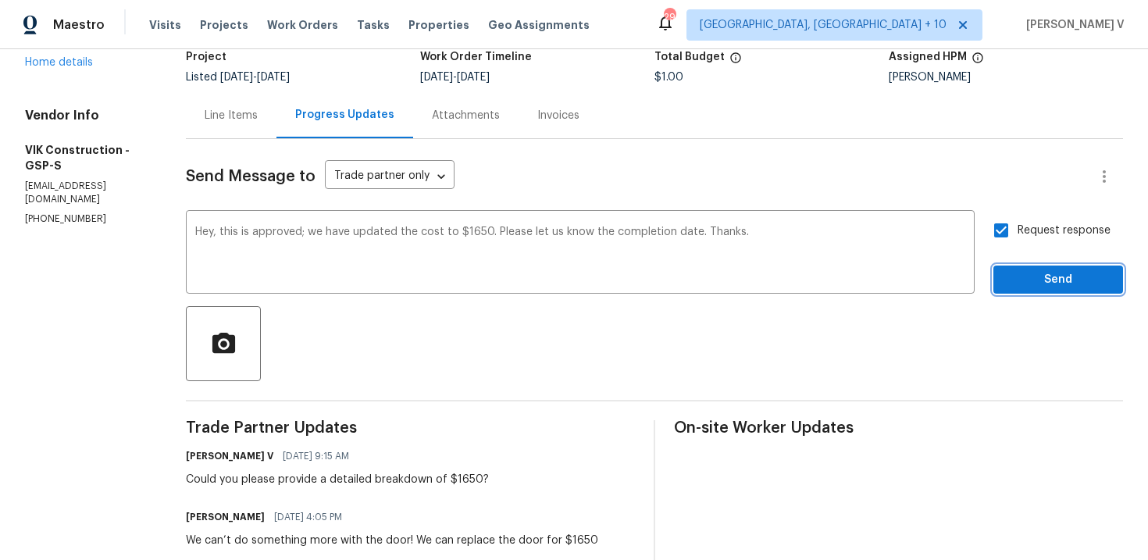
click at [1034, 280] on span "Send" at bounding box center [1058, 280] width 105 height 20
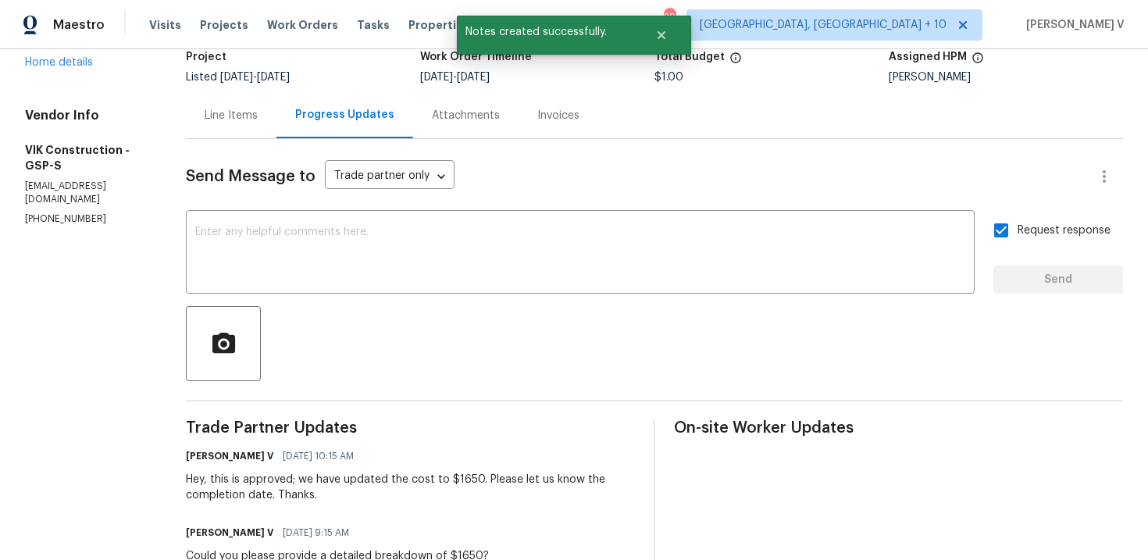
click at [258, 122] on div "Line Items" at bounding box center [231, 116] width 53 height 16
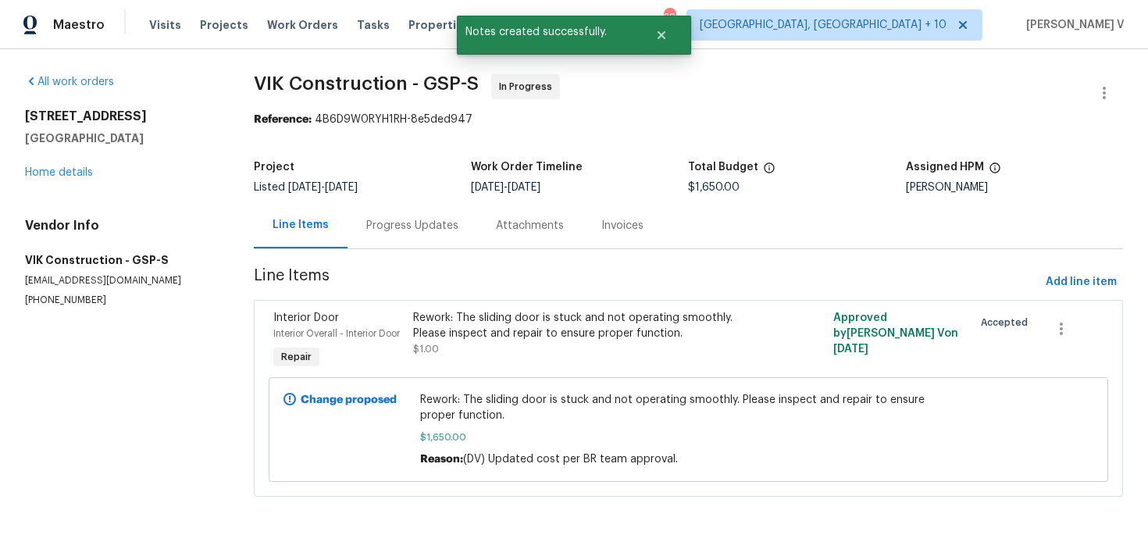
click at [393, 241] on div "Progress Updates" at bounding box center [413, 225] width 130 height 46
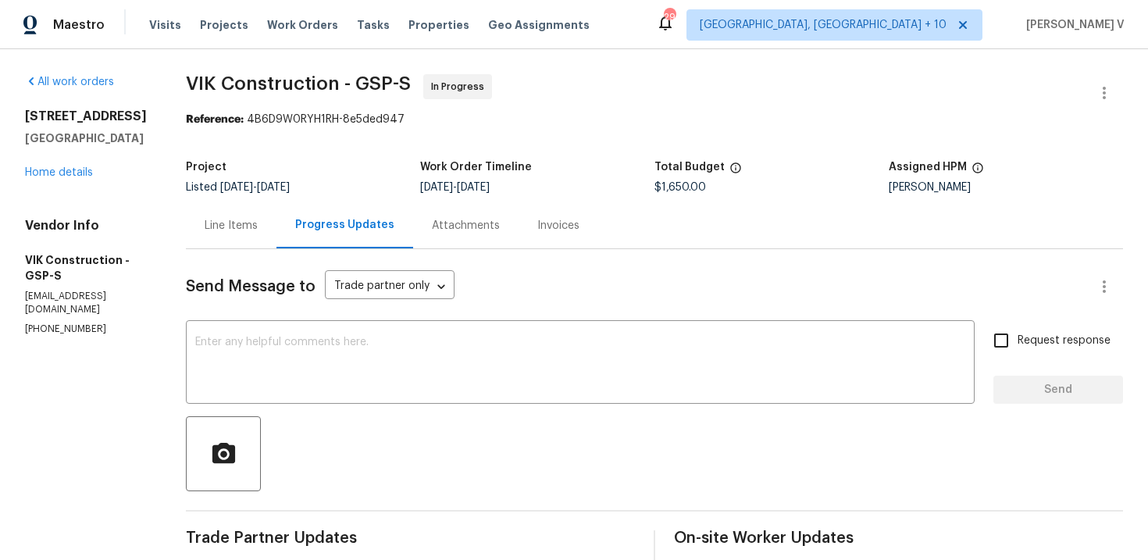
click at [258, 230] on div "Line Items" at bounding box center [231, 226] width 53 height 16
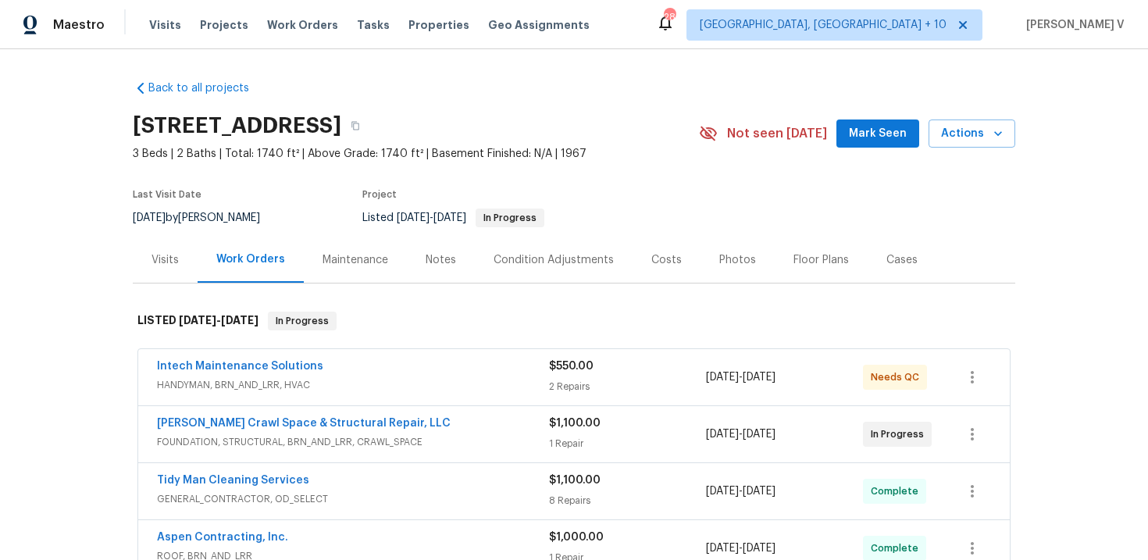
scroll to position [37, 0]
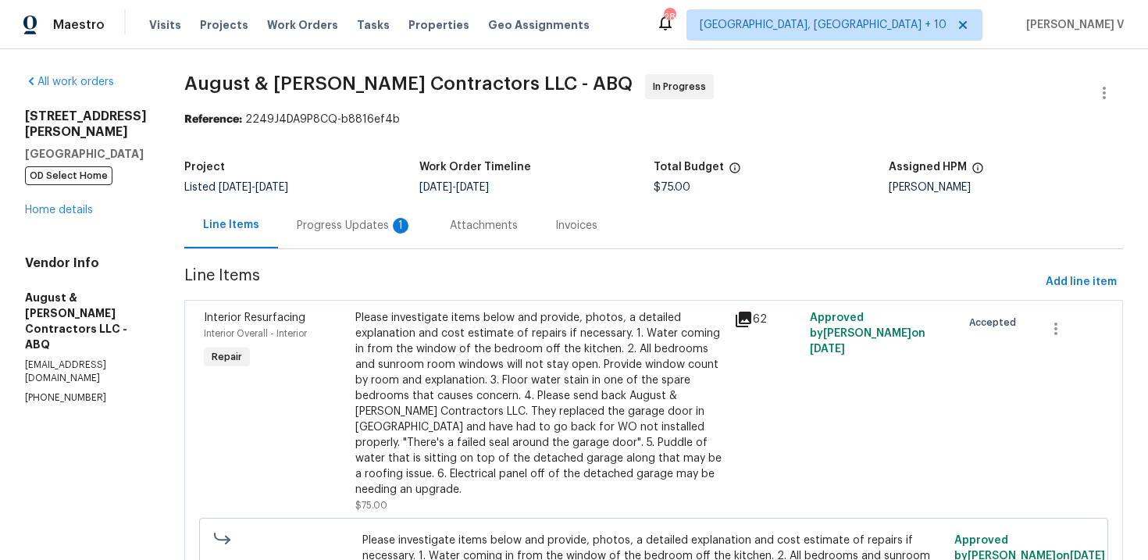
click at [368, 230] on div "Progress Updates 1" at bounding box center [355, 226] width 116 height 16
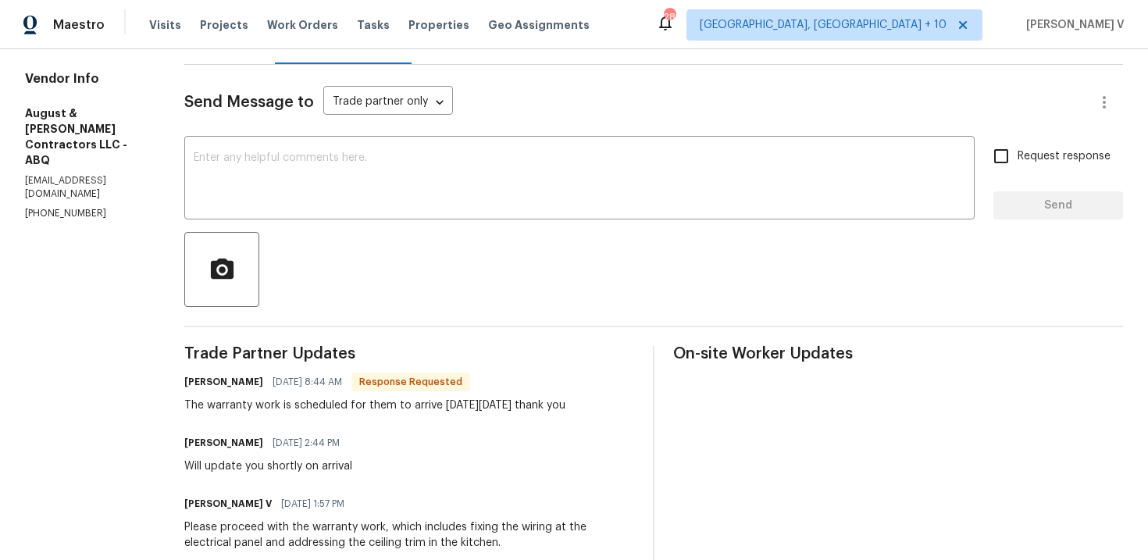
scroll to position [235, 0]
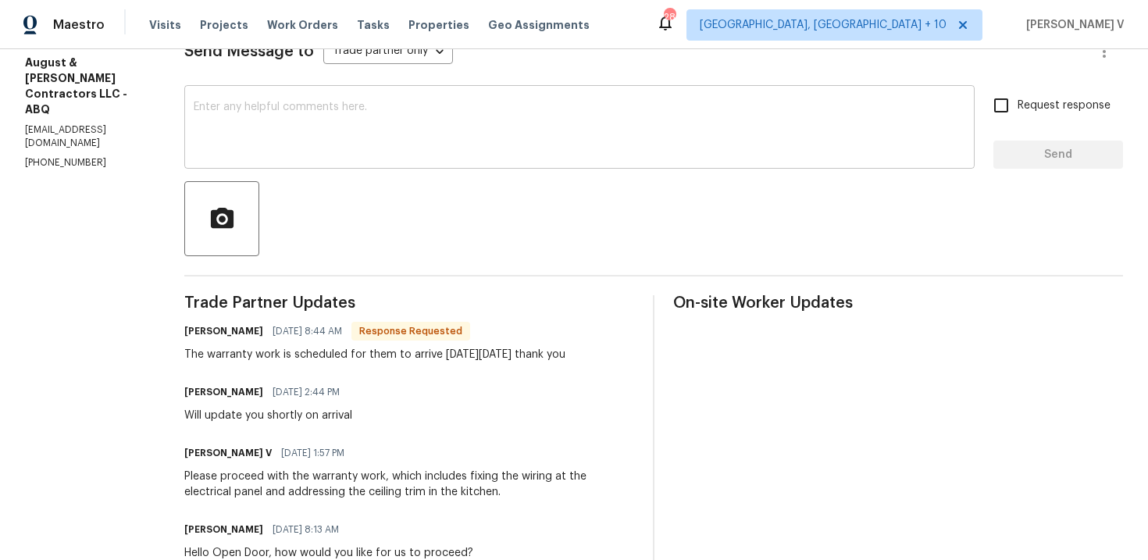
click at [456, 129] on textarea at bounding box center [580, 129] width 772 height 55
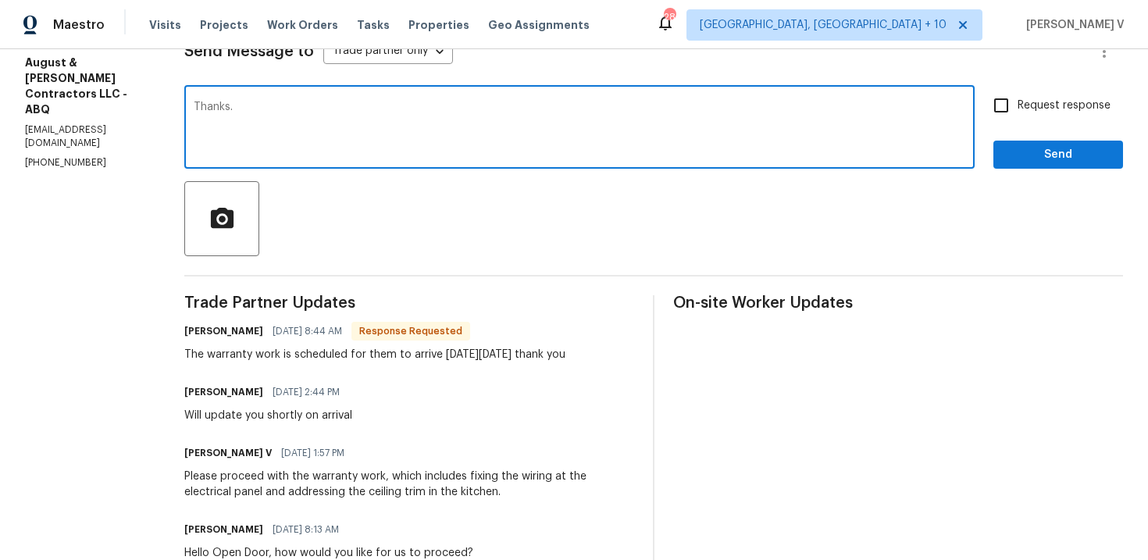
type textarea "Thanks."
click at [1088, 150] on span "Send" at bounding box center [1058, 155] width 105 height 20
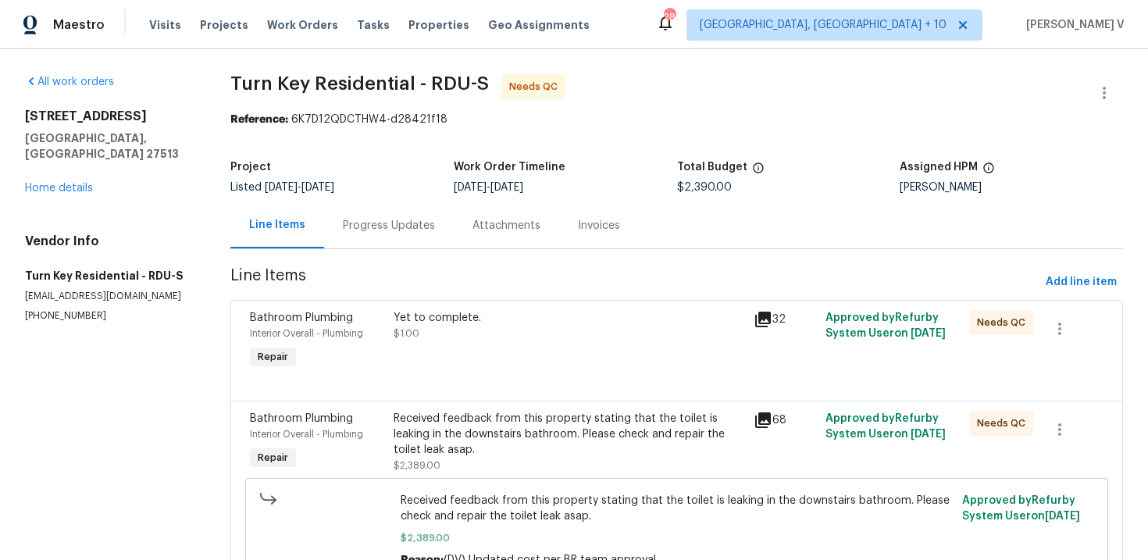
click at [397, 226] on div "Progress Updates" at bounding box center [389, 226] width 92 height 16
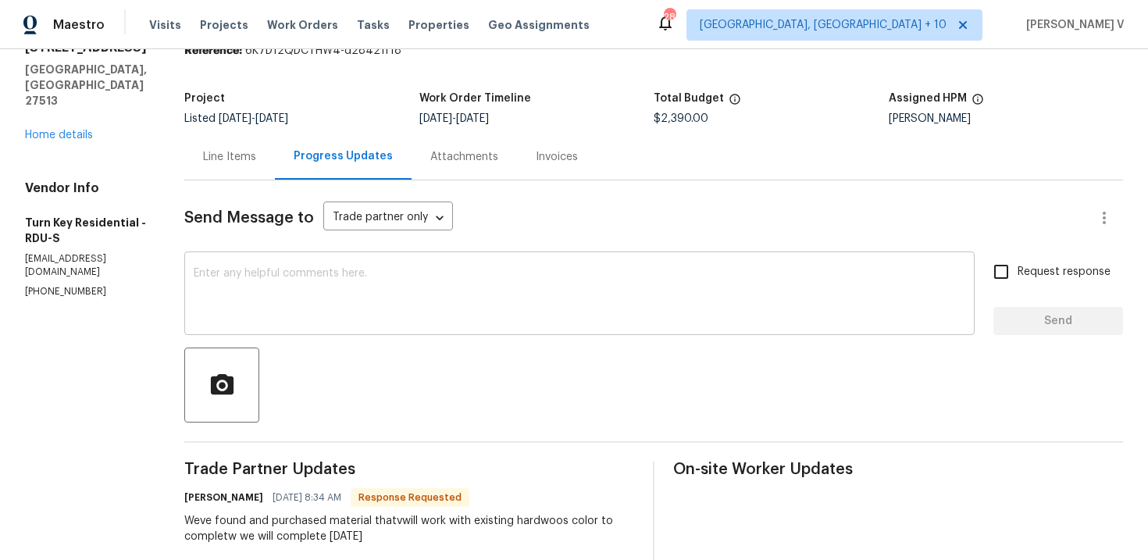
scroll to position [145, 0]
